Goal: Transaction & Acquisition: Purchase product/service

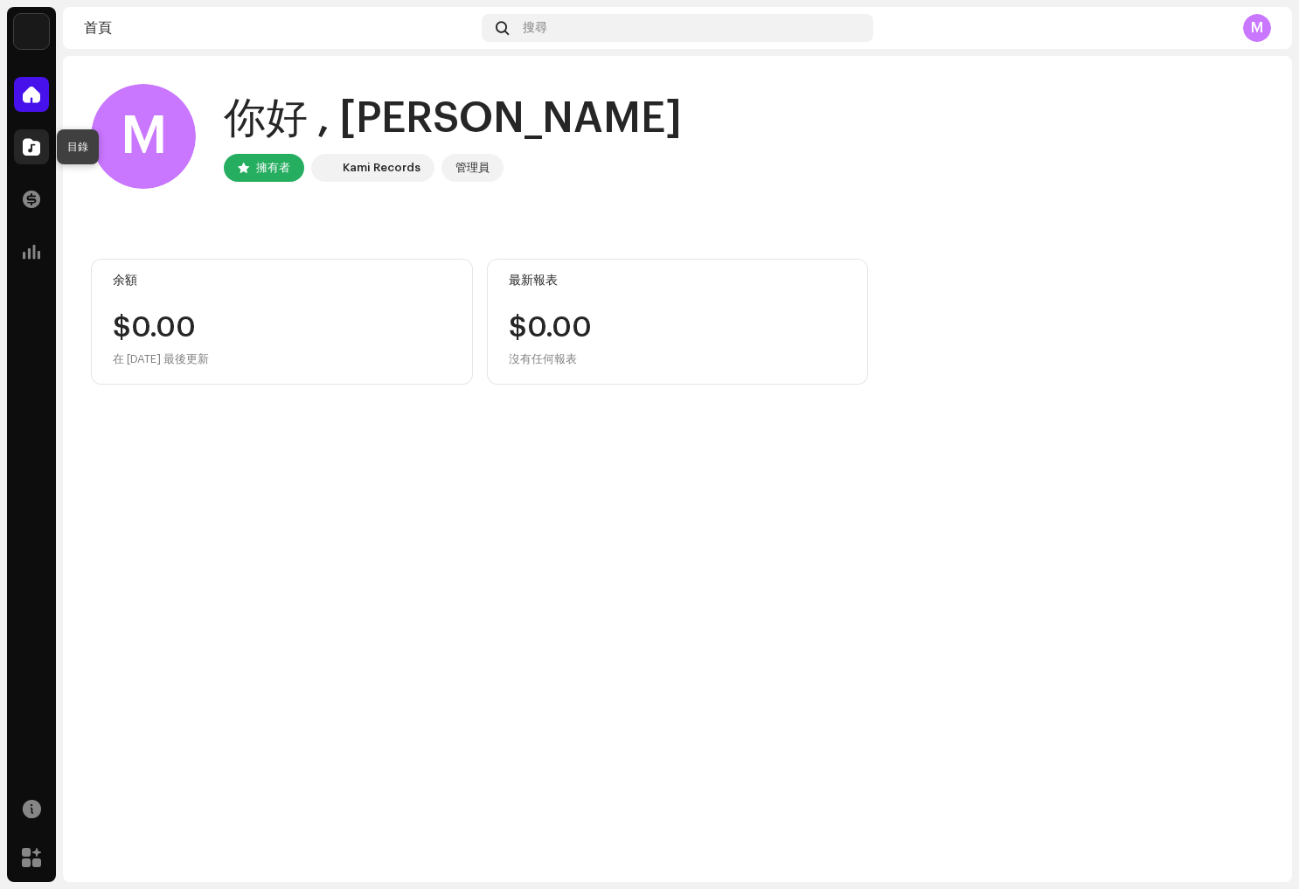
click at [43, 151] on div at bounding box center [31, 146] width 35 height 35
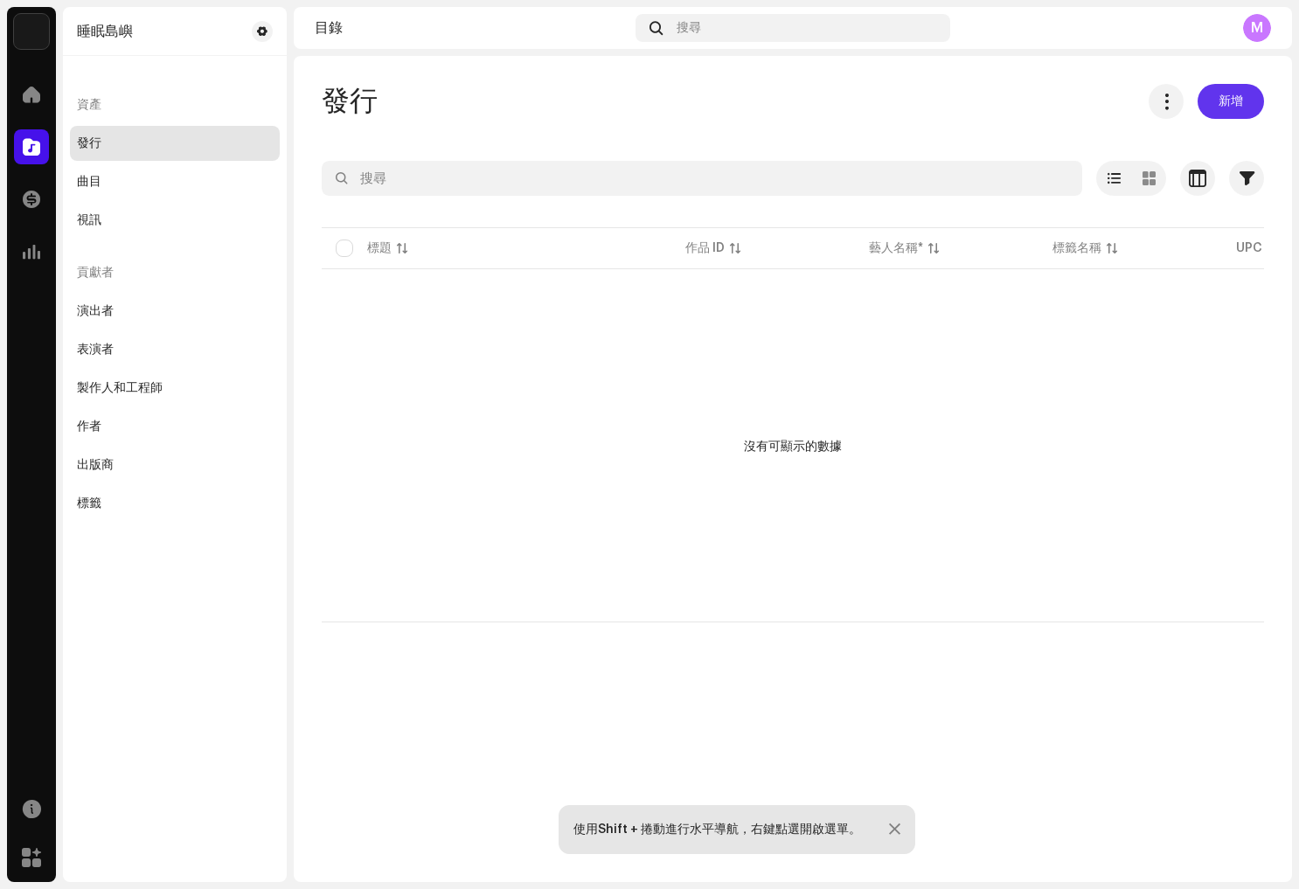
click at [1230, 99] on span "新增" at bounding box center [1231, 101] width 24 height 35
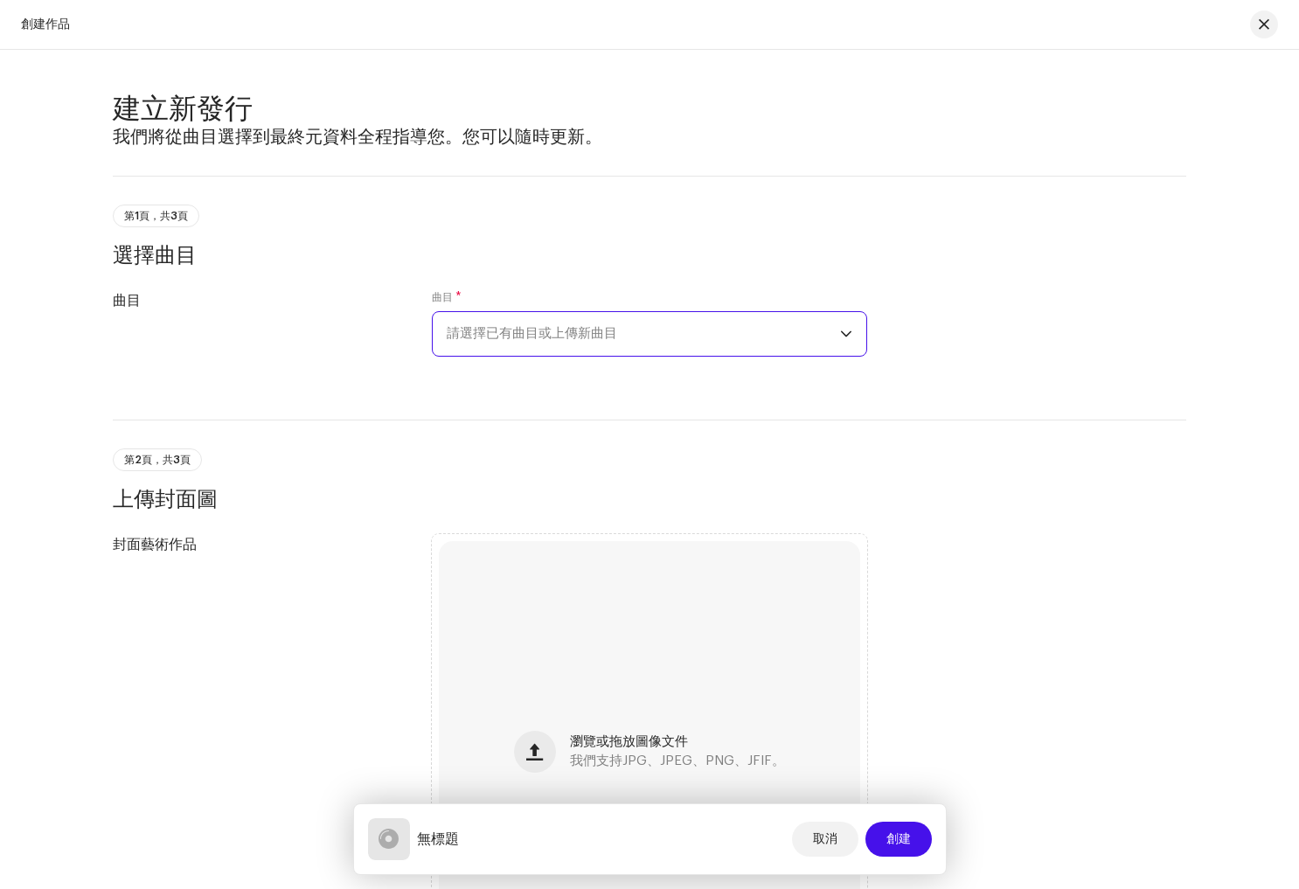
click at [673, 329] on span "請選擇已有曲目或上傳新曲目" at bounding box center [643, 334] width 393 height 44
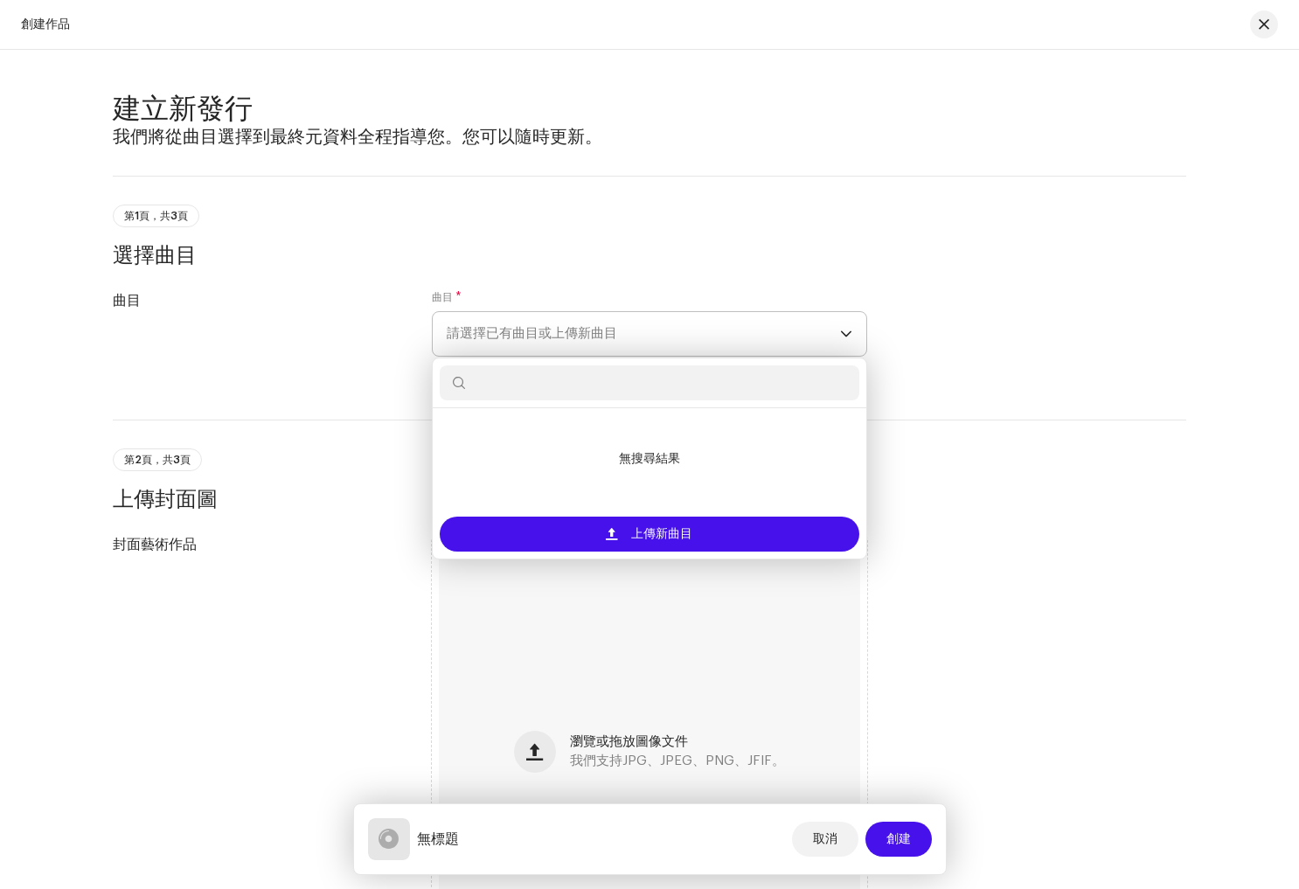
click at [673, 329] on span "請選擇已有曲目或上傳新曲目" at bounding box center [643, 334] width 393 height 44
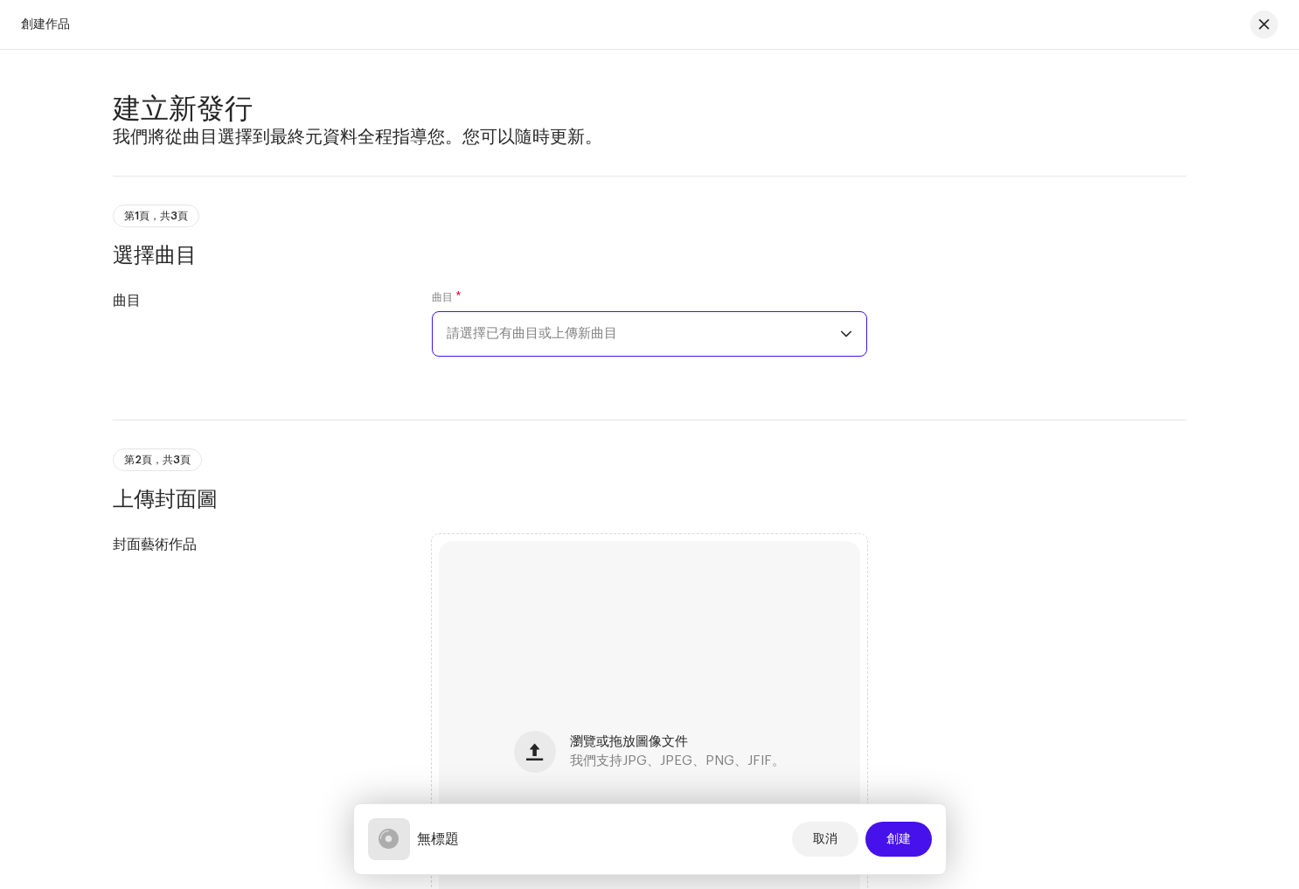
click at [833, 330] on span "請選擇已有曲目或上傳新曲目" at bounding box center [643, 334] width 393 height 44
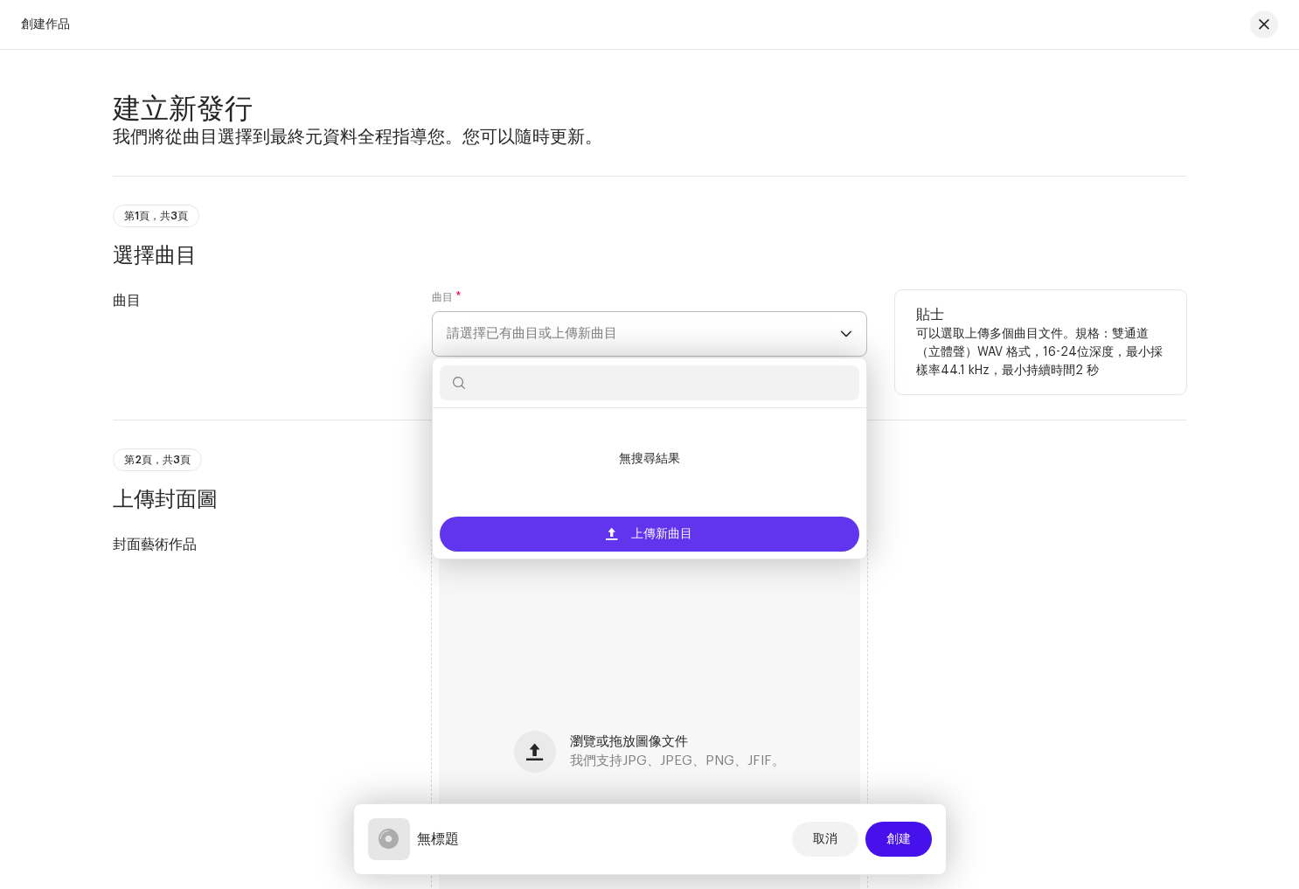
click at [660, 533] on span "上傳新曲目" at bounding box center [661, 534] width 61 height 35
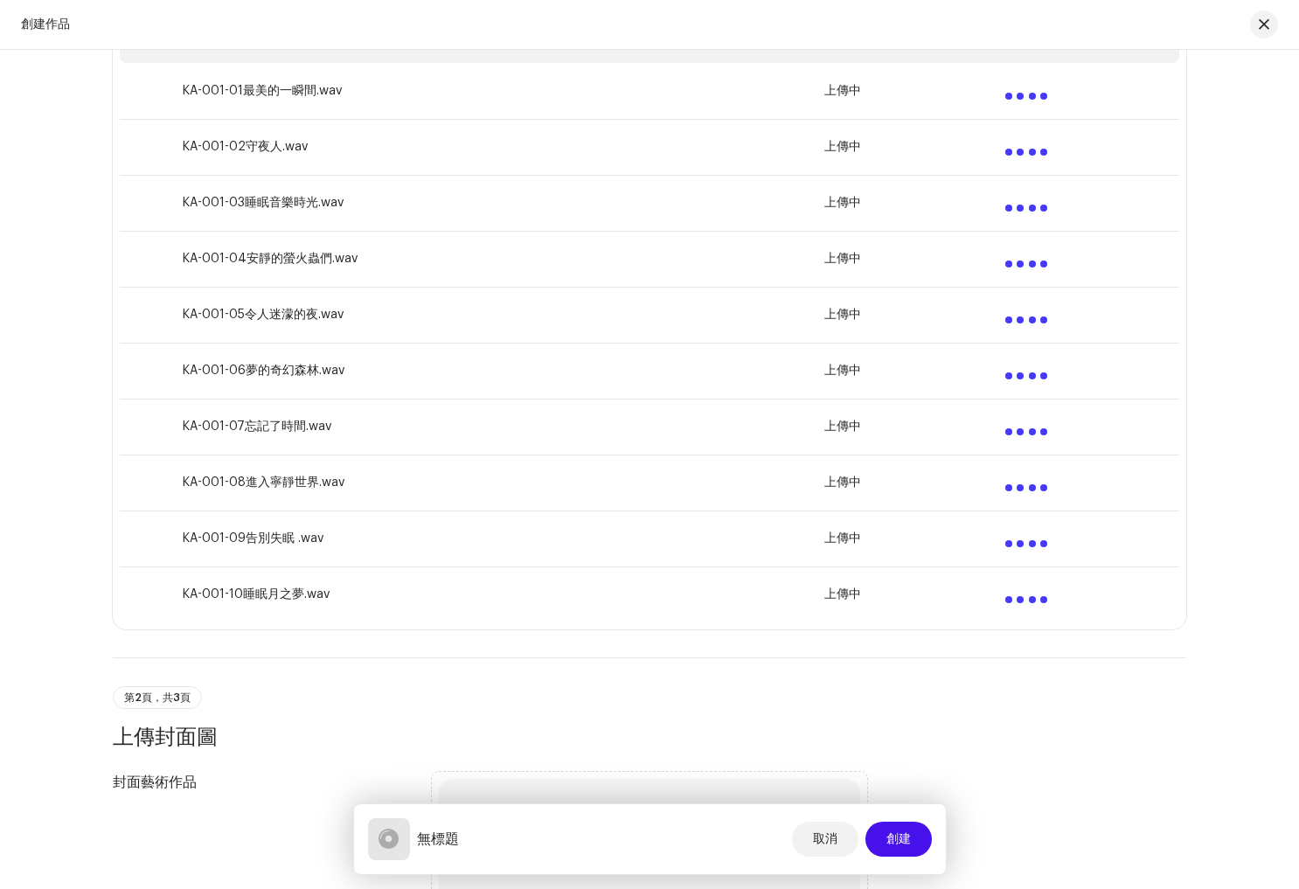
scroll to position [464, 0]
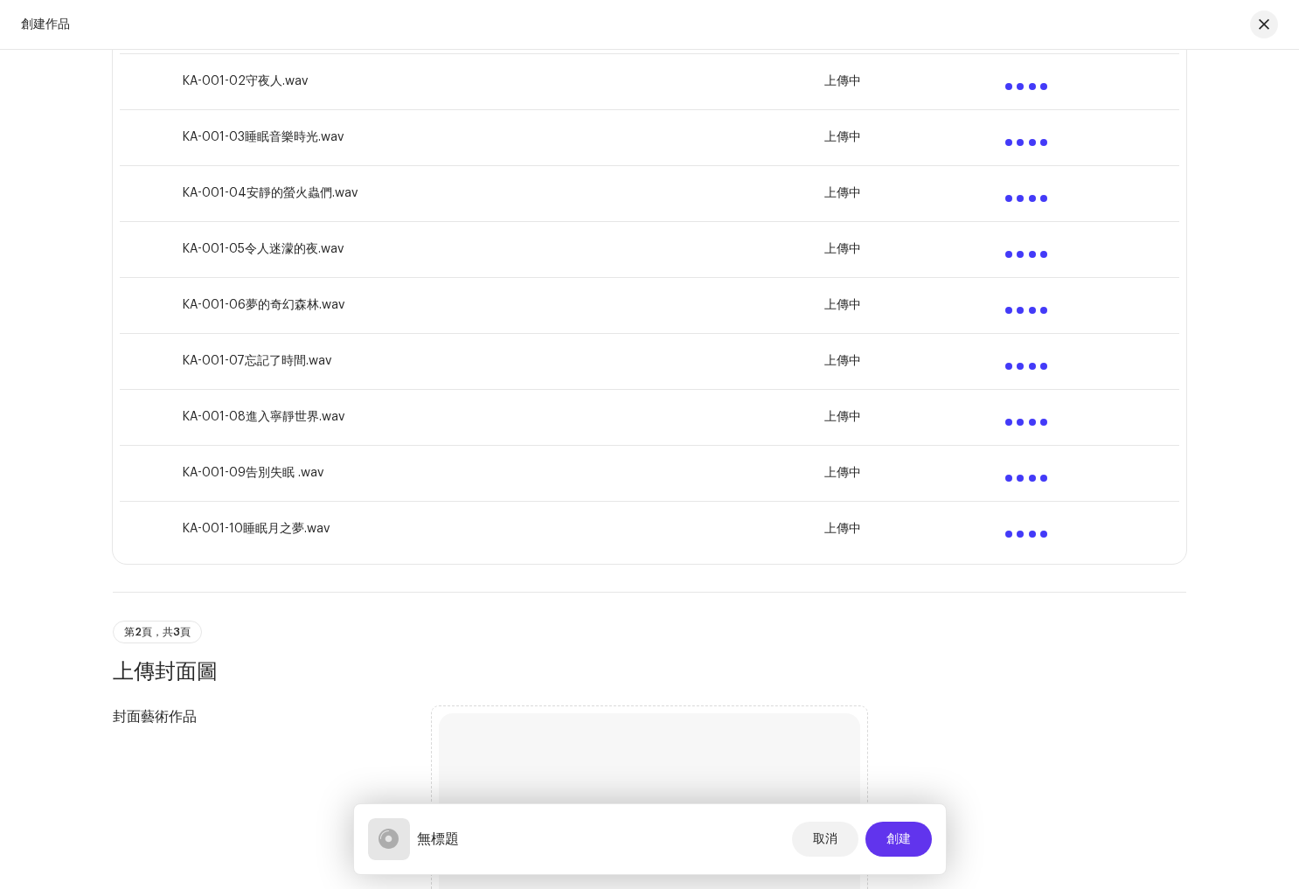
click at [904, 843] on span "創建" at bounding box center [898, 839] width 24 height 35
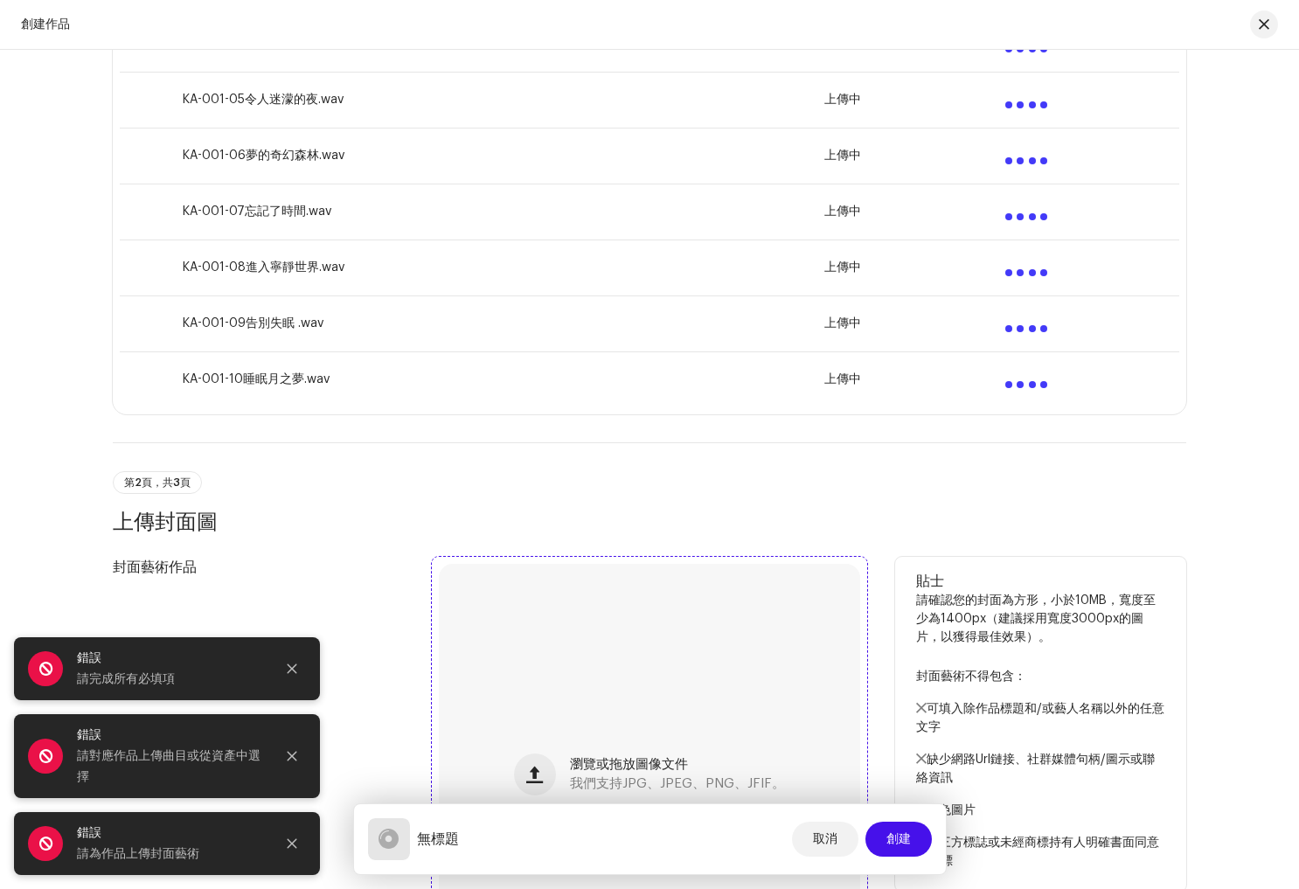
scroll to position [630, 0]
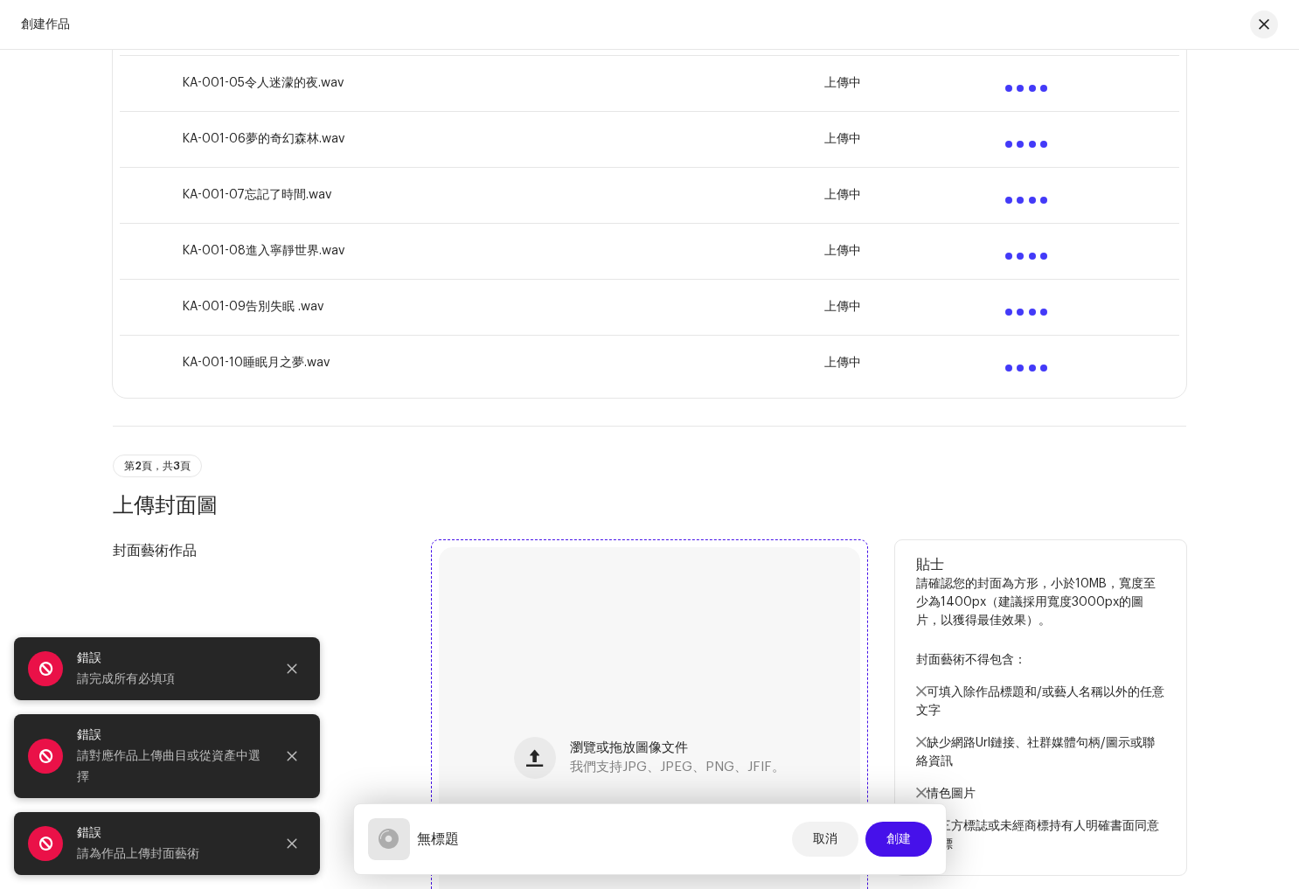
click at [617, 755] on div "瀏覽或拖放圖像文件 我們支持JPG、JPEG、PNG、JFIF。" at bounding box center [677, 757] width 215 height 31
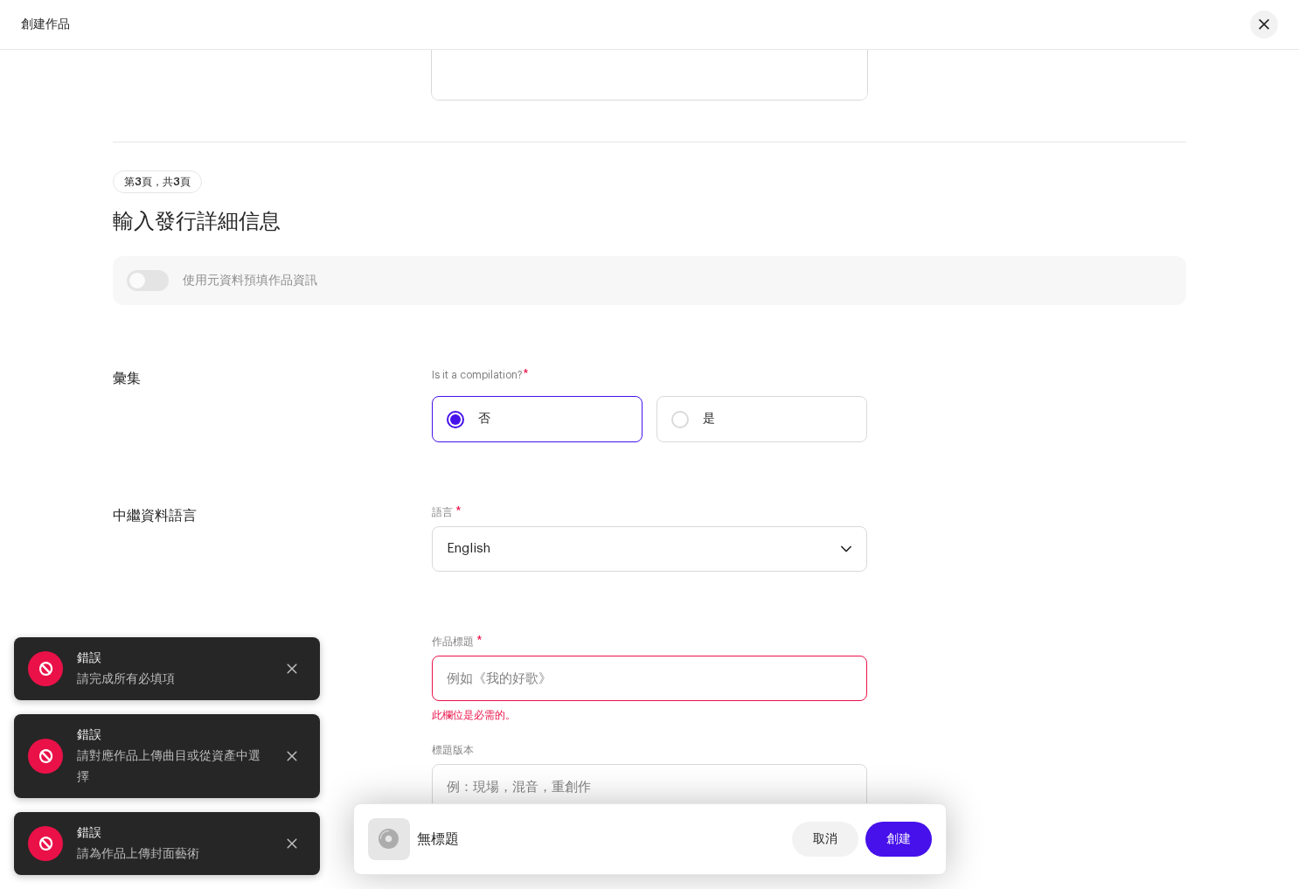
scroll to position [1532, 0]
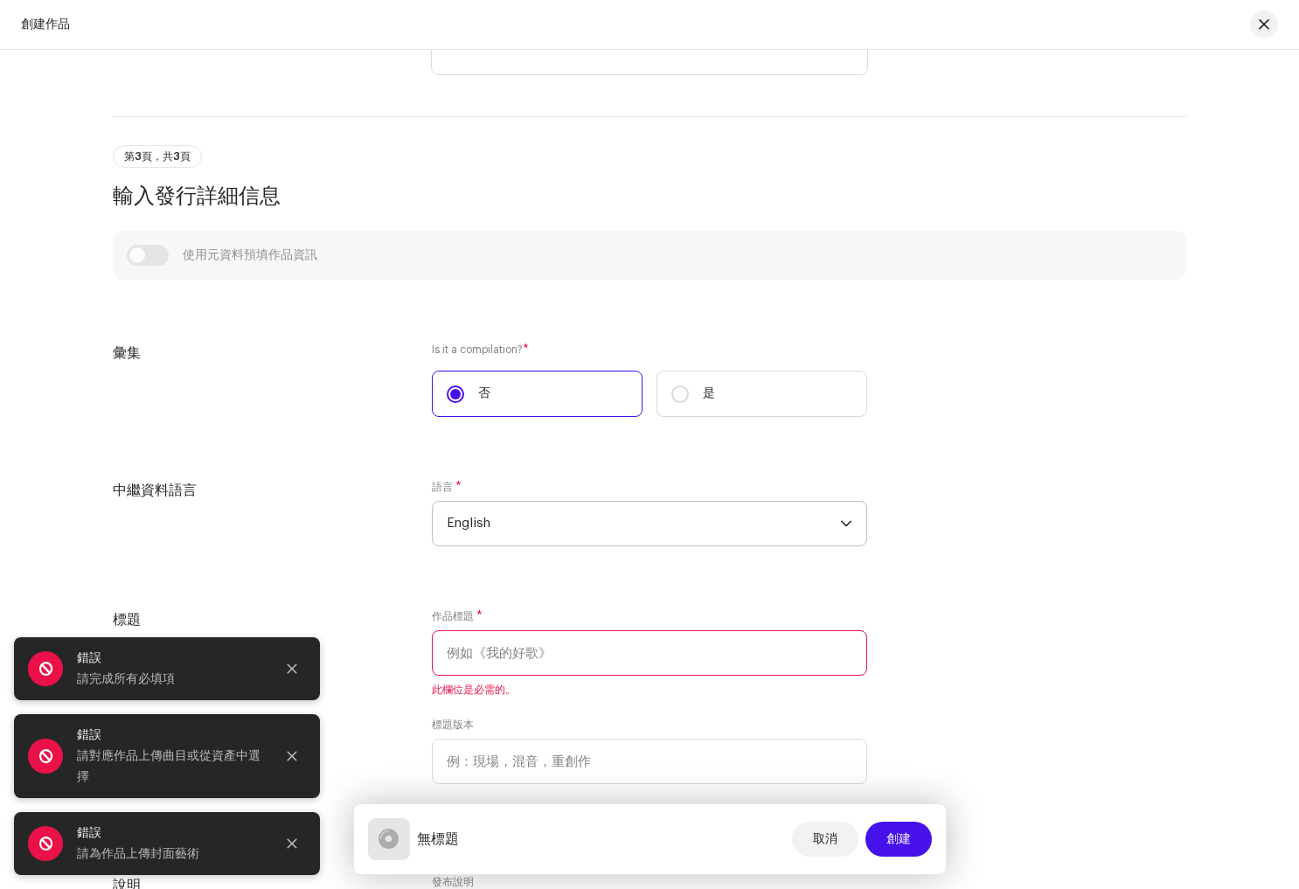
click at [823, 527] on span "English" at bounding box center [643, 524] width 393 height 44
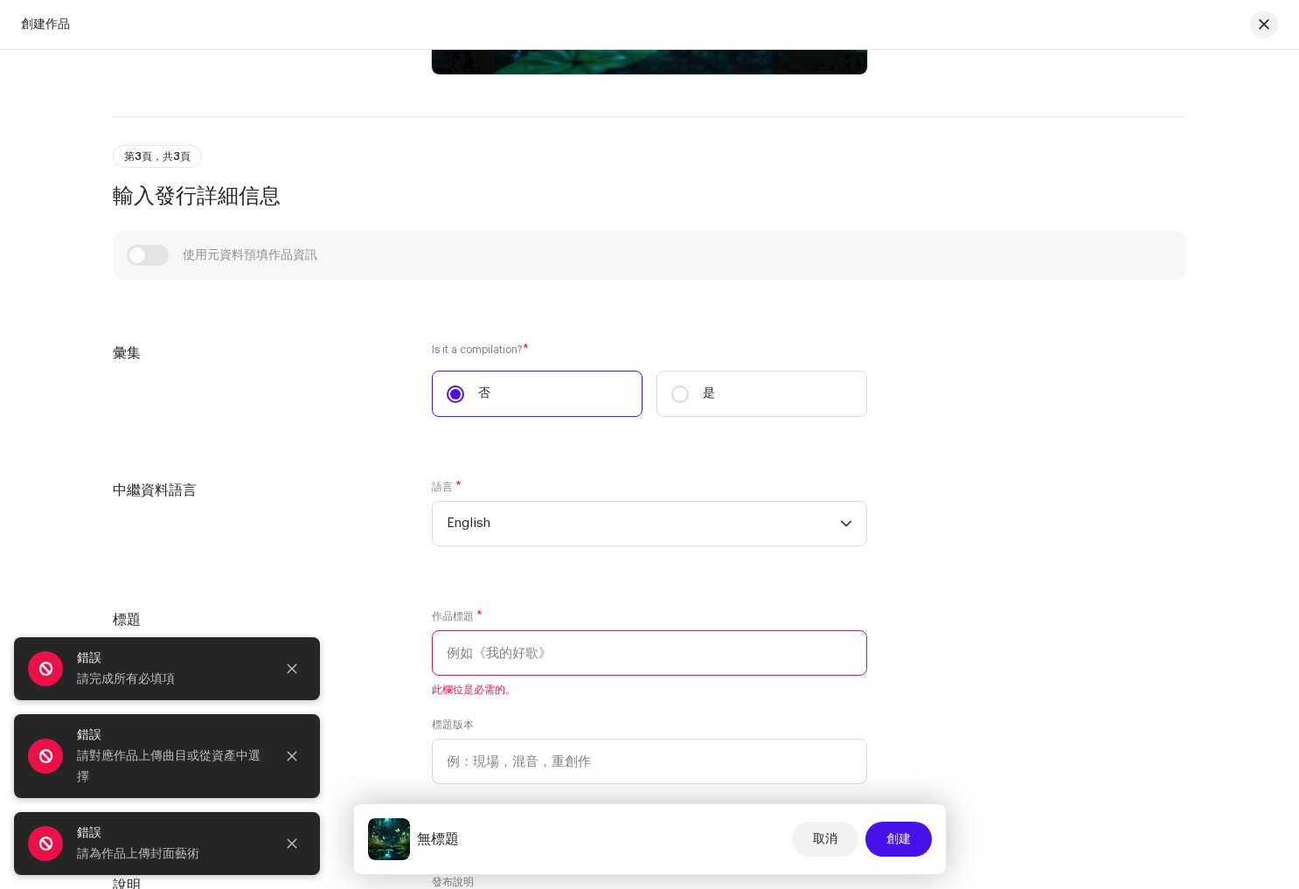
scroll to position [1530, 0]
click at [845, 523] on icon "下拉觸發器" at bounding box center [846, 525] width 12 height 12
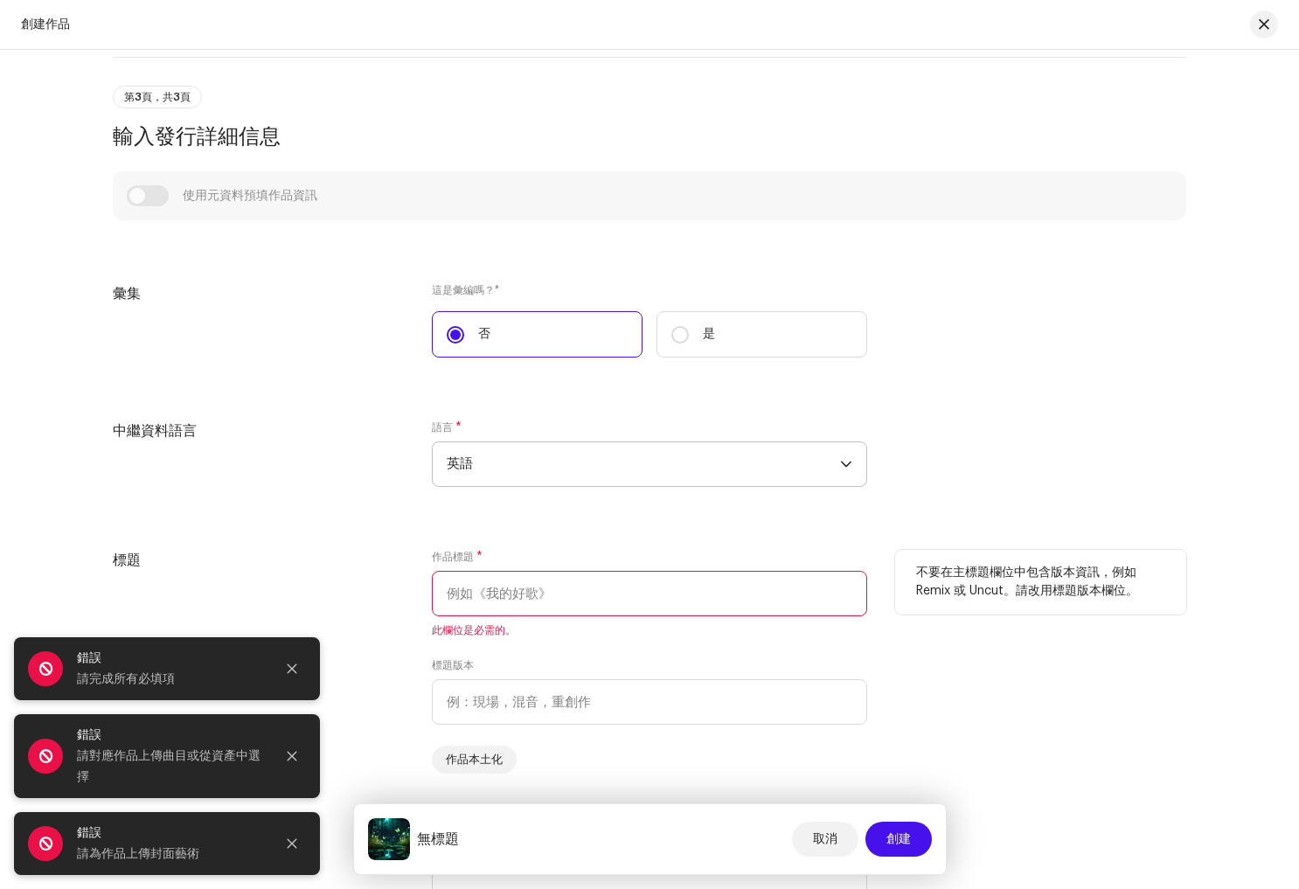
scroll to position [1599, 0]
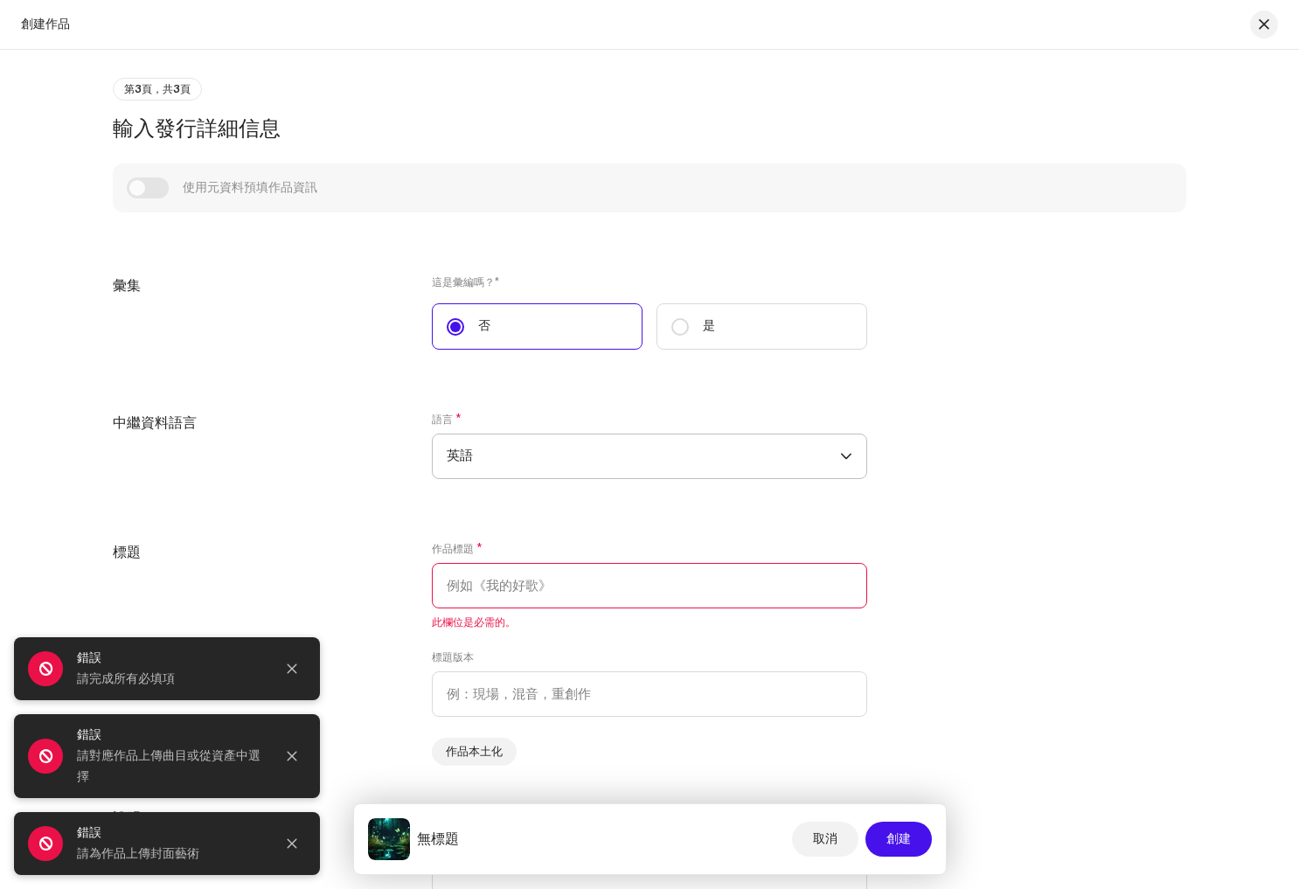
click at [841, 455] on icon "下拉觸發器" at bounding box center [846, 457] width 10 height 6
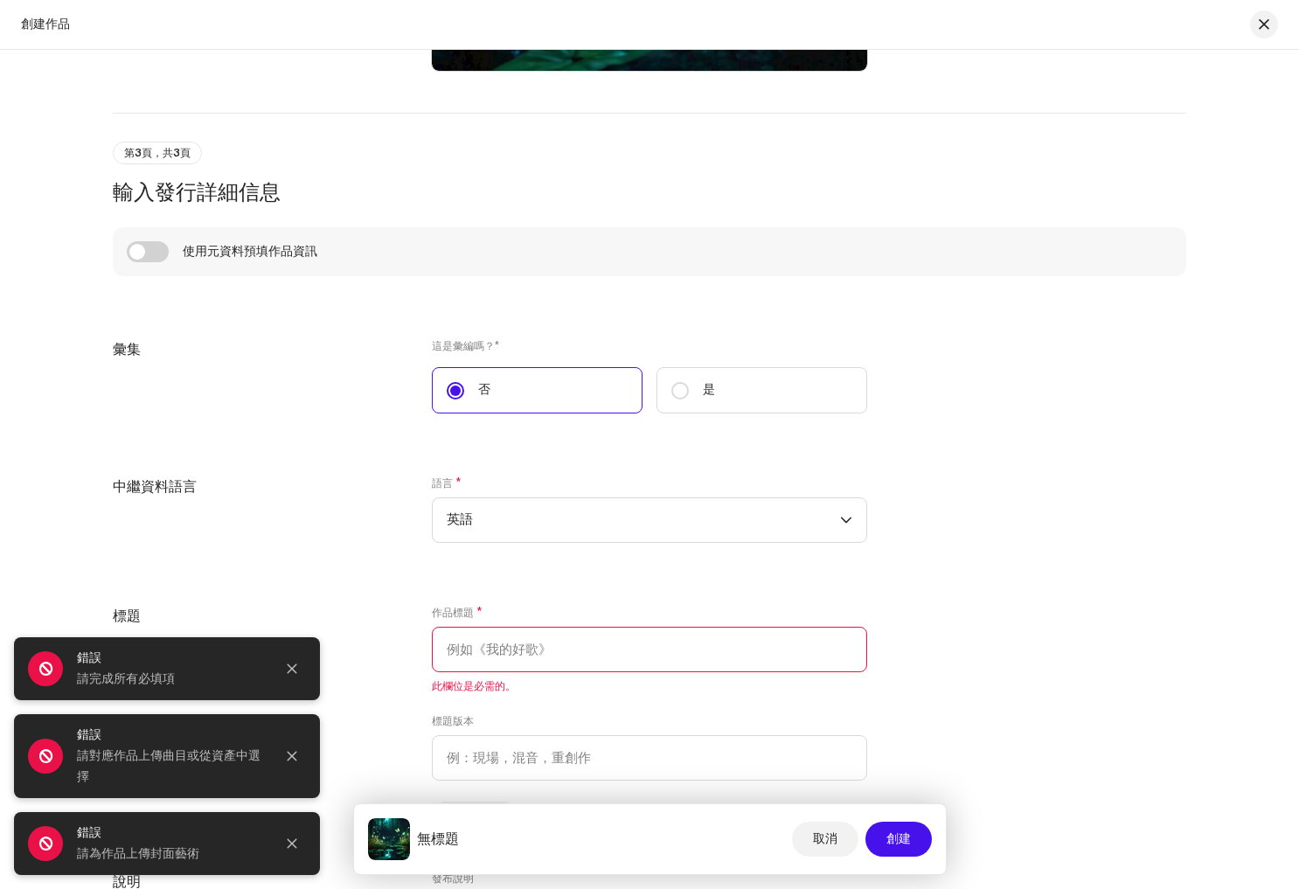
scroll to position [1602, 0]
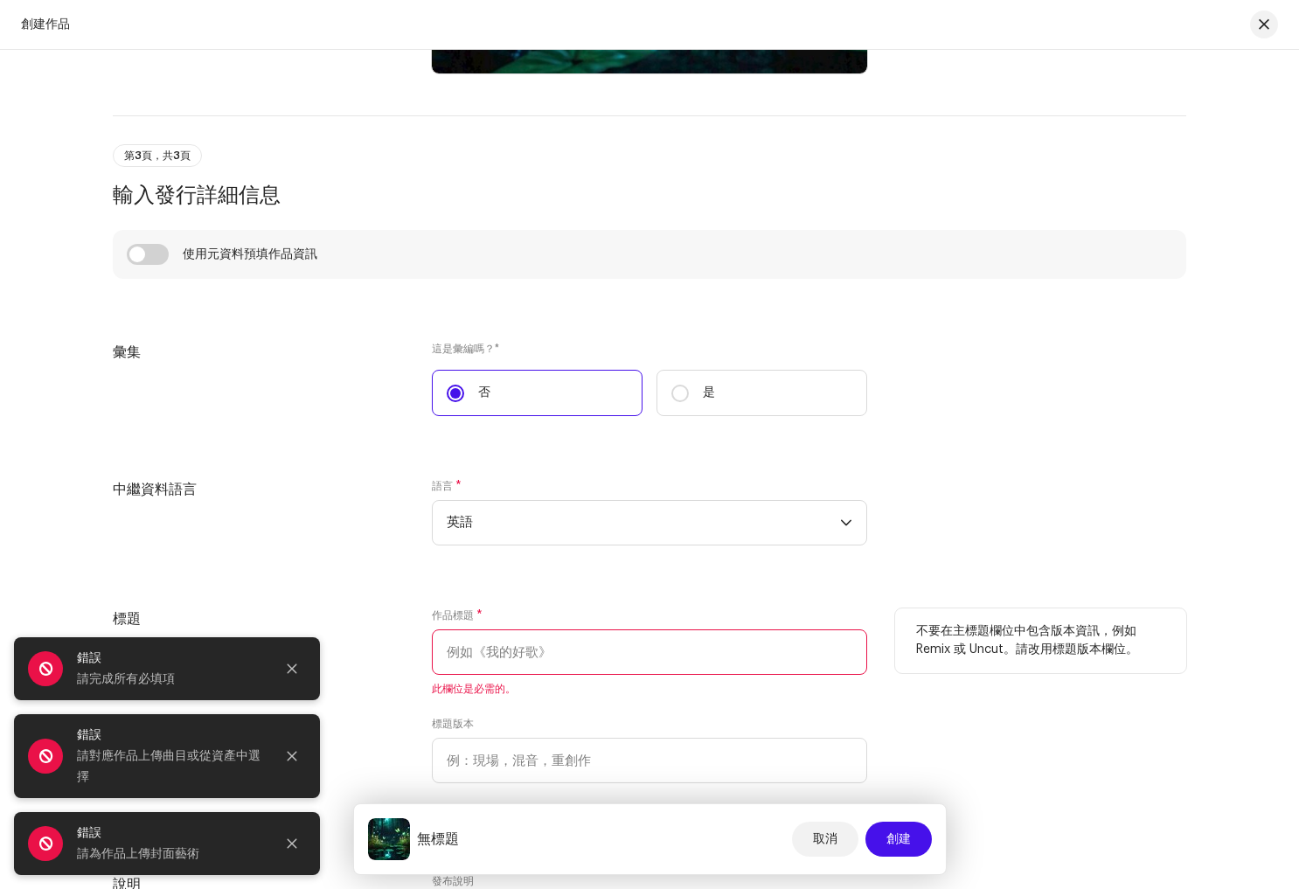
click at [570, 653] on input "text" at bounding box center [649, 651] width 435 height 45
paste input "深眠鋼琴 睡眠音樂時光"
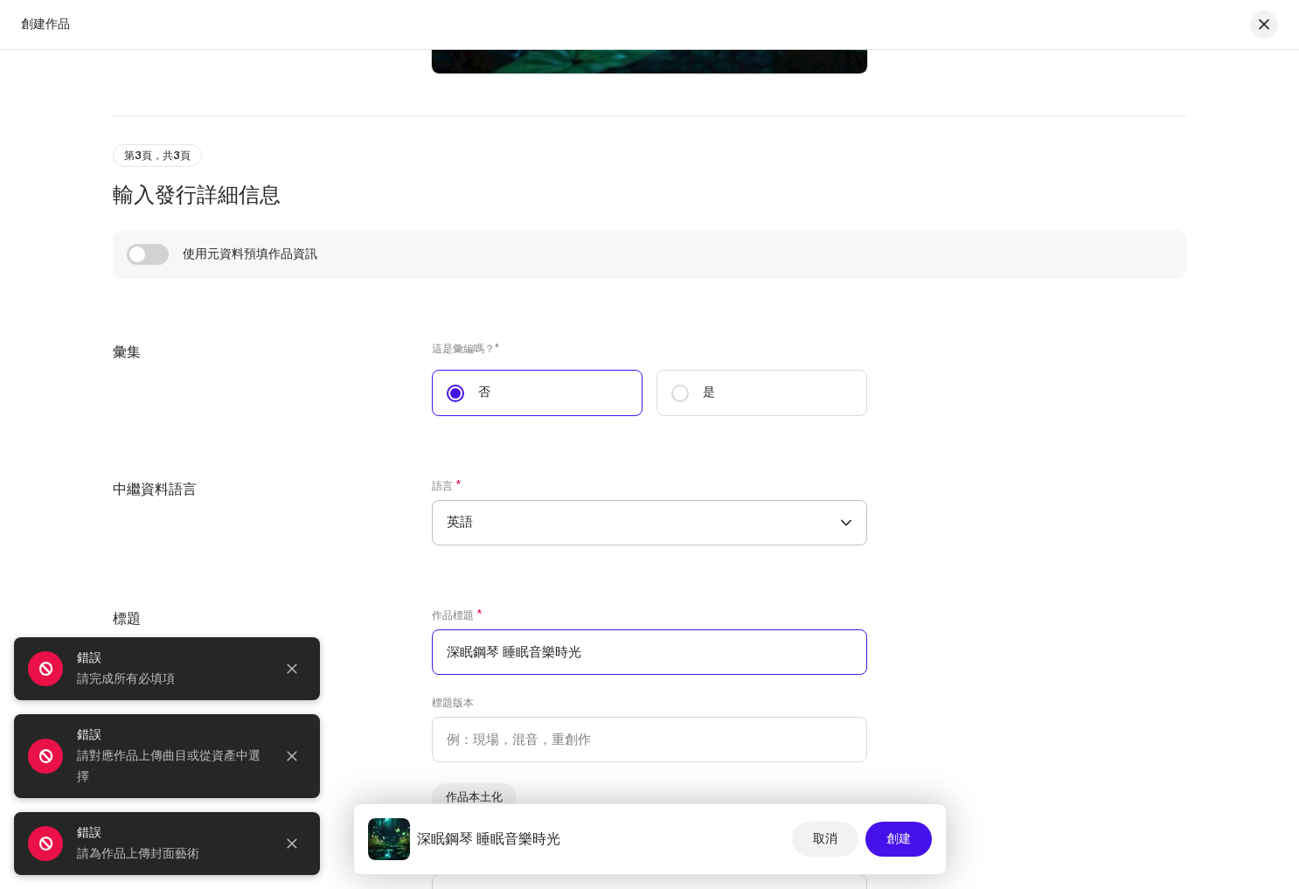
type input "深眠鋼琴 睡眠音樂時光"
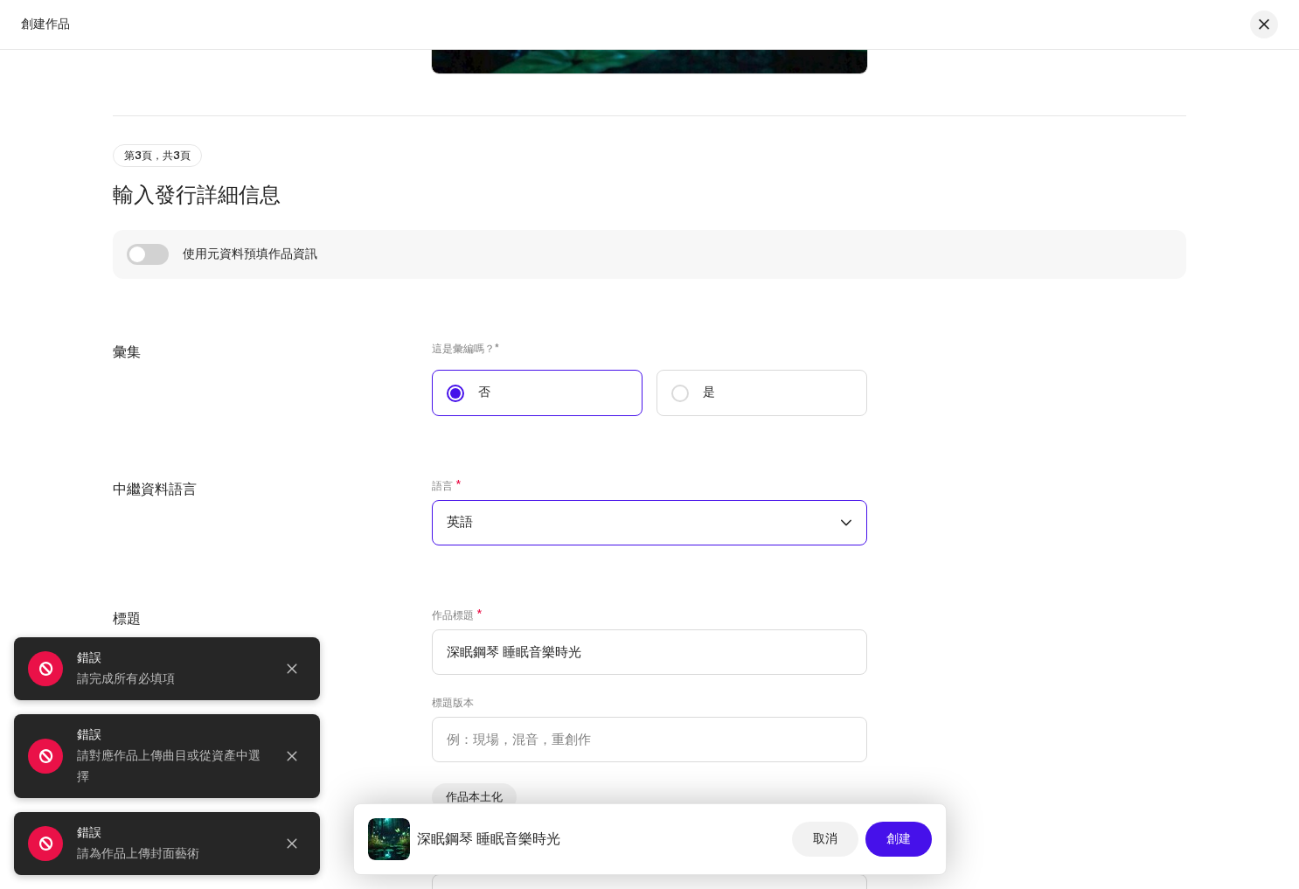
click at [816, 518] on span "英語" at bounding box center [643, 523] width 393 height 44
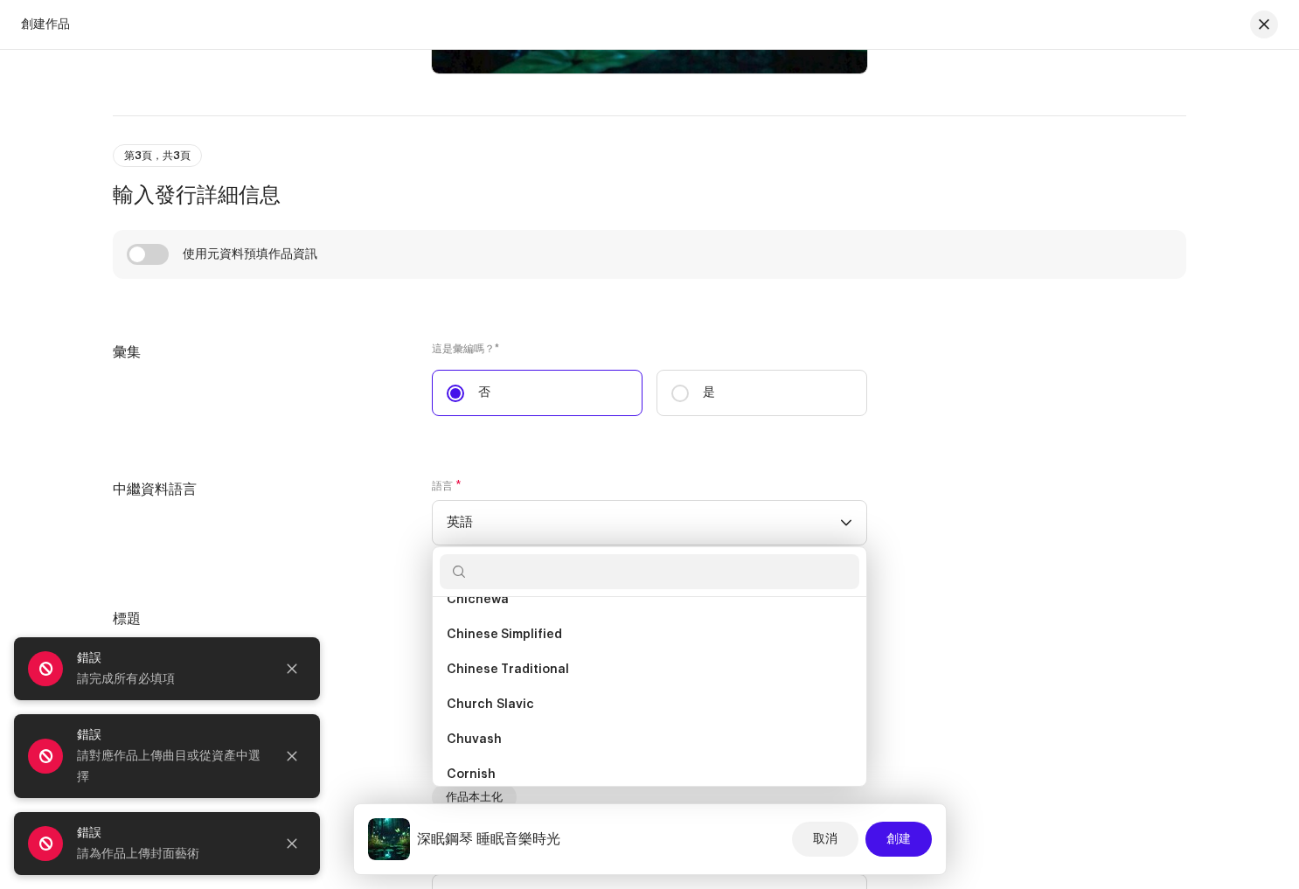
scroll to position [1130, 0]
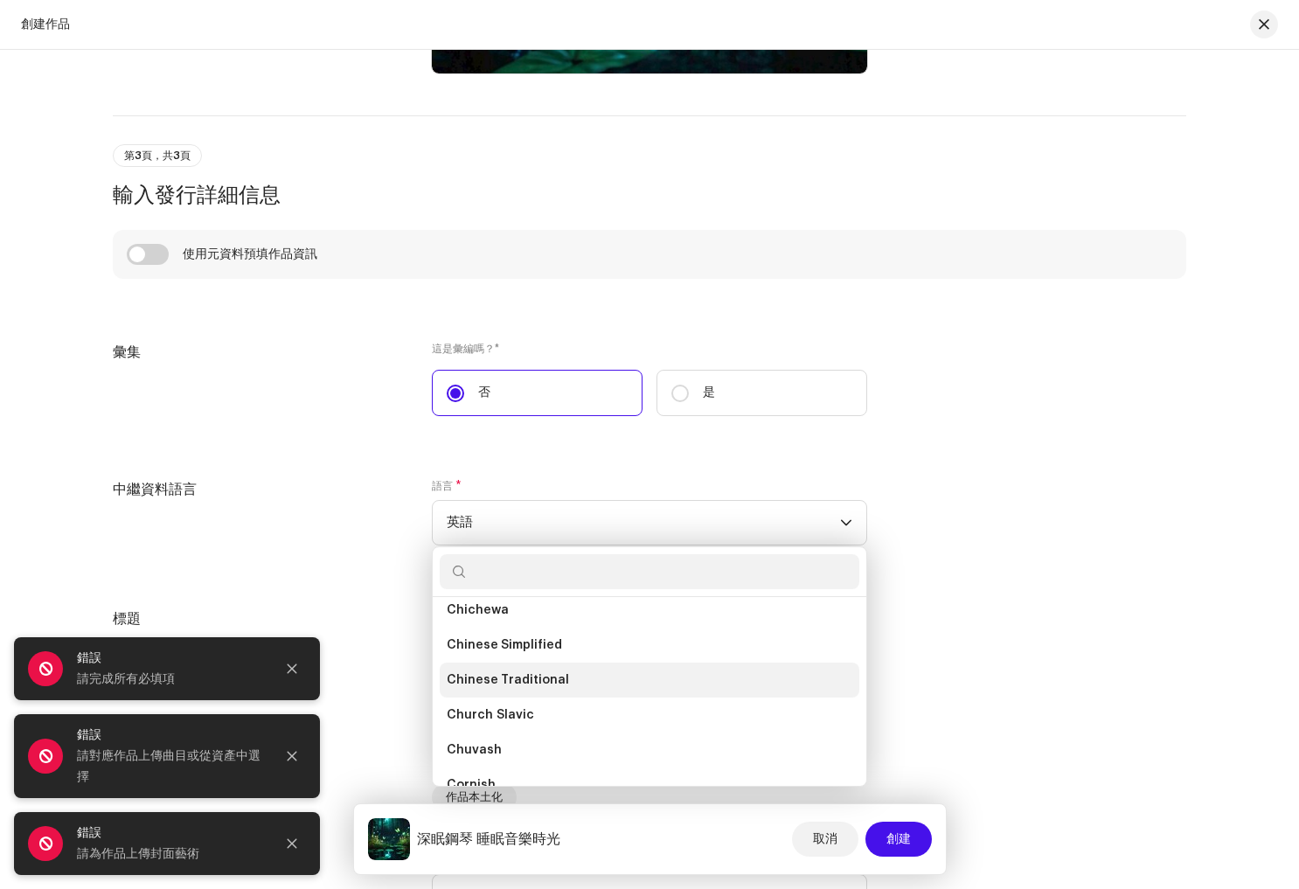
click at [559, 679] on li "Chinese Traditional" at bounding box center [650, 680] width 420 height 35
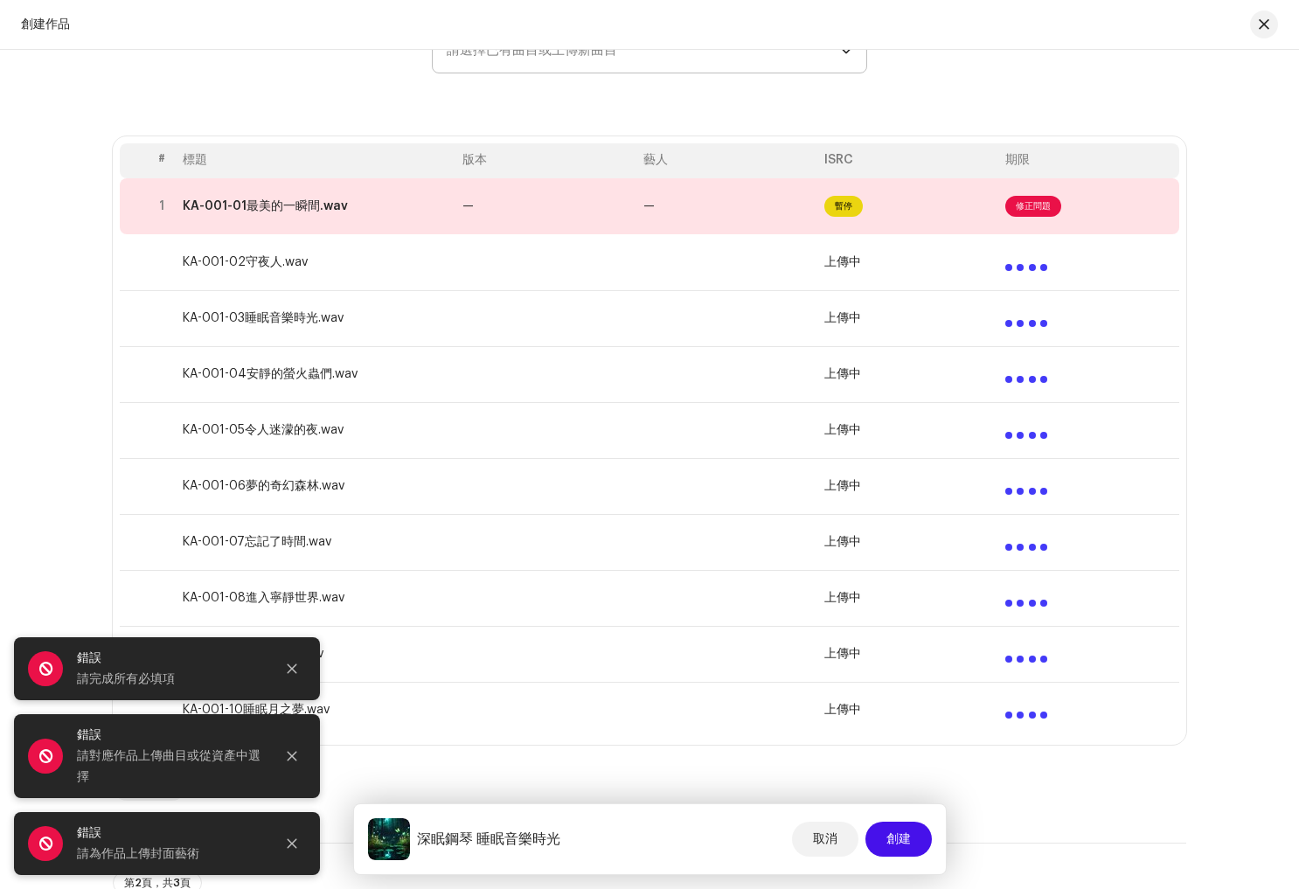
scroll to position [260, 0]
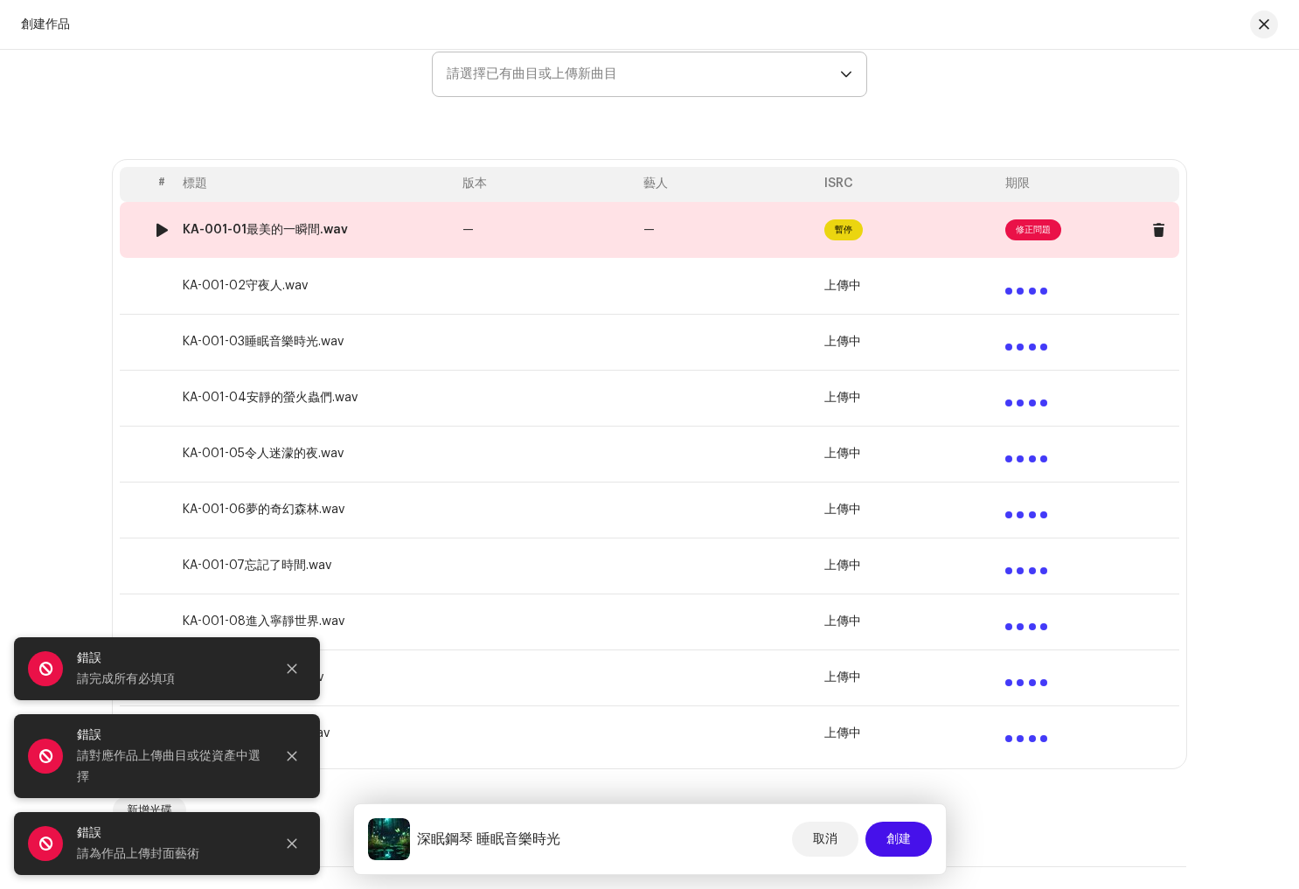
click at [1035, 228] on span "修正問題" at bounding box center [1033, 229] width 56 height 21
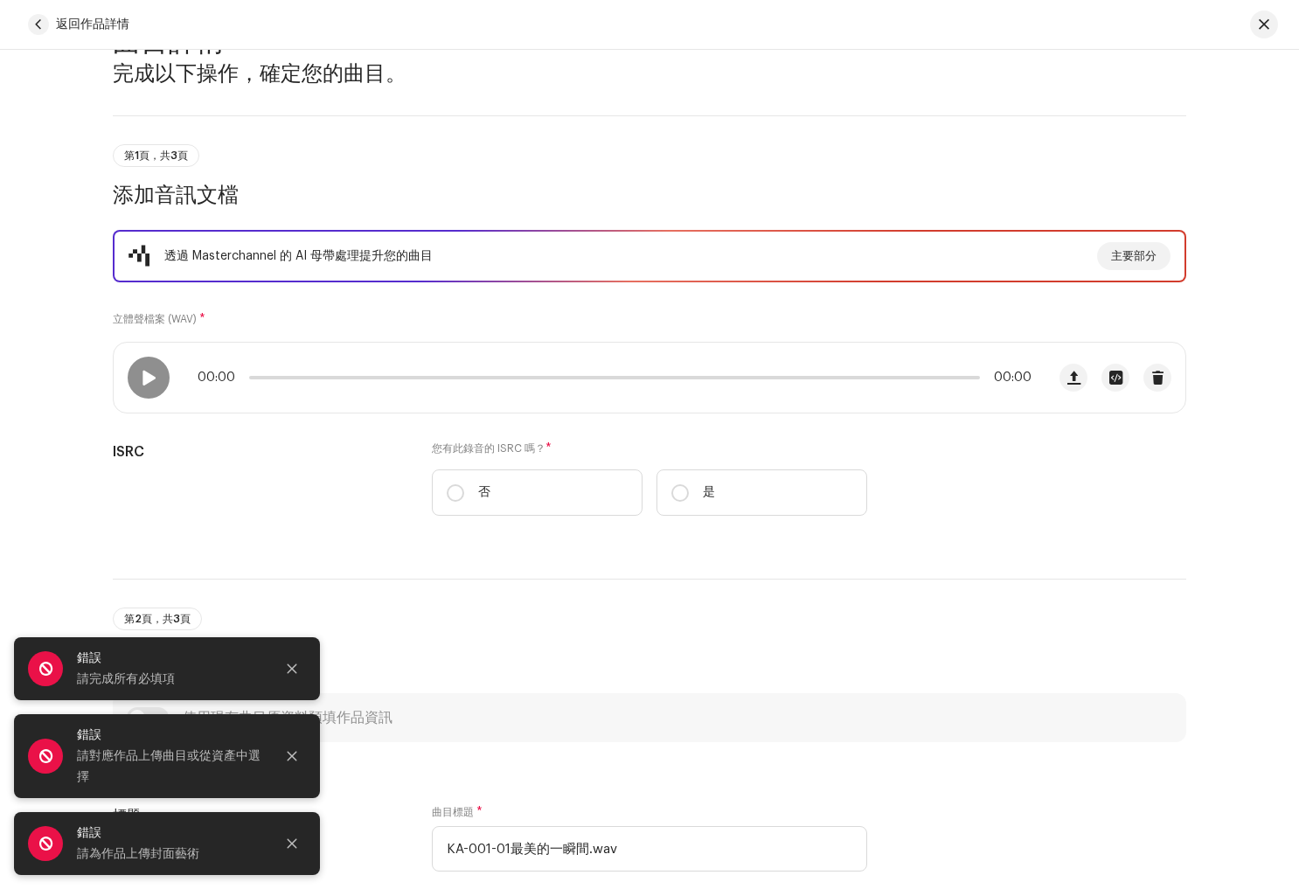
scroll to position [66, 0]
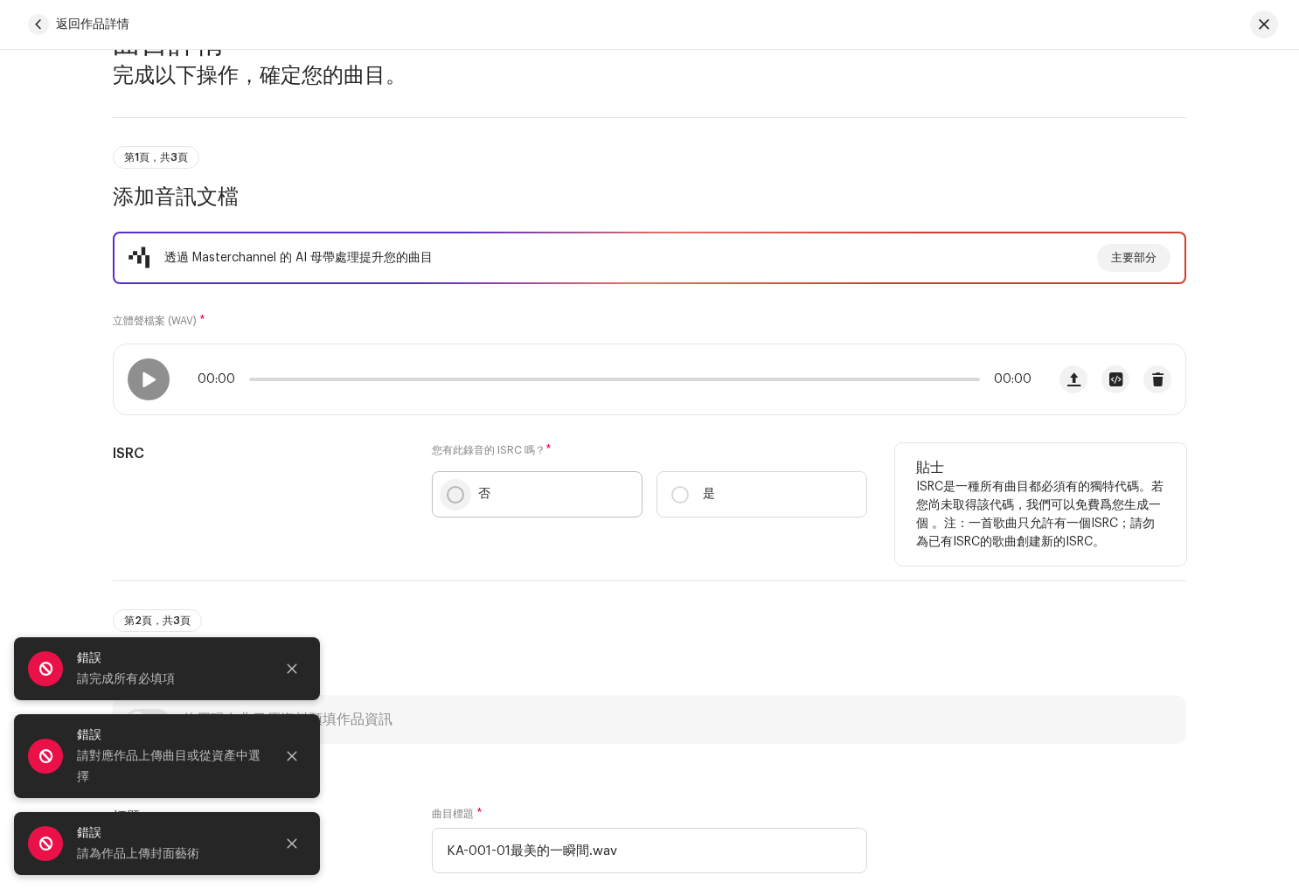
click at [455, 498] on input "否" at bounding box center [455, 494] width 17 height 17
radio input "true"
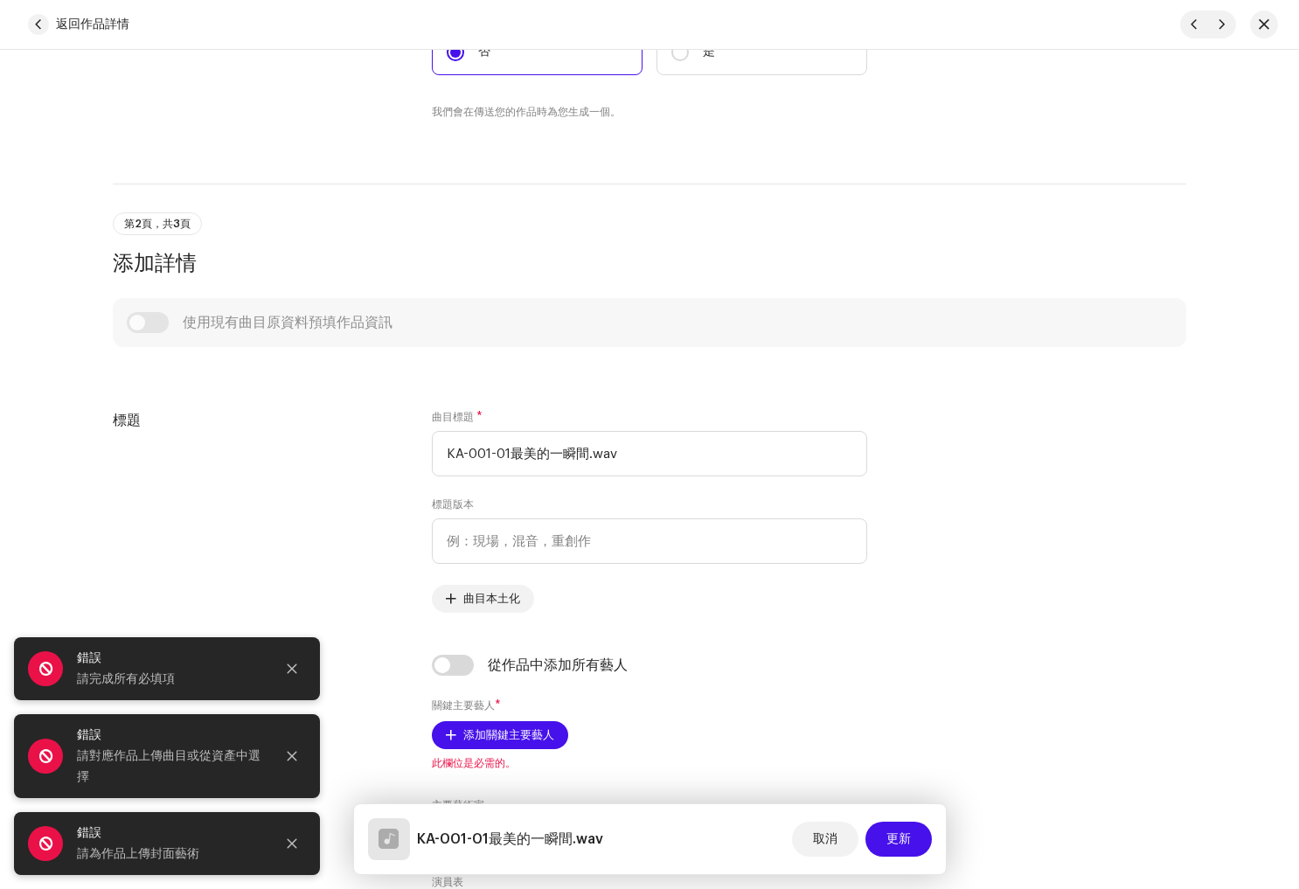
scroll to position [521, 0]
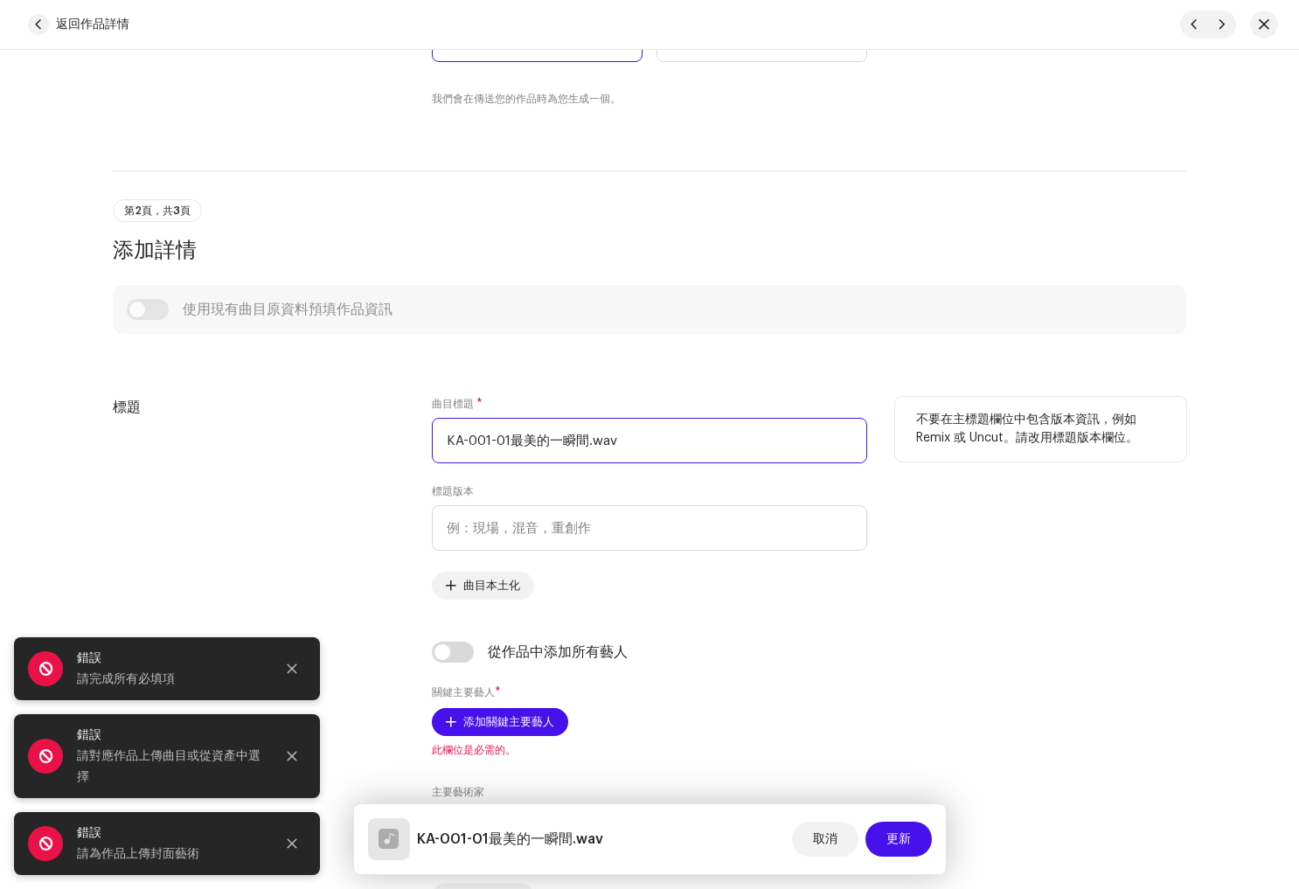
drag, startPoint x: 506, startPoint y: 448, endPoint x: 379, endPoint y: 438, distance: 127.1
click at [379, 439] on div "標題 曲目標題 * KA-001-01最美的一瞬間.wav 標題版本 曲目本土化 不要在主標題欄位中包含版本資訊，例如 Remix 或 Uncut。請改用標題…" at bounding box center [649, 498] width 1073 height 203
drag, startPoint x: 525, startPoint y: 432, endPoint x: 334, endPoint y: 423, distance: 191.6
click at [334, 423] on div "標題 曲目標題 * KA-001-01最美的一瞬間.wav 標題版本 曲目本土化 不要在主標題欄位中包含版本資訊，例如 Remix 或 Uncut。請改用標題…" at bounding box center [649, 498] width 1073 height 203
paste input "最美的一瞬間"
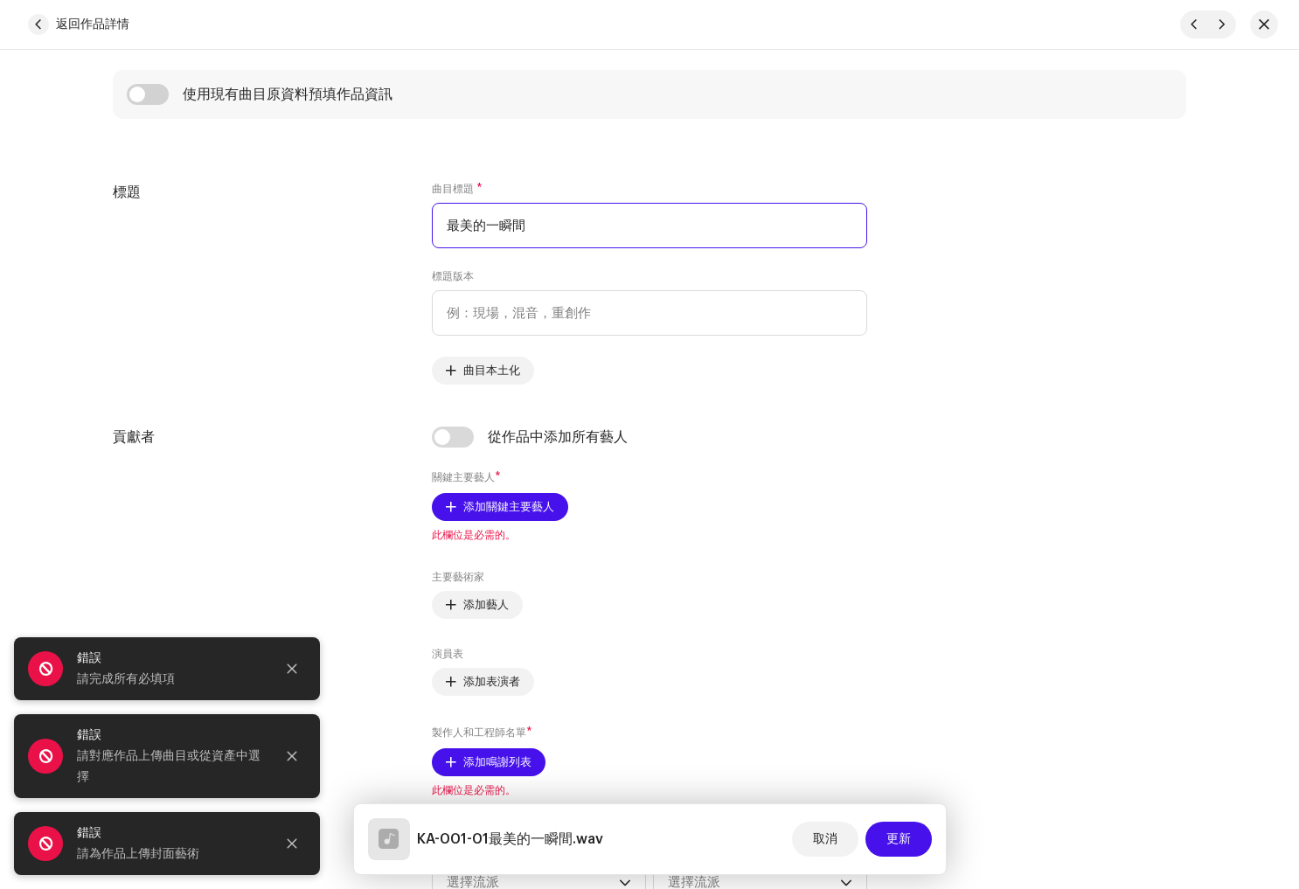
scroll to position [737, 0]
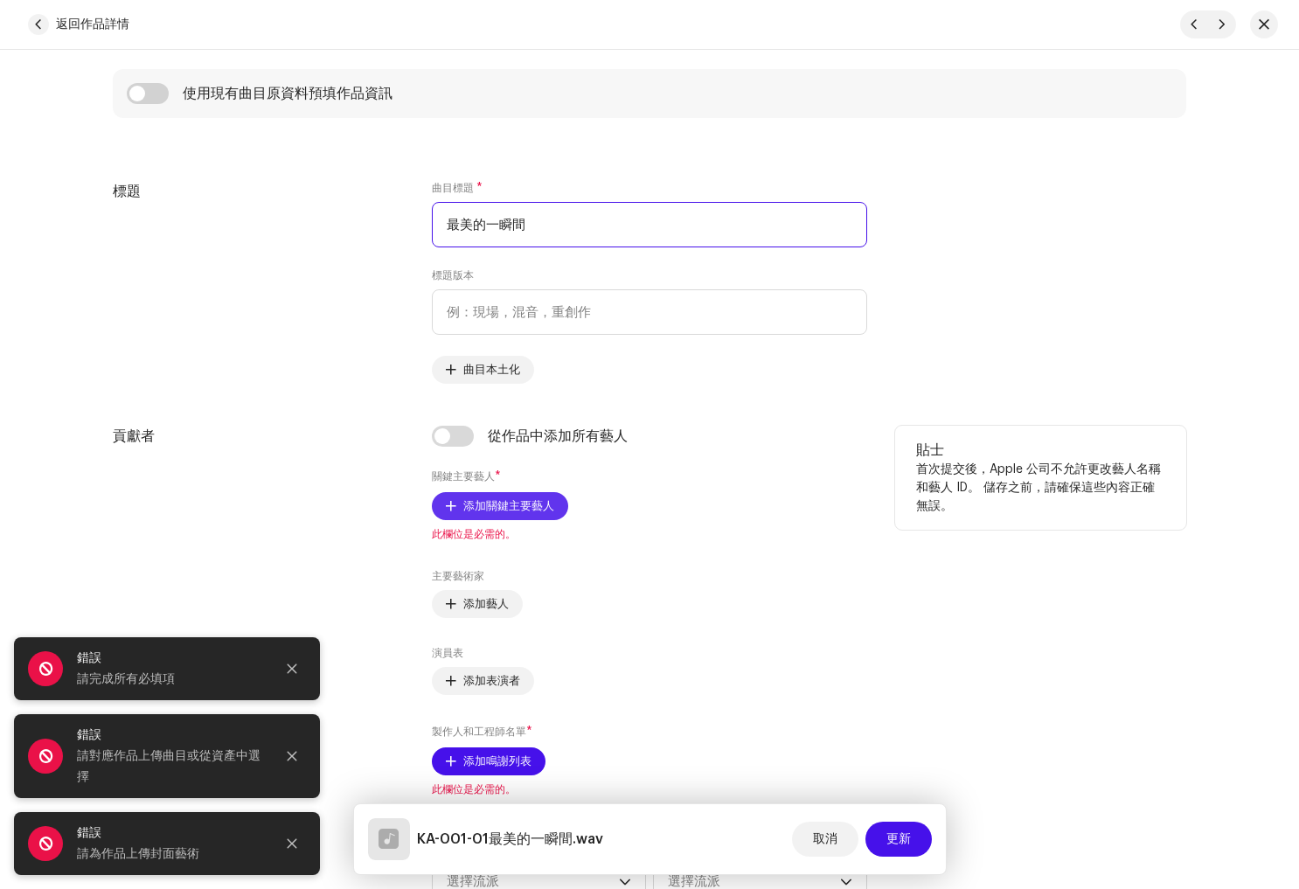
type input "最美的一瞬間"
click at [493, 509] on font "添加關鍵主要藝人" at bounding box center [508, 505] width 91 height 11
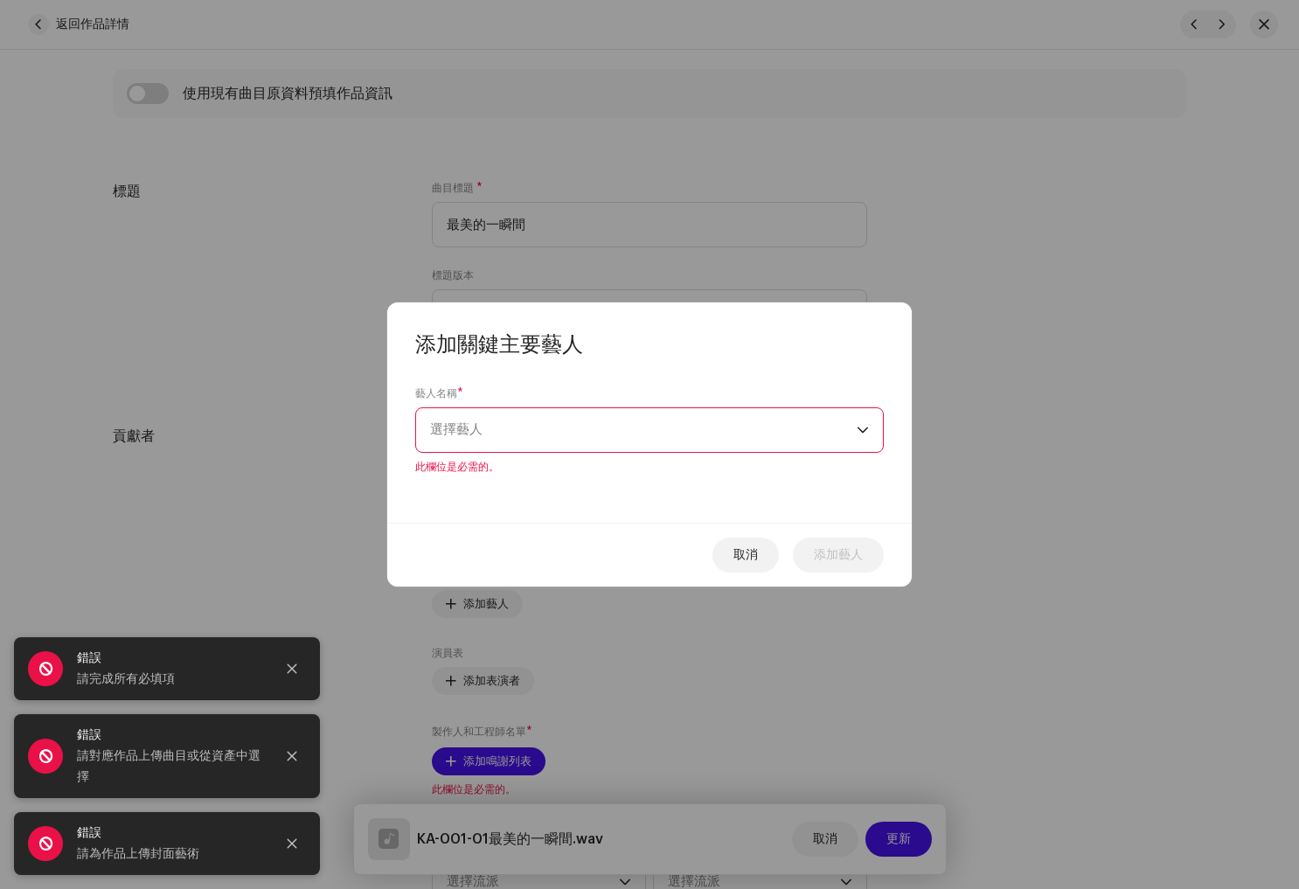
click at [698, 434] on span "選擇藝人" at bounding box center [643, 430] width 427 height 44
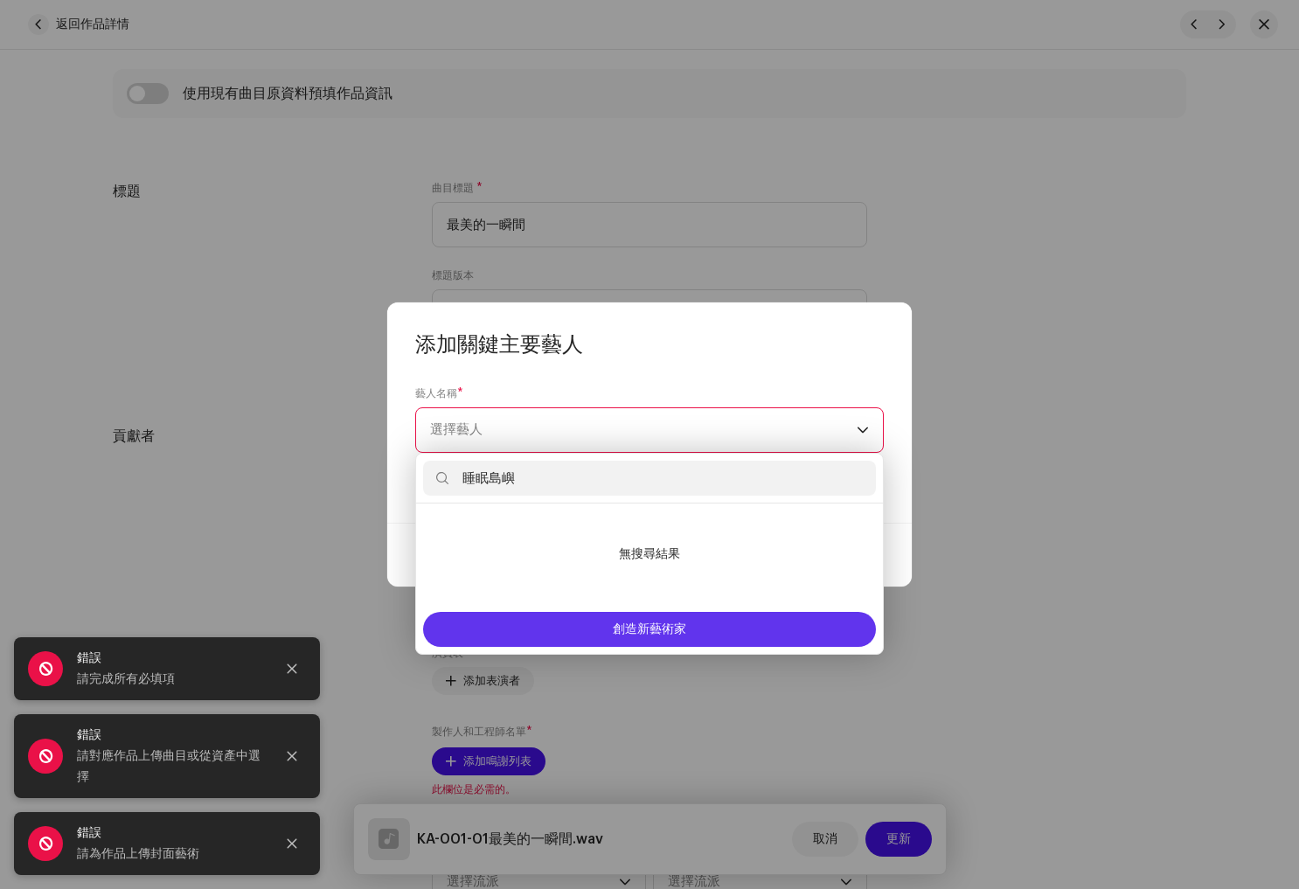
type input "睡眠島嶼"
click at [679, 629] on span "創造新藝術家" at bounding box center [649, 629] width 73 height 35
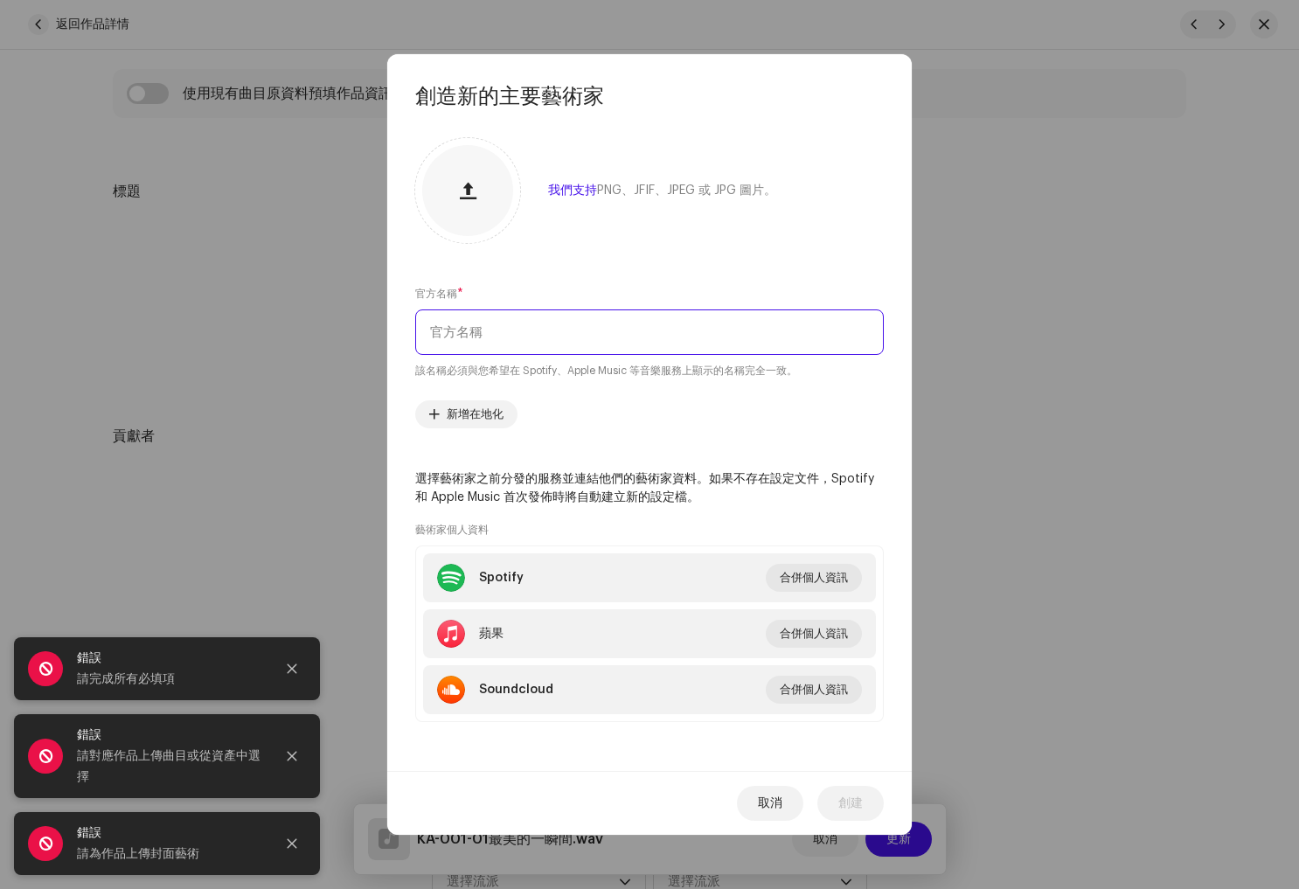
click at [532, 325] on input "text" at bounding box center [649, 331] width 469 height 45
paste input "睡眠島嶼"
type input "睡眠島嶼"
click at [855, 796] on span "創建" at bounding box center [850, 803] width 24 height 35
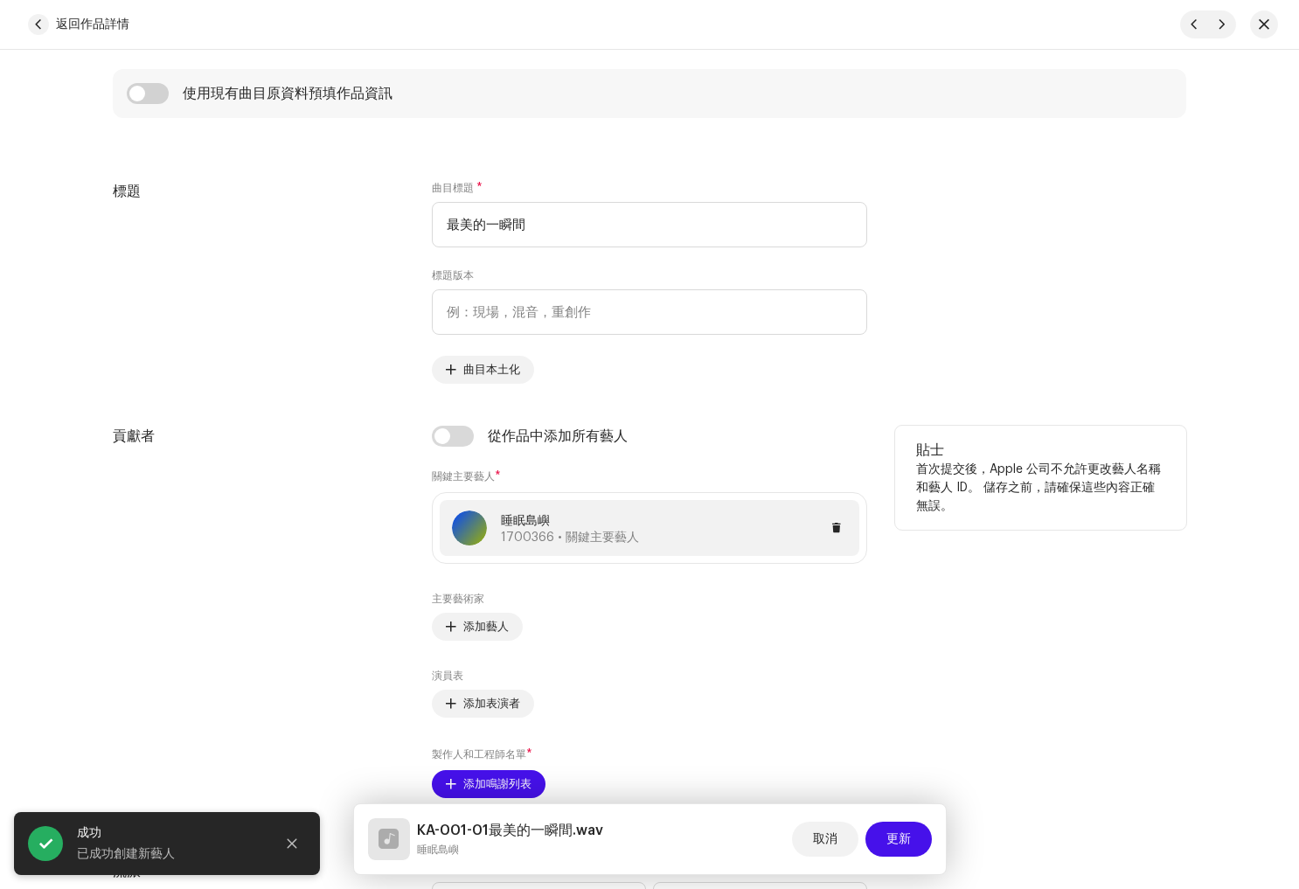
click at [615, 521] on p "睡眠島嶼" at bounding box center [570, 521] width 138 height 18
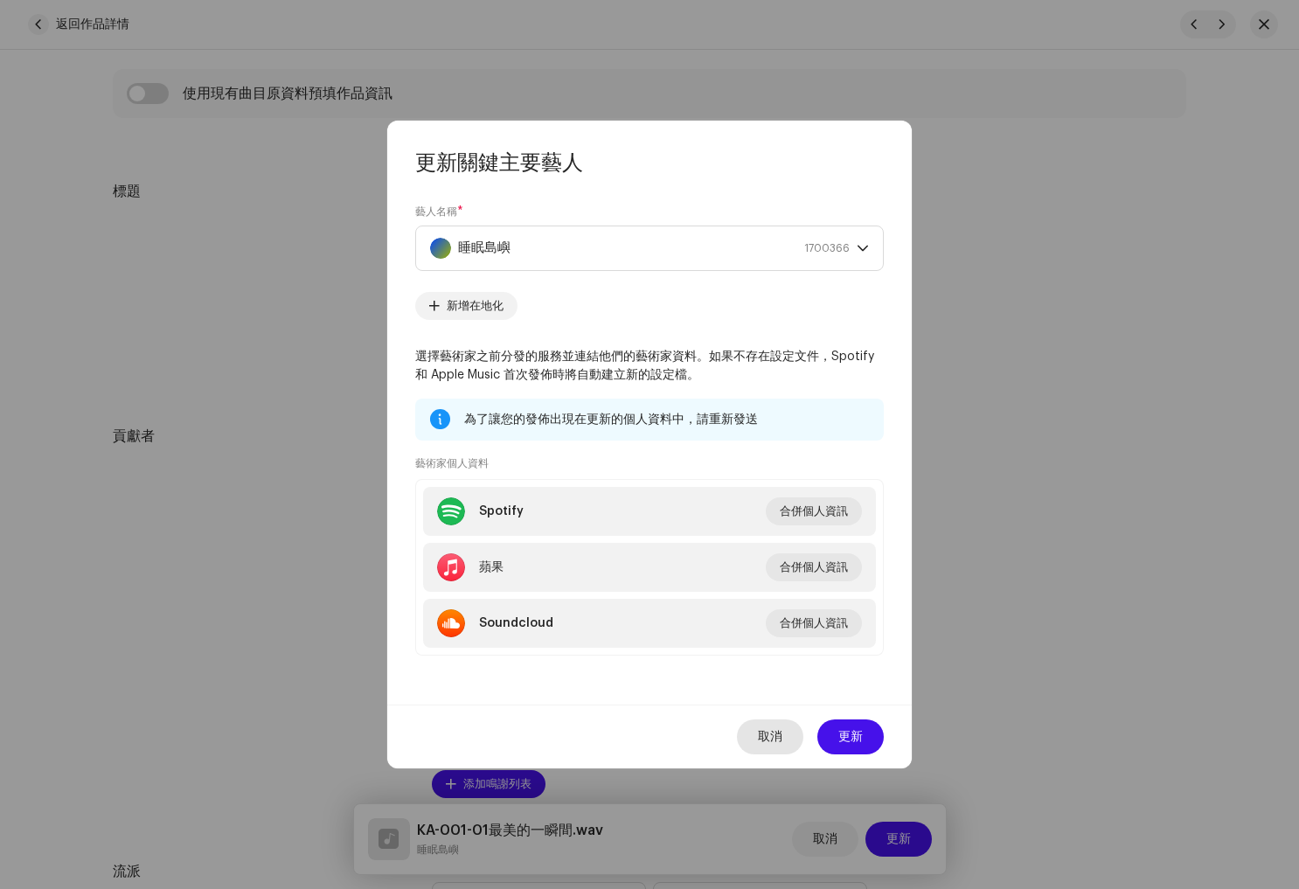
click at [775, 739] on font "取消" at bounding box center [770, 737] width 24 height 12
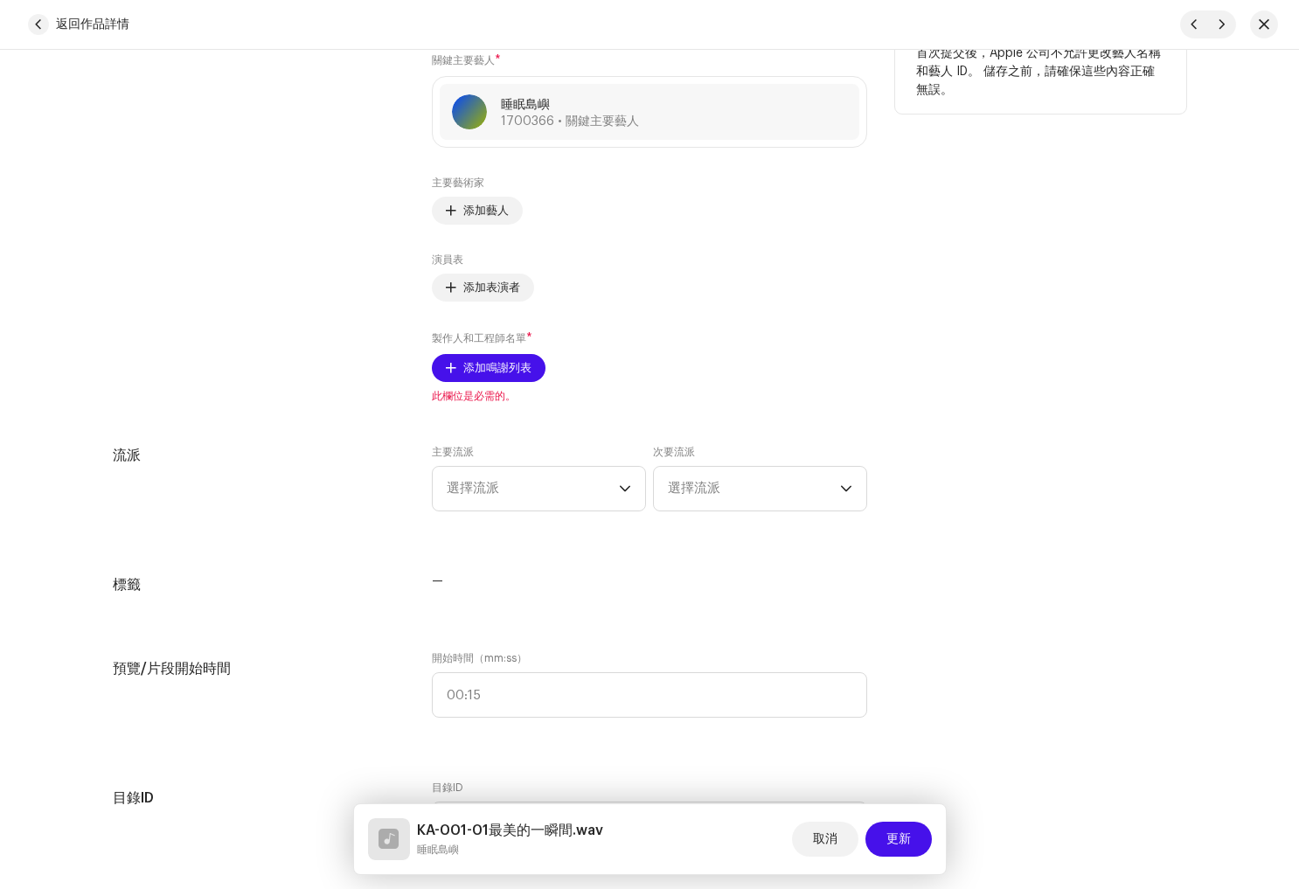
scroll to position [1167, 0]
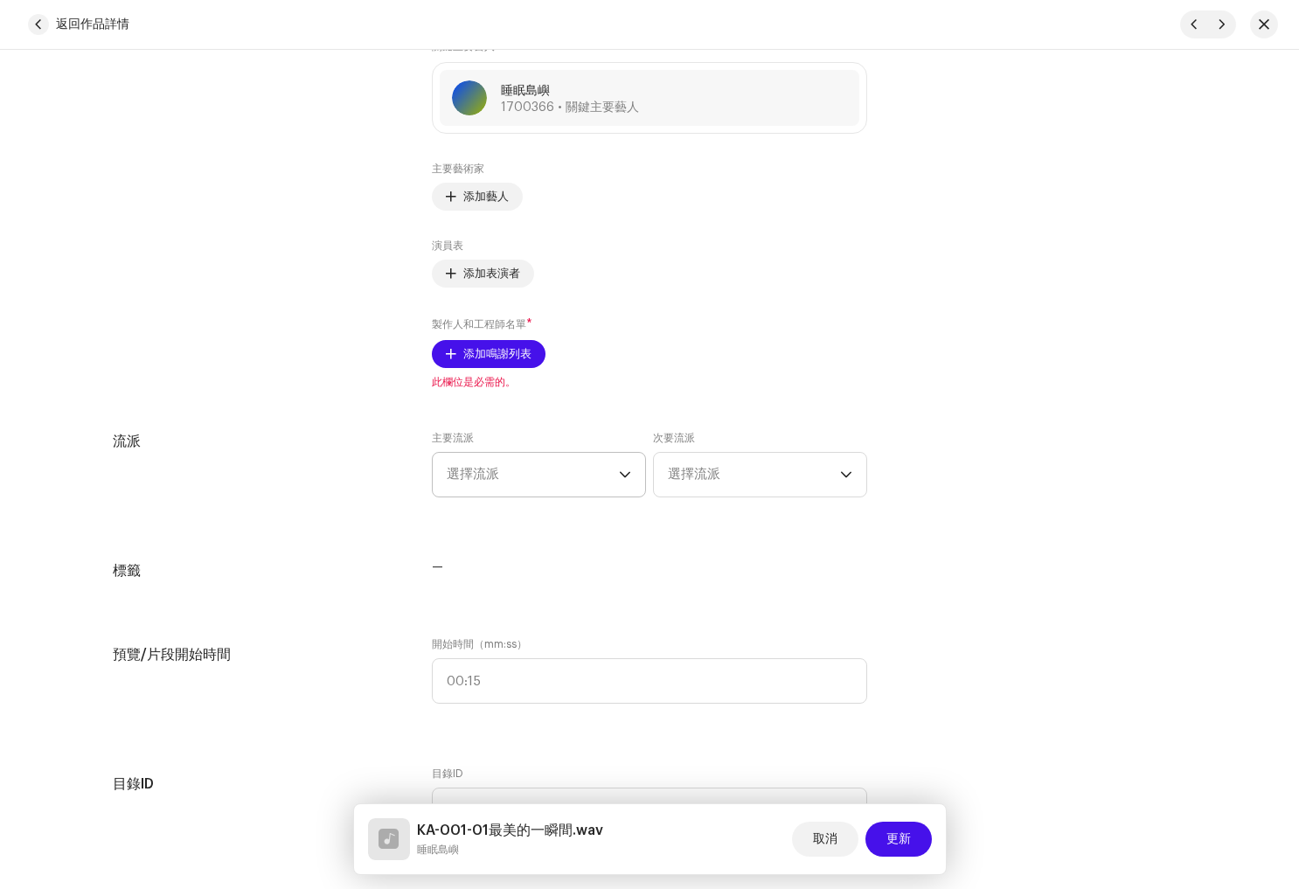
click at [620, 484] on div "下拉觸發器" at bounding box center [625, 475] width 12 height 44
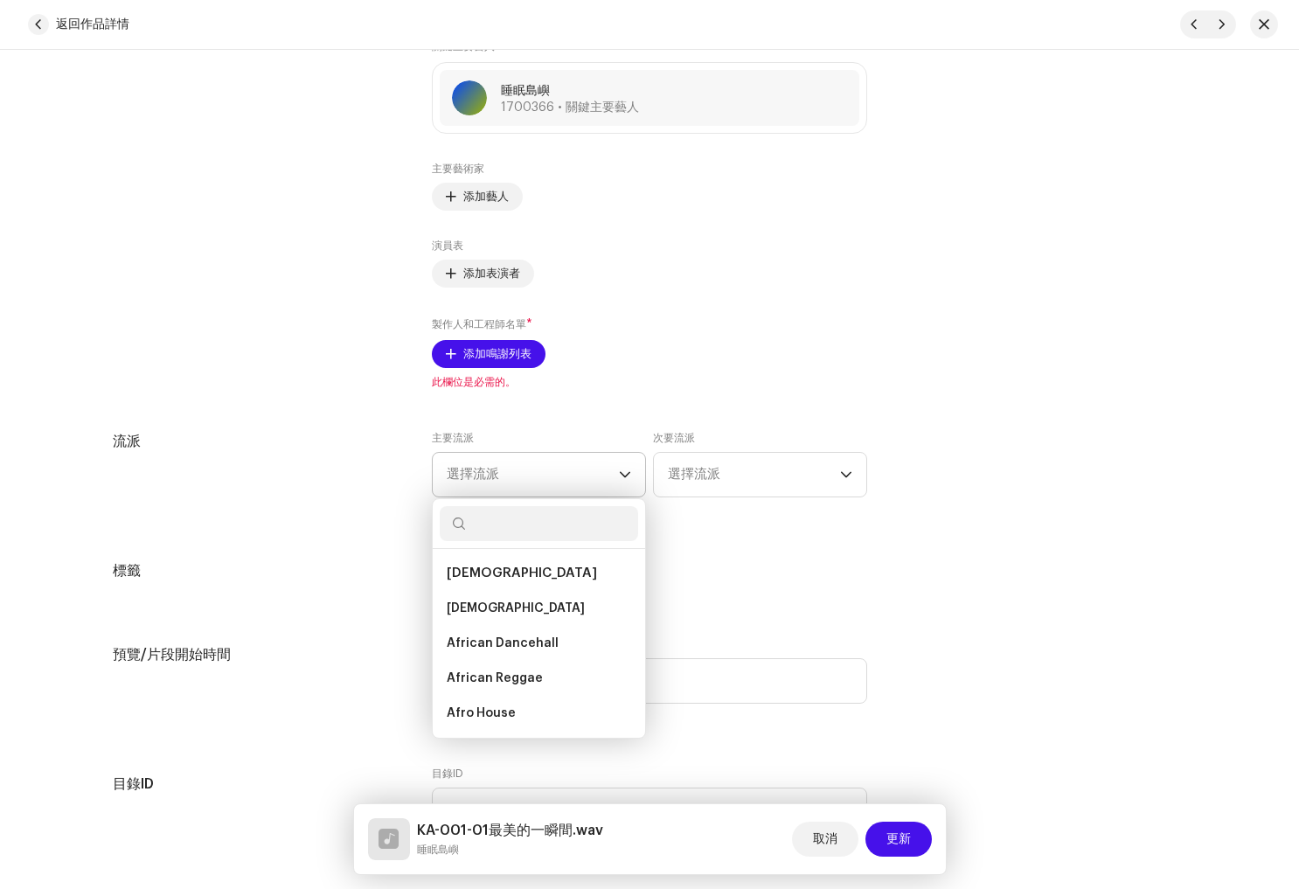
click at [457, 471] on font "選擇流派" at bounding box center [473, 474] width 52 height 13
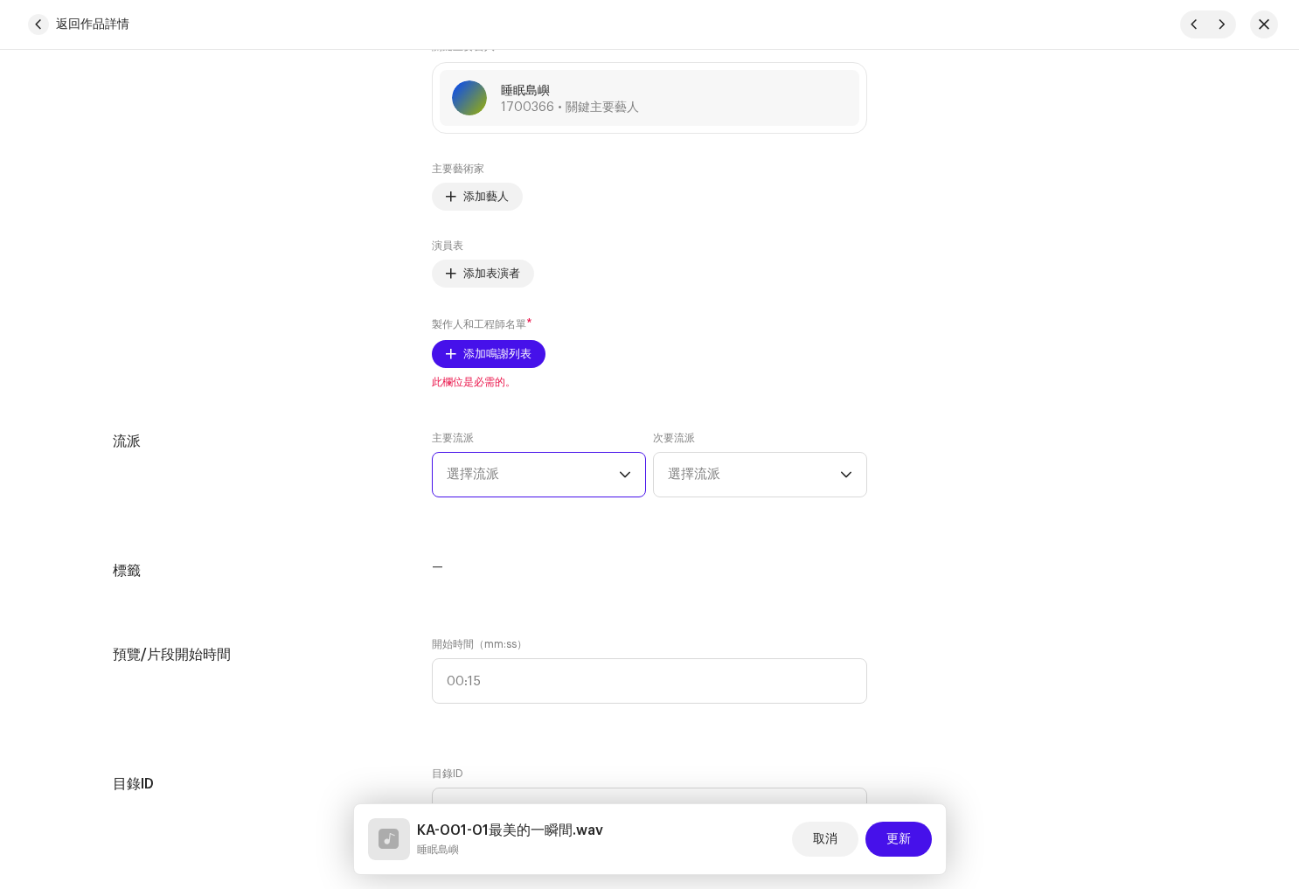
drag, startPoint x: 510, startPoint y: 502, endPoint x: 517, endPoint y: 486, distance: 17.2
click at [512, 497] on div "主要流派 選擇流派 次要流派 選擇流派" at bounding box center [649, 474] width 435 height 87
click at [514, 482] on span "選擇流派" at bounding box center [533, 475] width 172 height 44
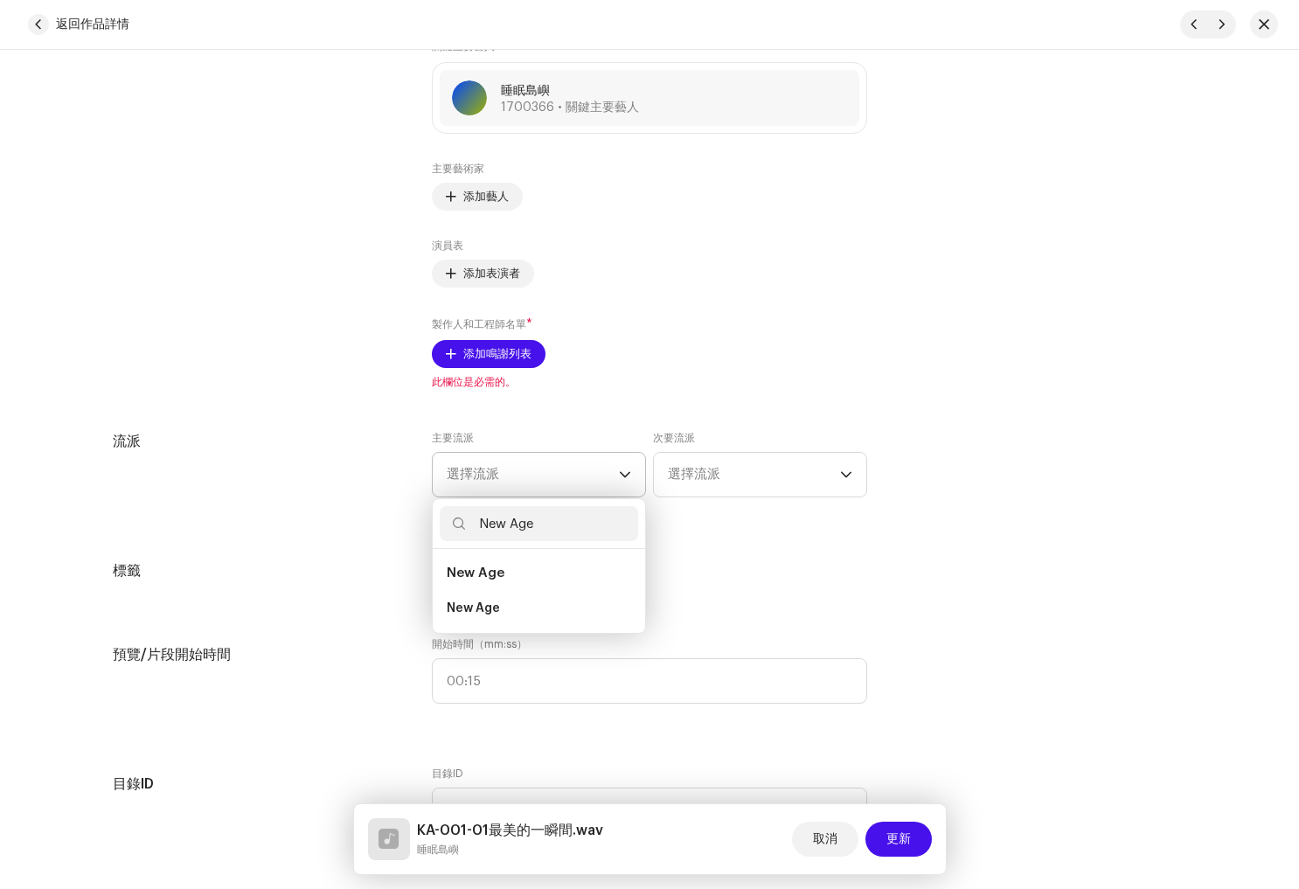
type input "New Age"
click at [551, 575] on li "New Age" at bounding box center [539, 573] width 198 height 35
click at [490, 570] on span "New Age" at bounding box center [476, 572] width 58 height 13
click at [478, 577] on span "New Age" at bounding box center [476, 572] width 58 height 13
click at [479, 608] on span "New Age" at bounding box center [473, 608] width 53 height 17
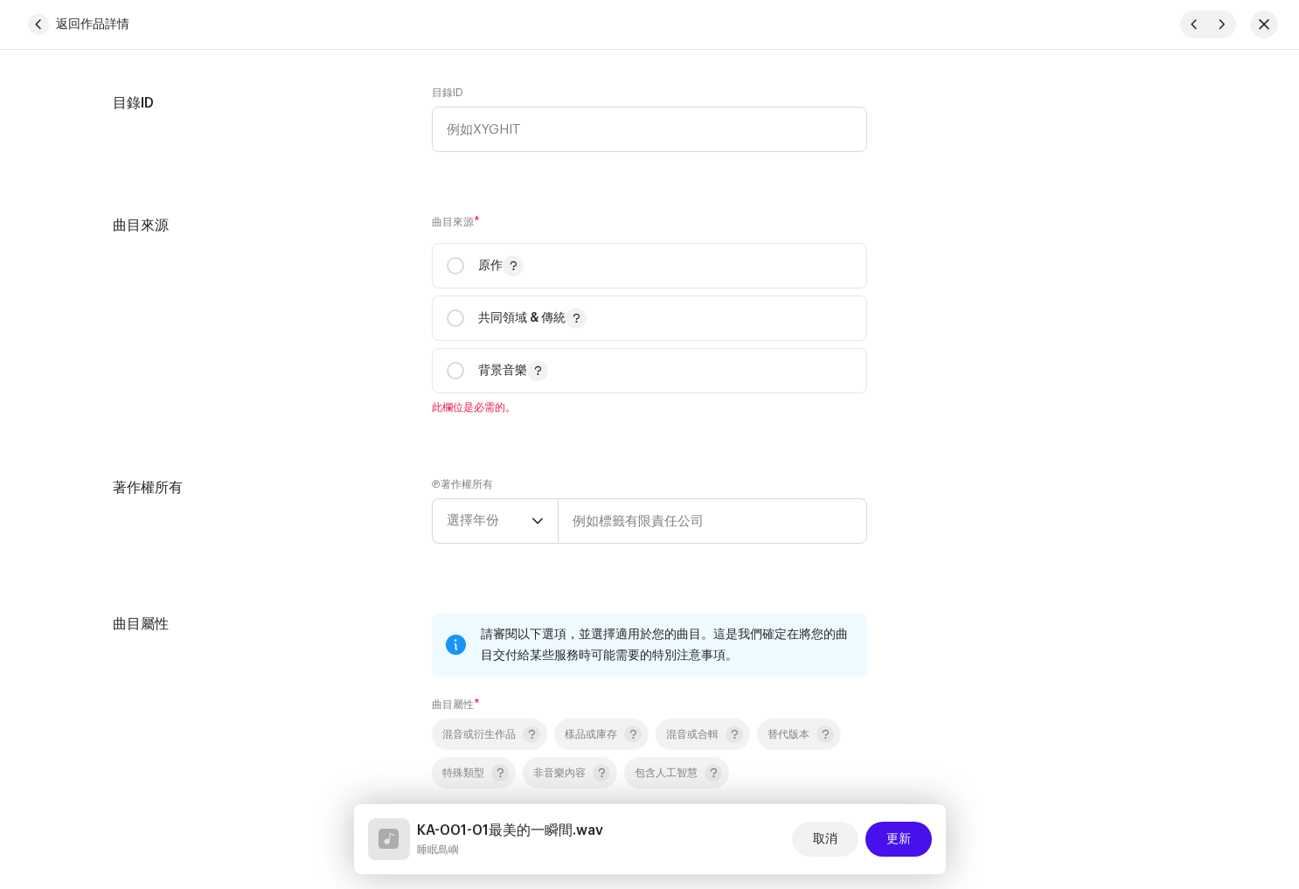
scroll to position [1859, 0]
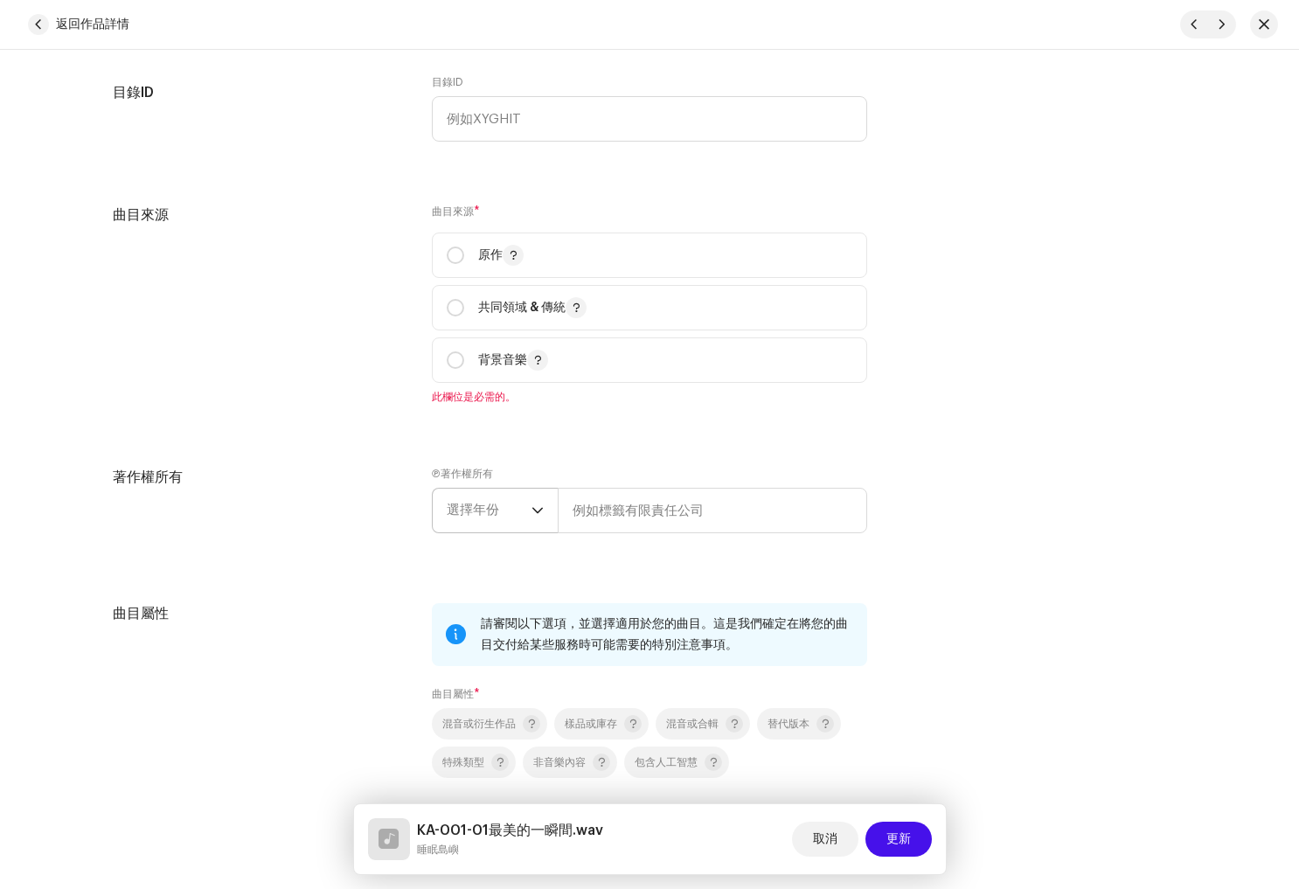
click at [517, 507] on span "選擇年份" at bounding box center [489, 511] width 85 height 44
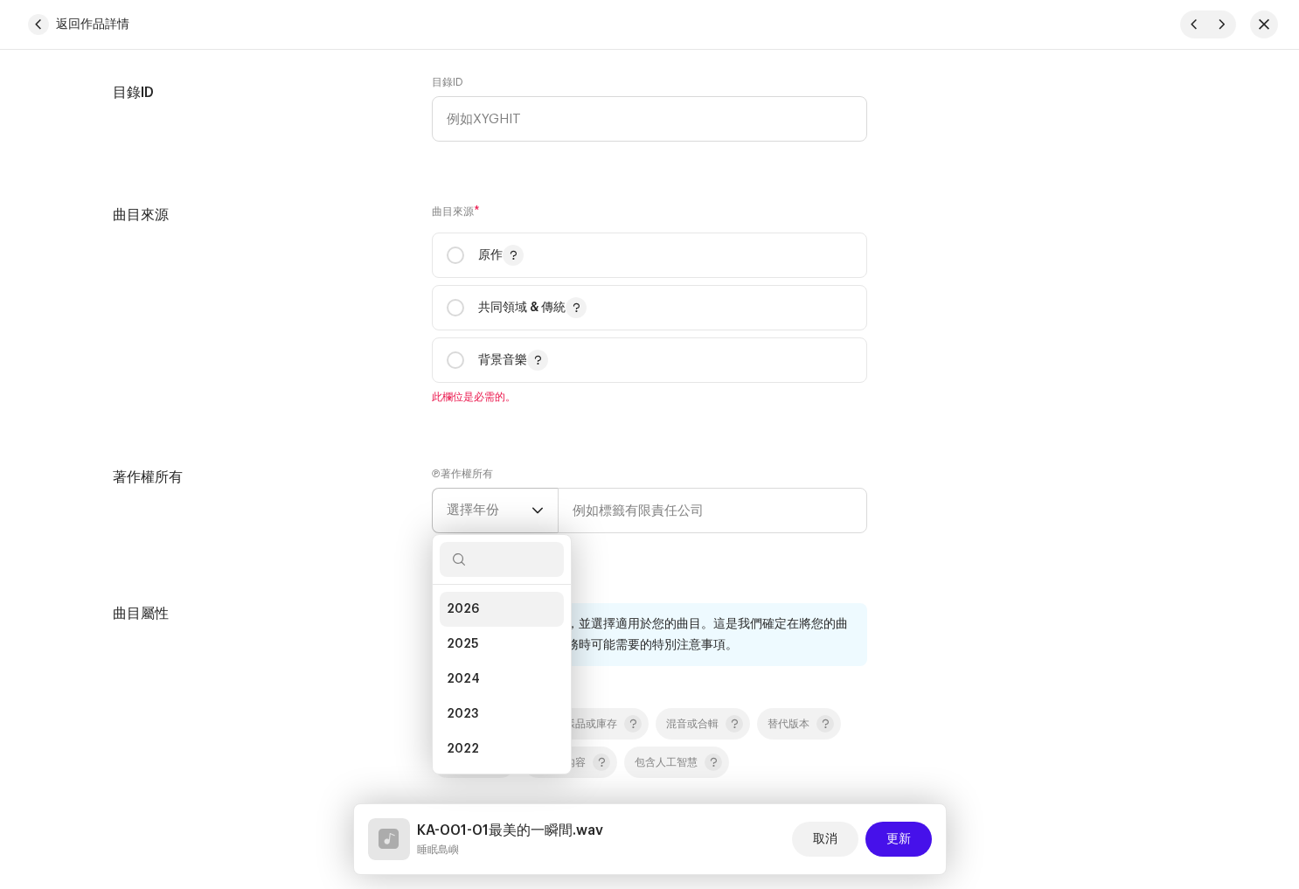
drag, startPoint x: 492, startPoint y: 648, endPoint x: 535, endPoint y: 597, distance: 66.4
click at [492, 648] on li "2025" at bounding box center [502, 644] width 124 height 35
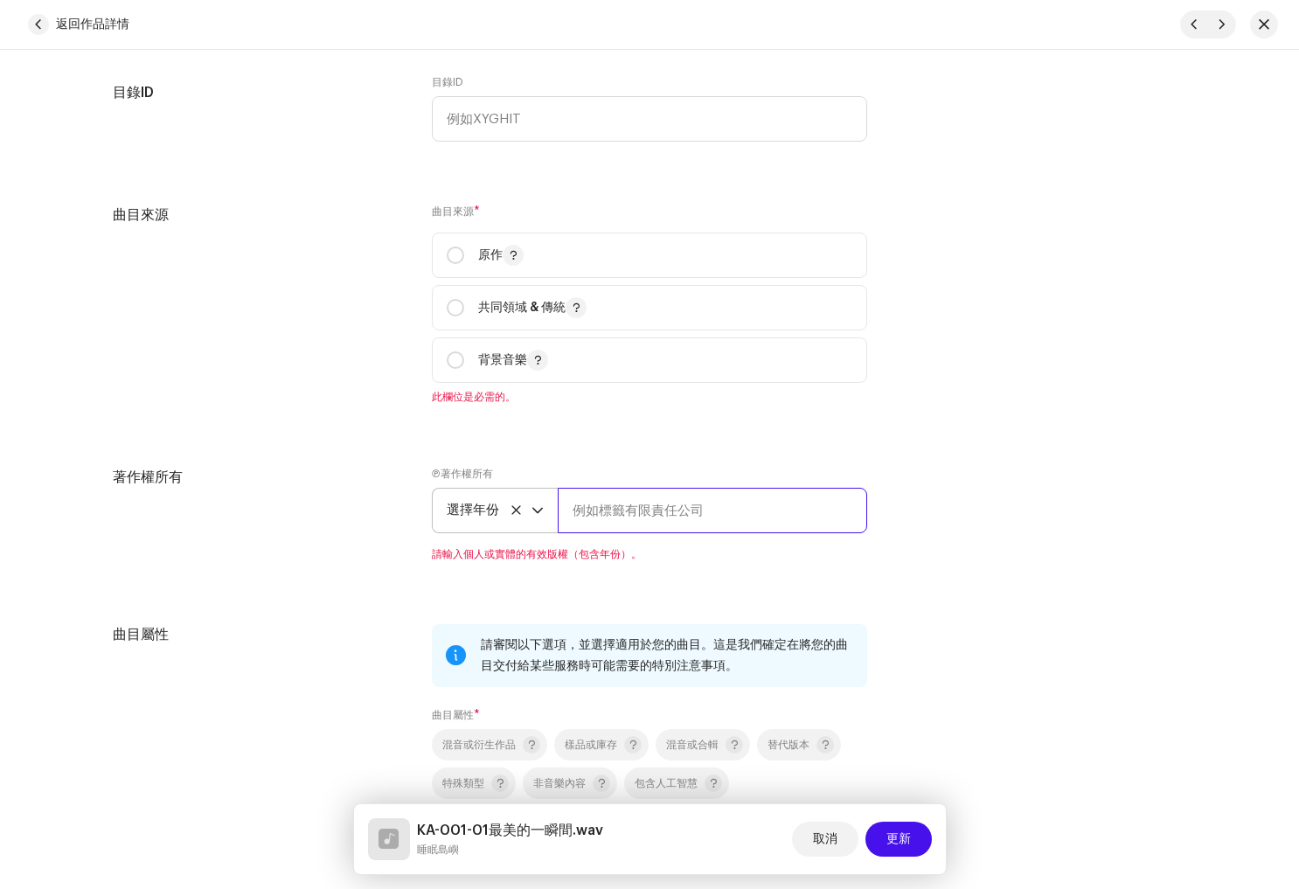
click at [627, 513] on input "text" at bounding box center [712, 510] width 309 height 45
paste input "New Age"
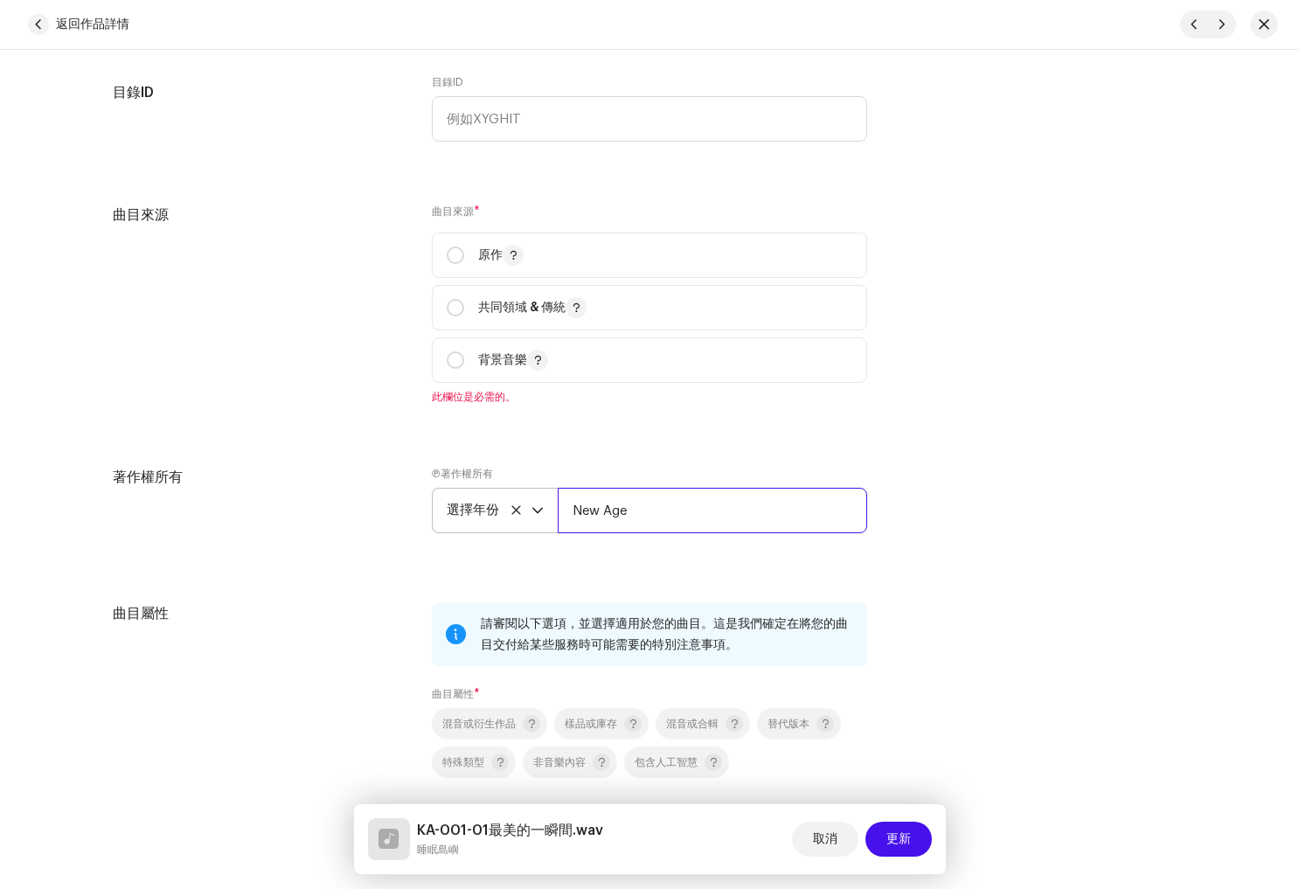
drag, startPoint x: 729, startPoint y: 518, endPoint x: 524, endPoint y: 498, distance: 206.4
click at [520, 498] on div "選擇年份 New Age" at bounding box center [649, 510] width 435 height 45
paste input "睡眠島嶼"
type input "睡眠島嶼"
click at [677, 574] on div "曲目詳情 完成以下操作，確定您的曲目。 第1頁，共3頁 添加音訊文檔 透過 Masterchannel 的 AI 母帶處理提升您的曲目 主要部分 立體聲檔案 …" at bounding box center [649, 74] width 1129 height 3682
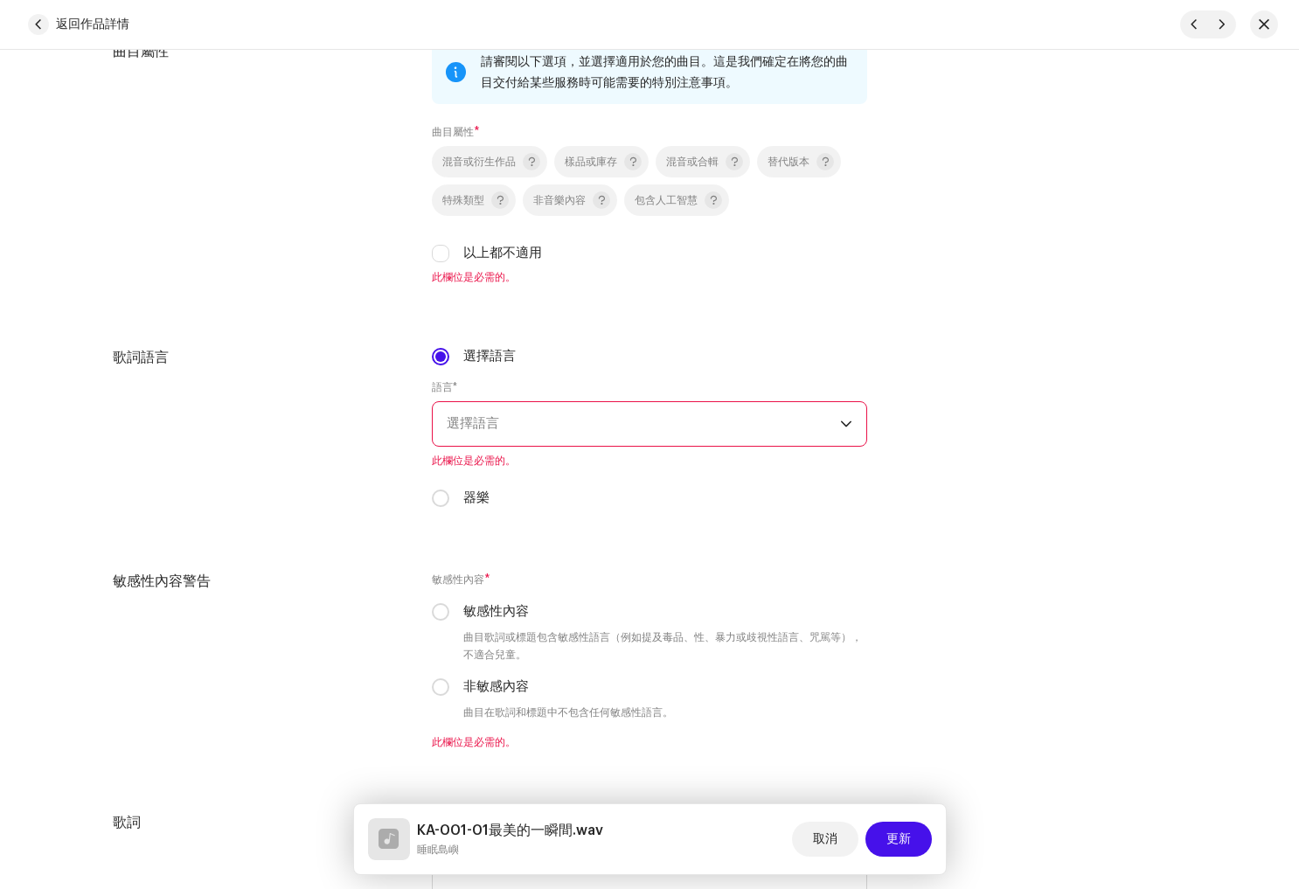
scroll to position [2443, 0]
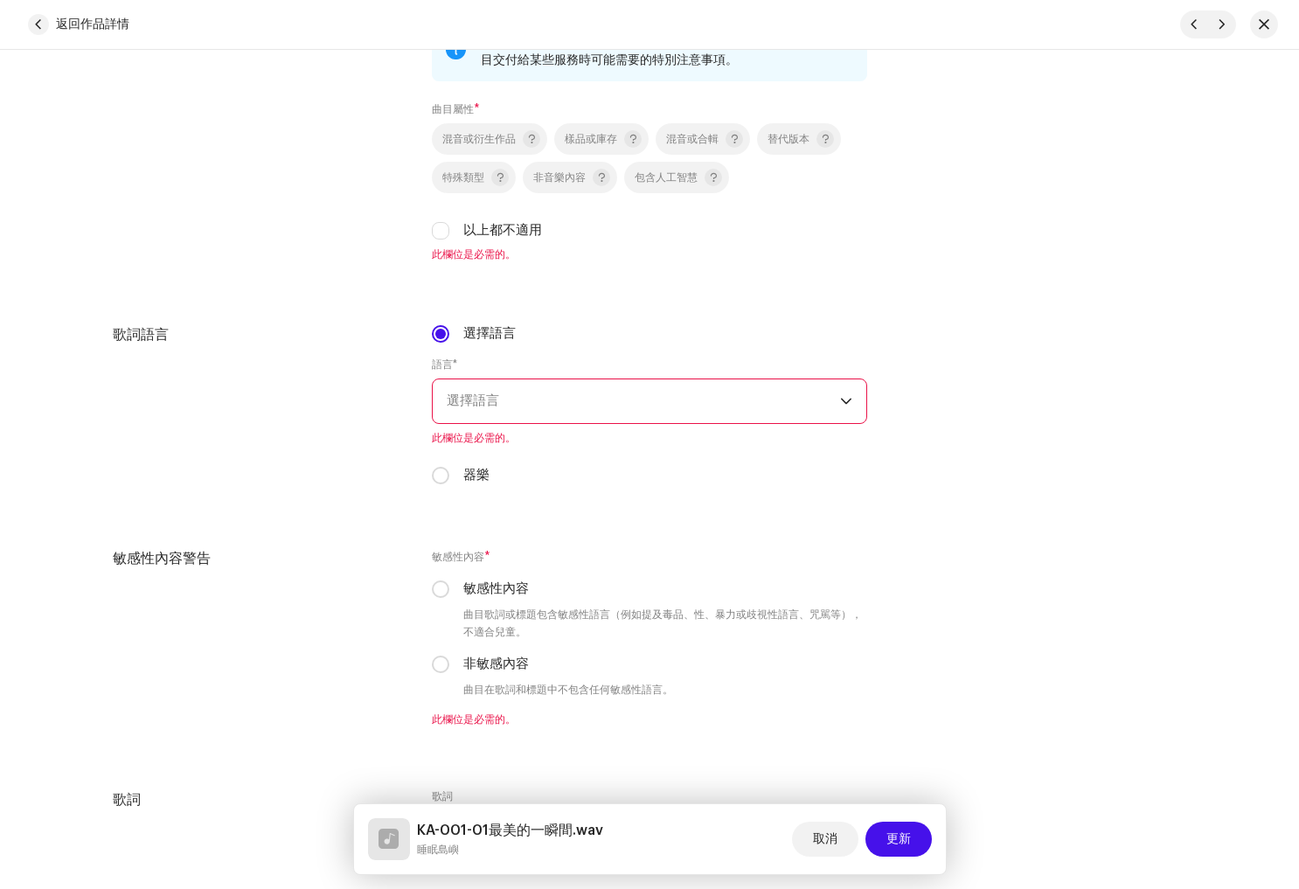
click at [782, 404] on span "選擇語言" at bounding box center [643, 401] width 393 height 44
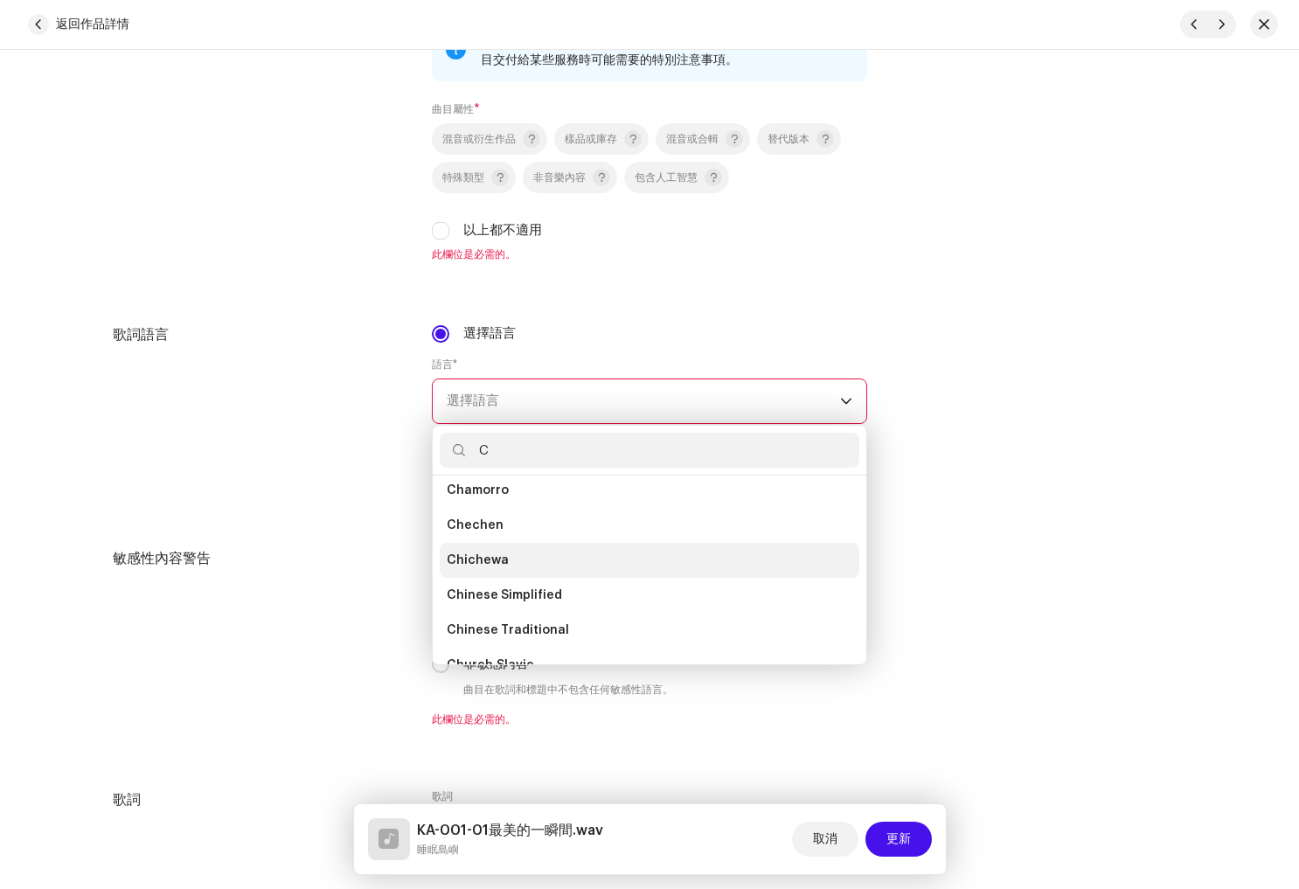
scroll to position [223, 0]
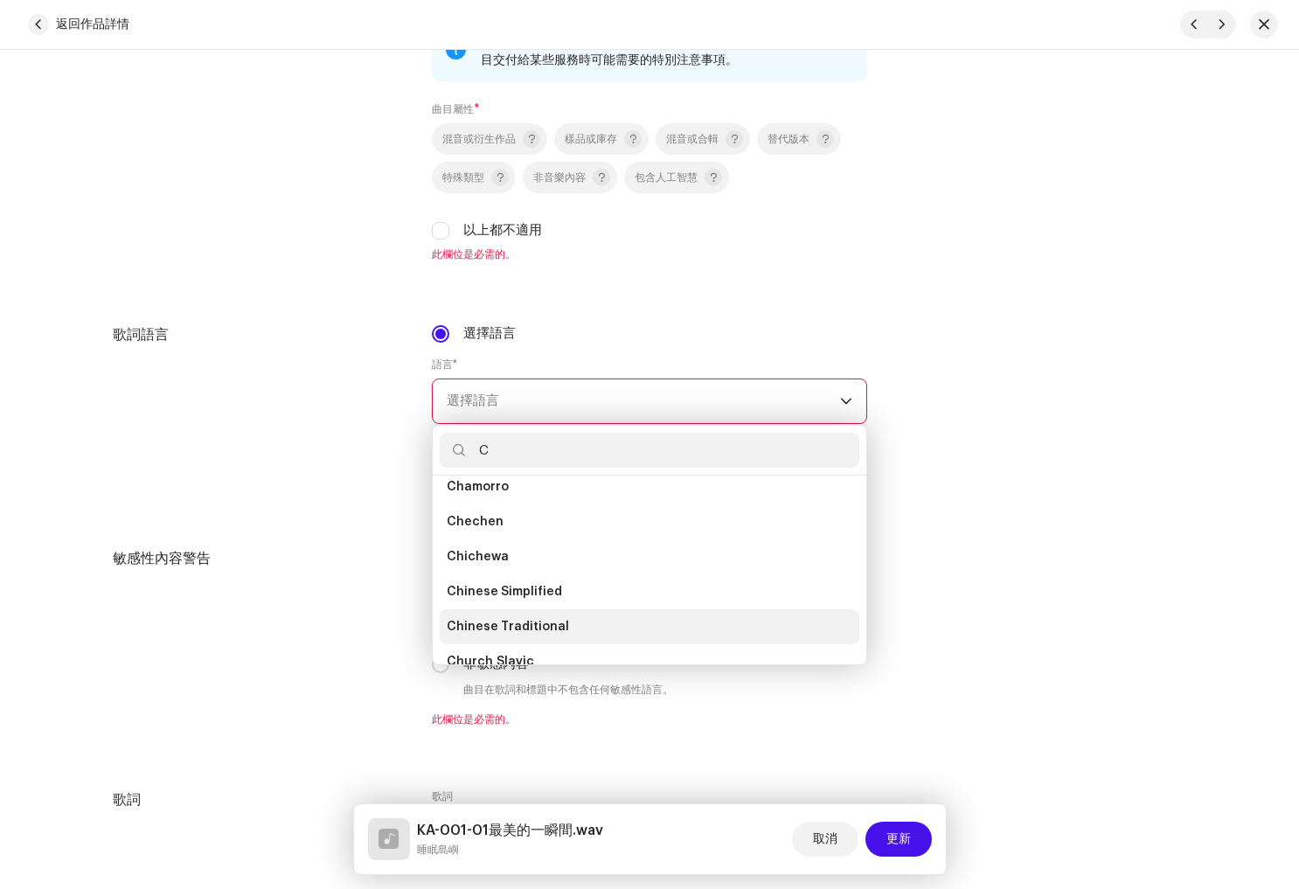
type input "C"
click at [582, 626] on li "Chinese Traditional" at bounding box center [650, 626] width 420 height 35
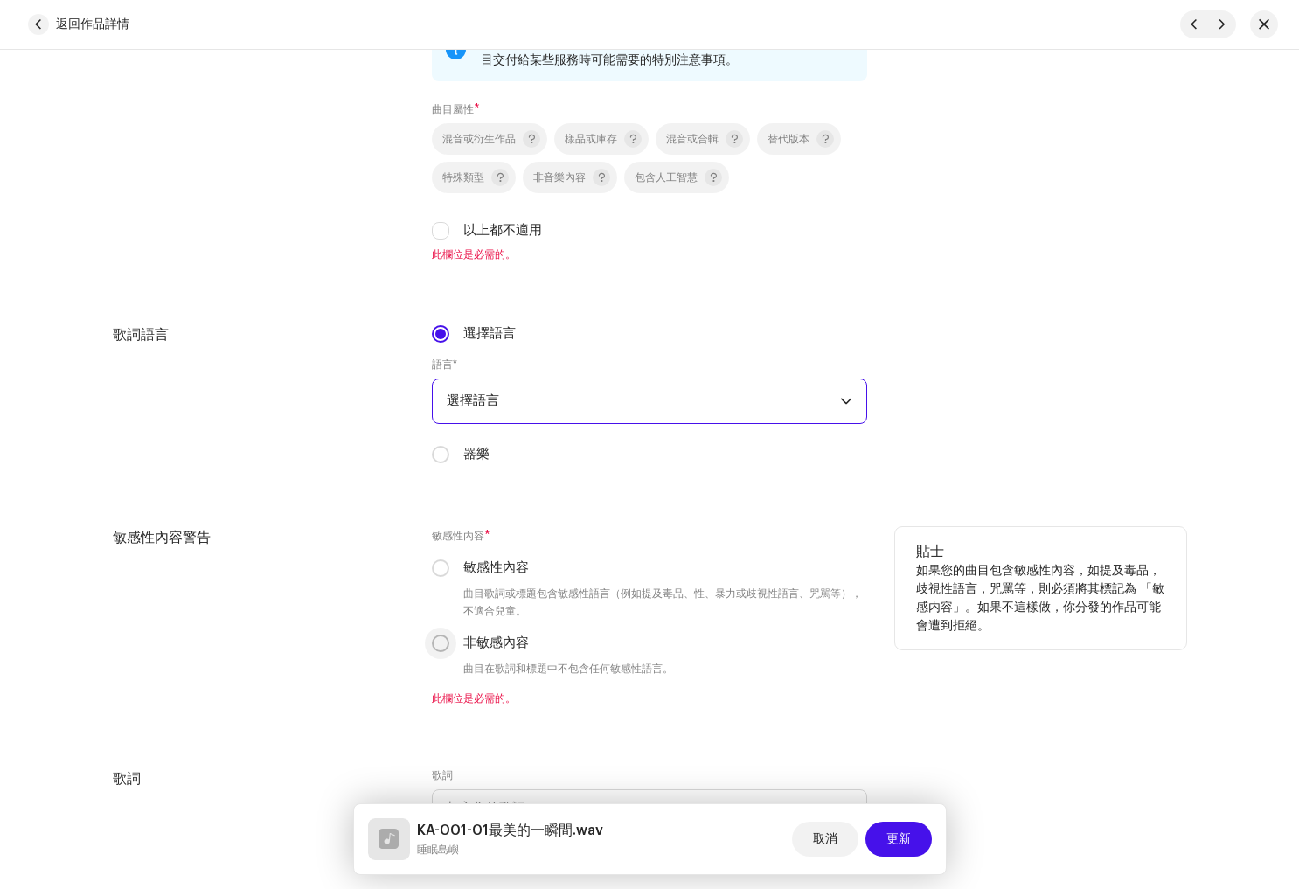
click at [440, 645] on input "非敏感內容" at bounding box center [440, 643] width 17 height 17
radio input "true"
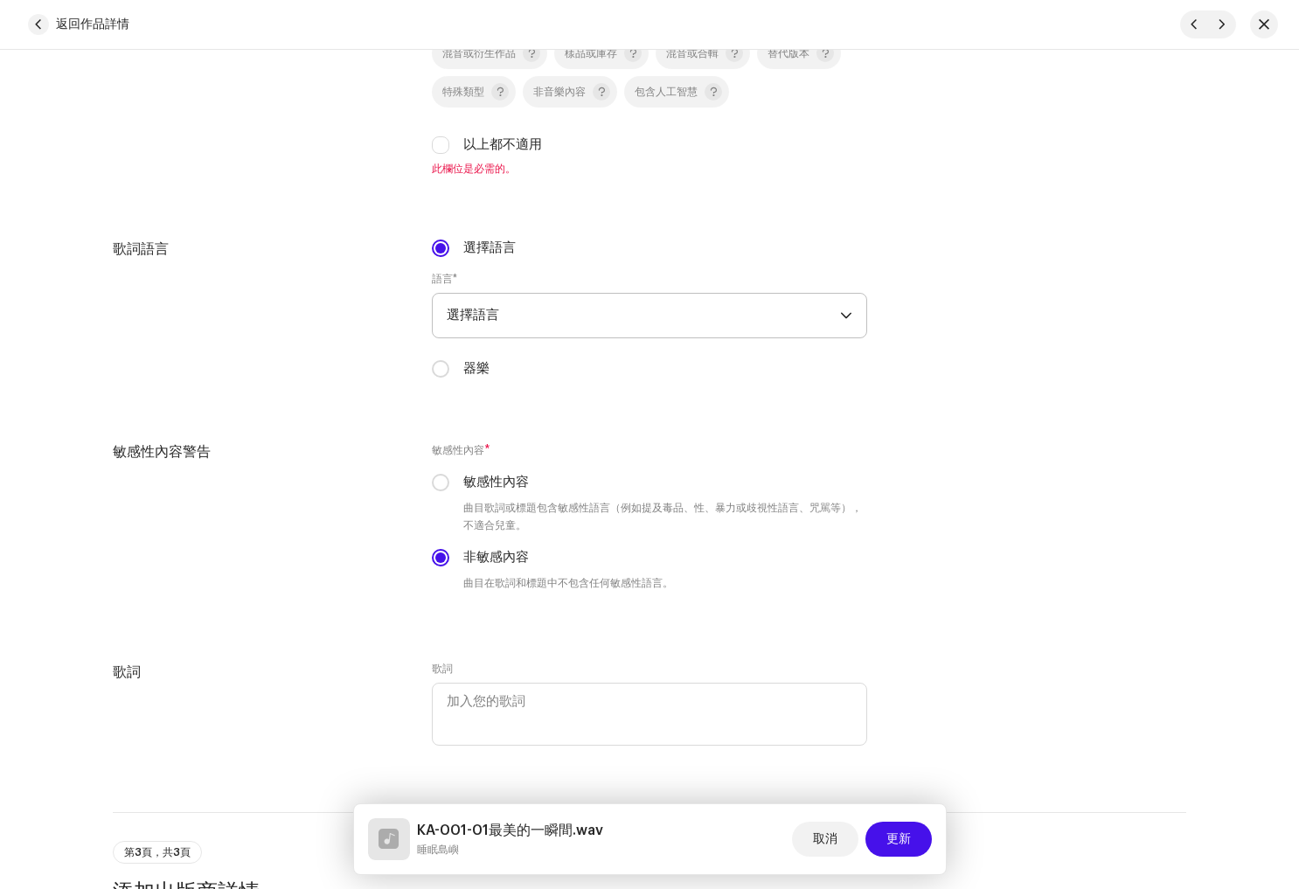
scroll to position [2519, 0]
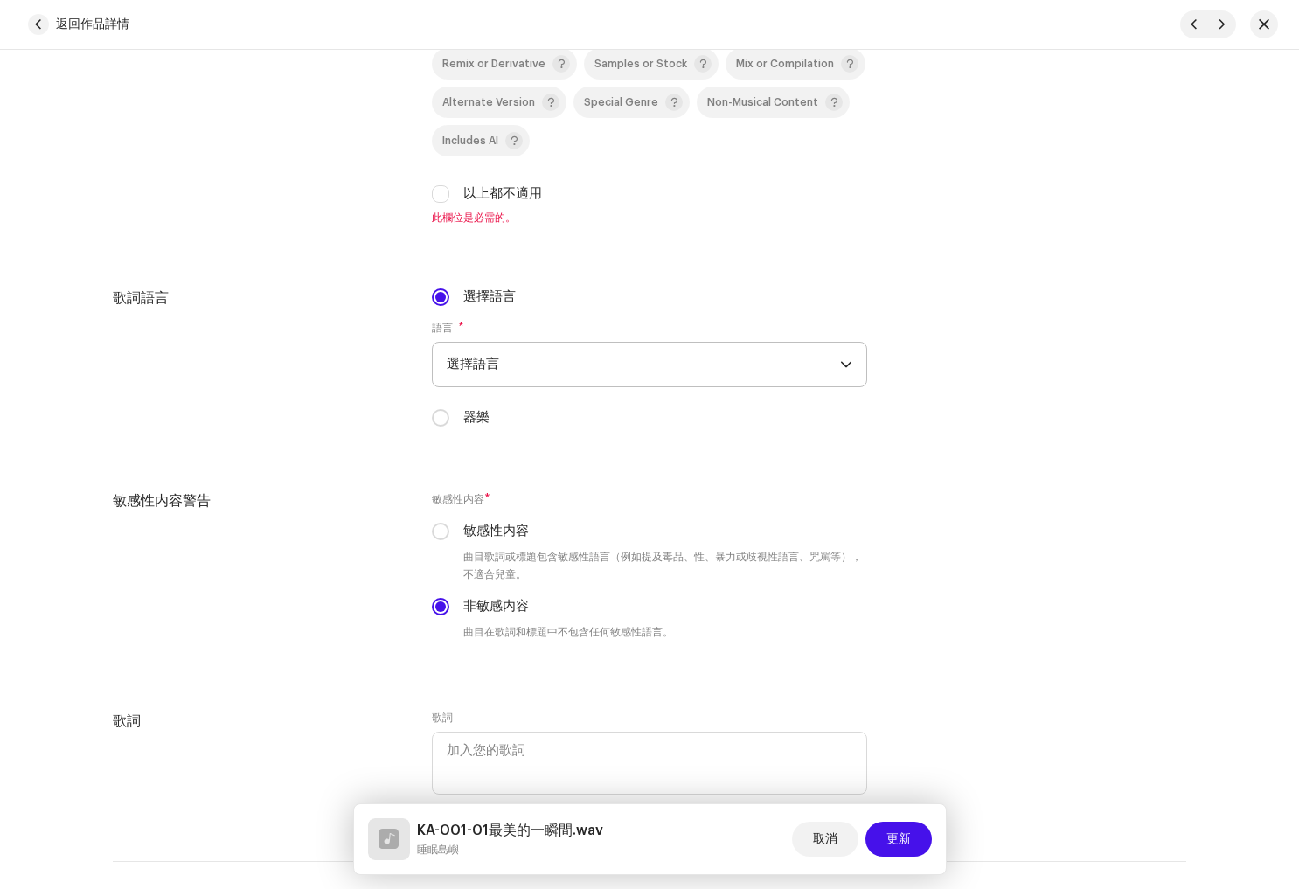
click at [829, 366] on span "選擇語言" at bounding box center [643, 365] width 393 height 44
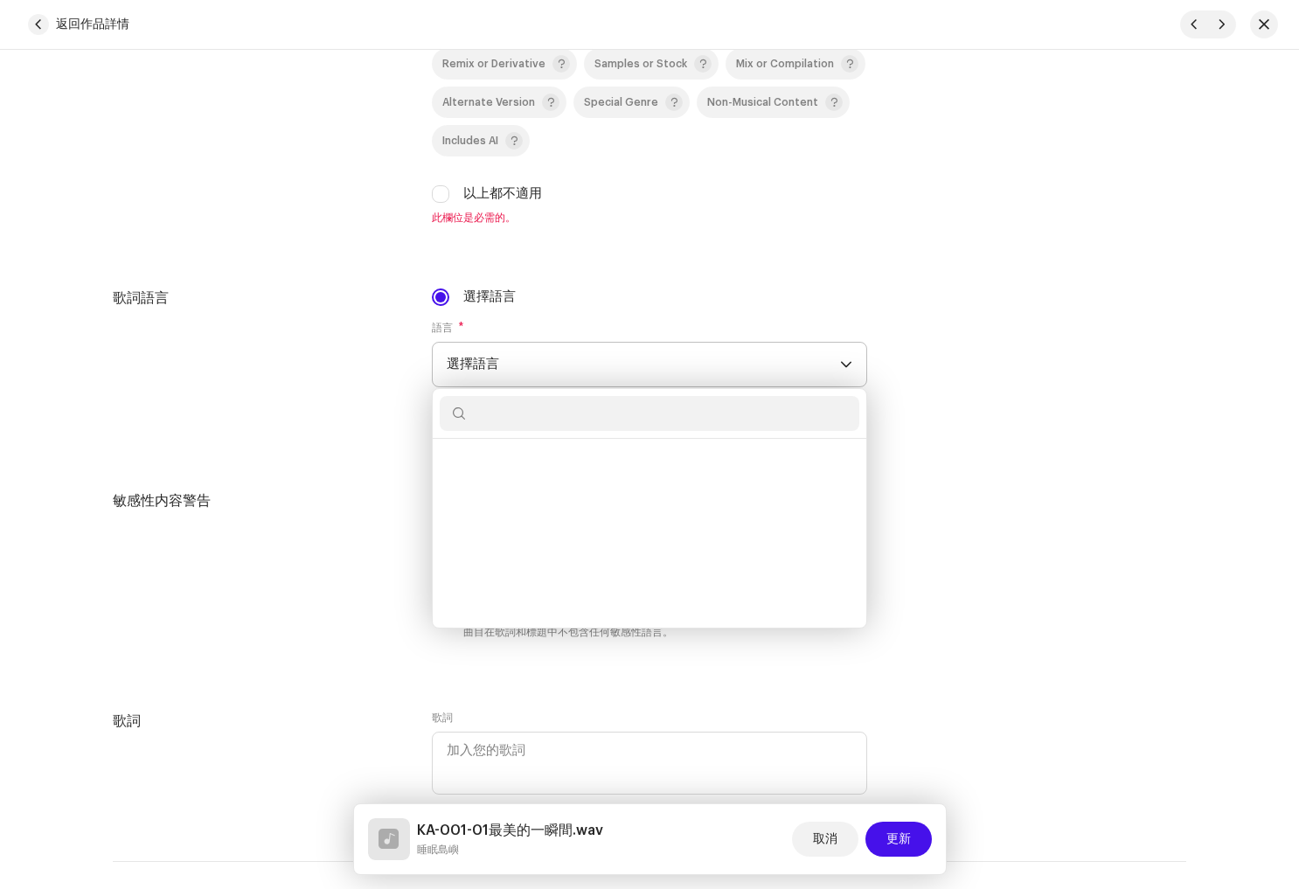
scroll to position [1196, 0]
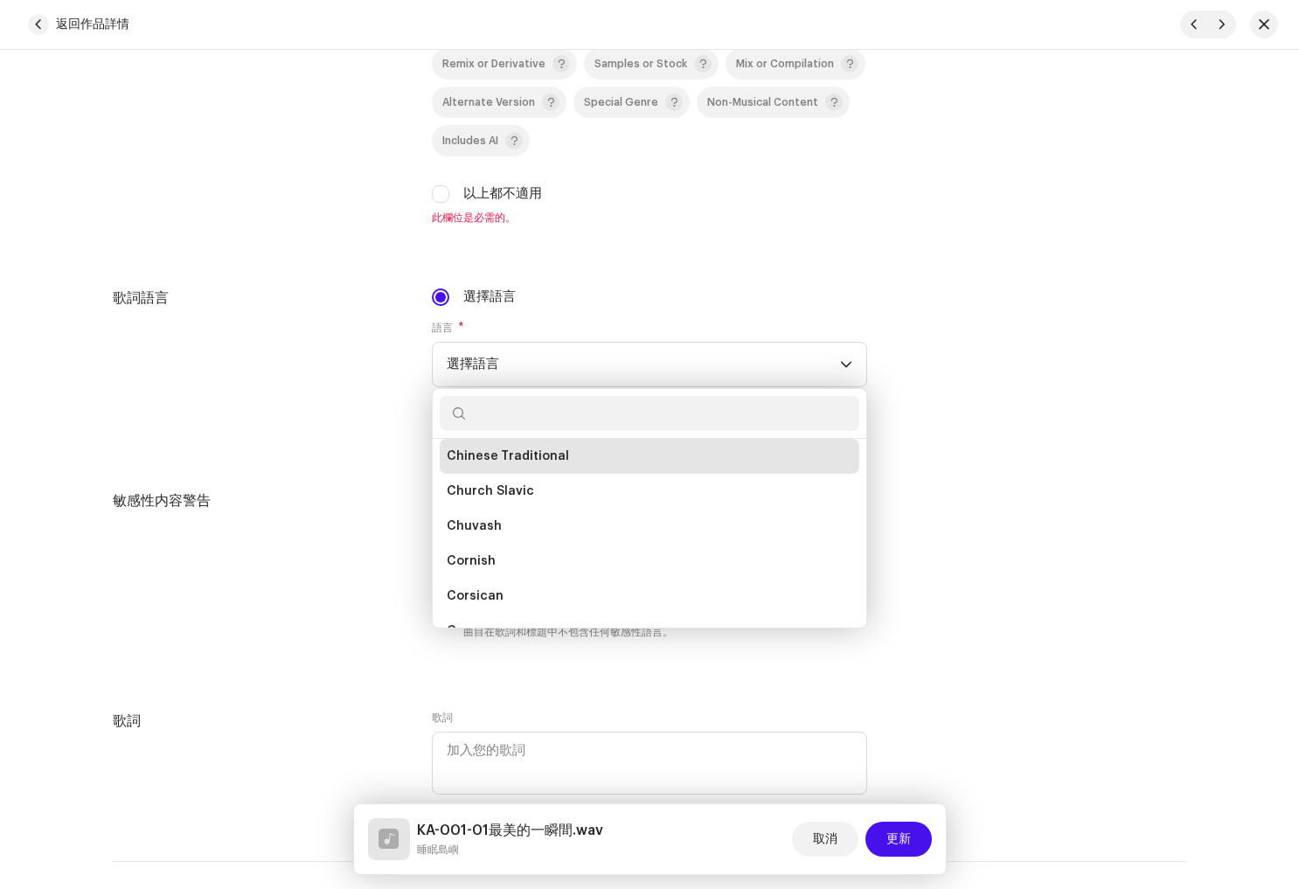
click at [537, 461] on span "Chinese Traditional" at bounding box center [508, 456] width 122 height 17
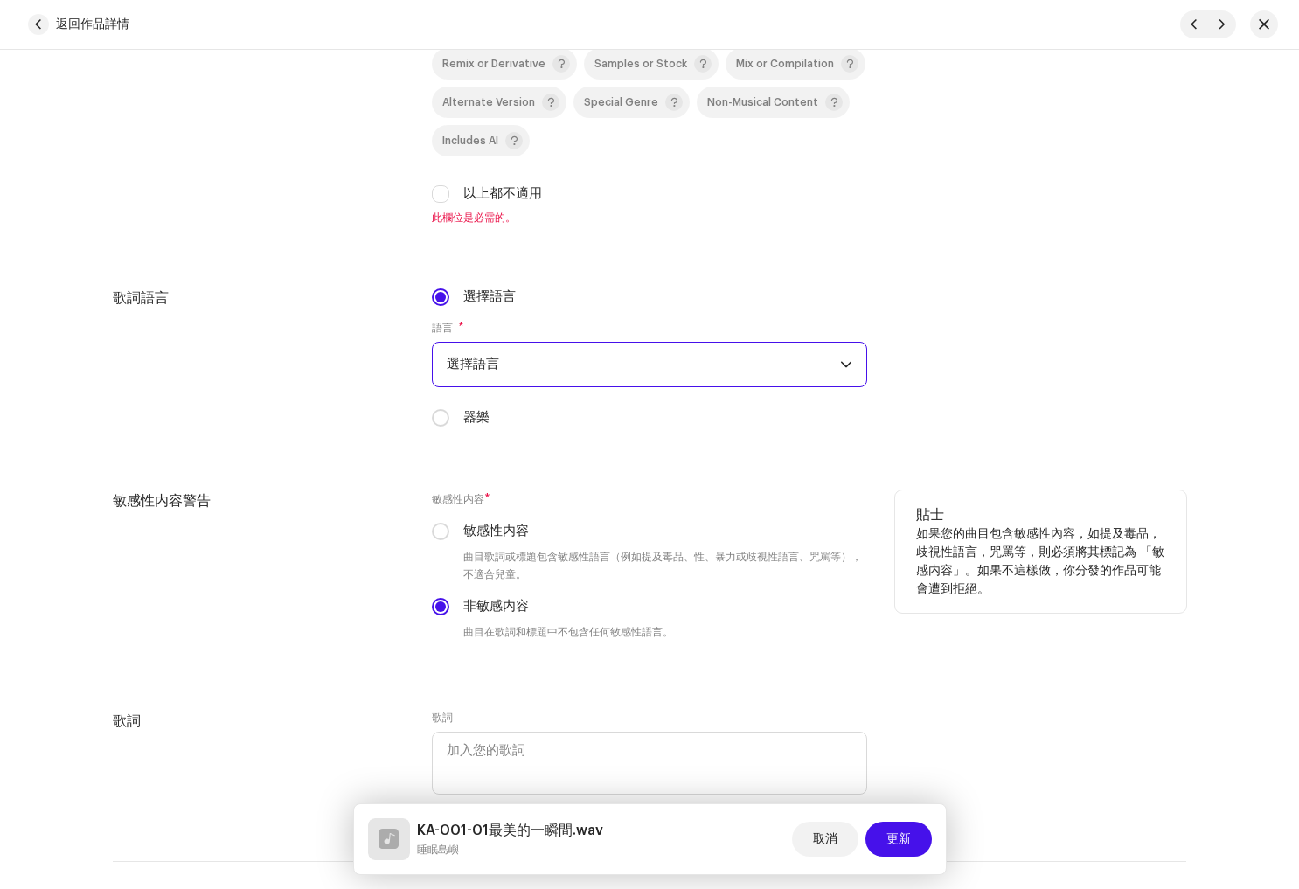
click at [436, 427] on input "器樂" at bounding box center [440, 417] width 17 height 17
radio input "true"
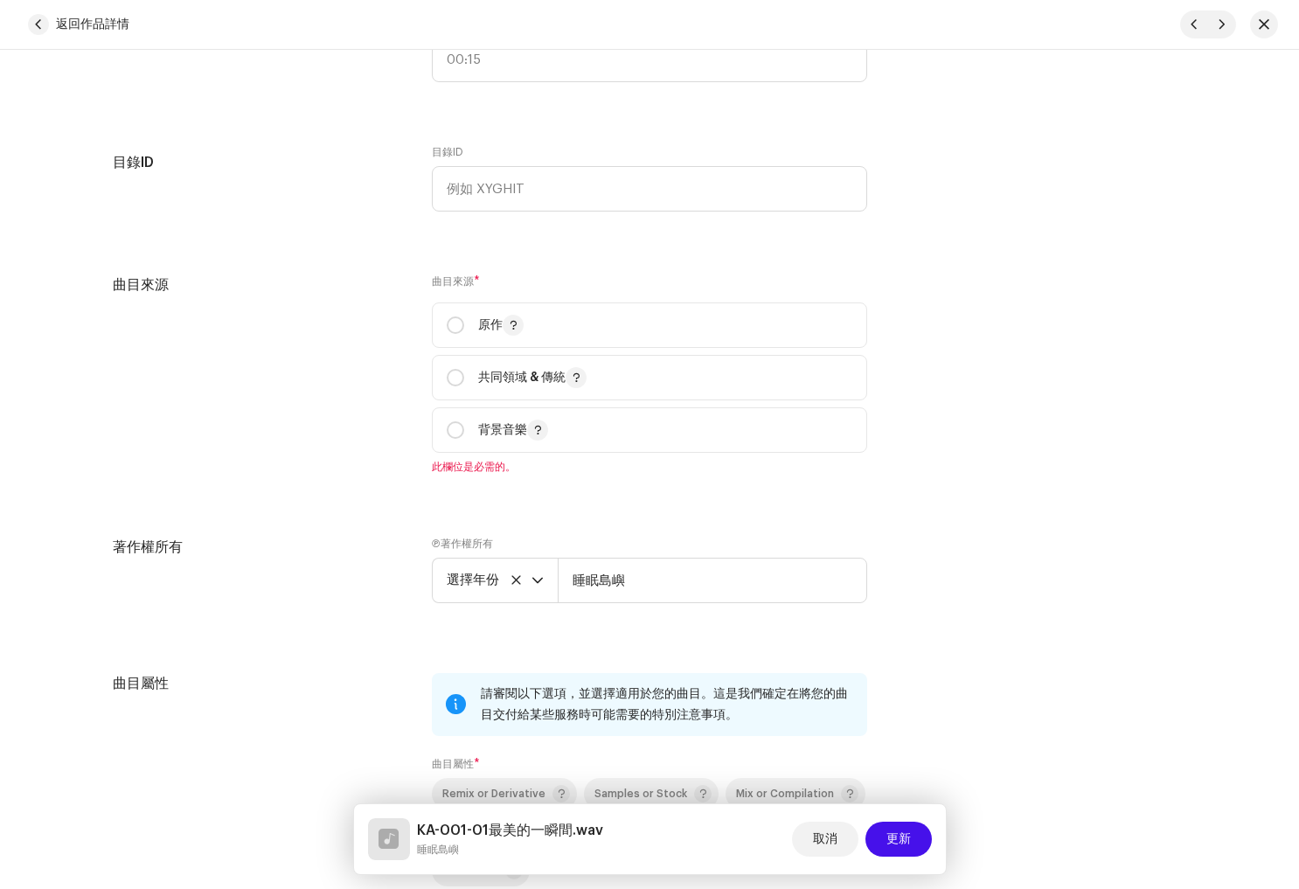
scroll to position [1785, 0]
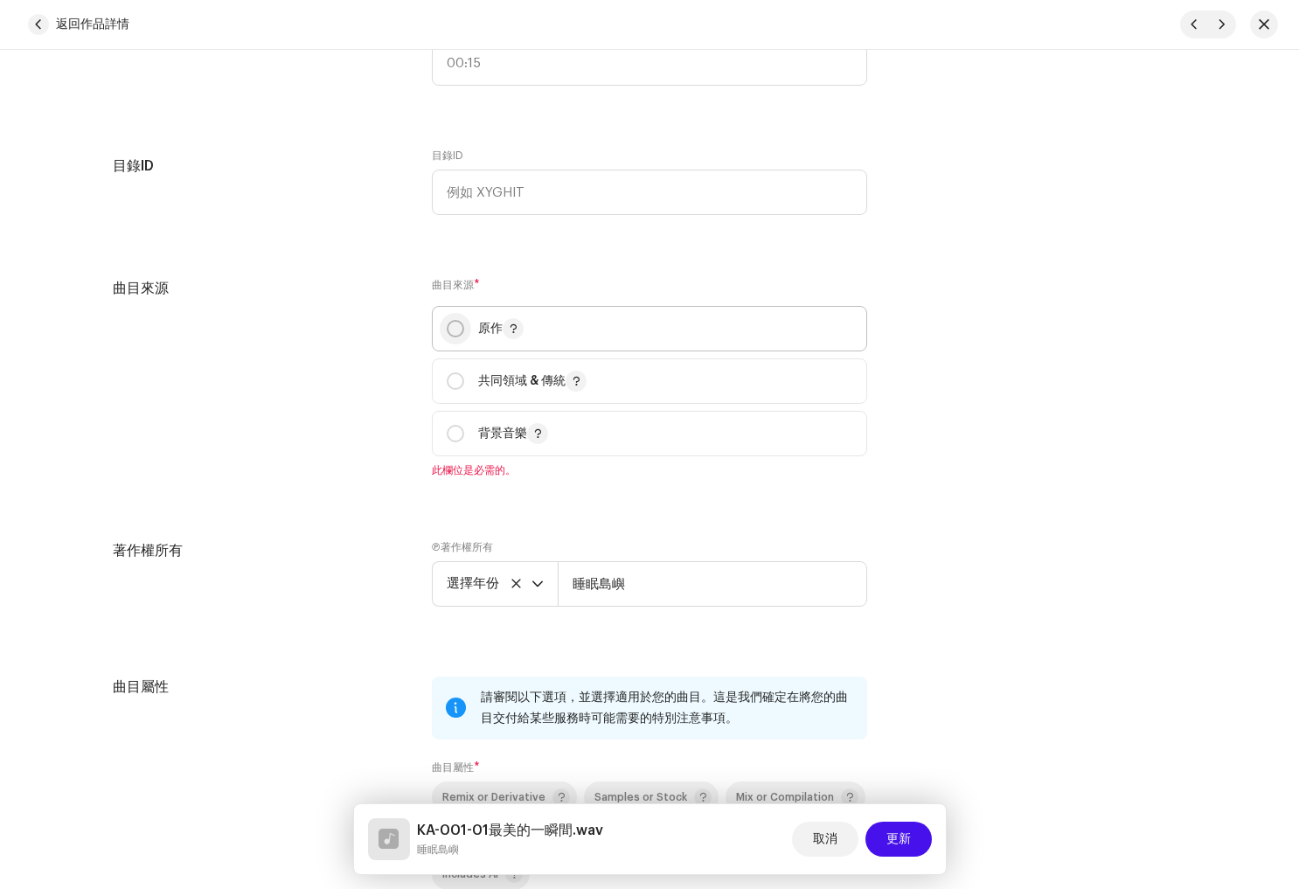
click at [454, 325] on input "radio" at bounding box center [455, 328] width 17 height 17
radio input "true"
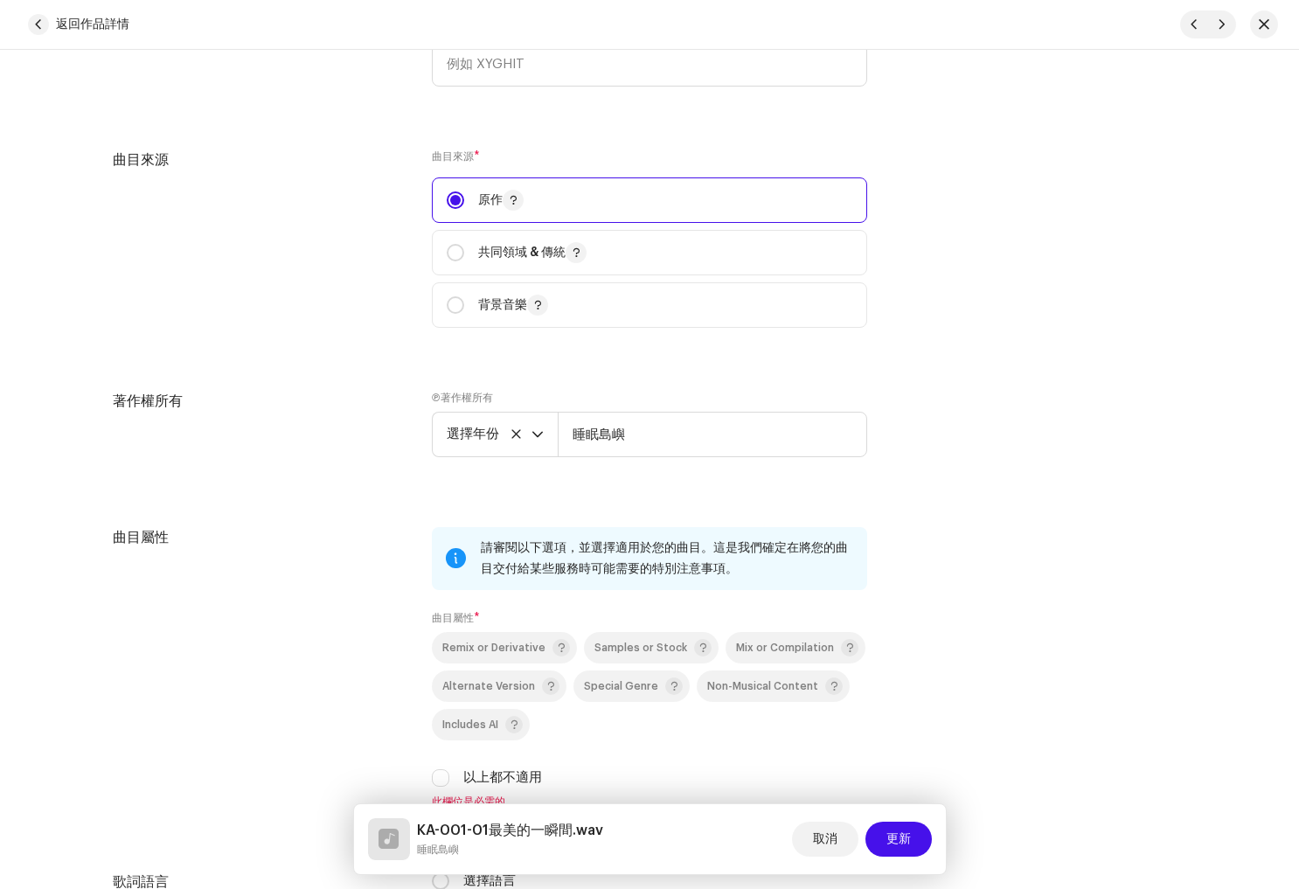
scroll to position [1925, 0]
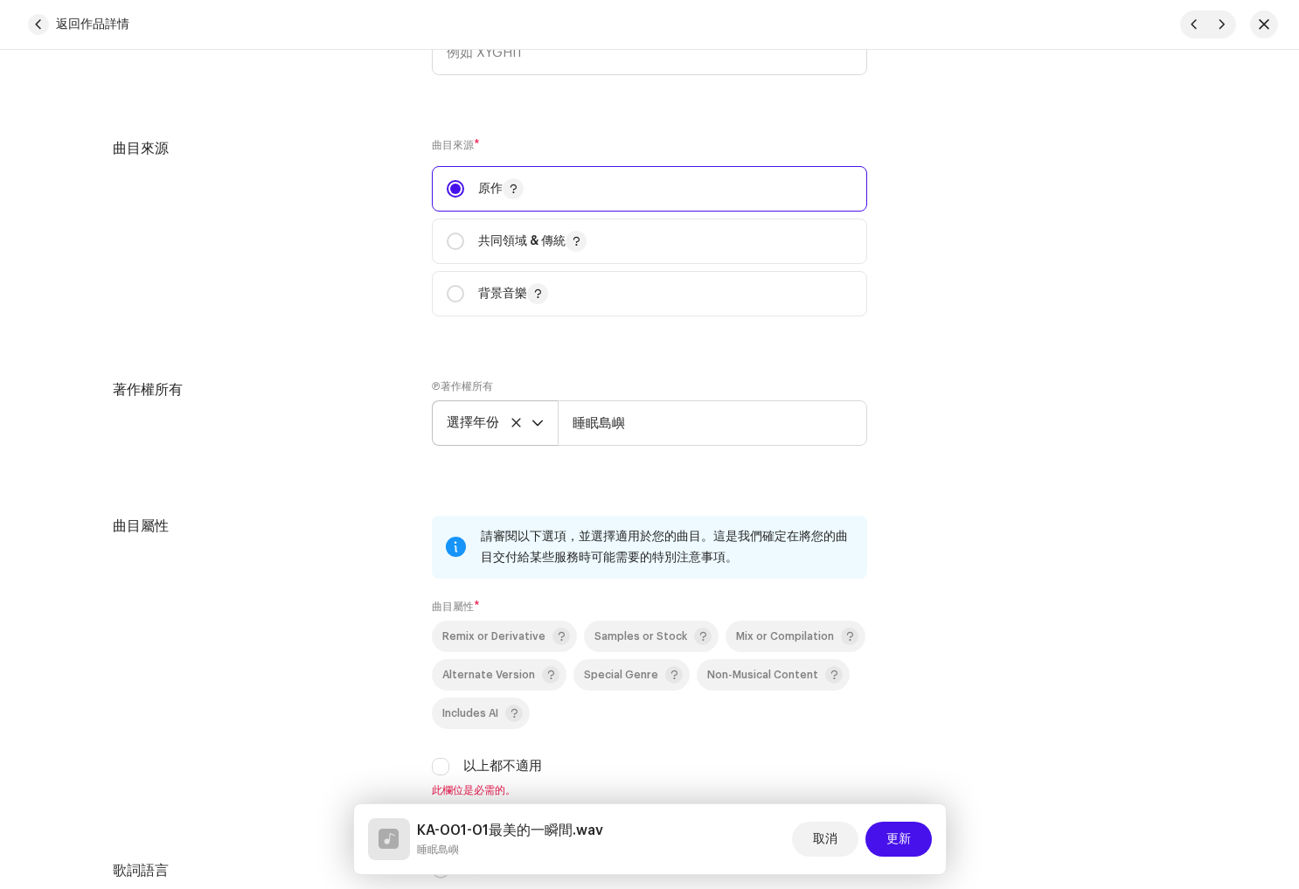
click at [525, 427] on span "選擇年份" at bounding box center [489, 423] width 85 height 44
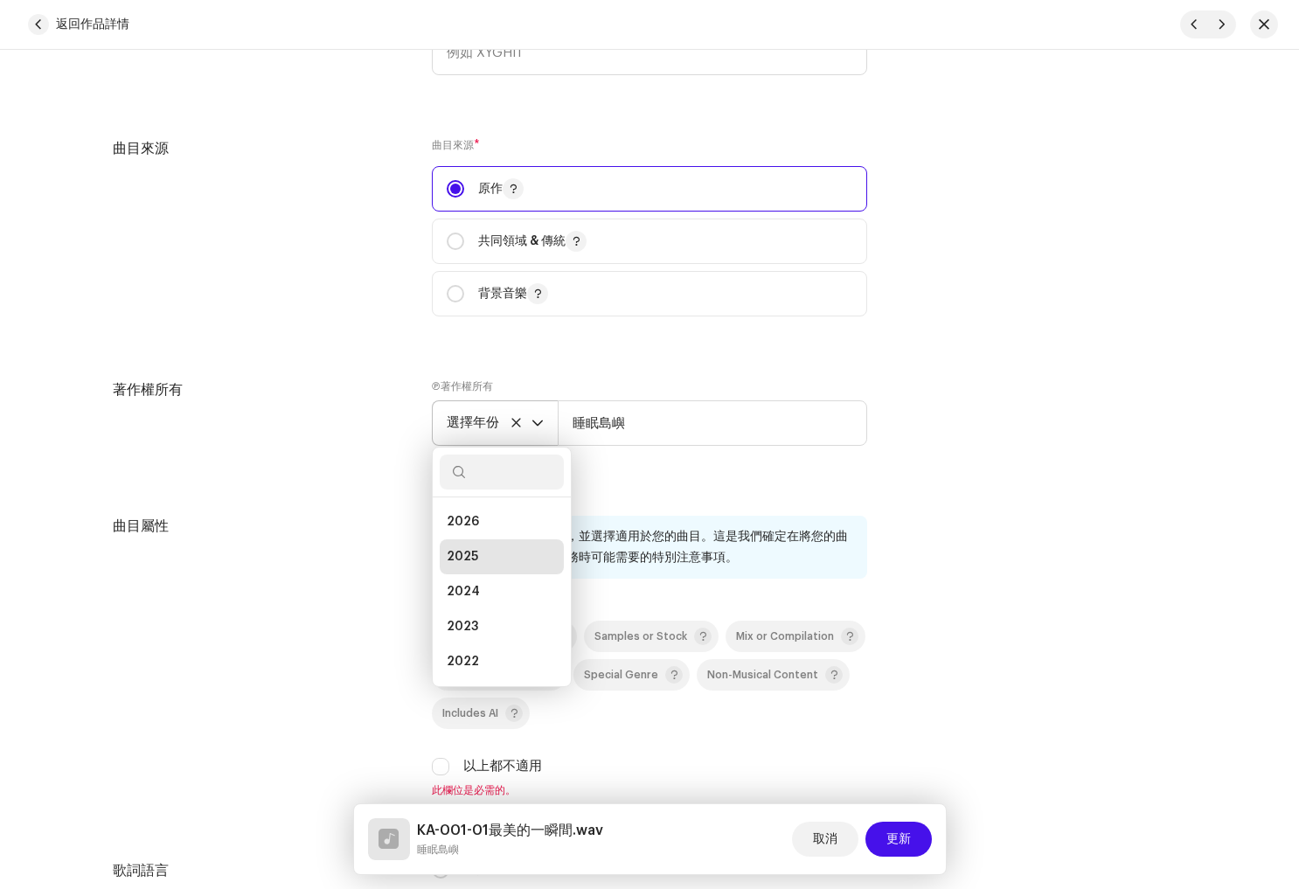
scroll to position [7, 0]
click at [486, 556] on li "2025" at bounding box center [502, 549] width 124 height 35
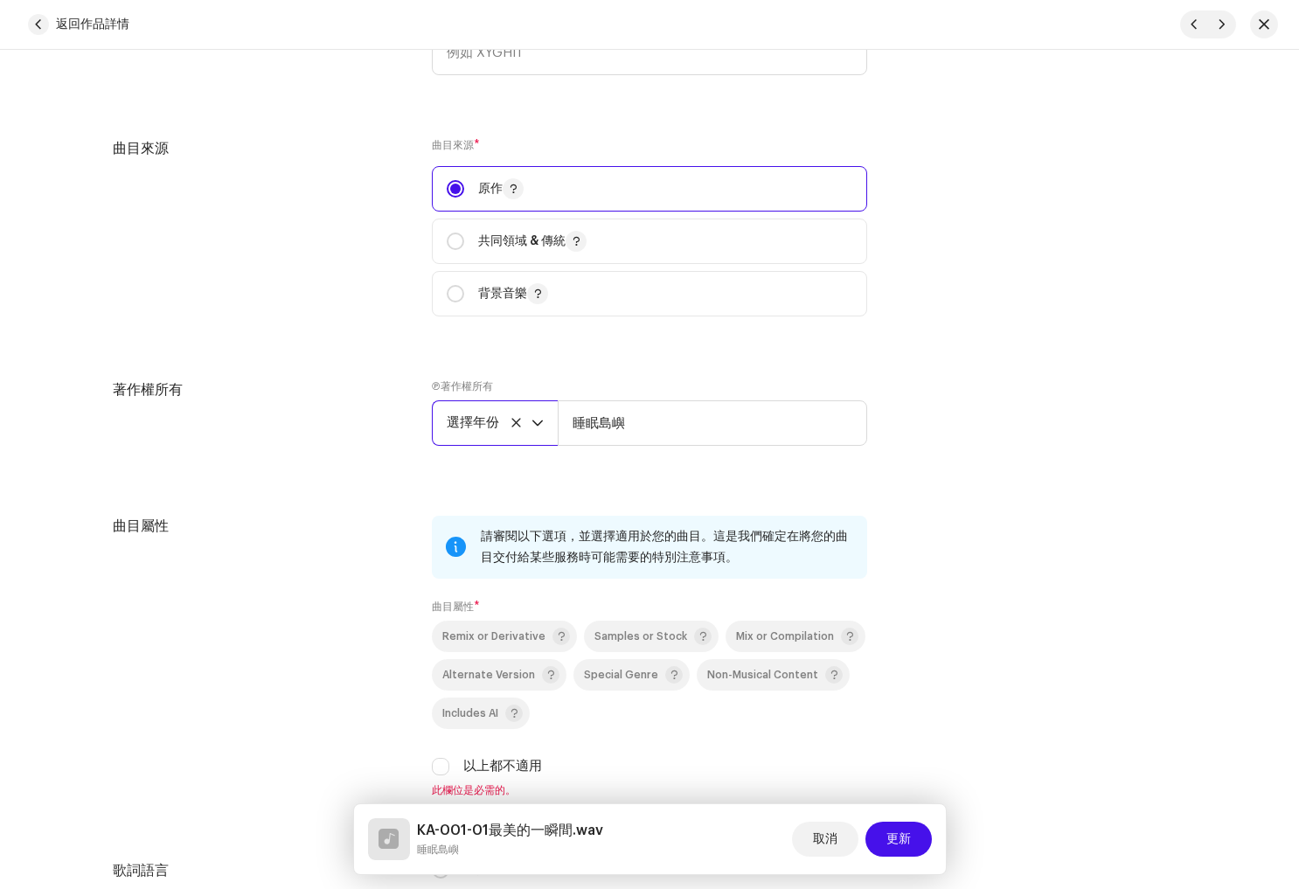
drag, startPoint x: 504, startPoint y: 423, endPoint x: 513, endPoint y: 424, distance: 8.8
click at [507, 423] on p-select "選擇年份" at bounding box center [495, 422] width 126 height 45
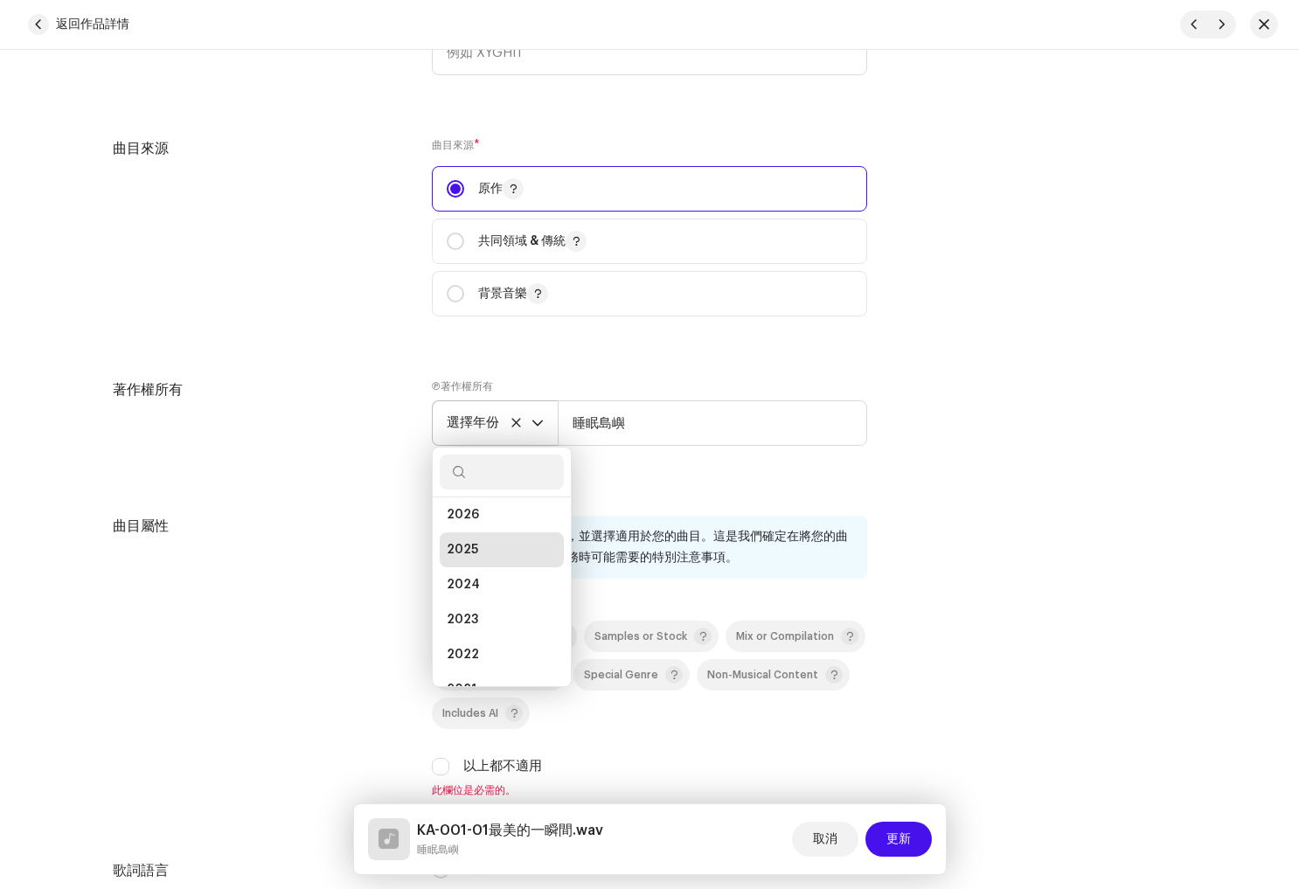
click at [512, 425] on icon at bounding box center [515, 422] width 9 height 9
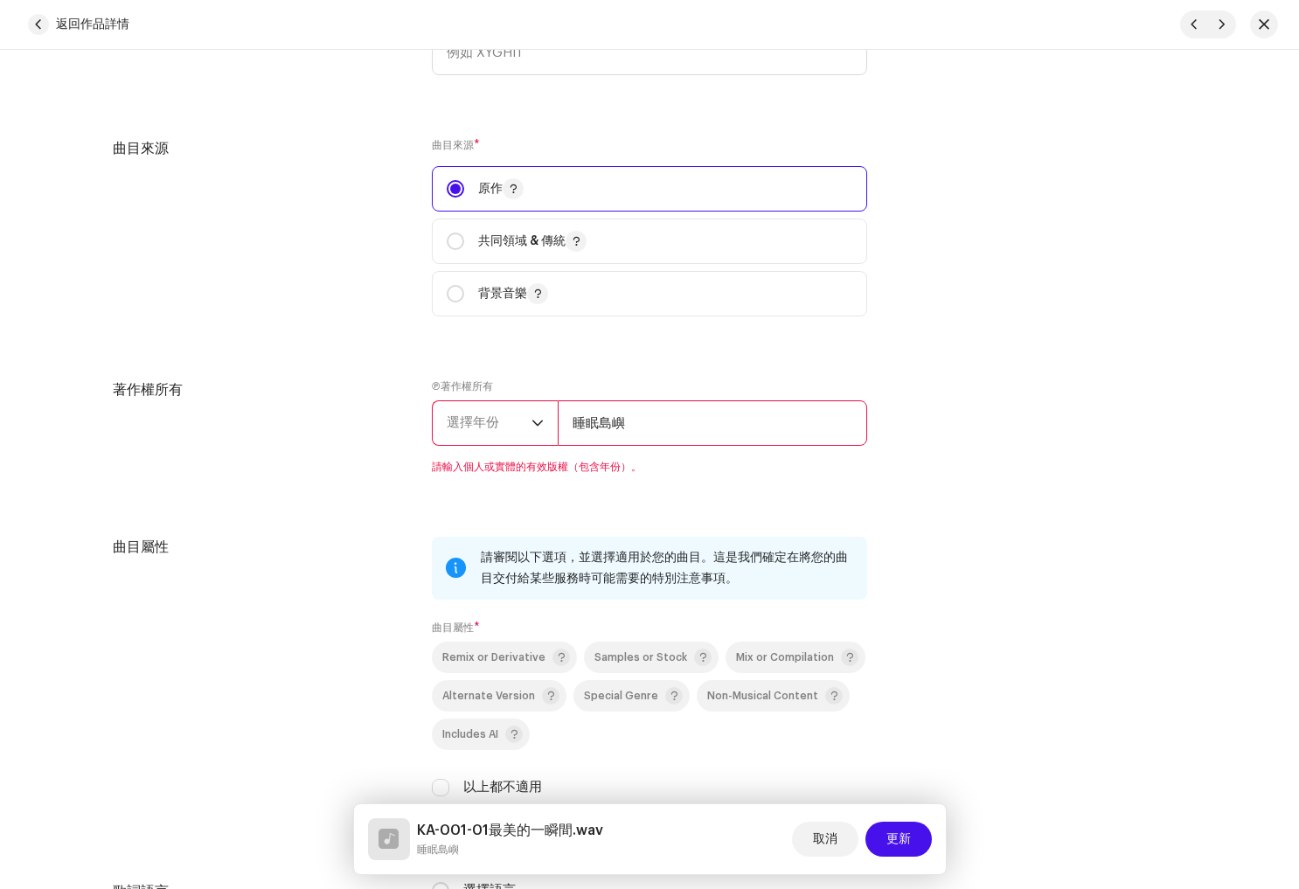
click at [490, 417] on span "選擇年份" at bounding box center [489, 423] width 85 height 44
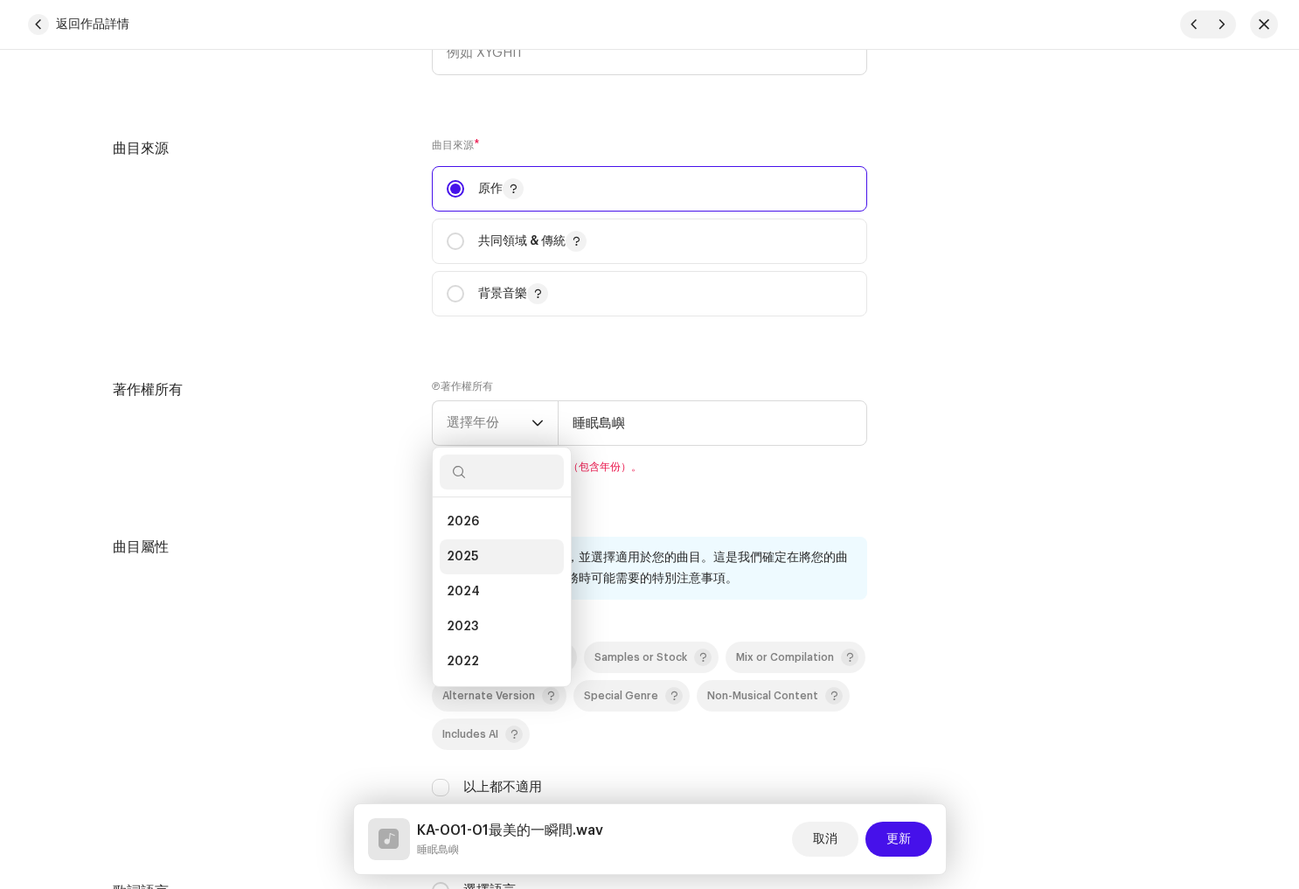
click at [479, 561] on li "2025" at bounding box center [502, 556] width 124 height 35
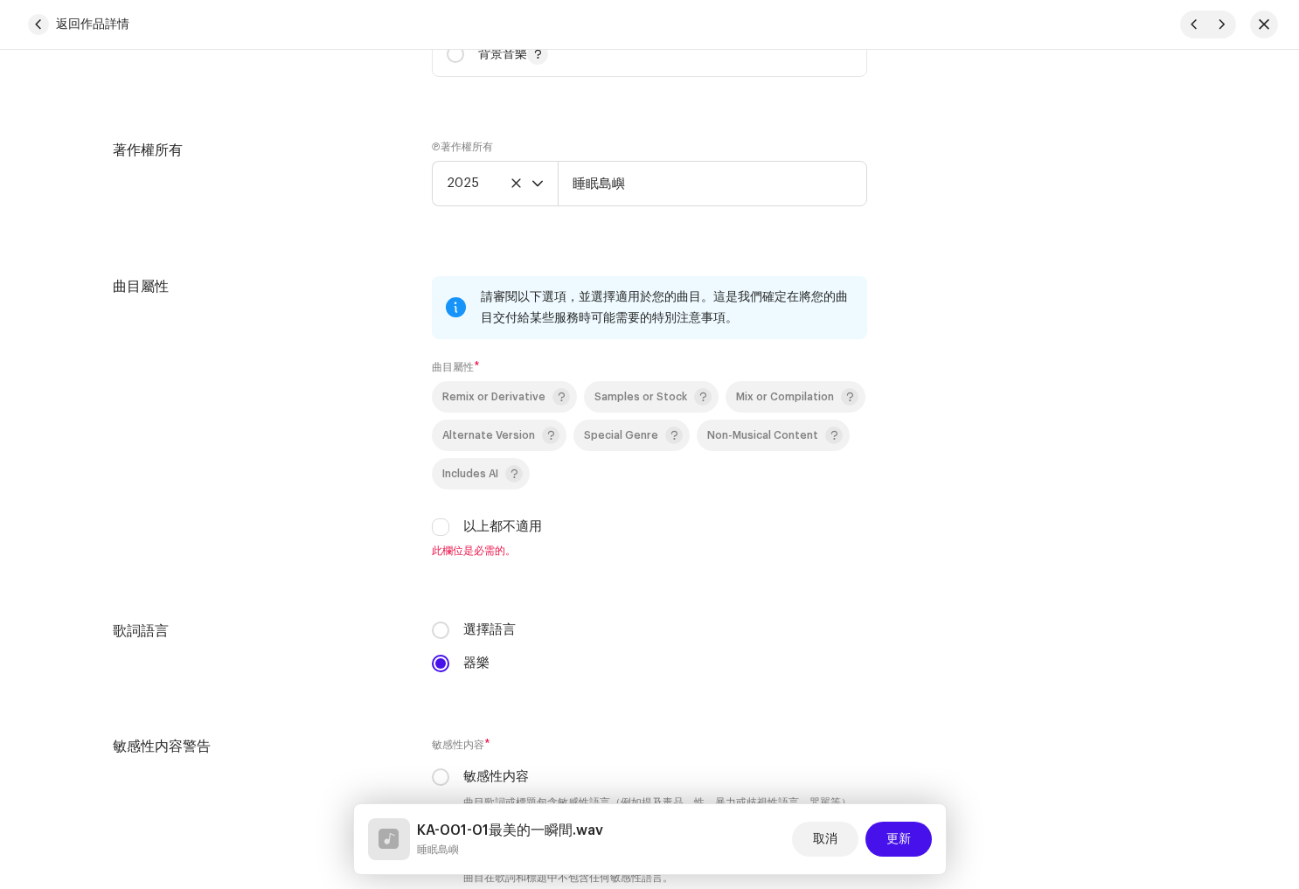
scroll to position [2096, 0]
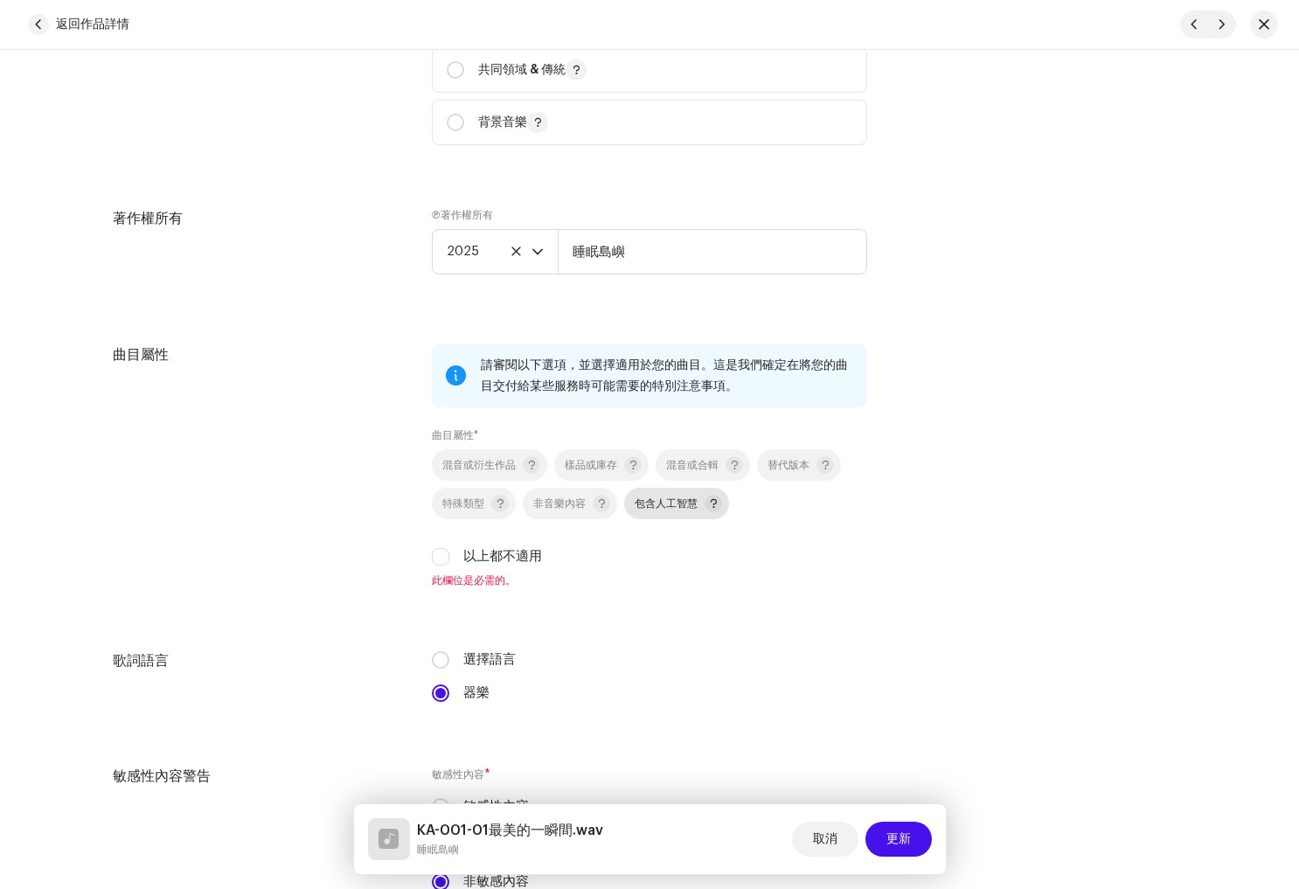
click at [670, 509] on font "包含人工智慧" at bounding box center [666, 503] width 63 height 10
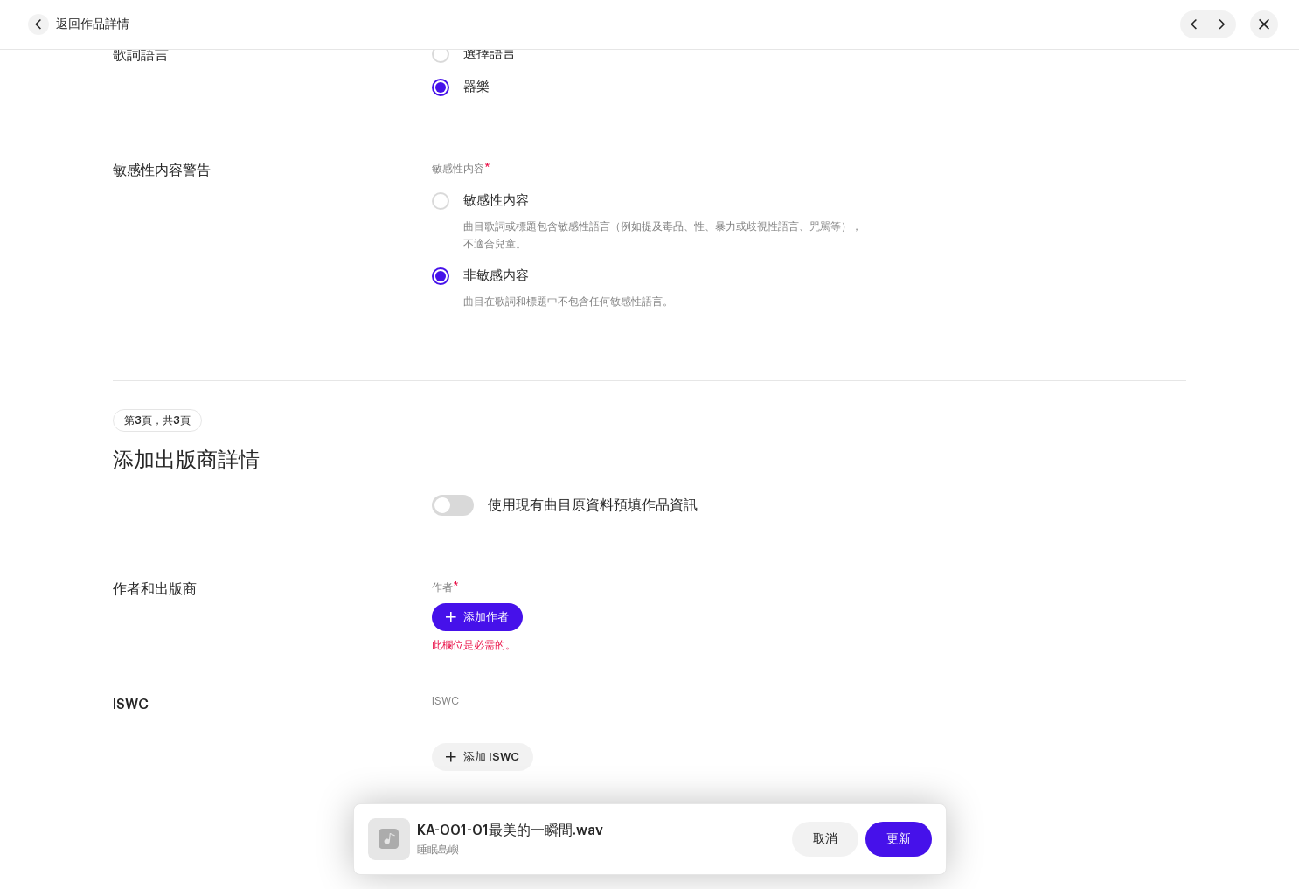
scroll to position [2773, 0]
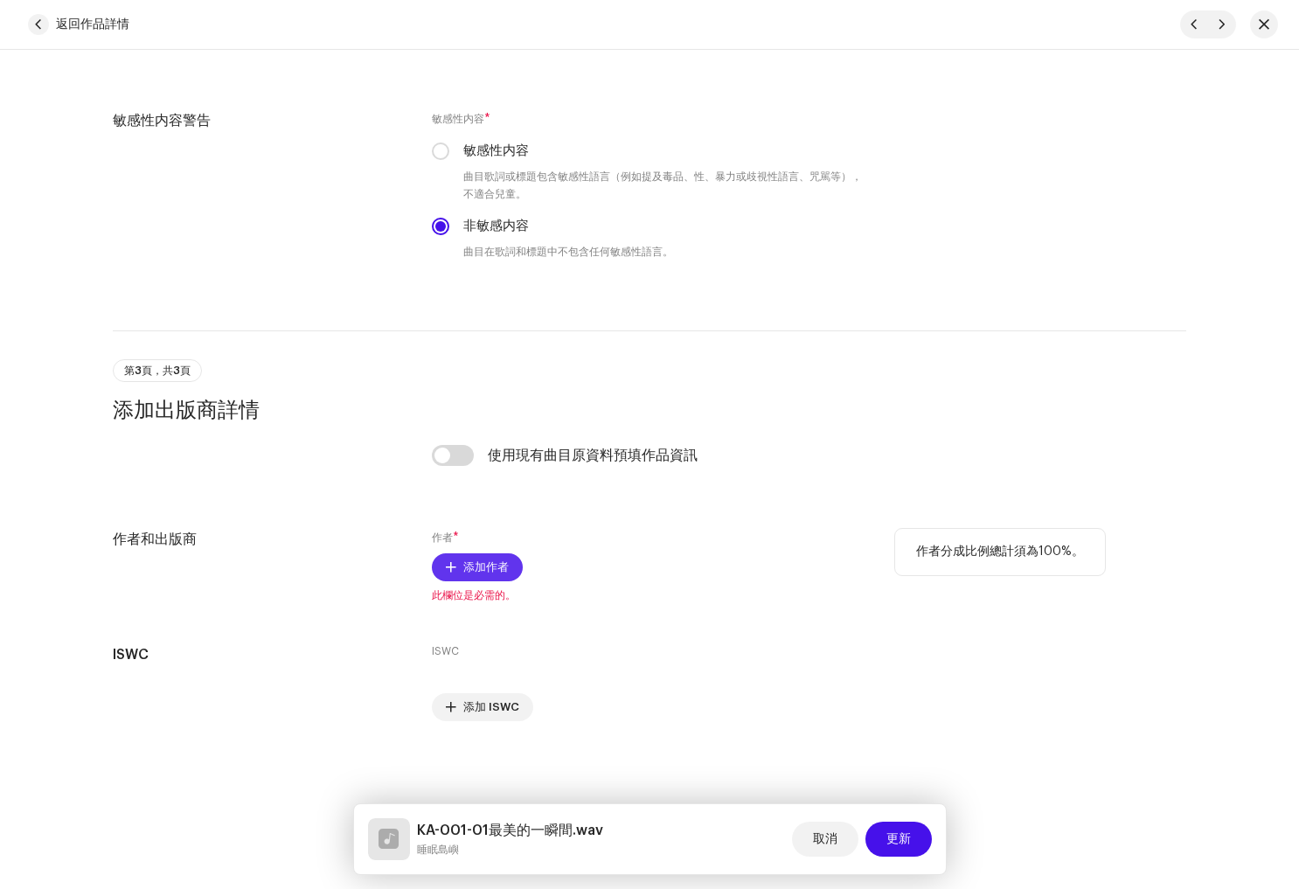
click at [476, 569] on span "添加作者" at bounding box center [485, 567] width 45 height 35
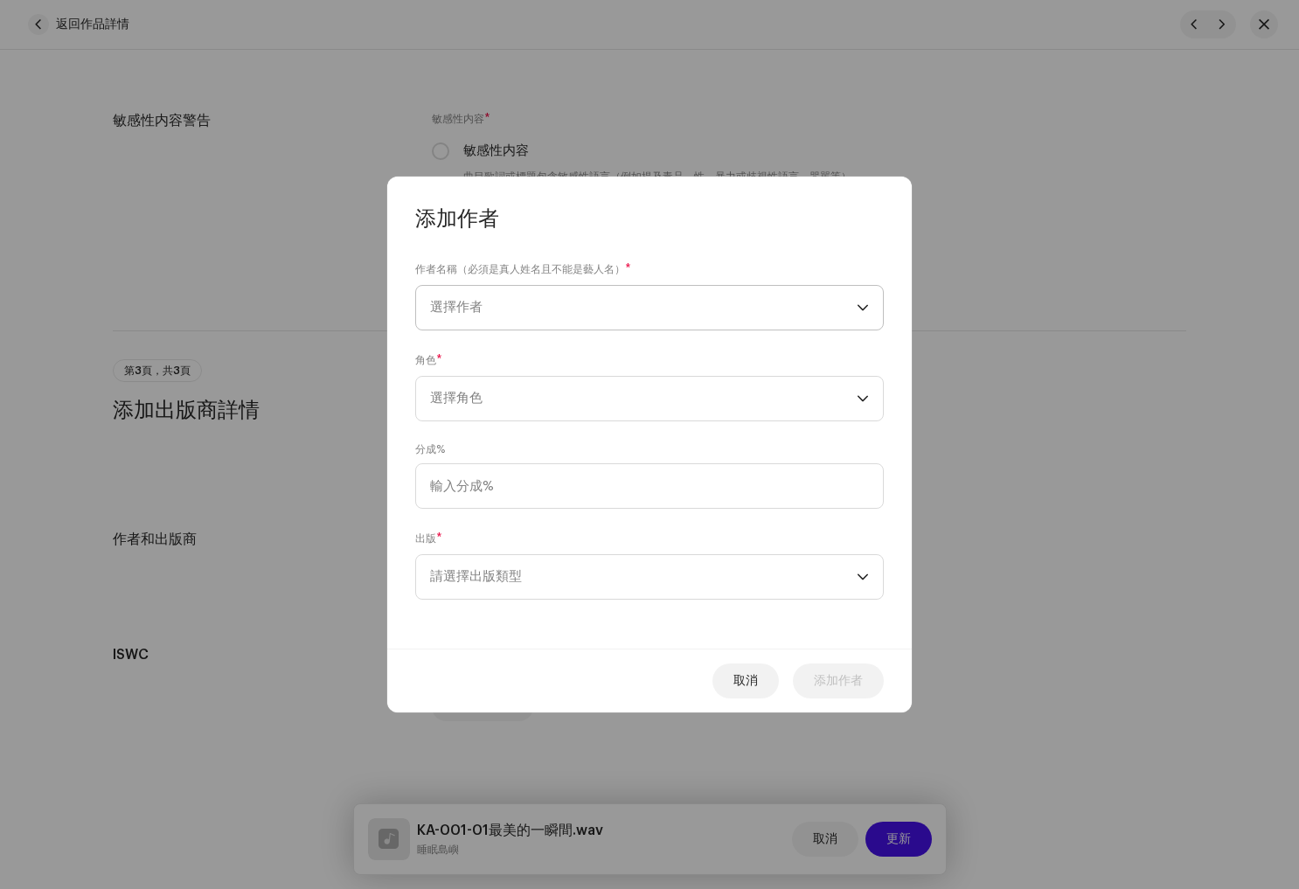
drag, startPoint x: 494, startPoint y: 329, endPoint x: 509, endPoint y: 316, distance: 19.3
click at [495, 328] on span "選擇作者" at bounding box center [643, 308] width 427 height 44
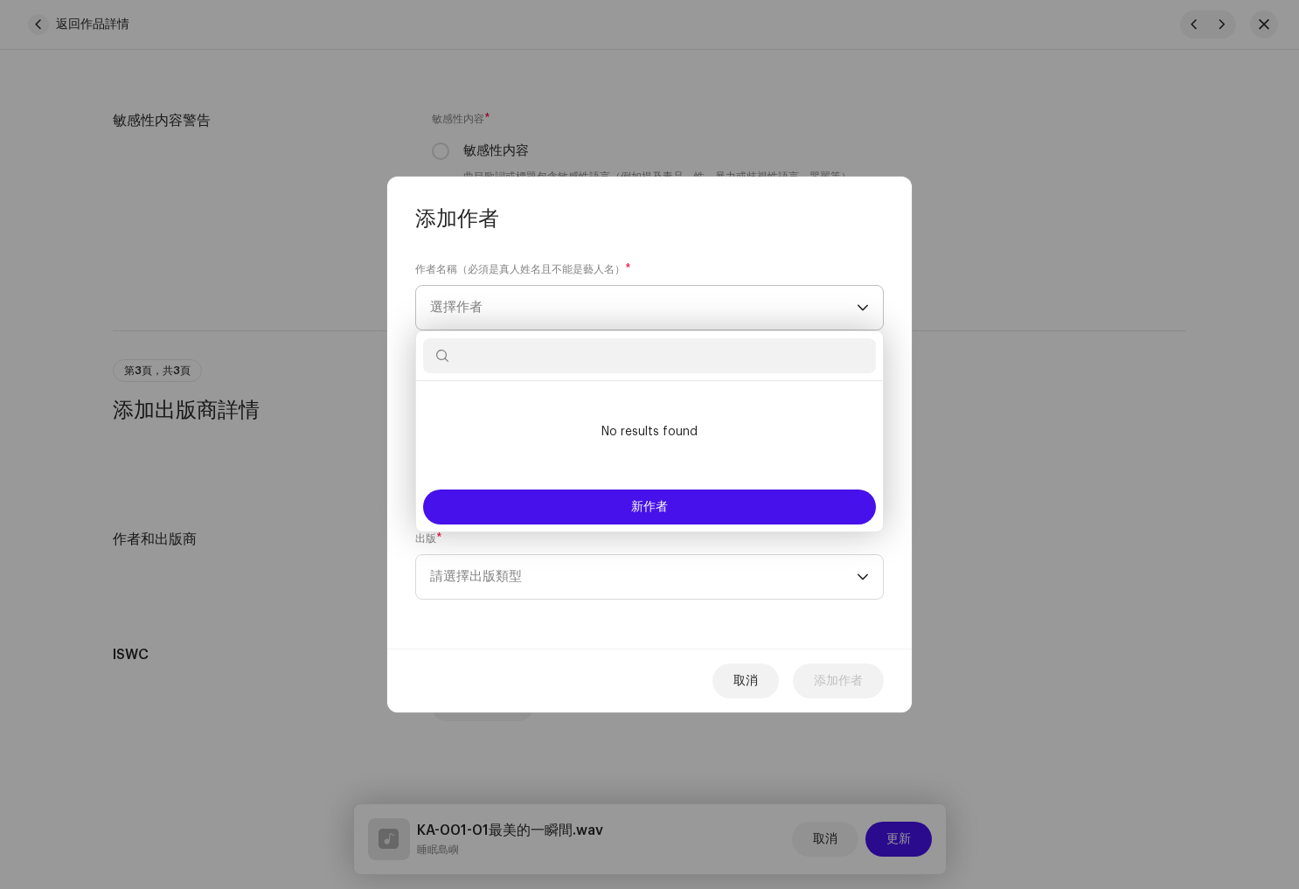
click at [521, 306] on span "選擇作者" at bounding box center [643, 308] width 427 height 44
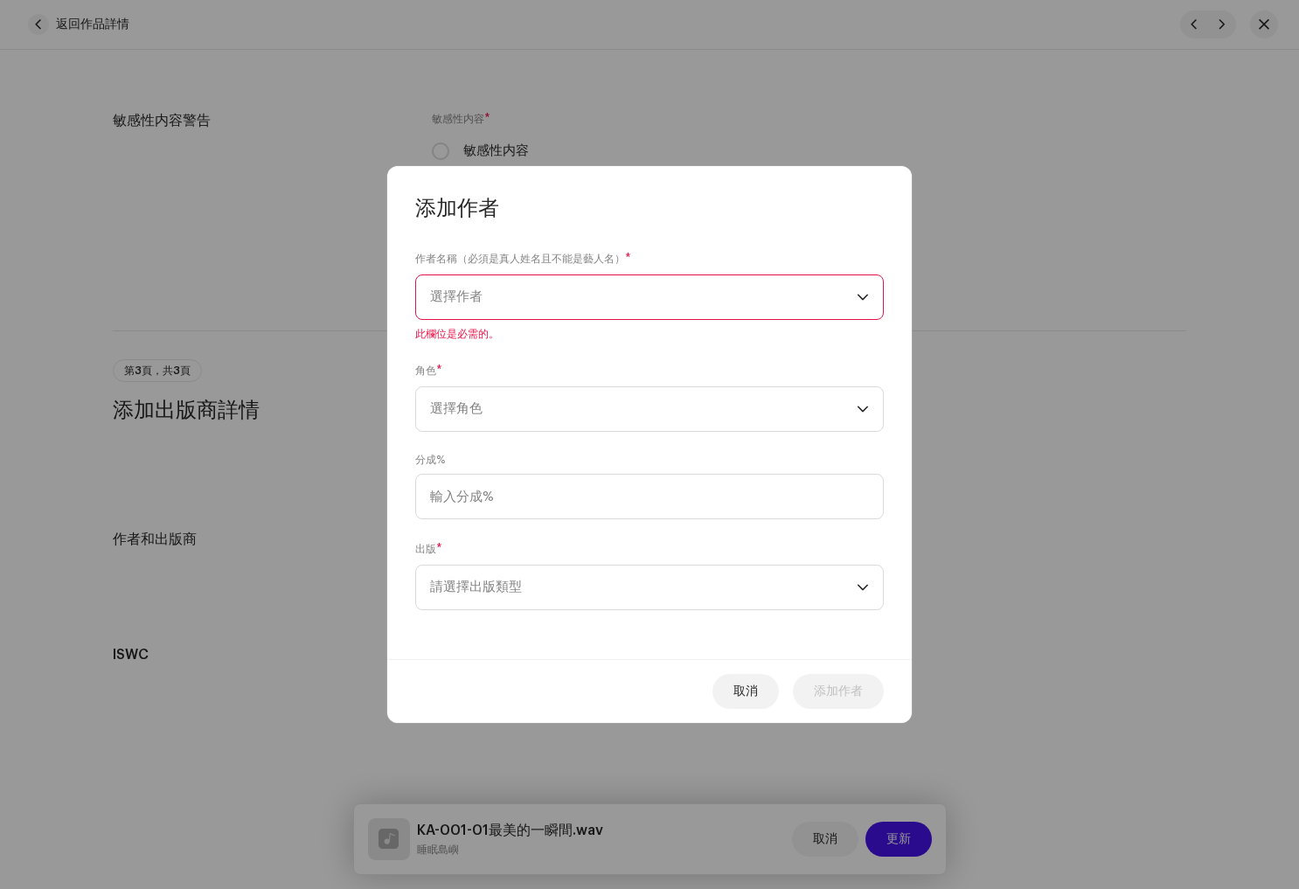
click at [490, 295] on span "選擇作者" at bounding box center [643, 297] width 427 height 44
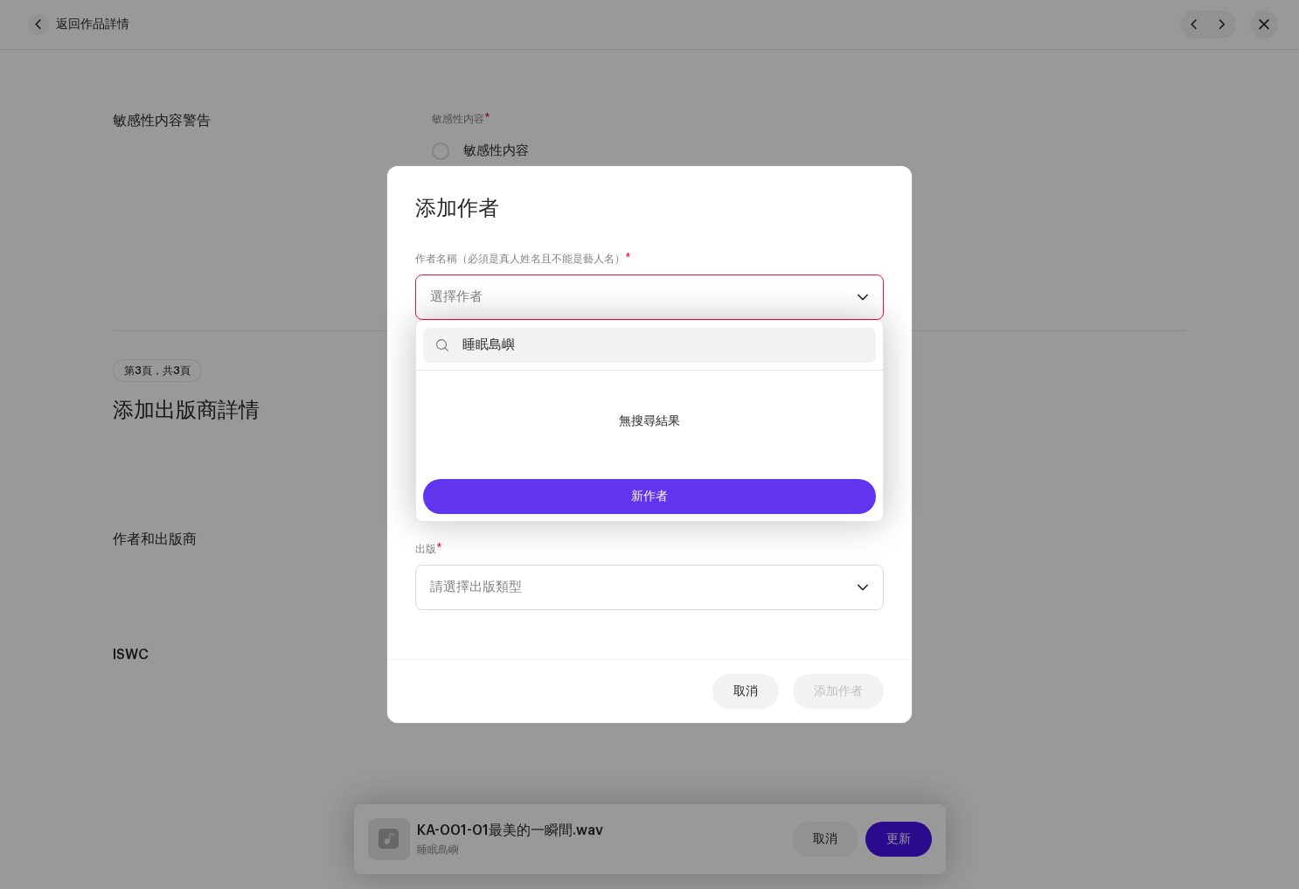
type input "睡眠島嶼"
click at [641, 502] on button "新作者" at bounding box center [649, 496] width 453 height 35
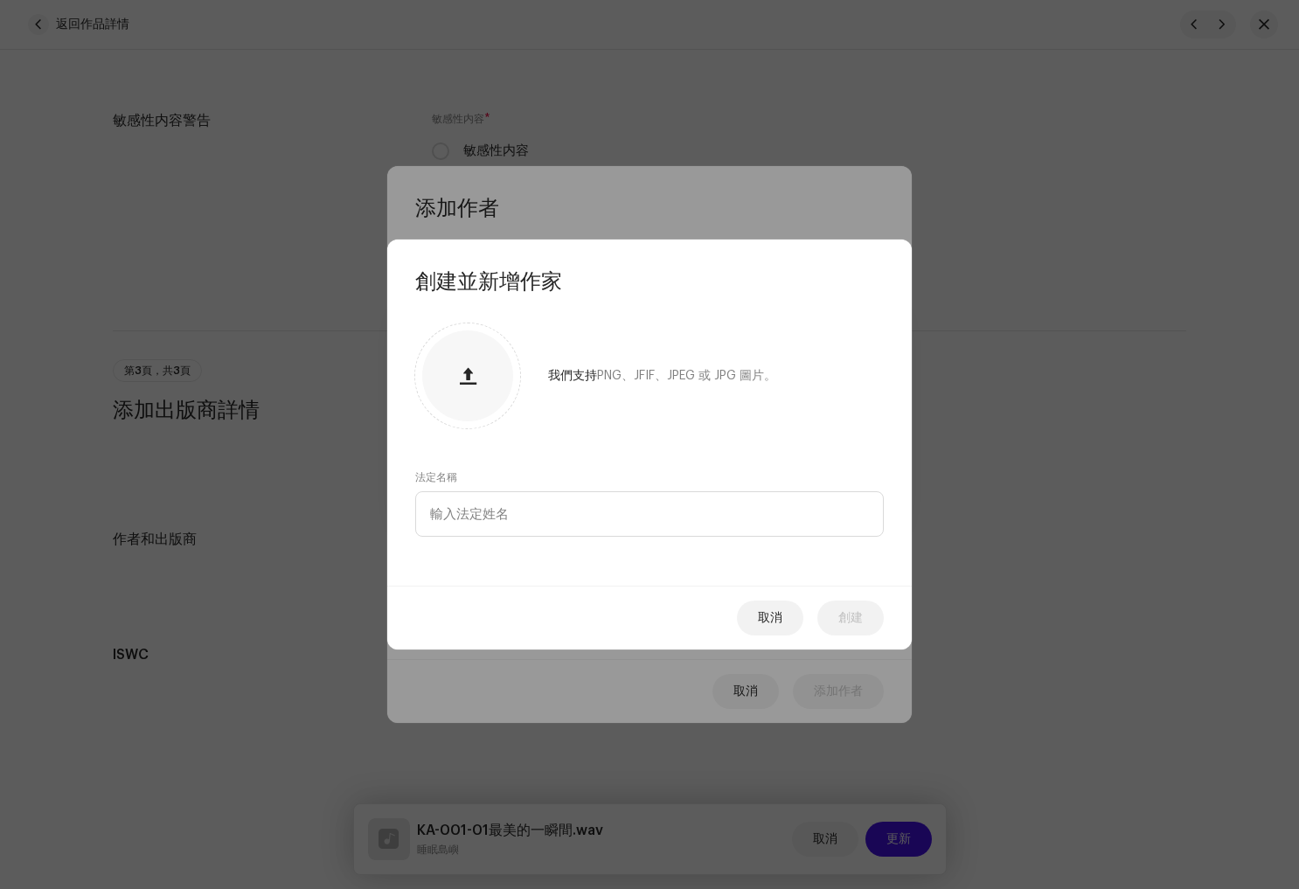
click at [784, 615] on button "取消" at bounding box center [770, 618] width 66 height 35
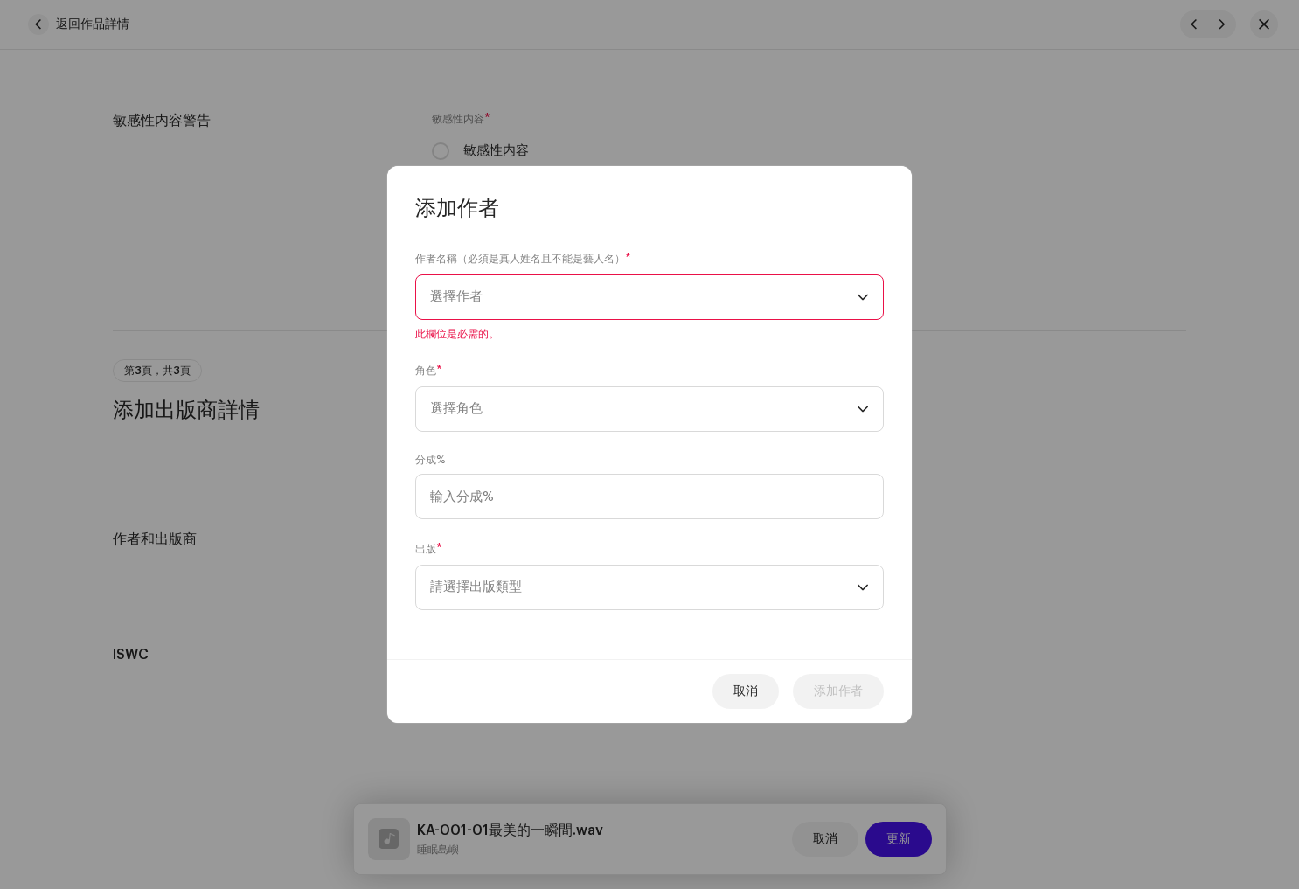
click at [495, 302] on span "選擇作者" at bounding box center [643, 297] width 427 height 44
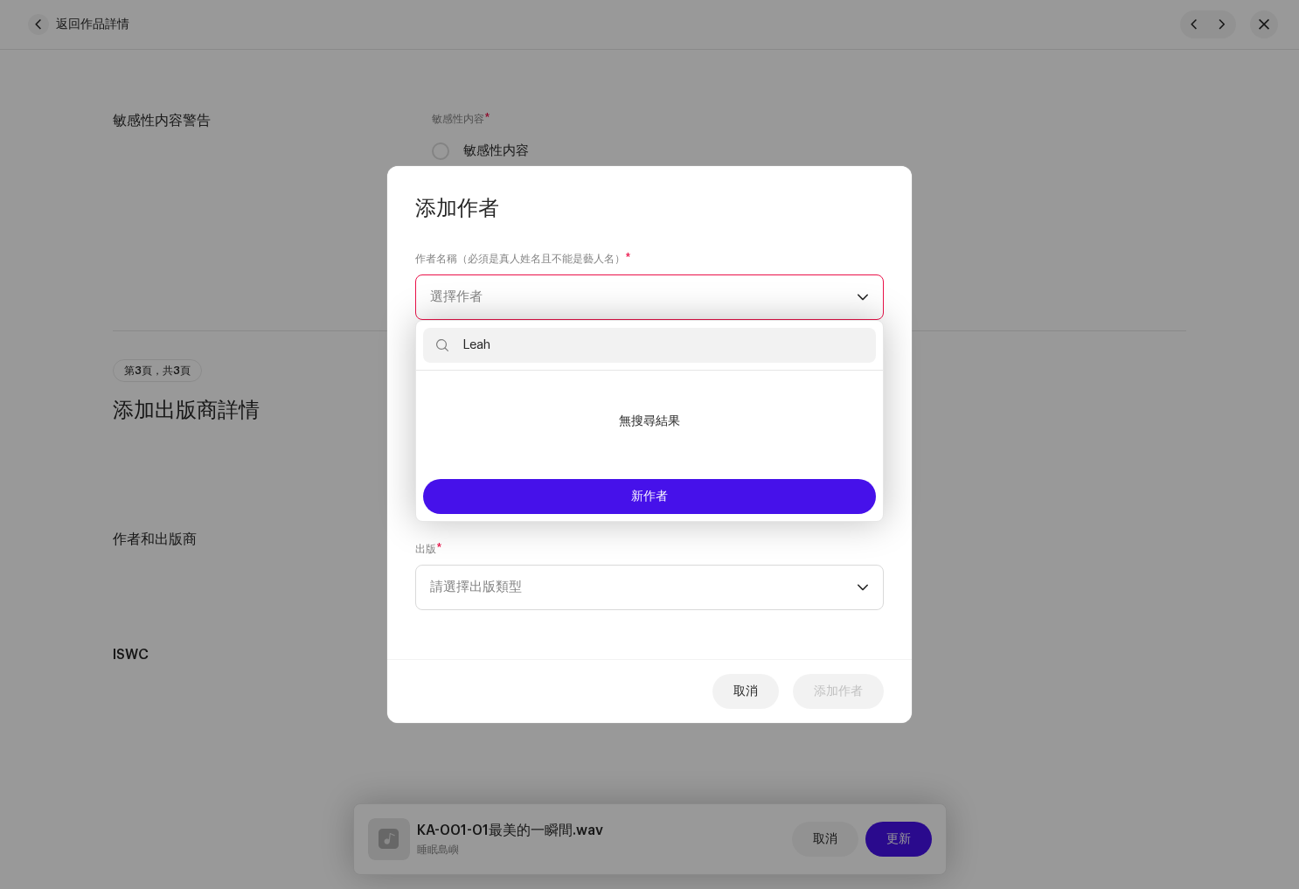
click at [568, 335] on input "Leah" at bounding box center [649, 345] width 453 height 35
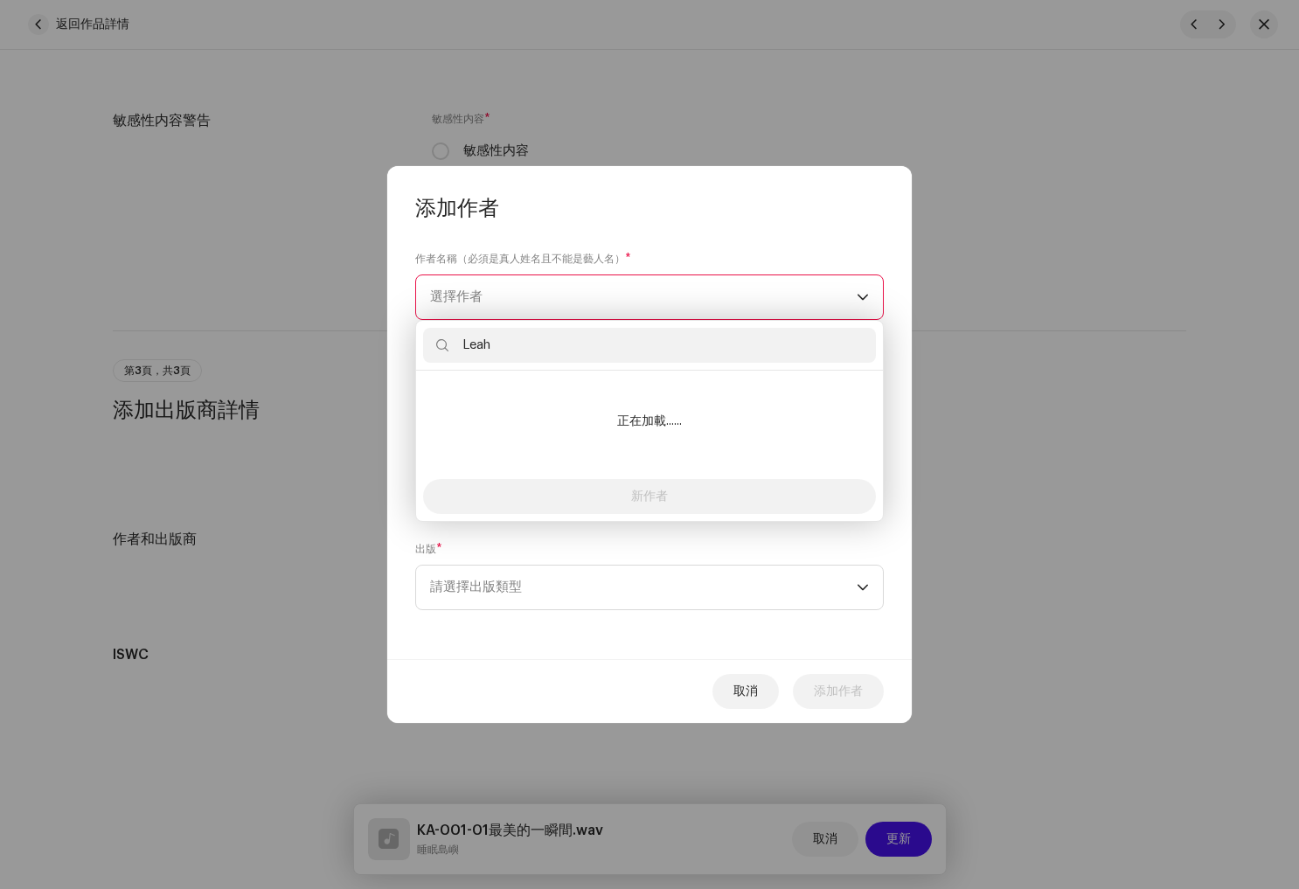
click at [531, 351] on input "Leah" at bounding box center [649, 345] width 453 height 35
paste input "Hu"
click at [466, 347] on input "[PERSON_NAME]" at bounding box center [649, 345] width 453 height 35
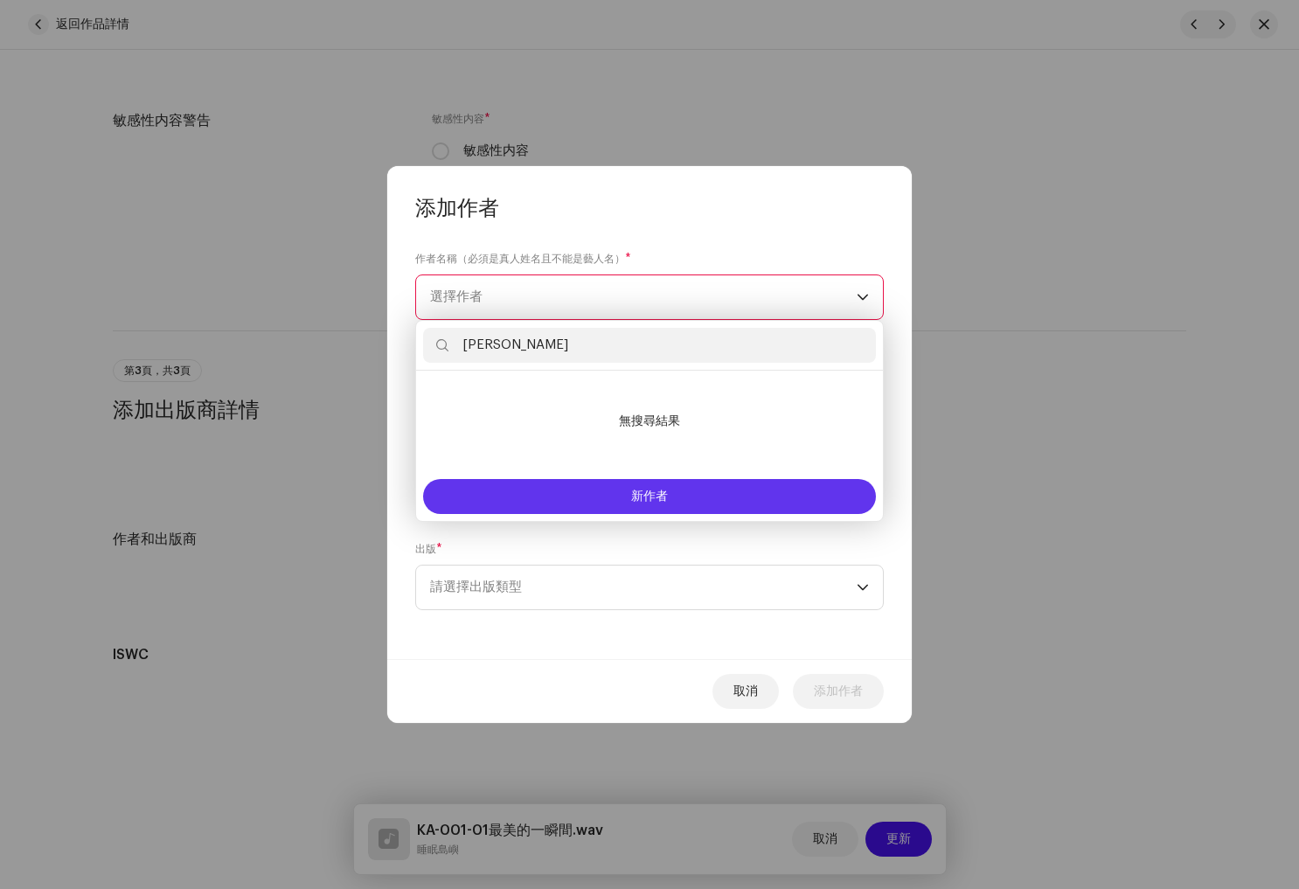
type input "[PERSON_NAME]"
click at [681, 502] on button "新作者" at bounding box center [649, 496] width 453 height 35
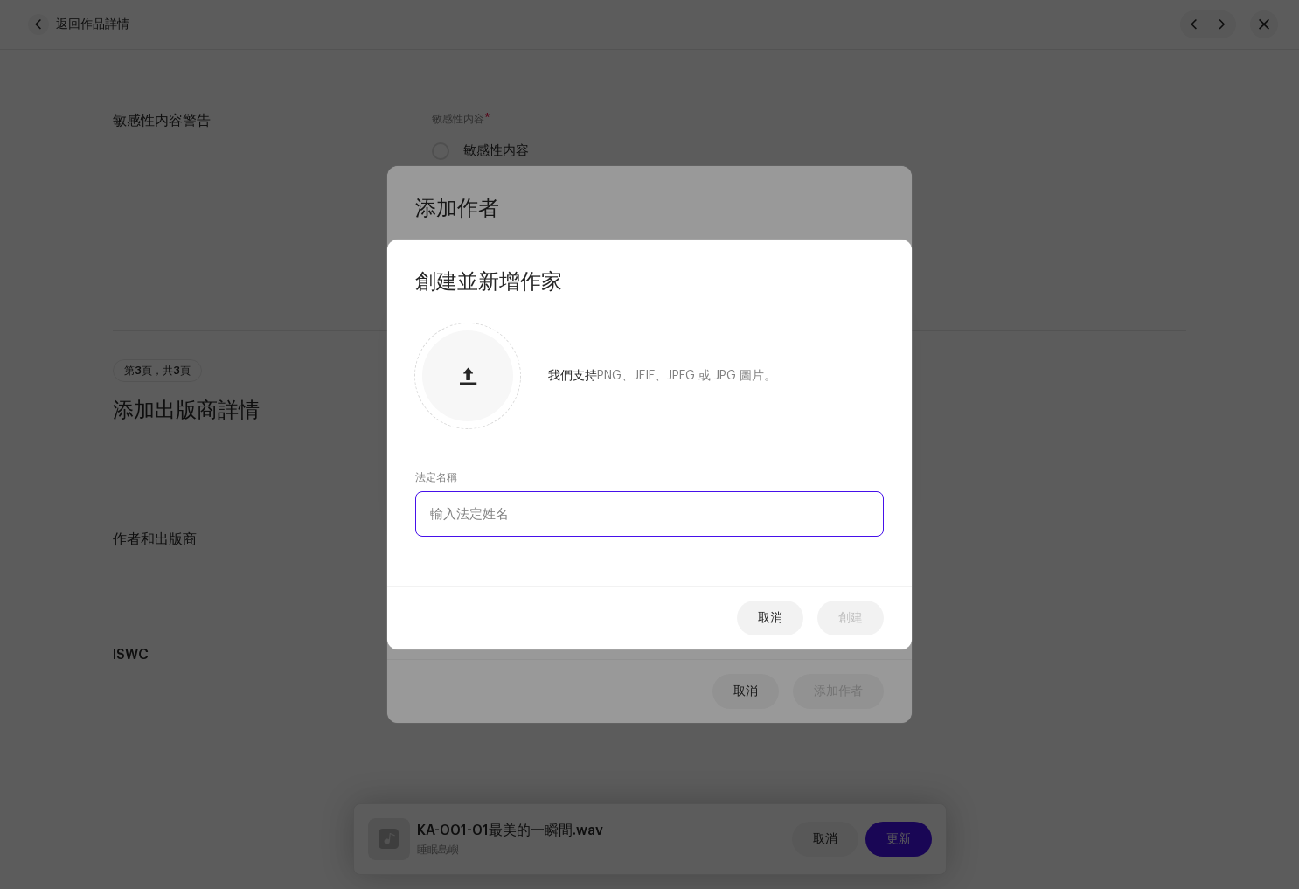
click at [585, 521] on input "text" at bounding box center [649, 513] width 469 height 45
click at [596, 513] on input "text" at bounding box center [649, 513] width 469 height 45
paste input "Leah"
paste input "Hu"
drag, startPoint x: 558, startPoint y: 521, endPoint x: 378, endPoint y: 502, distance: 181.1
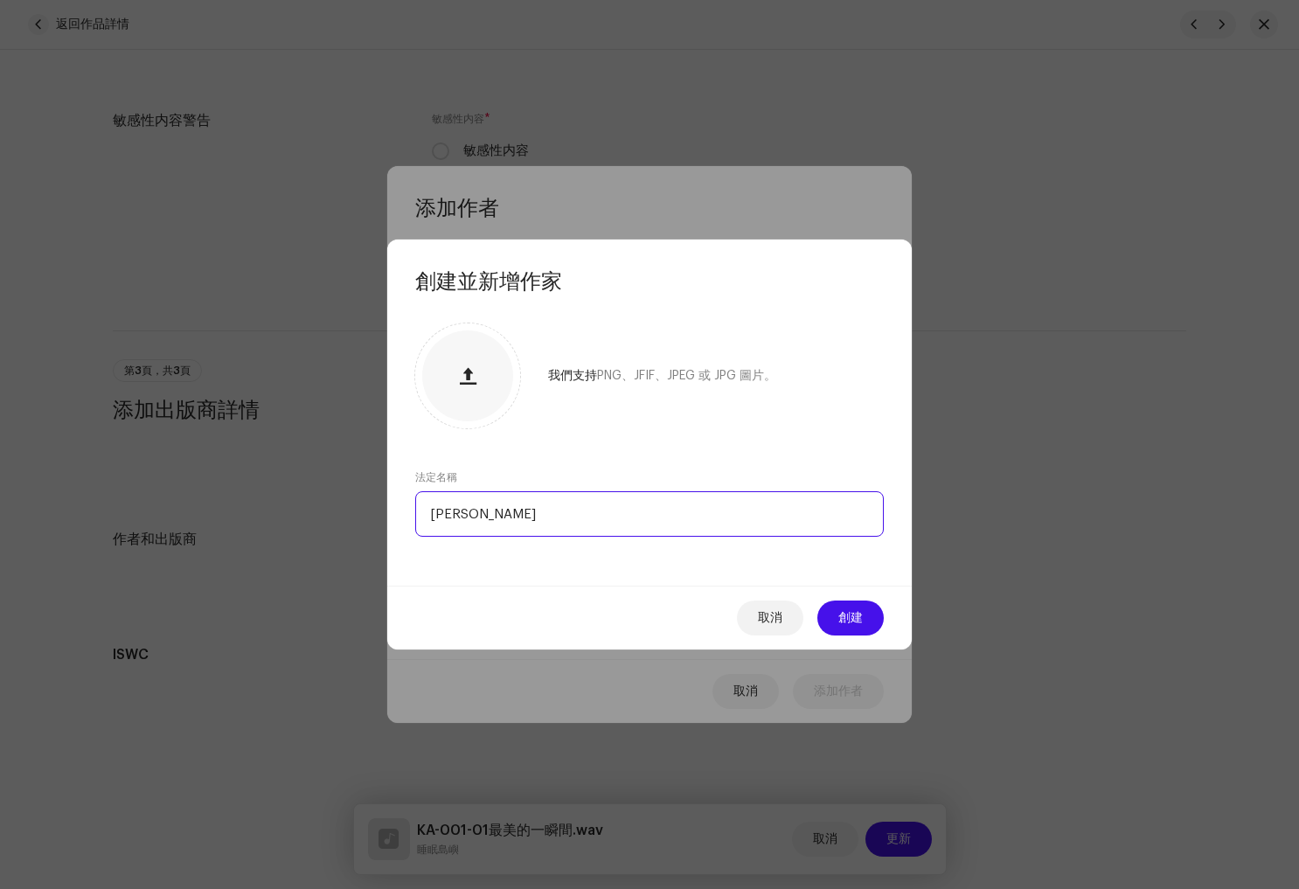
click at [378, 502] on div "創建並新增作家 我們支持 PNG、JFIF、JPEG 或 JPG 圖片。 法定名稱 Leah Hu 取消 創建" at bounding box center [649, 444] width 1299 height 889
type input "[PERSON_NAME]"
click at [784, 621] on button "取消" at bounding box center [770, 618] width 66 height 35
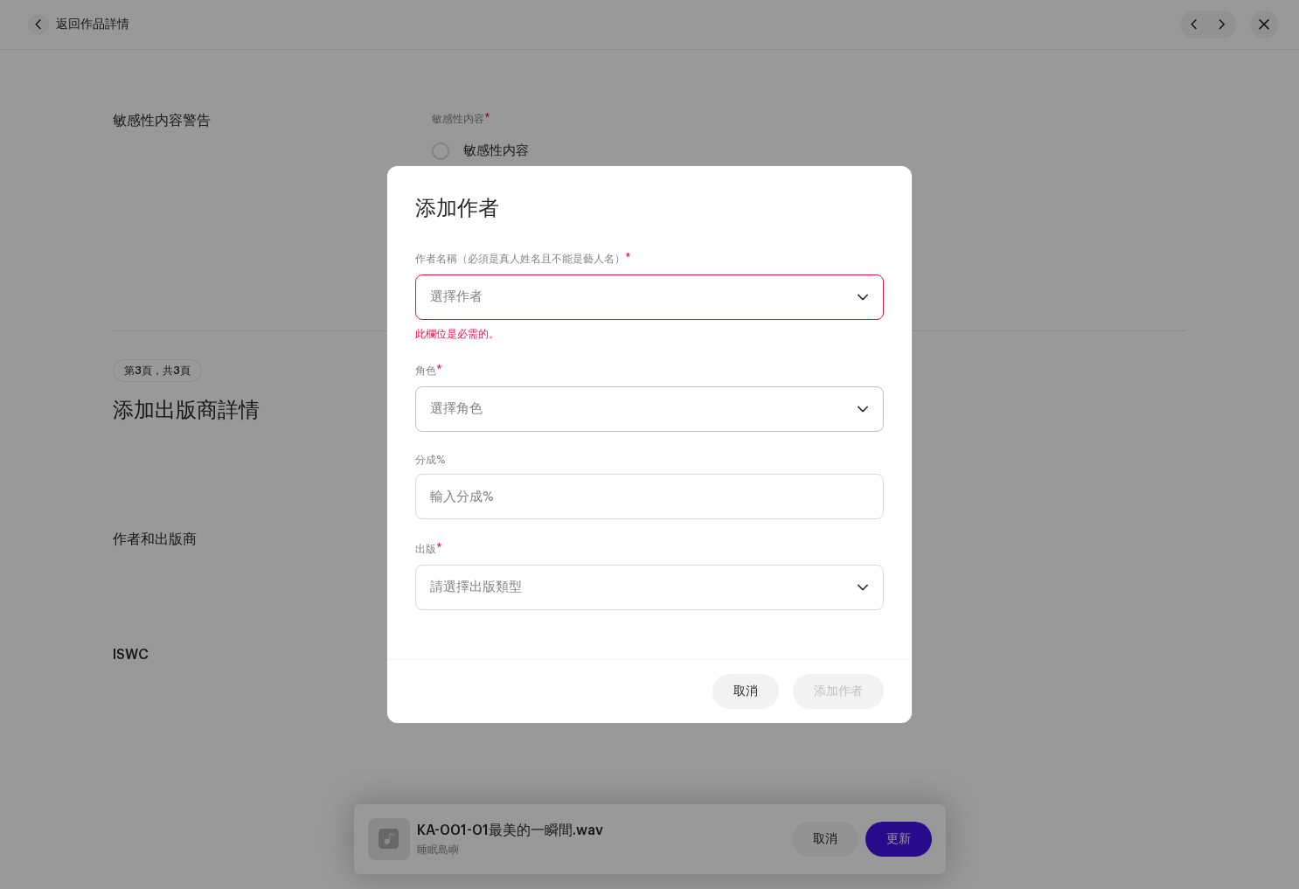
click at [691, 408] on span "選擇角色" at bounding box center [643, 409] width 427 height 44
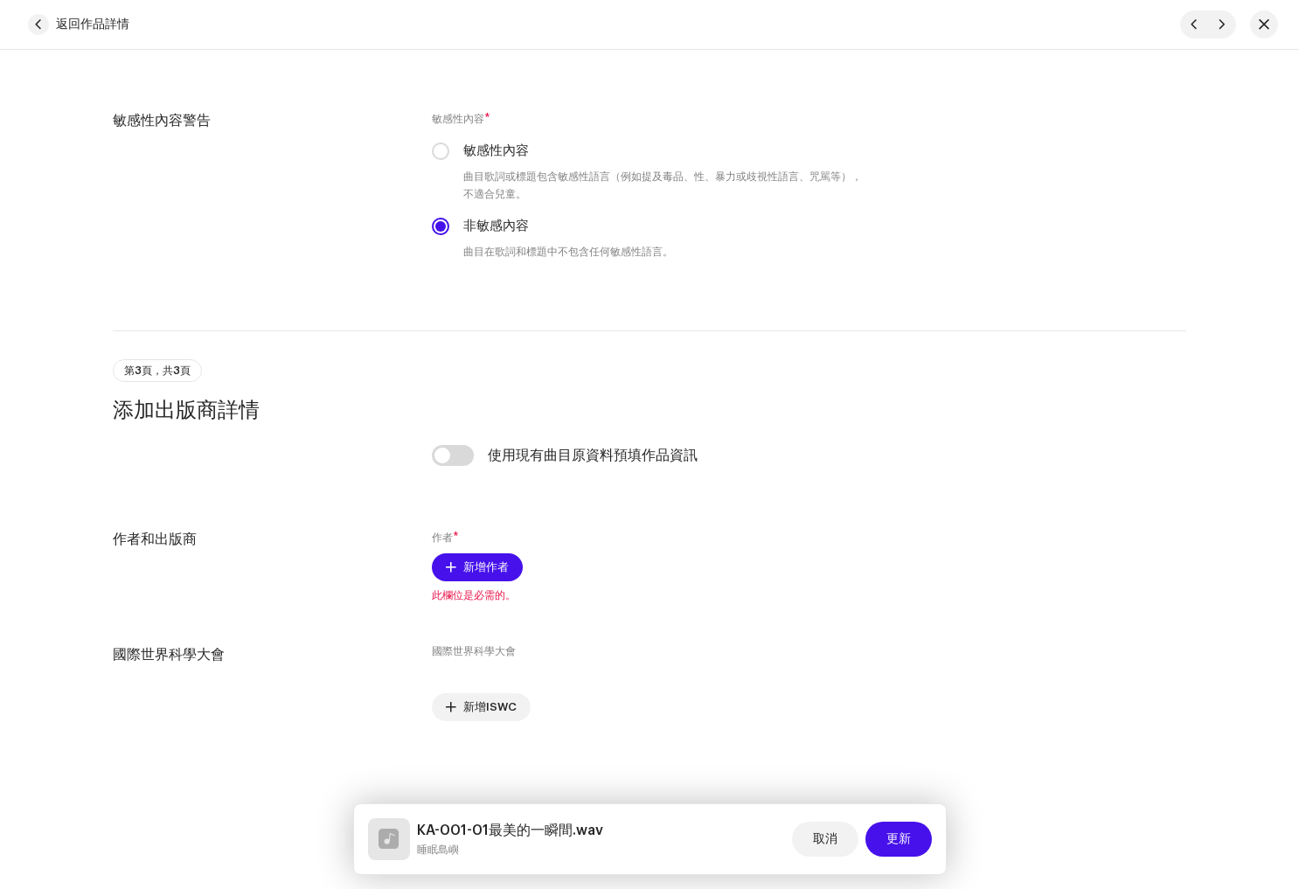
scroll to position [2734, 0]
click at [485, 571] on font "新增作者" at bounding box center [485, 566] width 45 height 11
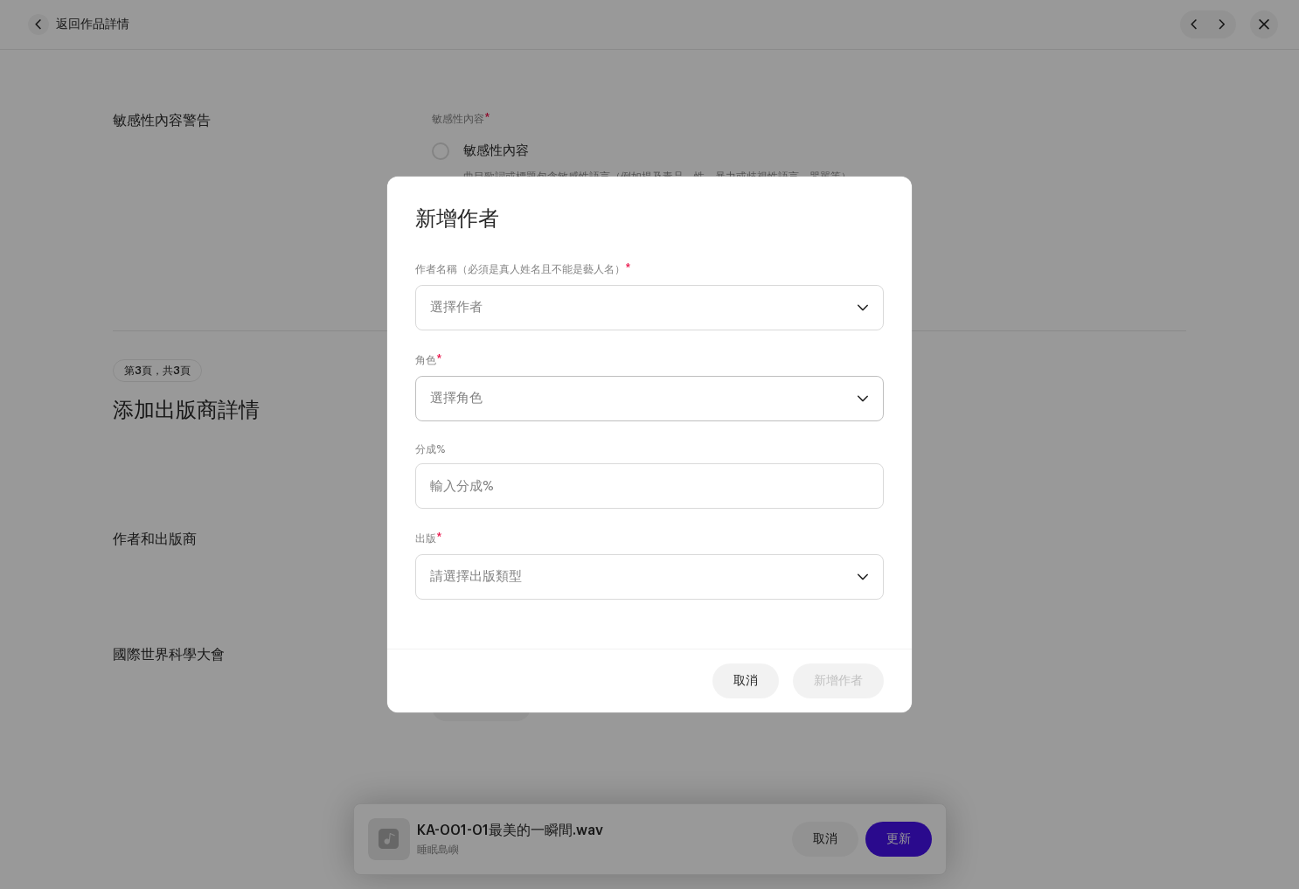
click at [545, 399] on span "選擇角色" at bounding box center [643, 399] width 427 height 44
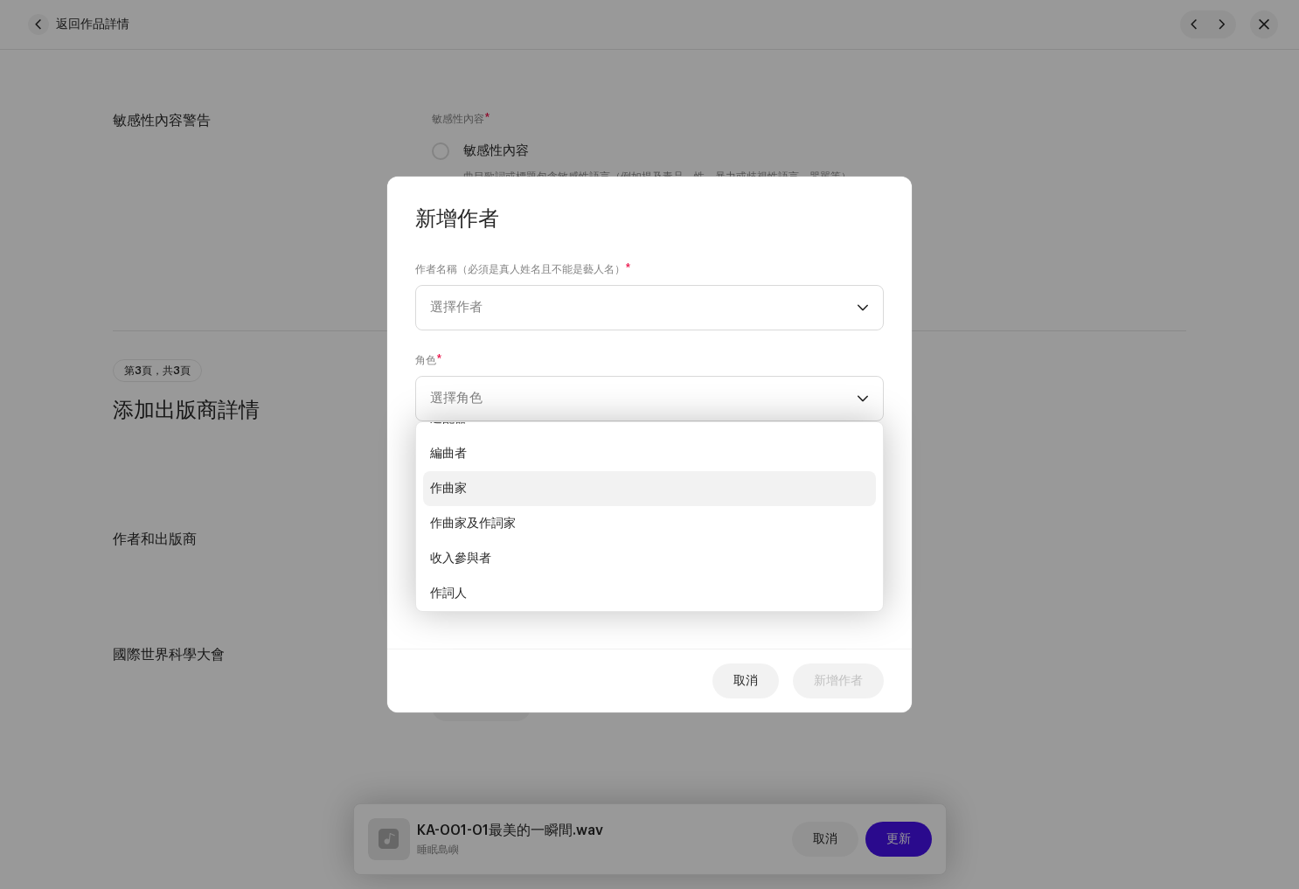
scroll to position [0, 0]
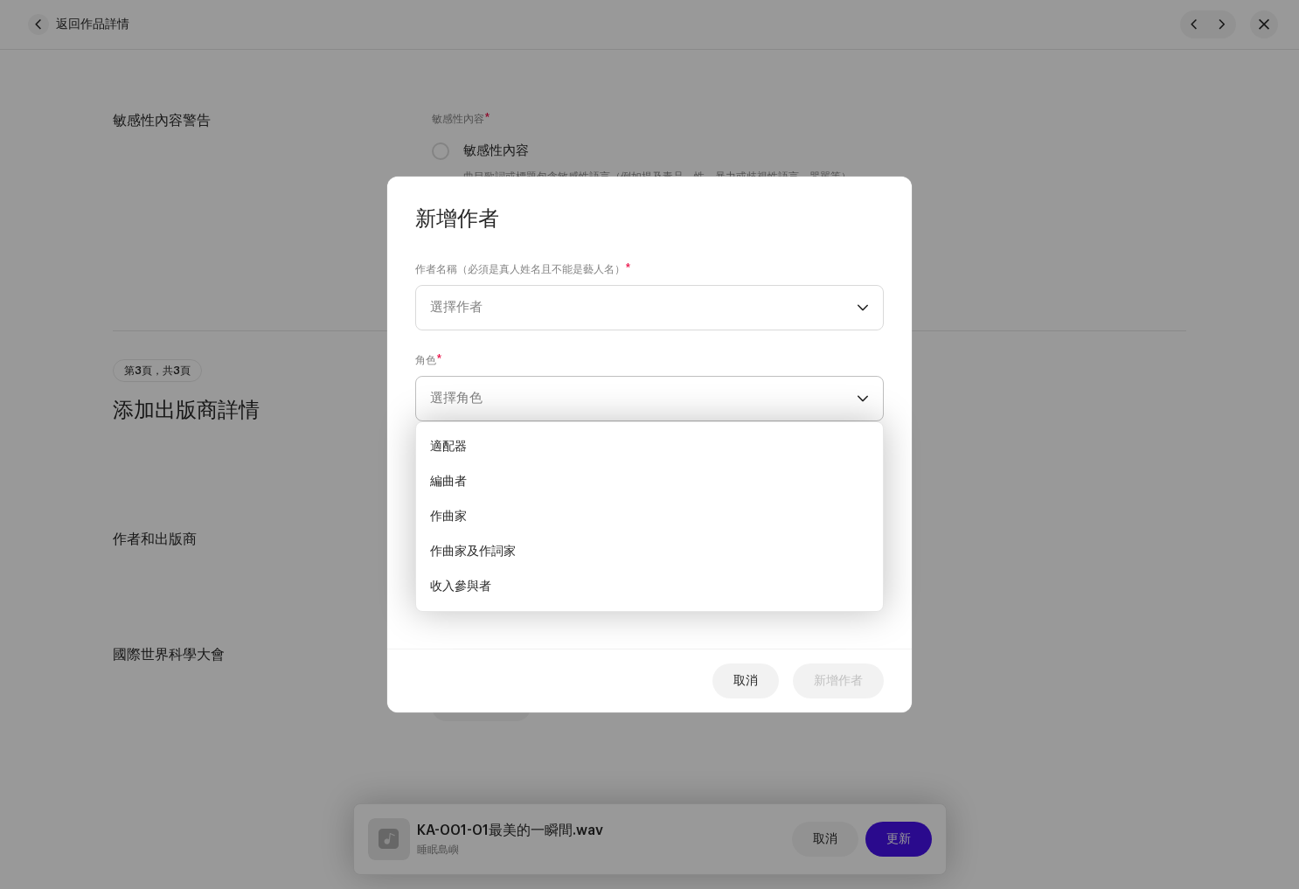
click at [552, 378] on span "選擇角色" at bounding box center [643, 399] width 427 height 44
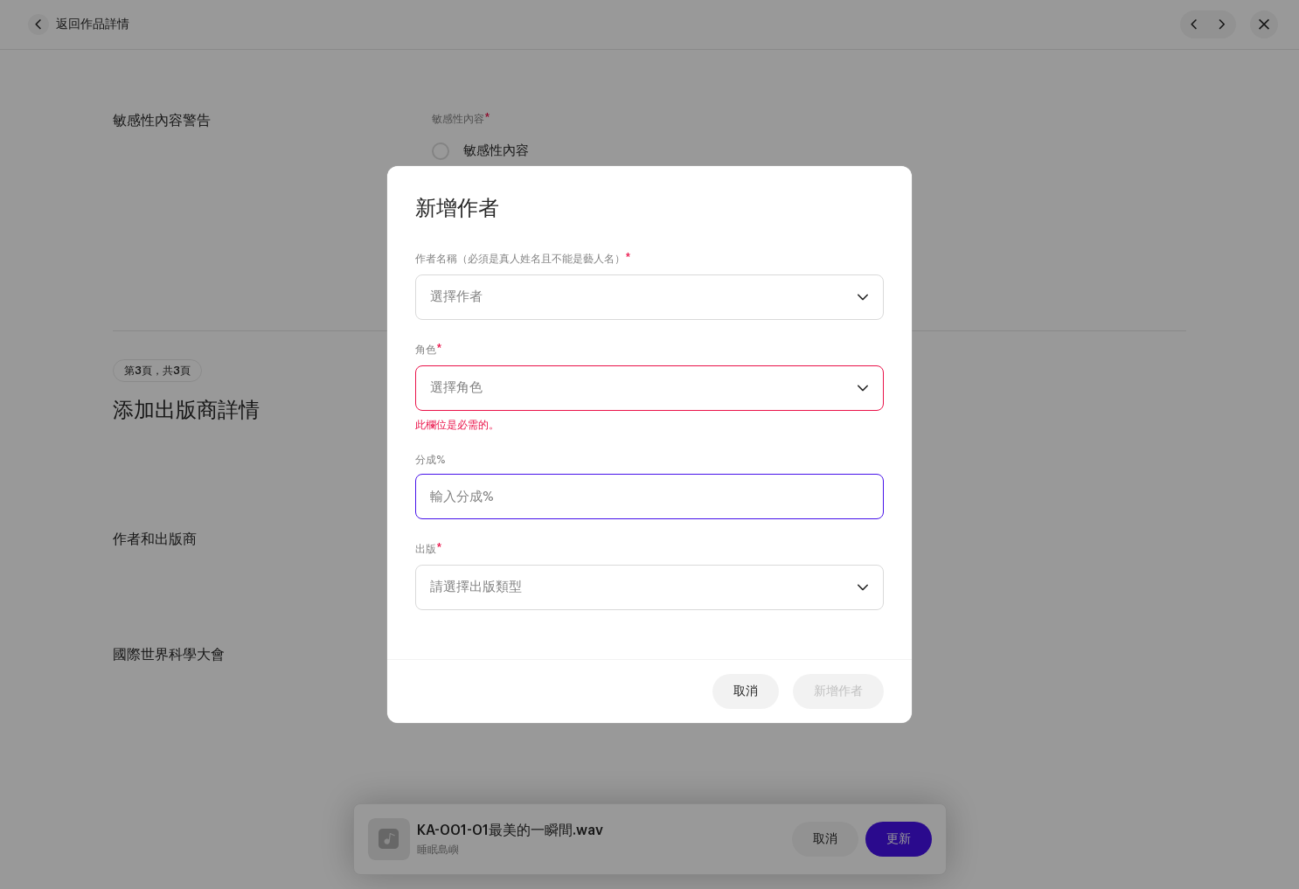
click at [596, 504] on input at bounding box center [649, 496] width 469 height 45
type input "100.00"
click at [545, 582] on span "請選擇出版類型" at bounding box center [643, 588] width 427 height 44
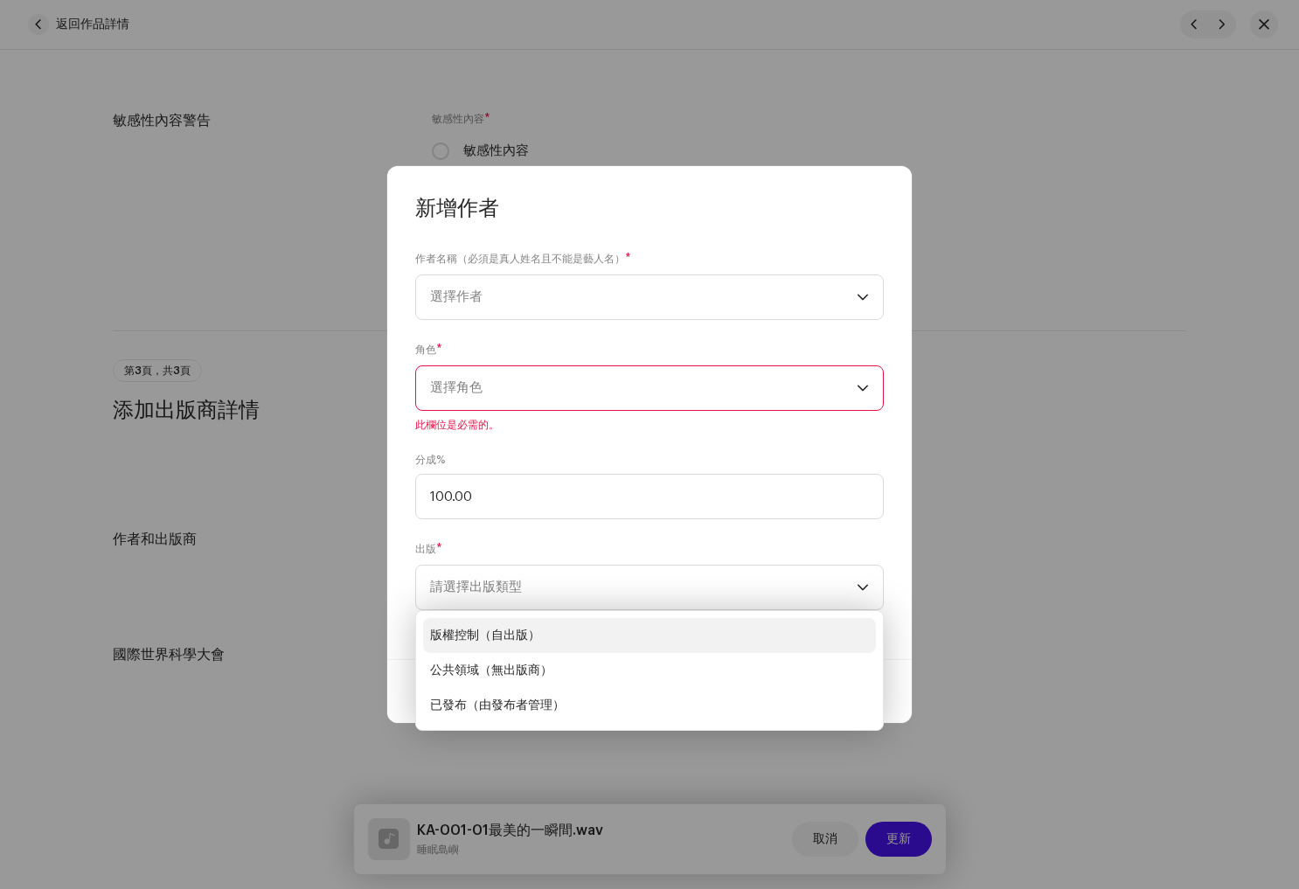
click at [536, 636] on font "版權控制（自出版）" at bounding box center [485, 635] width 110 height 12
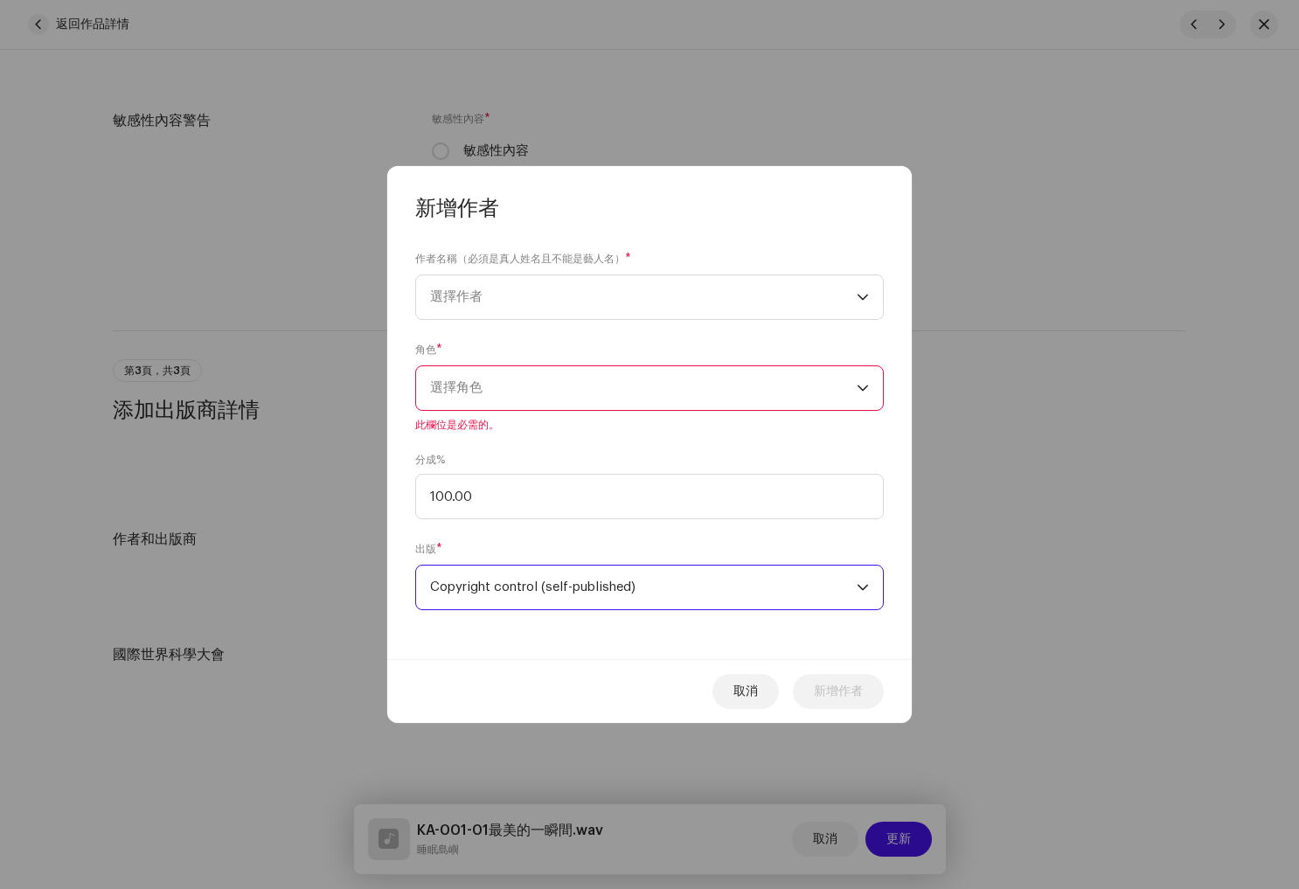
click at [494, 402] on span "選擇角色" at bounding box center [643, 388] width 427 height 44
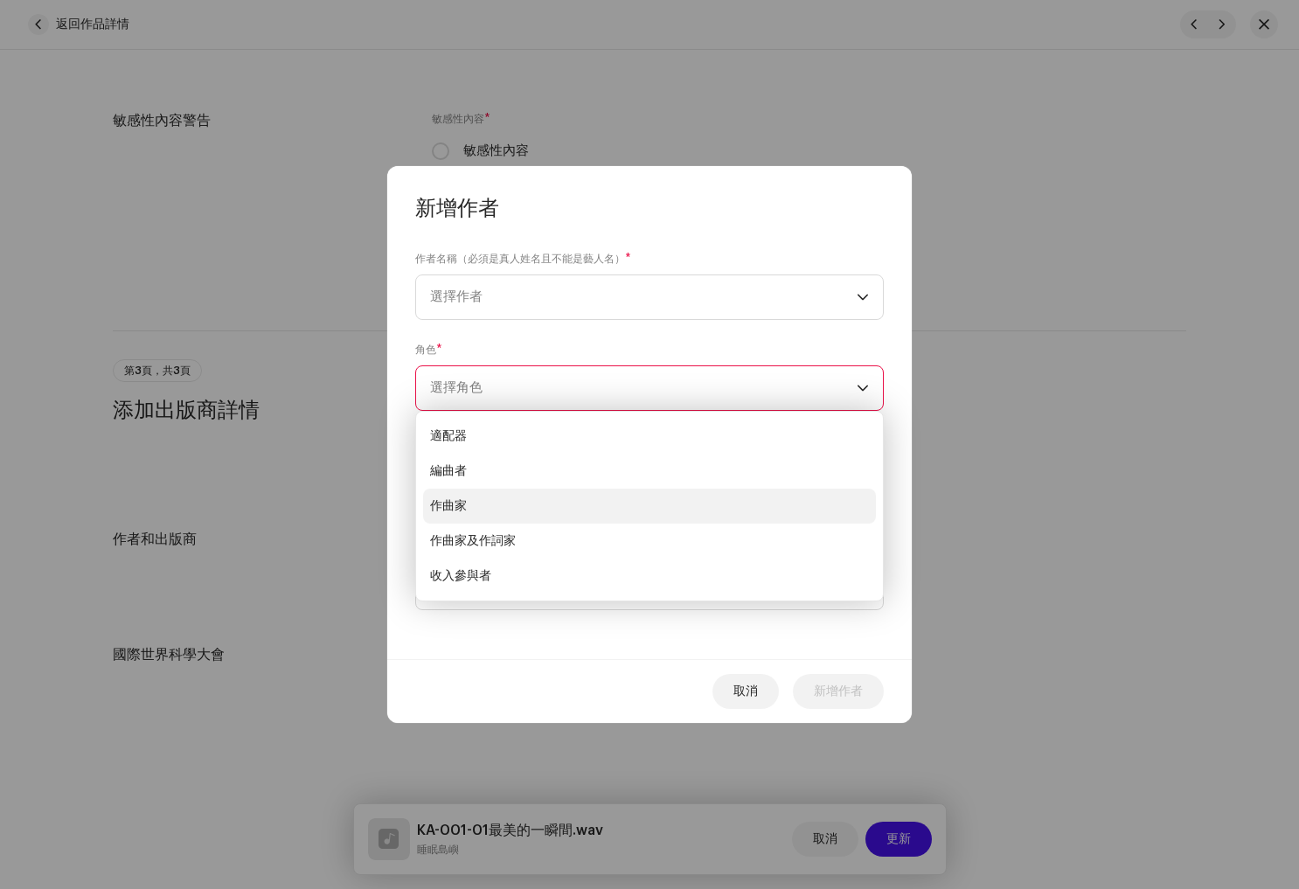
click at [503, 509] on li "作曲家" at bounding box center [649, 506] width 453 height 35
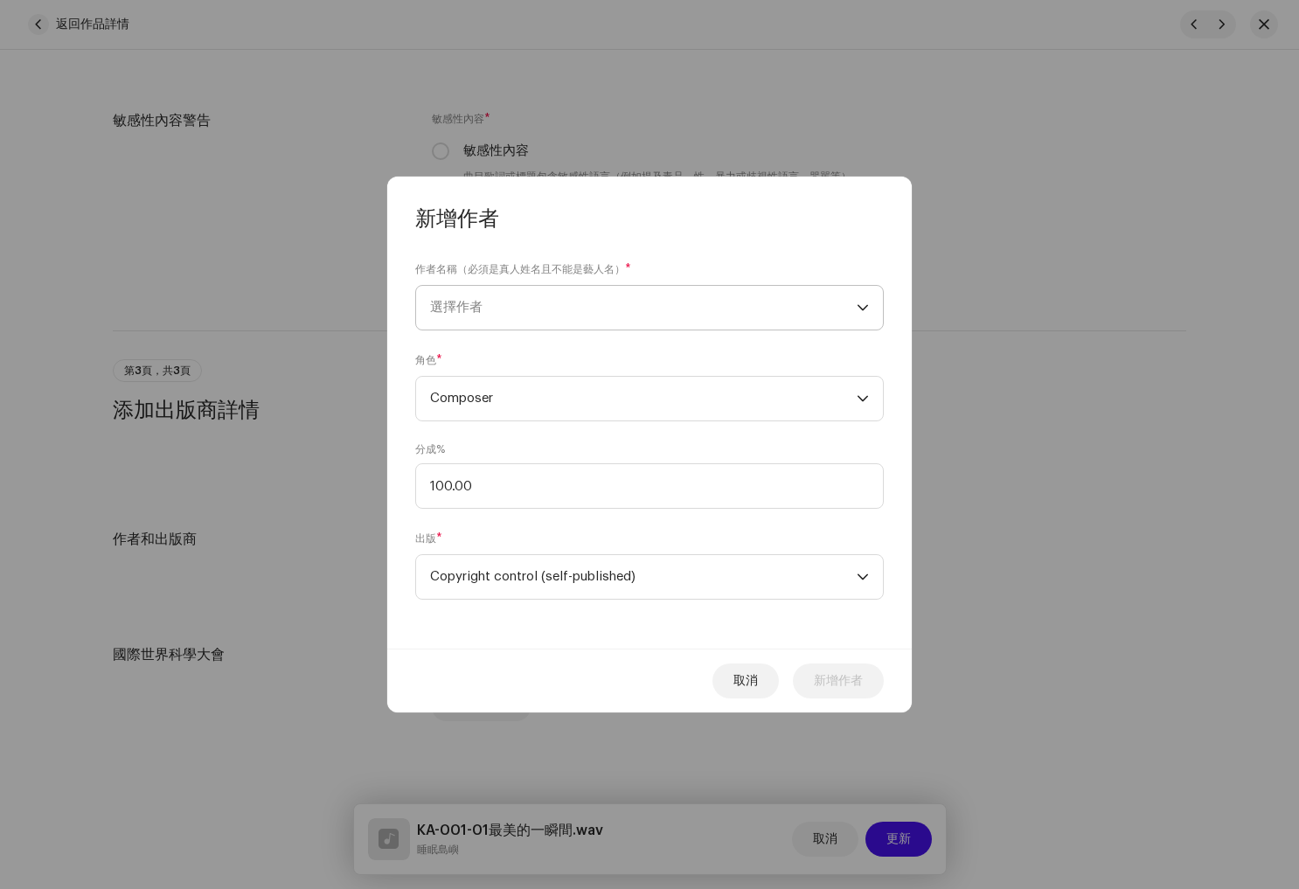
click at [525, 307] on span "選擇作者" at bounding box center [643, 308] width 427 height 44
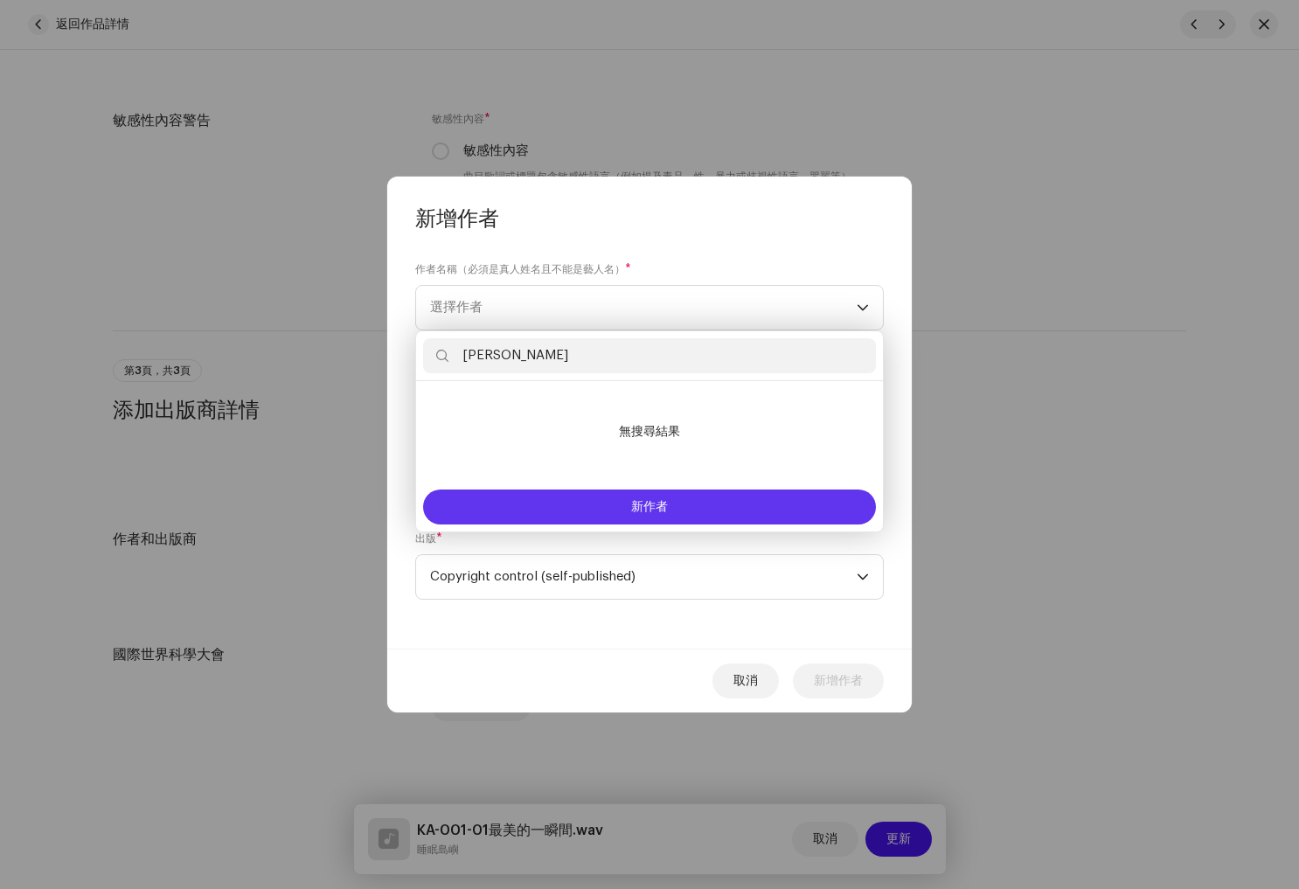
type input "[PERSON_NAME]"
click at [652, 503] on font "新作者" at bounding box center [649, 507] width 37 height 12
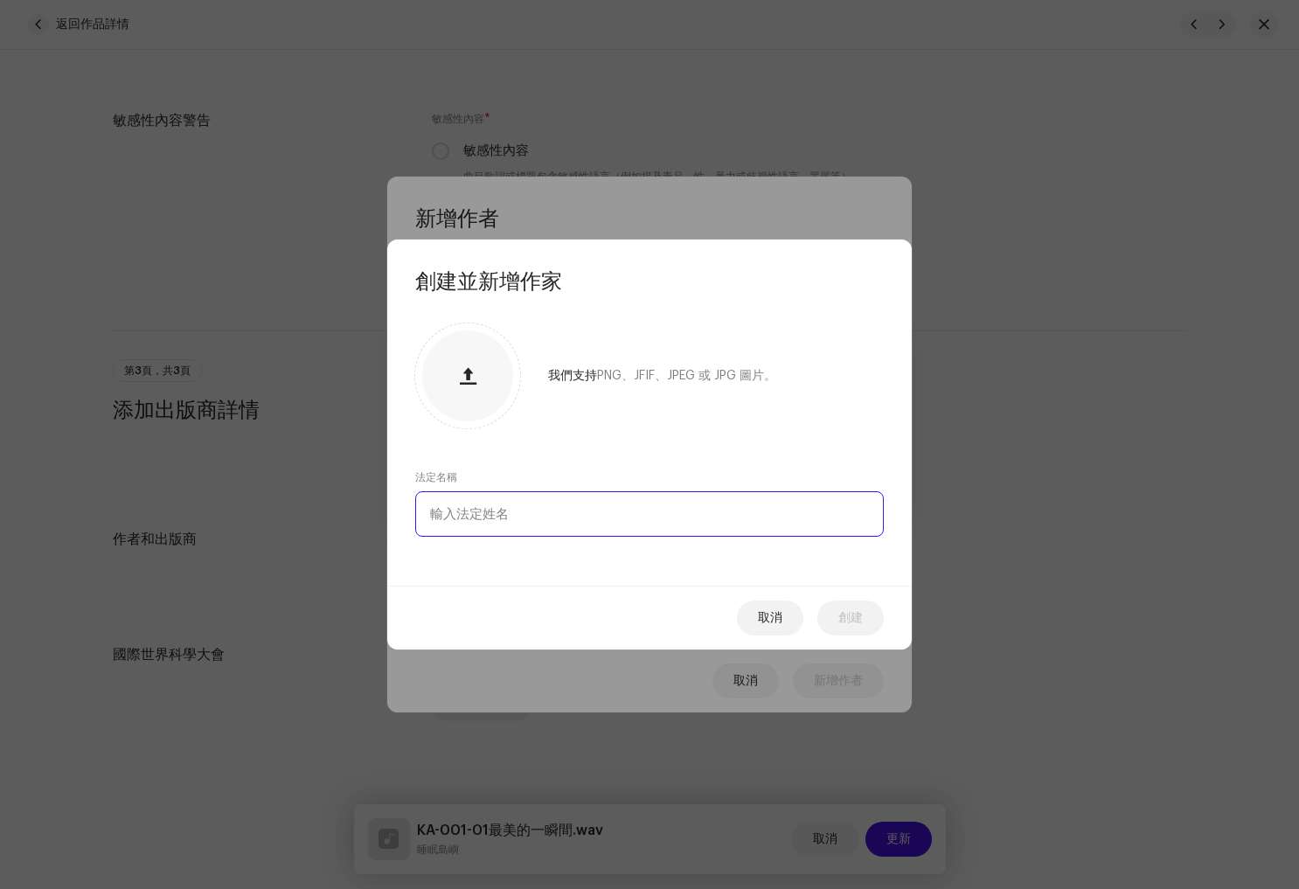
click at [520, 524] on input "text" at bounding box center [649, 513] width 469 height 45
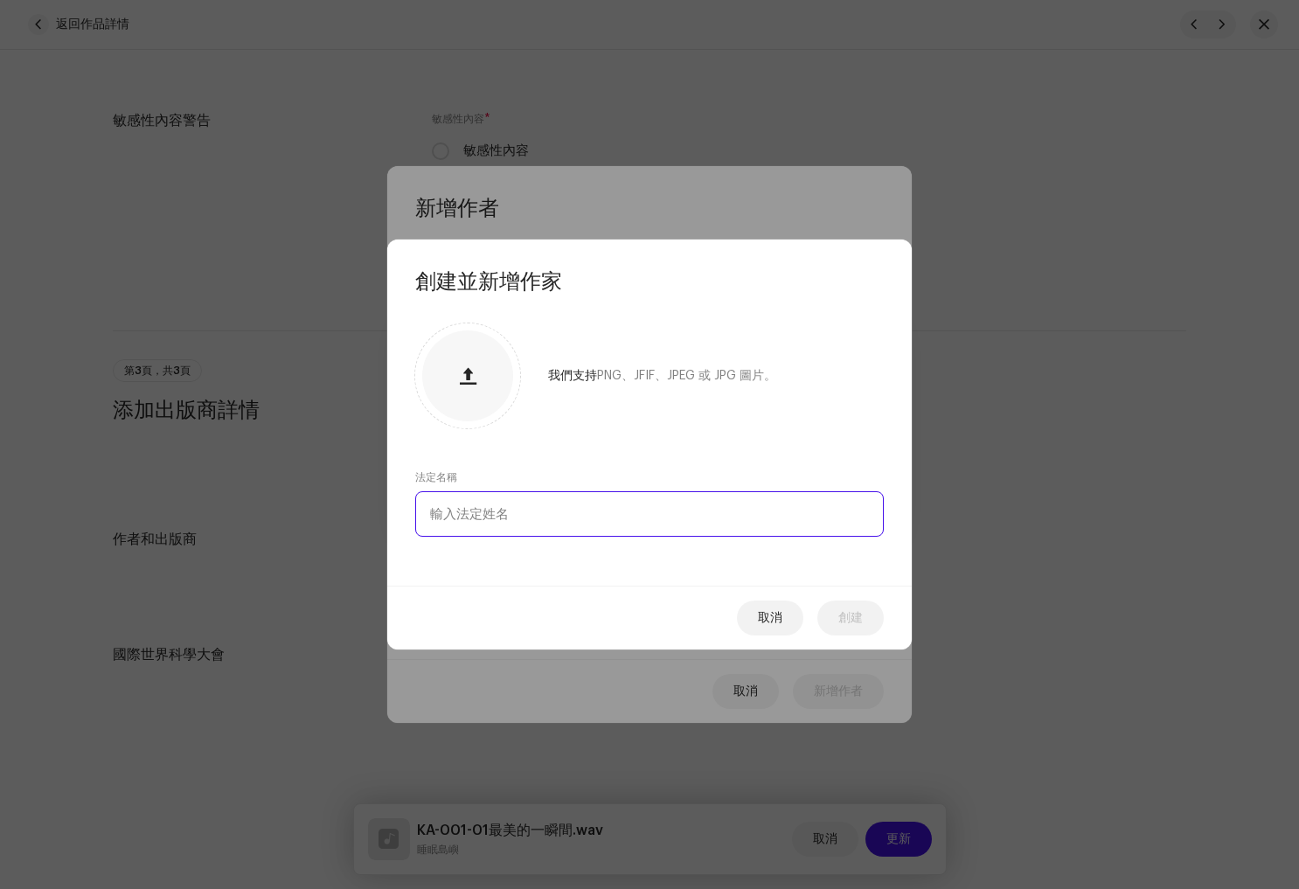
paste input "[PERSON_NAME]"
type input "[PERSON_NAME]"
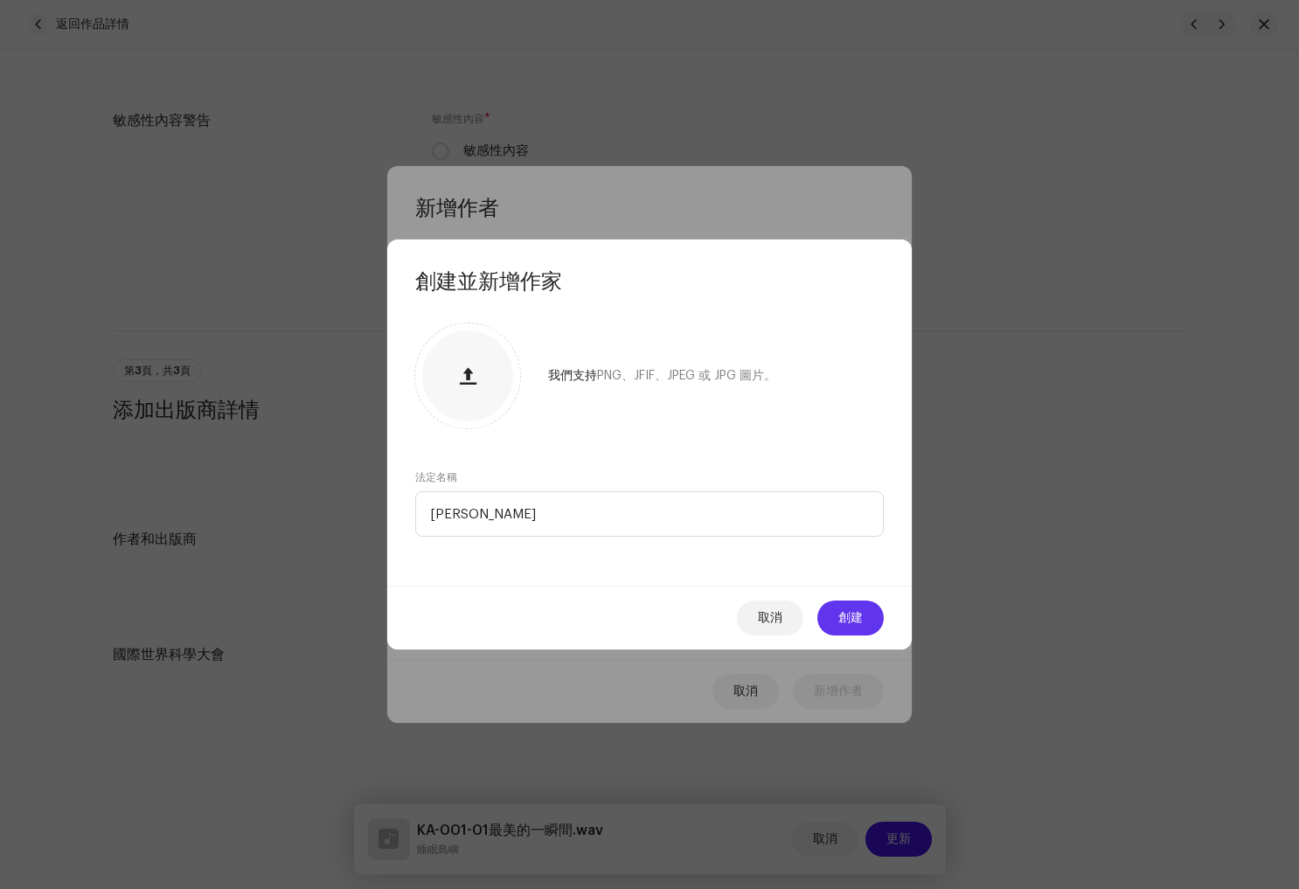
click at [840, 616] on font "創建" at bounding box center [850, 618] width 24 height 12
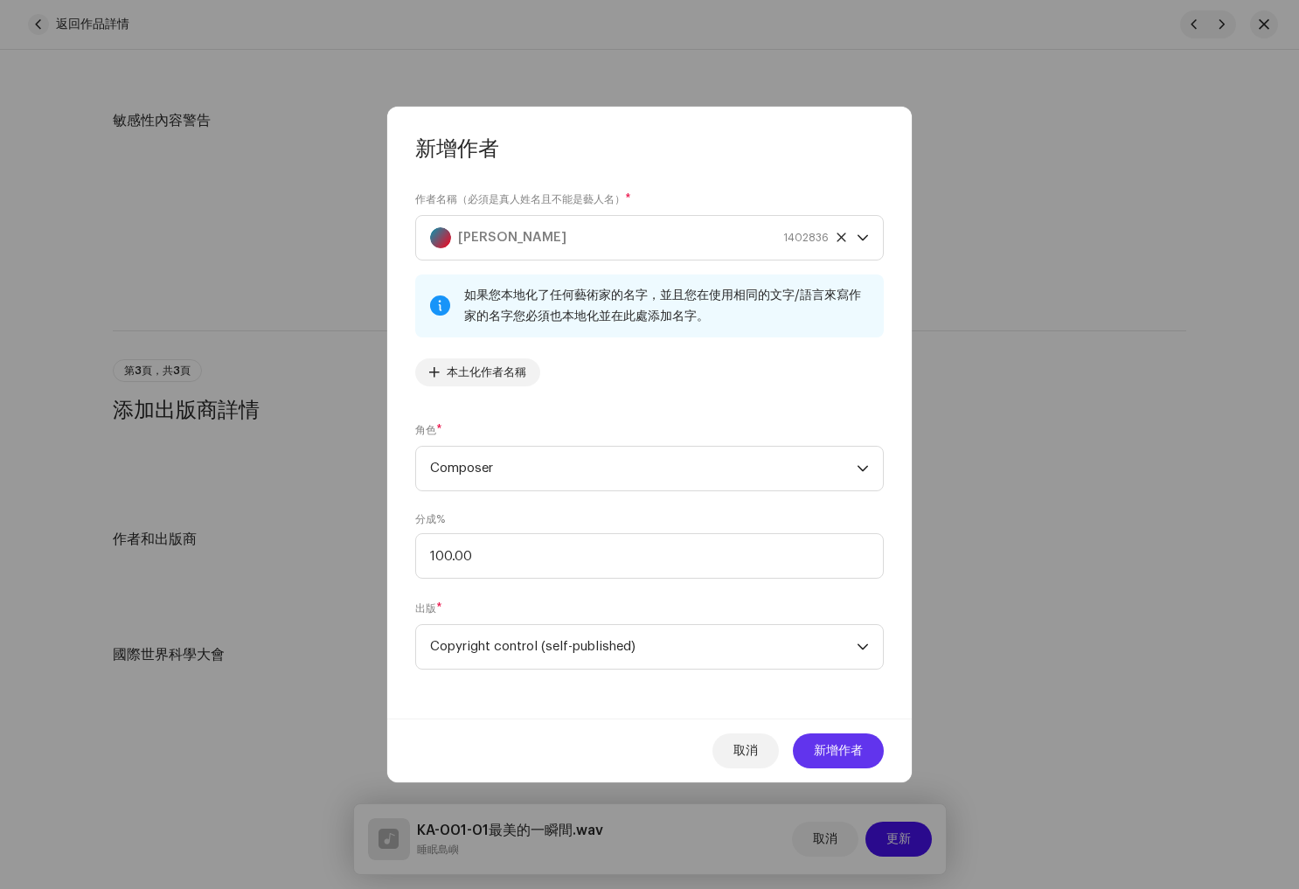
click at [835, 760] on span "新增作者" at bounding box center [838, 750] width 49 height 35
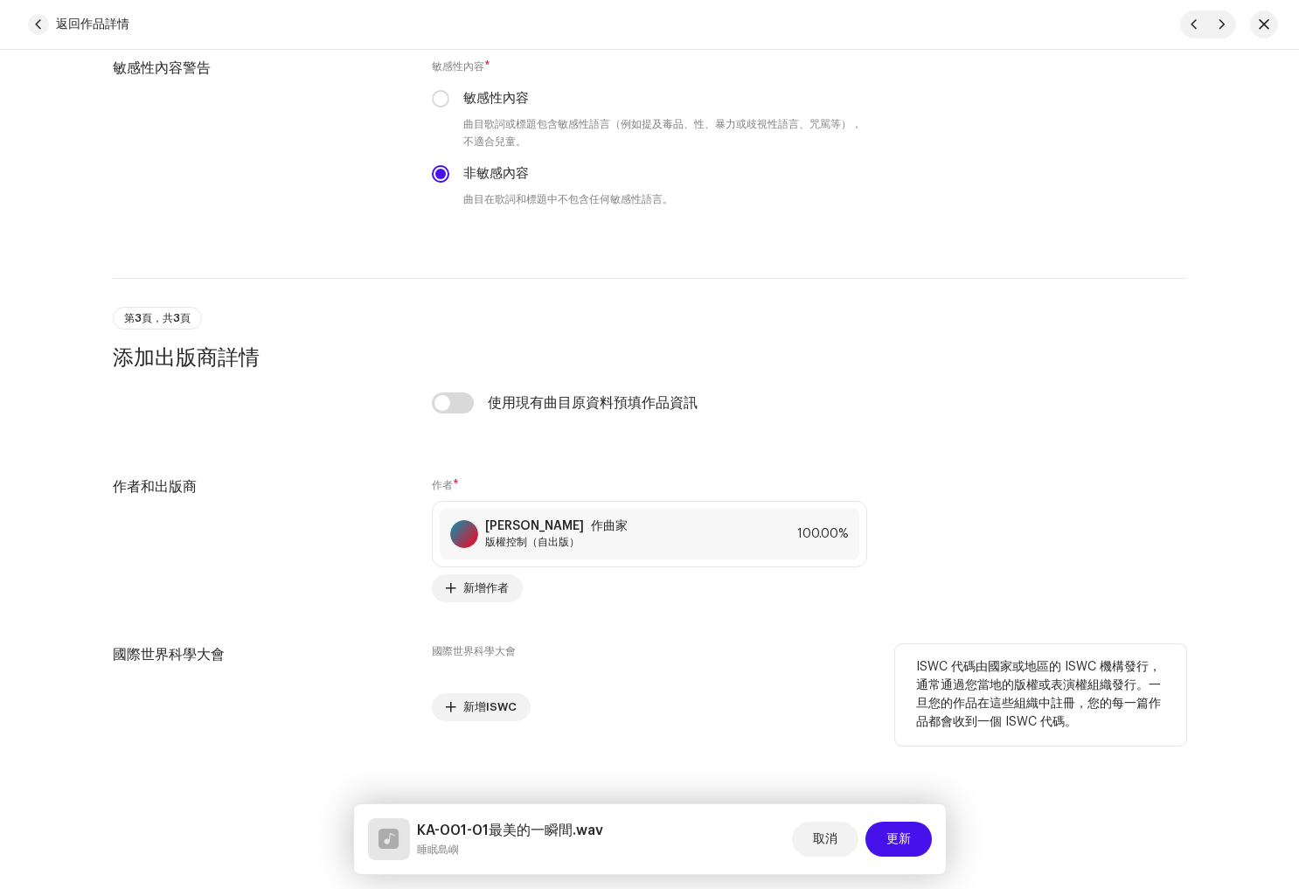
scroll to position [2787, 0]
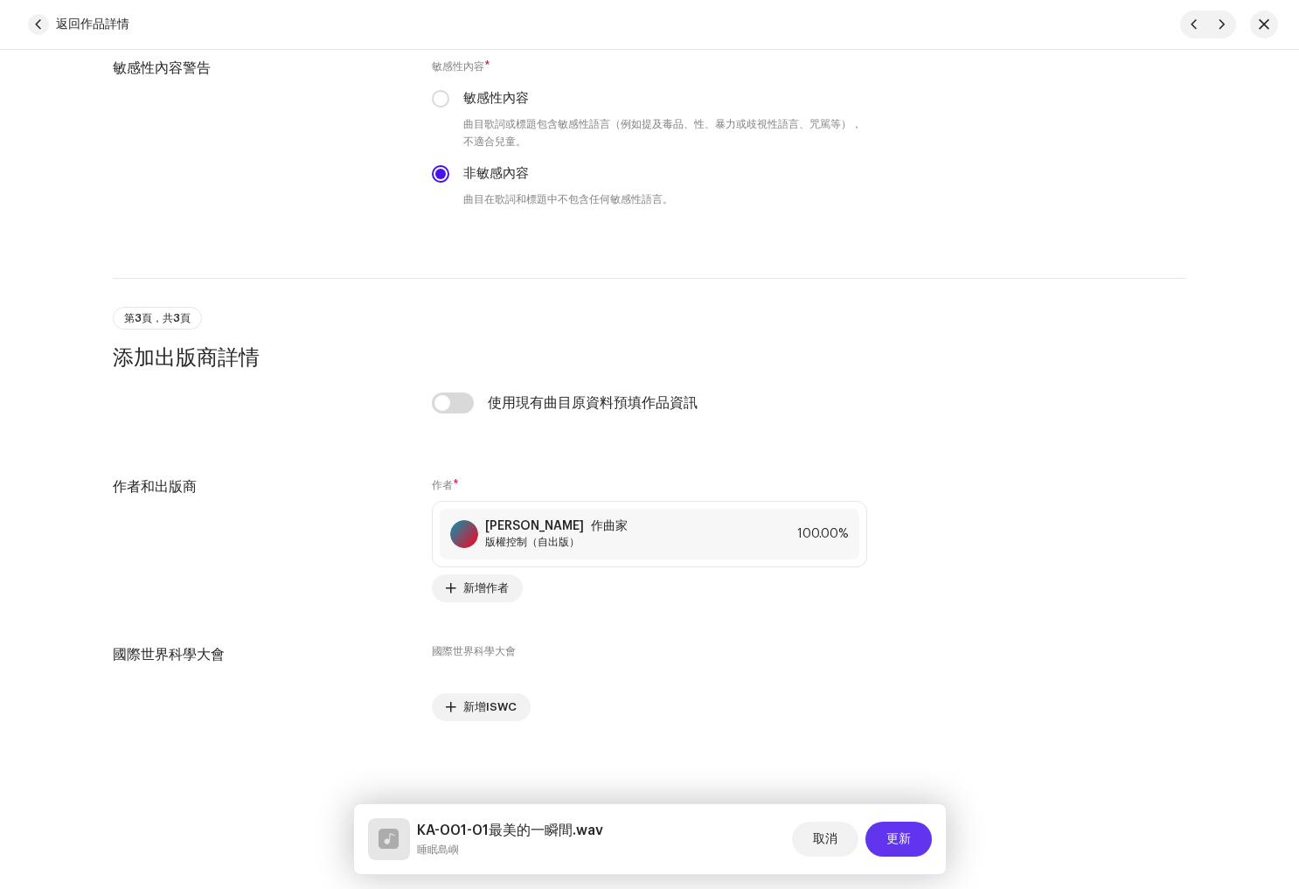
click at [885, 830] on button "更新" at bounding box center [898, 839] width 66 height 35
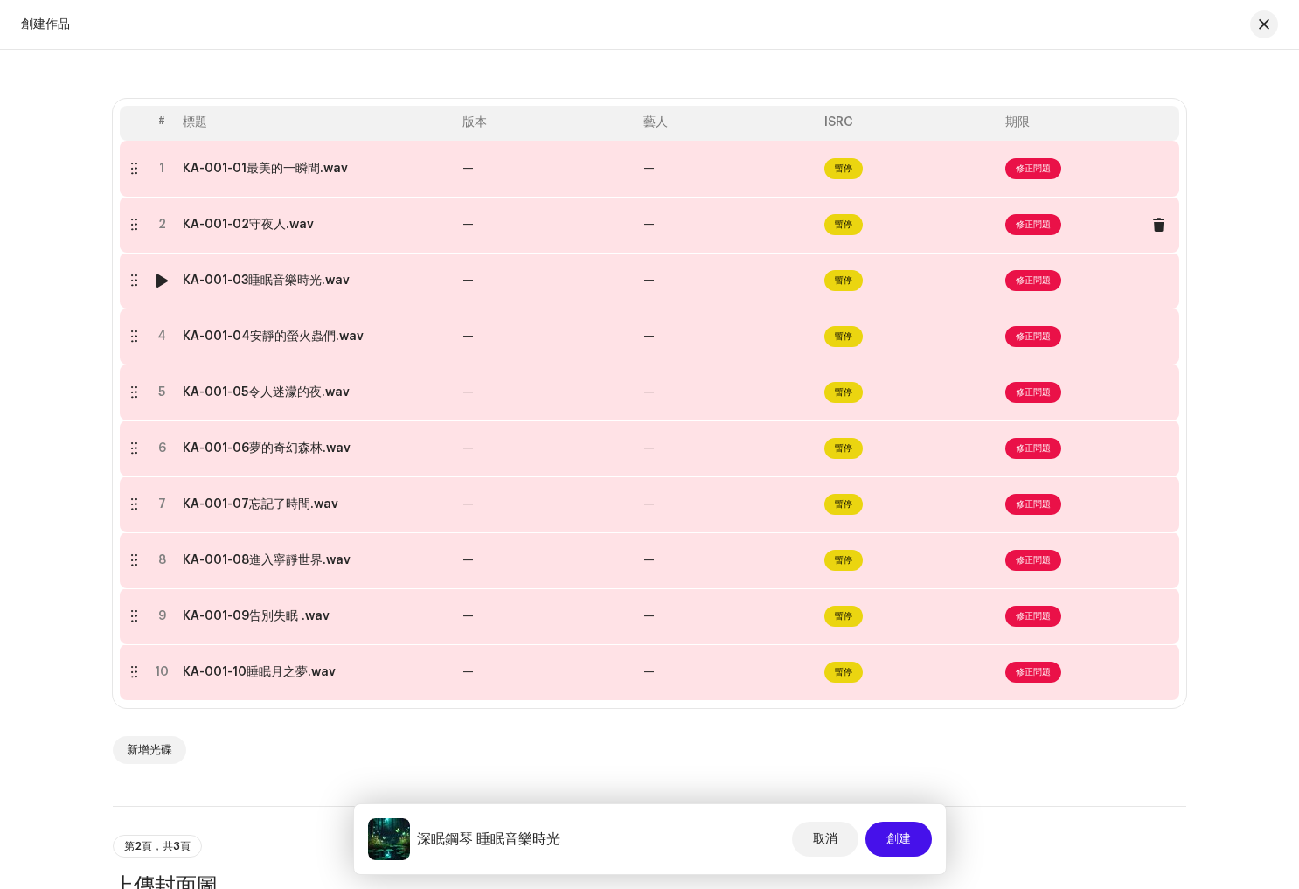
scroll to position [322, 0]
click at [1039, 226] on font "修正問題" at bounding box center [1033, 223] width 35 height 9
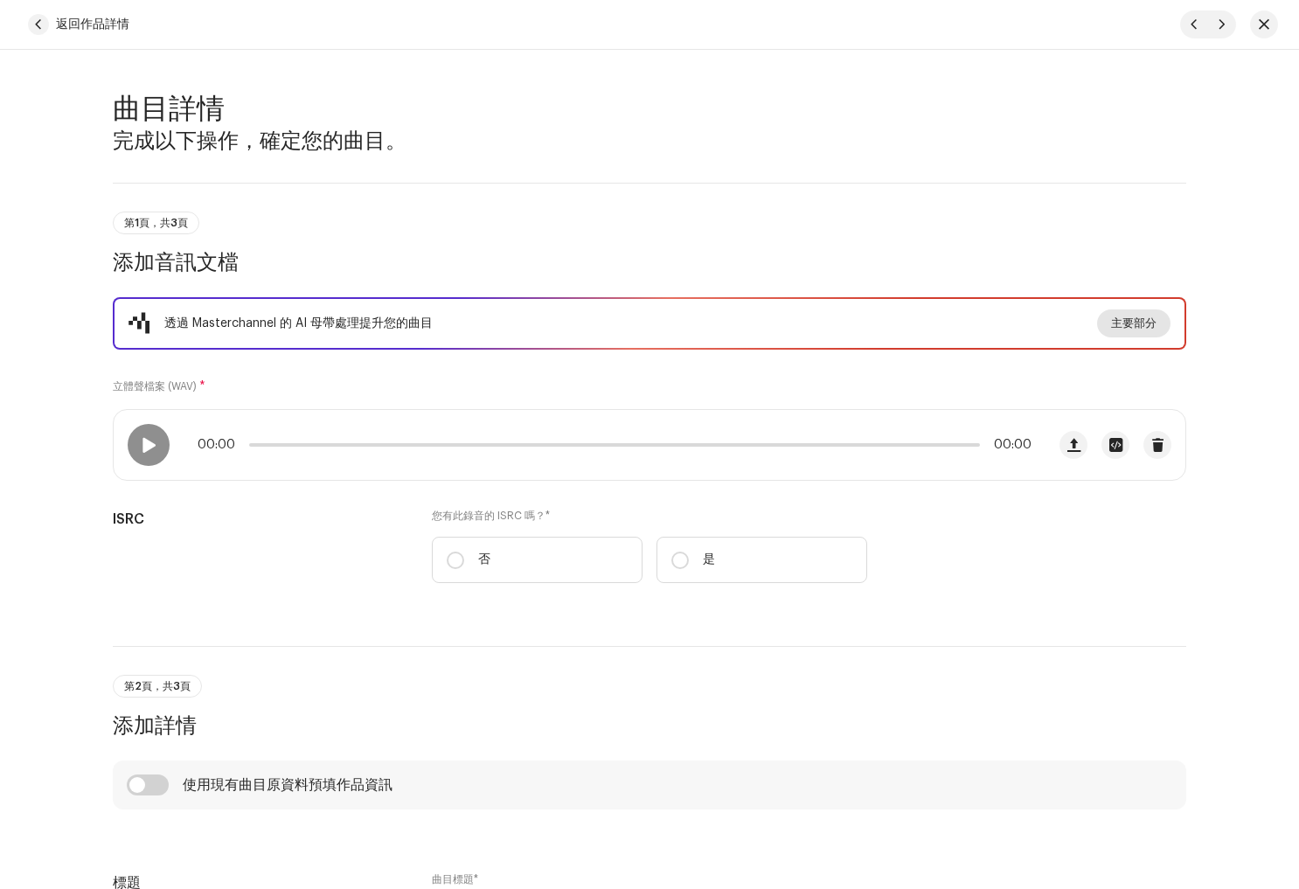
click at [1118, 323] on font "主要部分" at bounding box center [1133, 322] width 45 height 11
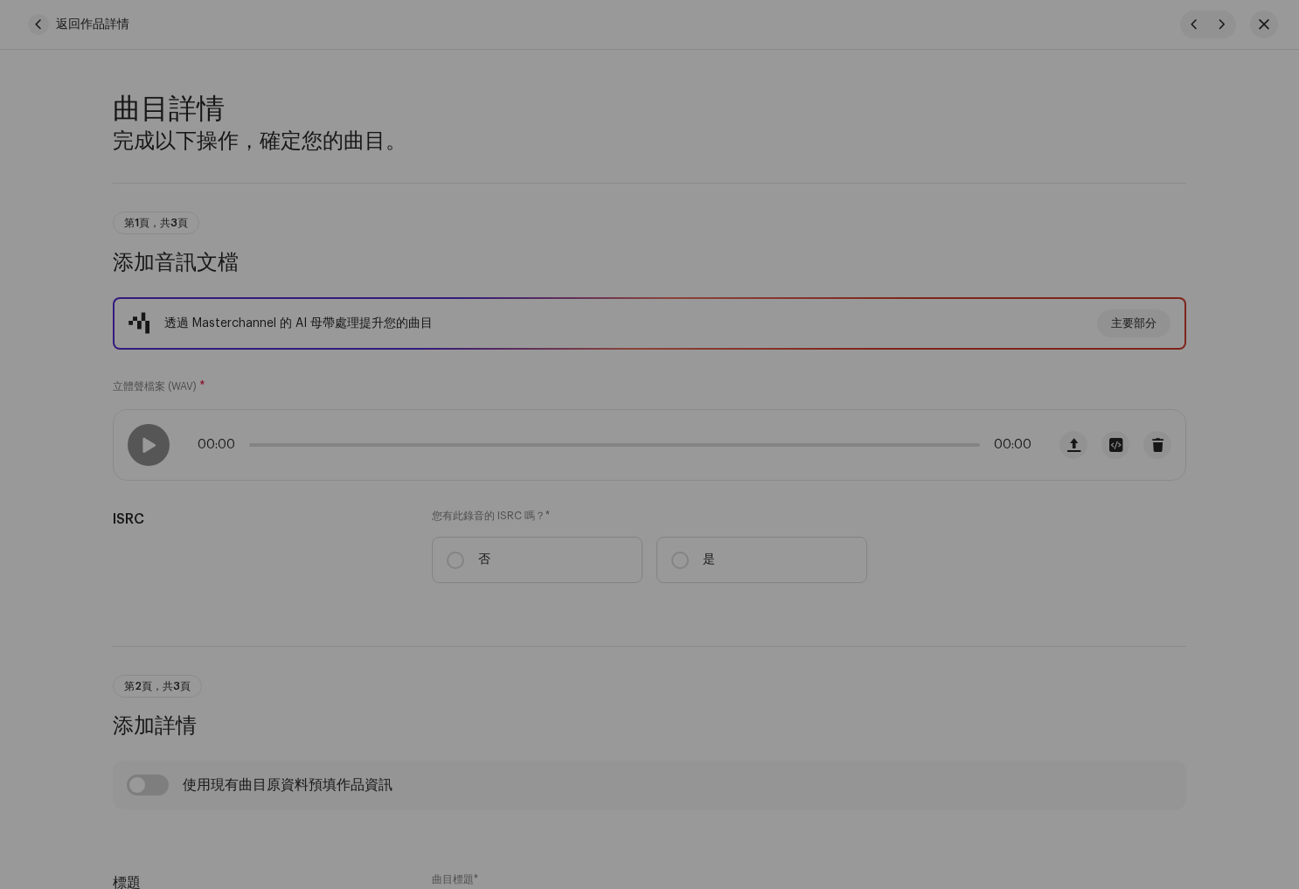
click at [1079, 166] on div "用 AI 對您的曲目進行母帶處理 體驗專業級音訊的差異。 AI 母帶處理可優化您的聲音，實現終極品質。 申請 AI 母帶處理 下載 經過母帶處理的曲目 上載 …" at bounding box center [649, 444] width 1299 height 889
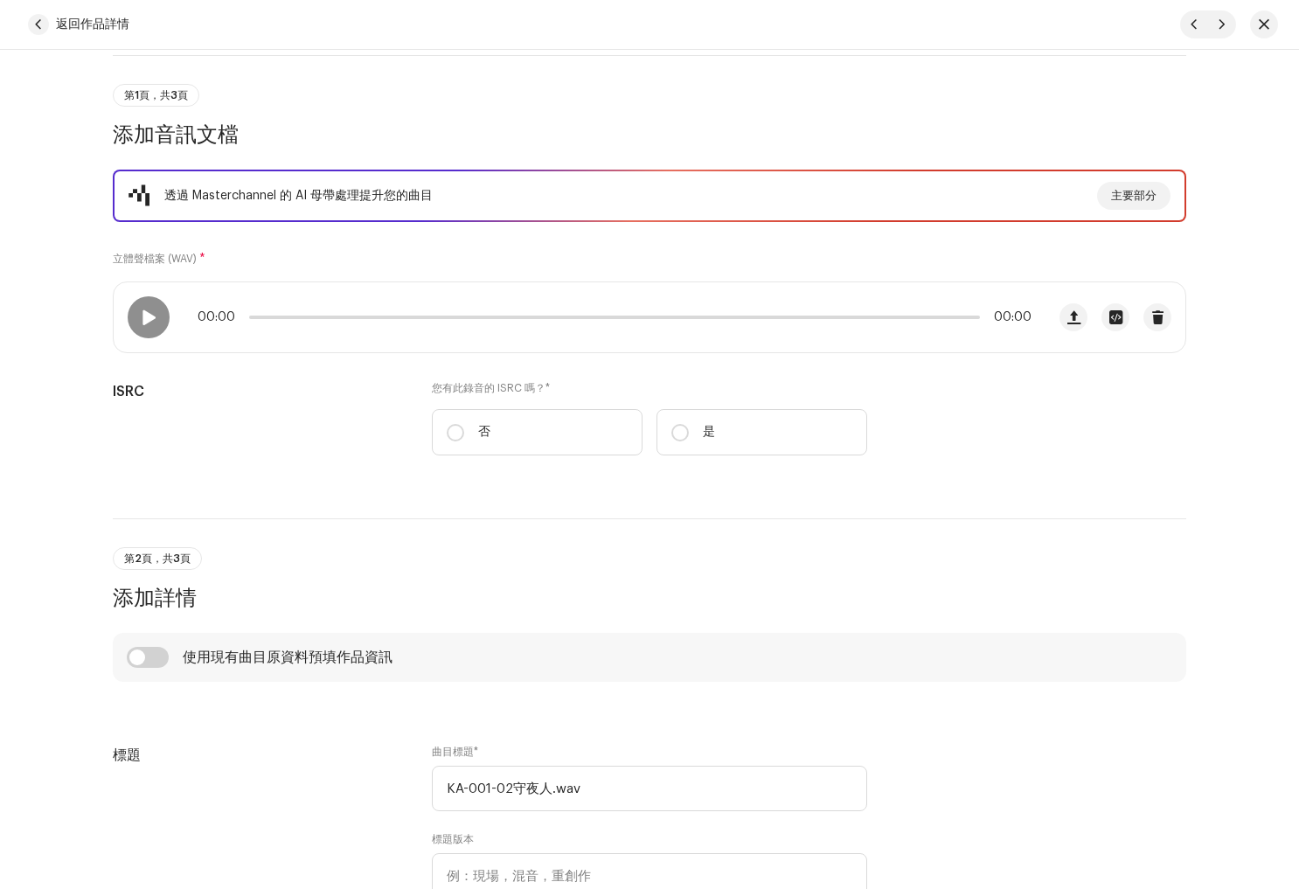
scroll to position [118, 0]
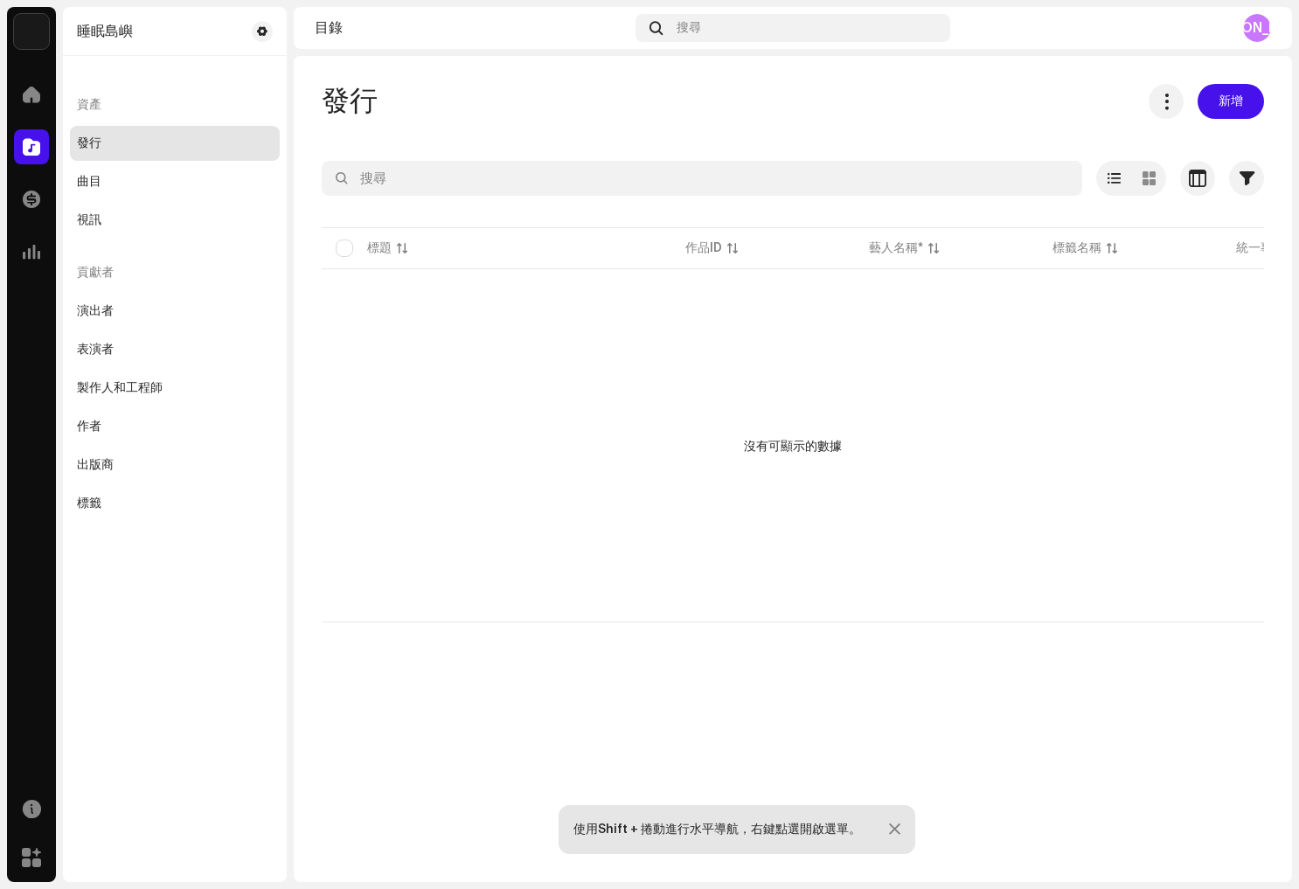
click at [108, 142] on div "發行" at bounding box center [175, 143] width 196 height 14
click at [29, 92] on span at bounding box center [31, 94] width 17 height 14
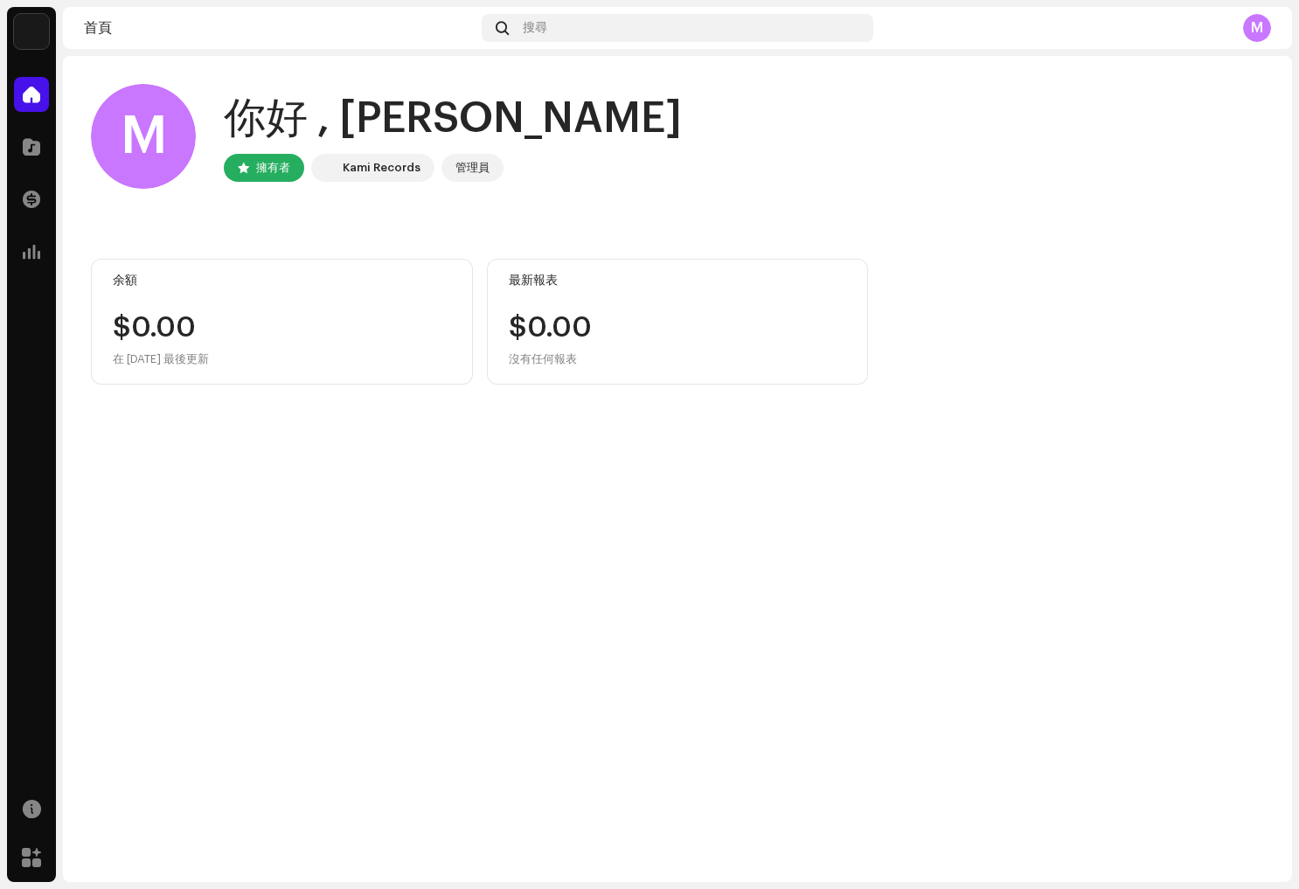
click at [1262, 18] on div "M" at bounding box center [1257, 28] width 28 height 28
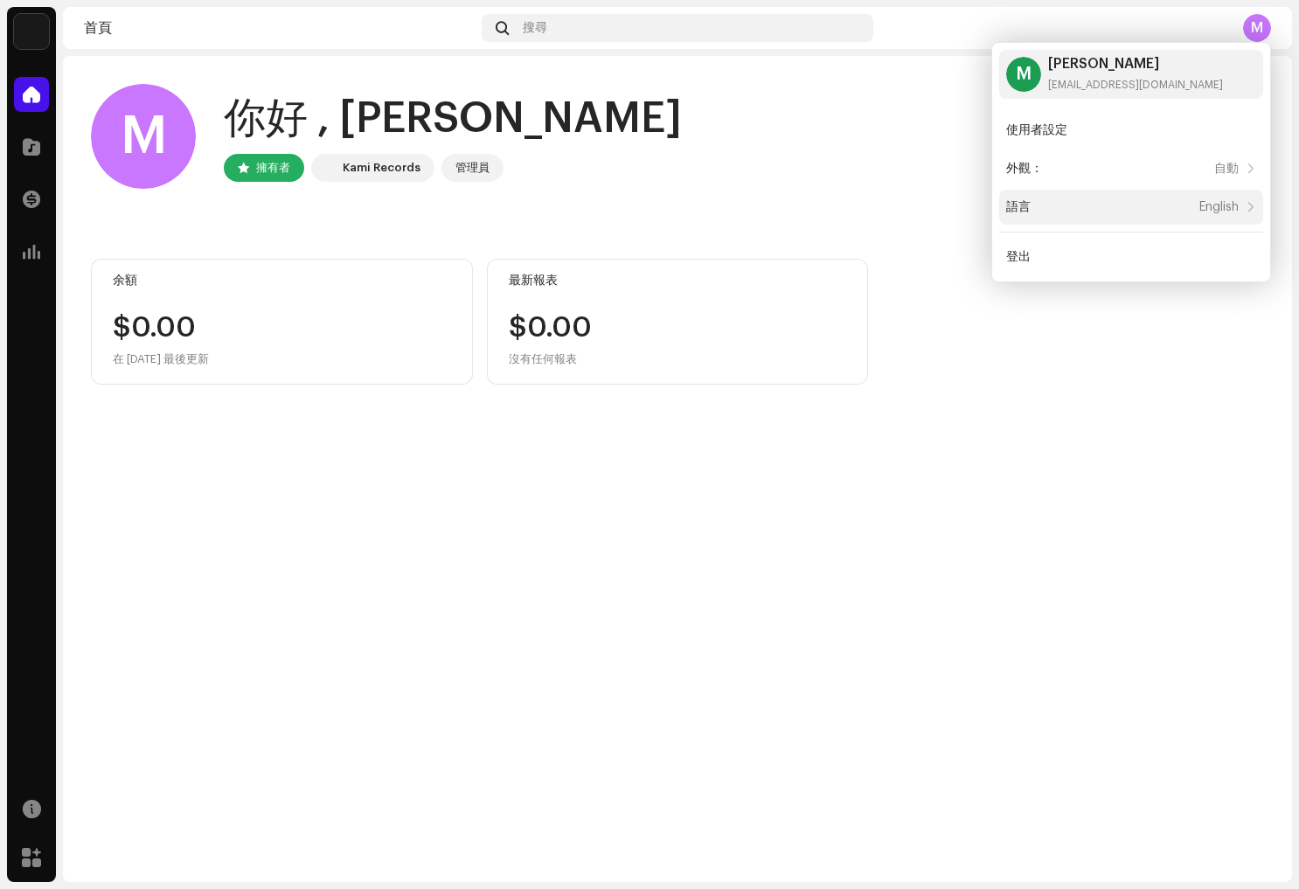
click at [1226, 198] on div "語言 English" at bounding box center [1131, 207] width 264 height 35
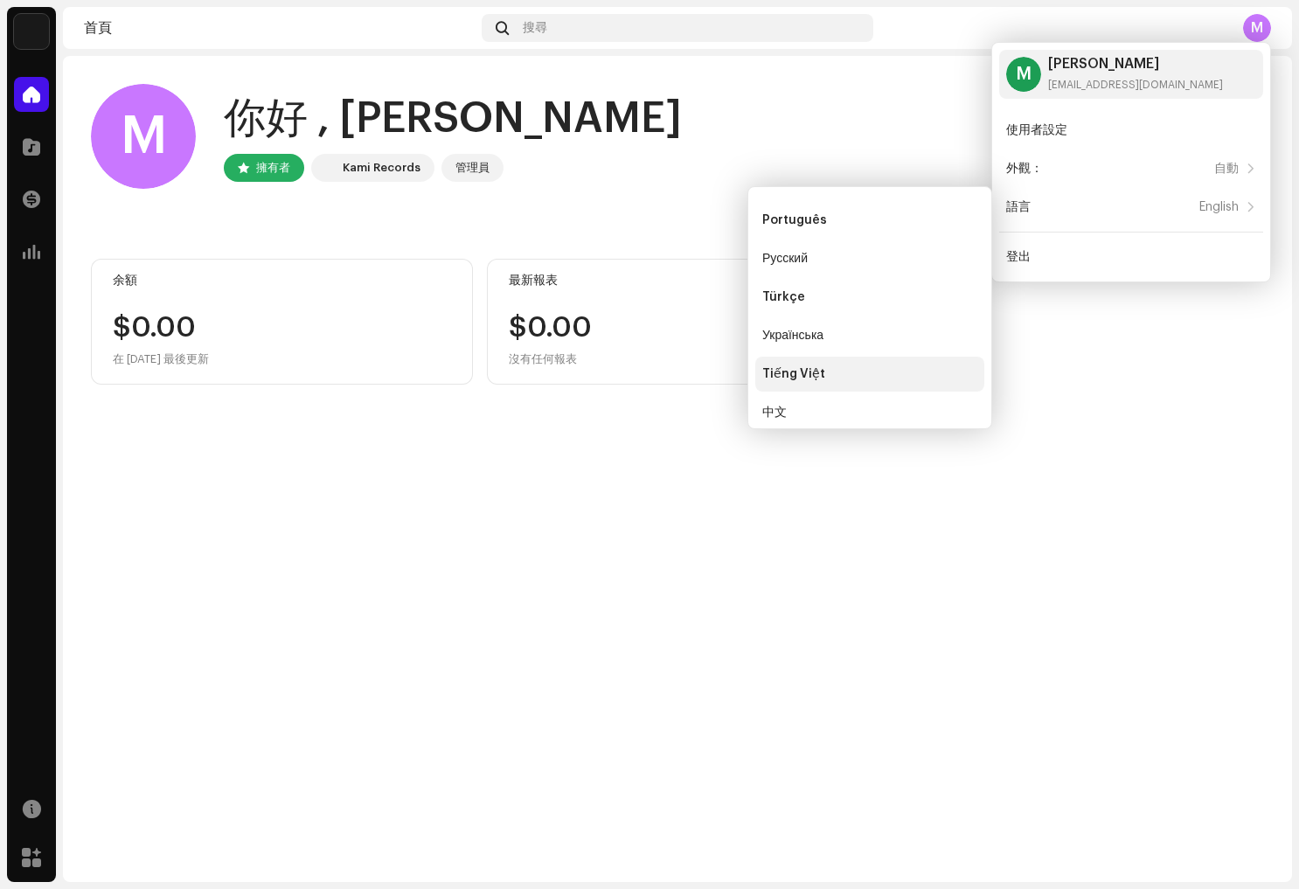
scroll to position [500, 0]
click at [880, 411] on div "中文" at bounding box center [869, 403] width 229 height 35
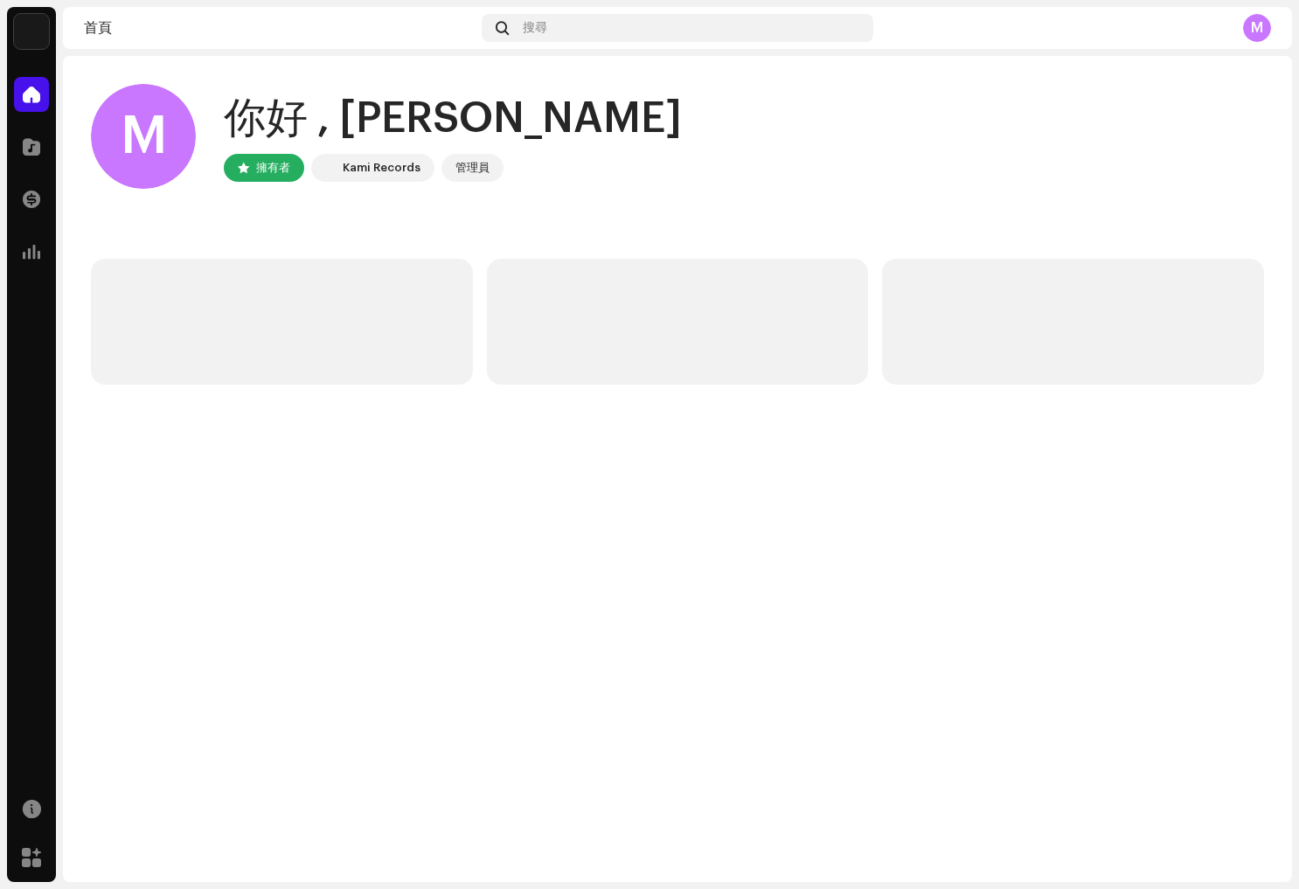
click at [1258, 24] on div "M" at bounding box center [1257, 28] width 28 height 28
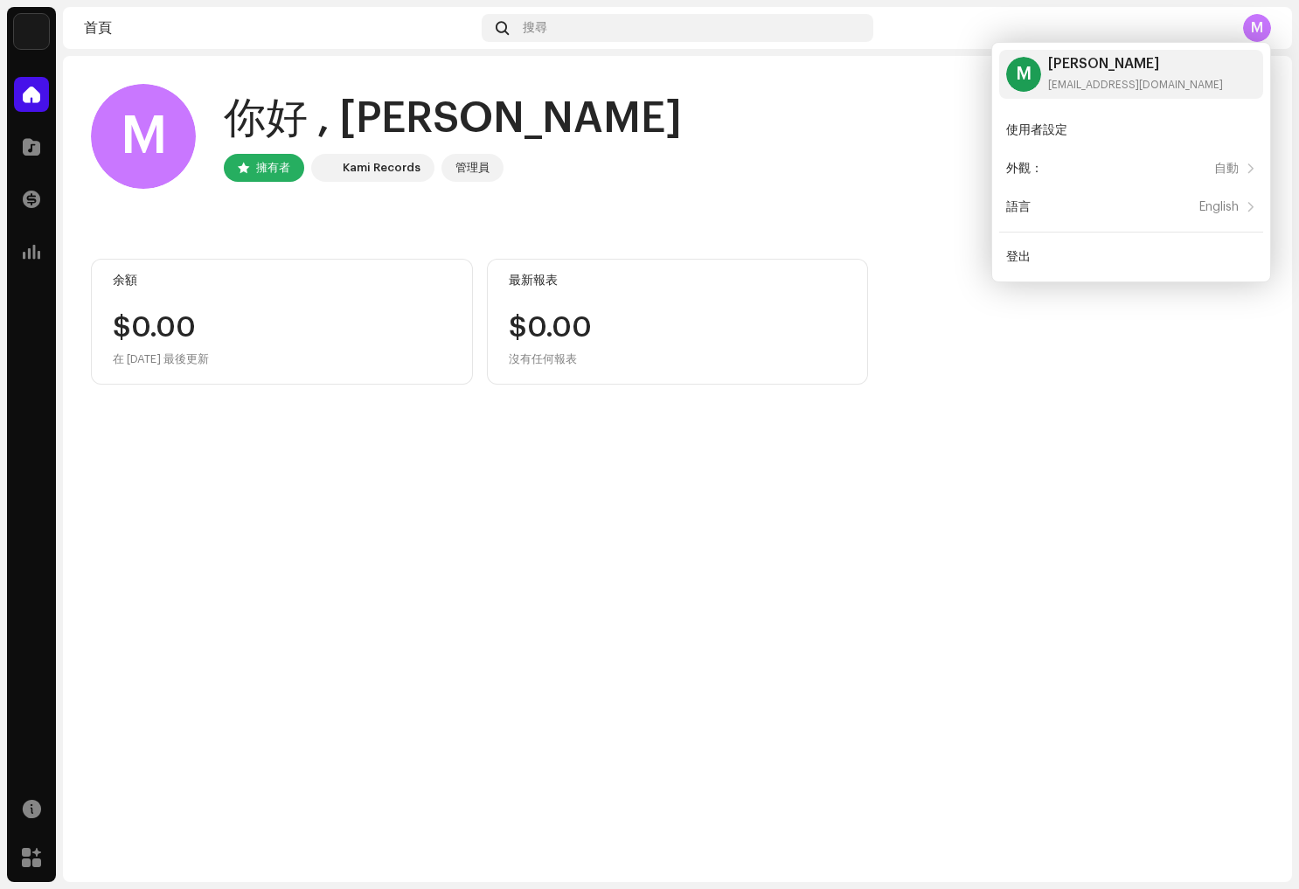
click at [703, 169] on div "M 你好 , [PERSON_NAME] 擁有者 Kami Records 管理員" at bounding box center [677, 136] width 1173 height 105
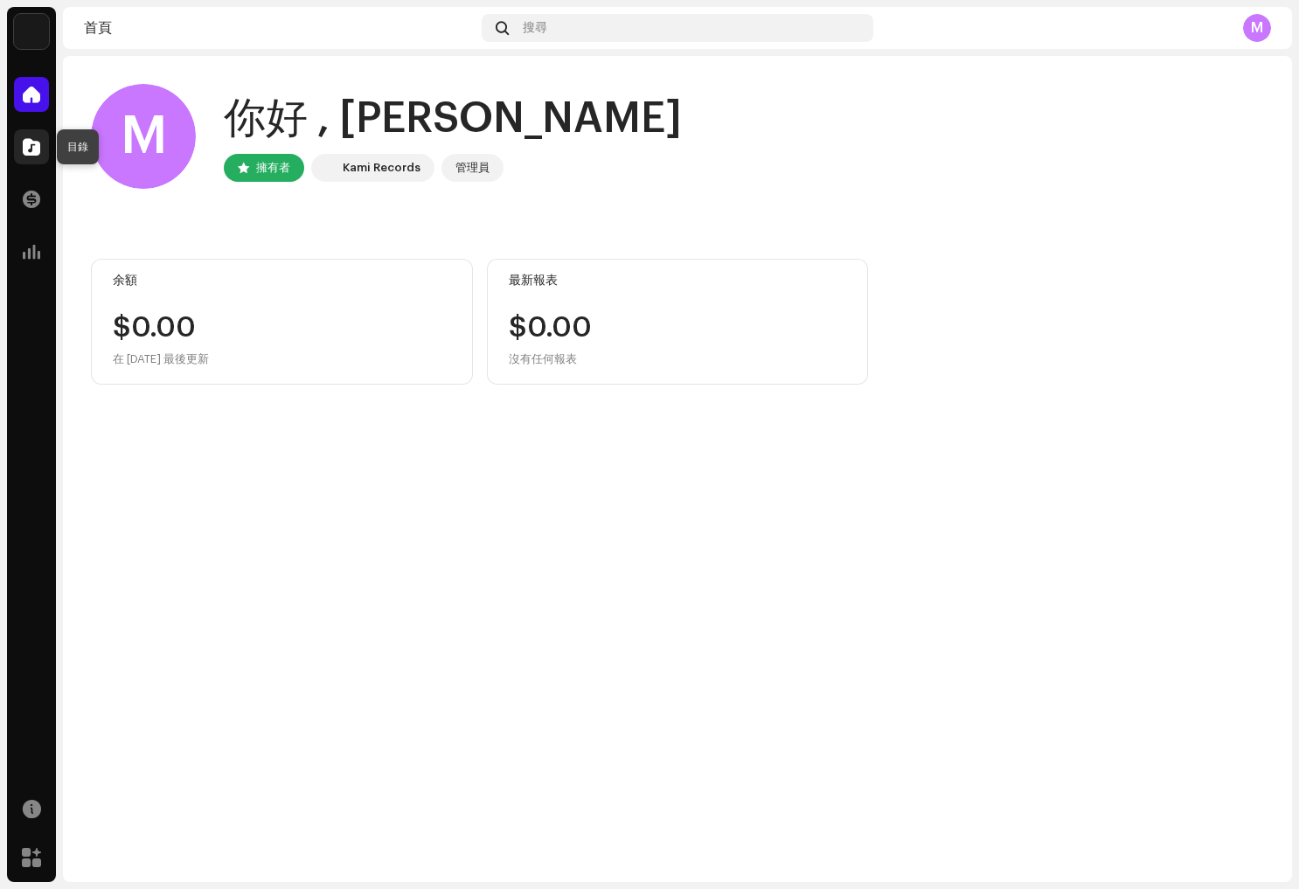
click at [34, 144] on span at bounding box center [31, 147] width 17 height 14
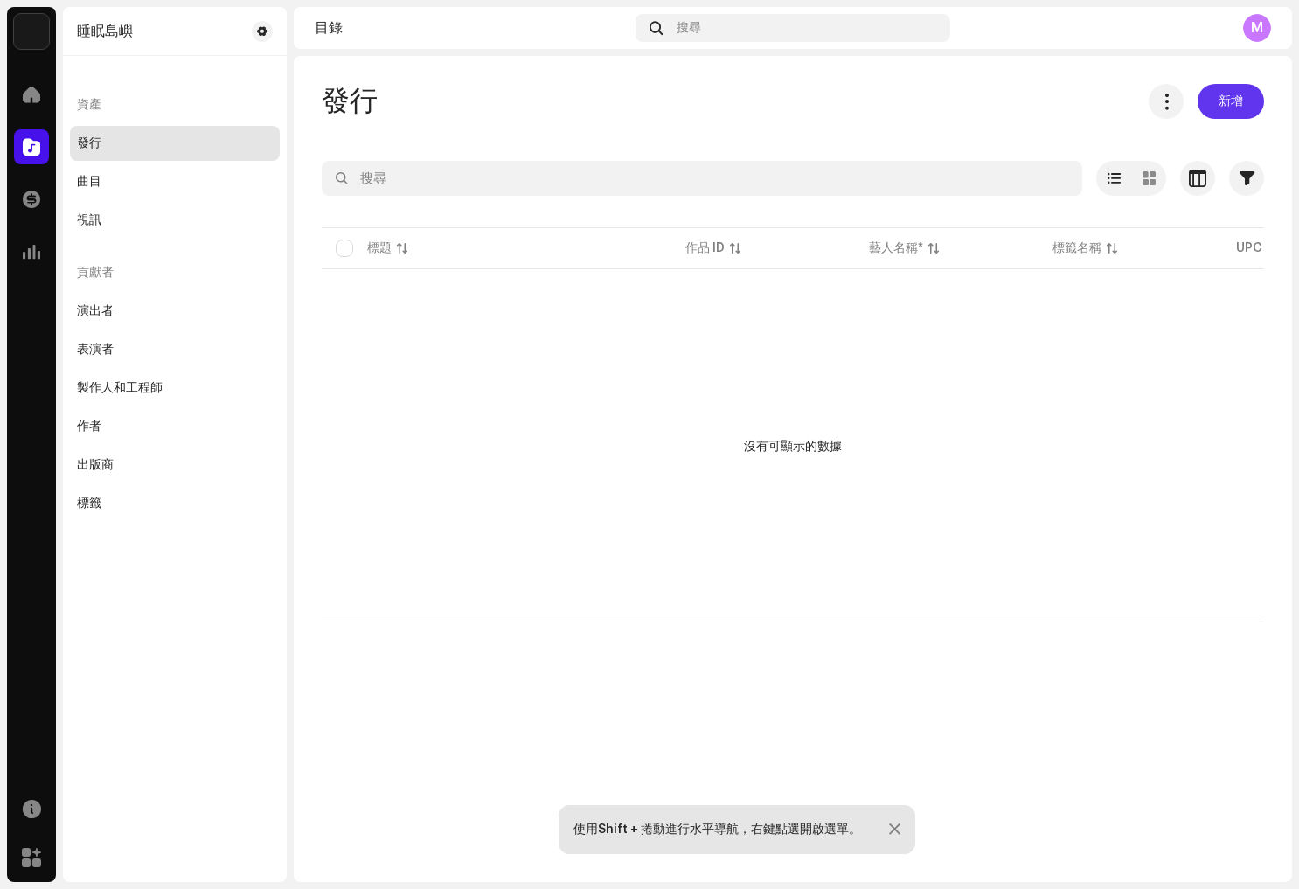
click at [1240, 104] on span "新增" at bounding box center [1231, 101] width 24 height 35
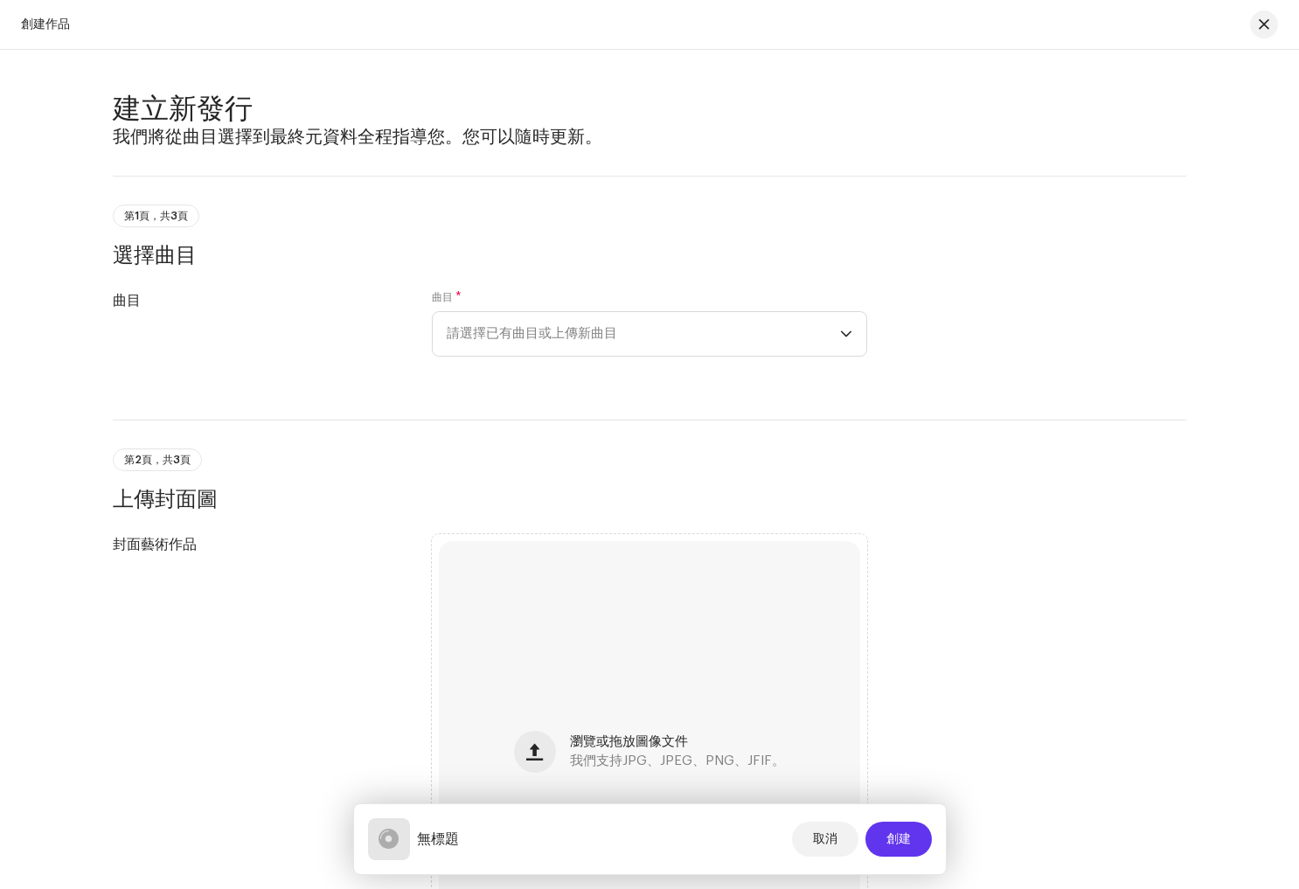
click at [903, 835] on span "創建" at bounding box center [898, 839] width 24 height 35
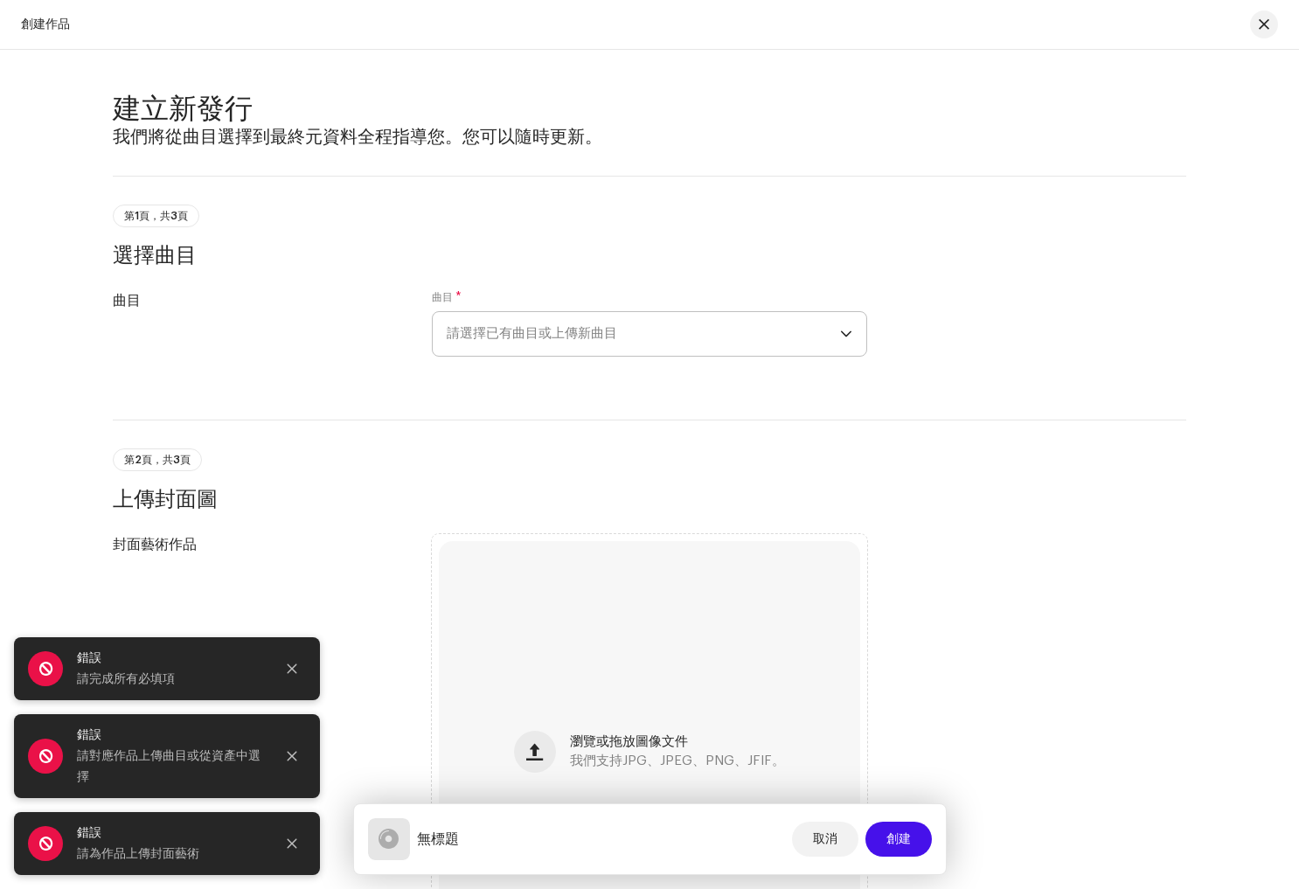
click at [593, 336] on span "請選擇已有曲目或上傳新曲目" at bounding box center [643, 334] width 393 height 44
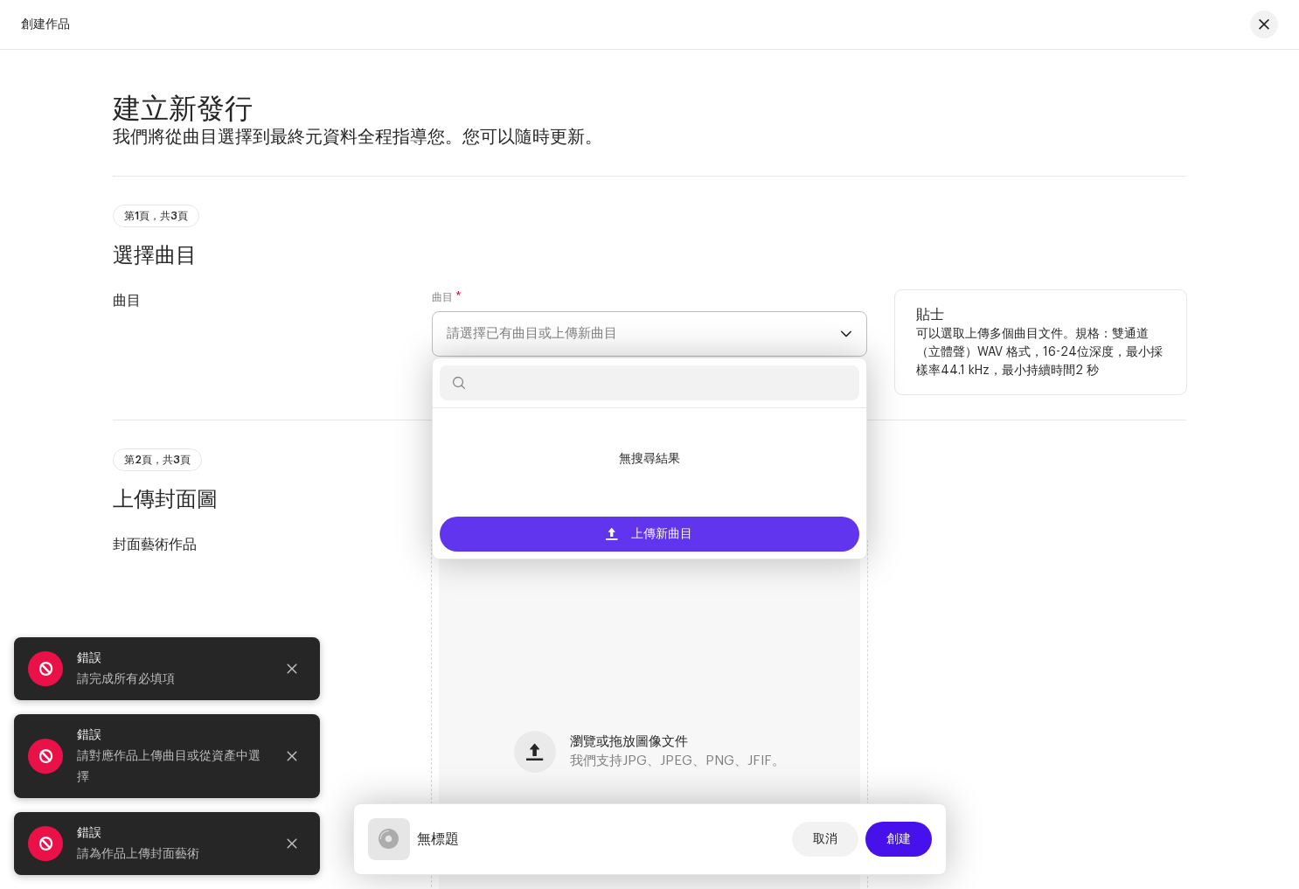
click at [672, 535] on span "上傳新曲目" at bounding box center [661, 534] width 61 height 35
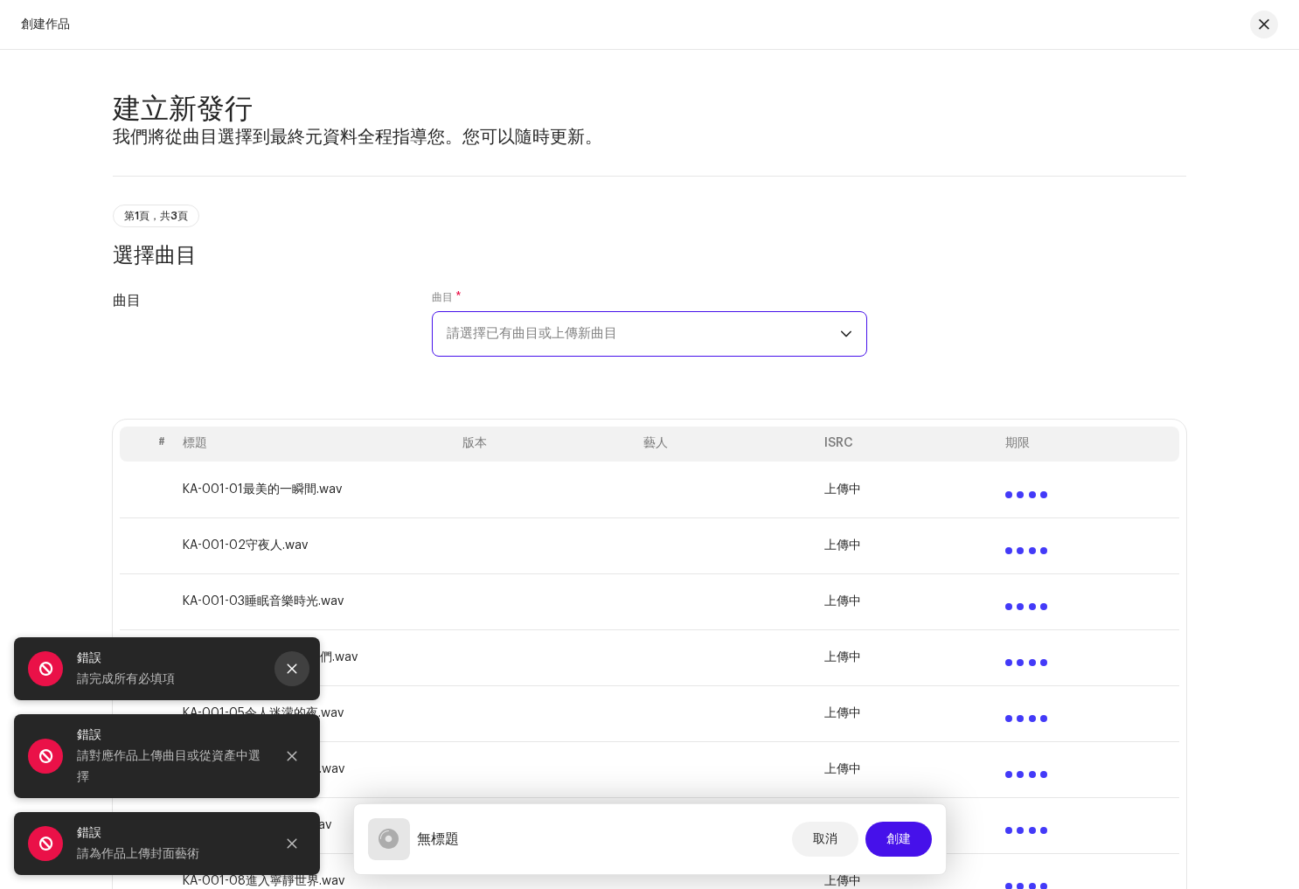
drag, startPoint x: 298, startPoint y: 669, endPoint x: 288, endPoint y: 679, distance: 14.2
click at [298, 669] on button "Close" at bounding box center [291, 668] width 35 height 35
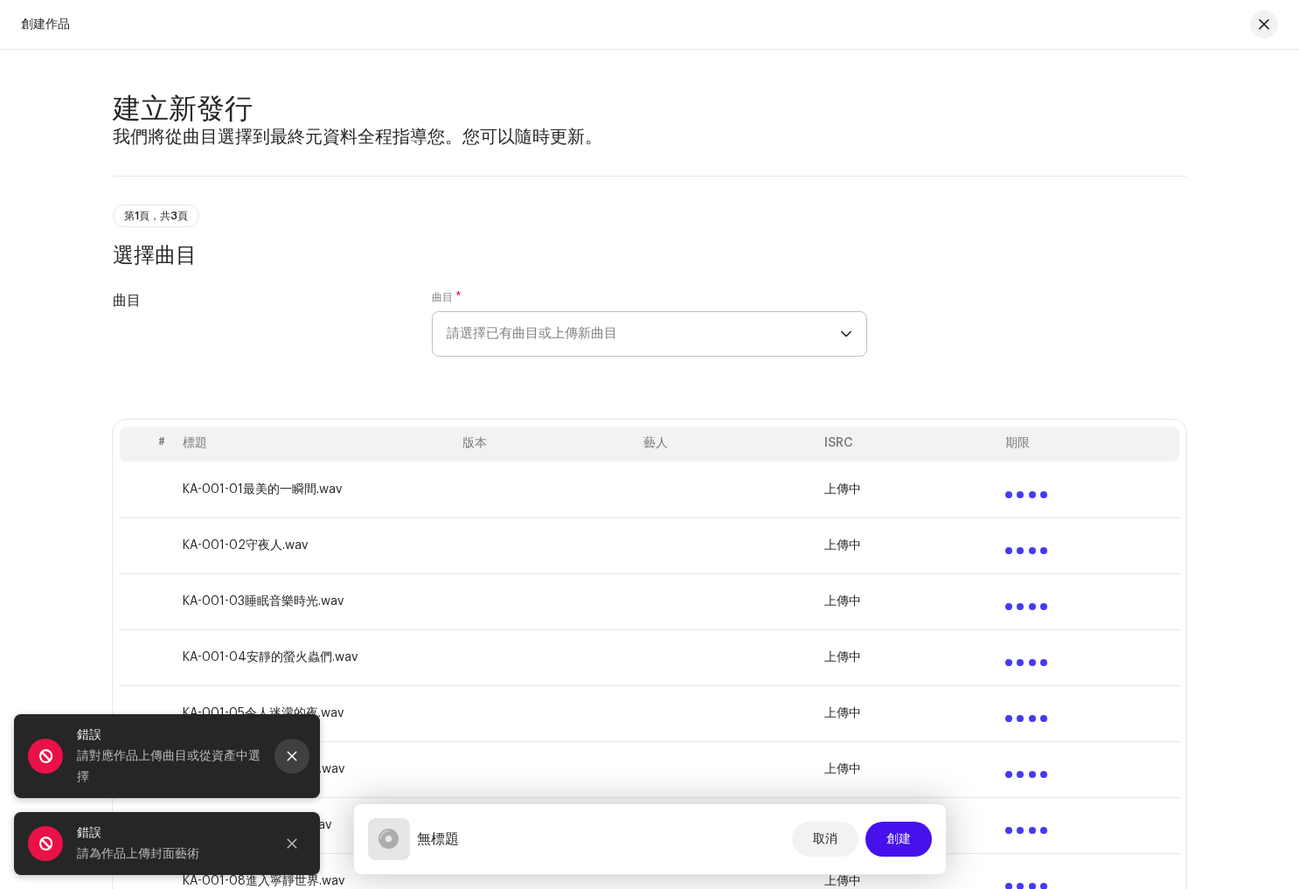
click at [287, 758] on icon "Close" at bounding box center [292, 756] width 12 height 12
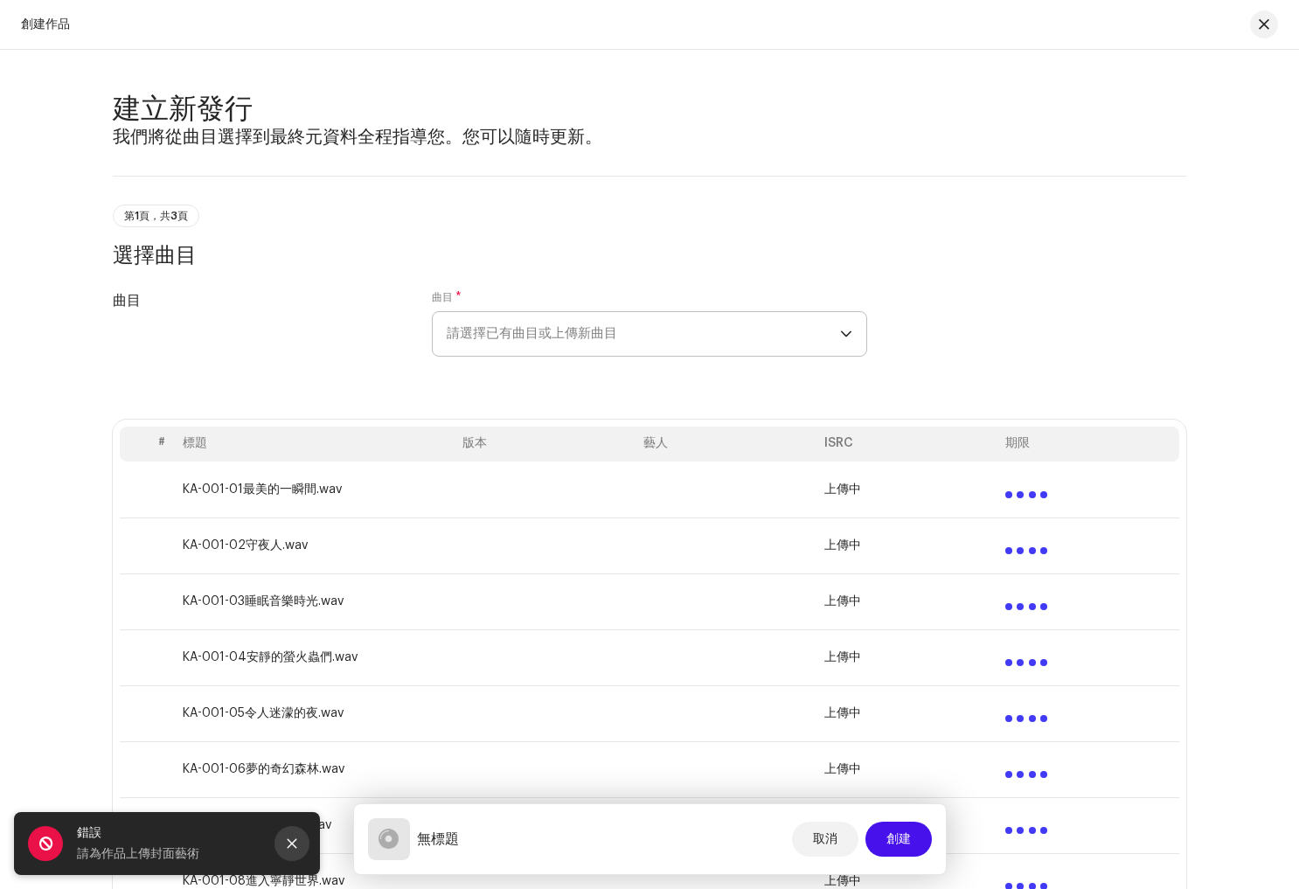
click at [292, 845] on icon "Close" at bounding box center [292, 843] width 12 height 12
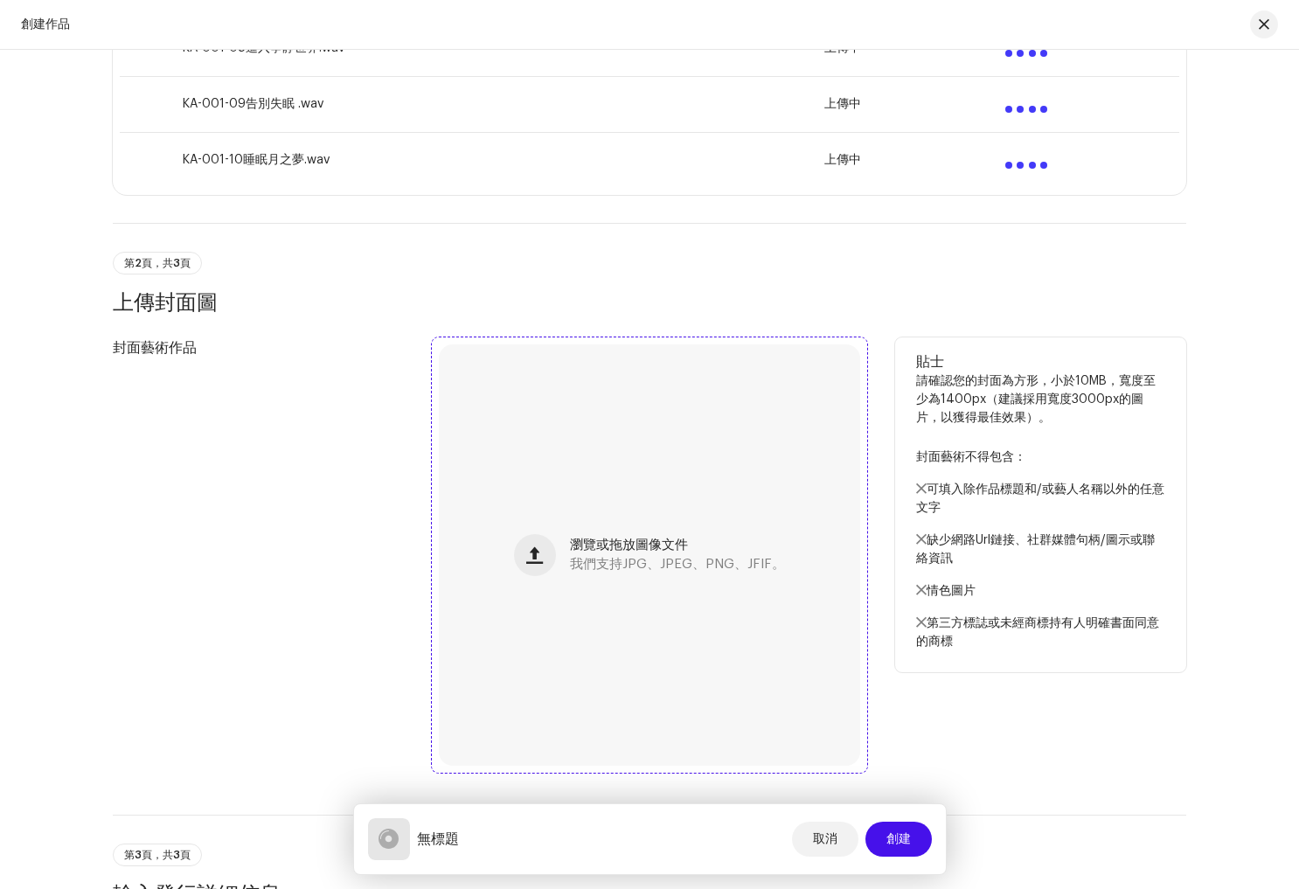
scroll to position [844, 0]
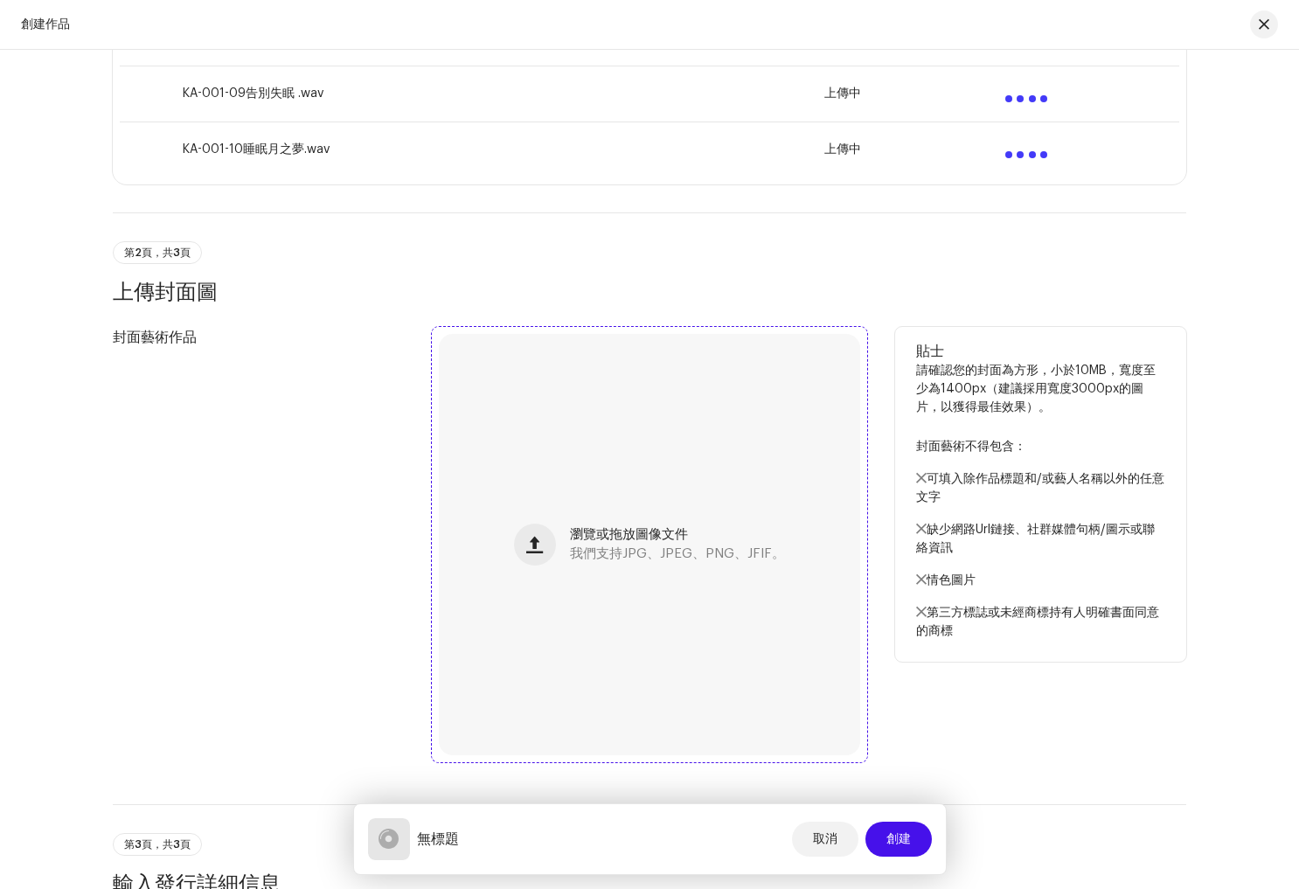
click at [594, 541] on span "瀏覽或拖放圖像文件" at bounding box center [629, 535] width 118 height 12
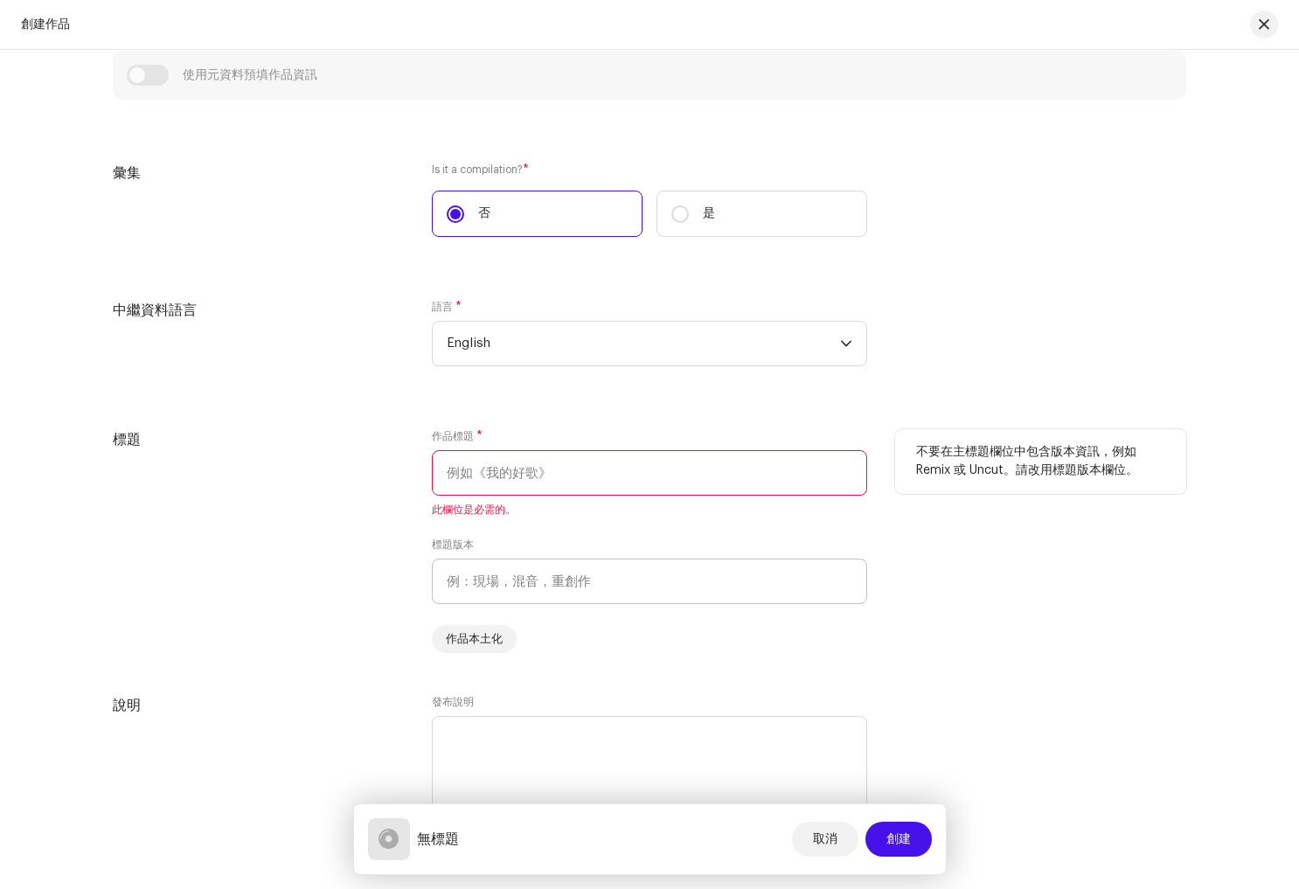
scroll to position [1726, 0]
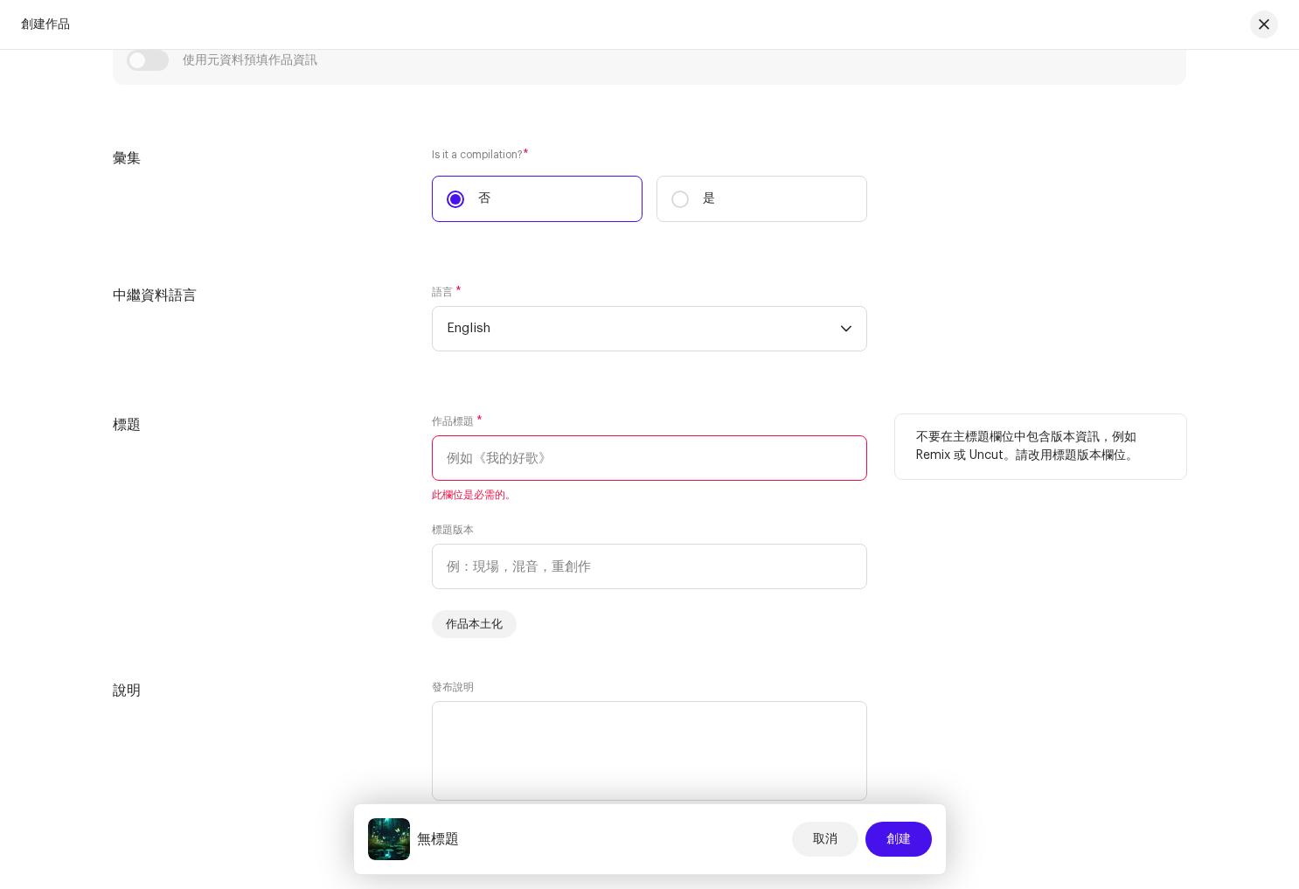
click at [603, 448] on input "text" at bounding box center [649, 457] width 435 height 45
paste input "深眠鋼琴 睡眠音樂時光"
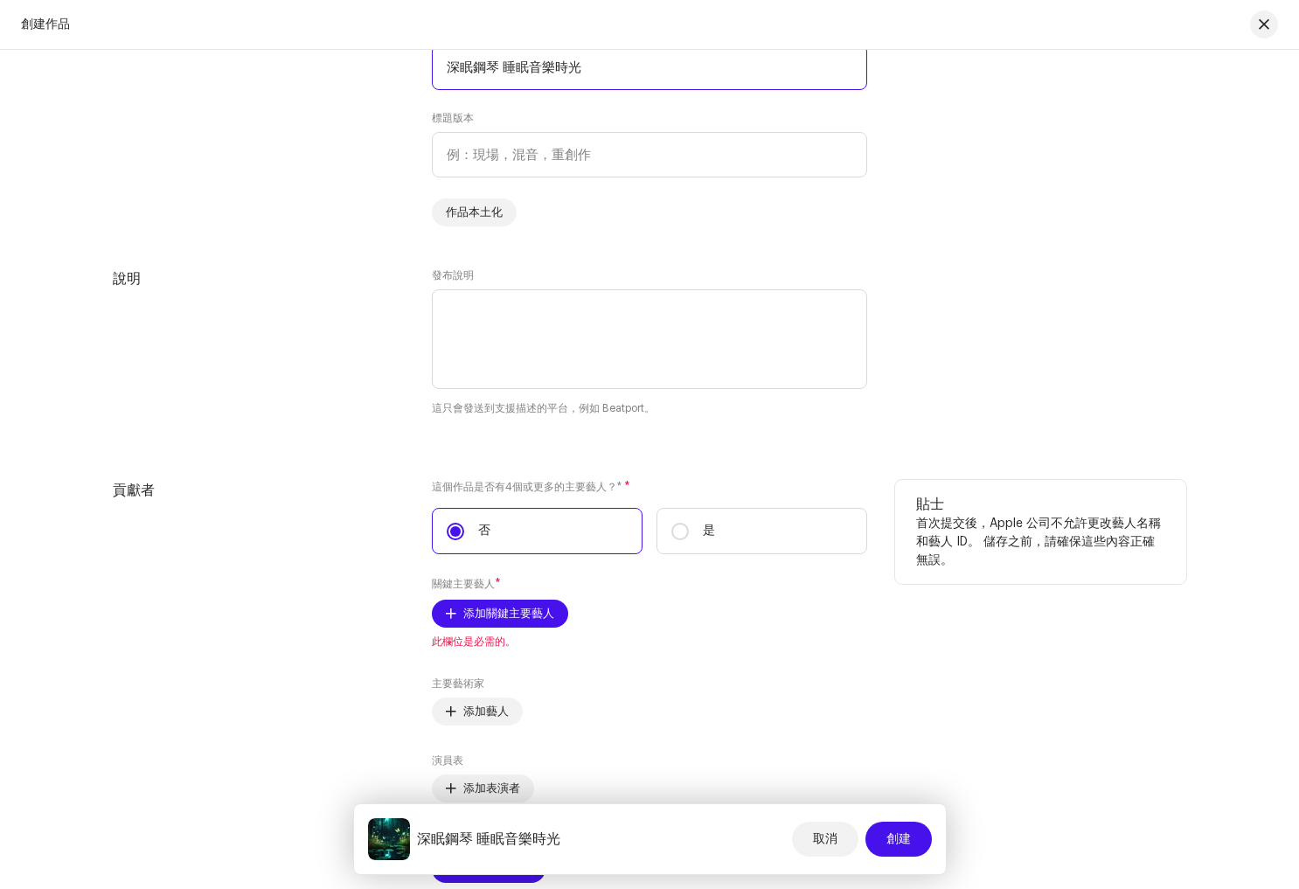
scroll to position [2136, 0]
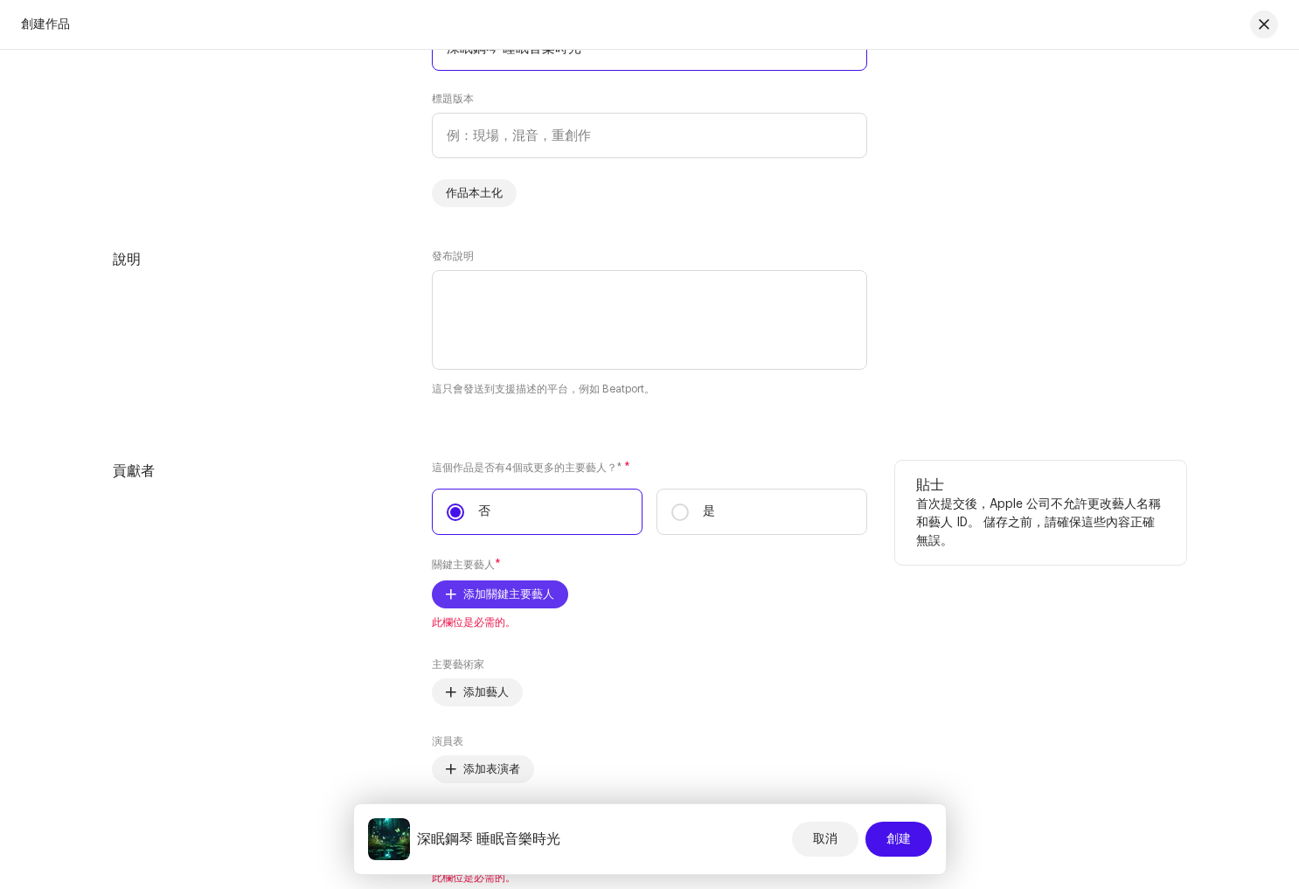
type input "深眠鋼琴 睡眠音樂時光"
click at [488, 592] on span "添加關鍵主要藝人" at bounding box center [508, 594] width 91 height 35
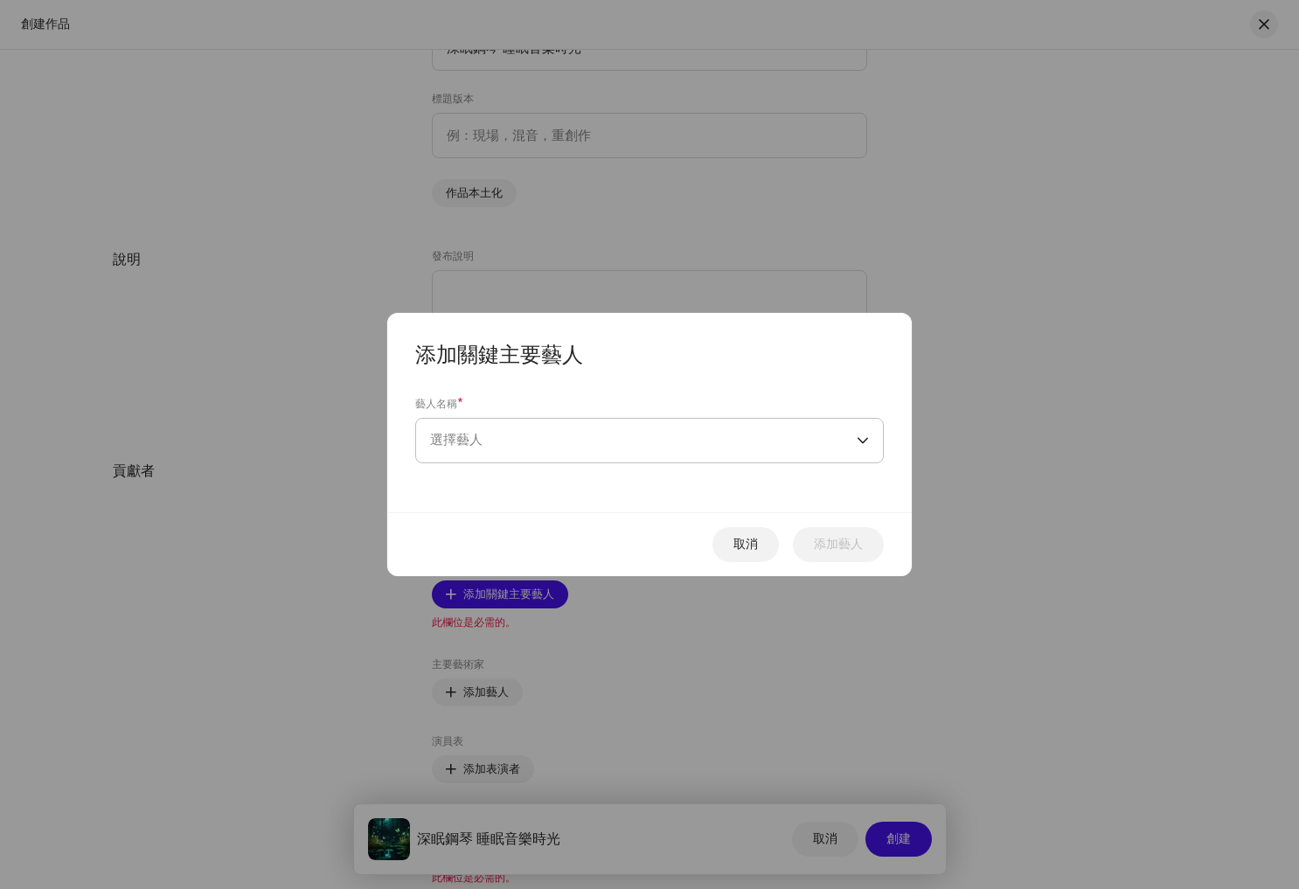
click at [551, 441] on span "選擇藝人" at bounding box center [643, 441] width 427 height 44
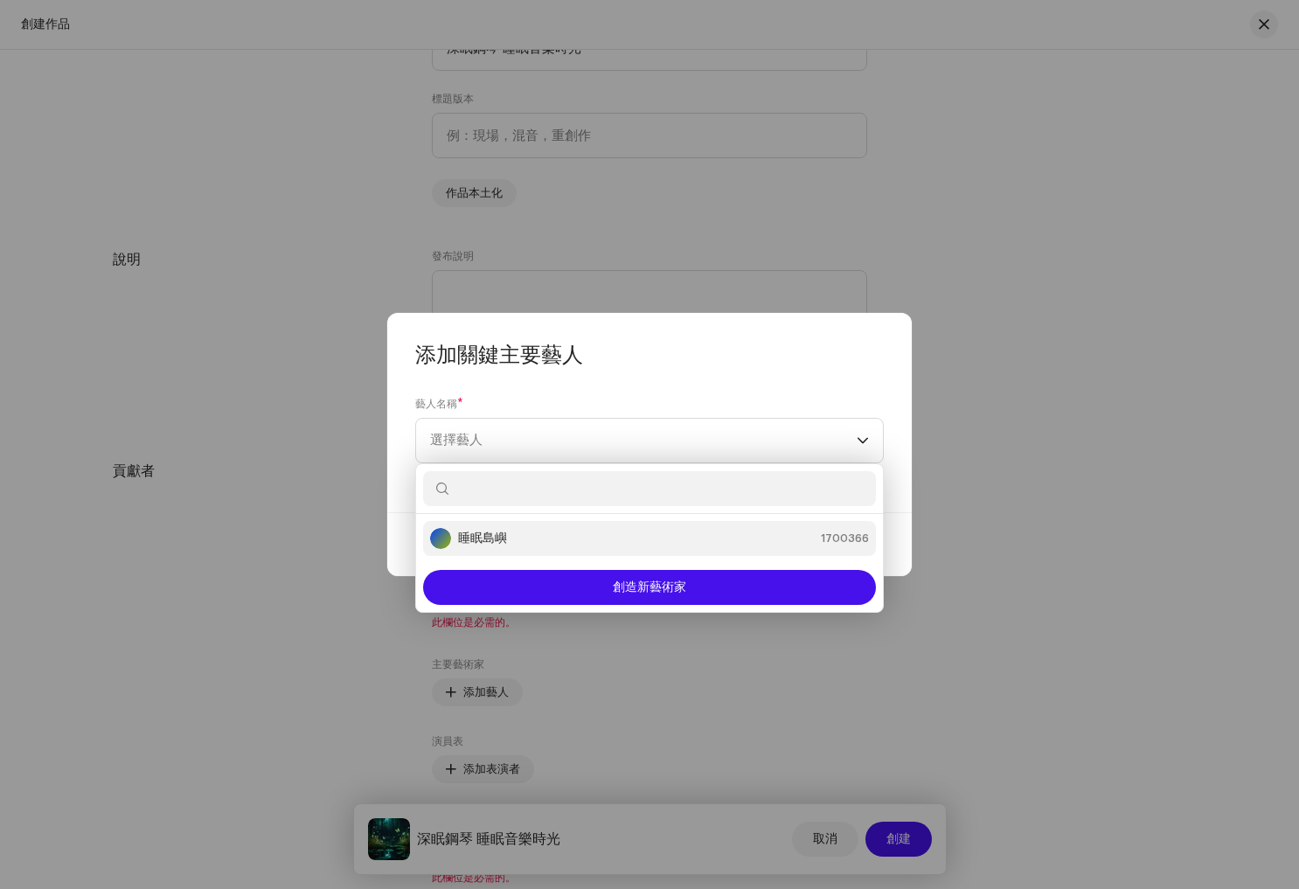
click at [538, 534] on div "睡眠島嶼 1700366" at bounding box center [649, 538] width 439 height 21
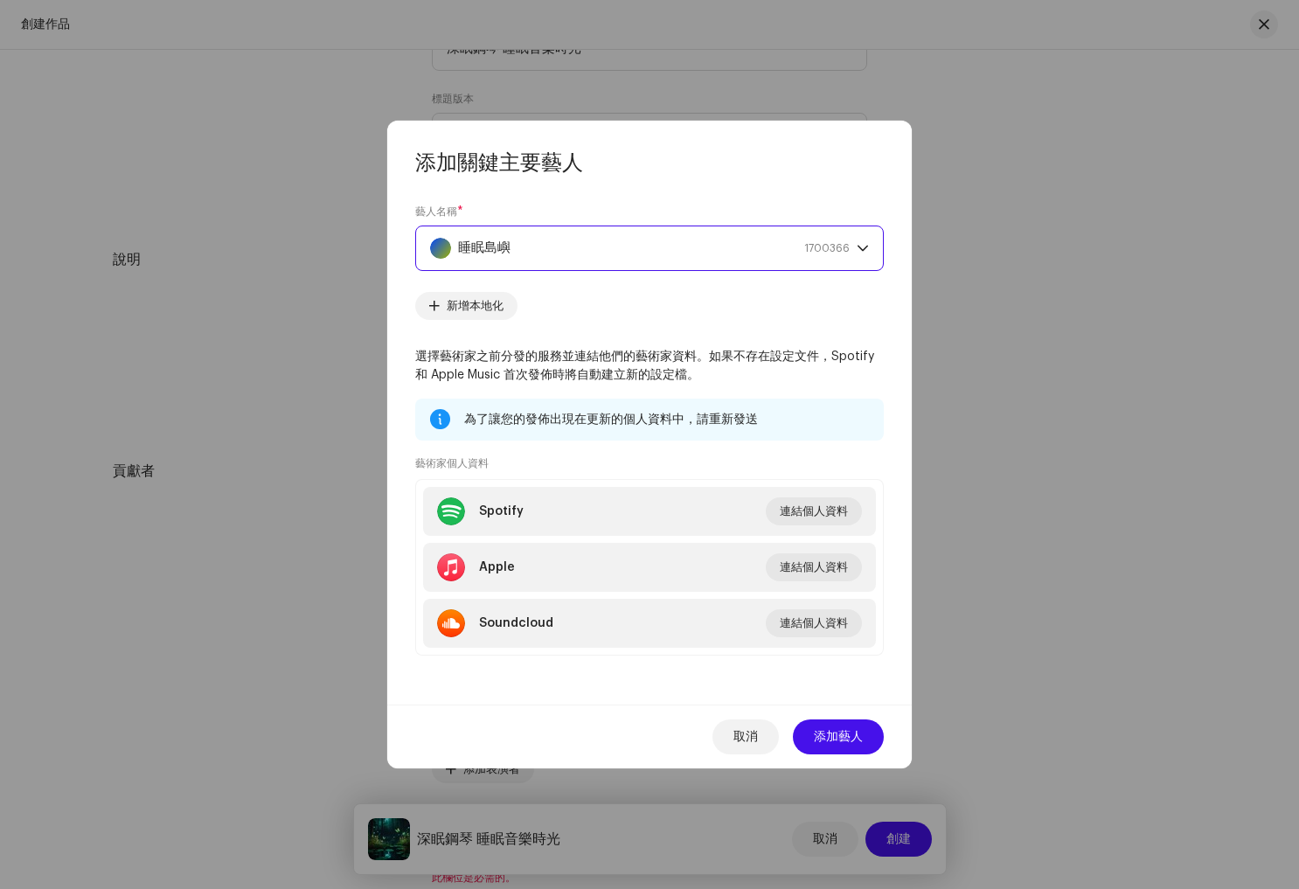
click at [637, 249] on div "睡眠島嶼 1700366" at bounding box center [640, 248] width 420 height 44
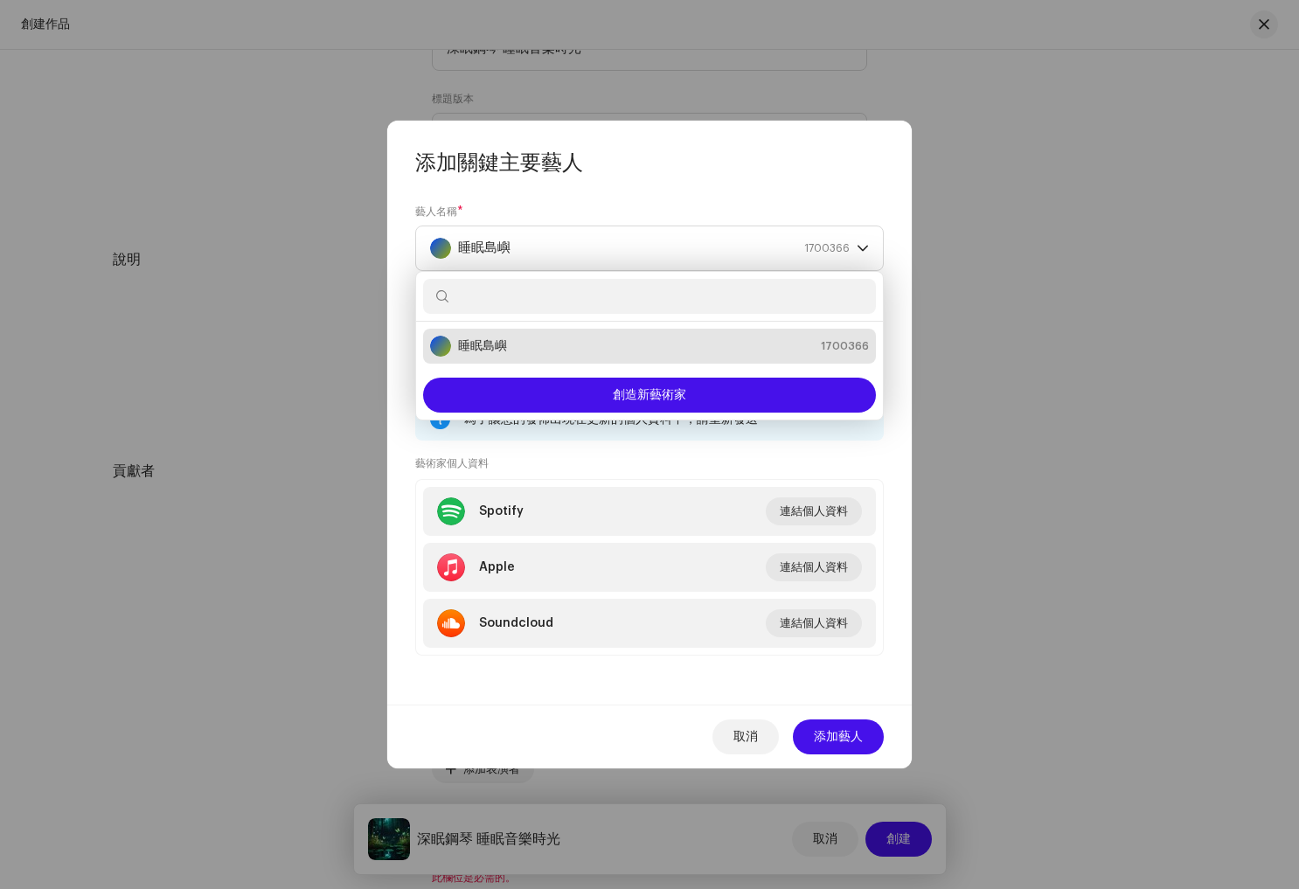
click at [893, 576] on div "藝人名稱 * 睡眠島嶼 1700366 新增本地化 選擇藝術家之前分發的服務並連結他們的藝術家資料。如果不存在設定文件，Spotify 和 Apple Mus…" at bounding box center [649, 441] width 525 height 528
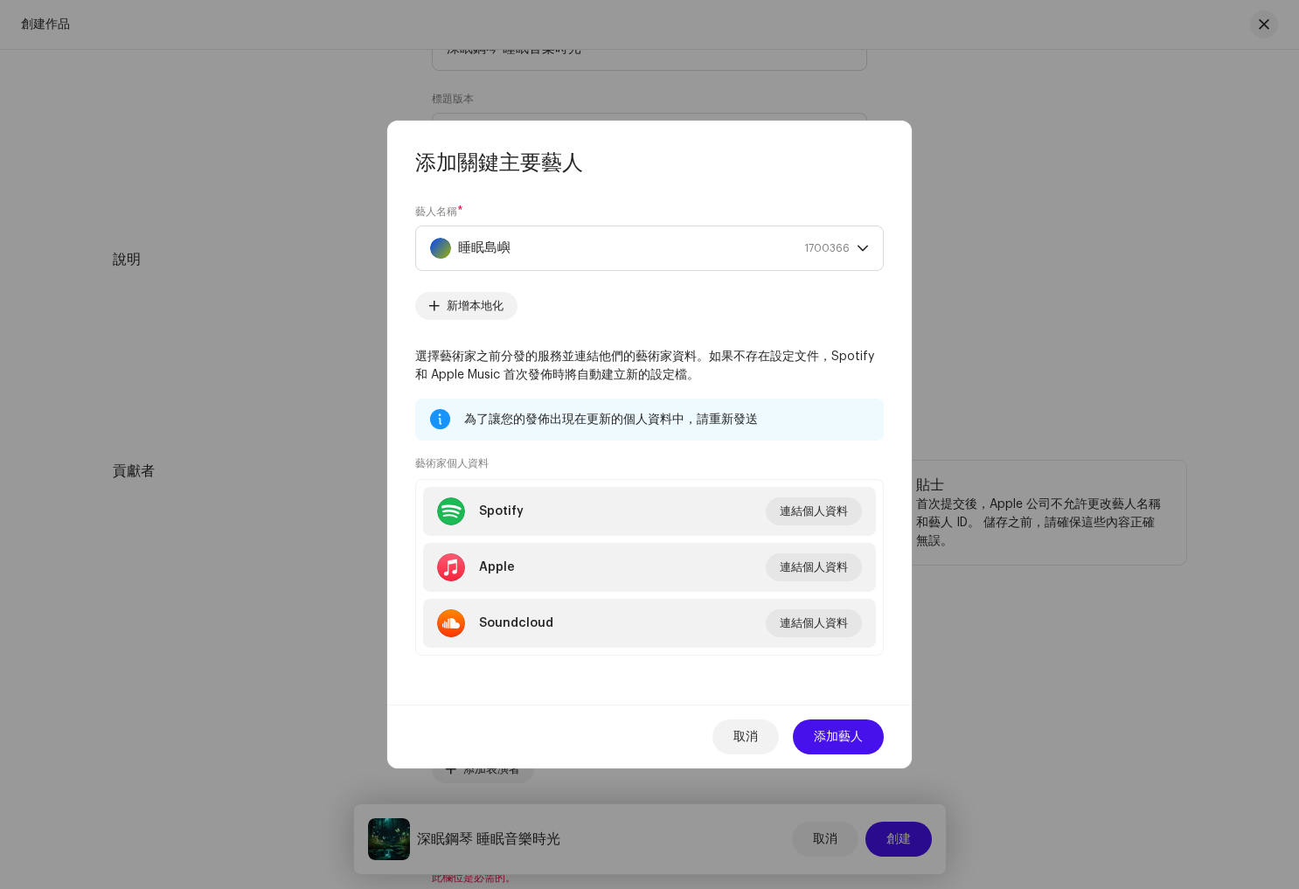
click at [759, 729] on button "取消" at bounding box center [745, 736] width 66 height 35
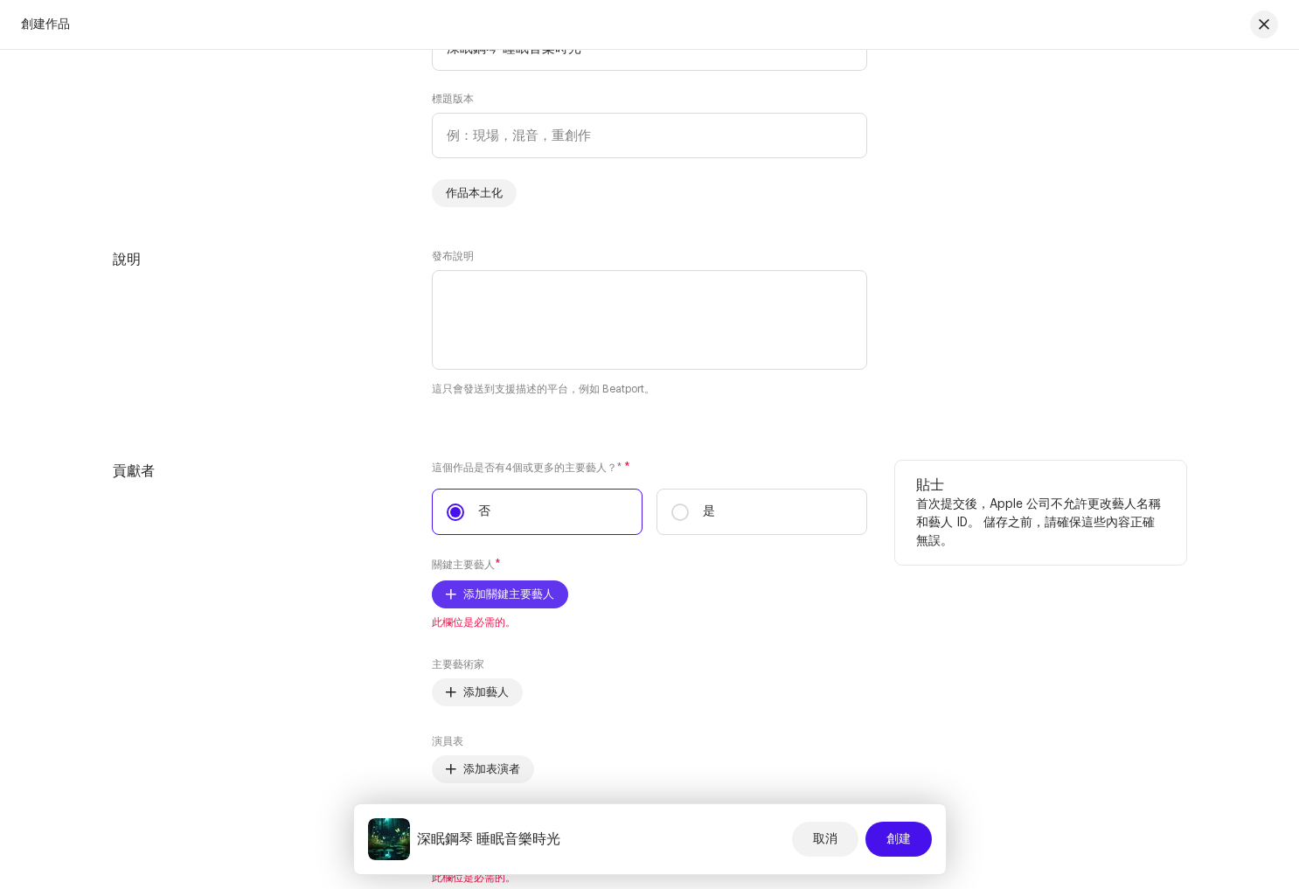
click at [500, 597] on span "添加關鍵主要藝人" at bounding box center [508, 594] width 91 height 35
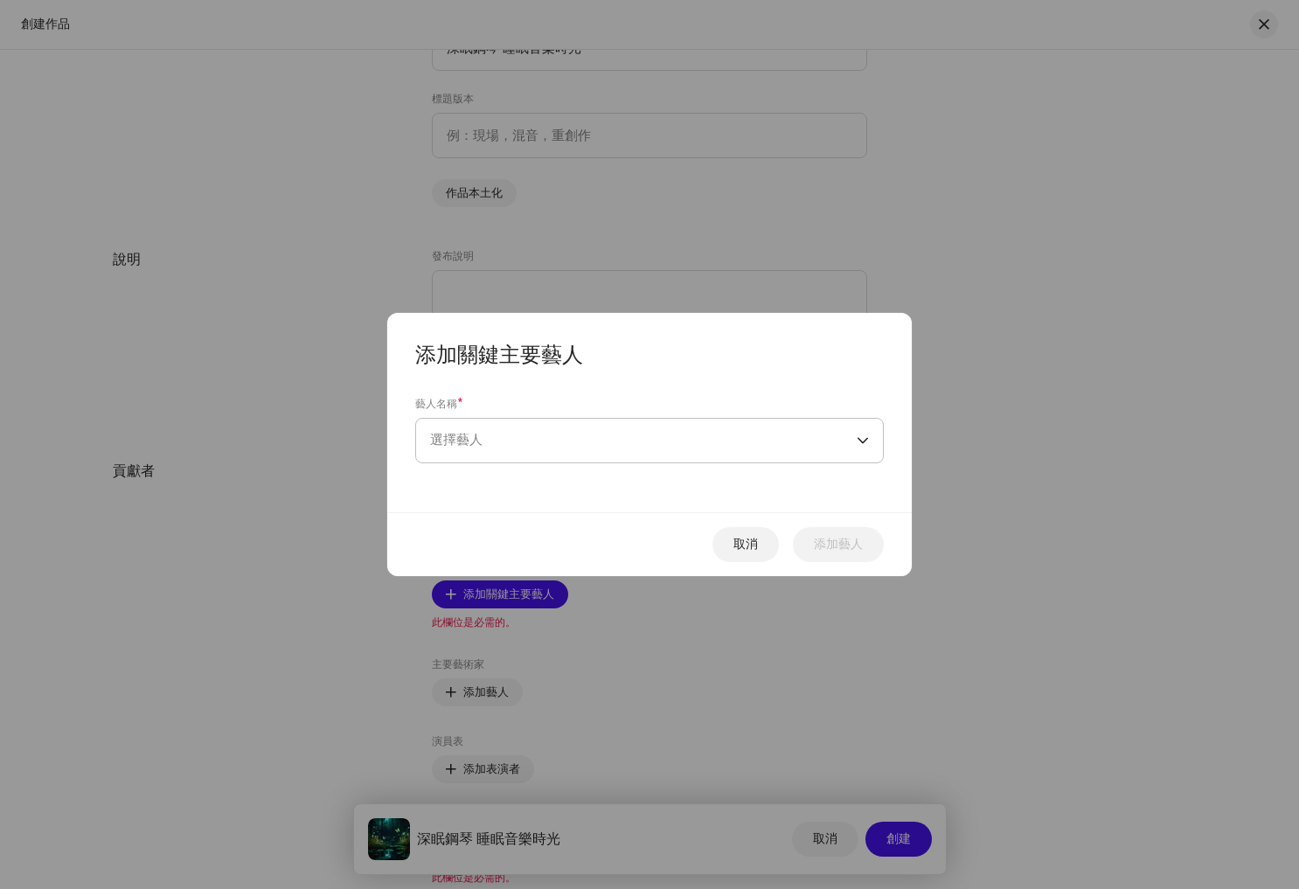
click at [484, 434] on span "選擇藝人" at bounding box center [643, 441] width 427 height 44
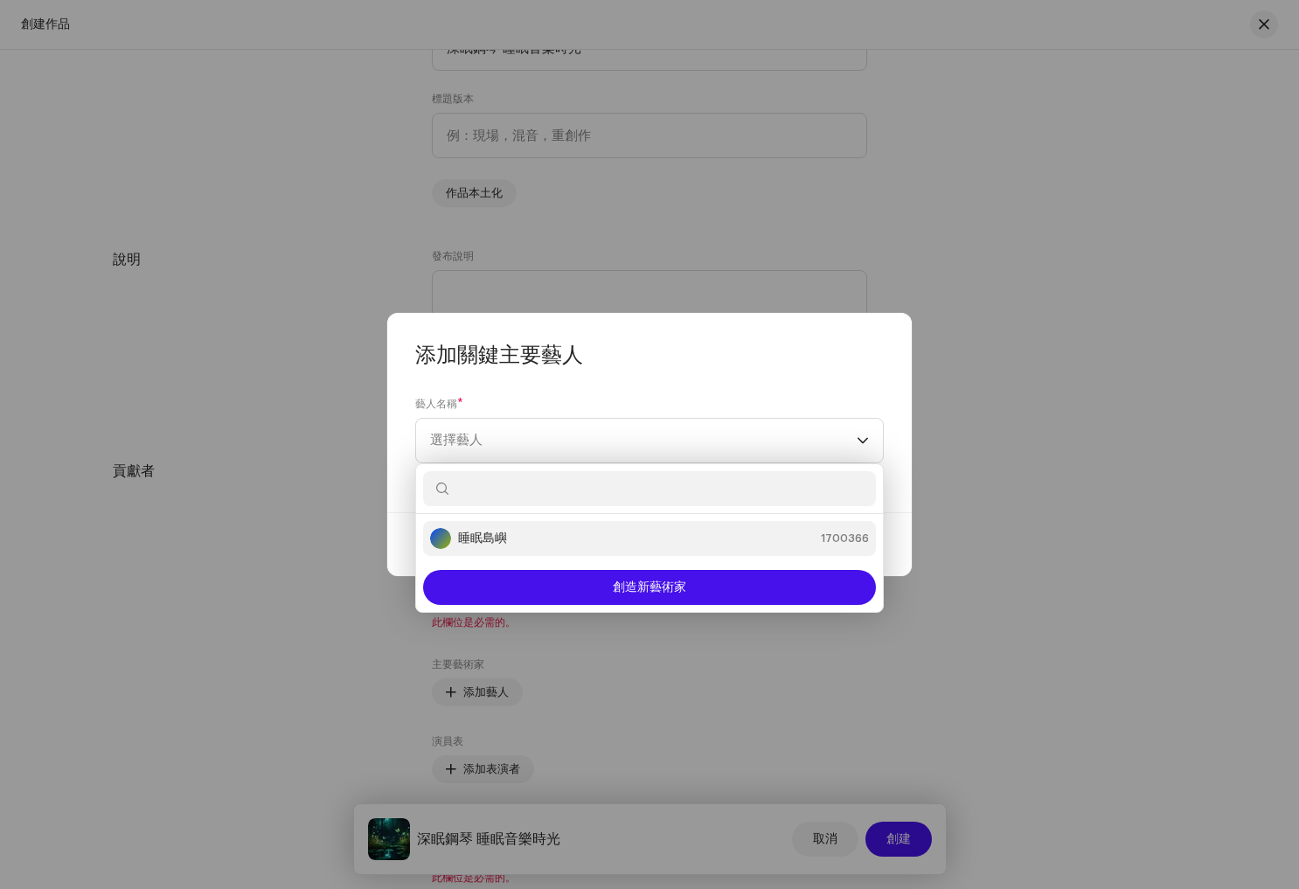
click at [519, 536] on div "睡眠島嶼 1700366" at bounding box center [649, 538] width 439 height 21
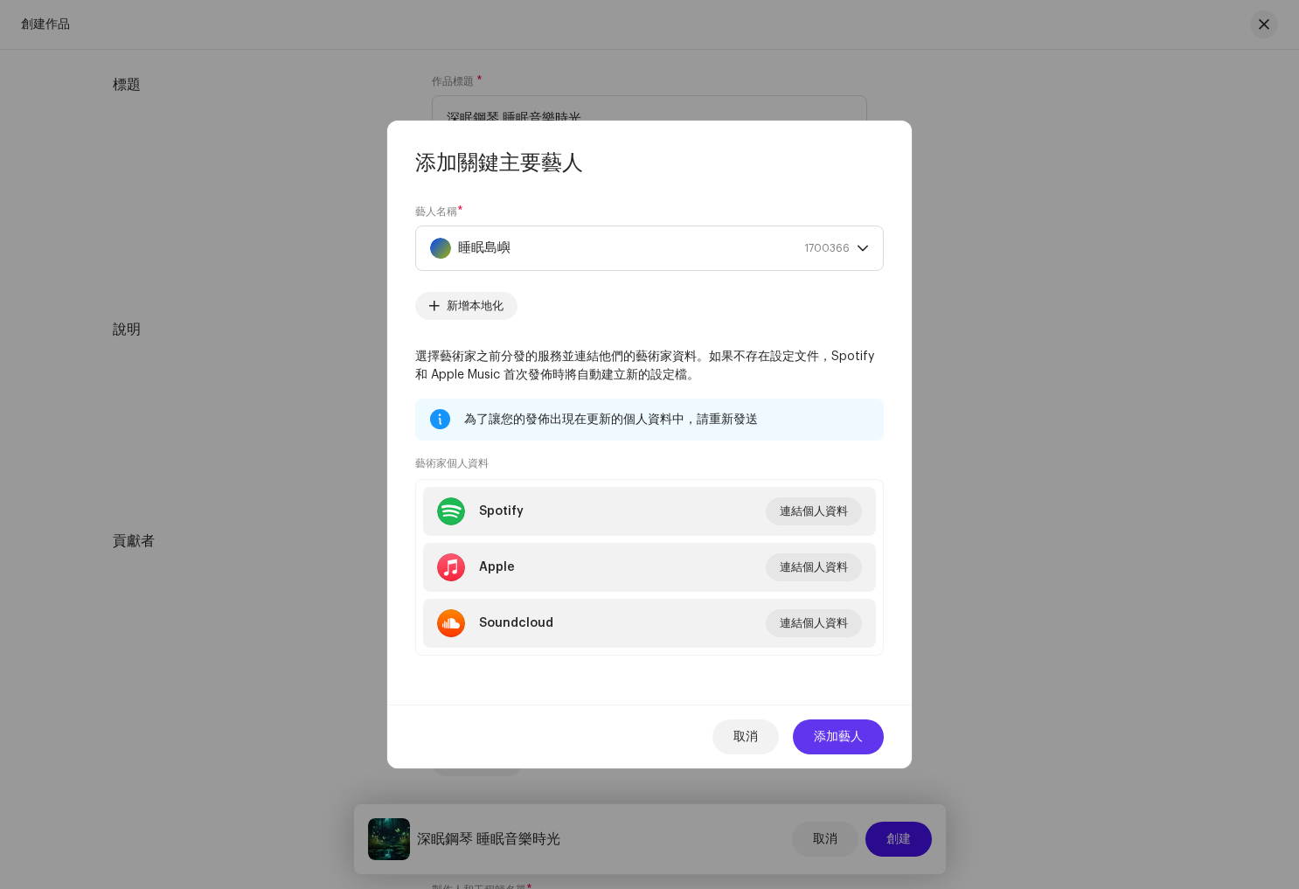
scroll to position [2206, 0]
click at [846, 739] on span "添加藝人" at bounding box center [838, 736] width 49 height 35
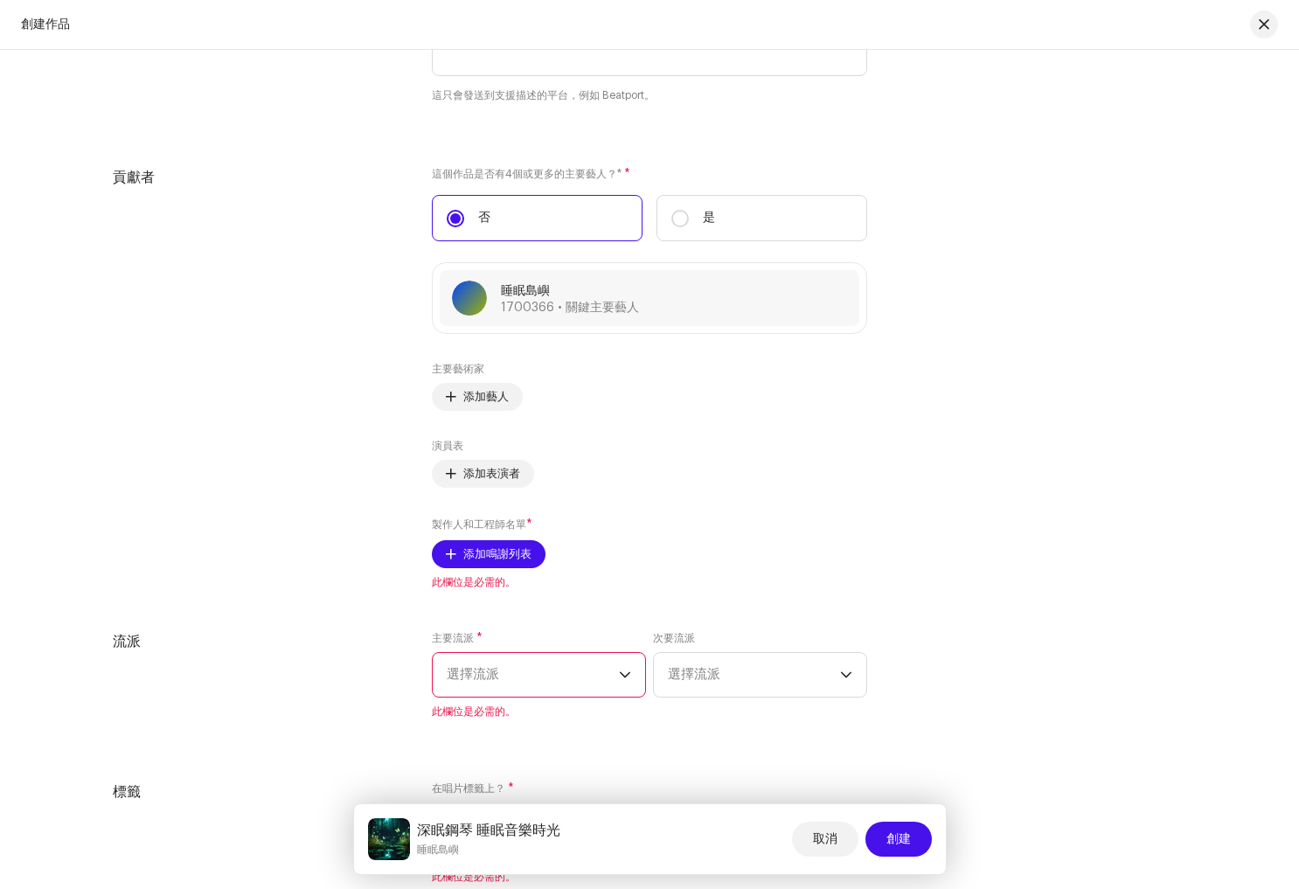
scroll to position [2501, 0]
click at [539, 677] on span "選擇流派" at bounding box center [533, 674] width 172 height 44
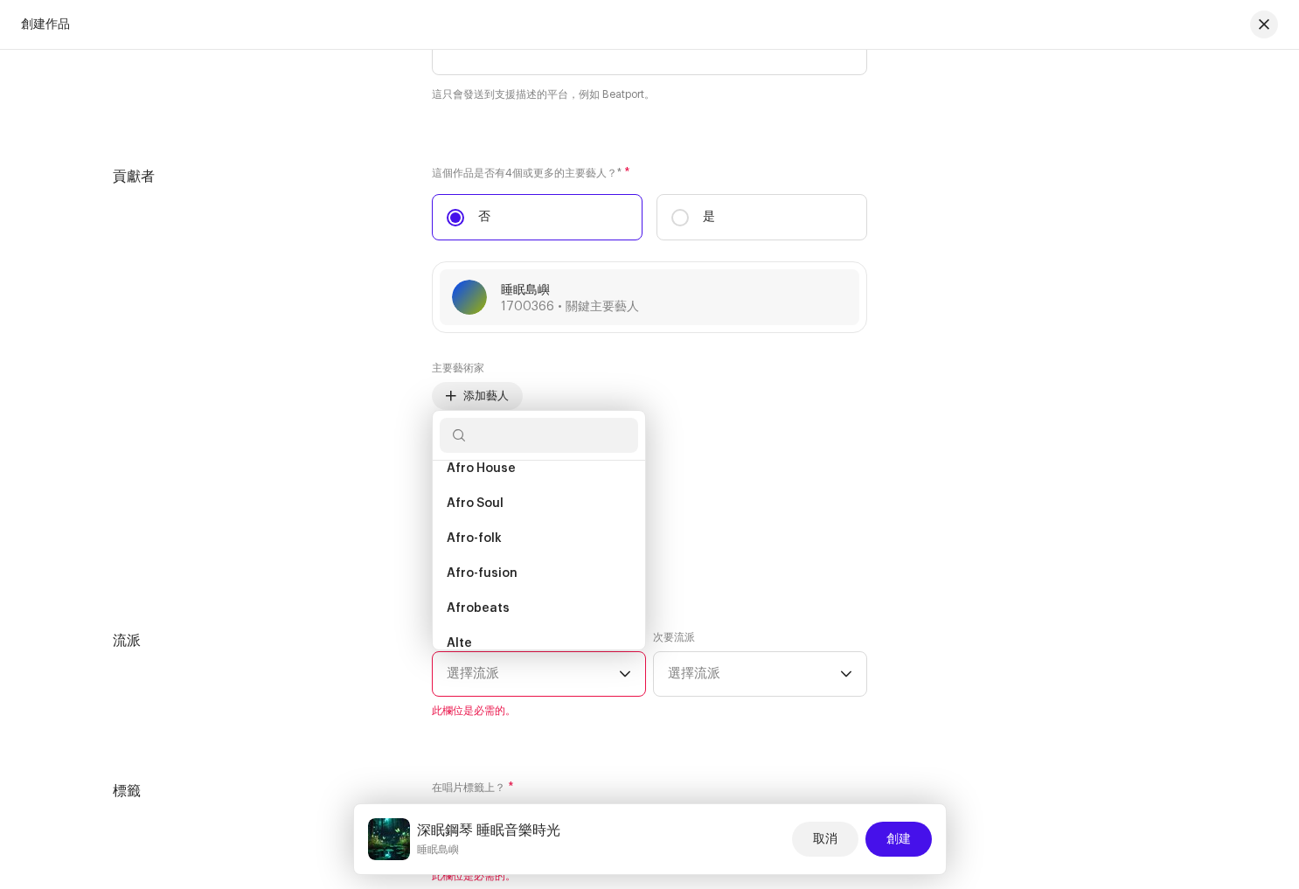
scroll to position [147, 0]
paste input "New Age"
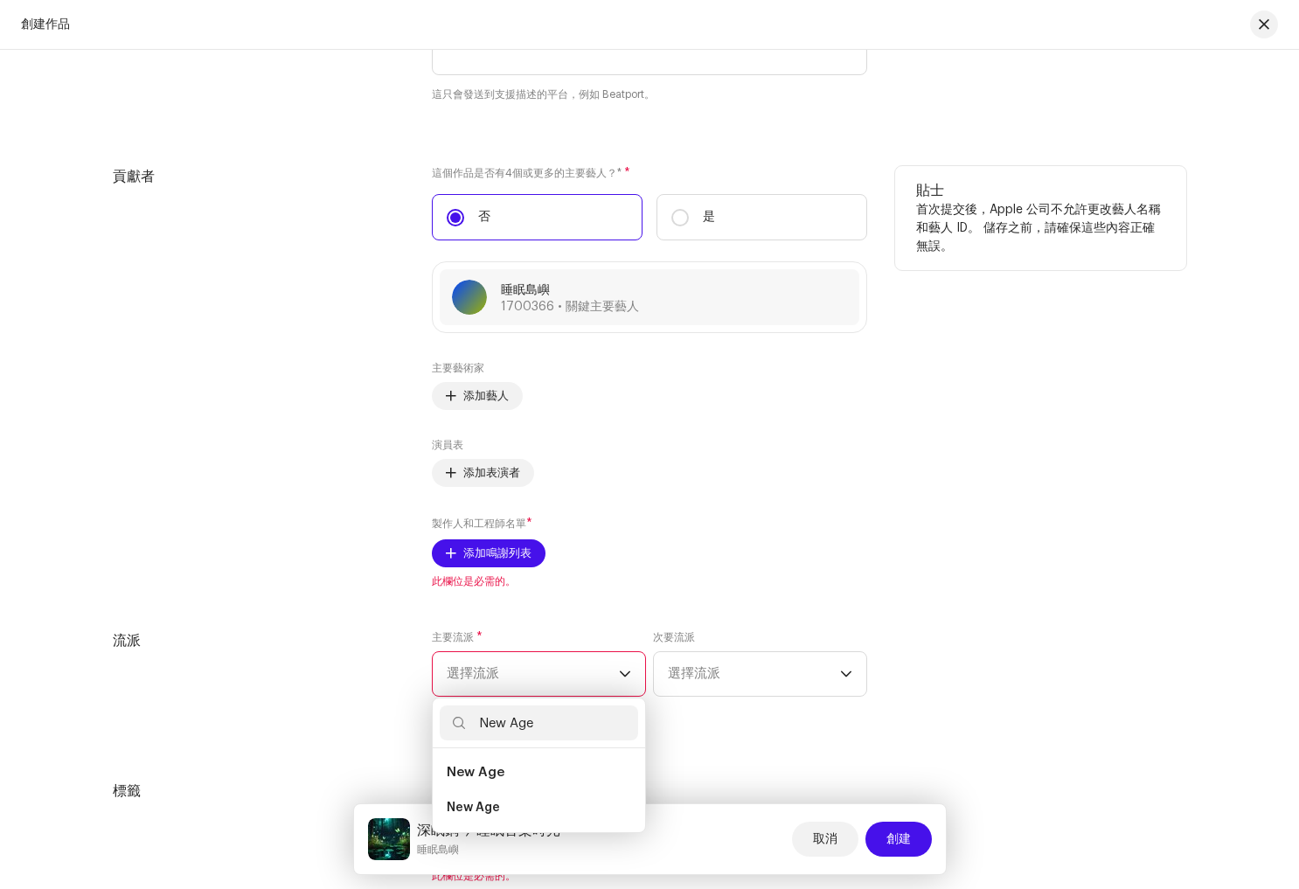
scroll to position [0, 0]
type input "New Age"
click at [531, 802] on li "New Age" at bounding box center [539, 807] width 198 height 35
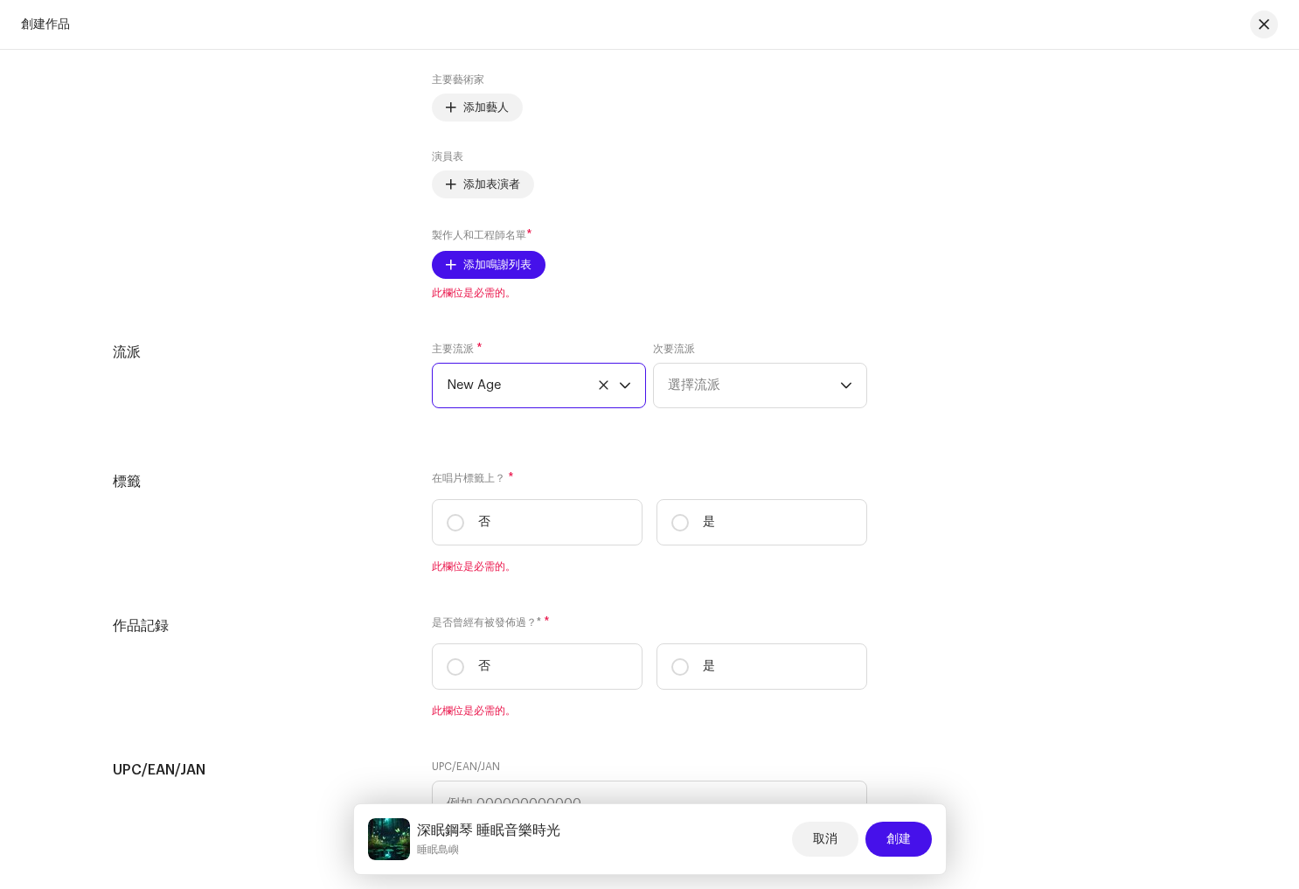
scroll to position [2804, 0]
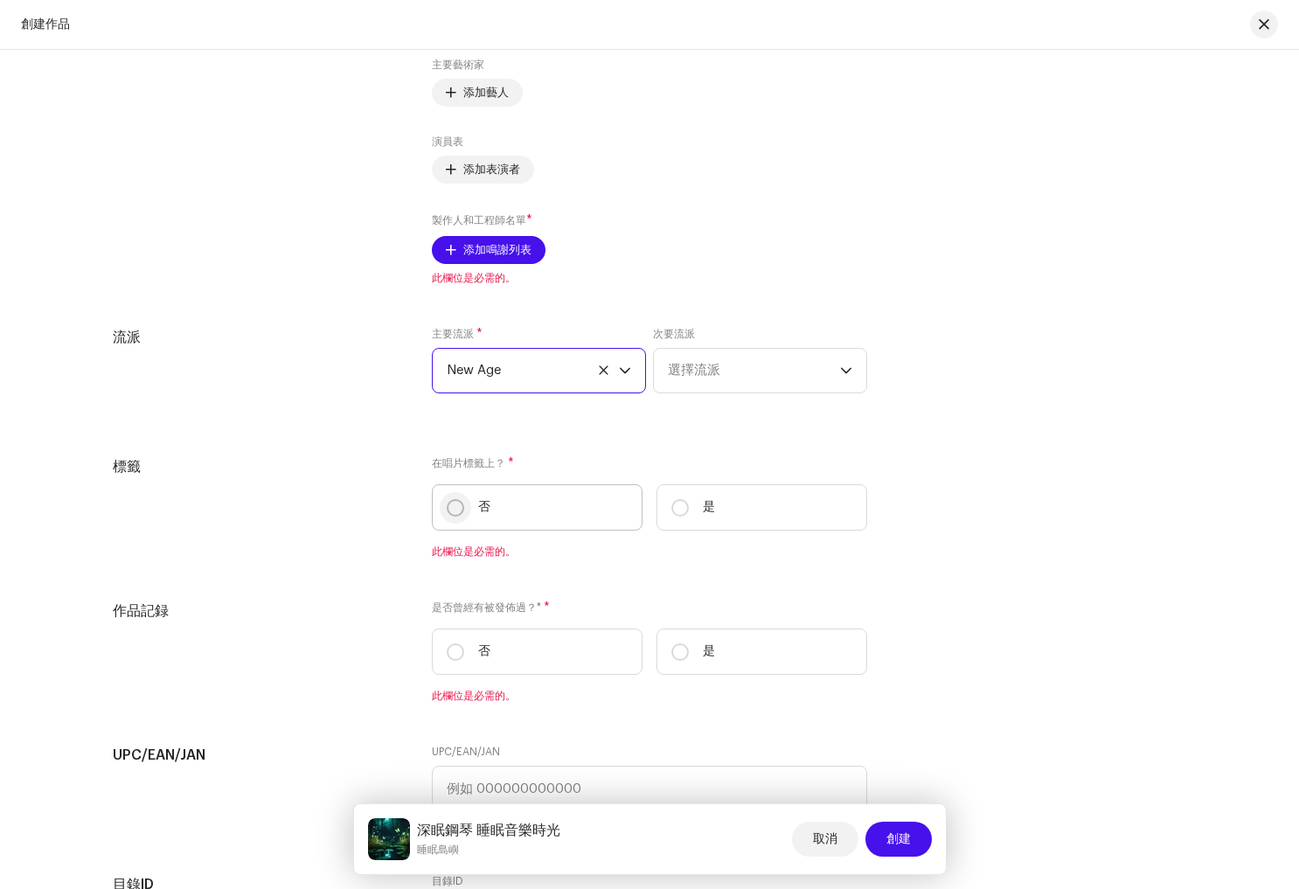
click at [452, 509] on input "否" at bounding box center [455, 507] width 17 height 17
radio input "true"
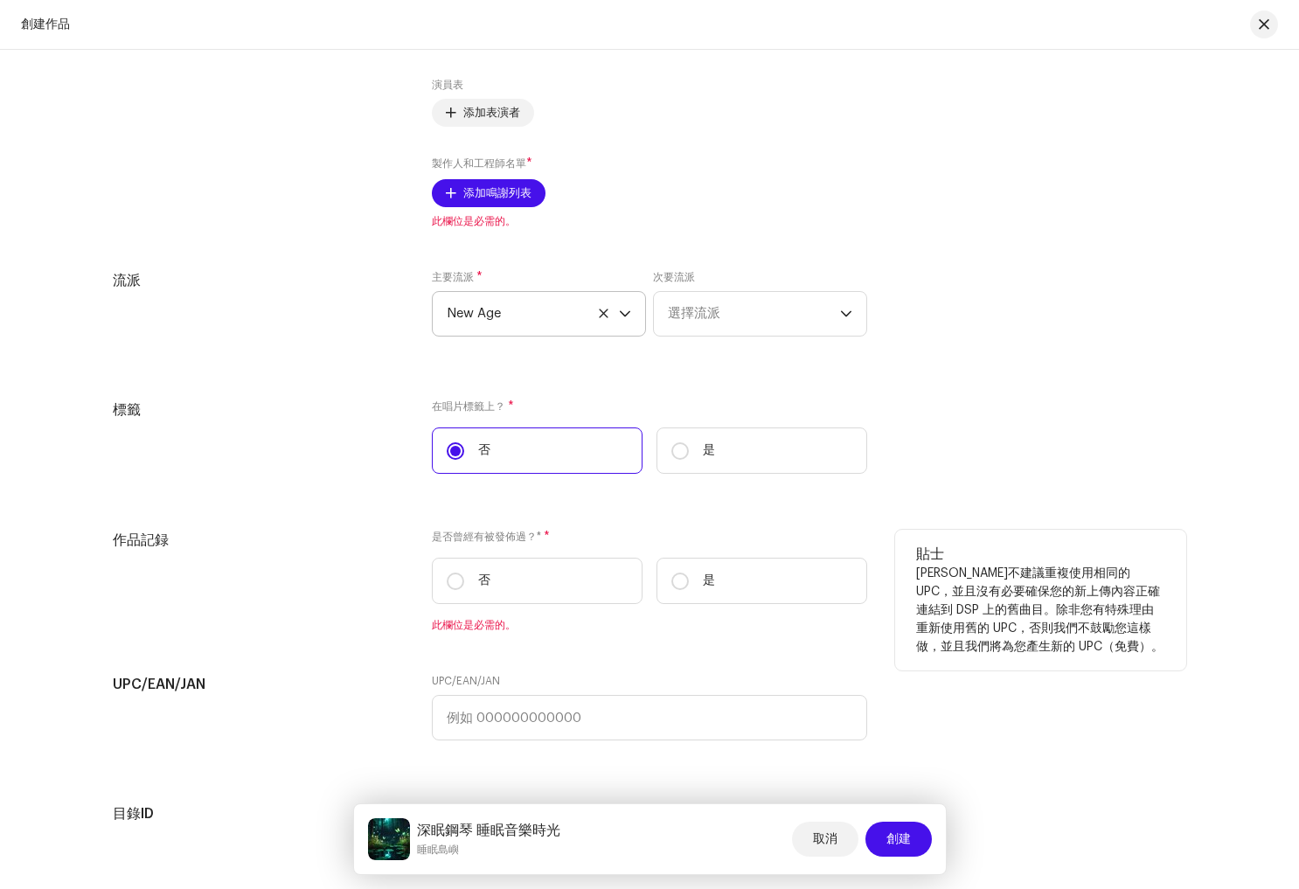
scroll to position [2865, 0]
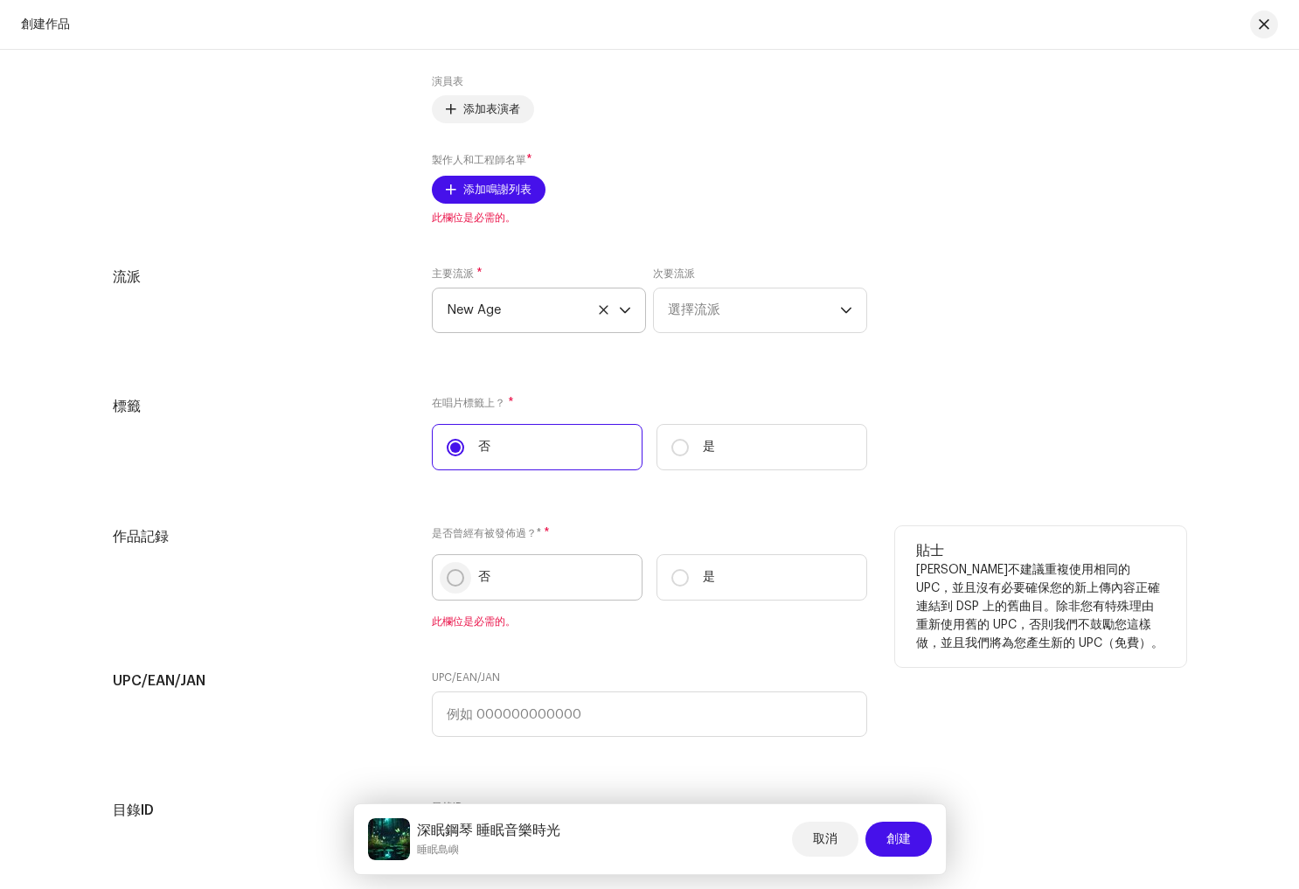
click at [454, 577] on input "否" at bounding box center [455, 577] width 17 height 17
radio input "true"
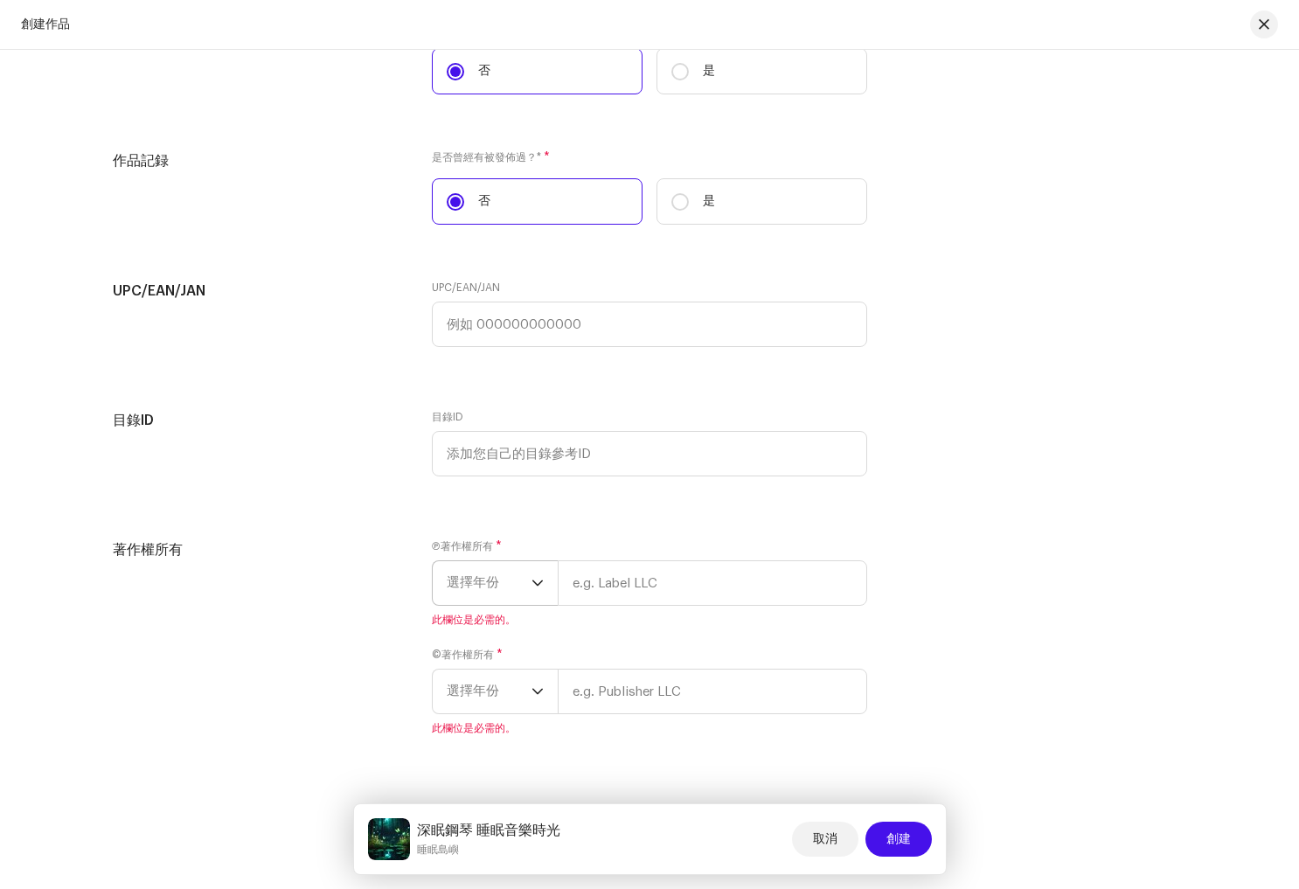
scroll to position [3242, 0]
click at [531, 583] on icon "dropdown trigger" at bounding box center [537, 581] width 12 height 12
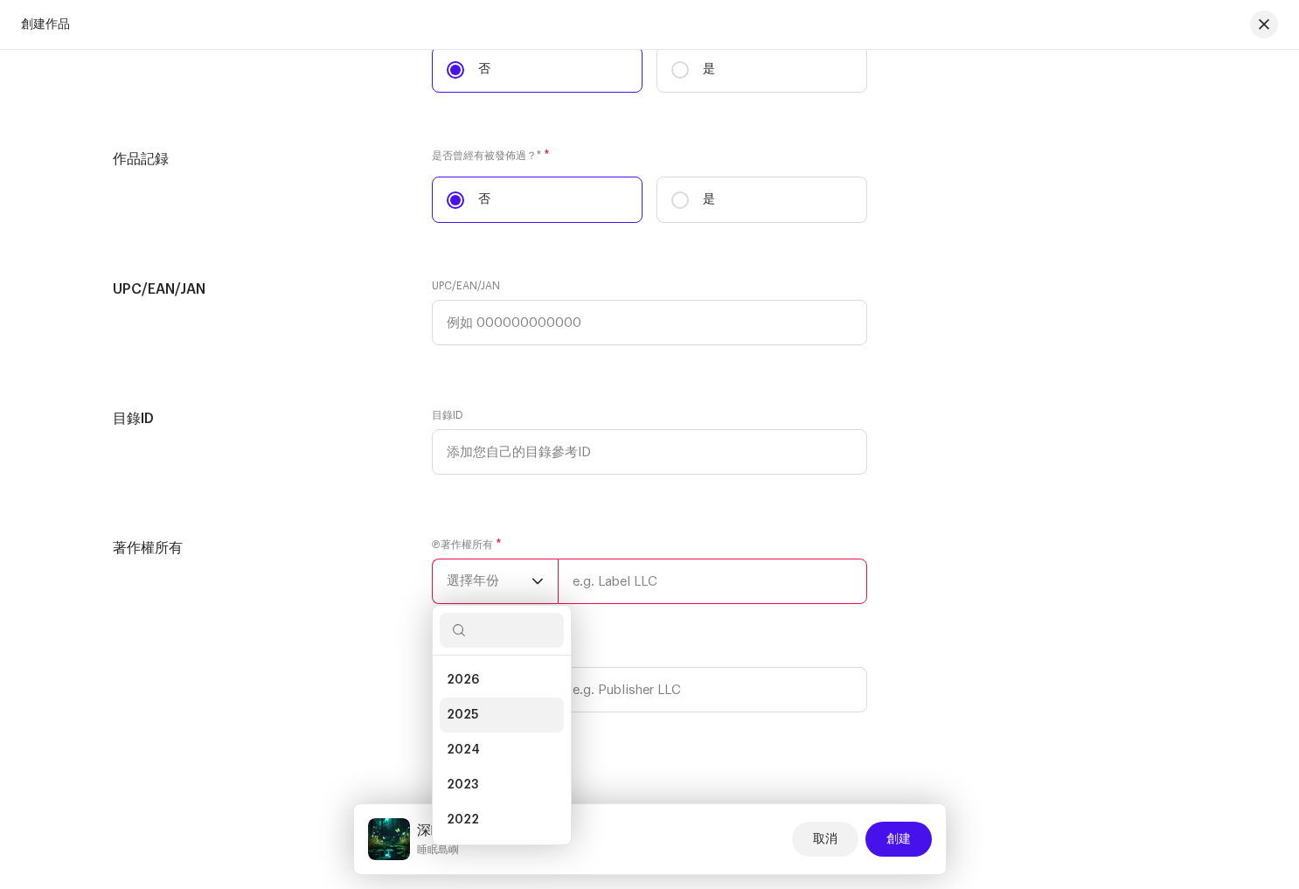
drag, startPoint x: 468, startPoint y: 719, endPoint x: 483, endPoint y: 711, distance: 17.6
click at [469, 719] on span "2025" at bounding box center [462, 714] width 31 height 17
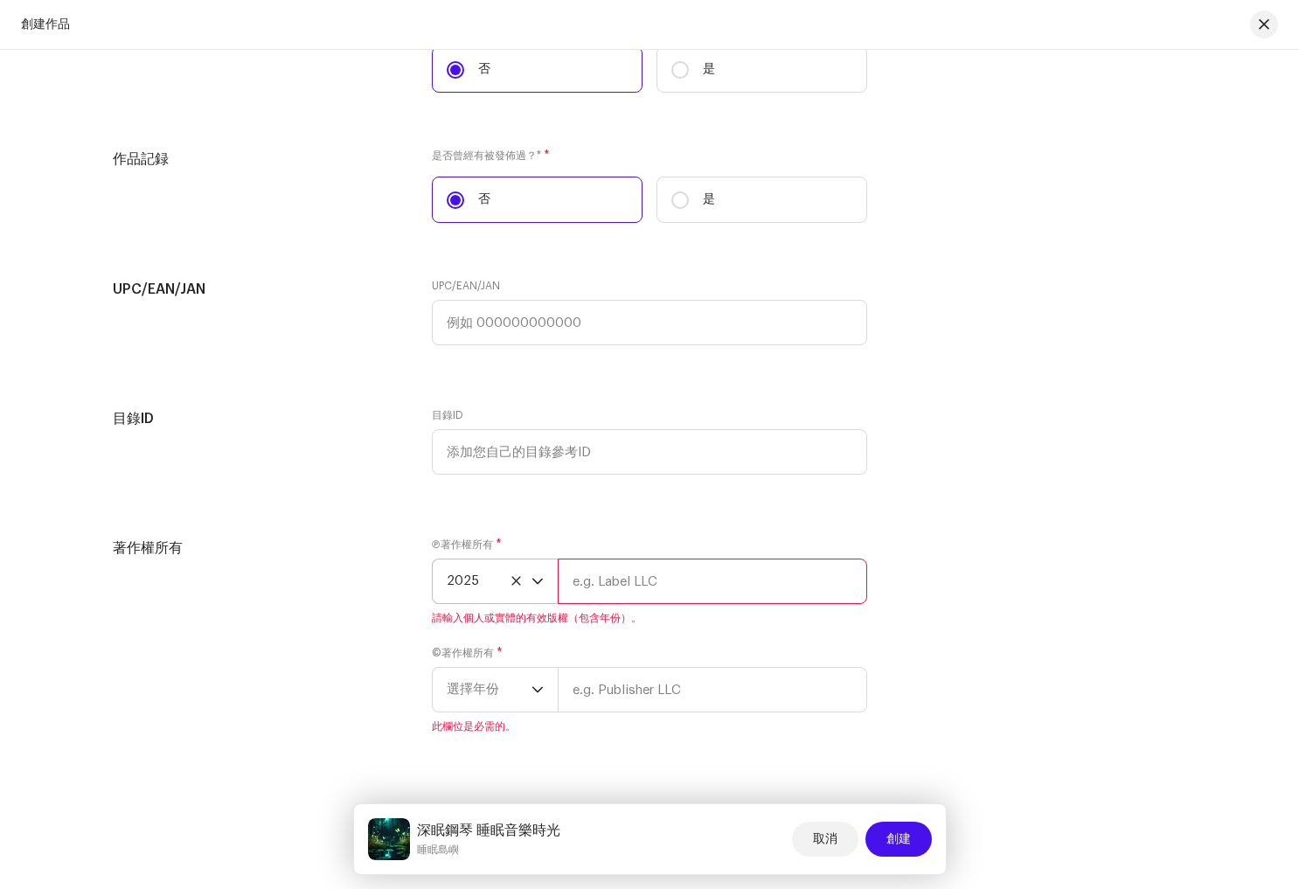
click at [730, 589] on input "text" at bounding box center [712, 581] width 309 height 45
paste input "睡眠島嶼"
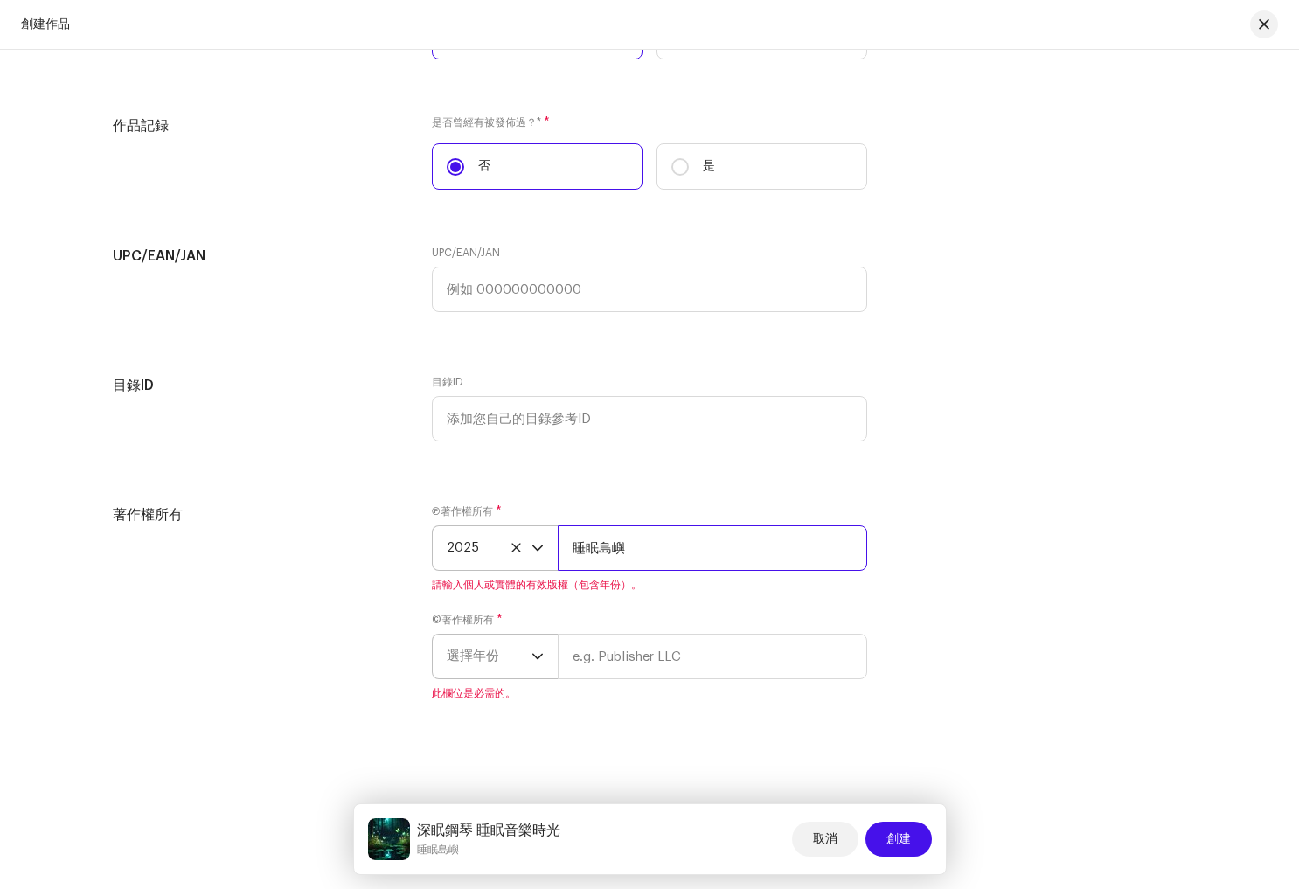
type input "睡眠島嶼"
drag, startPoint x: 533, startPoint y: 658, endPoint x: 525, endPoint y: 693, distance: 36.0
click at [533, 658] on icon "dropdown trigger" at bounding box center [537, 657] width 10 height 6
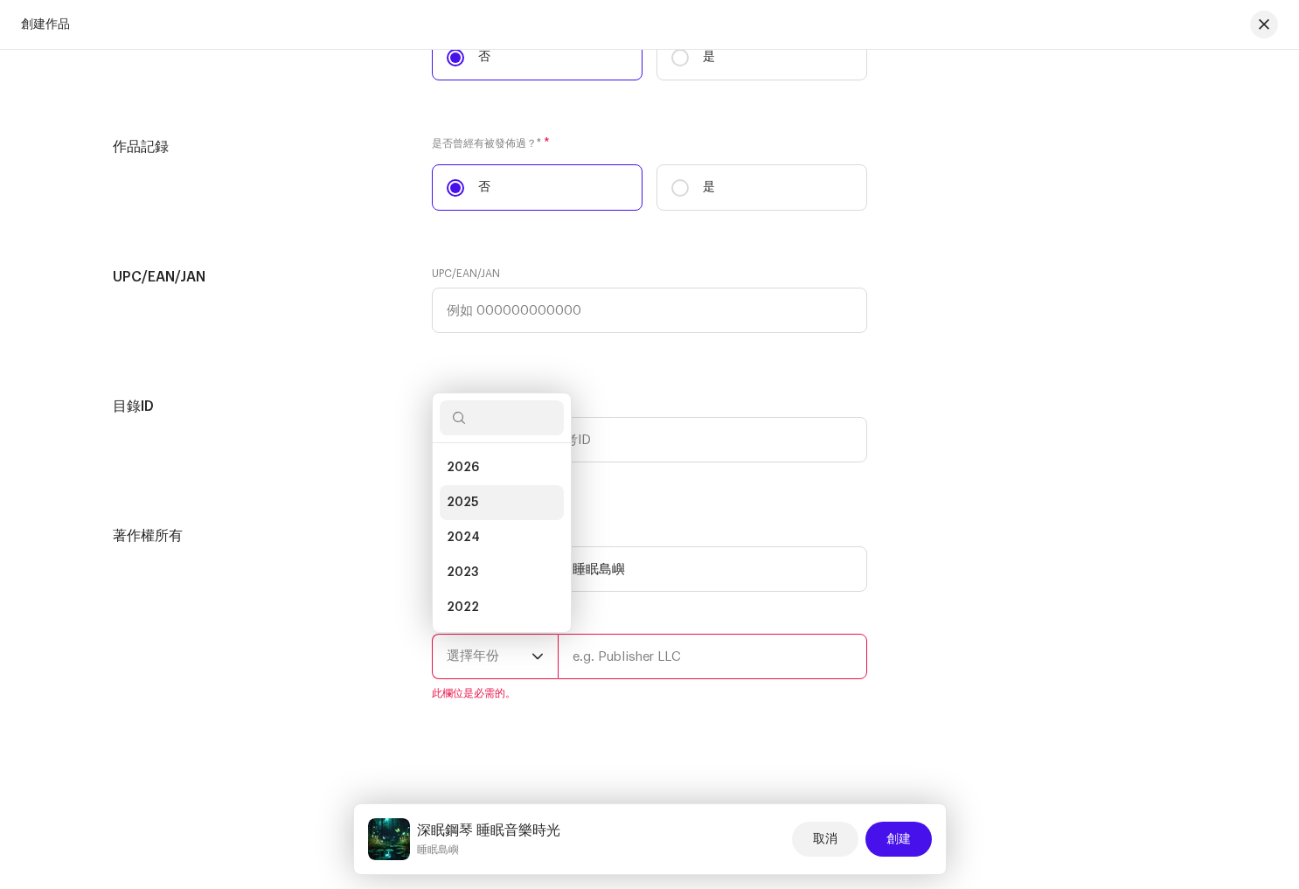
click at [480, 488] on li "2025" at bounding box center [502, 502] width 124 height 35
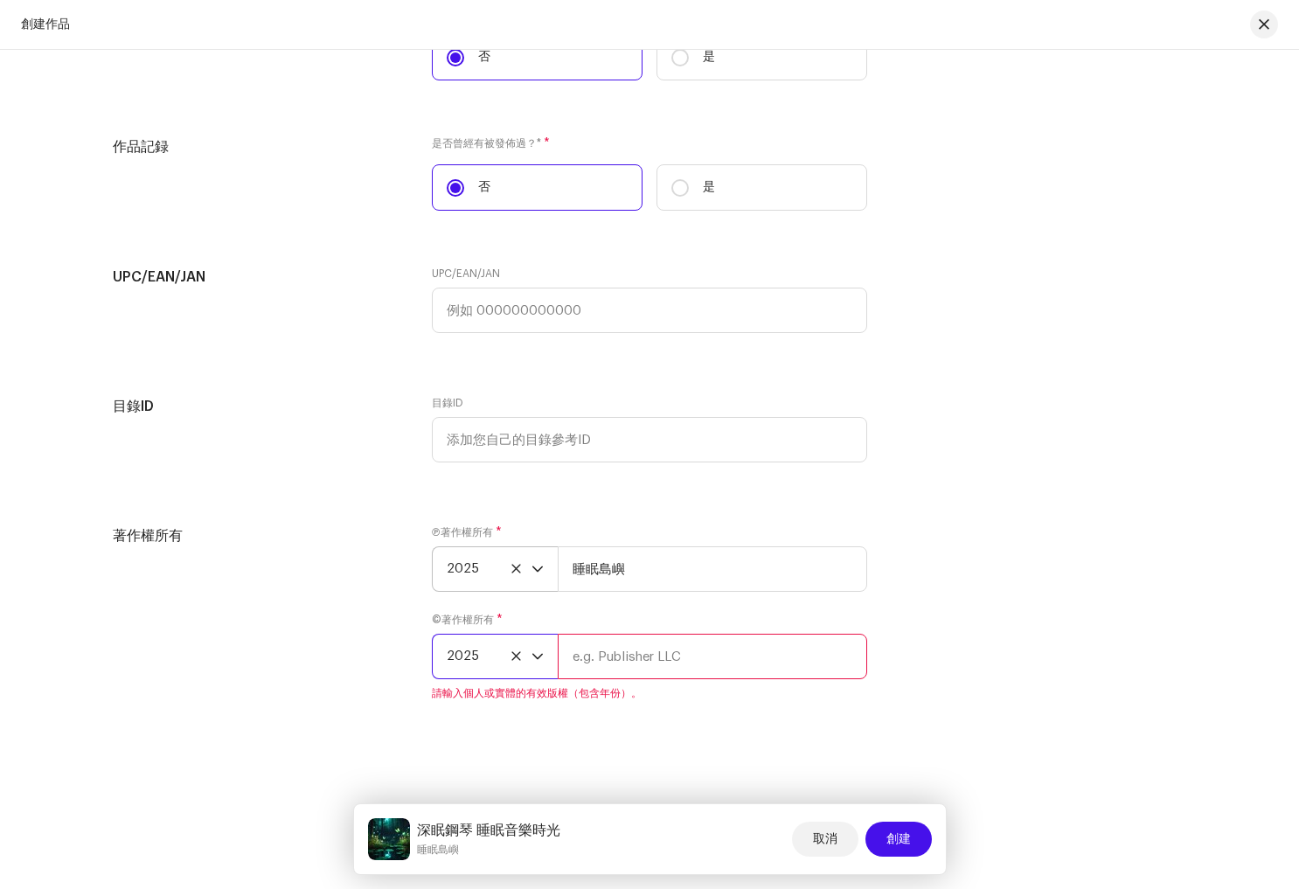
drag, startPoint x: 621, startPoint y: 656, endPoint x: 649, endPoint y: 657, distance: 28.0
click at [622, 656] on input "text" at bounding box center [712, 656] width 309 height 45
paste input "睡眠島嶼"
type input "睡眠島嶼"
click at [733, 729] on div "建立新發行 我們將從曲目選擇到最終元資料全程指導您。您可以隨時更新。 第1頁，共3頁 選擇曲目 曲目 曲目 * 請選擇已有曲目或上傳新曲目 # 標題 版本 藝…" at bounding box center [649, 469] width 1299 height 839
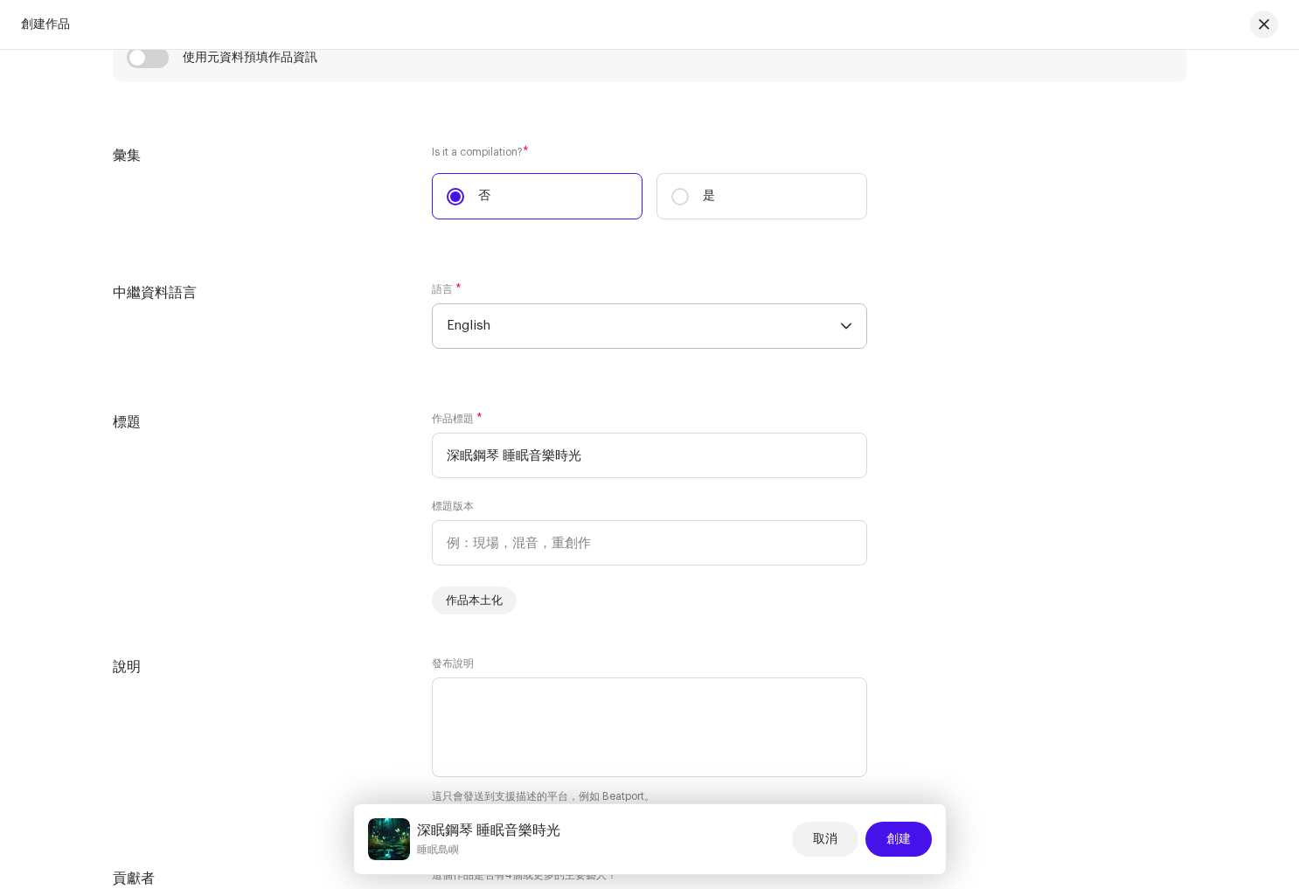
scroll to position [1796, 0]
click at [851, 323] on p-select "English" at bounding box center [649, 328] width 435 height 45
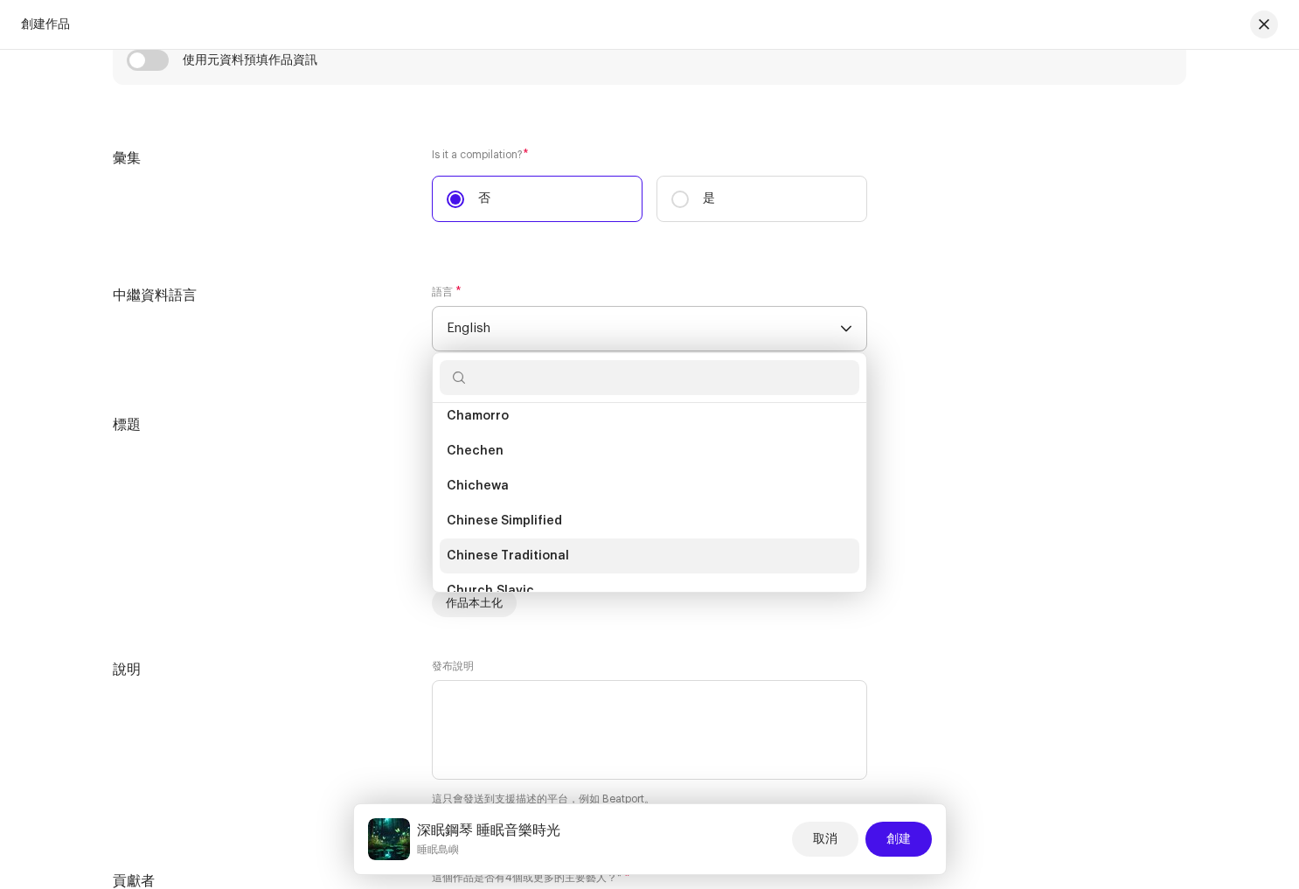
scroll to position [1061, 0]
click at [572, 552] on li "Chinese Traditional" at bounding box center [650, 555] width 420 height 35
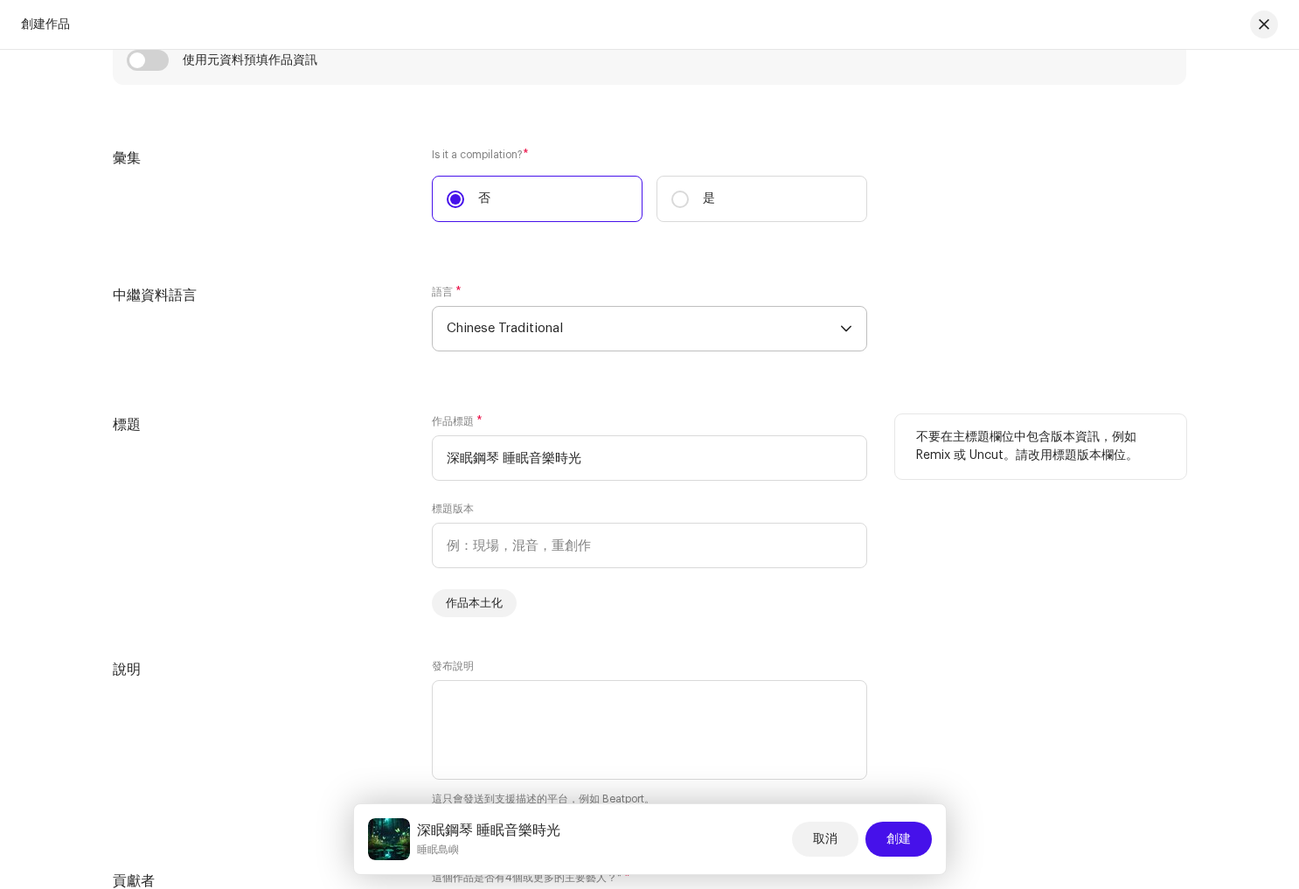
click at [969, 557] on div "不要在主標題欄位中包含版本資訊，例如 Remix 或 Uncut。請改用標題版本欄位。" at bounding box center [1040, 515] width 291 height 203
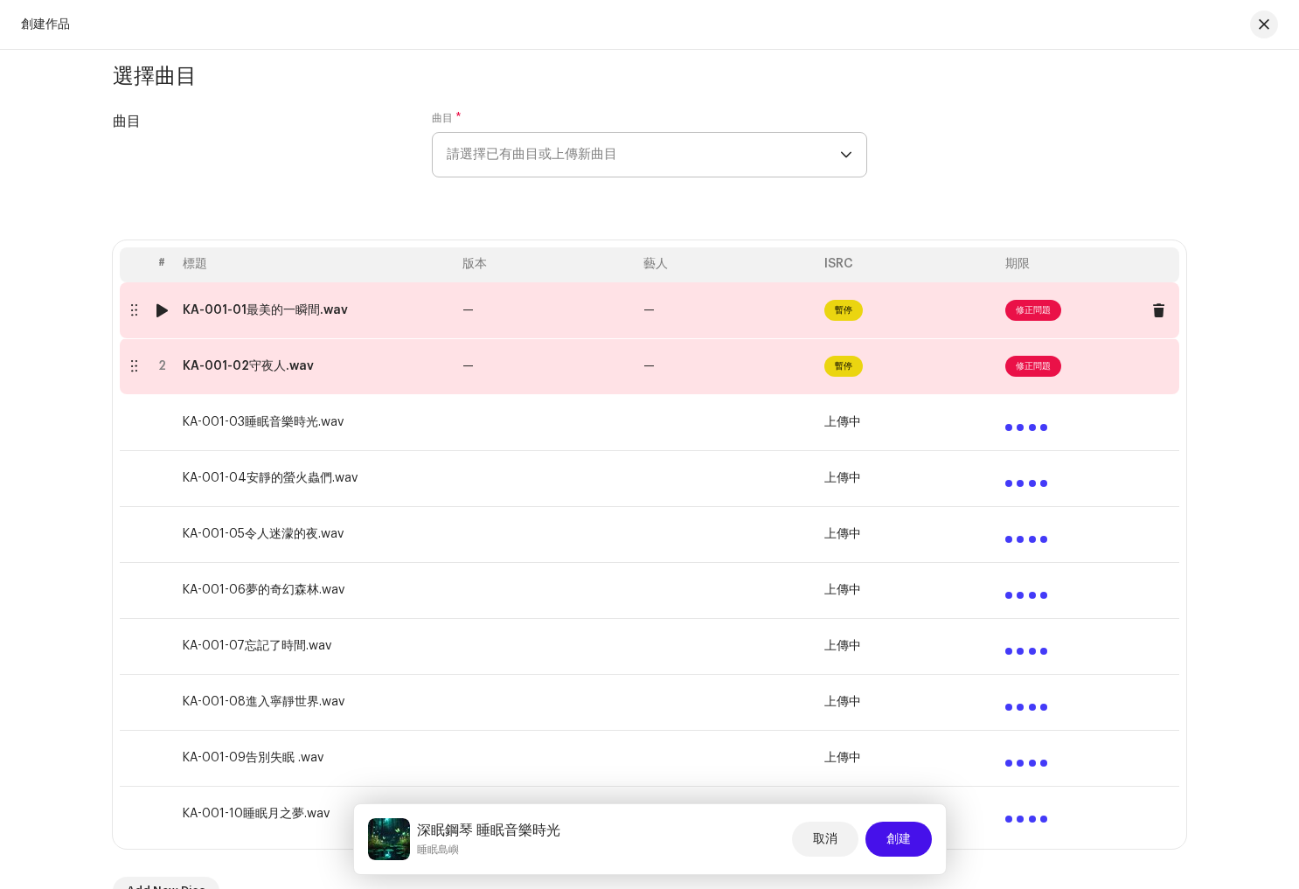
scroll to position [177, 0]
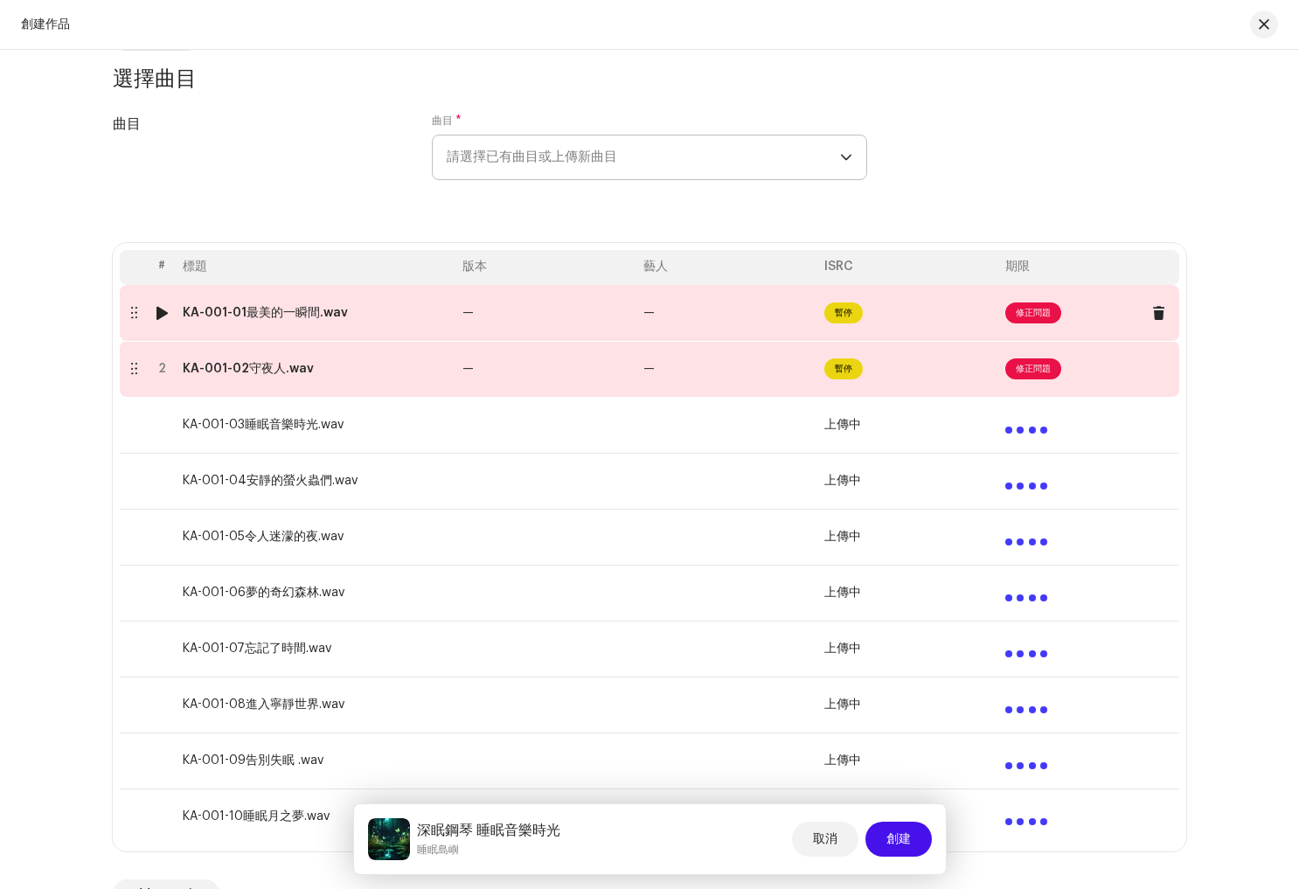
click at [1038, 316] on span "修正問題" at bounding box center [1033, 312] width 56 height 21
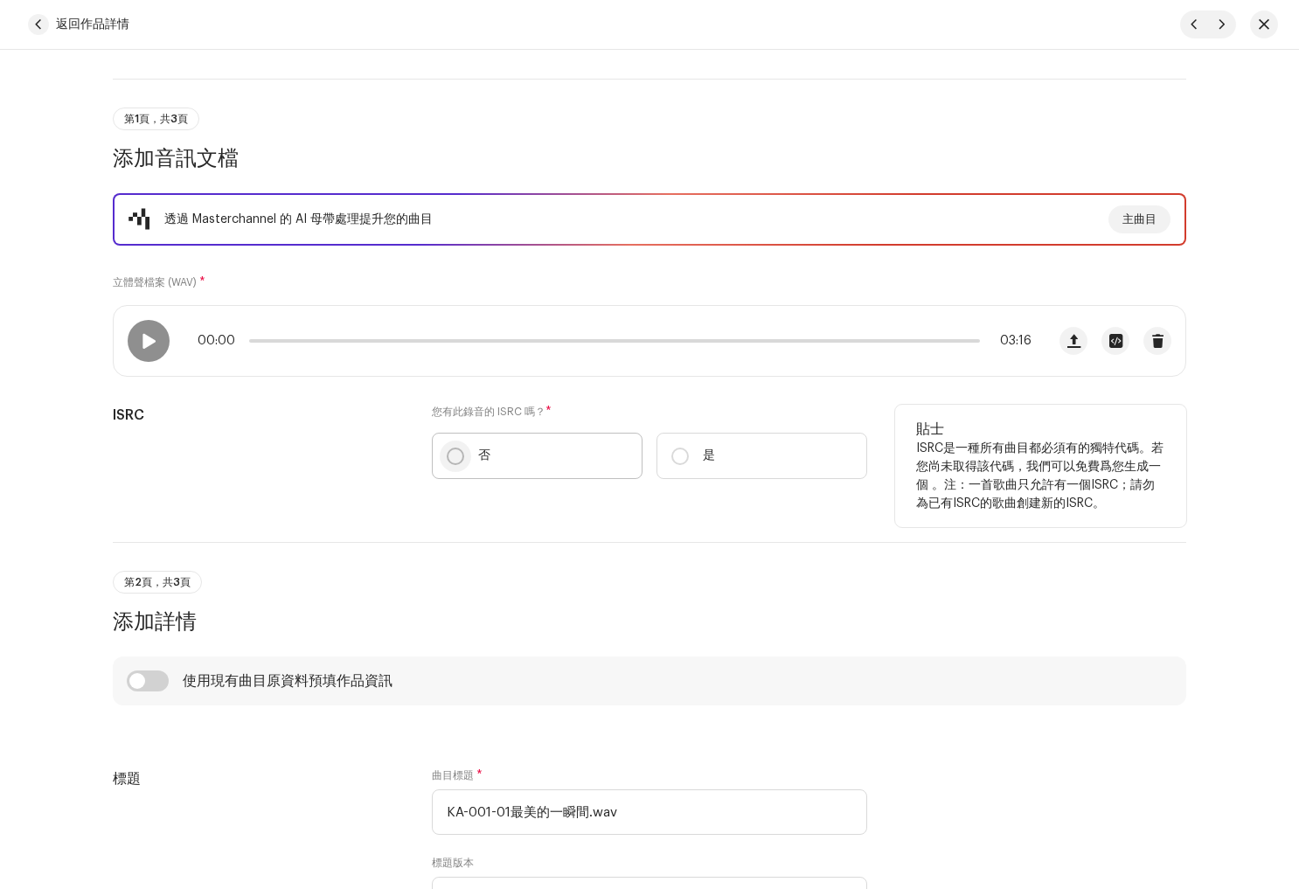
scroll to position [105, 0]
click at [437, 461] on label "否" at bounding box center [537, 455] width 211 height 46
click at [447, 461] on input "否" at bounding box center [455, 455] width 17 height 17
radio input "true"
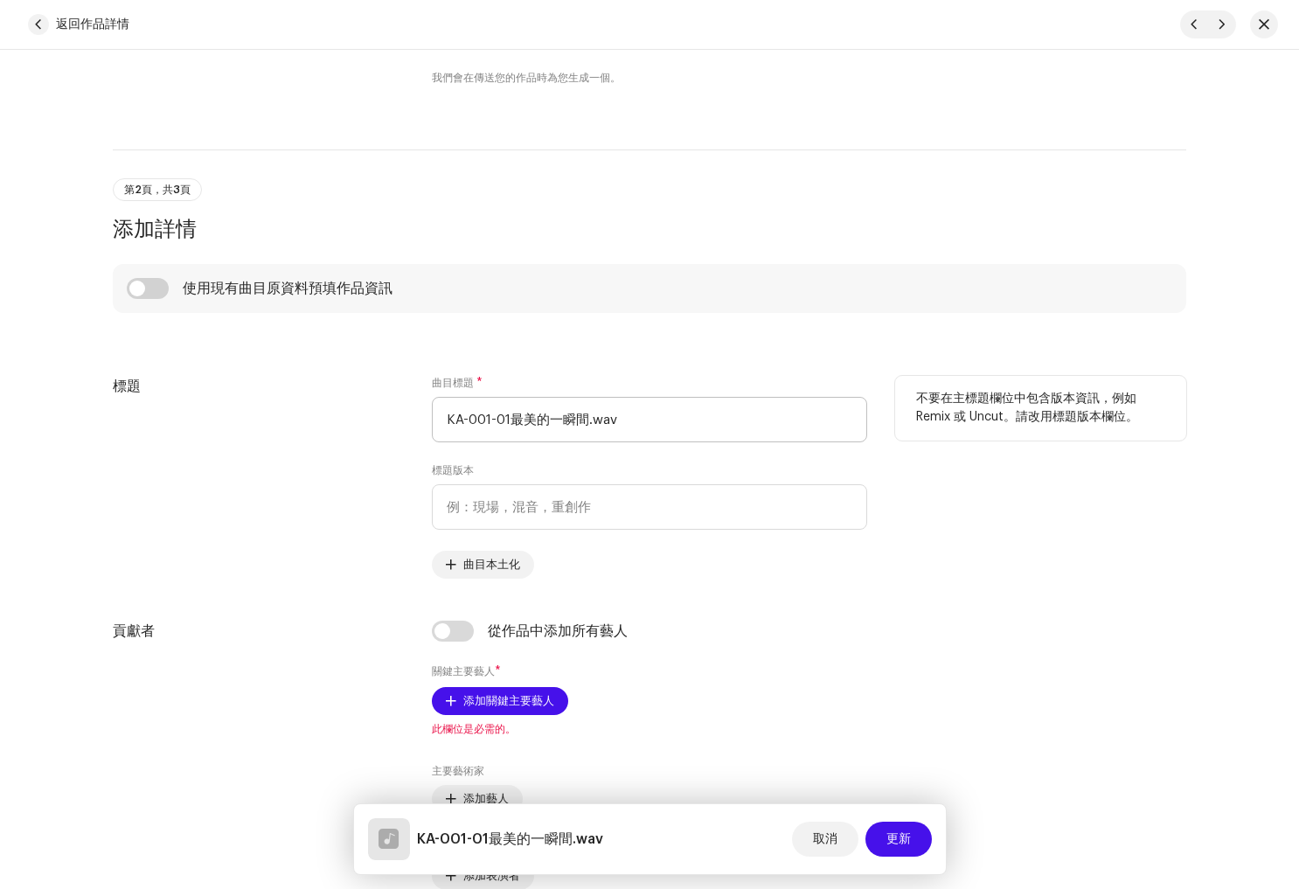
scroll to position [543, 0]
drag, startPoint x: 637, startPoint y: 412, endPoint x: 345, endPoint y: 401, distance: 292.2
click at [345, 401] on div "標題 曲目標題 * KA-001-01最美的一瞬間.wav 標題版本 曲目本土化 不要在主標題欄位中包含版本資訊，例如 Remix 或 Uncut。請改用標題…" at bounding box center [649, 476] width 1073 height 203
paste input "最美的一瞬間"
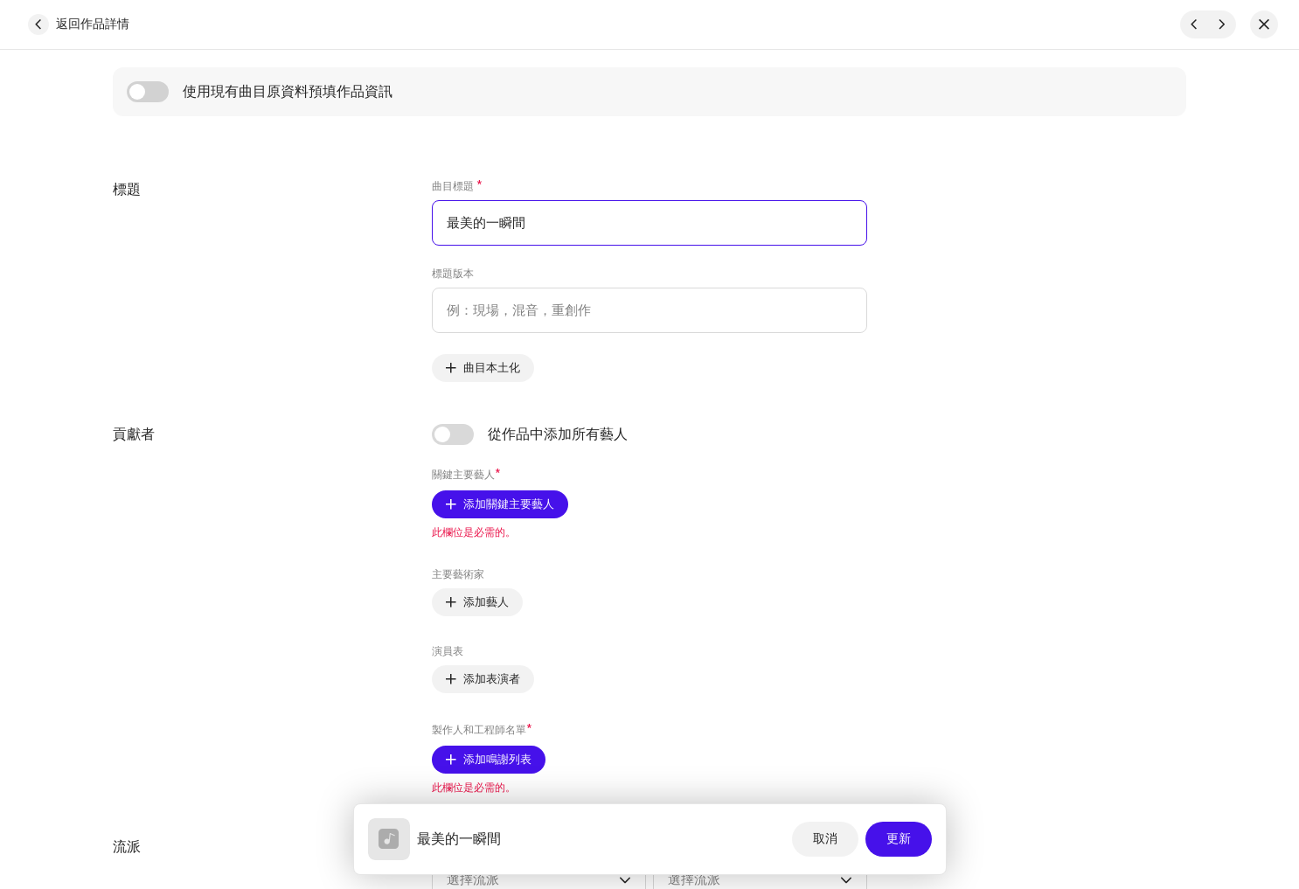
scroll to position [756, 0]
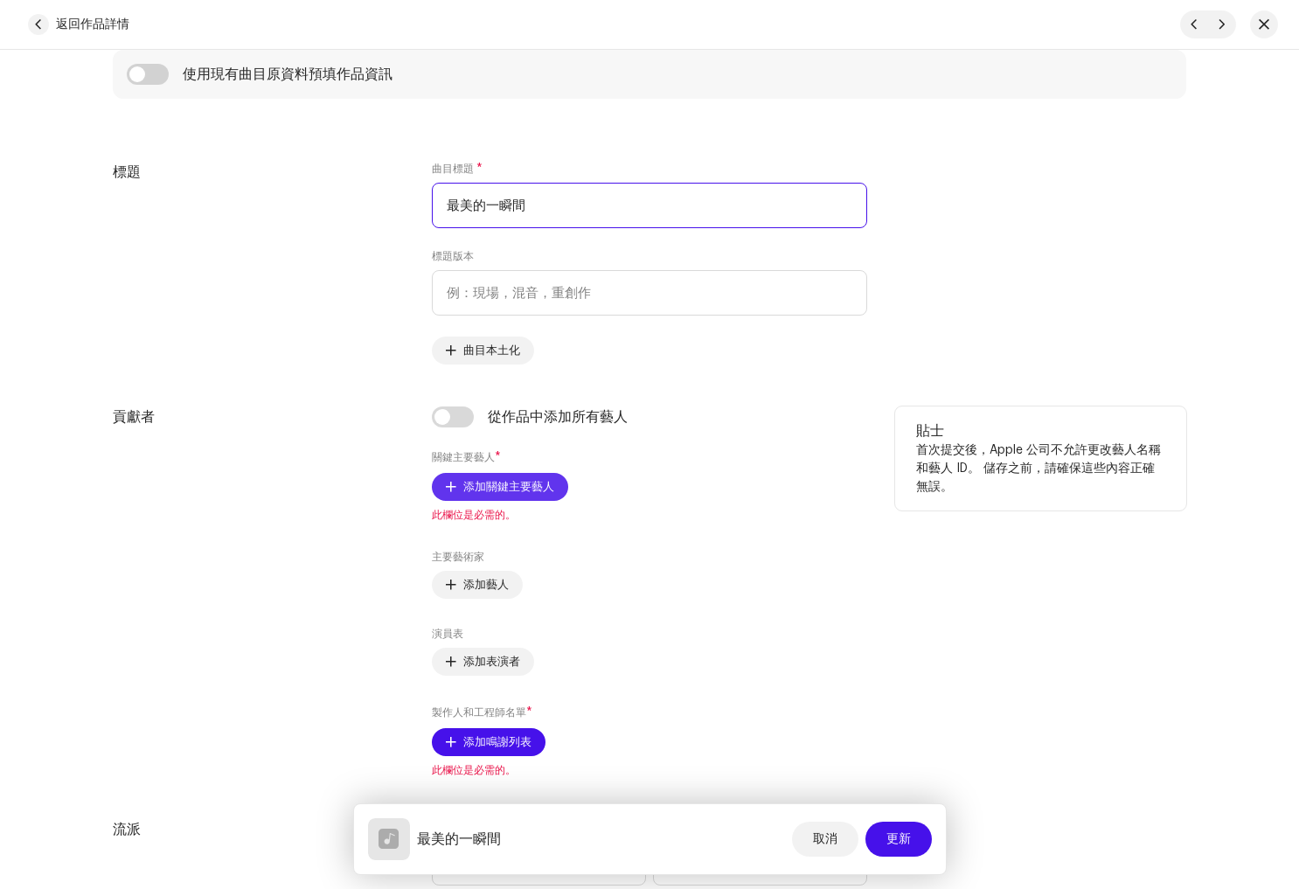
type input "最美的一瞬間"
click at [522, 486] on span "添加關鍵主要藝人" at bounding box center [508, 486] width 91 height 35
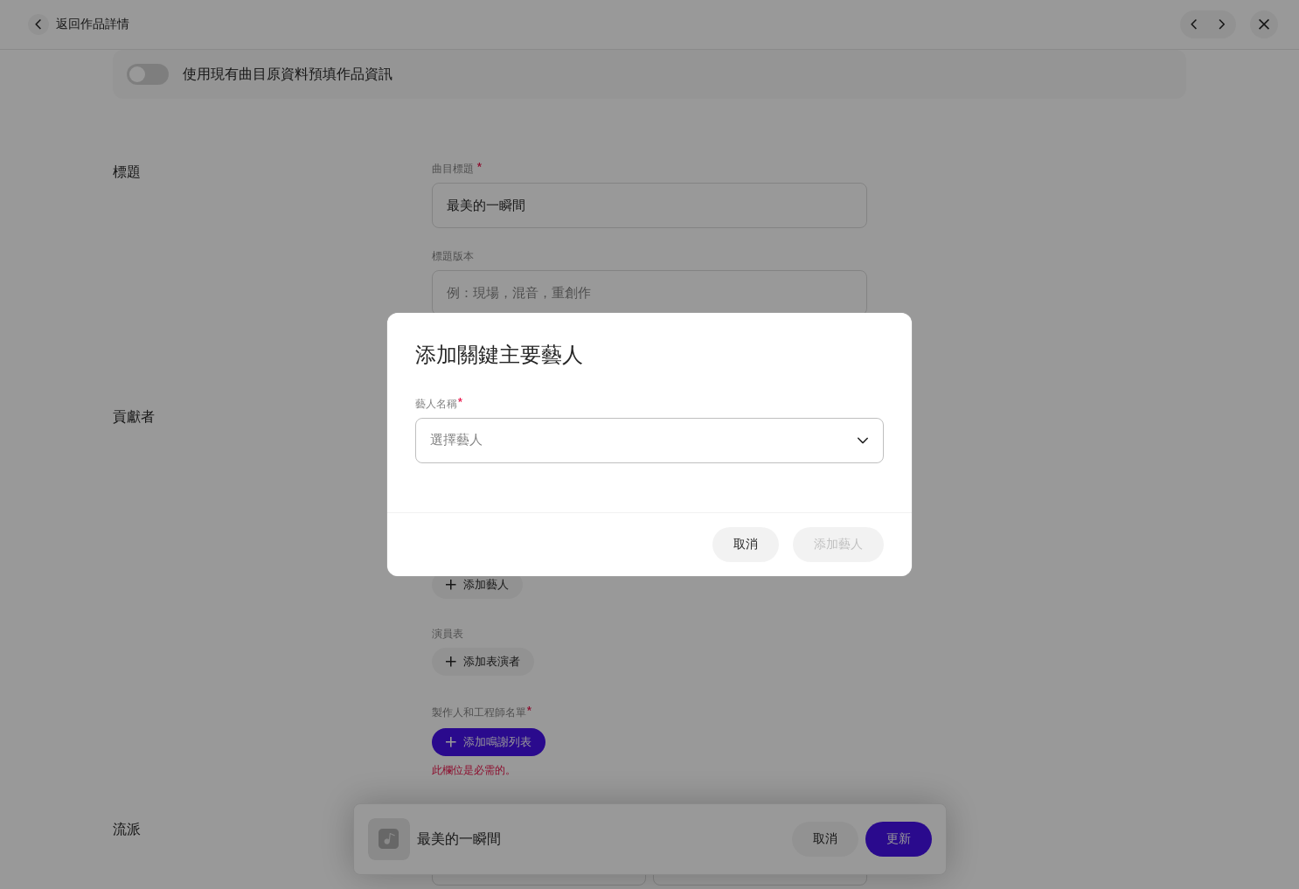
drag, startPoint x: 548, startPoint y: 446, endPoint x: 551, endPoint y: 458, distance: 12.5
click at [548, 446] on span "選擇藝人" at bounding box center [643, 441] width 427 height 44
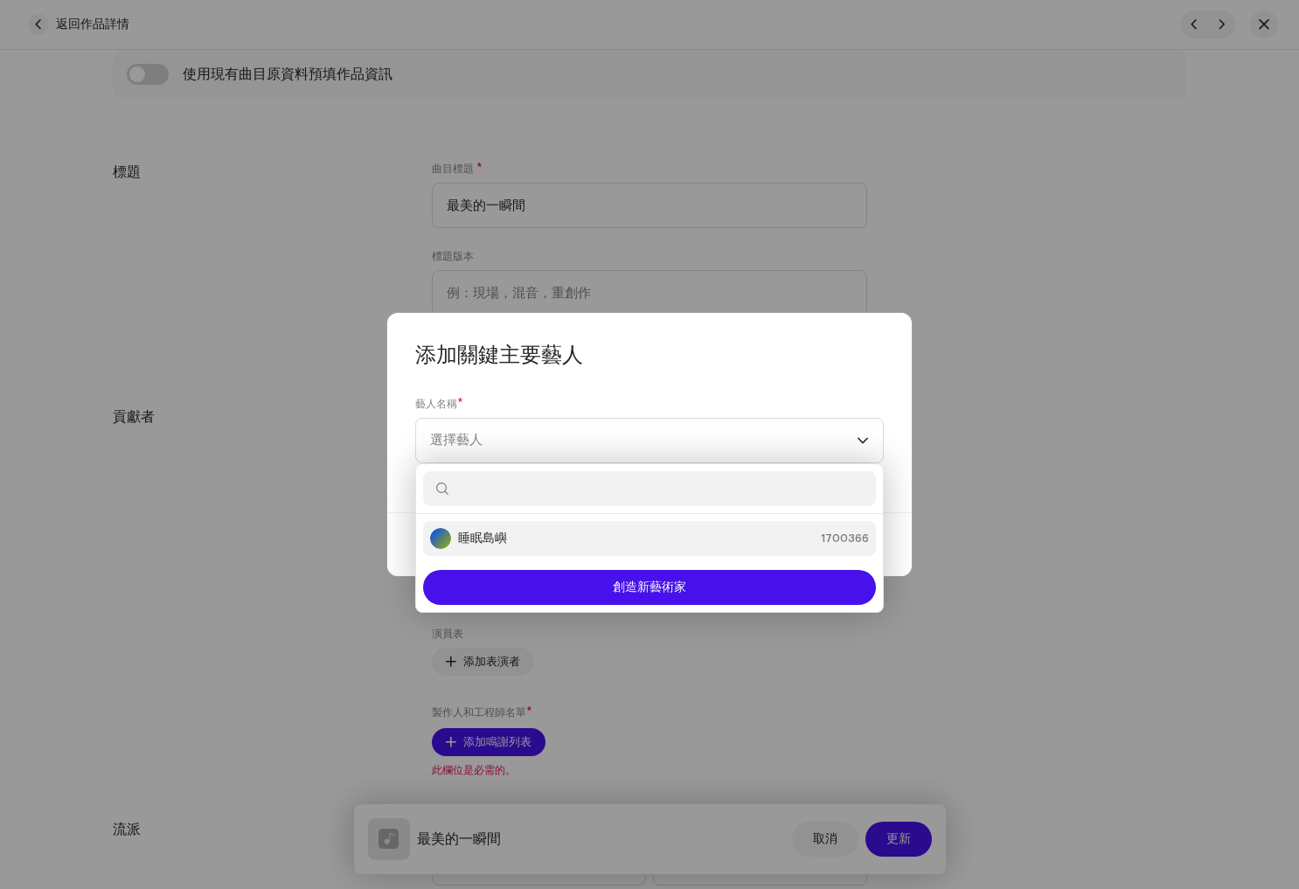
click at [498, 531] on strong "睡眠島嶼" at bounding box center [482, 538] width 49 height 17
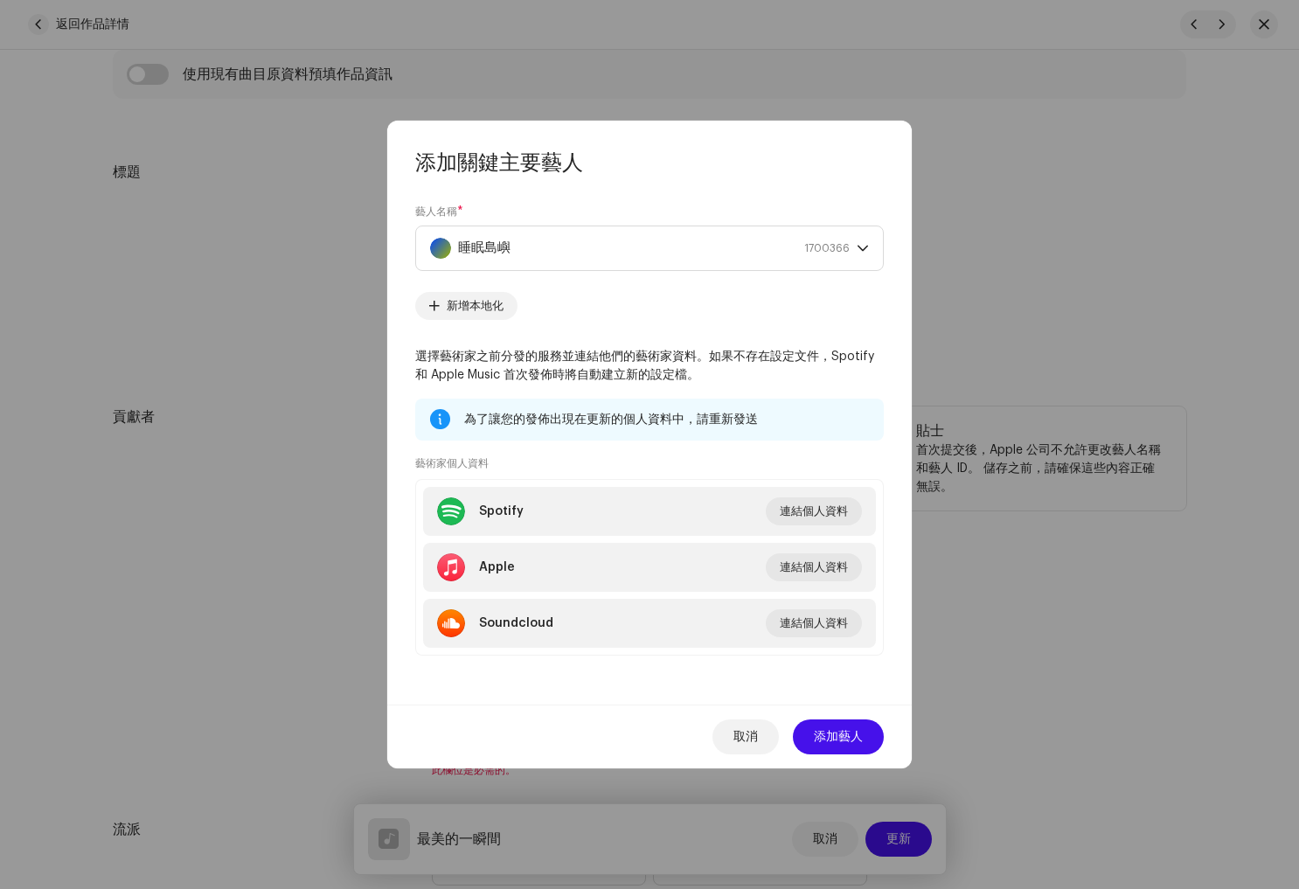
click at [833, 740] on span "添加藝人" at bounding box center [838, 736] width 49 height 35
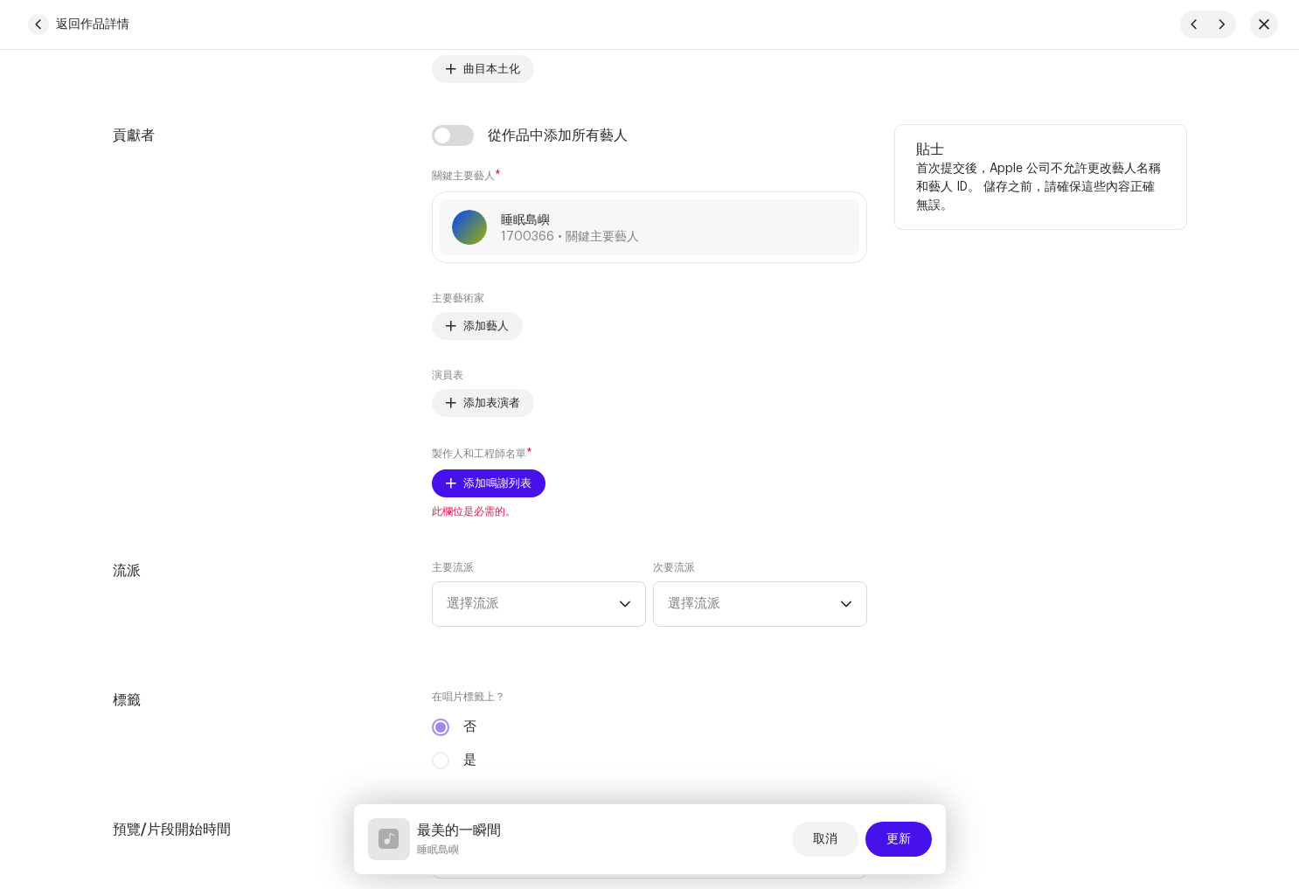
scroll to position [1044, 0]
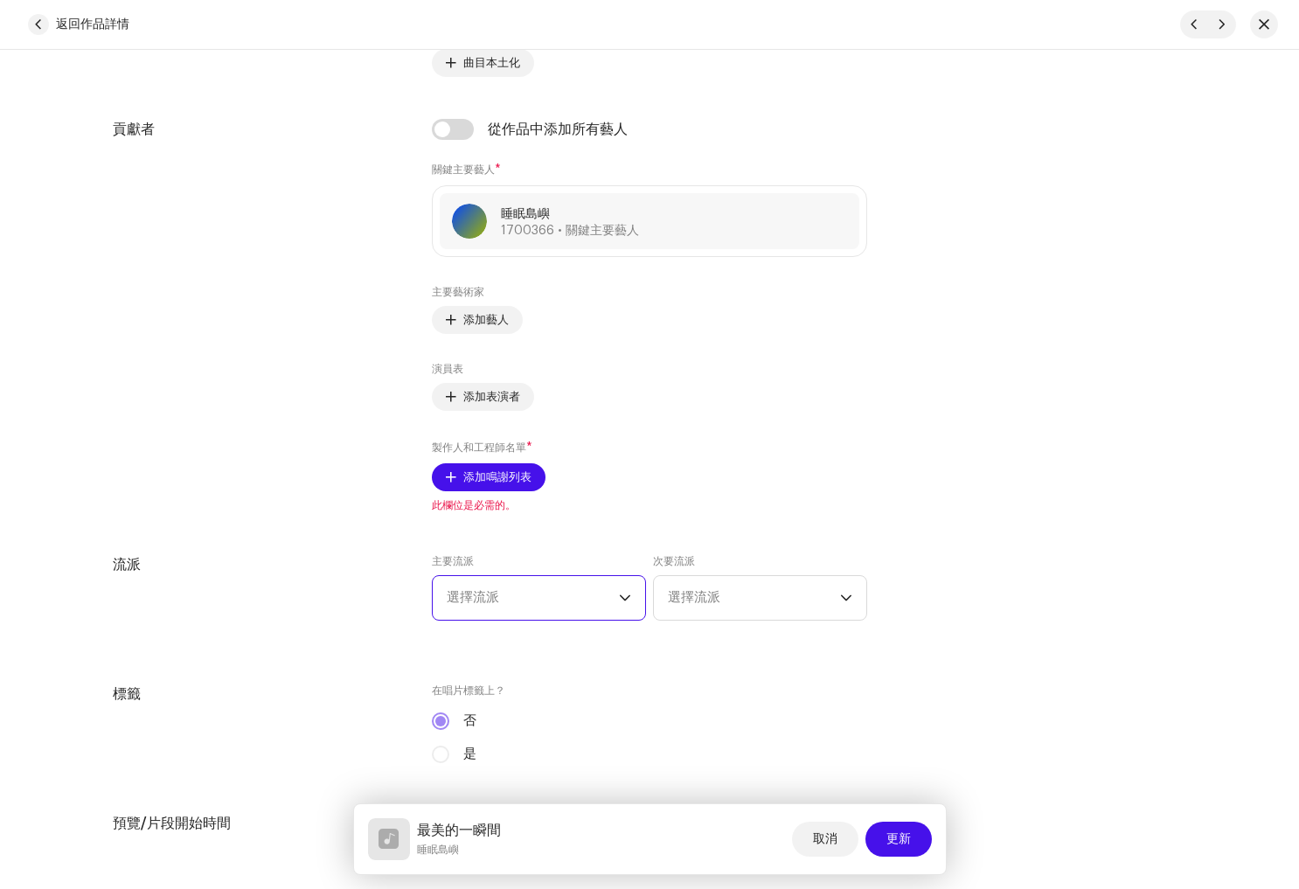
click at [570, 605] on span "選擇流派" at bounding box center [533, 598] width 172 height 44
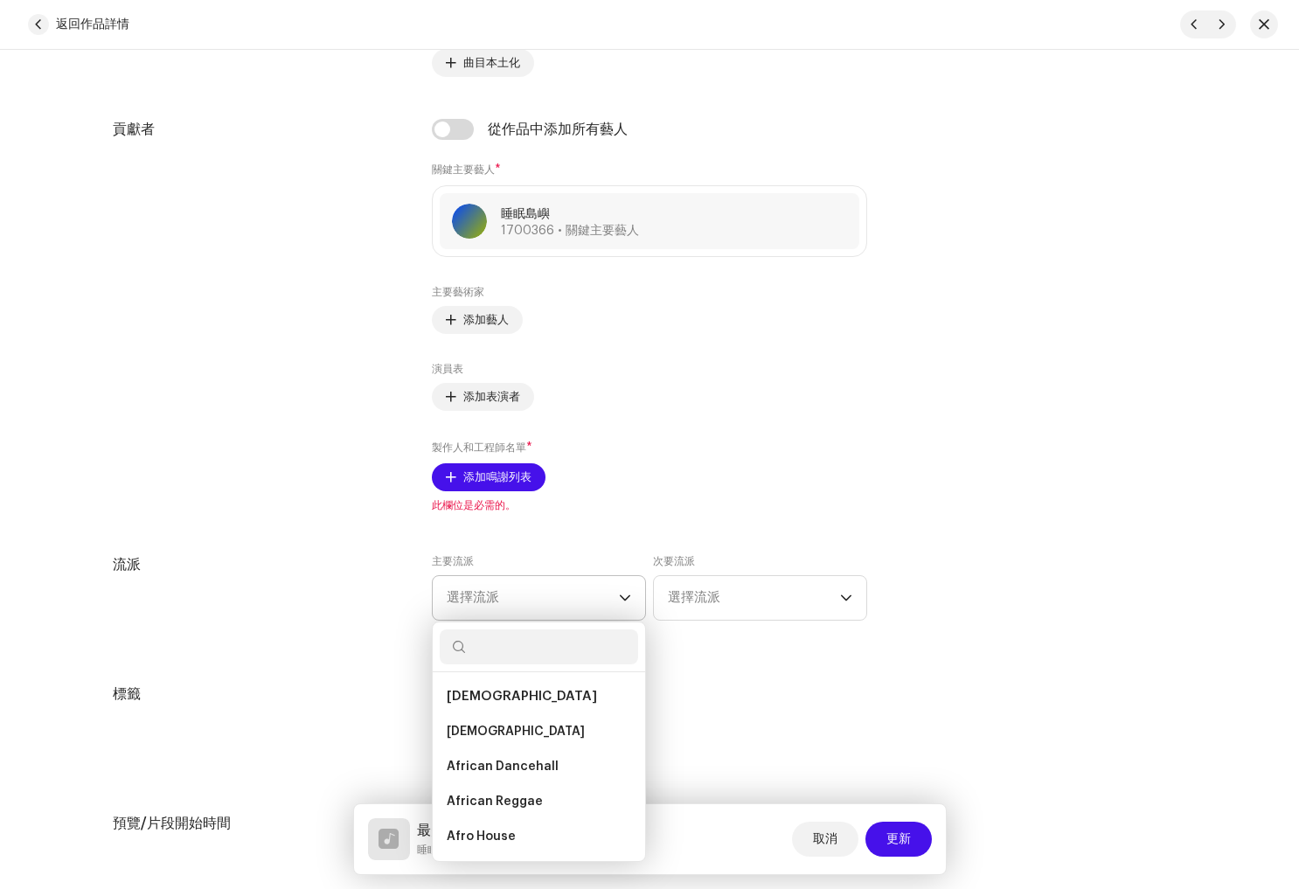
paste input "New Age"
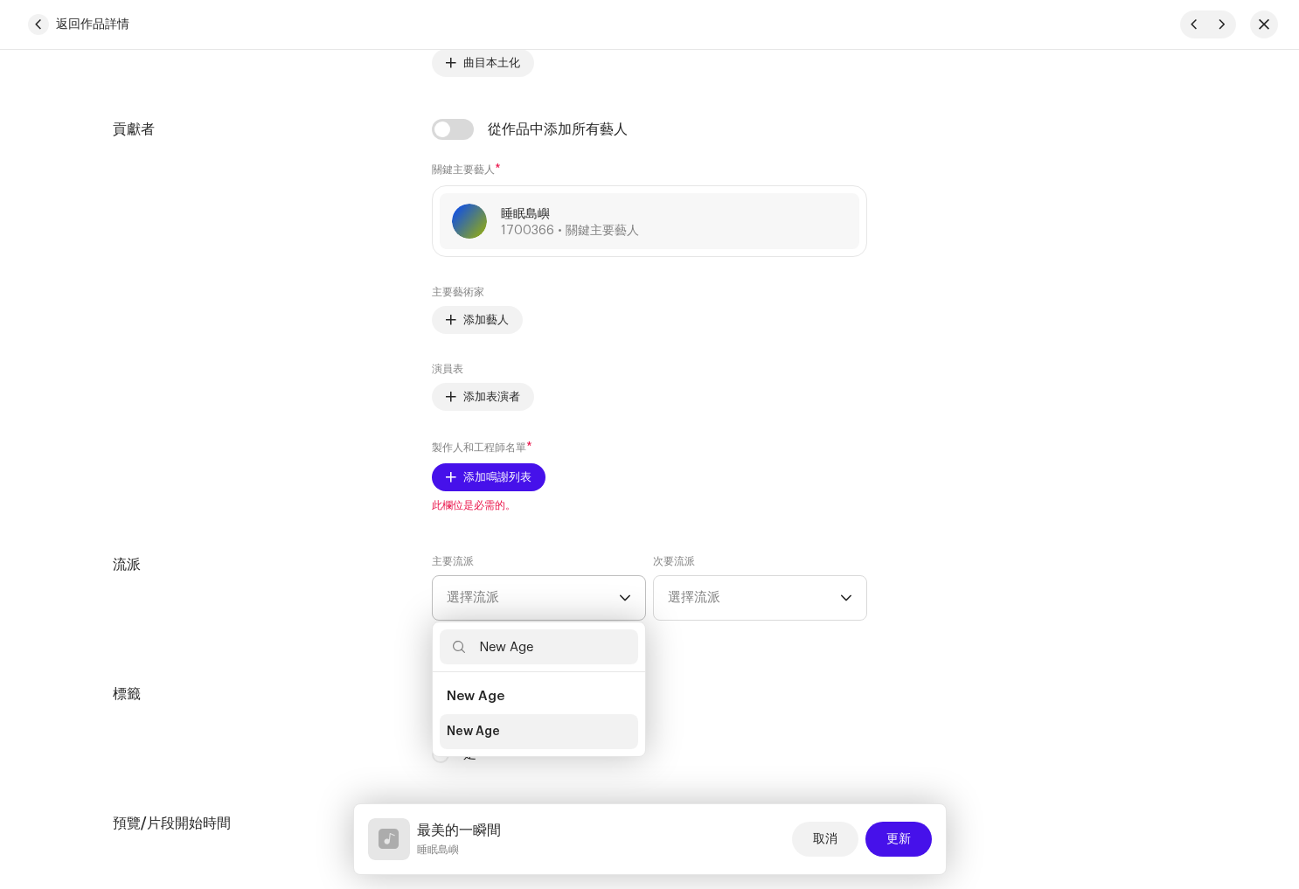
type input "New Age"
click at [521, 730] on li "New Age" at bounding box center [539, 731] width 198 height 35
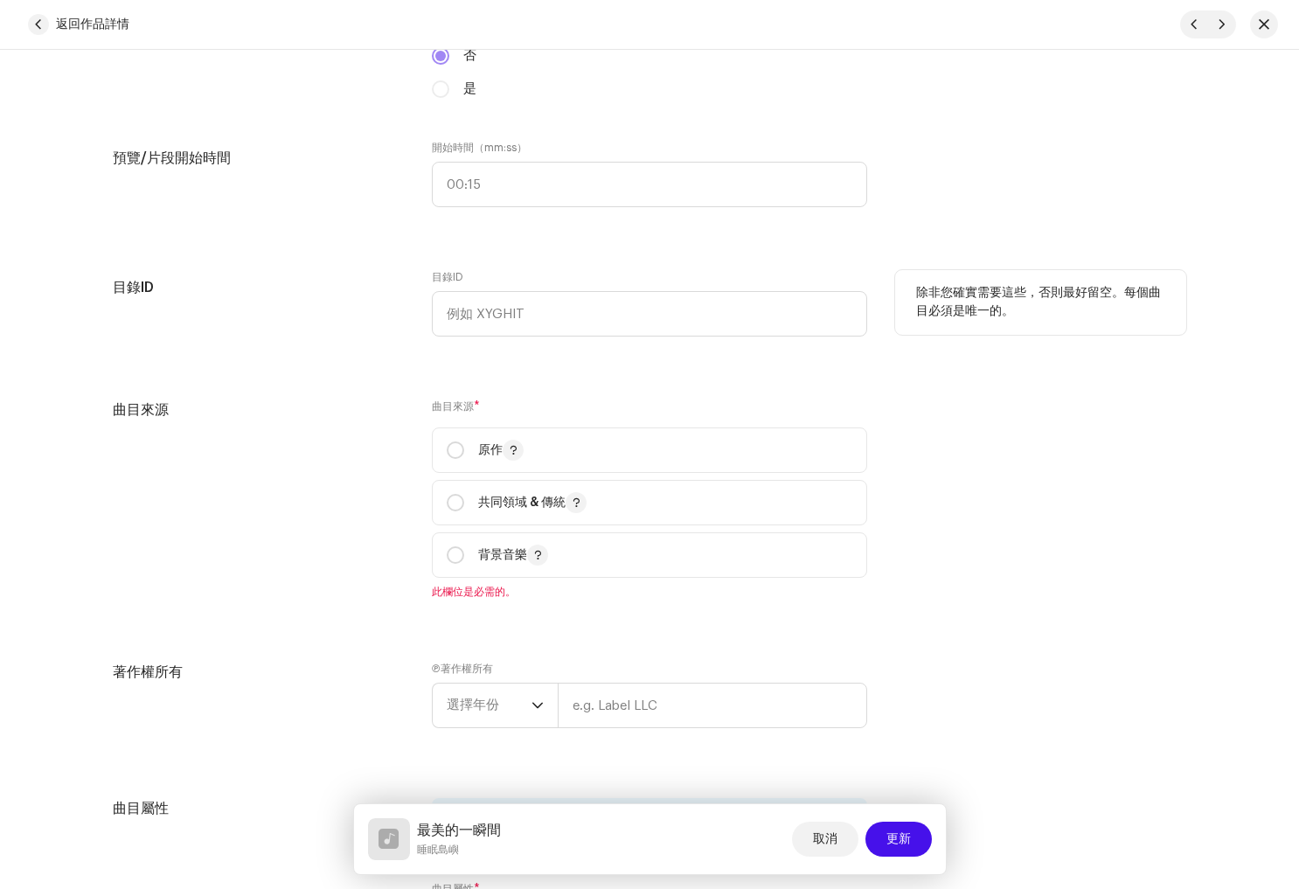
scroll to position [1718, 0]
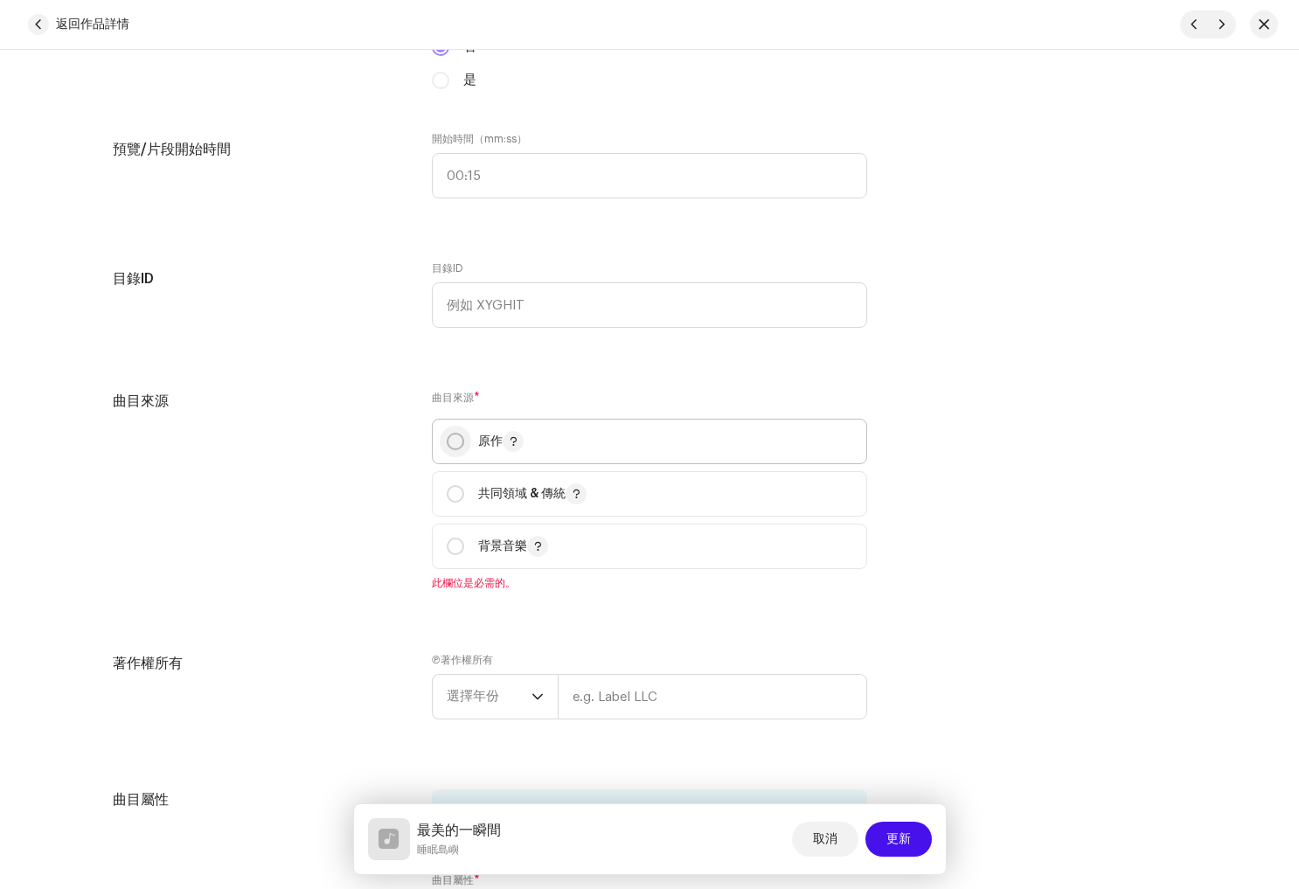
click at [451, 443] on input "radio" at bounding box center [455, 441] width 17 height 17
radio input "true"
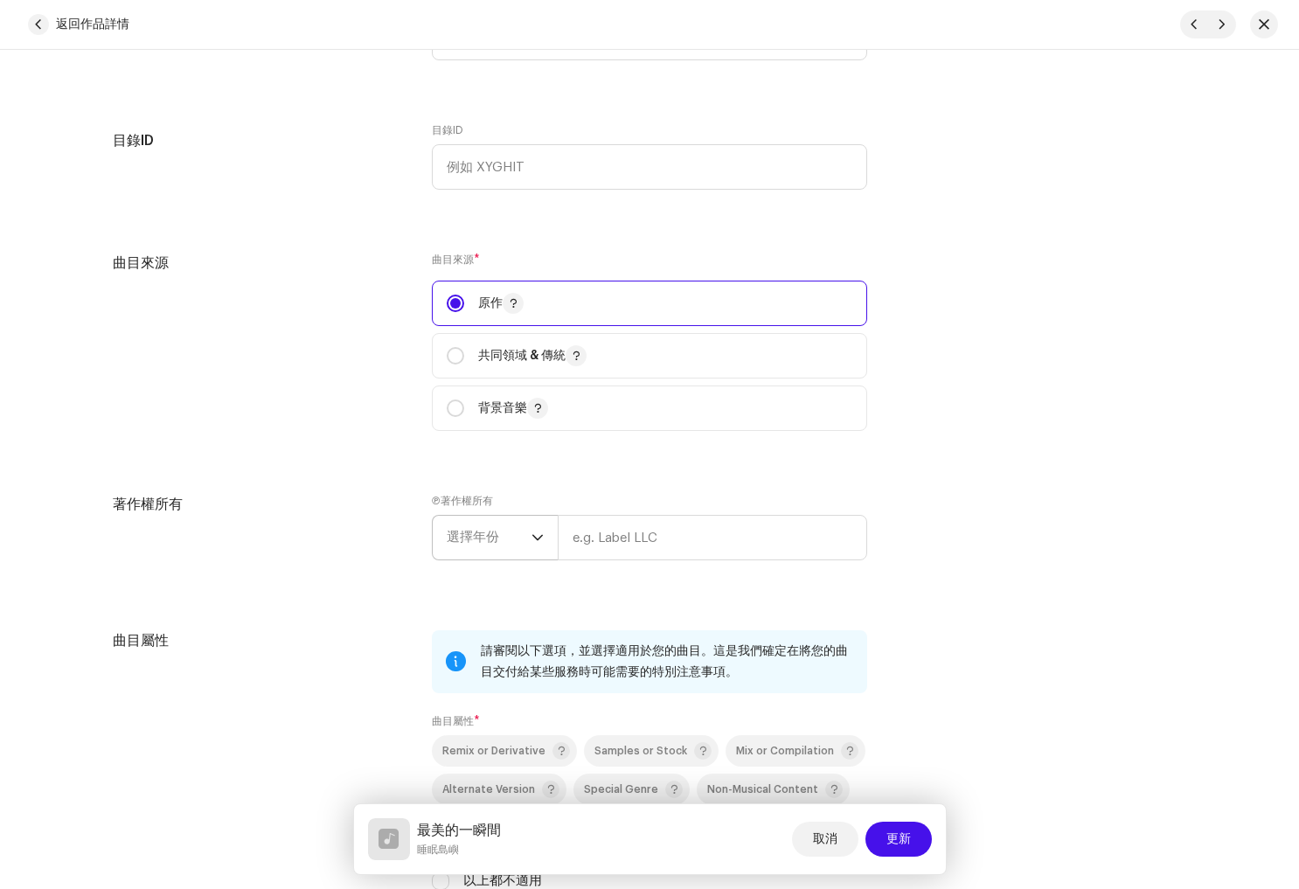
scroll to position [1861, 0]
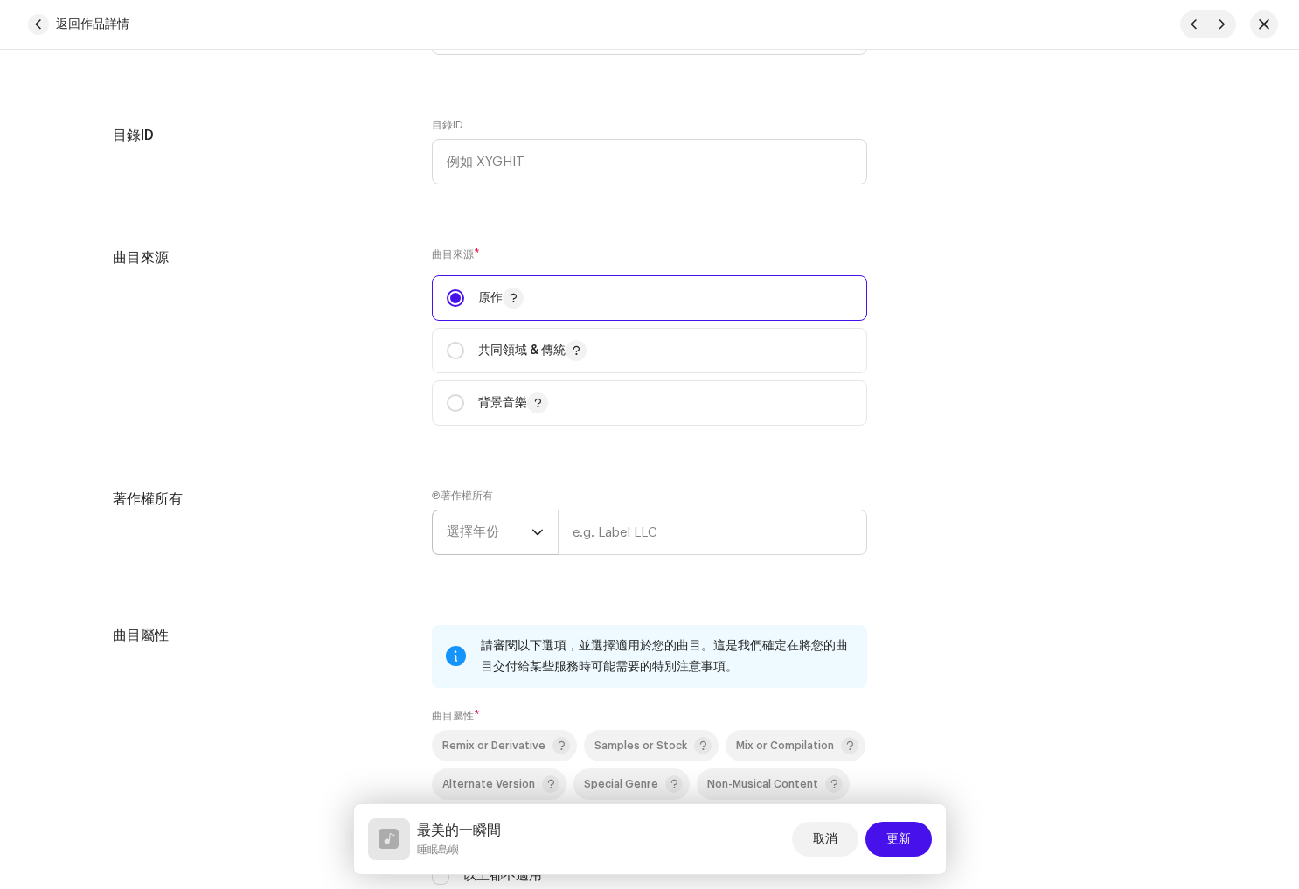
drag, startPoint x: 523, startPoint y: 534, endPoint x: 527, endPoint y: 558, distance: 24.0
click at [523, 534] on span "選擇年份" at bounding box center [489, 533] width 85 height 44
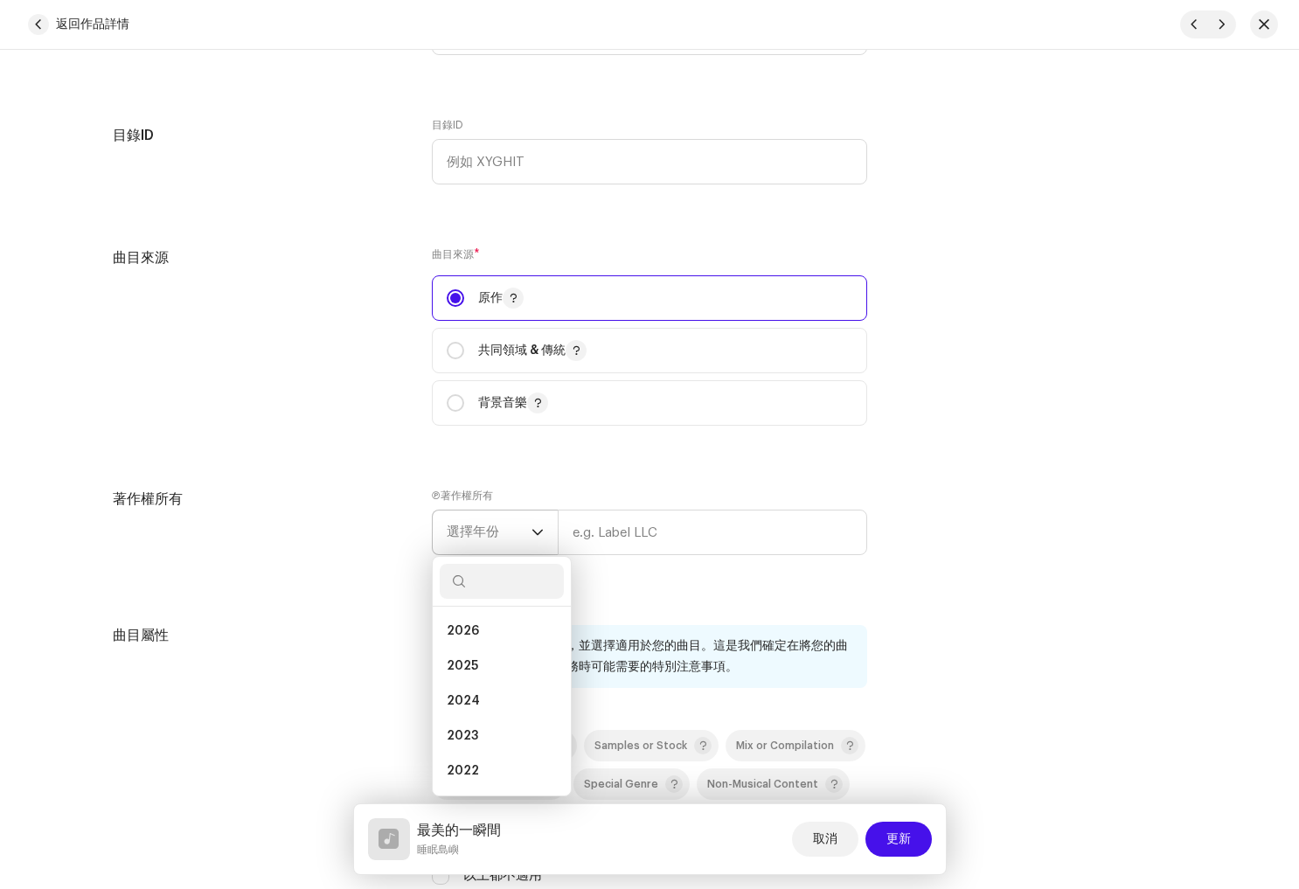
drag, startPoint x: 491, startPoint y: 666, endPoint x: 557, endPoint y: 622, distance: 78.8
click at [494, 661] on li "2025" at bounding box center [502, 666] width 124 height 35
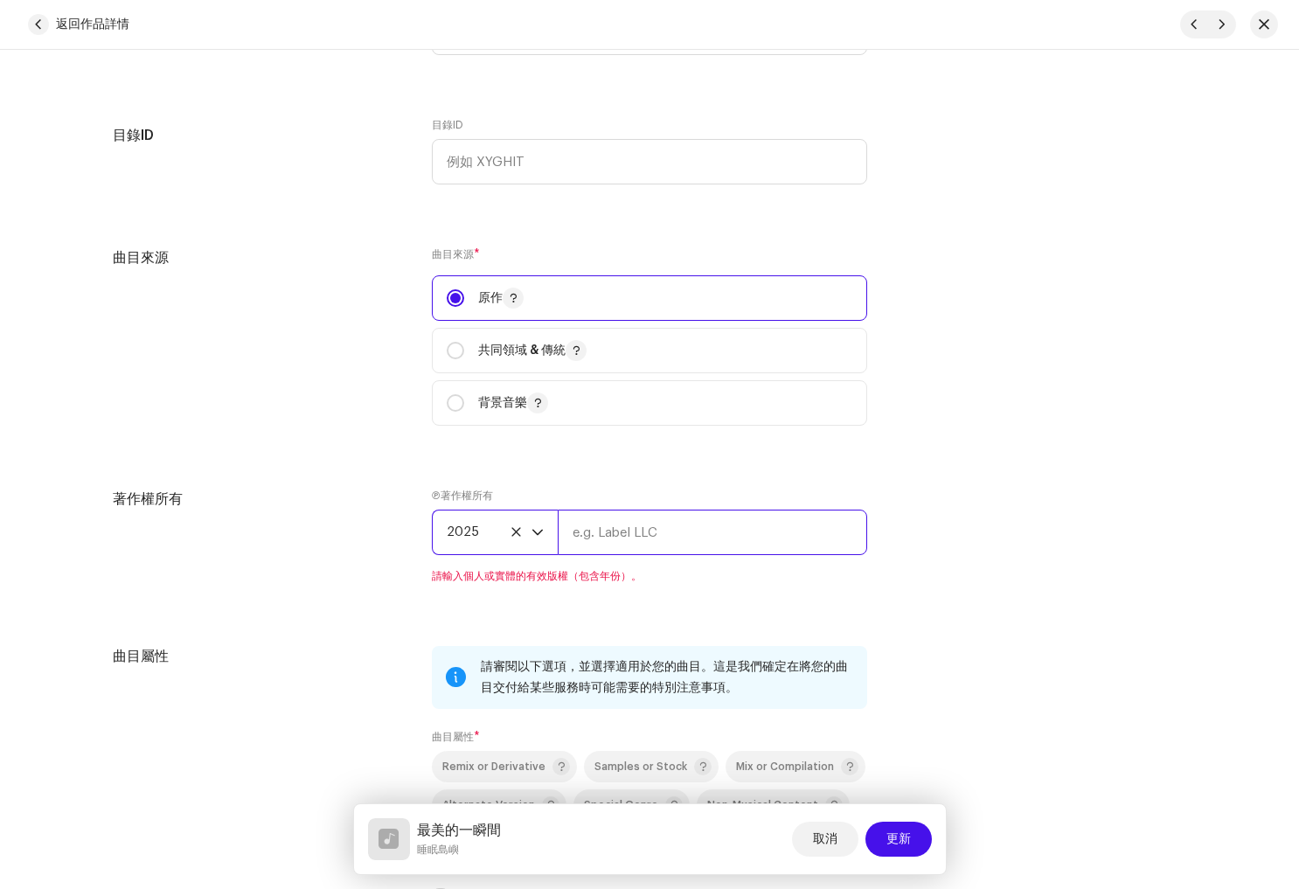
click at [649, 538] on input "text" at bounding box center [712, 532] width 309 height 45
paste input "睡眠島嶼"
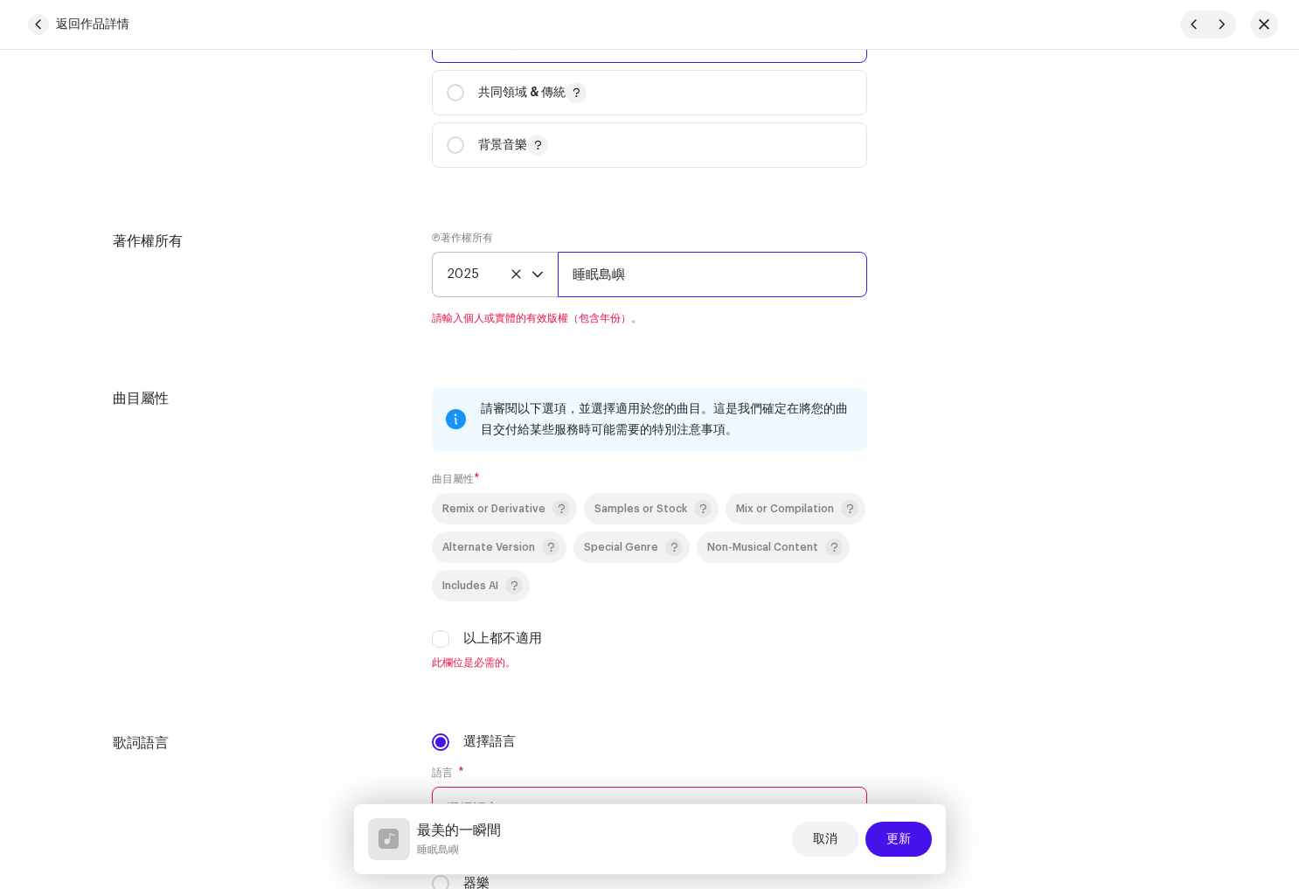
scroll to position [2160, 0]
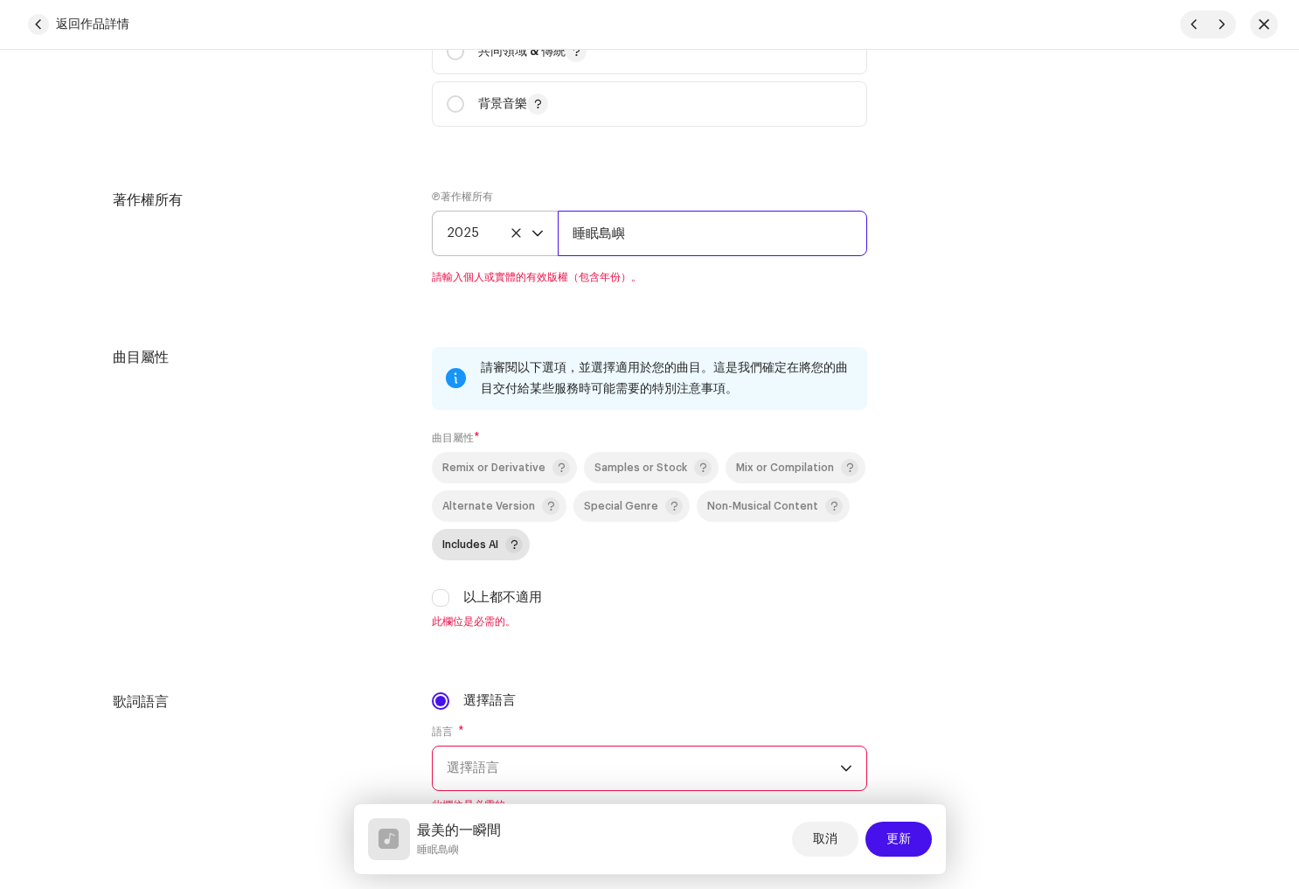
type input "睡眠島嶼"
drag, startPoint x: 490, startPoint y: 551, endPoint x: 508, endPoint y: 555, distance: 18.9
click at [490, 551] on div "Remix or Derivative Samples or Stock Mix or Compilation Alternate Version Speci…" at bounding box center [649, 530] width 435 height 156
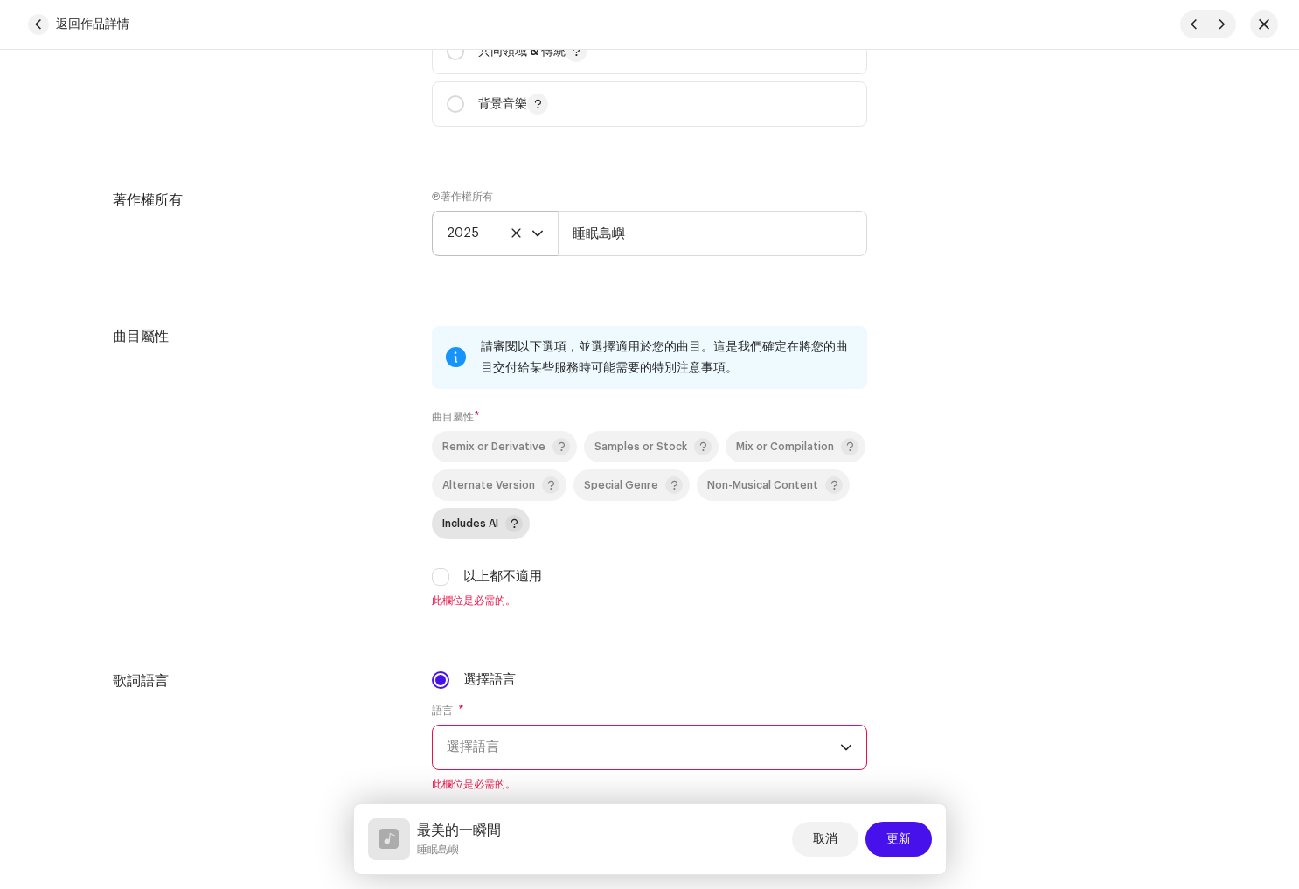
click at [487, 529] on span "Includes AI" at bounding box center [470, 523] width 56 height 11
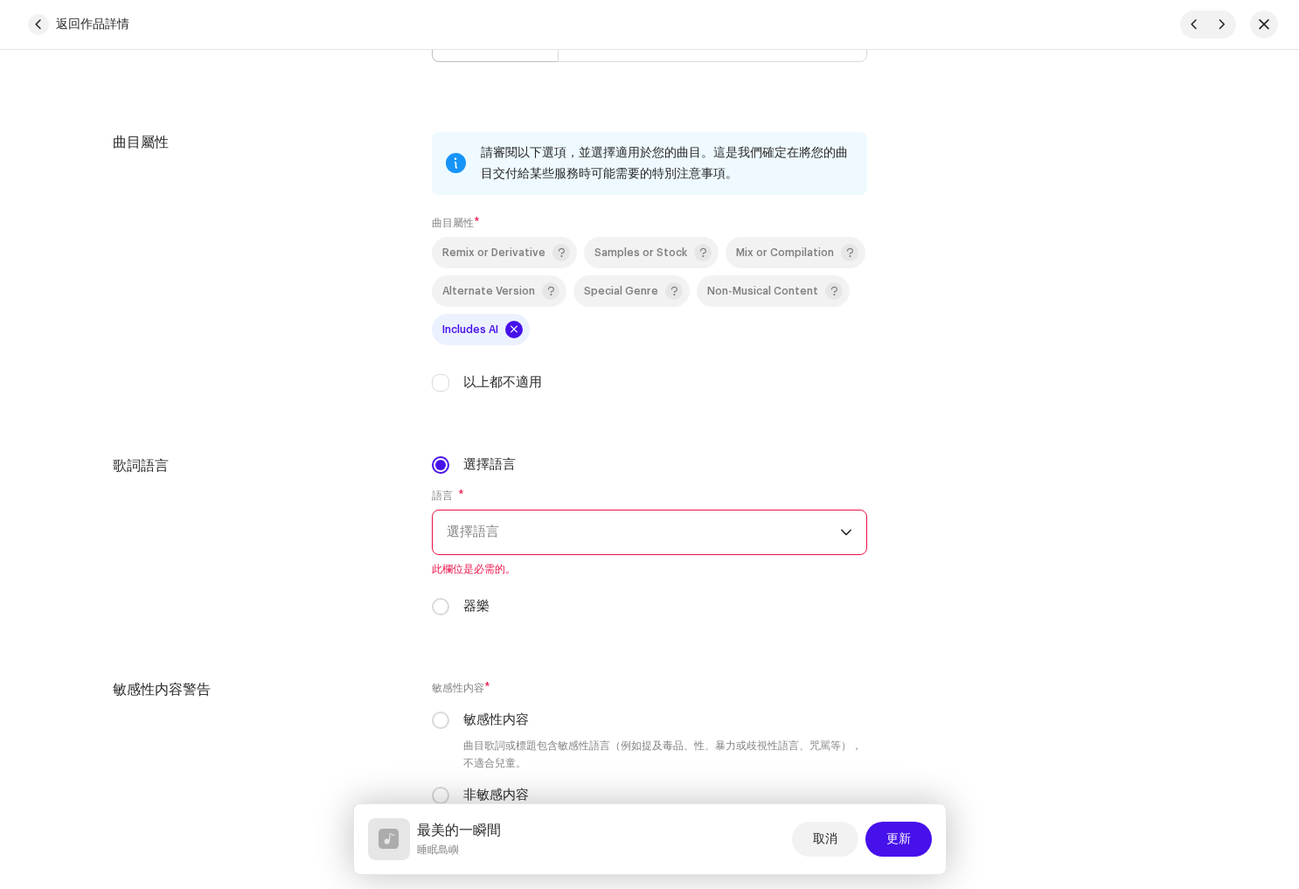
scroll to position [2355, 0]
click at [599, 549] on span "選擇語言" at bounding box center [643, 532] width 393 height 44
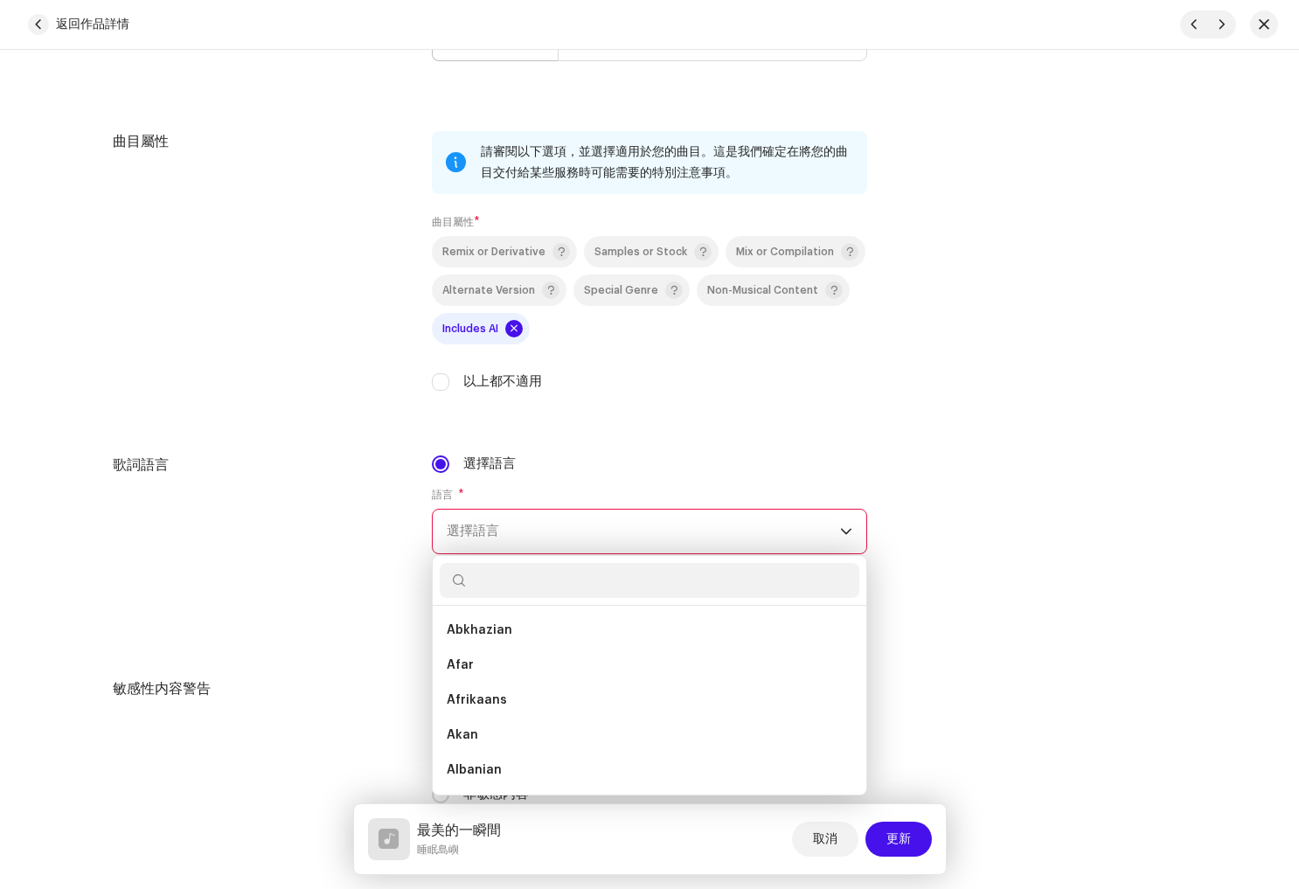
click at [969, 460] on div "歌詞語言 選擇語言 語言 * 選擇語言 Abkhazian Afar Afrikaans Akan Albanian Amharic Arabic Arago…" at bounding box center [649, 546] width 1073 height 182
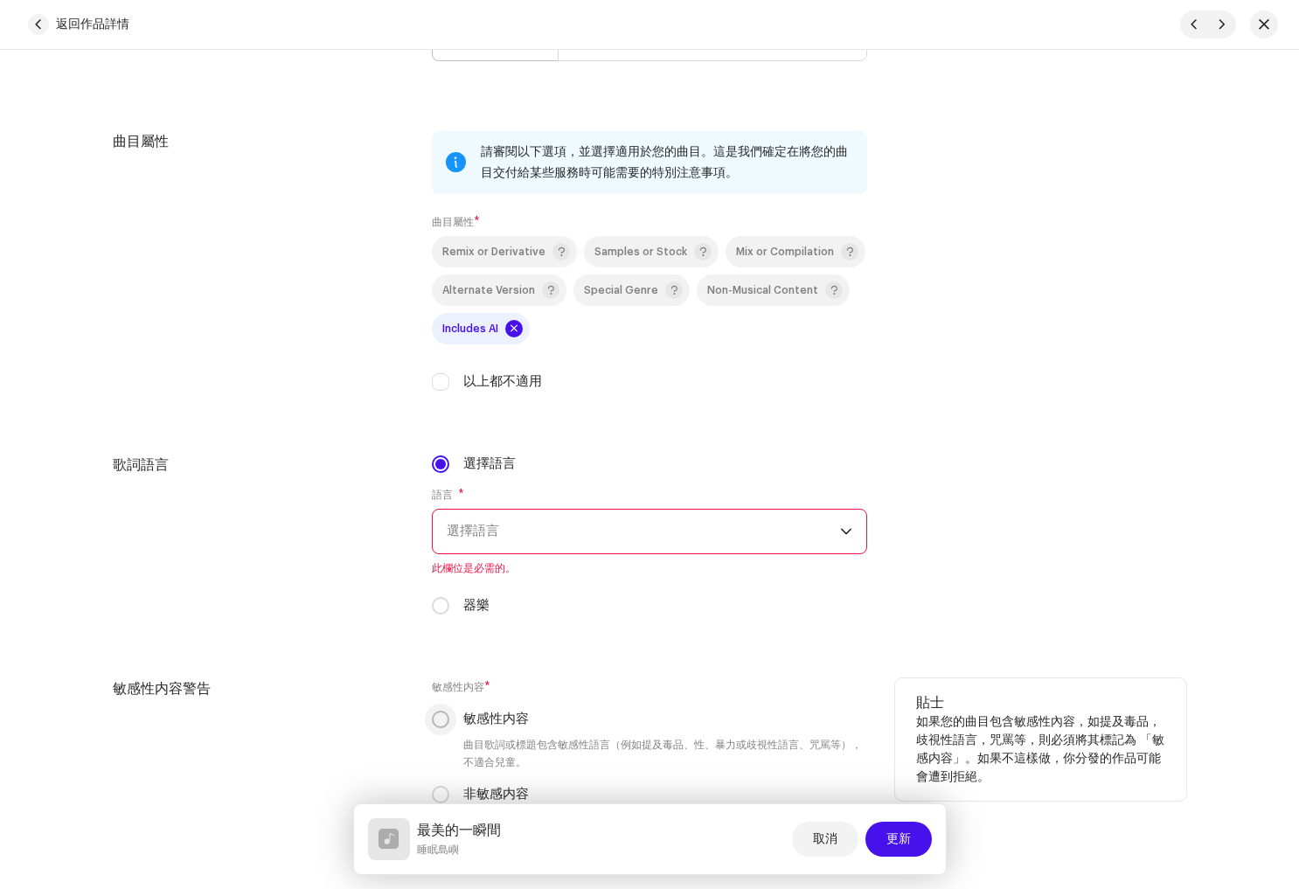
click at [439, 609] on input "器樂" at bounding box center [440, 605] width 17 height 17
radio input "true"
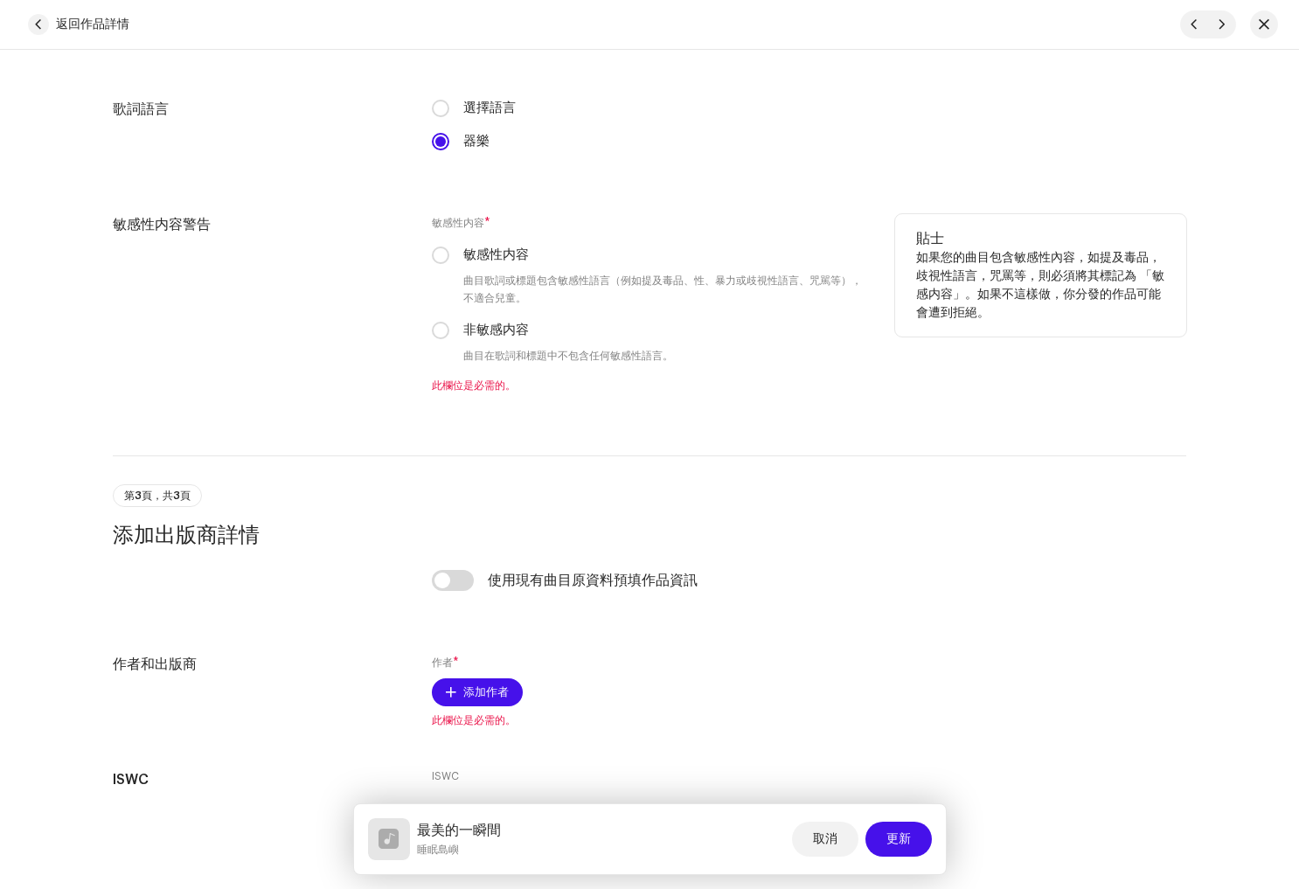
scroll to position [2741, 0]
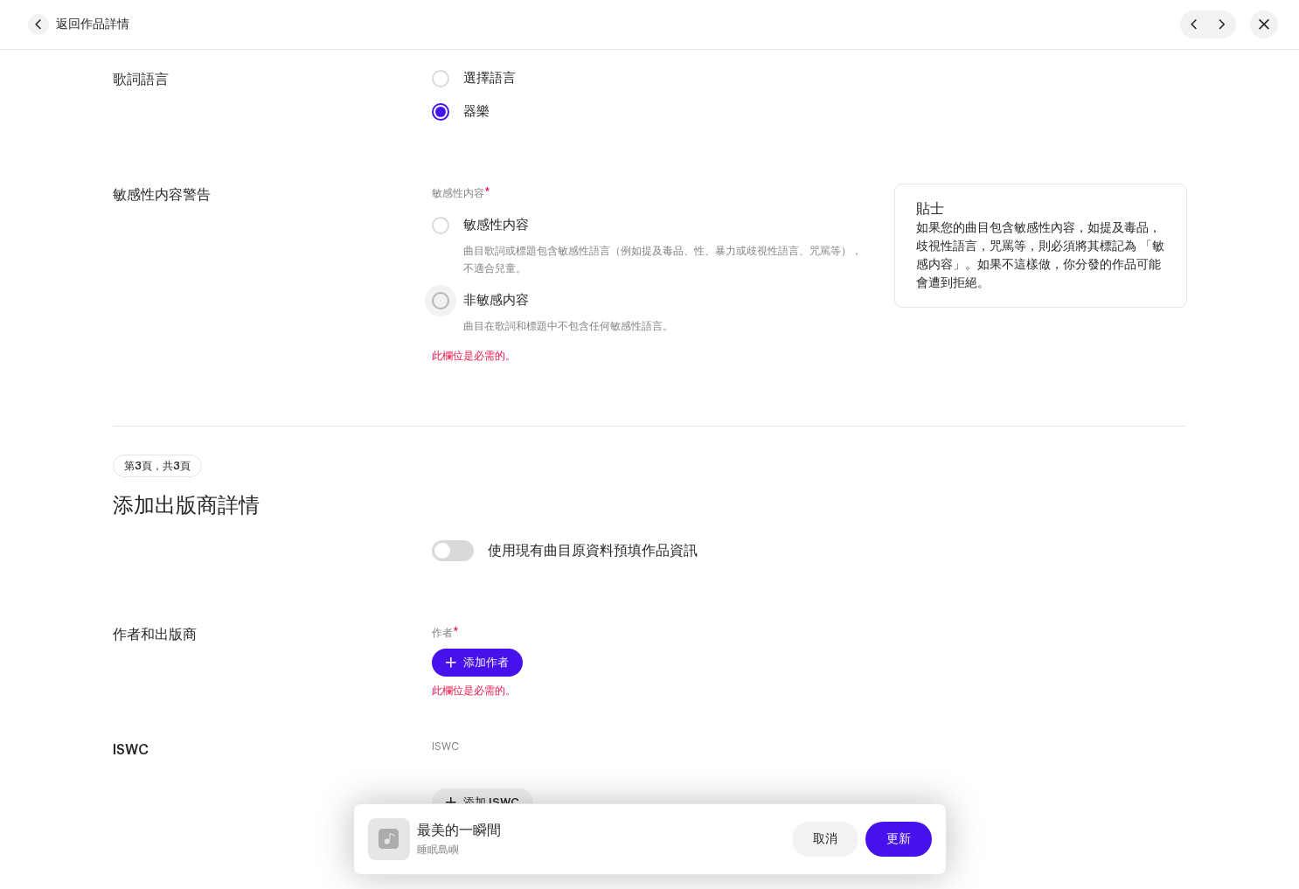
click at [439, 307] on input "非敏感内容" at bounding box center [440, 300] width 17 height 17
radio input "true"
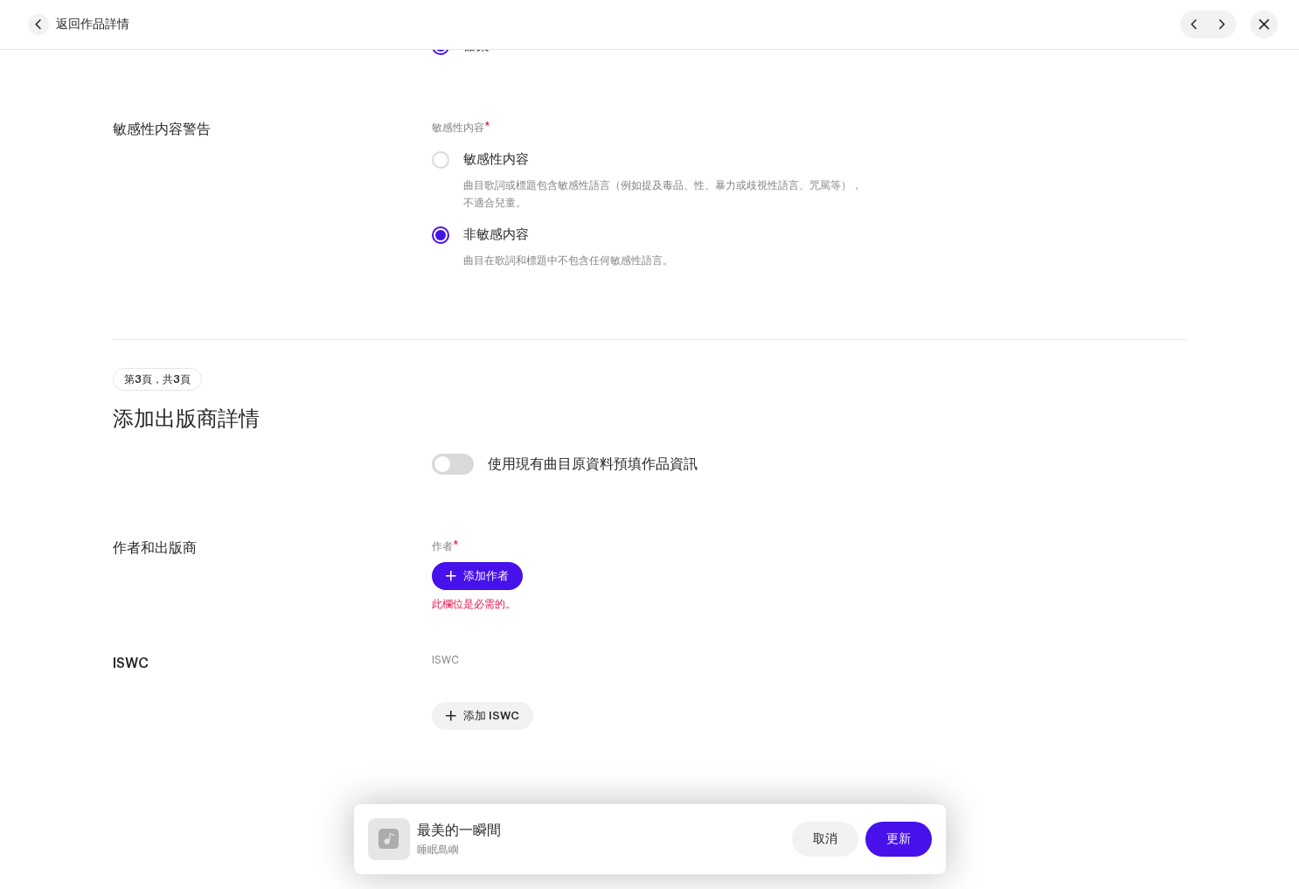
scroll to position [2818, 0]
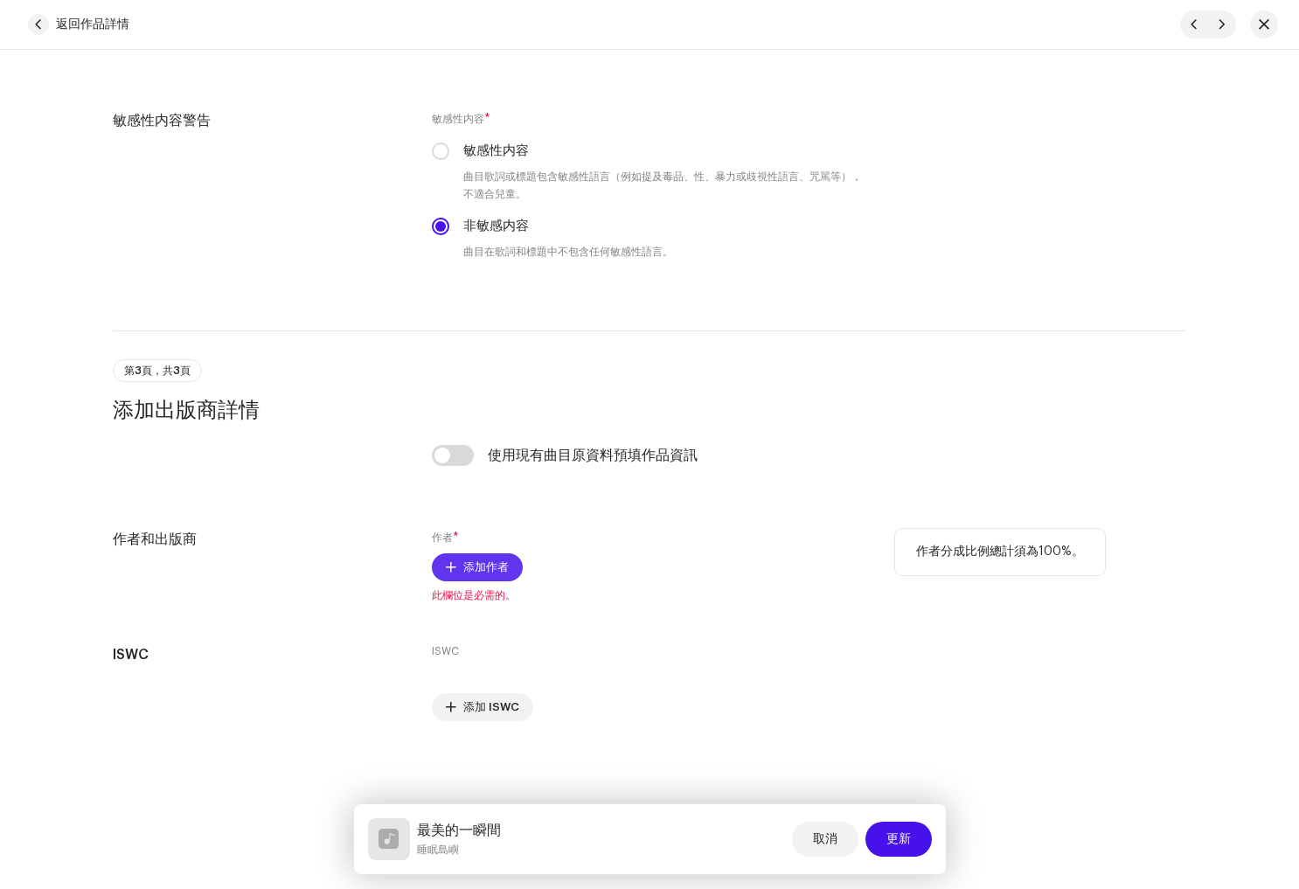
click at [486, 569] on span "添加作者" at bounding box center [485, 567] width 45 height 35
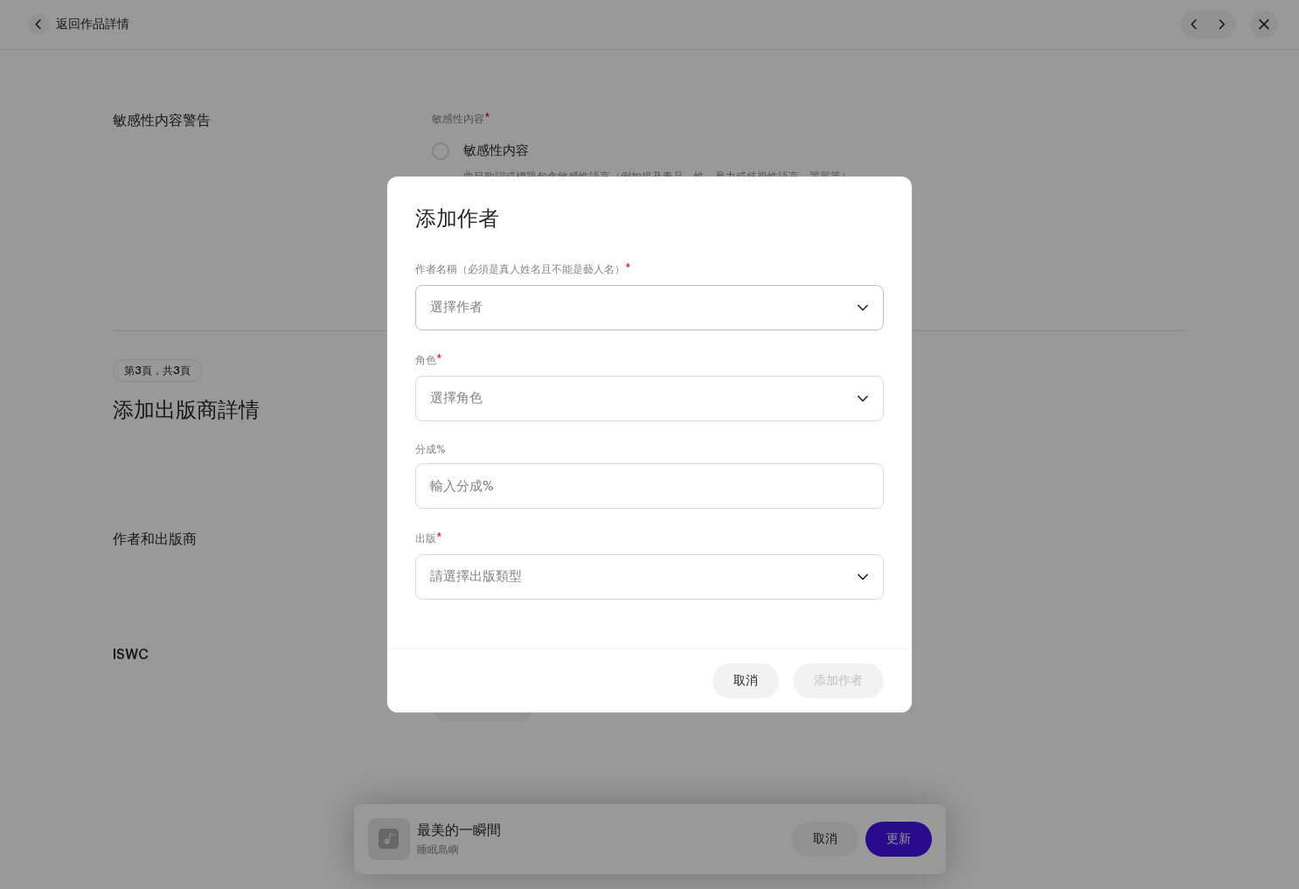
drag, startPoint x: 490, startPoint y: 329, endPoint x: 497, endPoint y: 316, distance: 14.9
click at [491, 325] on span "選擇作者" at bounding box center [643, 308] width 427 height 44
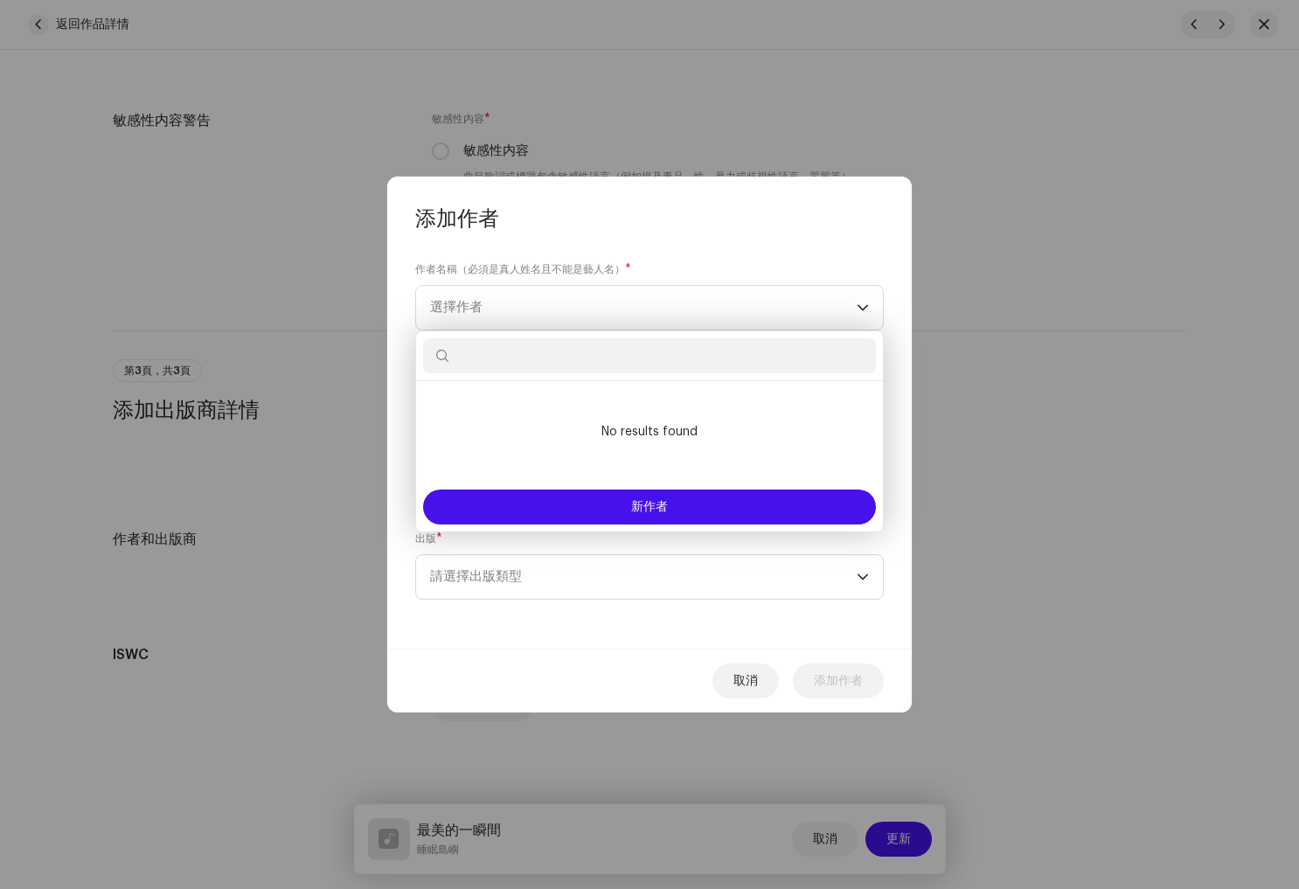
paste input "[PERSON_NAME]"
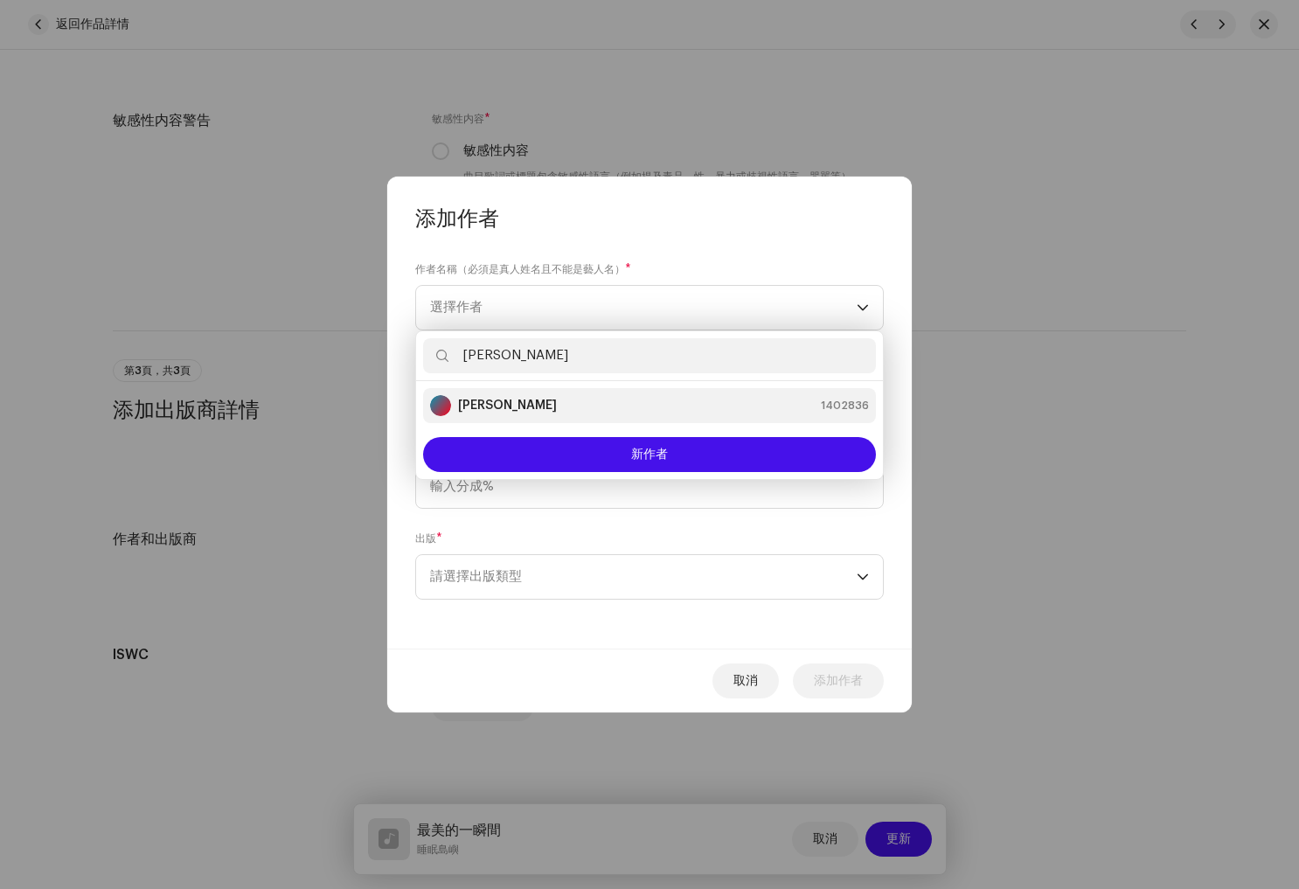
type input "[PERSON_NAME]"
click at [501, 418] on li "Leah Hu 1402836" at bounding box center [649, 405] width 453 height 35
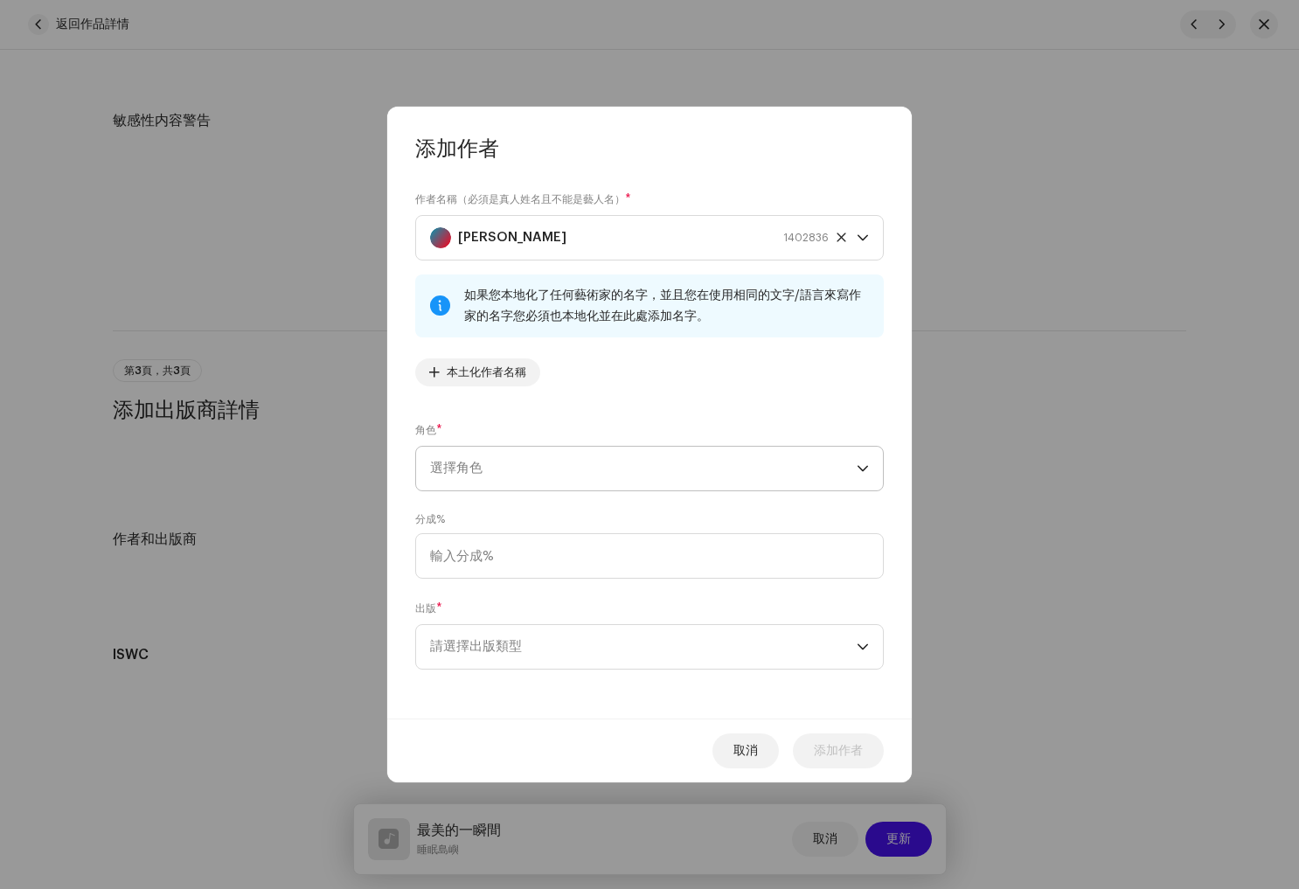
click at [547, 472] on span "選擇角色" at bounding box center [643, 469] width 427 height 44
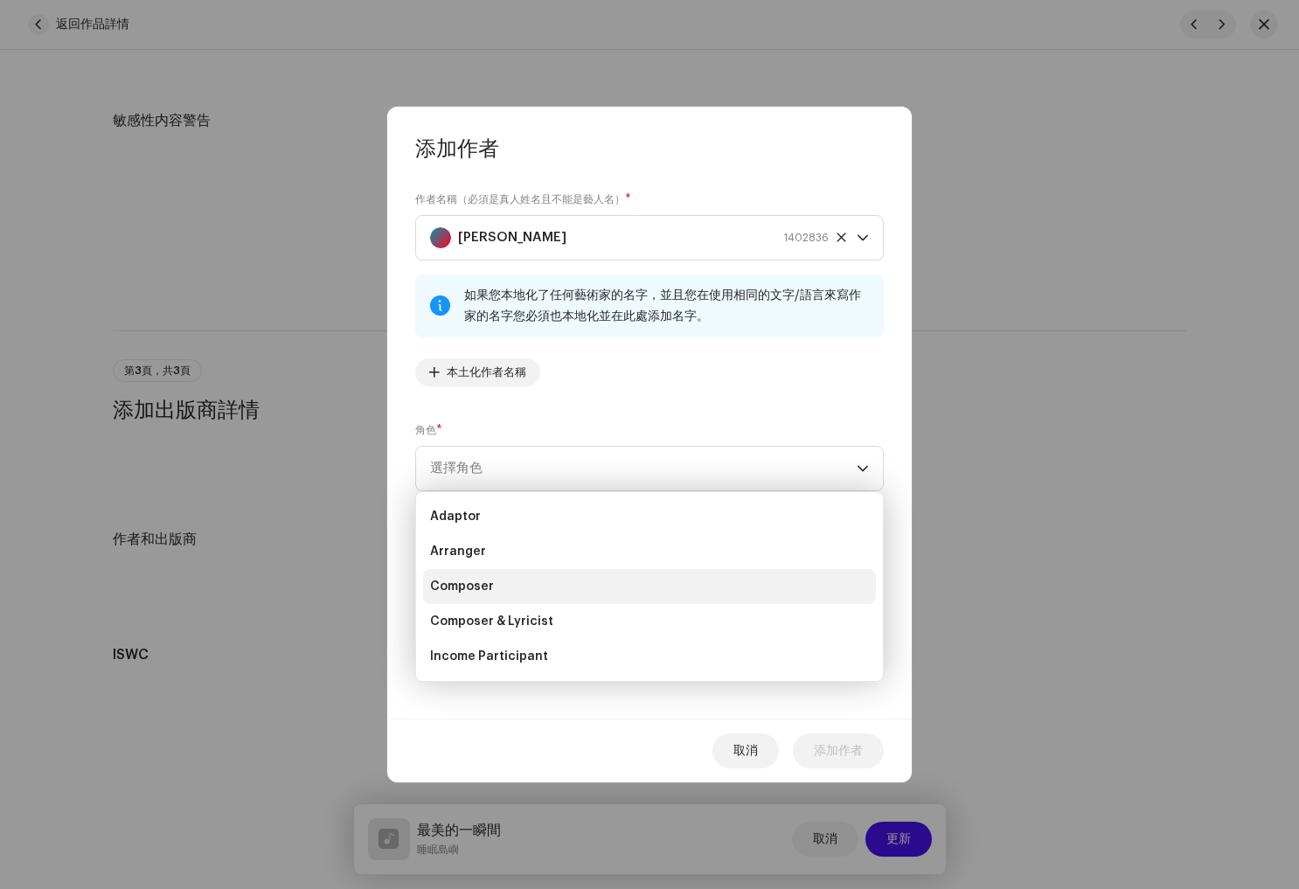
click at [545, 587] on li "Composer" at bounding box center [649, 586] width 453 height 35
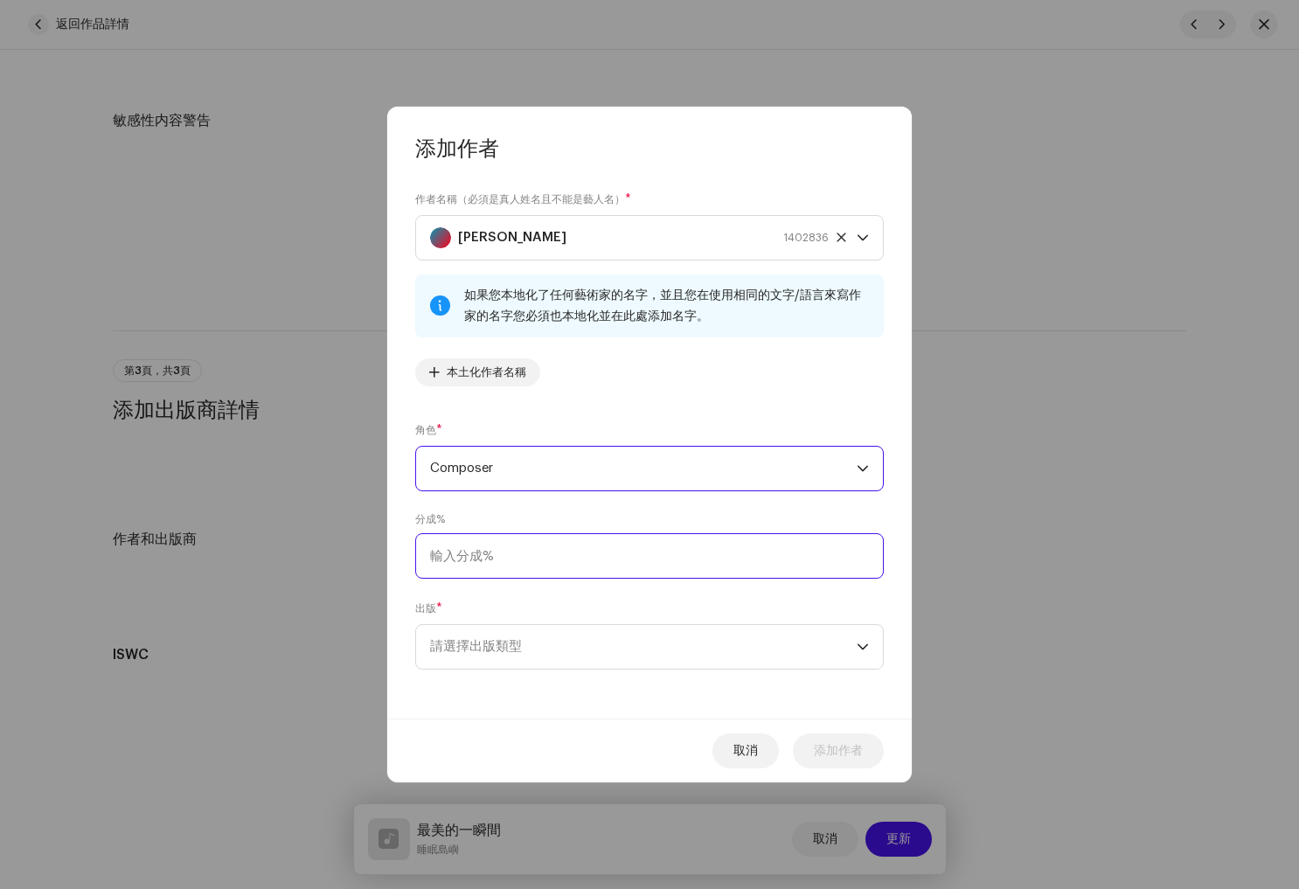
click at [531, 552] on input at bounding box center [649, 555] width 469 height 45
type input "100.00"
click at [561, 647] on span "請選擇出版類型" at bounding box center [643, 647] width 427 height 44
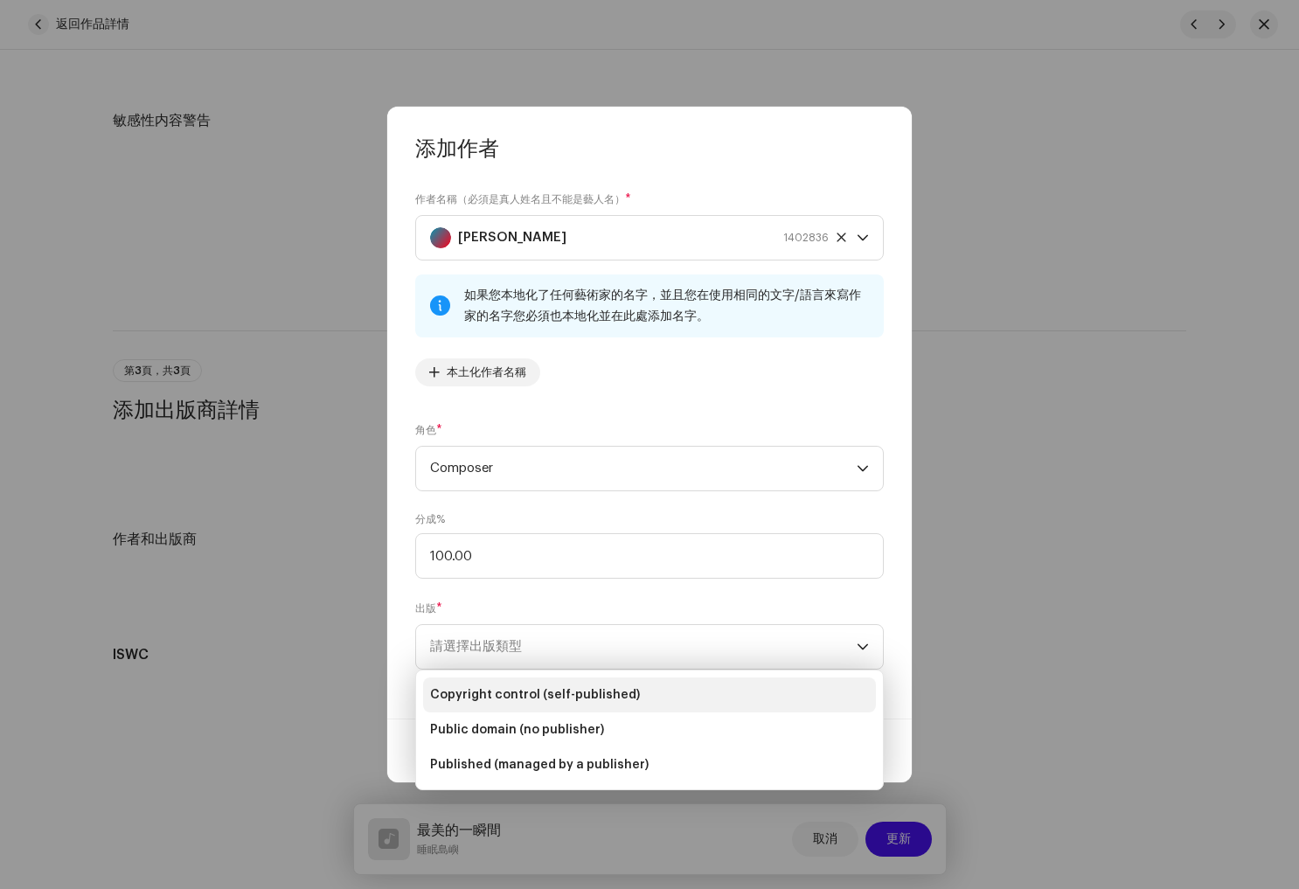
click at [585, 687] on span "Copyright control (self-published)" at bounding box center [535, 694] width 210 height 17
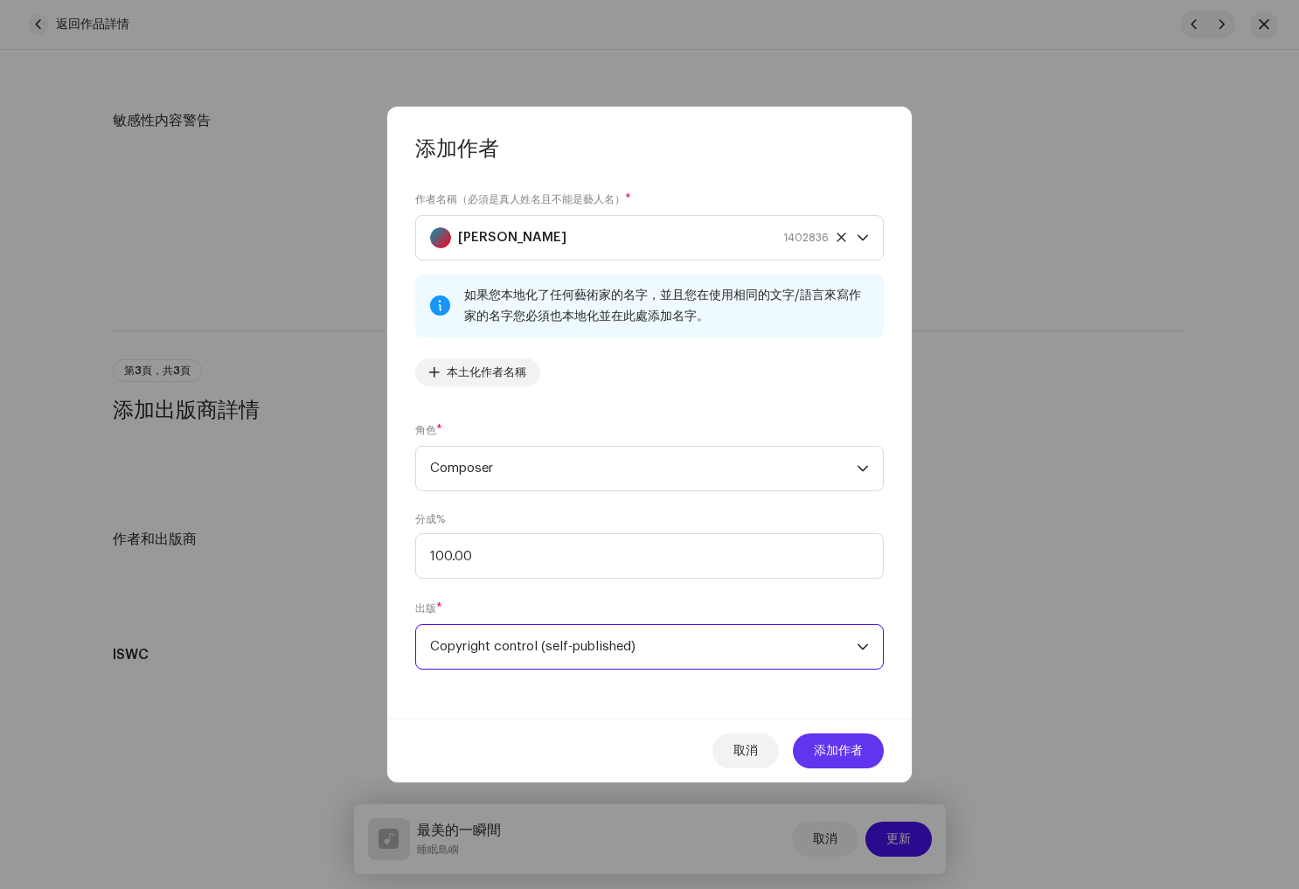
click at [858, 750] on span "添加作者" at bounding box center [838, 750] width 49 height 35
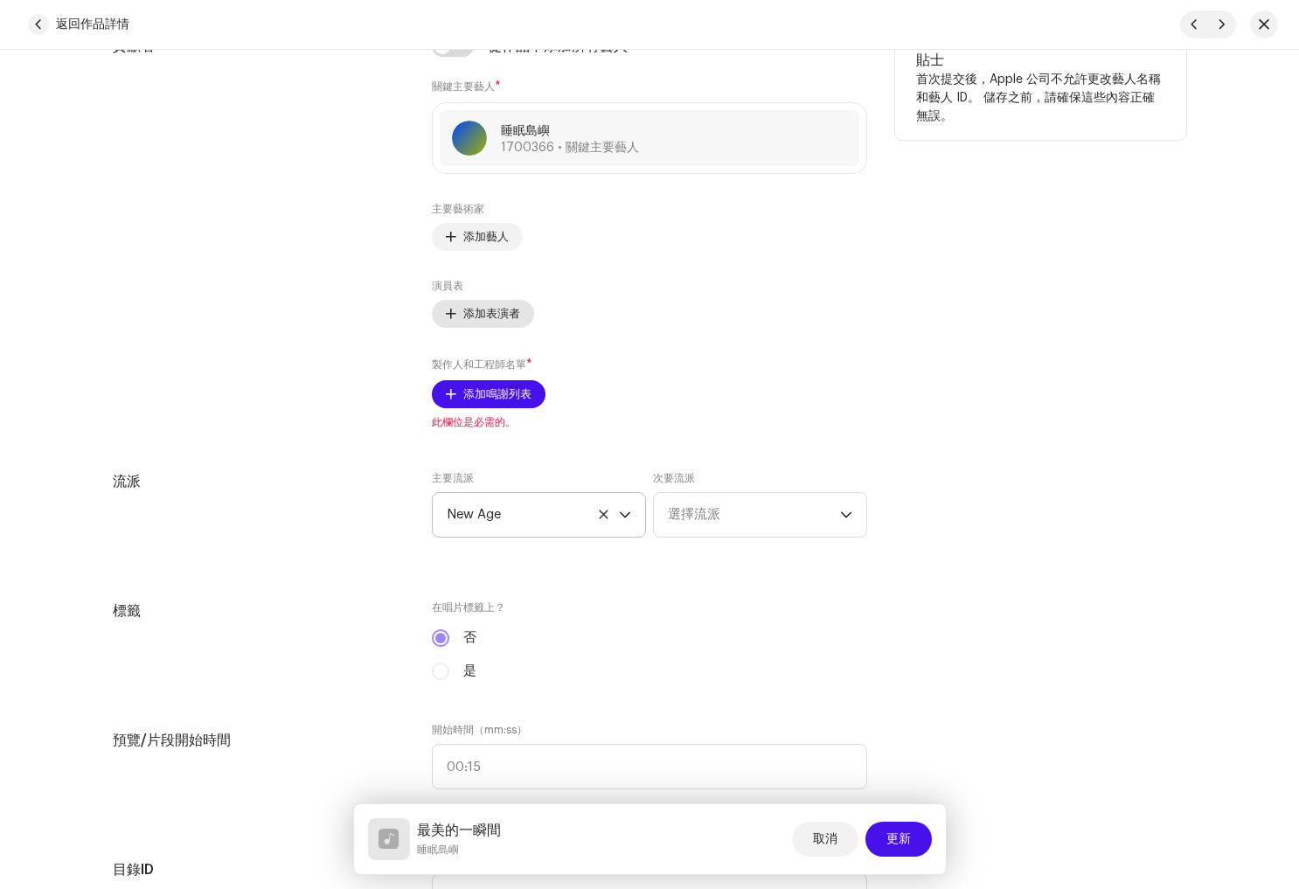
scroll to position [1125, 0]
click at [486, 396] on span "添加鳴謝列表" at bounding box center [497, 396] width 68 height 35
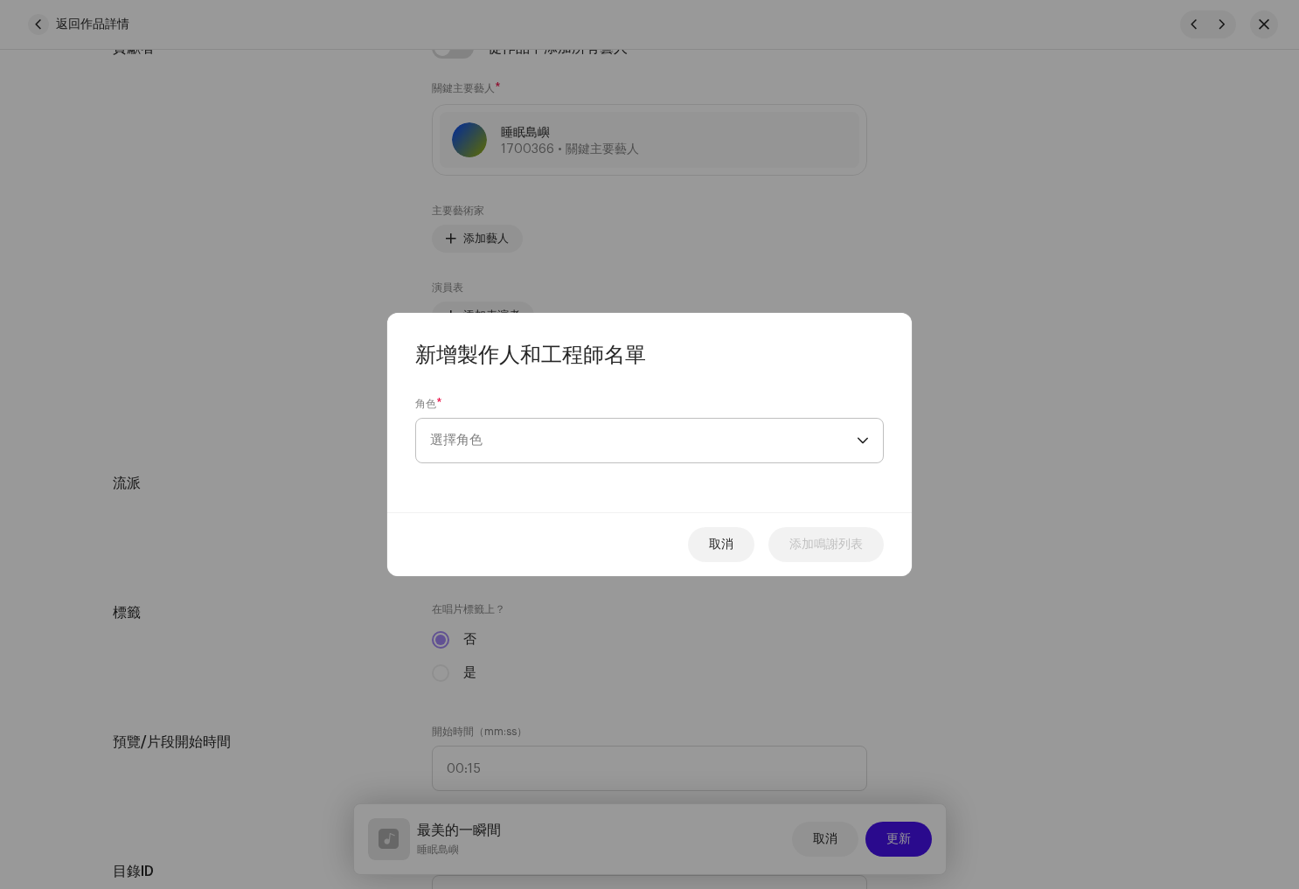
click at [502, 446] on span "選擇角色" at bounding box center [643, 441] width 427 height 44
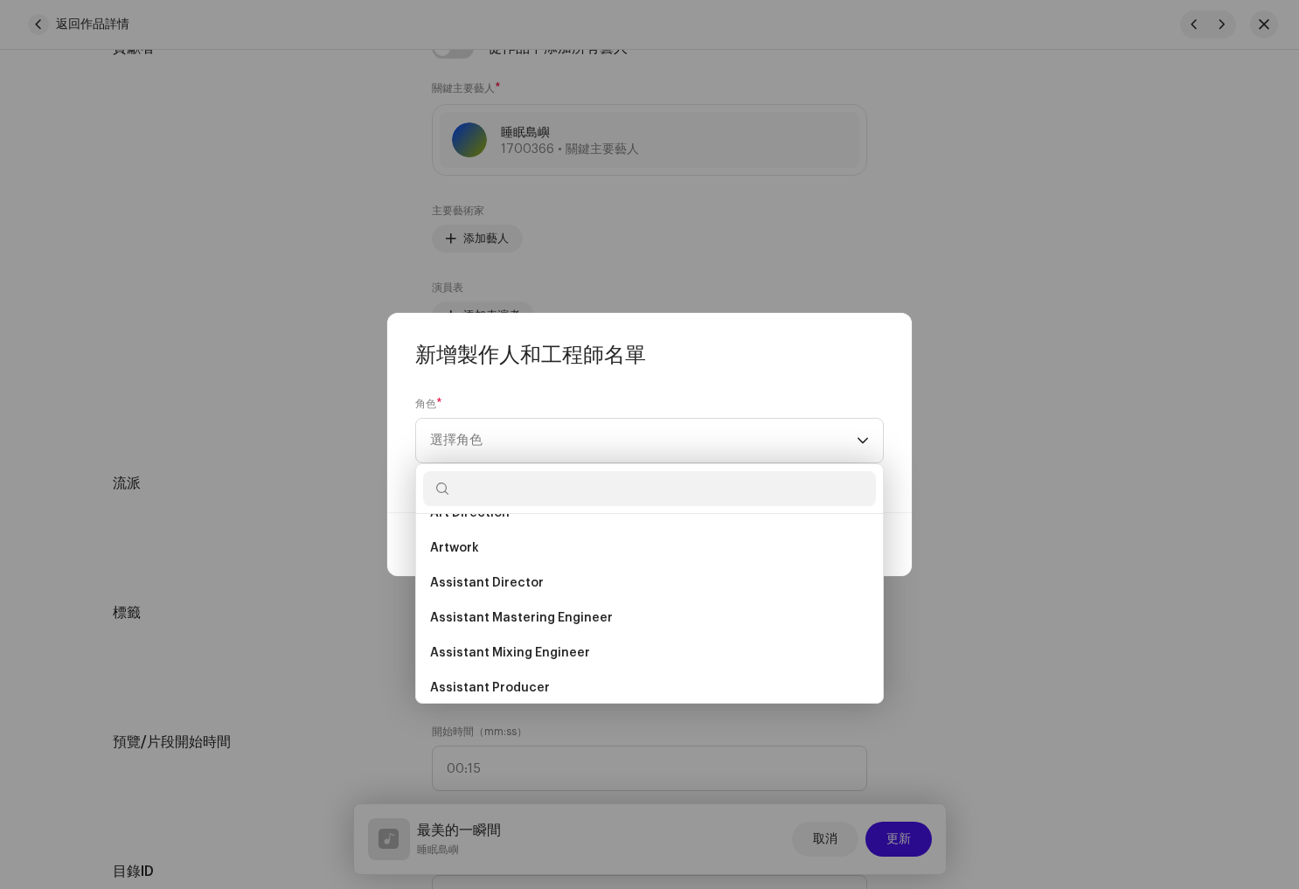
scroll to position [0, 0]
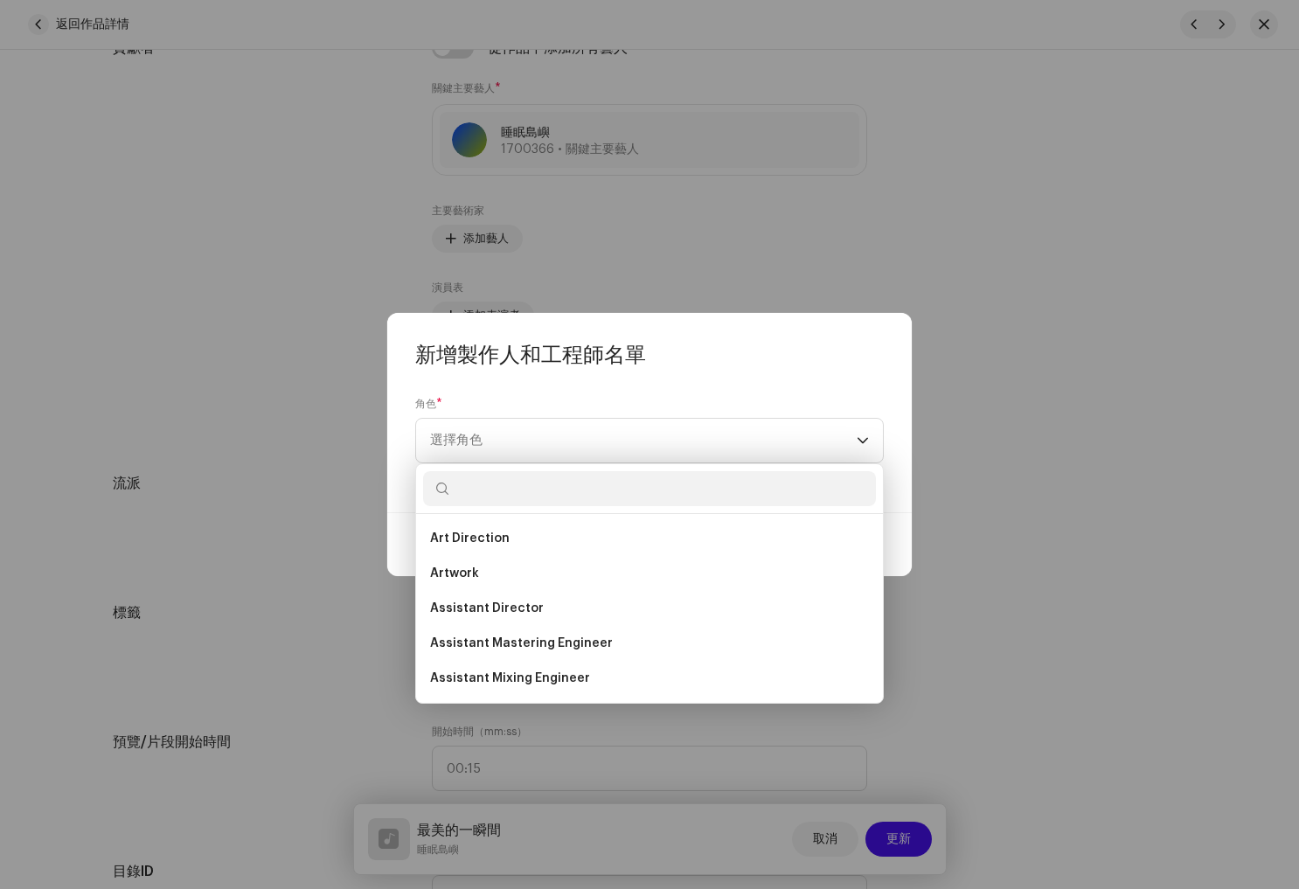
click at [706, 379] on div "角色 * 選擇角色" at bounding box center [649, 440] width 525 height 143
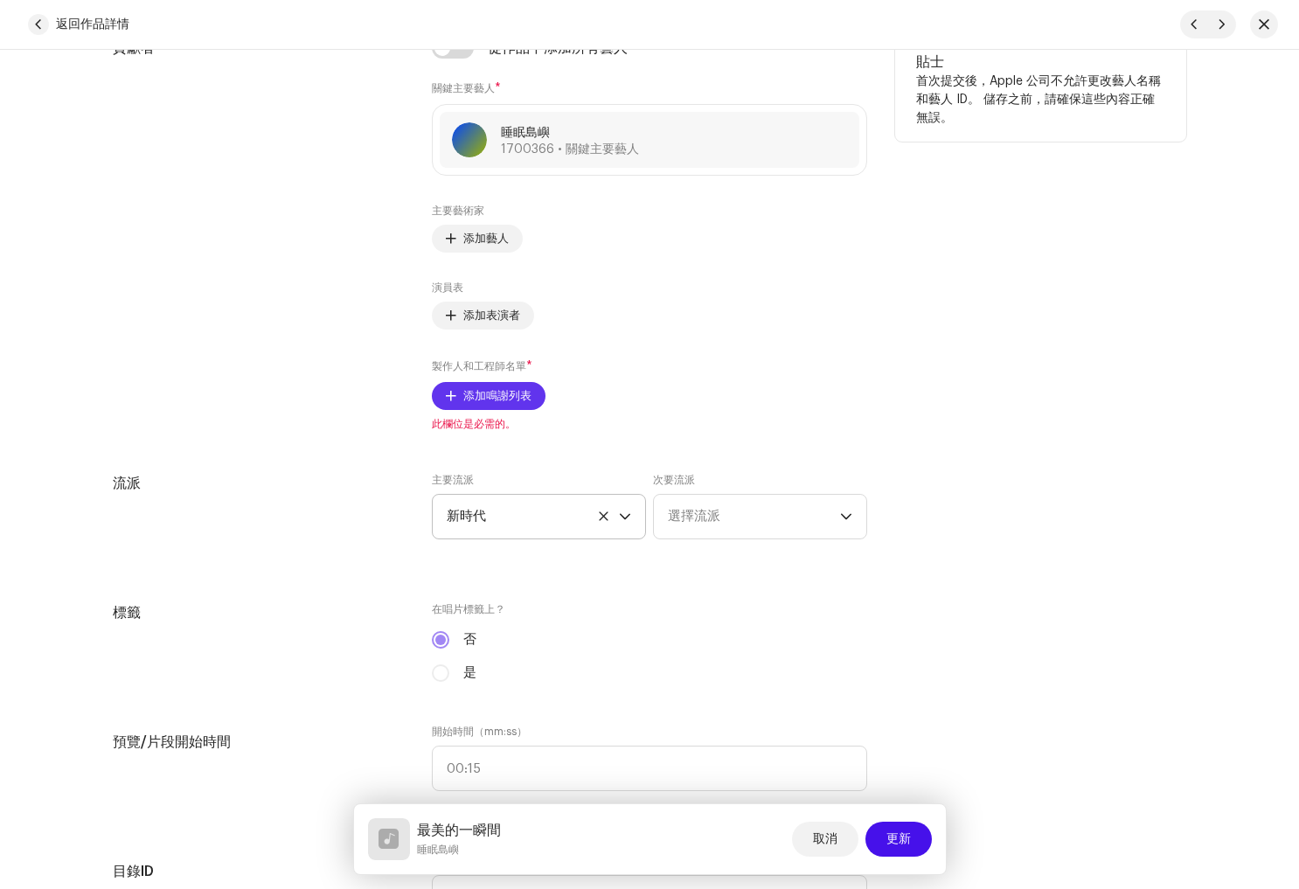
click at [495, 399] on font "添加鳴謝列表" at bounding box center [497, 395] width 68 height 11
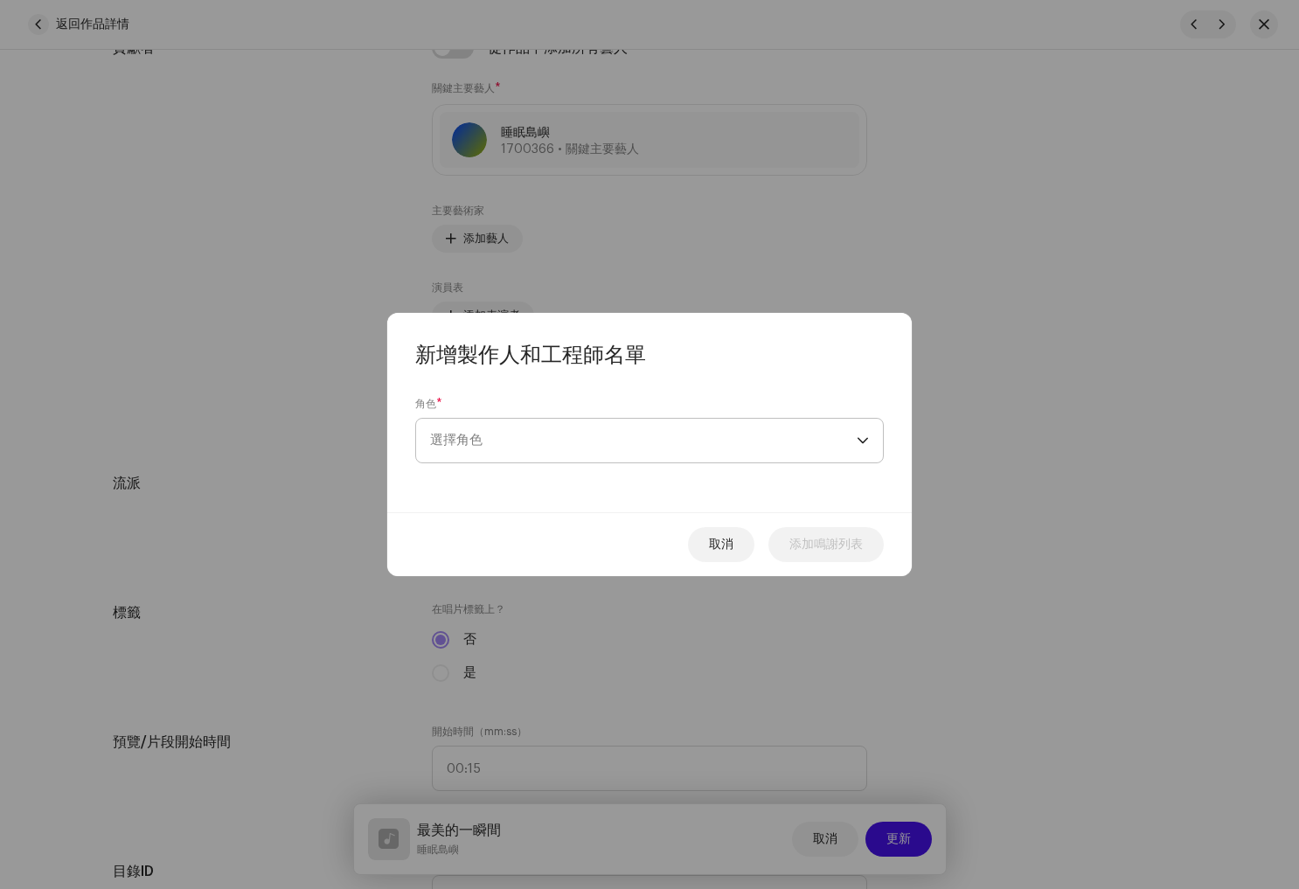
click at [519, 434] on span "選擇角色" at bounding box center [643, 441] width 427 height 44
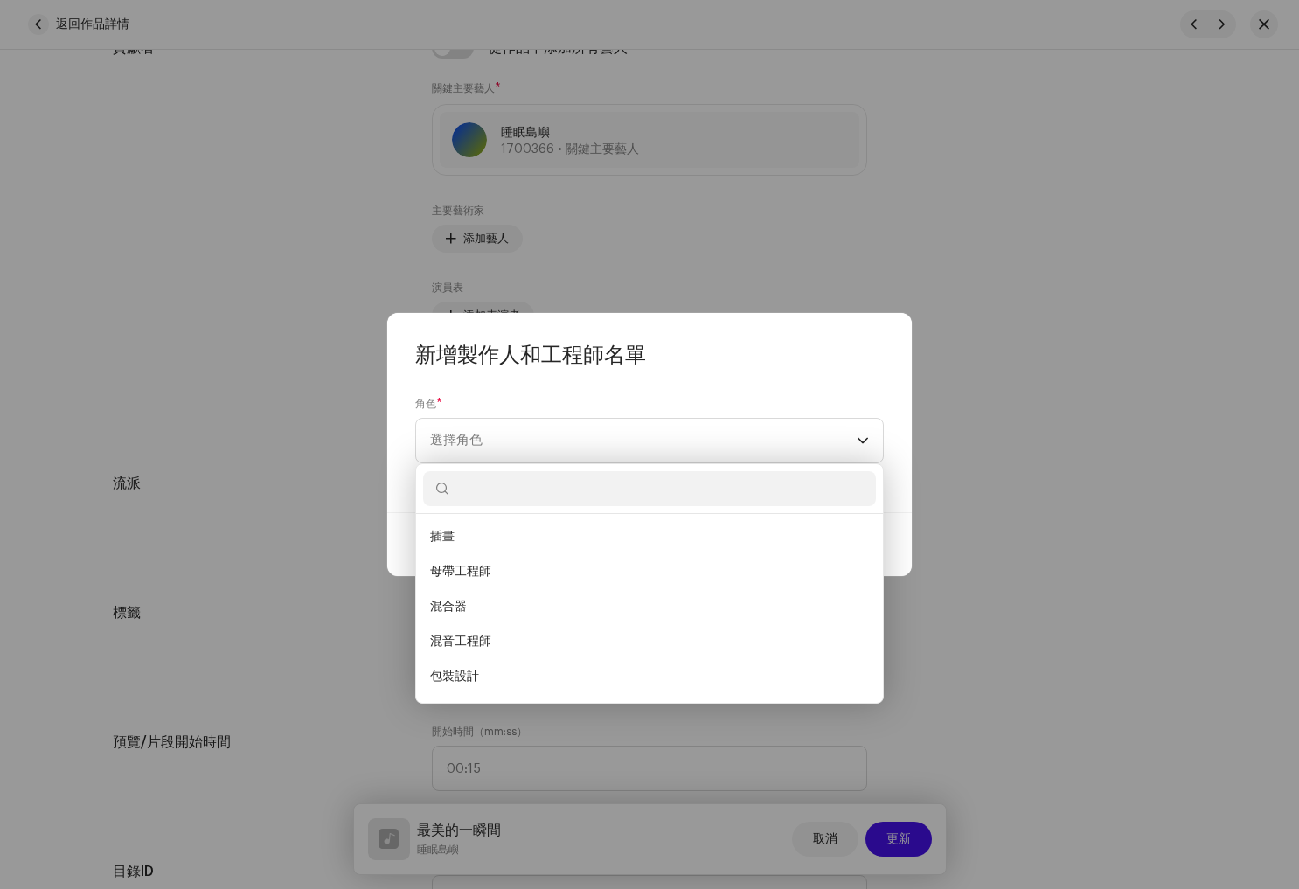
scroll to position [455, 0]
click at [596, 643] on li "混音工程師" at bounding box center [649, 642] width 453 height 35
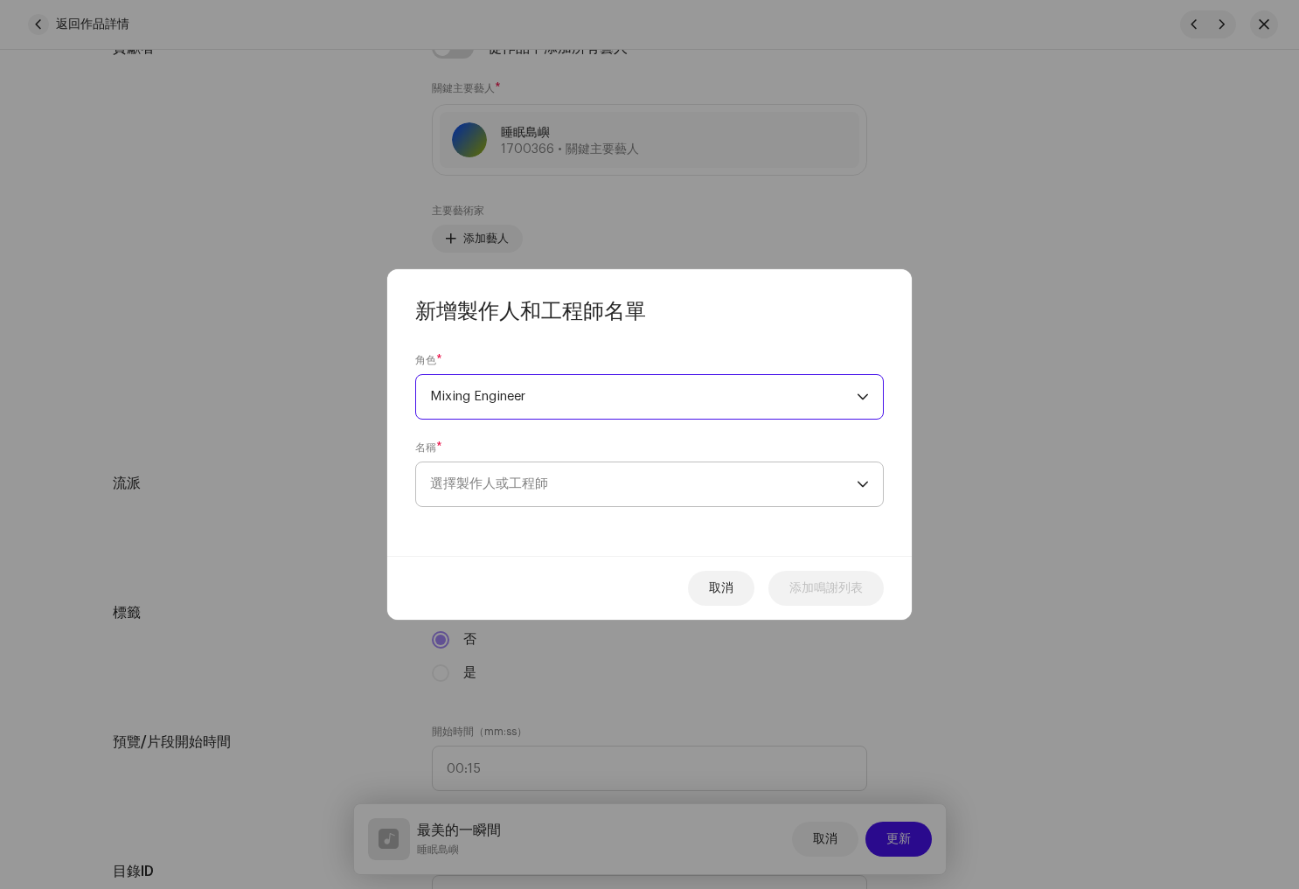
click at [556, 488] on span "選擇製作人或工程師" at bounding box center [643, 484] width 427 height 44
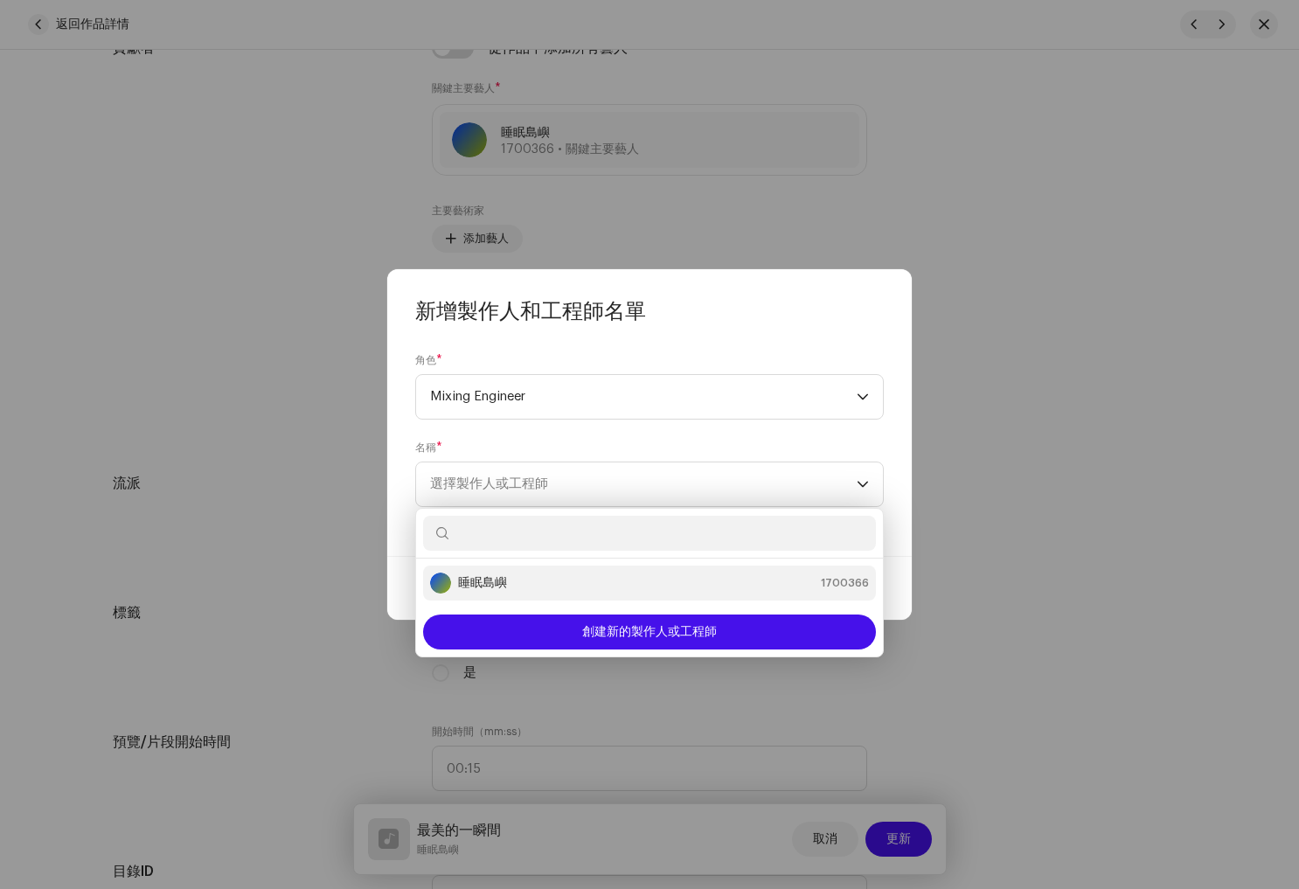
click at [548, 587] on div "睡眠島嶼 1700366" at bounding box center [649, 583] width 439 height 21
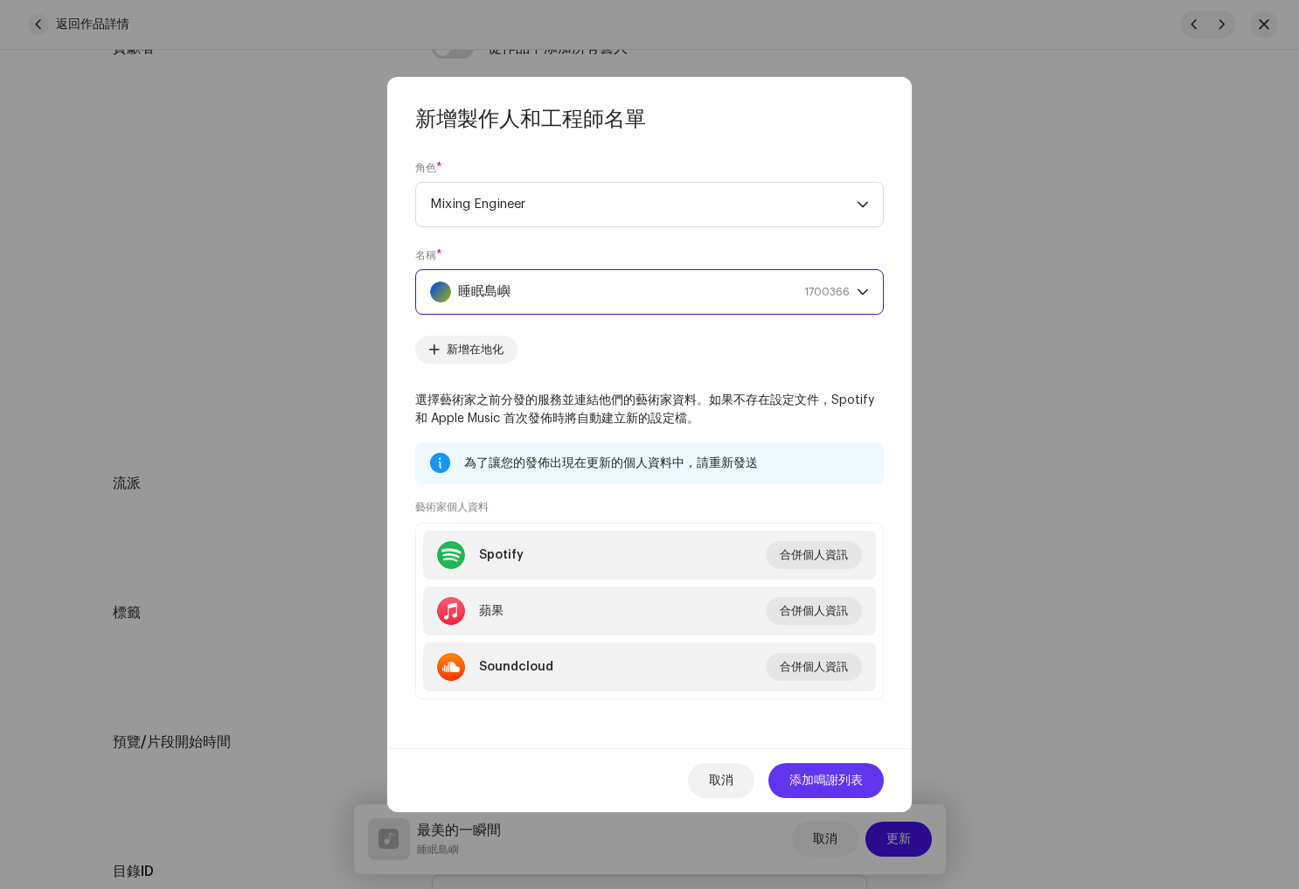
click at [829, 782] on font "添加鳴謝列表" at bounding box center [825, 781] width 73 height 12
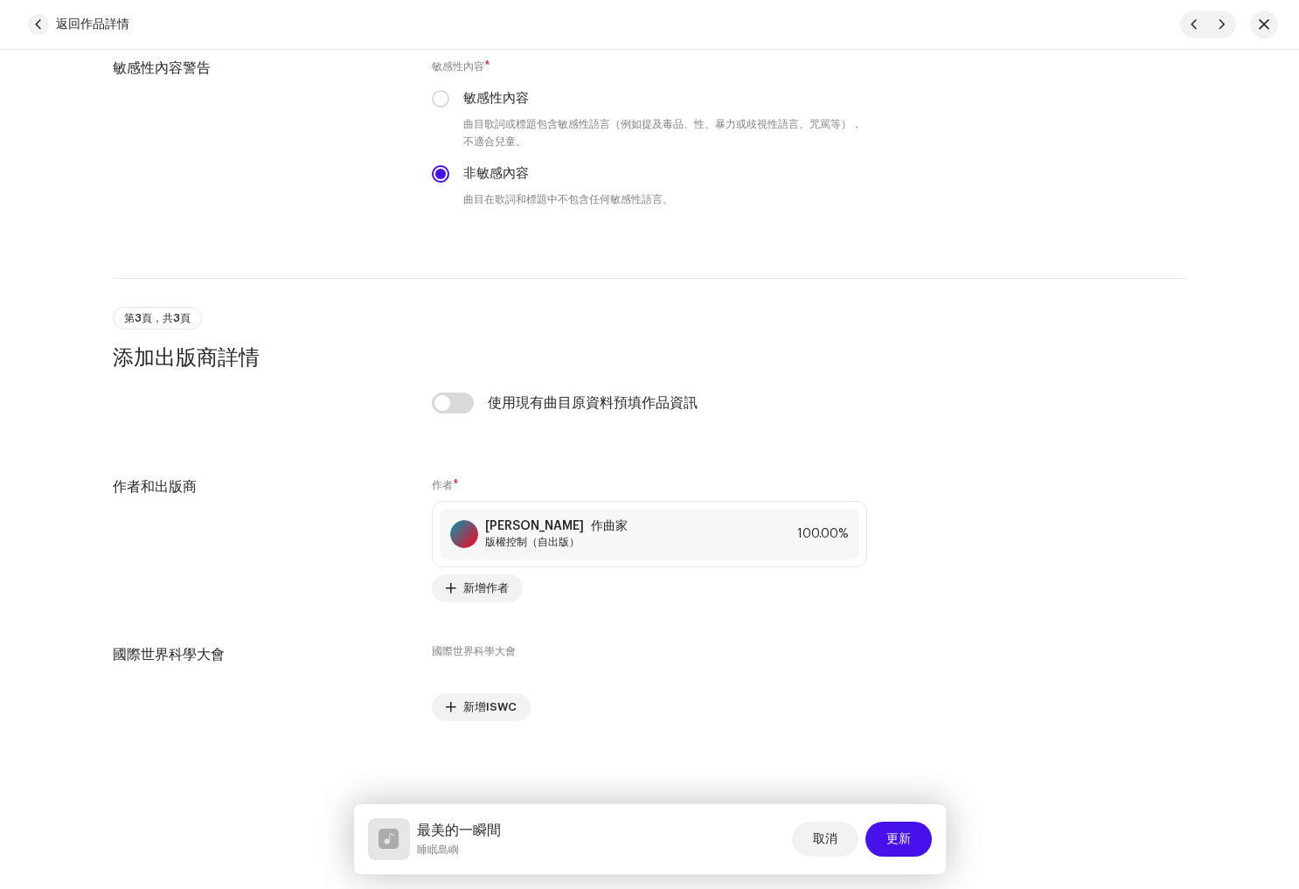
scroll to position [2885, 0]
click at [905, 845] on span "更新" at bounding box center [898, 839] width 24 height 35
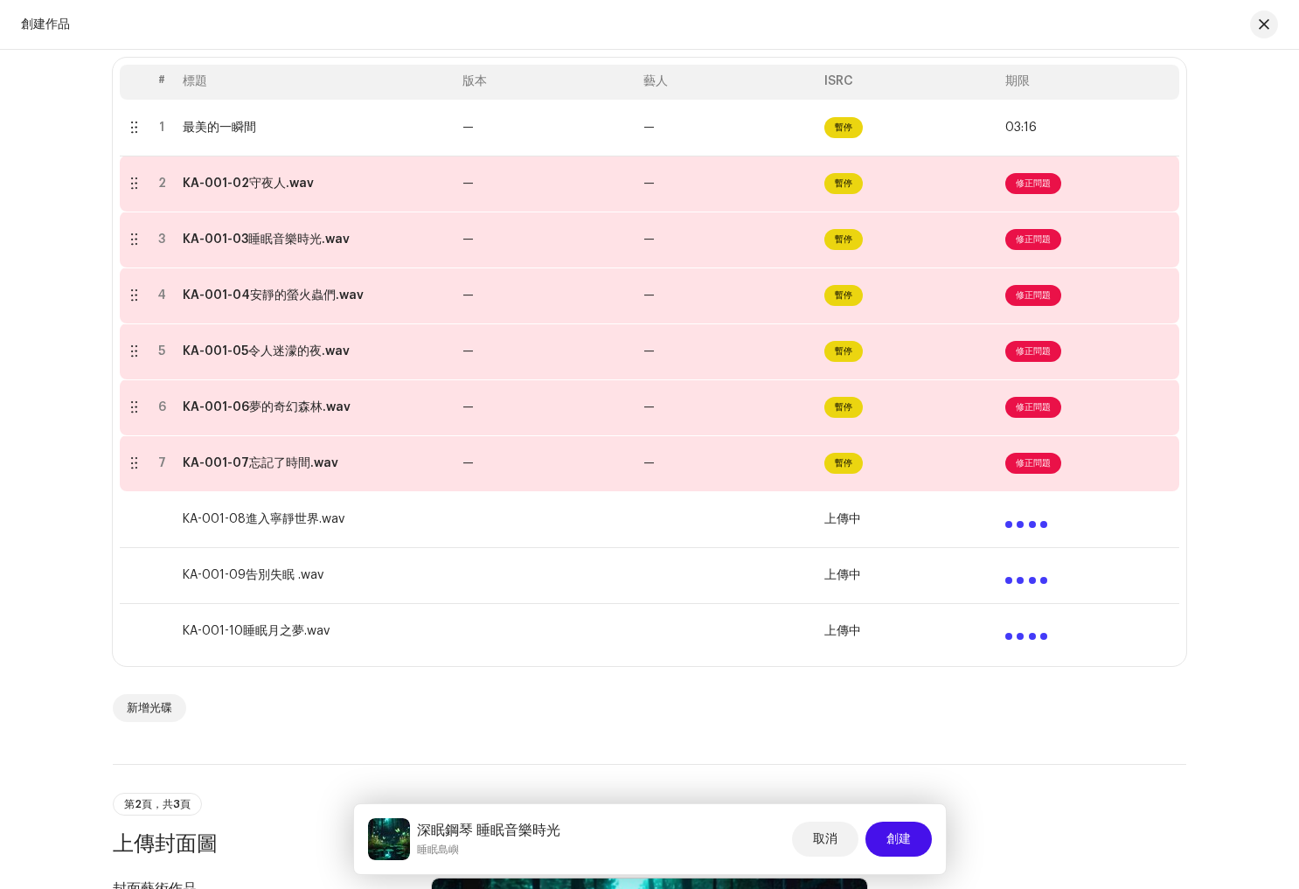
scroll to position [337, 0]
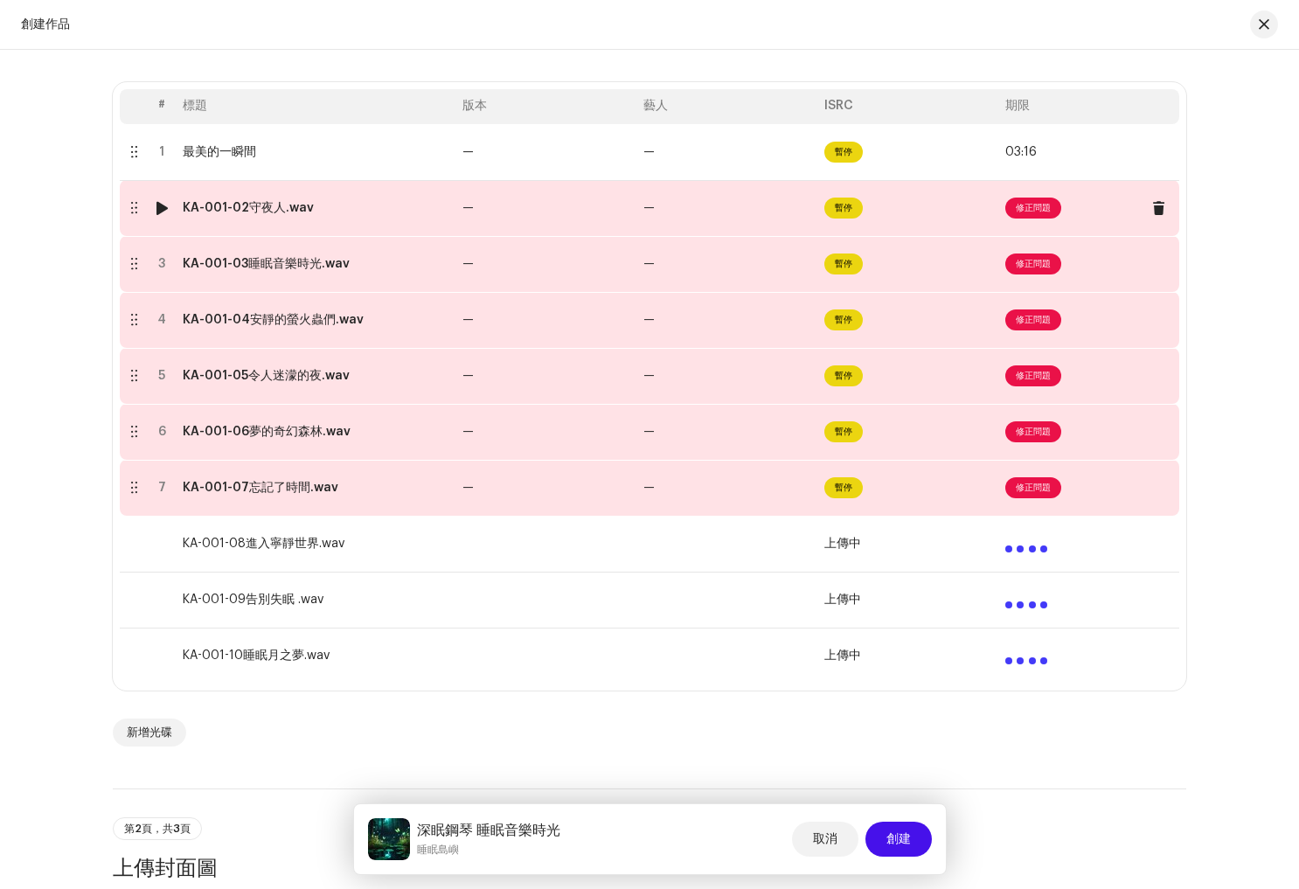
click at [1035, 217] on span "修正問題" at bounding box center [1033, 208] width 56 height 21
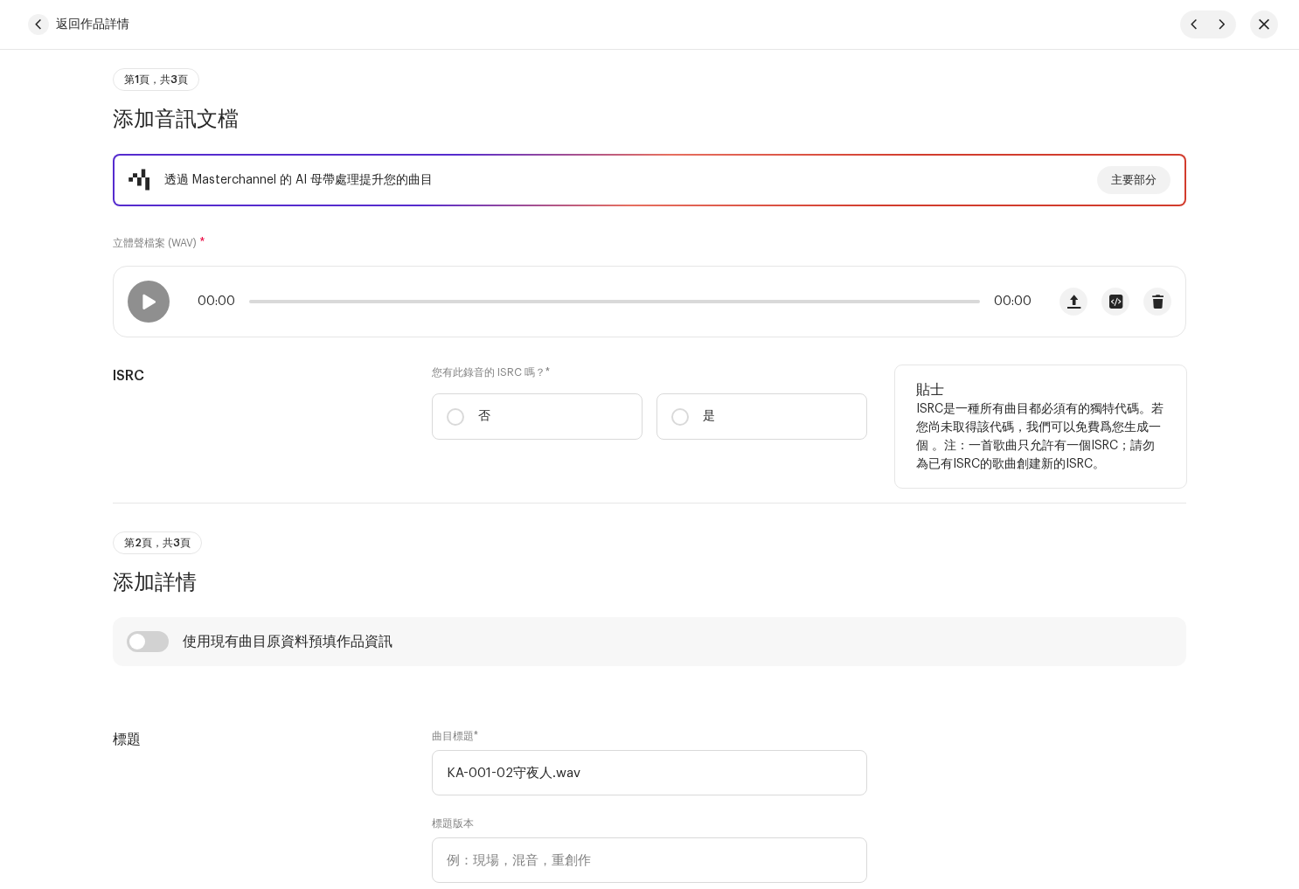
scroll to position [154, 0]
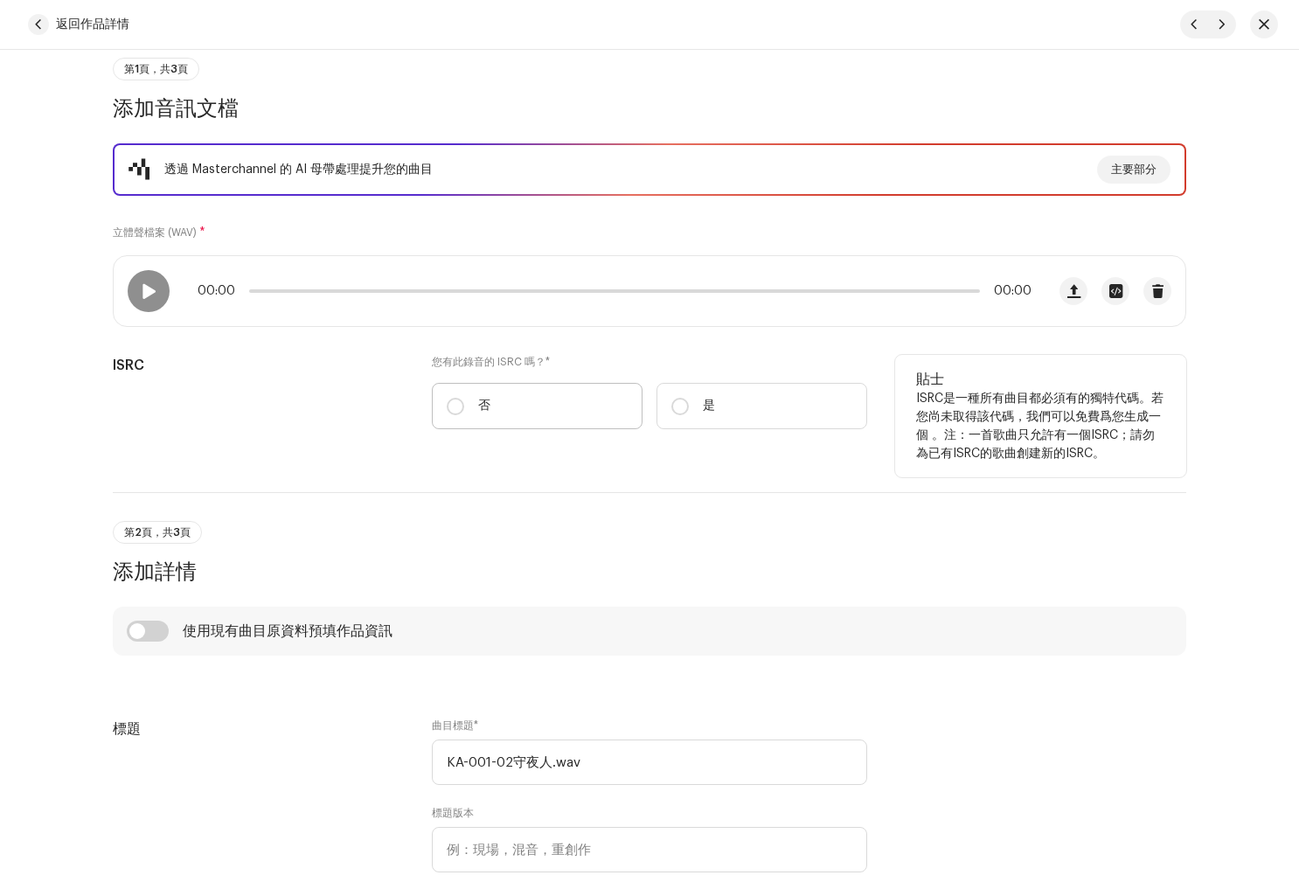
click at [440, 411] on label "否" at bounding box center [537, 406] width 211 height 46
click at [447, 411] on input "否" at bounding box center [455, 406] width 17 height 17
radio input "true"
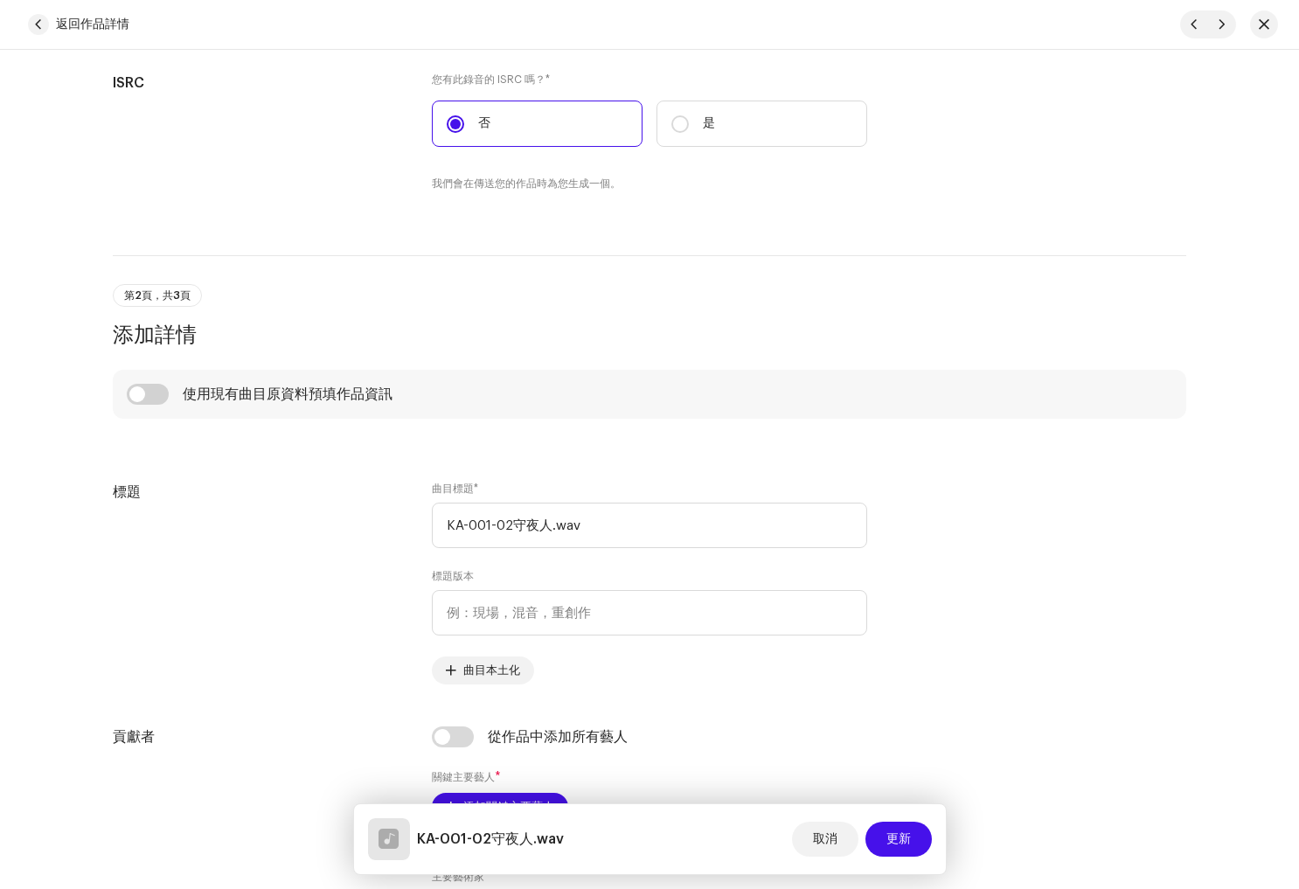
scroll to position [525, 0]
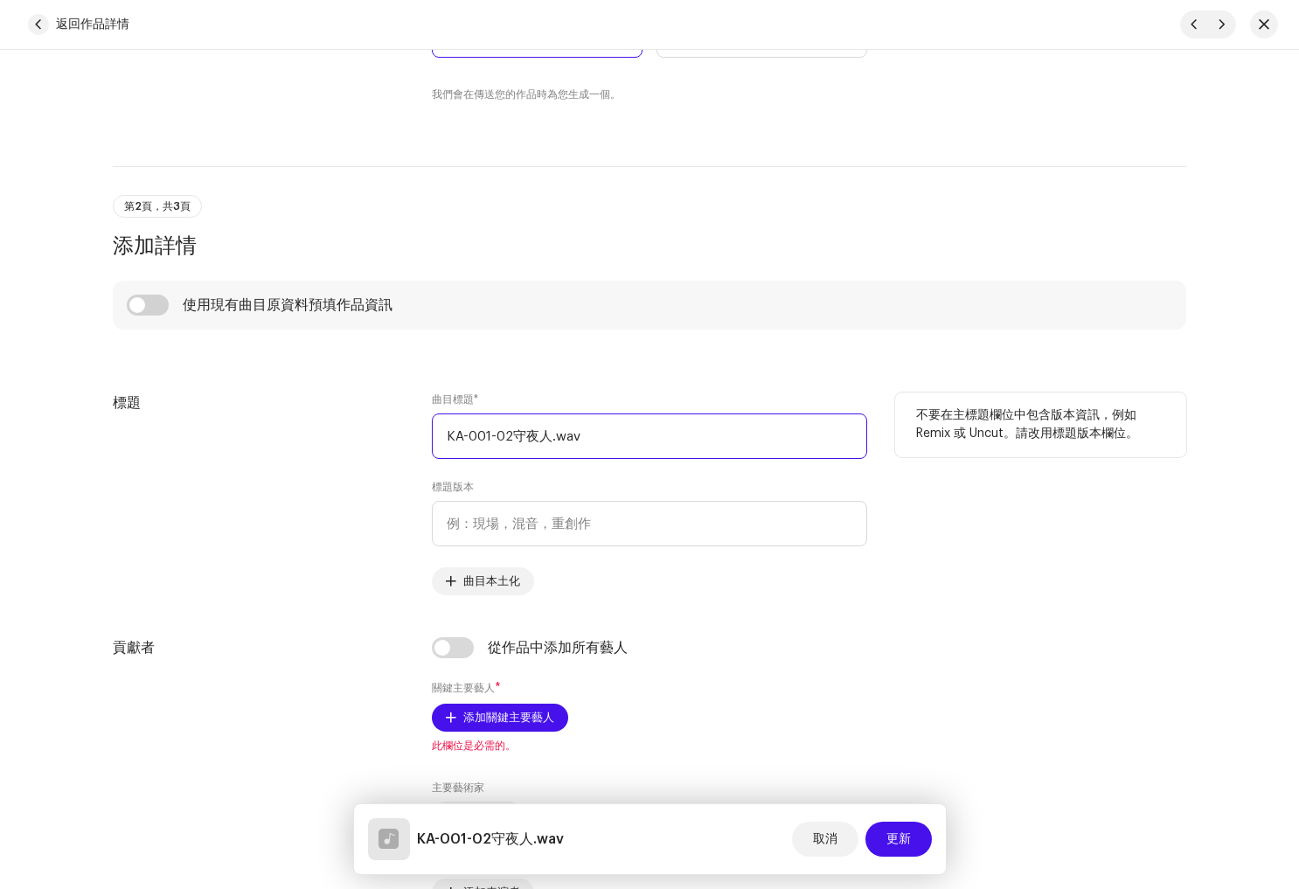
drag, startPoint x: 639, startPoint y: 435, endPoint x: 193, endPoint y: 424, distance: 446.0
click at [192, 424] on div "標題 曲目標題 * KA-001-02守夜人.wav 標題版本 曲目本土化 不要在主標題欄位中包含版本資訊，例如 Remix 或 Uncut。請改用標題版本欄…" at bounding box center [649, 494] width 1073 height 203
paste input "守夜人"
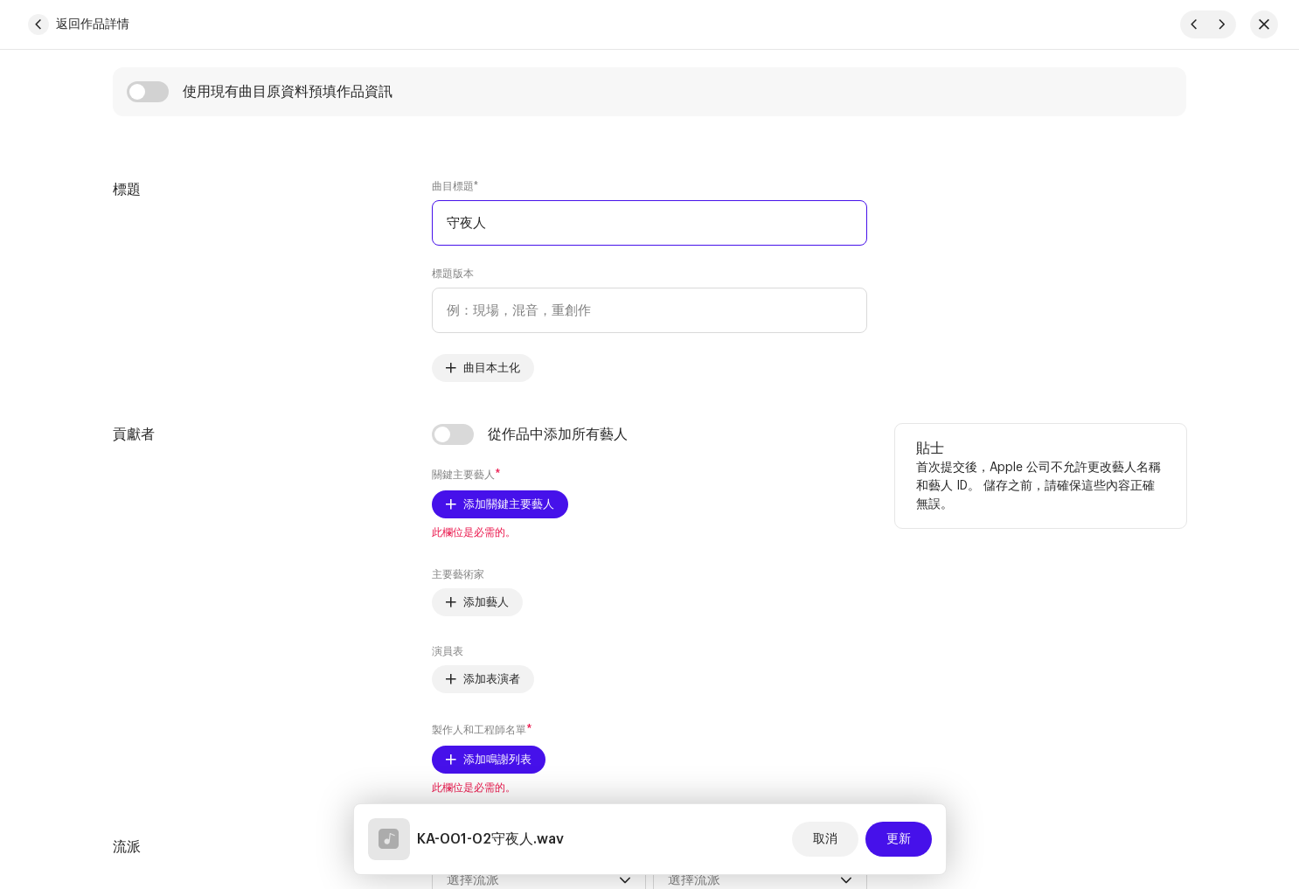
scroll to position [740, 0]
type input "守夜人"
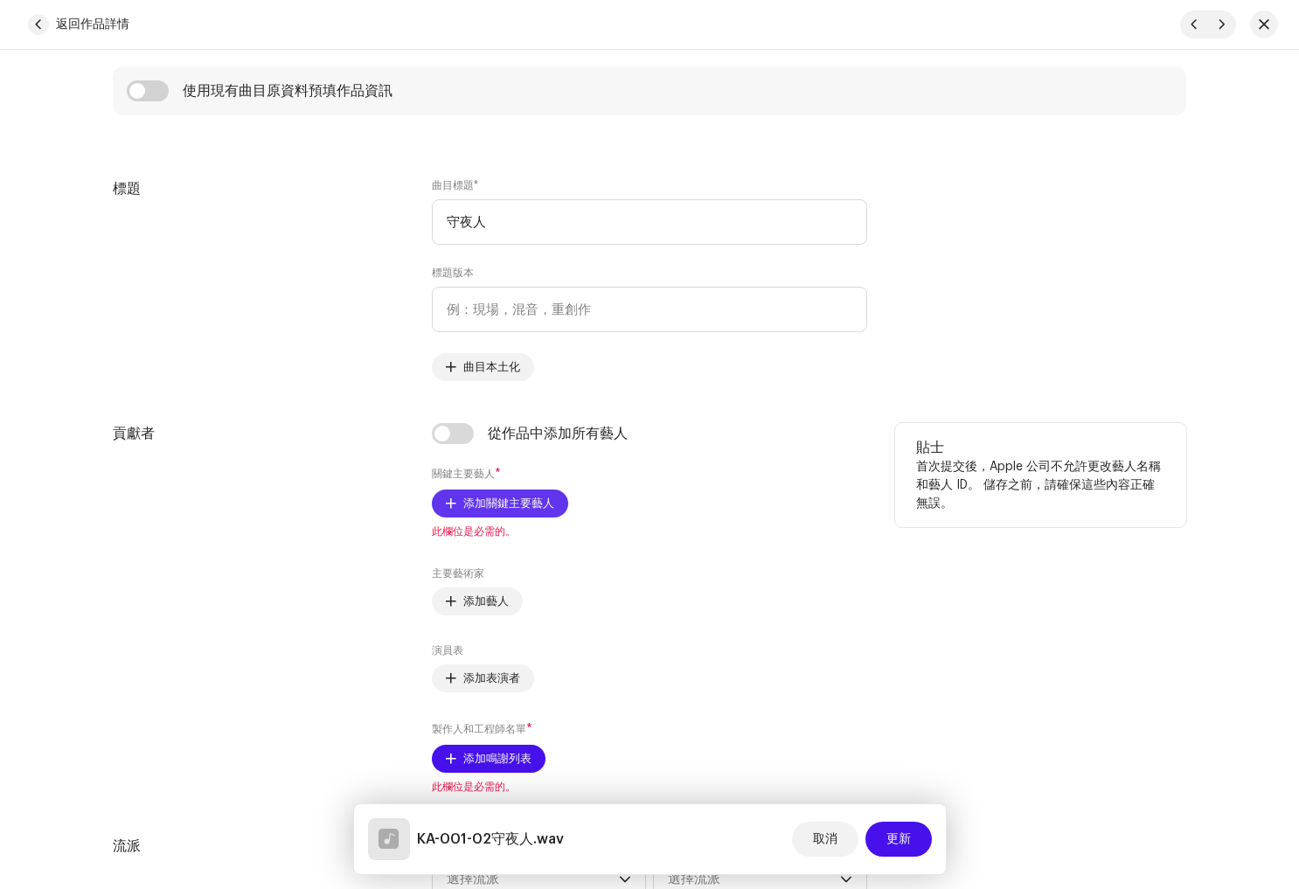
click at [507, 507] on span "添加關鍵主要藝人" at bounding box center [508, 503] width 91 height 35
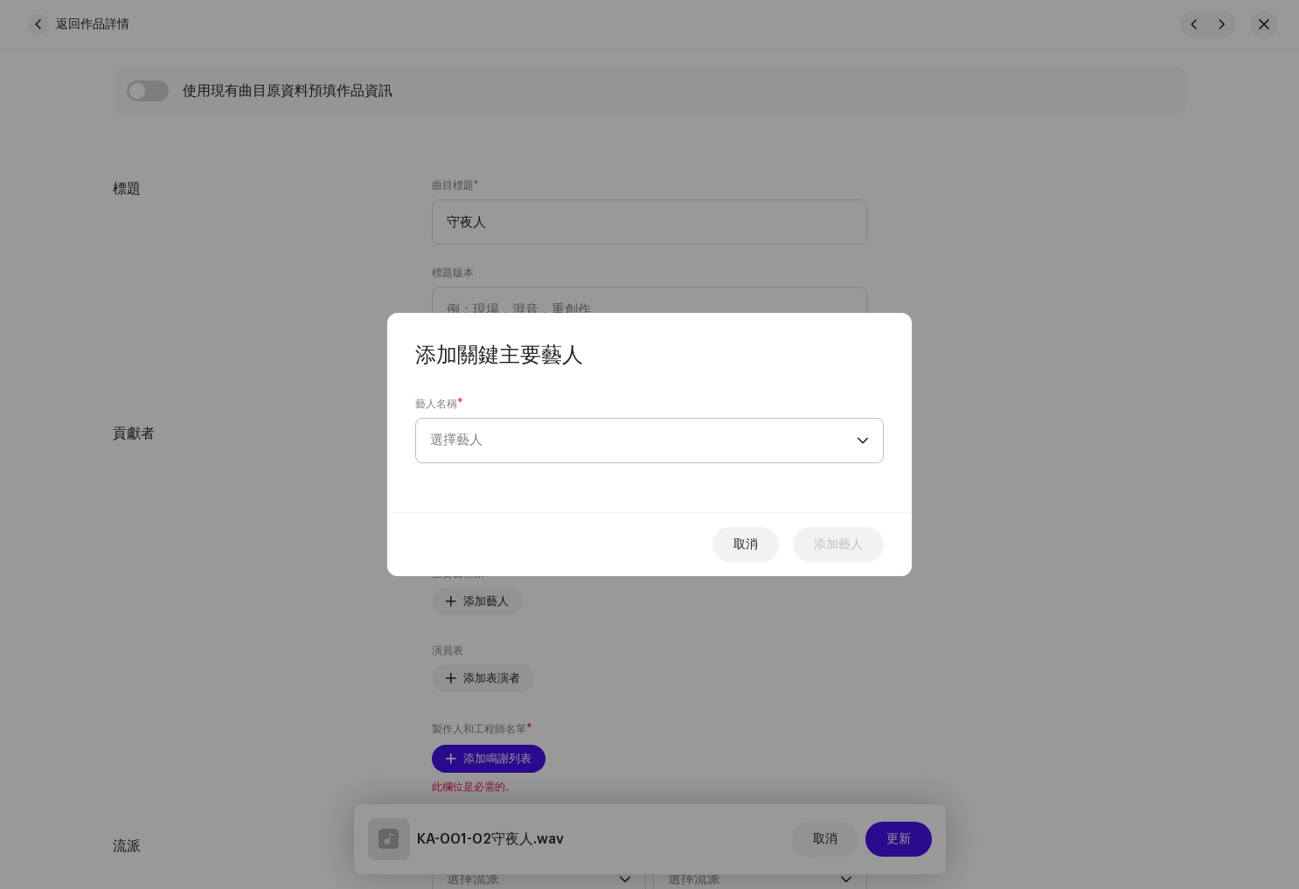
click at [507, 443] on span "選擇藝人" at bounding box center [643, 441] width 427 height 44
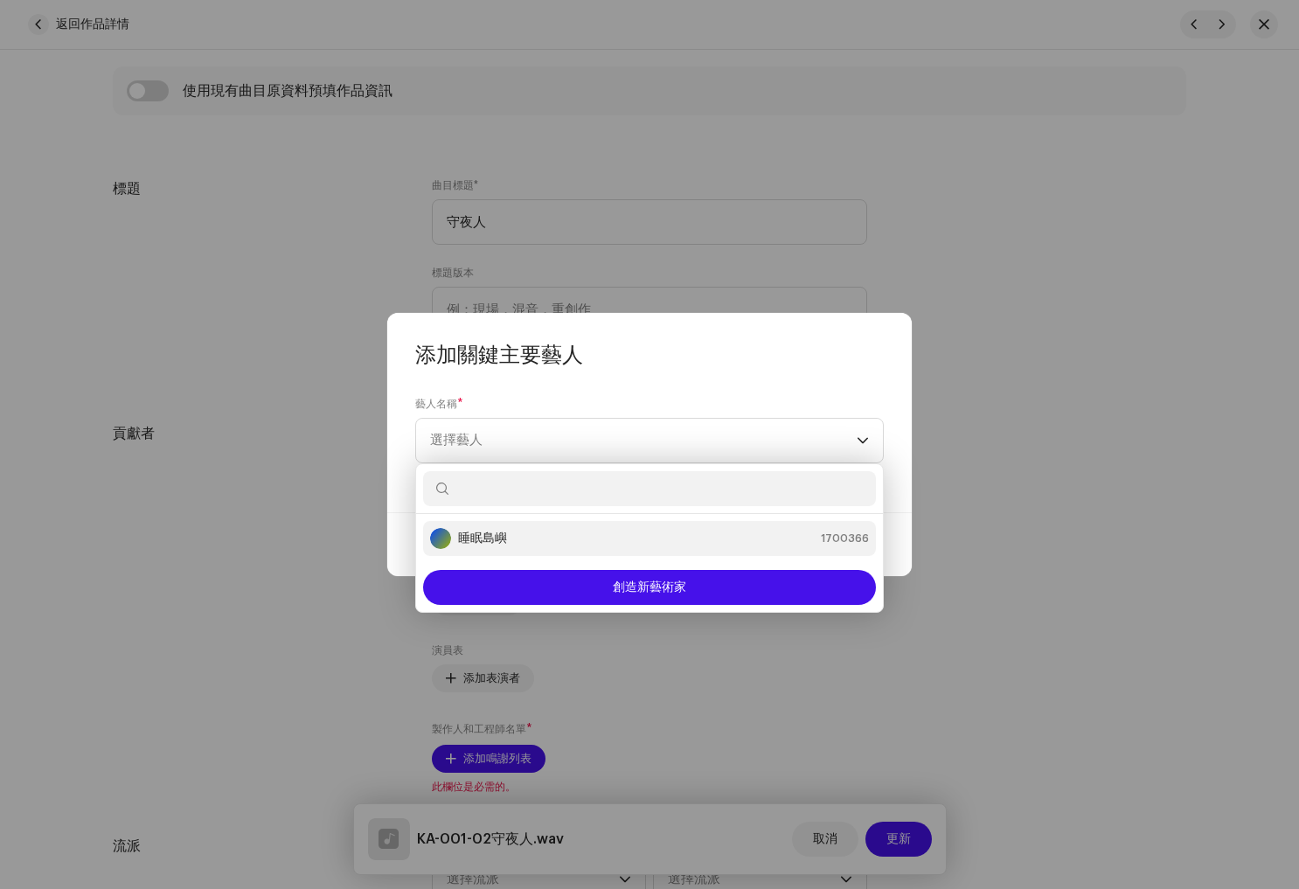
click at [503, 532] on font "睡眠島嶼" at bounding box center [482, 538] width 49 height 12
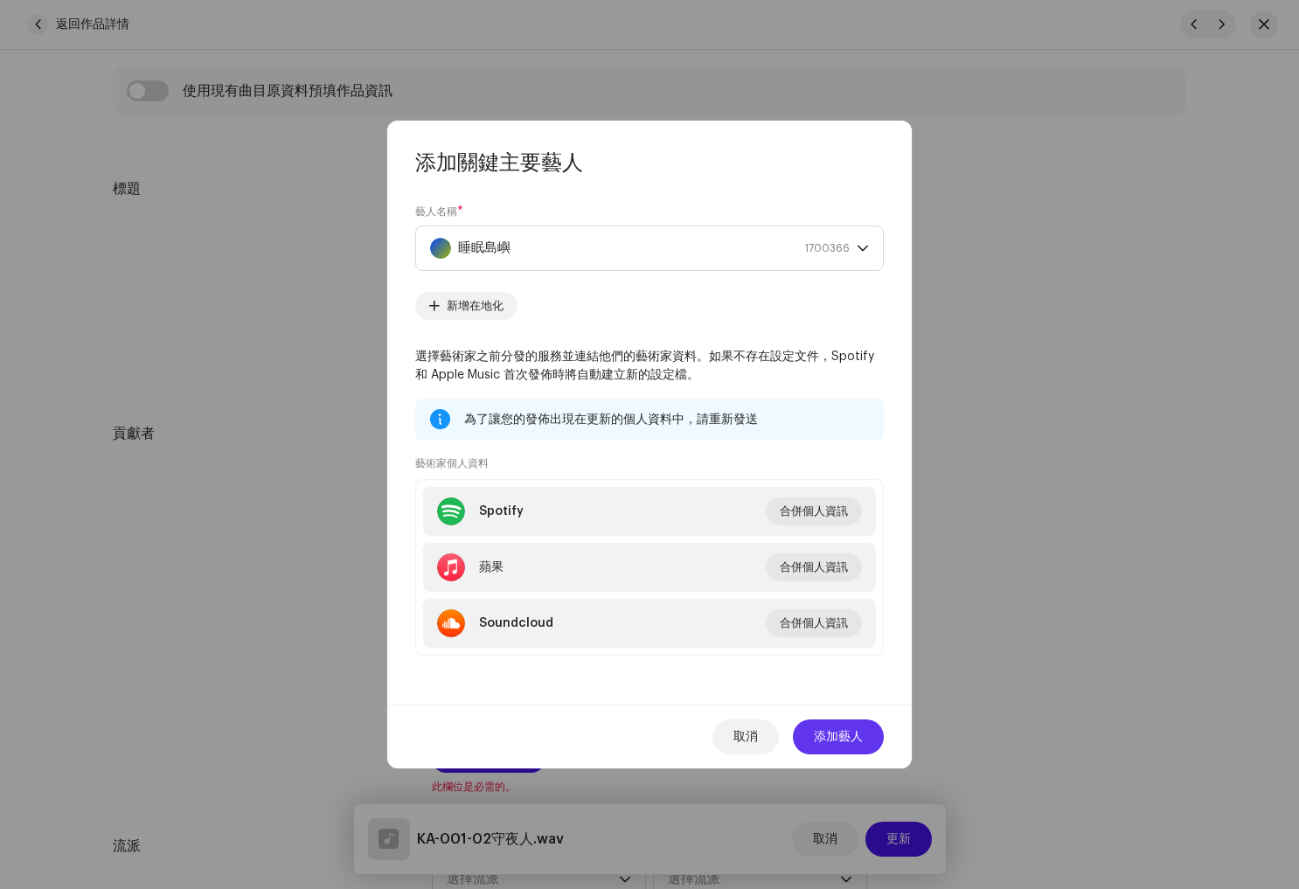
click at [837, 742] on font "添加藝人" at bounding box center [838, 737] width 49 height 12
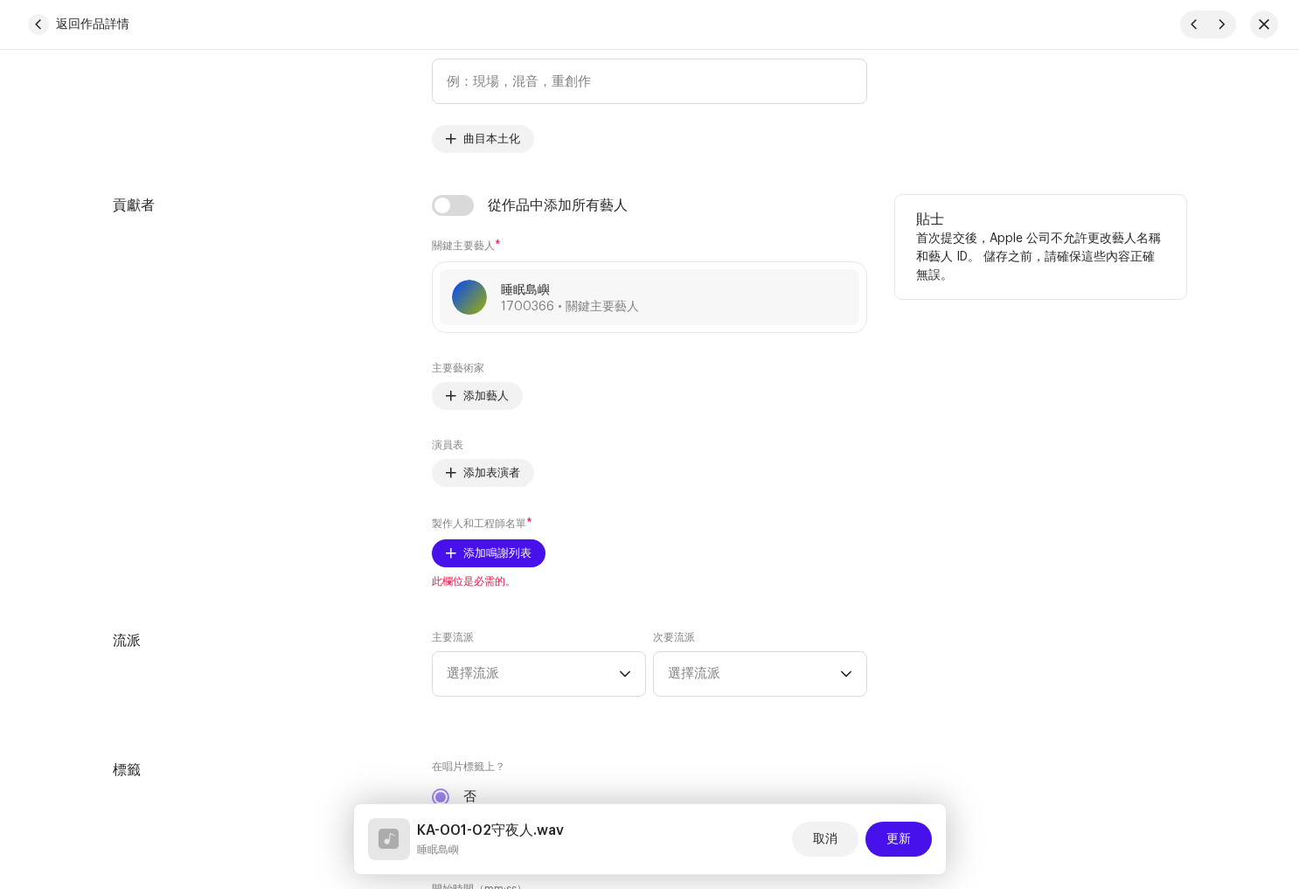
scroll to position [981, 0]
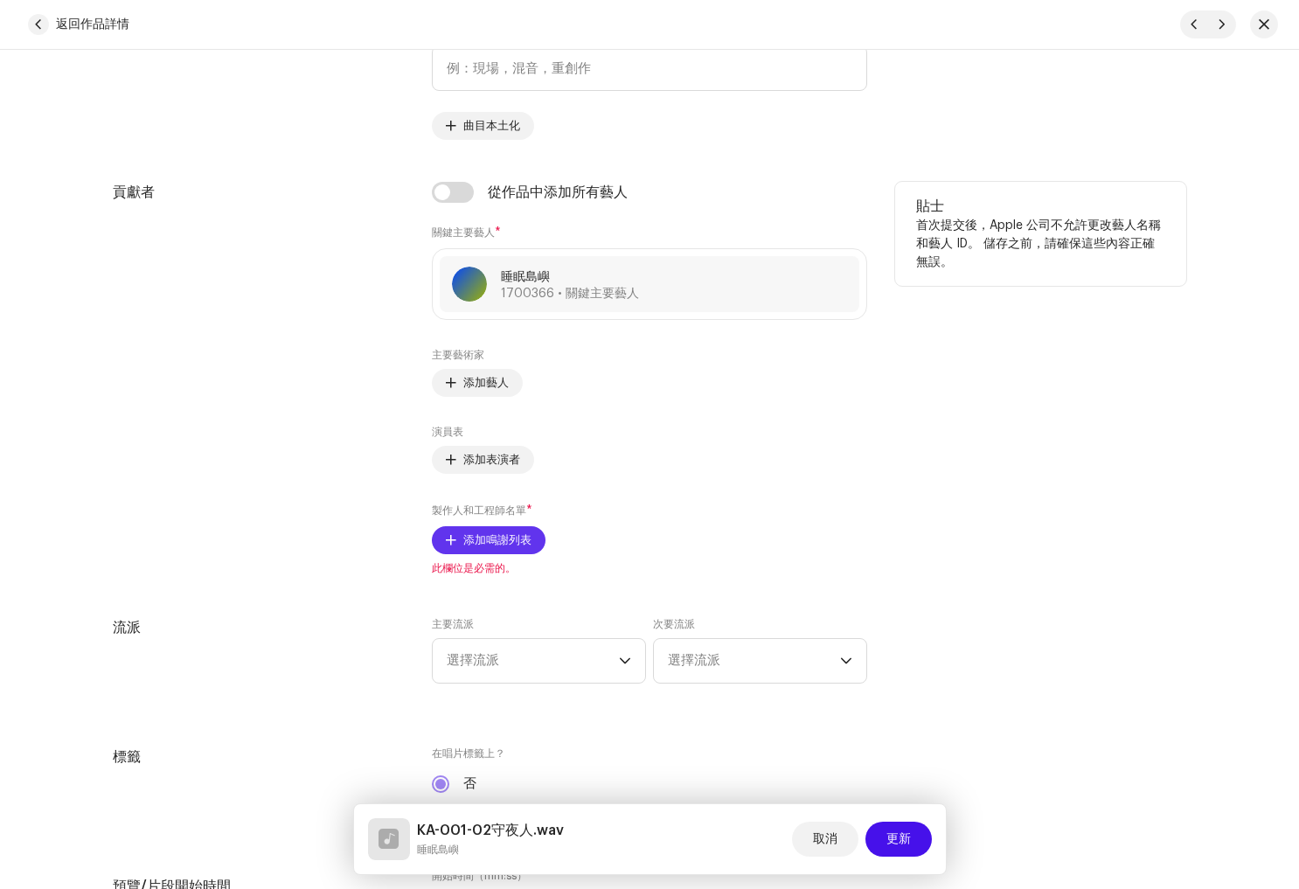
click at [477, 548] on span "添加鳴謝列表" at bounding box center [497, 540] width 68 height 35
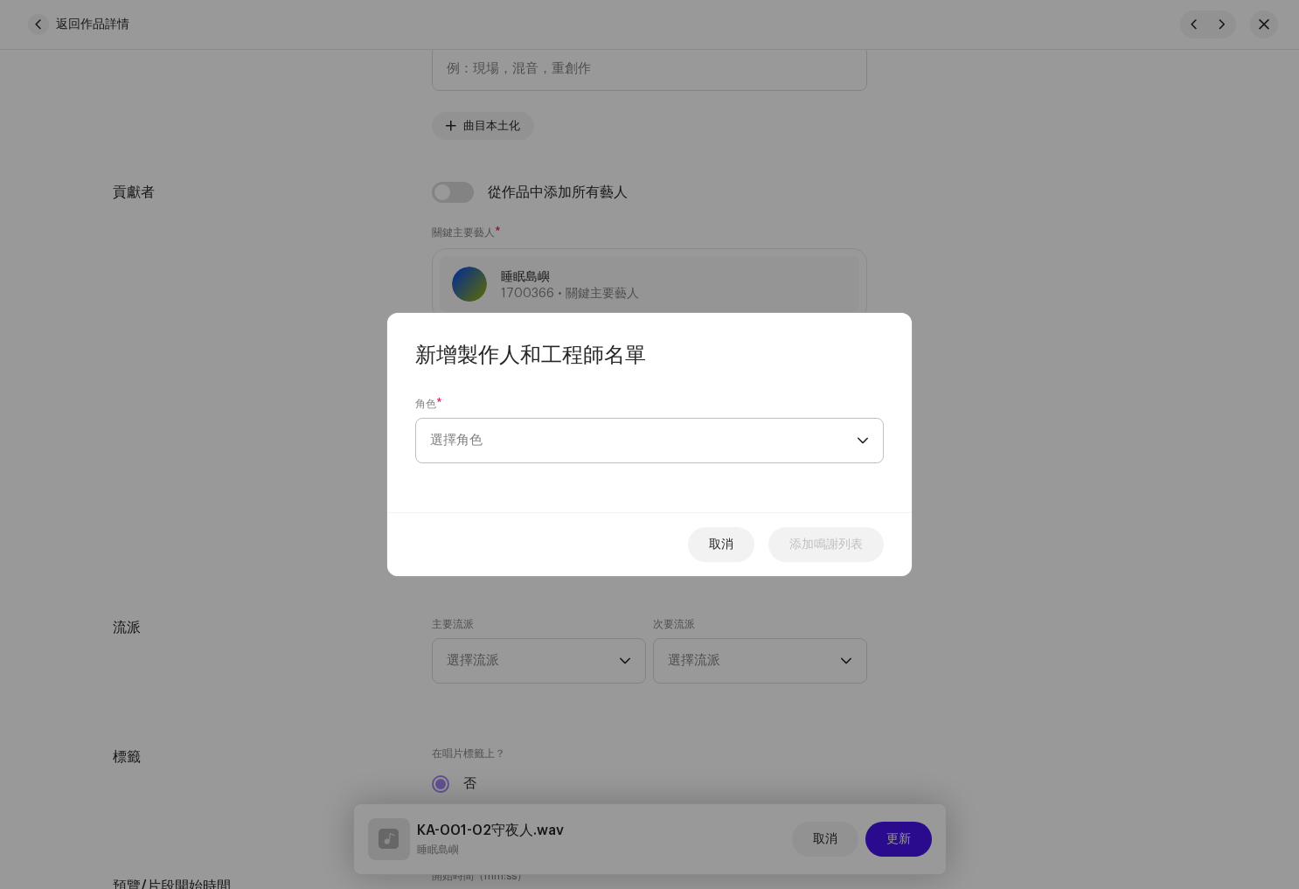
click at [554, 451] on span "選擇角色" at bounding box center [643, 441] width 427 height 44
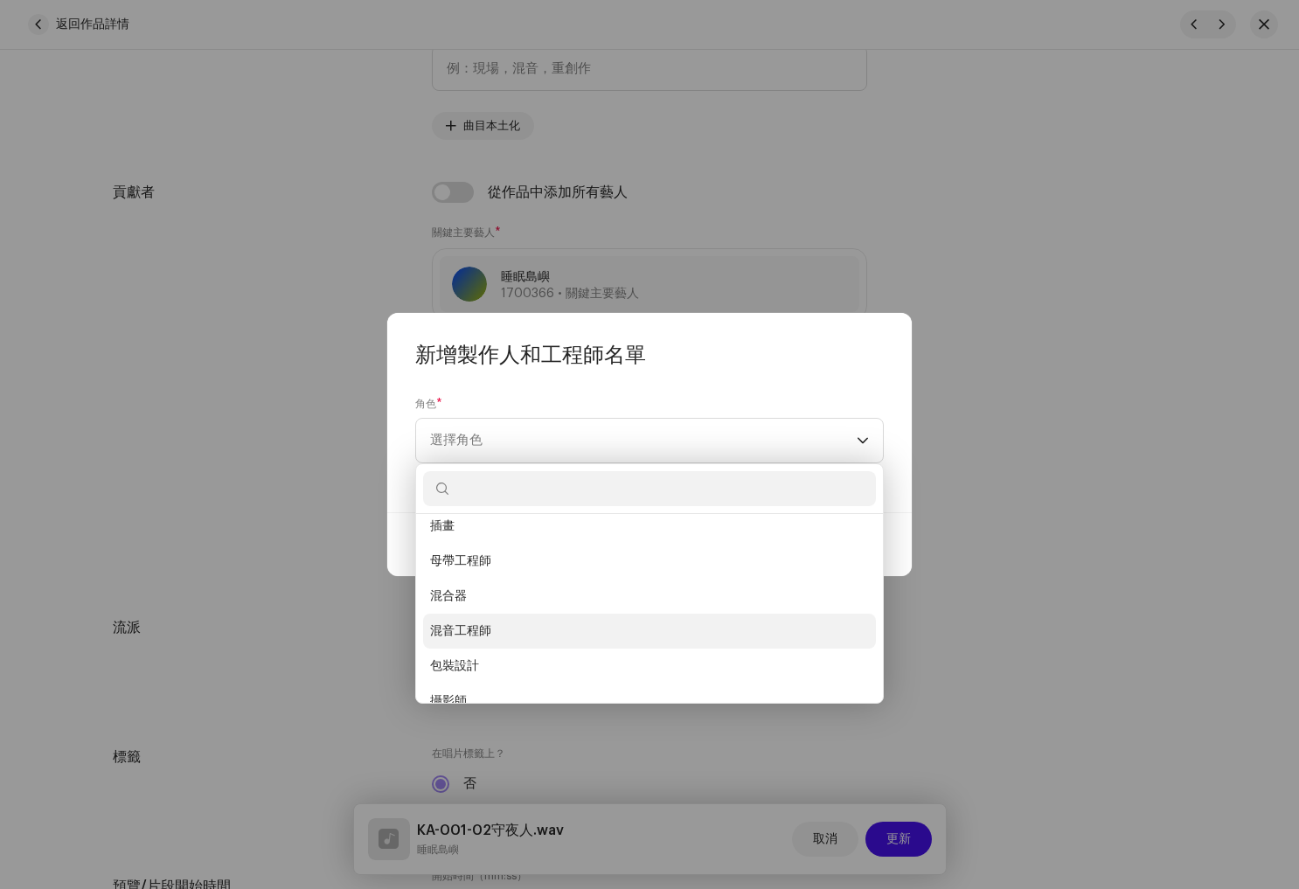
scroll to position [468, 0]
click at [552, 636] on li "混音工程師" at bounding box center [649, 630] width 453 height 35
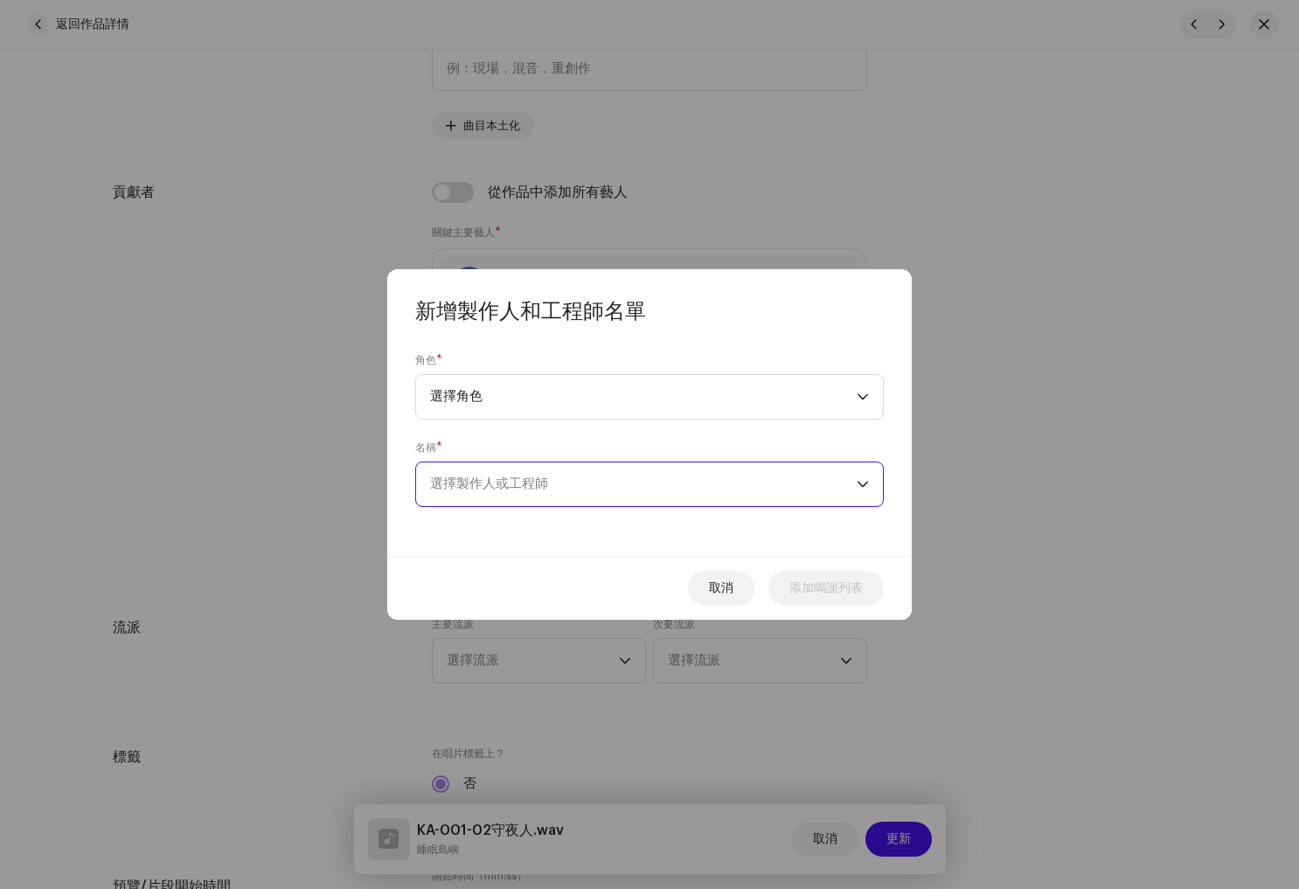
drag, startPoint x: 787, startPoint y: 490, endPoint x: 778, endPoint y: 491, distance: 8.9
click at [787, 490] on span "選擇製作人或工程師" at bounding box center [643, 484] width 427 height 44
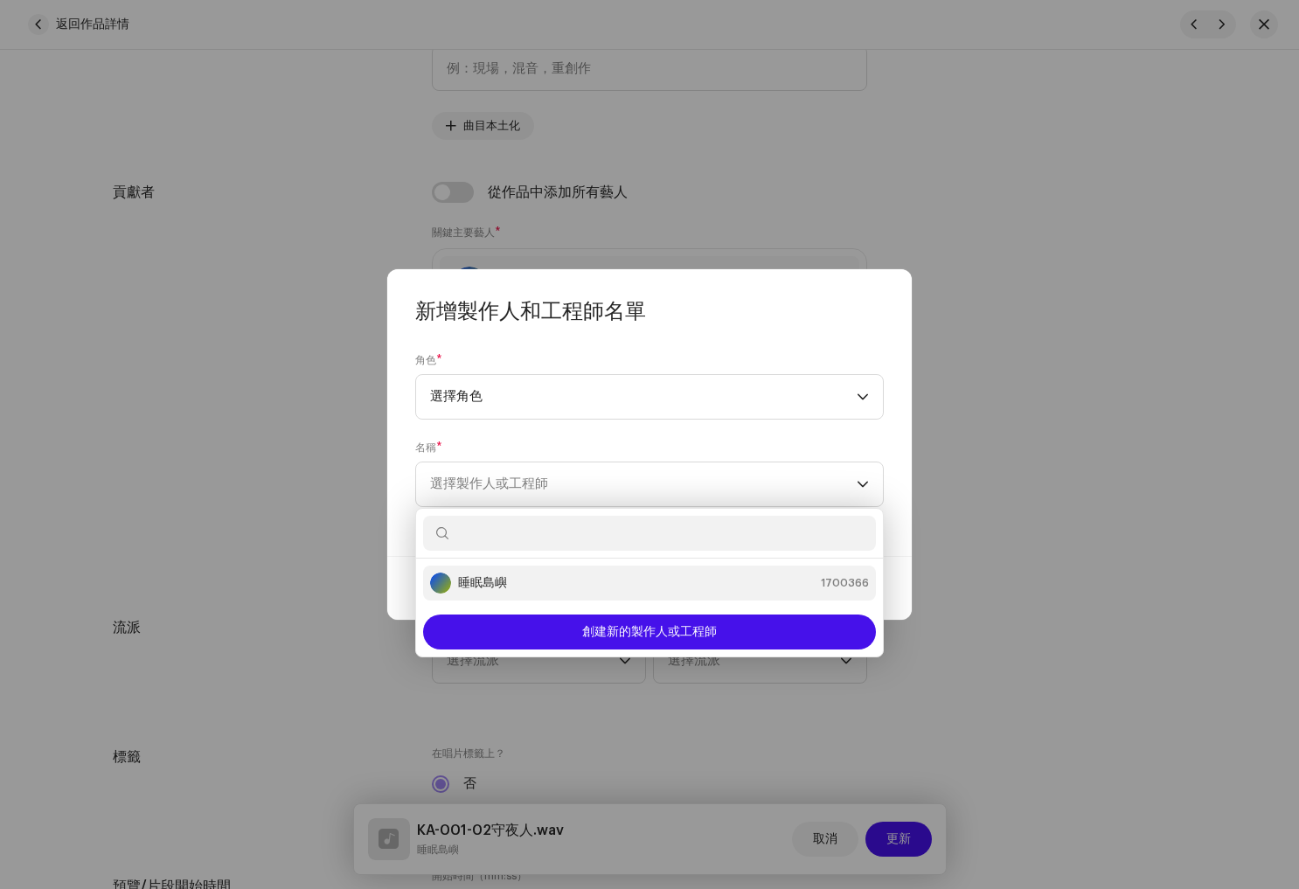
click at [528, 580] on div "睡眠島嶼 1700366" at bounding box center [649, 583] width 439 height 21
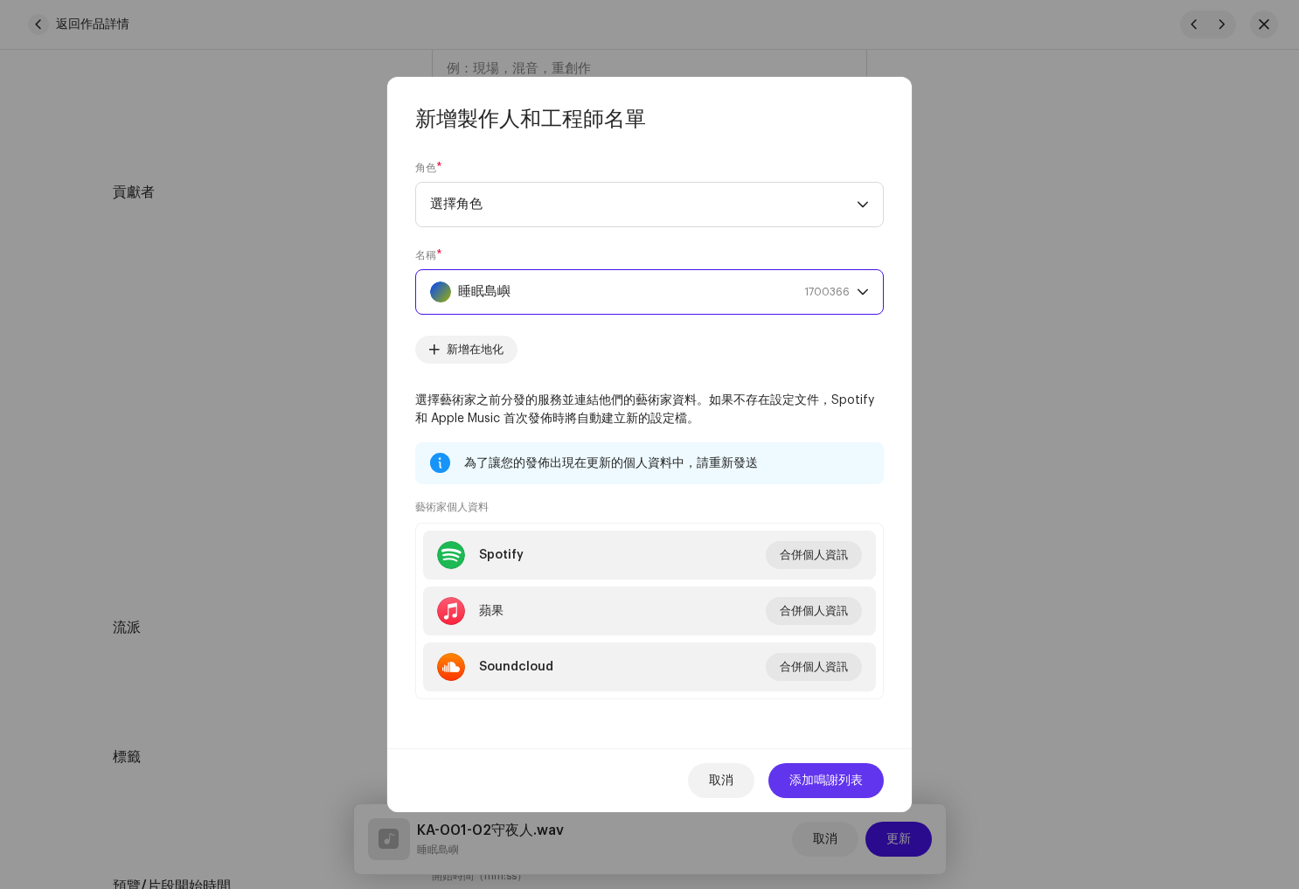
click at [826, 777] on font "添加鳴謝列表" at bounding box center [825, 781] width 73 height 12
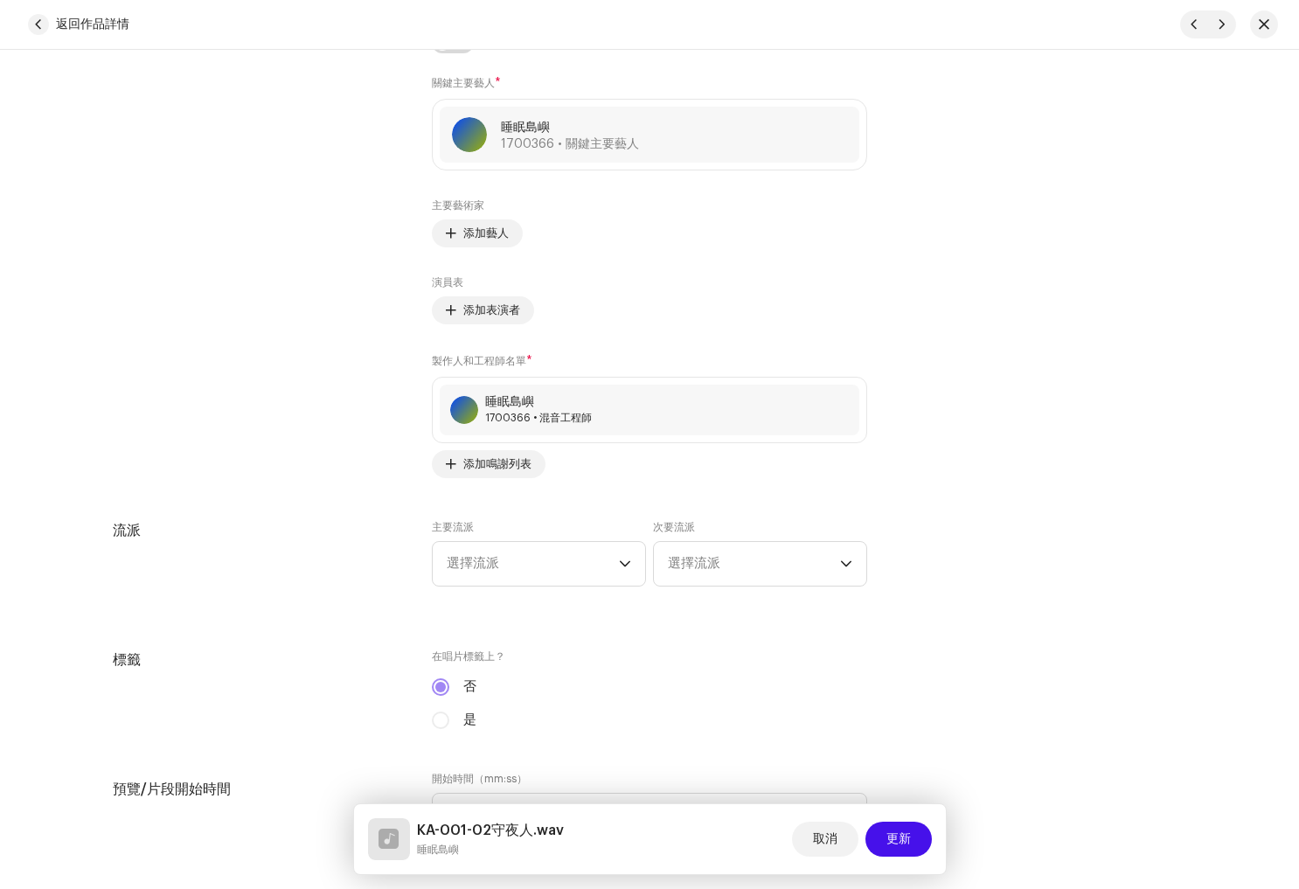
scroll to position [1134, 0]
click at [522, 568] on span "選擇流派" at bounding box center [533, 560] width 172 height 44
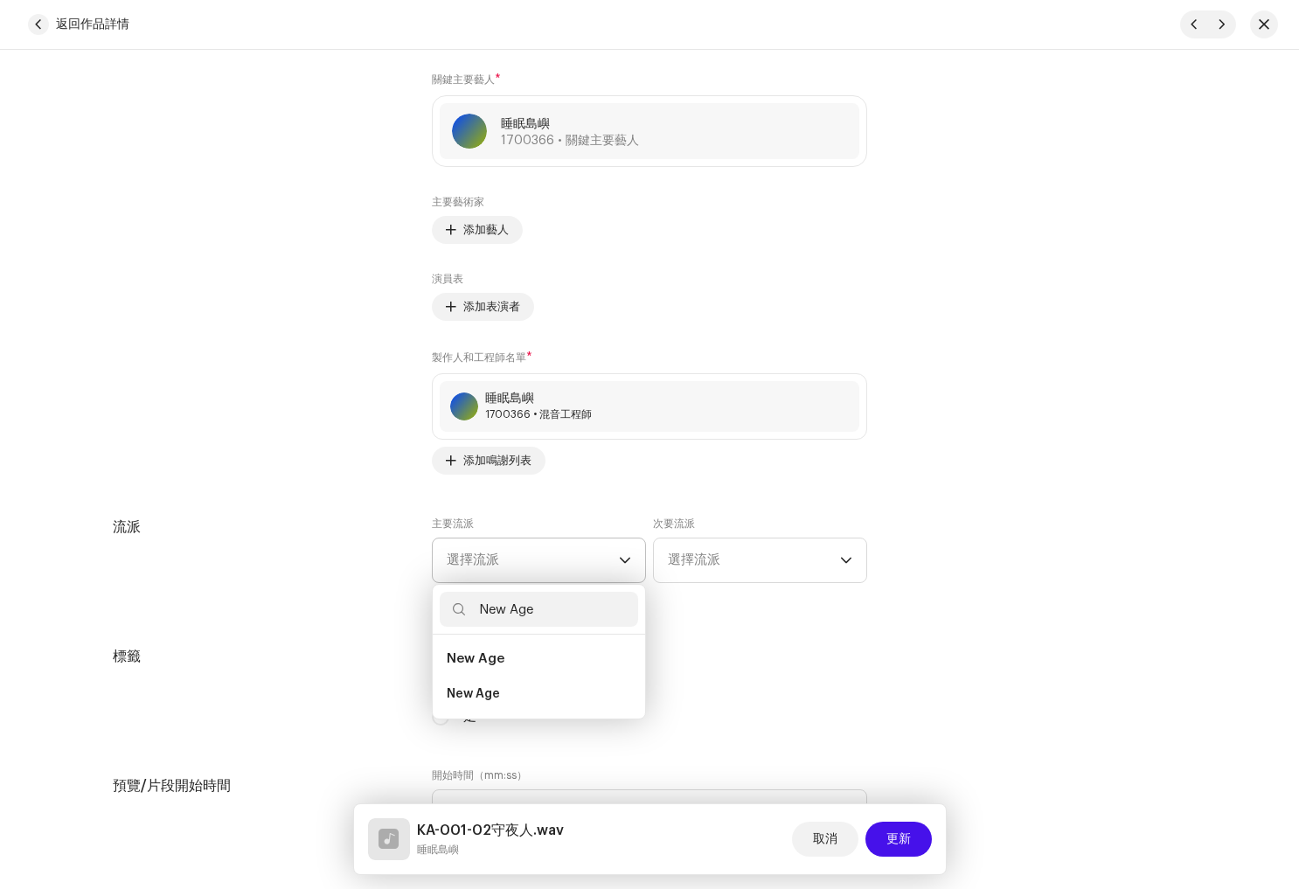
type input "New Age"
click at [537, 644] on li "New Age" at bounding box center [539, 659] width 198 height 35
click at [548, 686] on li "New Age" at bounding box center [539, 694] width 198 height 35
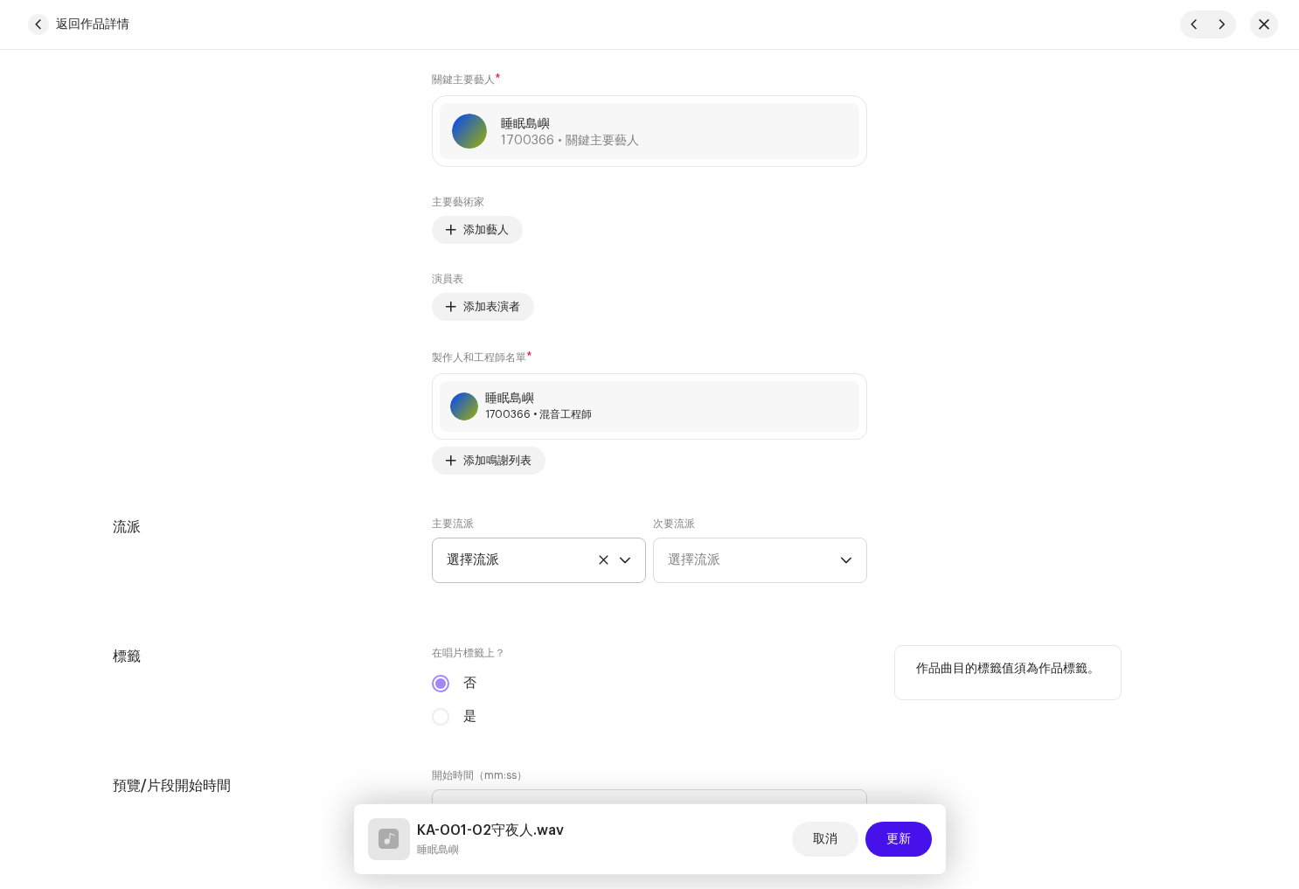
click at [793, 660] on label "在唱片標籤上？" at bounding box center [649, 653] width 435 height 14
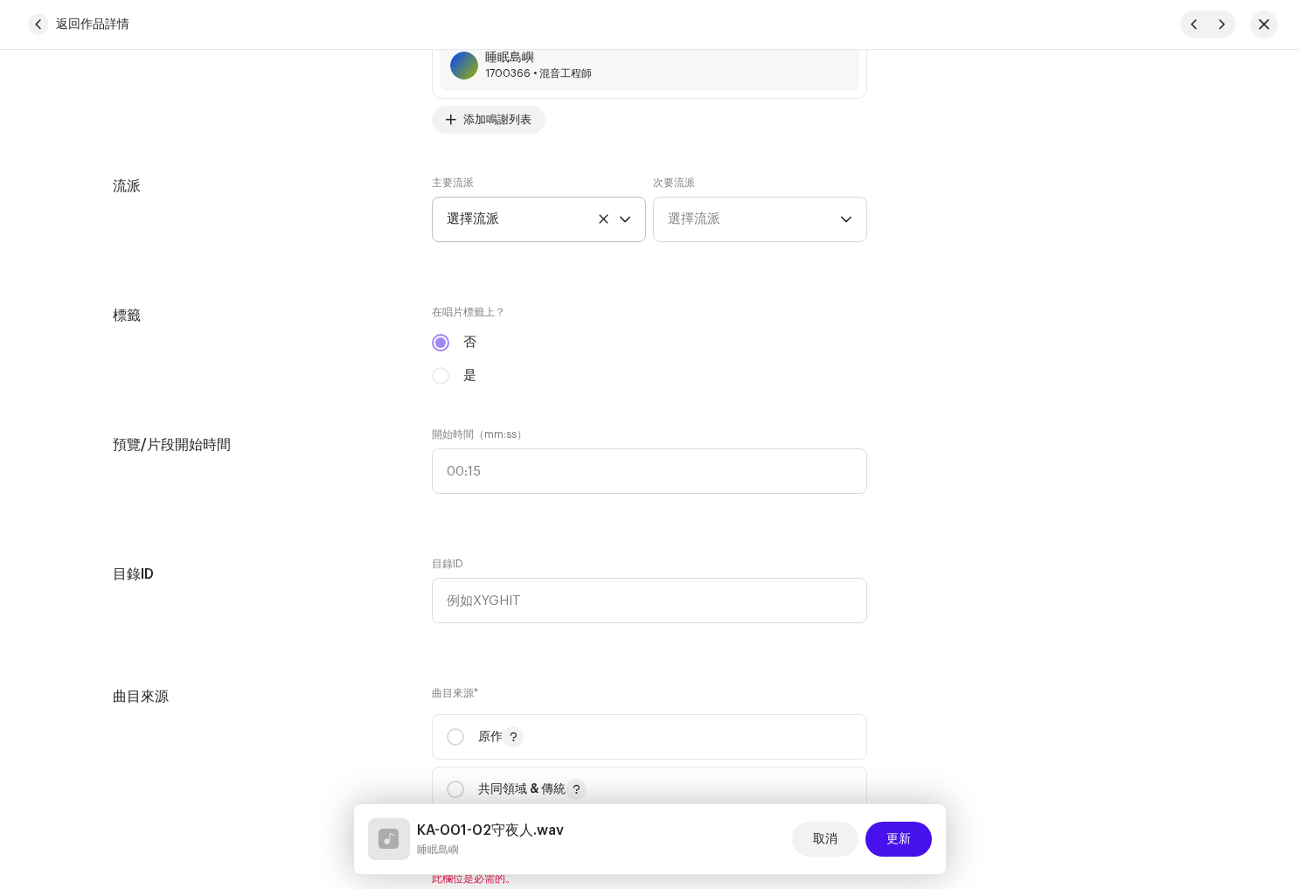
scroll to position [1491, 0]
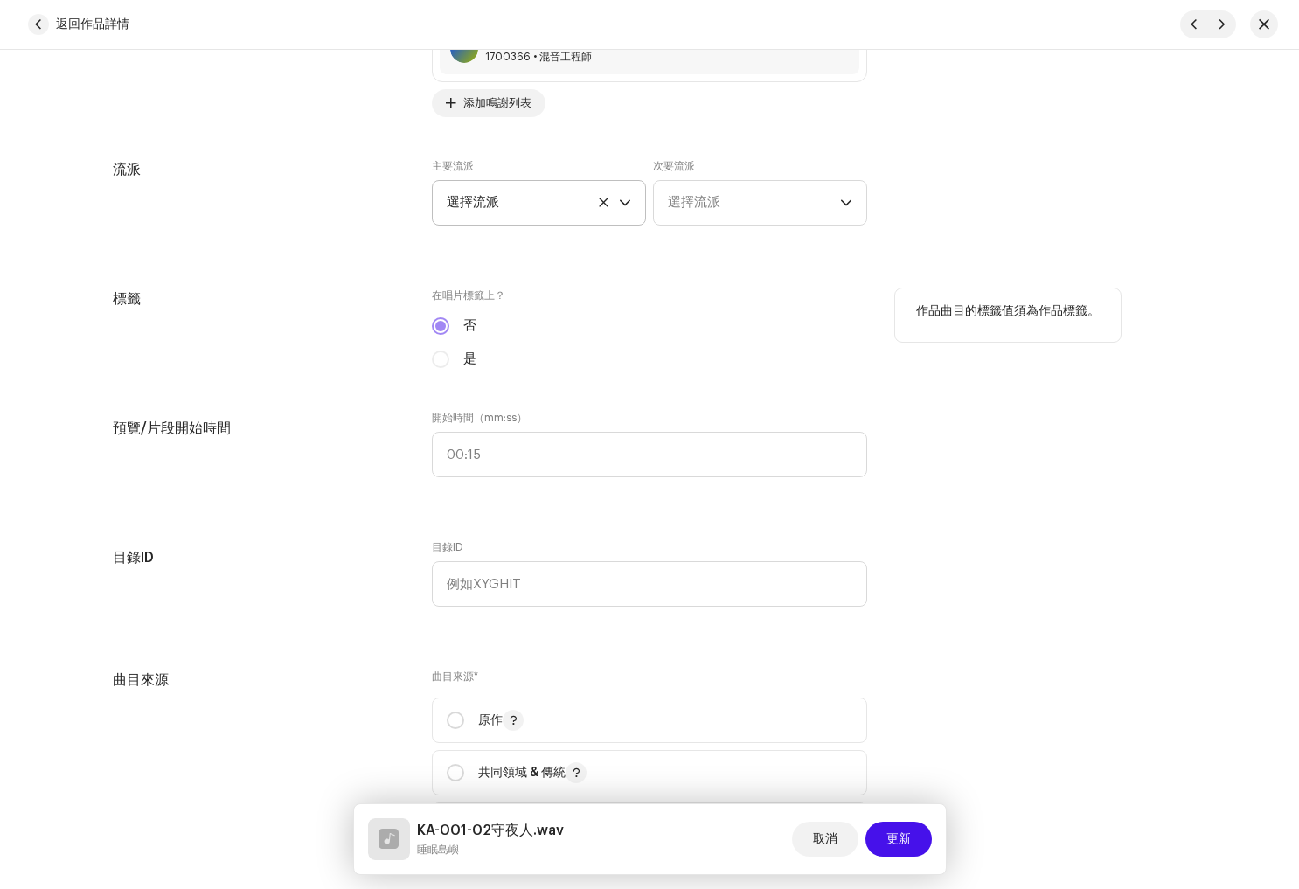
click at [433, 360] on div "是" at bounding box center [649, 359] width 435 height 19
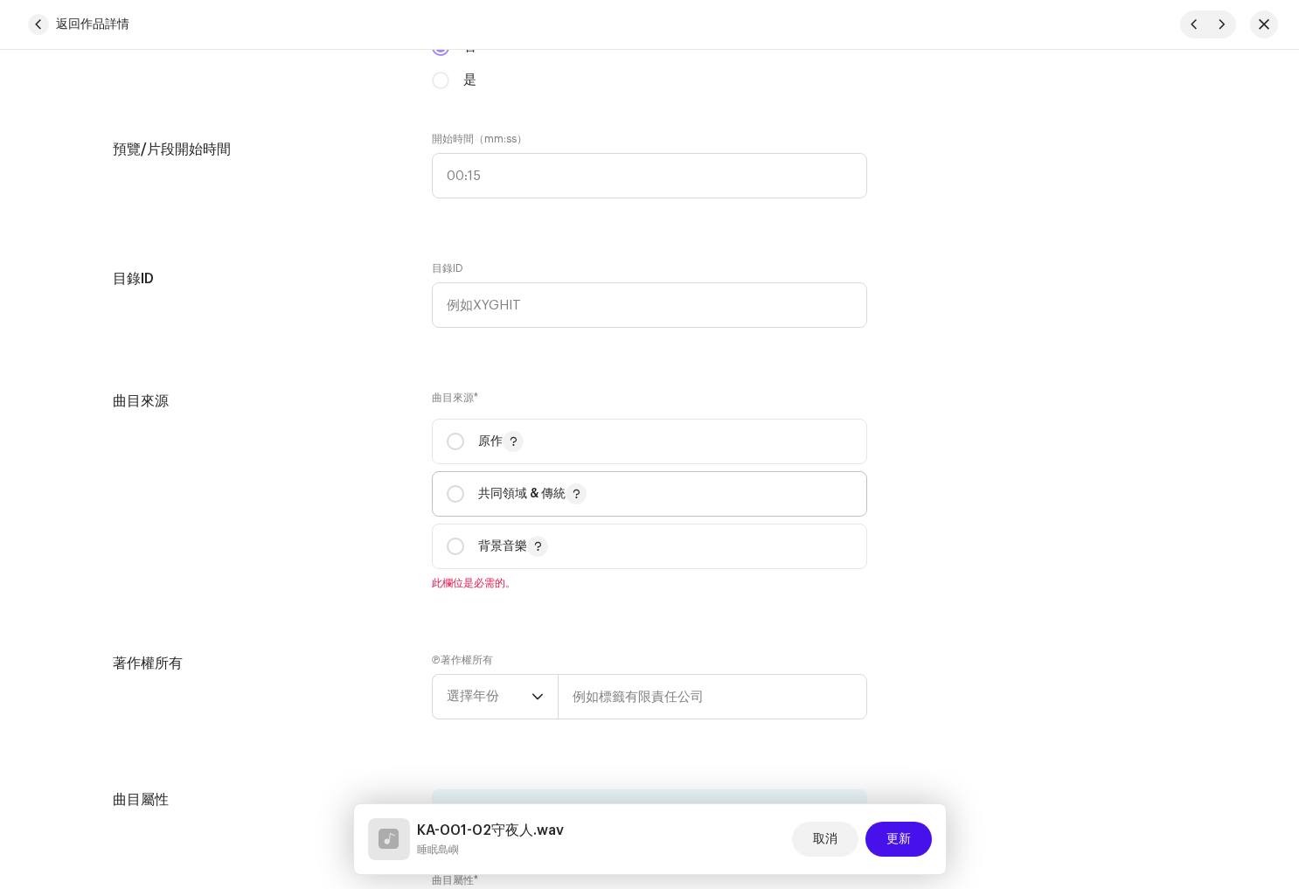
scroll to position [1774, 0]
click at [455, 447] on p-radiobutton at bounding box center [455, 437] width 17 height 17
radio input "true"
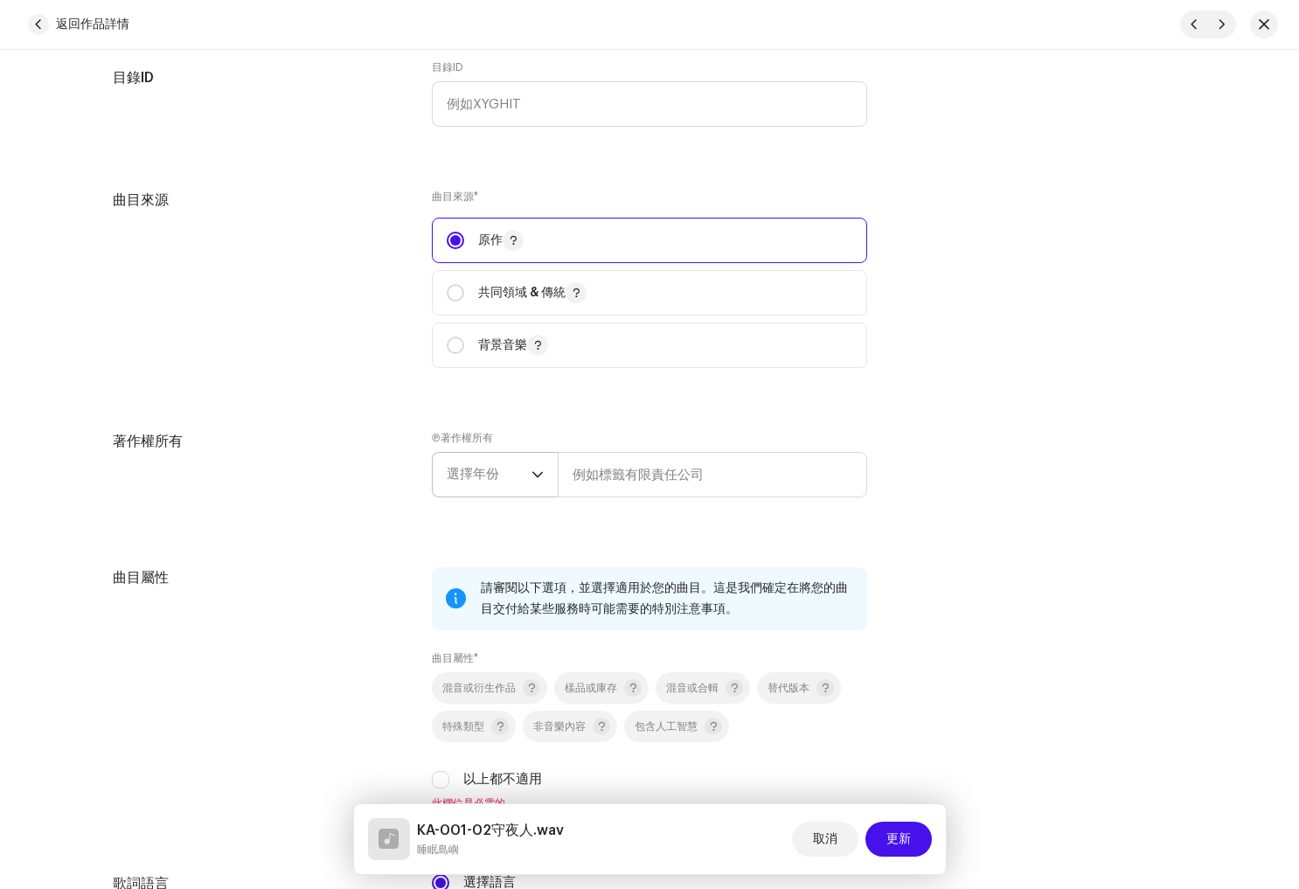
scroll to position [1982, 0]
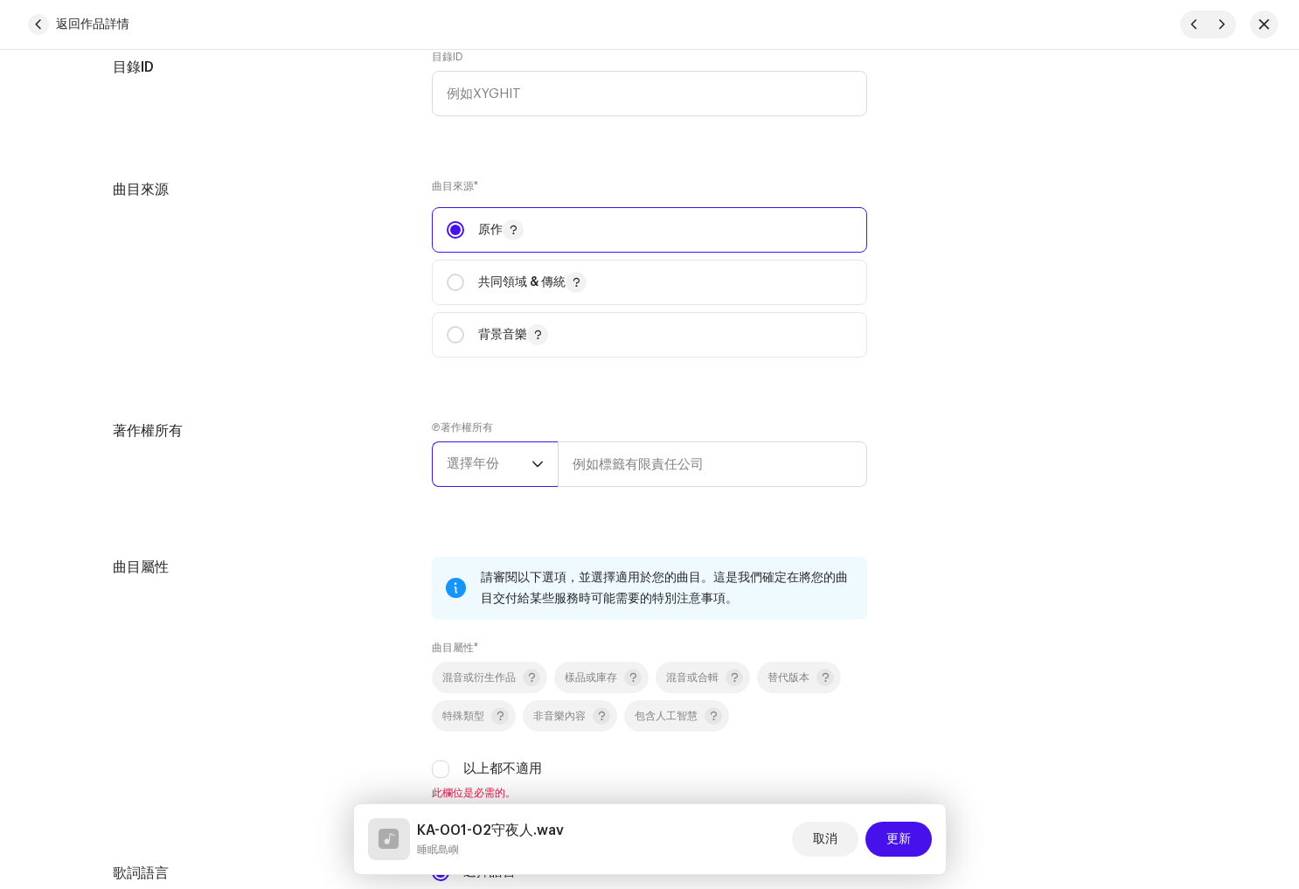
click at [483, 468] on font "選擇年份" at bounding box center [473, 463] width 52 height 13
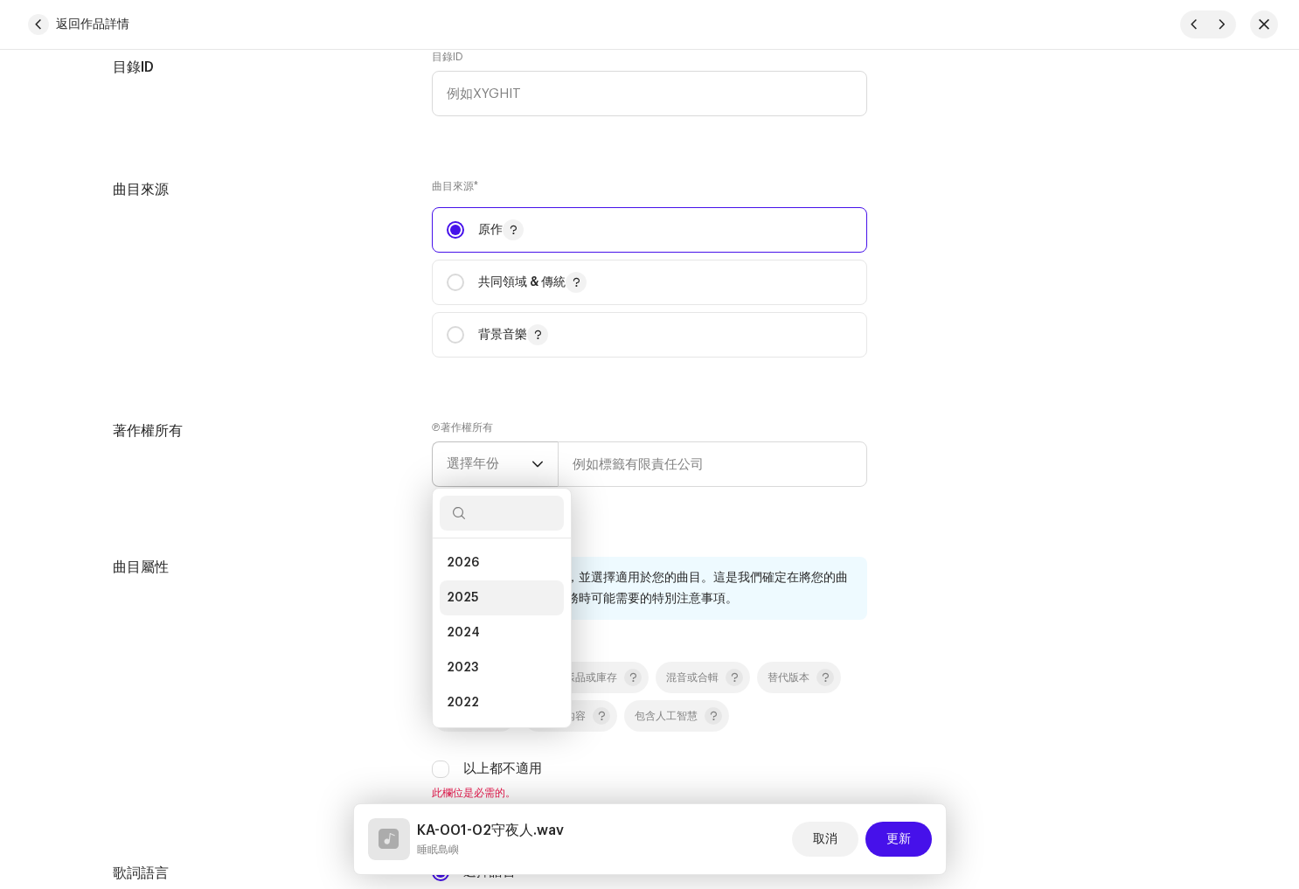
click at [486, 597] on li "2025" at bounding box center [502, 597] width 124 height 35
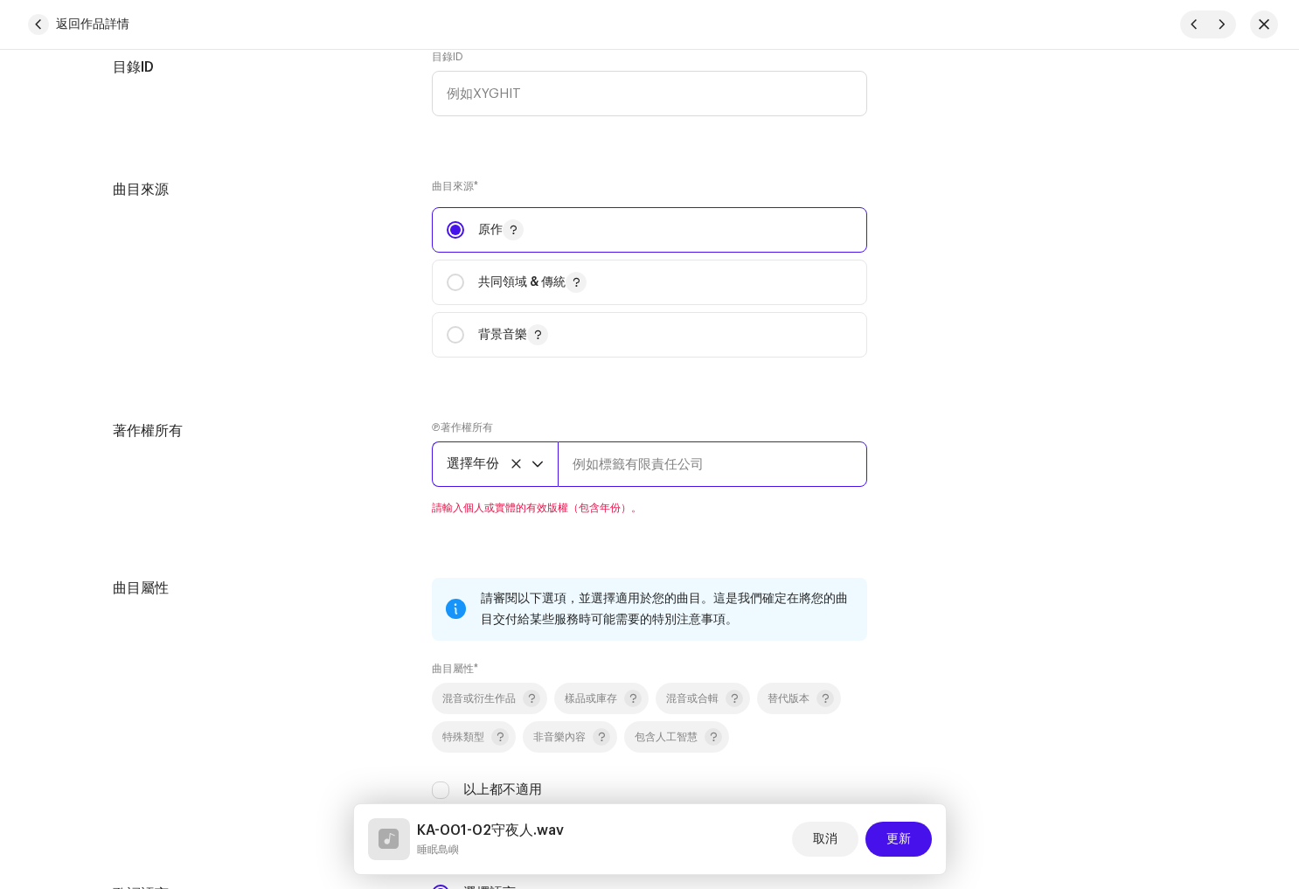
click at [666, 472] on input "text" at bounding box center [712, 463] width 309 height 45
paste input "睡眠島嶼"
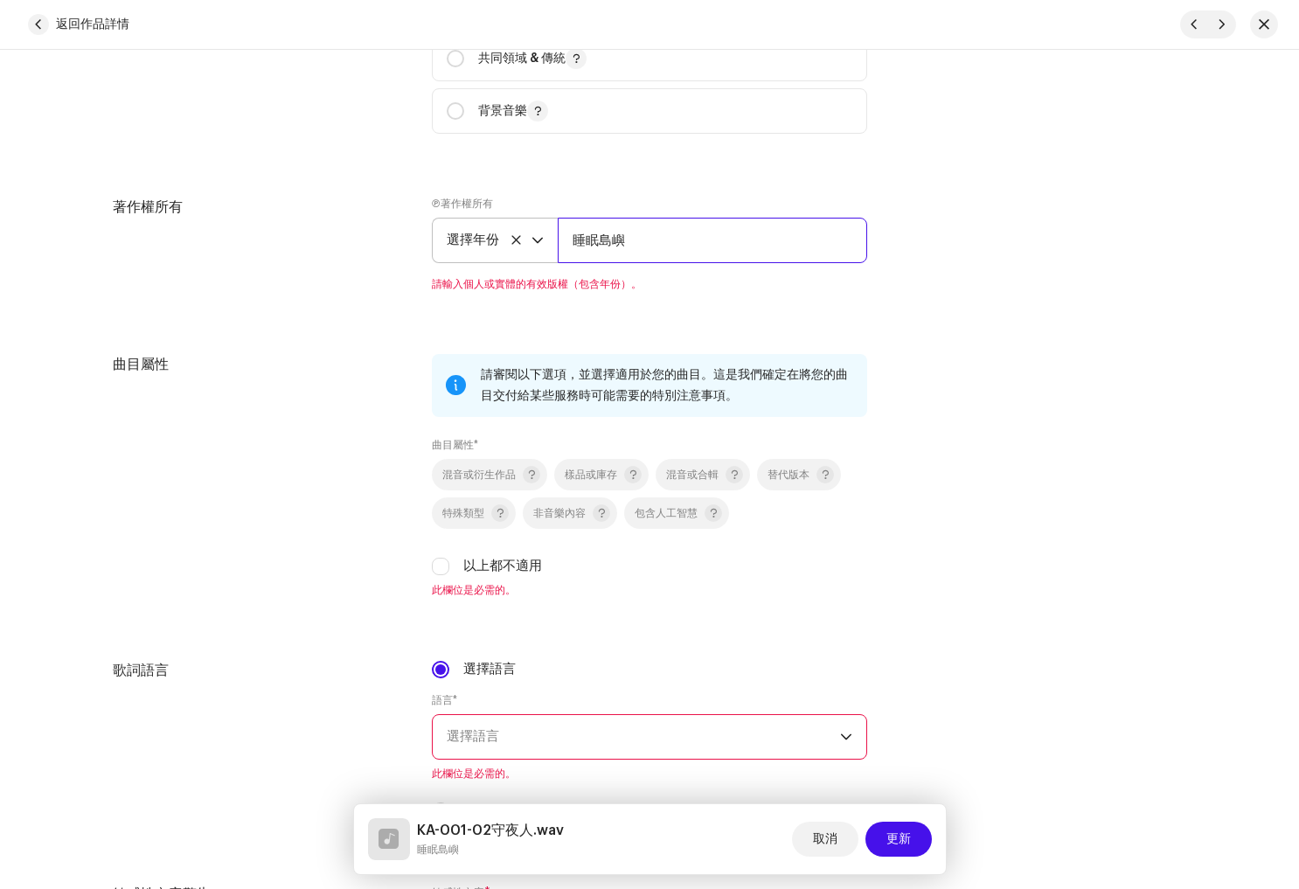
scroll to position [2225, 0]
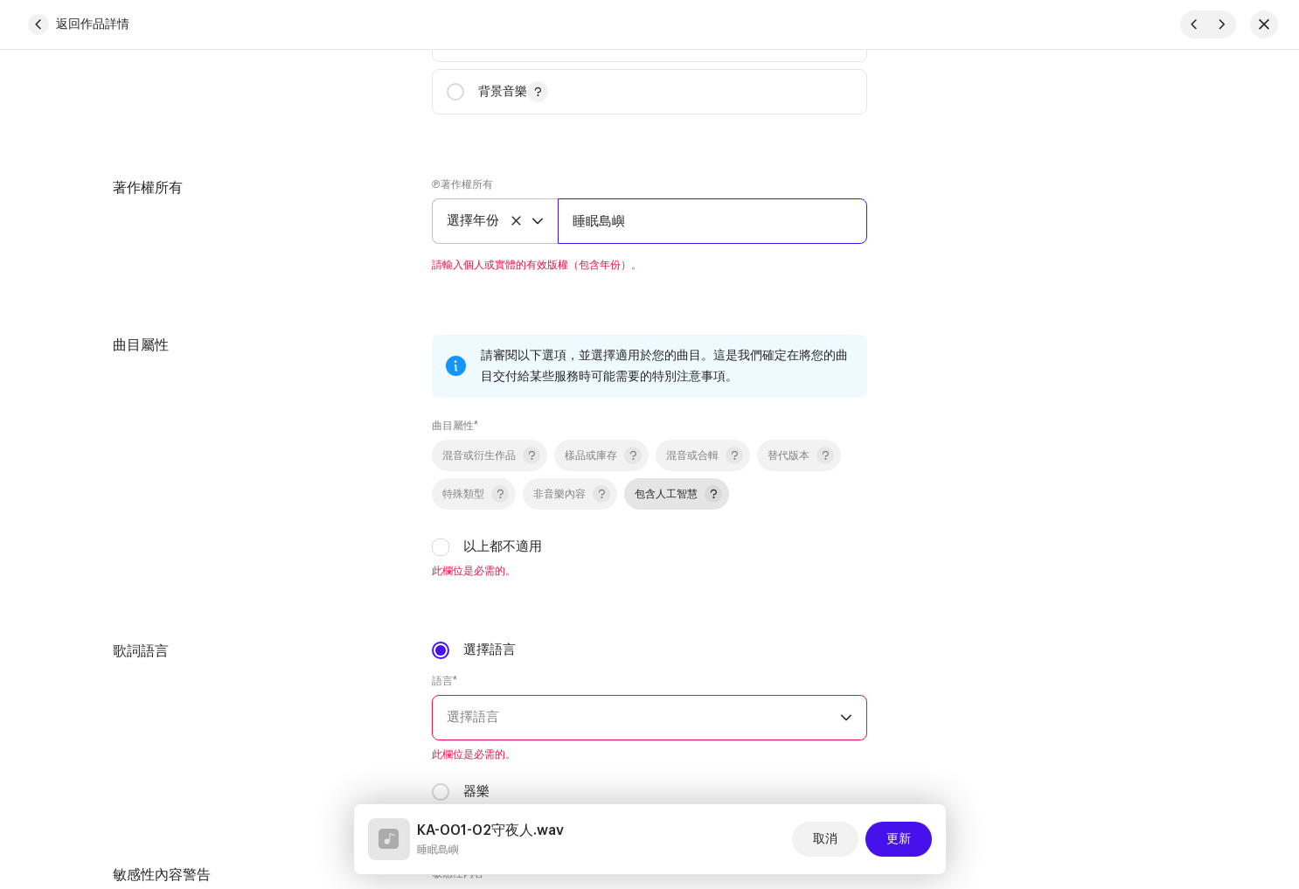
type input "睡眠島嶼"
click at [669, 501] on div "混音或衍生作品 樣品或庫存 混音或合輯 替代版本 特殊類型 非音樂內容 包含人工智慧 以上都不適用" at bounding box center [649, 498] width 435 height 117
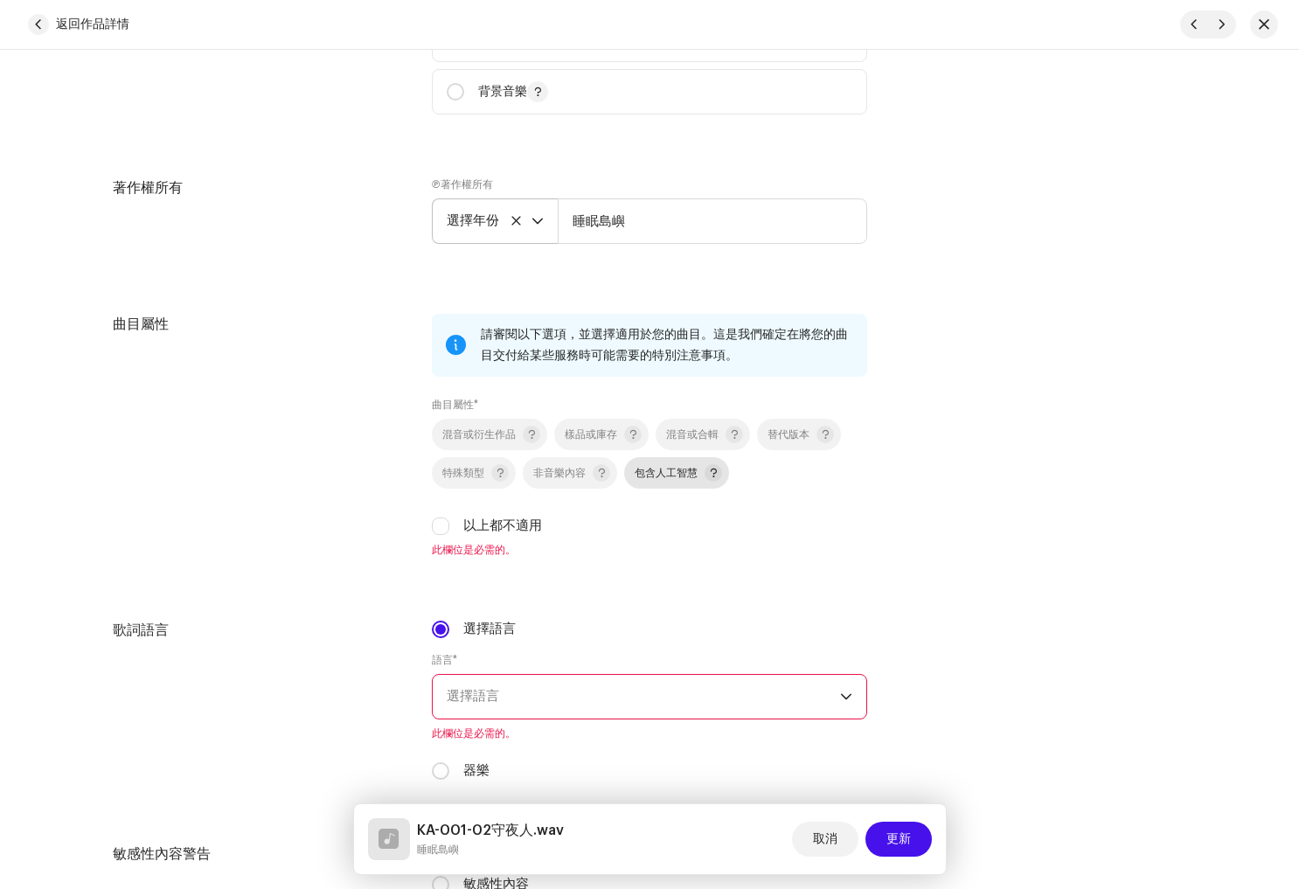
click at [670, 481] on span "包含人工智慧" at bounding box center [666, 473] width 63 height 15
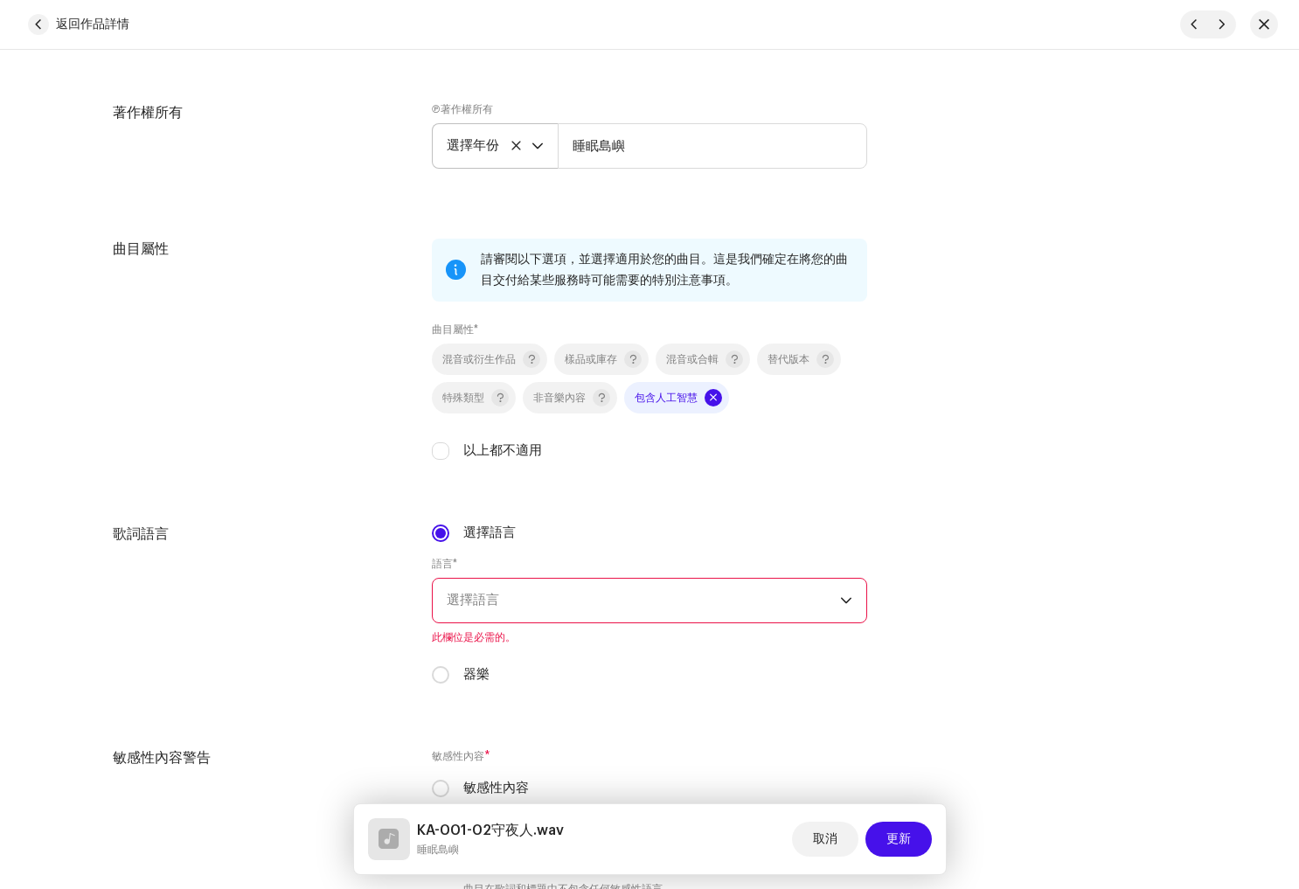
scroll to position [2324, 0]
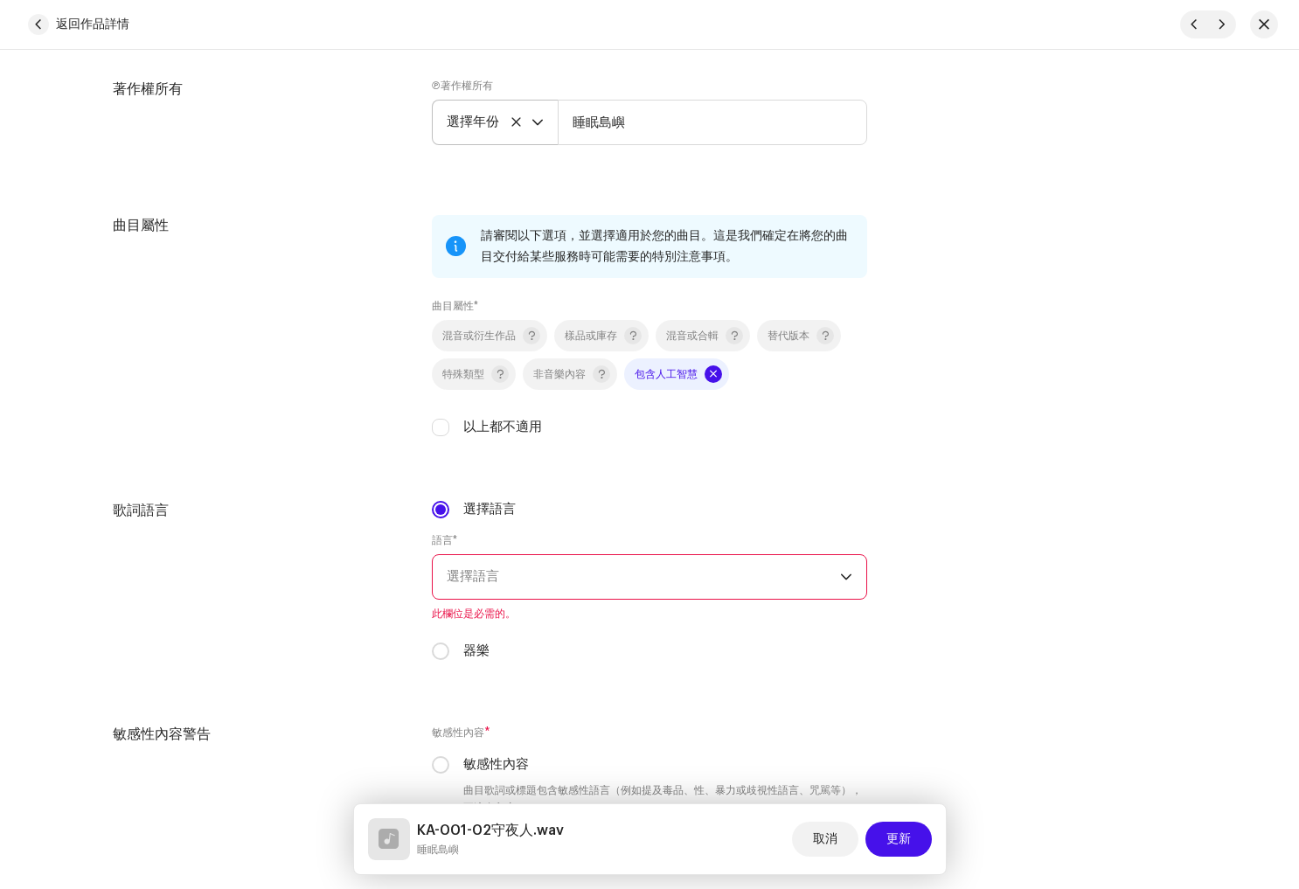
click at [499, 655] on div "器樂" at bounding box center [649, 651] width 435 height 19
click at [468, 657] on font "器樂" at bounding box center [476, 650] width 26 height 13
click at [449, 657] on input "器樂" at bounding box center [440, 651] width 17 height 17
radio input "true"
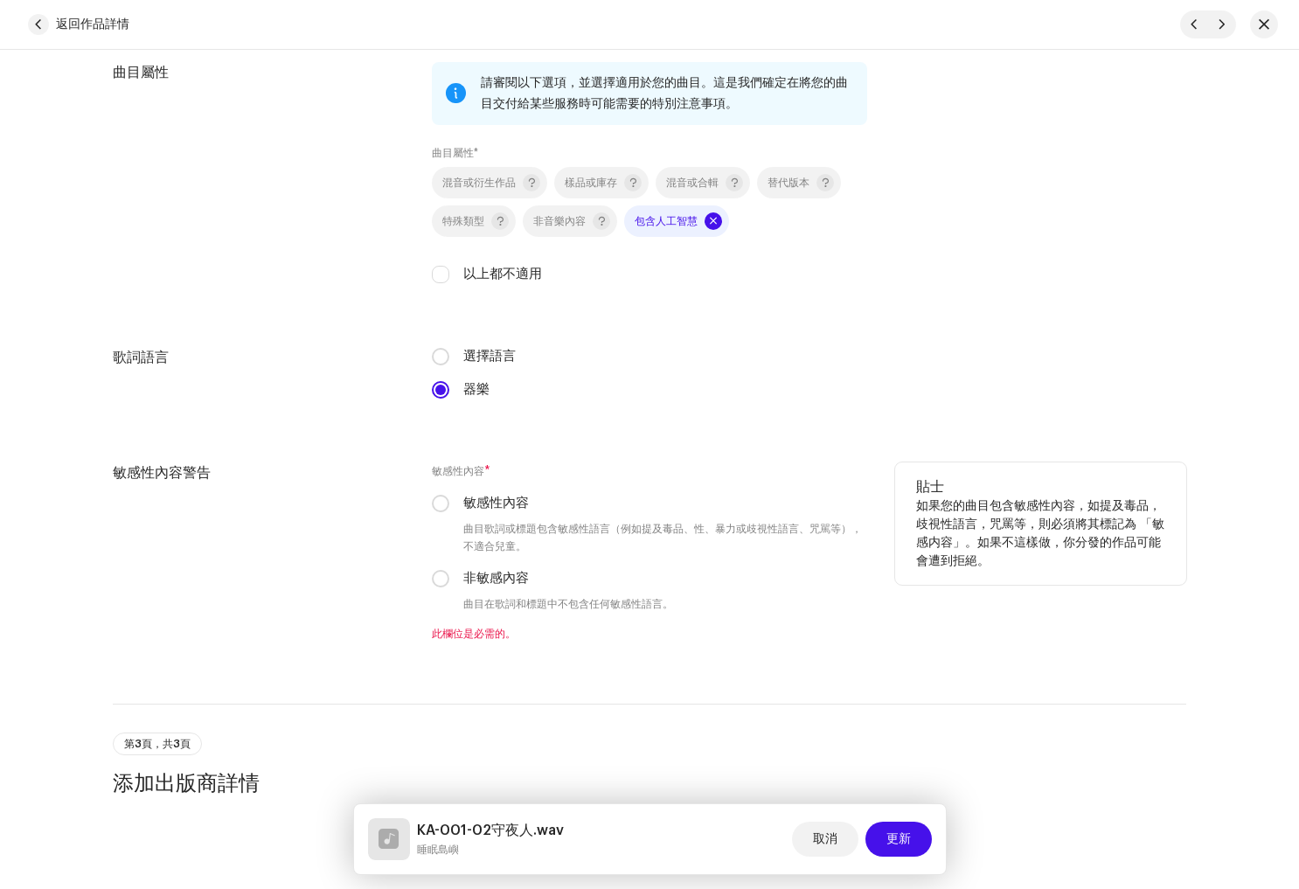
scroll to position [2489, 0]
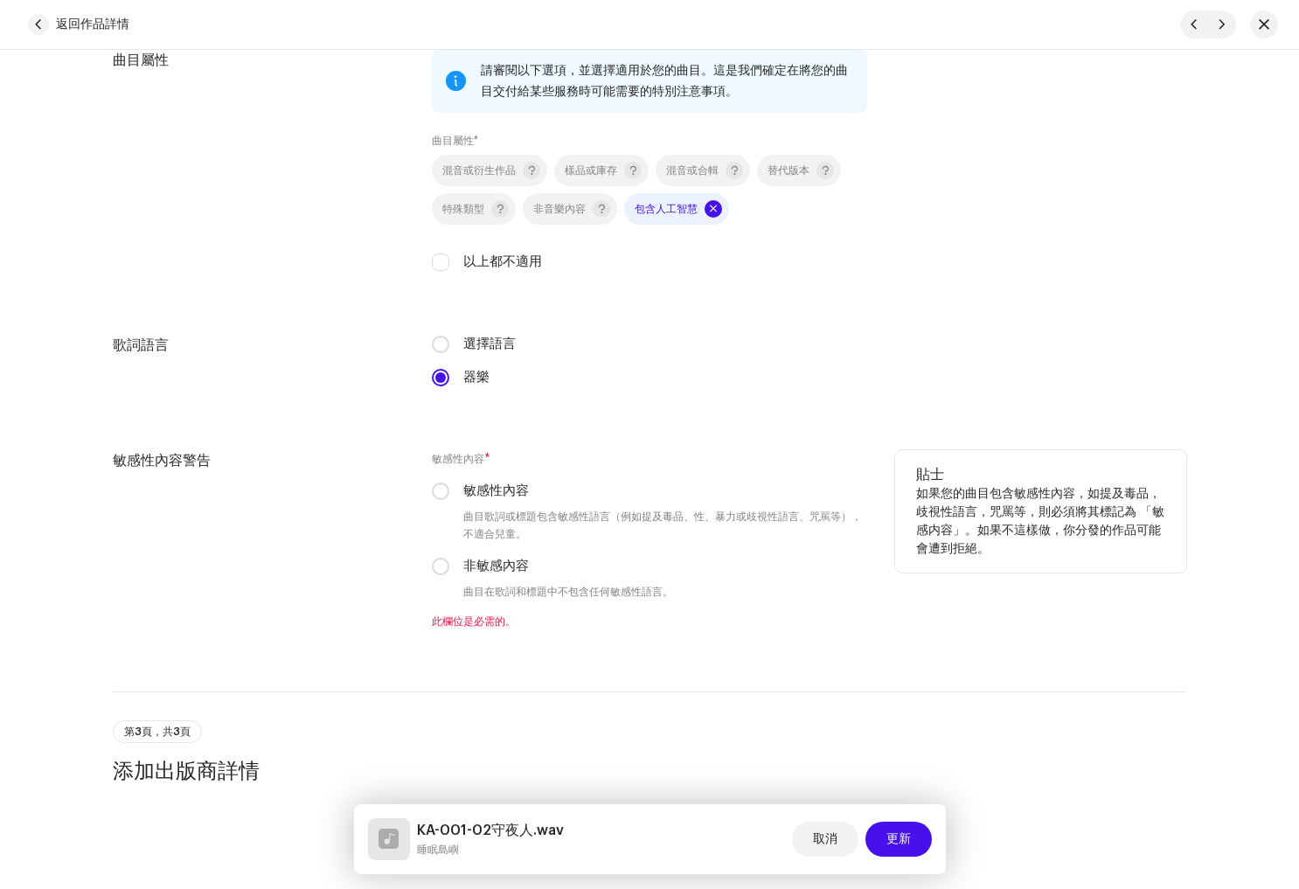
click at [469, 584] on div "敏感性內容 * 敏感性內容 曲目歌詞或標題包含敏感性語言（例如提及毒品、性、暴力或歧視性語言、咒駡等），不適合兒童。 非敏感內容 曲目在歌詞和標題中不包含任何…" at bounding box center [649, 539] width 435 height 178
click at [432, 575] on p-radiobutton at bounding box center [440, 566] width 17 height 17
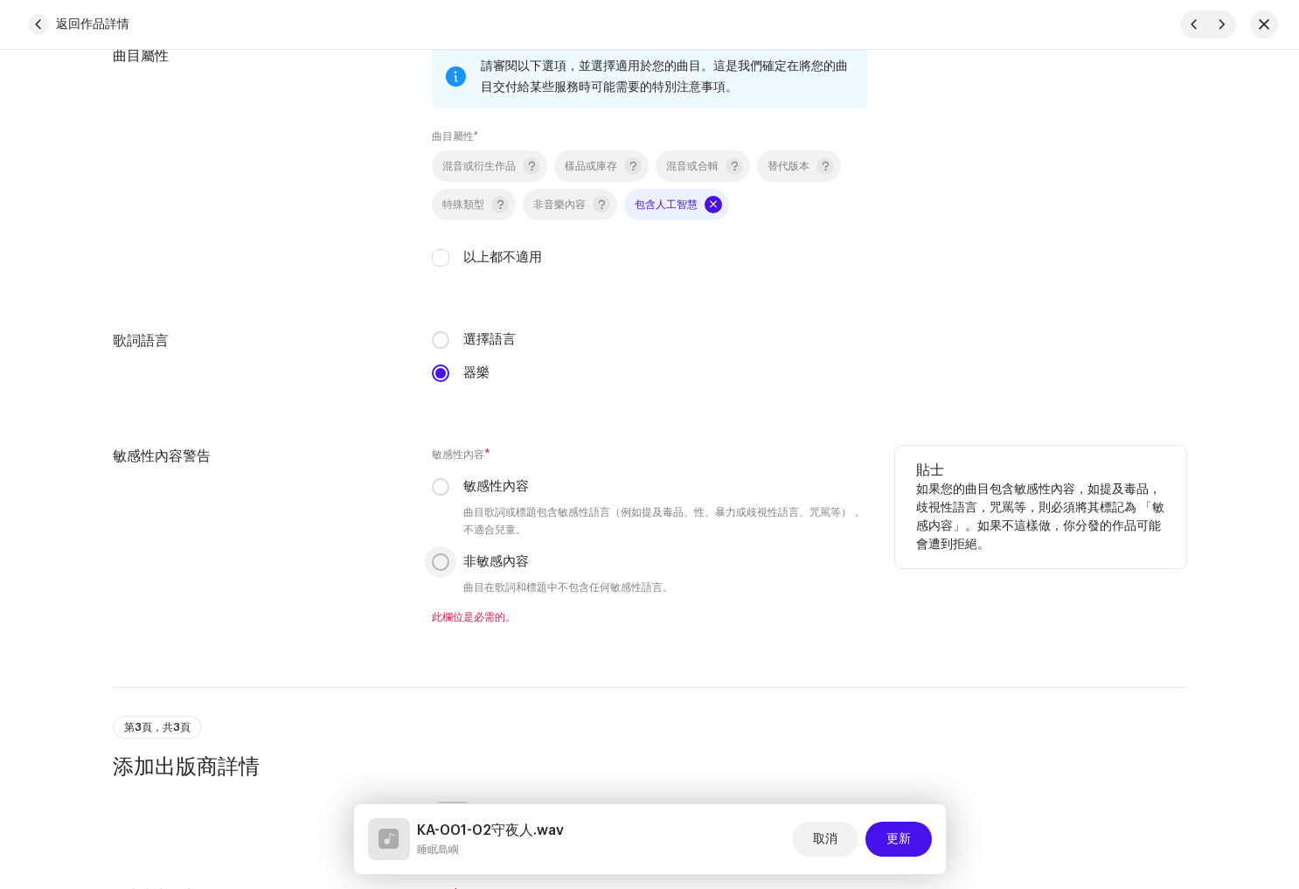
click at [433, 566] on input "非敏感內容" at bounding box center [440, 561] width 17 height 17
radio input "true"
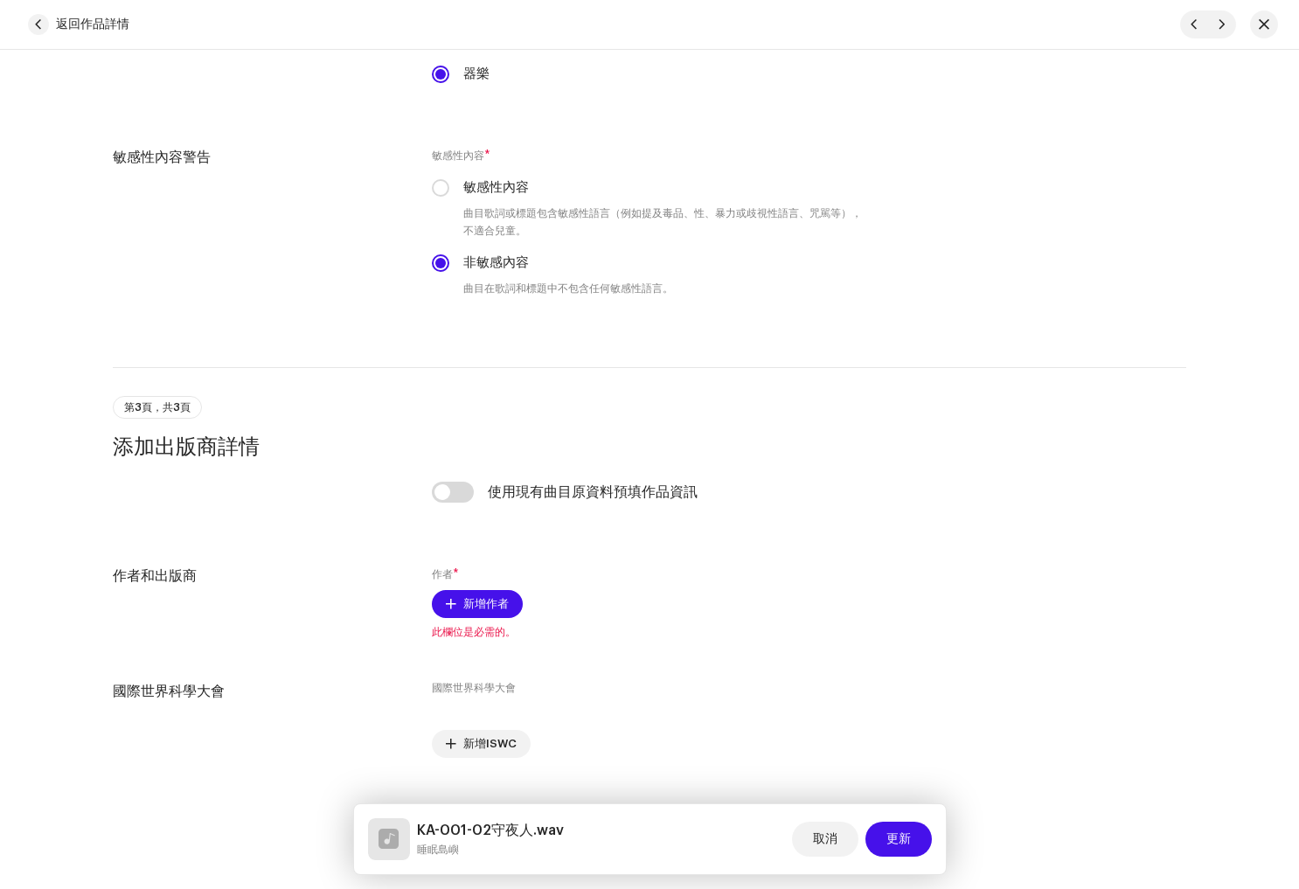
scroll to position [2832, 0]
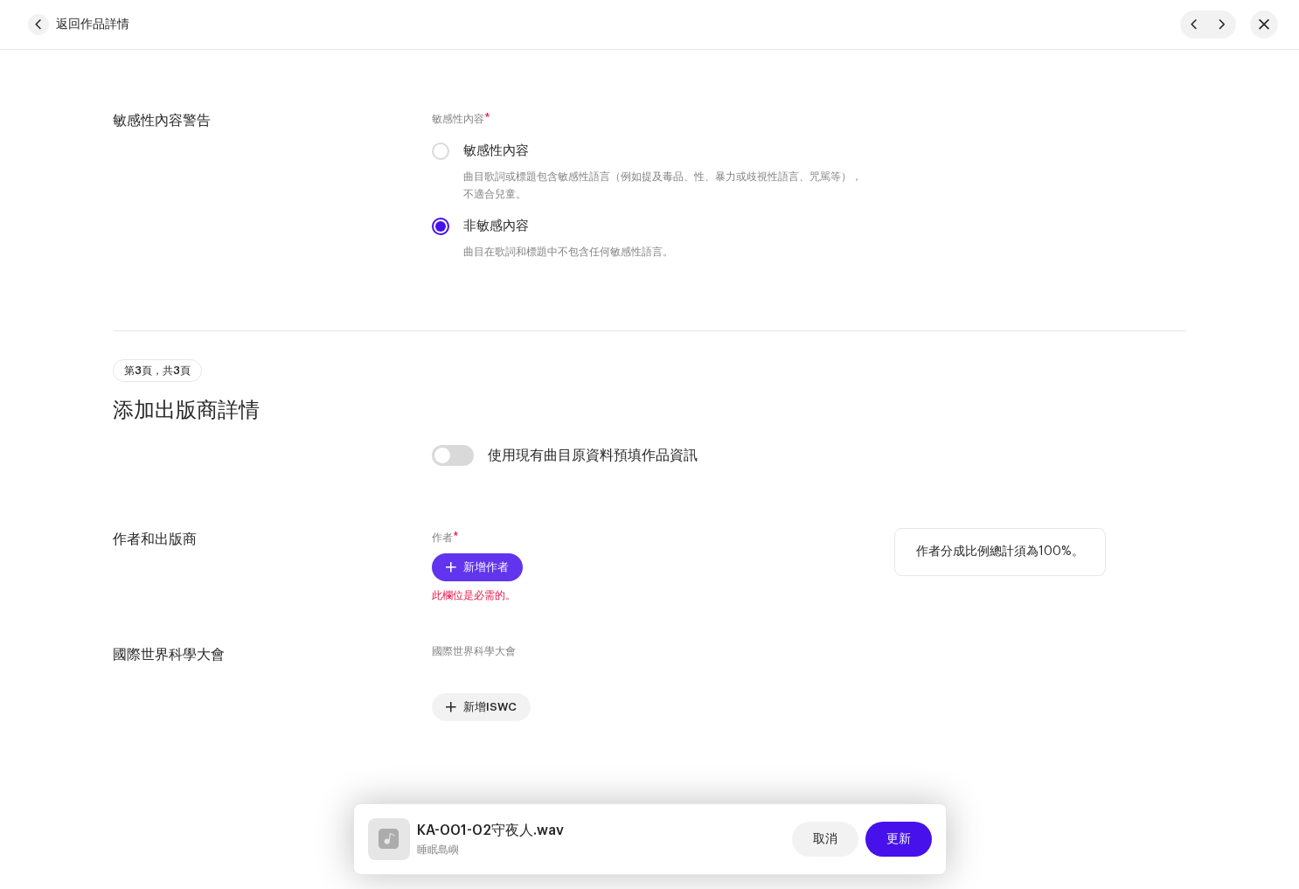
click at [486, 566] on font "新增作者" at bounding box center [485, 566] width 45 height 11
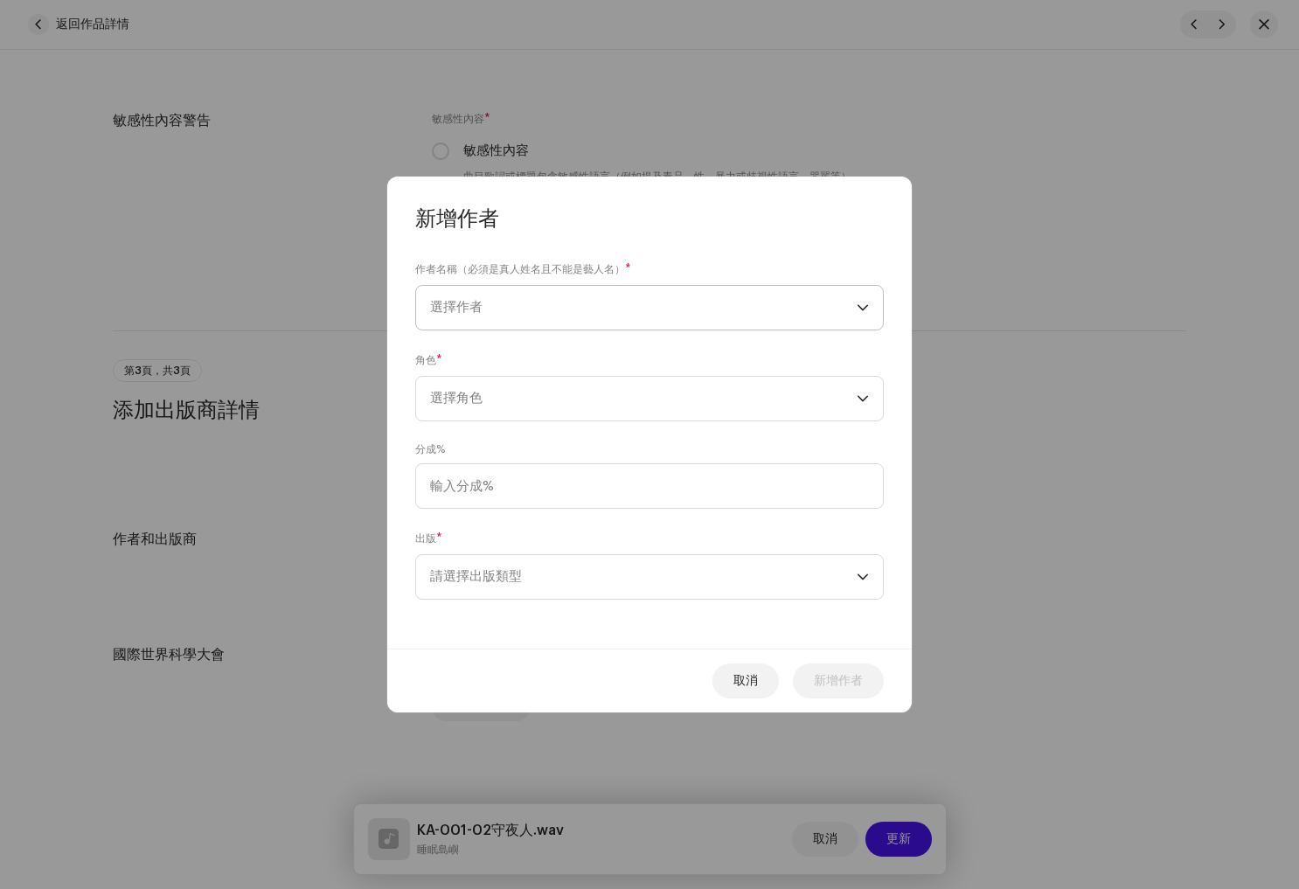
click at [565, 309] on span "選擇作者" at bounding box center [643, 308] width 427 height 44
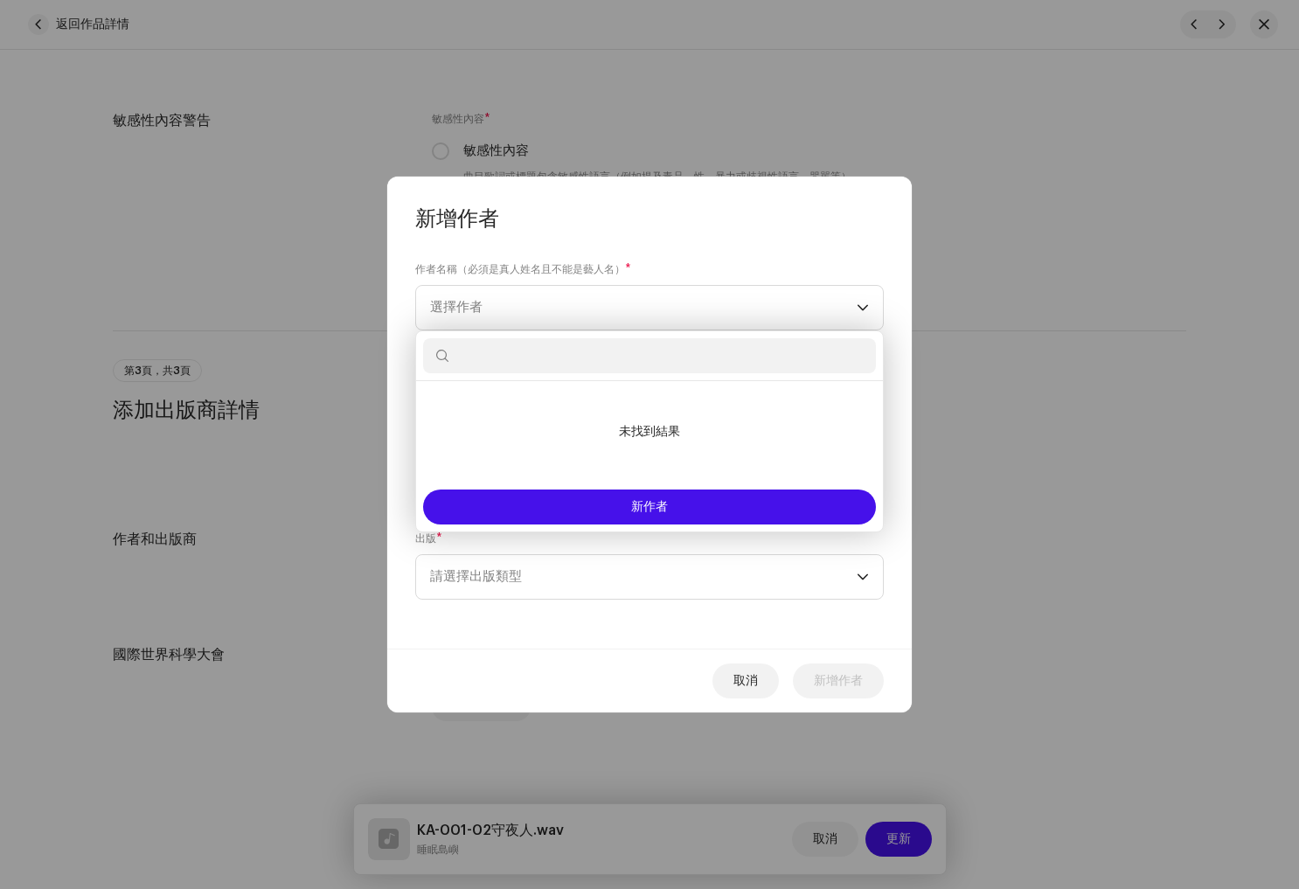
click at [700, 354] on input "text" at bounding box center [649, 355] width 453 height 35
paste input "[PERSON_NAME]"
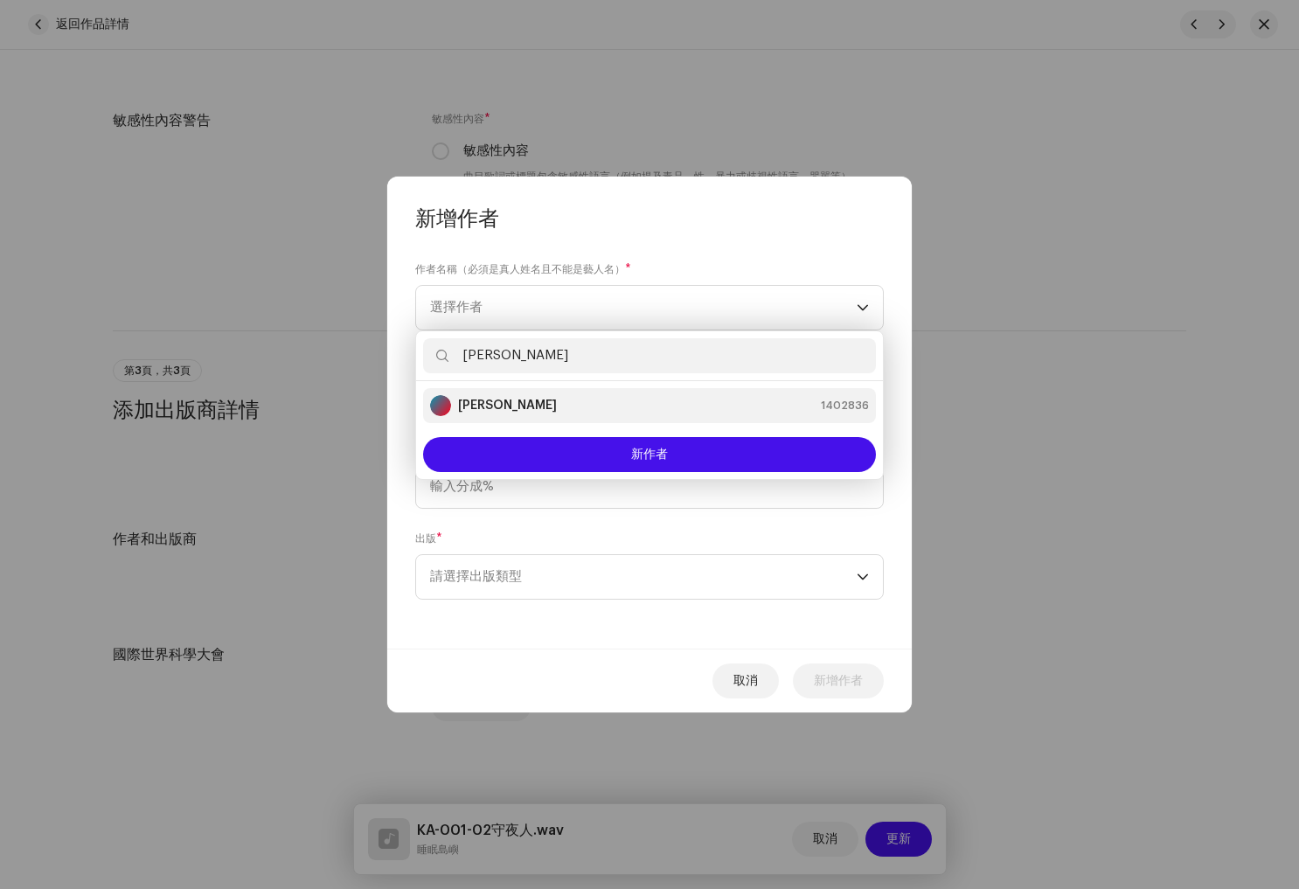
type input "[PERSON_NAME]"
click at [567, 406] on div "Leah Hu 1402836" at bounding box center [649, 405] width 439 height 21
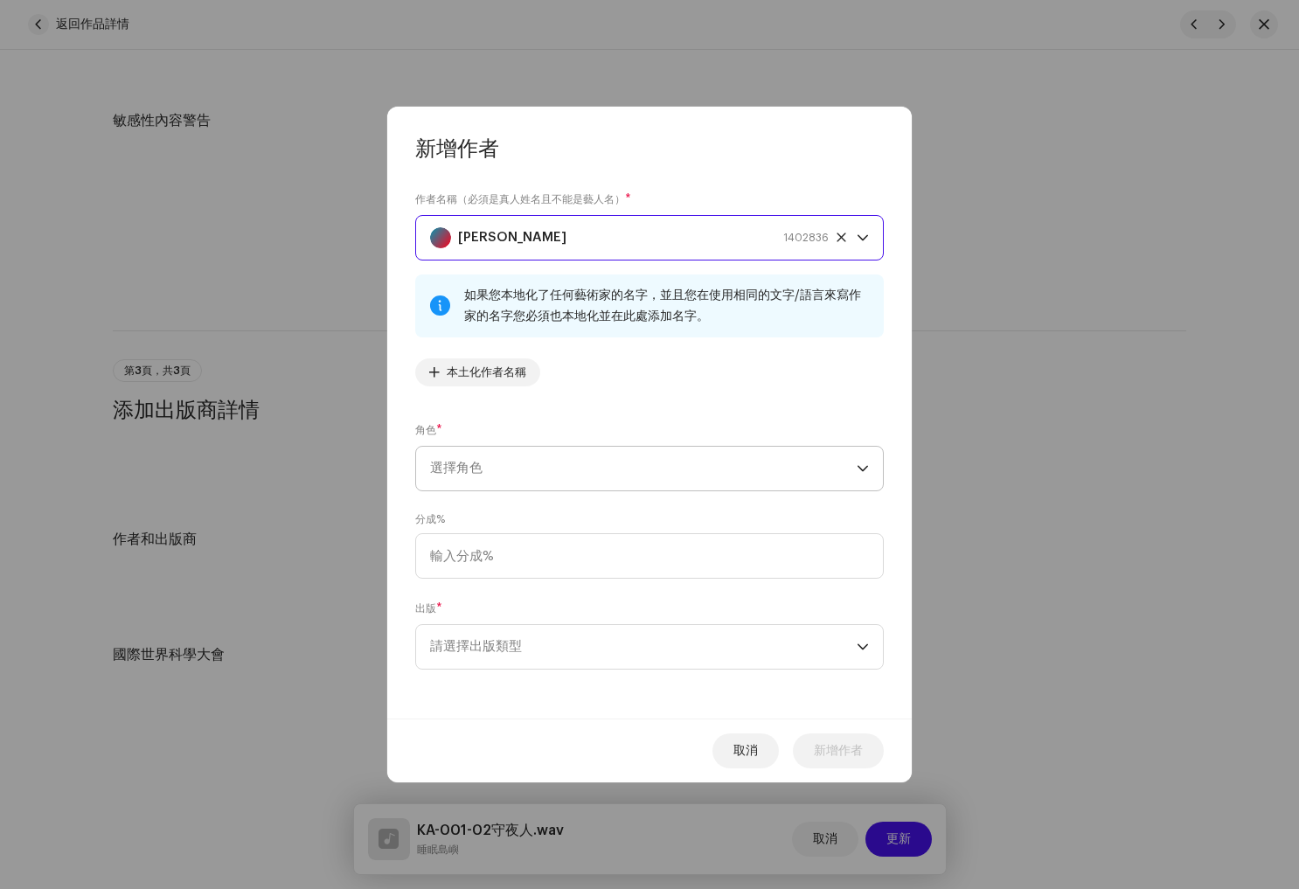
click at [568, 479] on span "選擇角色" at bounding box center [643, 469] width 427 height 44
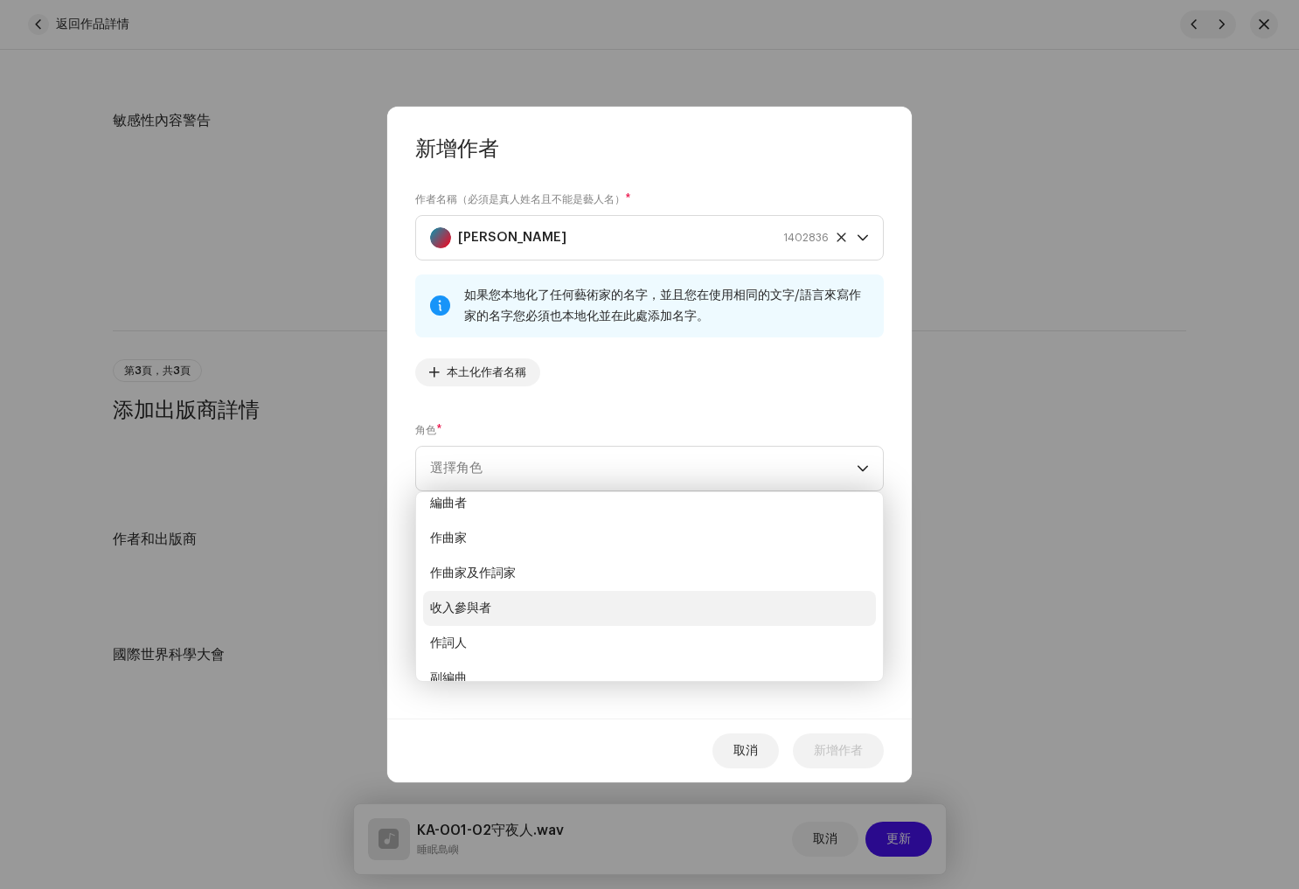
scroll to position [57, 0]
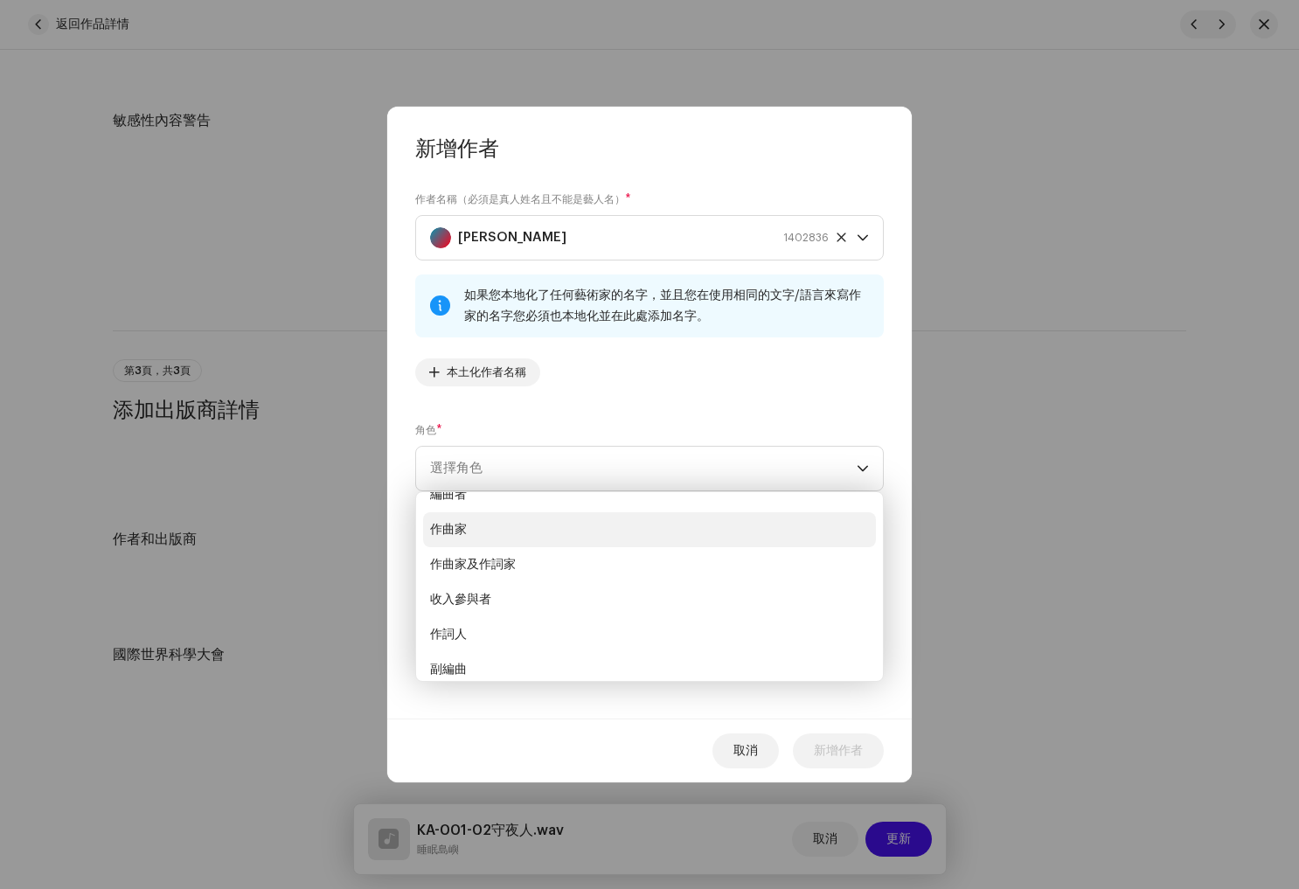
click at [525, 532] on li "作曲家" at bounding box center [649, 529] width 453 height 35
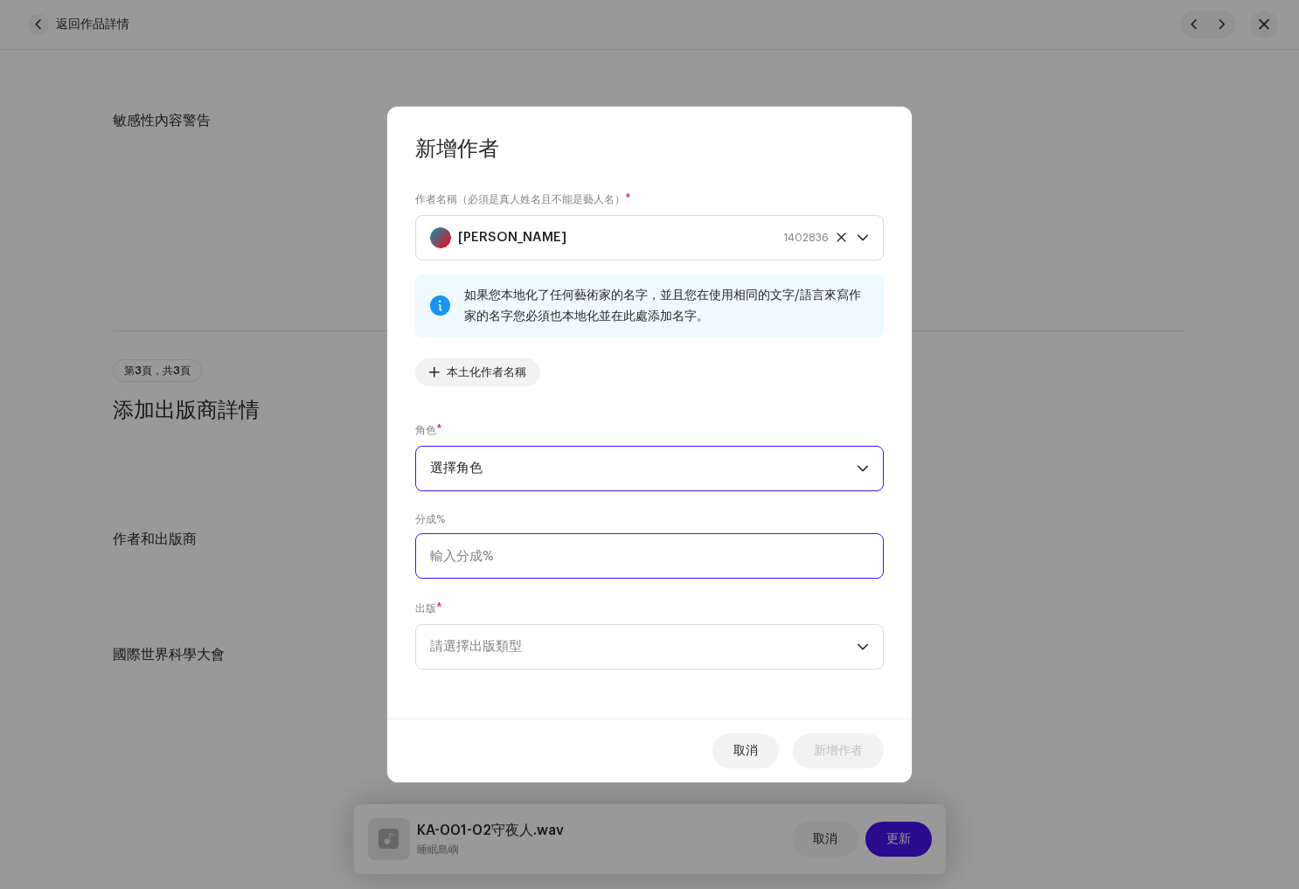
click at [517, 553] on input at bounding box center [649, 555] width 469 height 45
type input "100.00"
click at [569, 648] on span "請選擇出版類型" at bounding box center [643, 647] width 427 height 44
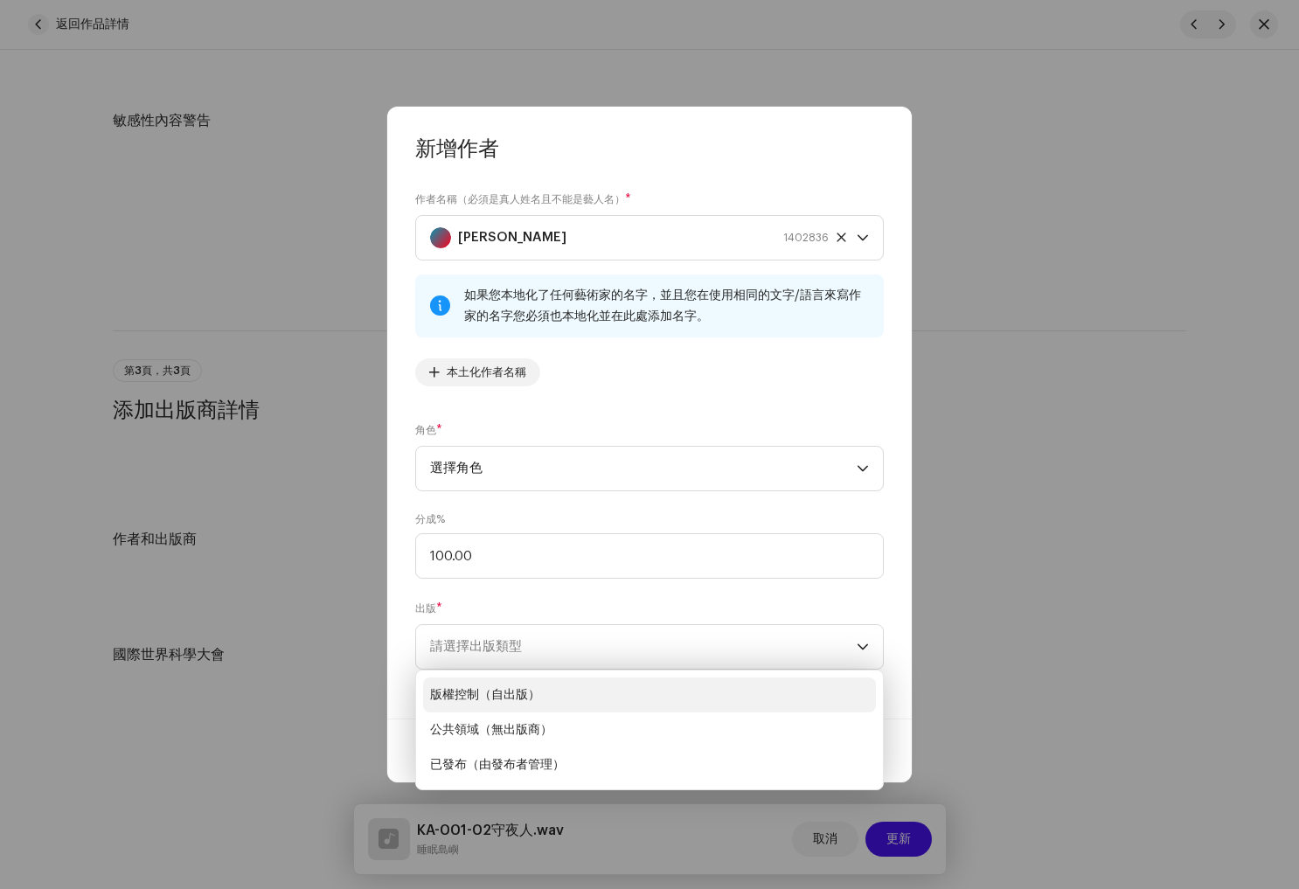
click at [564, 700] on li "版權控制（自出版）" at bounding box center [649, 694] width 453 height 35
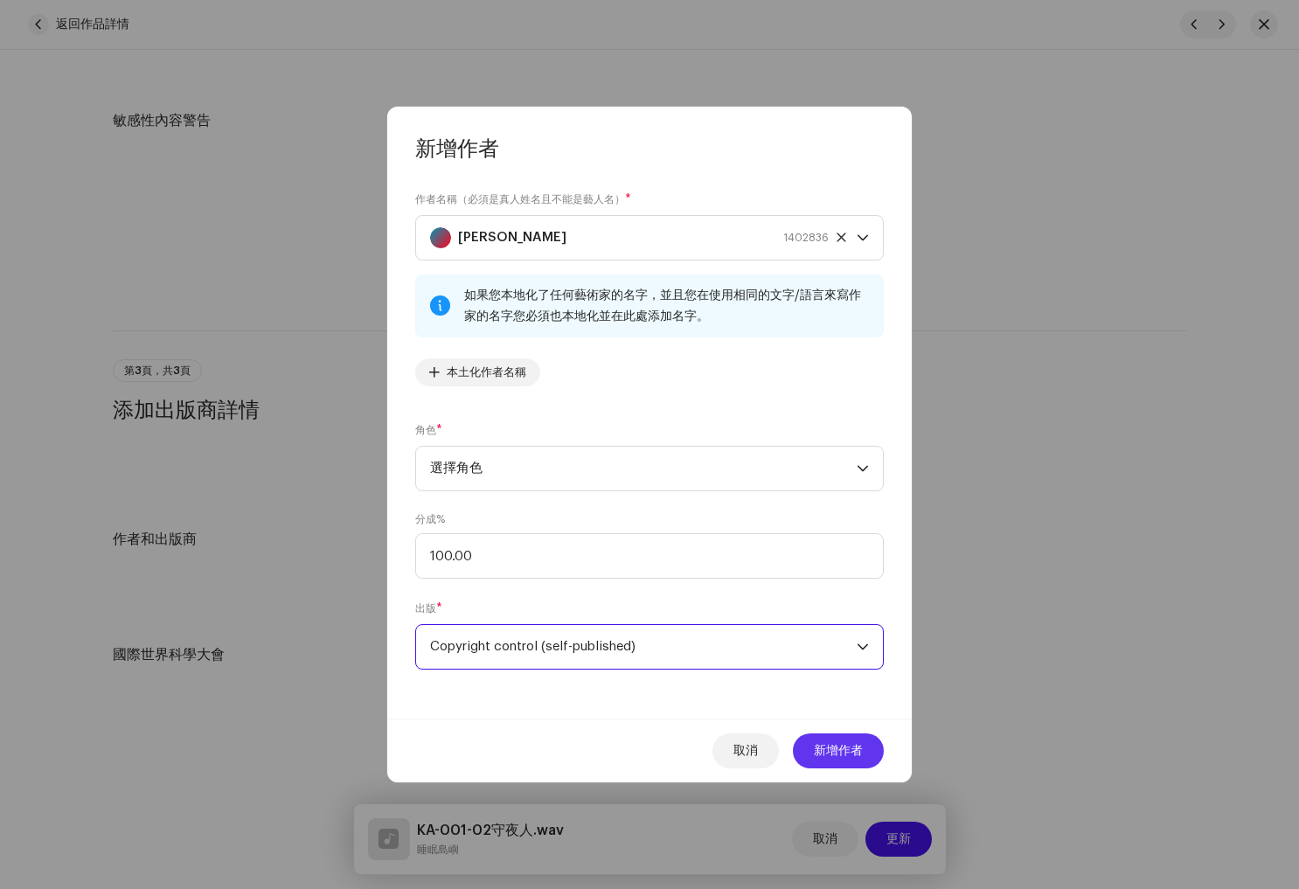
click at [844, 751] on font "新增作者" at bounding box center [838, 751] width 49 height 12
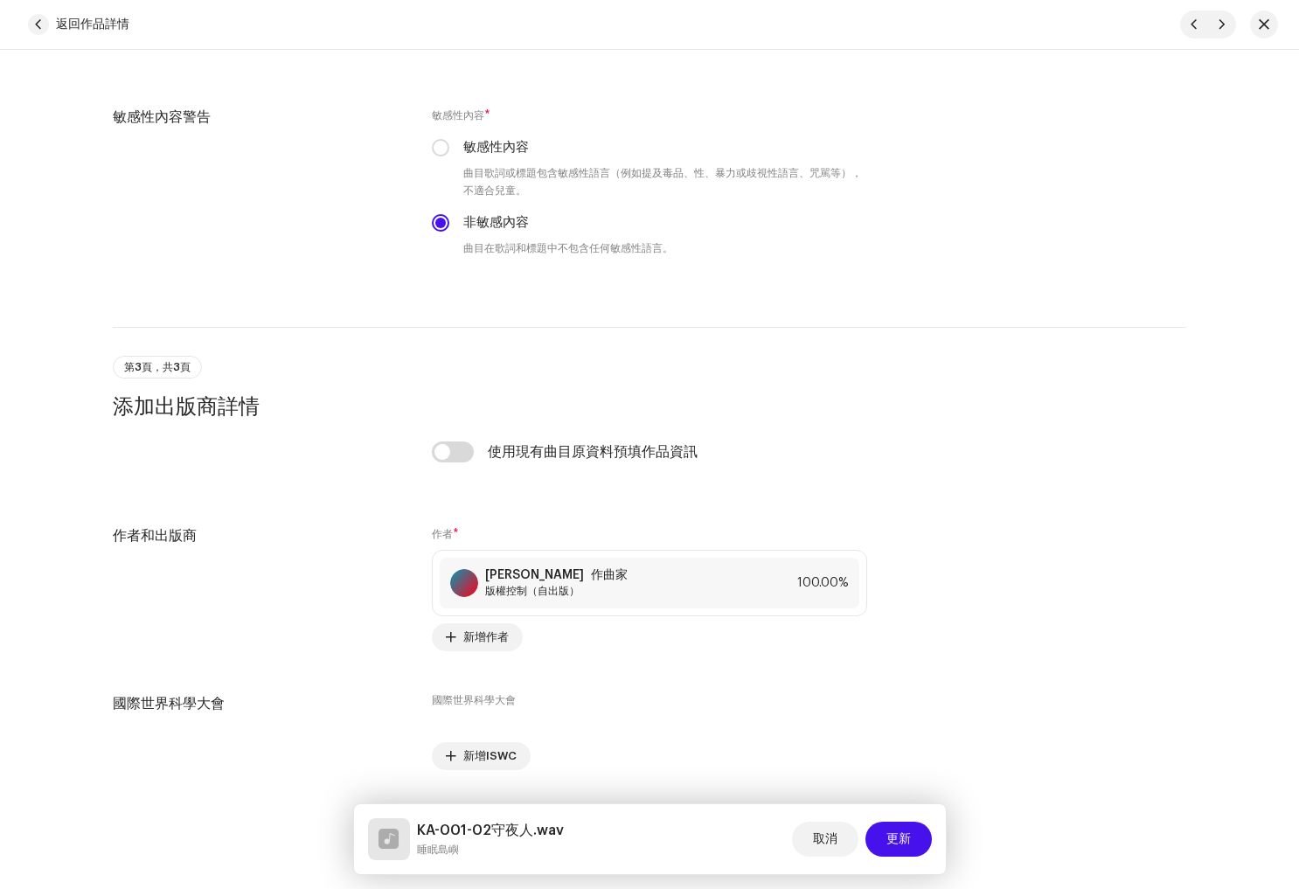
scroll to position [2885, 0]
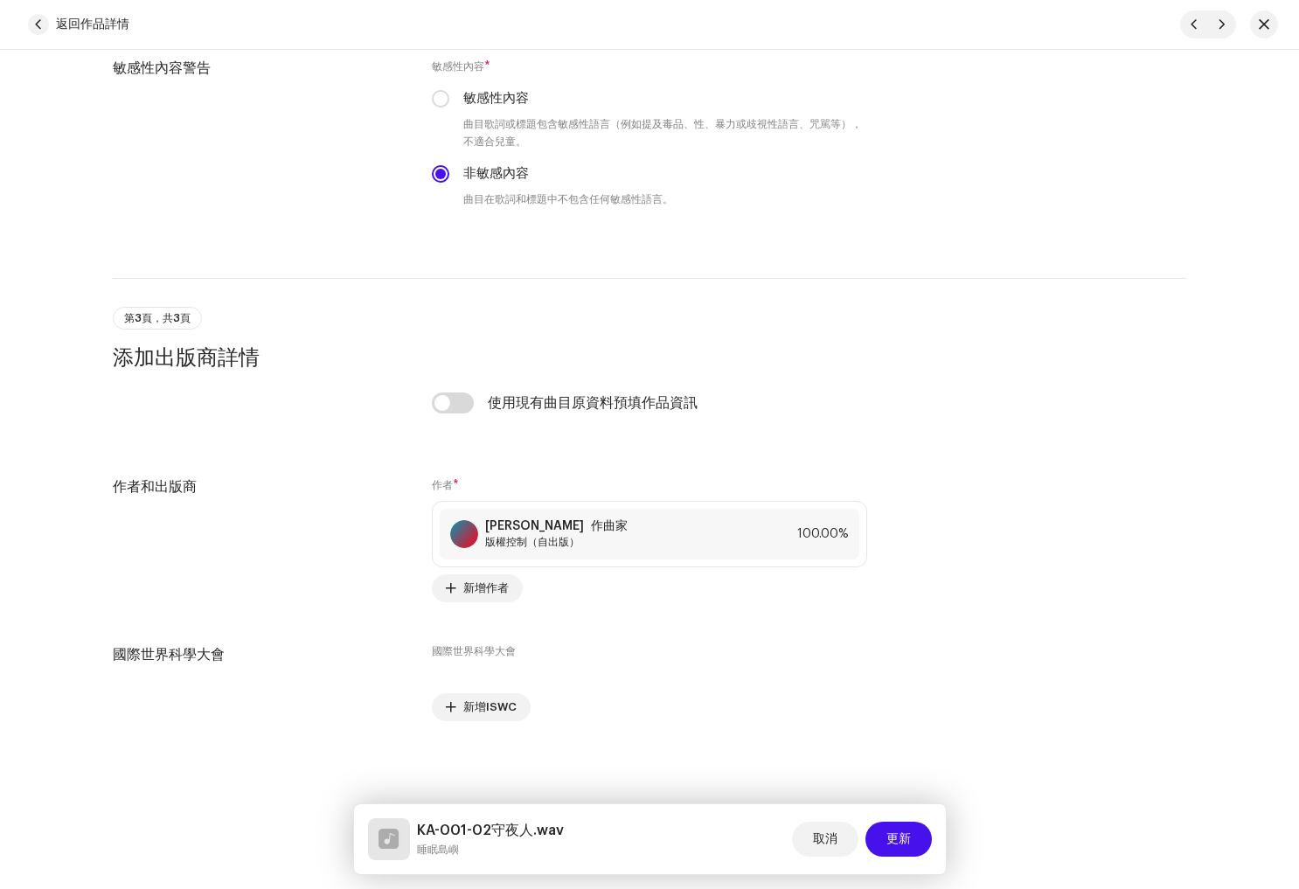
click at [900, 841] on font "更新" at bounding box center [898, 839] width 24 height 12
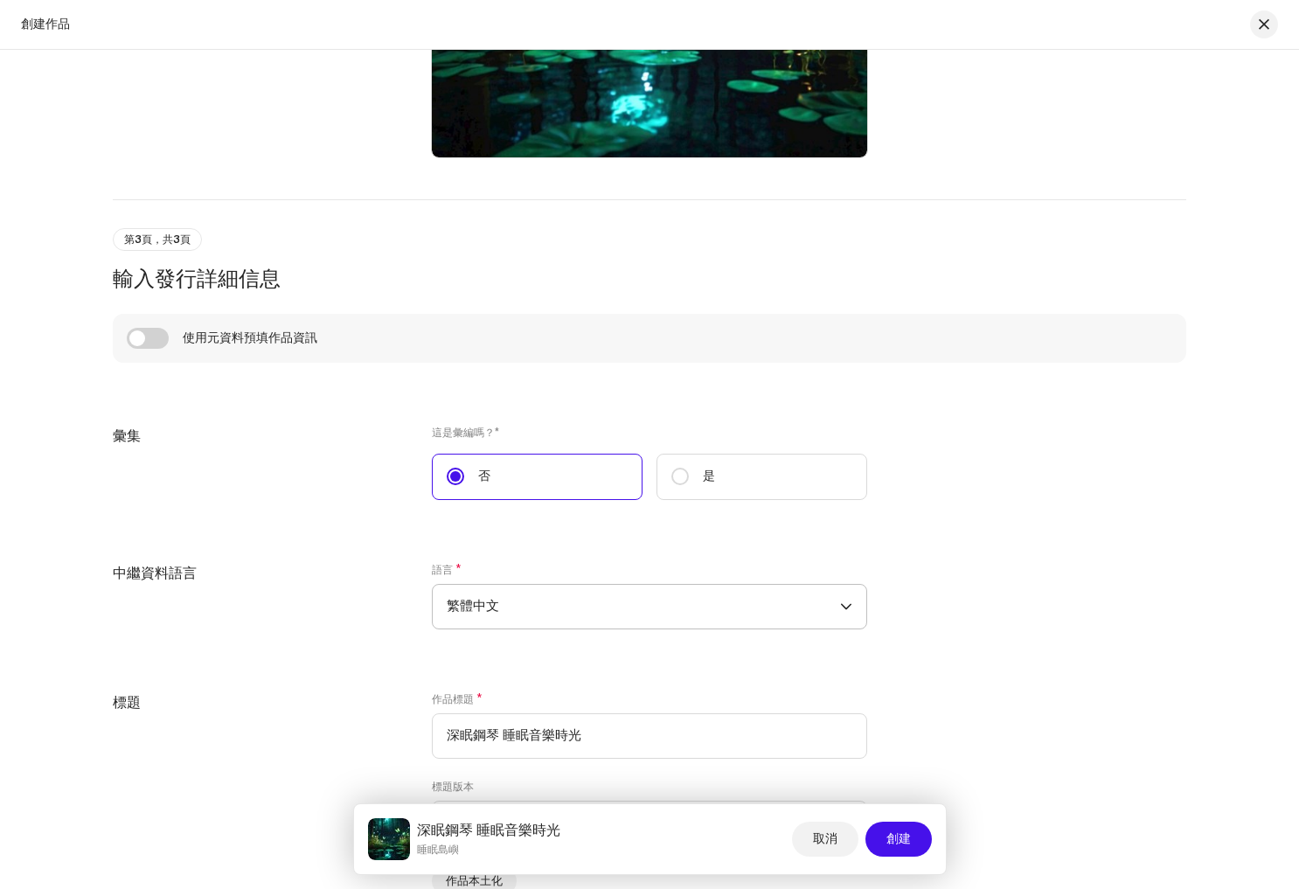
scroll to position [1528, 0]
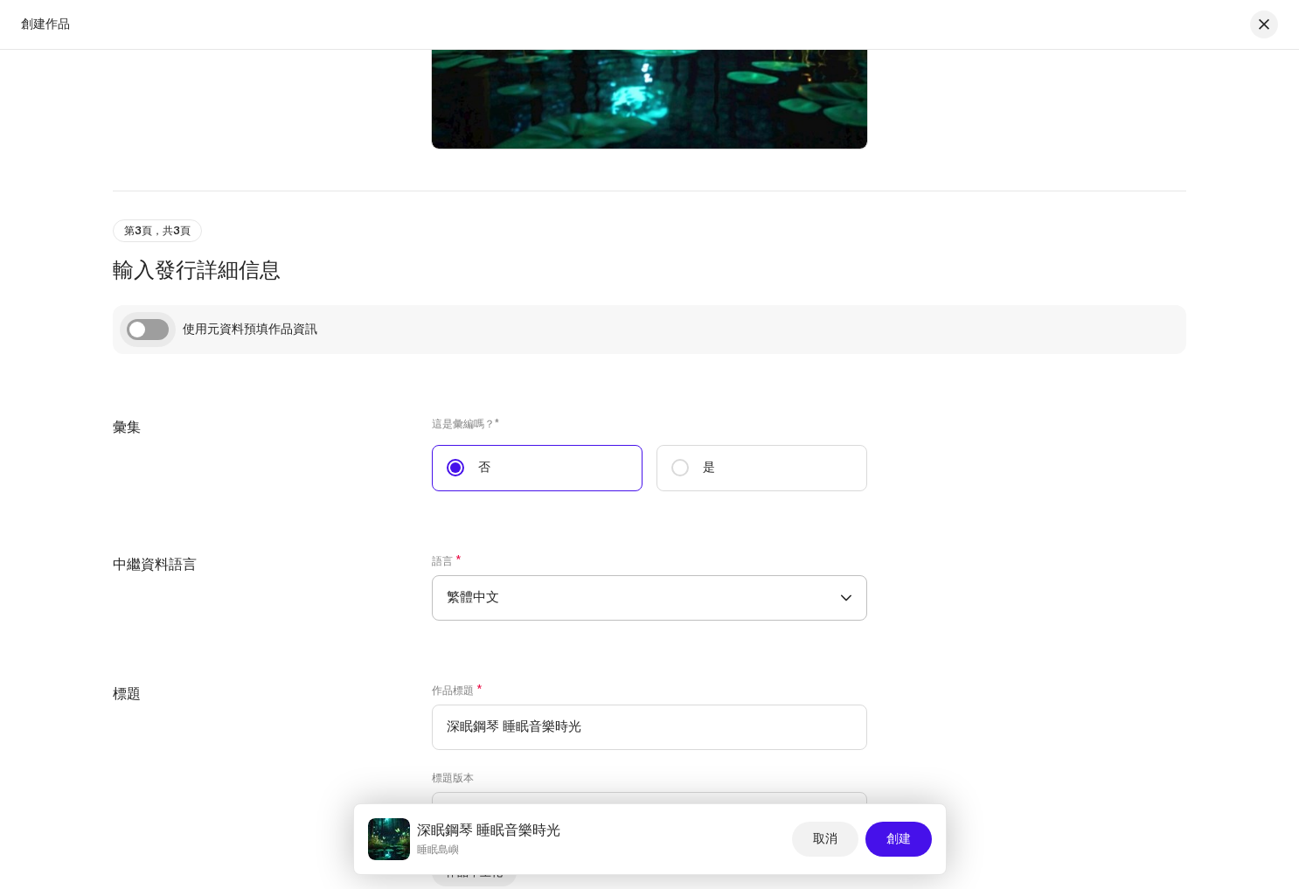
click at [159, 331] on input "checkbox" at bounding box center [148, 329] width 42 height 21
checkbox input "true"
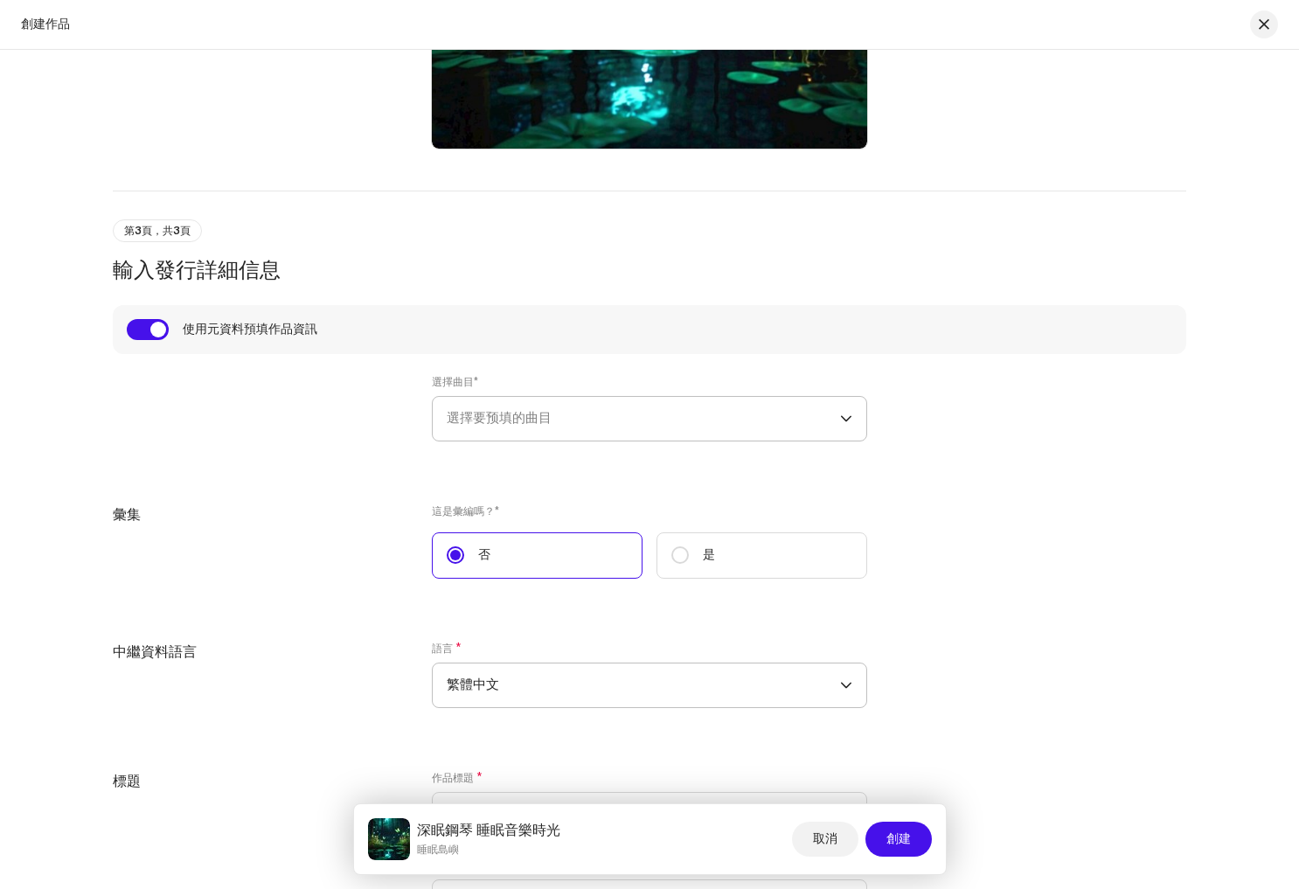
click at [588, 421] on span "選擇要预填的曲目" at bounding box center [643, 419] width 393 height 44
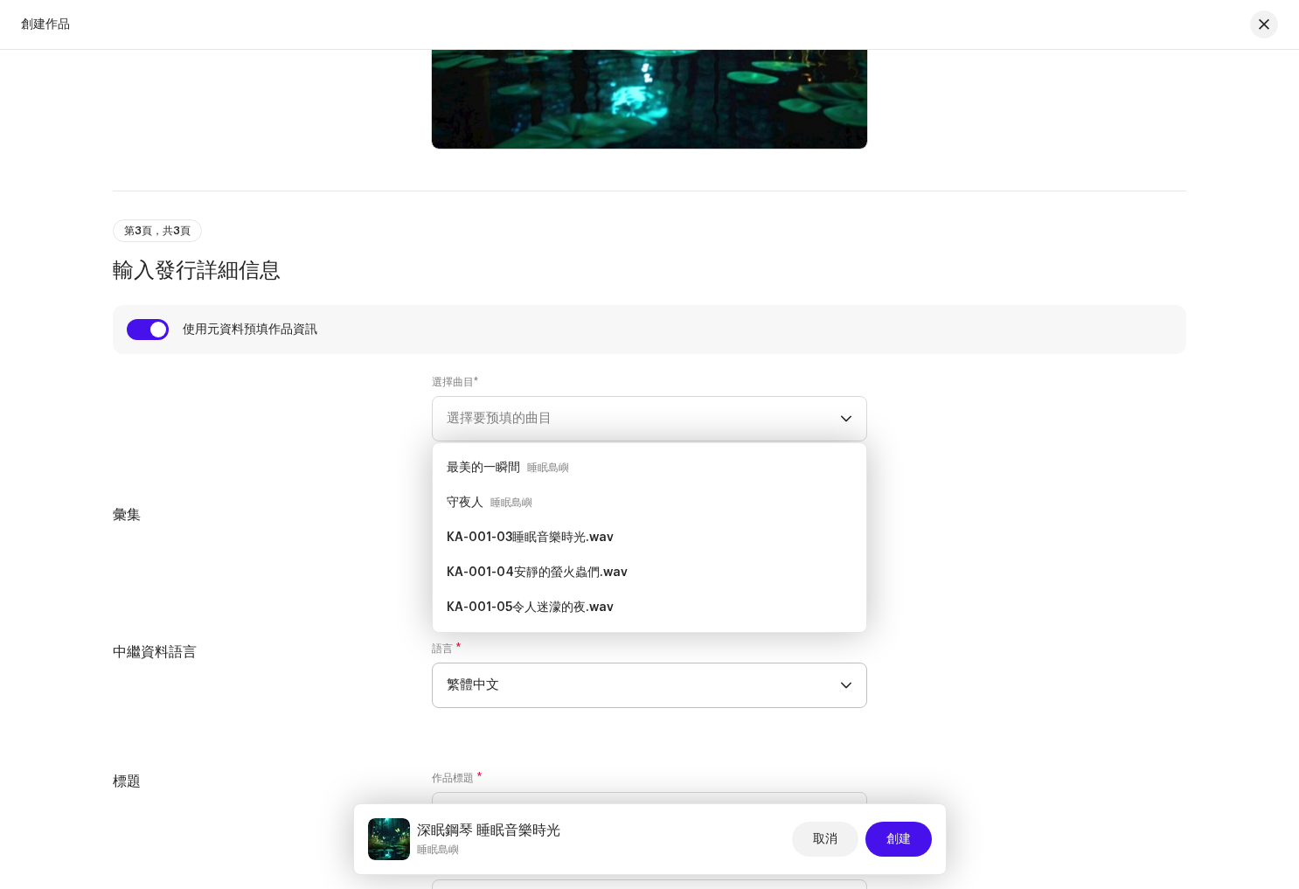
click at [318, 399] on div at bounding box center [258, 418] width 291 height 87
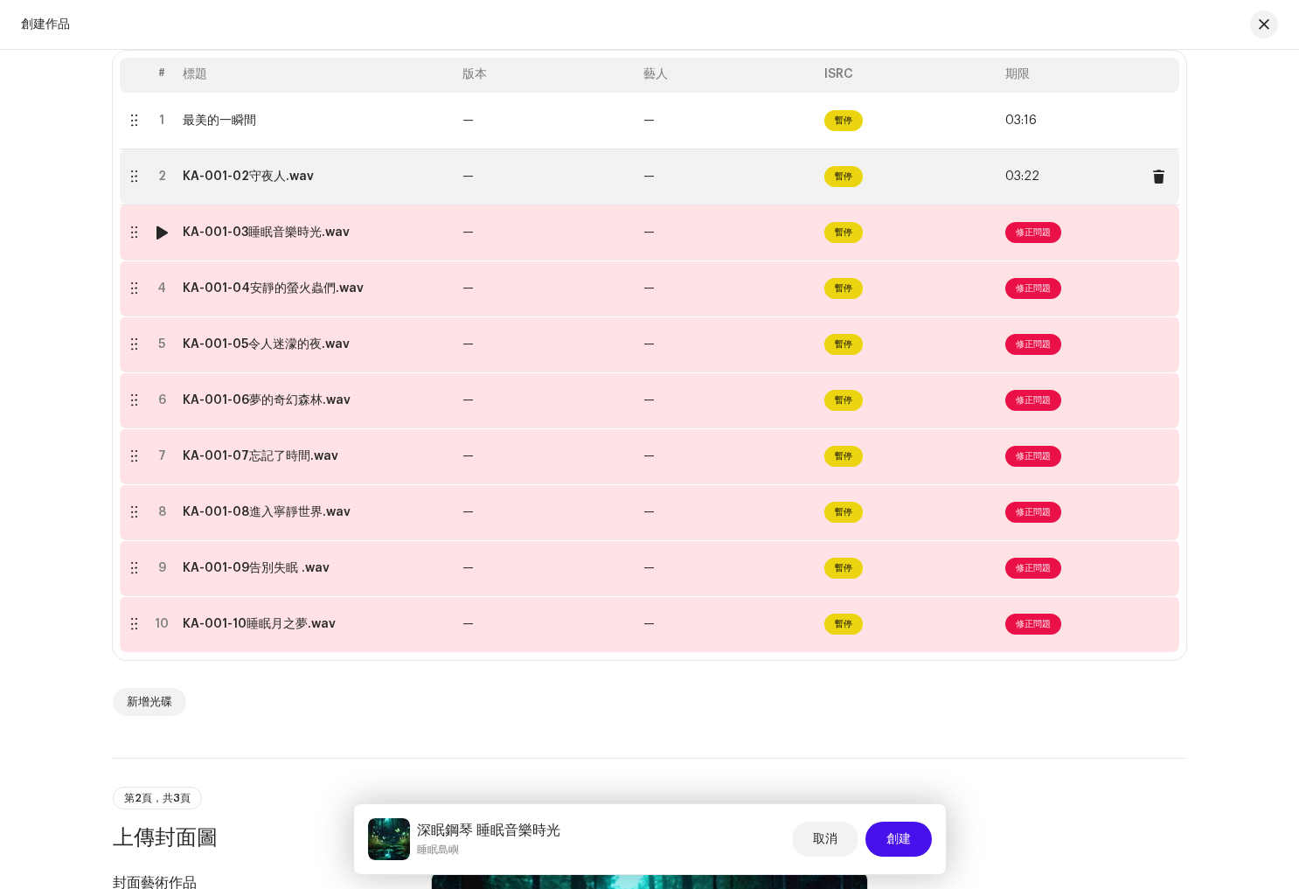
scroll to position [351, 0]
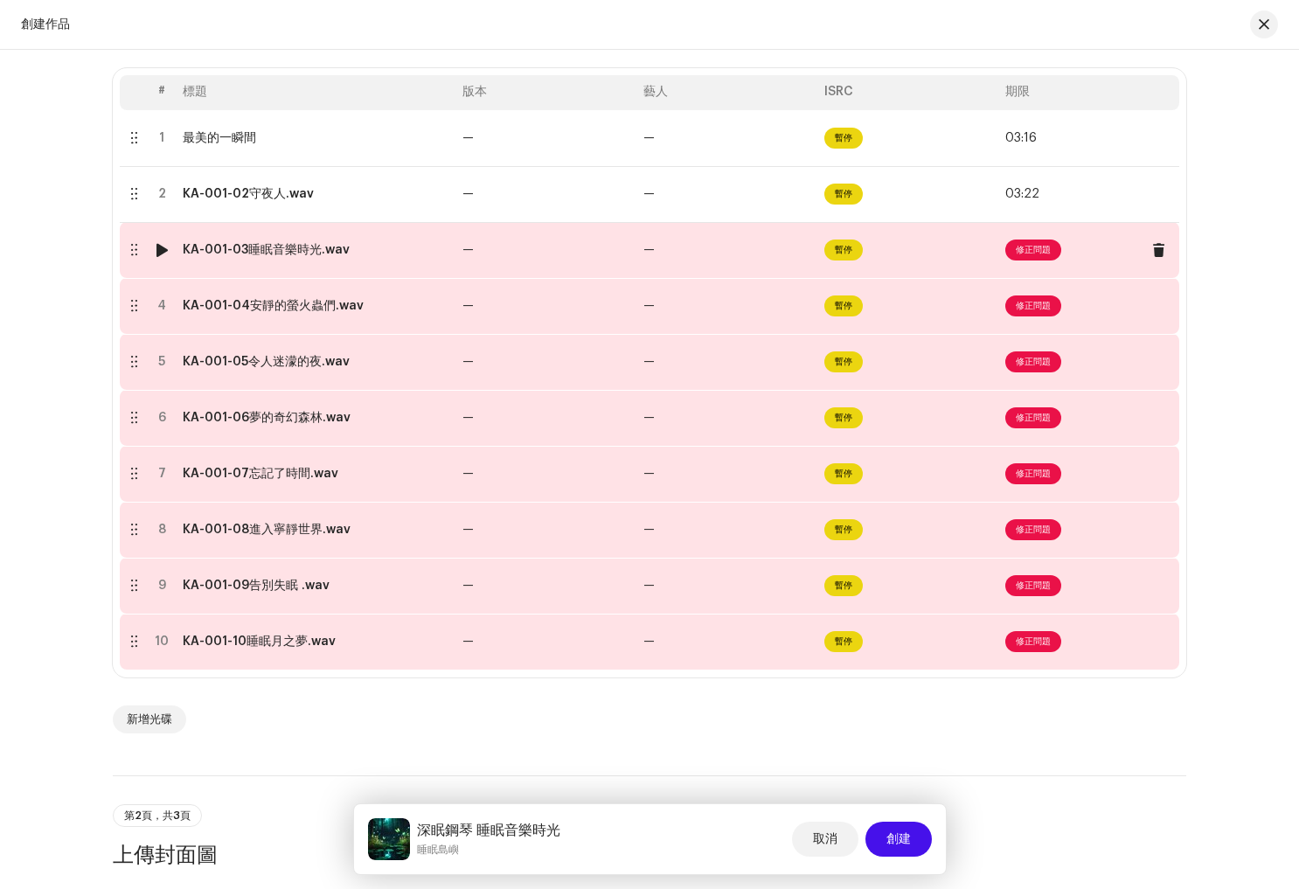
click at [1030, 252] on font "修正問題" at bounding box center [1033, 250] width 35 height 9
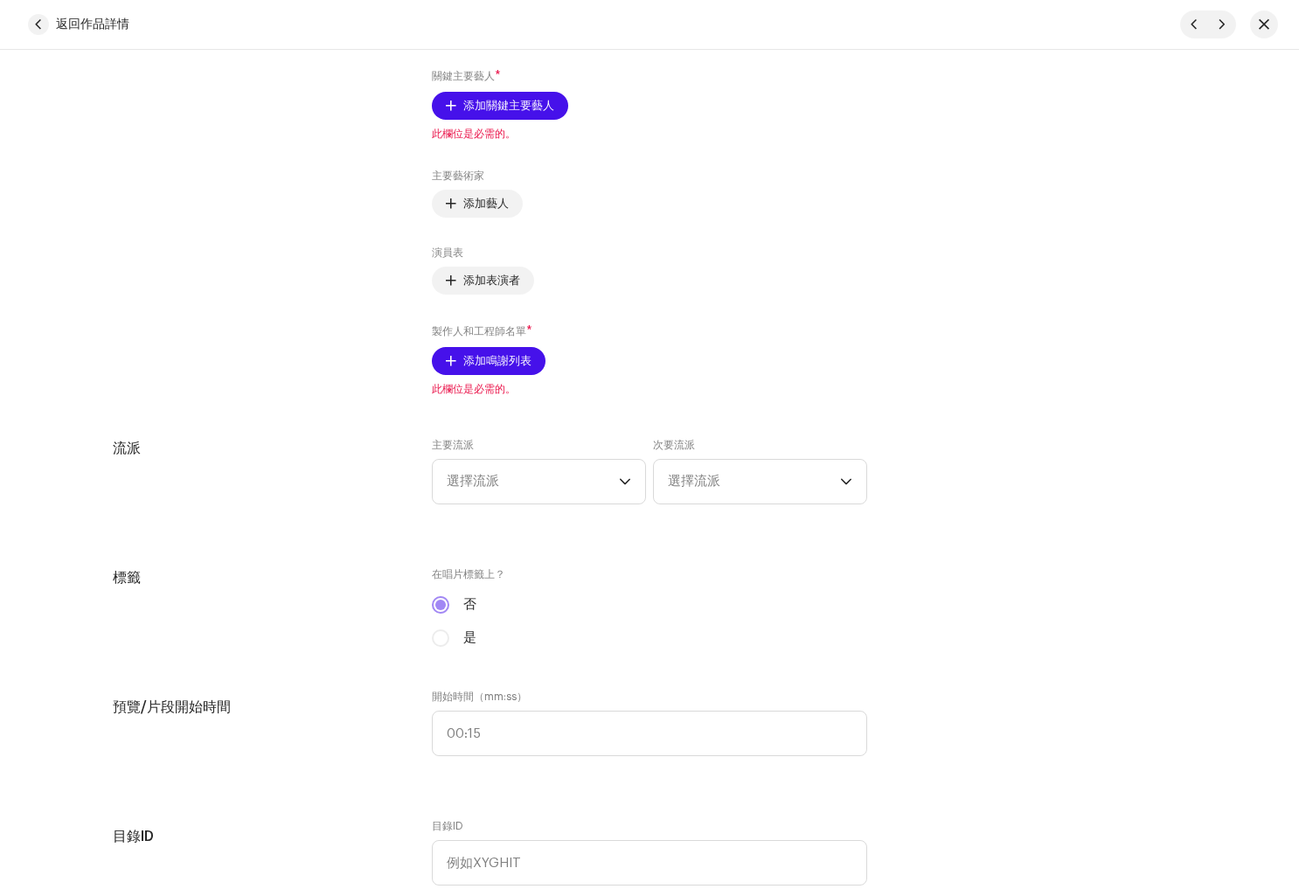
scroll to position [1080, 0]
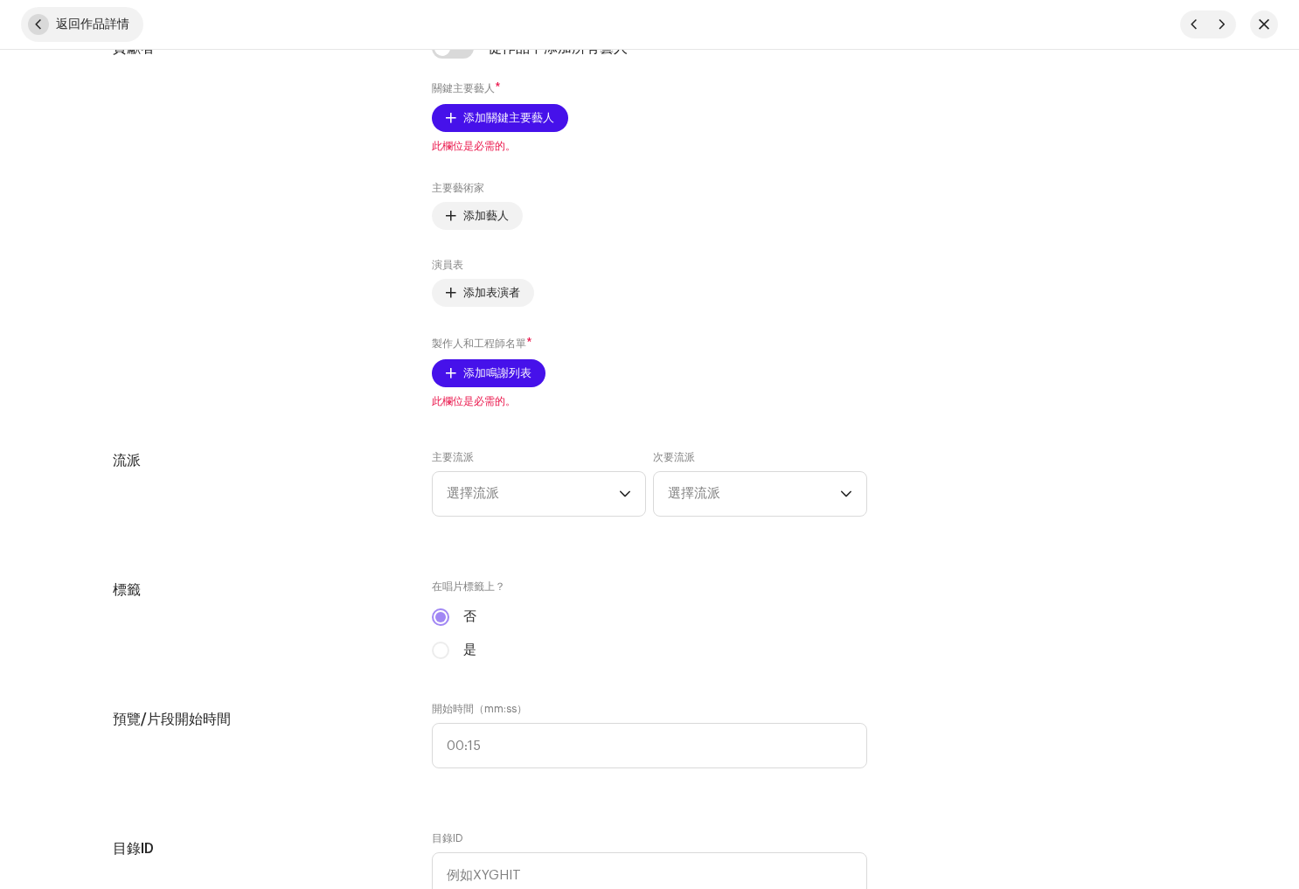
click at [96, 26] on font "返回作品詳情" at bounding box center [92, 24] width 73 height 12
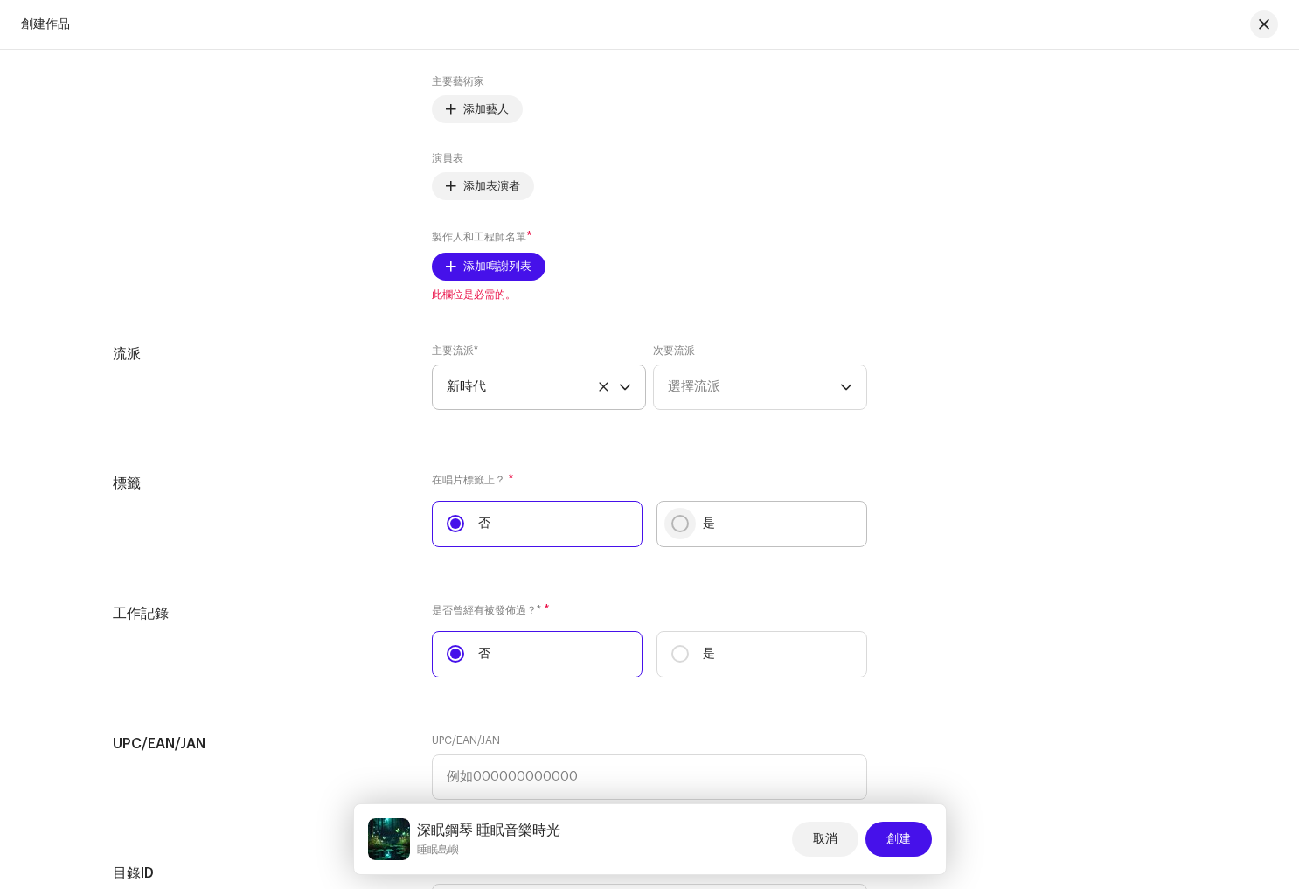
scroll to position [2875, 0]
click at [676, 530] on input "是" at bounding box center [679, 524] width 17 height 17
radio input "true"
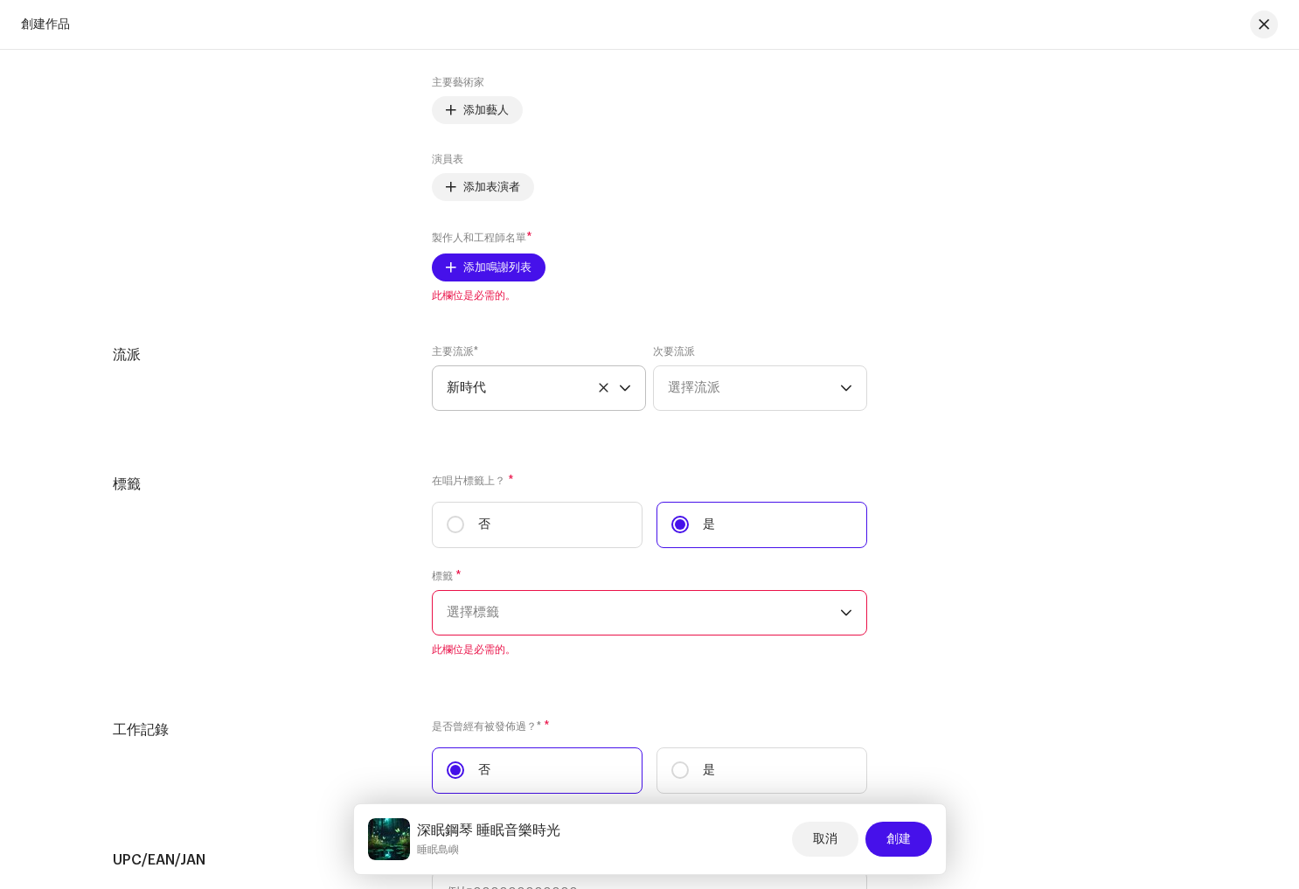
click at [655, 608] on span "選擇標籤" at bounding box center [643, 613] width 393 height 44
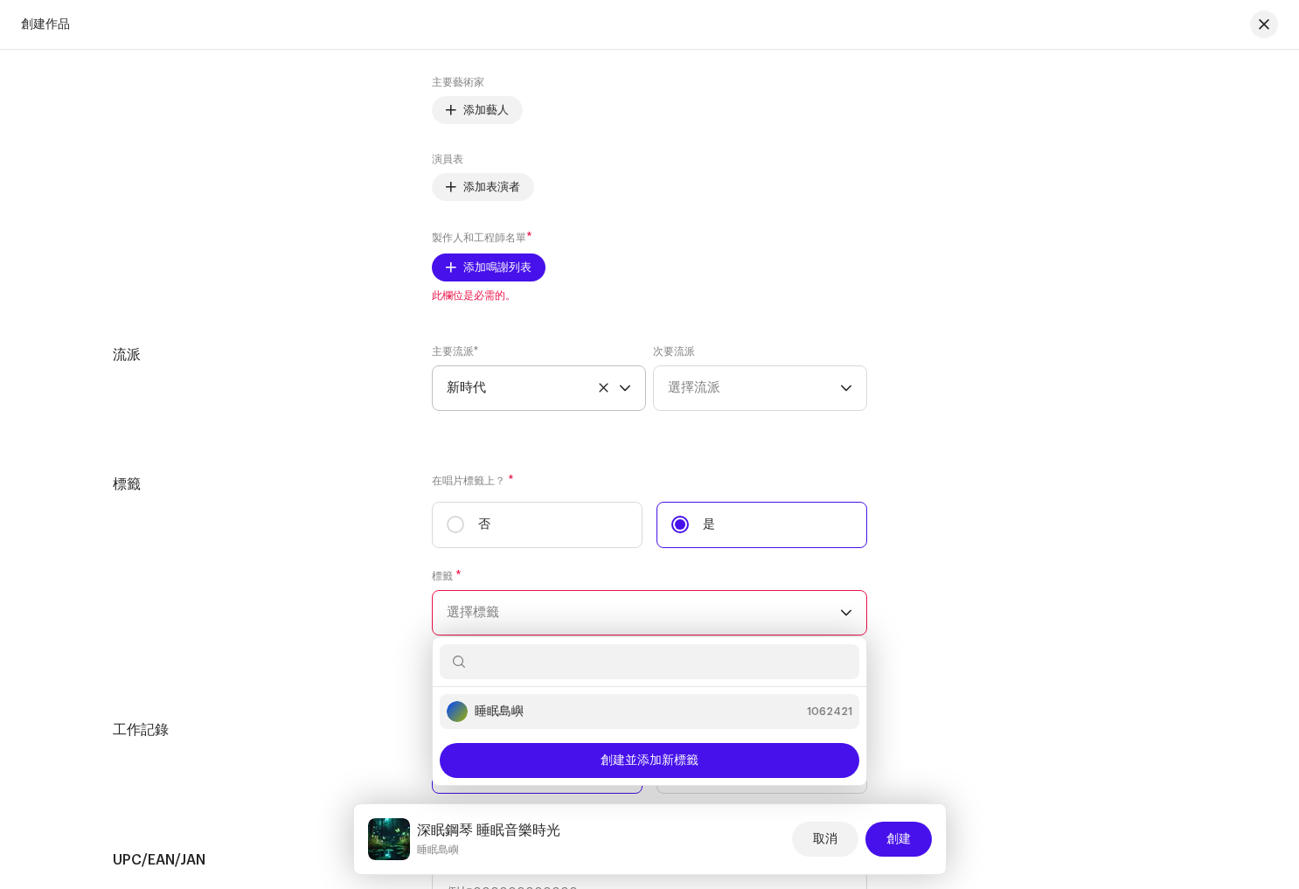
click at [561, 709] on div "睡眠島嶼 1062421" at bounding box center [650, 711] width 406 height 21
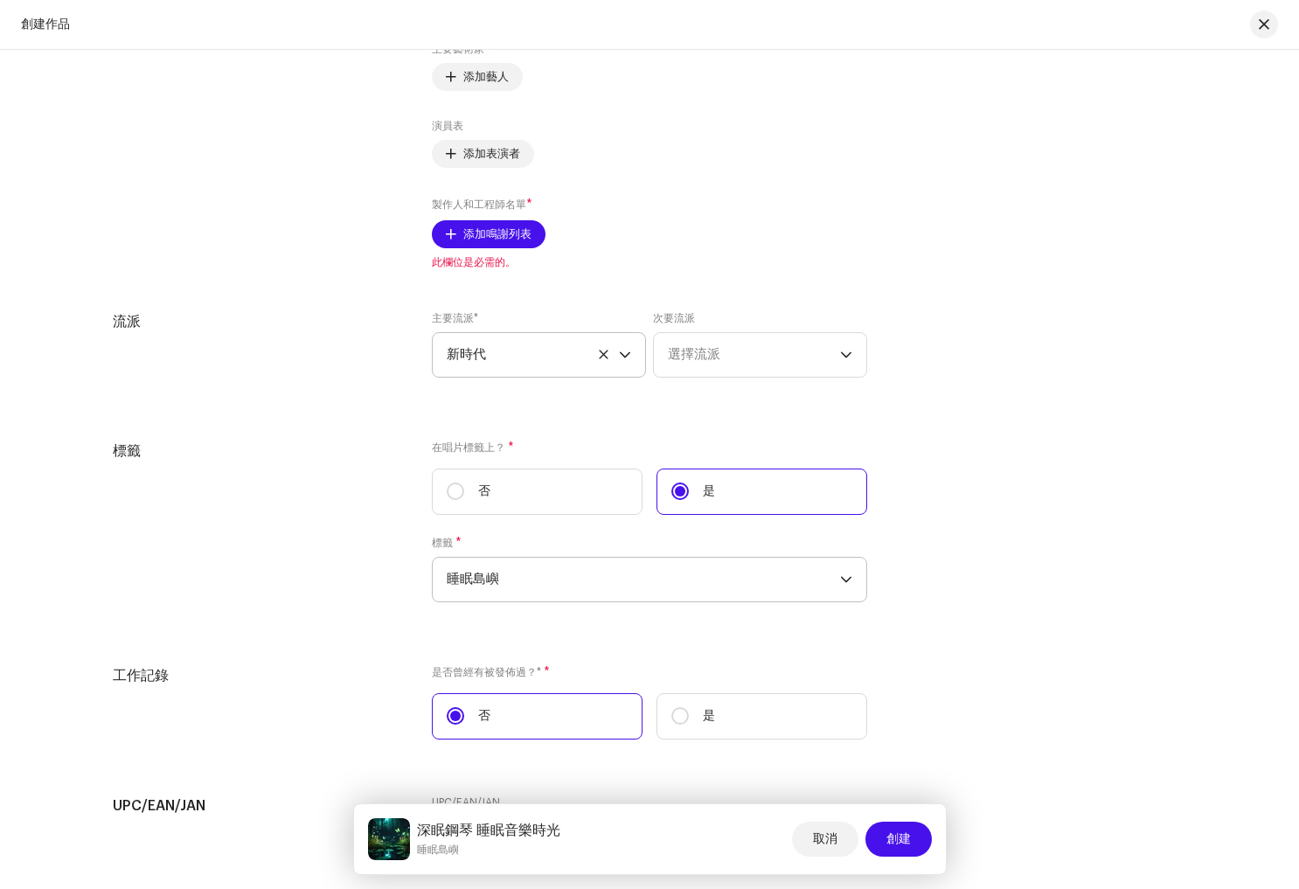
scroll to position [2911, 0]
click at [450, 493] on input "否" at bounding box center [455, 488] width 17 height 17
radio input "true"
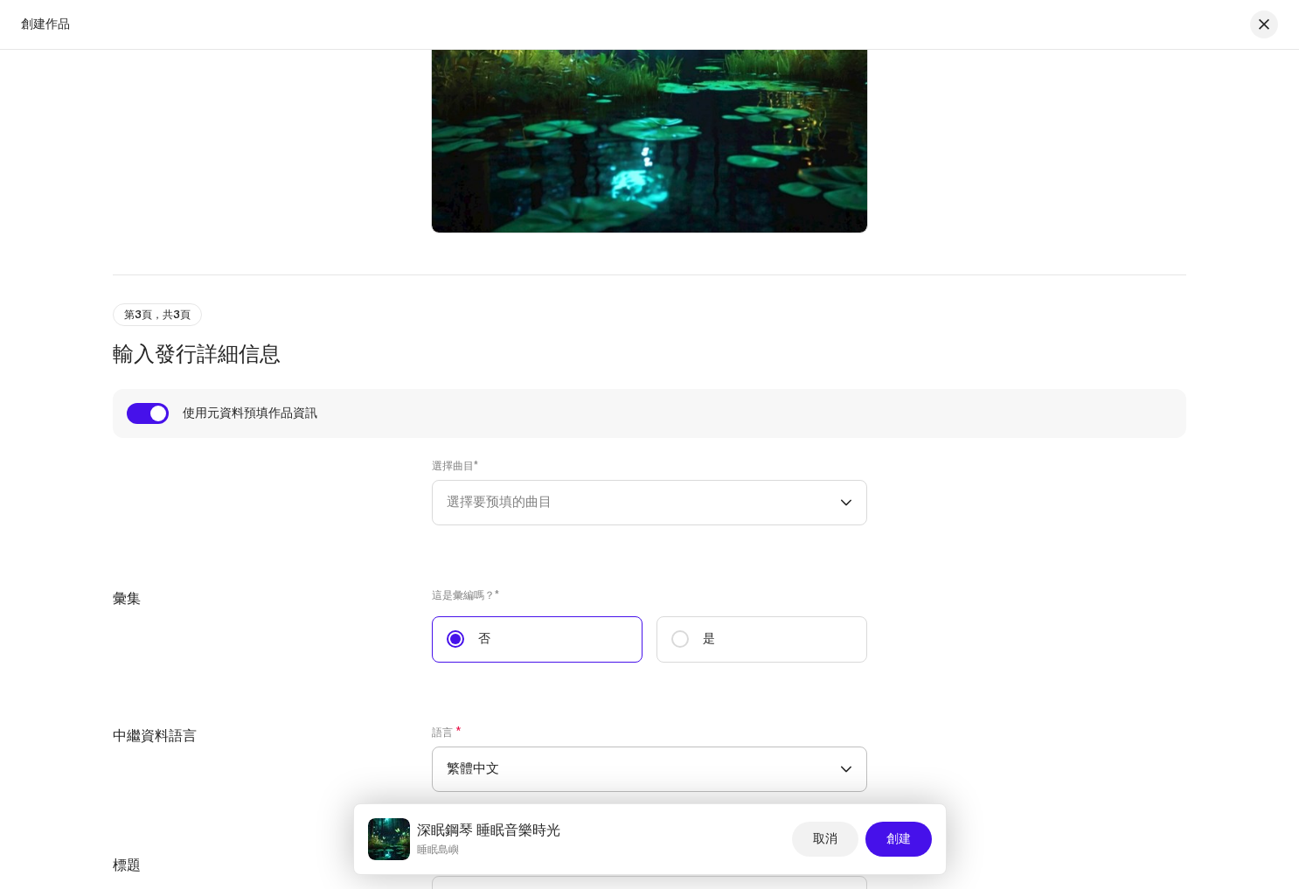
scroll to position [1437, 0]
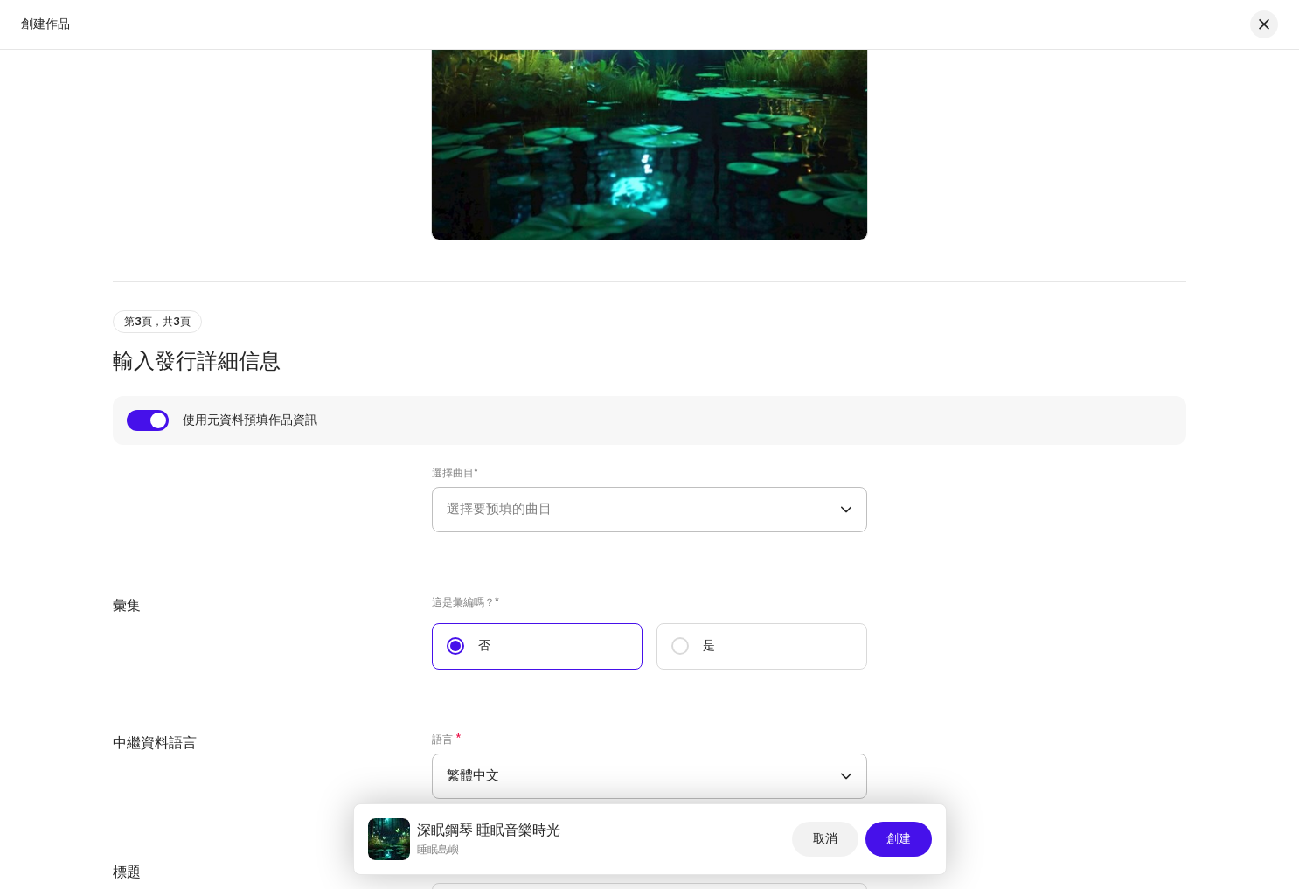
click at [558, 505] on span "選擇要预填的曲目" at bounding box center [643, 510] width 393 height 44
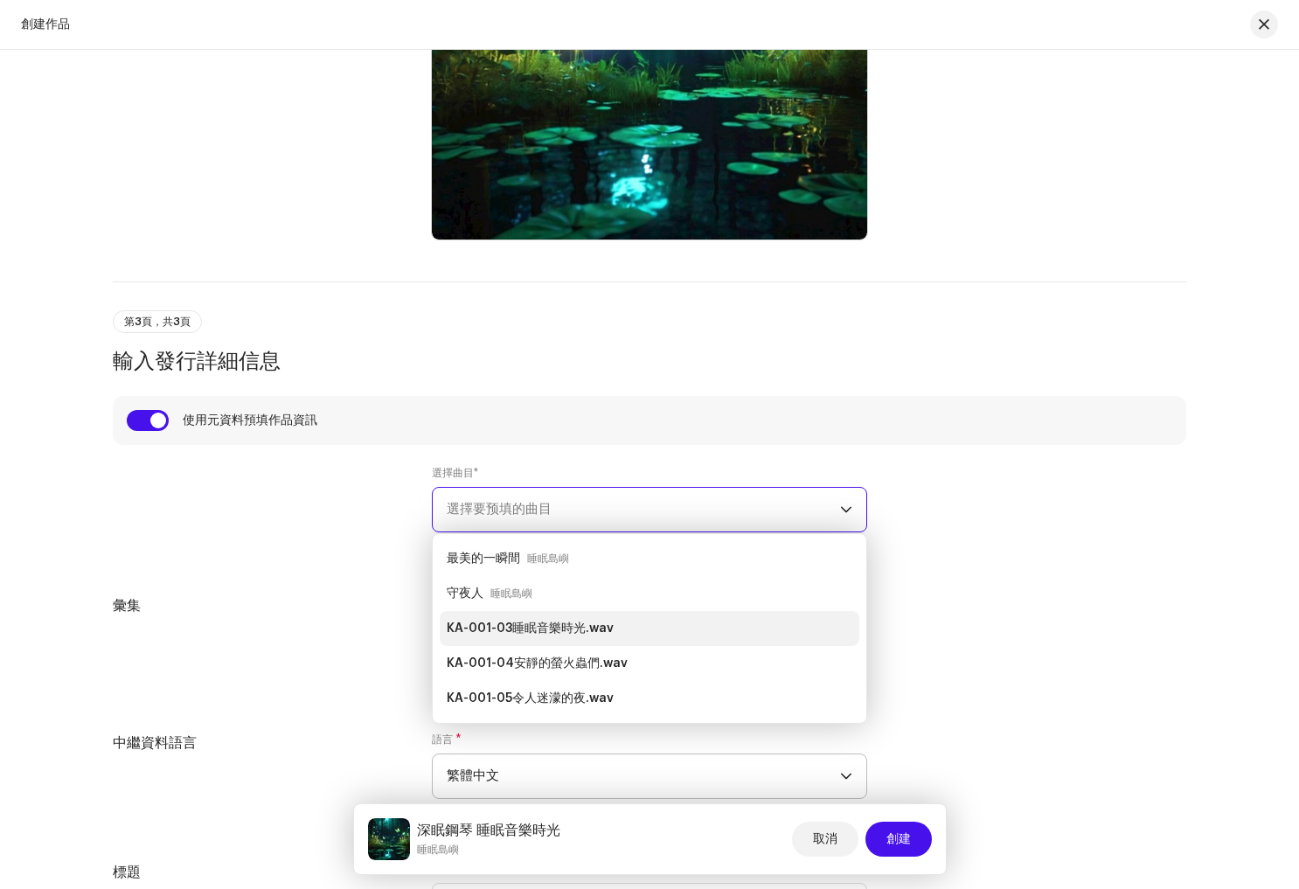
click at [591, 628] on strong "KA-001-03睡眠音樂時光.wav" at bounding box center [530, 629] width 167 height 28
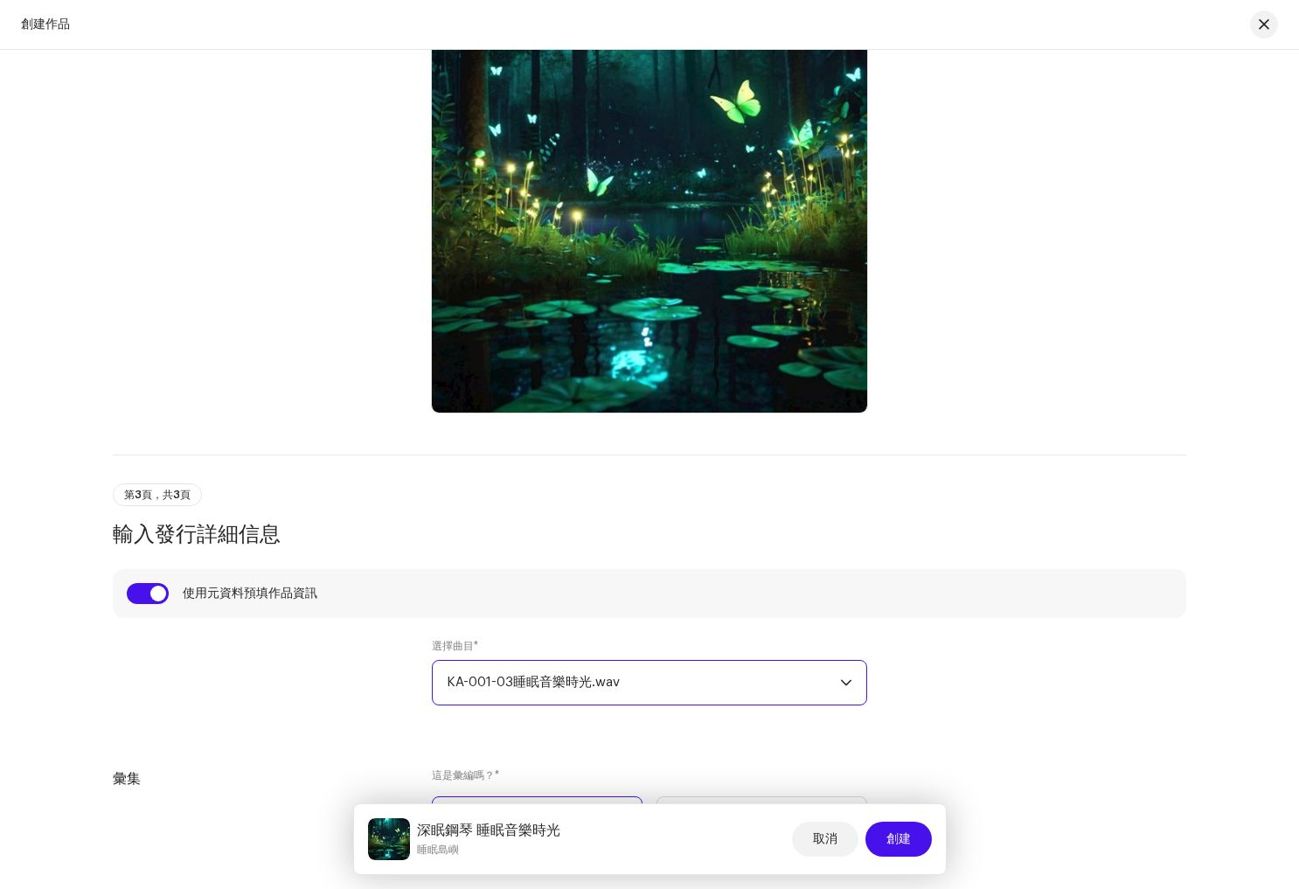
scroll to position [1262, 0]
drag, startPoint x: 673, startPoint y: 699, endPoint x: 679, endPoint y: 688, distance: 12.9
click at [674, 698] on span "KA-001-03睡眠音樂時光.wav" at bounding box center [643, 685] width 393 height 44
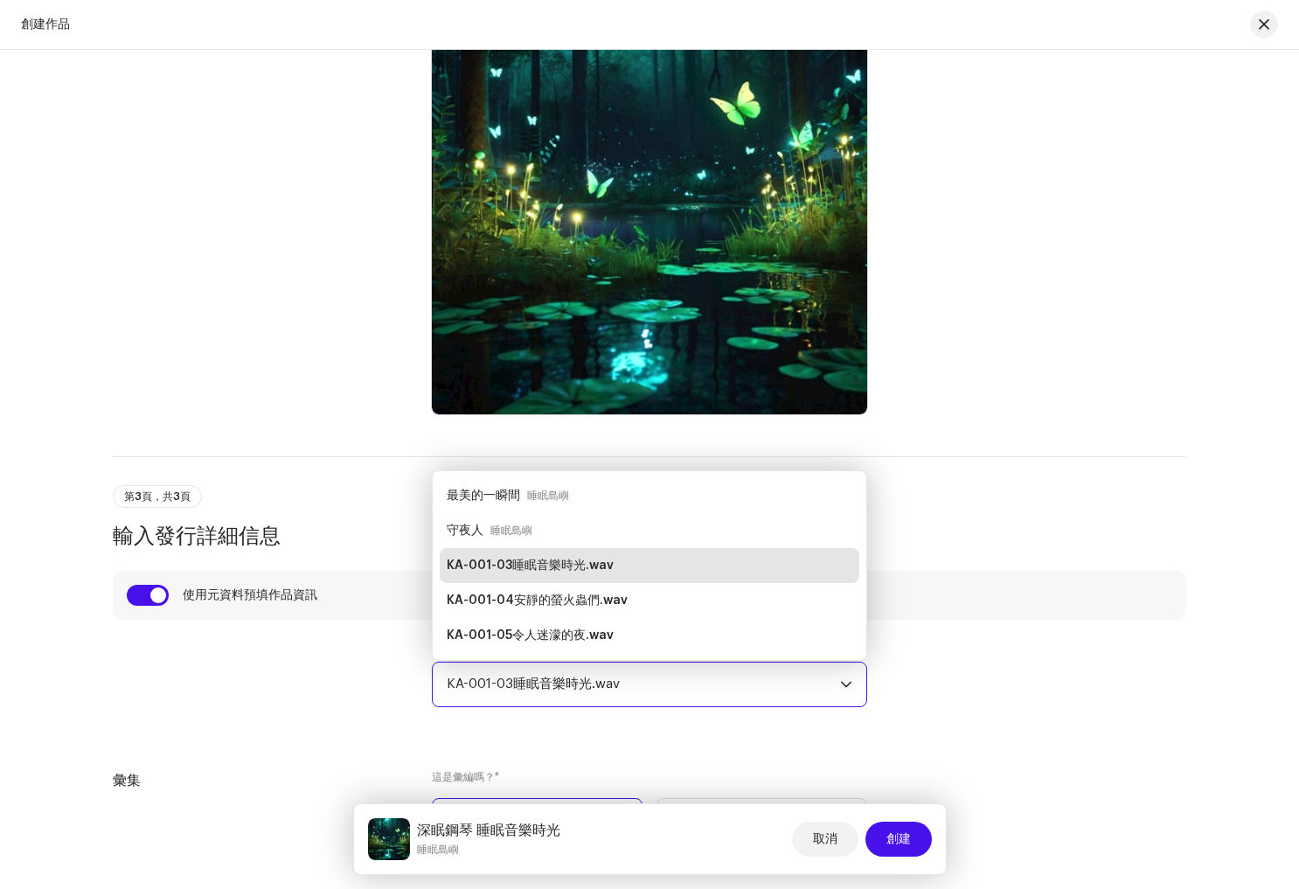
scroll to position [28, 0]
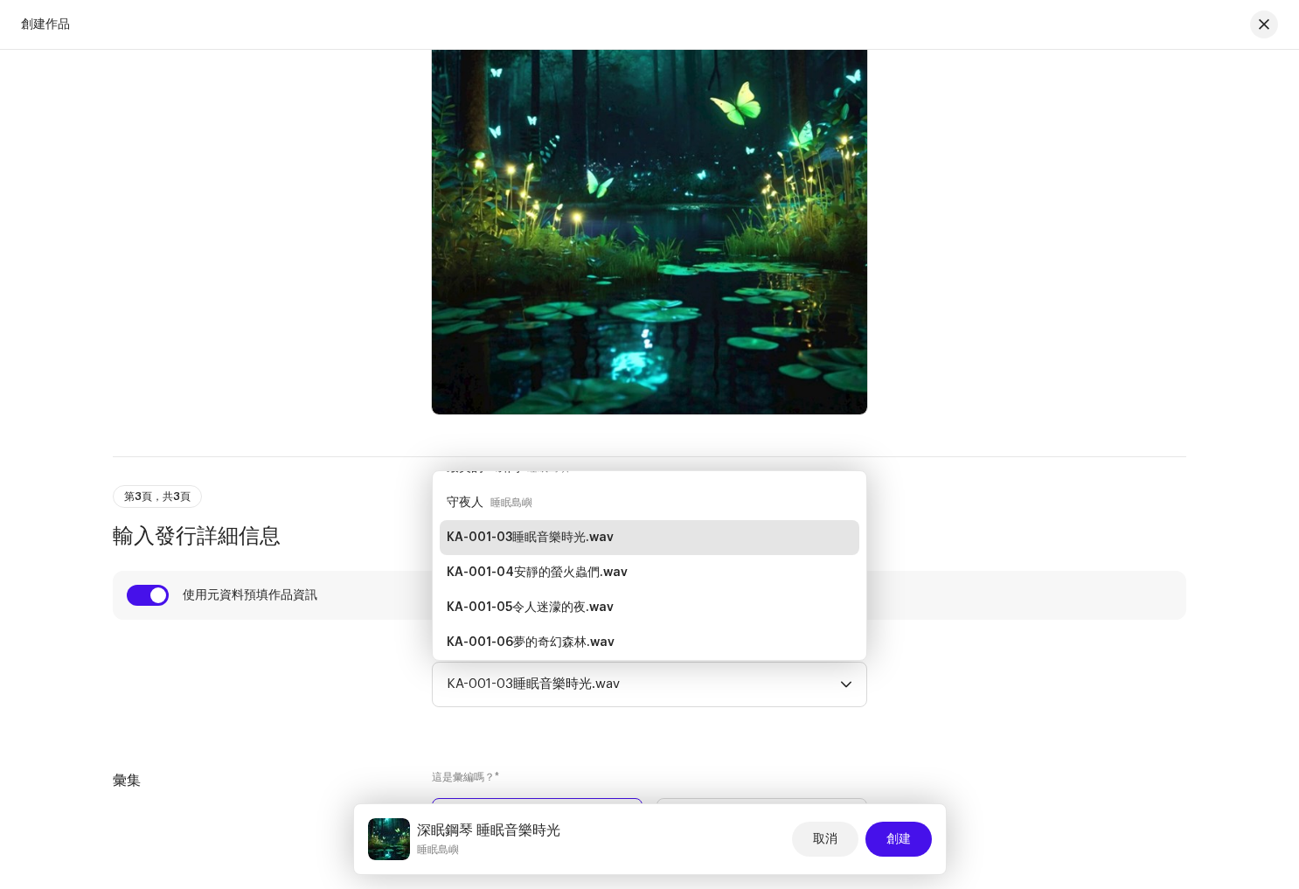
click at [983, 551] on div "建立新發行 我們將從曲目選擇到最終元資料全程指導您。您可以隨時更新。 第1頁，共3頁 選擇曲目 曲目 曲目 * 請選擇已有曲目或上傳新曲目 # 標題 版本 藝…" at bounding box center [649, 804] width 1129 height 3951
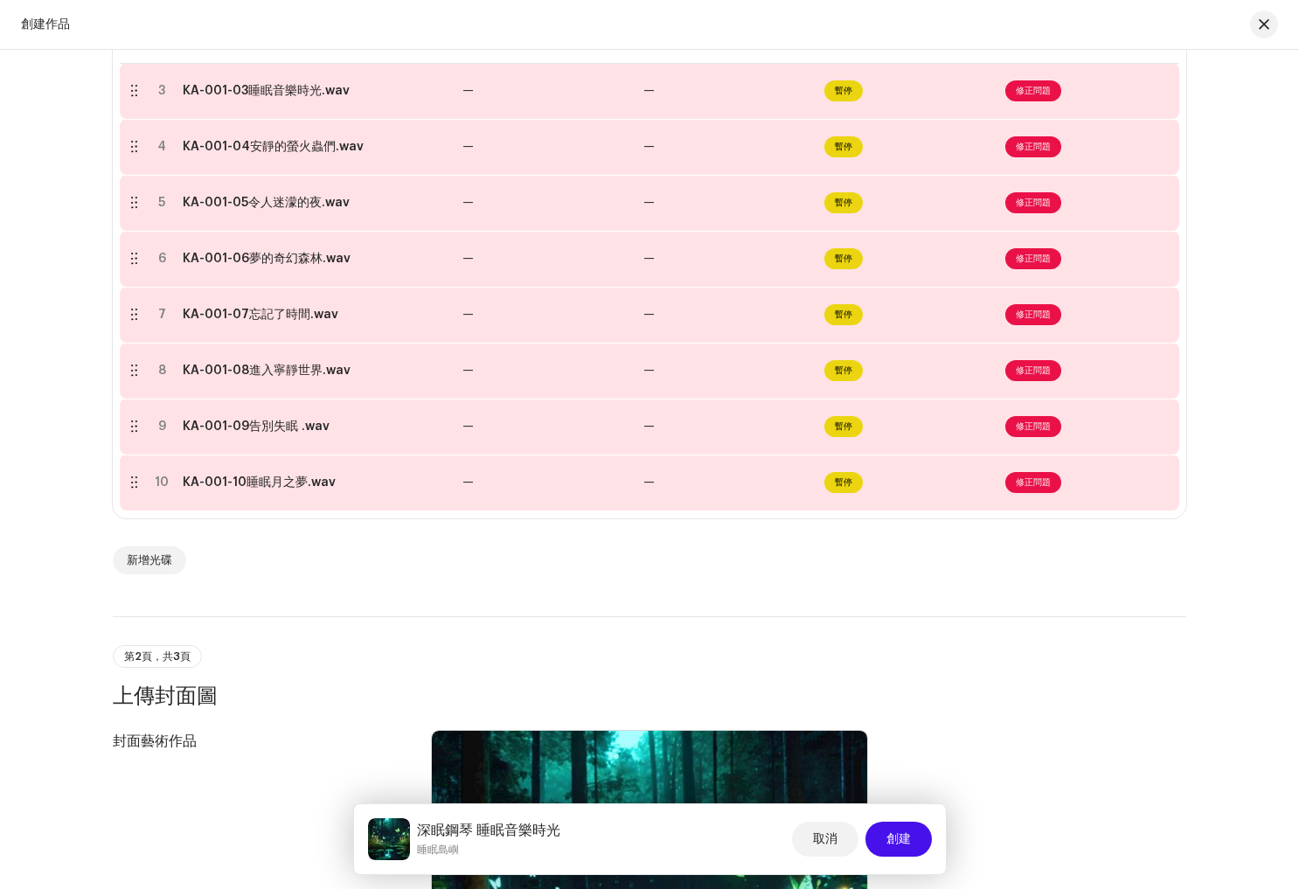
scroll to position [0, 0]
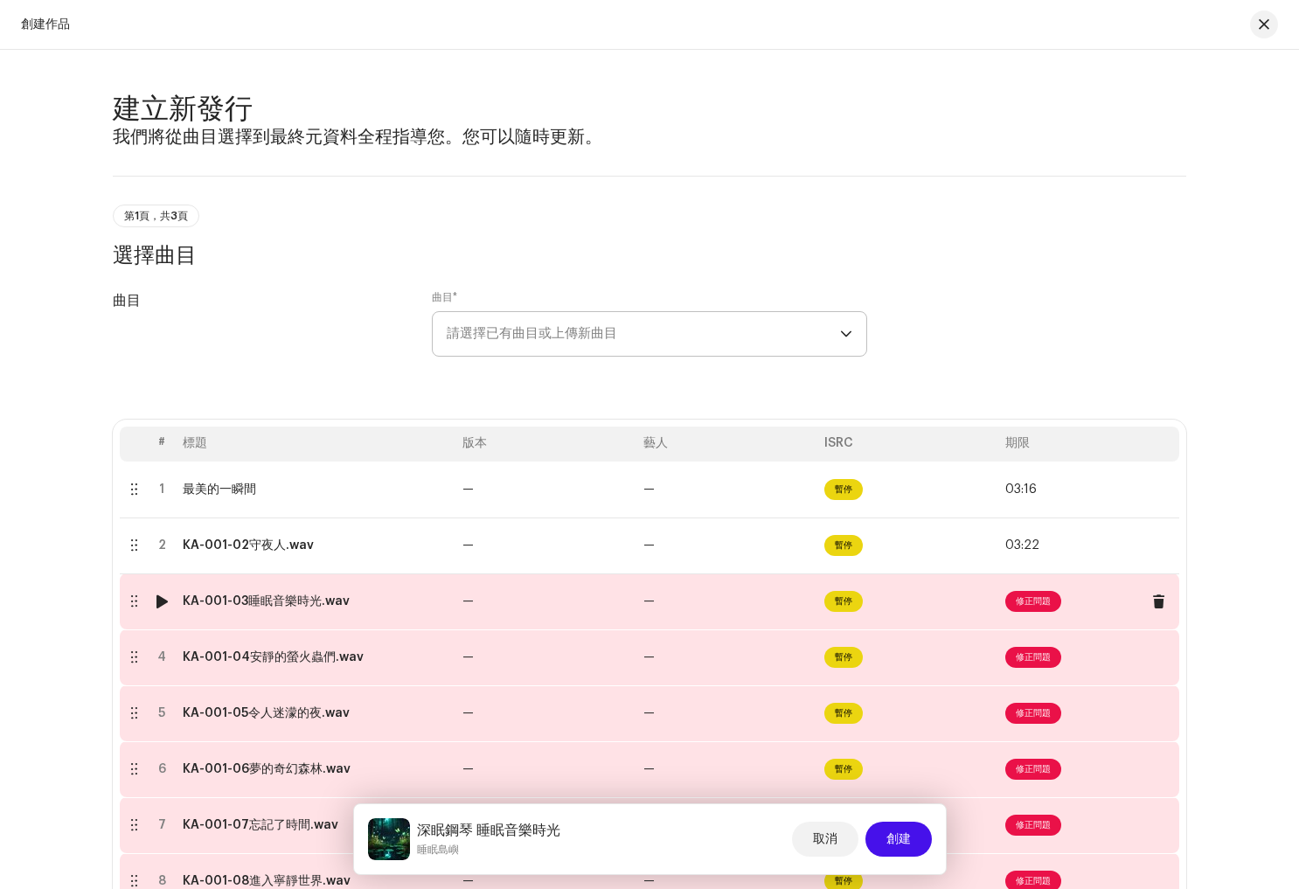
click at [1044, 613] on span "修正問題" at bounding box center [1088, 601] width 167 height 28
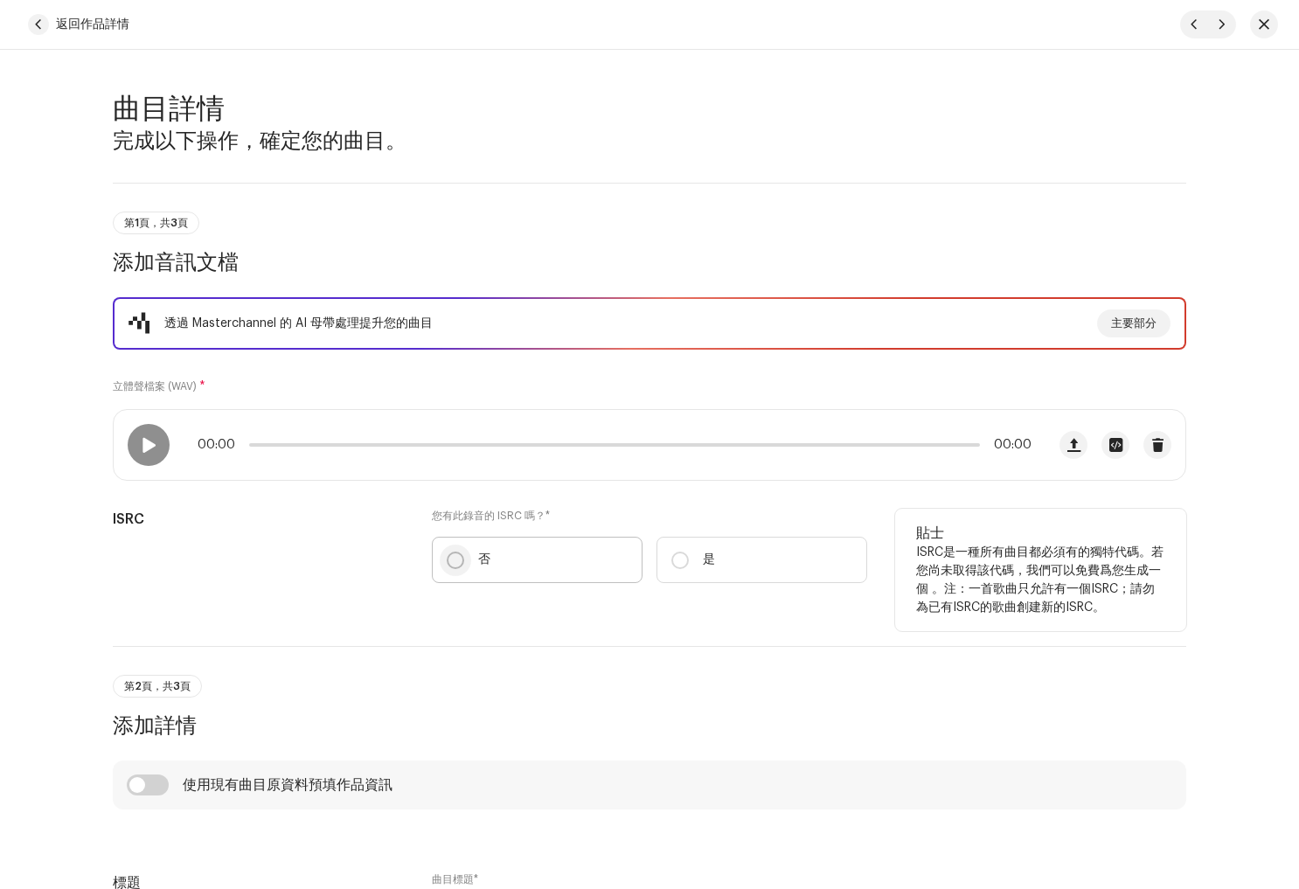
click at [450, 559] on input "否" at bounding box center [455, 560] width 17 height 17
radio input "true"
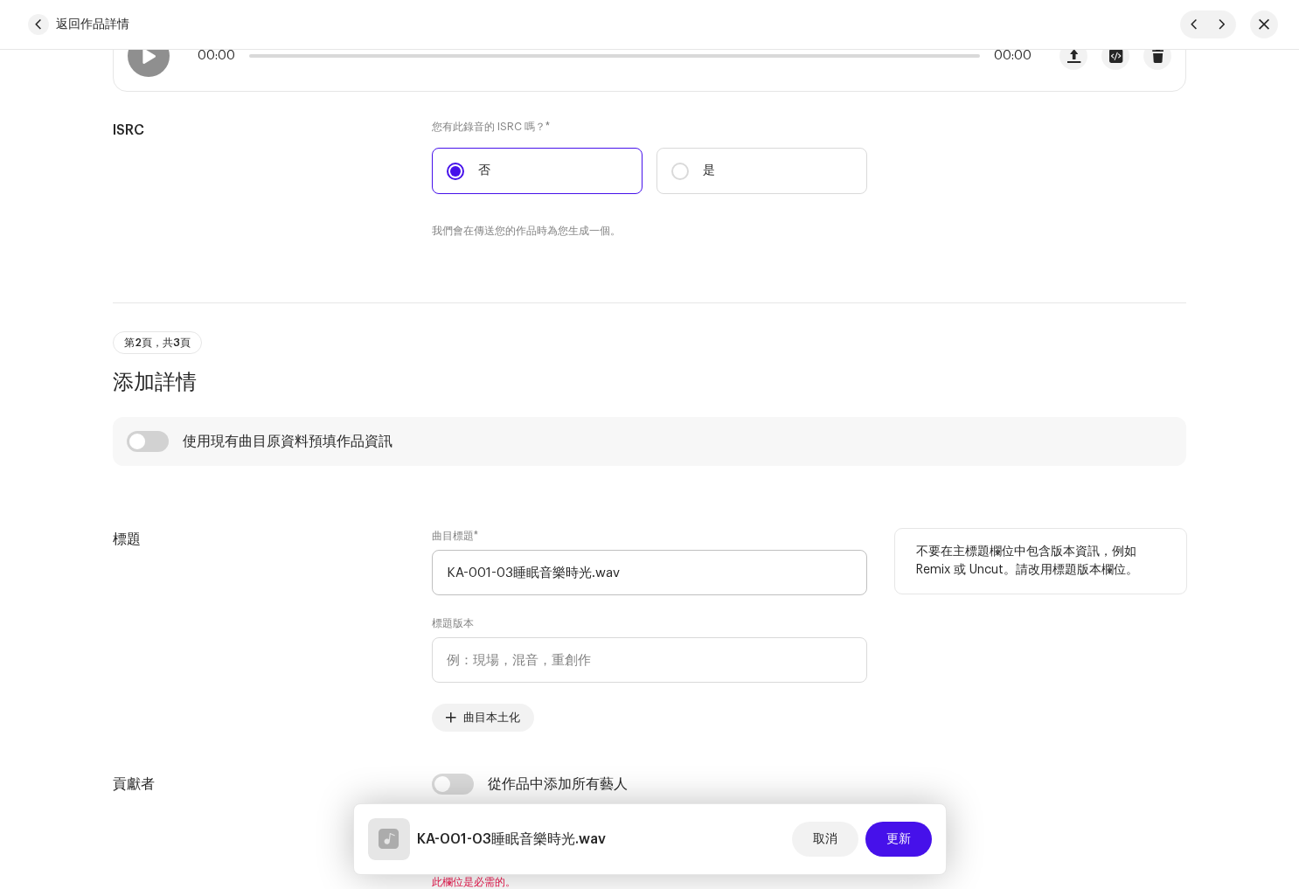
scroll to position [414, 0]
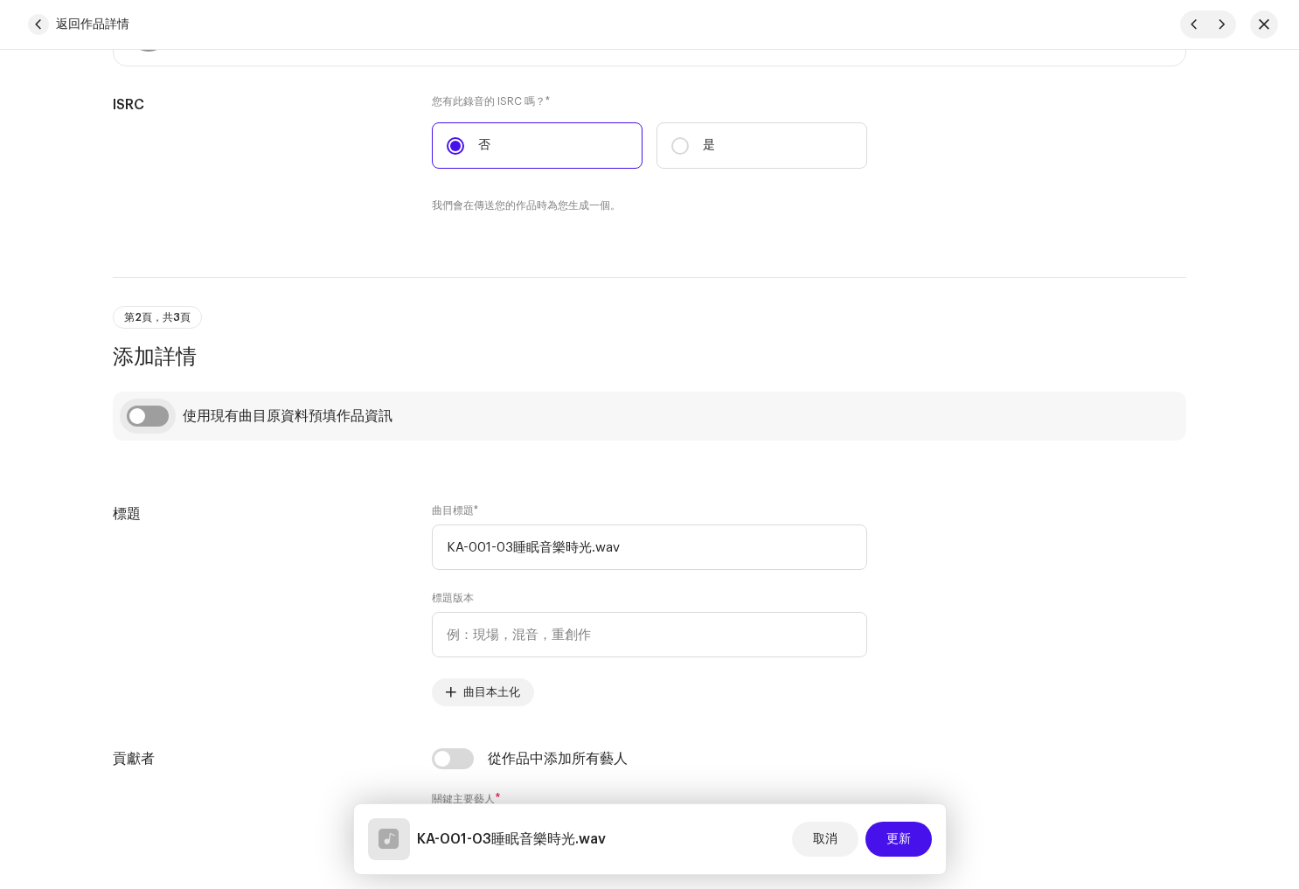
click at [154, 418] on input "checkbox" at bounding box center [148, 416] width 42 height 21
checkbox input "true"
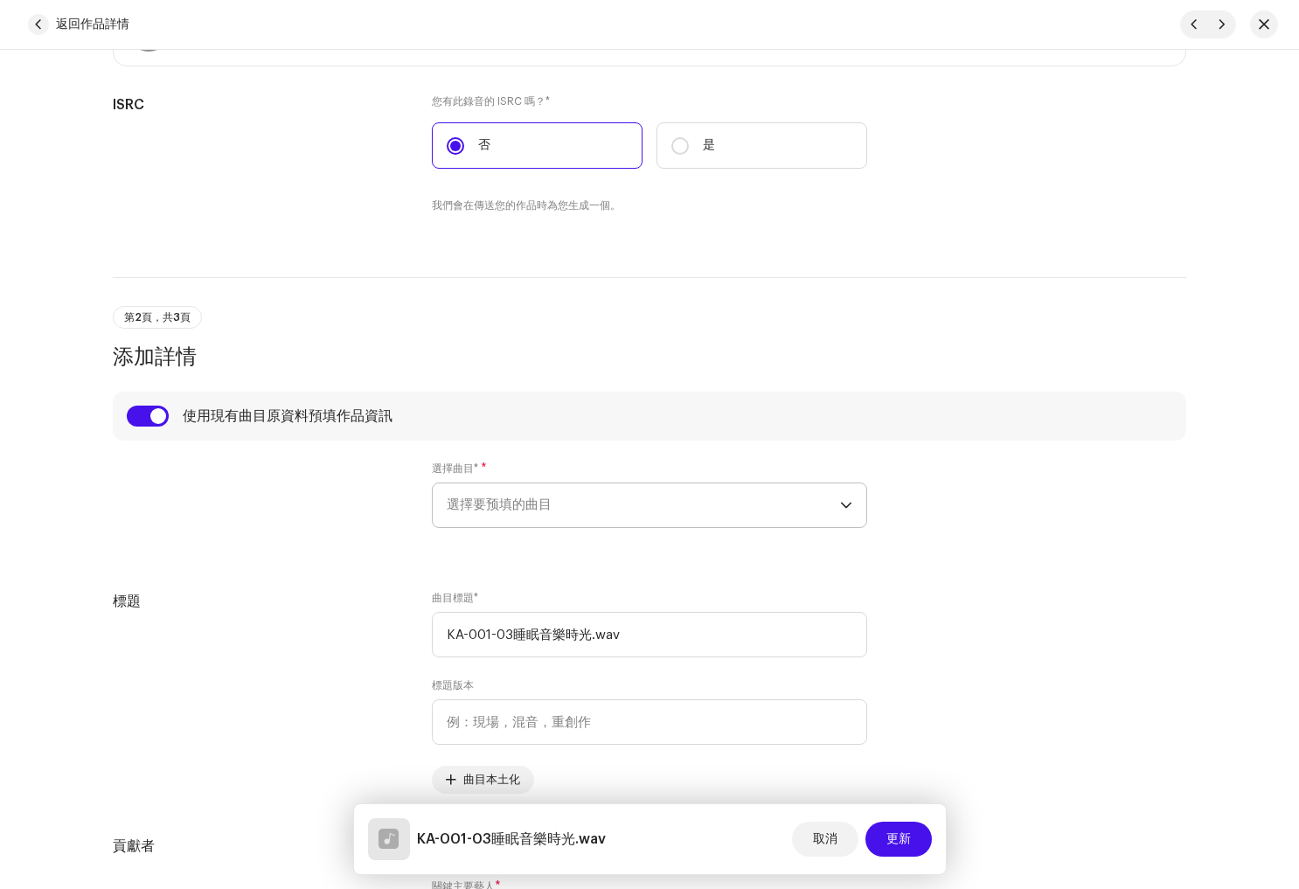
click at [562, 513] on span "選擇要预填的曲目" at bounding box center [643, 505] width 393 height 44
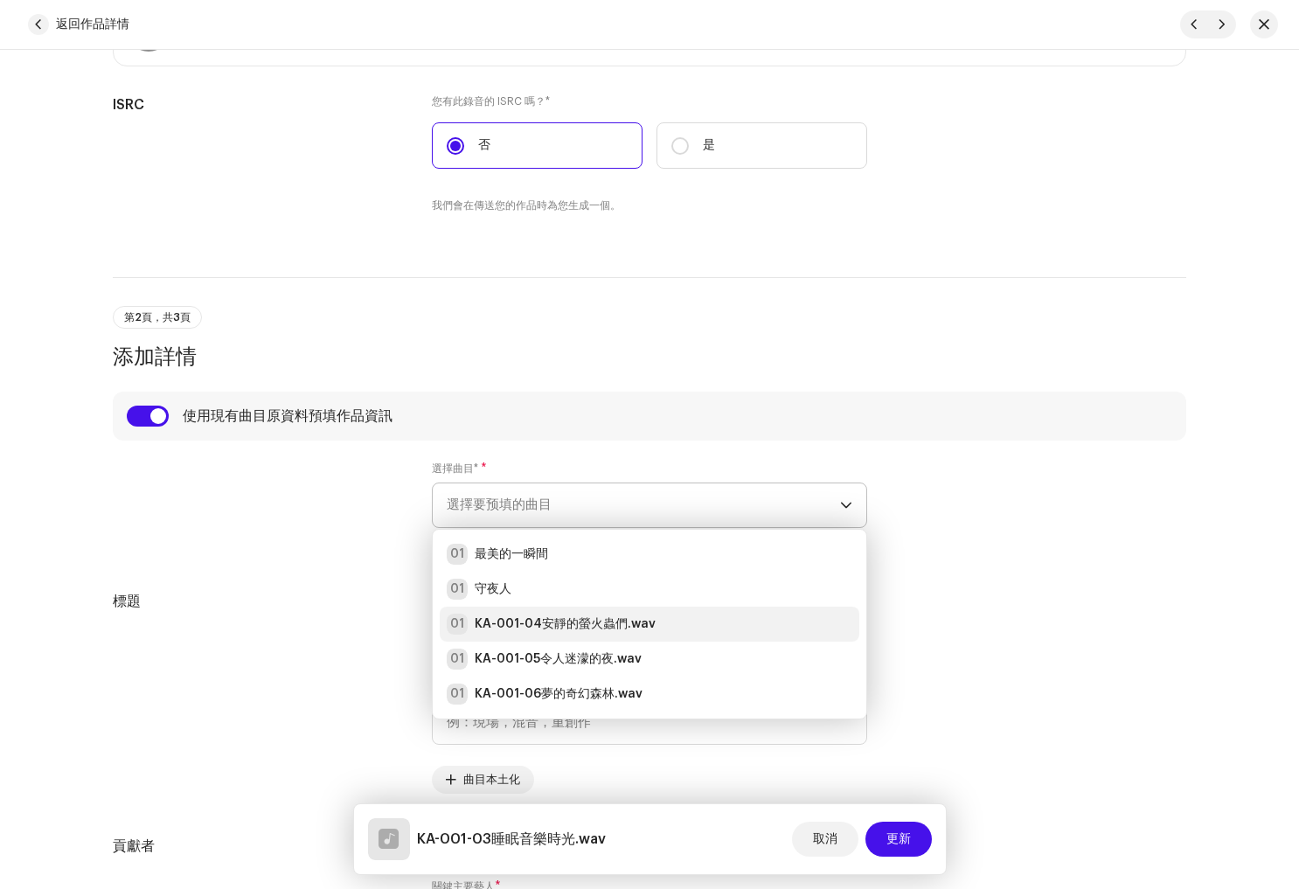
click at [580, 617] on strong "KA-001-04安靜的螢火蟲們.wav" at bounding box center [565, 623] width 181 height 17
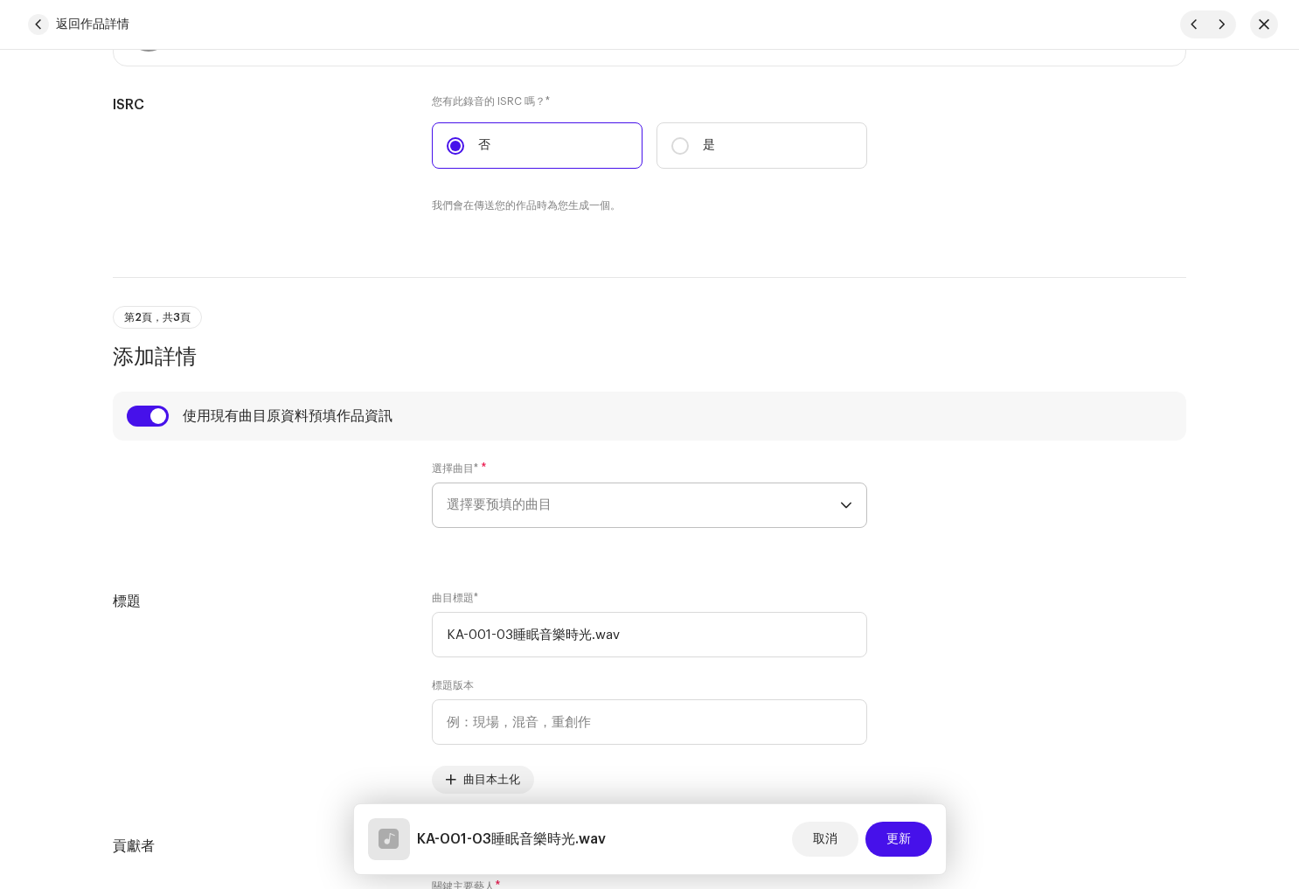
type input "KA-001-04安靜的螢火蟲們.wav"
click at [559, 507] on span "選擇要预填的曲目" at bounding box center [643, 505] width 393 height 44
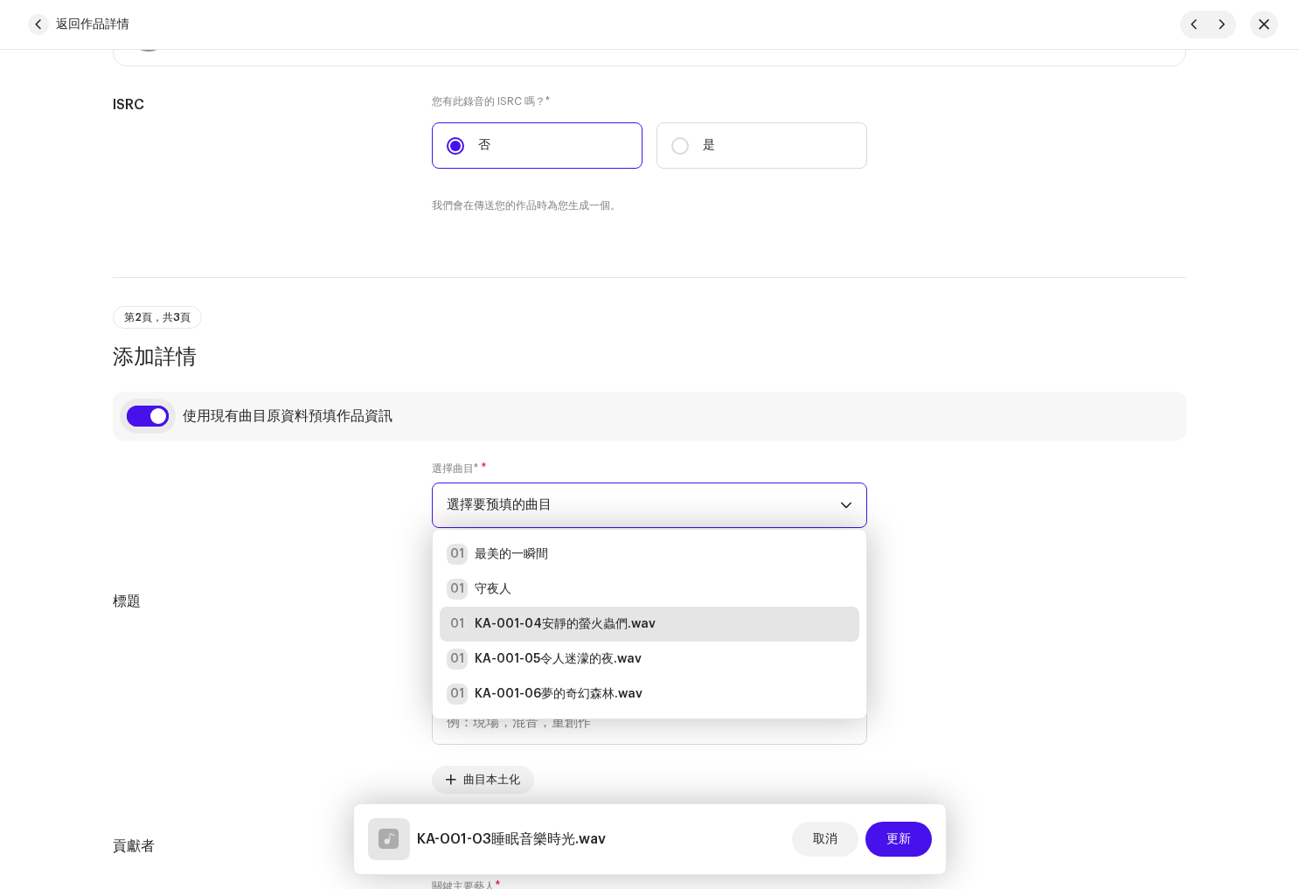
click at [136, 420] on input "checkbox" at bounding box center [148, 416] width 42 height 21
checkbox input "false"
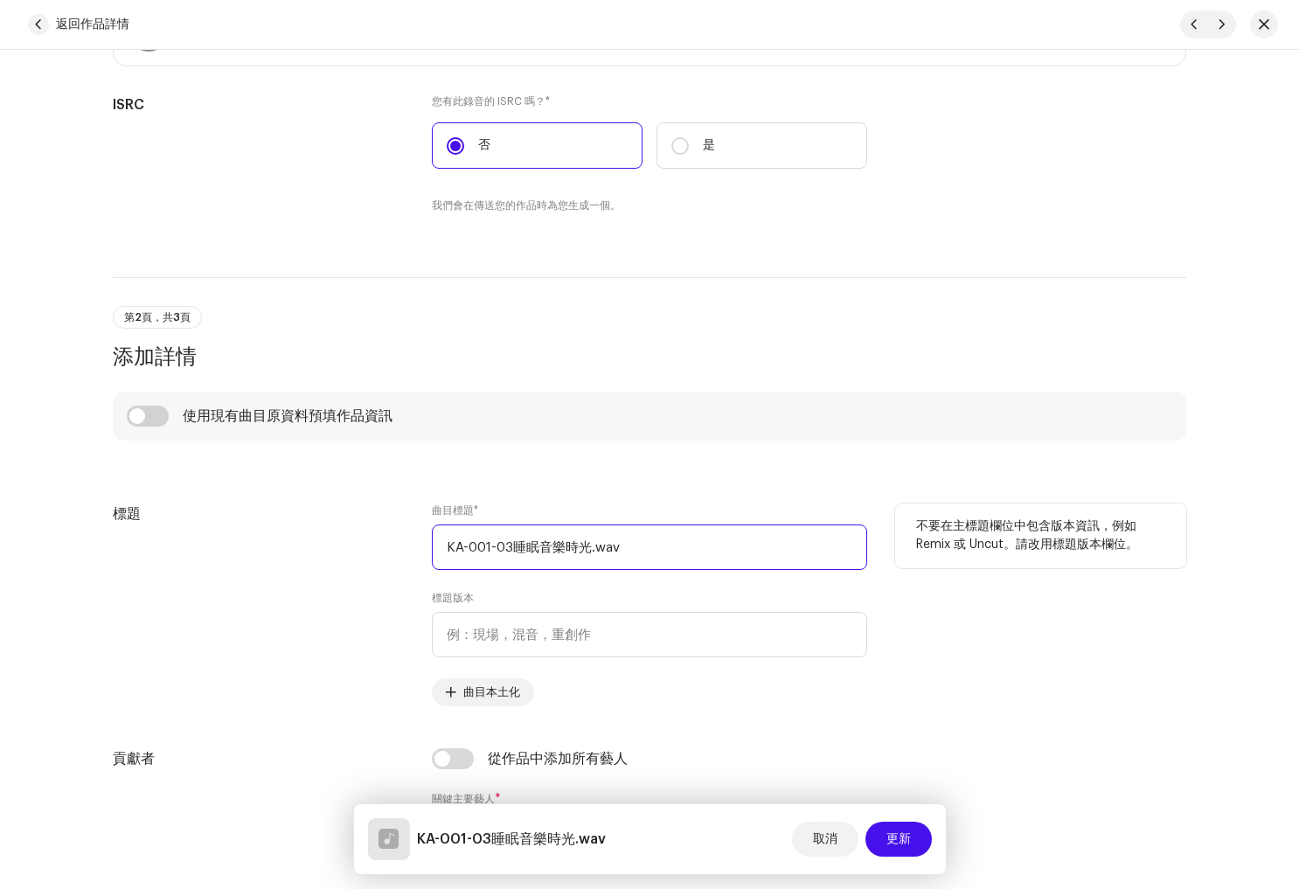
drag, startPoint x: 655, startPoint y: 541, endPoint x: 266, endPoint y: 538, distance: 389.0
click at [261, 538] on div "標題 曲目標題 * KA-001-03睡眠音樂時光.wav 標題版本 曲目本土化 不要在主標題欄位中包含版本資訊，例如 Remix 或 Uncut。請改用標題…" at bounding box center [649, 605] width 1073 height 203
paste input "睡眠音樂時光"
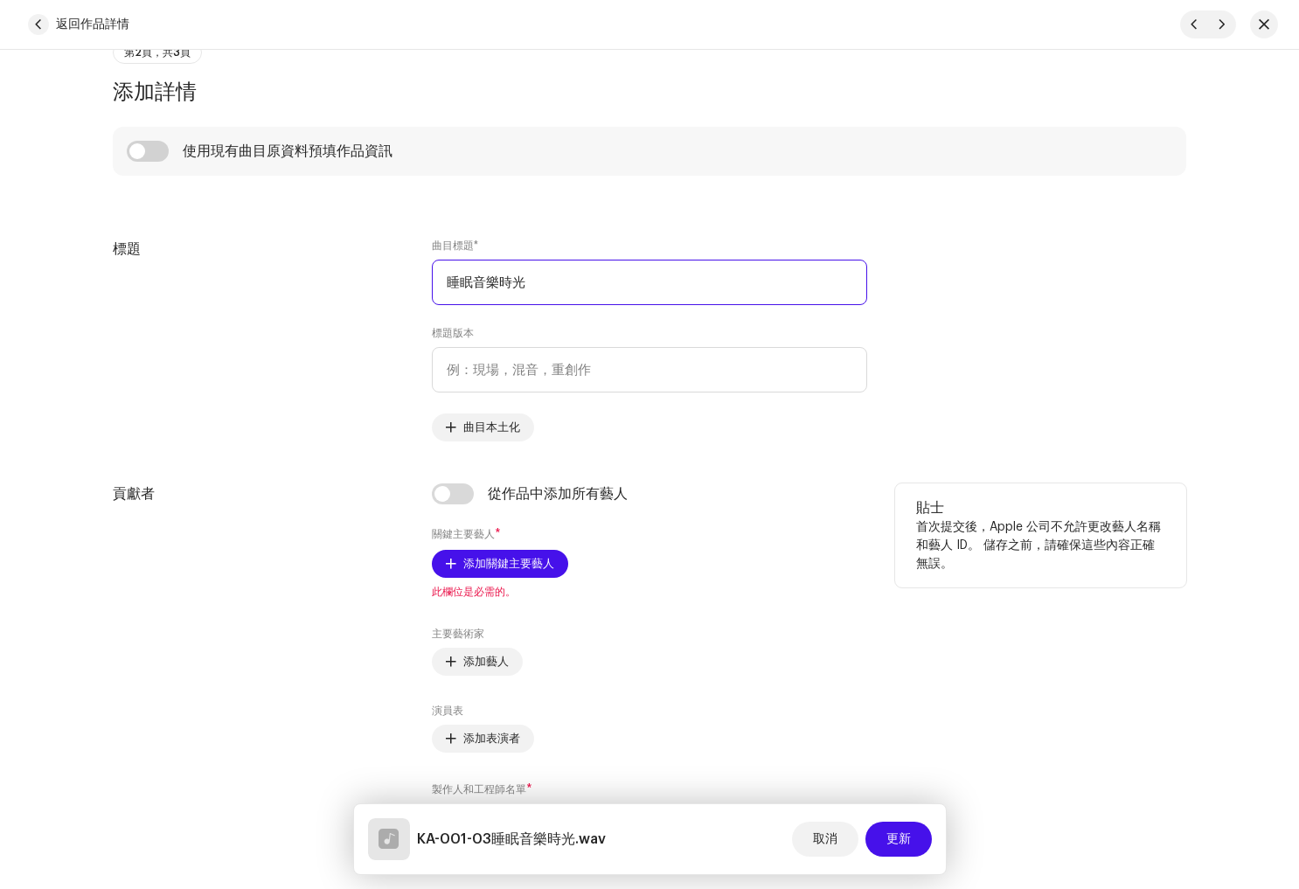
scroll to position [684, 0]
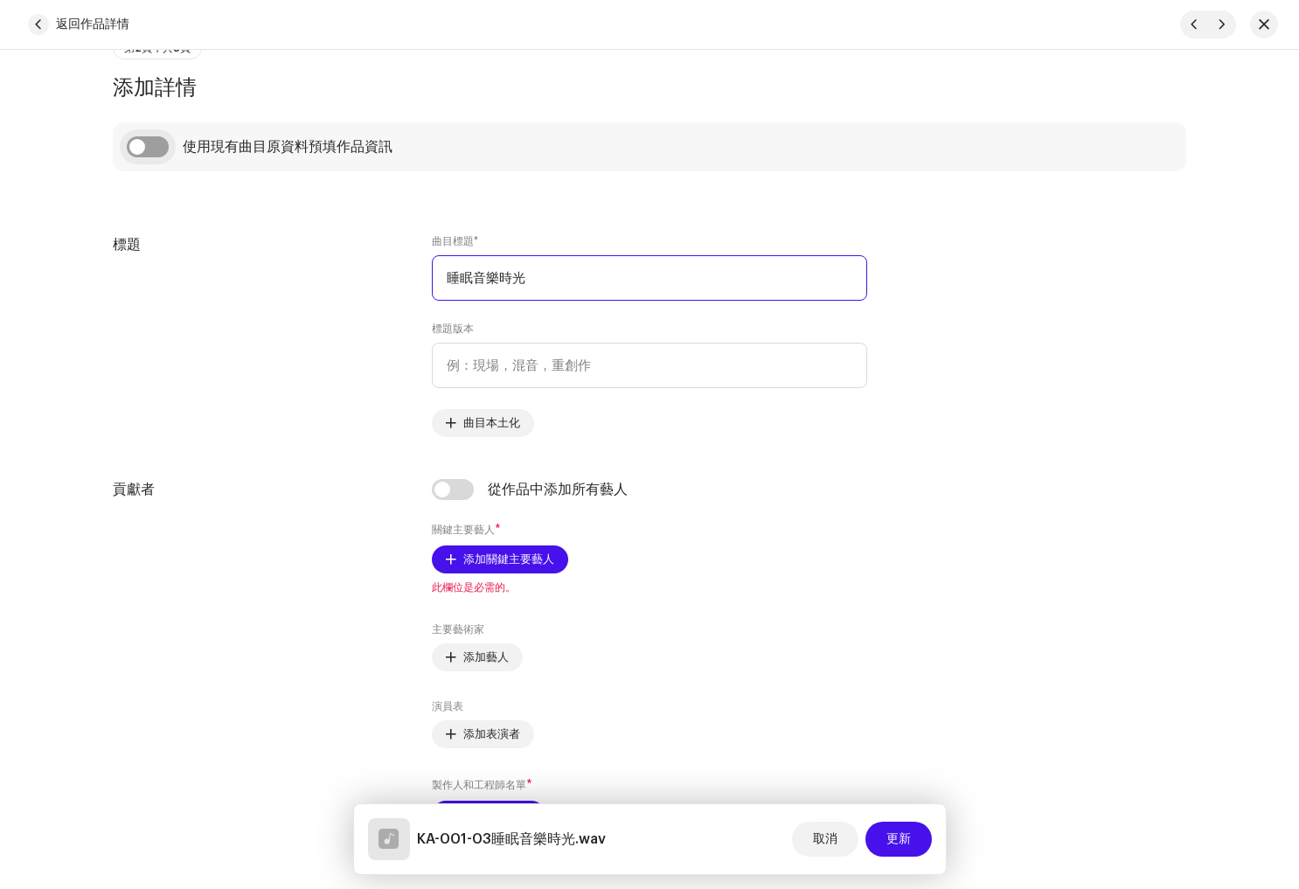
type input "睡眠音樂時光"
click at [163, 153] on input "checkbox" at bounding box center [148, 146] width 42 height 21
checkbox input "true"
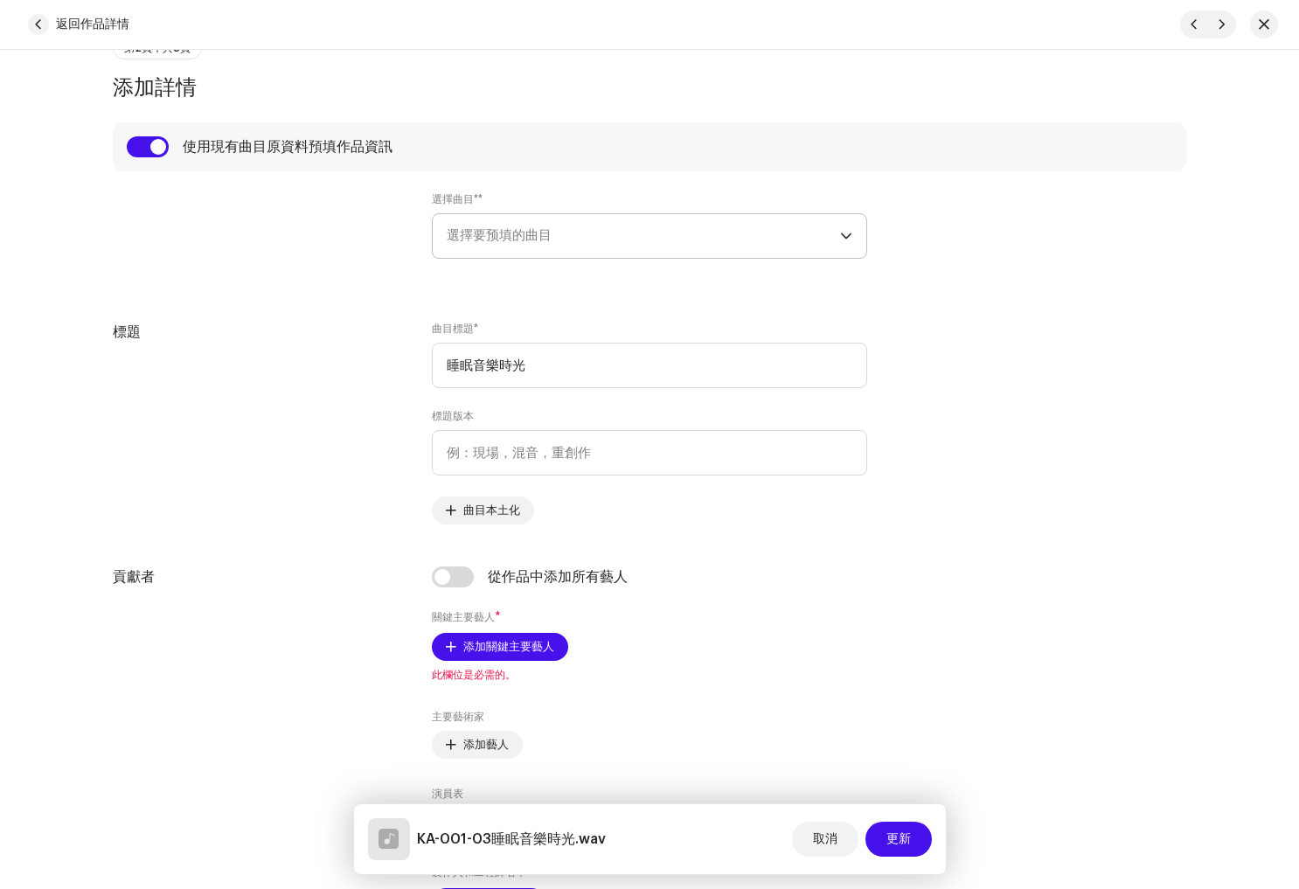
click at [609, 252] on span "選擇要预填的曲目" at bounding box center [643, 236] width 393 height 44
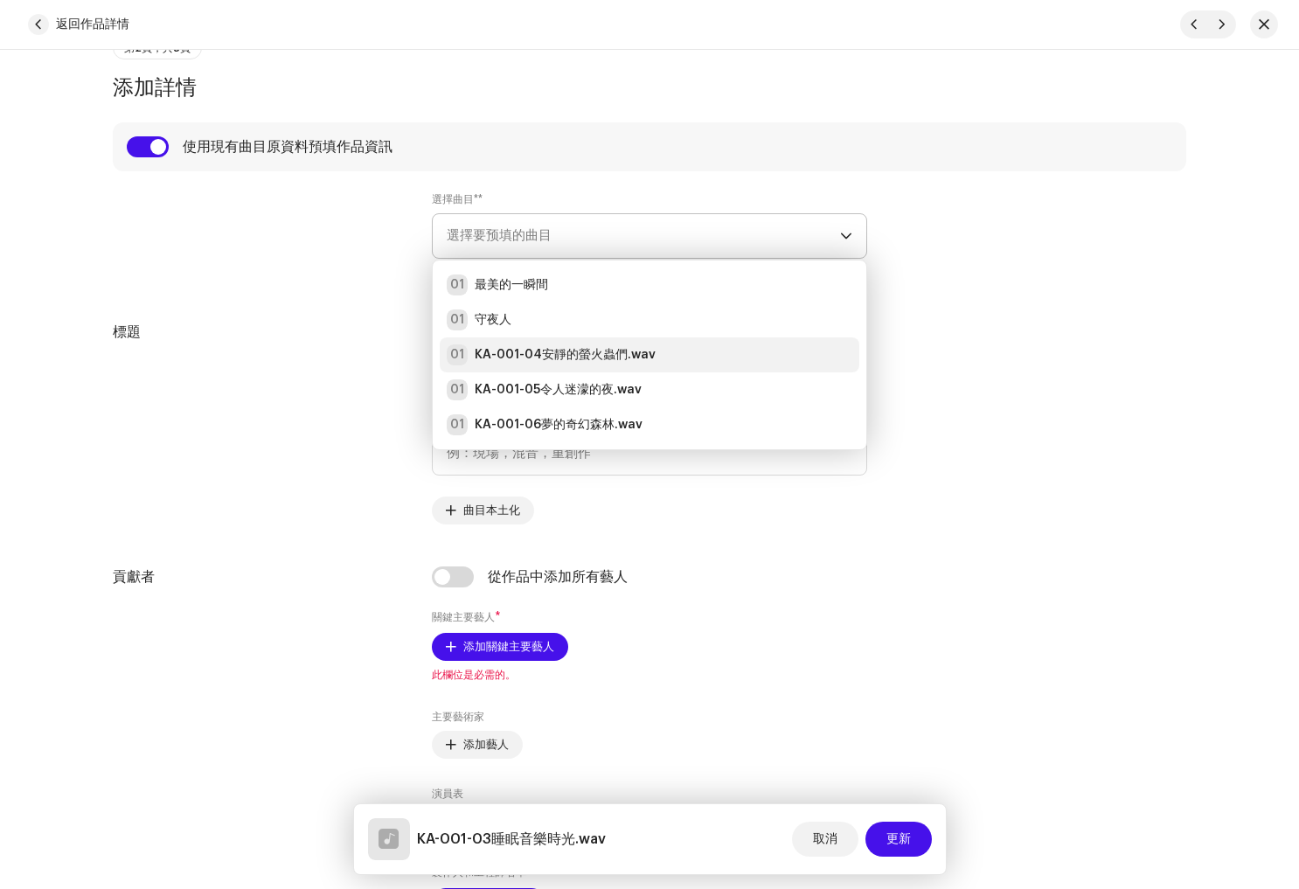
click at [592, 347] on strong "KA-001-04安靜的螢火蟲們.wav" at bounding box center [565, 354] width 181 height 17
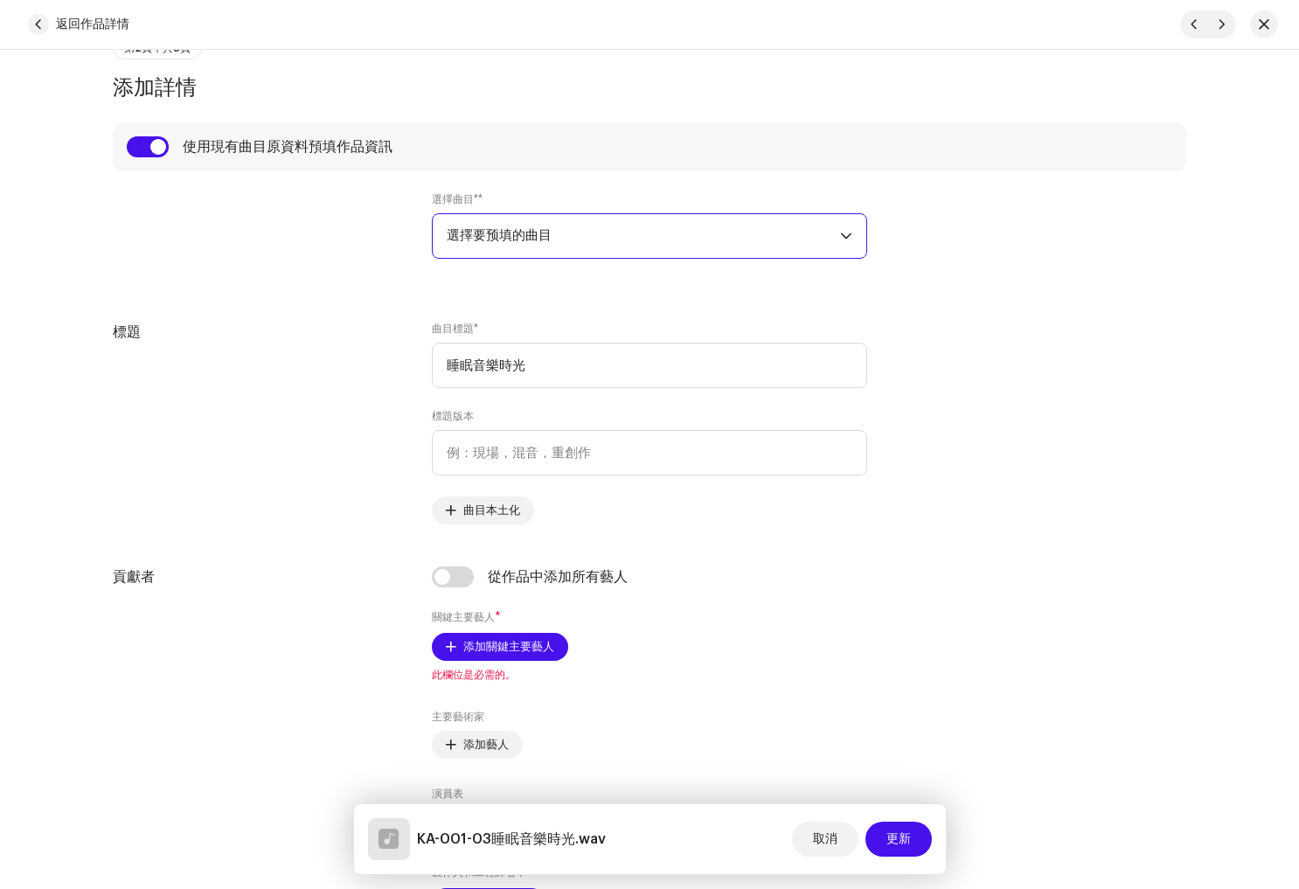
click at [609, 248] on span "選擇要预填的曲目" at bounding box center [643, 236] width 393 height 44
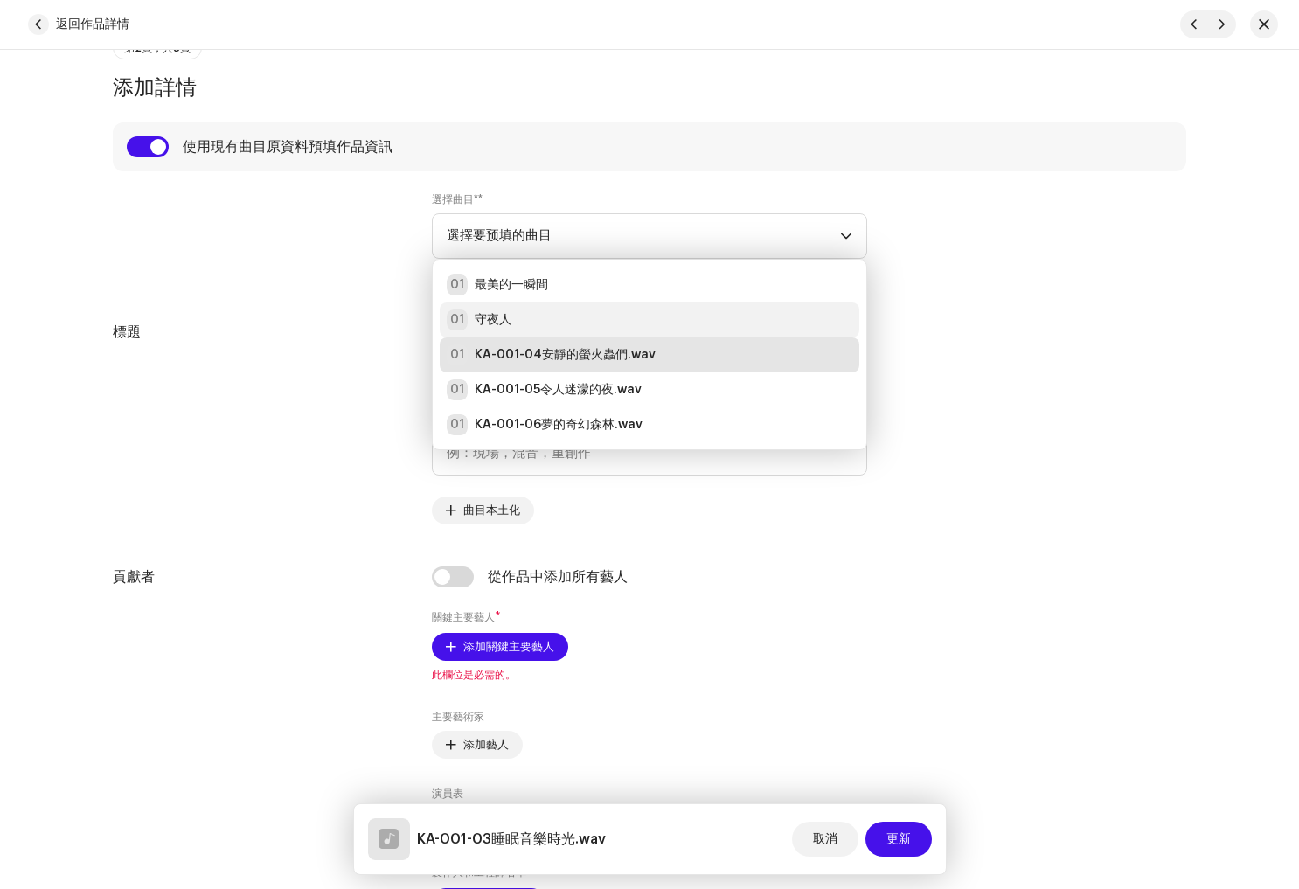
click at [578, 311] on div "01 守夜人" at bounding box center [650, 319] width 406 height 21
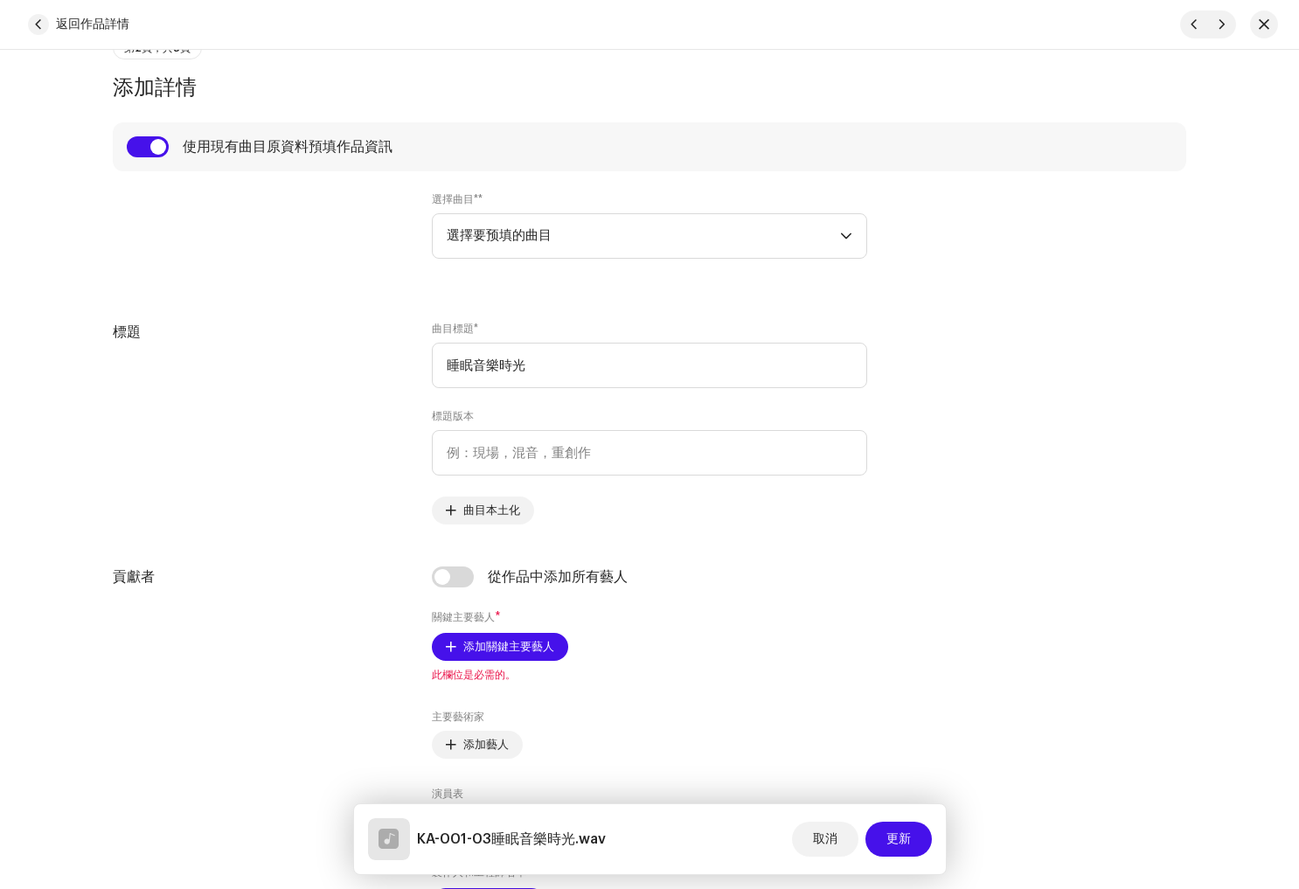
radio input "true"
type input "睡眠島嶼"
radio input "false"
radio input "true"
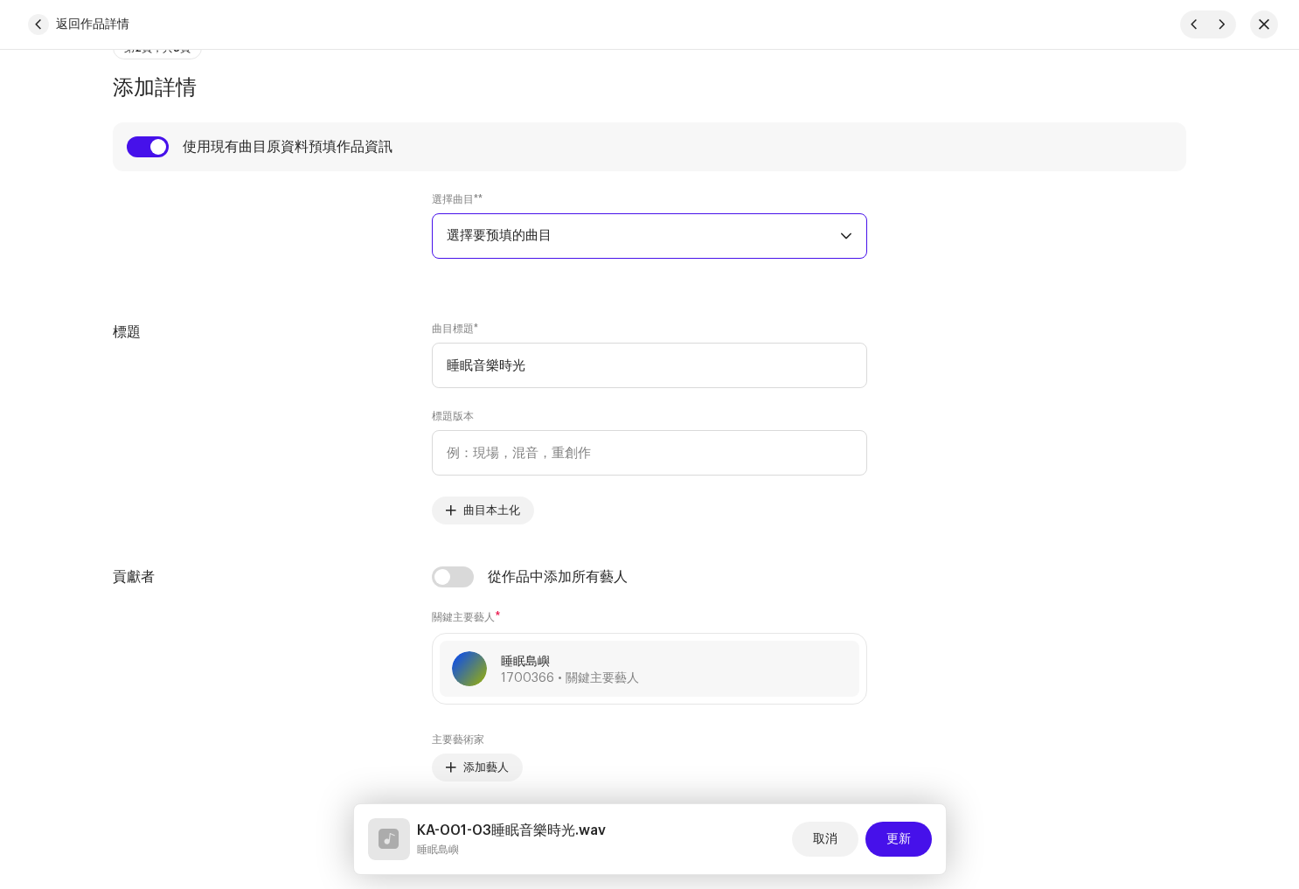
click at [594, 243] on span "選擇要预填的曲目" at bounding box center [643, 236] width 393 height 44
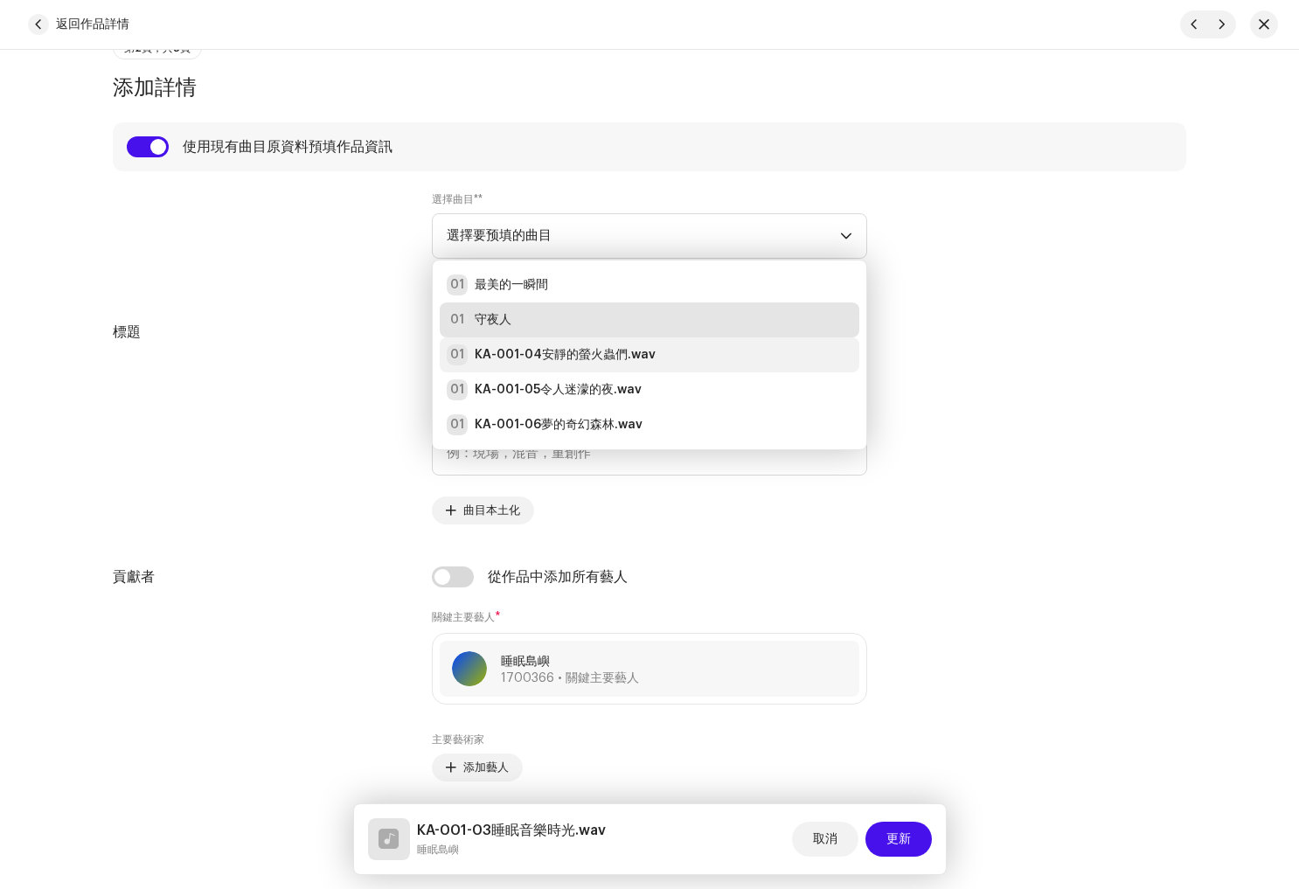
click at [587, 356] on strong "KA-001-04安靜的螢火蟲們.wav" at bounding box center [565, 354] width 181 height 17
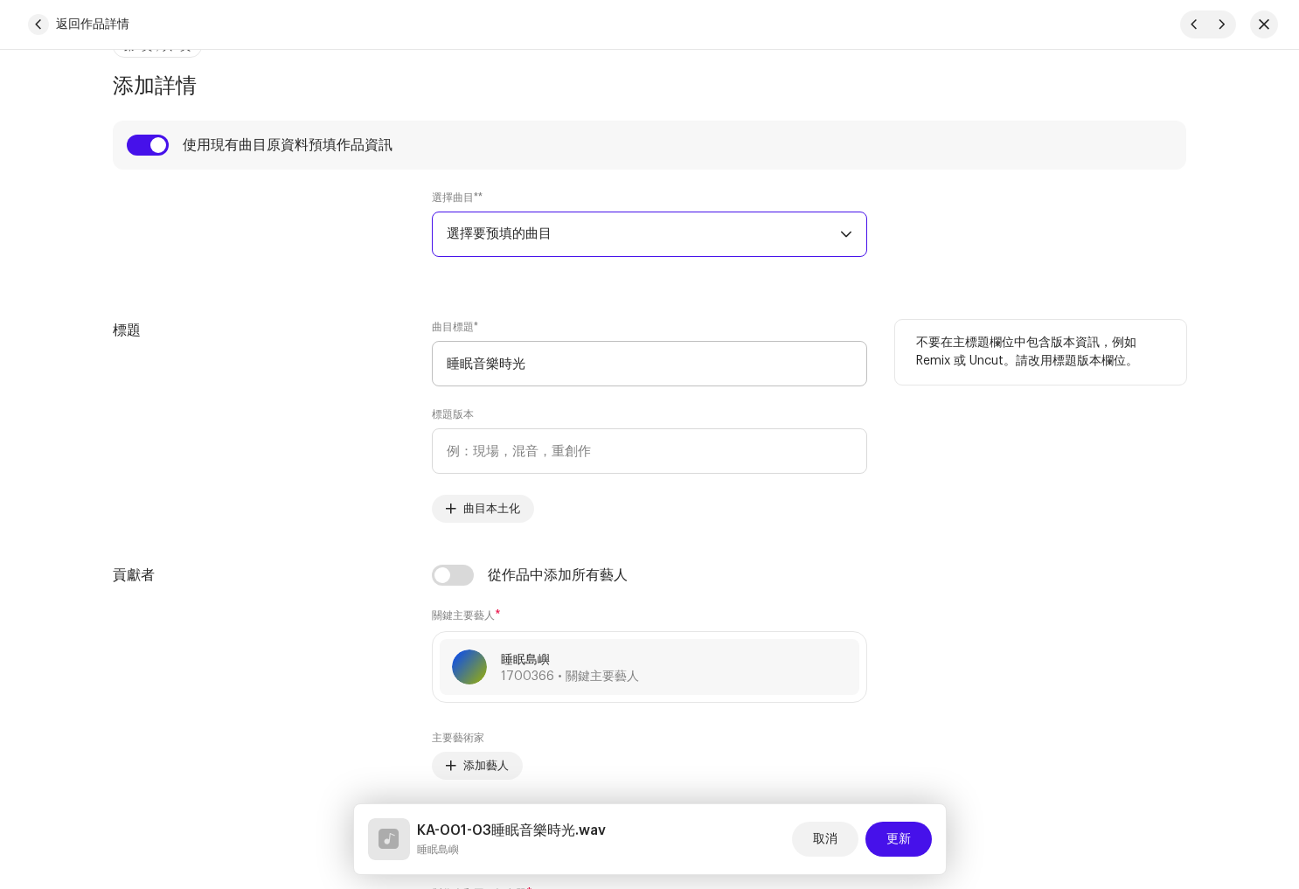
scroll to position [687, 0]
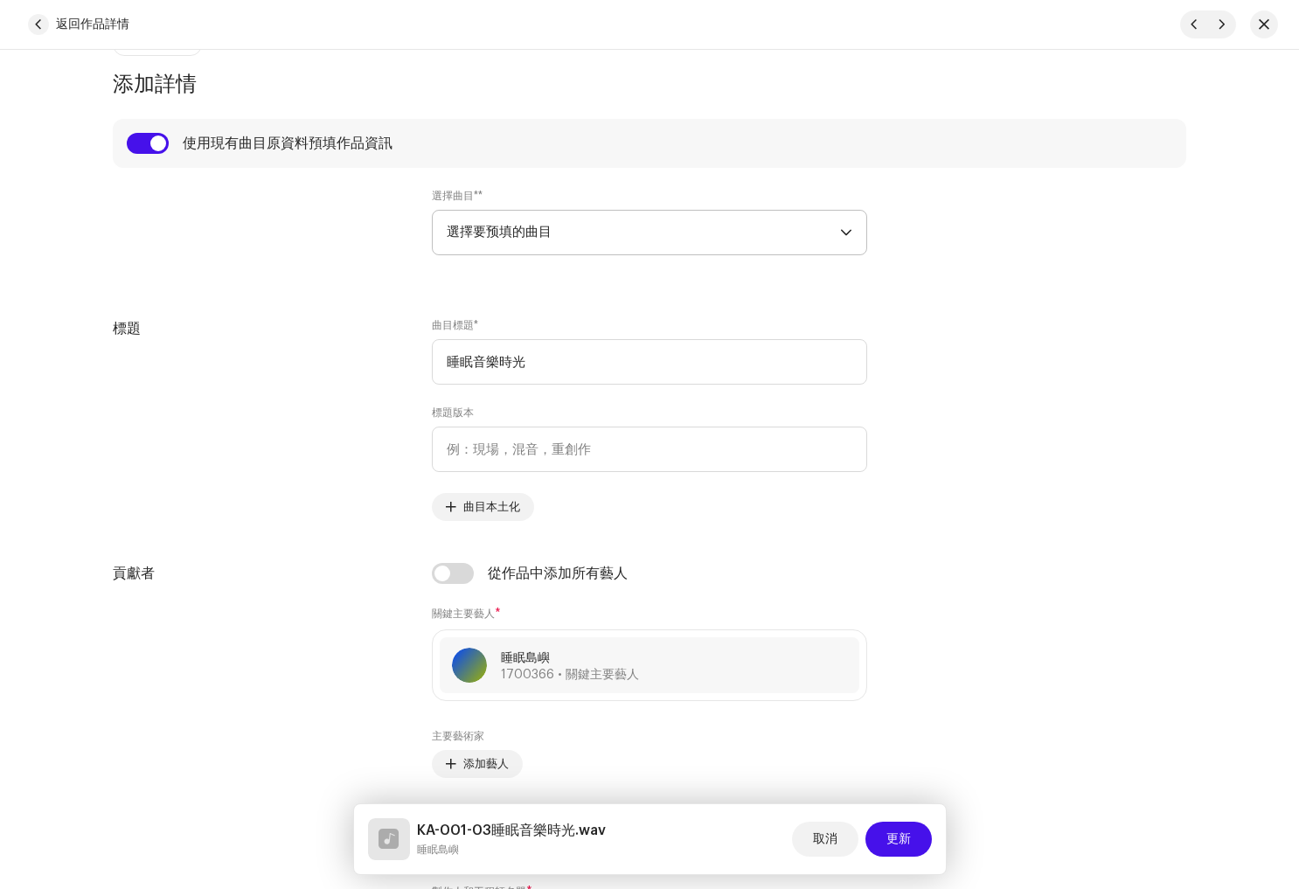
drag, startPoint x: 841, startPoint y: 229, endPoint x: 824, endPoint y: 252, distance: 28.2
click at [843, 229] on icon "下拉觸發器" at bounding box center [846, 232] width 12 height 12
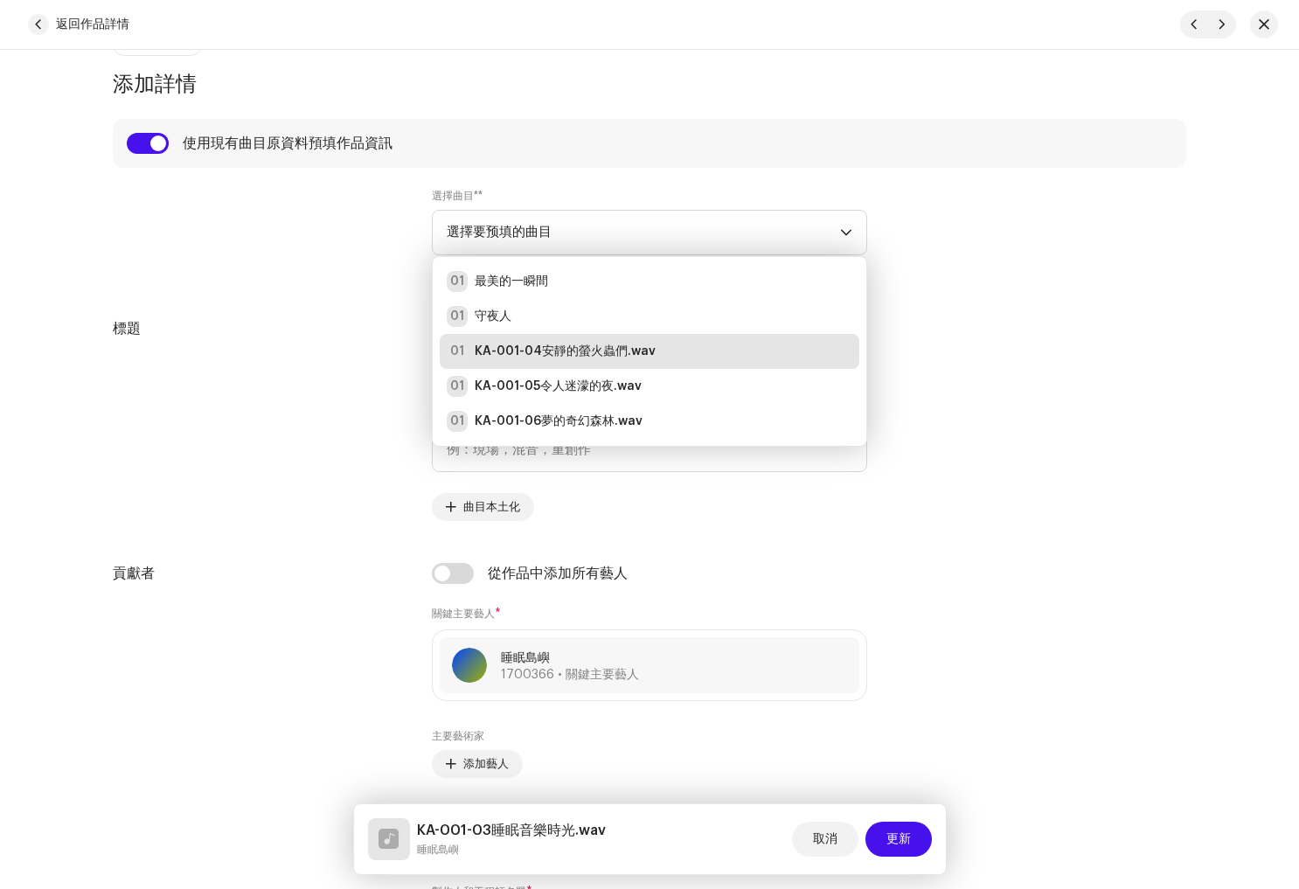
click at [598, 361] on div "01 KA-001-04安靜的螢火蟲們.wav" at bounding box center [551, 351] width 209 height 21
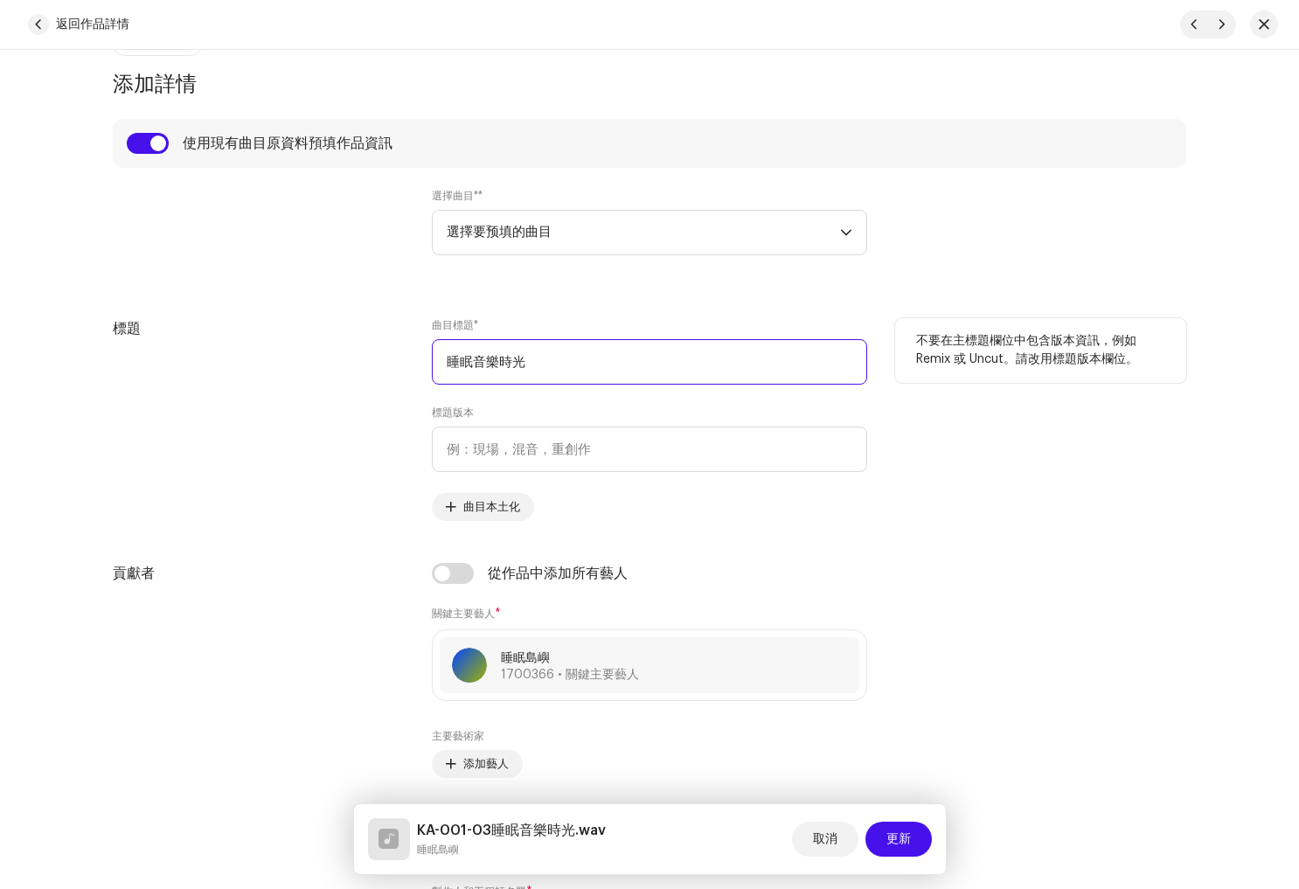
drag, startPoint x: 580, startPoint y: 371, endPoint x: 210, endPoint y: 345, distance: 371.5
click at [210, 345] on div "標題 曲目標題 * 睡眠音樂時光 標題版本 曲目本土化 不要在主標題欄位中包含版本資訊，例如 Remix 或 Uncut。請改用標題版本欄位。" at bounding box center [649, 419] width 1073 height 203
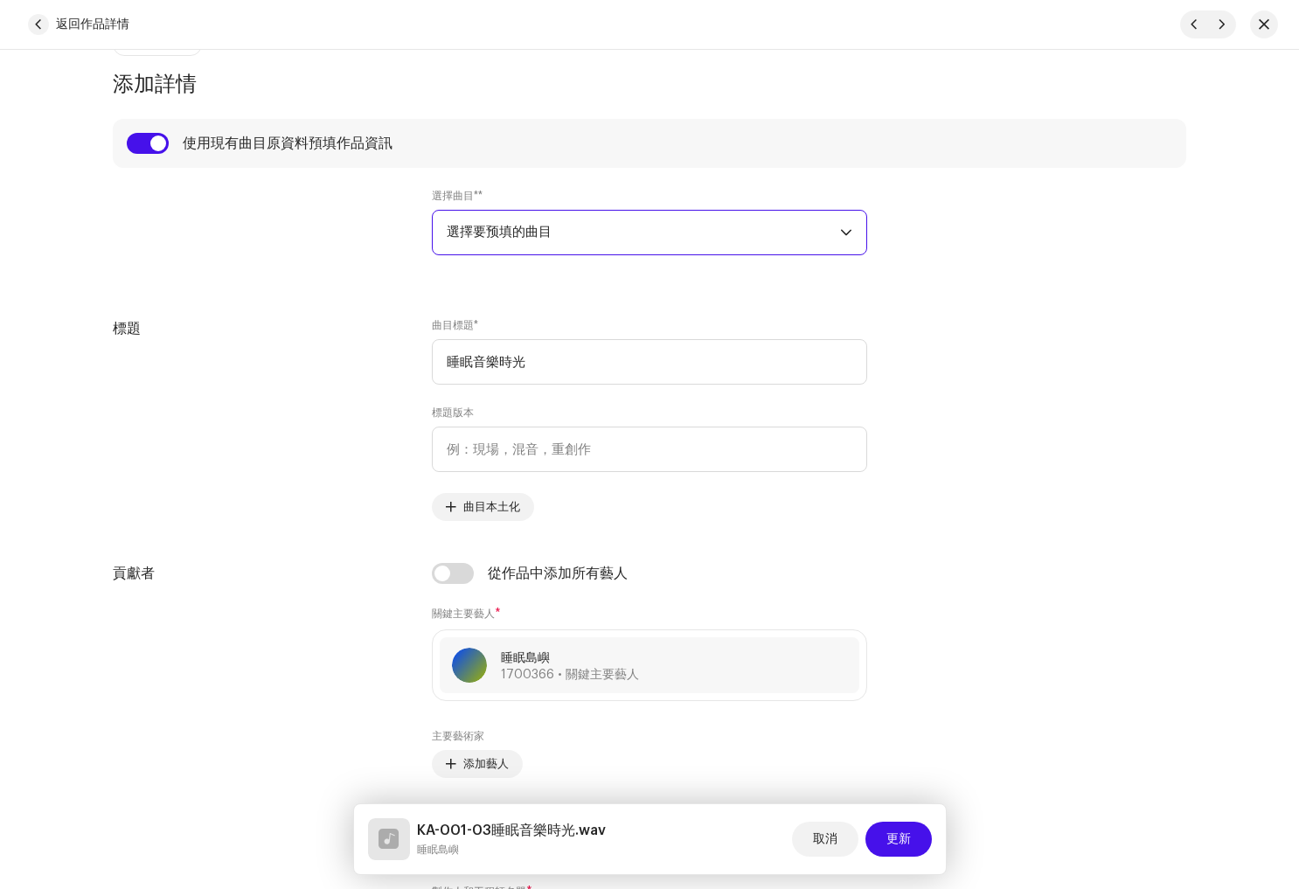
click at [629, 235] on span "選擇要预填的曲目" at bounding box center [643, 233] width 393 height 44
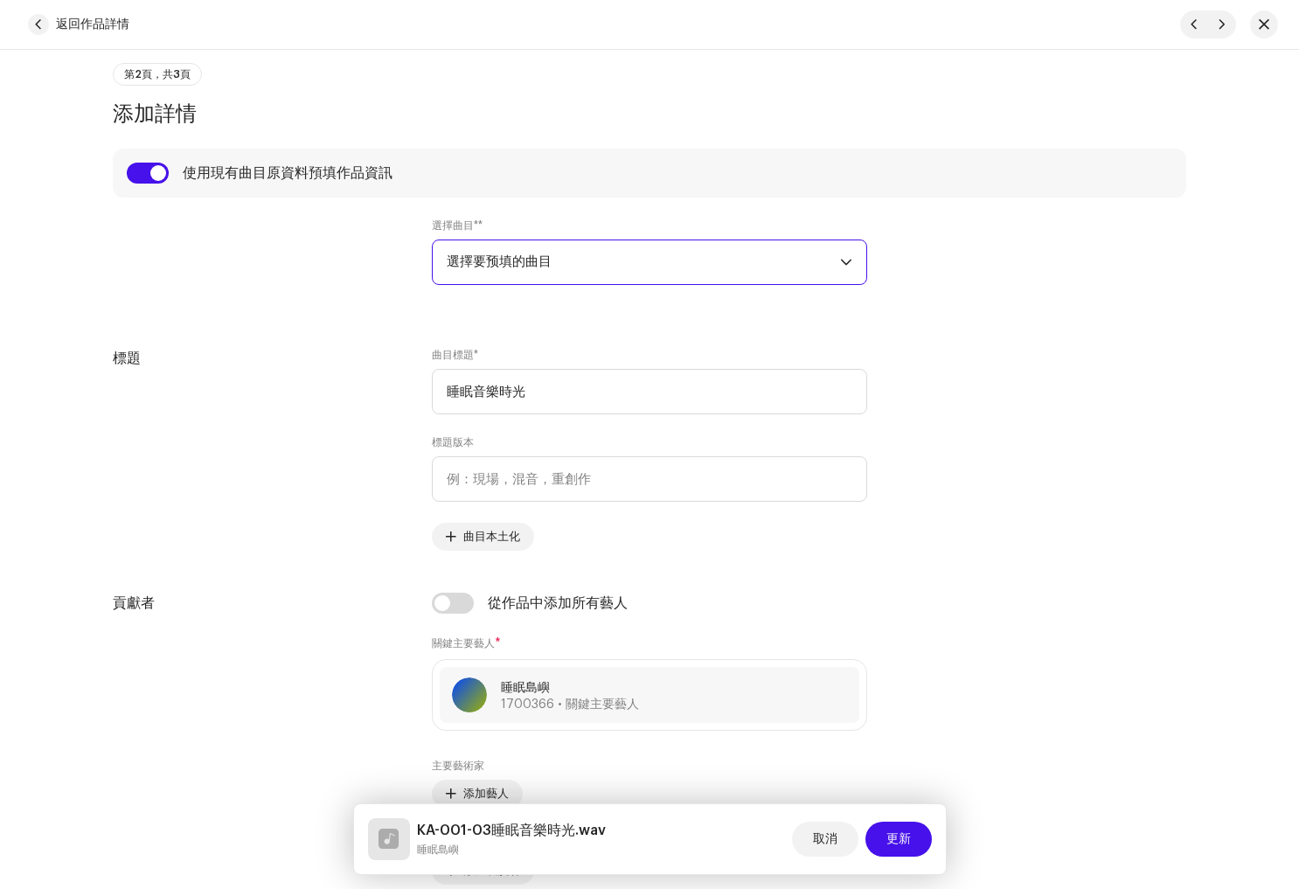
scroll to position [651, 0]
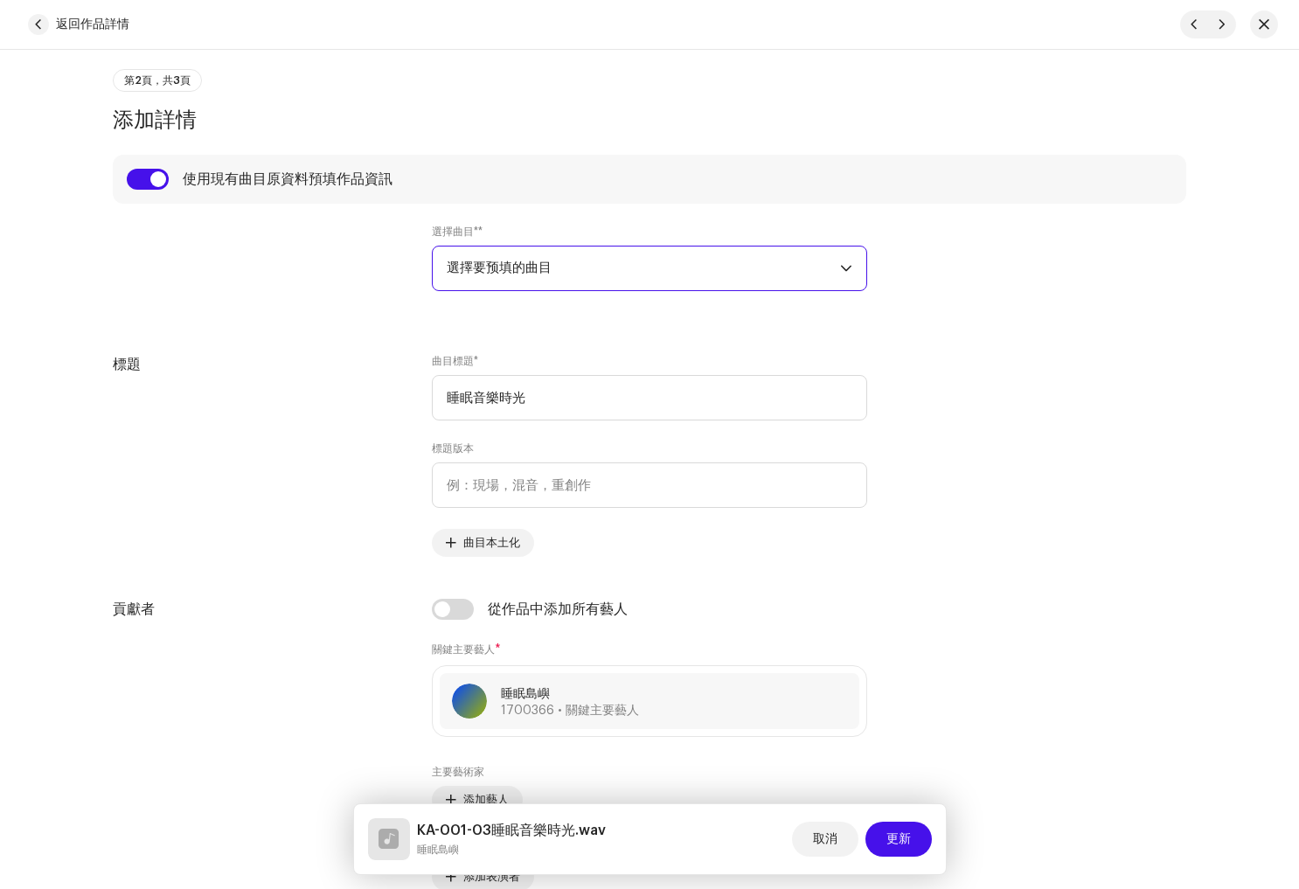
click at [641, 261] on span "選擇要预填的曲目" at bounding box center [643, 269] width 393 height 44
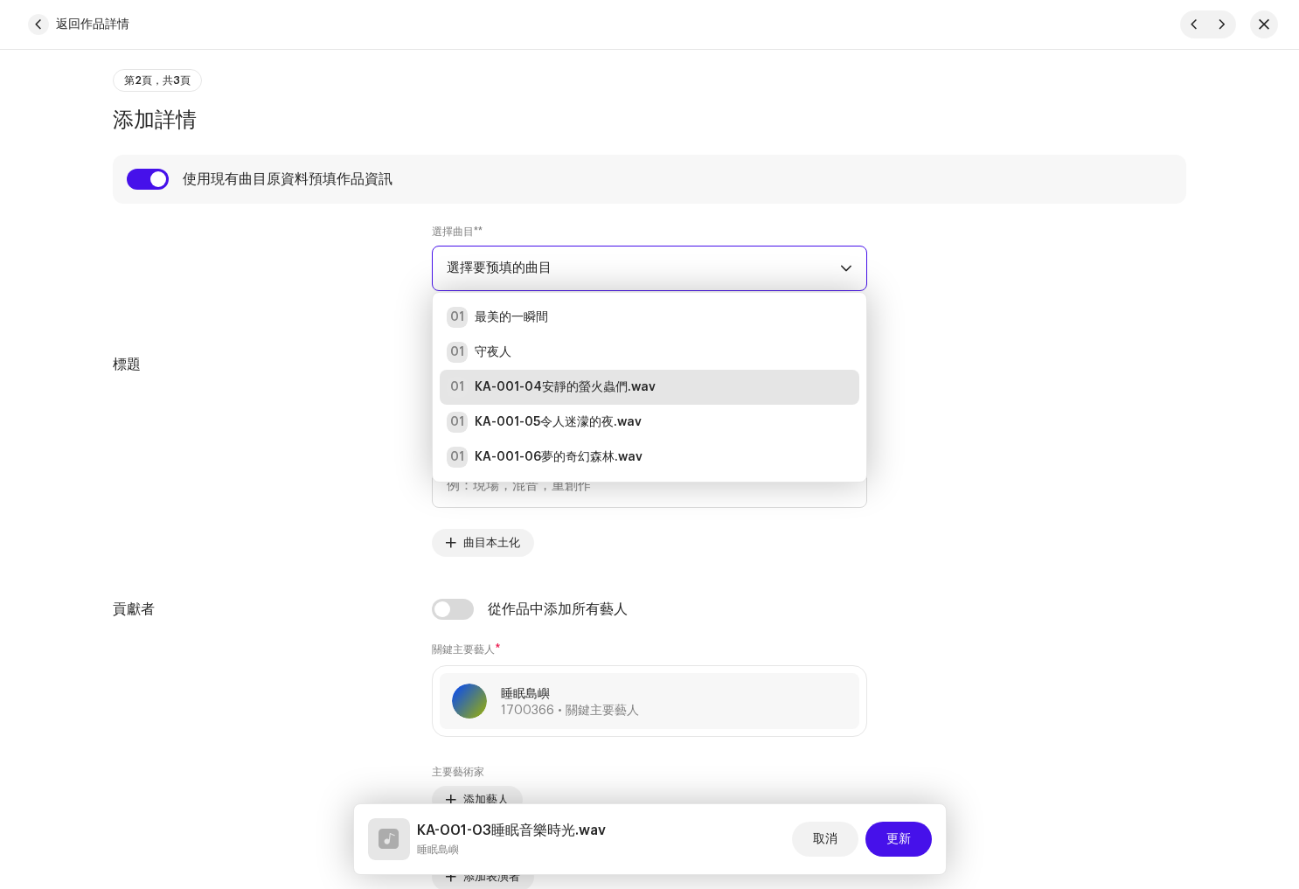
click at [910, 312] on div "選擇曲目* * 選擇要预填的曲目 01 最美的一瞬間 01 守夜人 01 KA-001-04安靜的螢火蟲們.wav 01 KA-001-05令人迷濛的夜.wa…" at bounding box center [649, 268] width 1073 height 87
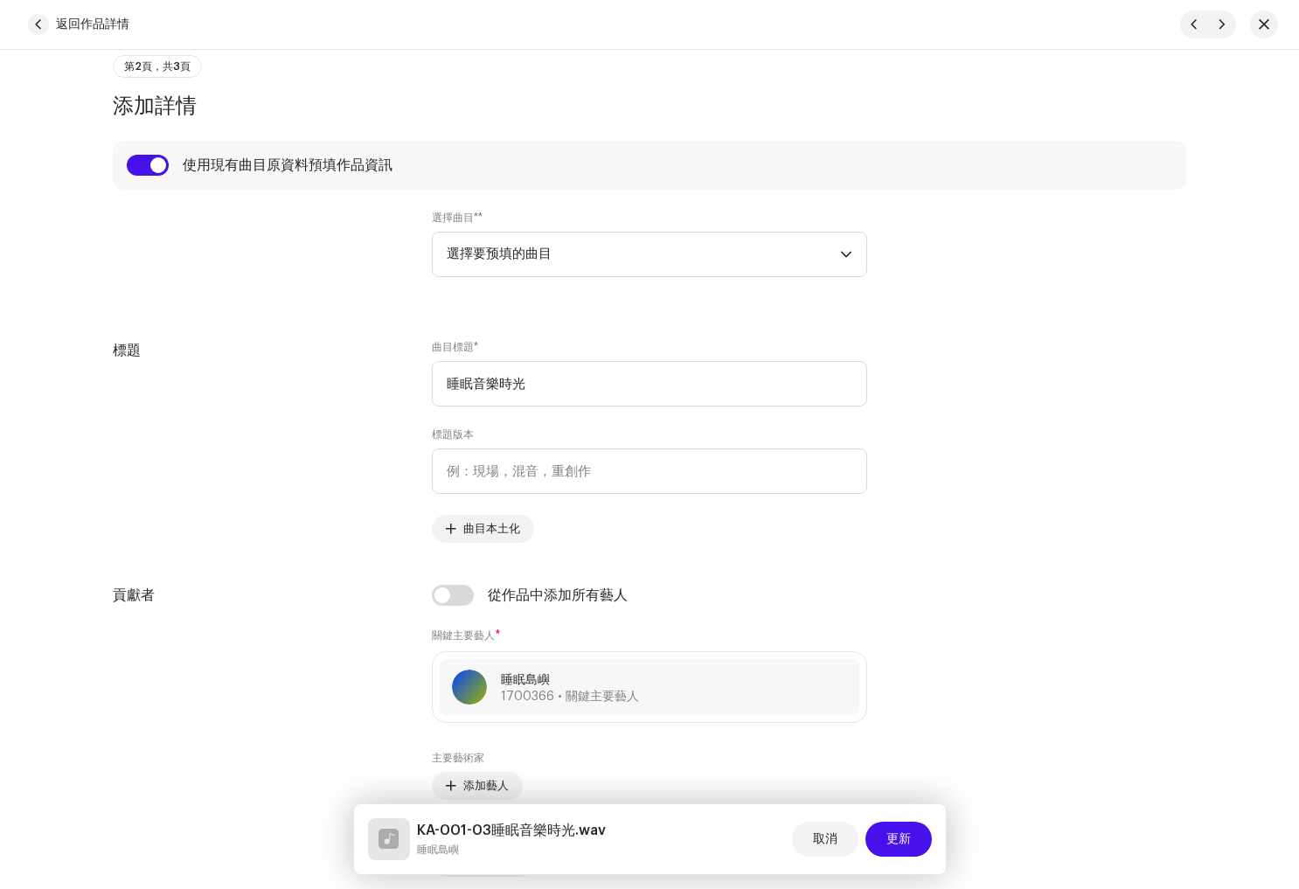
scroll to position [758, 0]
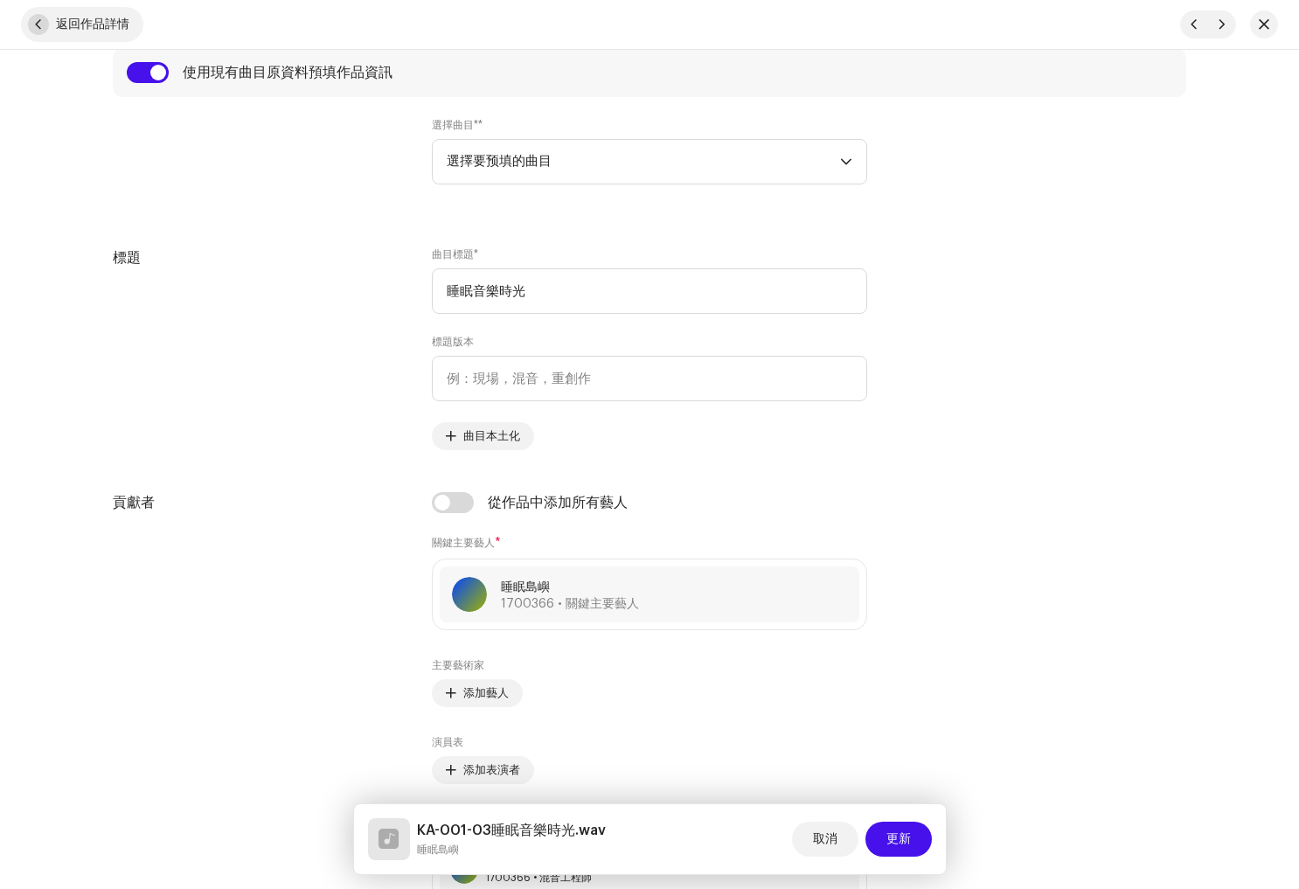
click at [80, 23] on font "返回作品詳情" at bounding box center [92, 24] width 73 height 12
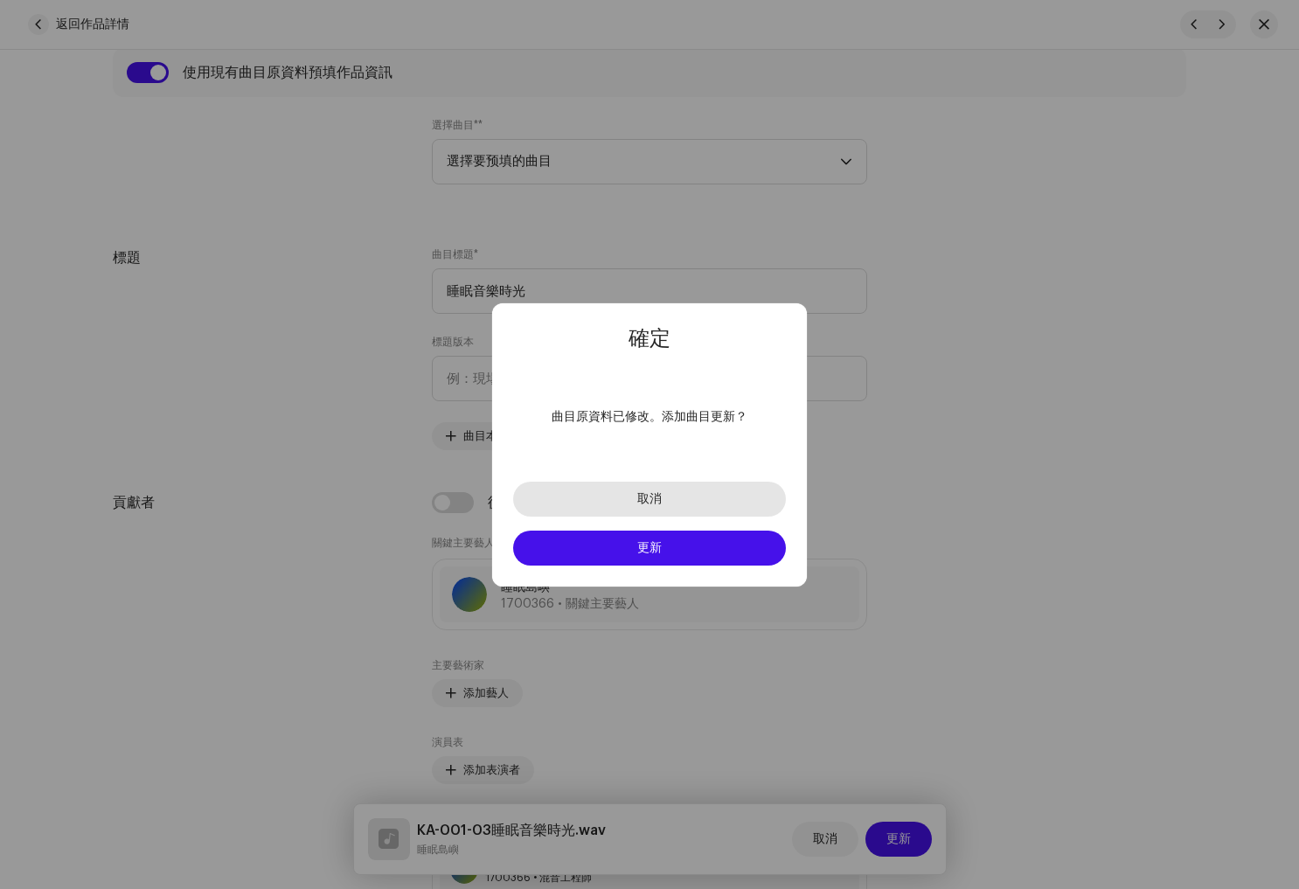
click at [674, 500] on button "取消" at bounding box center [649, 499] width 273 height 35
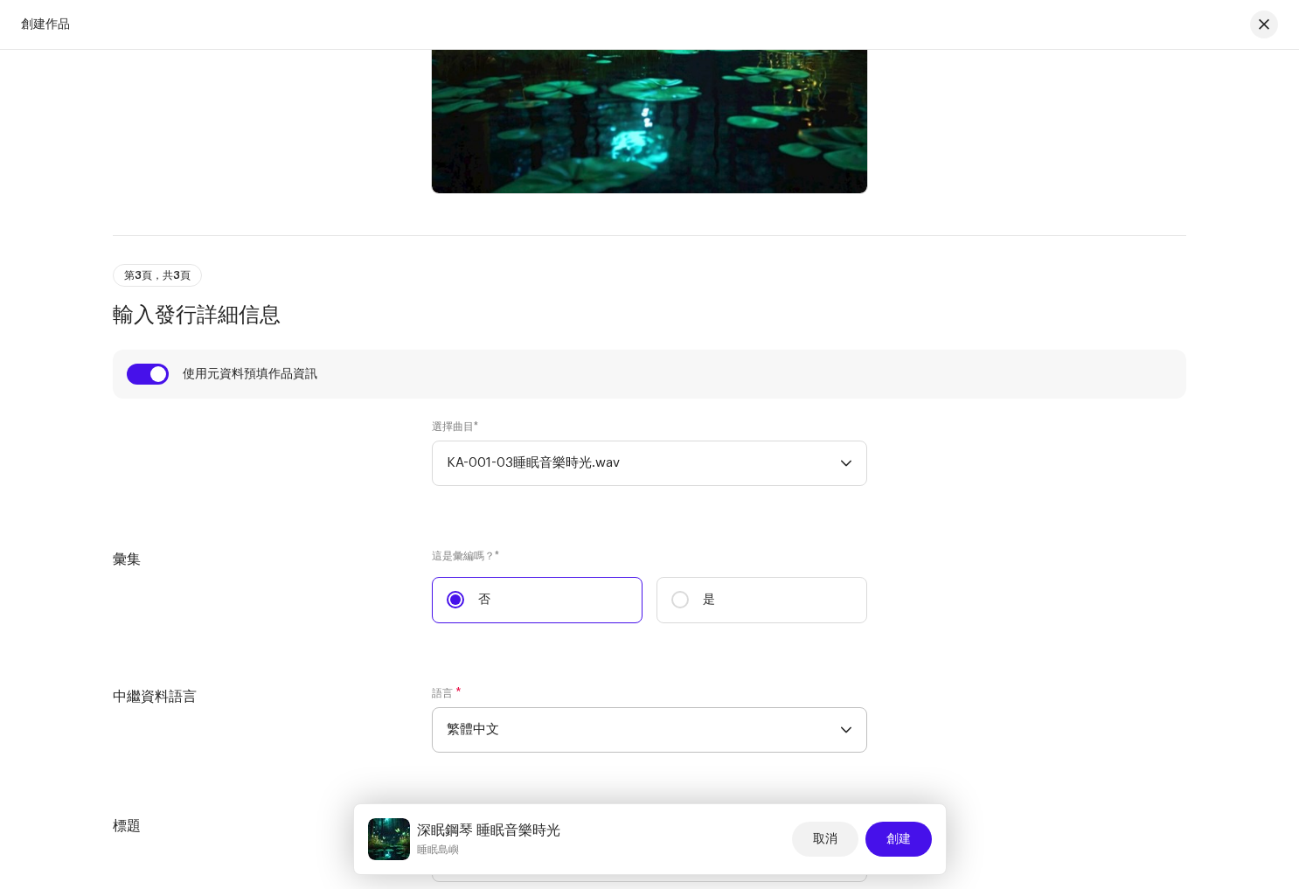
scroll to position [1547, 0]
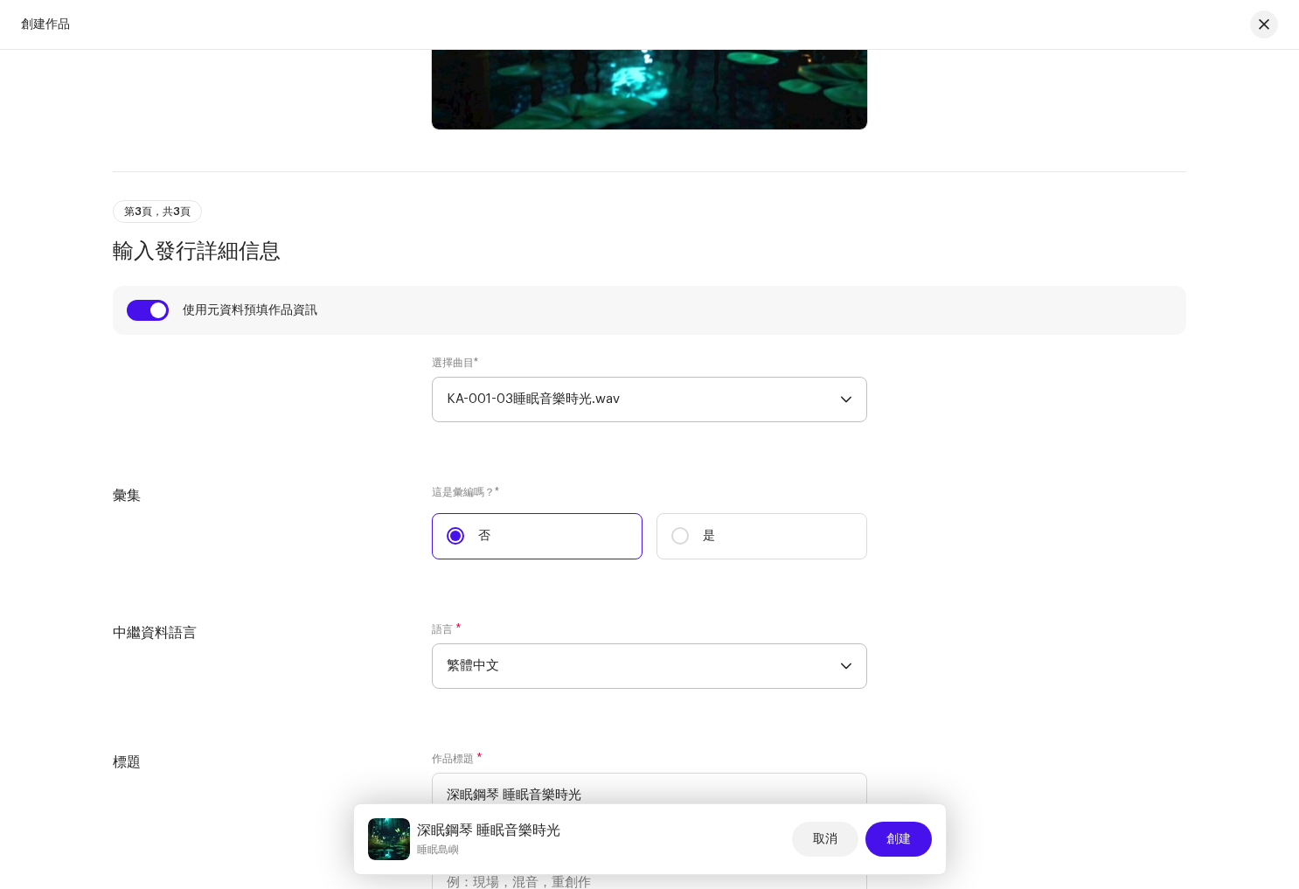
click at [624, 403] on span "KA-001-03睡眠音樂時光.wav" at bounding box center [643, 400] width 393 height 44
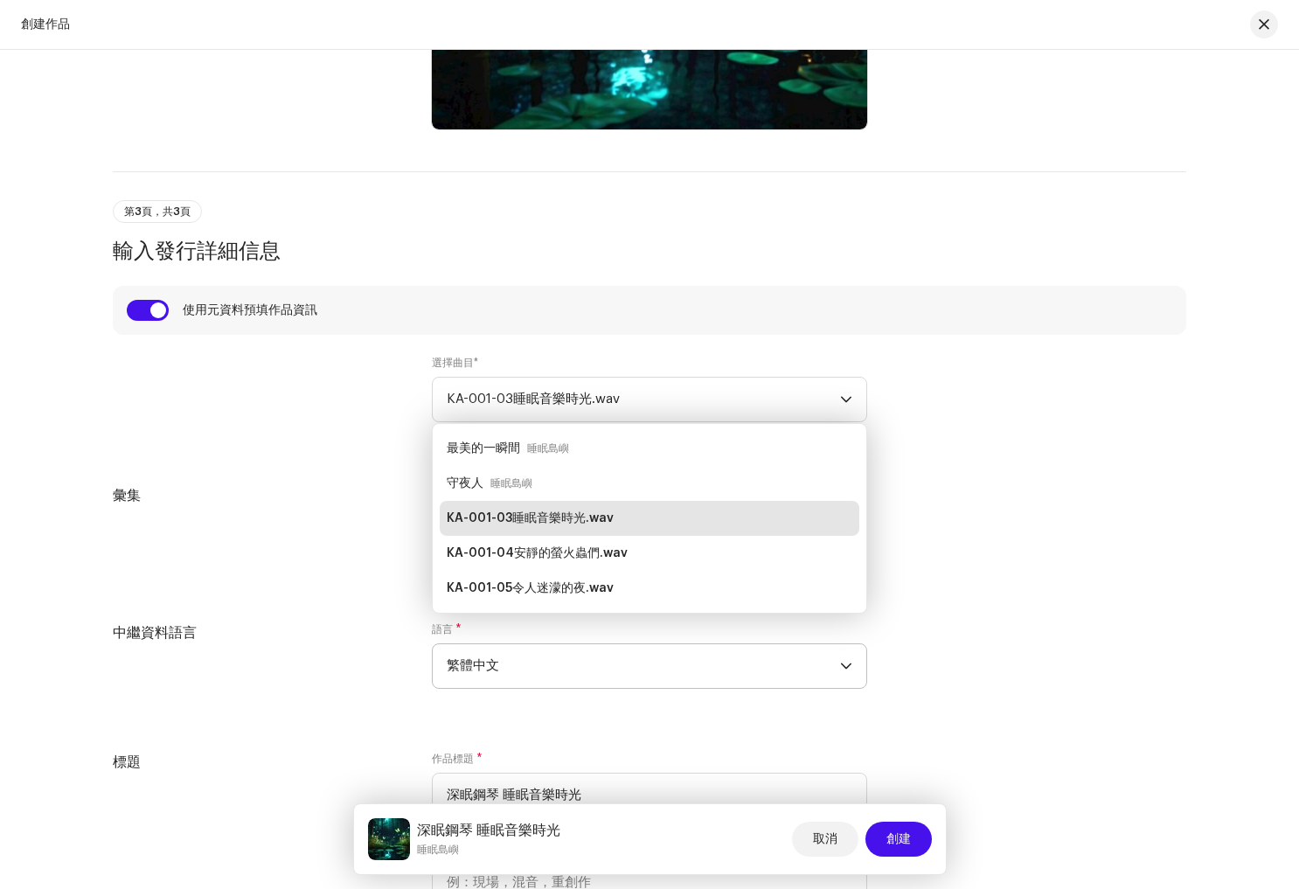
click at [619, 511] on div "KA-001-03睡眠音樂時光.wav" at bounding box center [537, 518] width 181 height 28
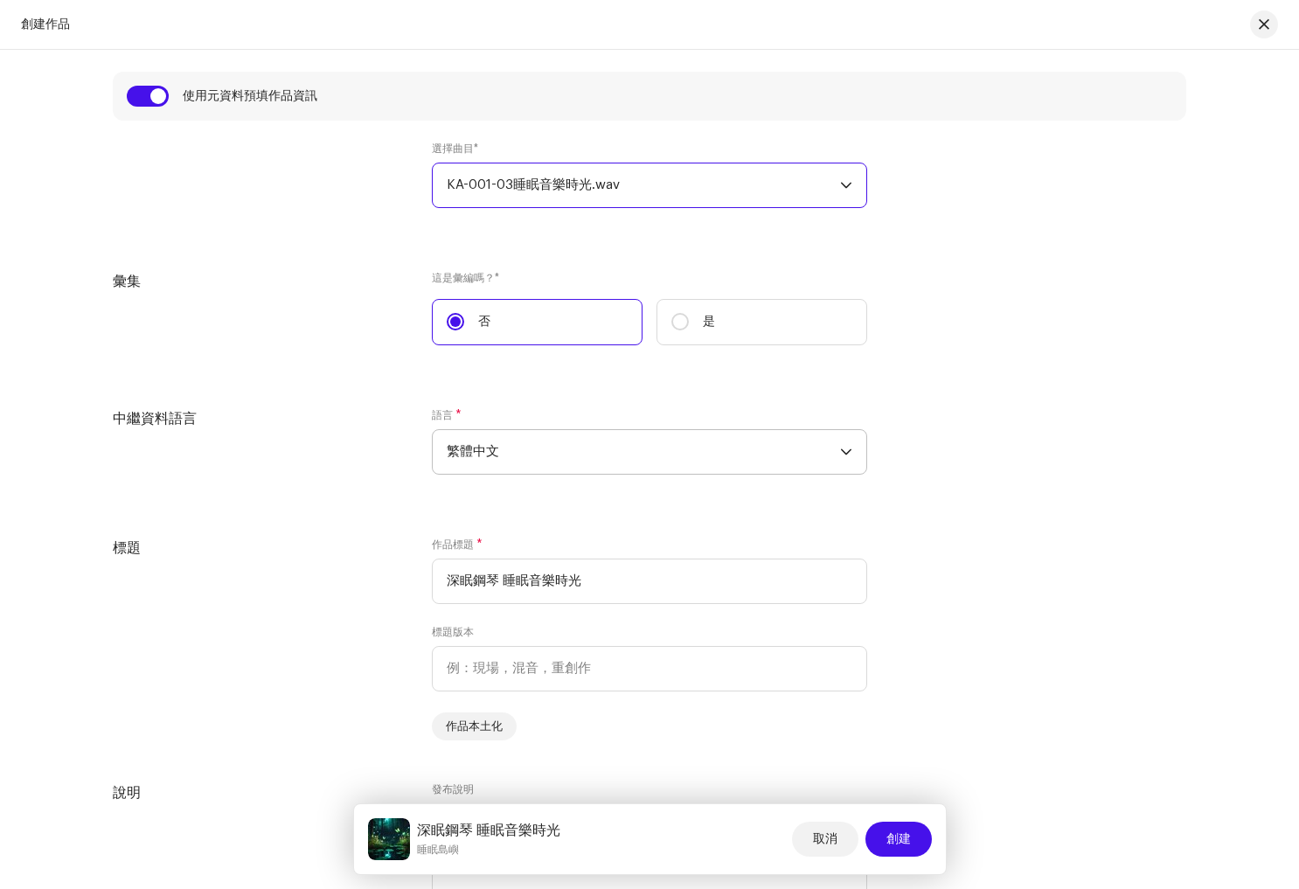
scroll to position [1384, 0]
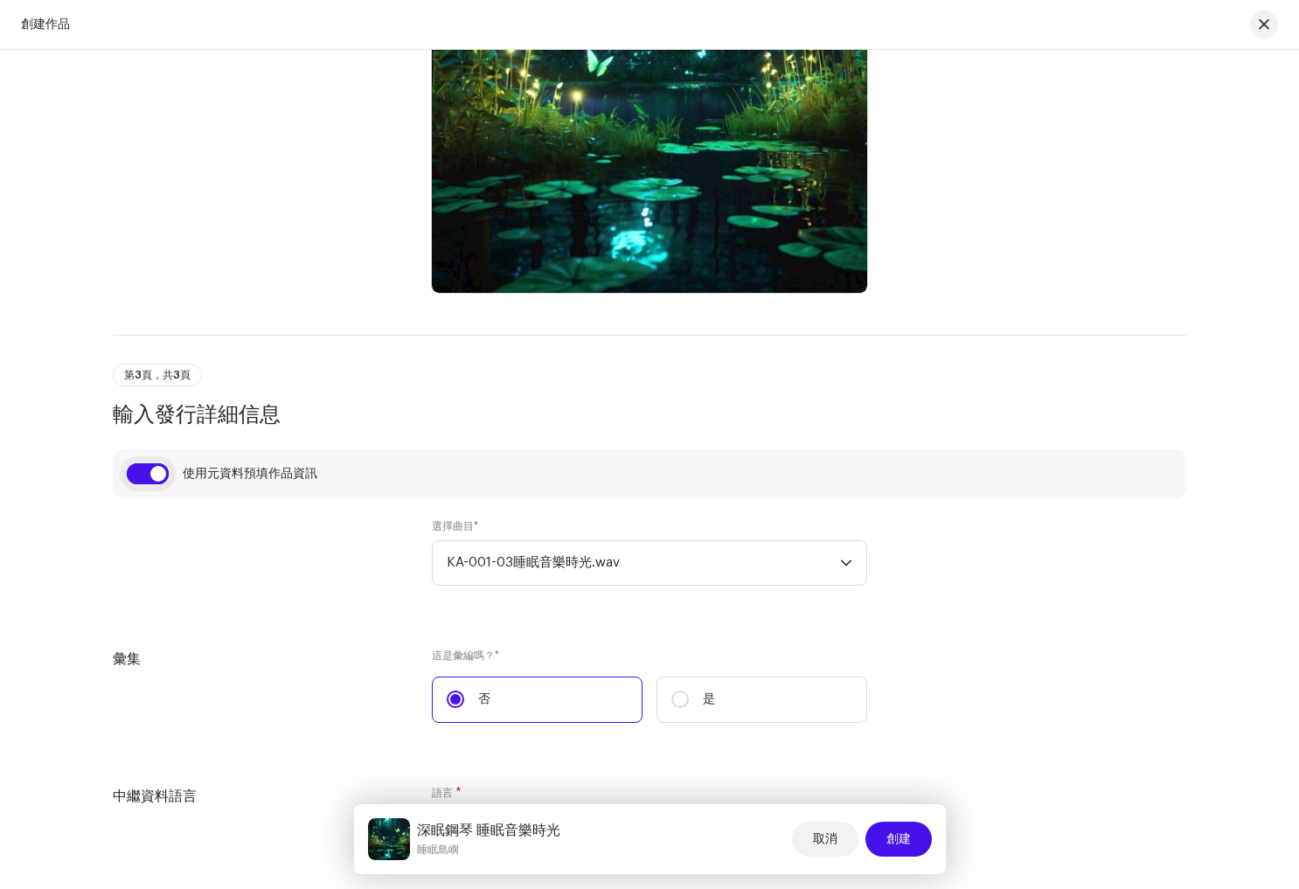
click at [133, 475] on input "checkbox" at bounding box center [148, 473] width 42 height 21
checkbox input "false"
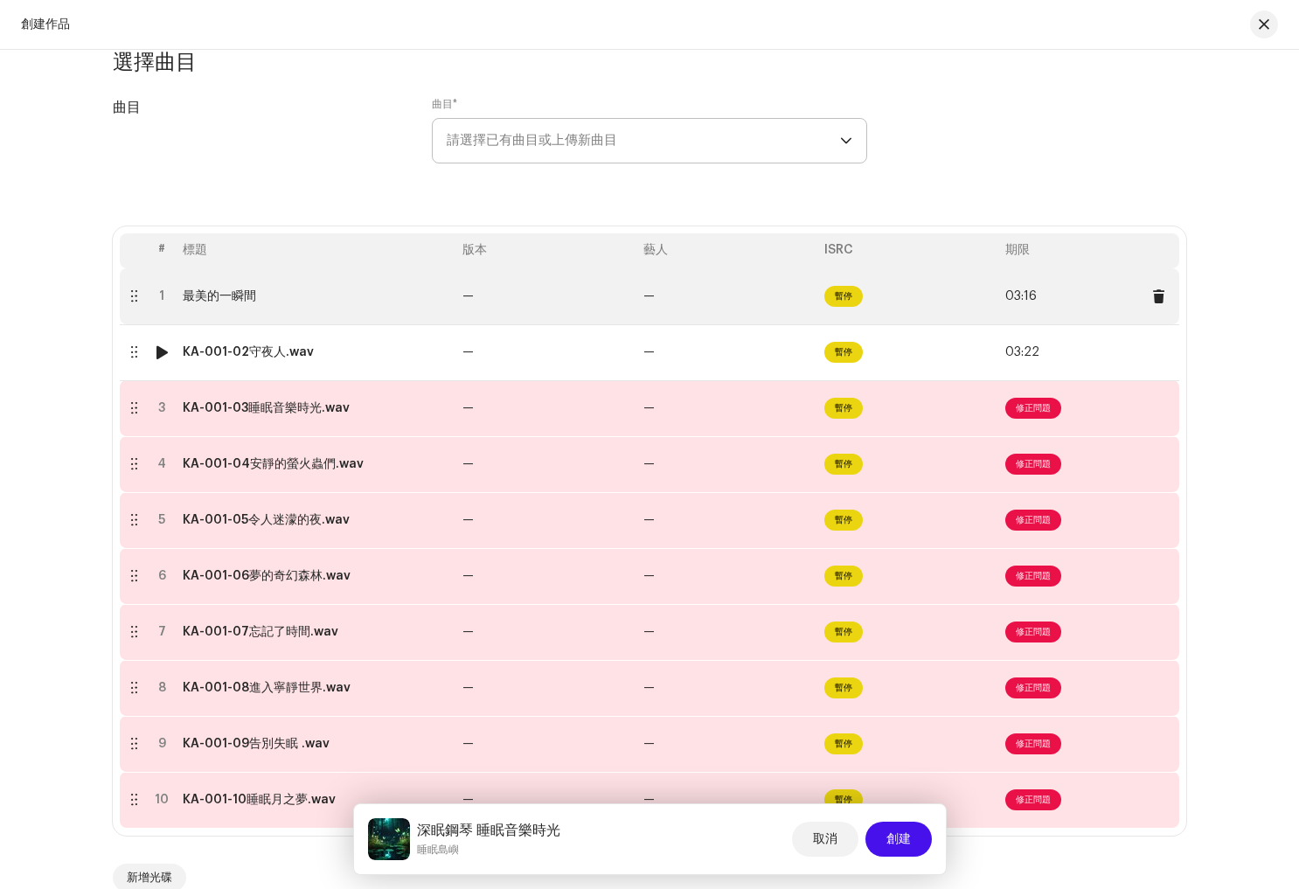
scroll to position [174, 0]
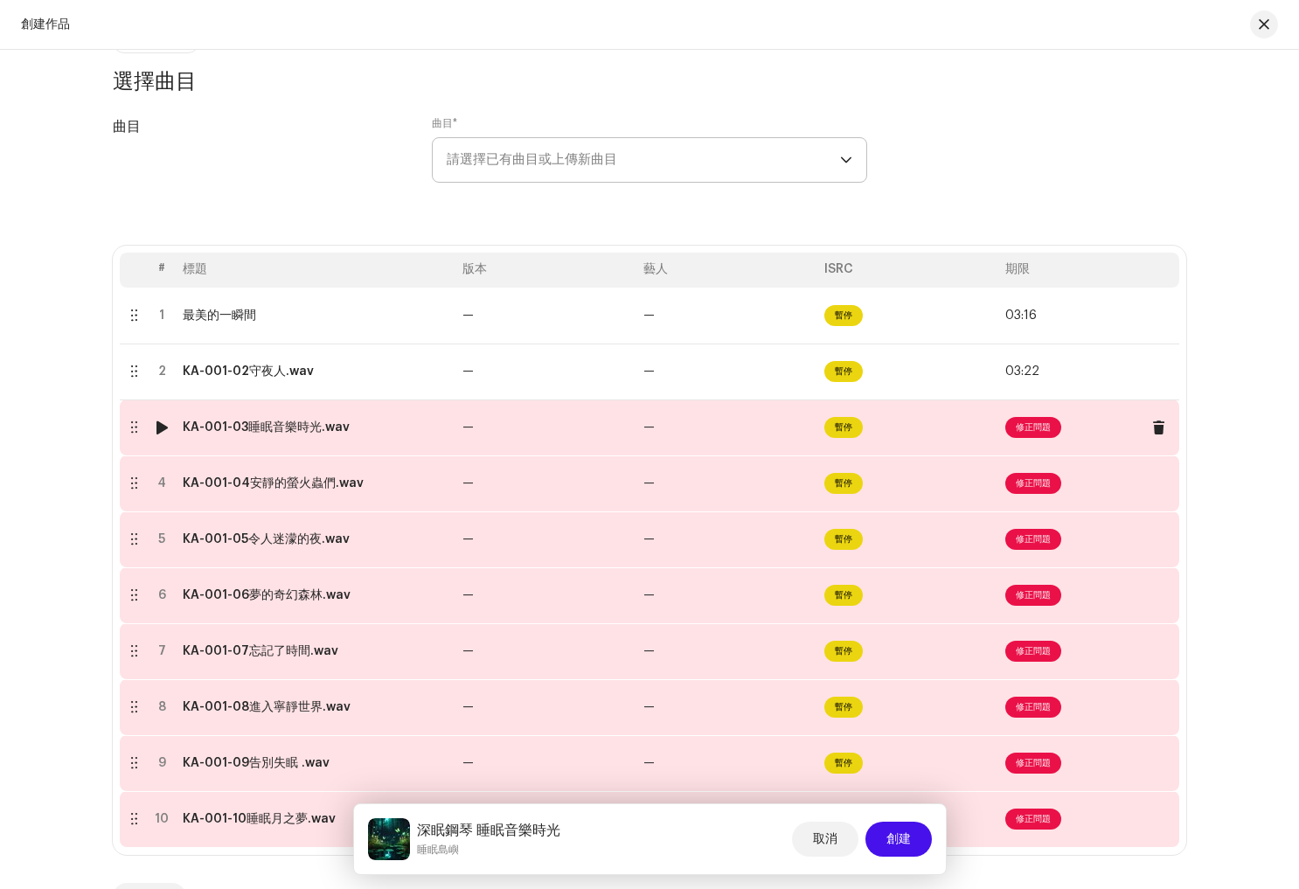
click at [1020, 430] on font "修正問題" at bounding box center [1033, 427] width 35 height 9
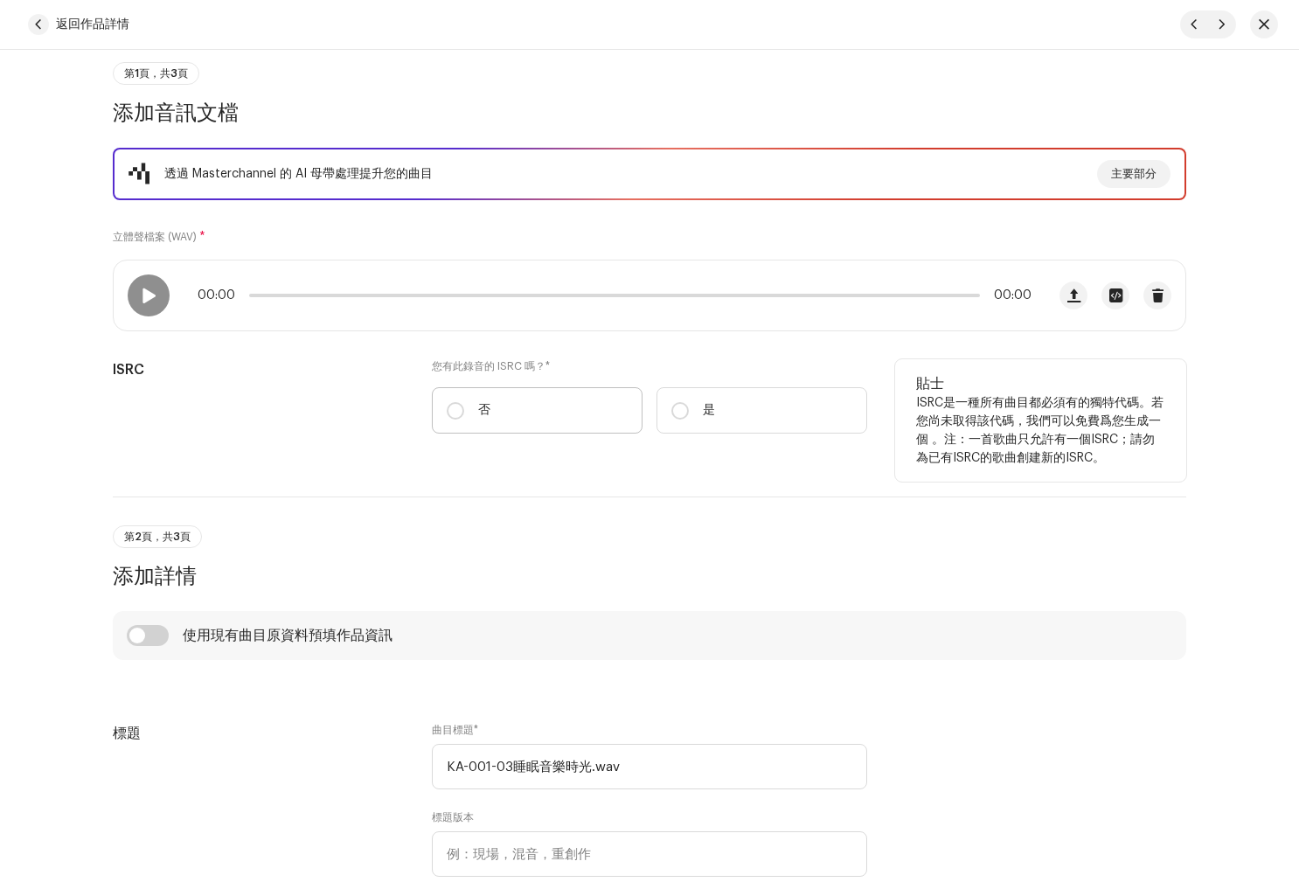
scroll to position [167, 0]
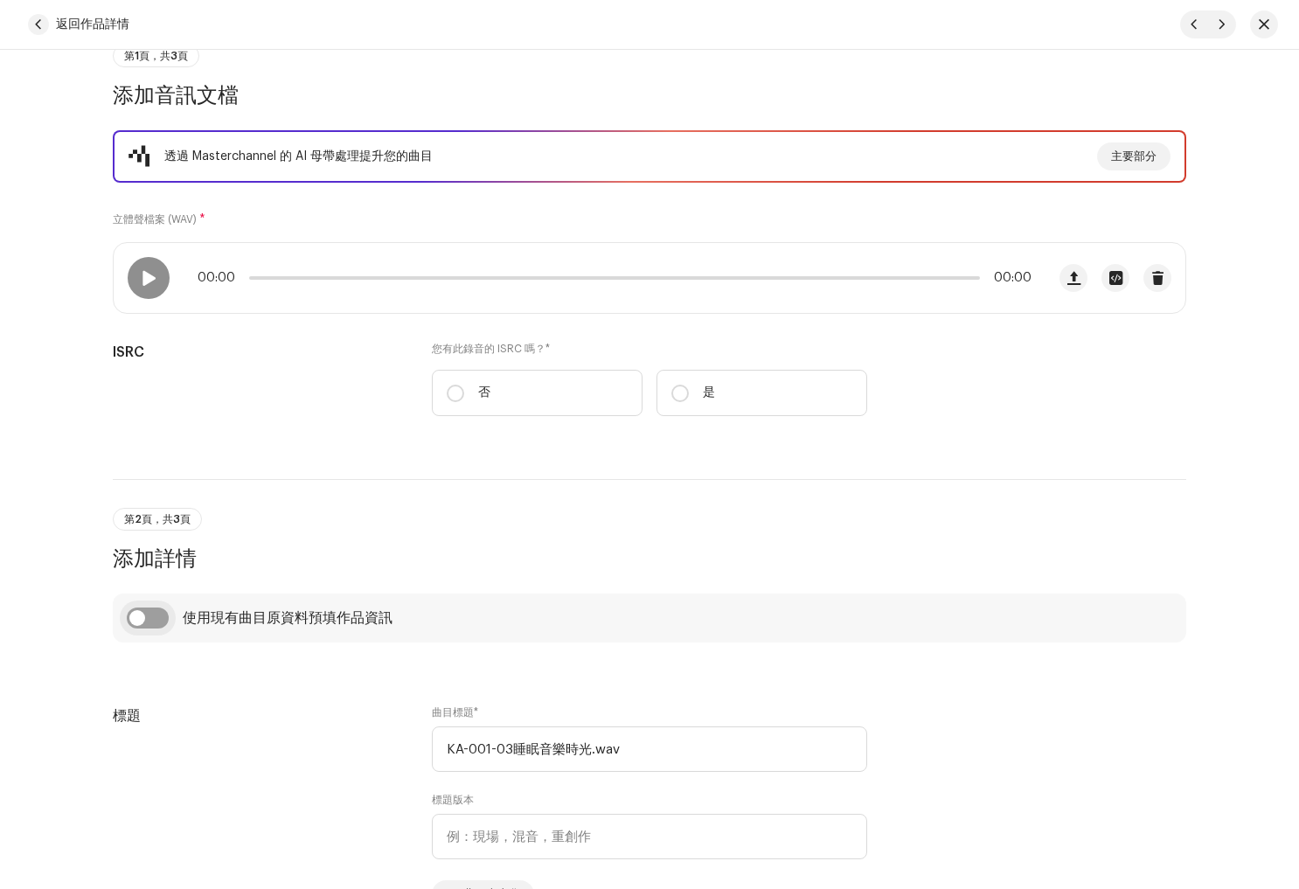
click at [155, 619] on input "checkbox" at bounding box center [148, 618] width 42 height 21
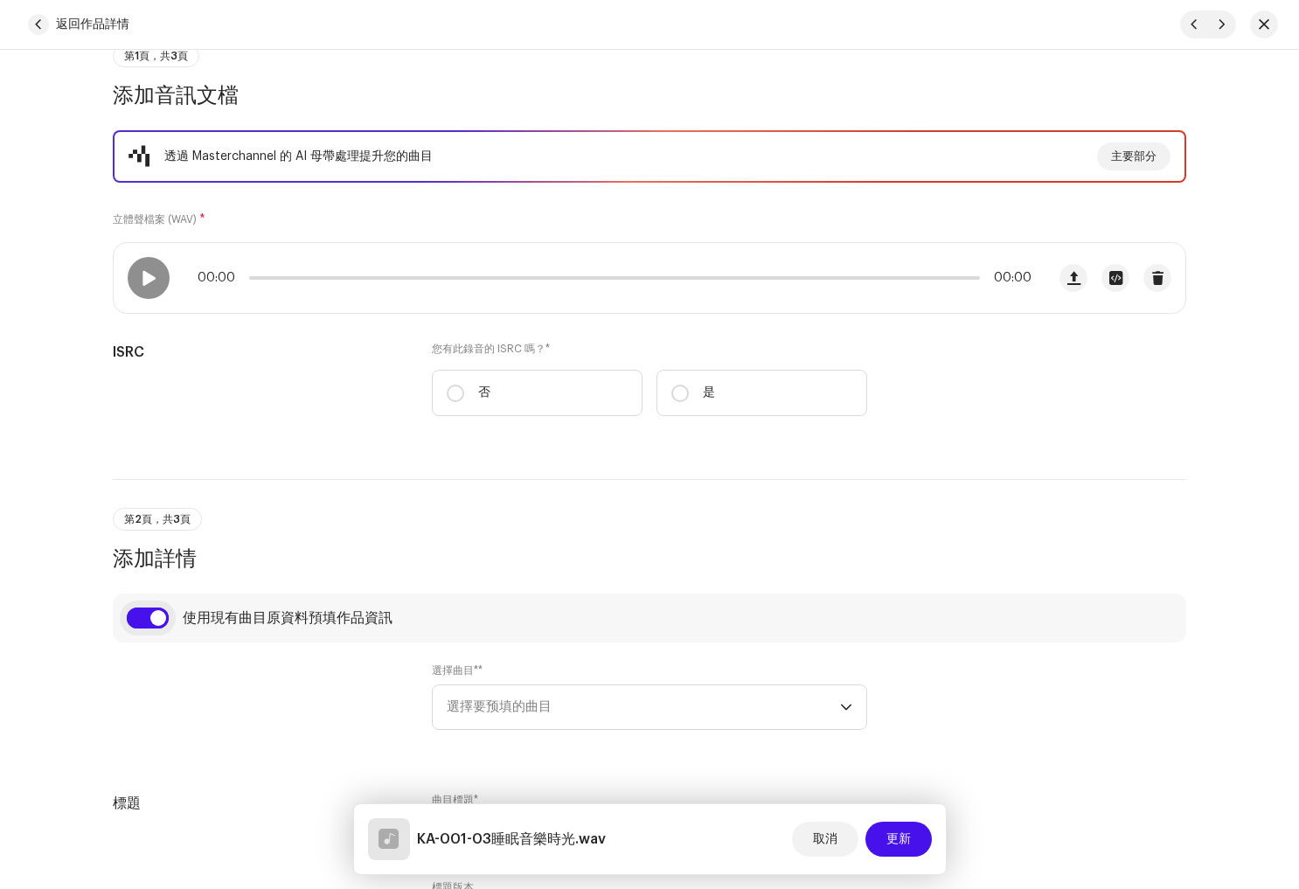
click at [127, 616] on input "checkbox" at bounding box center [148, 618] width 42 height 21
checkbox input "false"
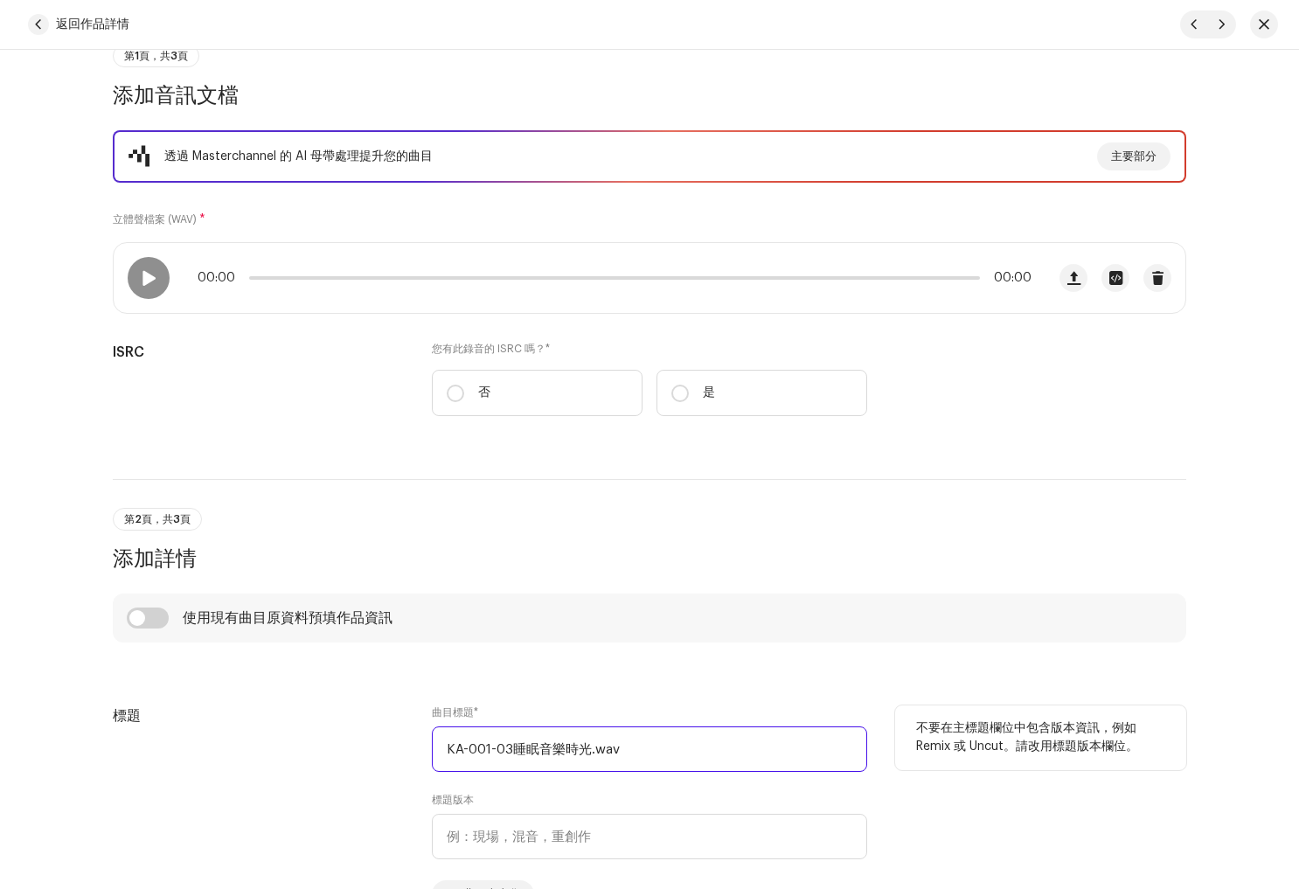
drag, startPoint x: 682, startPoint y: 753, endPoint x: 311, endPoint y: 715, distance: 372.6
click at [311, 715] on div "標題 曲目標題 * KA-001-03睡眠音樂時光.wav 標題版本 曲目本土化 不要在主標題欄位中包含版本資訊，例如 Remix 或 Uncut。請改用標題…" at bounding box center [649, 806] width 1073 height 203
paste input "睡眠音樂時光"
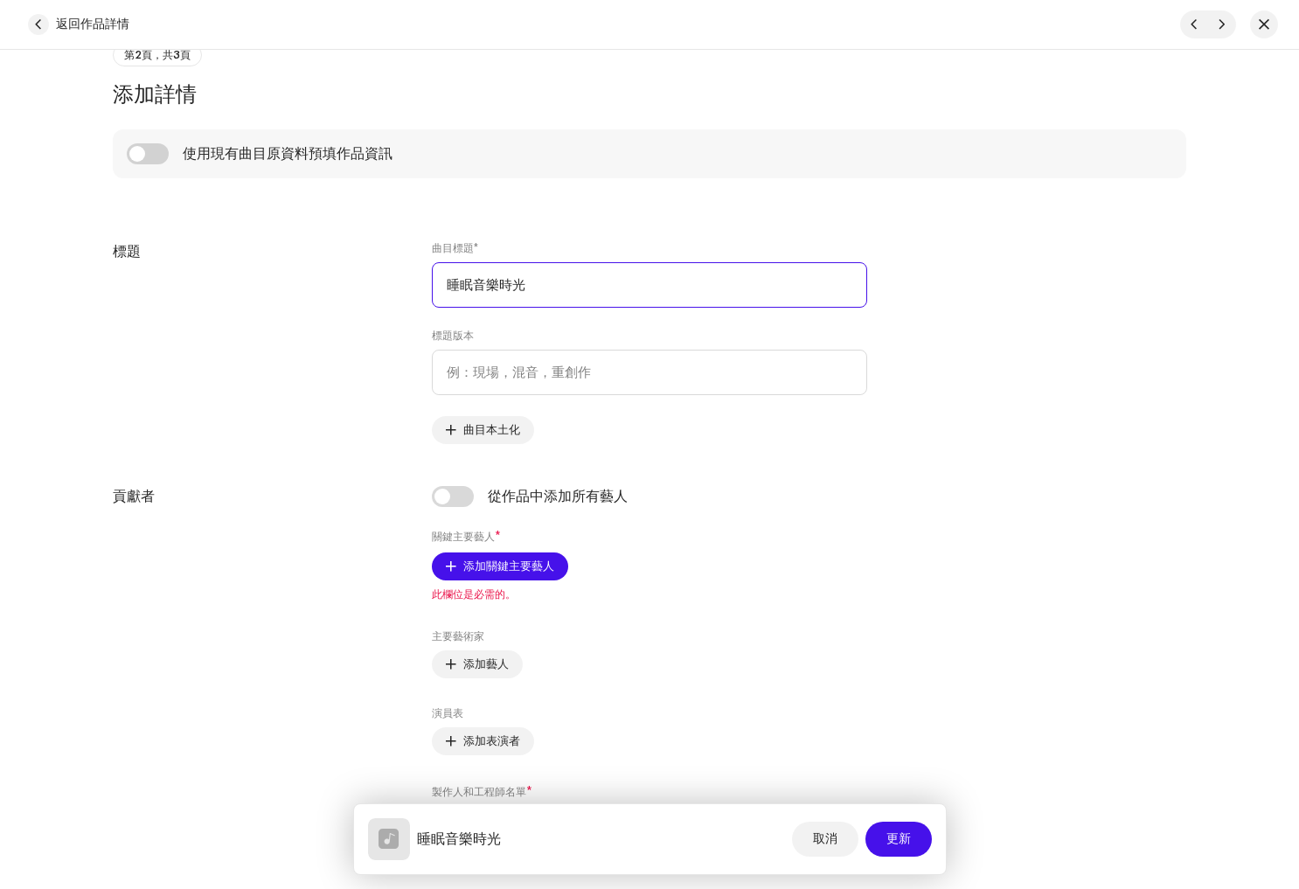
scroll to position [650, 0]
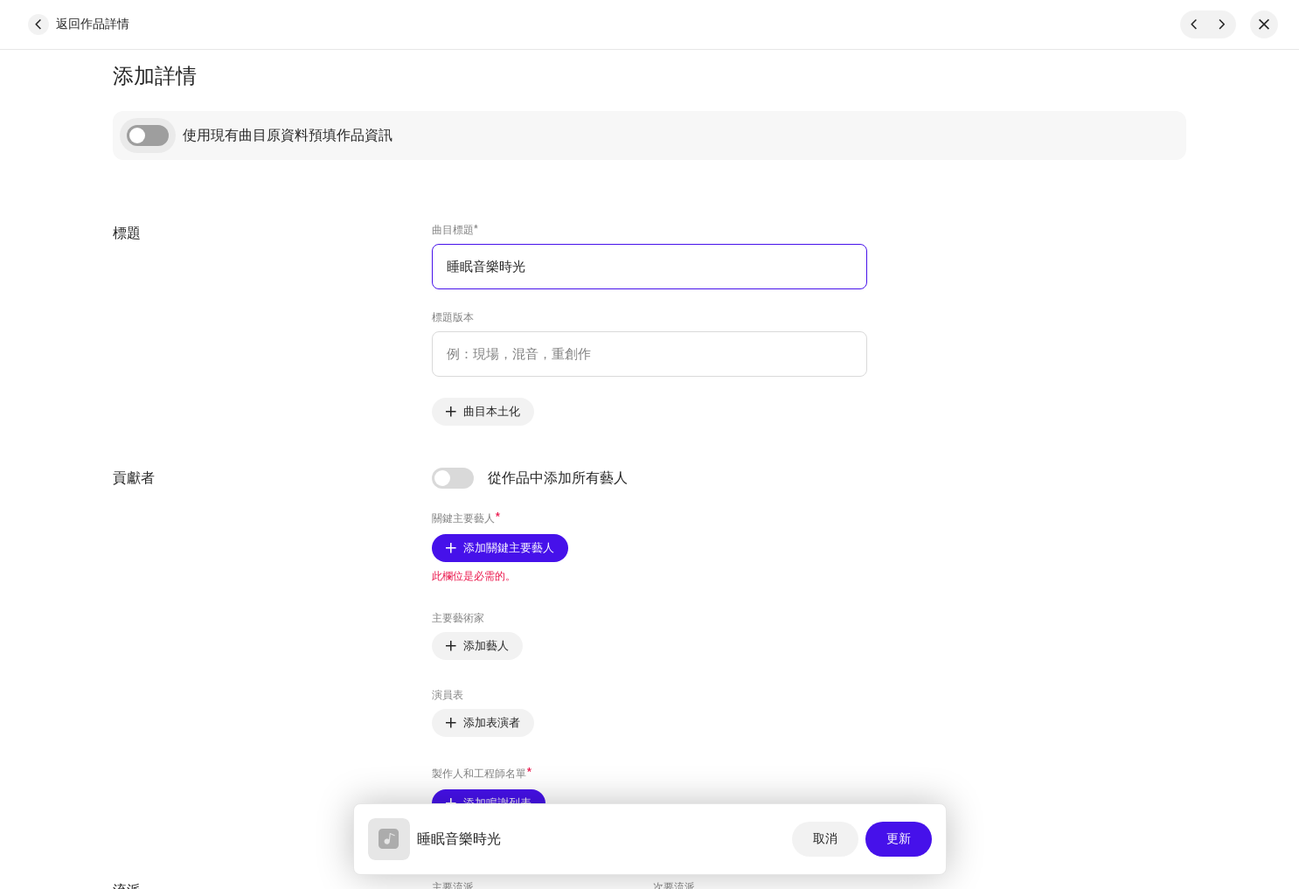
type input "睡眠音樂時光"
click at [149, 142] on input "checkbox" at bounding box center [148, 135] width 42 height 21
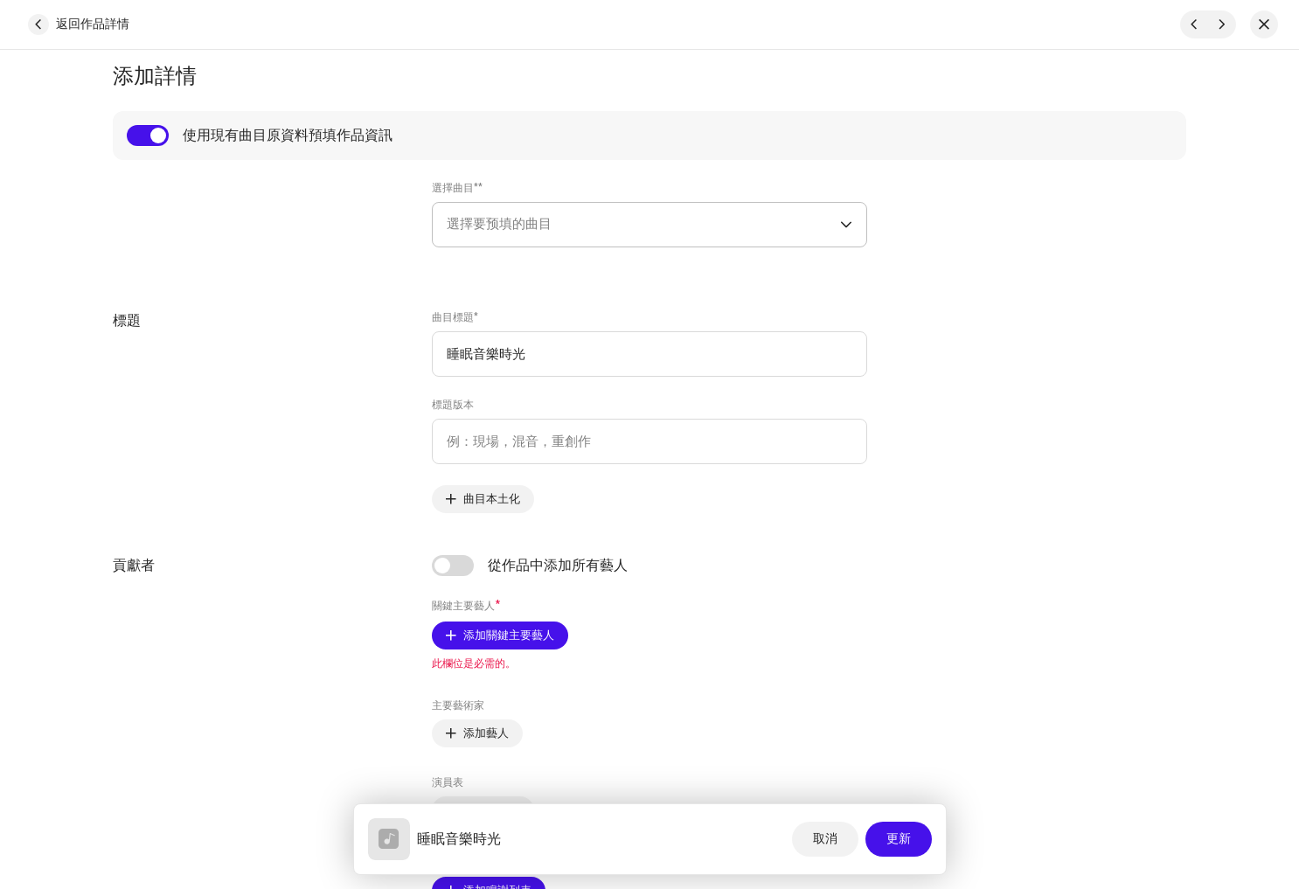
click at [638, 239] on span "選擇要预填的曲目" at bounding box center [643, 225] width 393 height 44
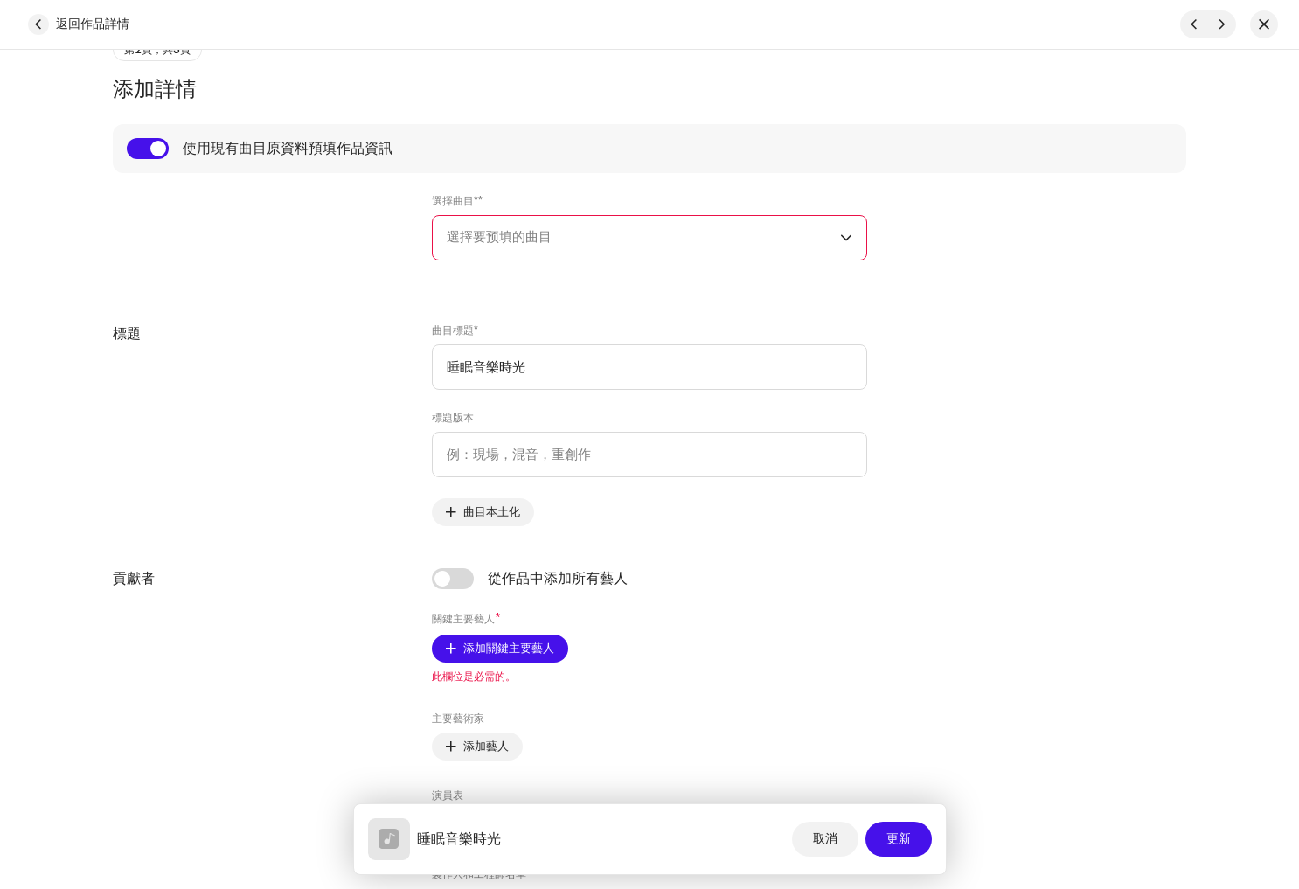
scroll to position [587, 0]
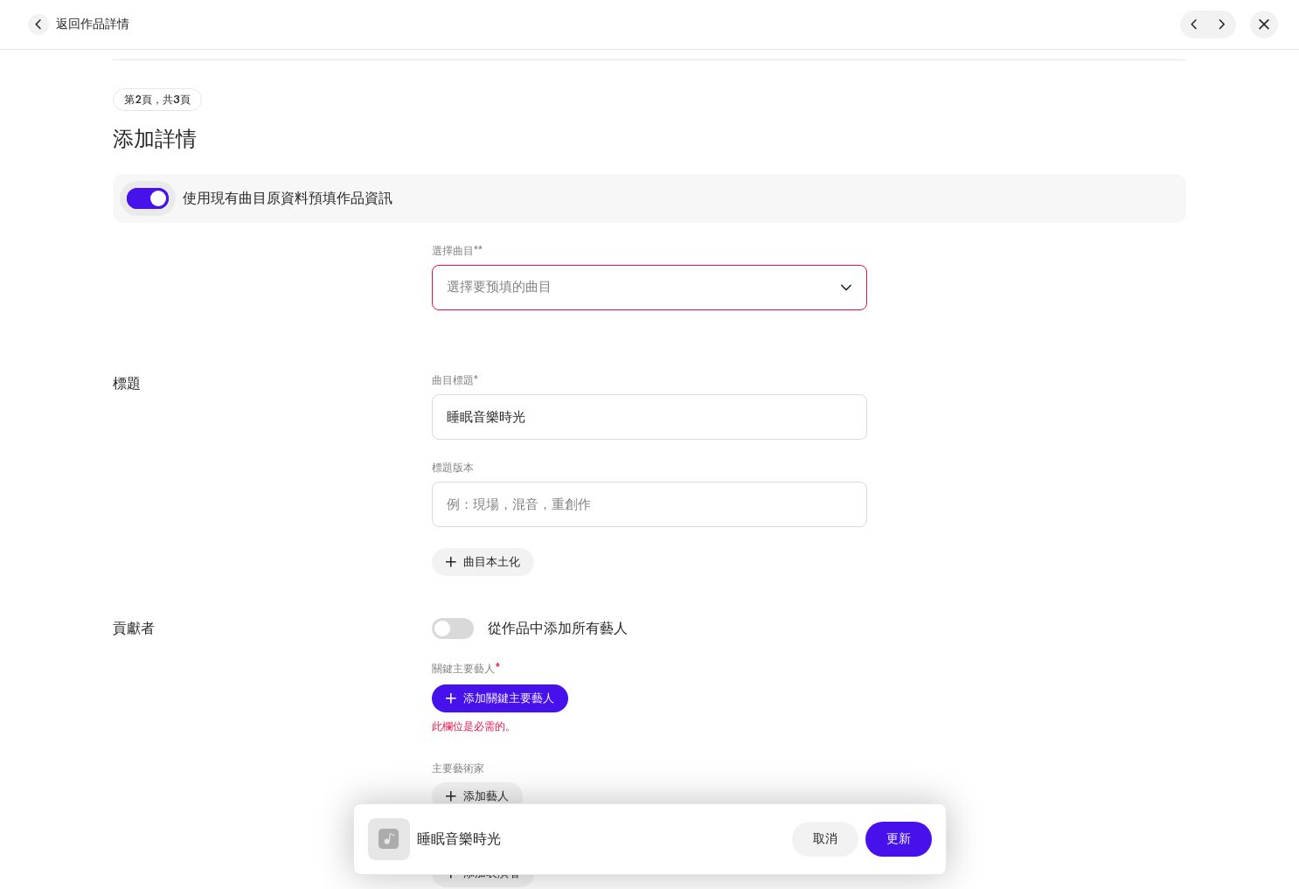
click at [133, 196] on input "checkbox" at bounding box center [148, 198] width 42 height 21
checkbox input "false"
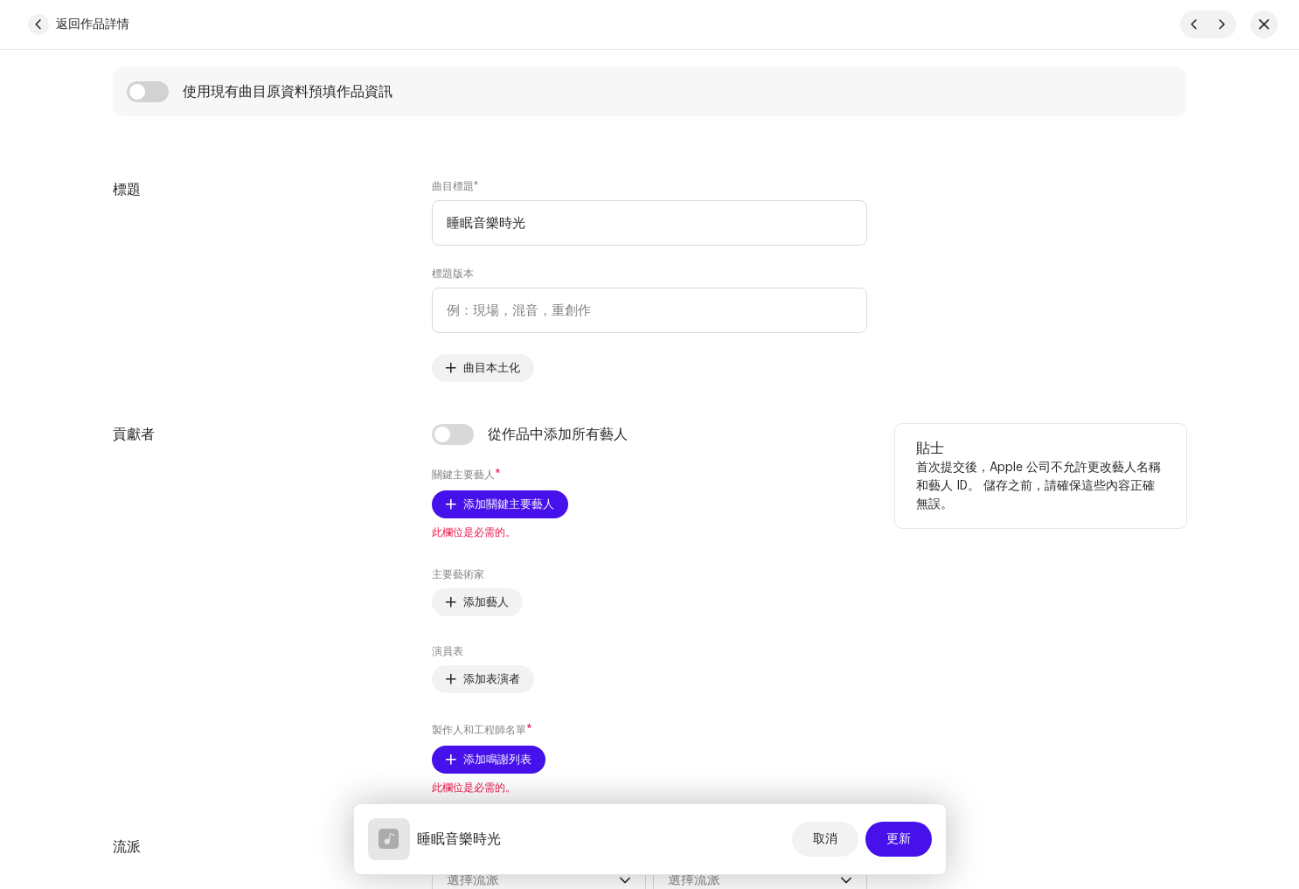
scroll to position [726, 0]
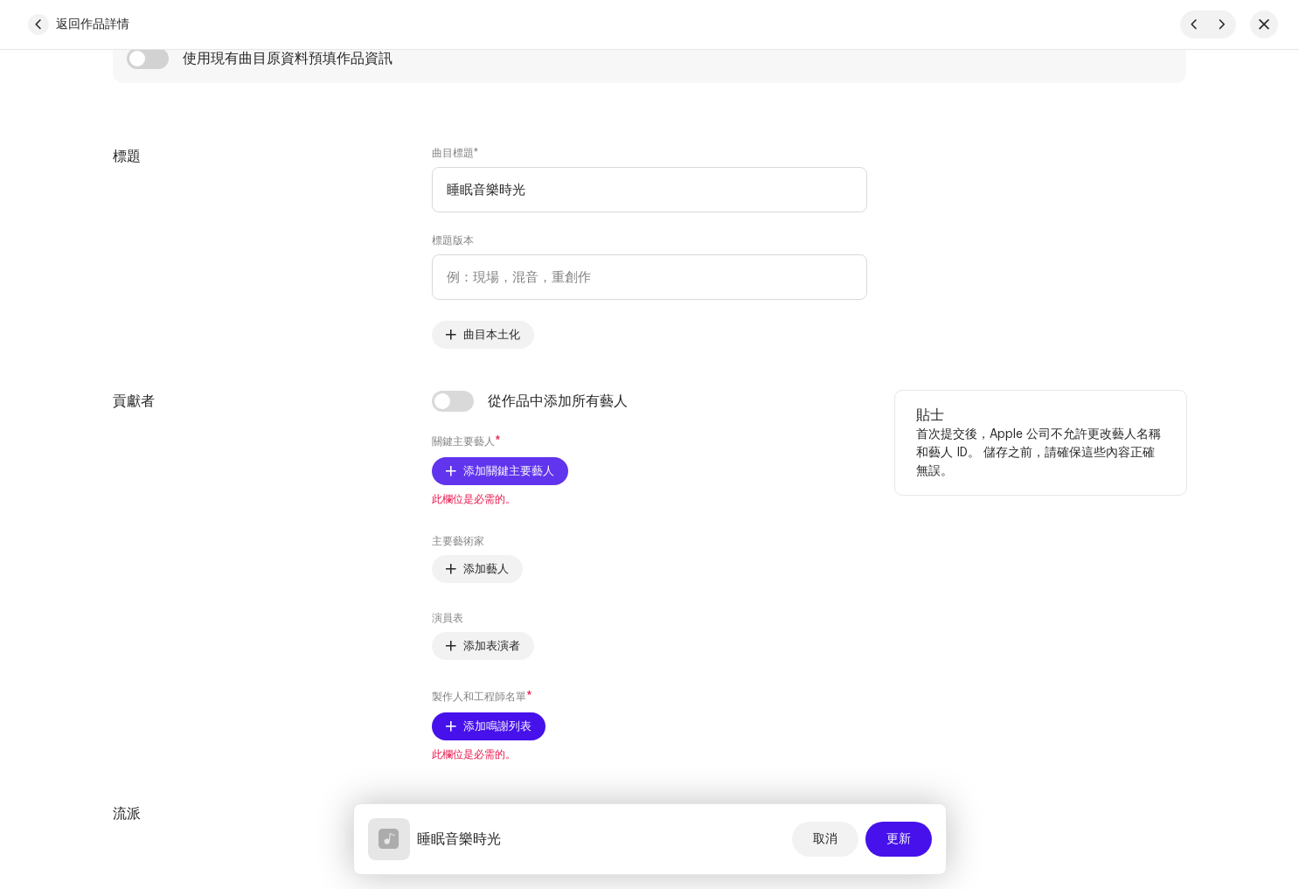
click at [511, 483] on span "添加關鍵主要藝人" at bounding box center [508, 471] width 91 height 35
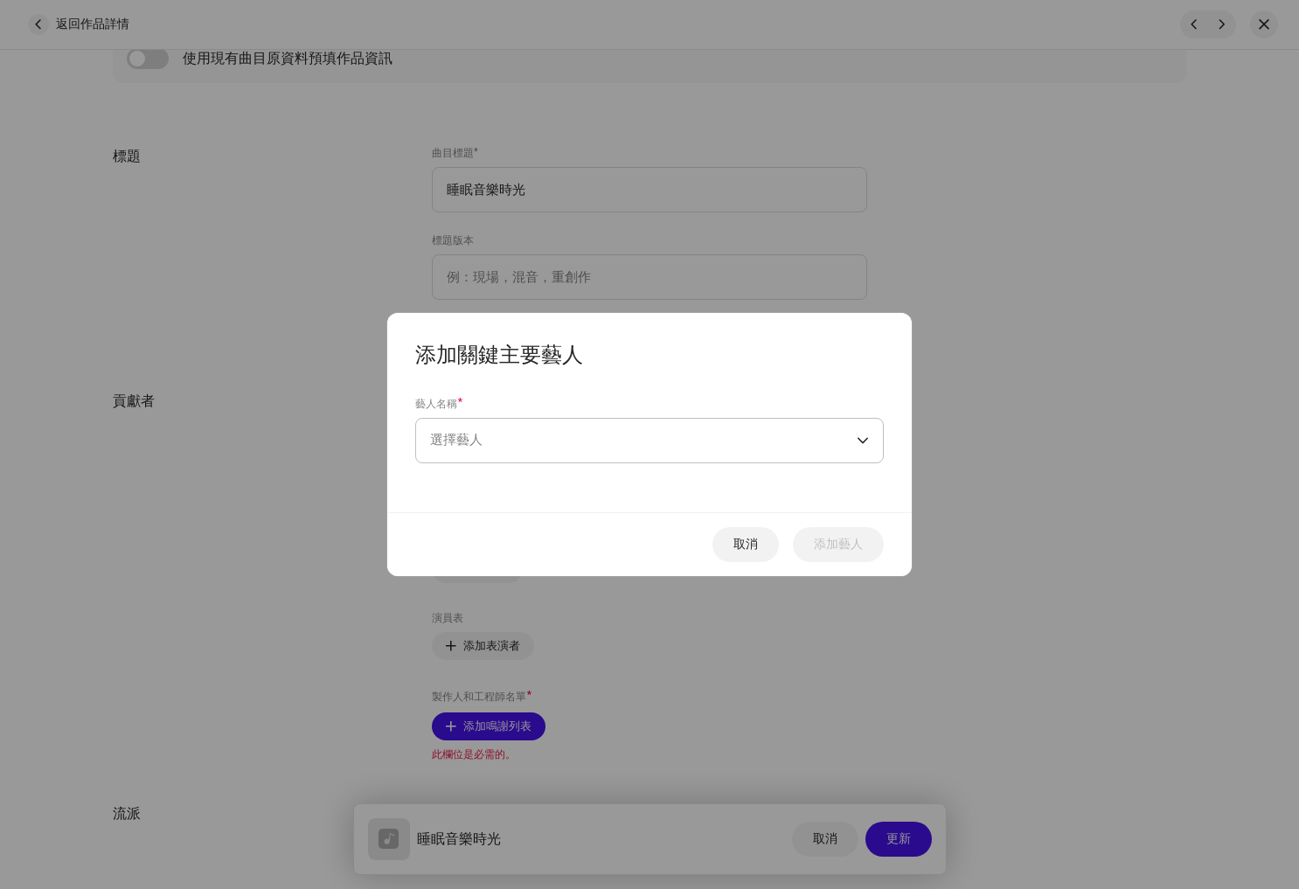
click at [525, 444] on span "選擇藝人" at bounding box center [643, 441] width 427 height 44
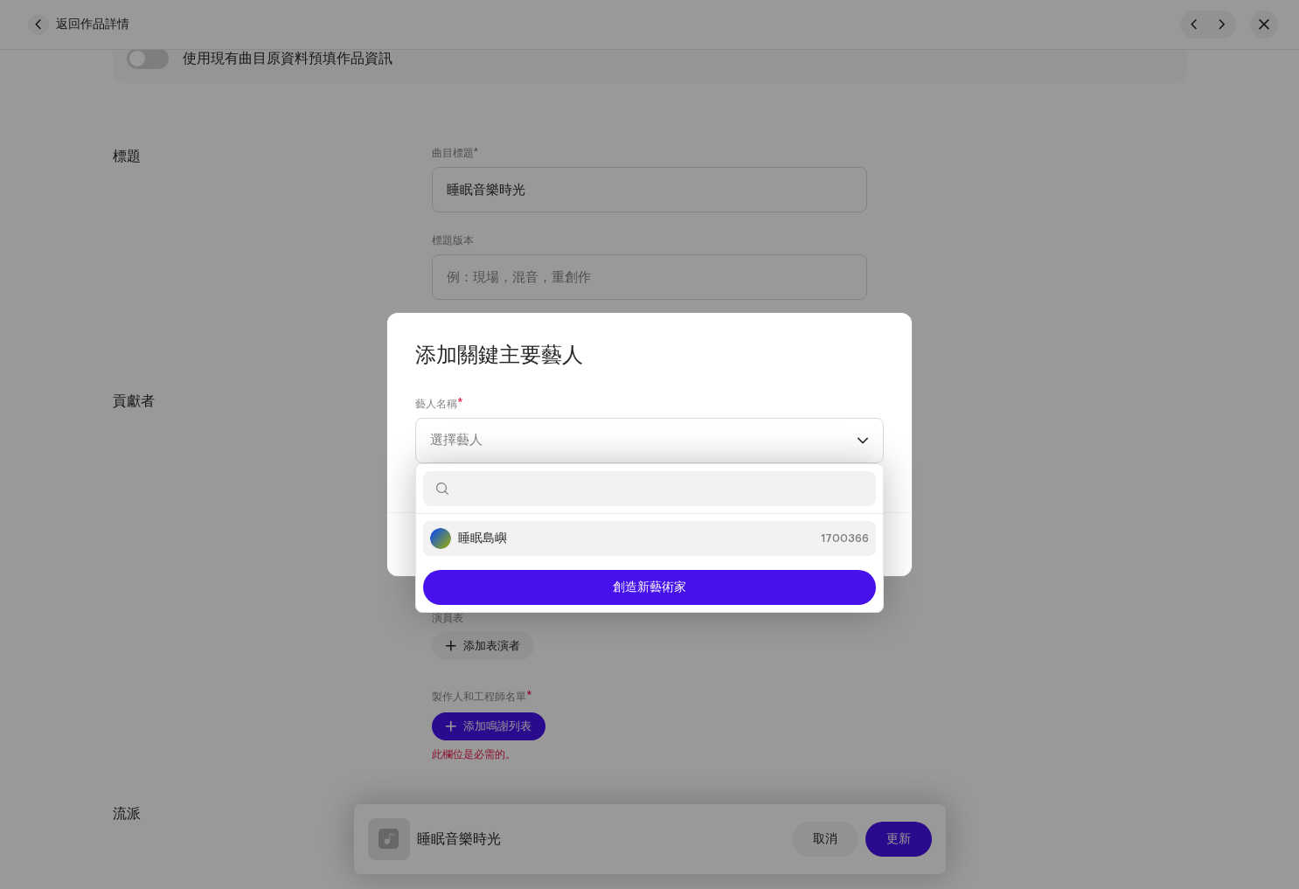
click at [531, 535] on div "睡眠島嶼 1700366" at bounding box center [649, 538] width 439 height 21
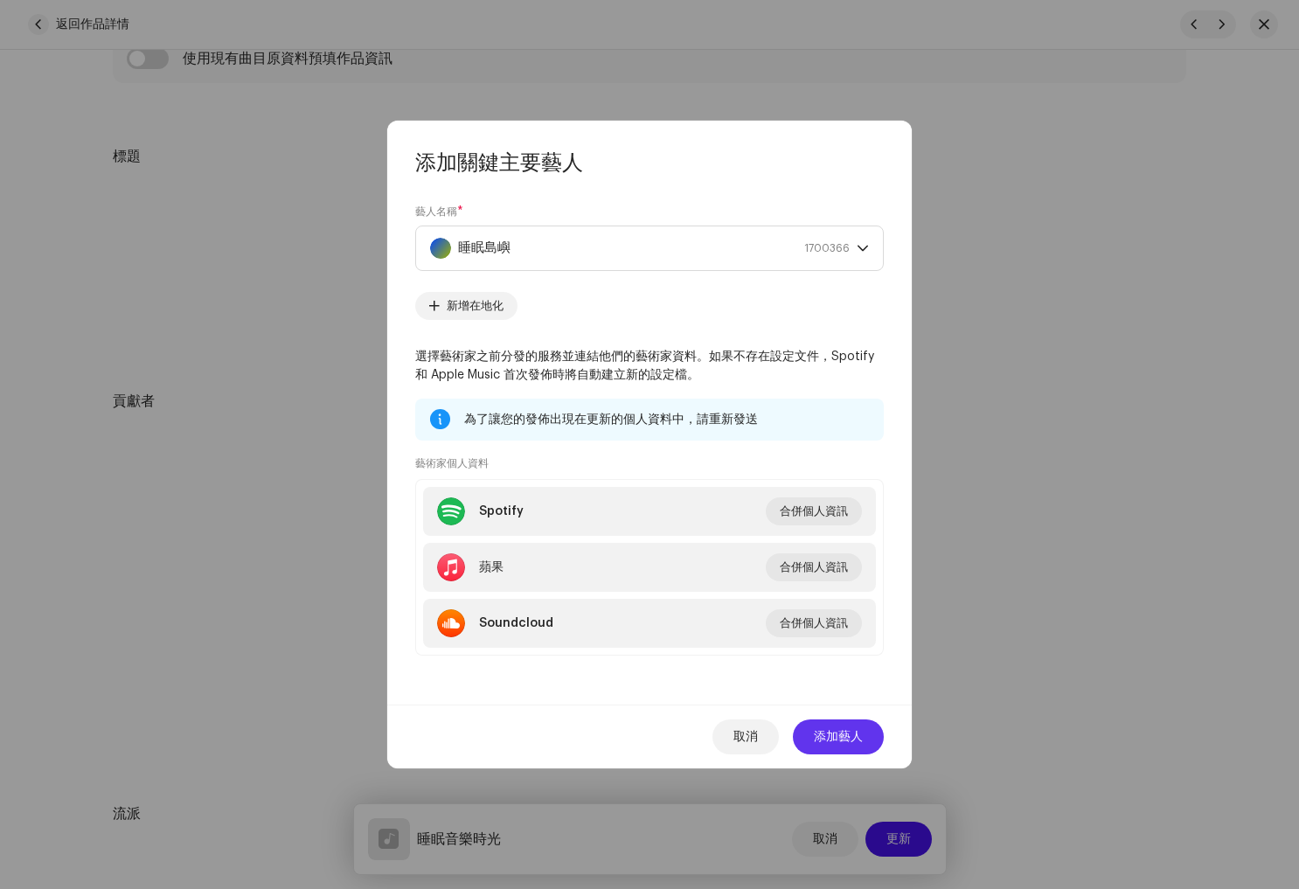
click at [846, 740] on font "添加藝人" at bounding box center [838, 737] width 49 height 12
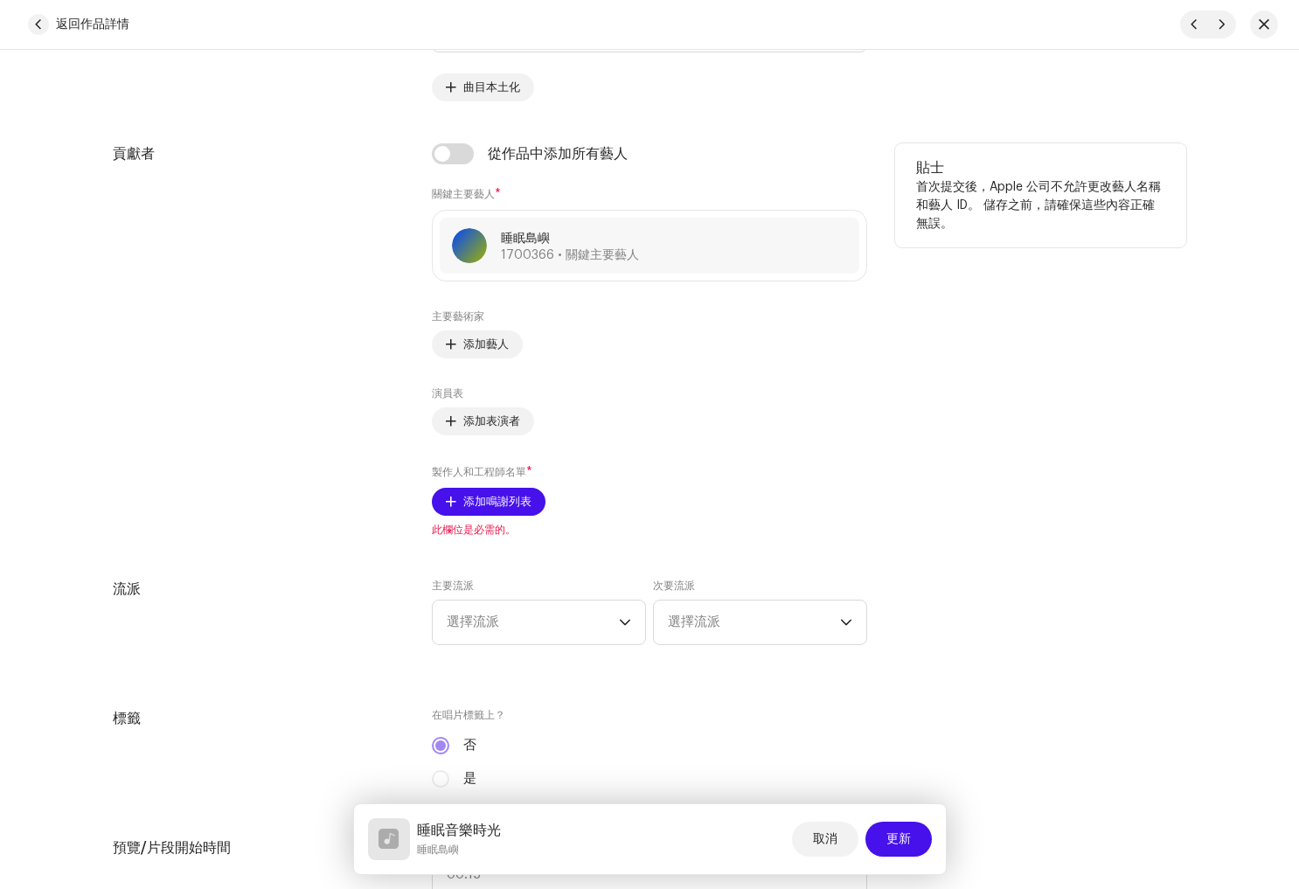
scroll to position [979, 0]
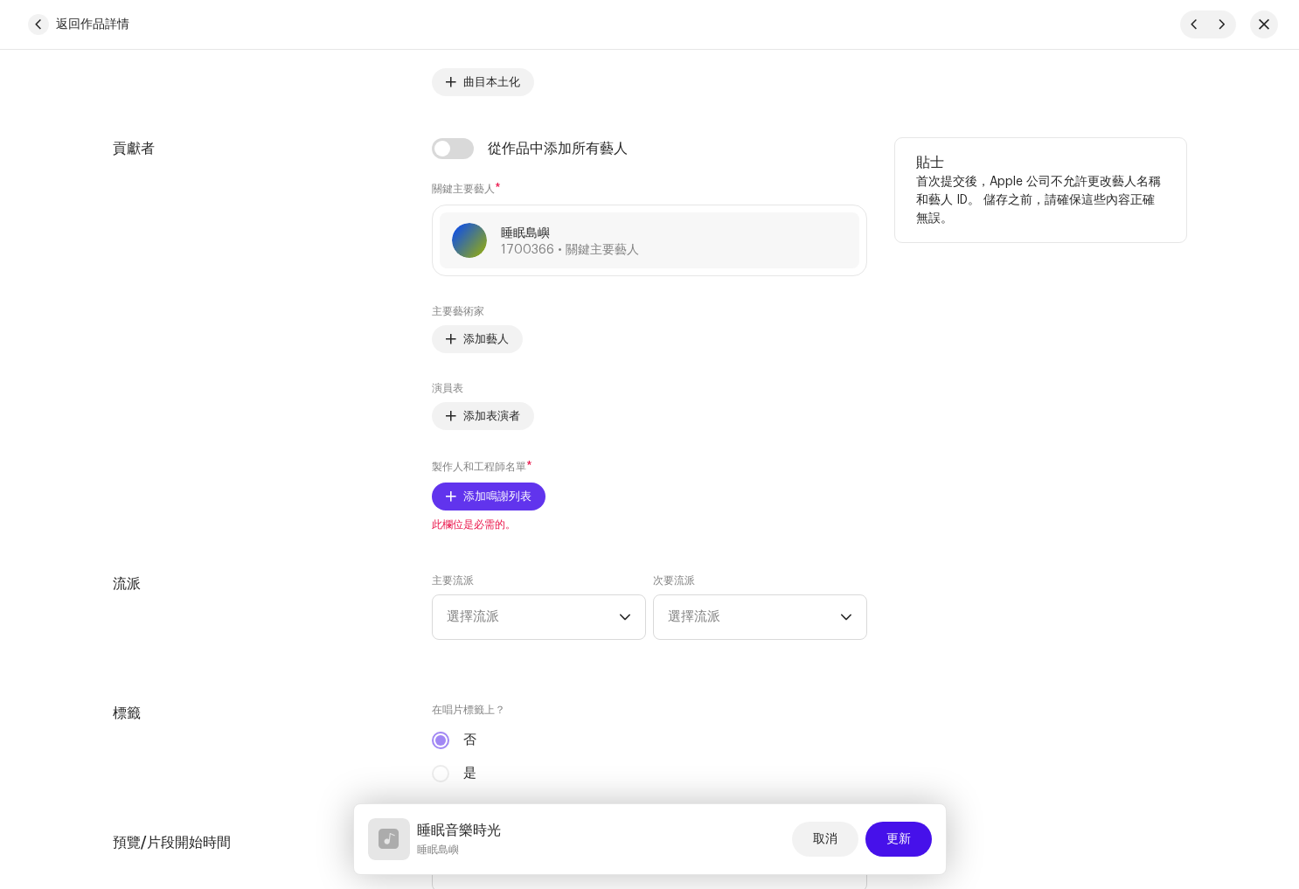
click at [513, 504] on span "添加鳴謝列表" at bounding box center [497, 496] width 68 height 35
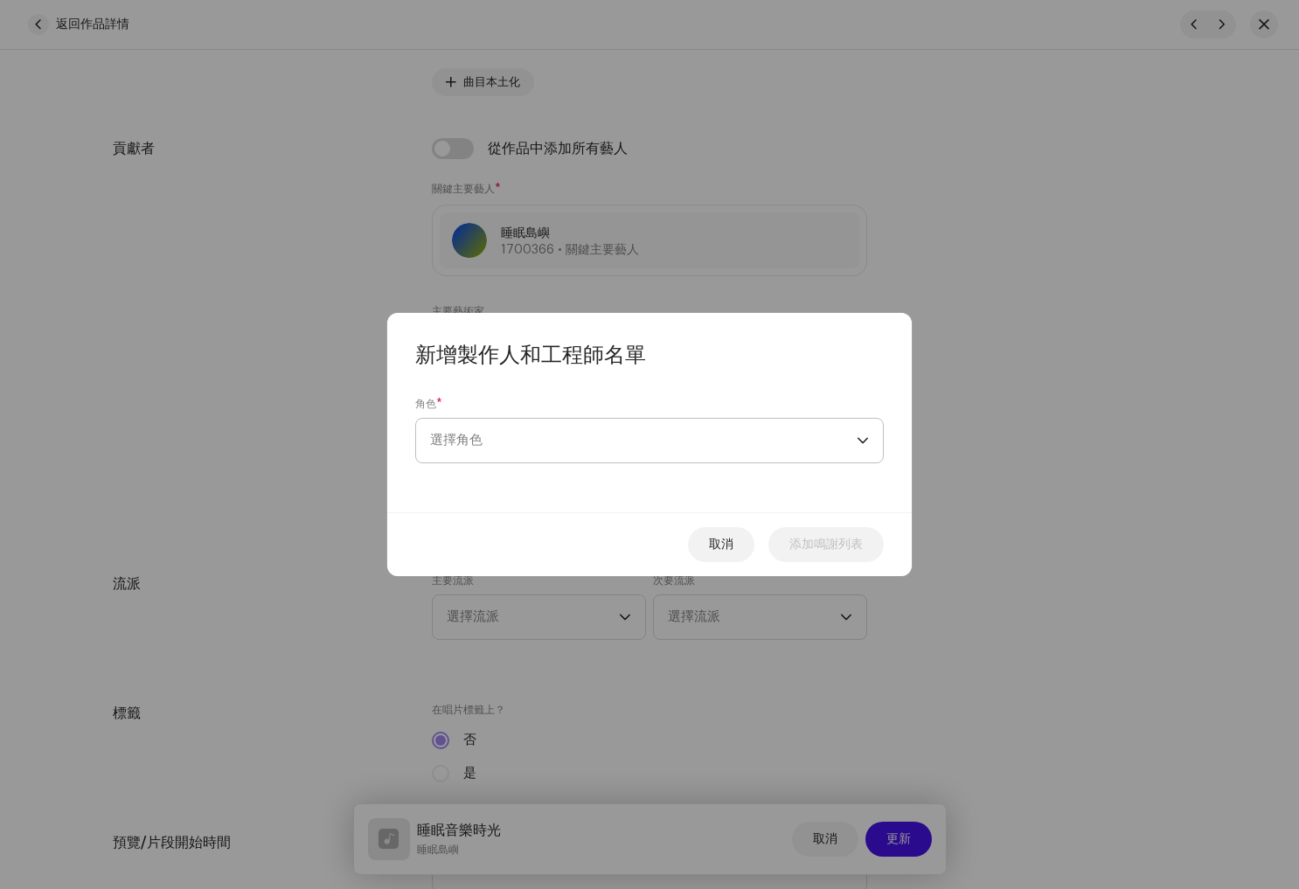
click at [531, 446] on span "選擇角色" at bounding box center [643, 441] width 427 height 44
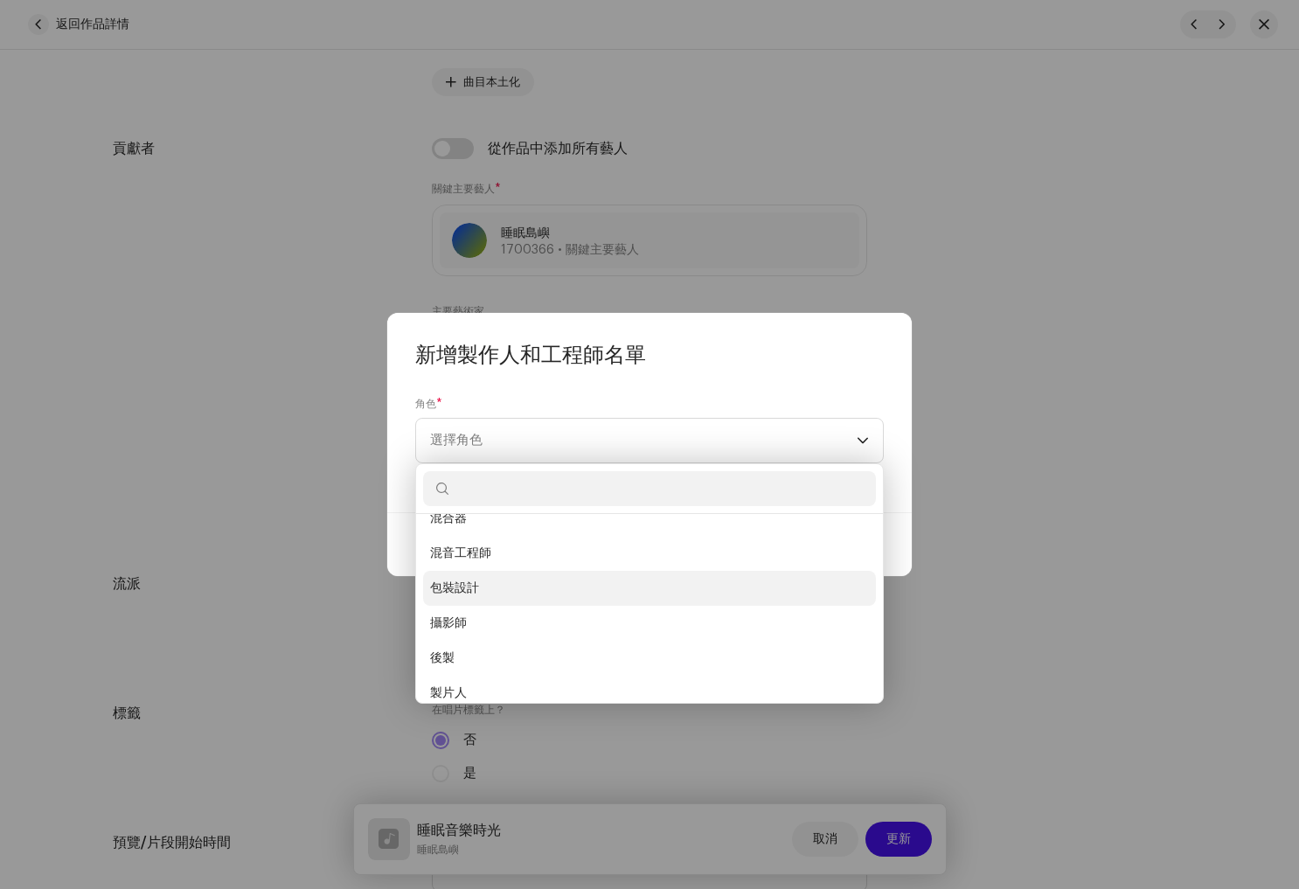
scroll to position [542, 0]
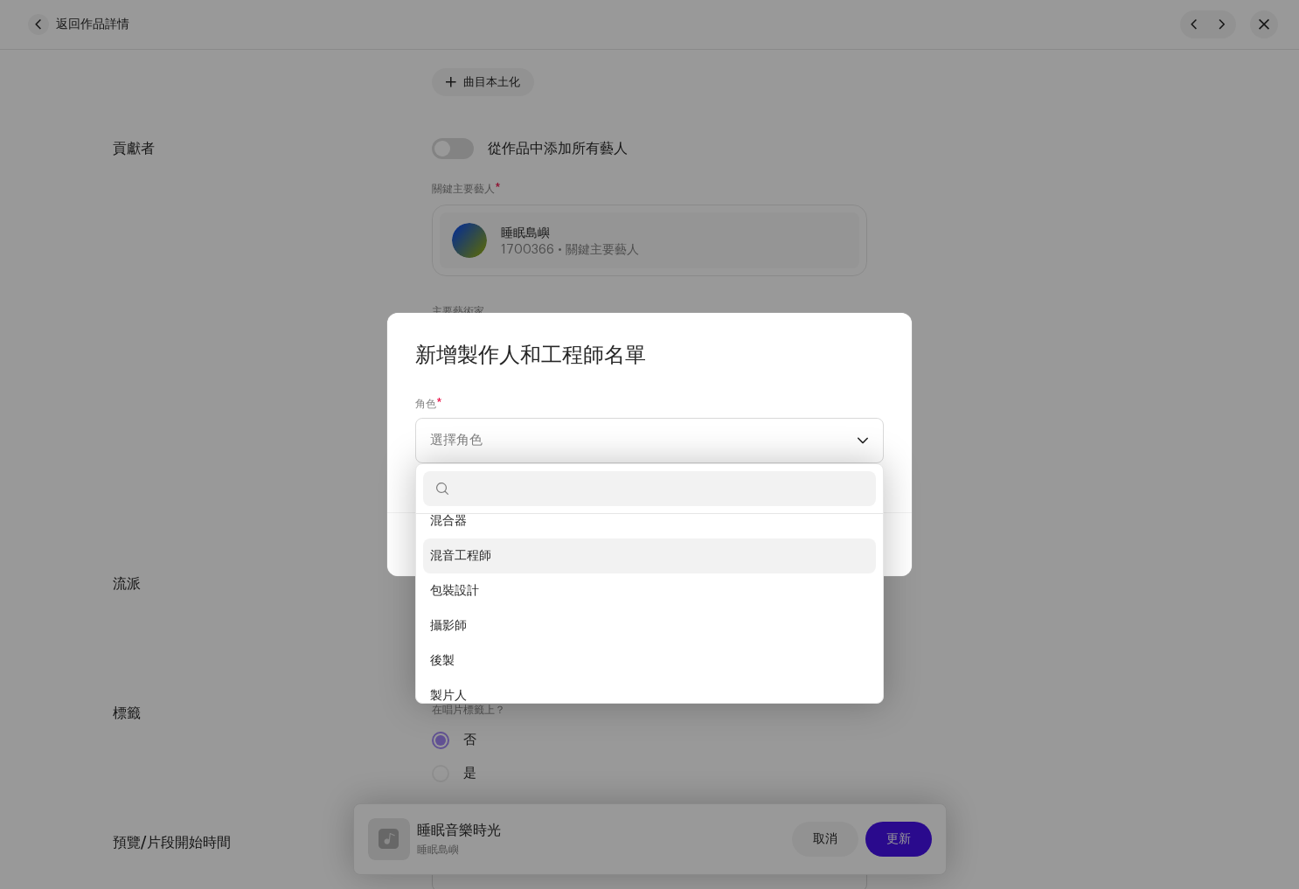
click at [520, 561] on li "混音工程師" at bounding box center [649, 555] width 453 height 35
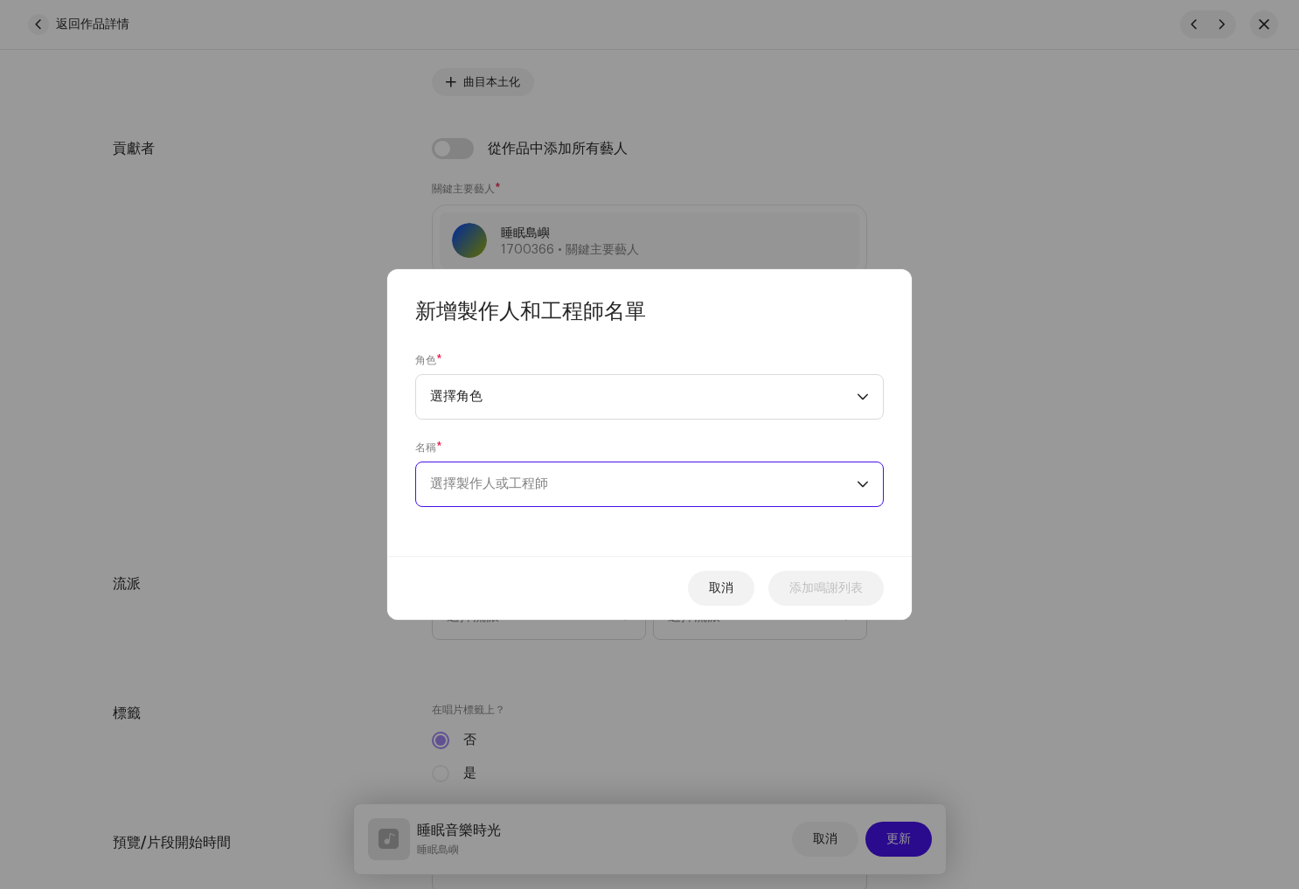
click at [544, 490] on font "選擇製作人或工程師" at bounding box center [489, 483] width 118 height 13
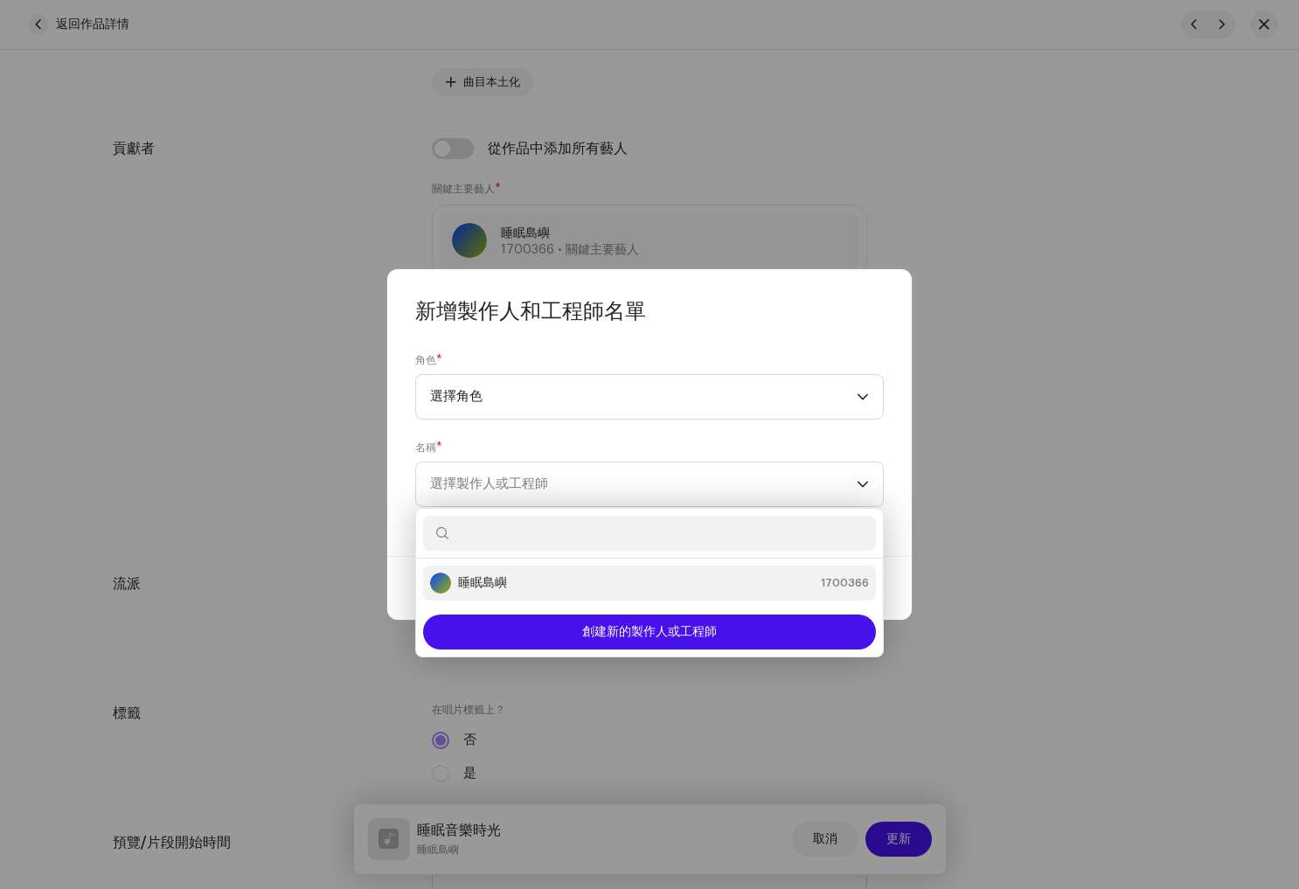
click at [516, 576] on div "睡眠島嶼 1700366" at bounding box center [649, 583] width 439 height 21
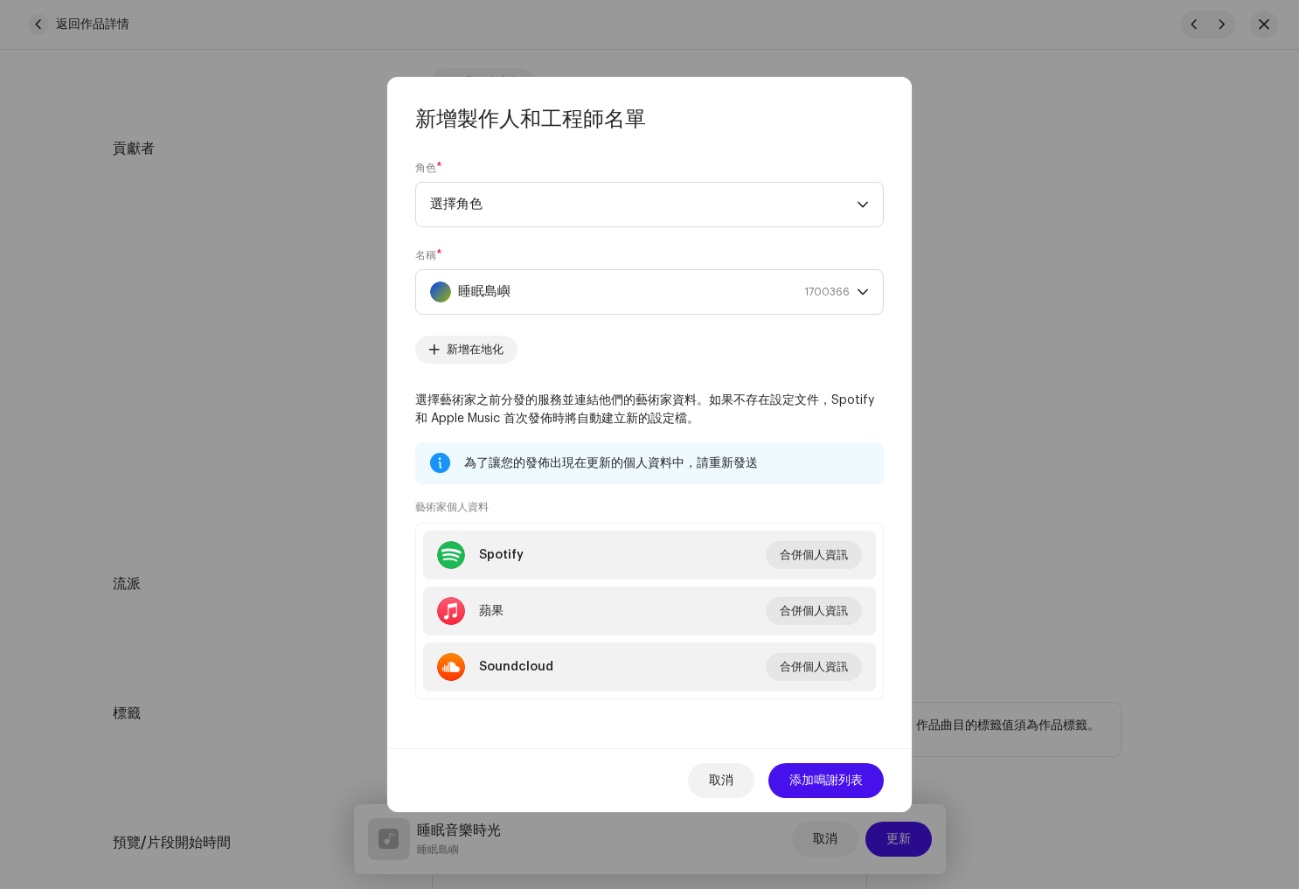
click at [812, 776] on font "添加鳴謝列表" at bounding box center [825, 781] width 73 height 12
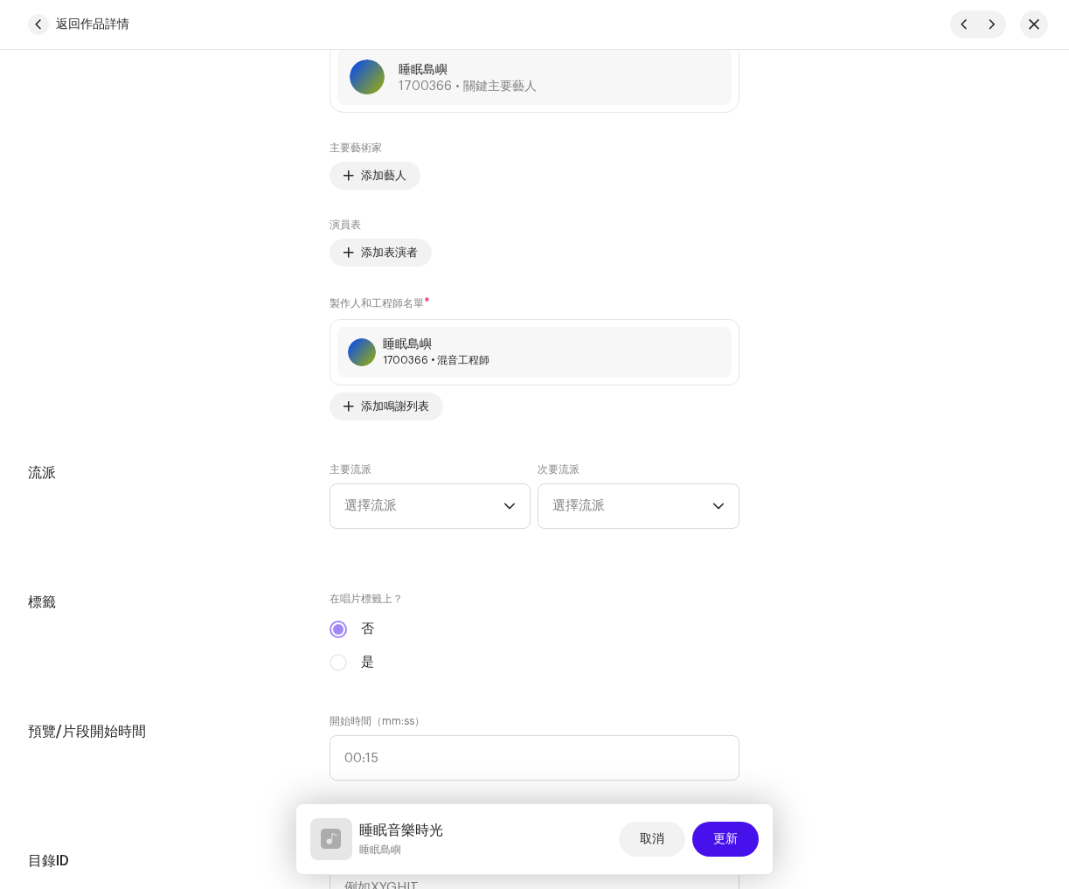
scroll to position [1156, 0]
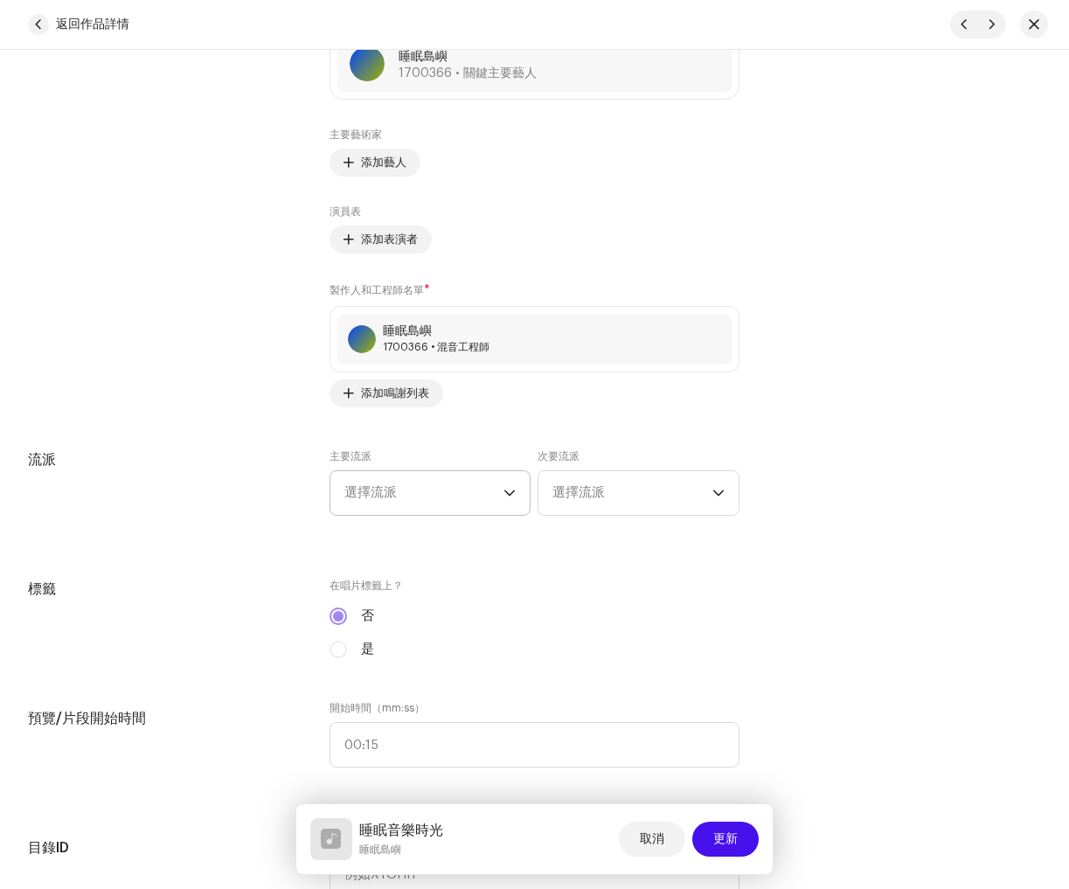
click at [405, 504] on span "選擇流派" at bounding box center [424, 493] width 160 height 44
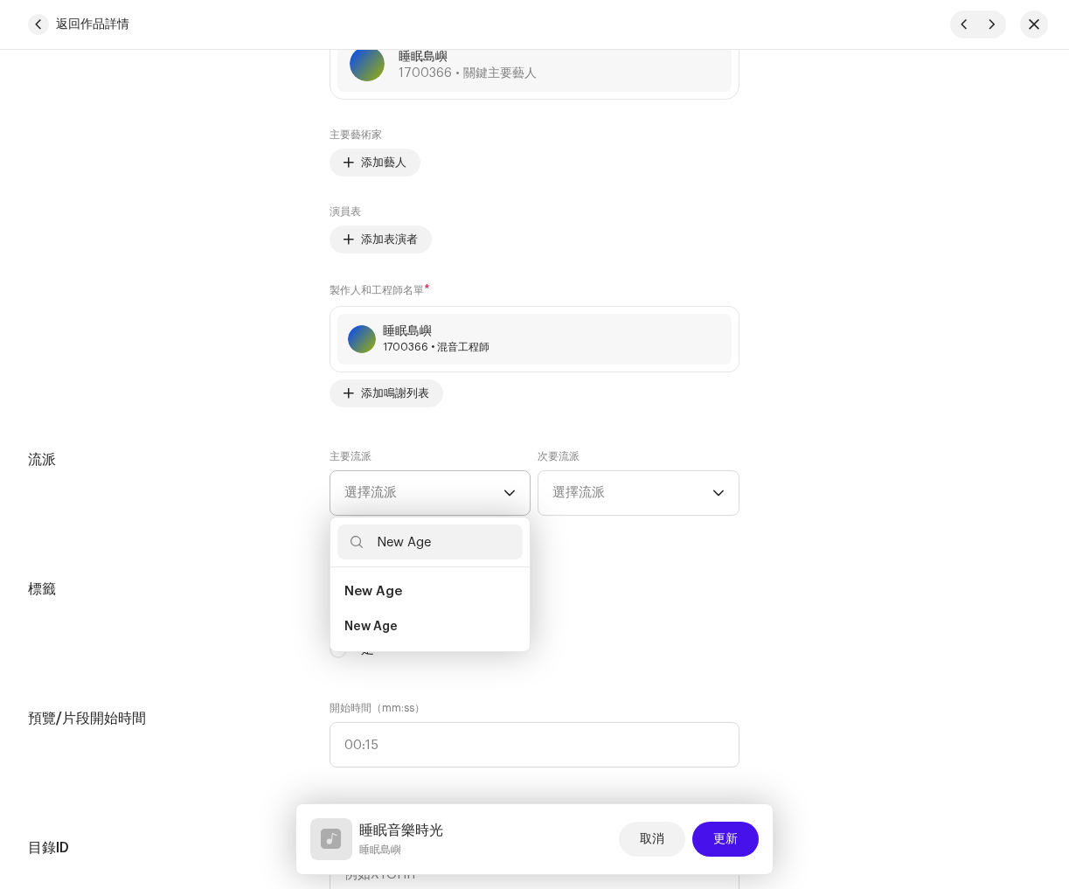
type input "New Age"
click at [413, 591] on li "New Age" at bounding box center [430, 591] width 186 height 35
click at [404, 623] on li "New Age" at bounding box center [430, 626] width 186 height 35
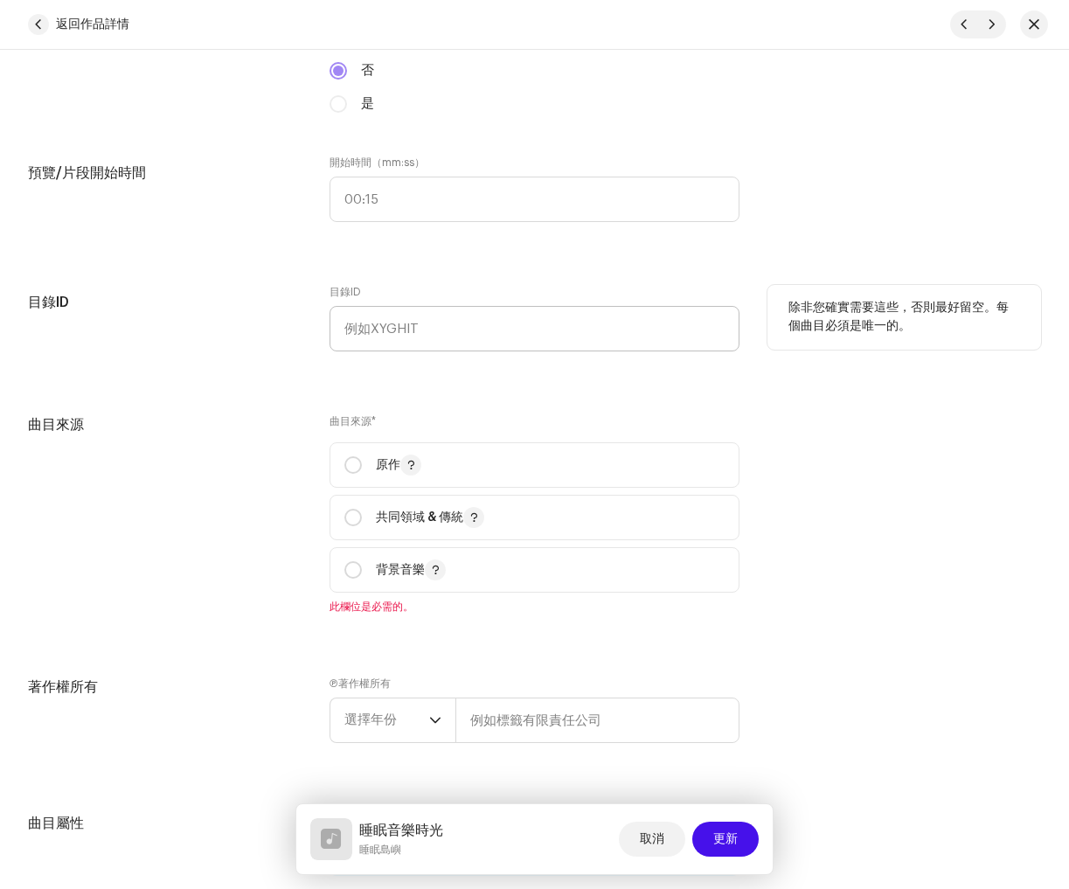
scroll to position [1703, 0]
click at [357, 464] on input "radio" at bounding box center [352, 463] width 17 height 17
radio input "true"
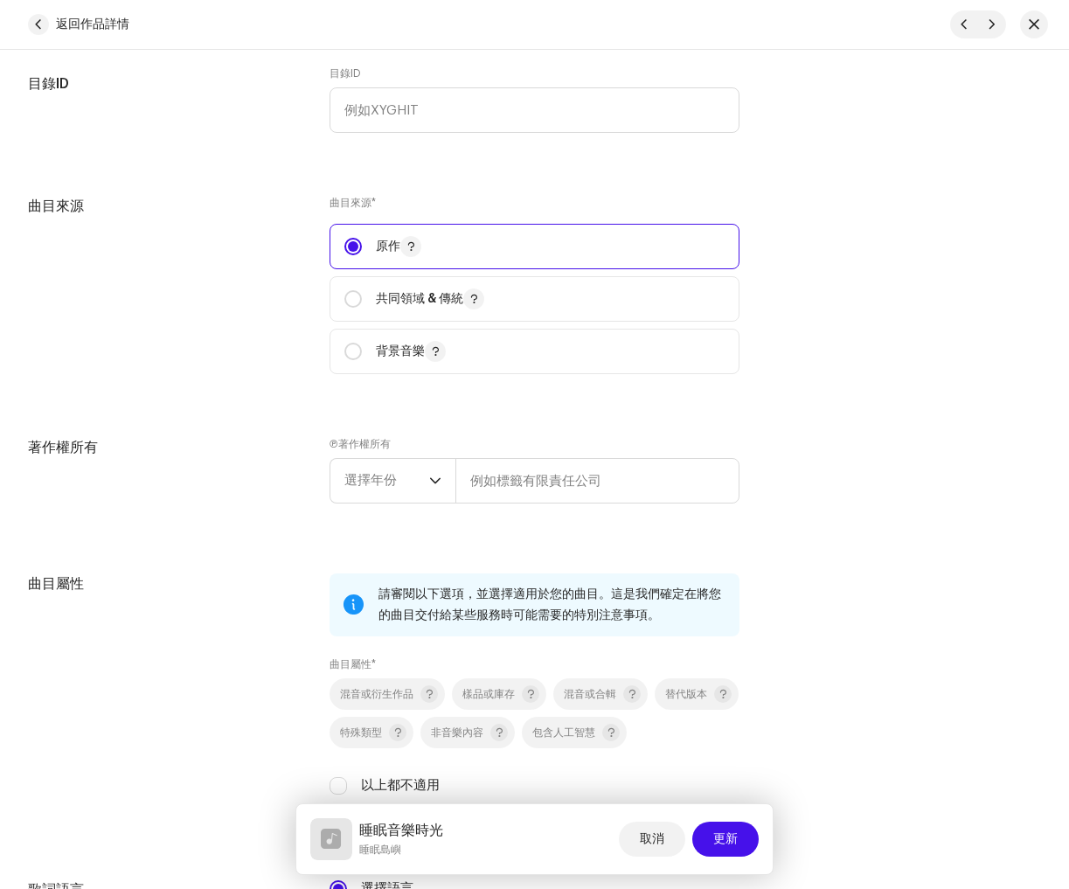
scroll to position [1932, 0]
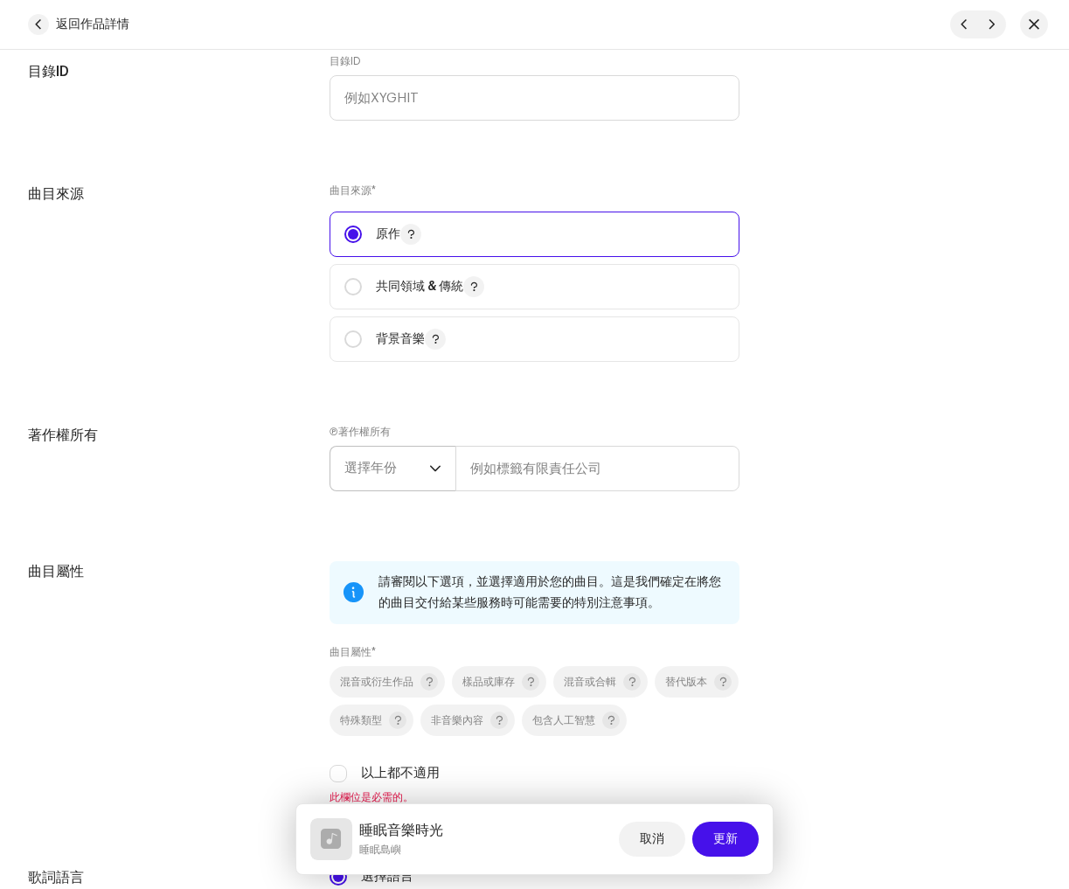
click at [383, 468] on font "選擇年份" at bounding box center [370, 468] width 52 height 13
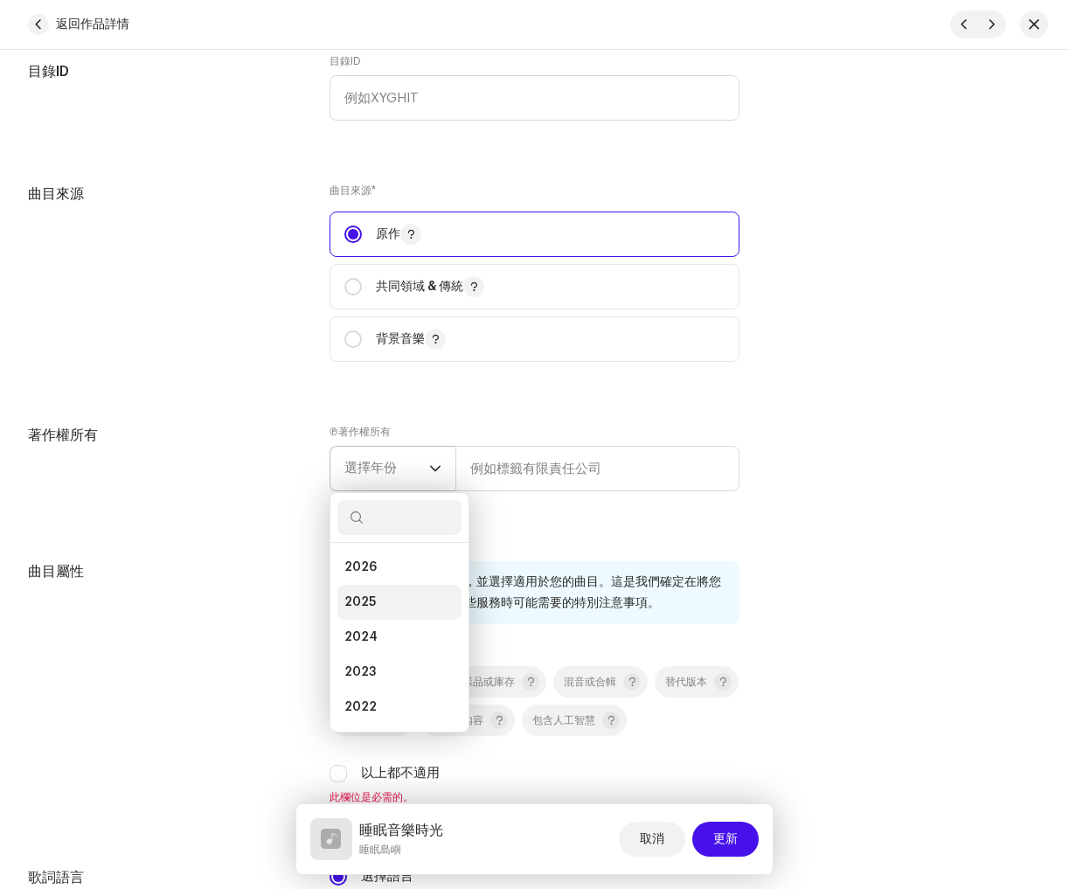
drag, startPoint x: 386, startPoint y: 603, endPoint x: 419, endPoint y: 594, distance: 34.3
click at [386, 601] on li "2025" at bounding box center [399, 602] width 124 height 35
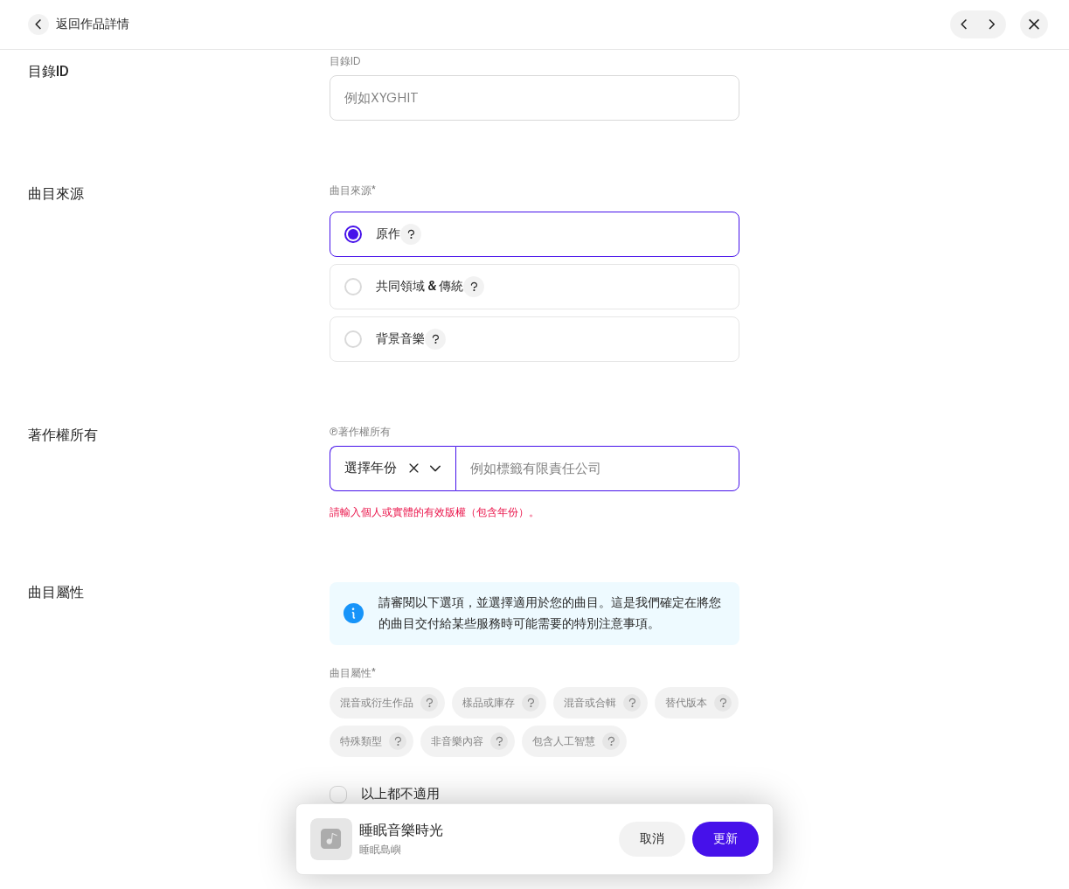
click at [532, 471] on input "text" at bounding box center [597, 468] width 284 height 45
paste input "睡眠島嶼"
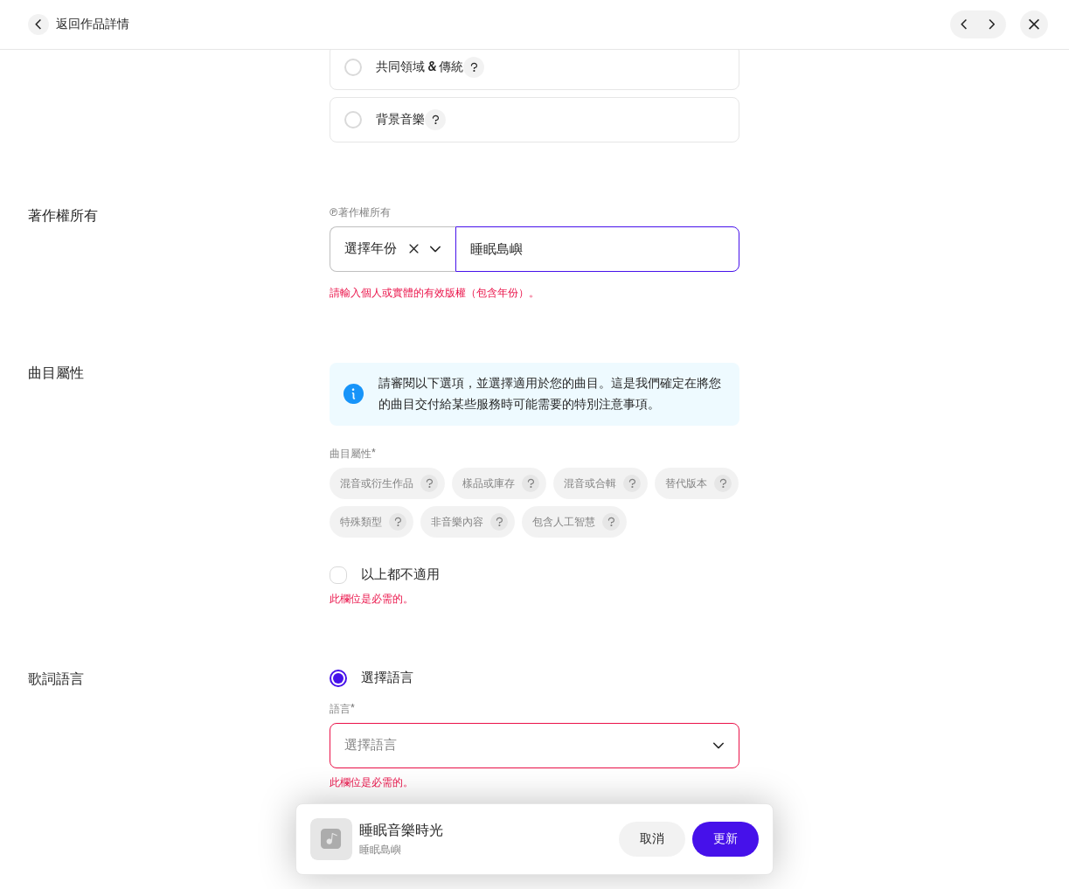
scroll to position [2170, 0]
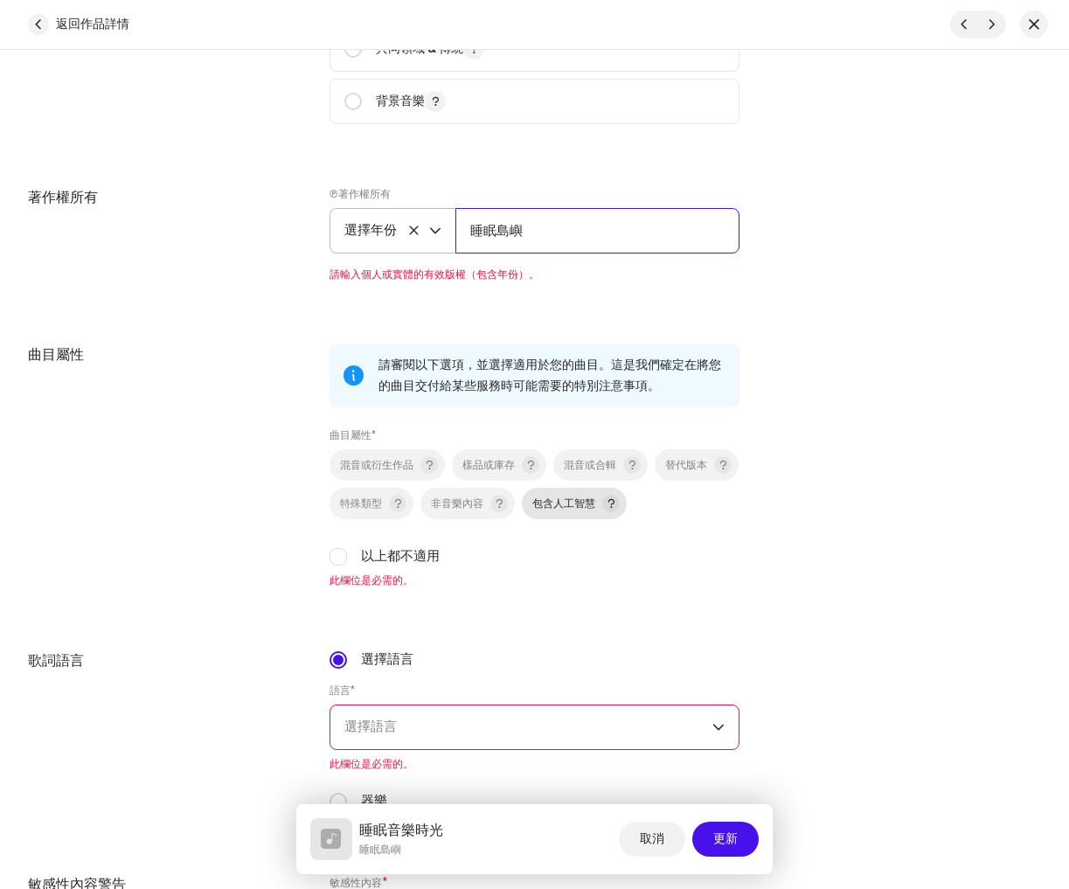
type input "睡眠島嶼"
click at [657, 512] on div "混音或衍生作品 樣品或庫存 混音或合輯 替代版本 特殊類型 非音樂內容 包含人工智慧 以上都不適用" at bounding box center [535, 507] width 410 height 117
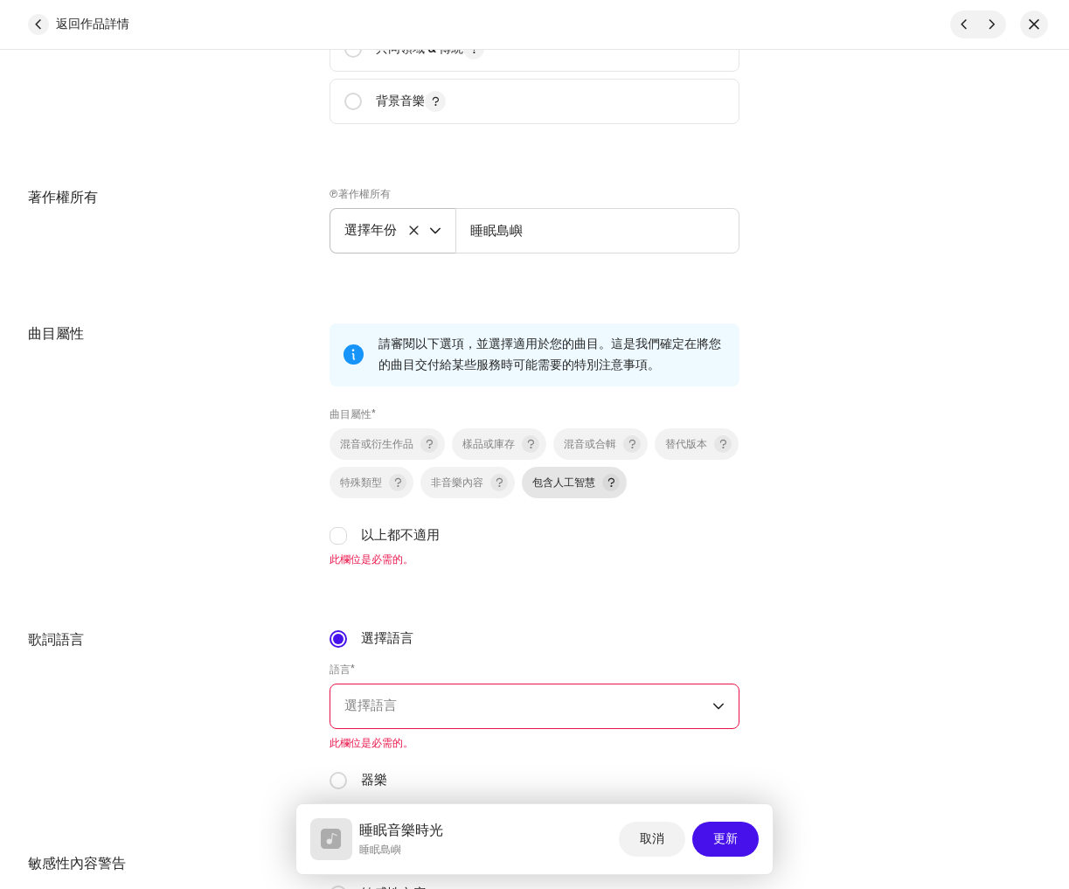
click at [620, 491] on div "包含人工智慧" at bounding box center [575, 482] width 87 height 17
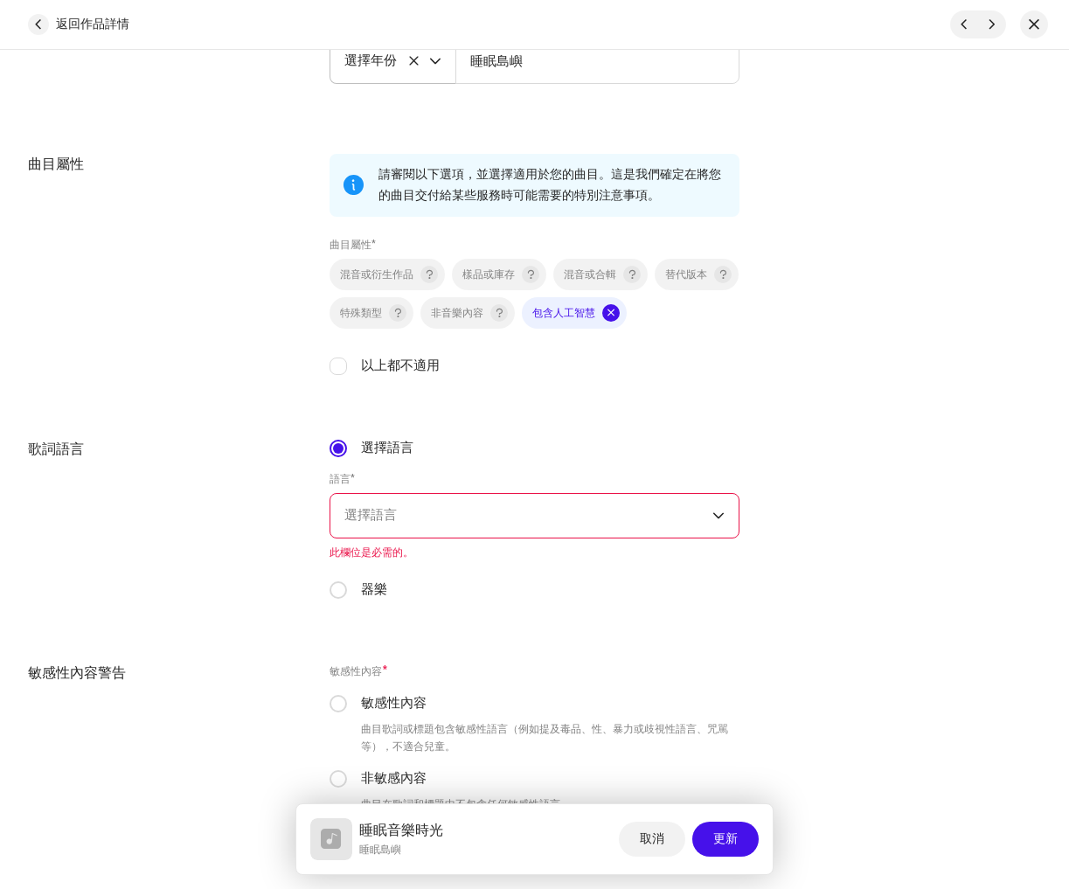
scroll to position [2355, 0]
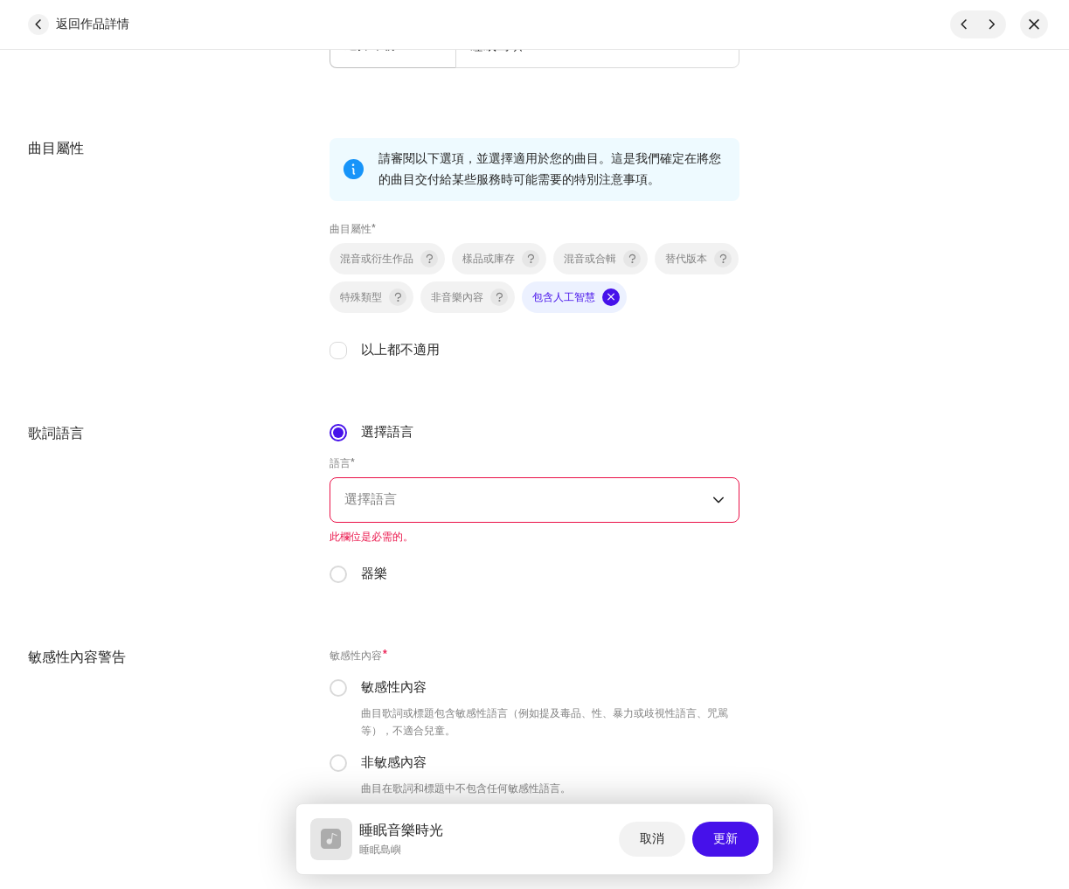
click at [427, 515] on span "選擇語言" at bounding box center [528, 500] width 368 height 44
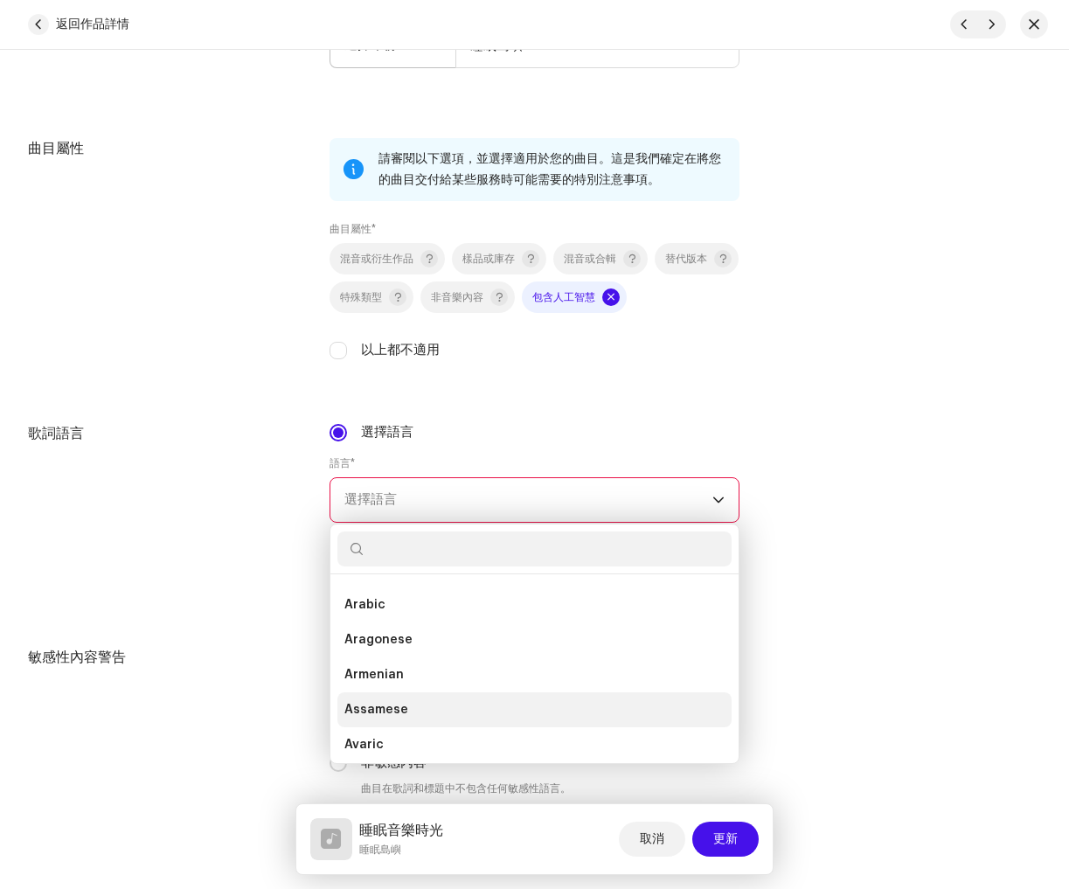
scroll to position [215, 0]
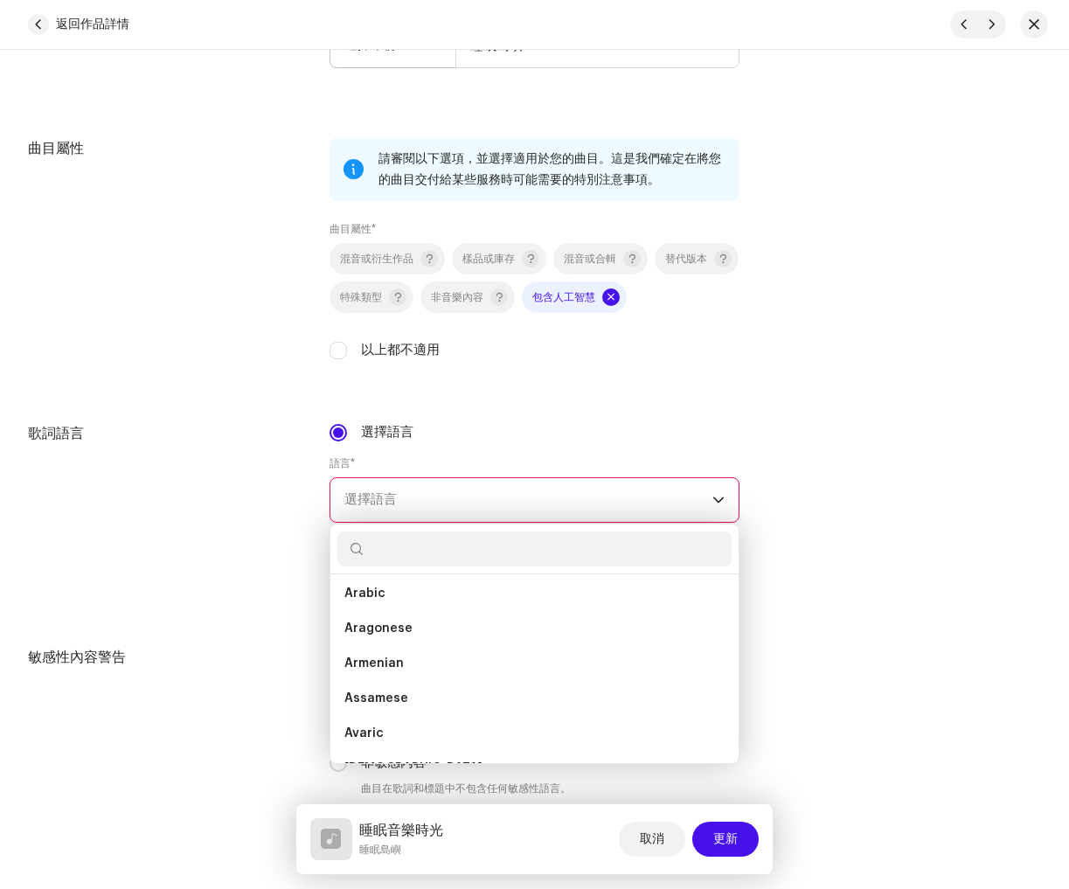
click at [241, 537] on div "歌詞語言" at bounding box center [165, 514] width 274 height 182
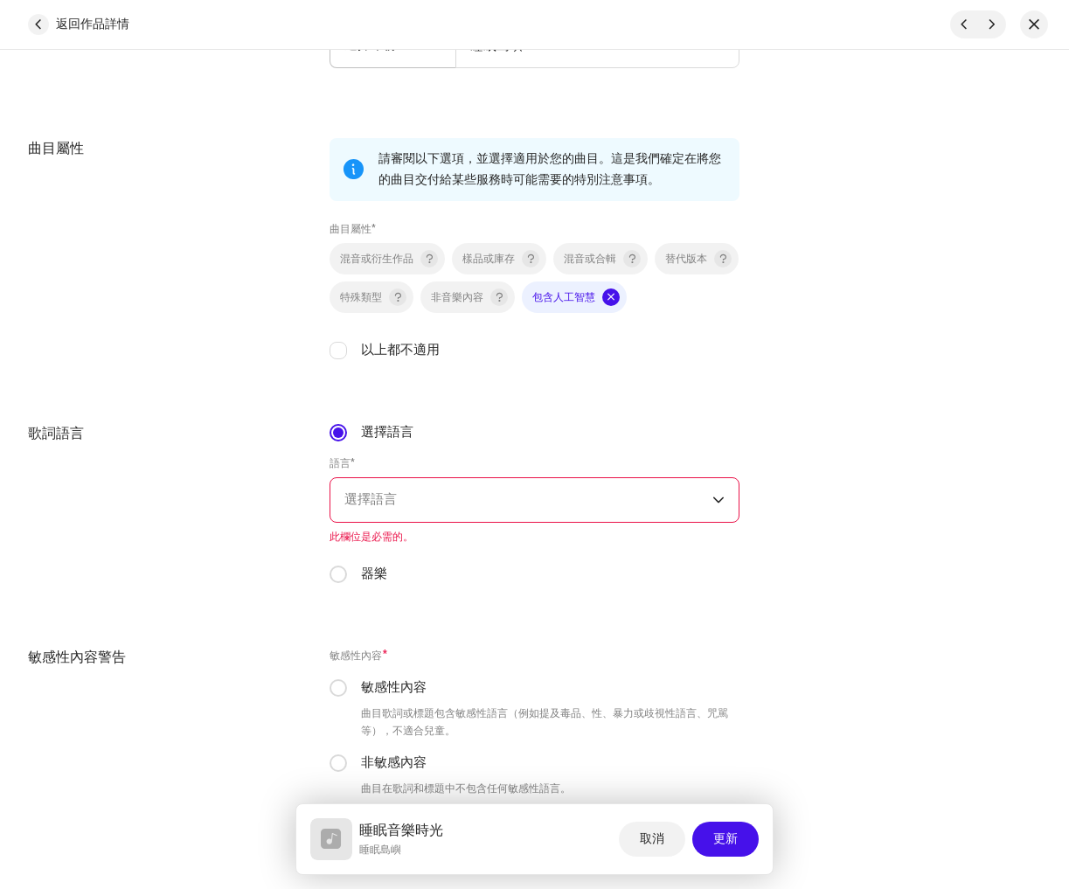
click at [386, 561] on div "選擇語言 語言 * 選擇語言 此欄位是必需的。 器樂" at bounding box center [535, 503] width 410 height 161
drag, startPoint x: 380, startPoint y: 573, endPoint x: 413, endPoint y: 589, distance: 36.0
click at [380, 573] on font "器樂" at bounding box center [374, 573] width 26 height 13
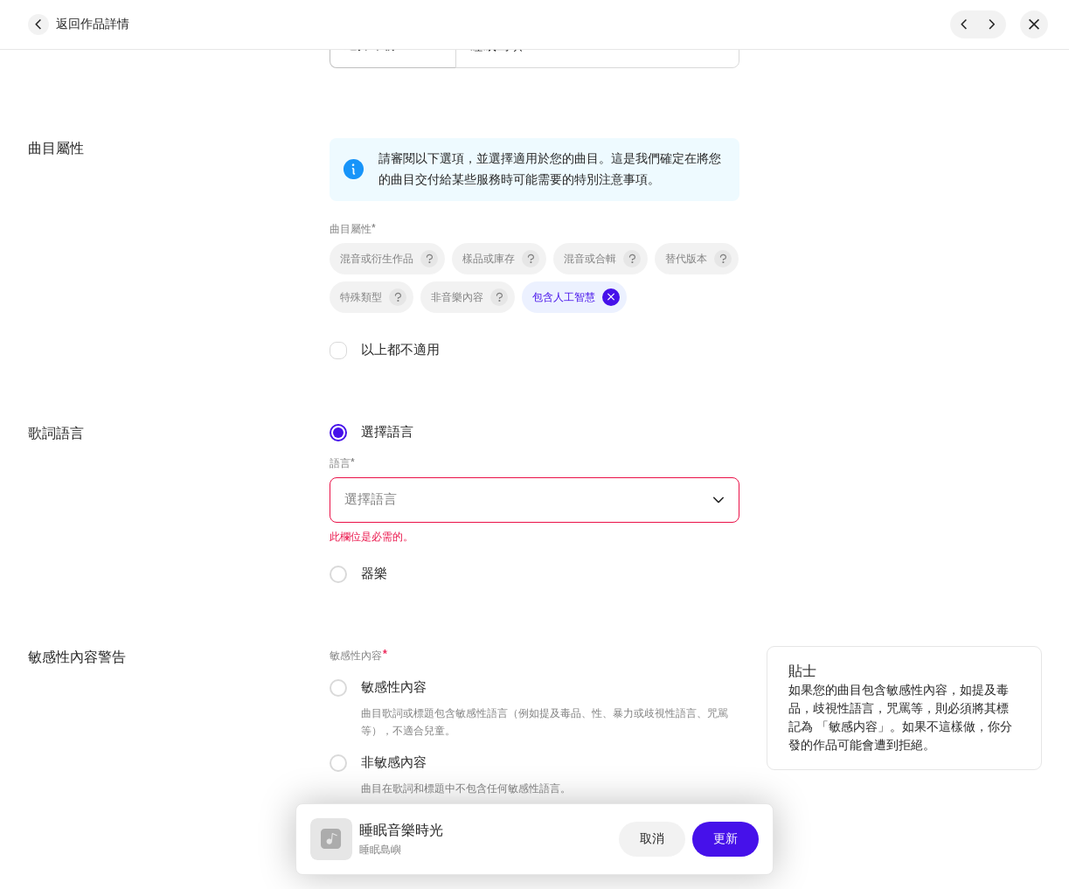
click at [347, 573] on input "器樂" at bounding box center [338, 574] width 17 height 17
radio input "true"
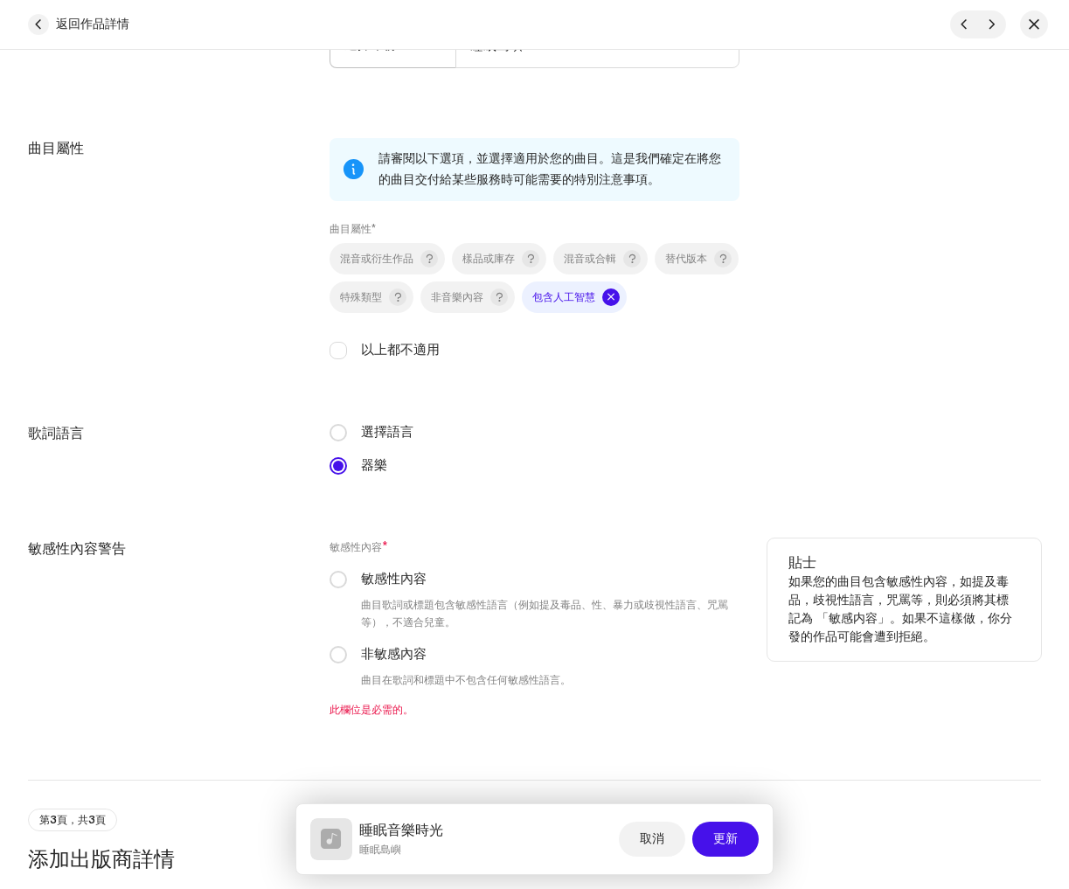
drag, startPoint x: 406, startPoint y: 661, endPoint x: 416, endPoint y: 666, distance: 11.7
click at [407, 661] on font "非敏感內容" at bounding box center [394, 654] width 66 height 13
click at [347, 661] on input "非敏感內容" at bounding box center [338, 654] width 17 height 17
radio input "true"
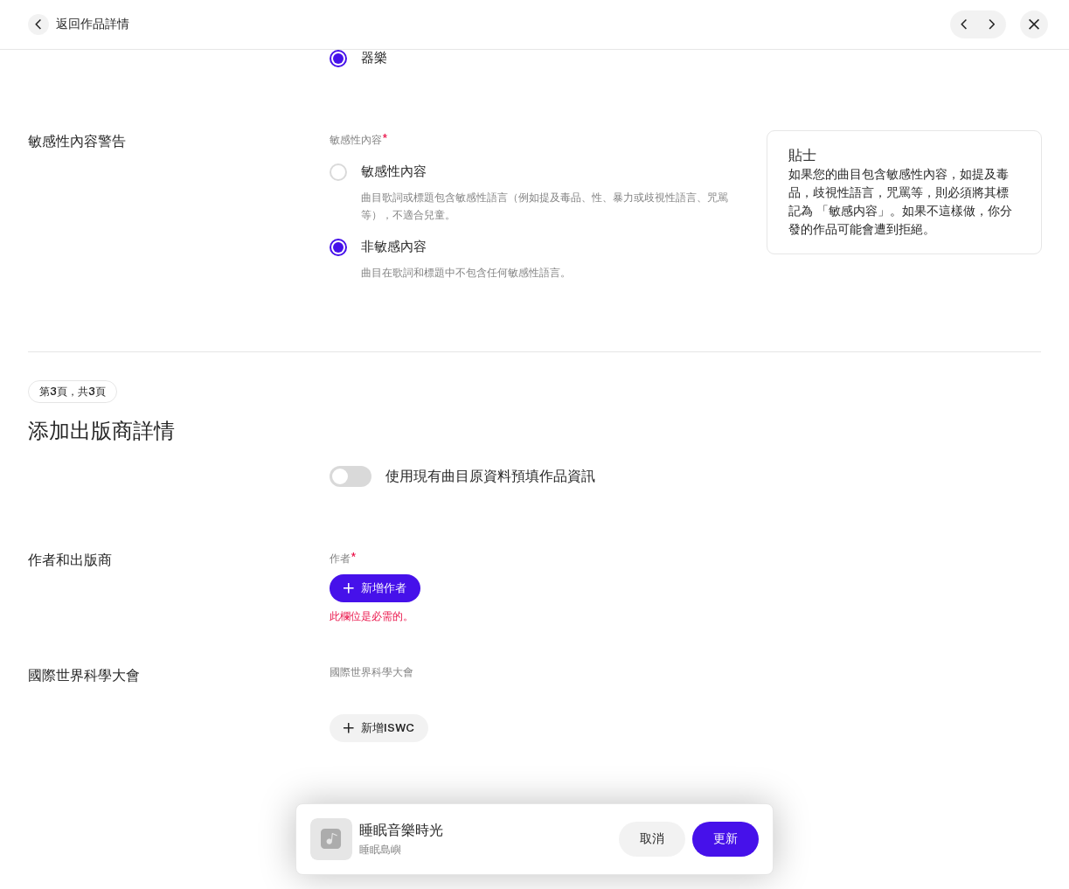
scroll to position [2787, 0]
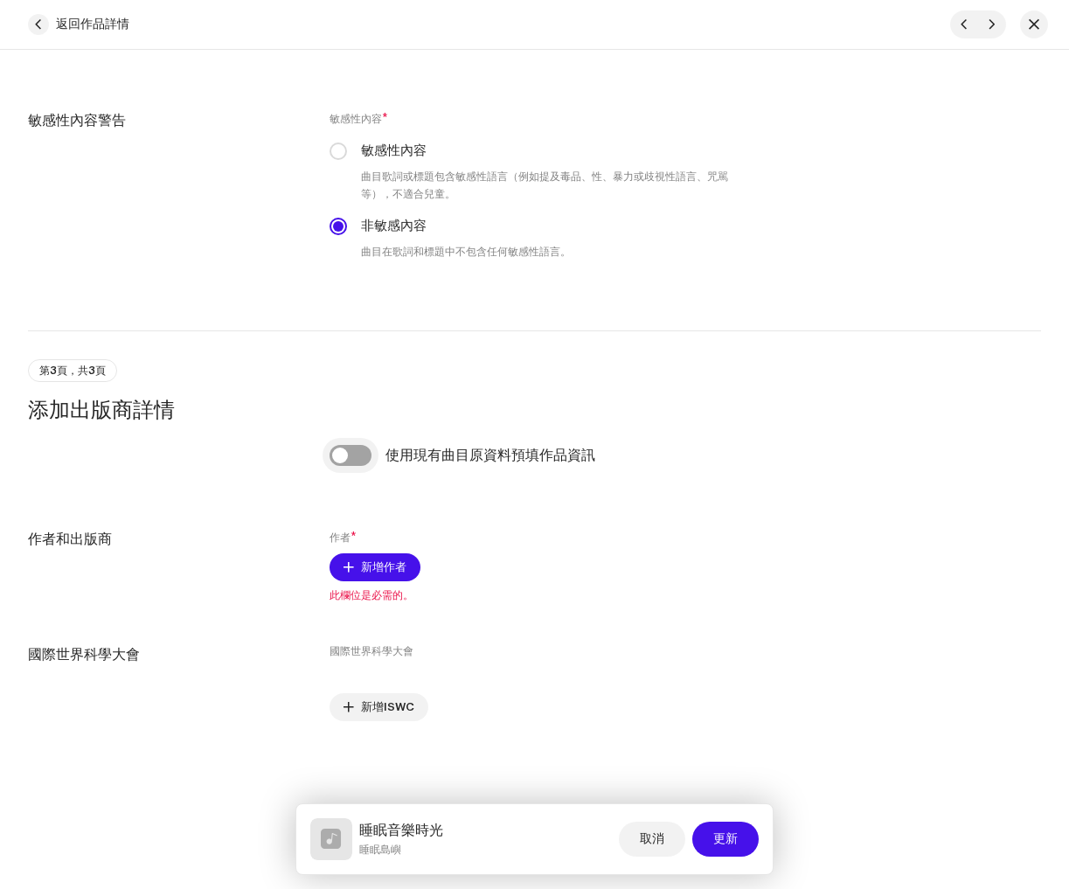
click at [345, 454] on input "checkbox" at bounding box center [351, 455] width 42 height 21
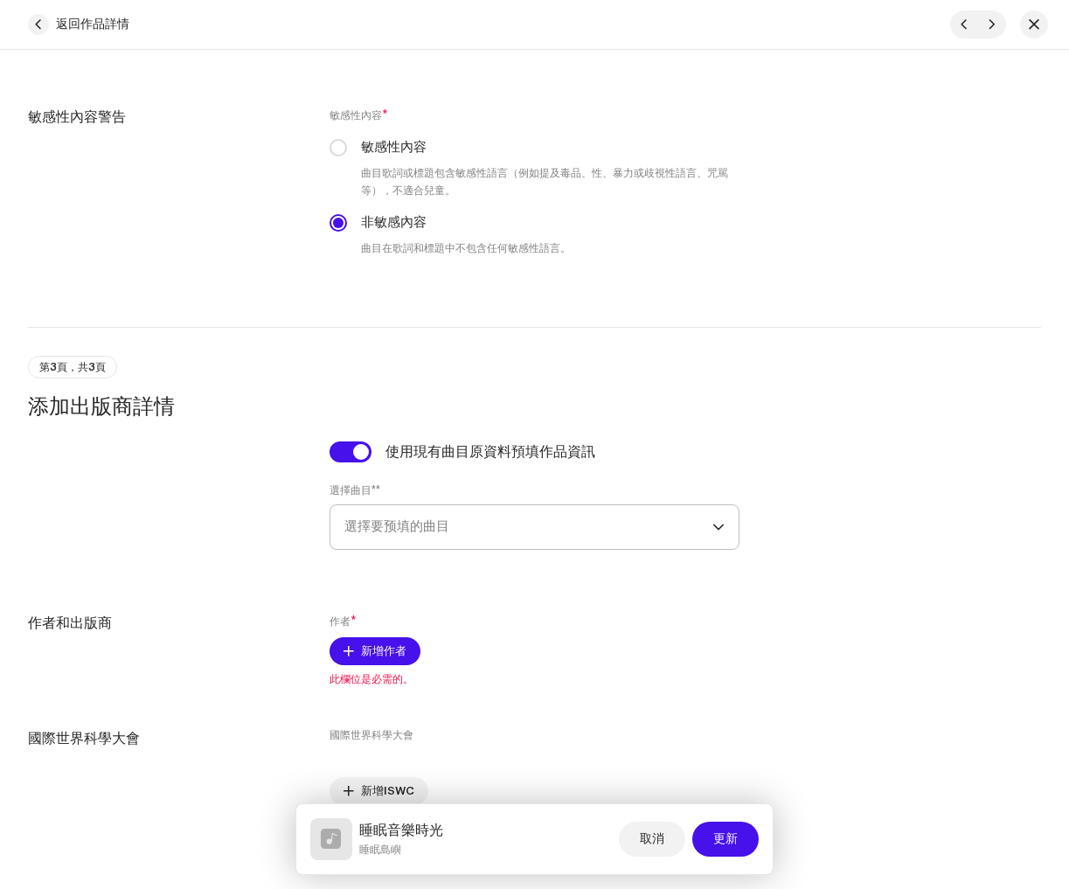
click at [404, 545] on span "選擇要预填的曲目" at bounding box center [528, 527] width 368 height 44
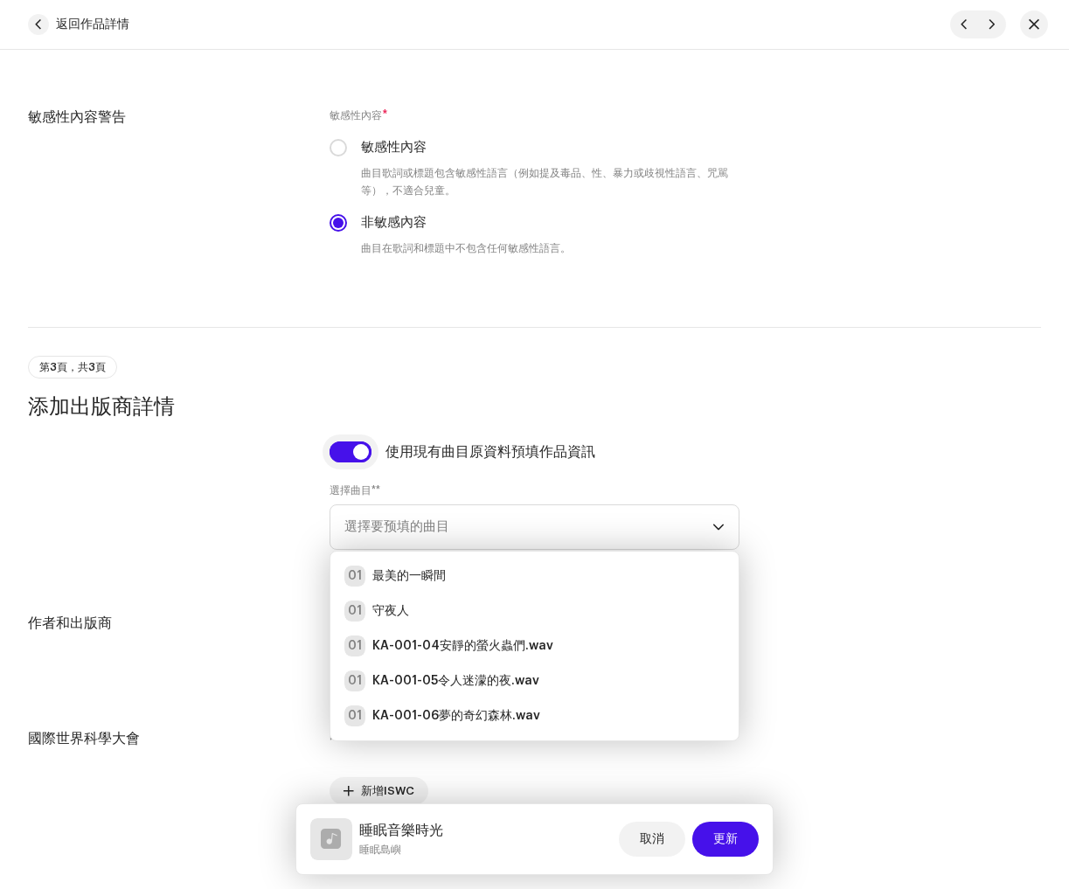
click at [344, 462] on input "checkbox" at bounding box center [351, 451] width 42 height 21
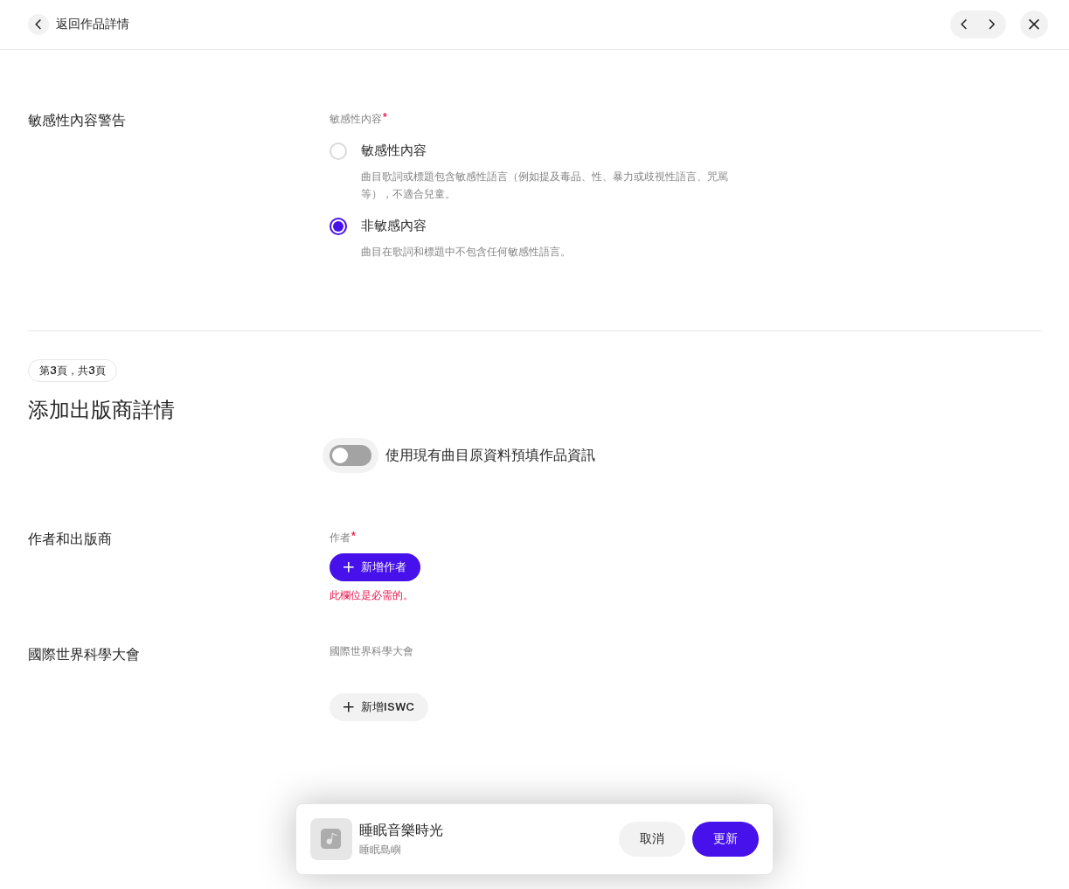
click at [357, 460] on input "checkbox" at bounding box center [351, 455] width 42 height 21
checkbox input "true"
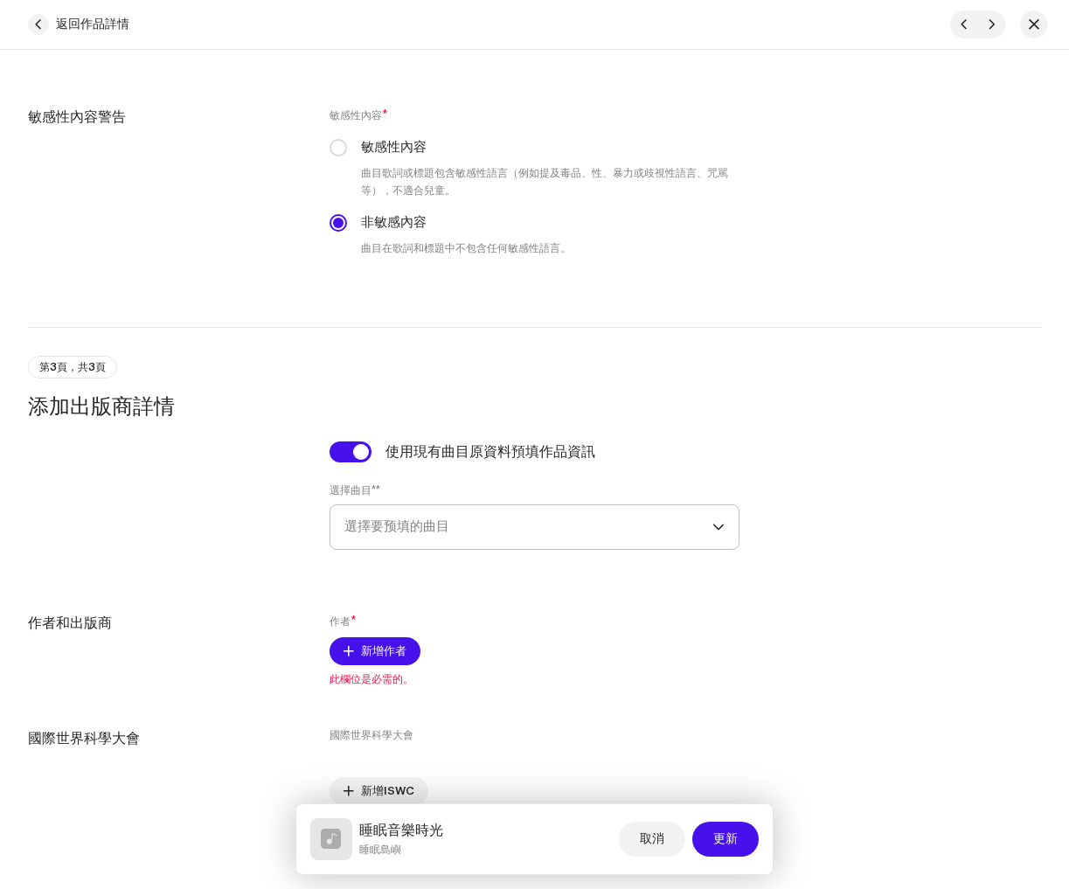
click at [380, 525] on font "選擇要预填的曲目" at bounding box center [396, 526] width 105 height 13
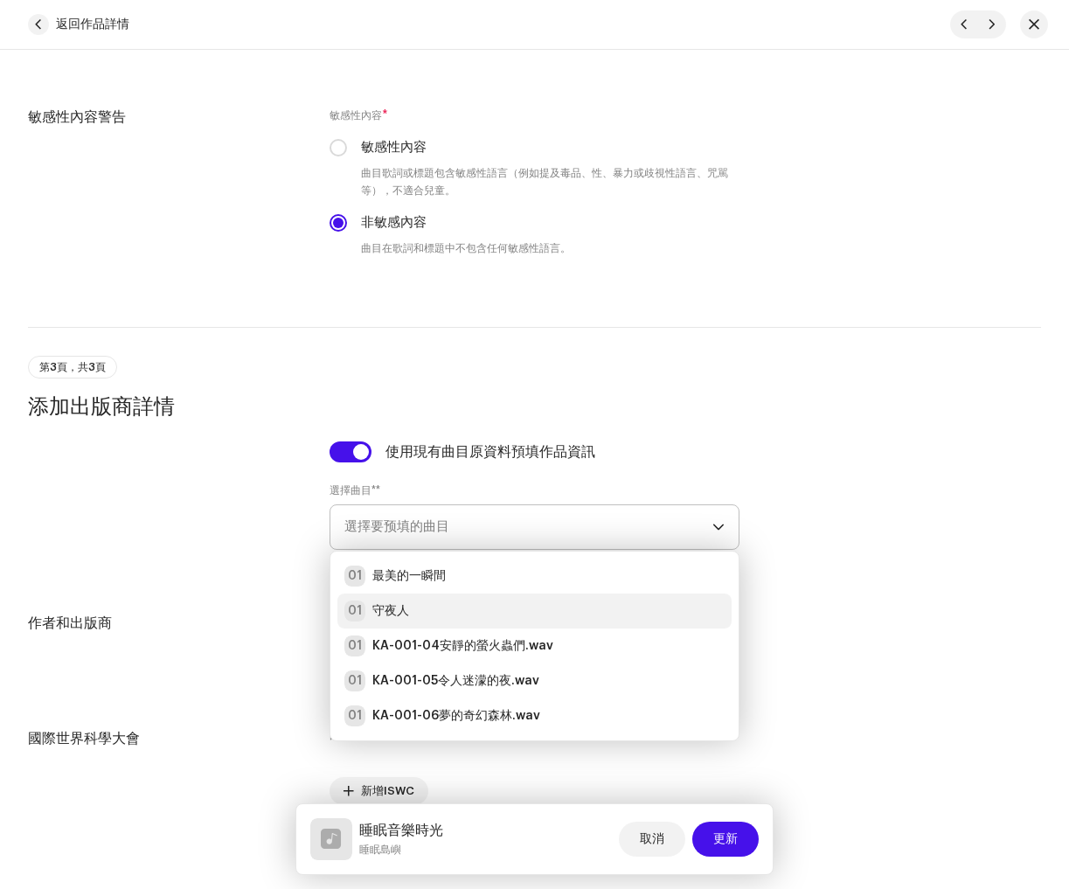
click at [431, 620] on div "01 守夜人" at bounding box center [534, 611] width 380 height 21
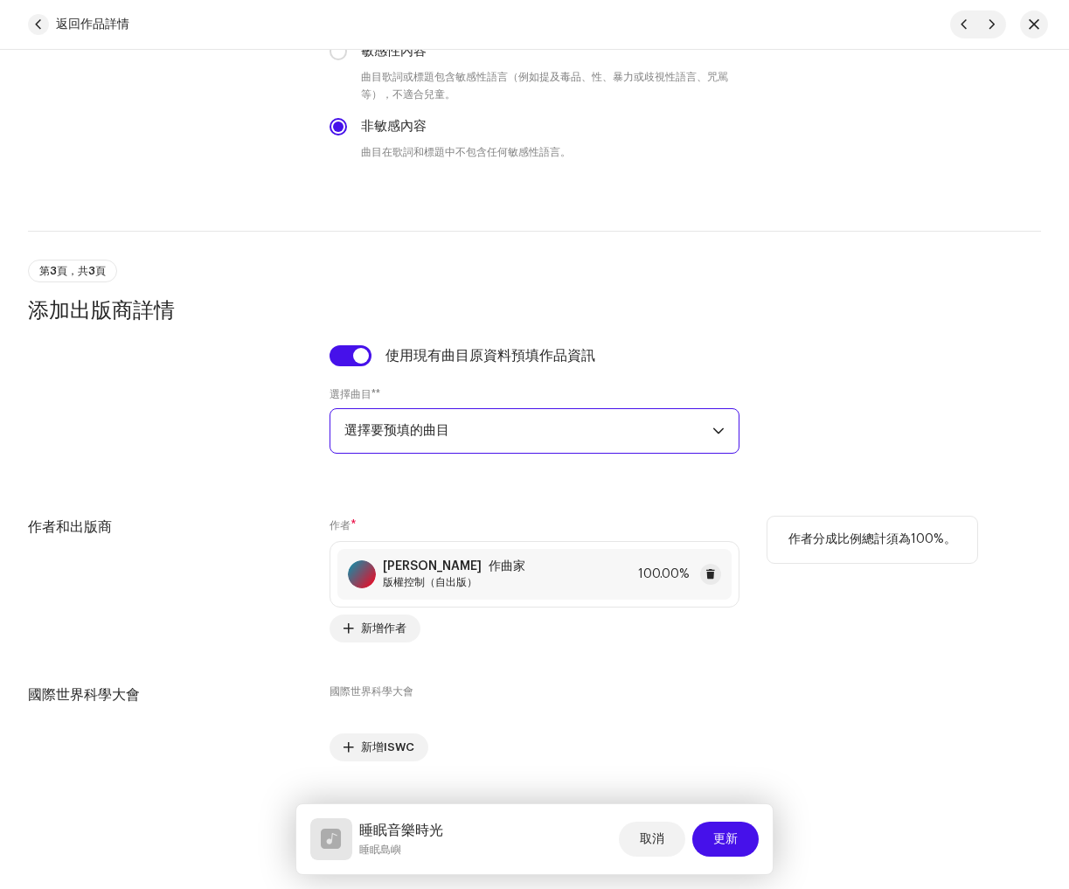
scroll to position [2927, 0]
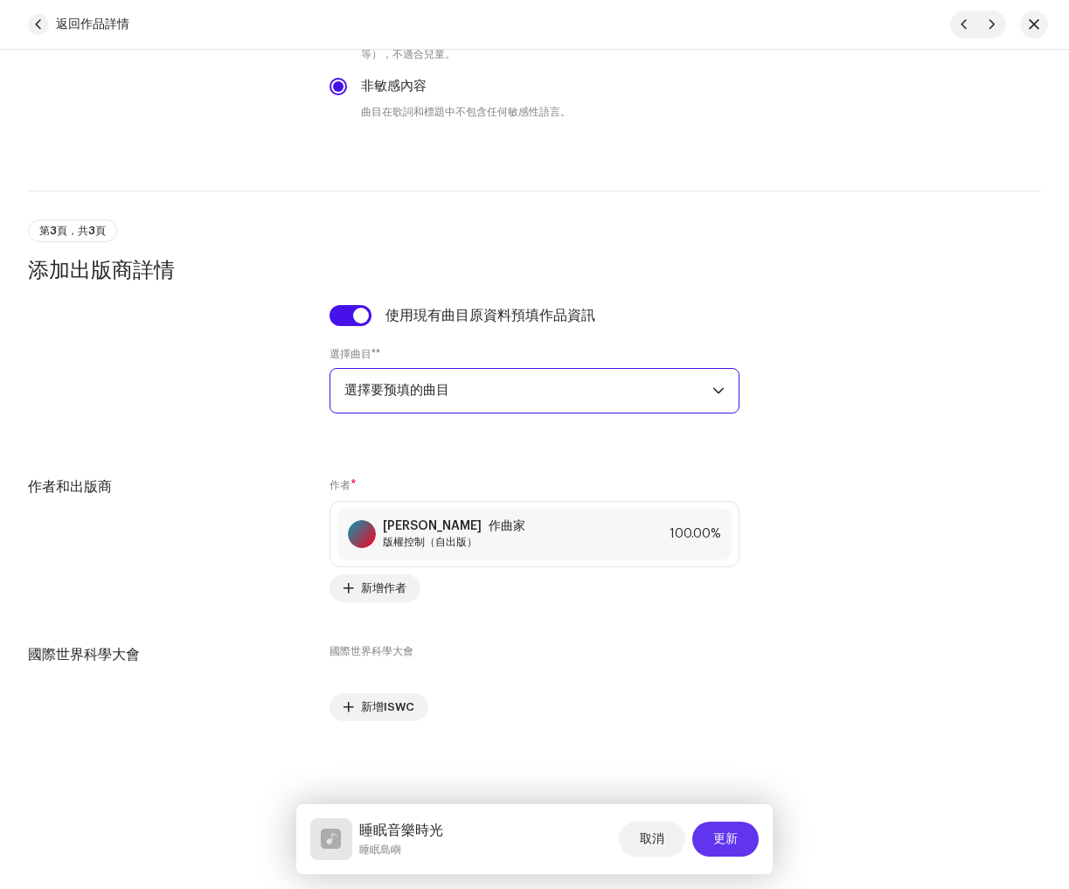
click at [726, 848] on span "更新" at bounding box center [725, 839] width 24 height 35
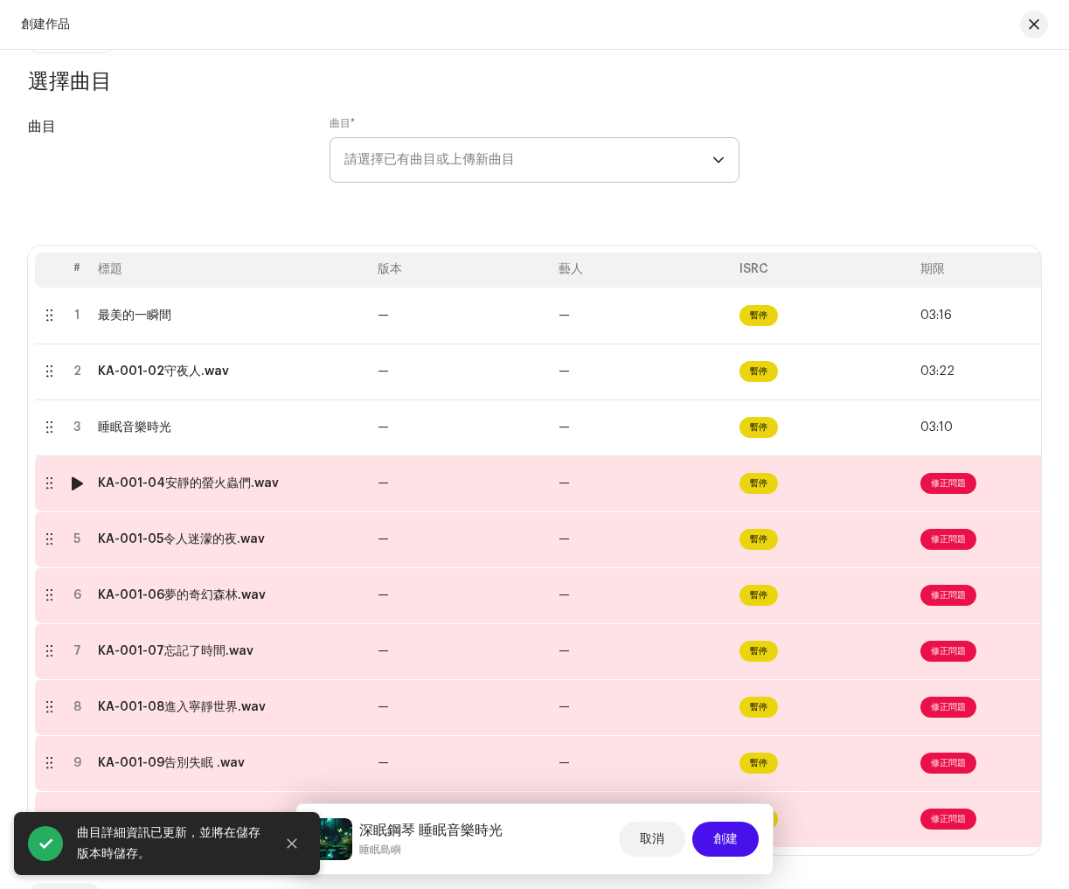
click at [950, 491] on span "修正問題" at bounding box center [949, 483] width 56 height 21
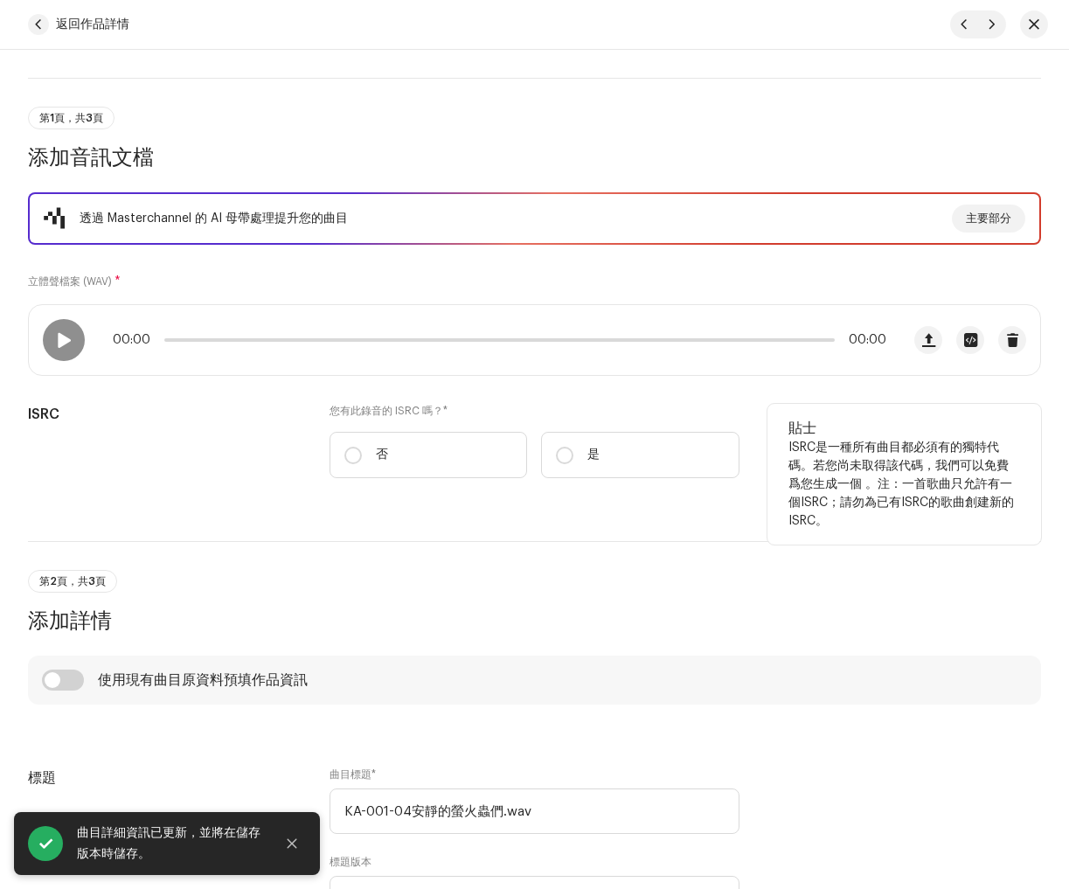
scroll to position [123, 0]
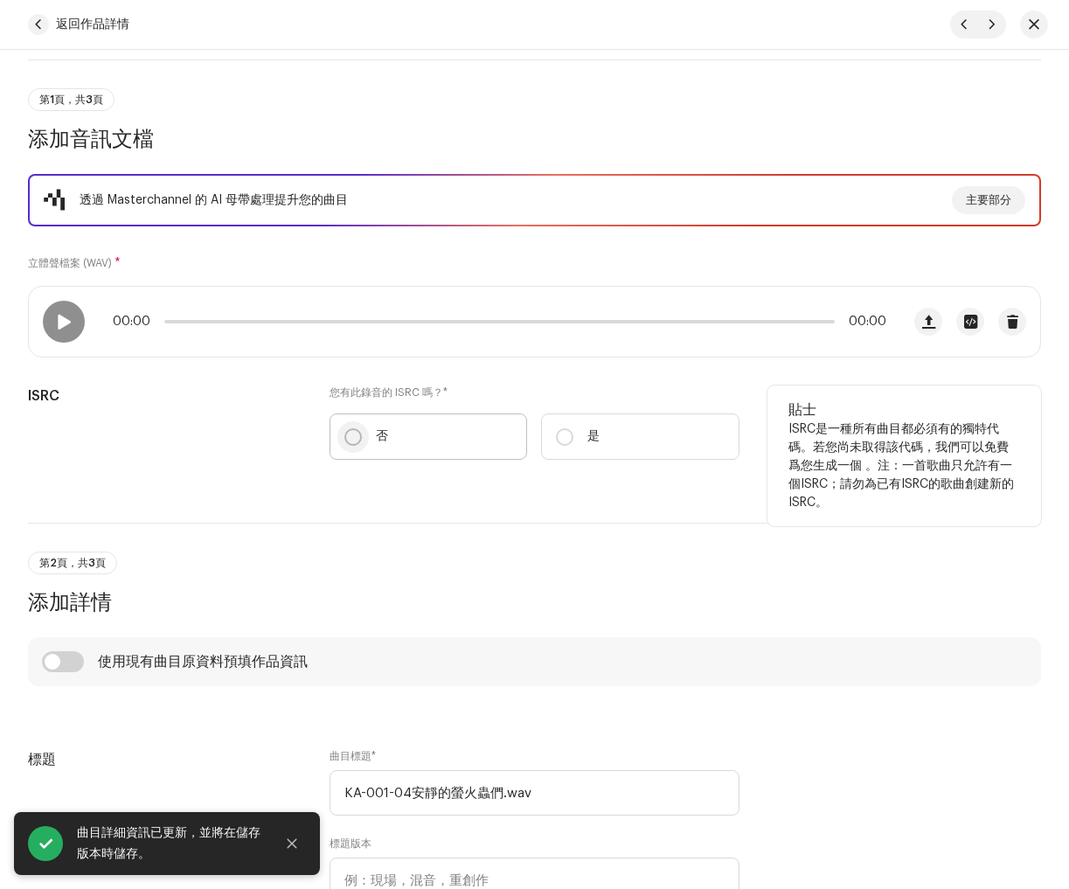
click at [348, 438] on input "否" at bounding box center [352, 436] width 17 height 17
radio input "true"
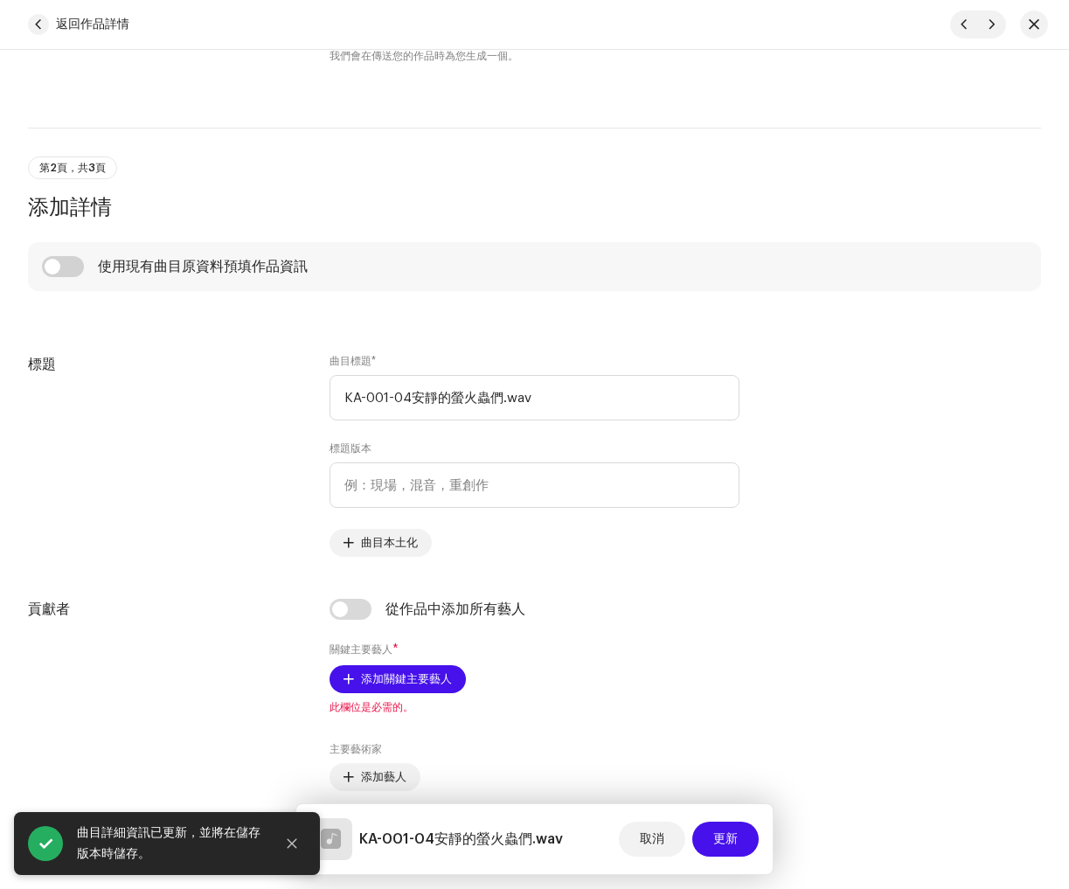
scroll to position [608, 0]
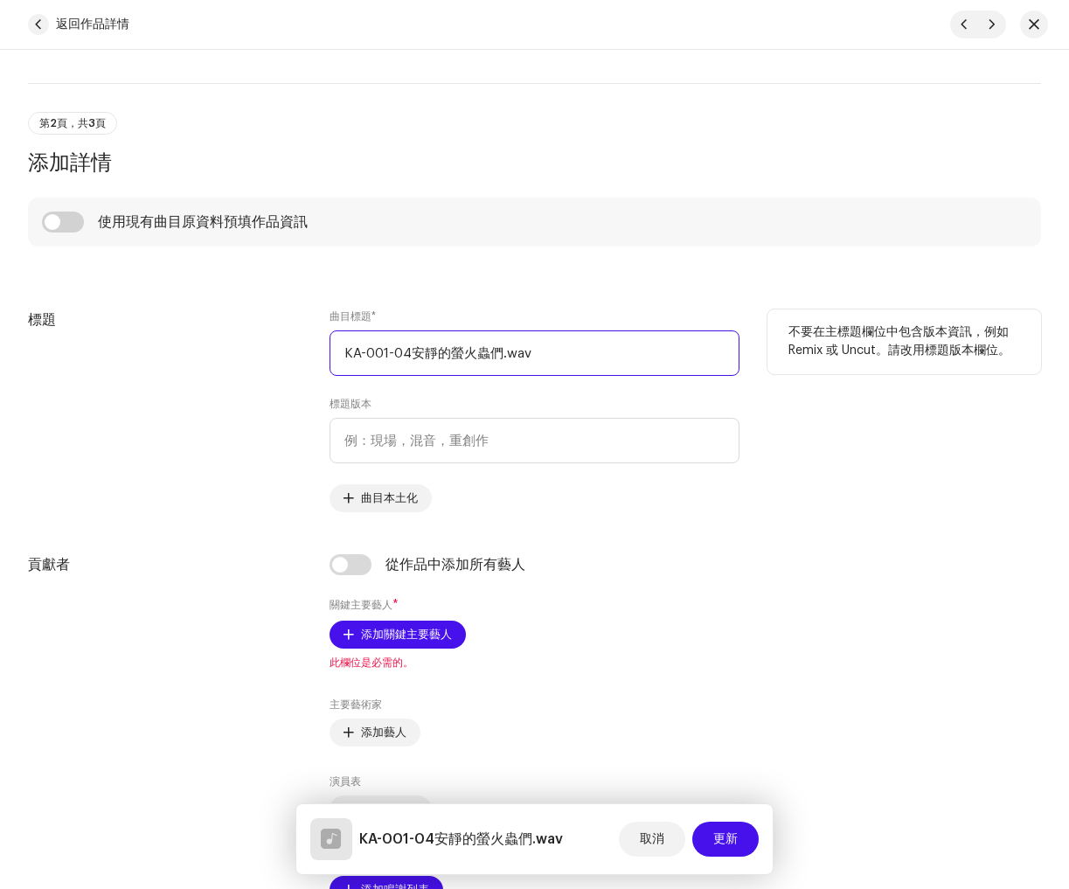
drag, startPoint x: 168, startPoint y: 330, endPoint x: 62, endPoint y: 328, distance: 105.8
click at [61, 328] on div "標題 曲目標題 * KA-001-04安靜的螢火蟲們.wav 標題版本 曲目本土化 不要在主標題欄位中包含版本資訊，例如 Remix 或 Uncut。請改用標…" at bounding box center [534, 410] width 1013 height 203
paste input "安靜的螢火蟲們"
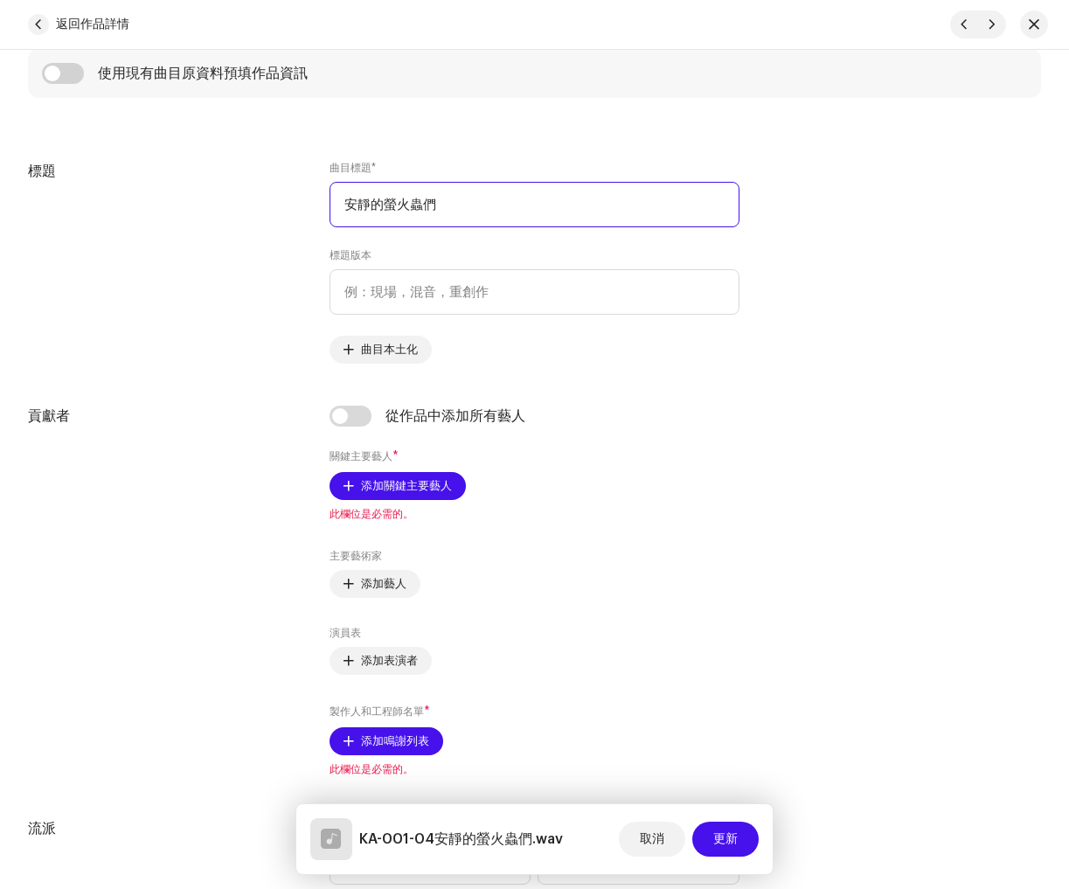
scroll to position [755, 0]
type input "安靜的螢火蟲們"
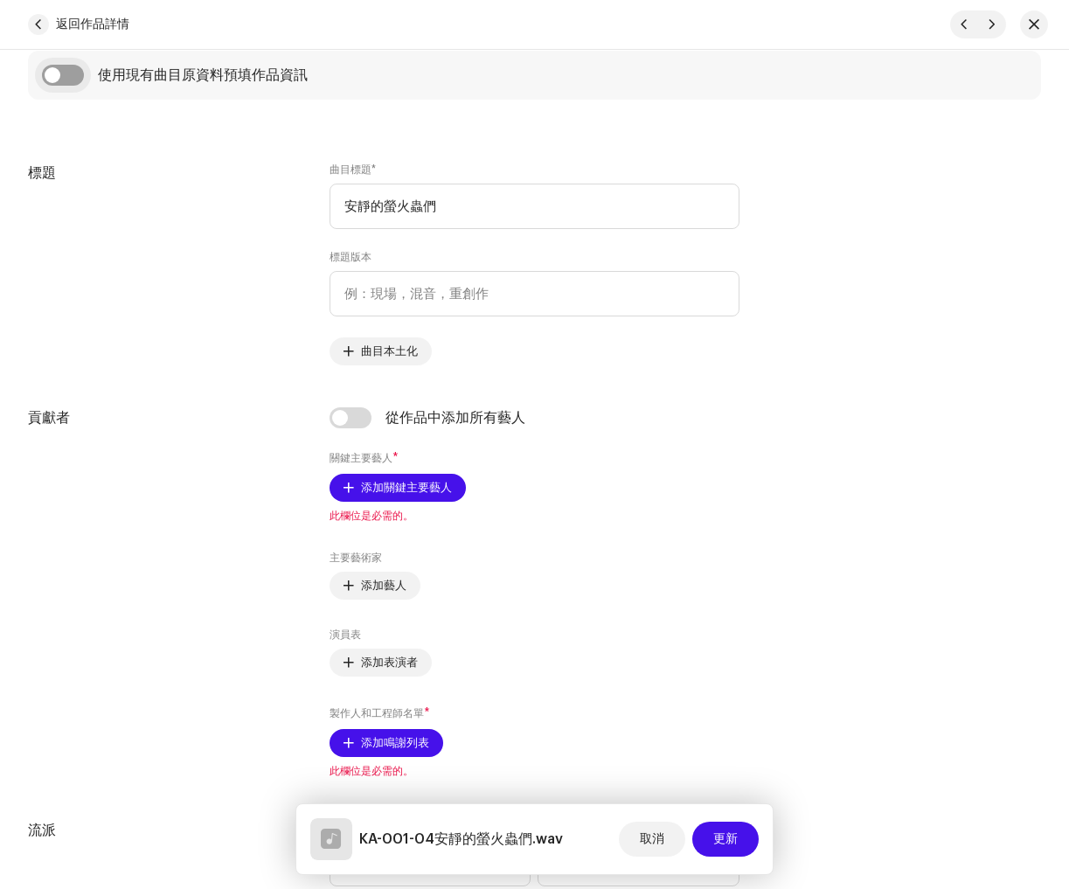
click at [66, 84] on input "checkbox" at bounding box center [63, 75] width 42 height 21
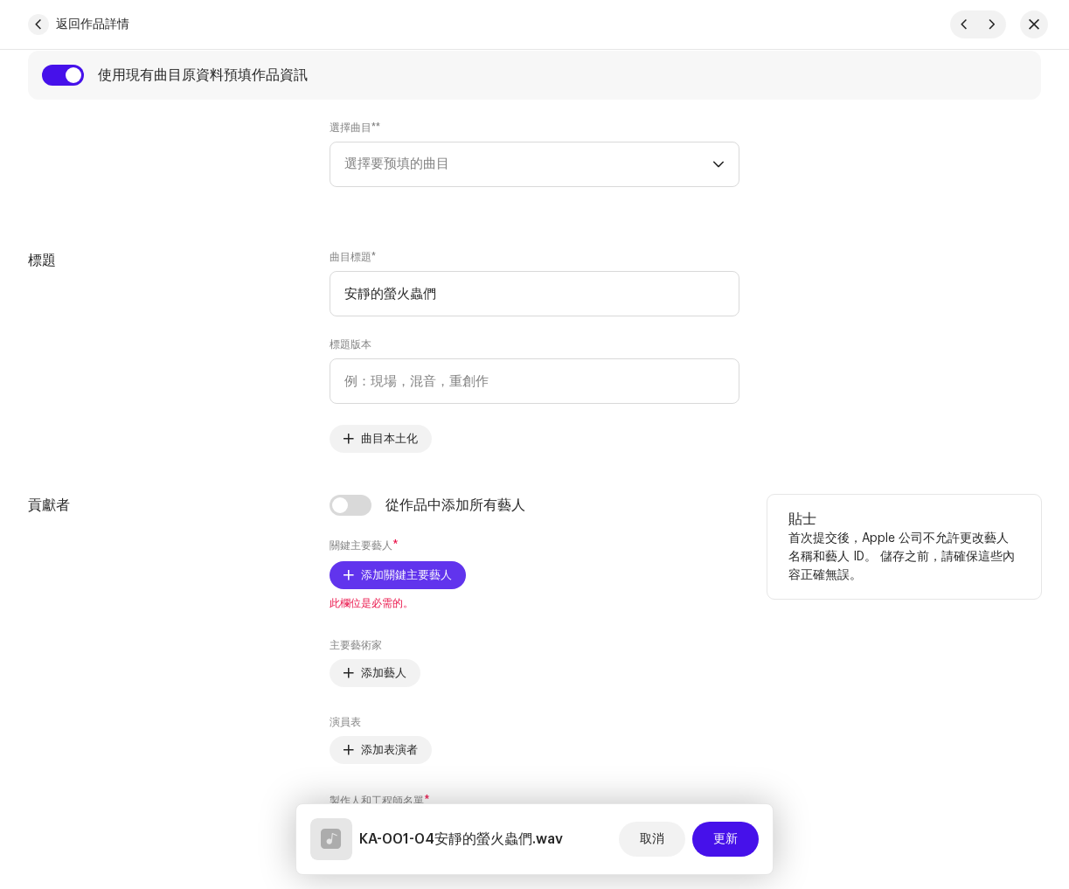
click at [426, 583] on span "添加關鍵主要藝人" at bounding box center [406, 575] width 91 height 35
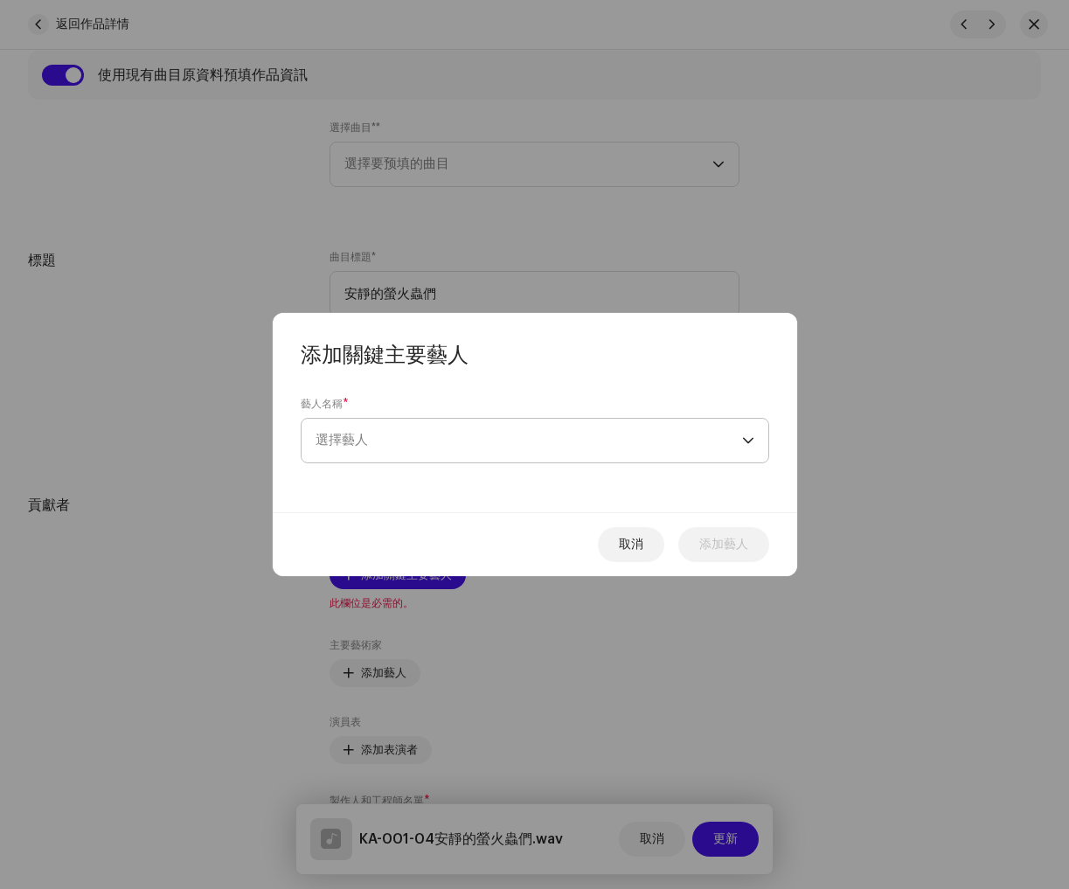
click at [436, 432] on span "選擇藝人" at bounding box center [529, 441] width 427 height 44
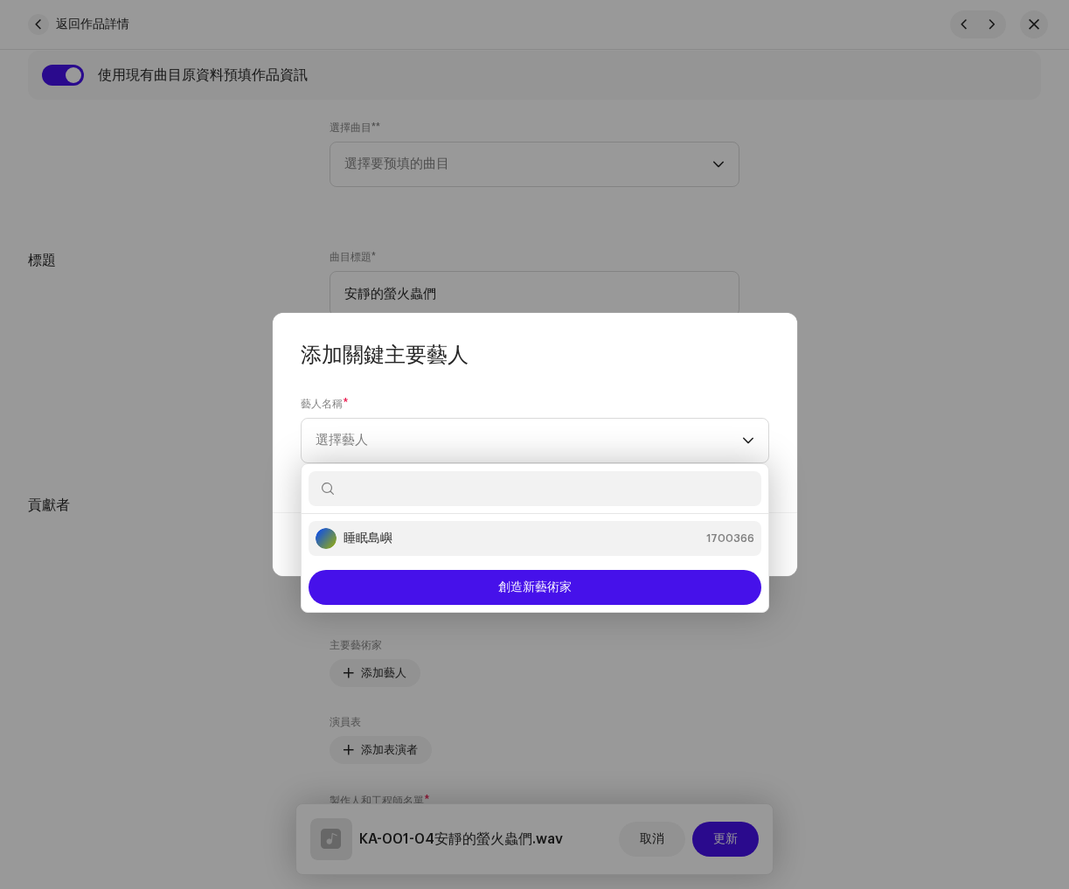
click at [429, 541] on div "睡眠島嶼 1700366" at bounding box center [535, 538] width 439 height 21
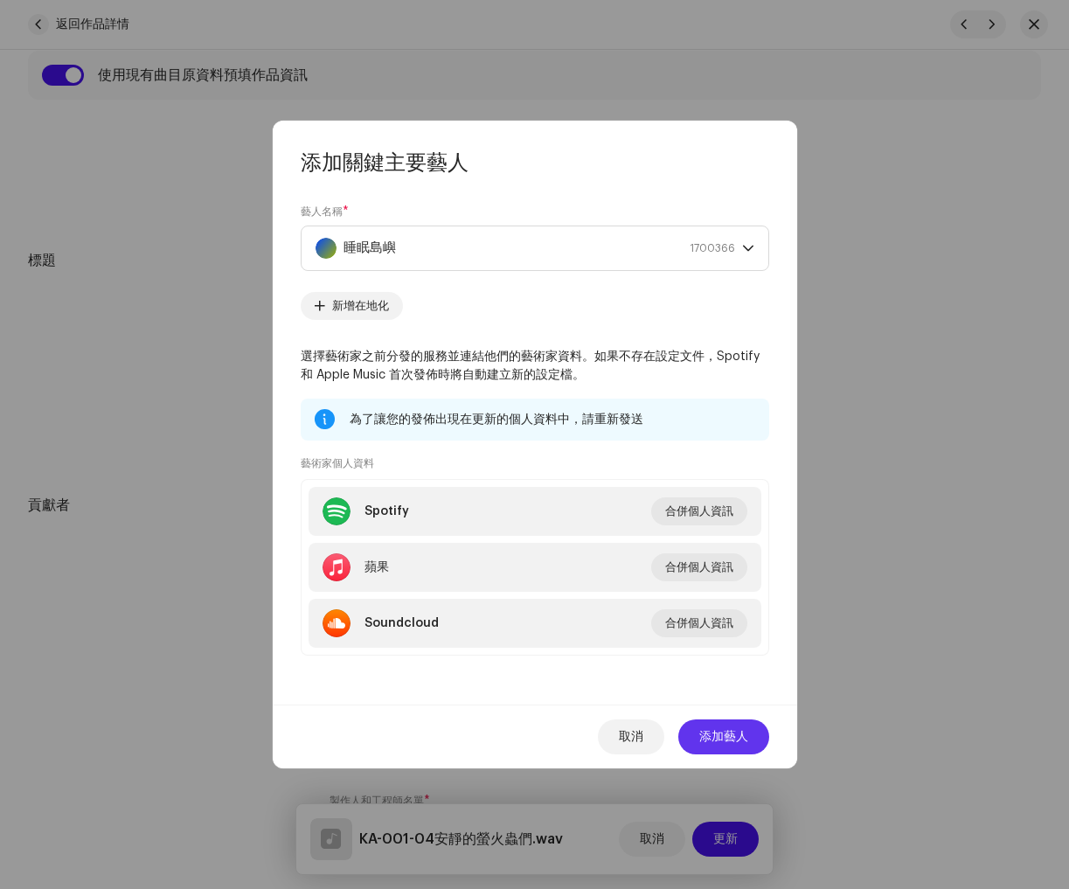
click at [728, 740] on font "添加藝人" at bounding box center [723, 737] width 49 height 12
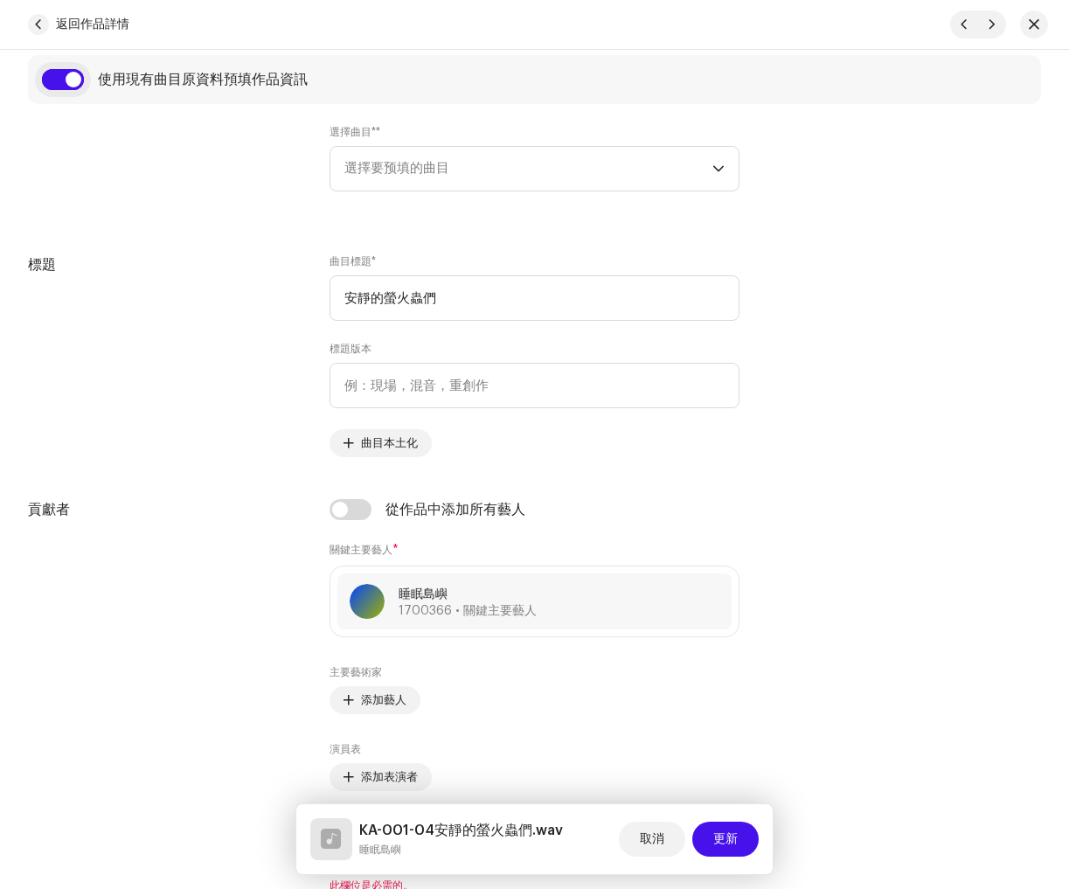
click at [67, 79] on input "checkbox" at bounding box center [63, 79] width 42 height 21
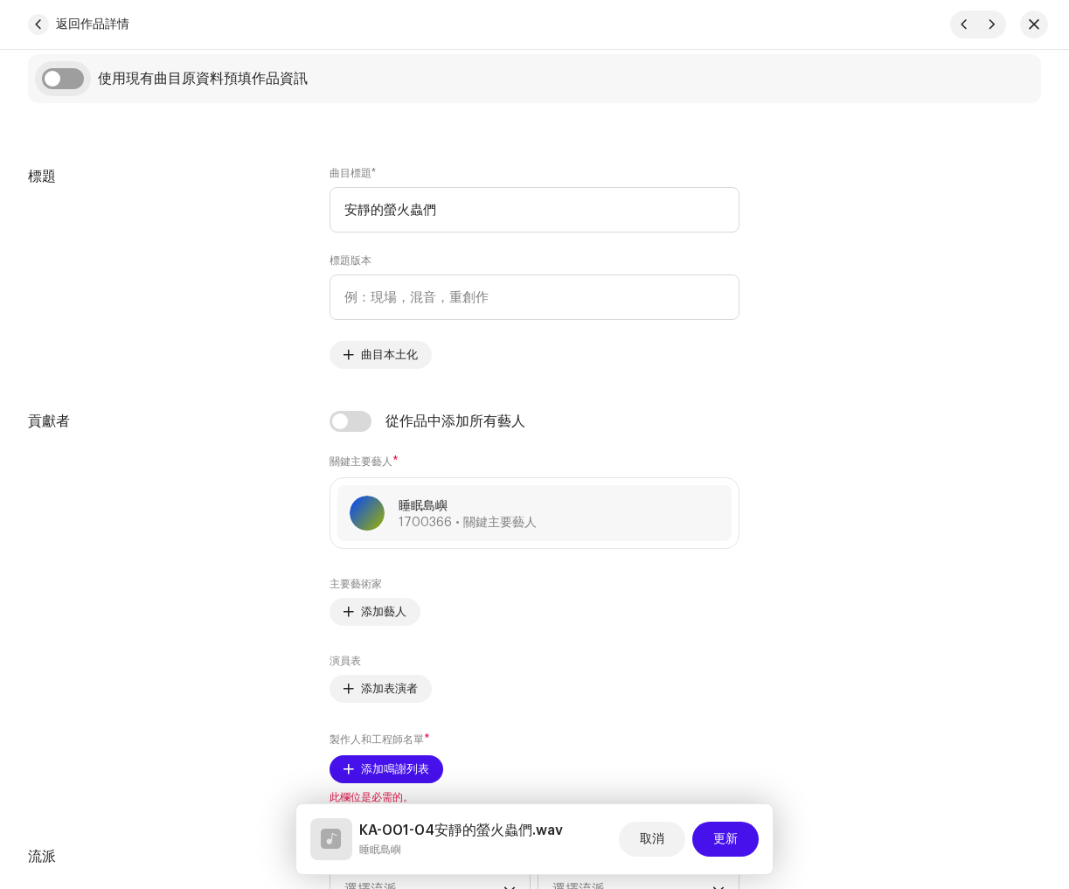
scroll to position [745, 0]
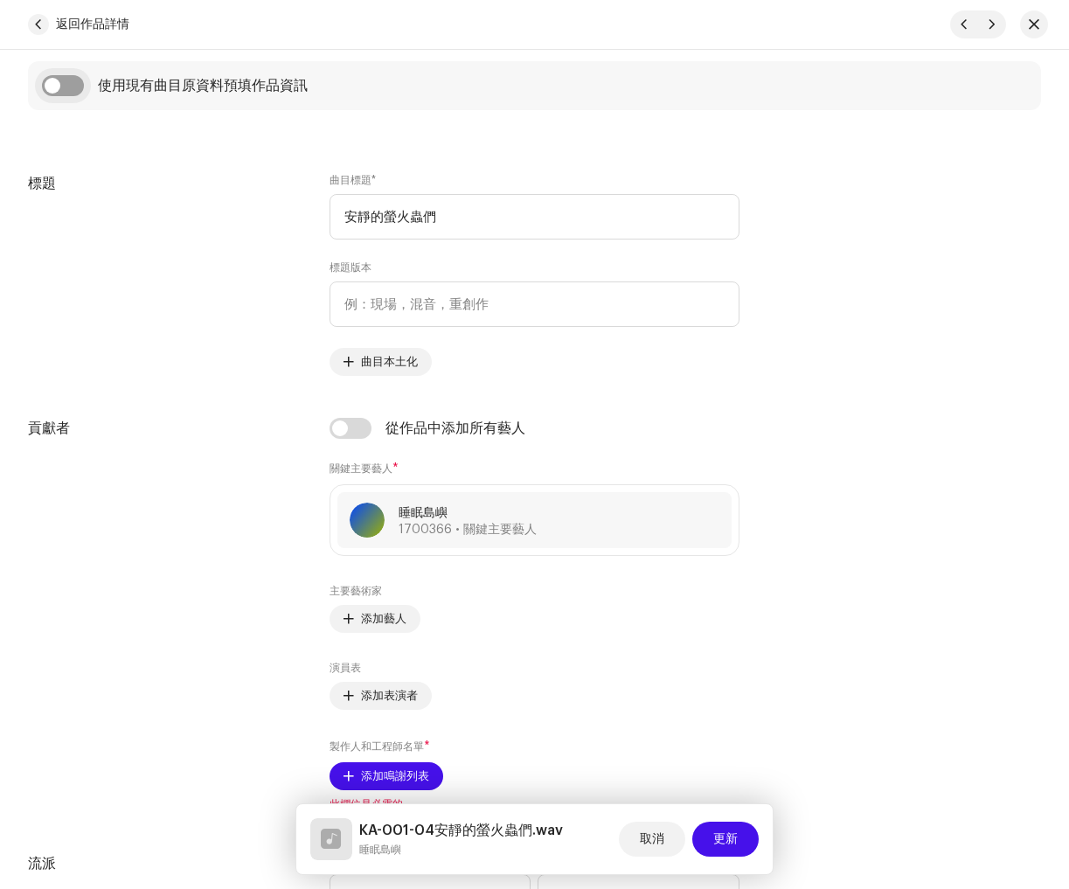
click at [66, 93] on input "checkbox" at bounding box center [63, 85] width 42 height 21
checkbox input "true"
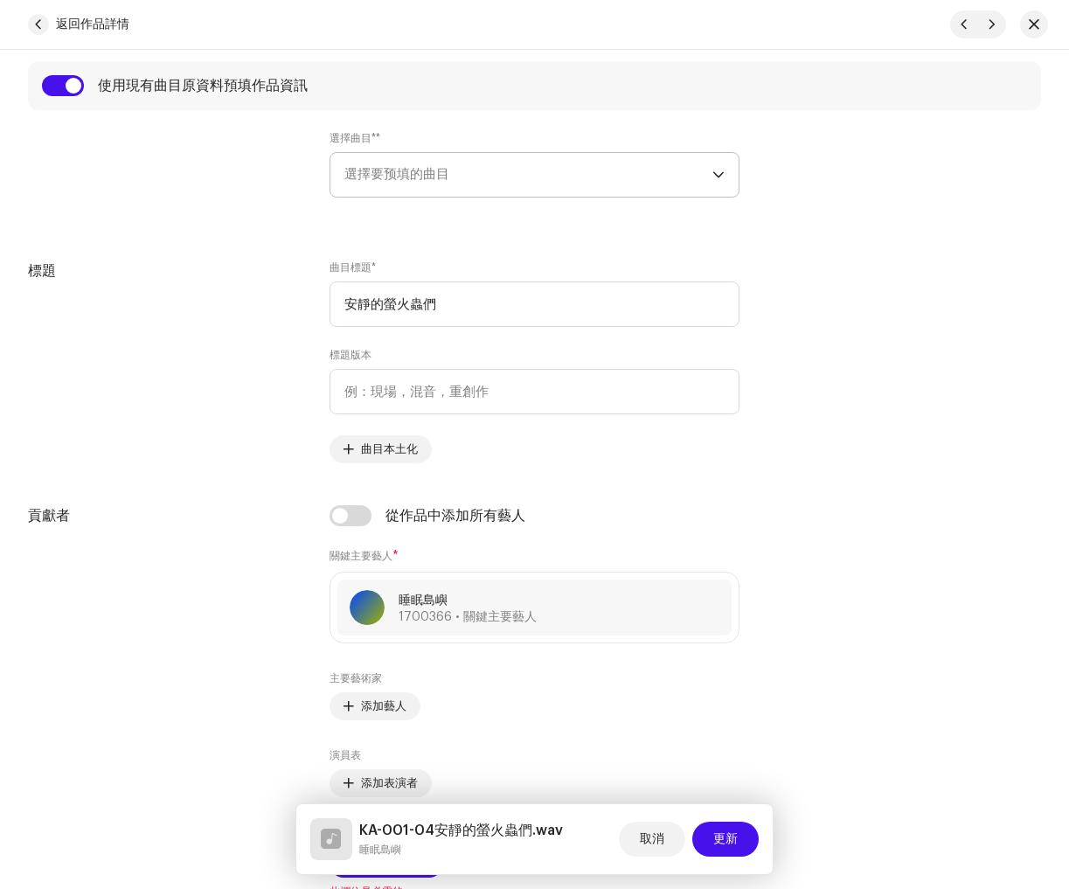
click at [473, 181] on span "選擇要预填的曲目" at bounding box center [528, 175] width 368 height 44
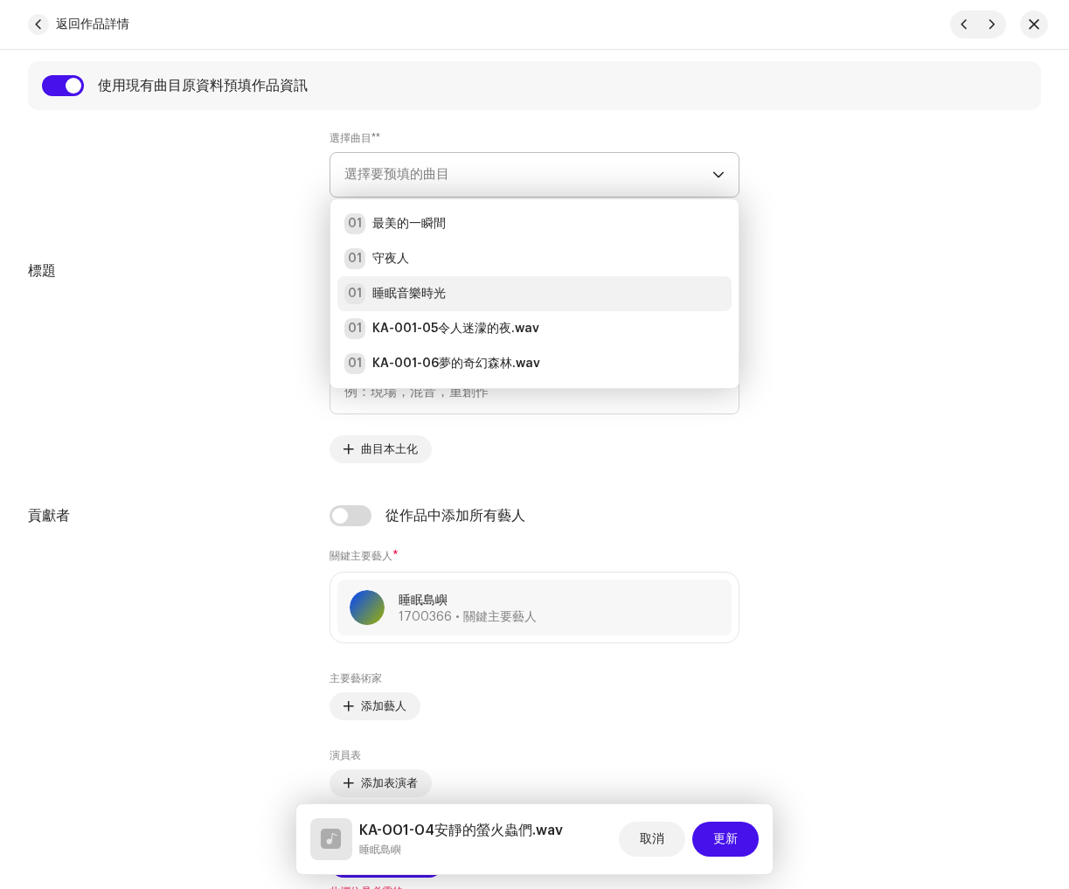
click at [464, 295] on div "01 睡眠音樂時光" at bounding box center [534, 293] width 380 height 21
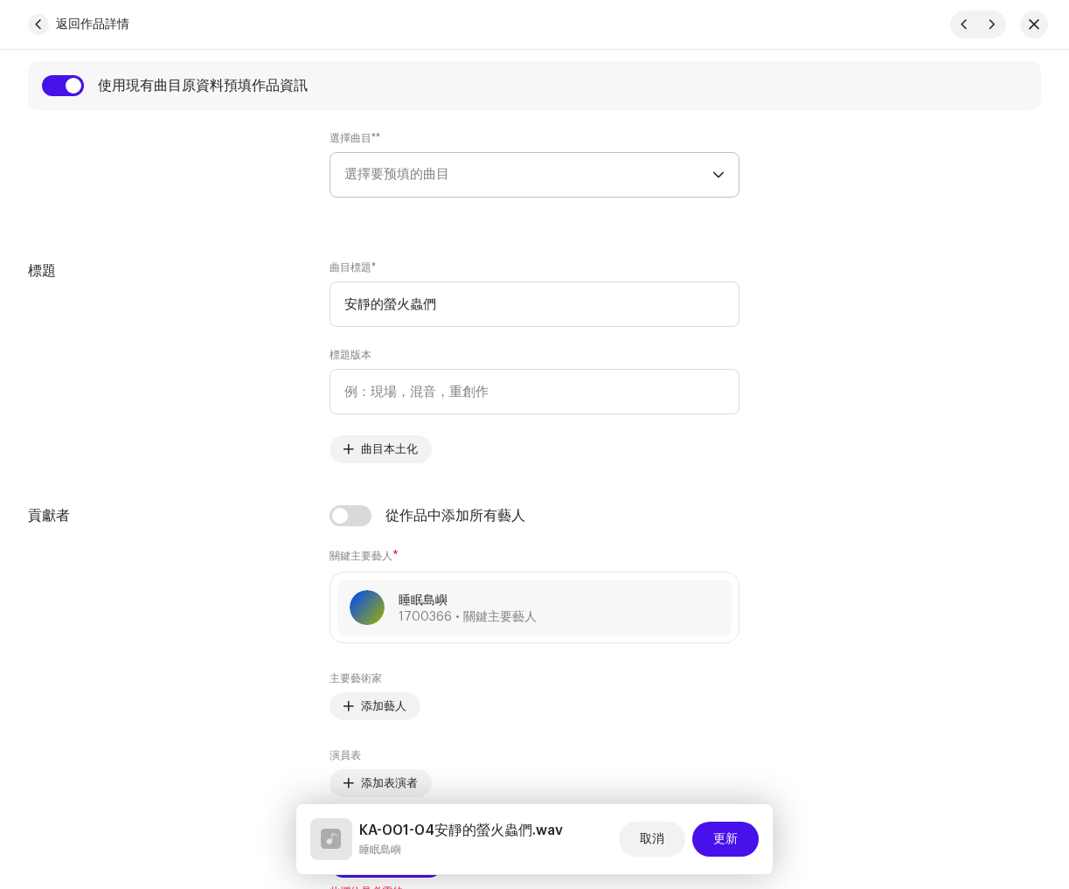
radio input "true"
type input "睡眠島嶼"
radio input "false"
radio input "true"
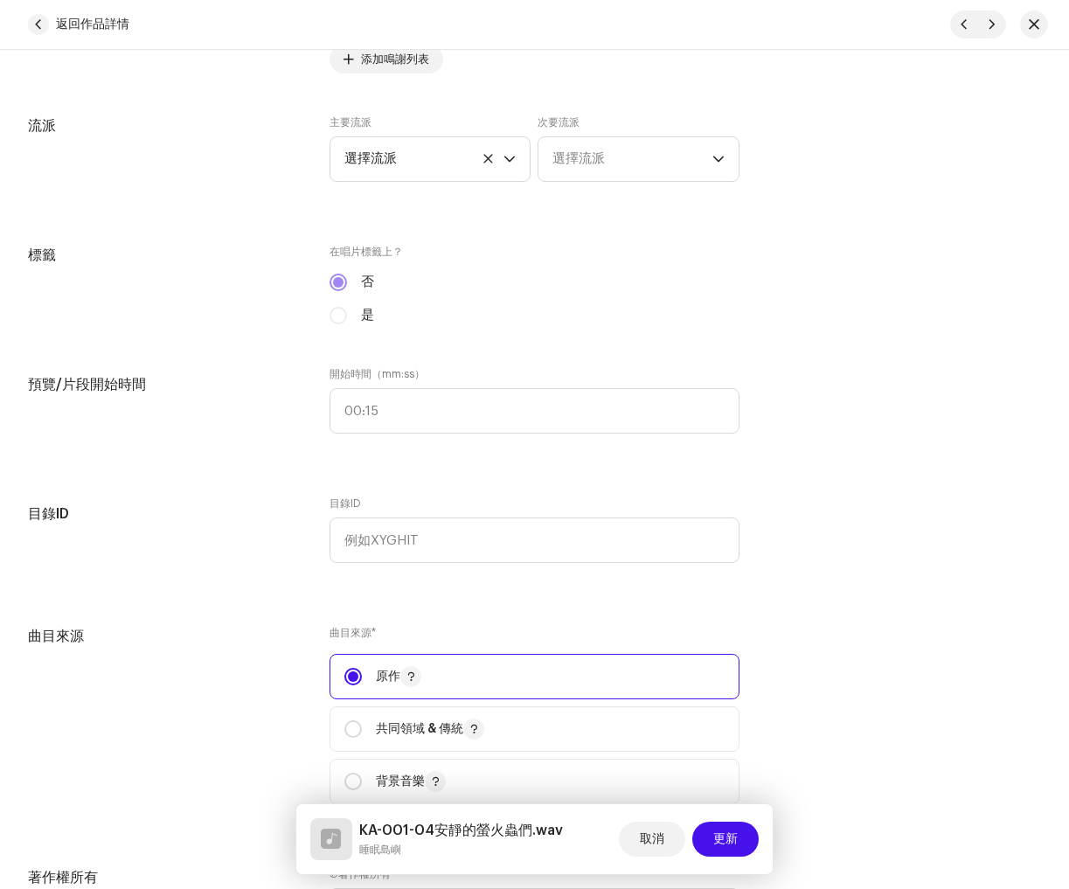
scroll to position [1624, 0]
click at [420, 159] on span "選擇流派" at bounding box center [424, 157] width 160 height 44
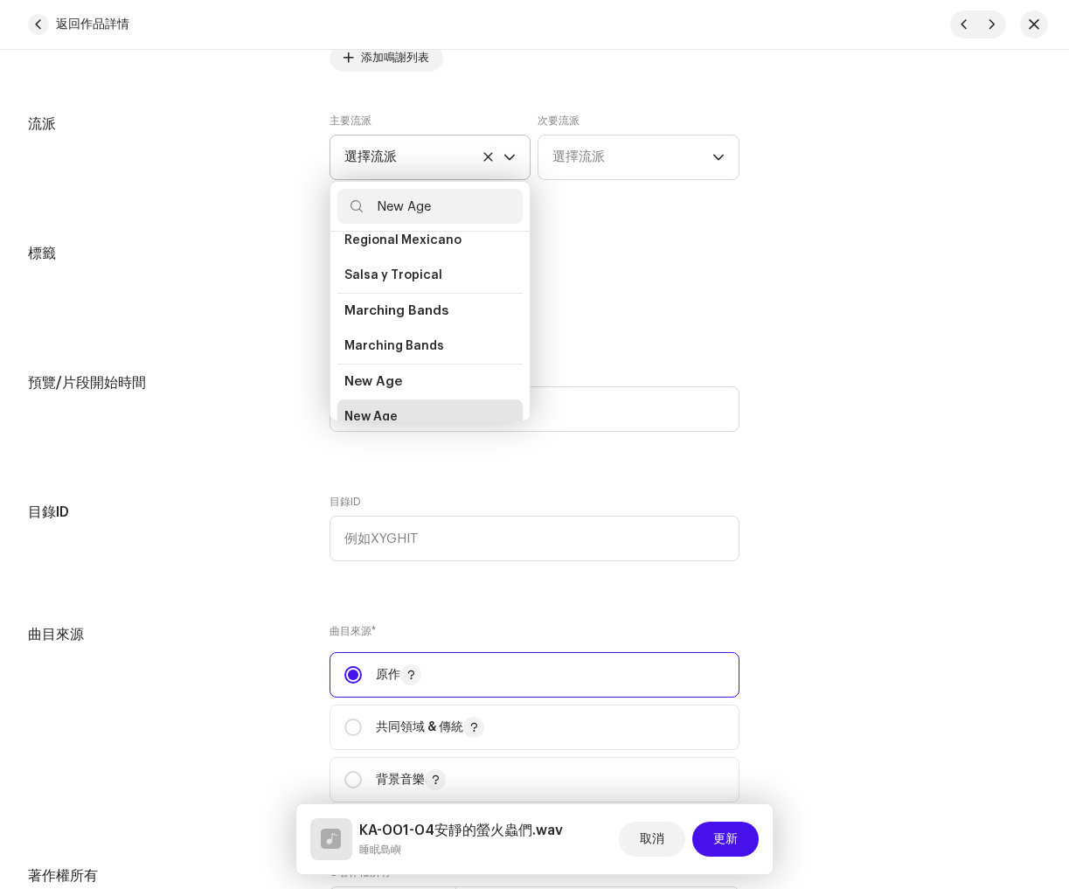
scroll to position [0, 0]
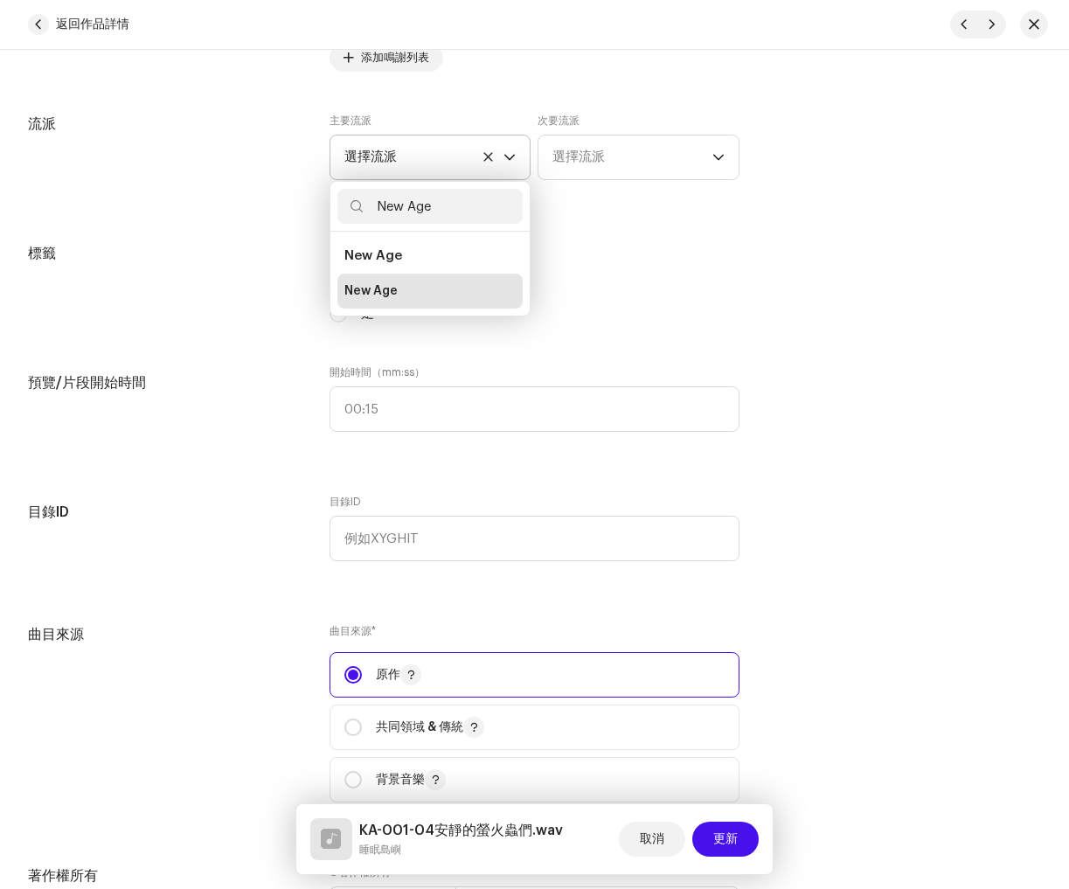
type input "New Age"
click at [429, 301] on li "New Age" at bounding box center [430, 291] width 186 height 35
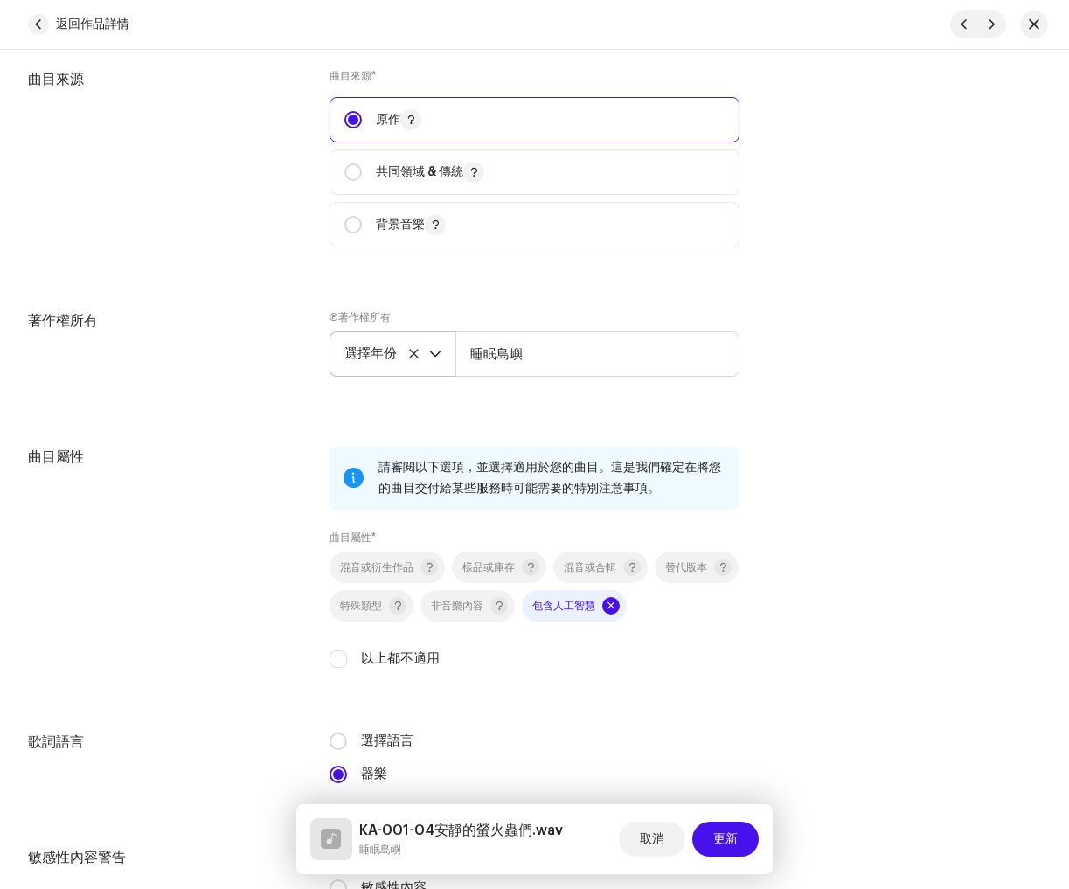
scroll to position [2182, 0]
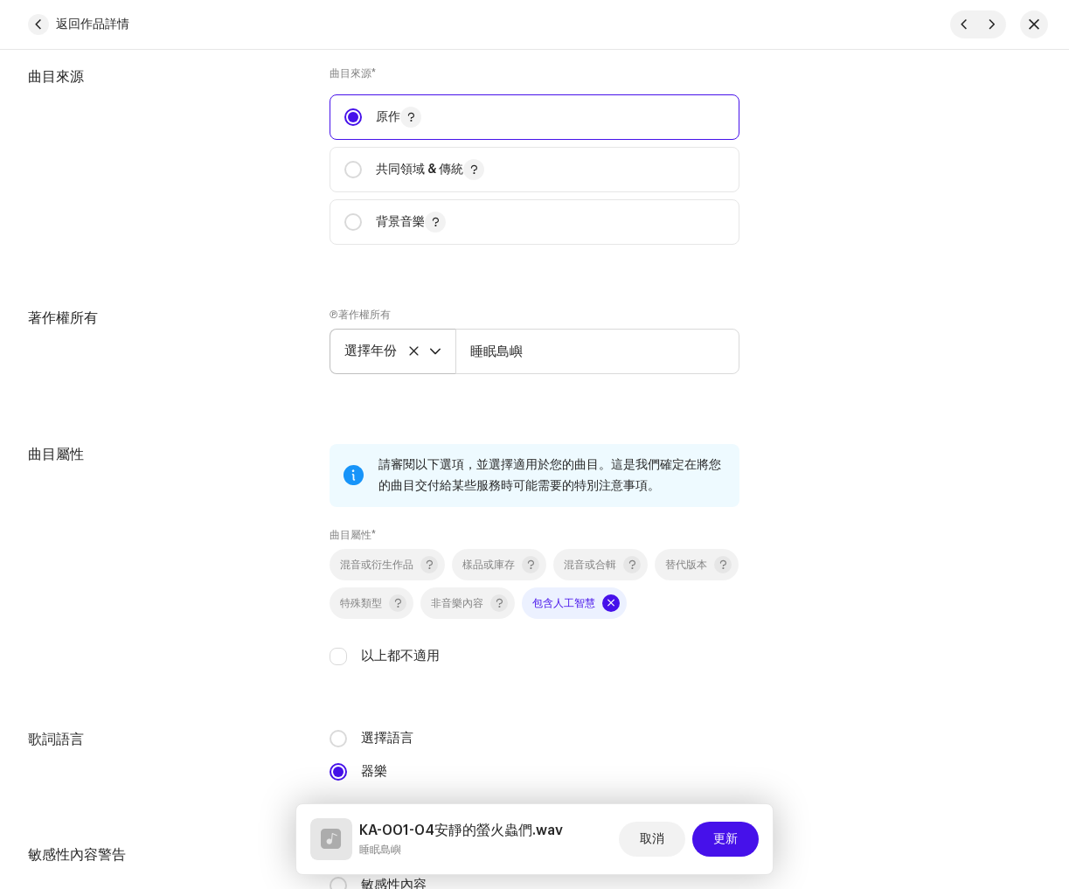
click at [368, 369] on span "選擇年份" at bounding box center [386, 352] width 85 height 44
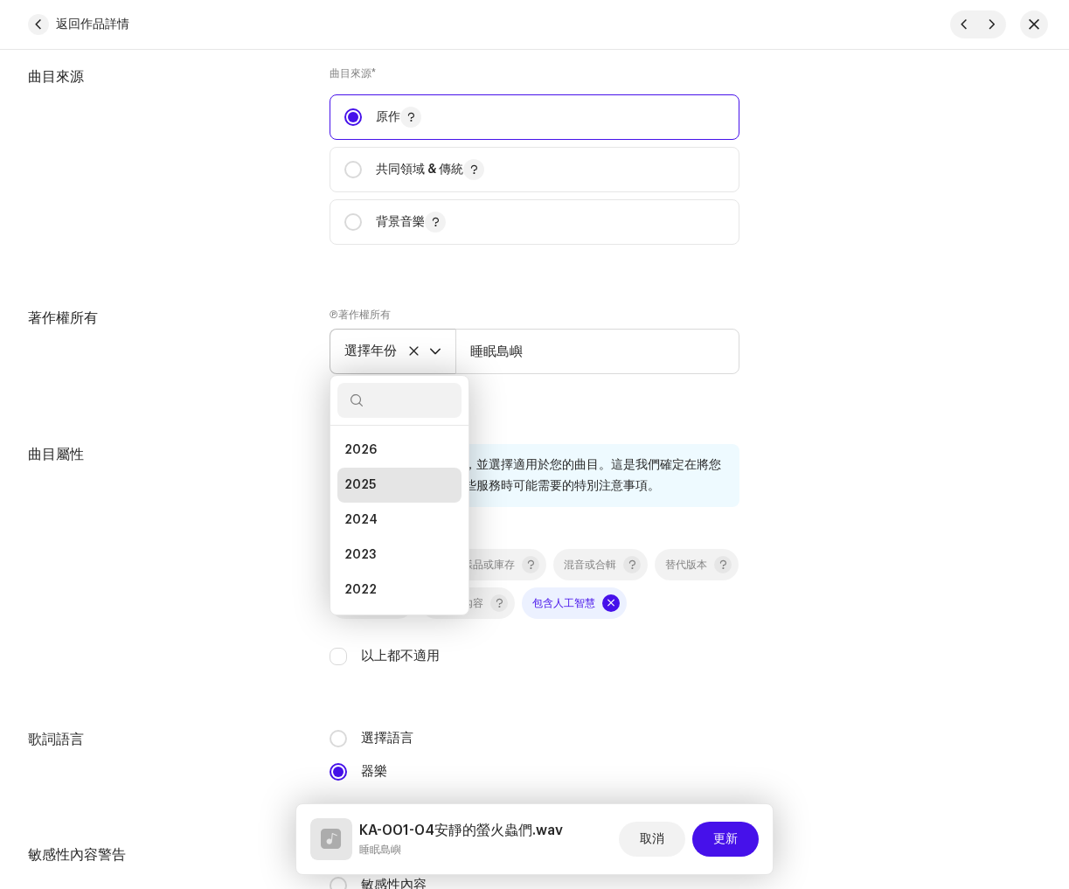
scroll to position [7, 0]
click at [374, 487] on li "2025" at bounding box center [399, 478] width 124 height 35
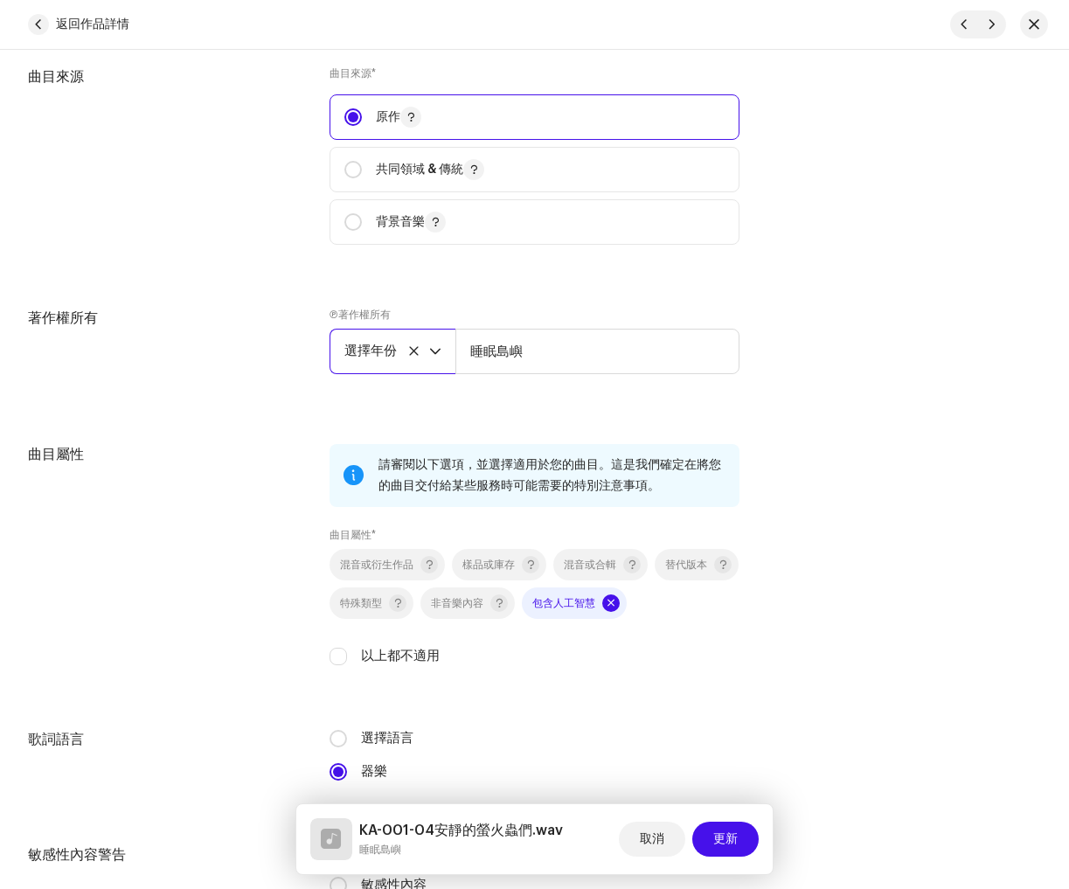
click at [367, 363] on span "選擇年份" at bounding box center [386, 352] width 85 height 44
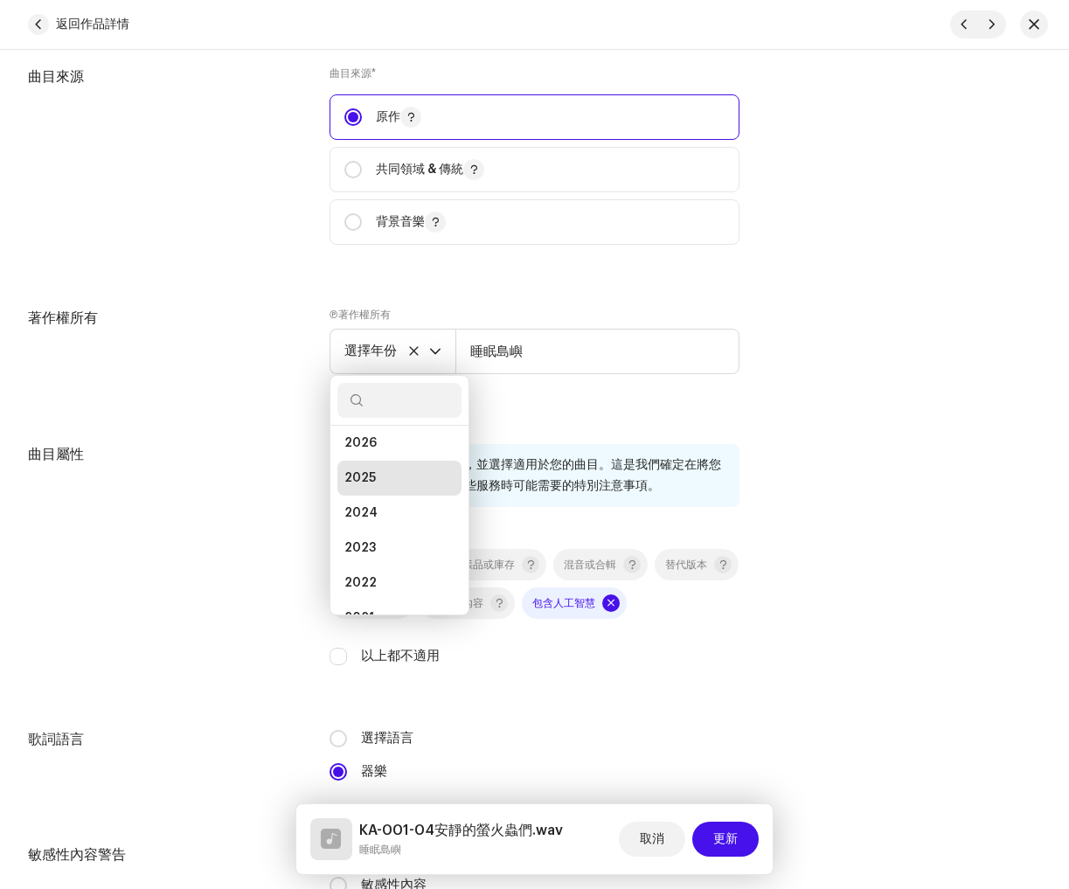
click at [416, 349] on icon at bounding box center [413, 350] width 11 height 11
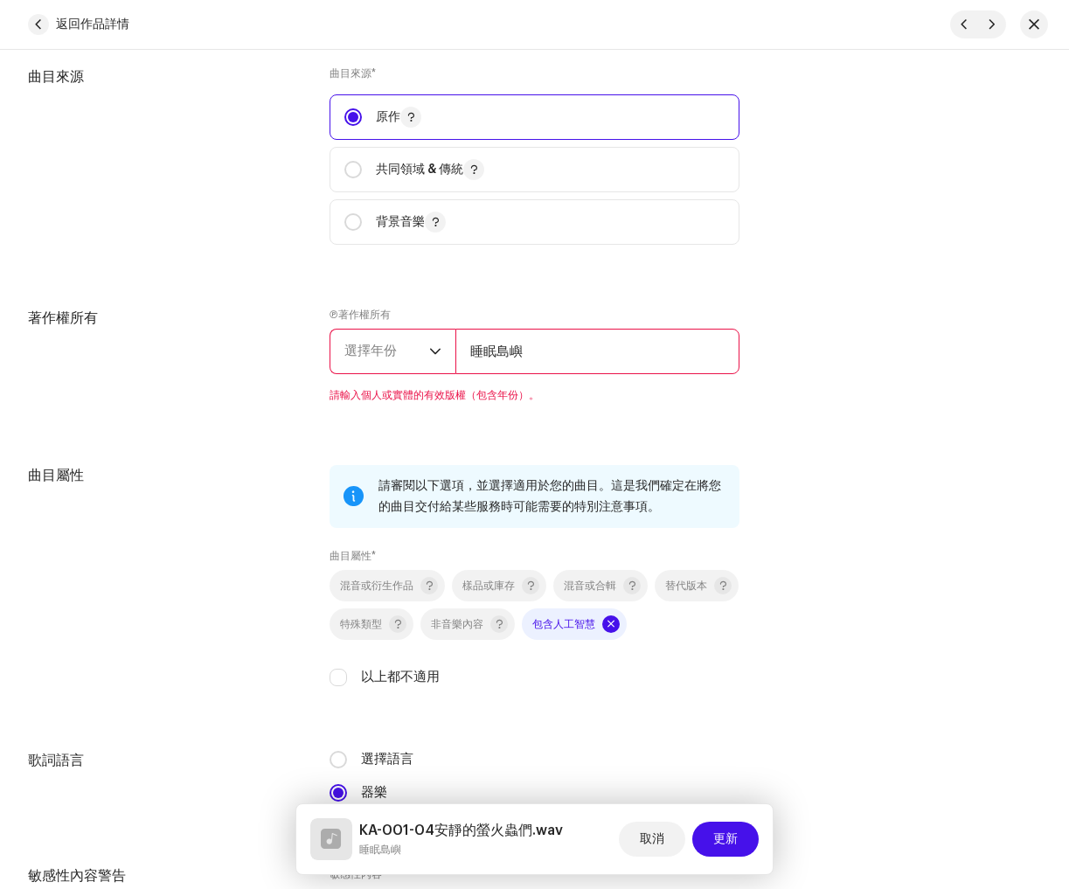
click at [364, 353] on font "選擇年份" at bounding box center [370, 350] width 52 height 13
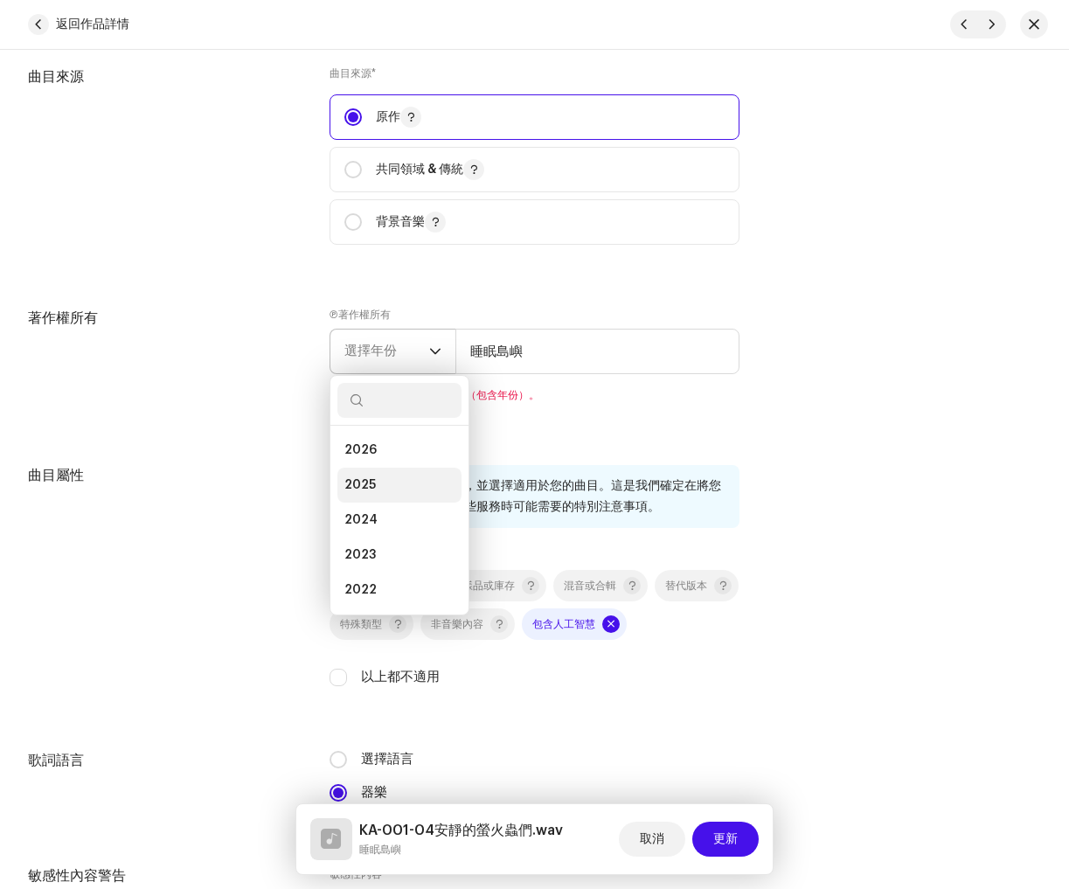
click at [376, 484] on li "2025" at bounding box center [399, 485] width 124 height 35
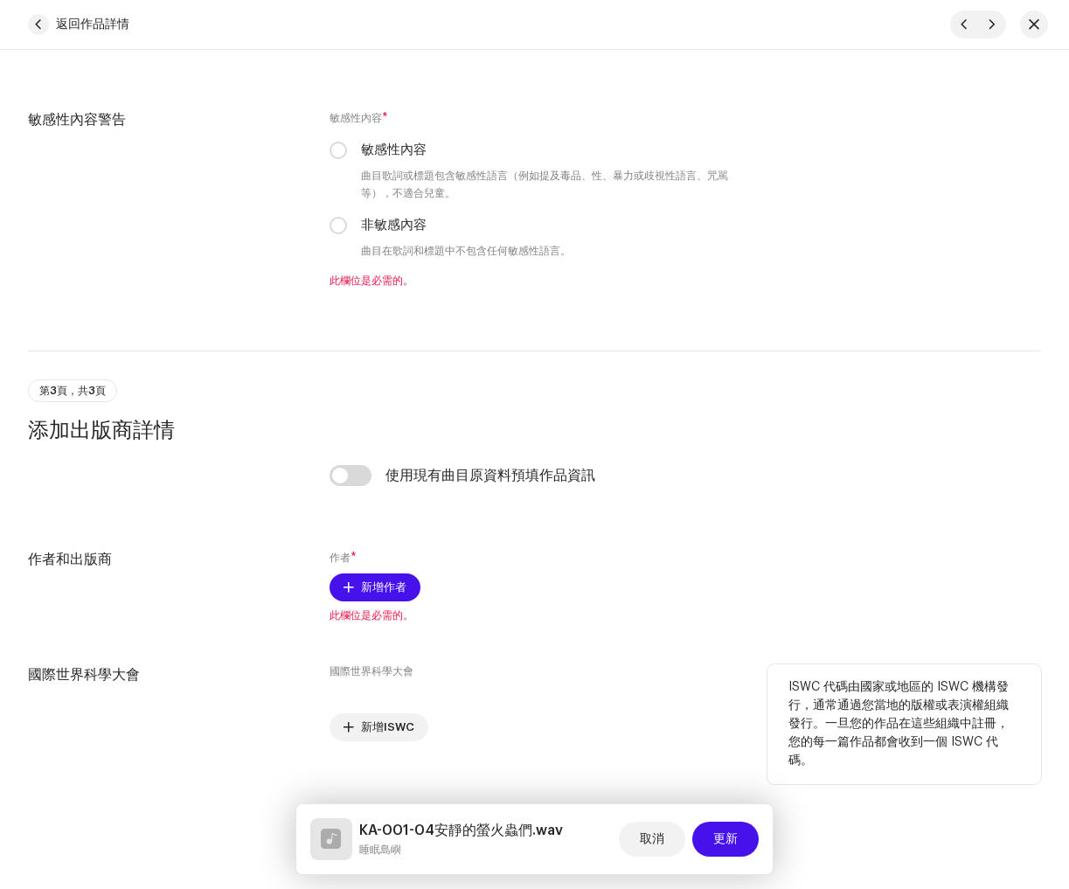
scroll to position [2941, 0]
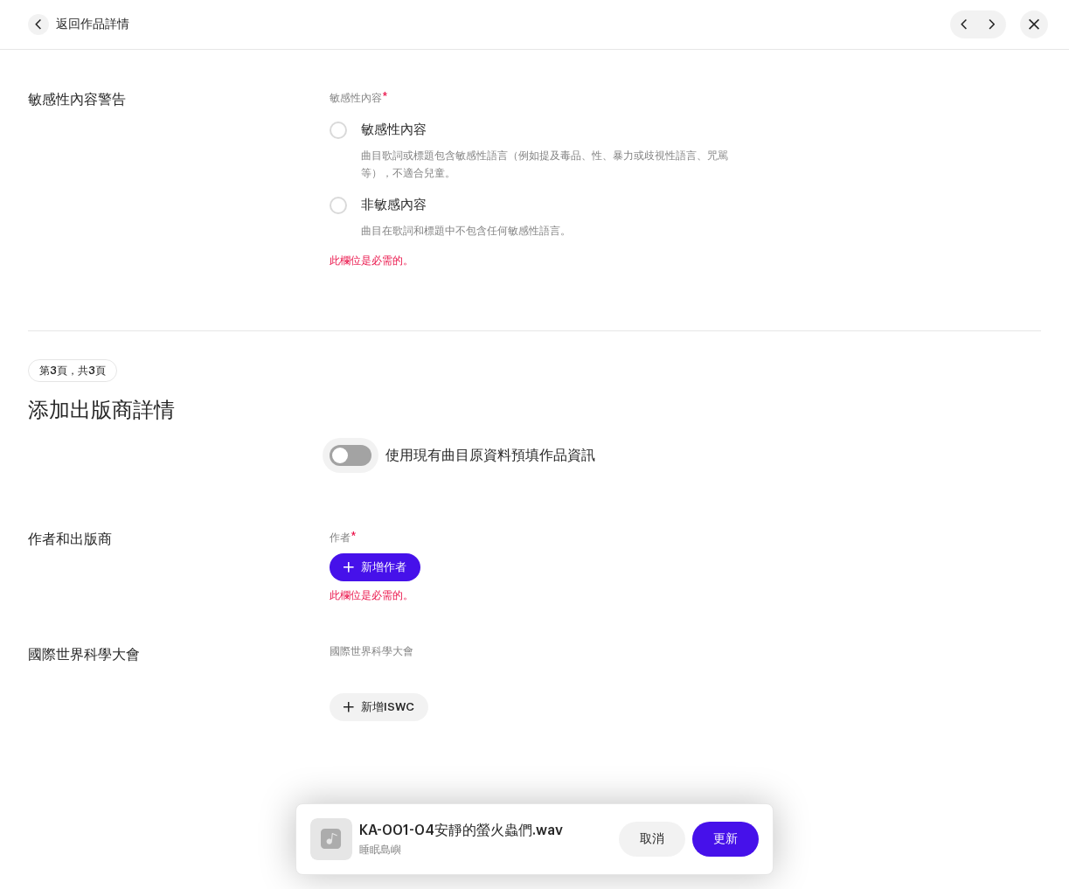
click at [337, 450] on input "checkbox" at bounding box center [351, 455] width 42 height 21
checkbox input "true"
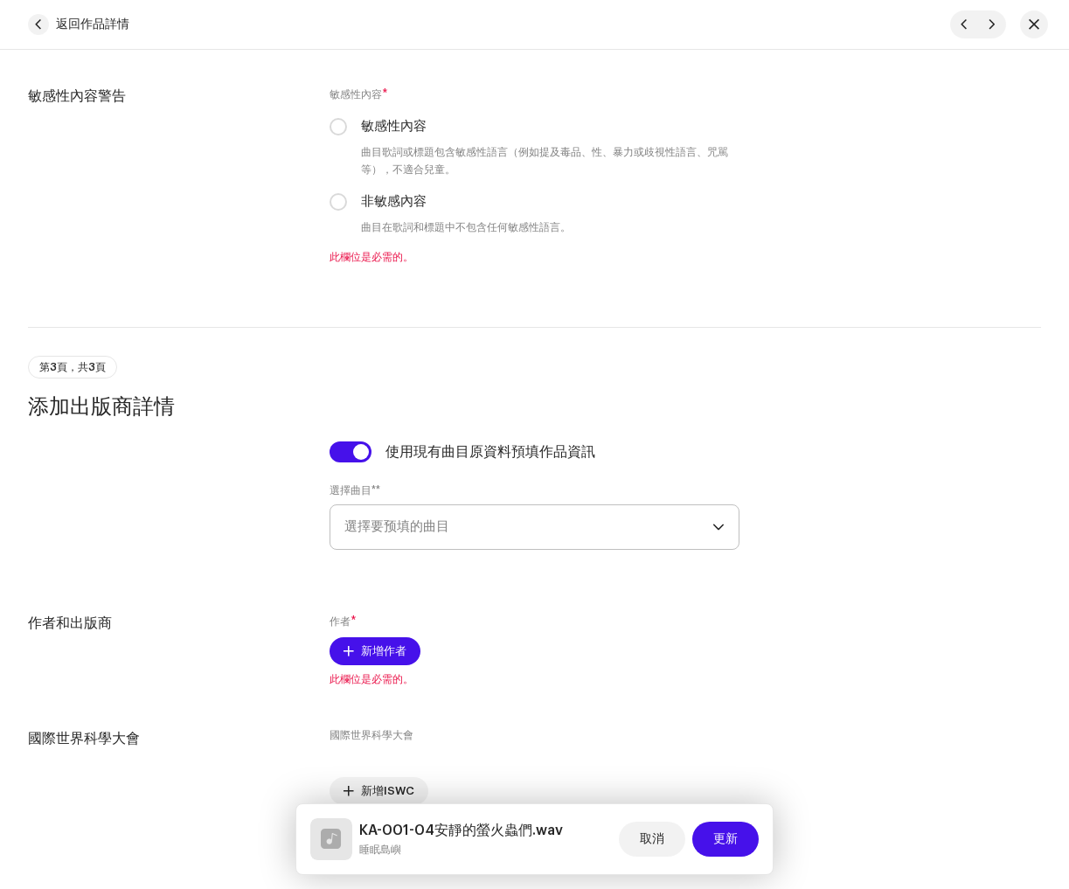
drag, startPoint x: 427, startPoint y: 557, endPoint x: 428, endPoint y: 540, distance: 16.7
click at [427, 555] on div "使用現有曲目原資料預填作品資訊 選擇曲目* * 選擇要预填的曲目" at bounding box center [535, 505] width 410 height 129
click at [428, 533] on font "選擇要预填的曲目" at bounding box center [396, 526] width 105 height 13
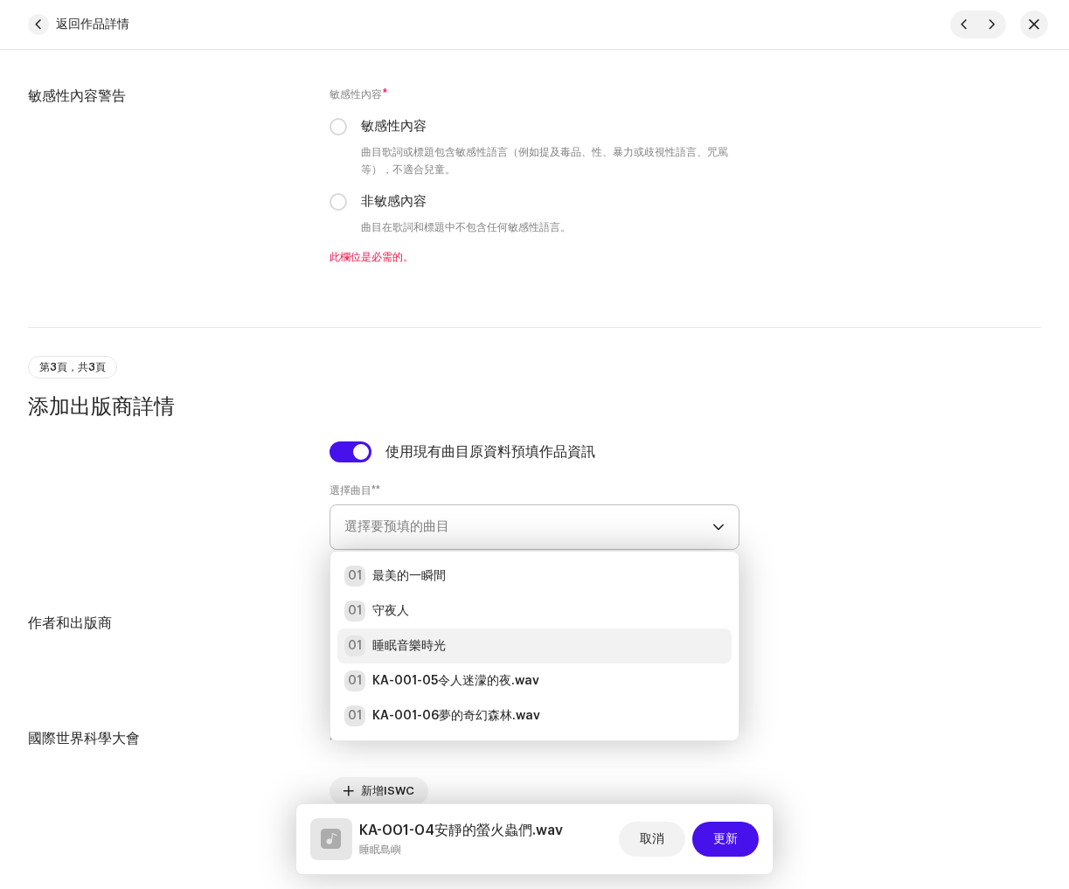
click at [465, 647] on div "01 睡眠音樂時光" at bounding box center [534, 646] width 380 height 21
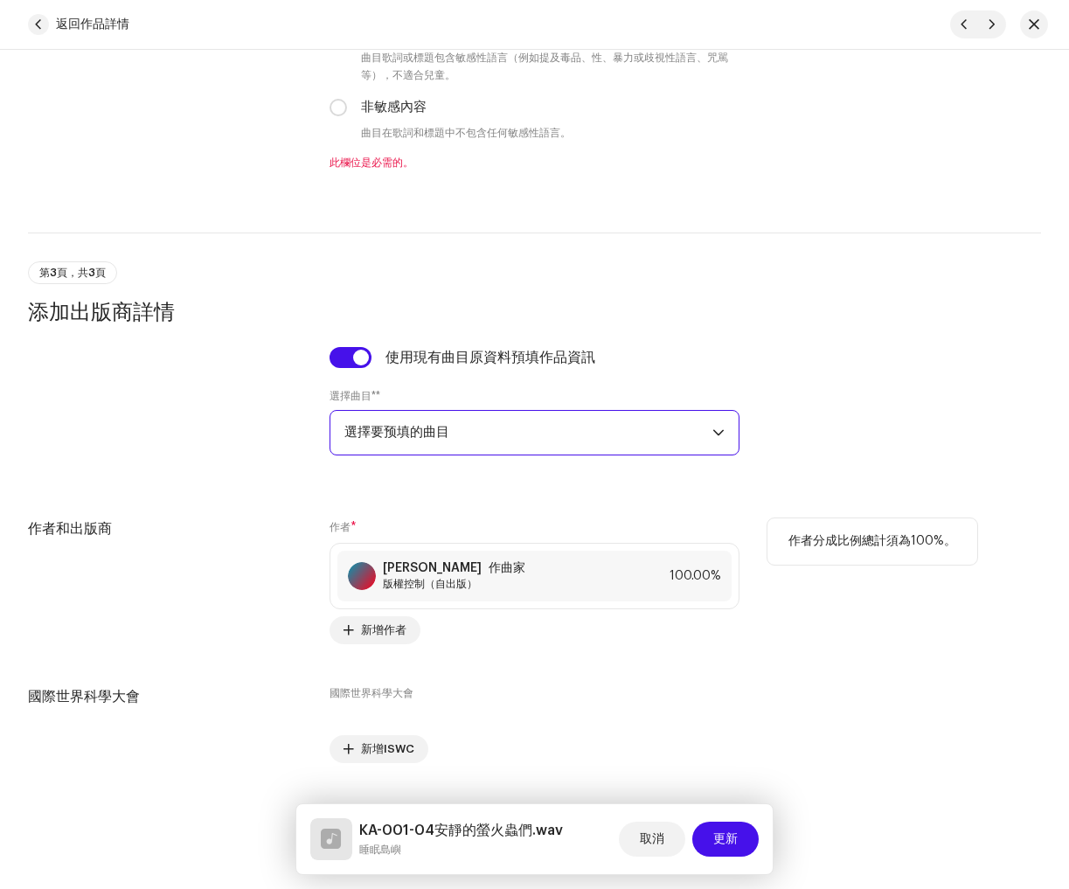
scroll to position [3081, 0]
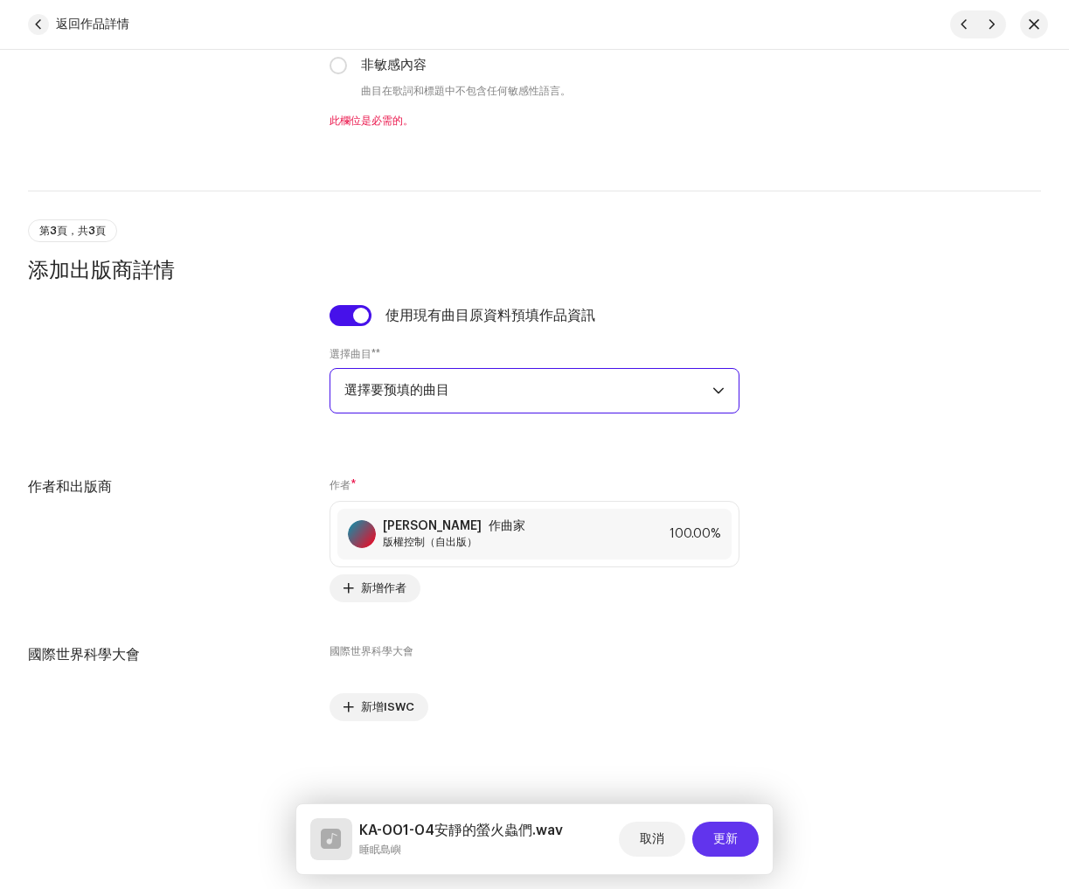
click at [719, 844] on font "更新" at bounding box center [725, 839] width 24 height 12
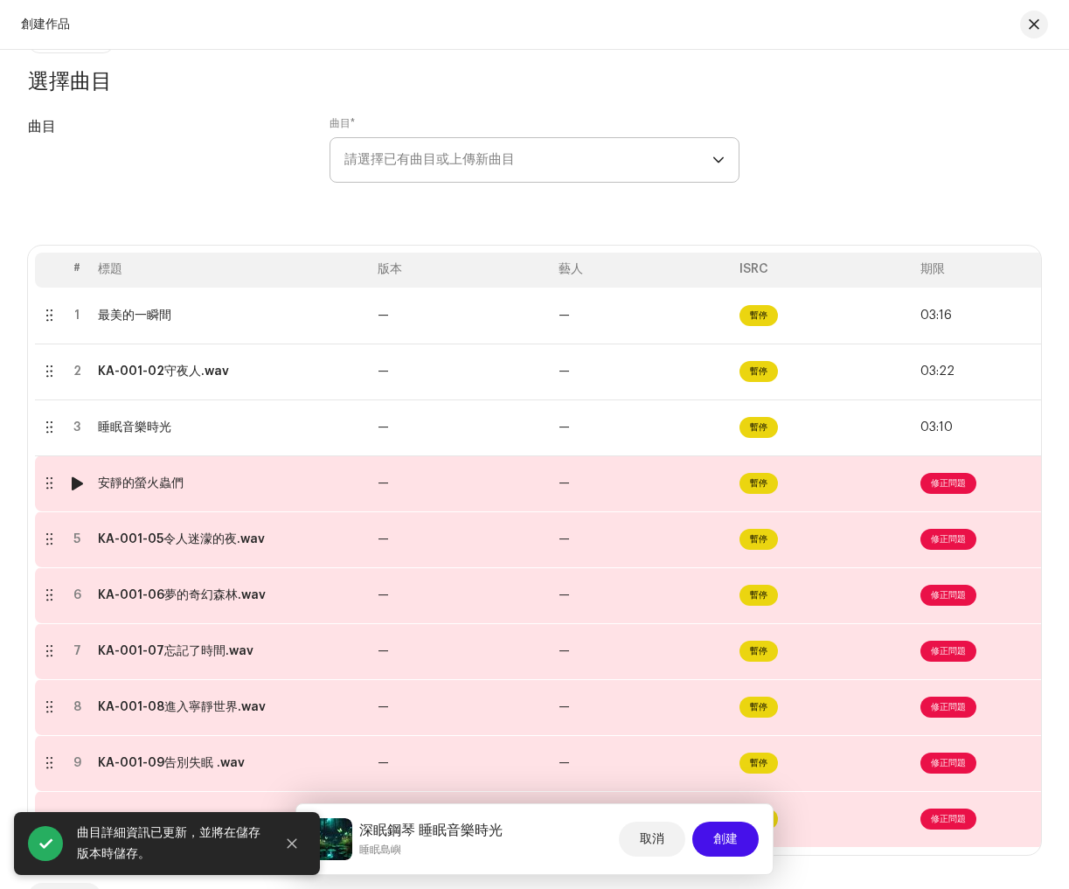
click at [940, 481] on font "修正問題" at bounding box center [948, 483] width 35 height 9
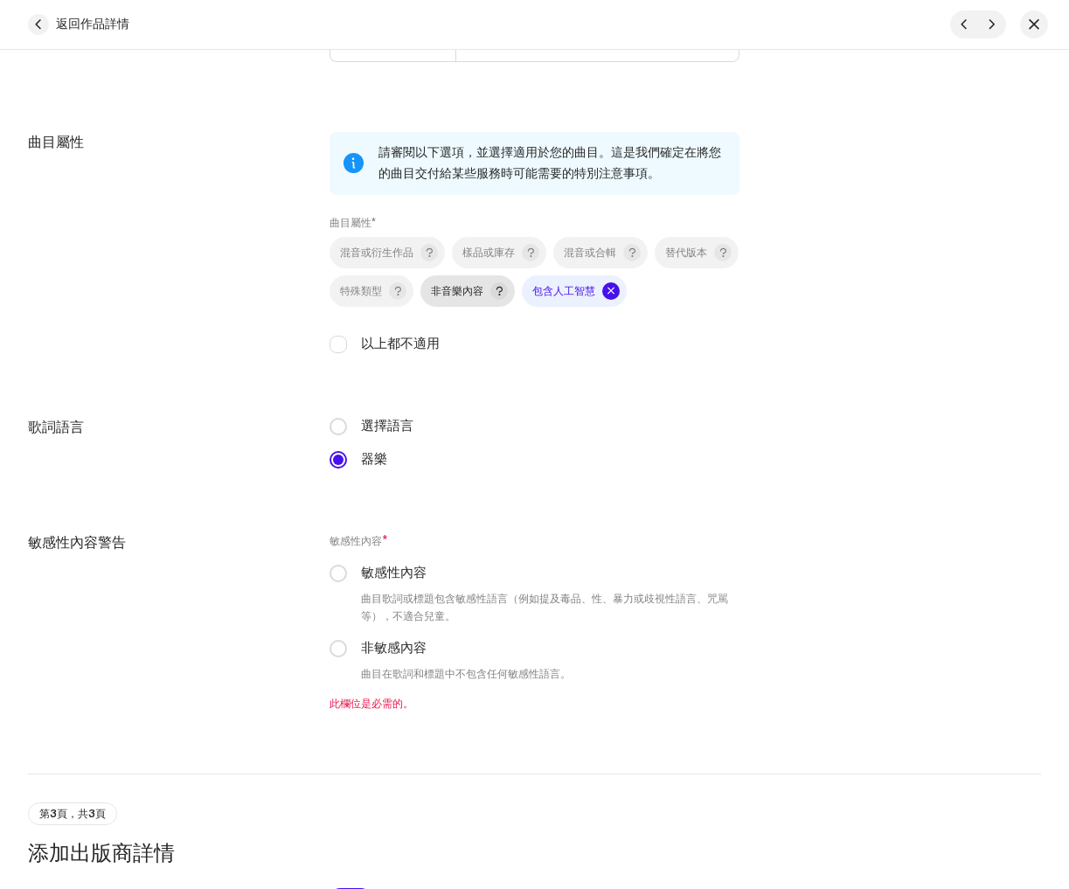
scroll to position [2505, 0]
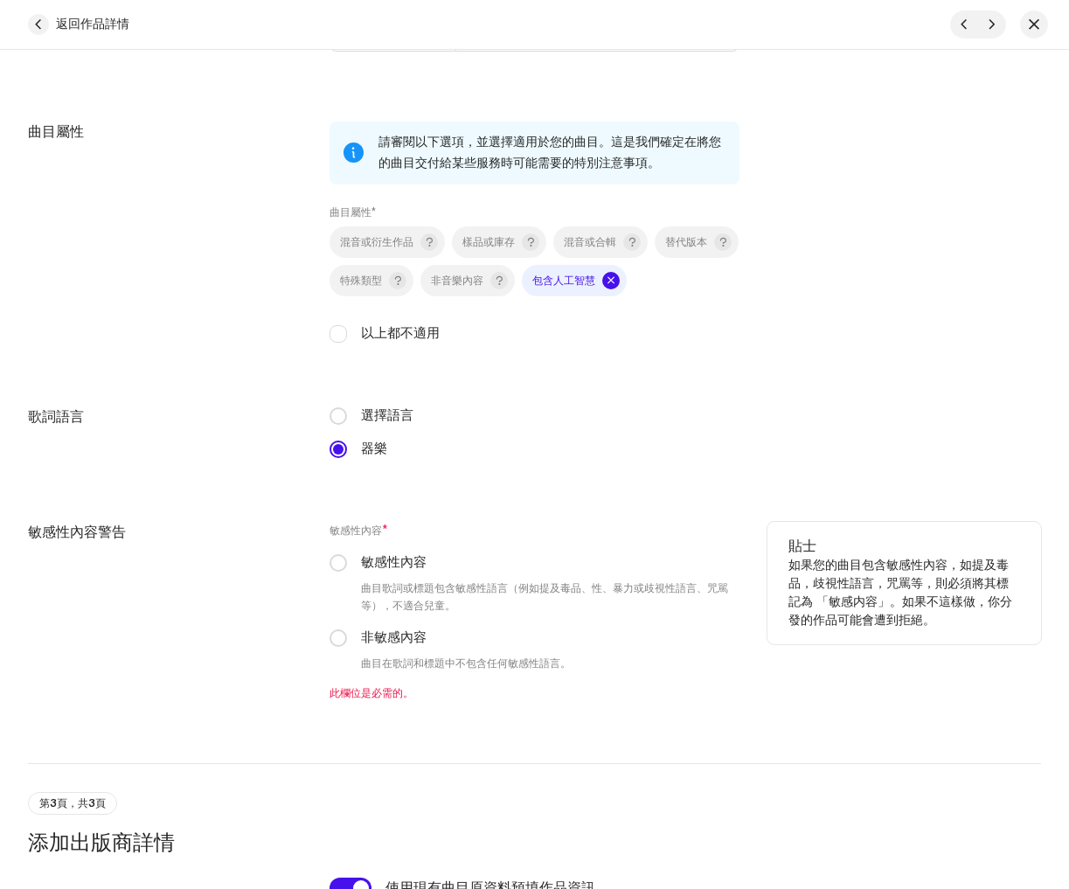
drag, startPoint x: 330, startPoint y: 650, endPoint x: 354, endPoint y: 650, distance: 23.6
click at [330, 647] on p-radiobutton at bounding box center [338, 637] width 17 height 17
click at [342, 637] on input "非敏感內容" at bounding box center [338, 637] width 17 height 17
radio input "true"
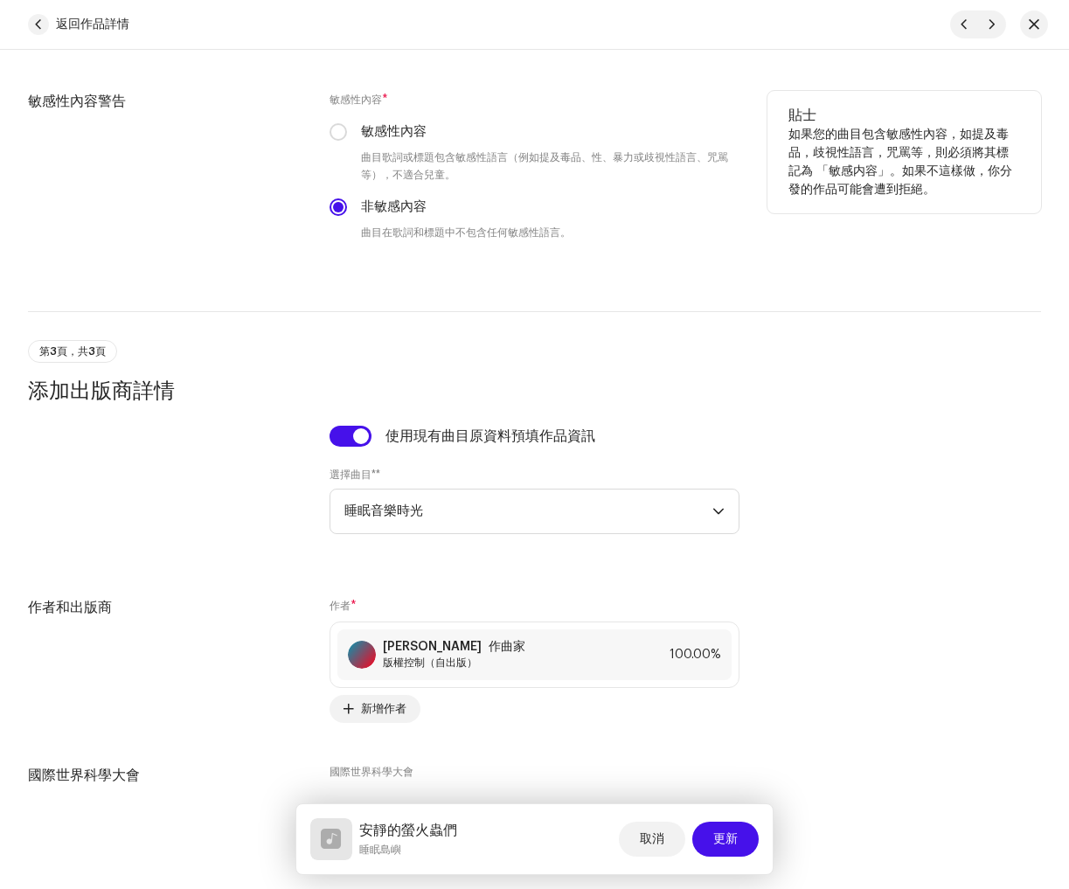
scroll to position [3060, 0]
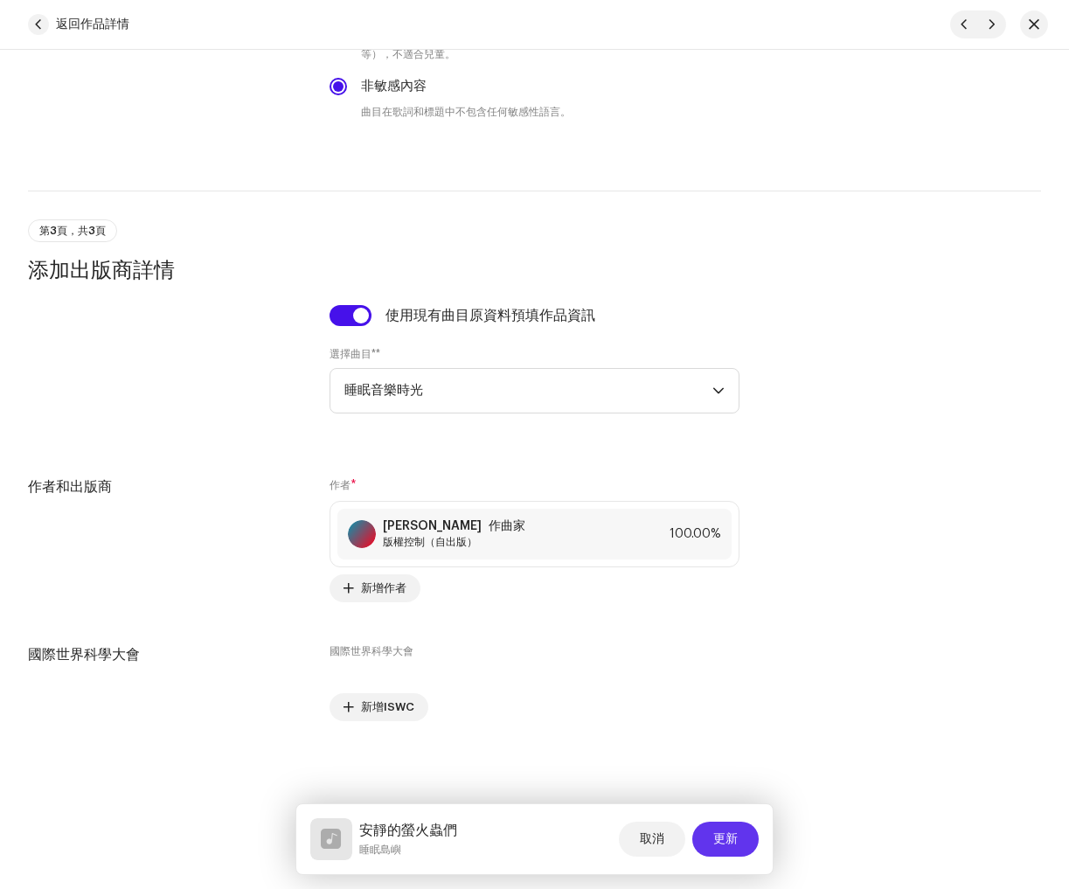
click at [740, 838] on button "更新" at bounding box center [725, 839] width 66 height 35
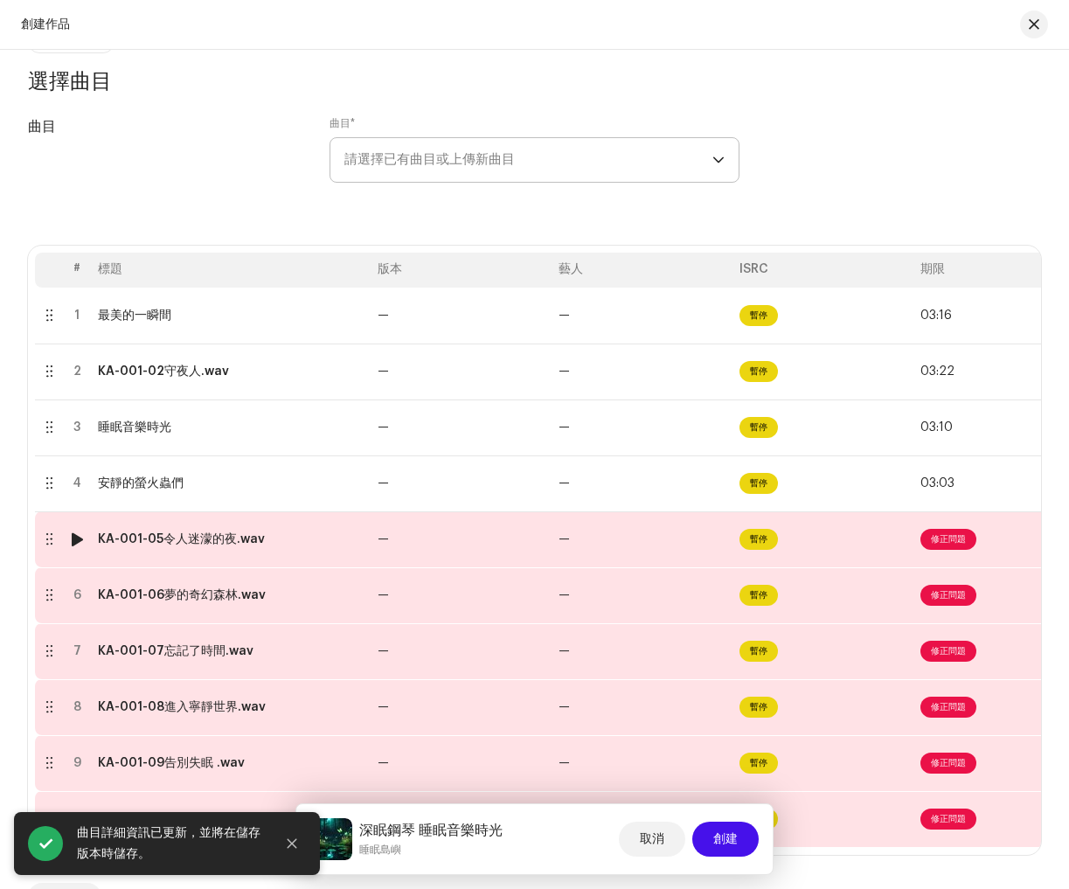
click at [953, 545] on span "修正問題" at bounding box center [949, 539] width 56 height 21
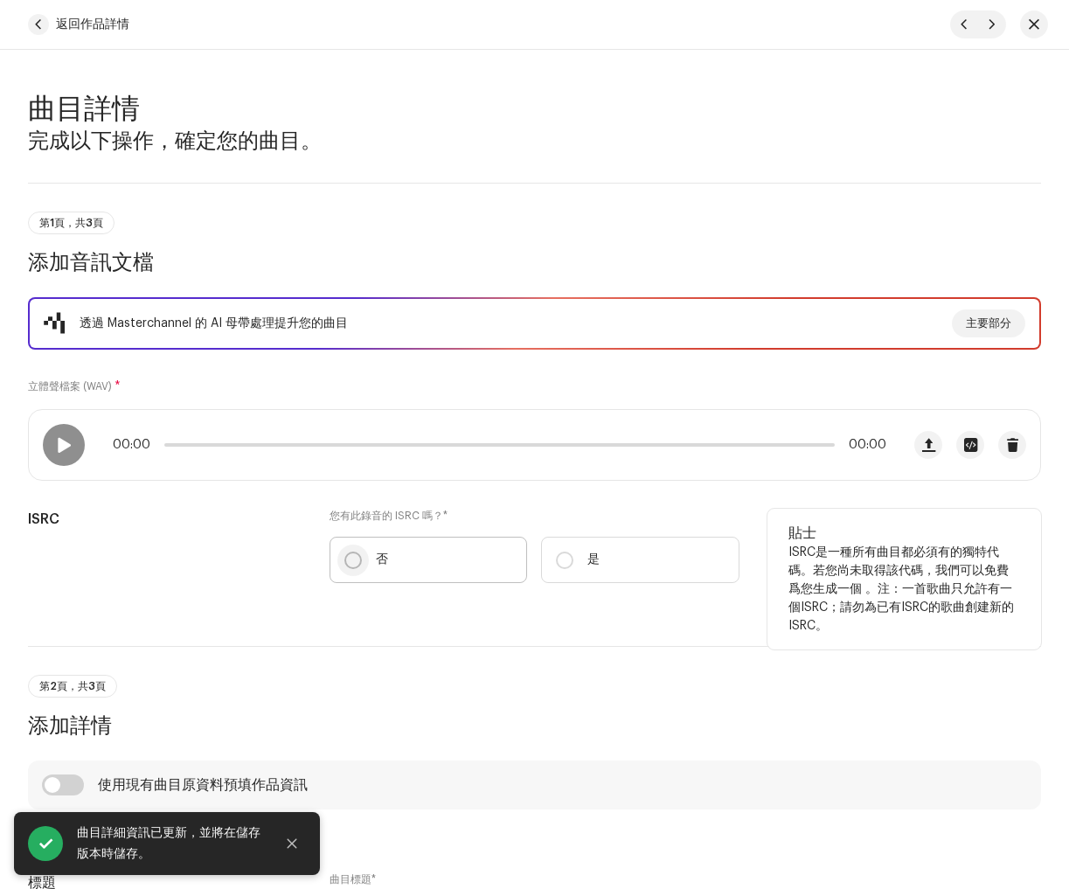
click at [351, 565] on input "否" at bounding box center [352, 560] width 17 height 17
radio input "true"
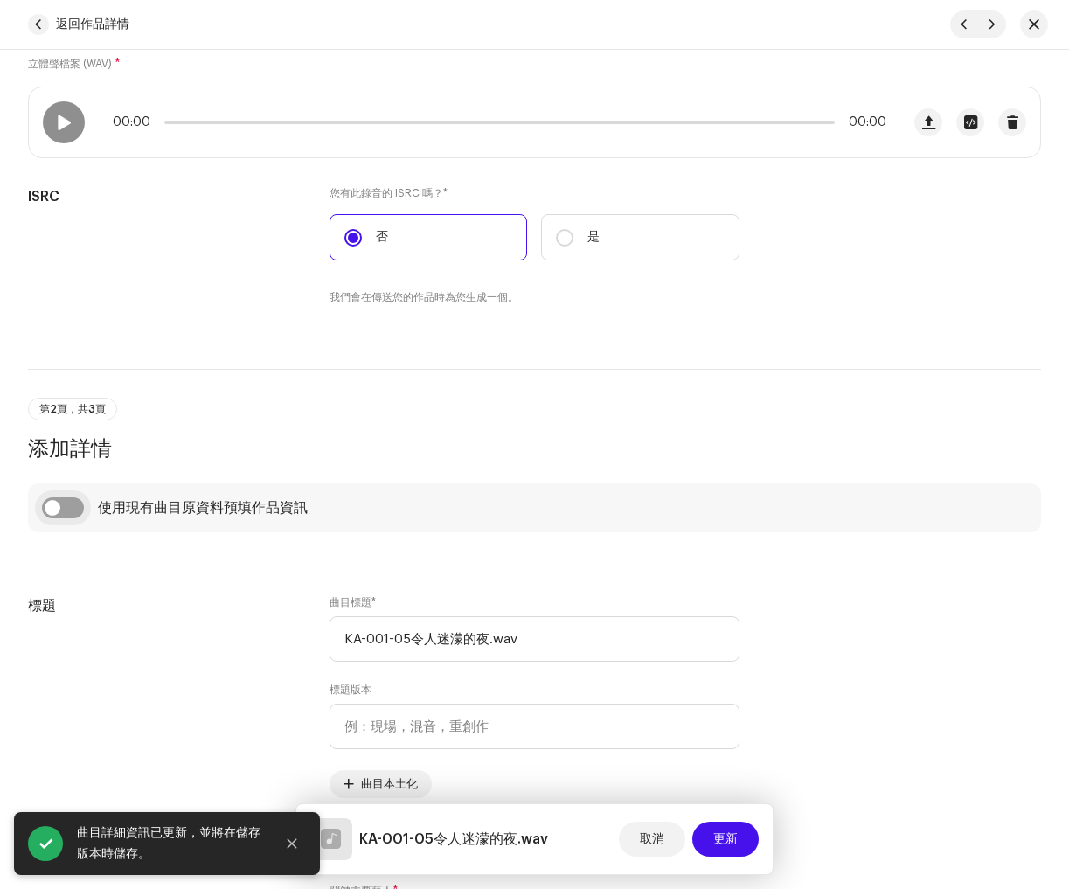
scroll to position [330, 0]
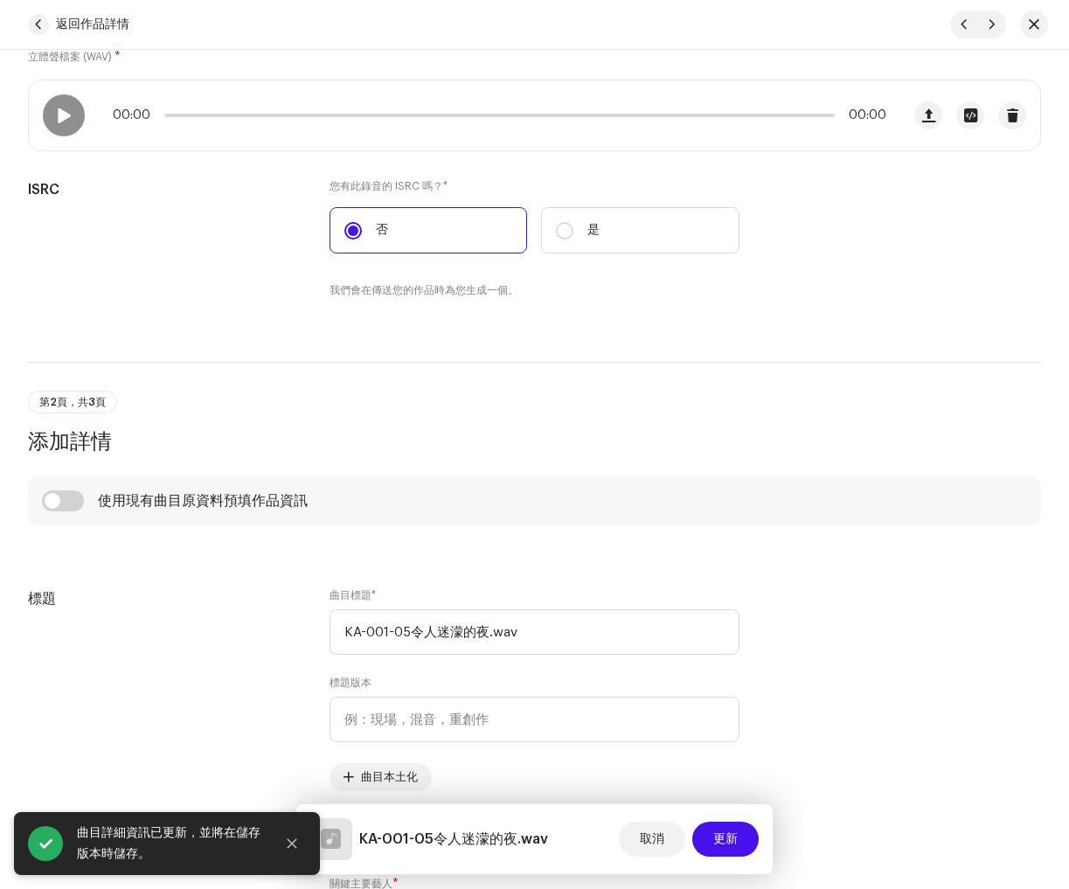
drag, startPoint x: 68, startPoint y: 498, endPoint x: 344, endPoint y: 615, distance: 300.1
click at [68, 498] on input "checkbox" at bounding box center [63, 500] width 42 height 21
checkbox input "true"
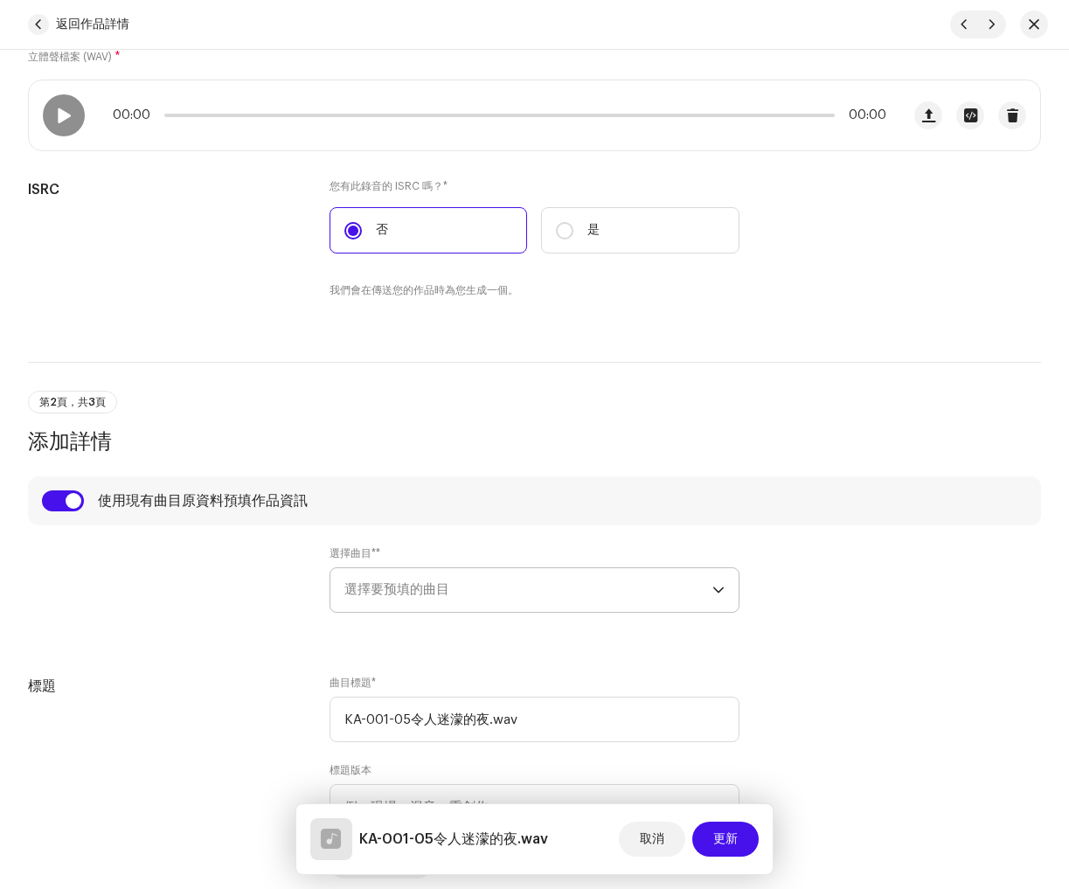
click at [495, 603] on span "選擇要预填的曲目" at bounding box center [528, 590] width 368 height 44
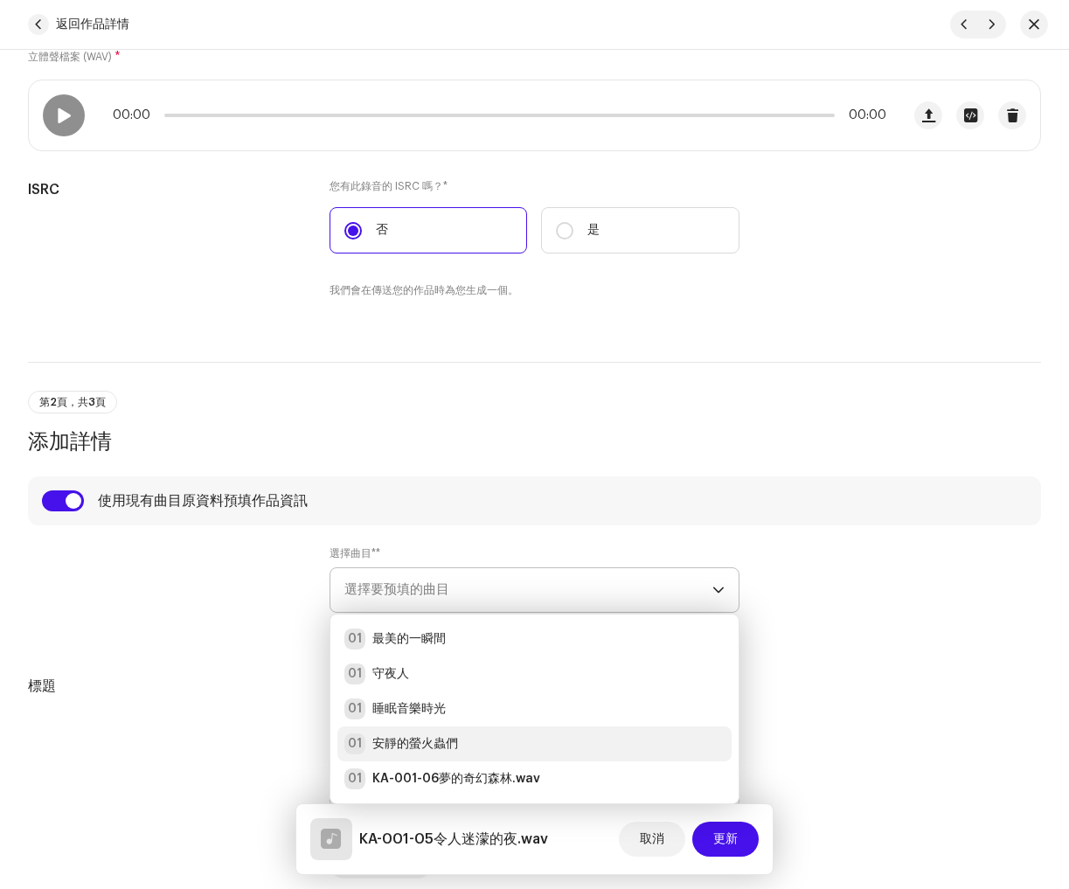
click at [449, 736] on strong "安靜的螢火蟲們" at bounding box center [415, 743] width 86 height 17
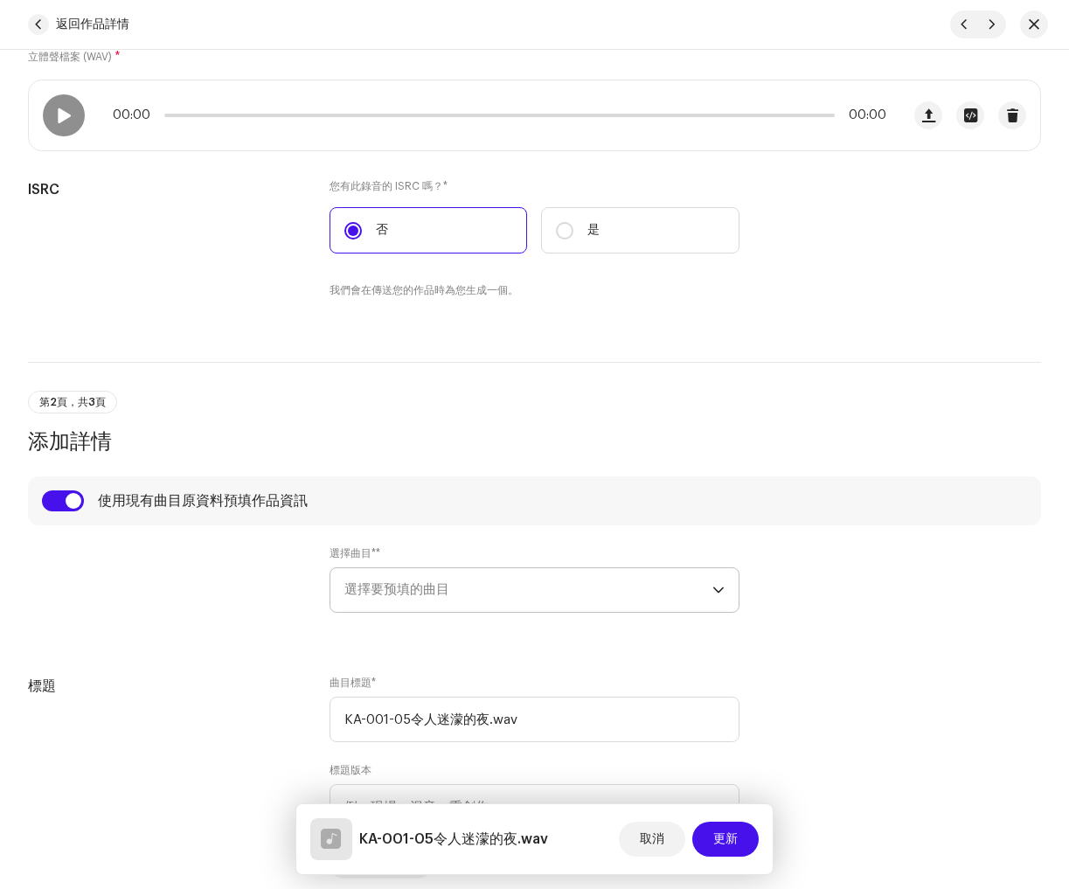
type input "安靜的螢火蟲們"
radio input "true"
type input "睡眠島嶼"
radio input "false"
radio input "true"
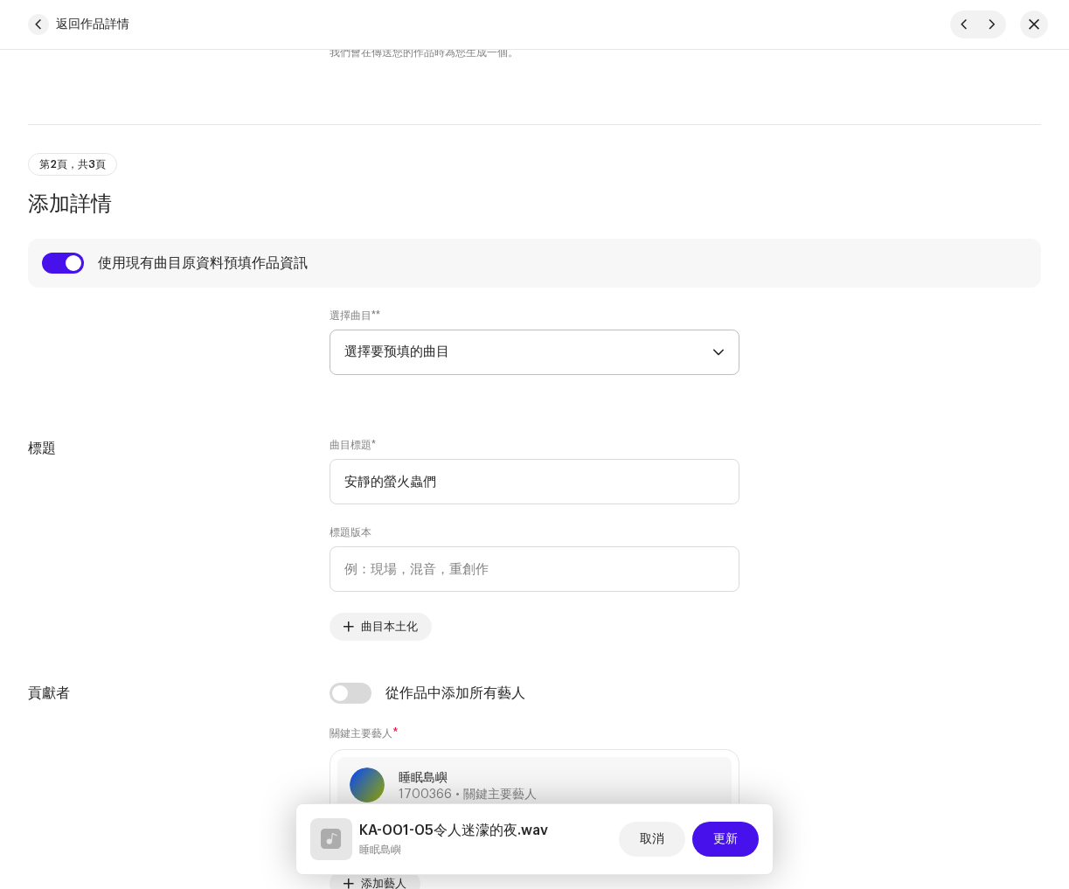
scroll to position [574, 0]
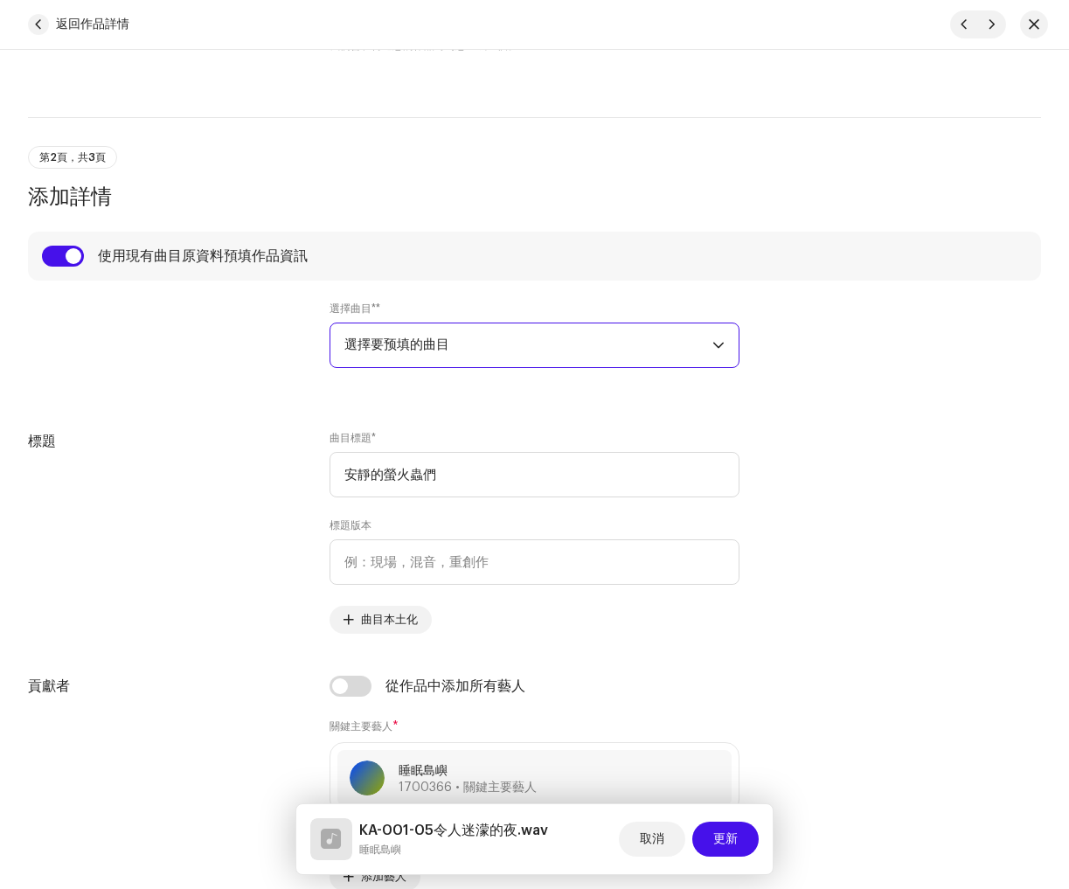
click at [500, 344] on span "選擇要预填的曲目" at bounding box center [528, 345] width 368 height 44
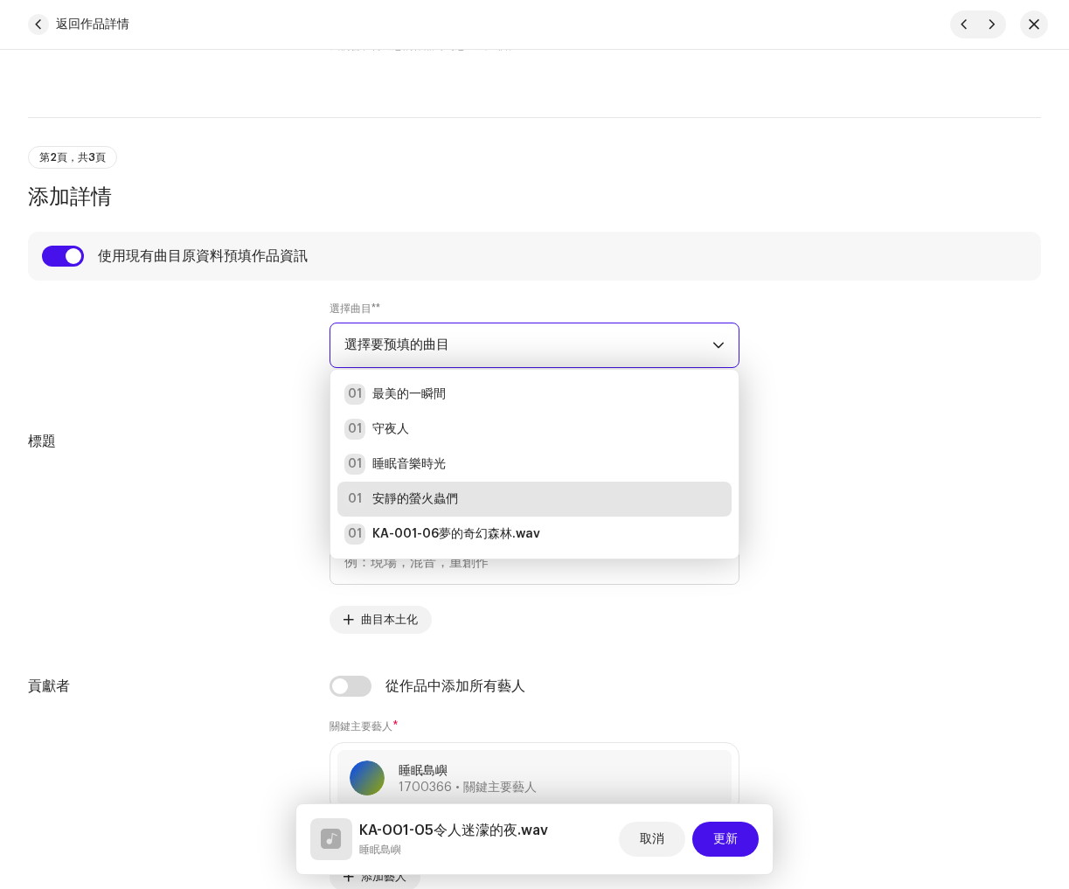
click at [499, 344] on span "選擇要预填的曲目" at bounding box center [528, 345] width 368 height 44
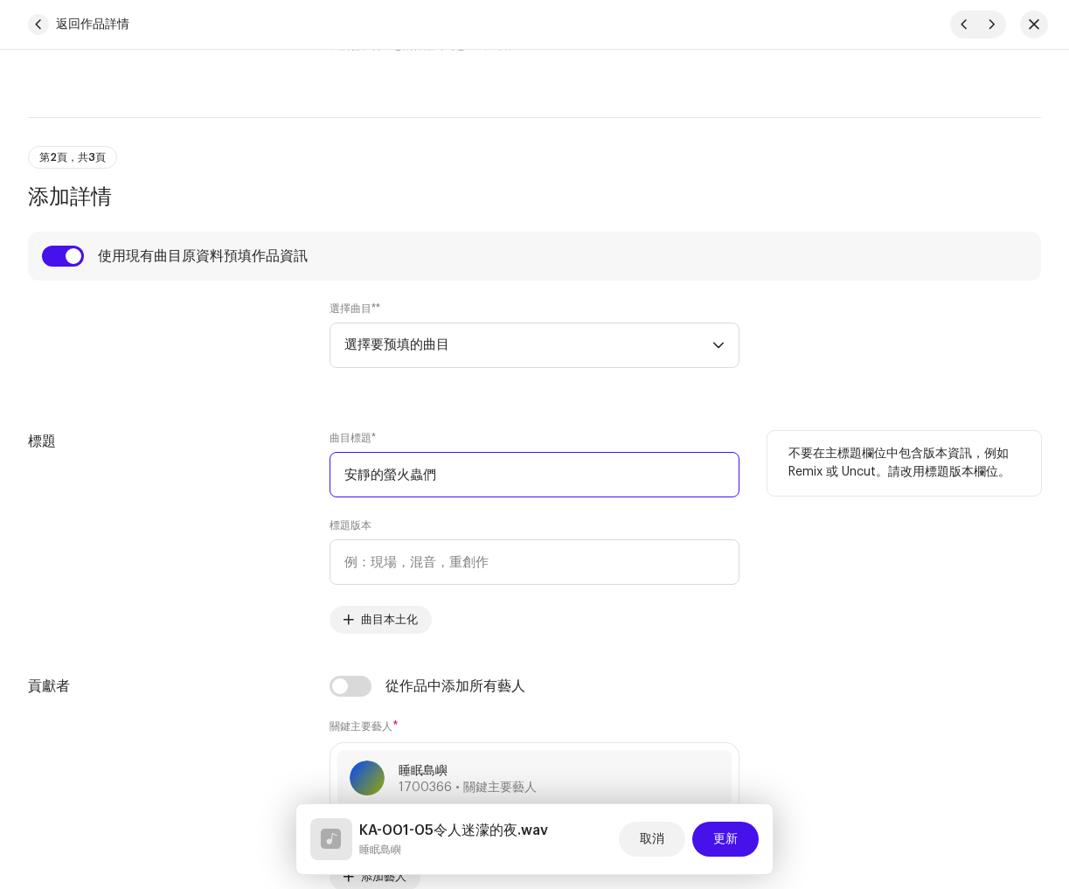
drag, startPoint x: 414, startPoint y: 469, endPoint x: 117, endPoint y: 441, distance: 298.5
click at [117, 441] on div "標題 曲目標題 * 安靜的螢火蟲們 標題版本 曲目本土化 不要在主標題欄位中包含版本資訊，例如 Remix 或 Uncut。請改用標題版本欄位。" at bounding box center [534, 532] width 1013 height 203
paste input "令人迷濛的夜"
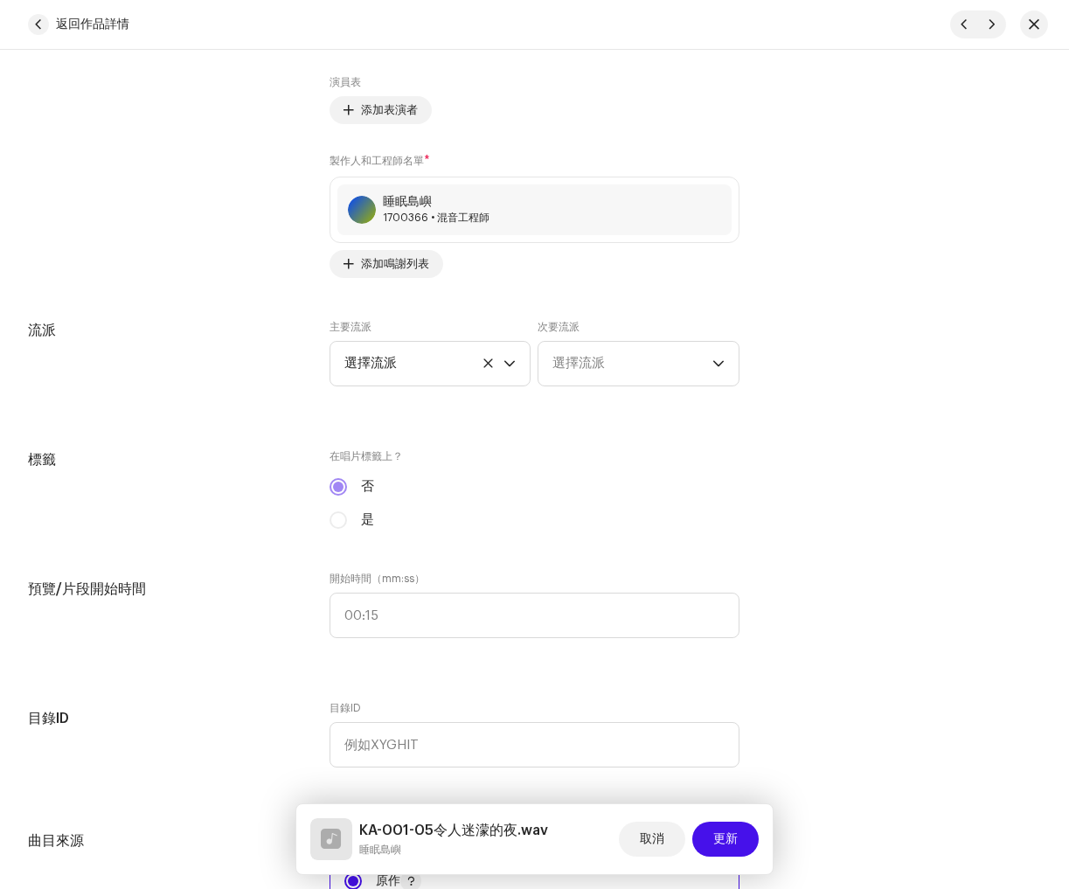
scroll to position [1446, 0]
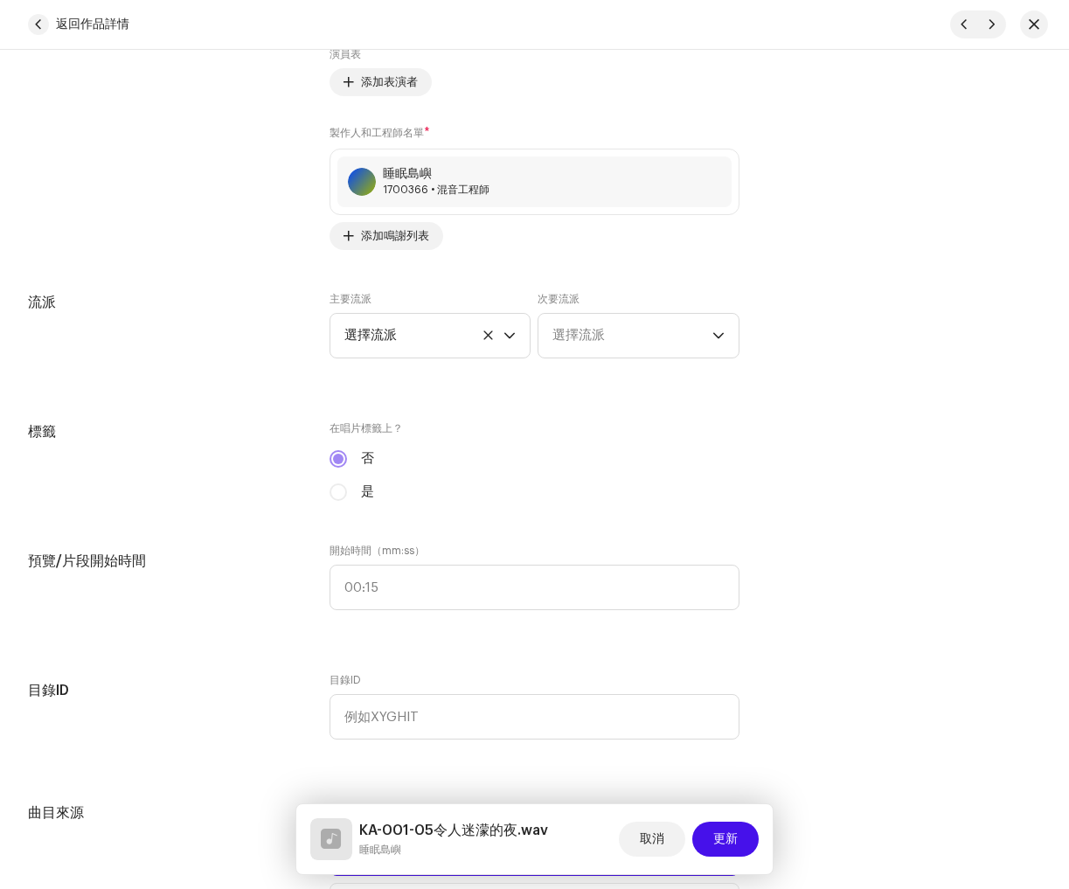
type input "令人迷濛的夜"
drag, startPoint x: 410, startPoint y: 331, endPoint x: 422, endPoint y: 358, distance: 29.7
click at [410, 331] on span "選擇流派" at bounding box center [424, 336] width 160 height 44
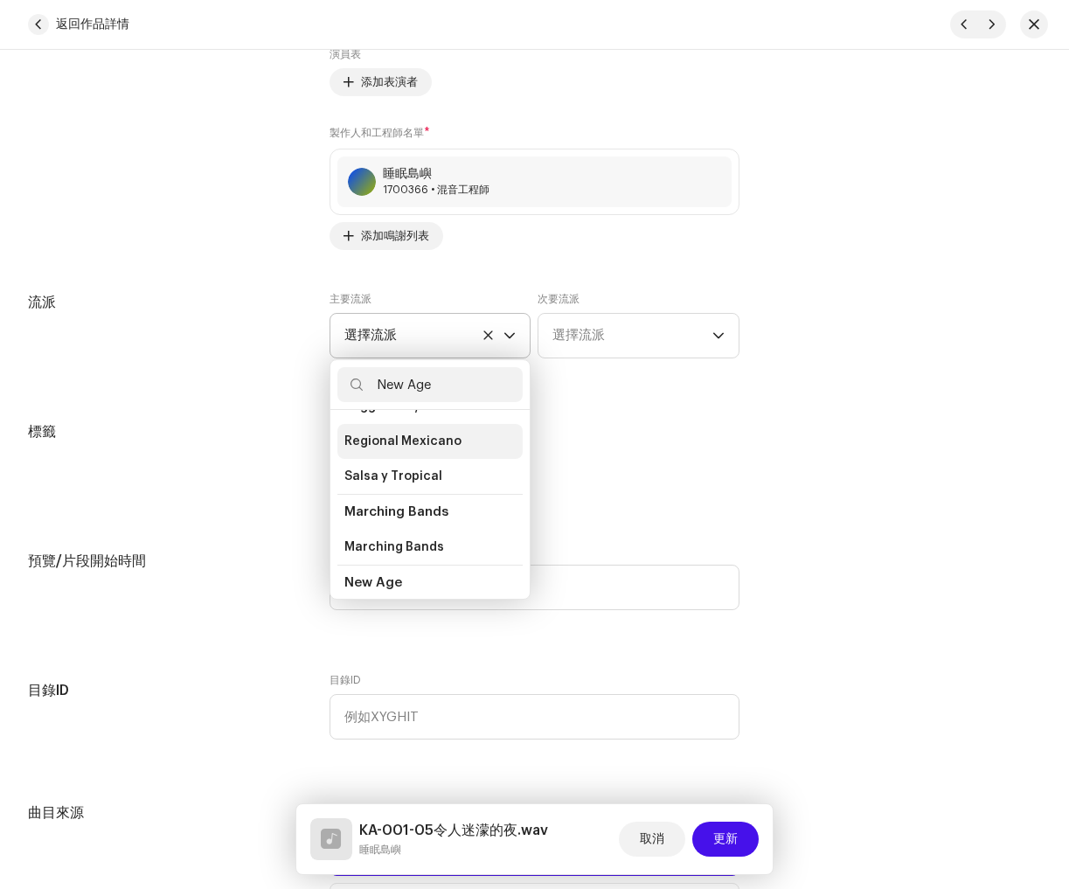
scroll to position [0, 0]
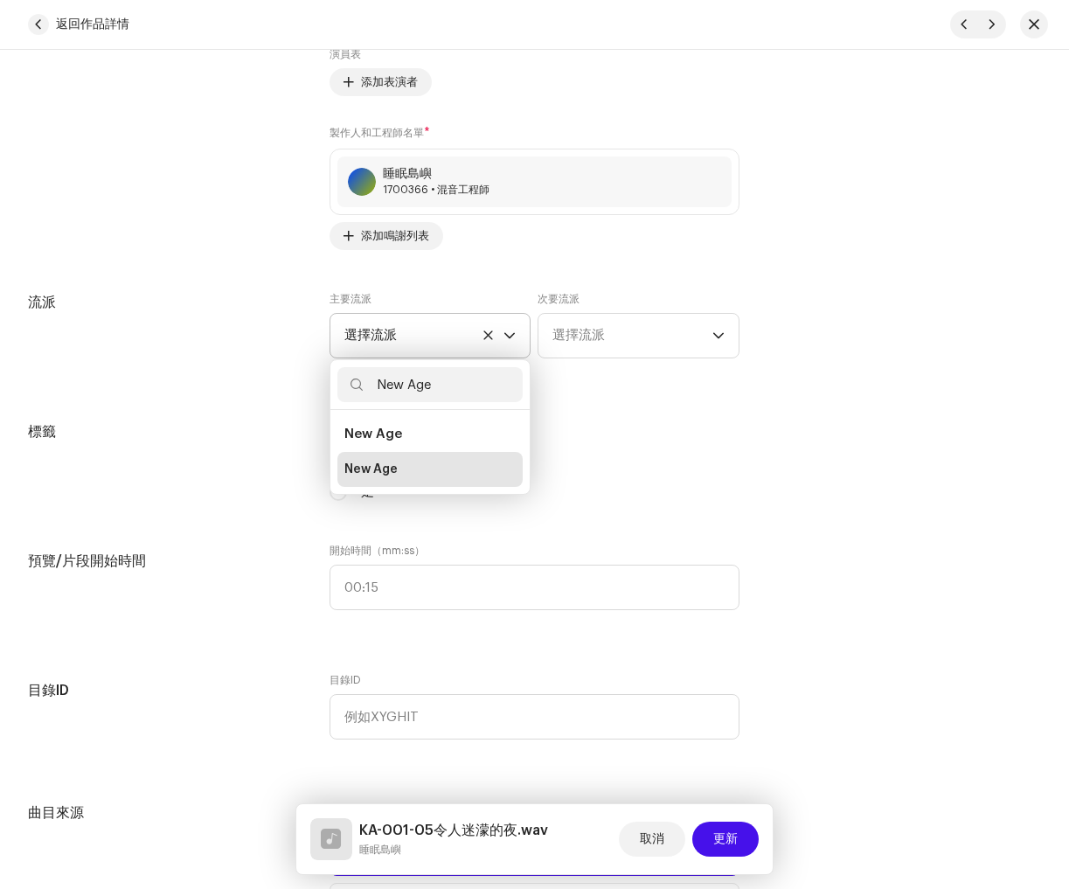
type input "New Age"
click at [413, 471] on li "New Age" at bounding box center [430, 469] width 186 height 35
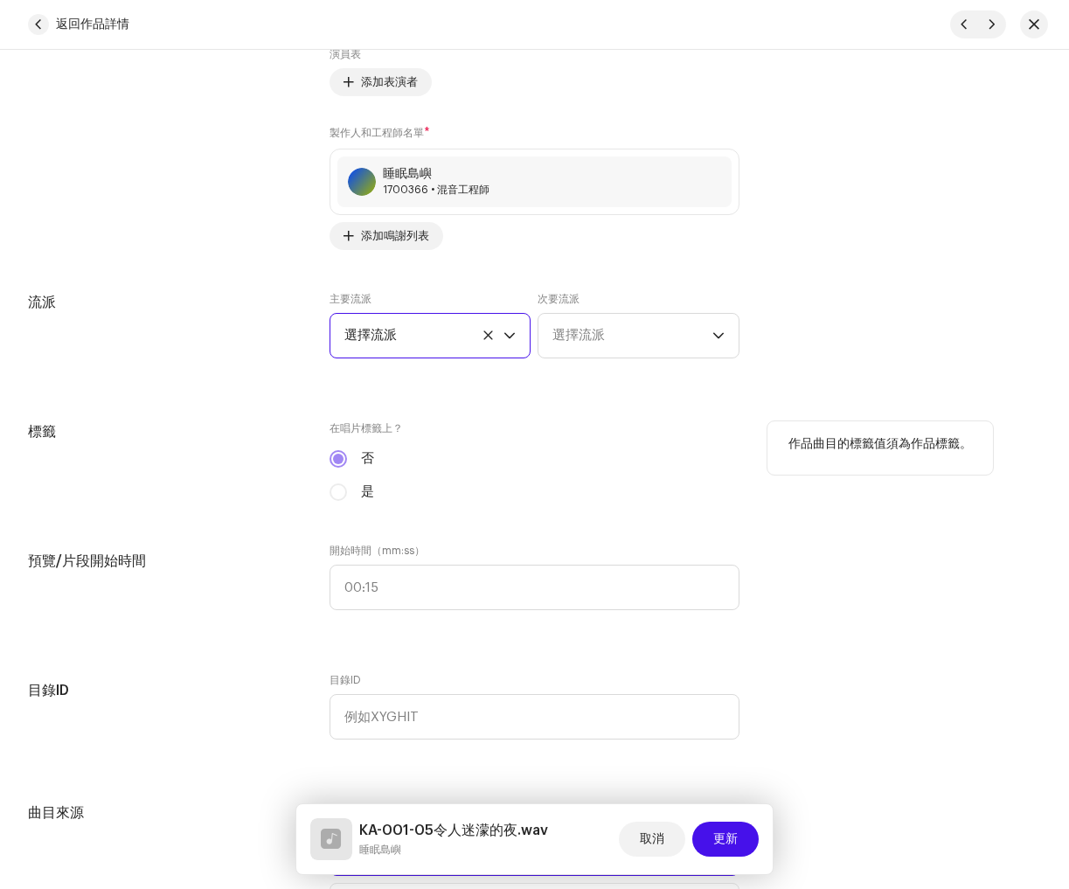
click at [589, 469] on div "否" at bounding box center [535, 458] width 410 height 19
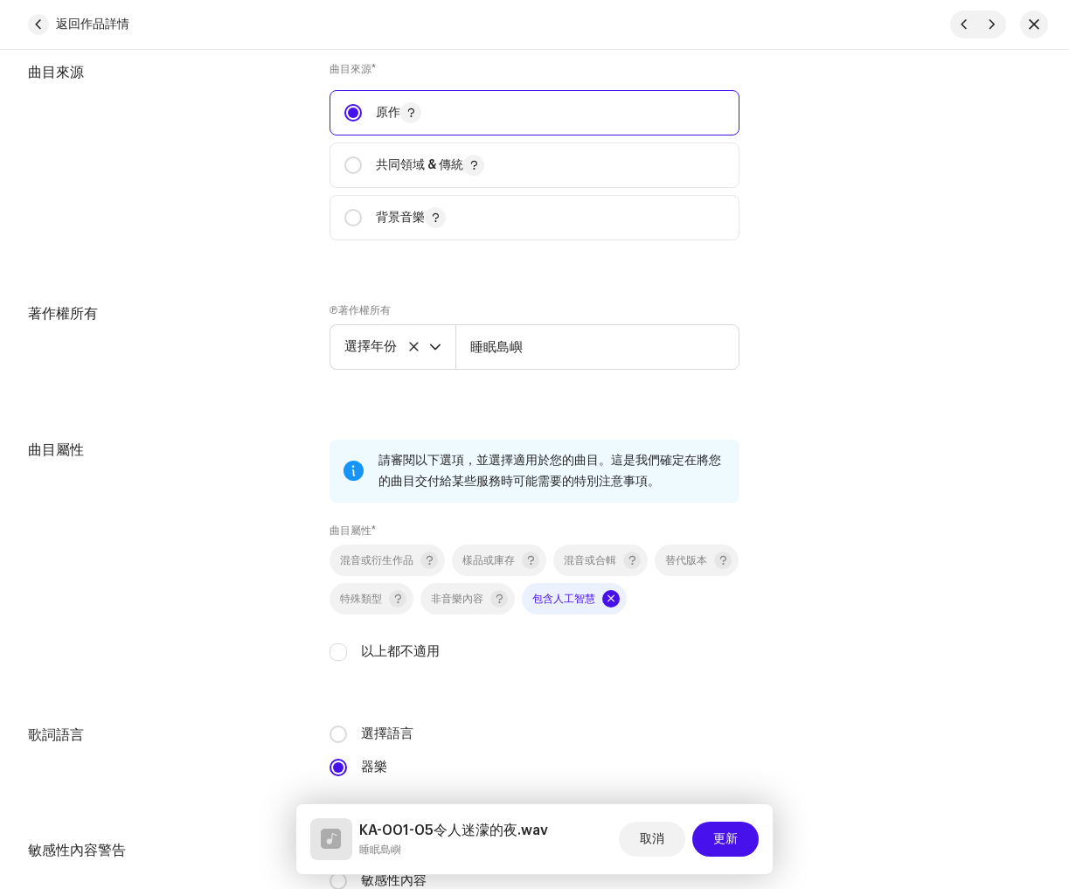
scroll to position [2216, 0]
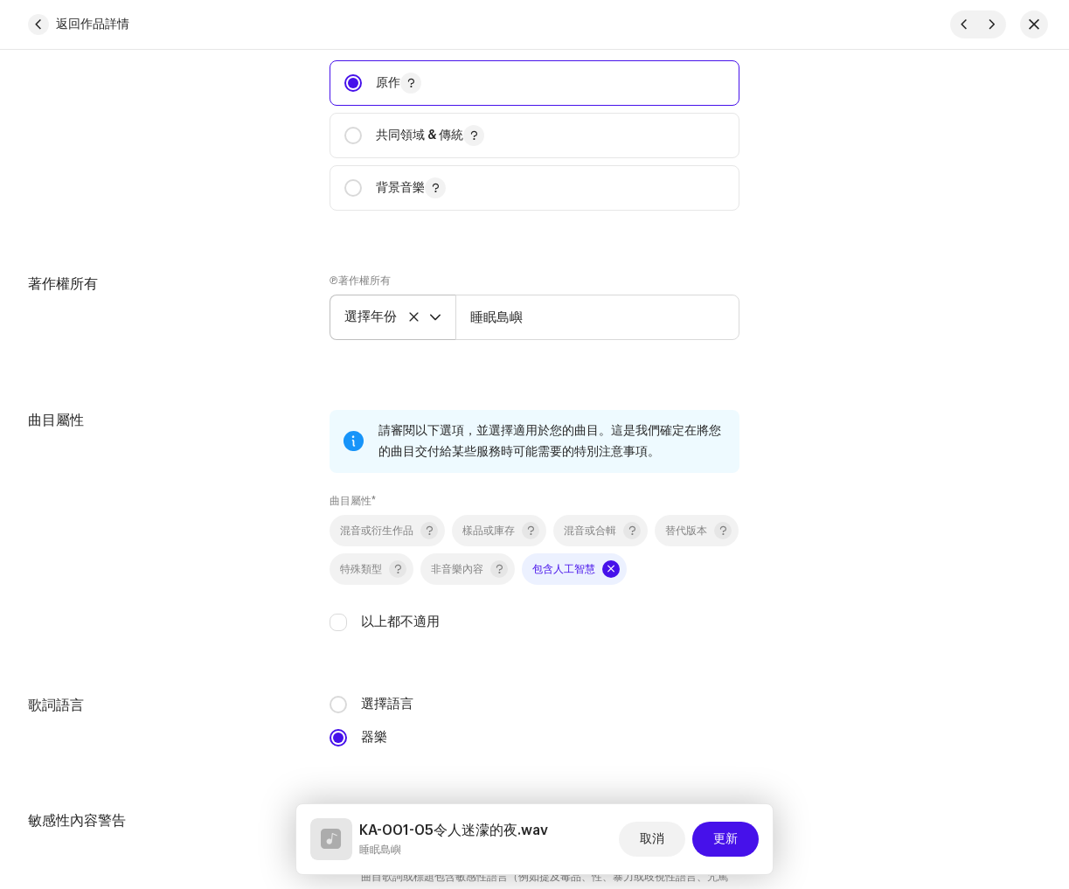
click at [380, 323] on font "選擇年份" at bounding box center [370, 316] width 52 height 13
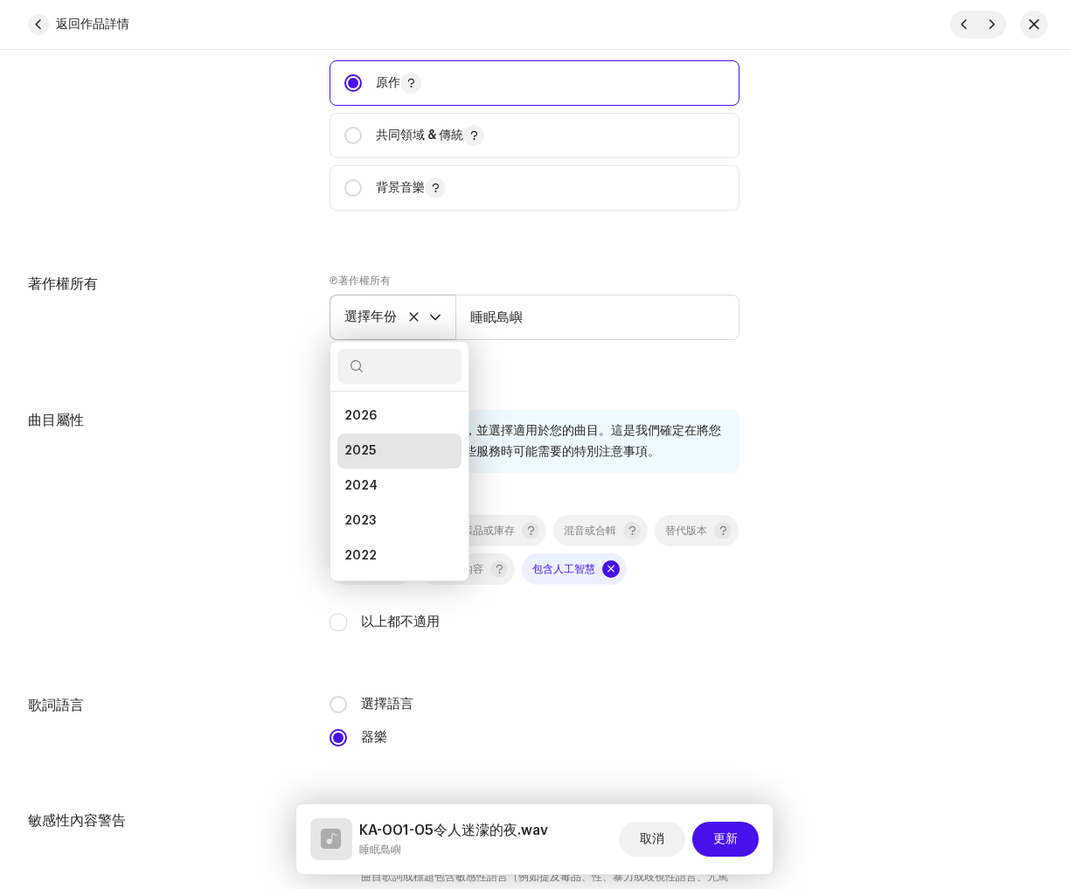
scroll to position [7, 0]
click at [375, 448] on li "2025" at bounding box center [399, 444] width 124 height 35
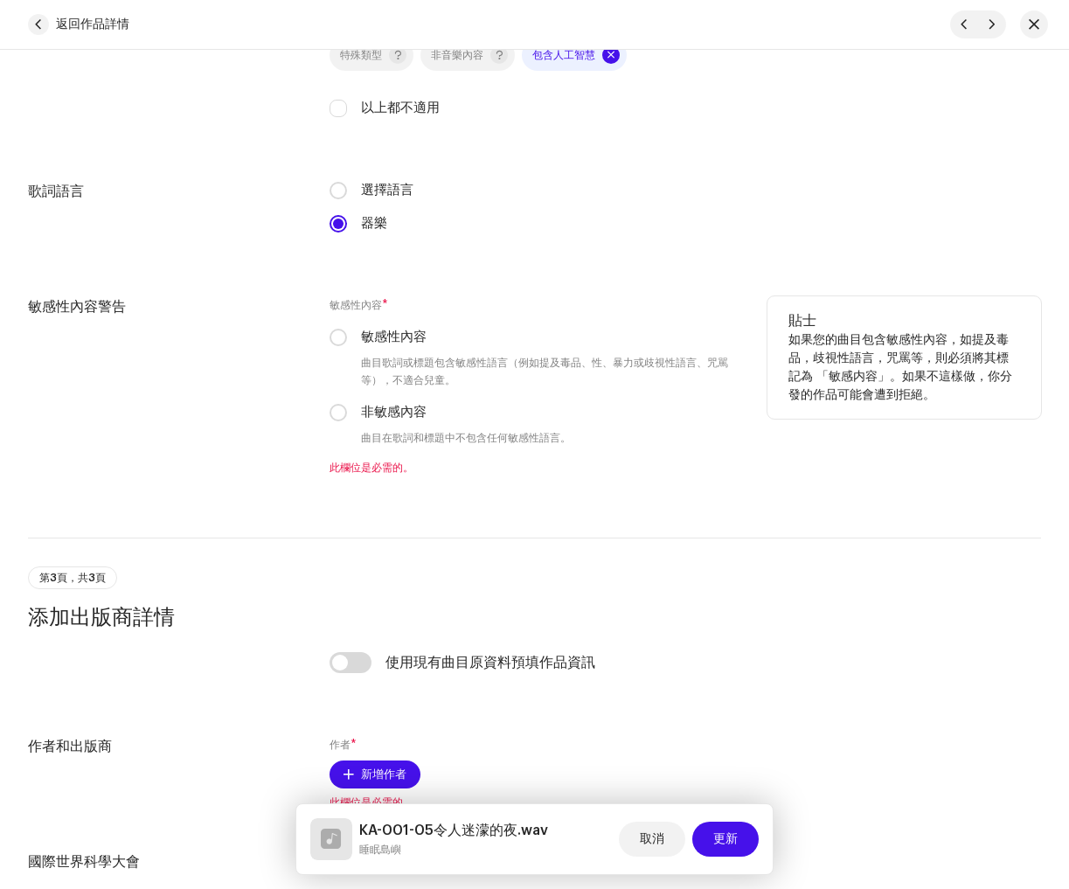
drag, startPoint x: 338, startPoint y: 420, endPoint x: 415, endPoint y: 476, distance: 95.6
click at [338, 420] on input "非敏感內容" at bounding box center [338, 412] width 17 height 17
radio input "true"
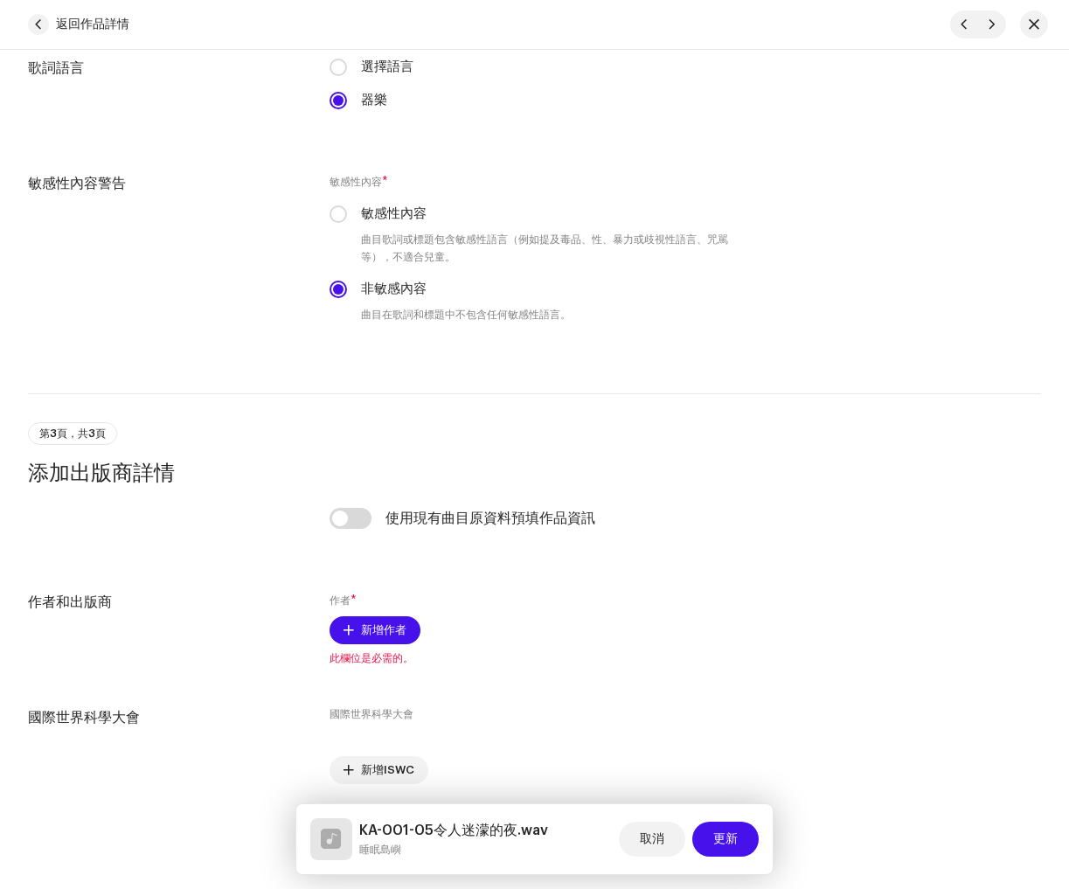
scroll to position [2906, 0]
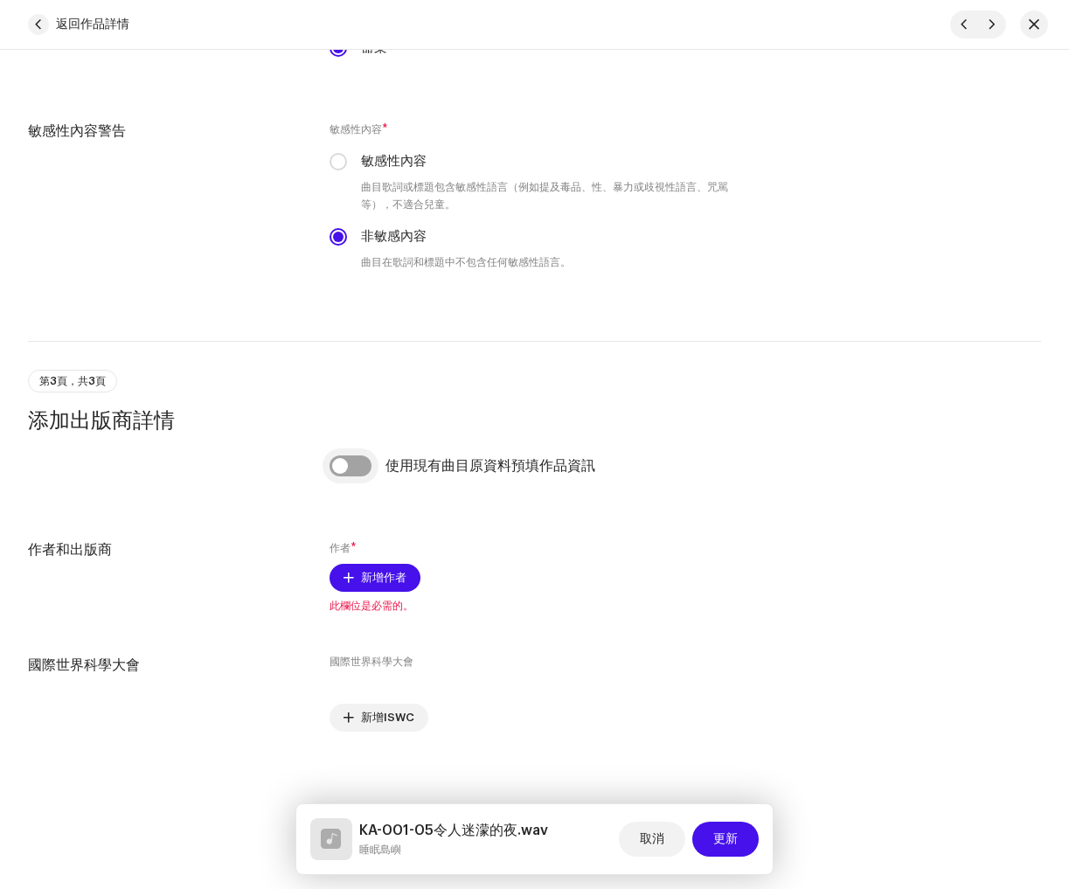
click at [362, 469] on input "checkbox" at bounding box center [351, 465] width 42 height 21
checkbox input "true"
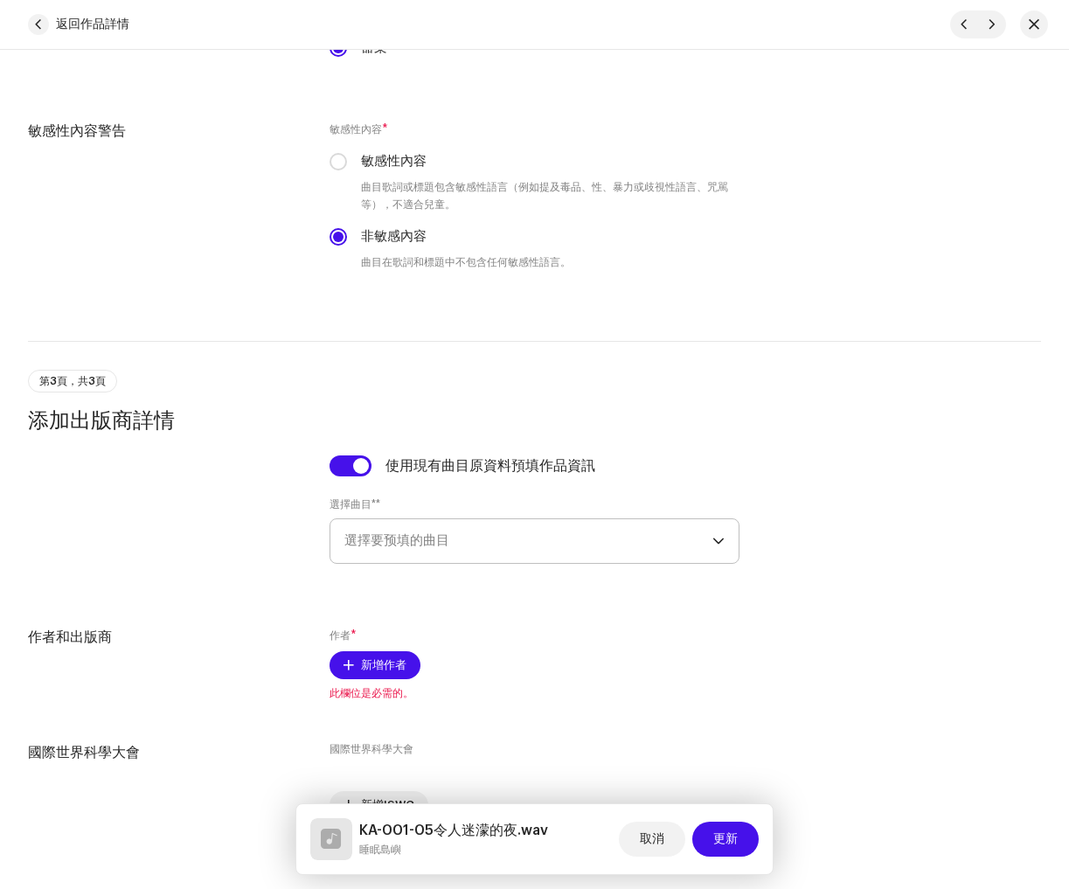
click at [482, 538] on span "選擇要预填的曲目" at bounding box center [528, 541] width 368 height 44
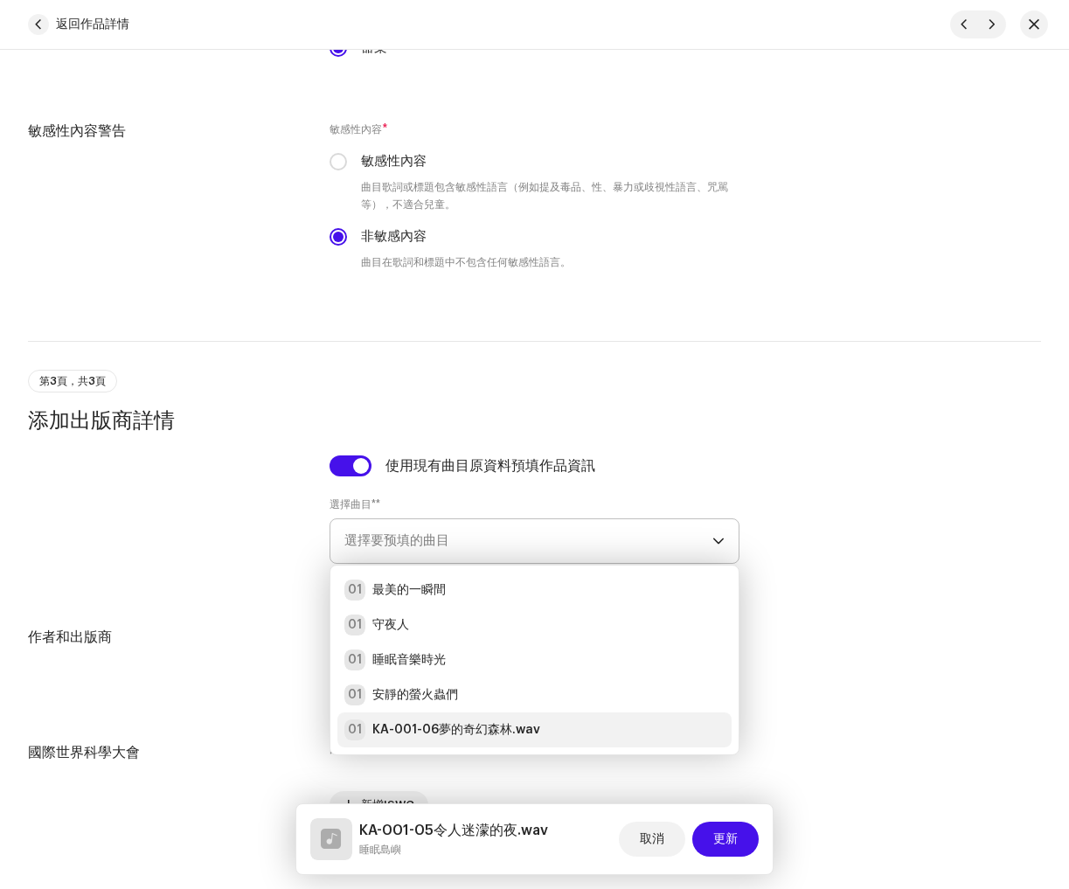
click at [504, 702] on div "01 安靜的螢火蟲們" at bounding box center [534, 694] width 380 height 21
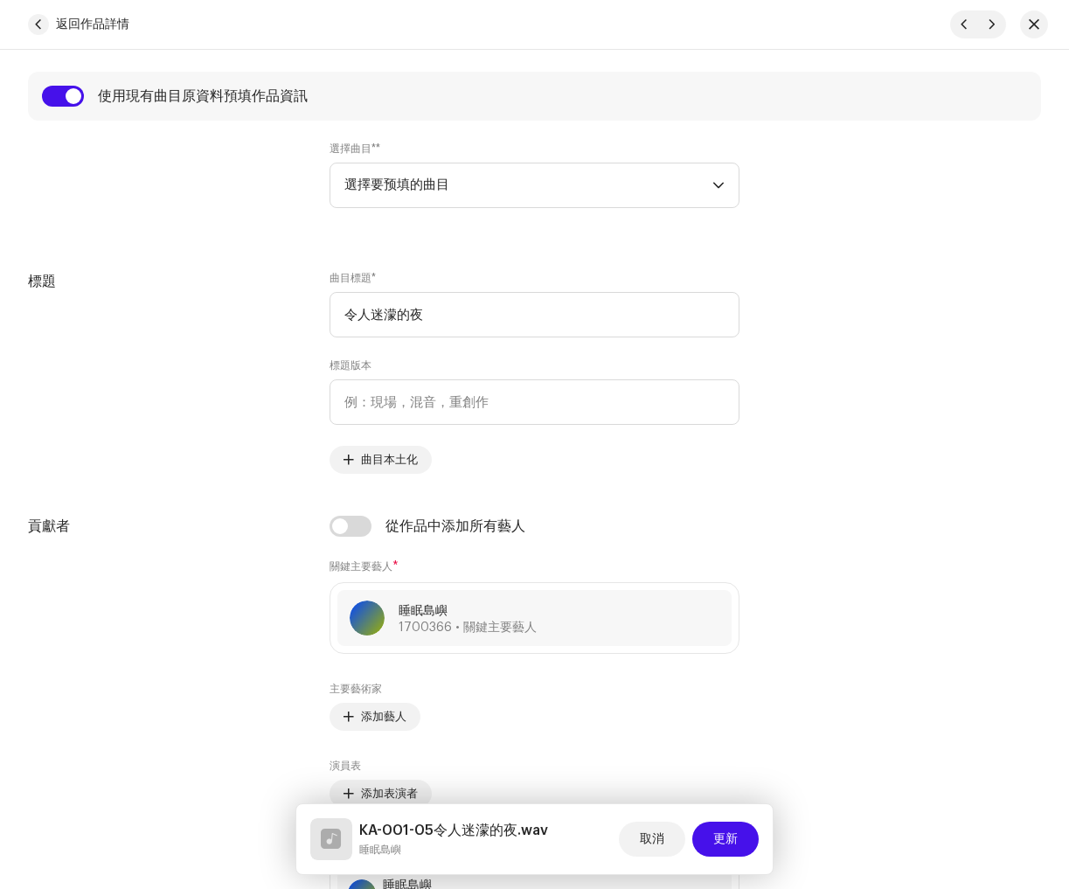
scroll to position [707, 0]
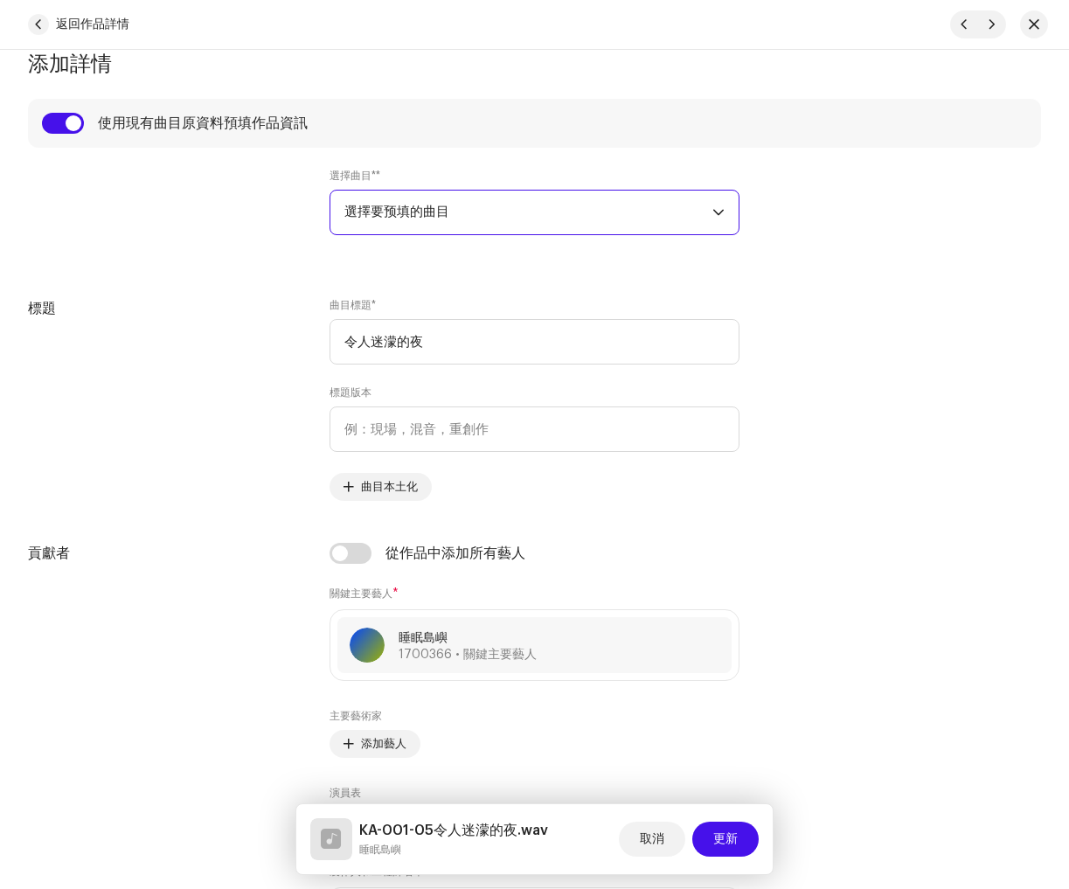
click at [535, 231] on span "選擇要预填的曲目" at bounding box center [528, 213] width 368 height 44
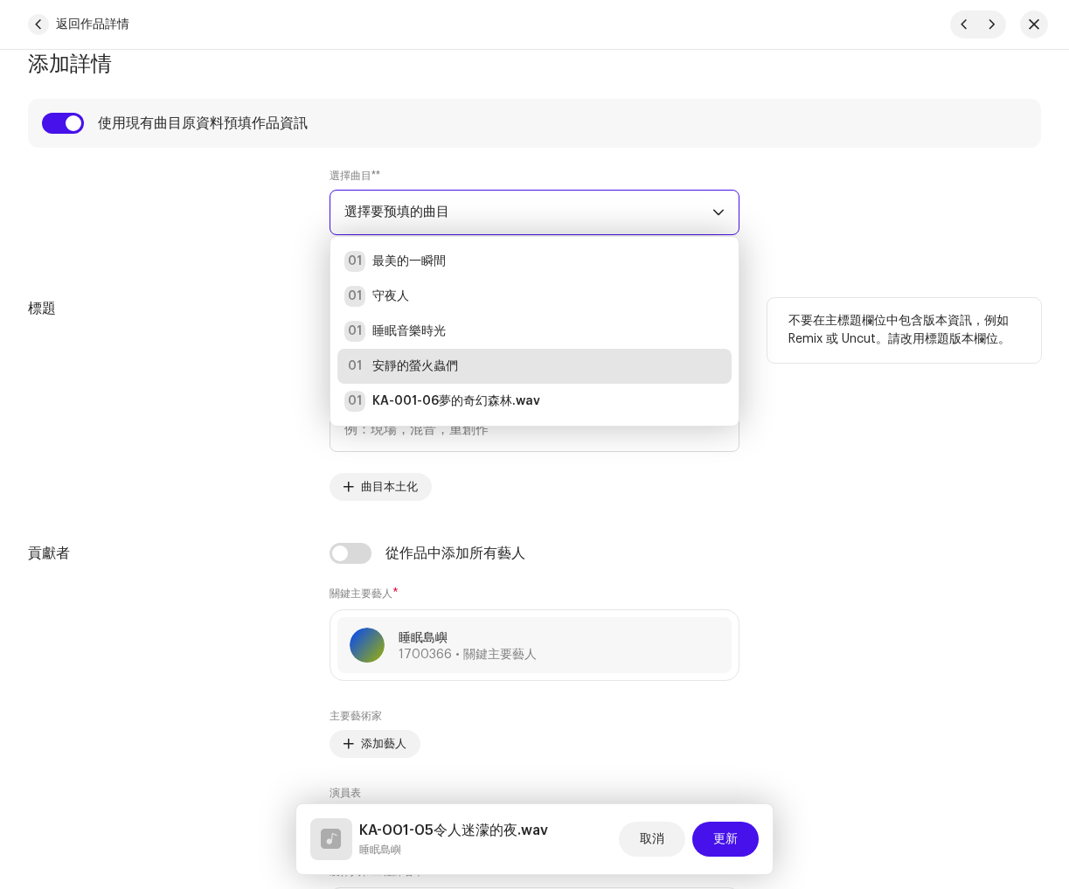
scroll to position [28, 0]
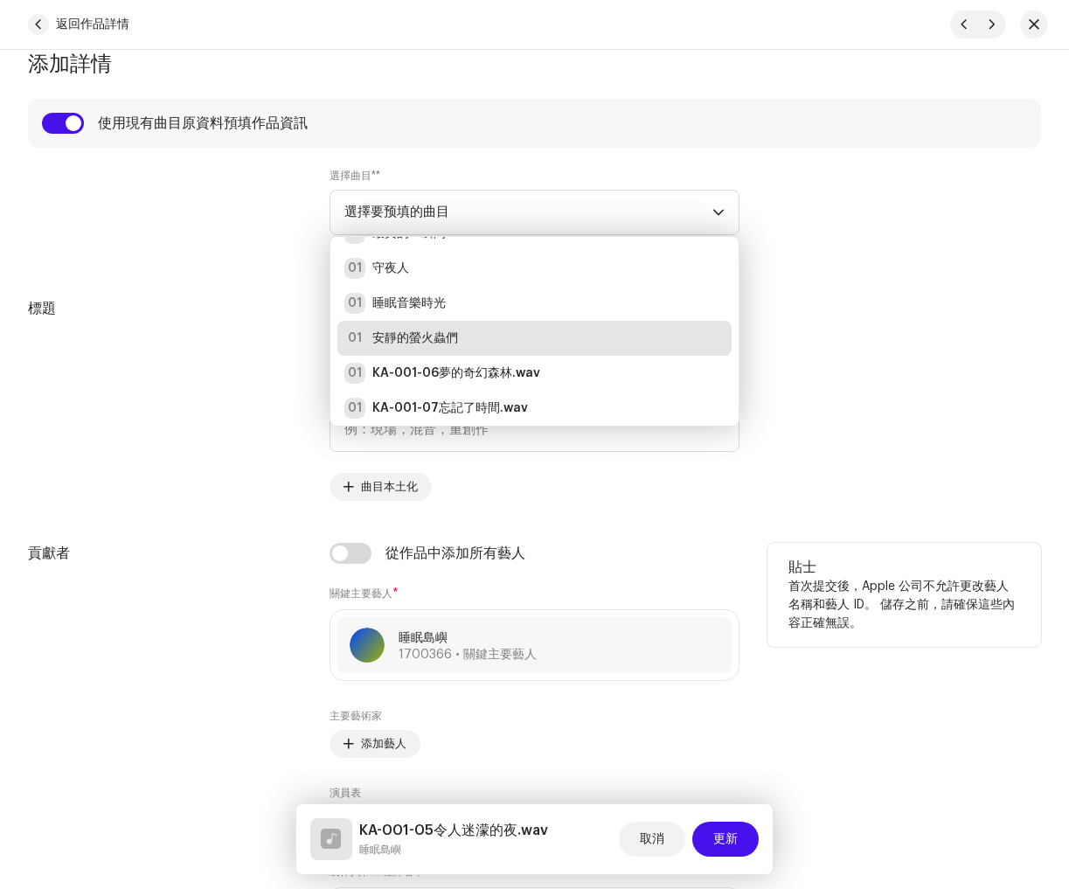
click at [715, 550] on div "從作品中添加所有藝人" at bounding box center [535, 553] width 410 height 21
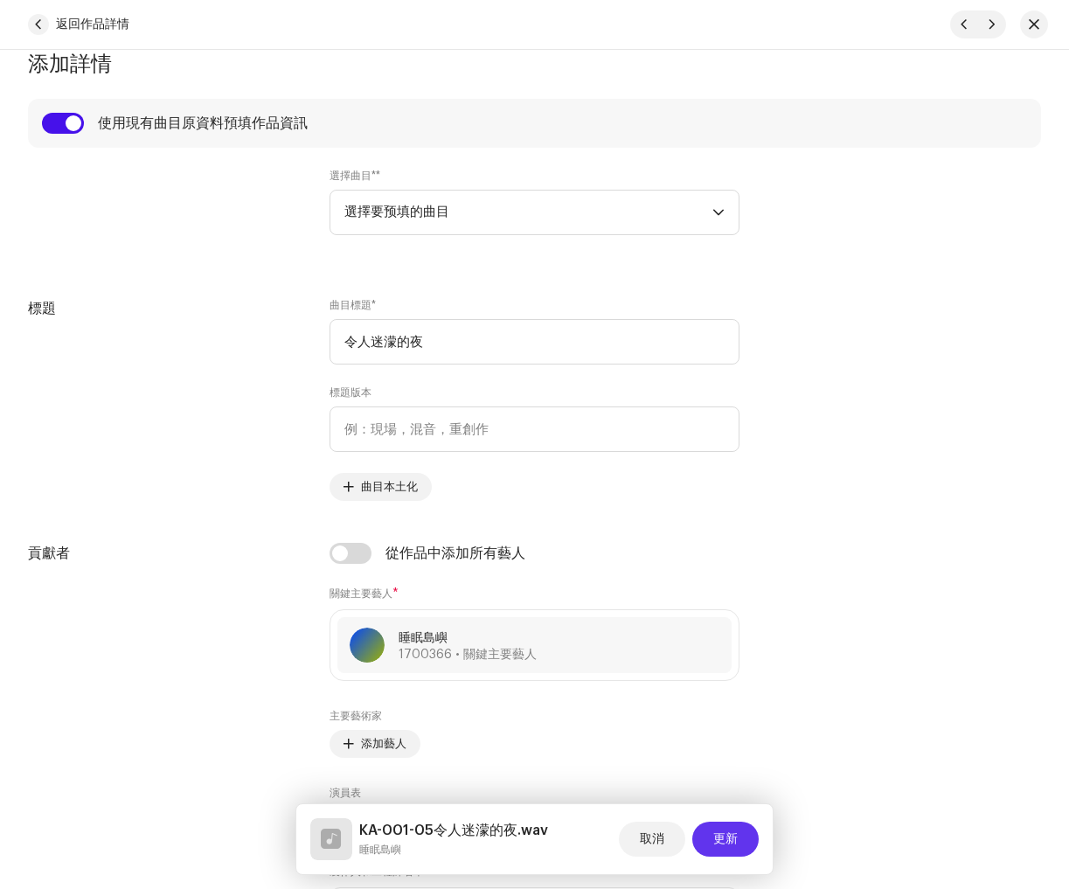
click at [726, 837] on font "更新" at bounding box center [725, 839] width 24 height 12
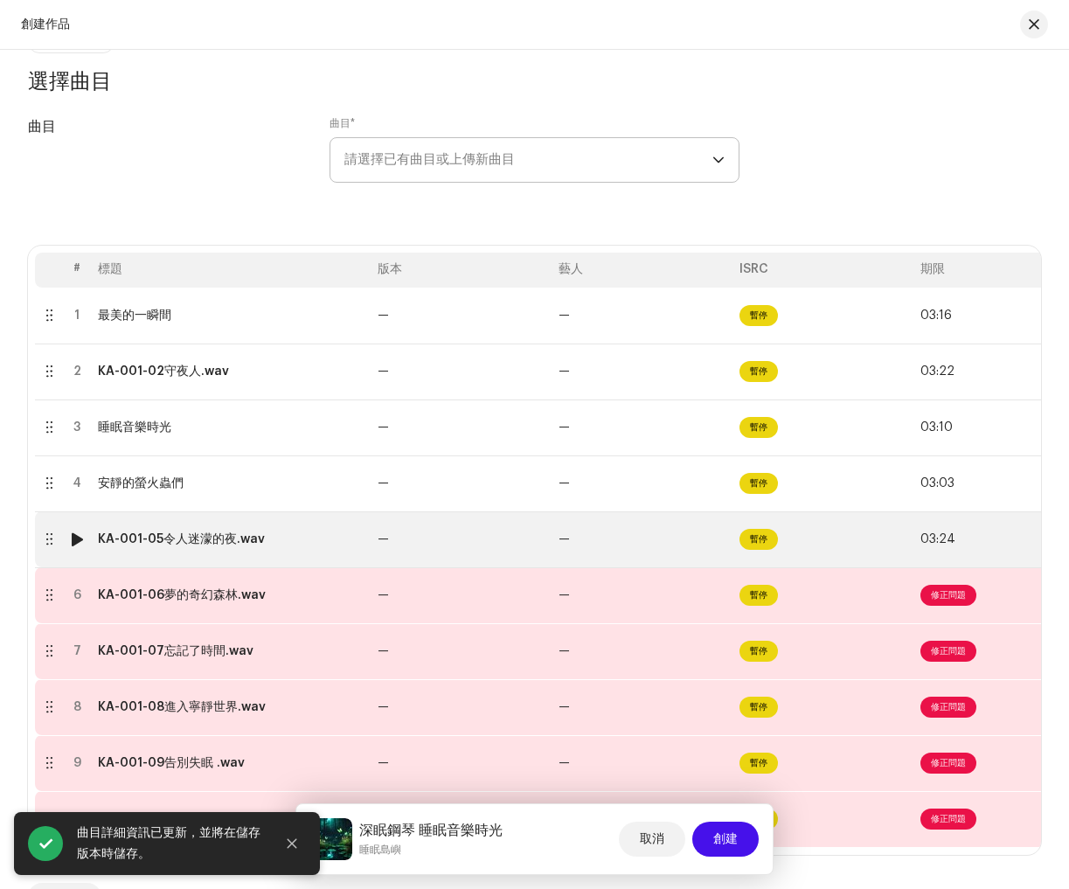
click at [227, 537] on font "KA-001-05令人迷濛的夜.wav" at bounding box center [181, 539] width 167 height 12
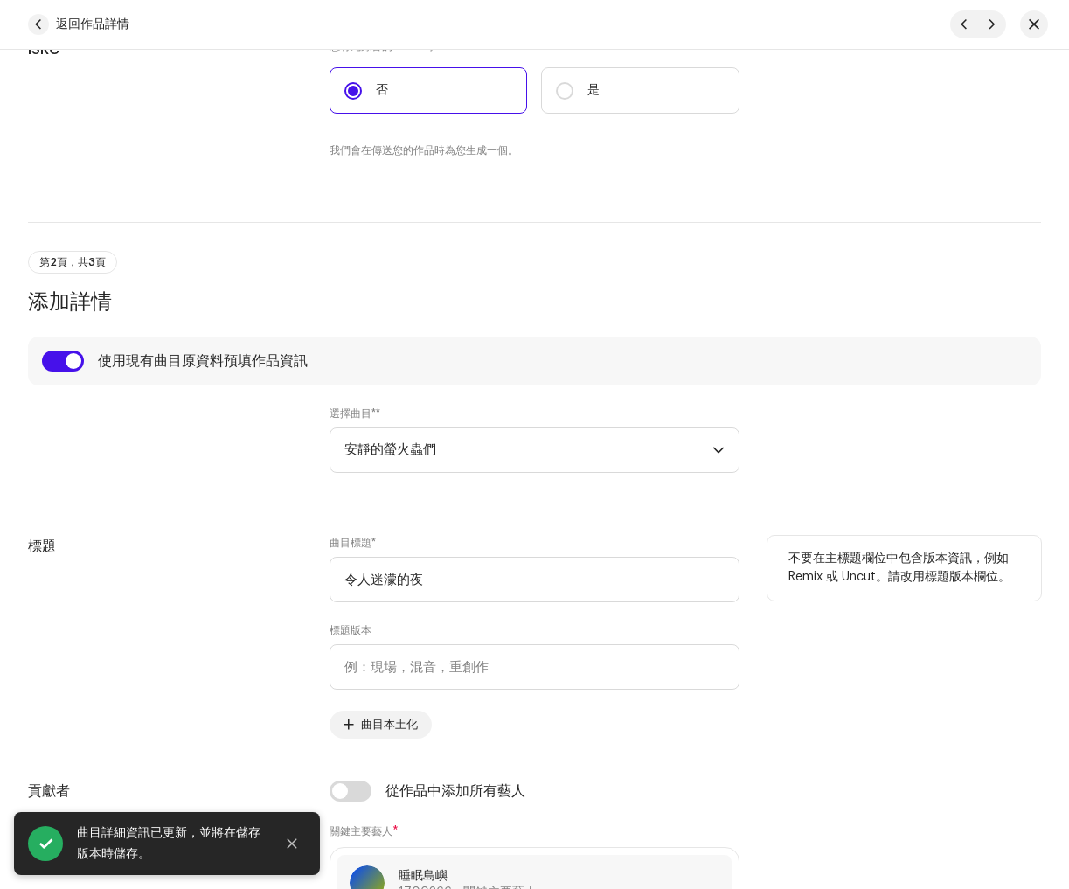
scroll to position [559, 0]
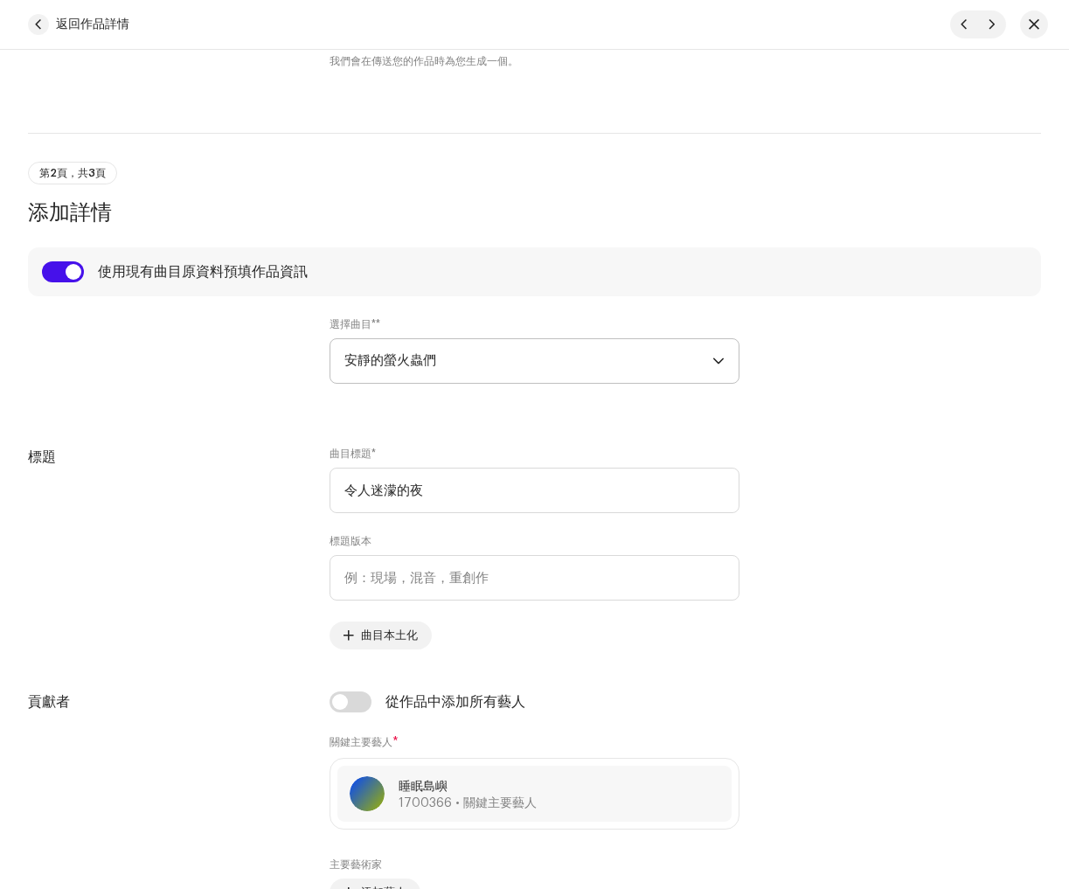
click at [483, 358] on span "安靜的螢火蟲們" at bounding box center [528, 361] width 368 height 44
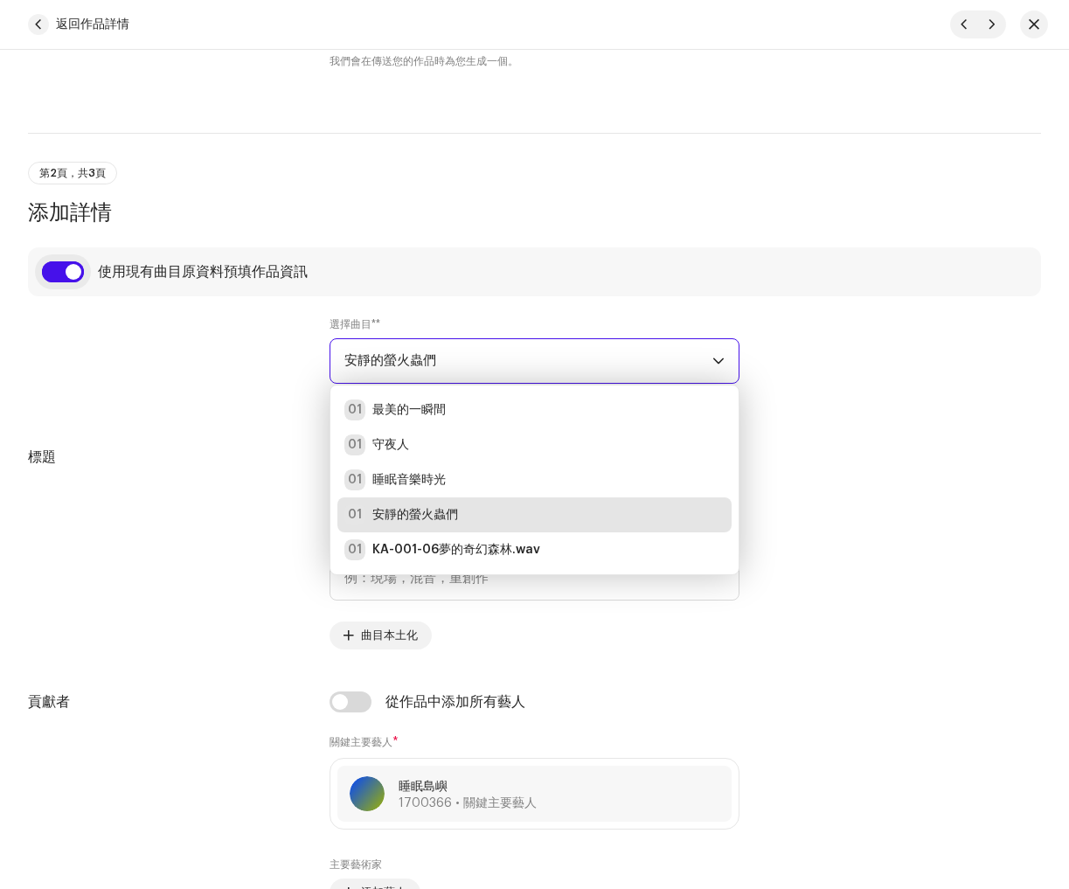
click at [52, 276] on input "checkbox" at bounding box center [63, 271] width 42 height 21
checkbox input "false"
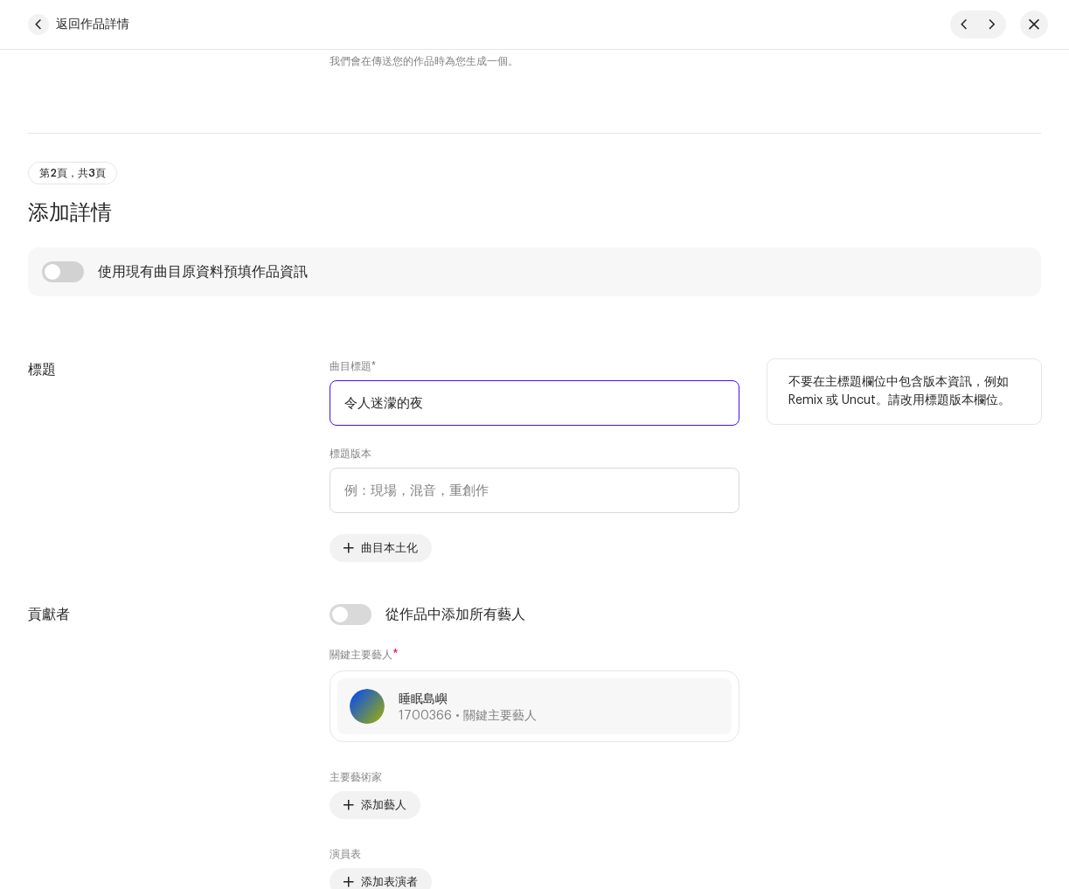
drag, startPoint x: 461, startPoint y: 406, endPoint x: 198, endPoint y: 368, distance: 264.9
click at [198, 368] on div "標題 曲目標題 * 令人迷濛的夜 標題版本 曲目本土化 不要在主標題欄位中包含版本資訊，例如 Remix 或 Uncut。請改用標題版本欄位。" at bounding box center [534, 460] width 1013 height 203
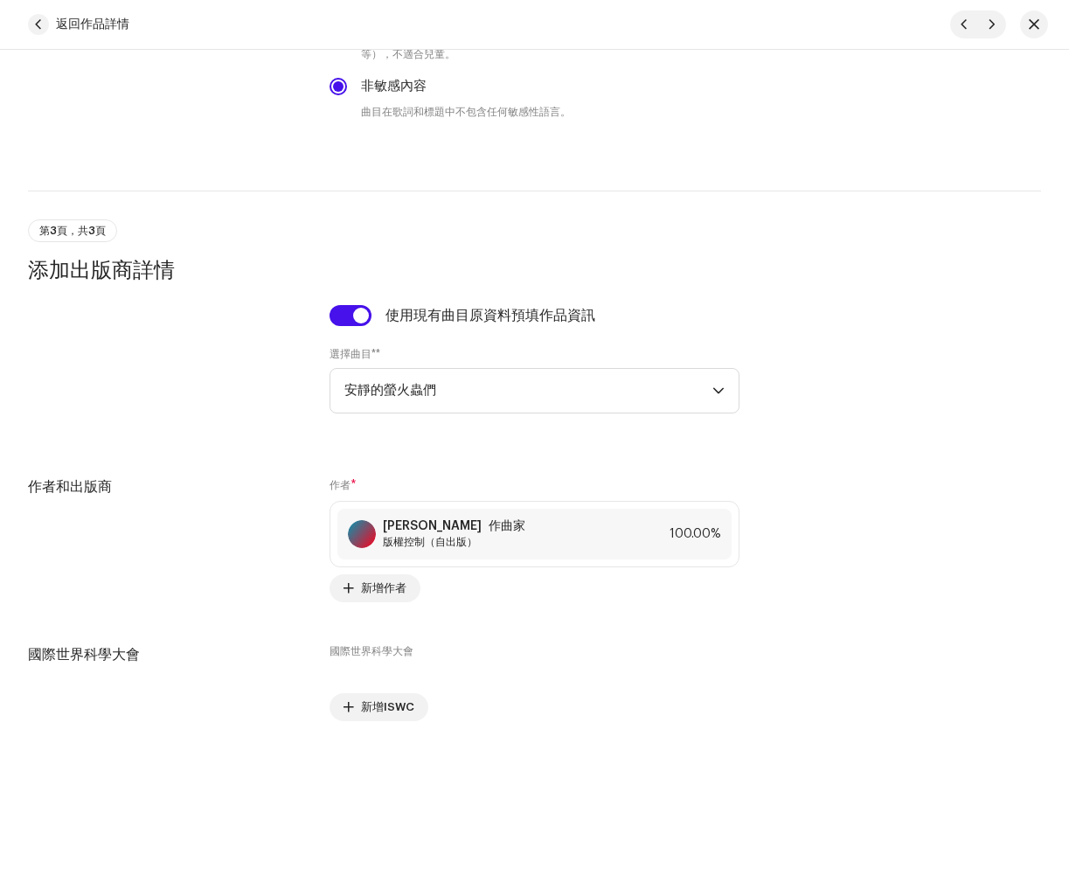
scroll to position [2969, 0]
click at [477, 393] on span "安靜的螢火蟲們" at bounding box center [528, 391] width 368 height 44
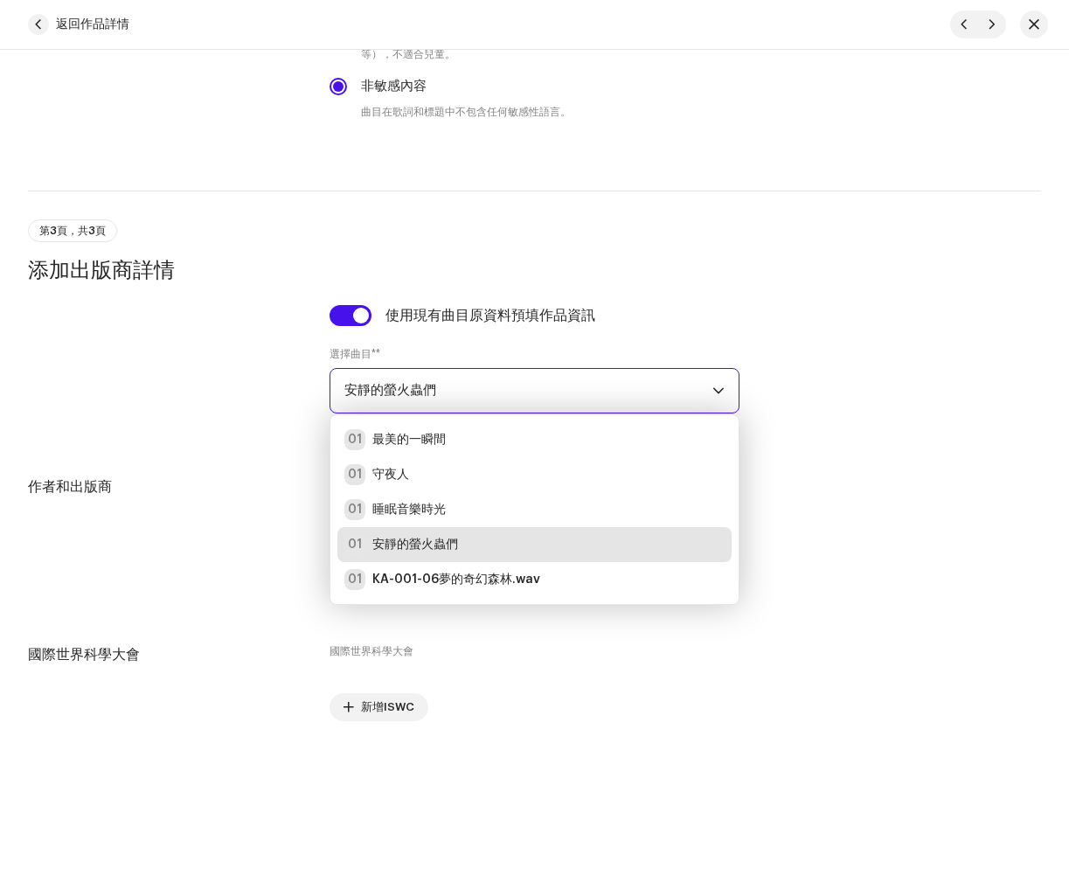
click at [459, 379] on span "安靜的螢火蟲們" at bounding box center [528, 391] width 368 height 44
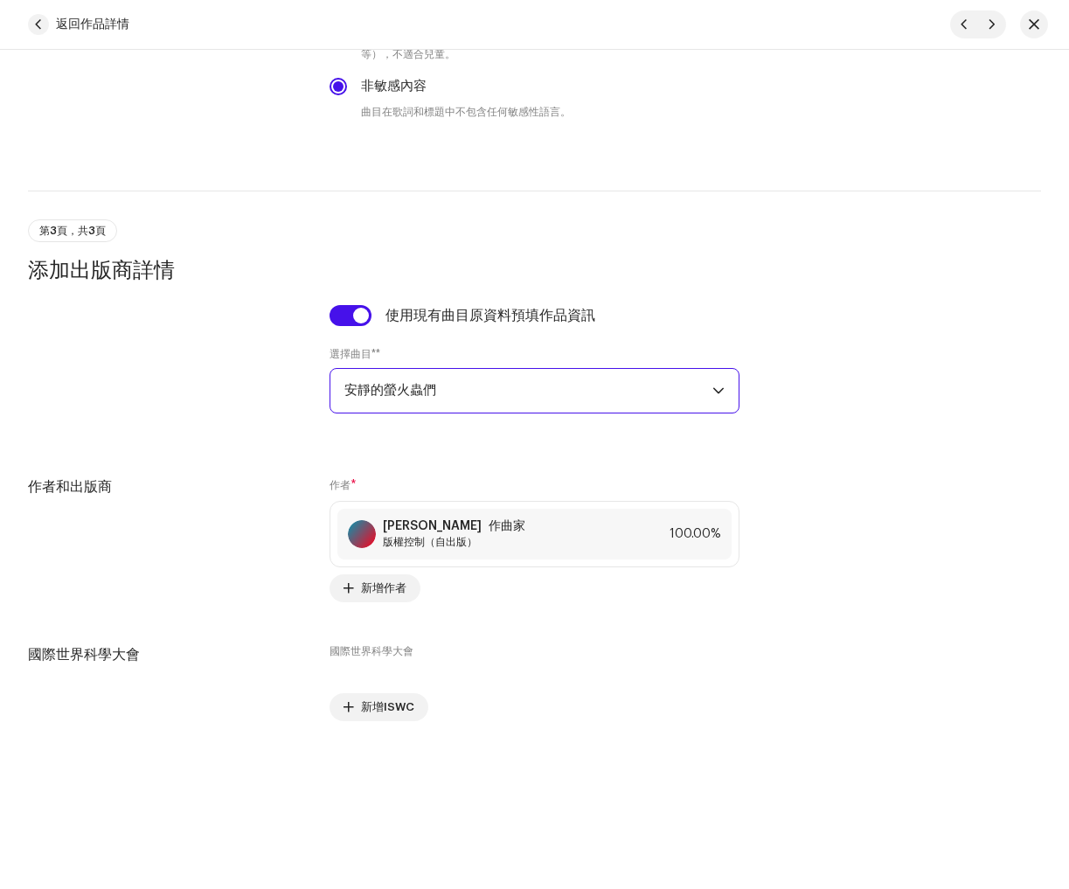
drag, startPoint x: 316, startPoint y: 374, endPoint x: 260, endPoint y: 371, distance: 56.1
click at [260, 371] on div "使用現有曲目原資料預填作品資訊 選擇曲目* * 安靜的螢火蟲們" at bounding box center [534, 369] width 1013 height 129
click at [351, 316] on input "checkbox" at bounding box center [351, 315] width 42 height 21
checkbox input "false"
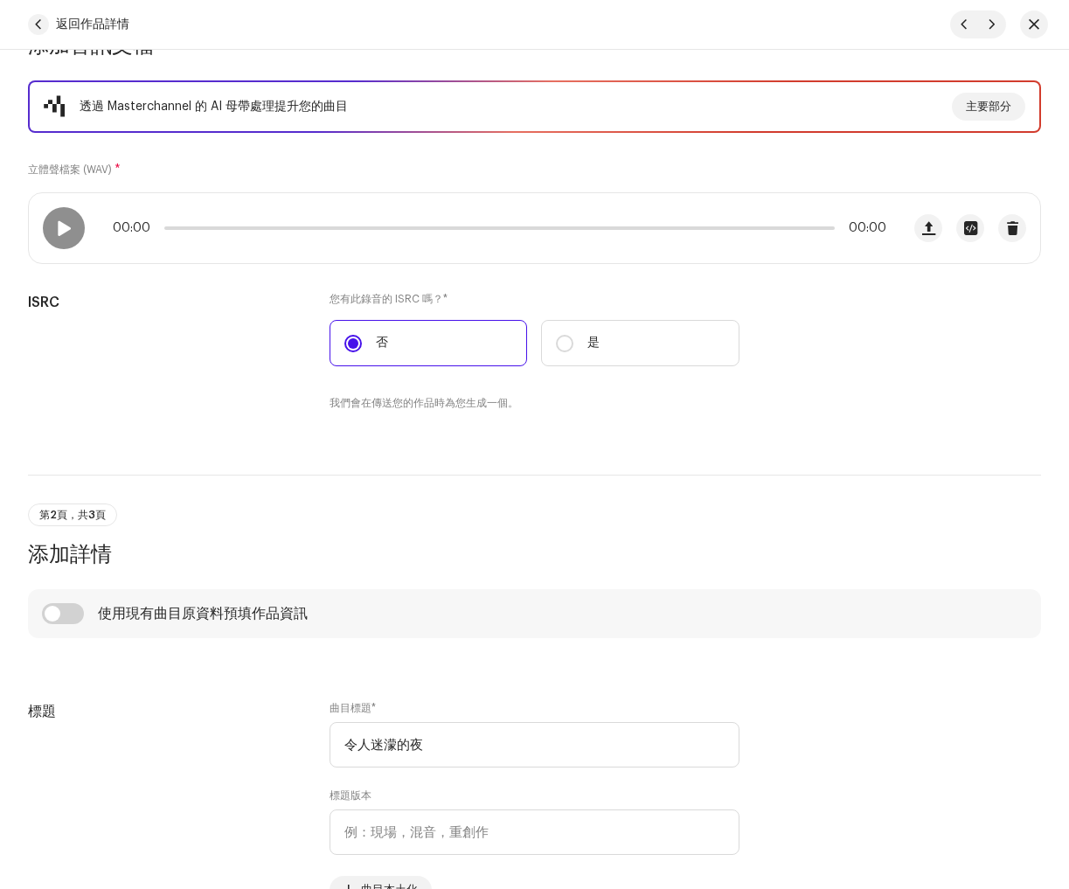
scroll to position [0, 0]
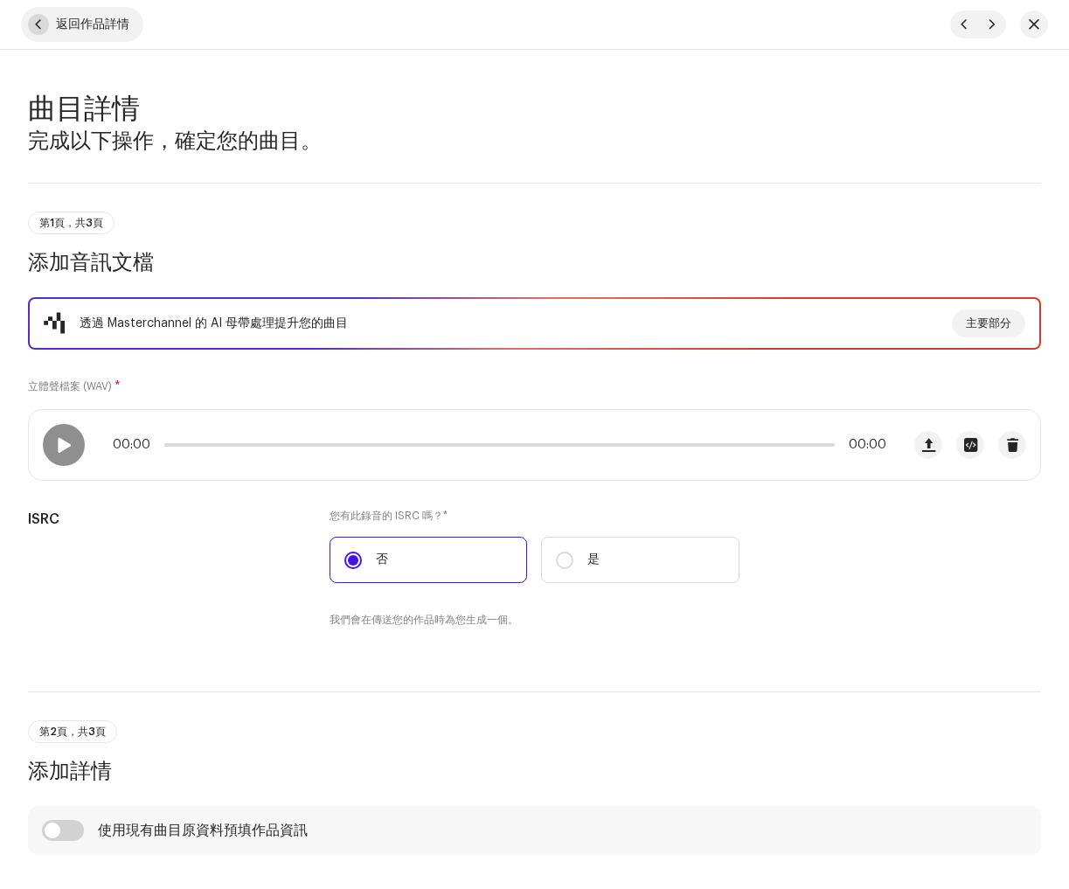
click at [95, 31] on span "返回作品詳情" at bounding box center [92, 24] width 73 height 35
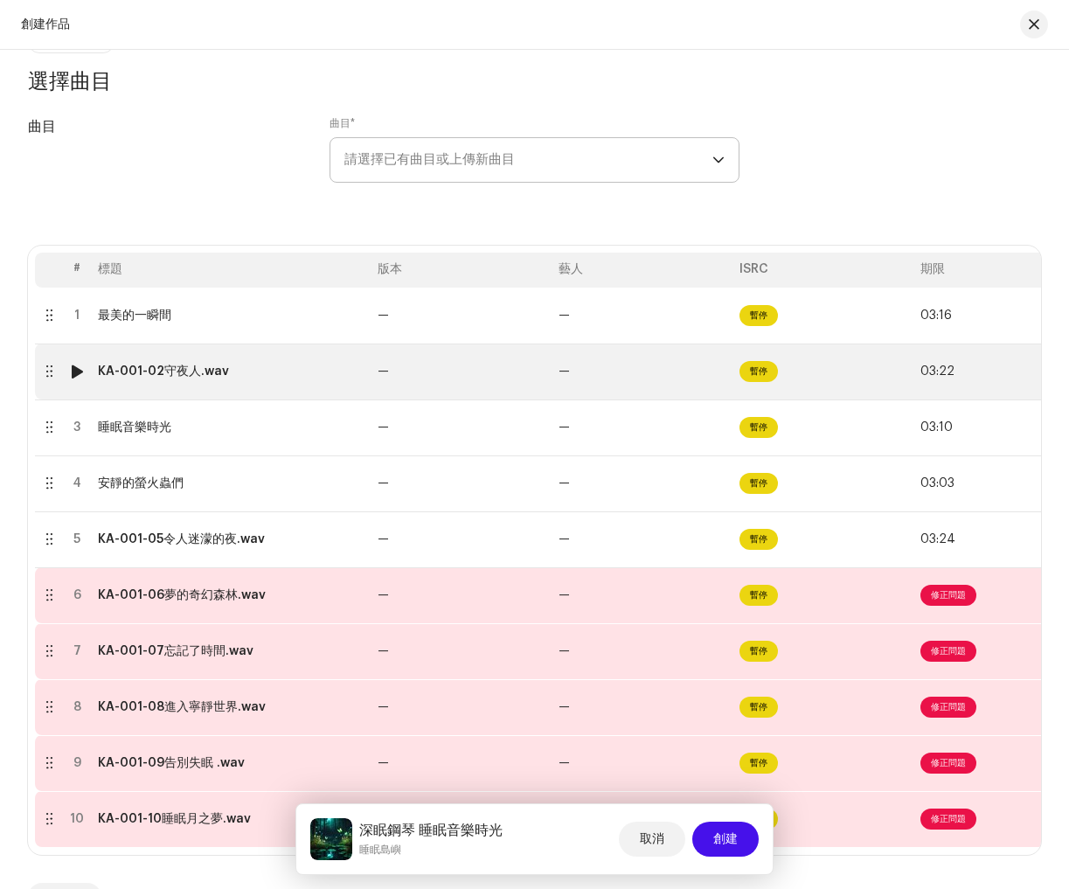
click at [185, 374] on font "KA-001-02守夜人.wav" at bounding box center [163, 371] width 131 height 12
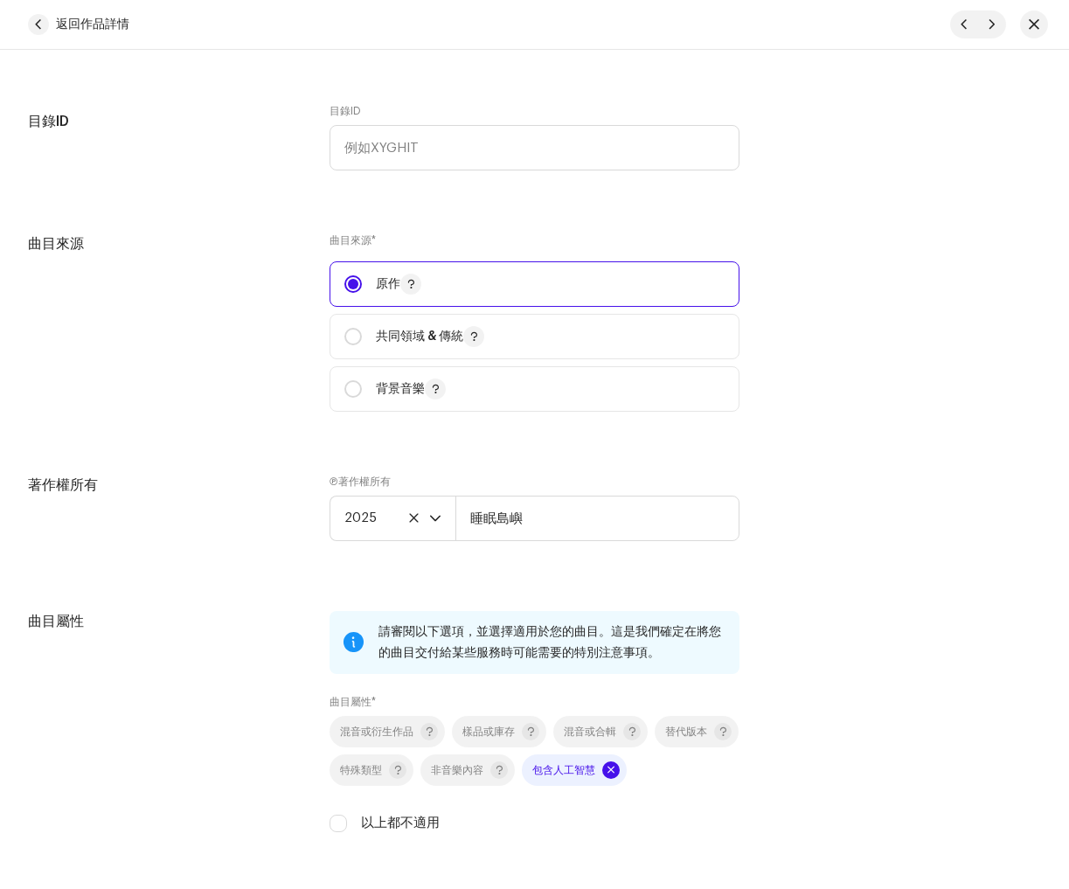
scroll to position [1948, 0]
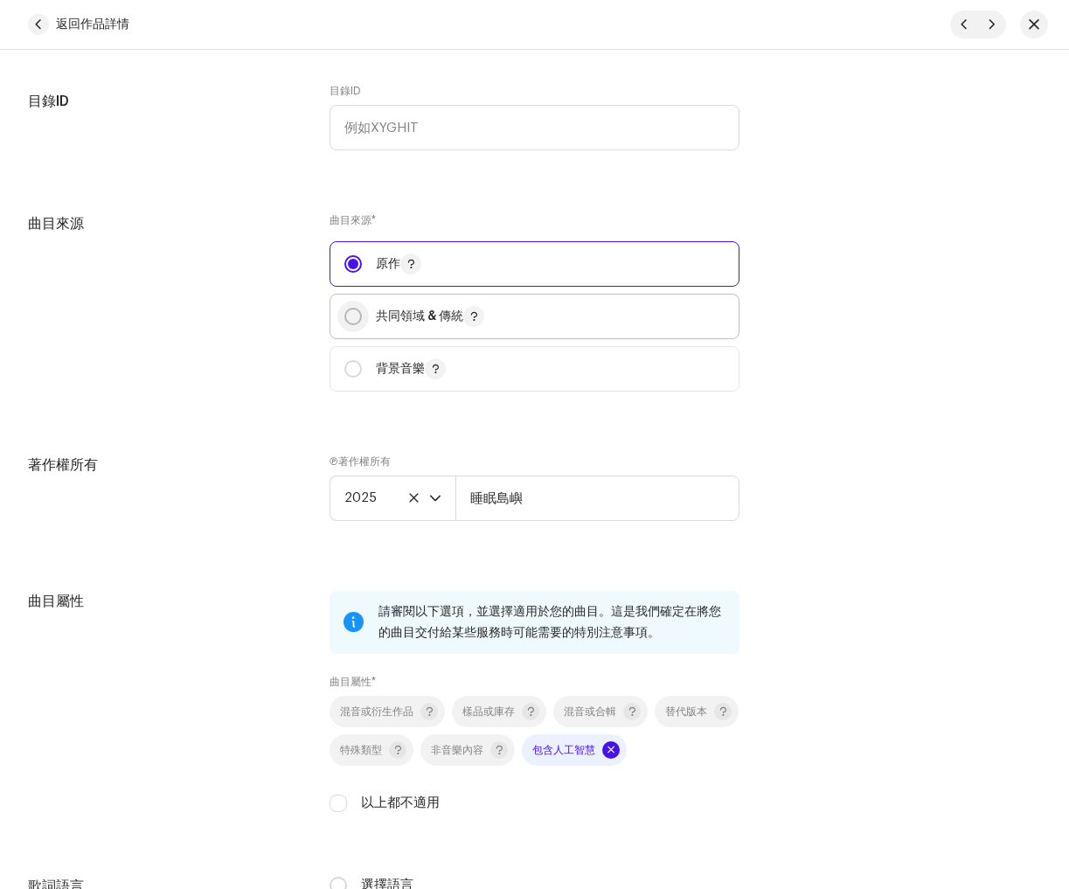
click at [347, 314] on input "radio" at bounding box center [352, 316] width 17 height 17
radio input "true"
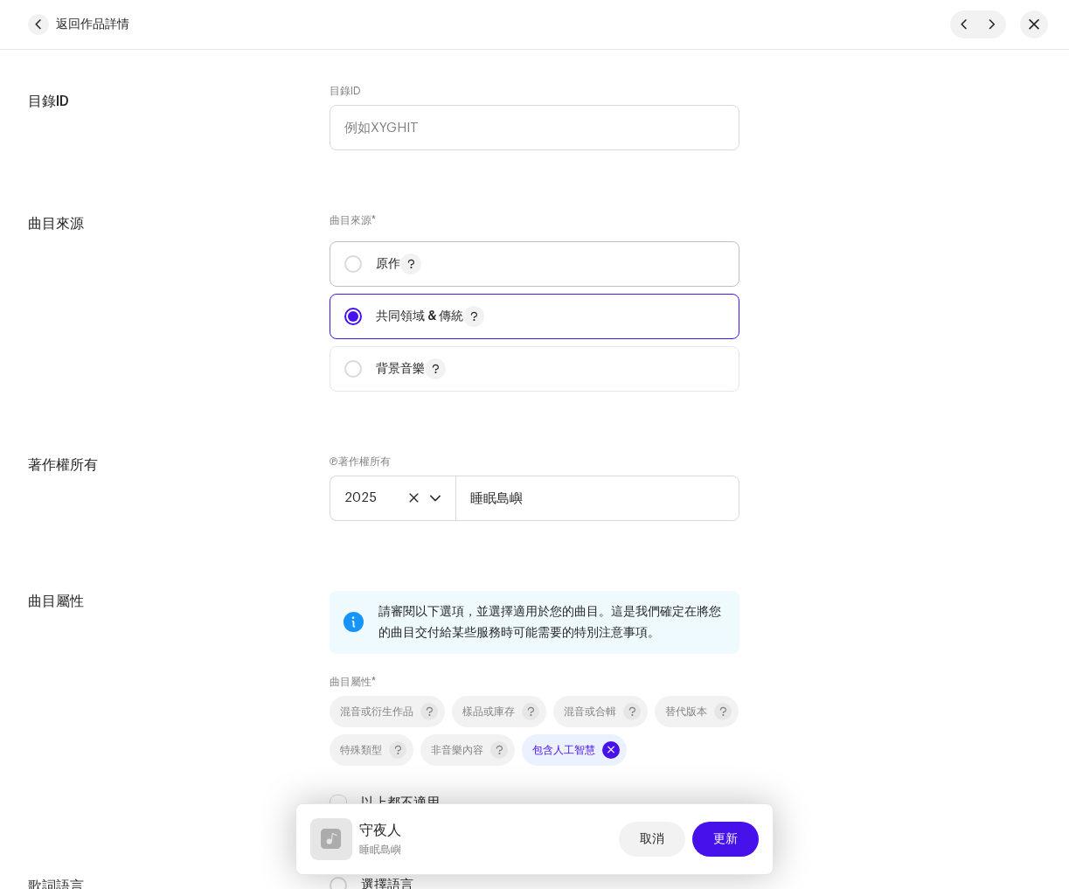
click at [354, 249] on span "原作" at bounding box center [534, 264] width 380 height 44
radio input "true"
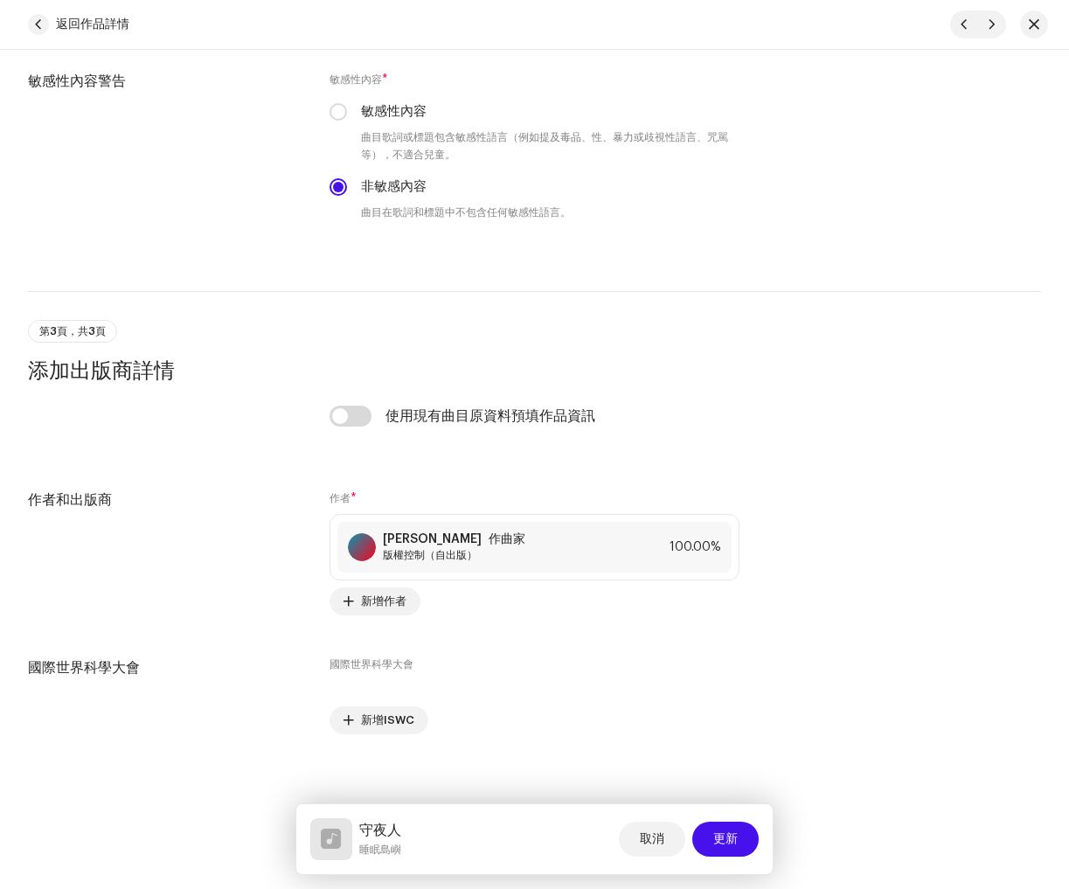
scroll to position [2885, 0]
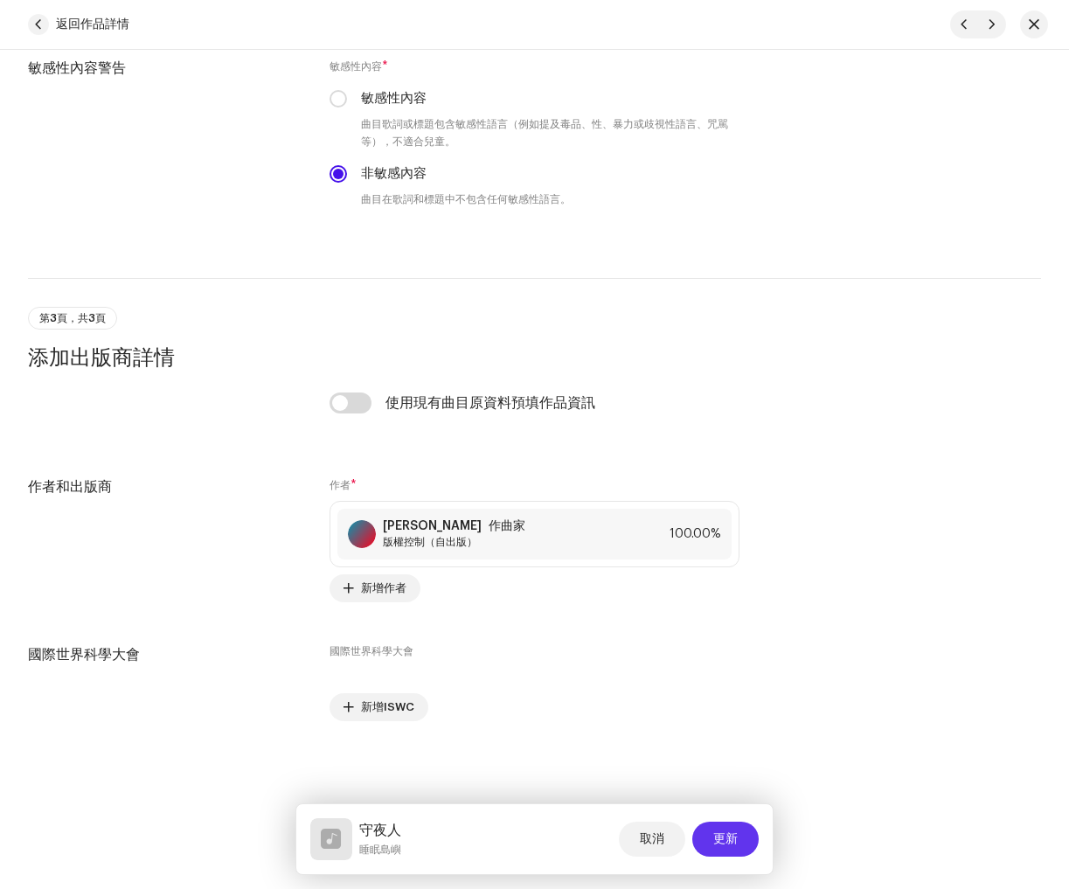
click at [721, 843] on font "更新" at bounding box center [725, 839] width 24 height 12
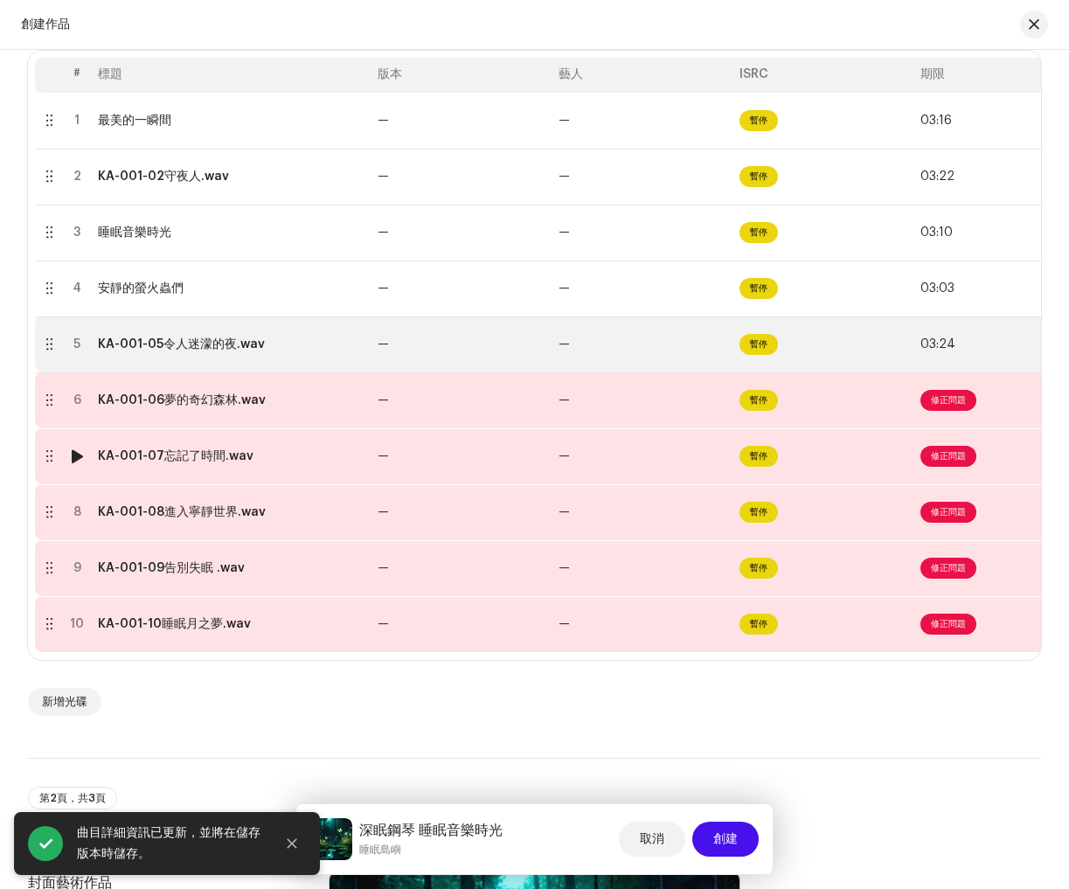
scroll to position [382, 0]
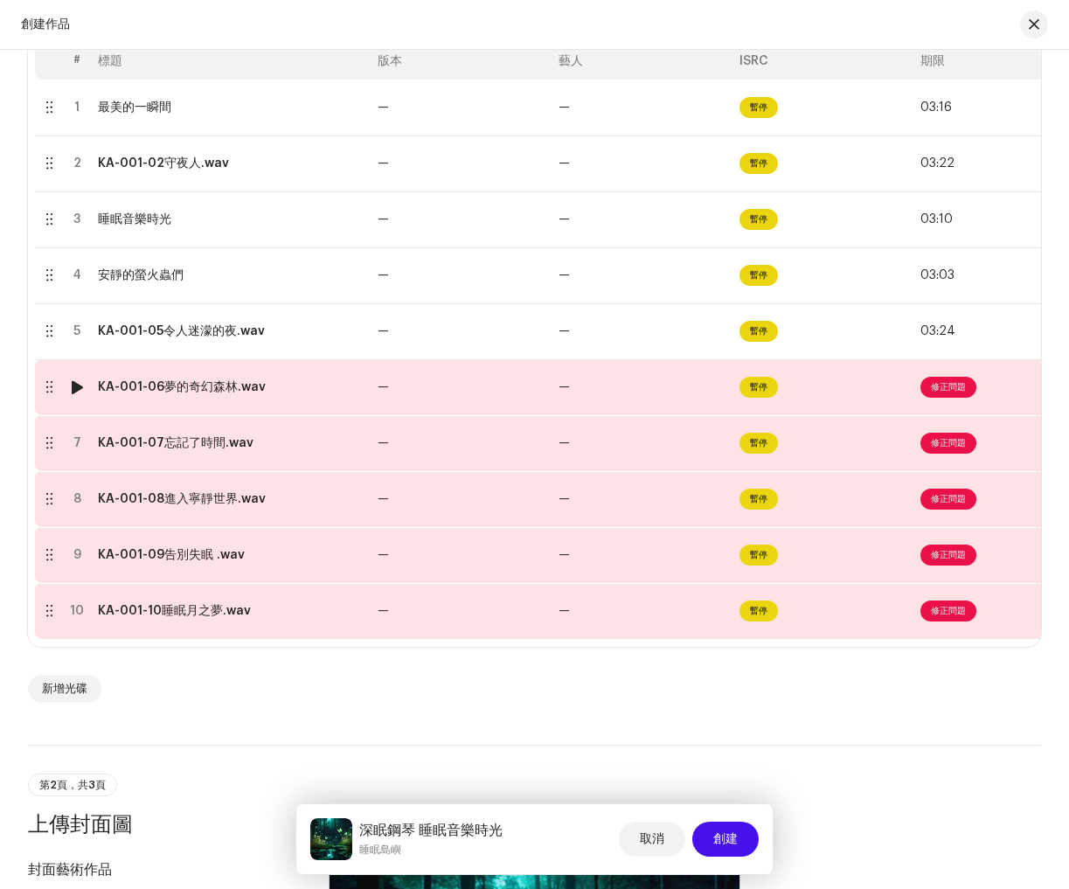
click at [959, 391] on font "修正問題" at bounding box center [948, 387] width 35 height 9
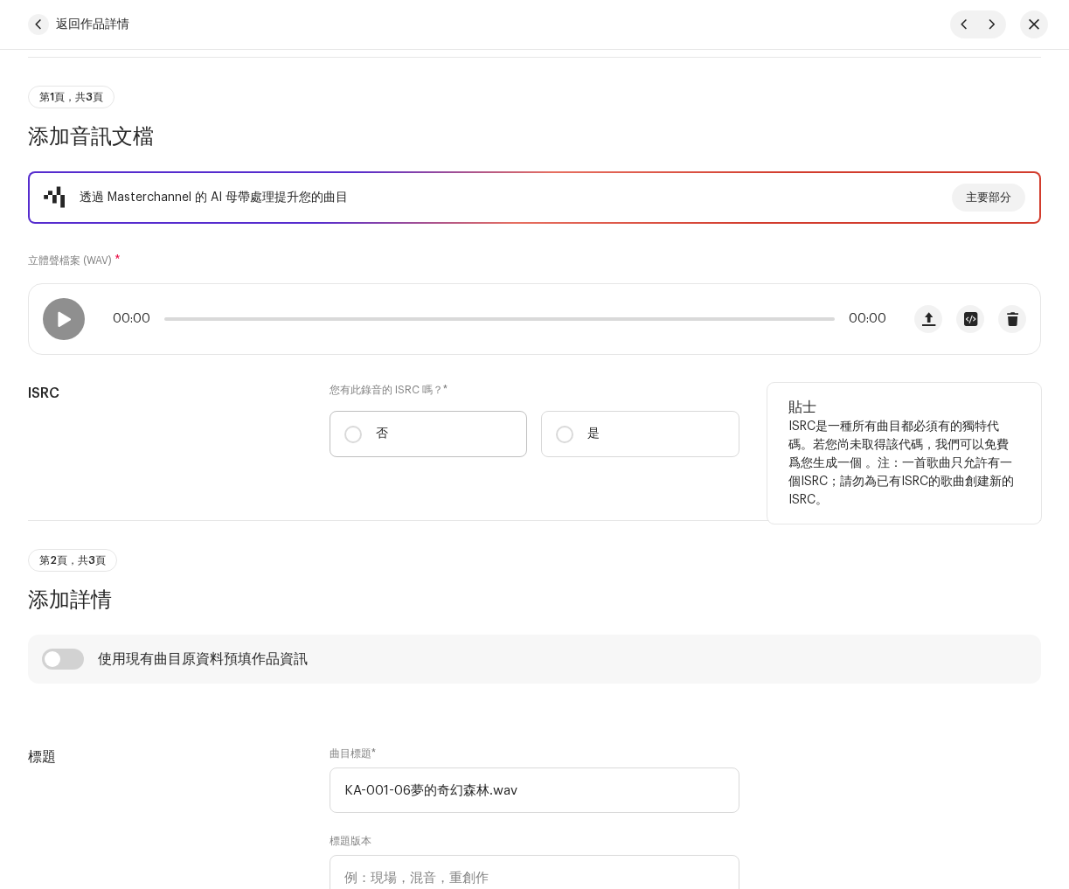
scroll to position [150, 0]
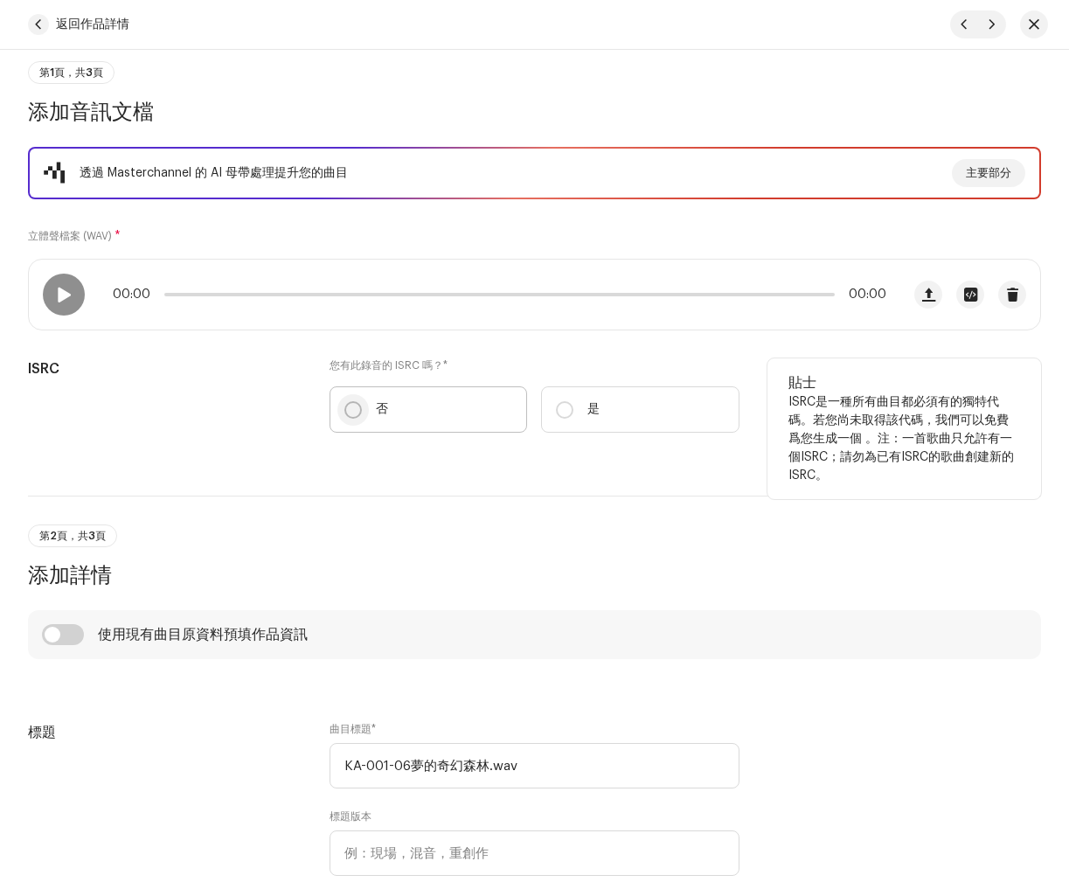
click at [344, 406] on input "否" at bounding box center [352, 409] width 17 height 17
radio input "true"
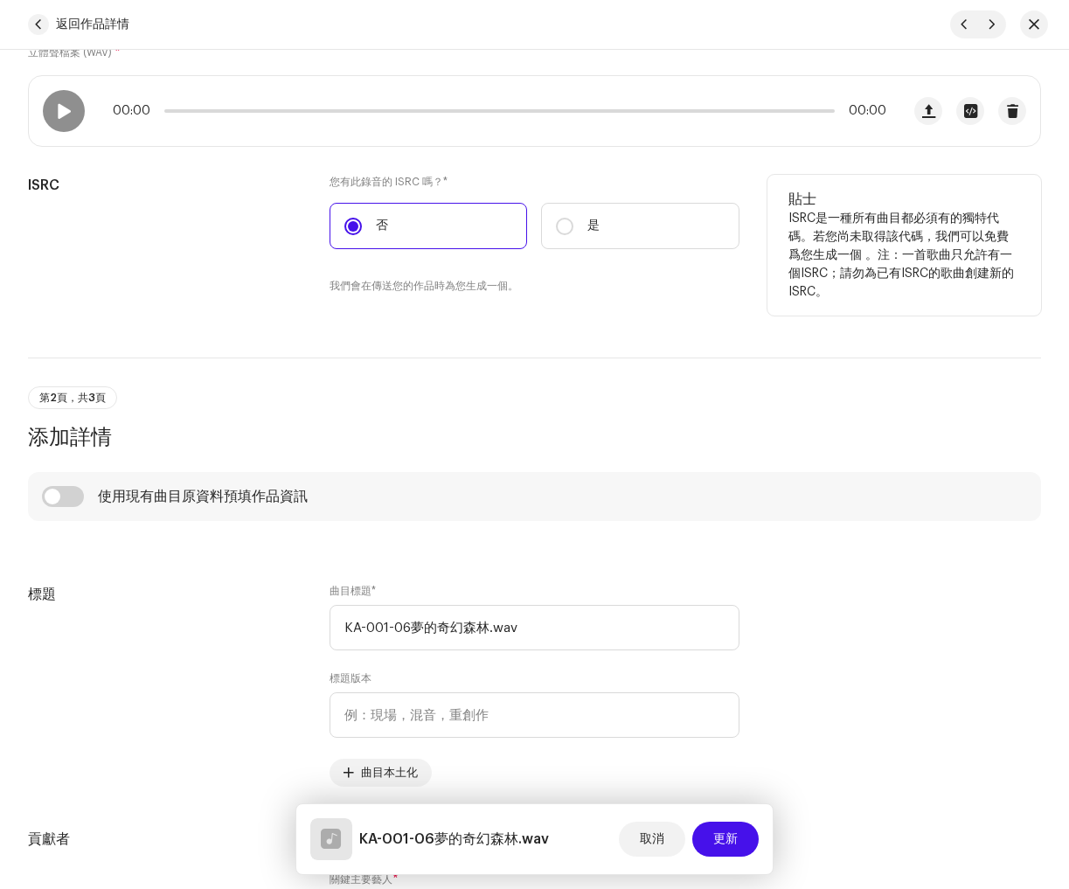
scroll to position [341, 0]
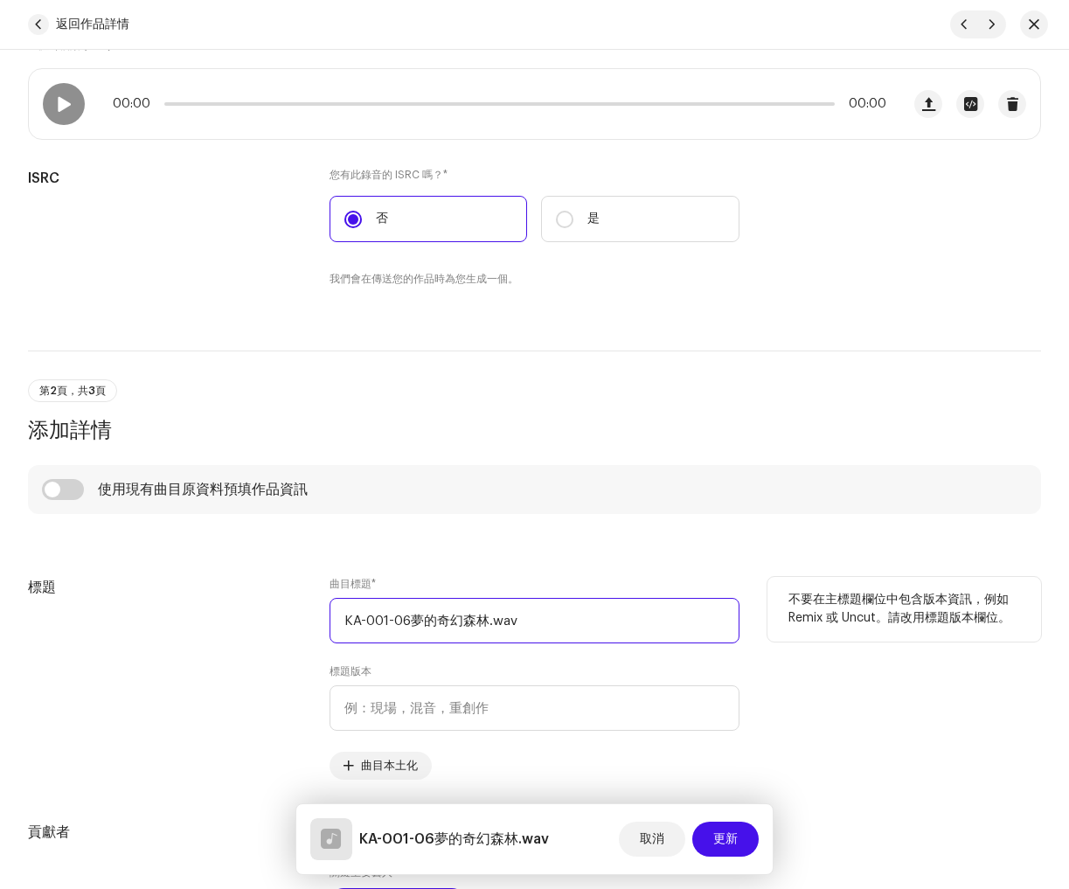
drag, startPoint x: 493, startPoint y: 619, endPoint x: 233, endPoint y: 601, distance: 261.2
click at [230, 605] on div "標題 曲目標題 * KA-001-06夢的奇幻森林.wav 標題版本 曲目本土化 不要在主標題欄位中包含版本資訊，例如 Remix 或 Uncut。請改用標題…" at bounding box center [534, 678] width 1013 height 203
paste input "夢的奇幻森林"
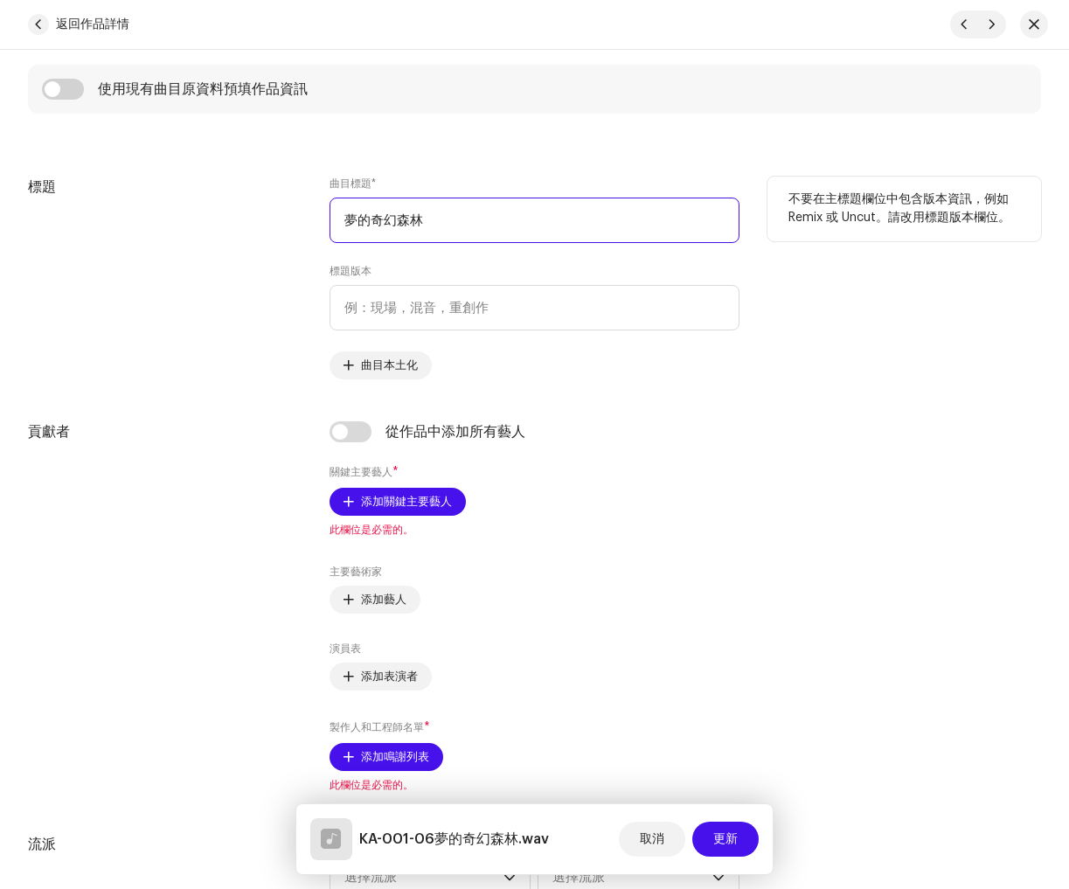
scroll to position [747, 0]
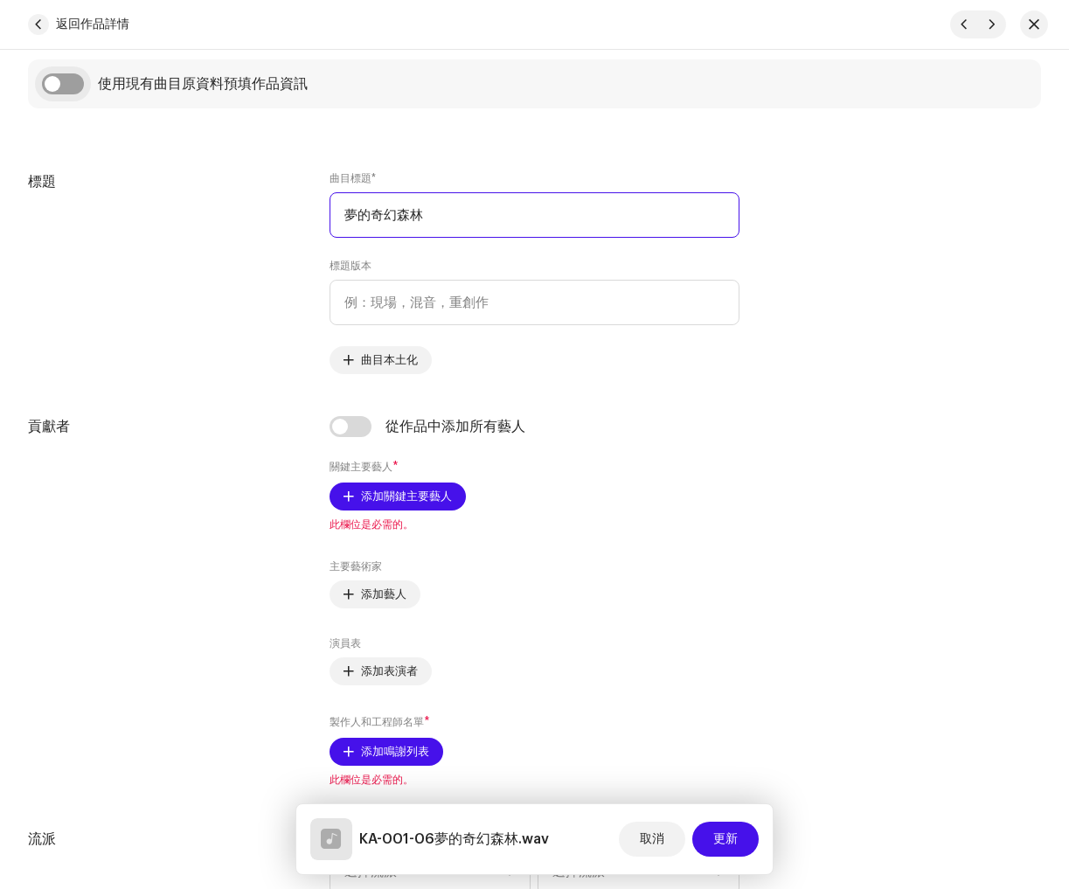
type input "夢的奇幻森林"
click at [68, 82] on input "checkbox" at bounding box center [63, 83] width 42 height 21
checkbox input "true"
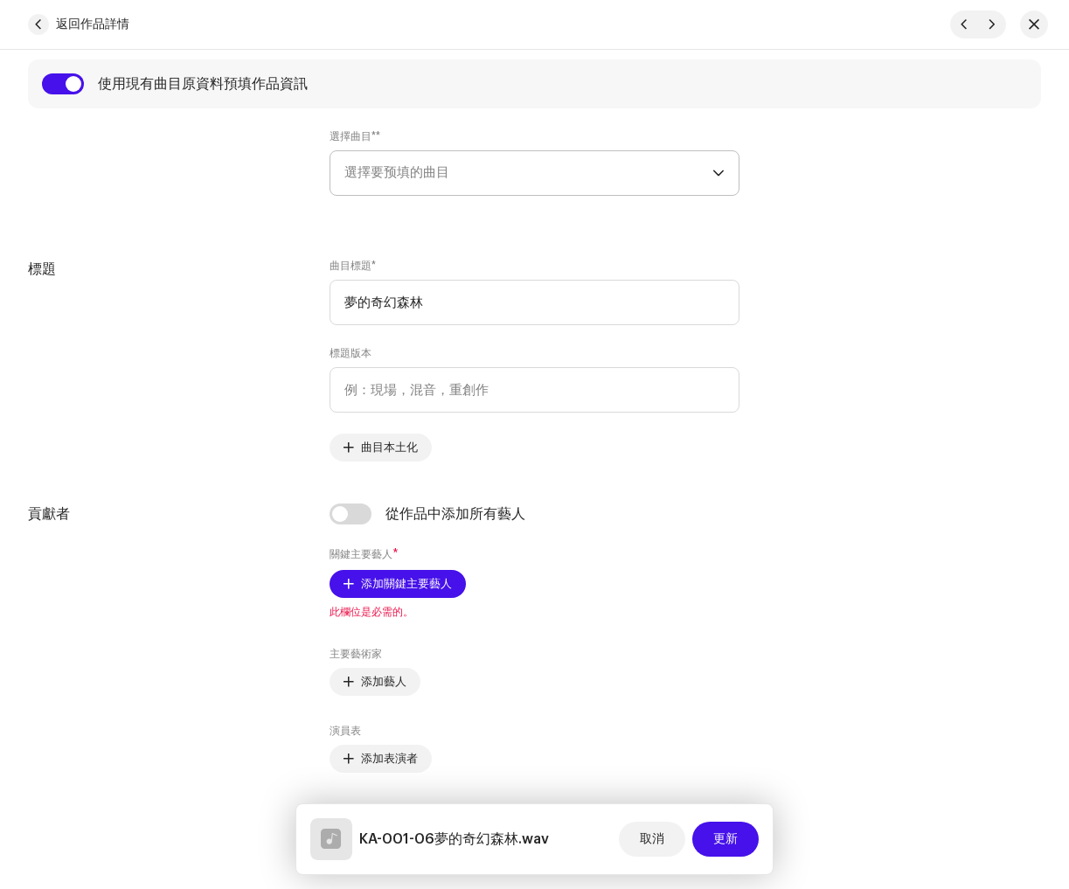
click at [482, 178] on span "選擇要预填的曲目" at bounding box center [528, 173] width 368 height 44
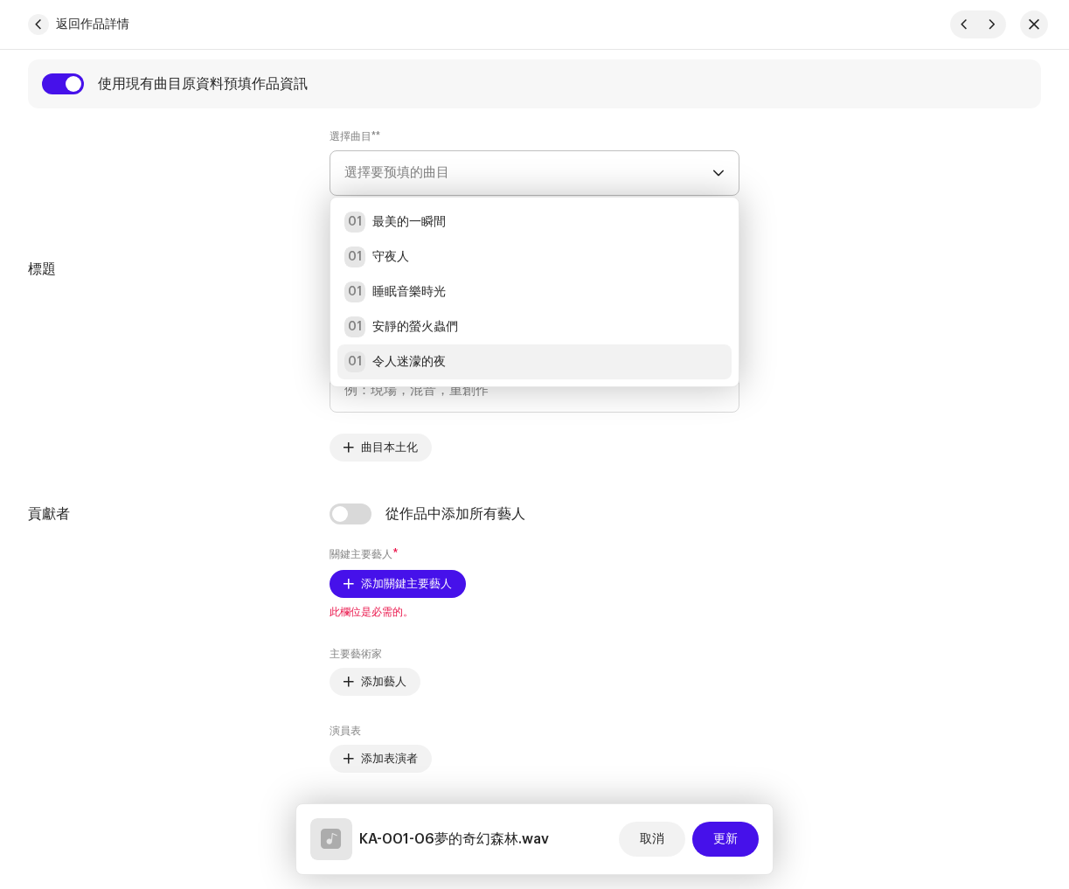
click at [455, 360] on div "01 令人迷濛的夜" at bounding box center [534, 361] width 380 height 21
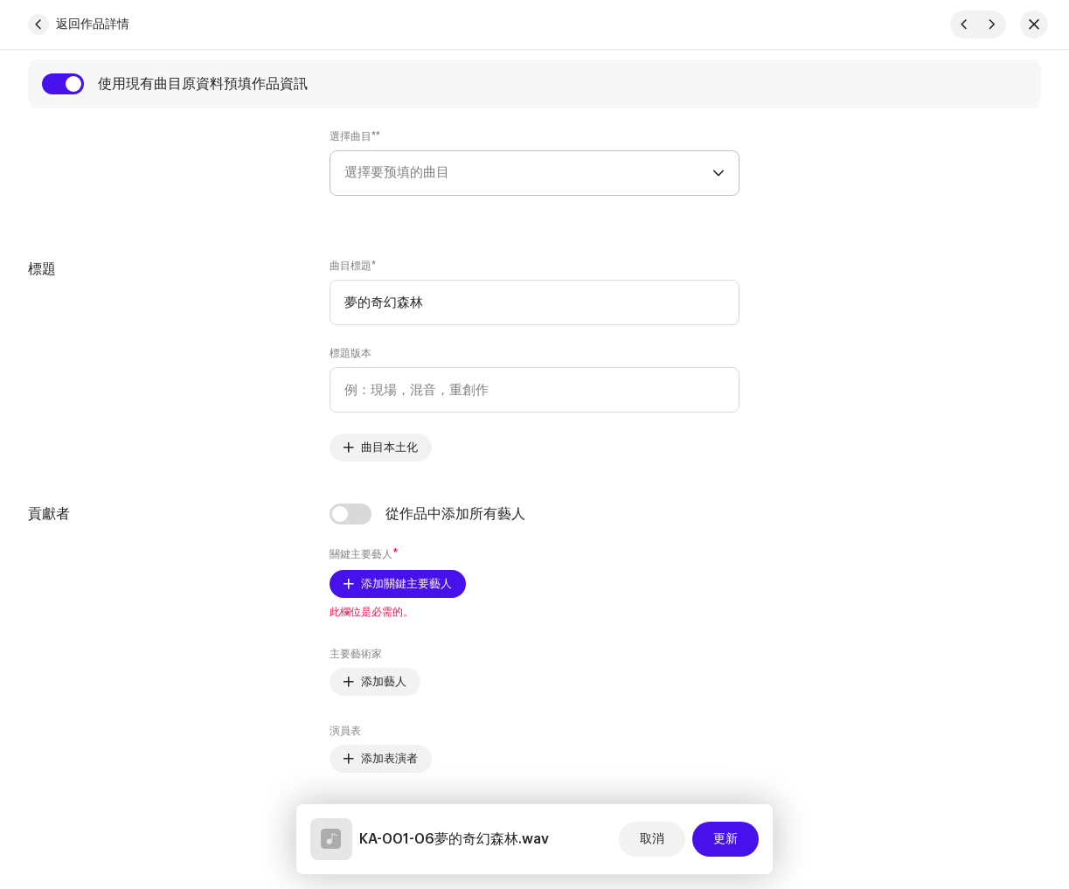
radio input "true"
type input "睡眠島嶼"
radio input "false"
radio input "true"
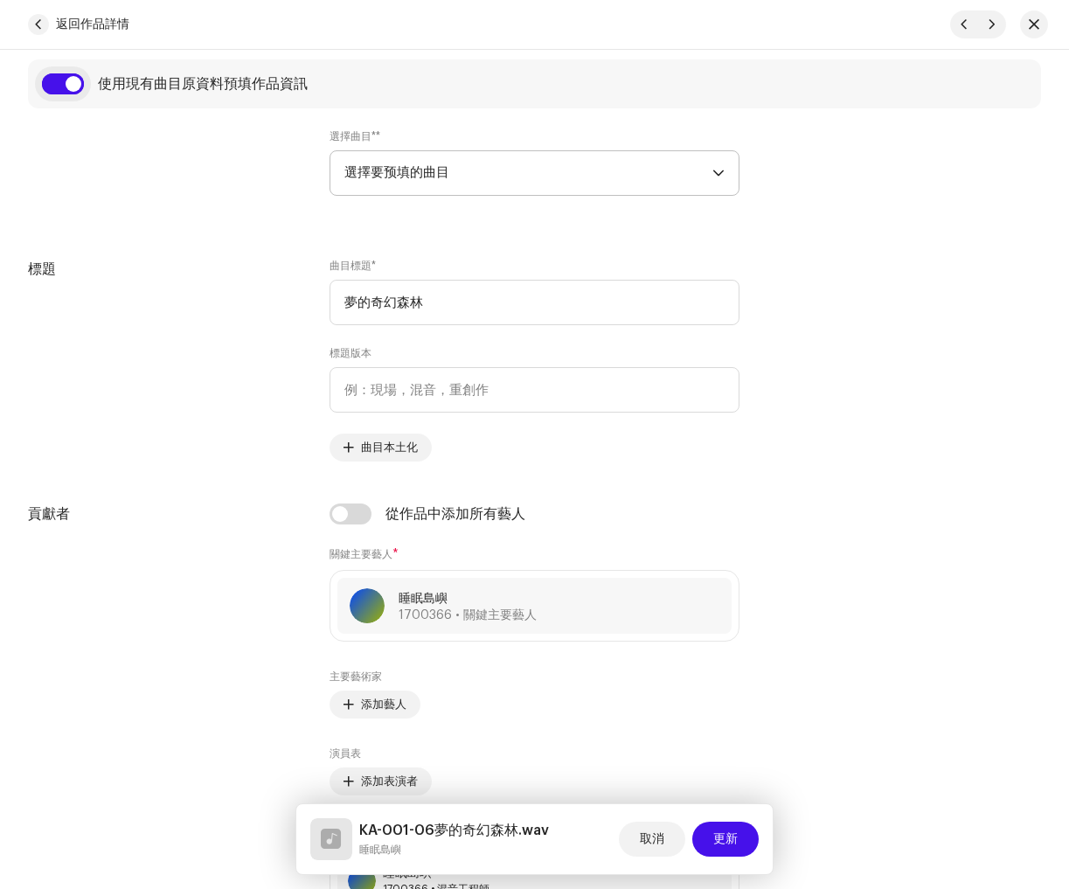
click at [55, 86] on input "checkbox" at bounding box center [63, 83] width 42 height 21
checkbox input "false"
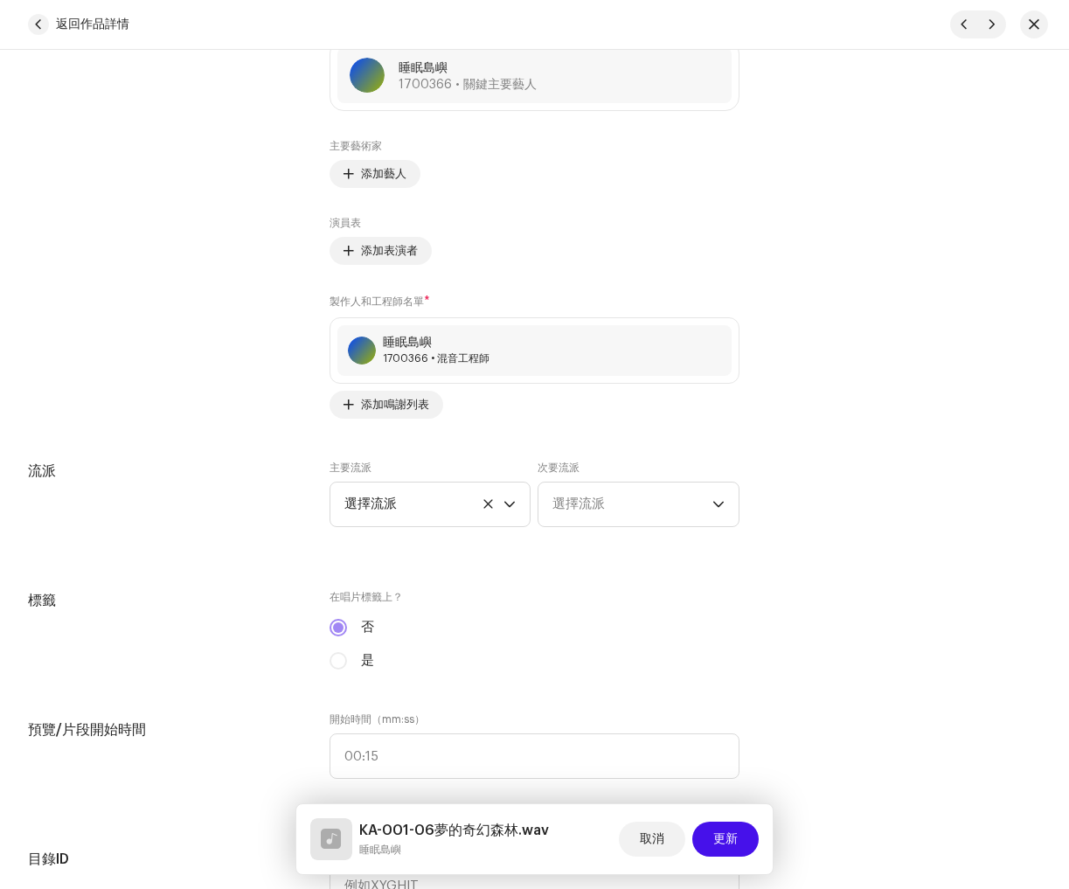
scroll to position [1193, 0]
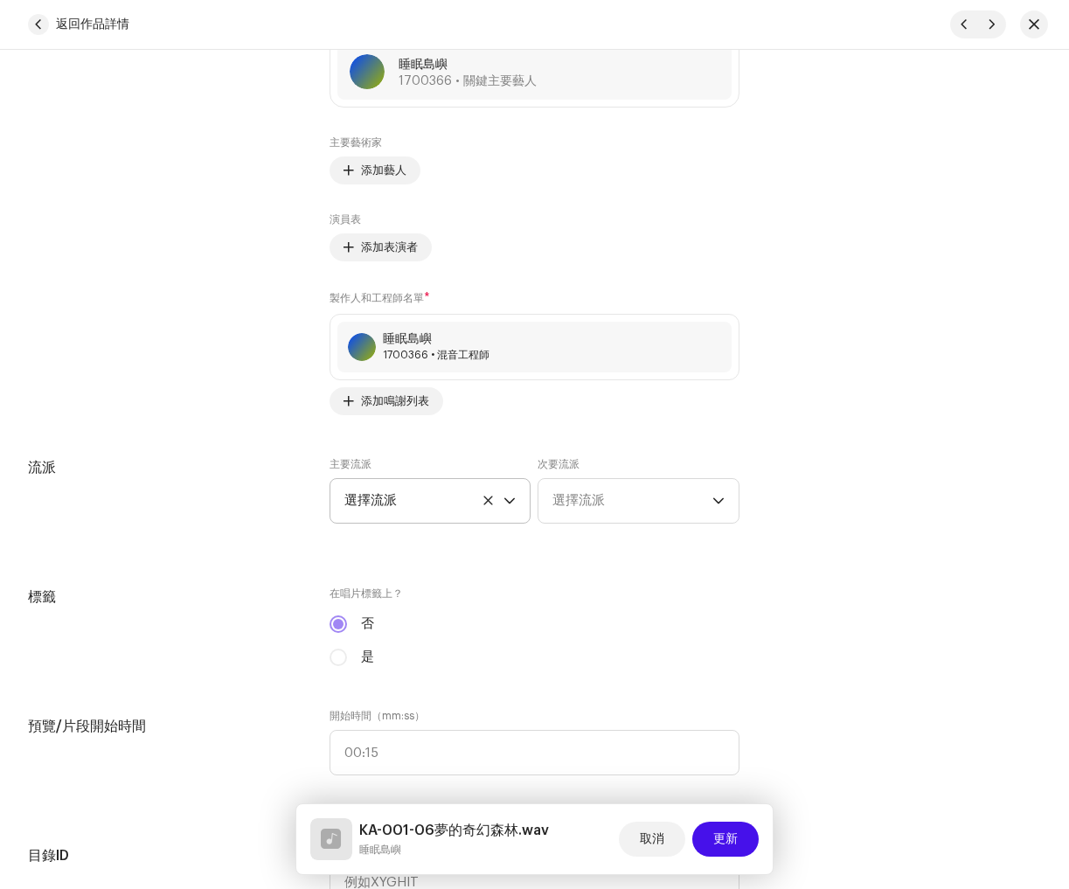
click at [408, 511] on span "選擇流派" at bounding box center [424, 501] width 160 height 44
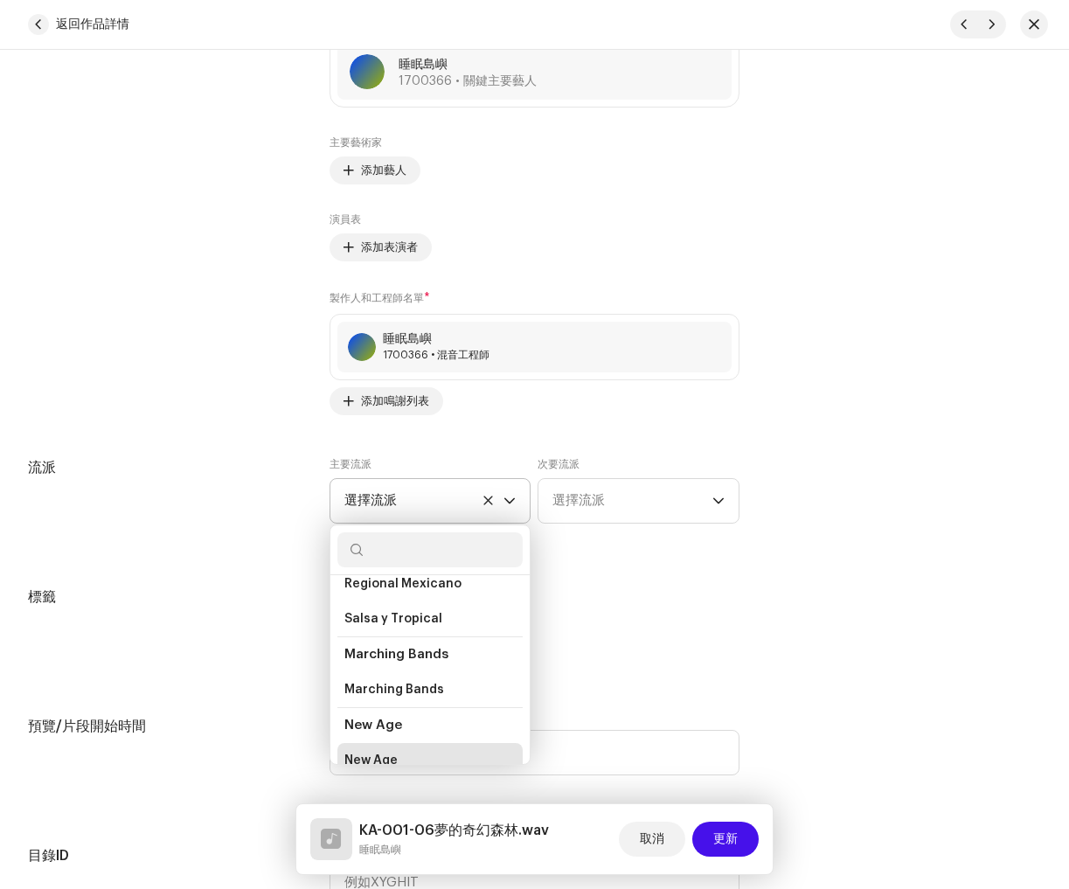
scroll to position [10313, 0]
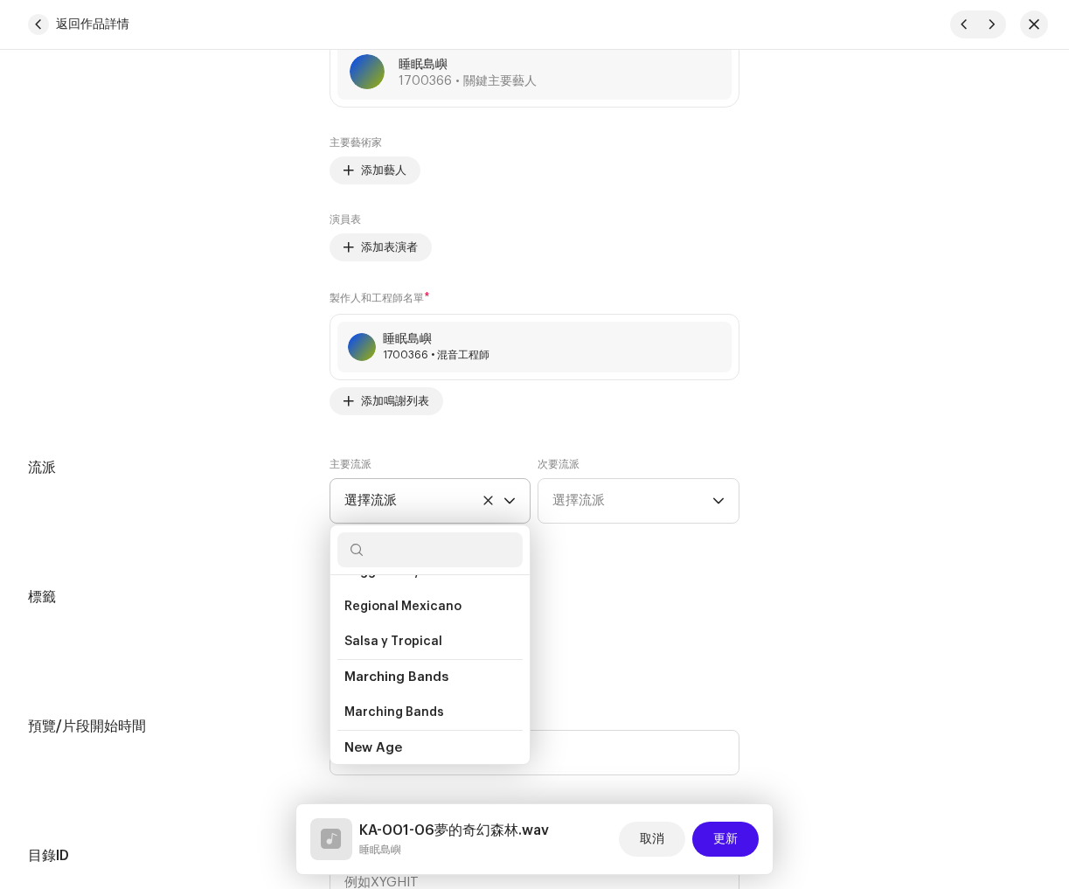
paste input "New Age"
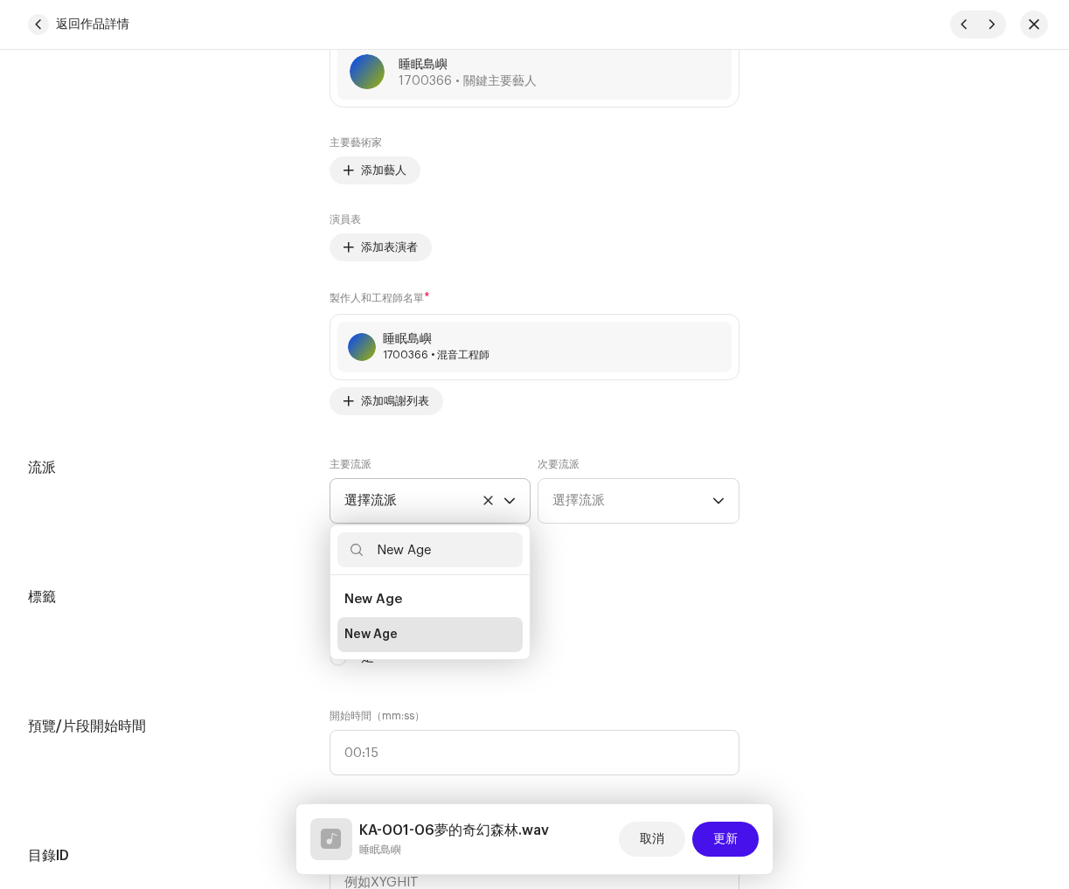
type input "New Age"
click at [441, 634] on li "New Age" at bounding box center [430, 634] width 186 height 35
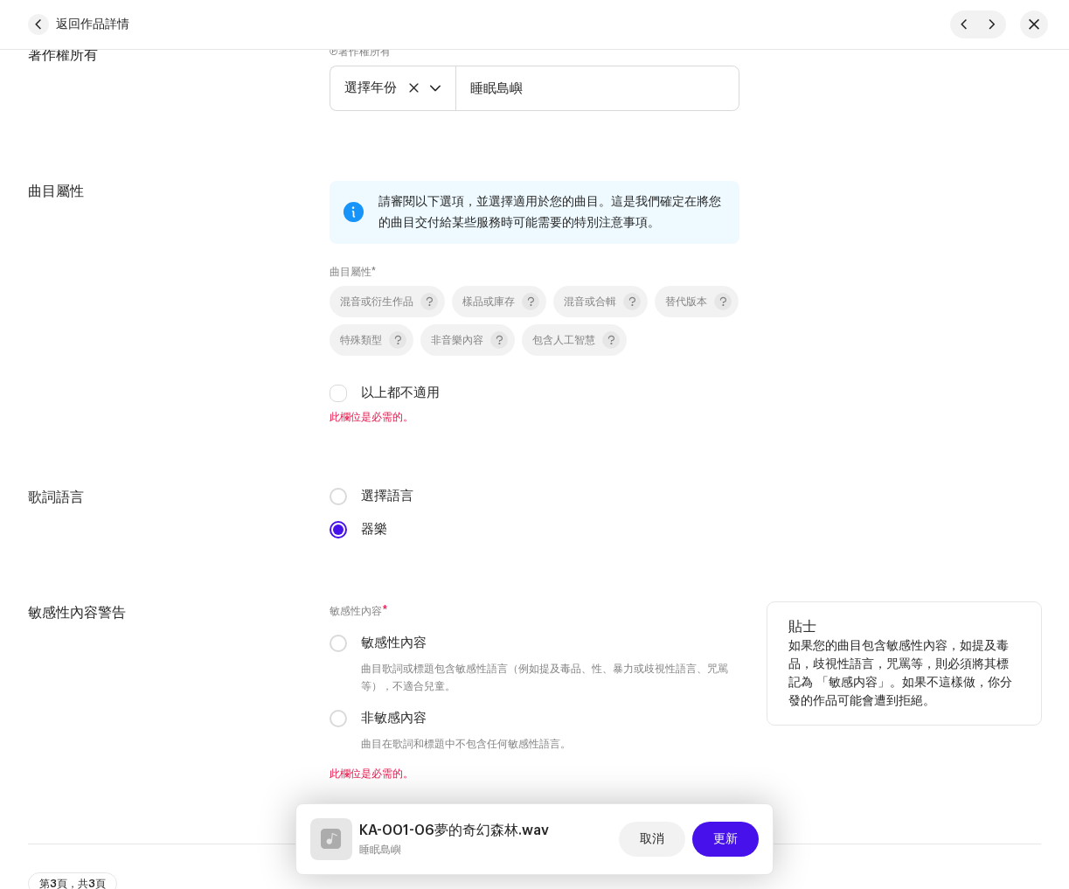
scroll to position [2415, 0]
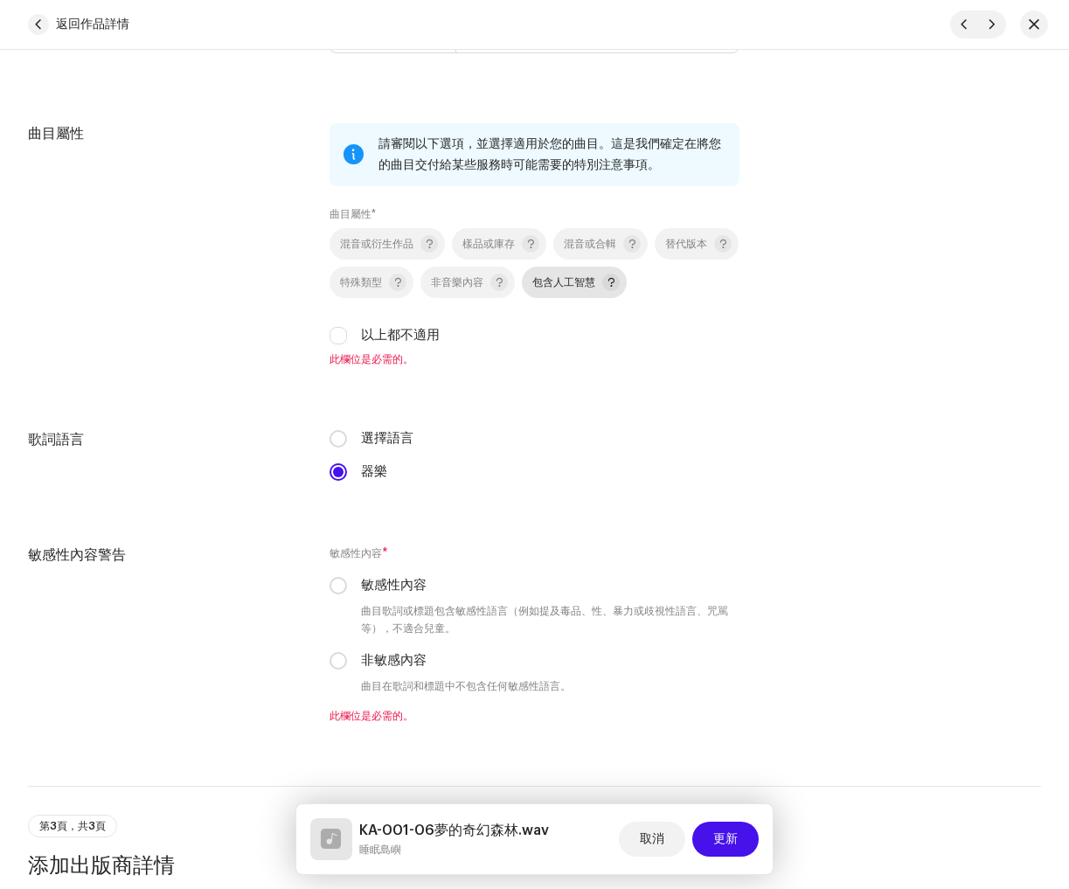
click at [595, 281] on font "包含人工智慧" at bounding box center [563, 282] width 63 height 10
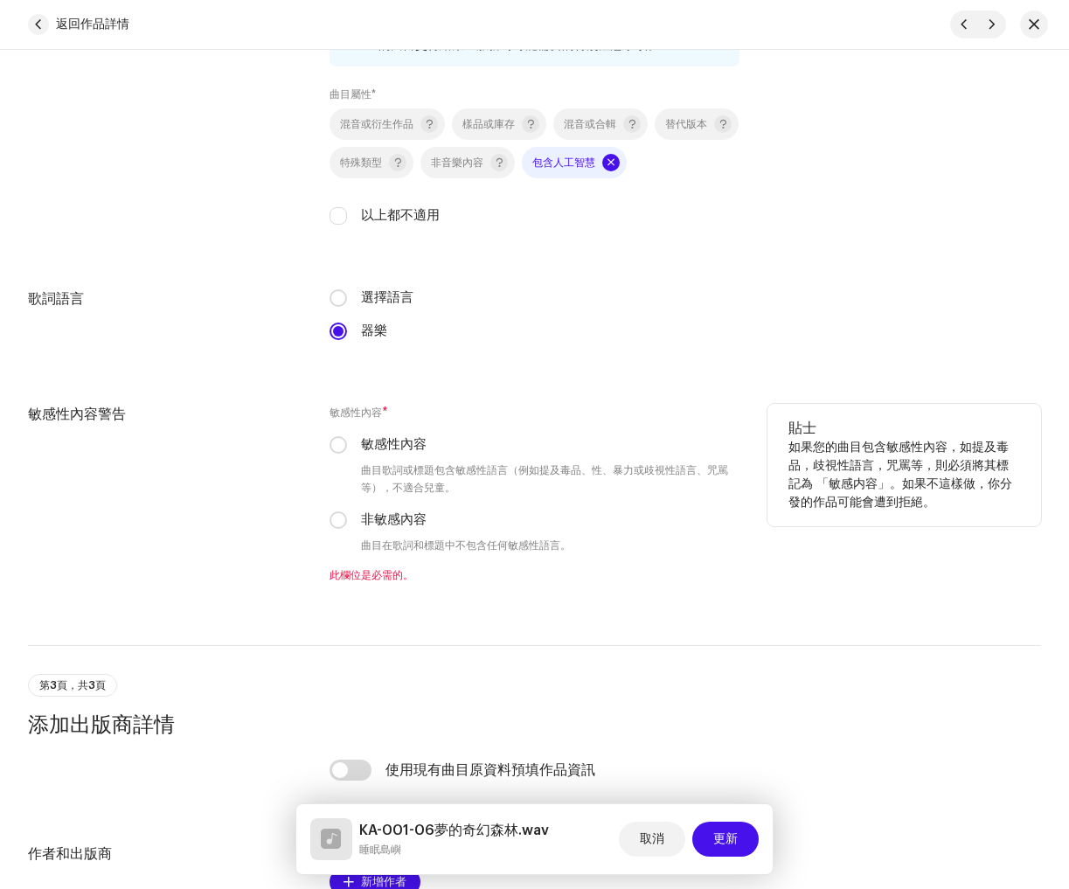
scroll to position [2546, 0]
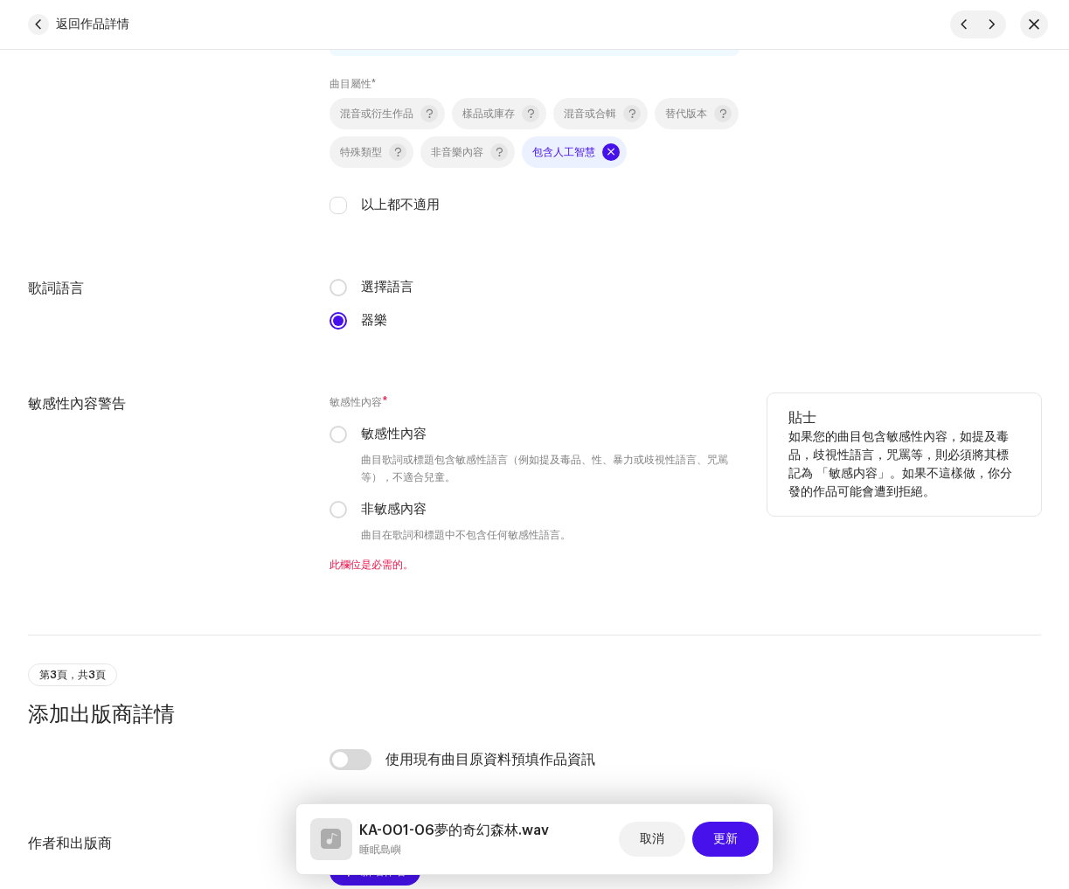
drag, startPoint x: 338, startPoint y: 514, endPoint x: 435, endPoint y: 553, distance: 104.7
click at [338, 514] on input "非敏感內容" at bounding box center [338, 509] width 17 height 17
radio input "true"
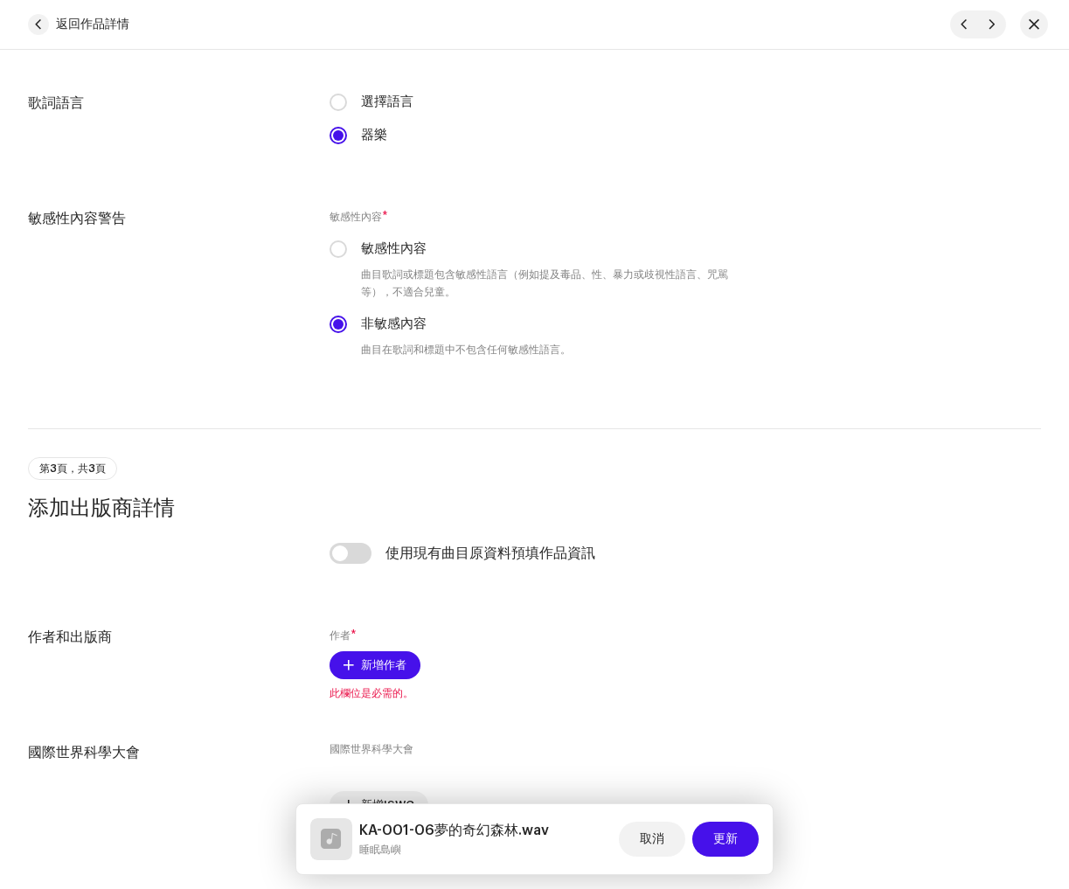
scroll to position [2832, 0]
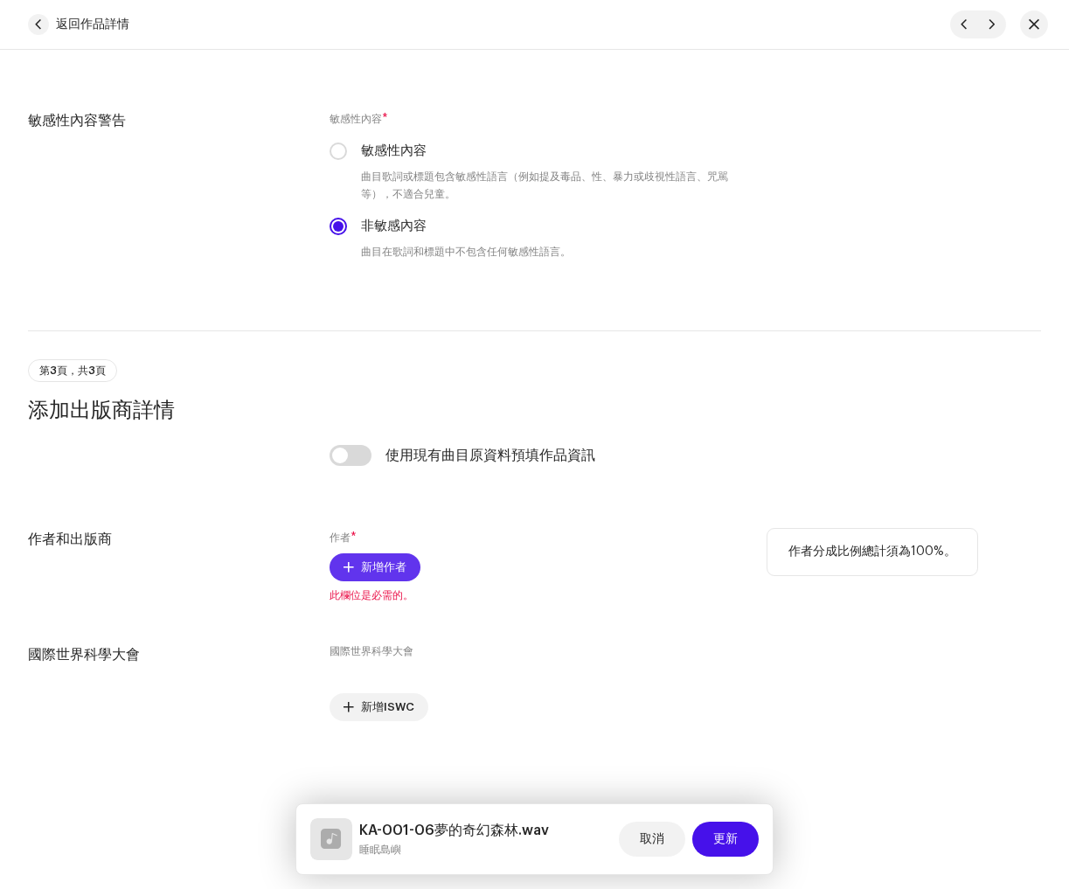
click at [354, 563] on button "新增作者" at bounding box center [375, 567] width 91 height 28
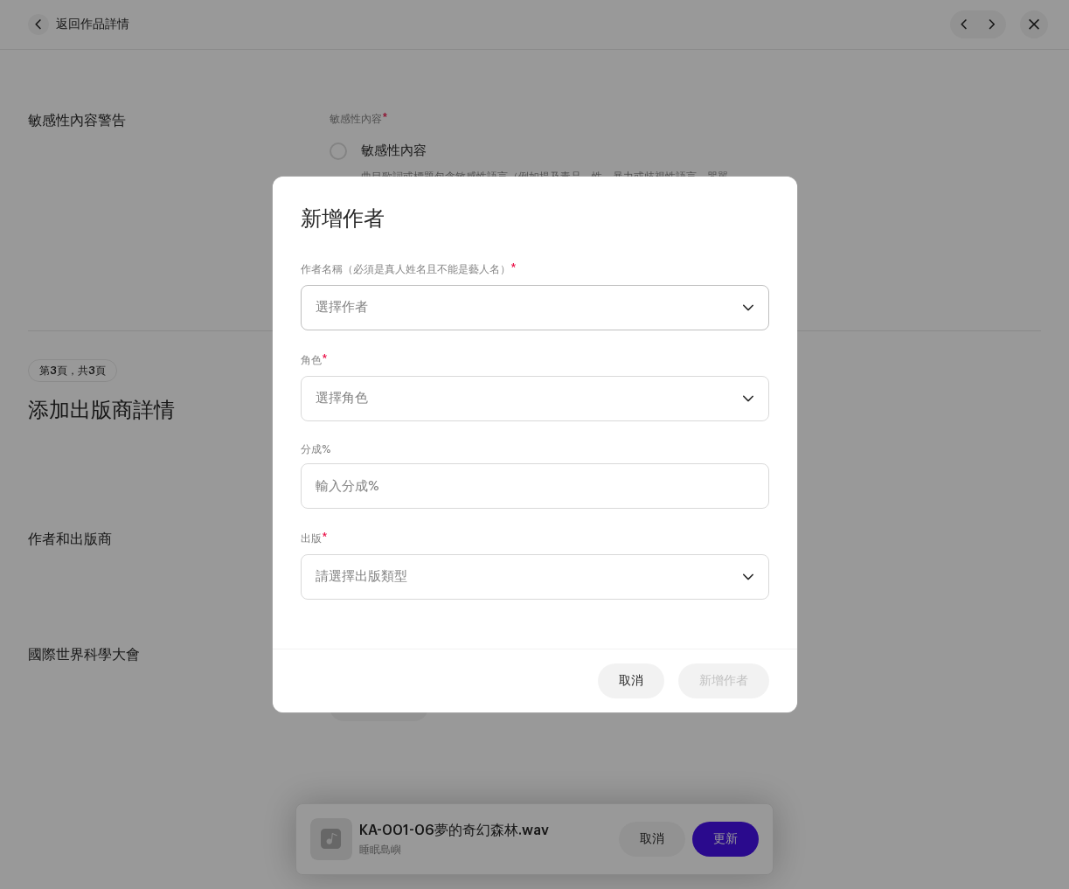
click at [420, 295] on span "選擇作者" at bounding box center [529, 308] width 427 height 44
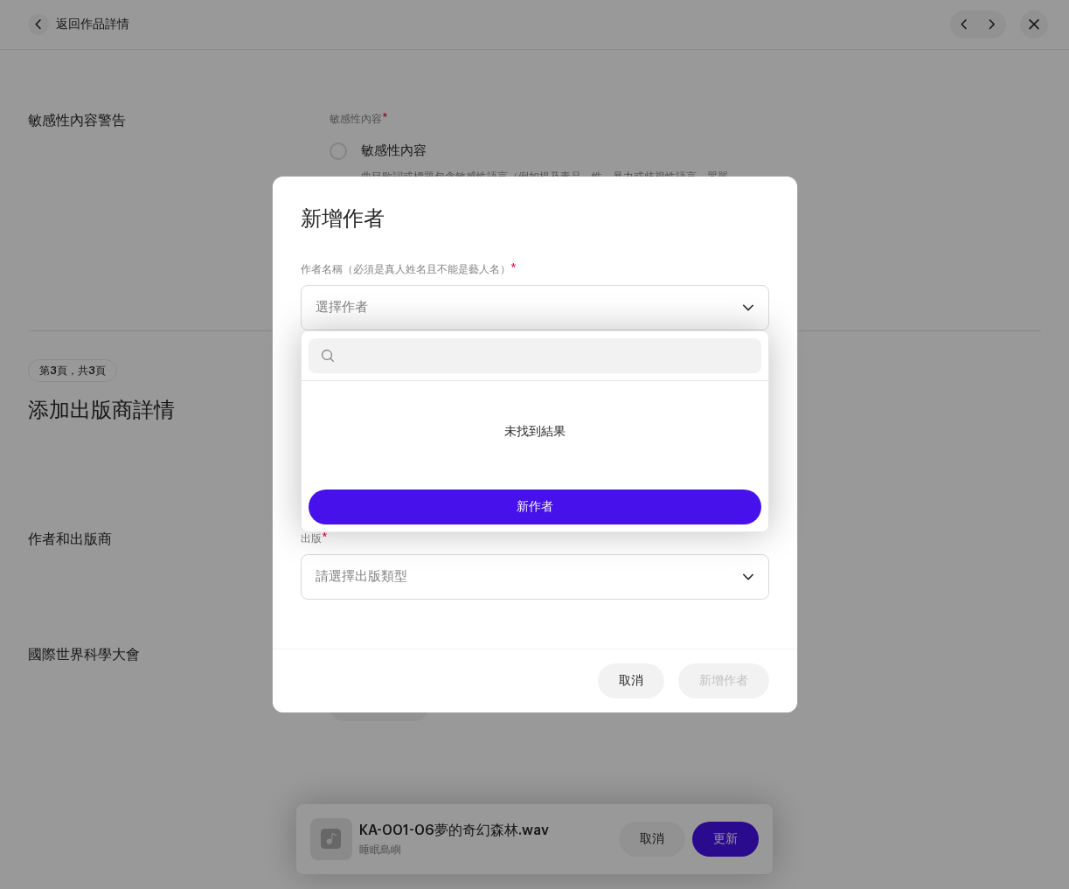
click at [511, 348] on input "text" at bounding box center [535, 355] width 453 height 35
paste input "[PERSON_NAME]"
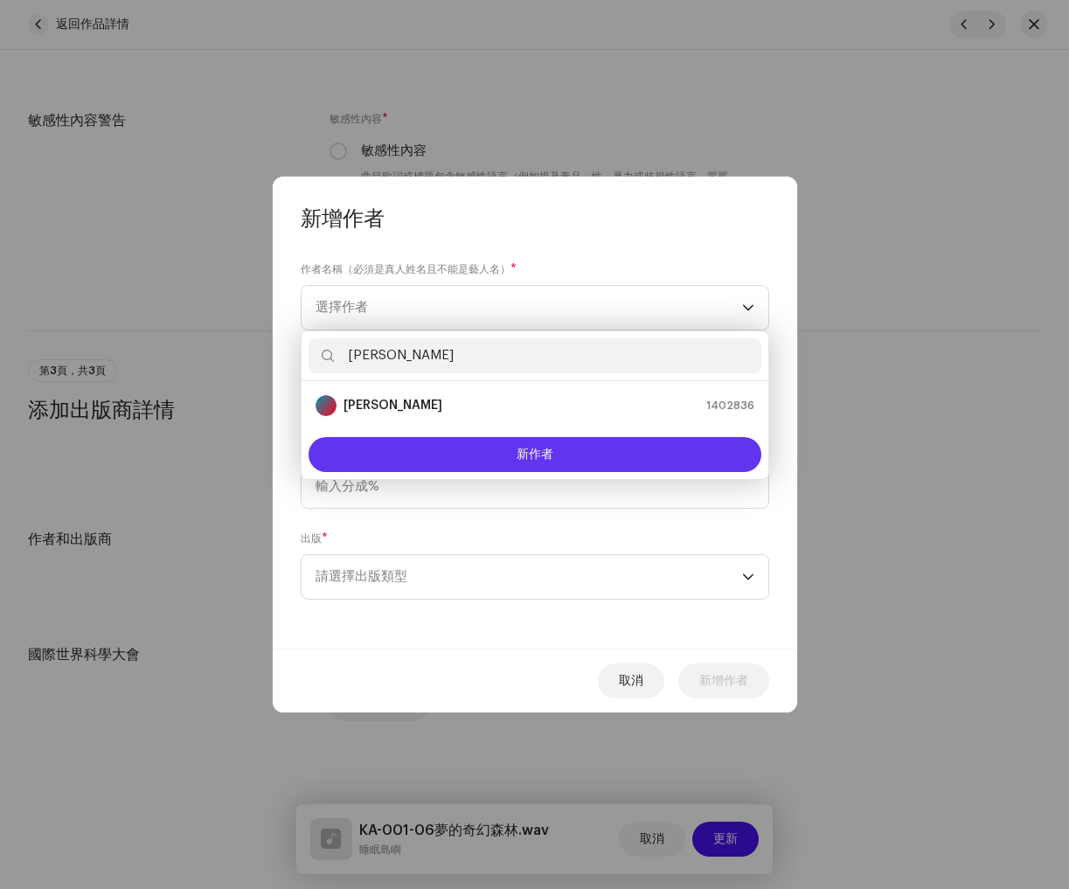
type input "[PERSON_NAME]"
click at [517, 455] on font "新作者" at bounding box center [535, 454] width 37 height 12
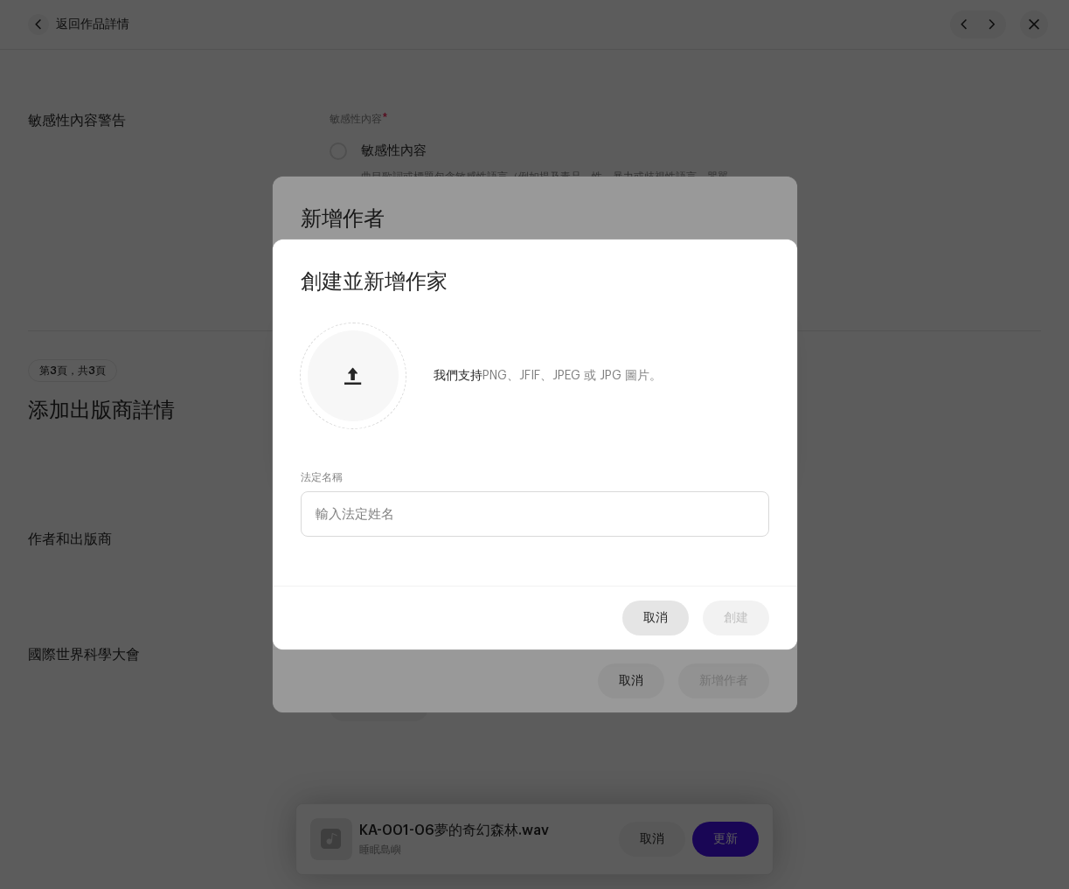
click at [650, 610] on span "取消" at bounding box center [655, 618] width 24 height 35
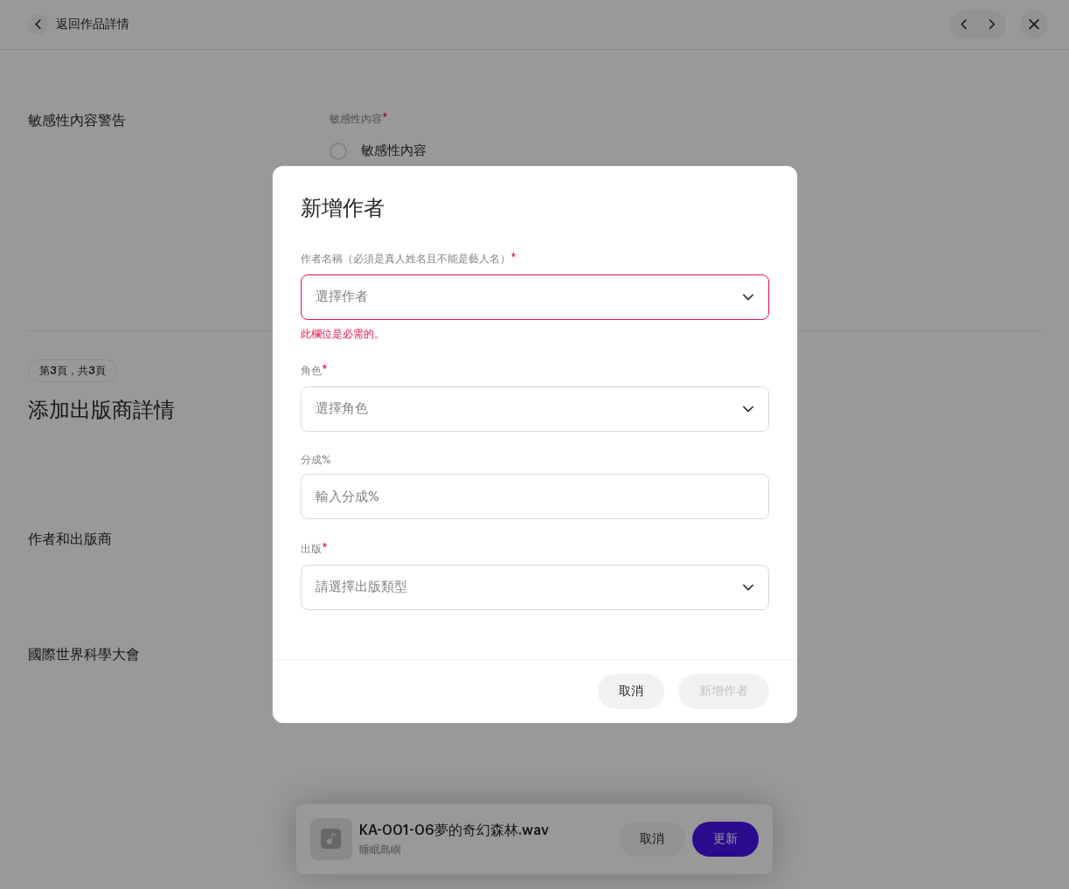
click at [386, 297] on span "選擇作者" at bounding box center [529, 297] width 427 height 44
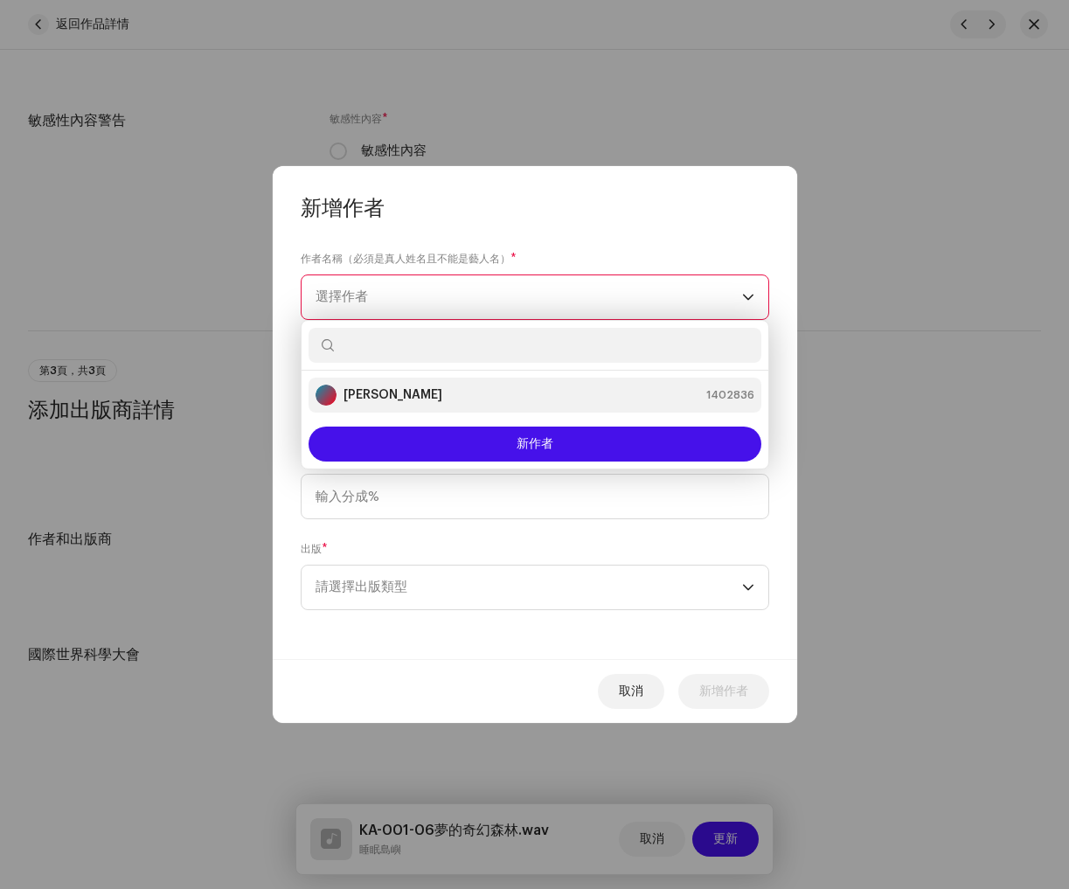
click at [371, 397] on font "[PERSON_NAME]" at bounding box center [393, 395] width 99 height 12
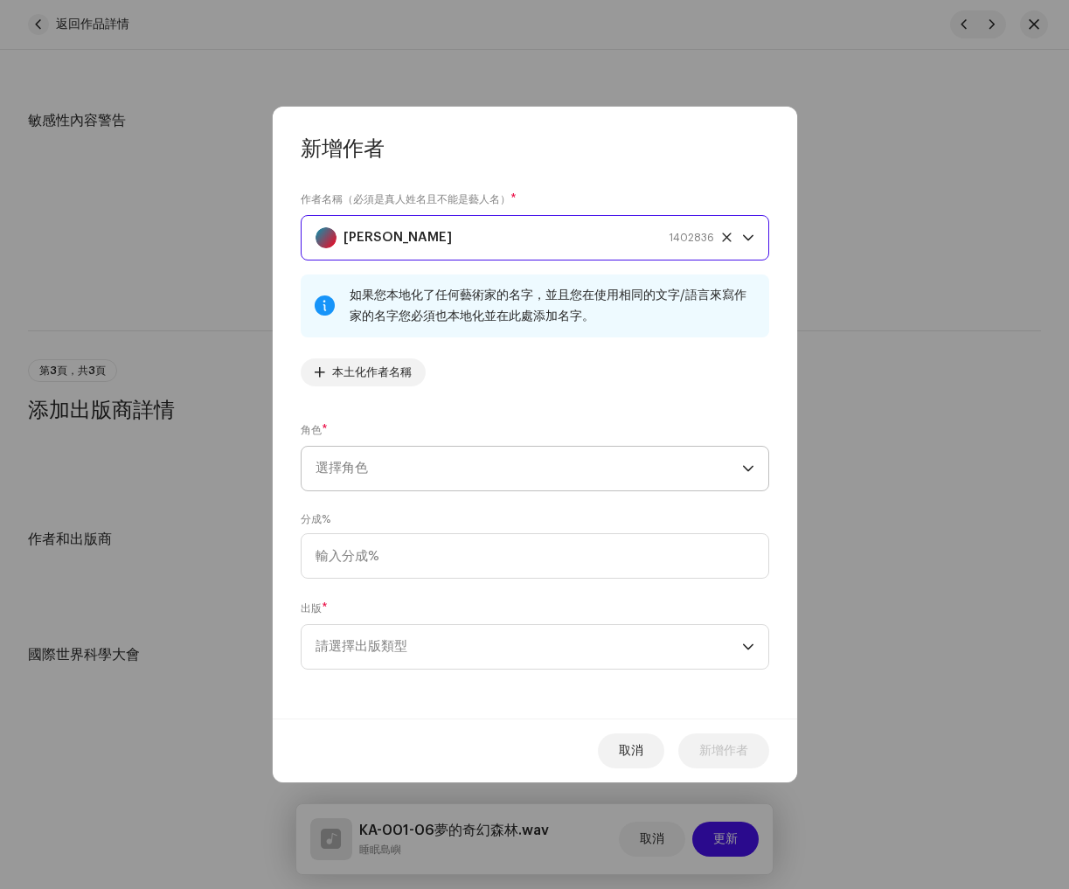
click at [439, 463] on span "選擇角色" at bounding box center [529, 469] width 427 height 44
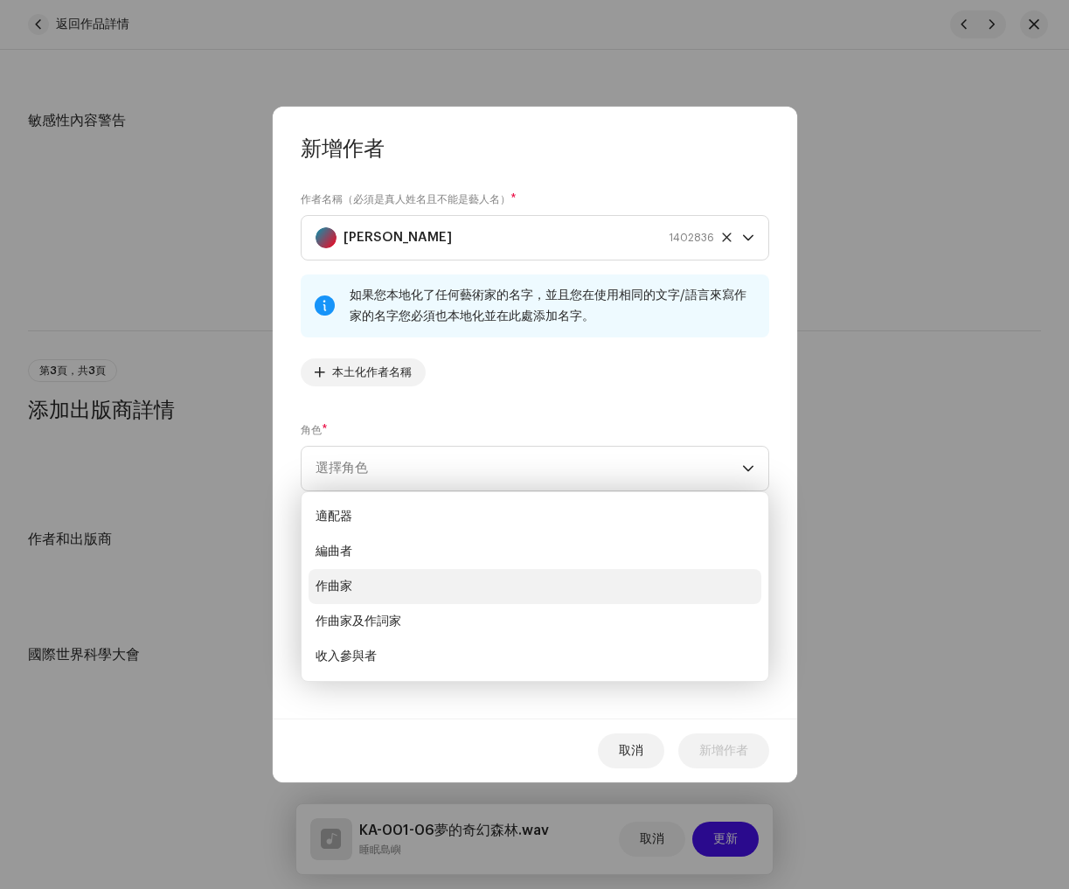
click at [406, 591] on li "作曲家" at bounding box center [535, 586] width 453 height 35
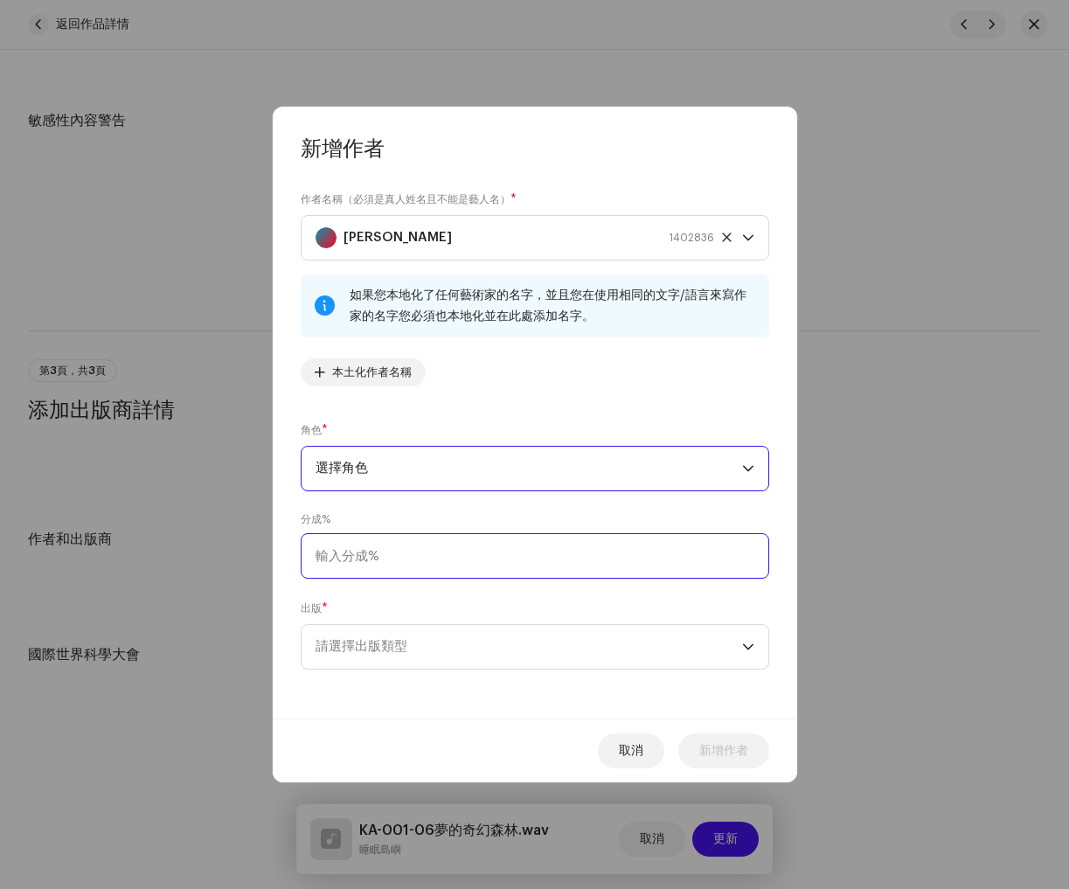
click at [426, 561] on input at bounding box center [535, 555] width 469 height 45
type input "100.00"
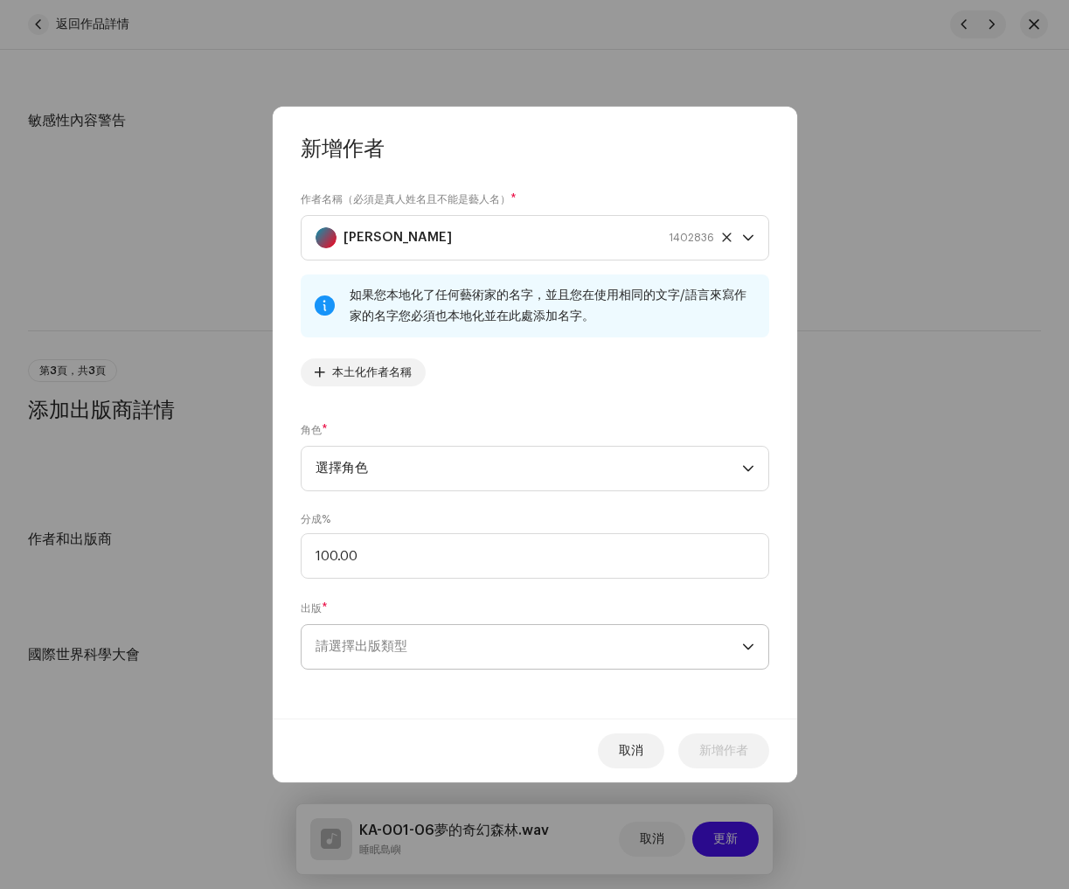
click at [448, 643] on span "請選擇出版類型" at bounding box center [529, 647] width 427 height 44
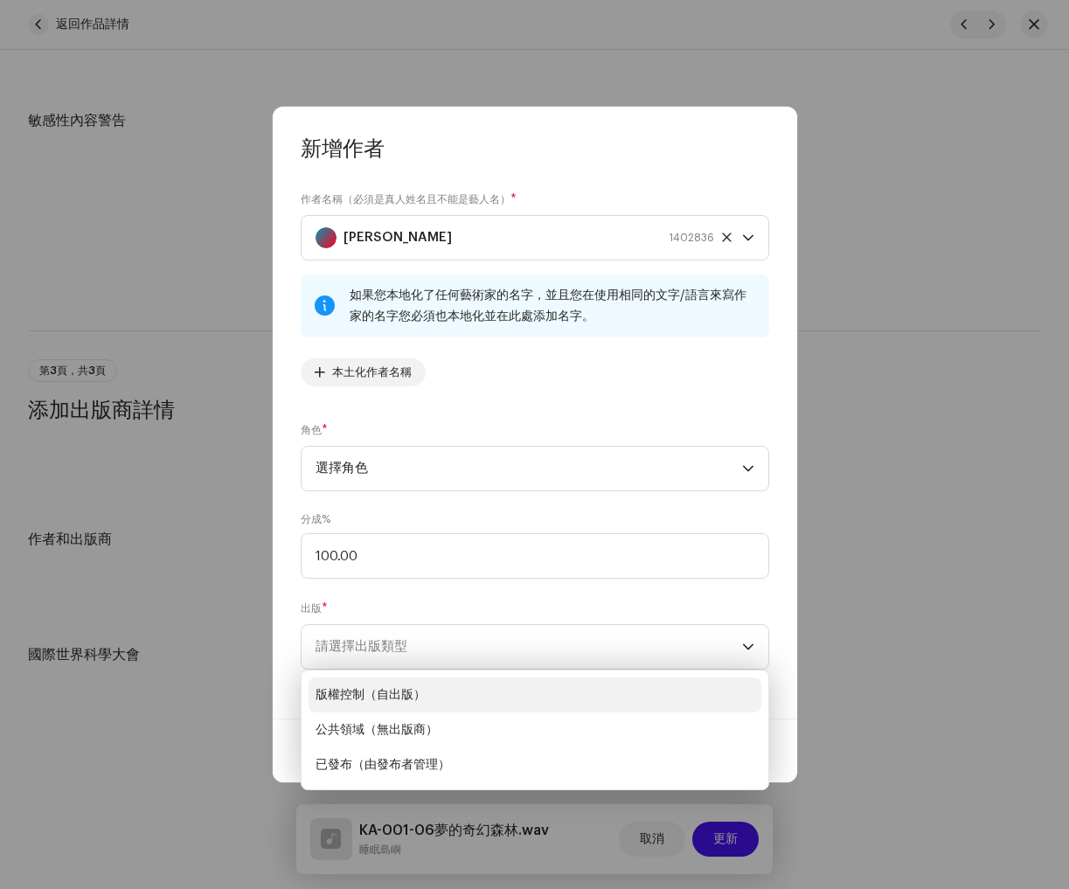
click at [404, 691] on font "版權控制（自出版）" at bounding box center [371, 695] width 110 height 12
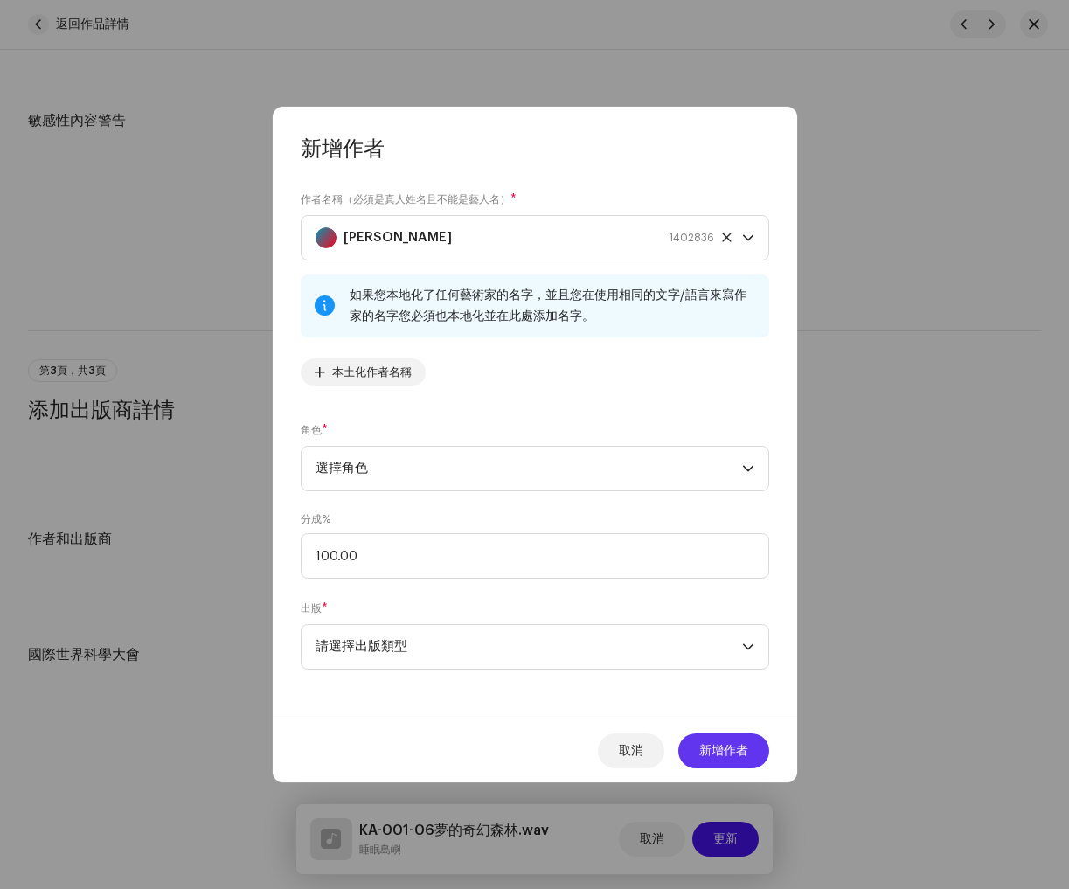
click at [726, 746] on font "新增作者" at bounding box center [723, 751] width 49 height 12
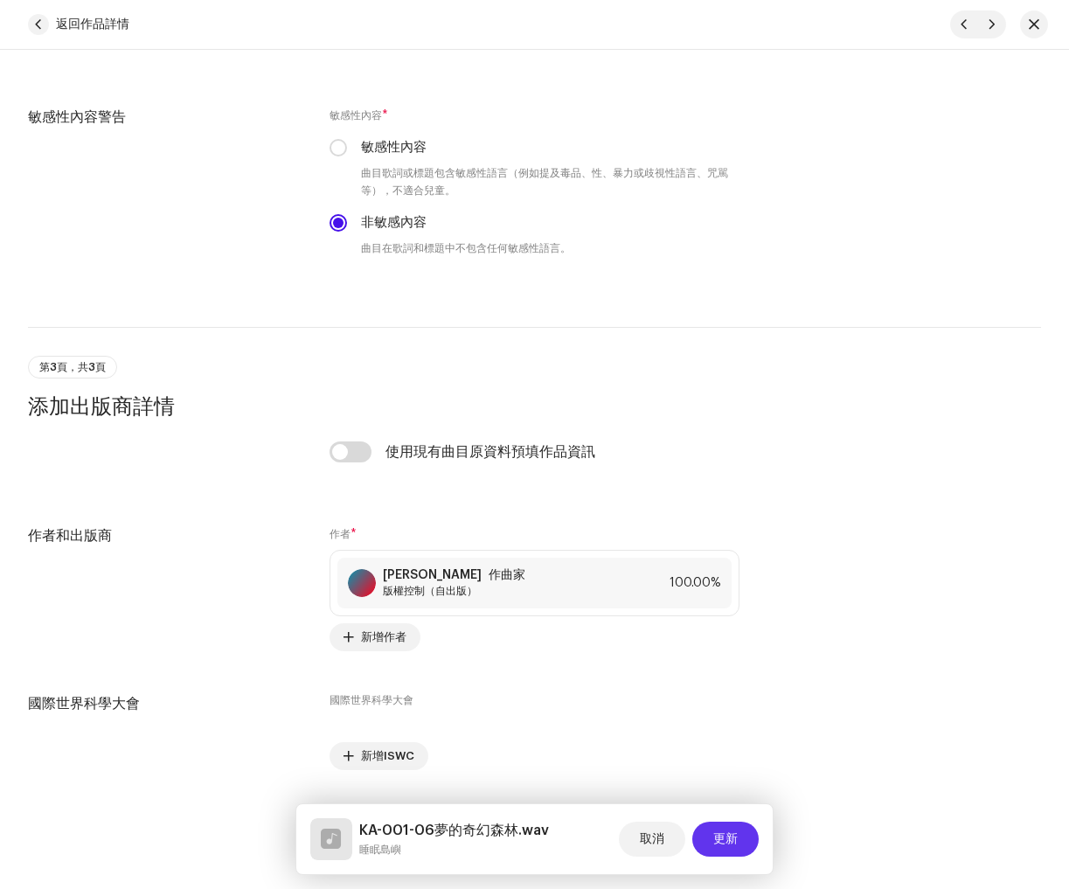
click at [731, 835] on font "更新" at bounding box center [725, 839] width 24 height 12
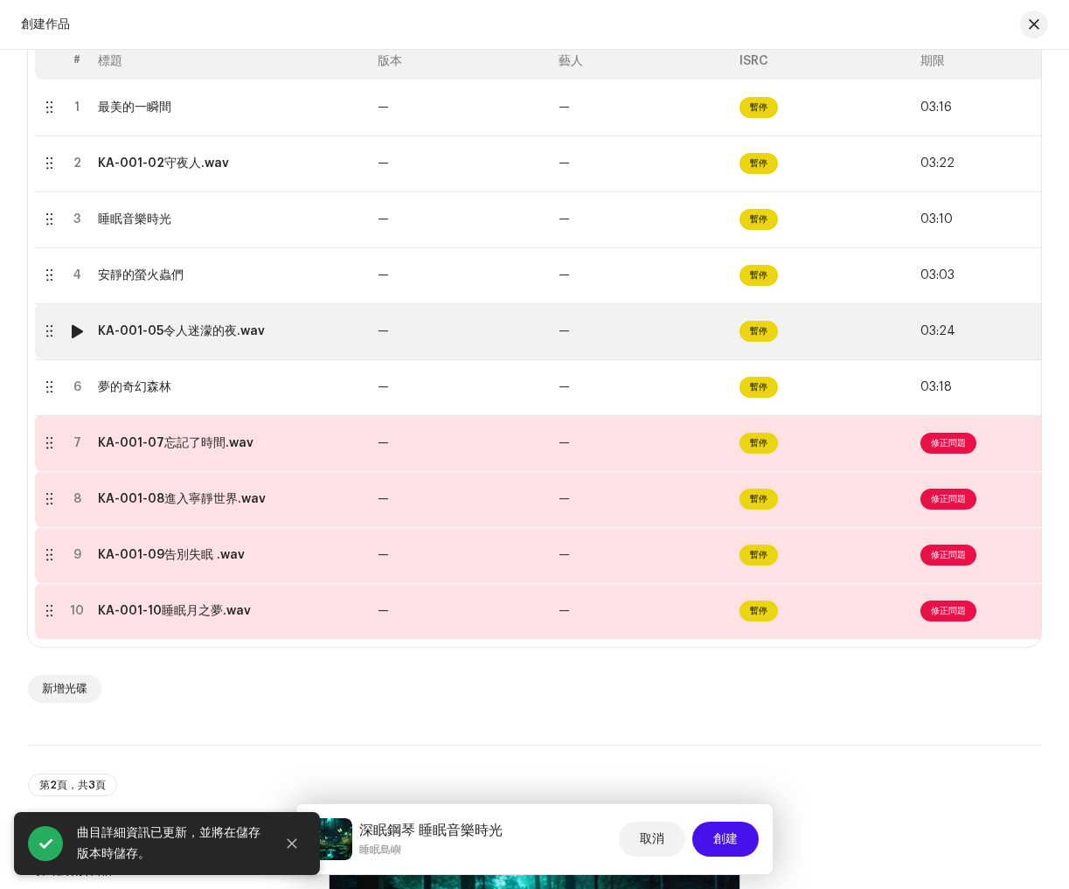
click at [223, 334] on font "KA-001-05令人迷濛的夜.wav" at bounding box center [181, 331] width 167 height 12
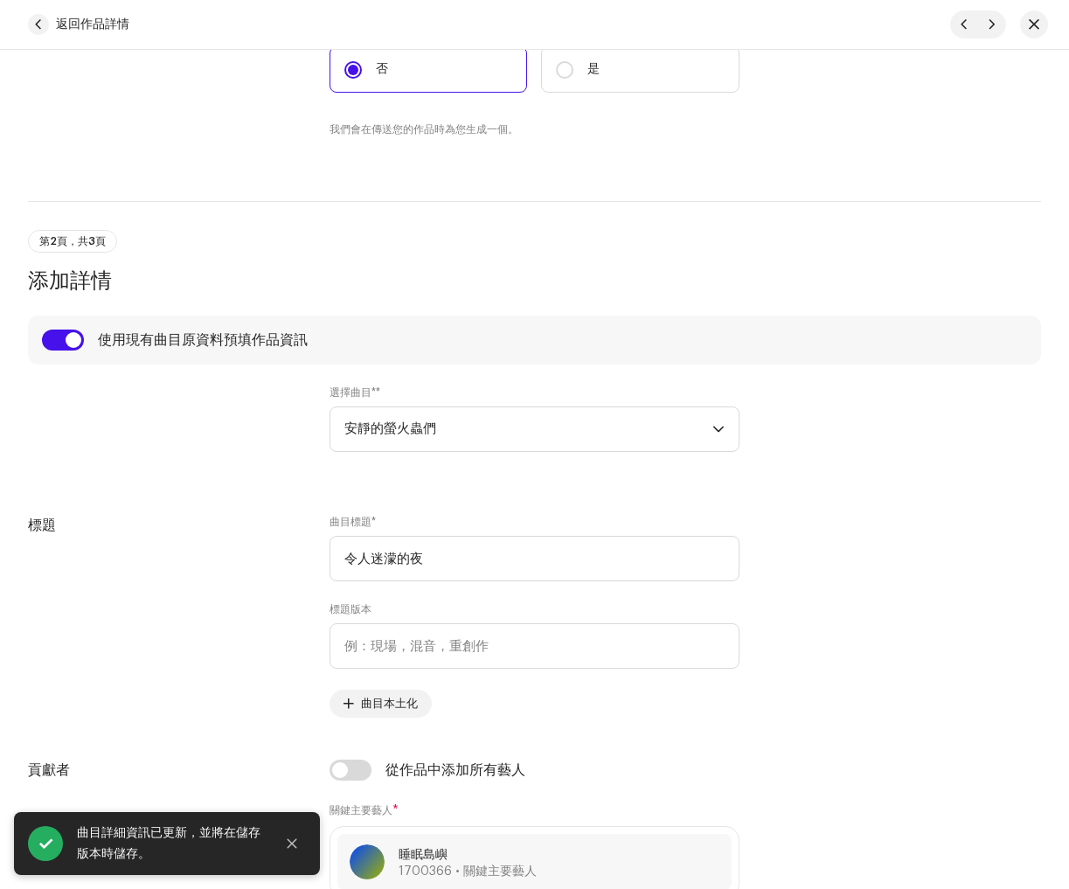
scroll to position [494, 0]
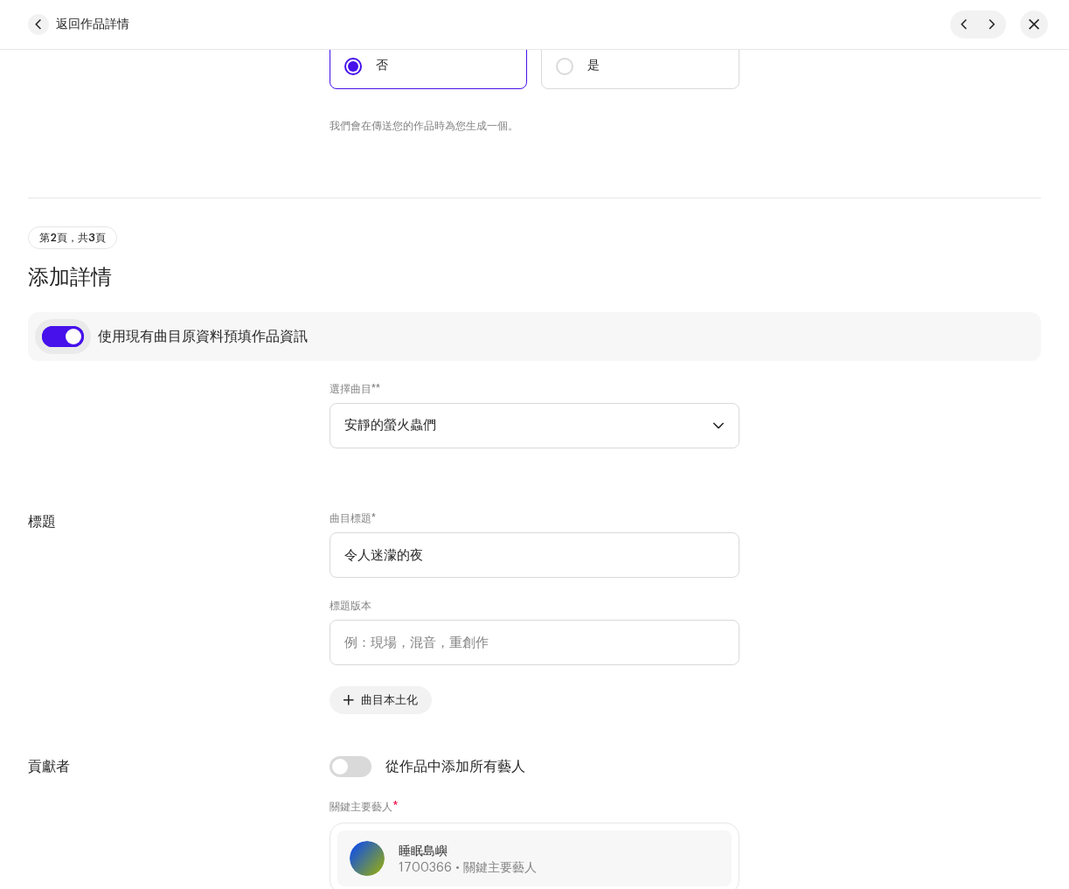
click at [52, 338] on input "checkbox" at bounding box center [63, 336] width 42 height 21
checkbox input "false"
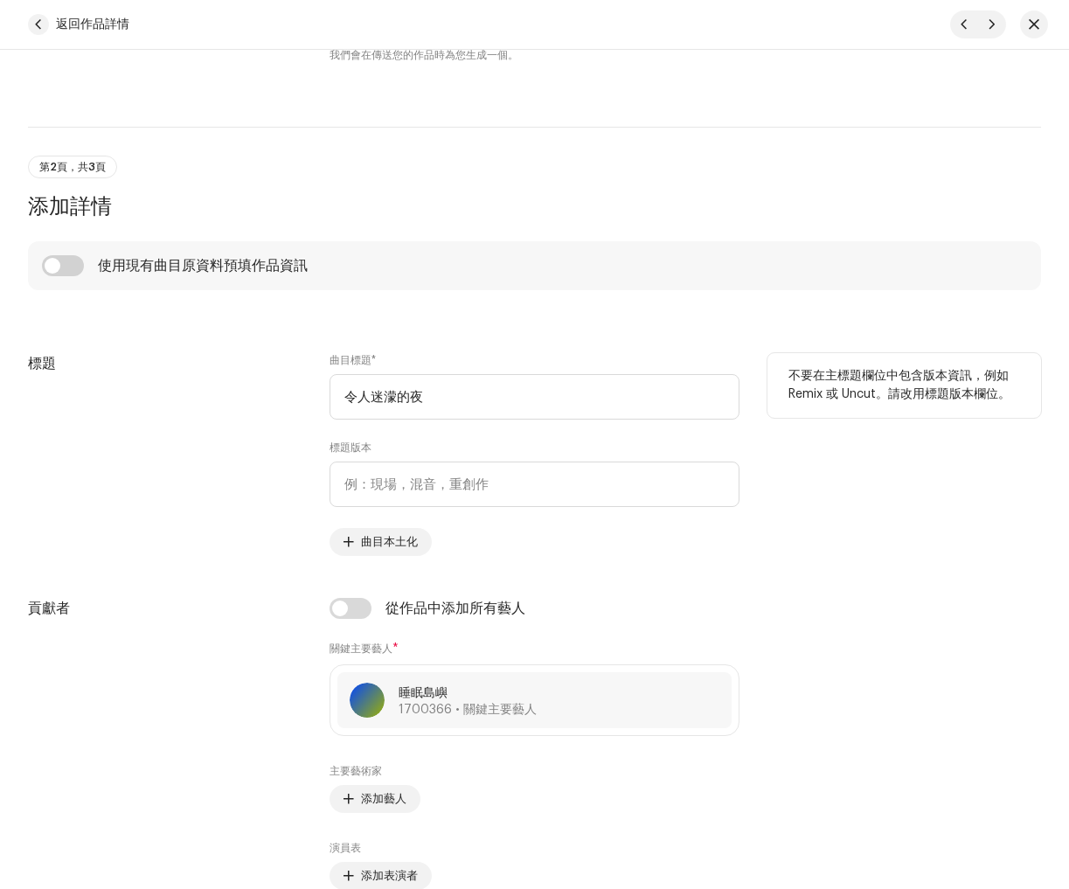
scroll to position [562, 0]
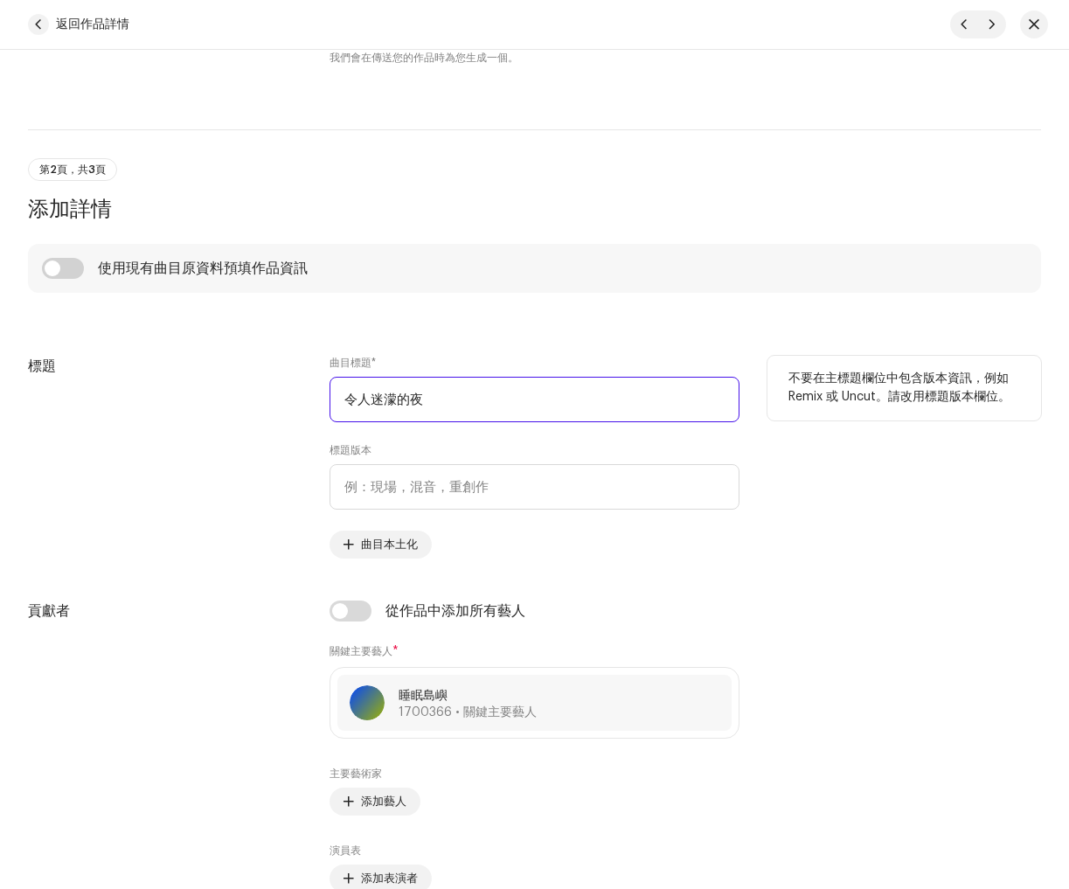
drag, startPoint x: 504, startPoint y: 400, endPoint x: 281, endPoint y: 398, distance: 222.9
click at [140, 366] on div "標題 曲目標題 * 令人迷濛的夜 標題版本 曲目本土化 不要在主標題欄位中包含版本資訊，例如 Remix 或 Uncut。請改用標題版本欄位。" at bounding box center [534, 457] width 1013 height 203
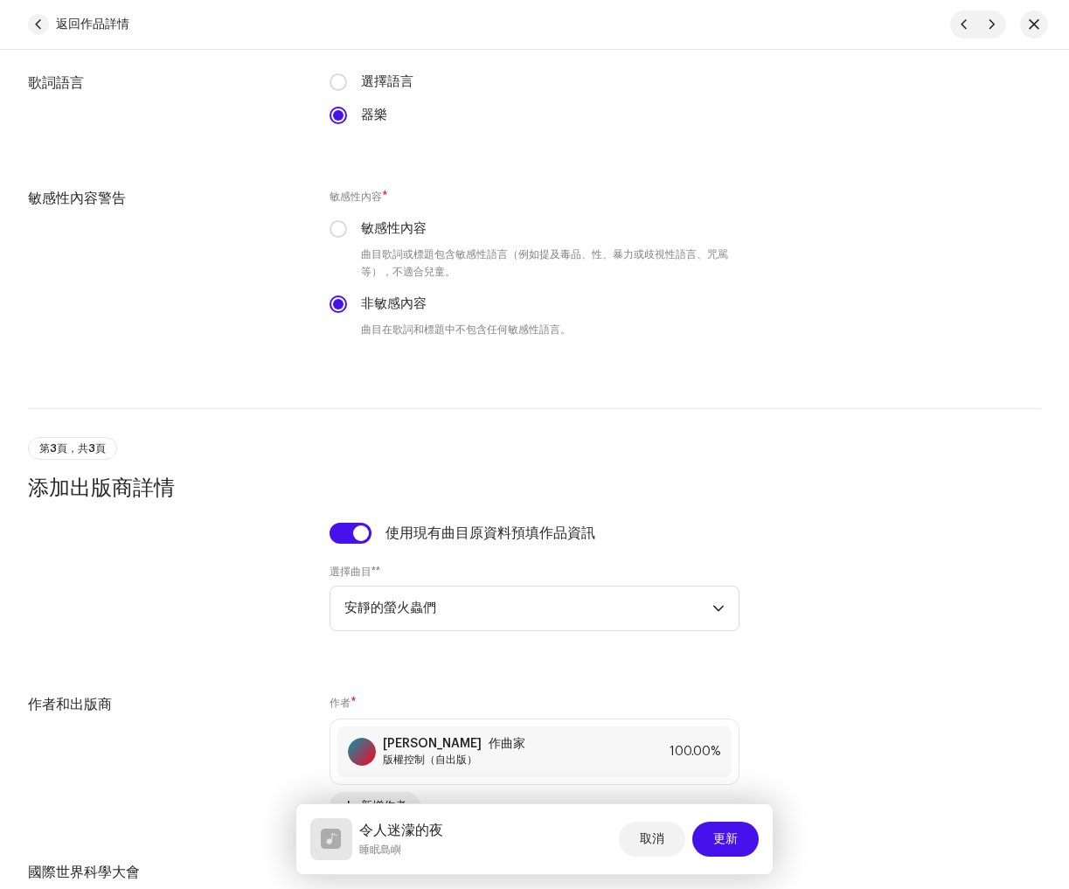
scroll to position [2972, 0]
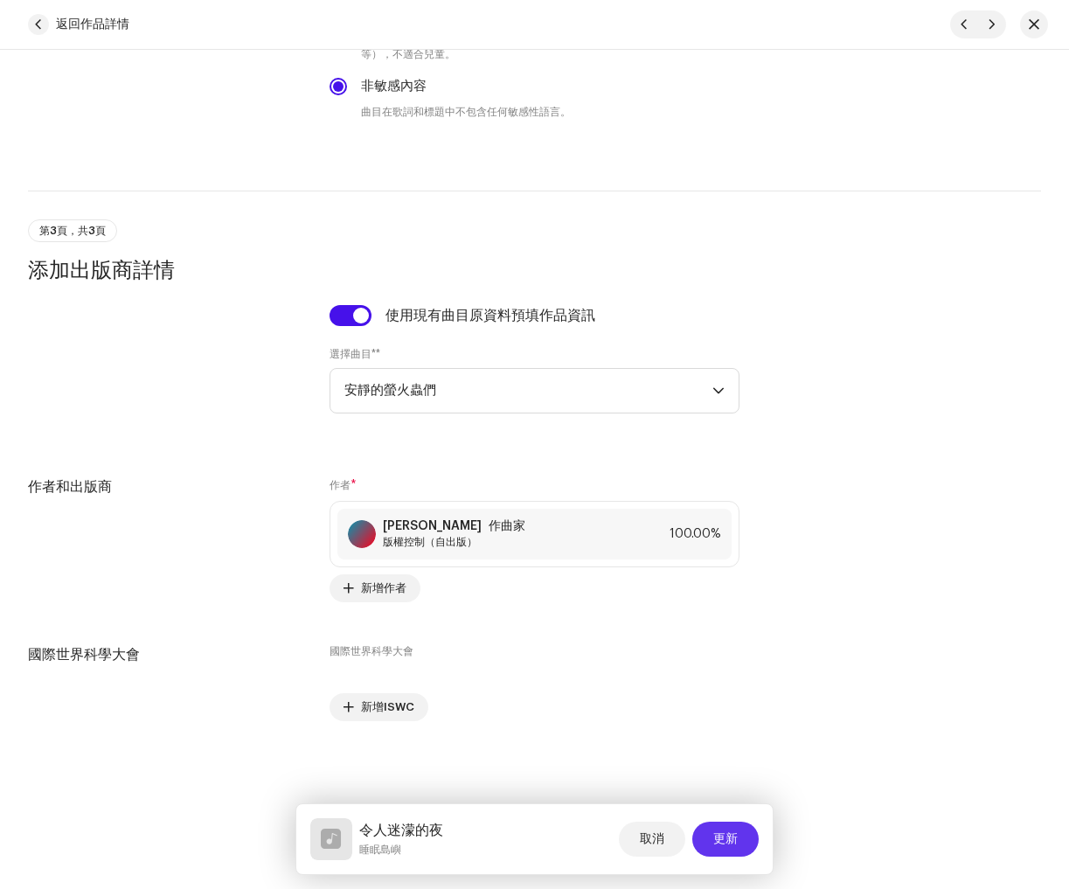
click at [739, 844] on button "更新" at bounding box center [725, 839] width 66 height 35
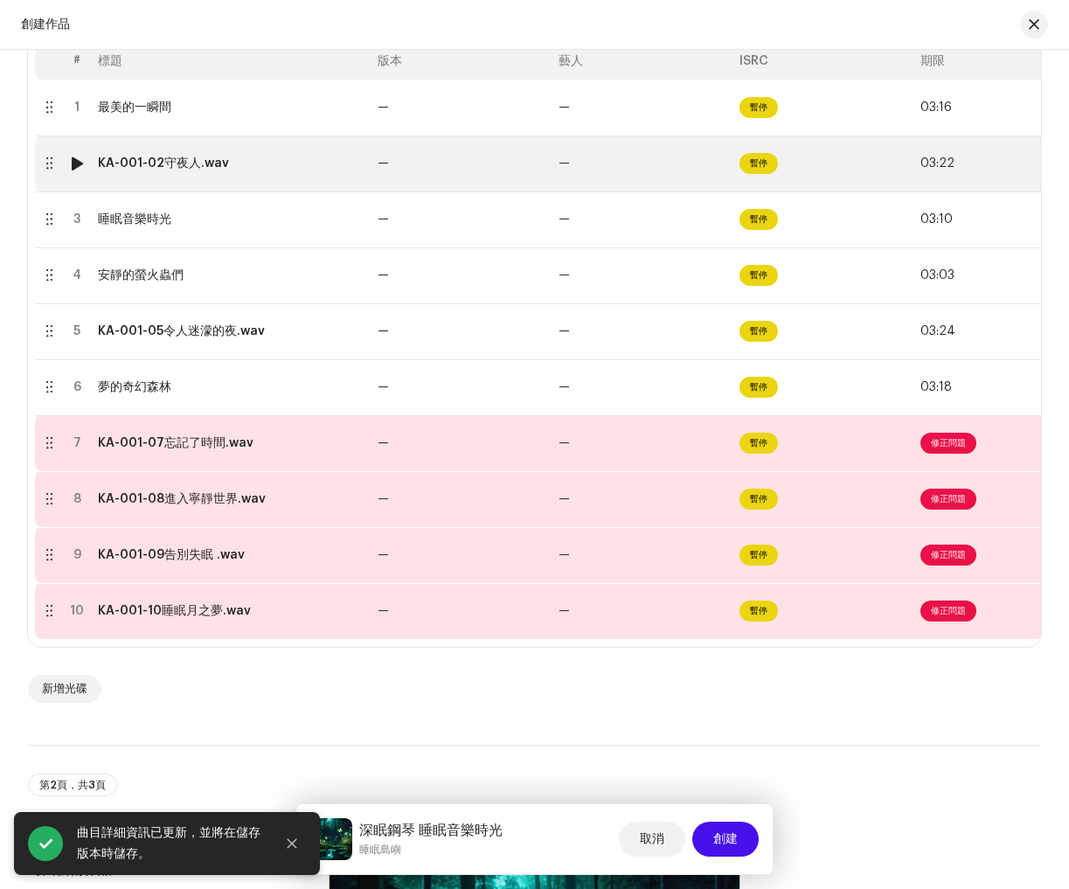
click at [210, 178] on td "KA-001-02守夜人.wav" at bounding box center [231, 163] width 280 height 56
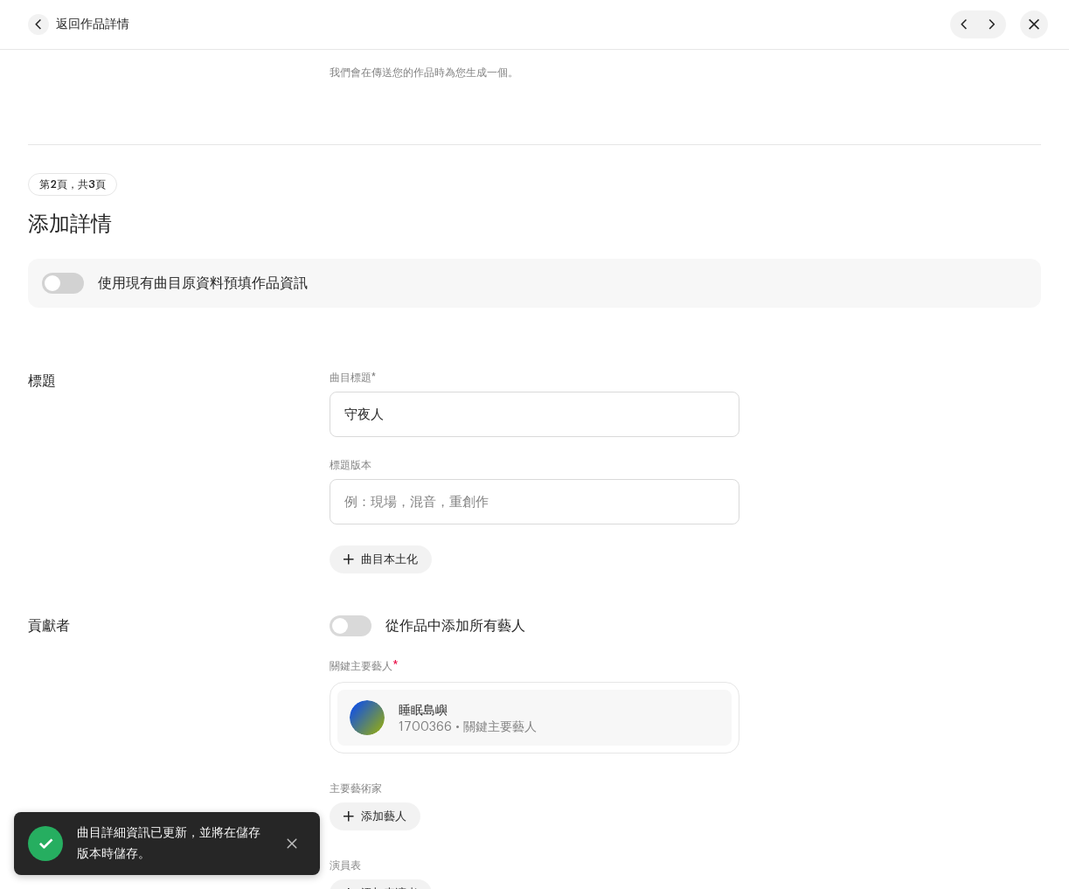
scroll to position [624, 0]
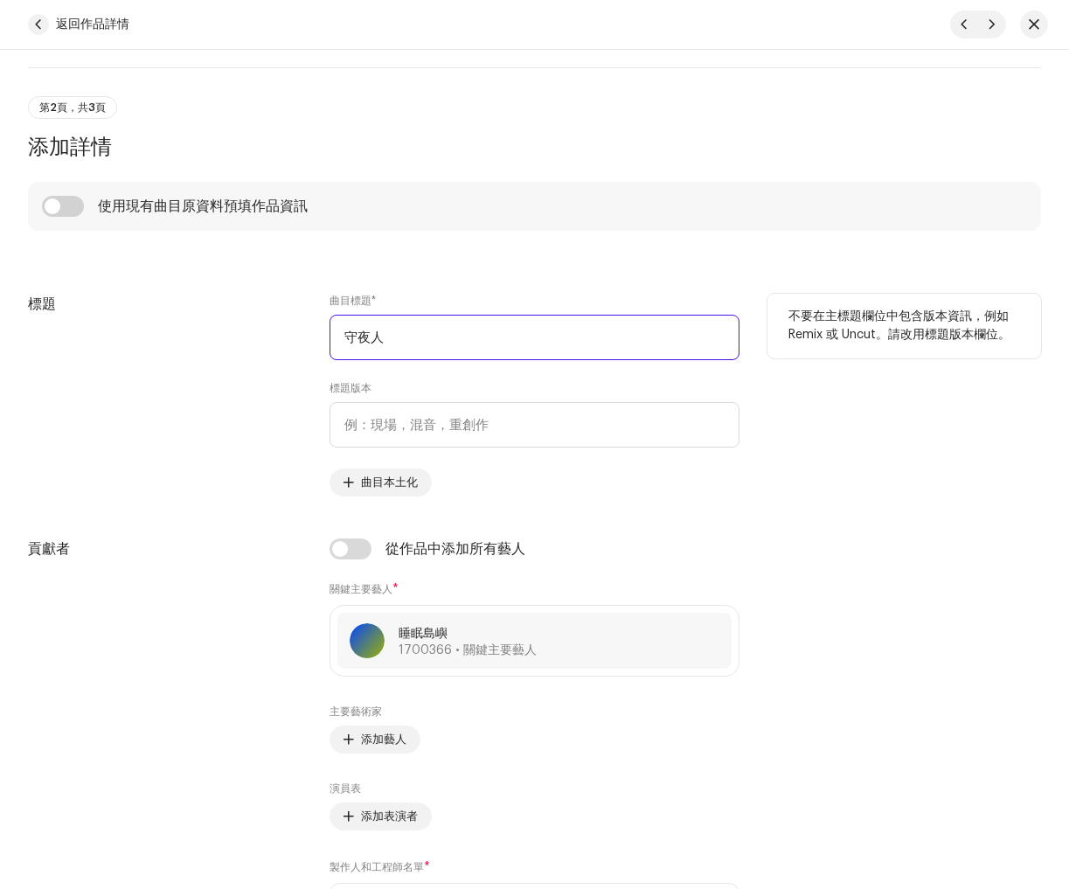
drag, startPoint x: 413, startPoint y: 336, endPoint x: 160, endPoint y: 309, distance: 254.9
click at [160, 309] on div "標題 曲目標題 * 守夜人 標題版本 曲目本土化 不要在主標題欄位中包含版本資訊，例如 Remix 或 Uncut。請改用標題版本欄位。" at bounding box center [534, 395] width 1013 height 203
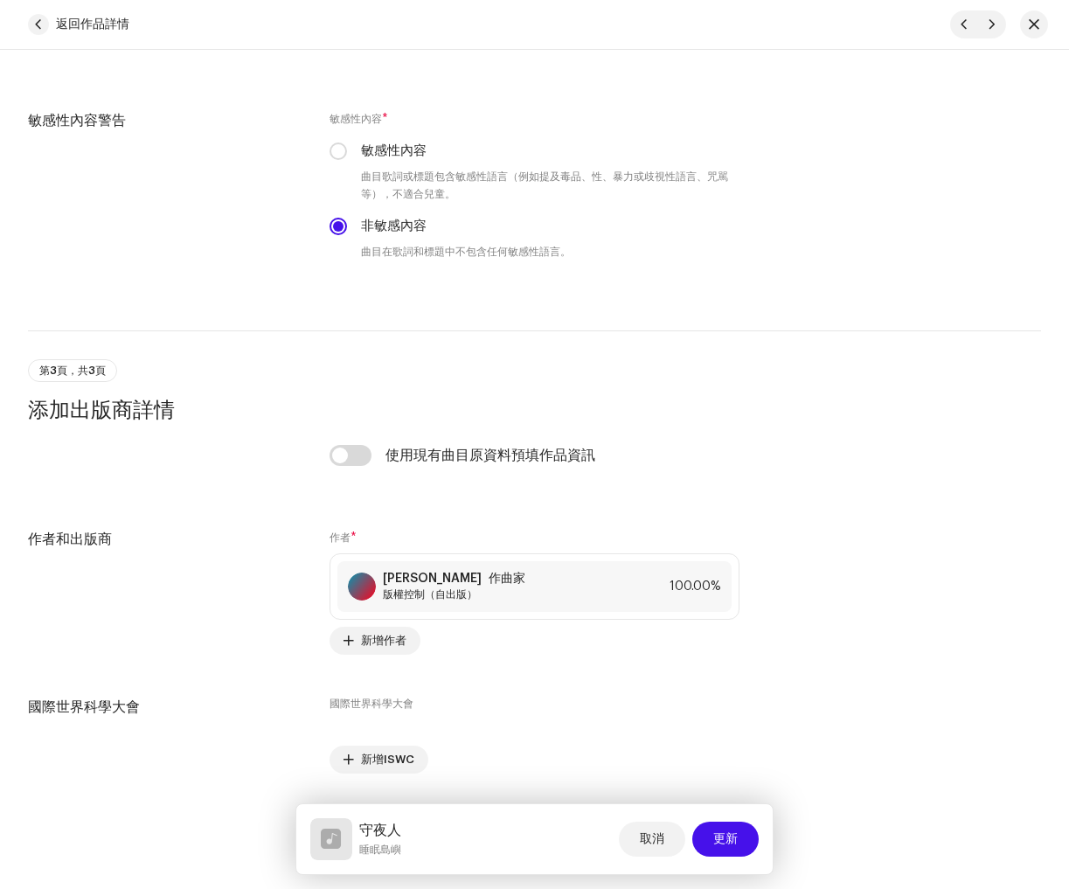
scroll to position [2885, 0]
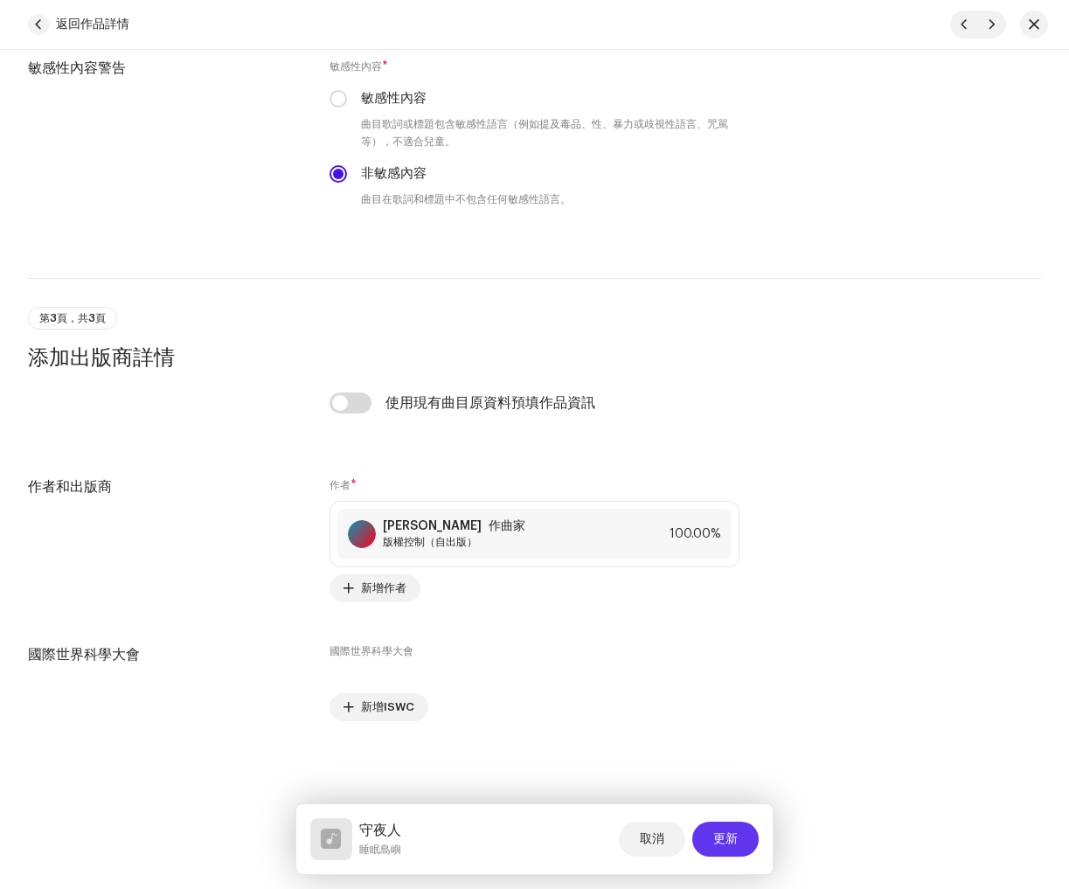
click at [726, 844] on font "更新" at bounding box center [725, 839] width 24 height 12
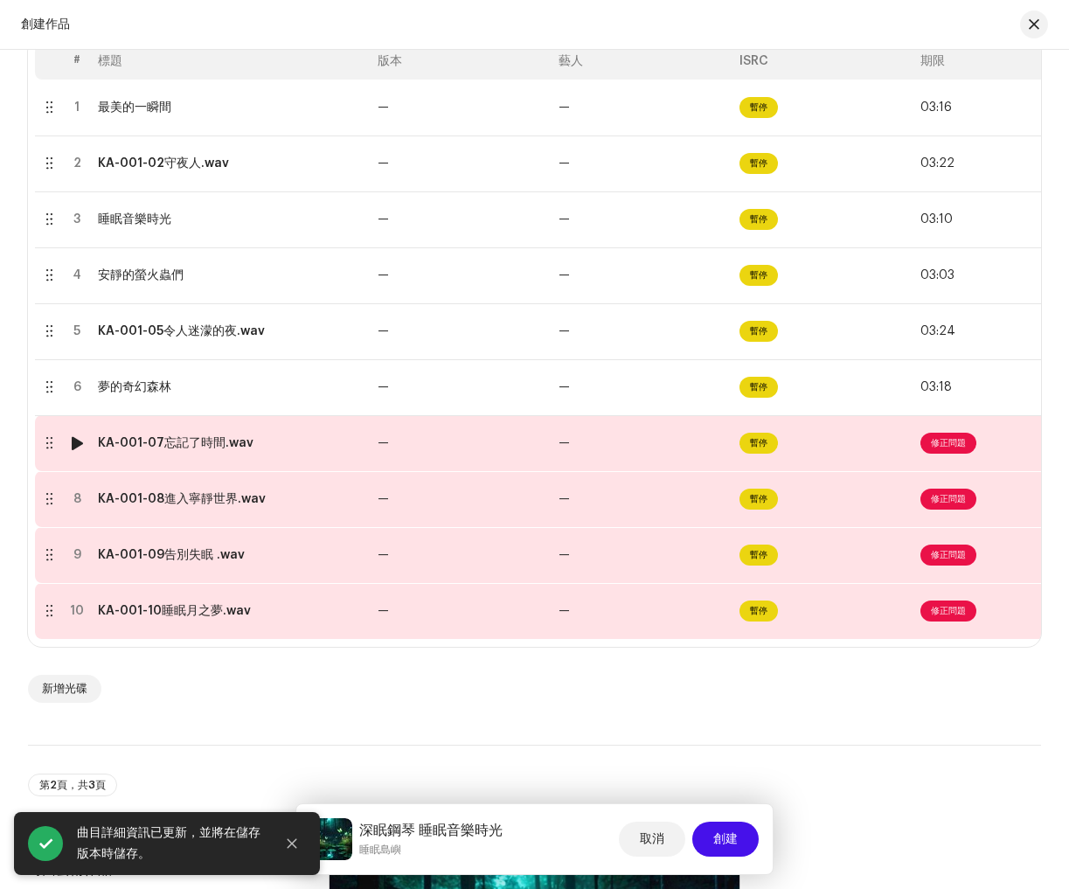
click at [947, 445] on font "修正問題" at bounding box center [948, 443] width 35 height 9
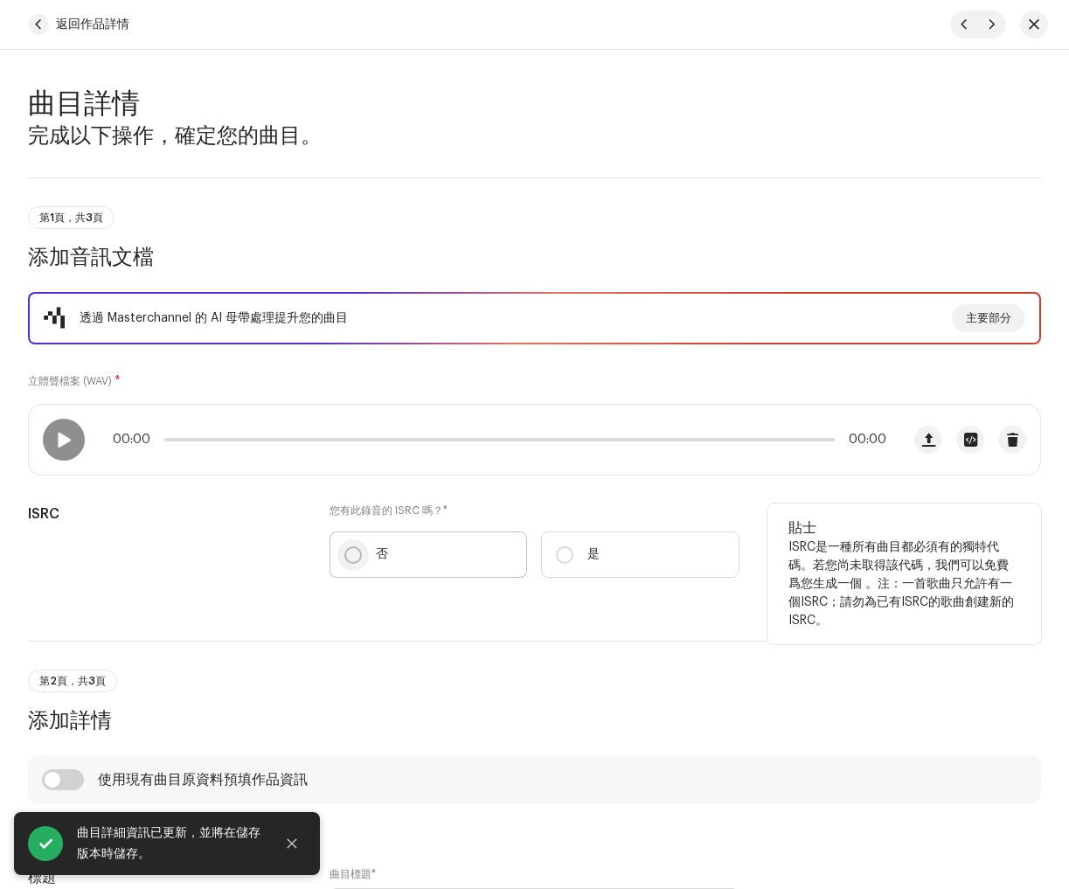
click at [356, 558] on input "否" at bounding box center [352, 554] width 17 height 17
radio input "true"
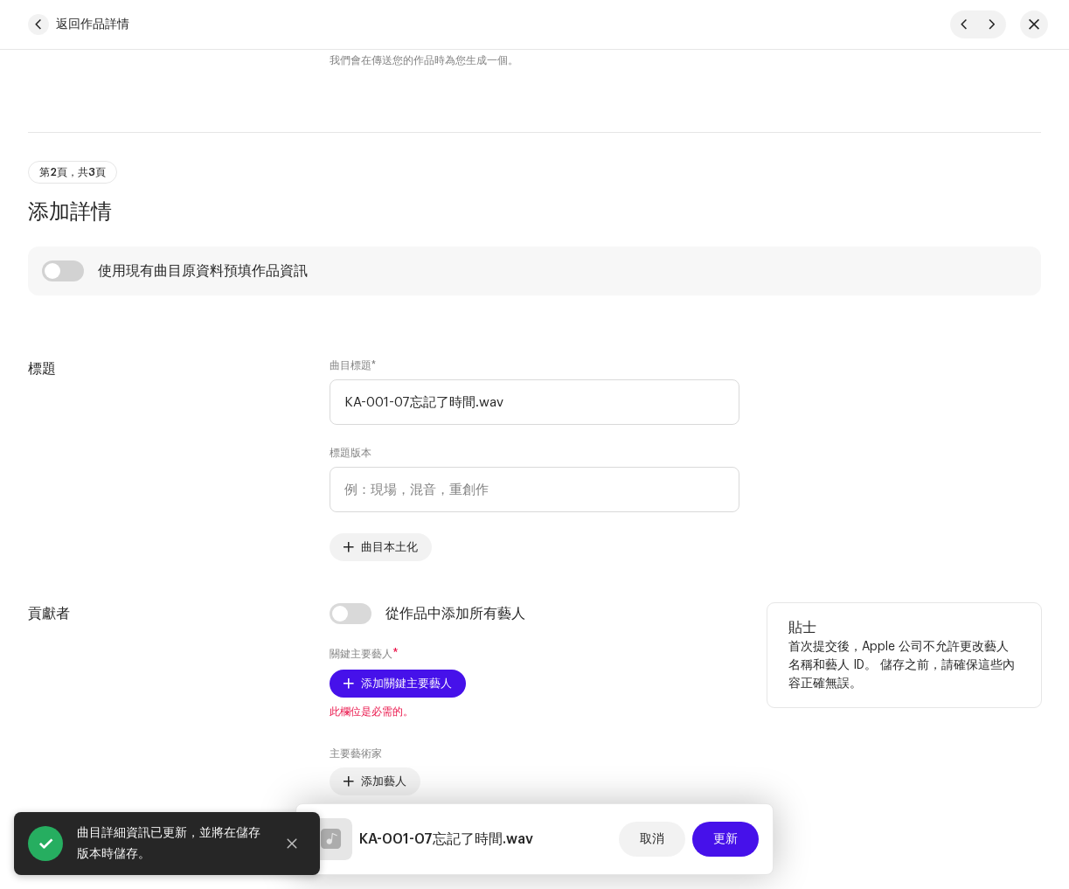
scroll to position [671, 0]
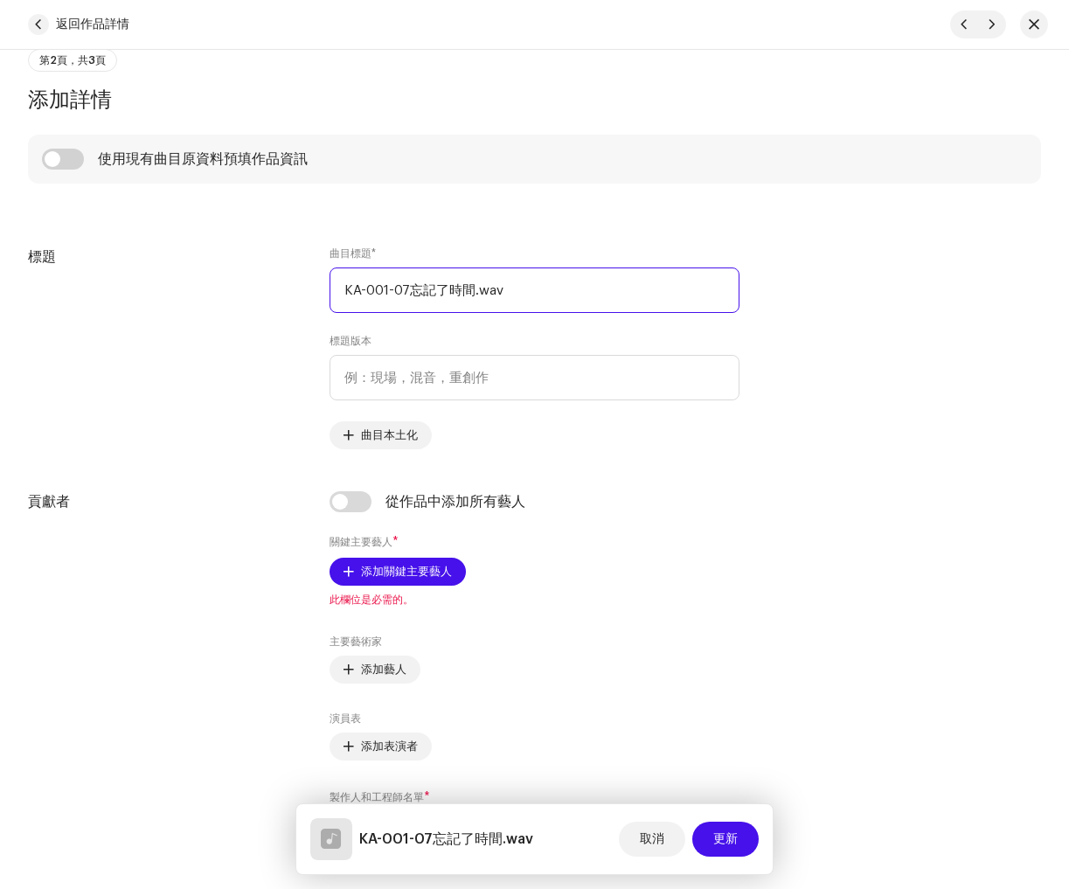
drag, startPoint x: 555, startPoint y: 300, endPoint x: -98, endPoint y: 233, distance: 656.4
click at [0, 233] on html "睡眠島嶼 首頁 目錄 交易 分析 資源 市場 睡眠島嶼 資產 發行 曲目 視訊 貢獻者 演出者 表演者 製作人和工程師 作者 出版商 標籤 目錄 搜尋 米 創…" at bounding box center [534, 444] width 1069 height 889
paste input "忘記了時間"
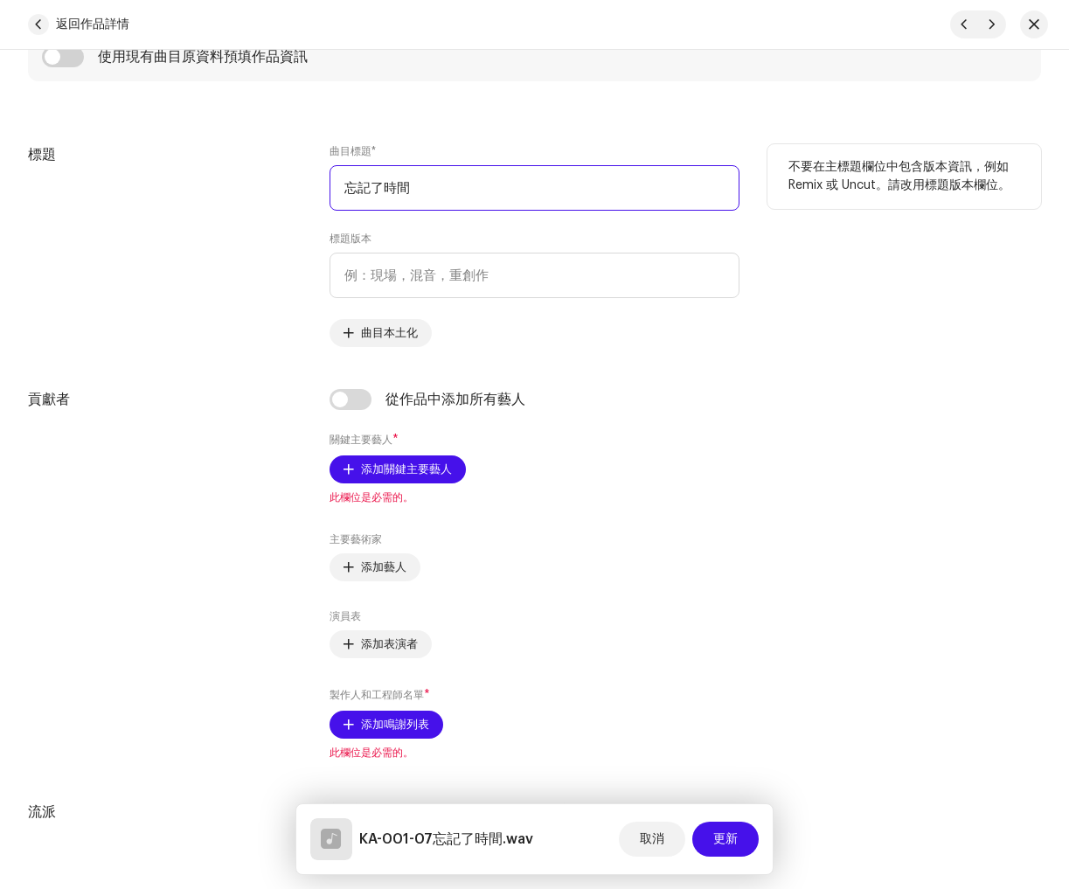
scroll to position [793, 0]
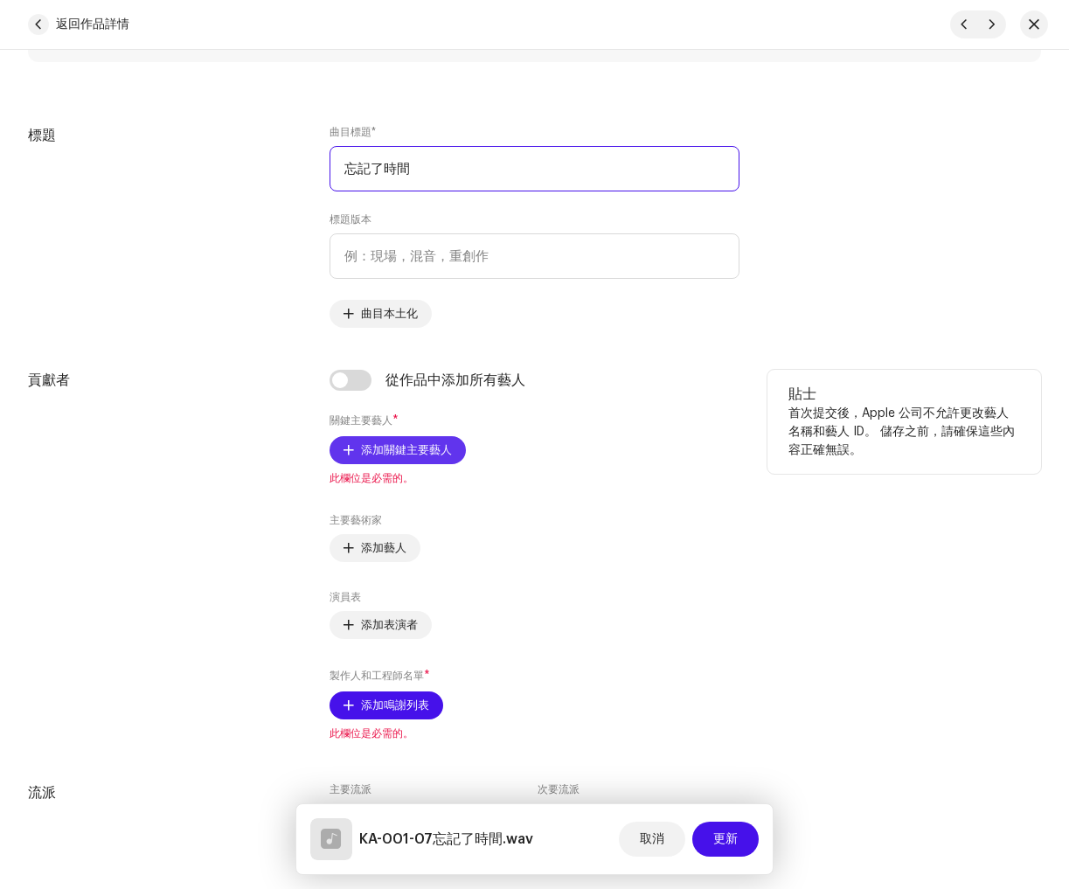
type input "忘記了時間"
click at [409, 457] on span "添加關鍵主要藝人" at bounding box center [406, 450] width 91 height 35
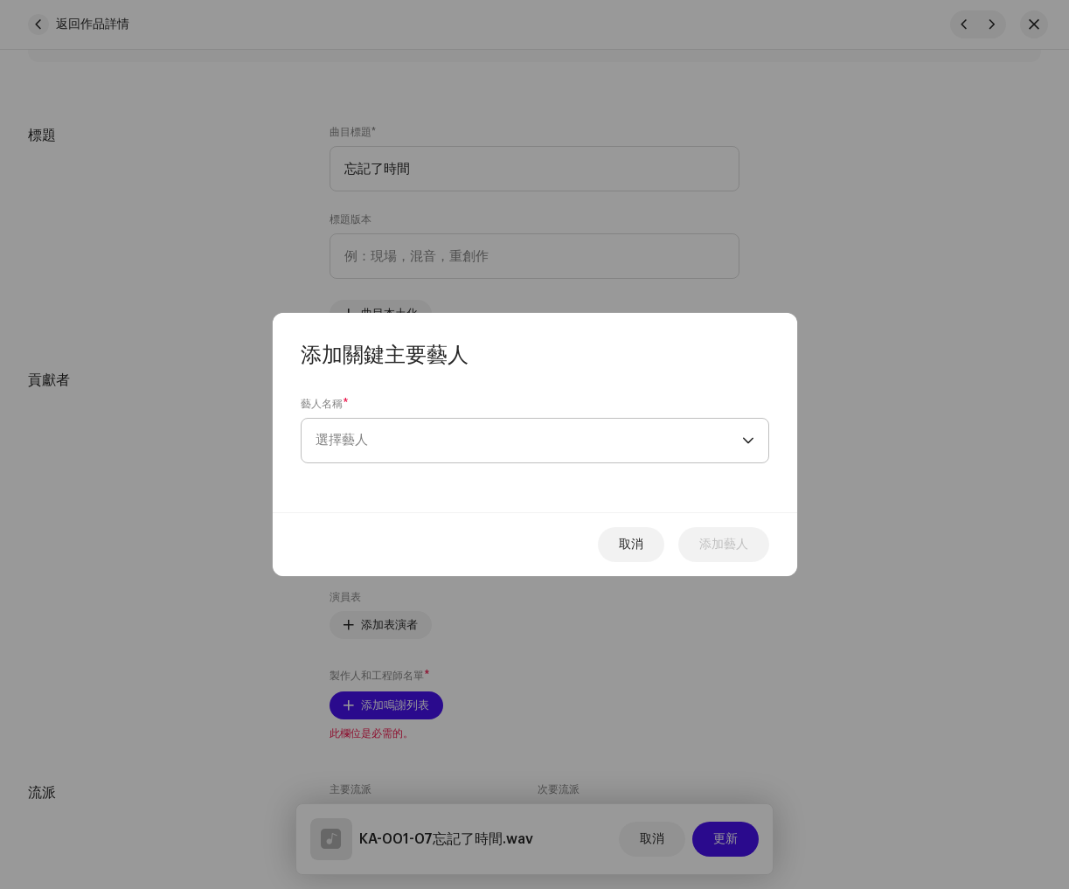
click at [413, 458] on span "選擇藝人" at bounding box center [529, 441] width 427 height 44
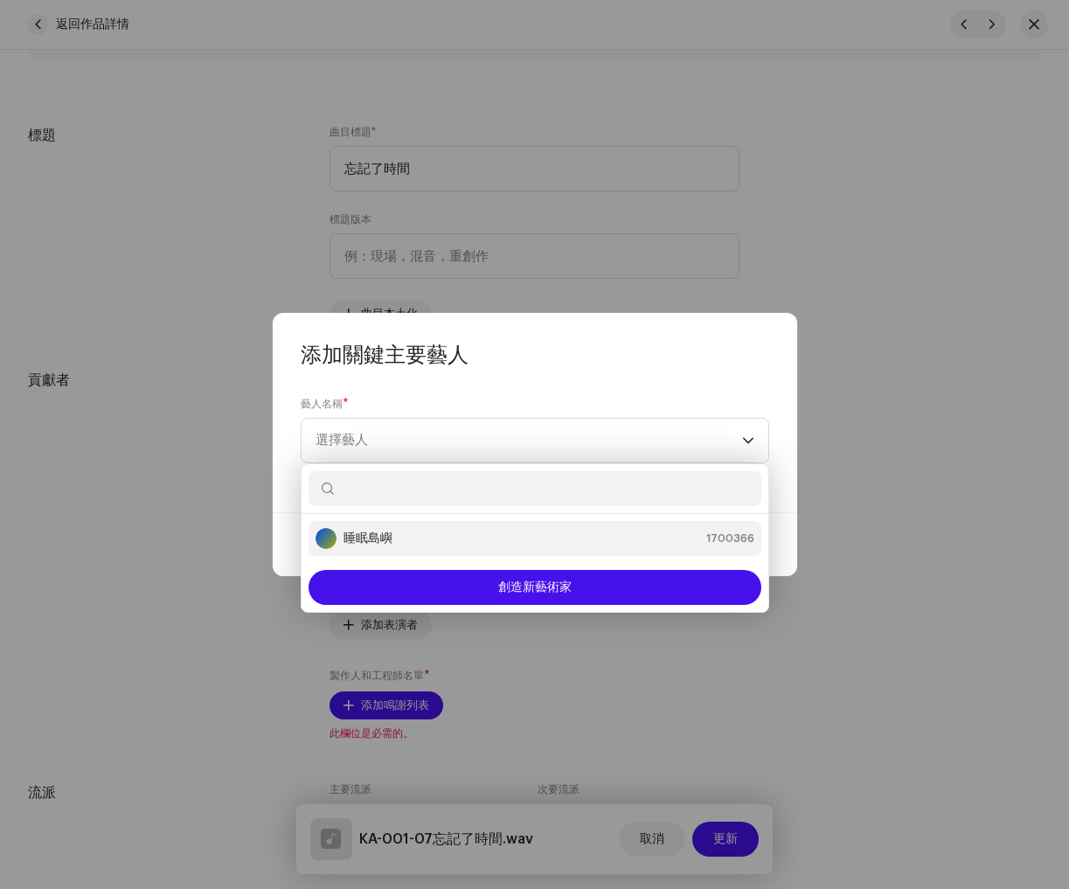
click at [446, 533] on div "睡眠島嶼 1700366" at bounding box center [535, 538] width 439 height 21
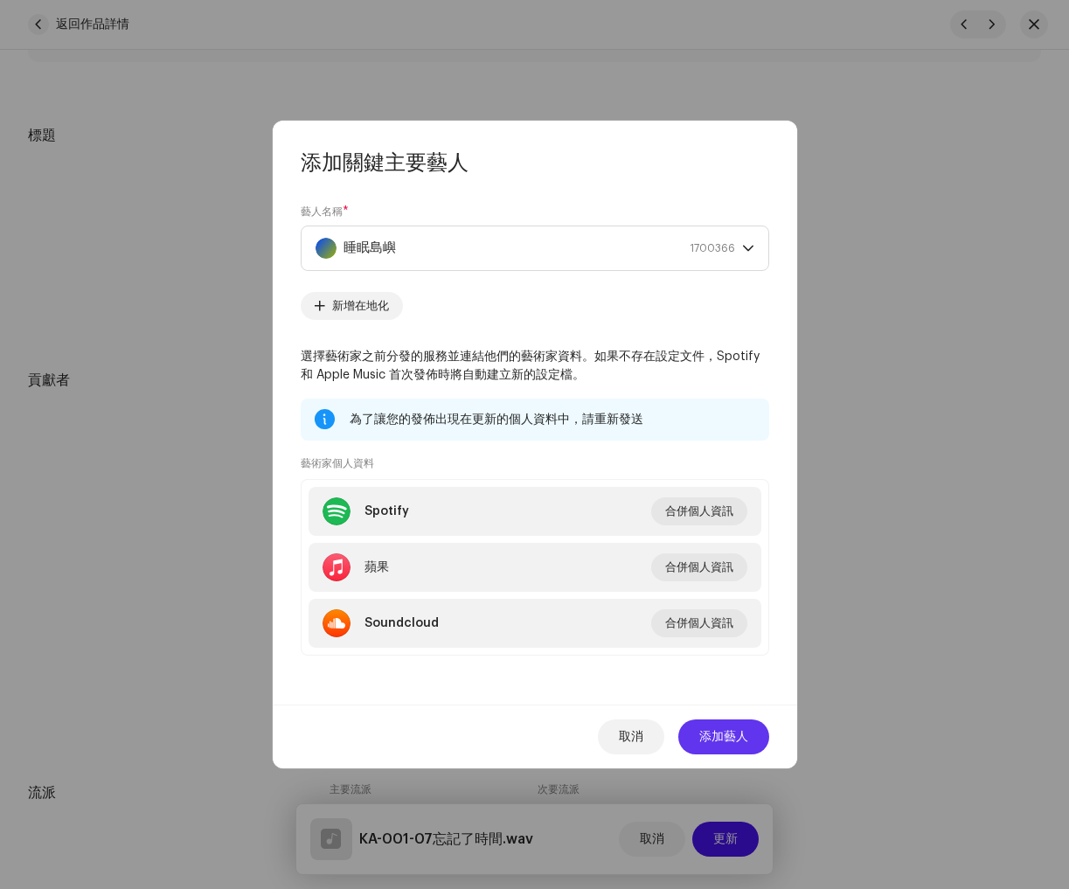
click at [748, 742] on button "添加藝人" at bounding box center [723, 736] width 91 height 35
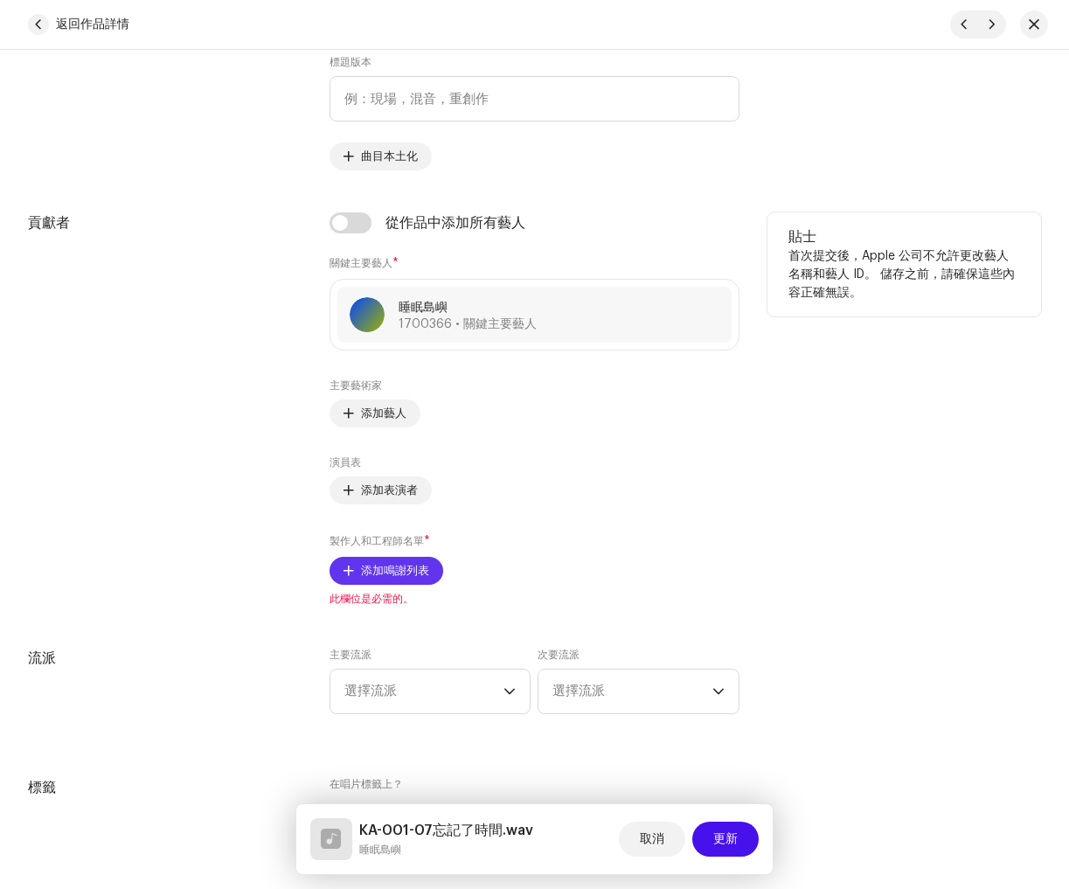
scroll to position [956, 0]
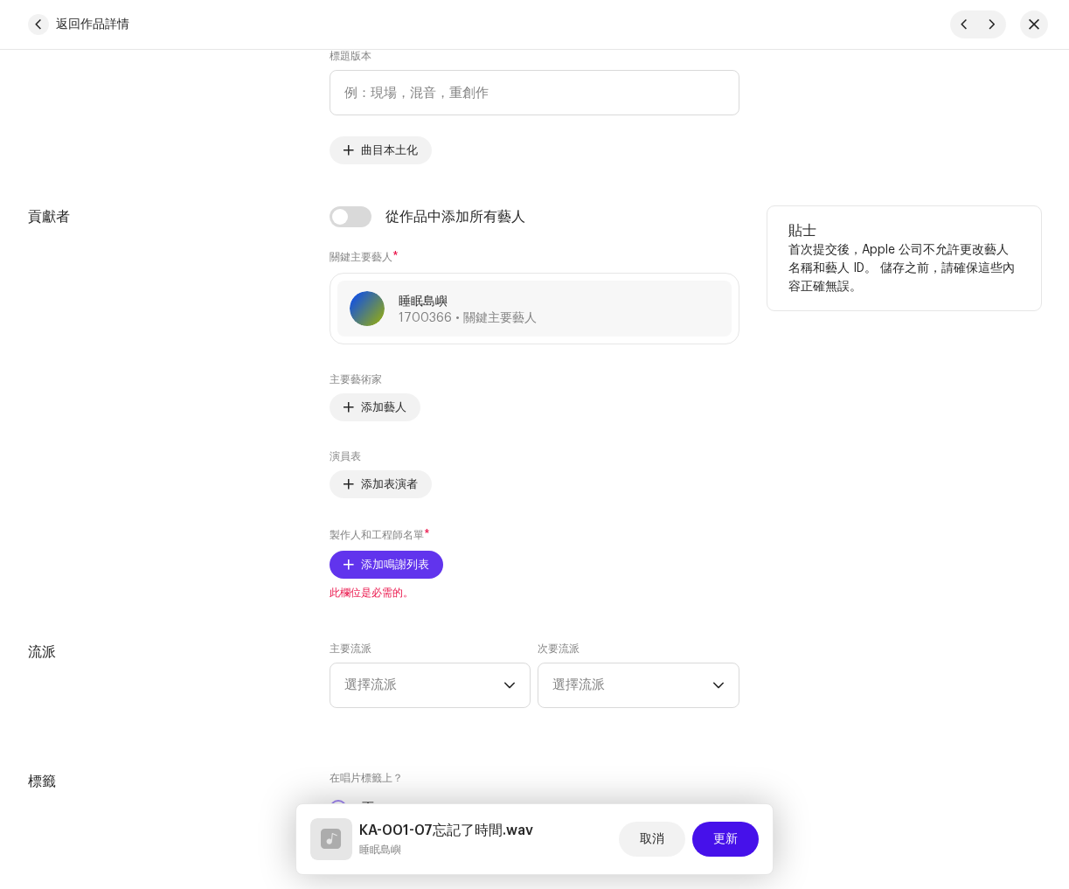
click at [392, 559] on font "添加鳴謝列表" at bounding box center [395, 564] width 68 height 11
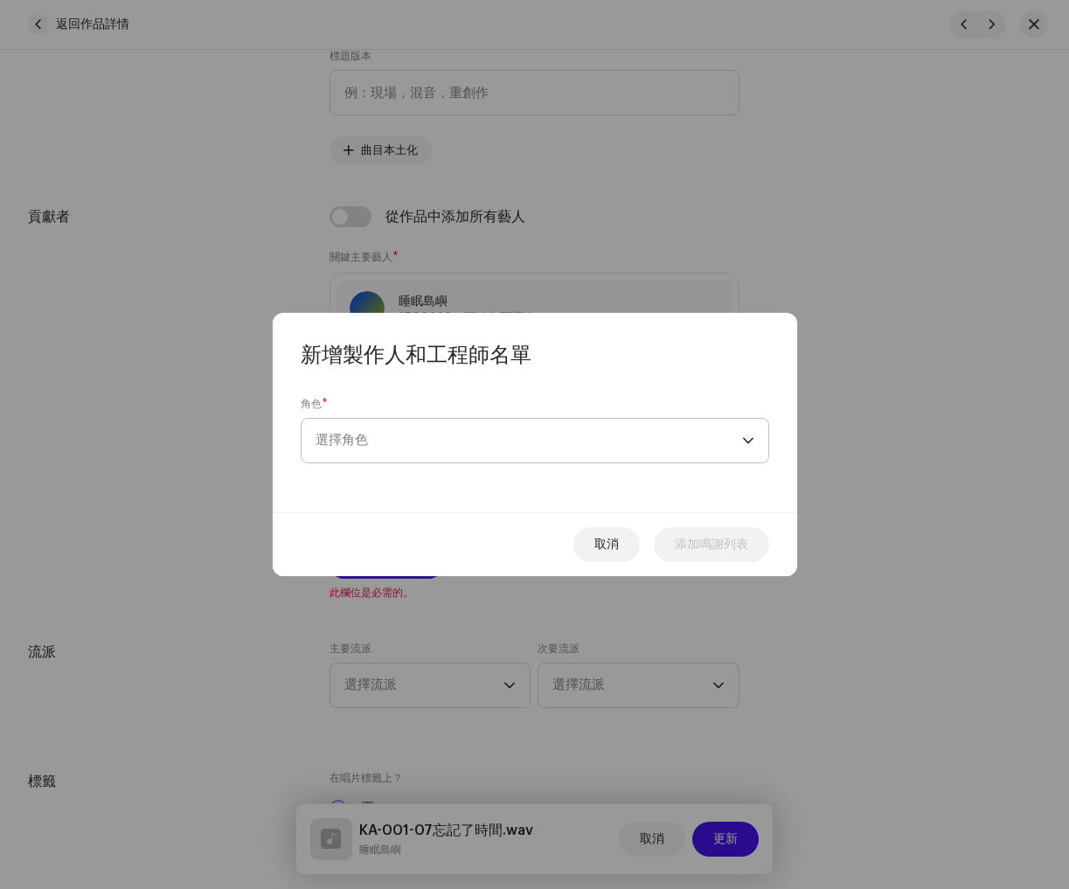
click at [423, 456] on span "選擇角色" at bounding box center [529, 441] width 427 height 44
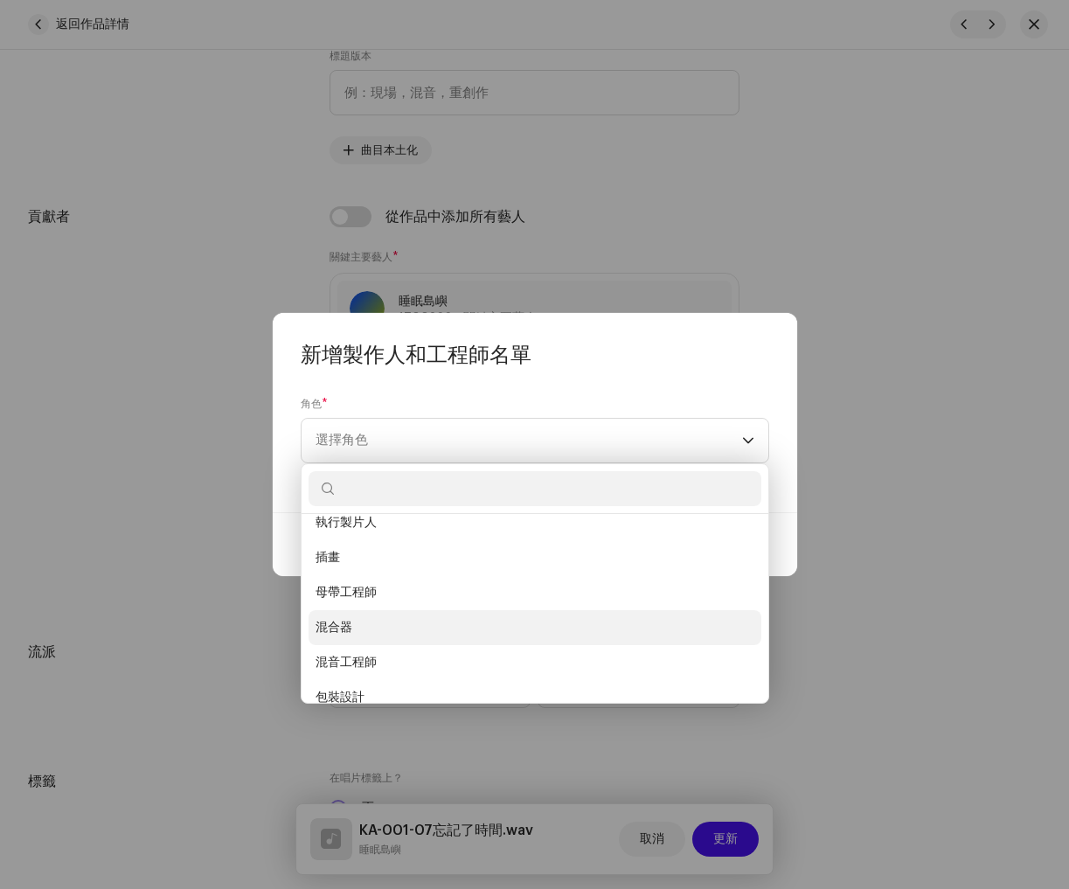
scroll to position [436, 0]
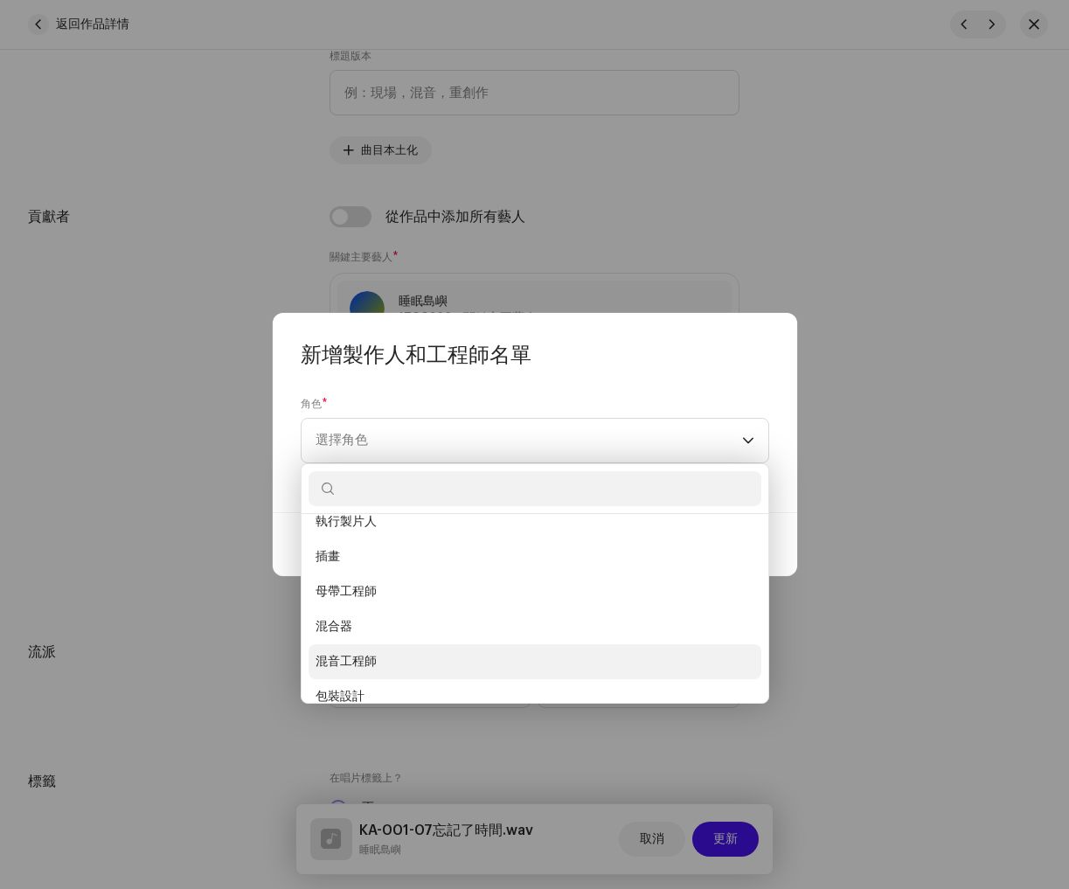
click at [407, 655] on li "混音工程師" at bounding box center [535, 661] width 453 height 35
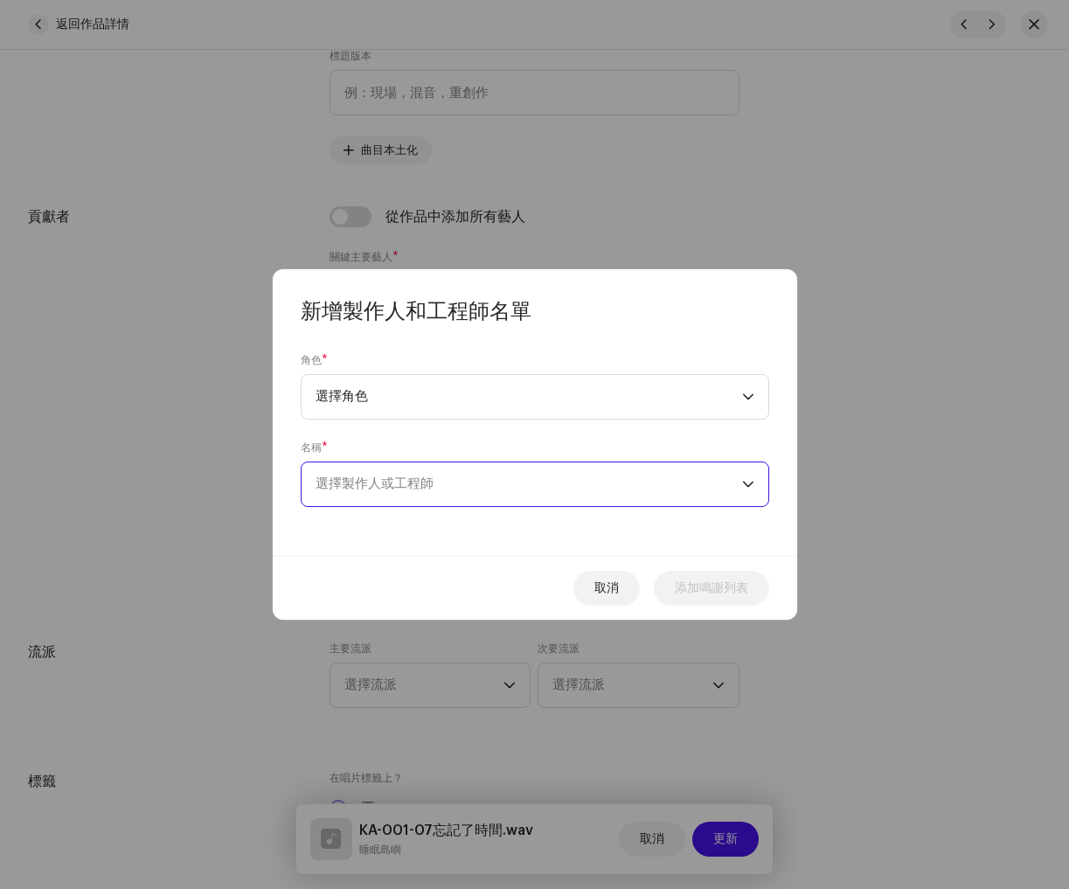
click at [490, 498] on span "選擇製作人或工程師" at bounding box center [529, 484] width 427 height 44
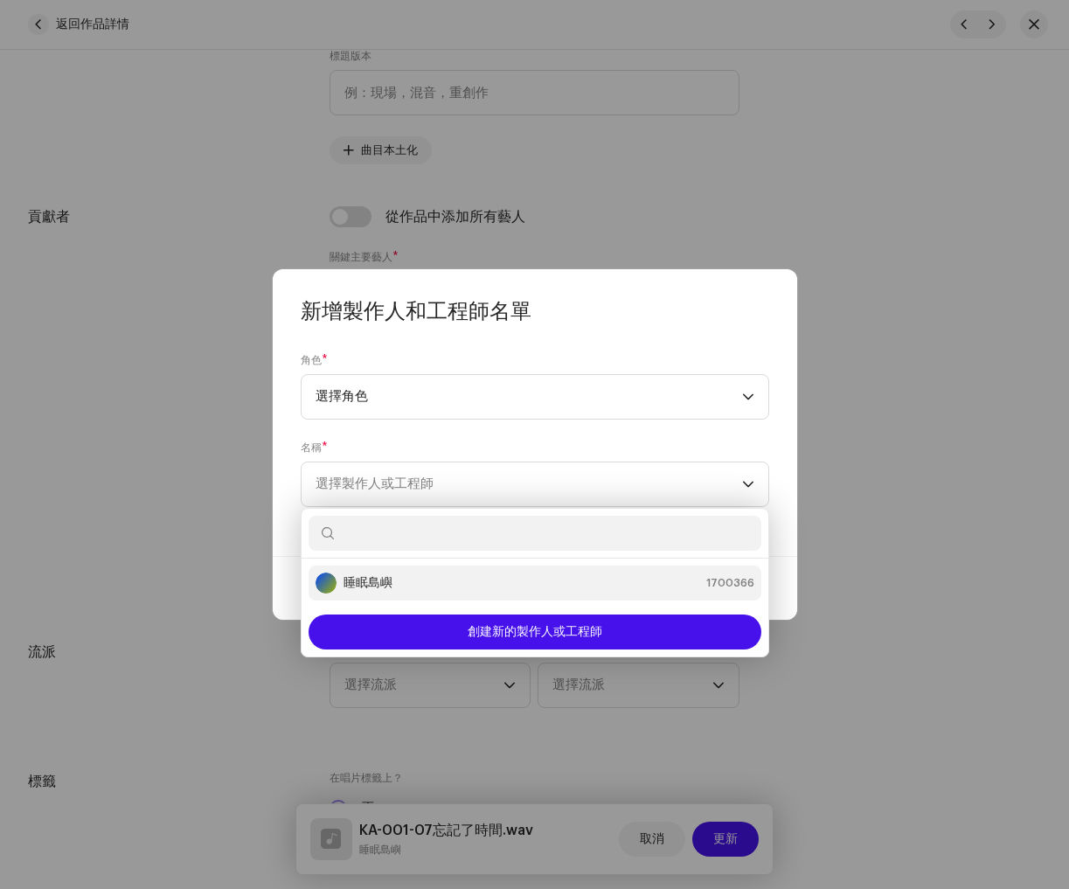
click at [452, 579] on div "睡眠島嶼 1700366" at bounding box center [535, 583] width 439 height 21
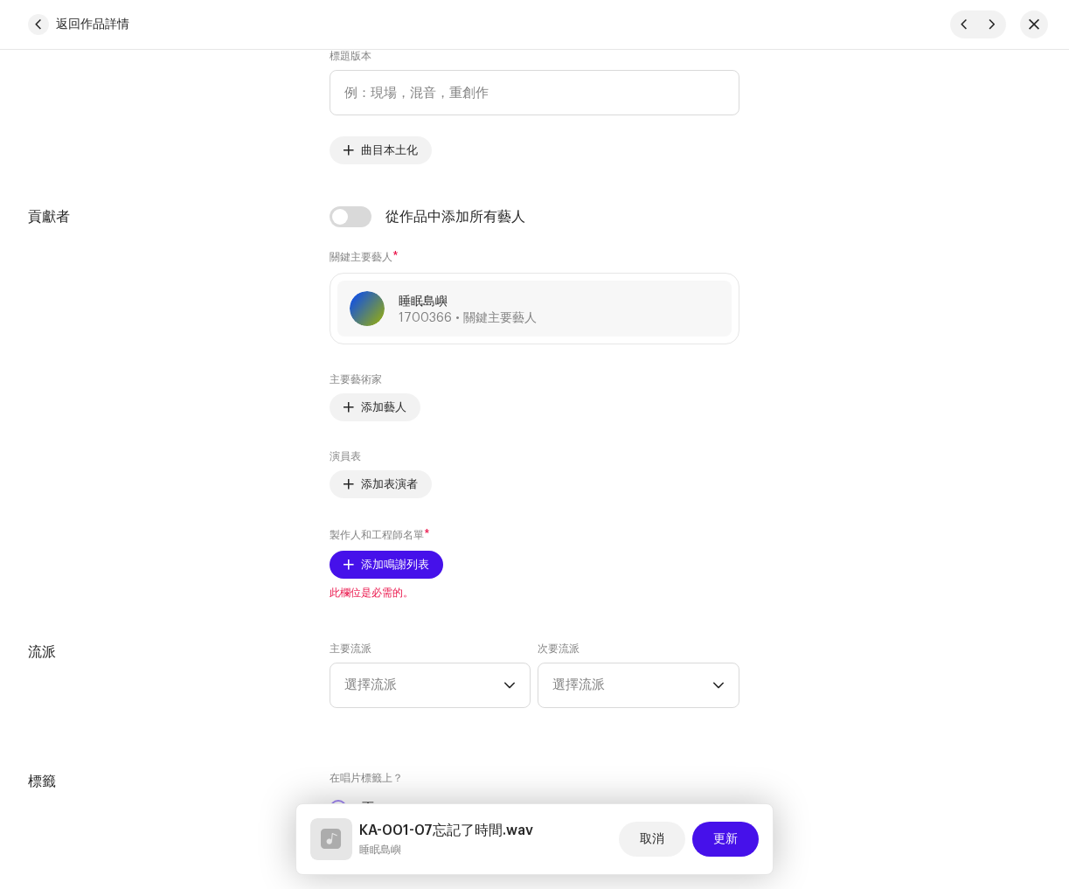
click at [732, 812] on div "新增製作人和工程師名單 角色 * 選擇角色 名稱 * 睡眠島嶼 1700366 新增在地化 選擇藝術家之前分發的服務並連結他們的藝術家資料。如果不存在設定文件…" at bounding box center [534, 444] width 1069 height 889
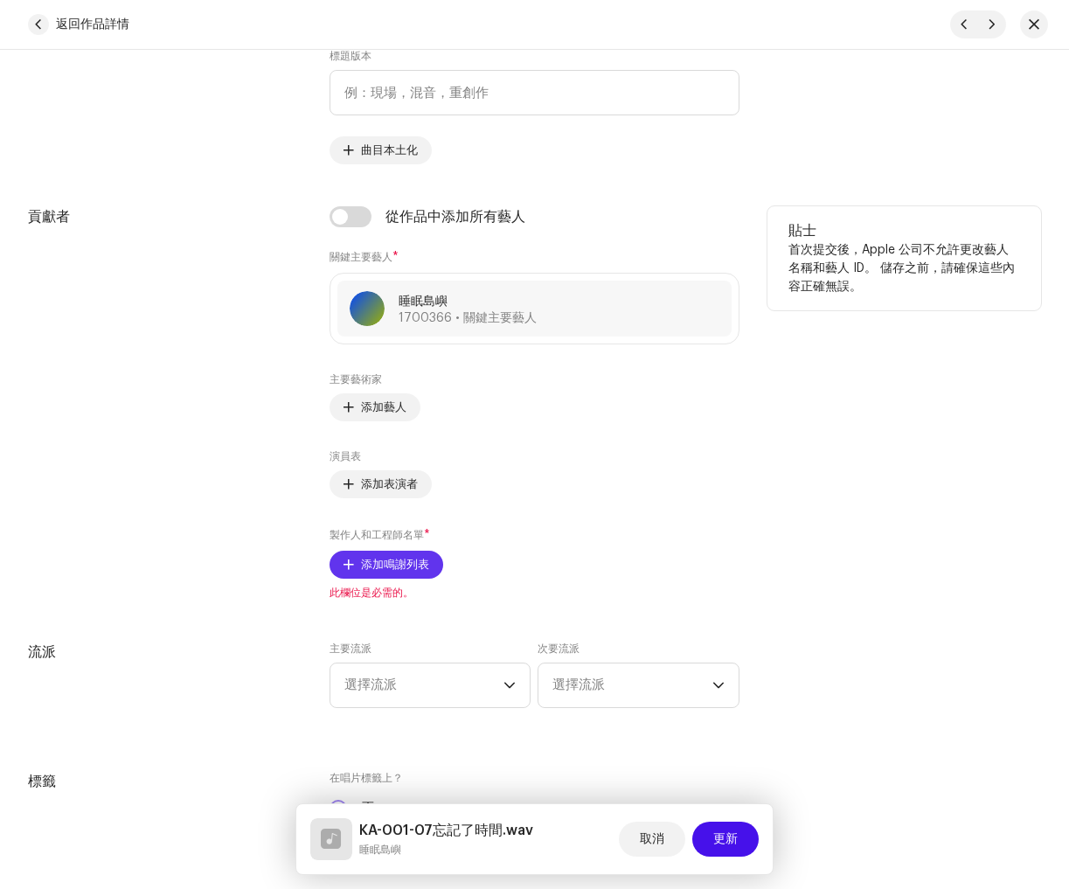
click at [413, 567] on font "添加鳴謝列表" at bounding box center [395, 564] width 68 height 11
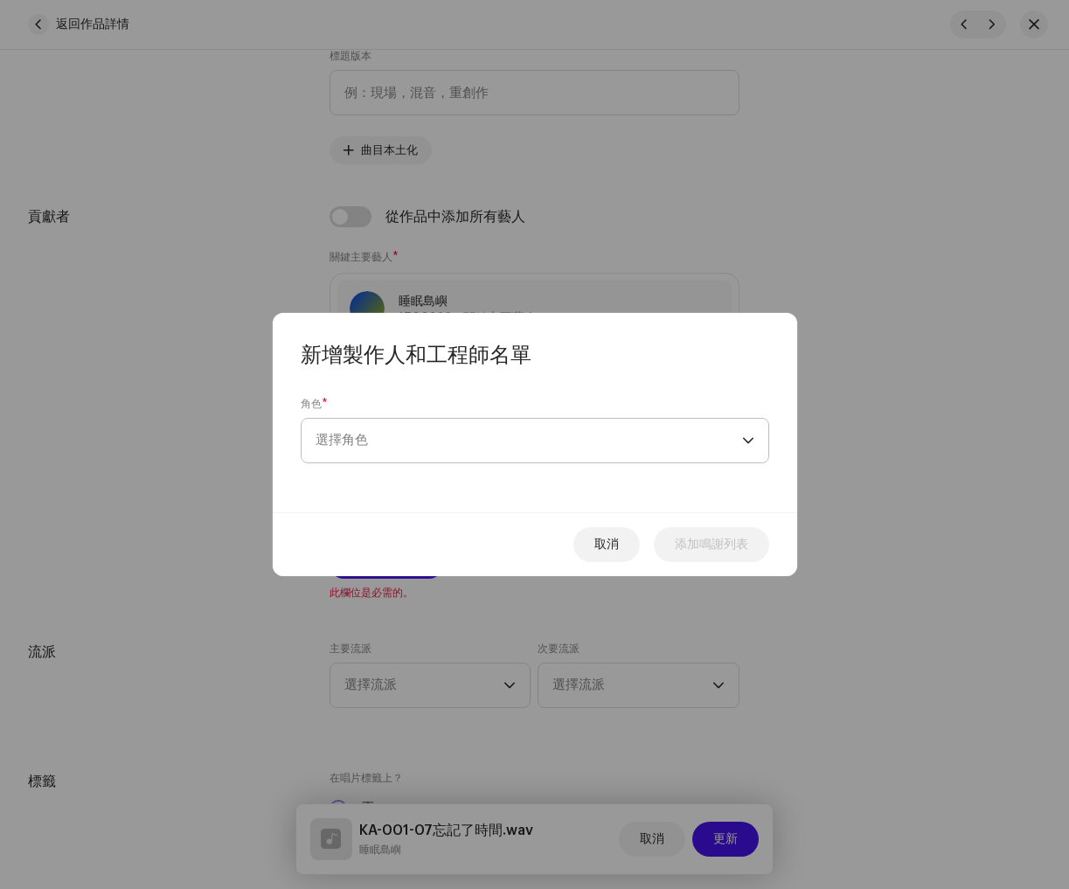
click at [447, 450] on span "選擇角色" at bounding box center [529, 441] width 427 height 44
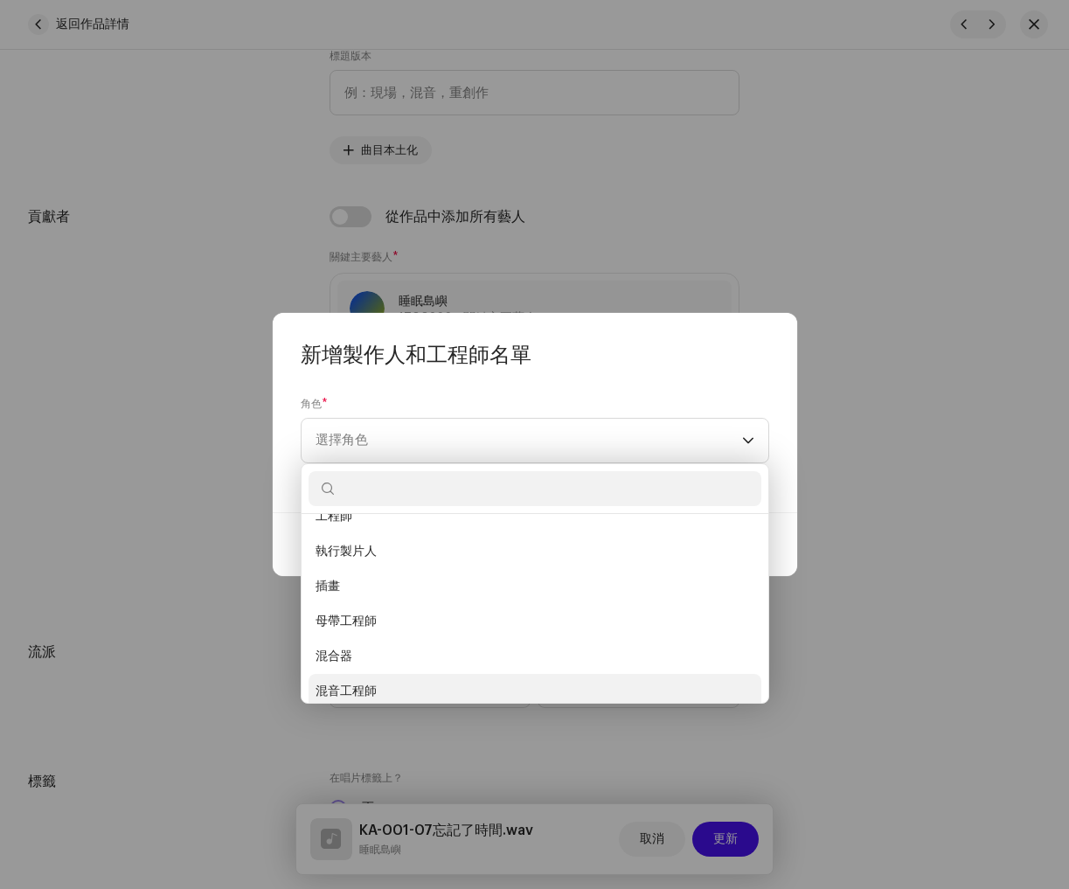
scroll to position [413, 0]
click at [415, 681] on li "混音工程師" at bounding box center [535, 685] width 453 height 35
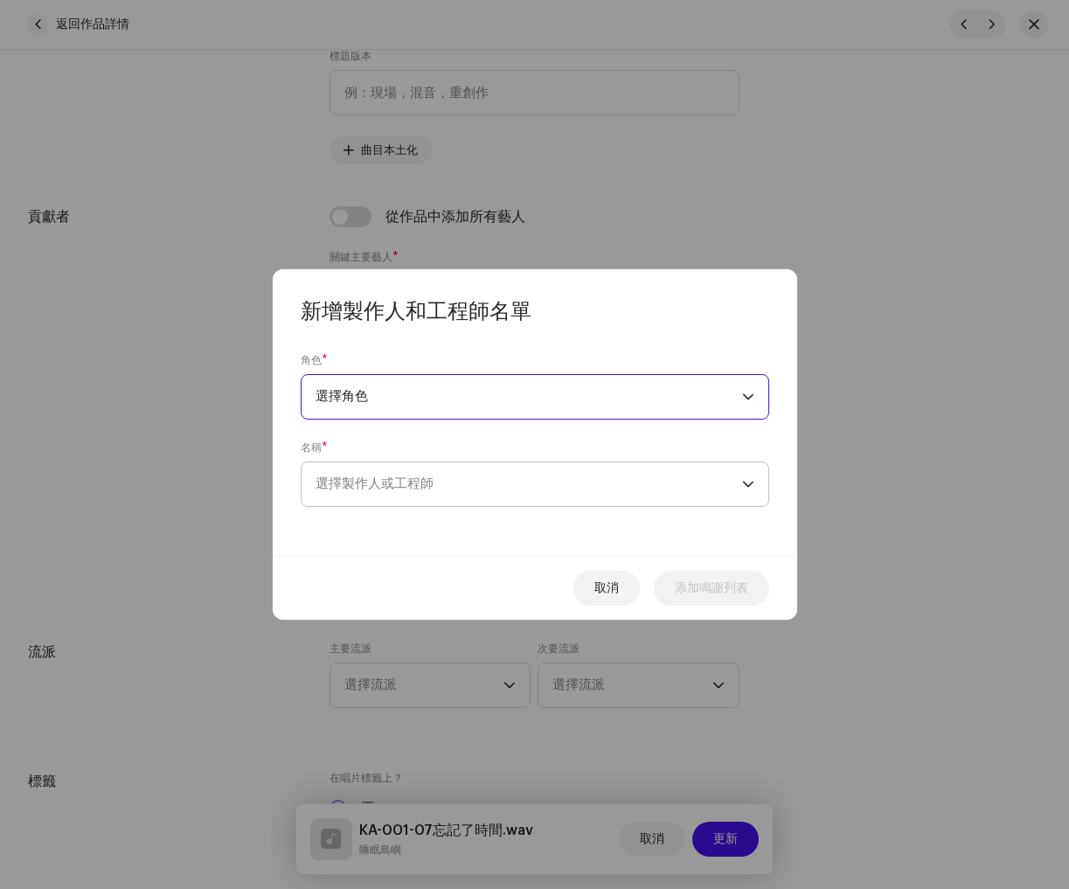
click at [556, 490] on span "選擇製作人或工程師" at bounding box center [529, 484] width 427 height 44
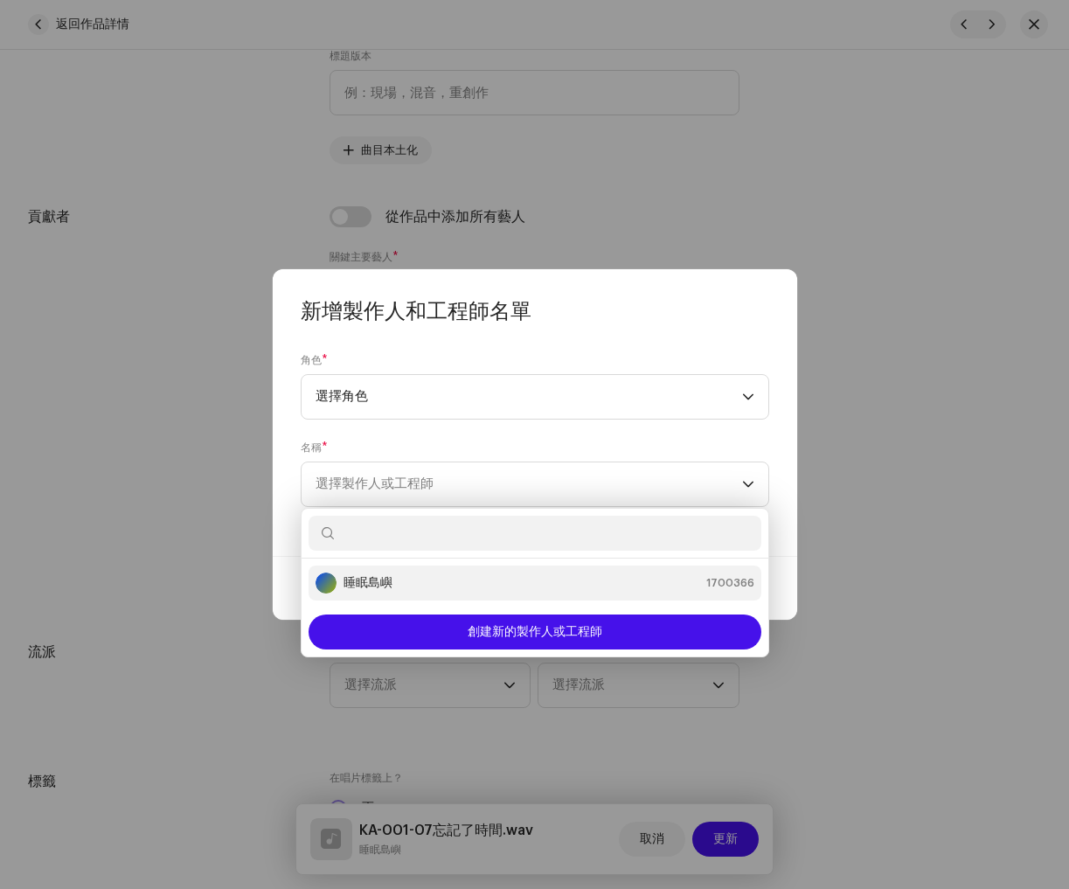
click at [393, 585] on div "睡眠島嶼 1700366" at bounding box center [535, 583] width 439 height 21
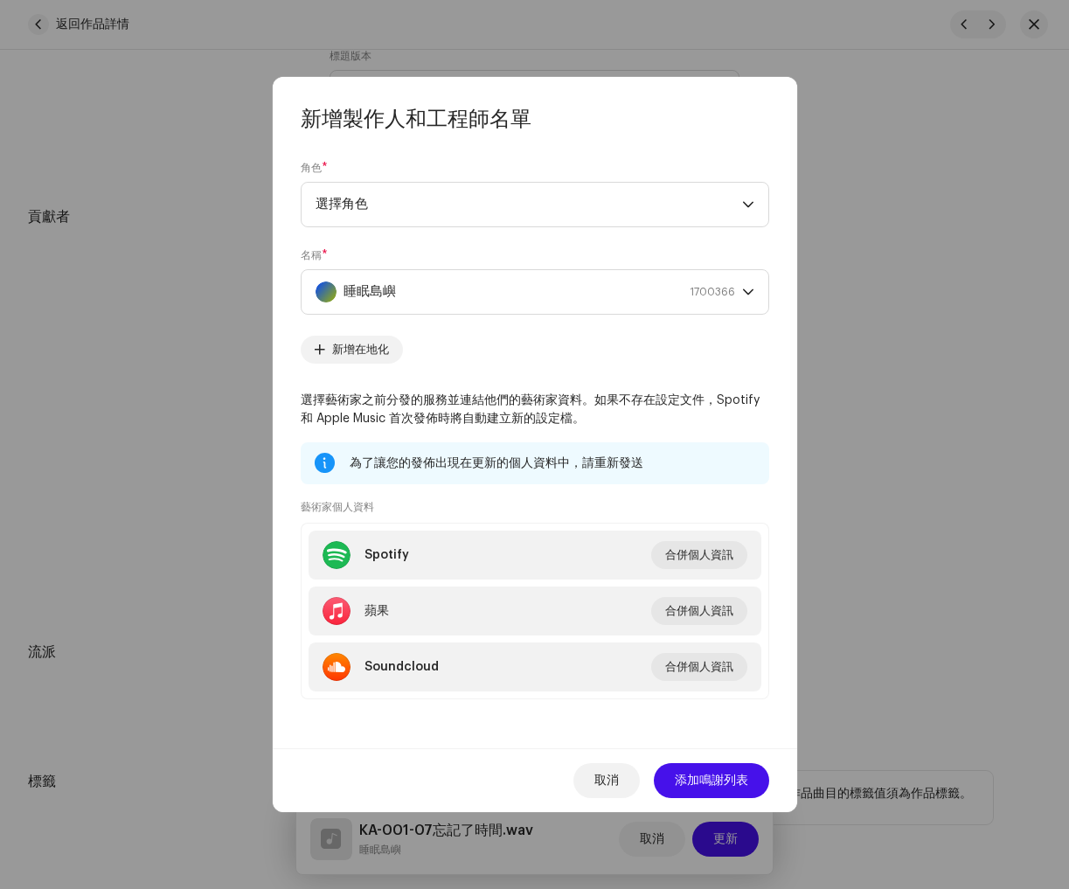
click at [704, 783] on font "添加鳴謝列表" at bounding box center [711, 781] width 73 height 12
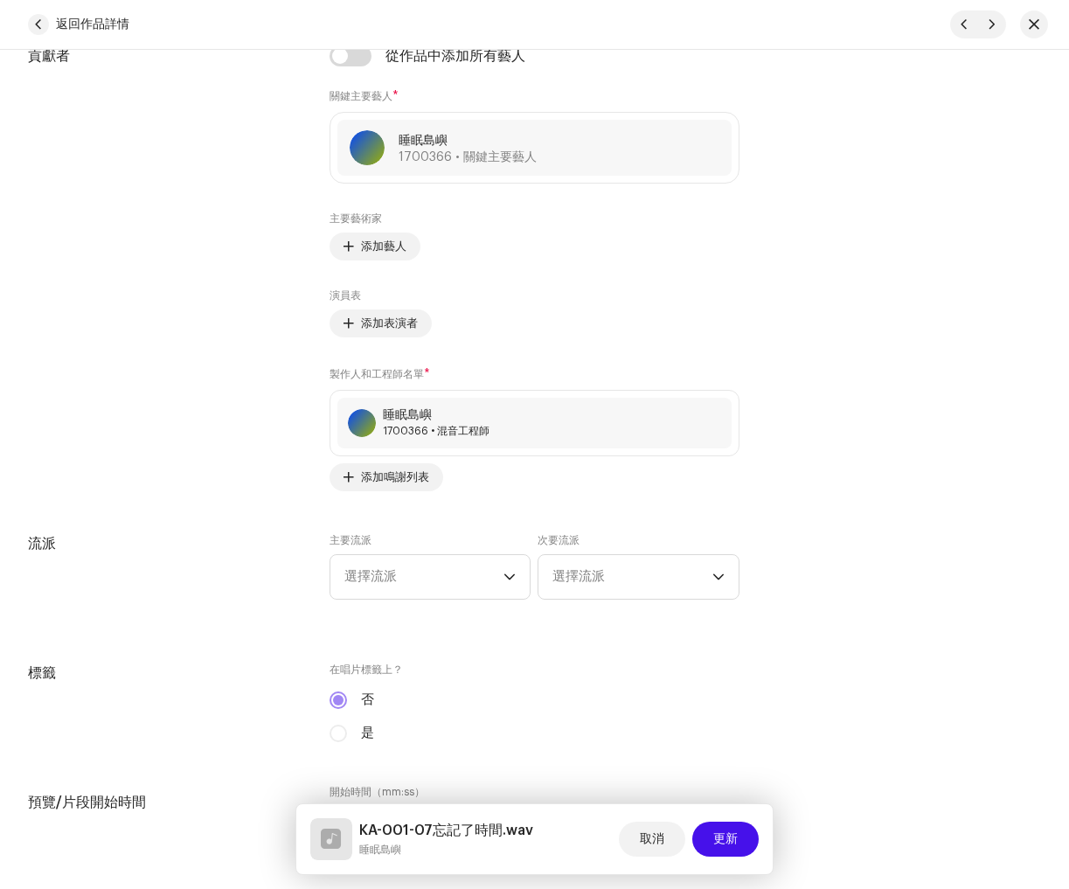
scroll to position [1136, 0]
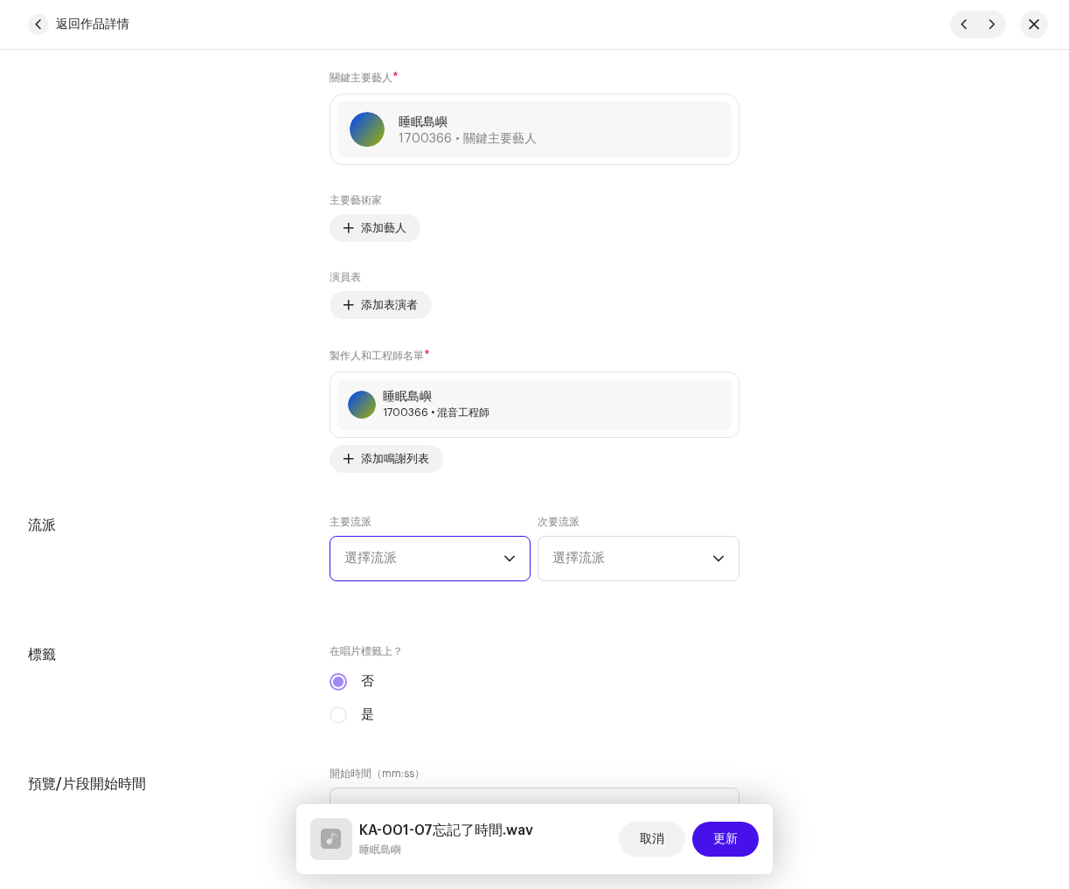
click at [403, 577] on span "選擇流派" at bounding box center [424, 559] width 160 height 44
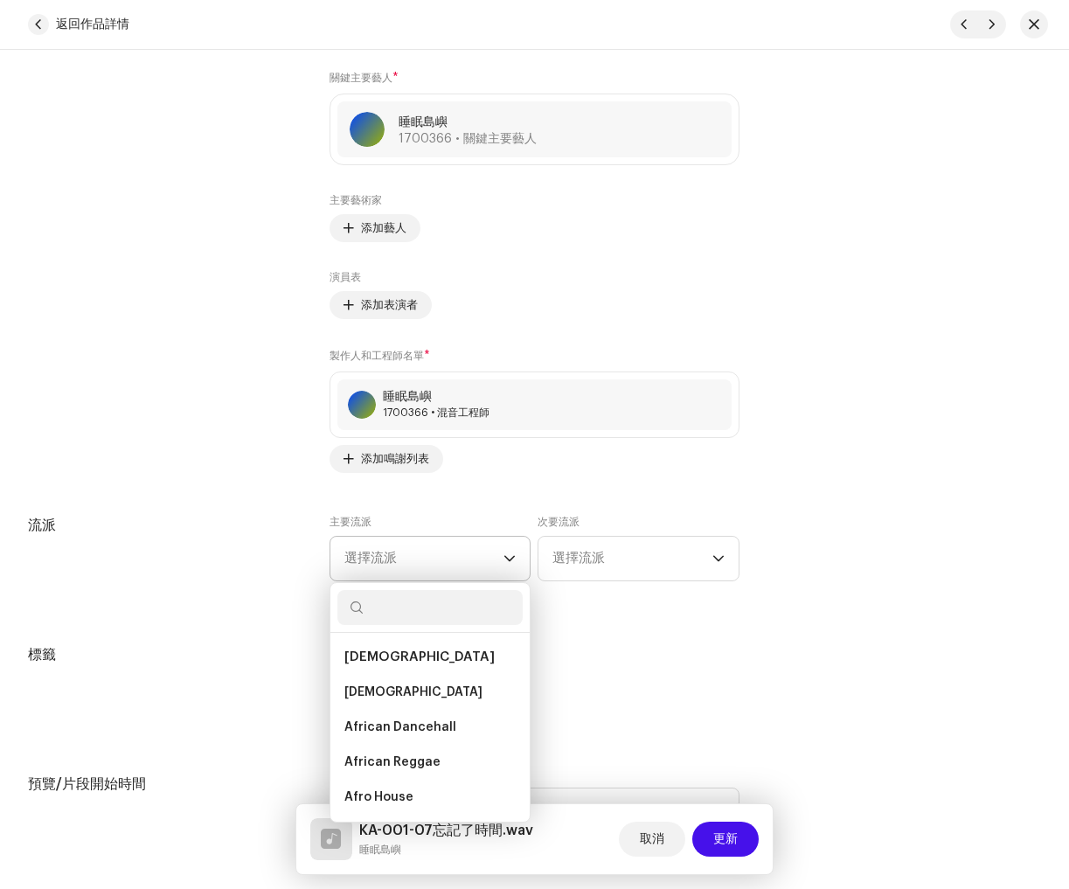
paste input "New Age"
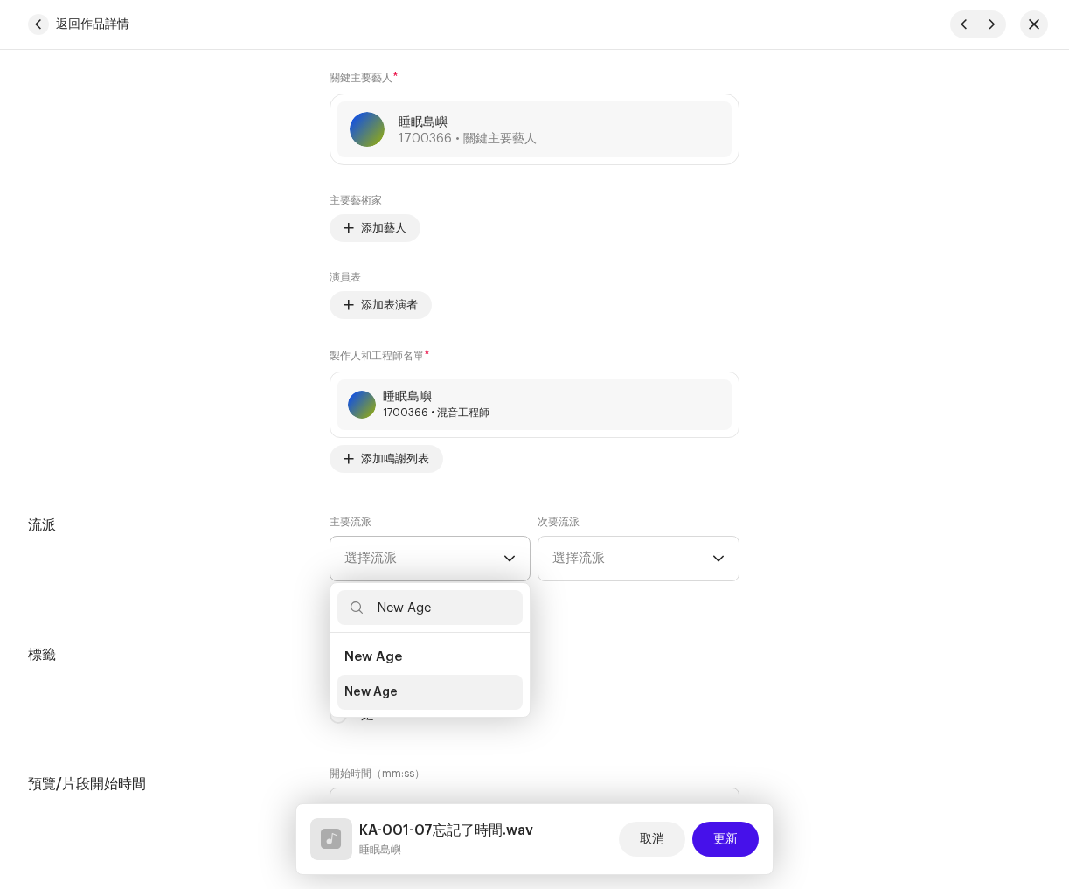
type input "New Age"
click at [427, 686] on li "New Age" at bounding box center [430, 692] width 186 height 35
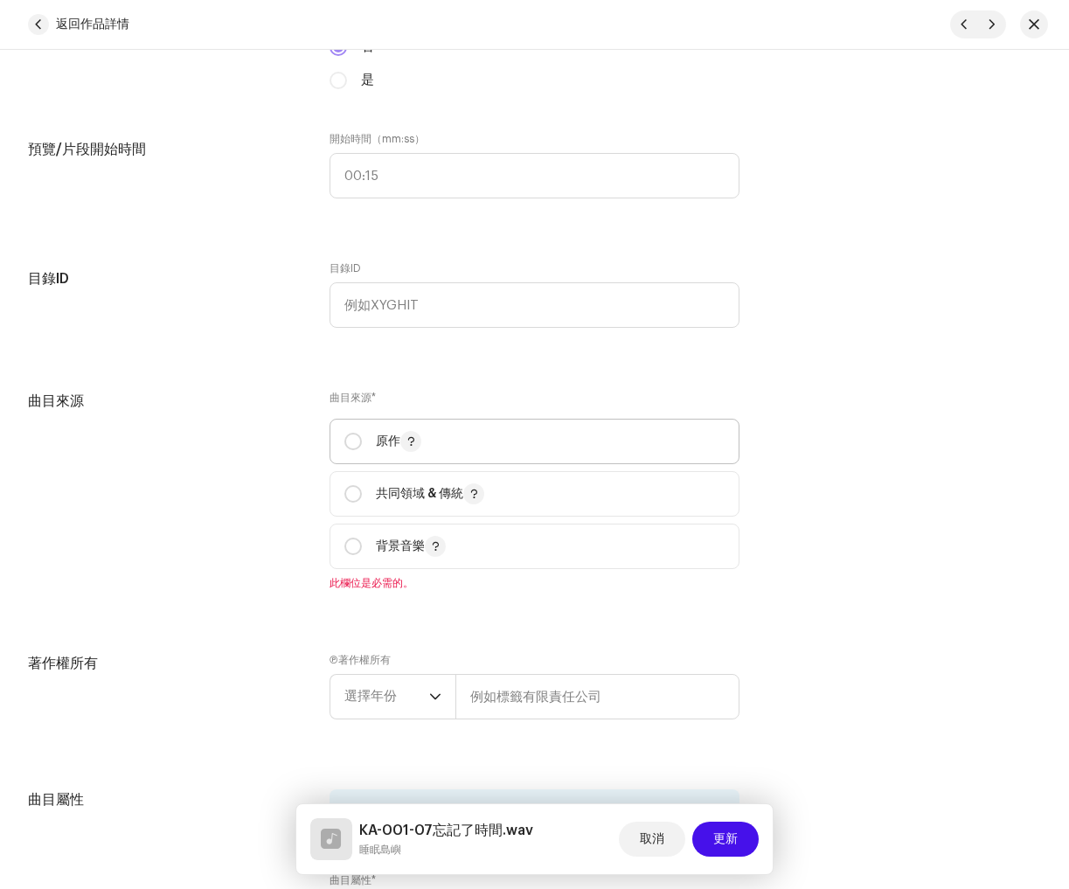
scroll to position [1777, 0]
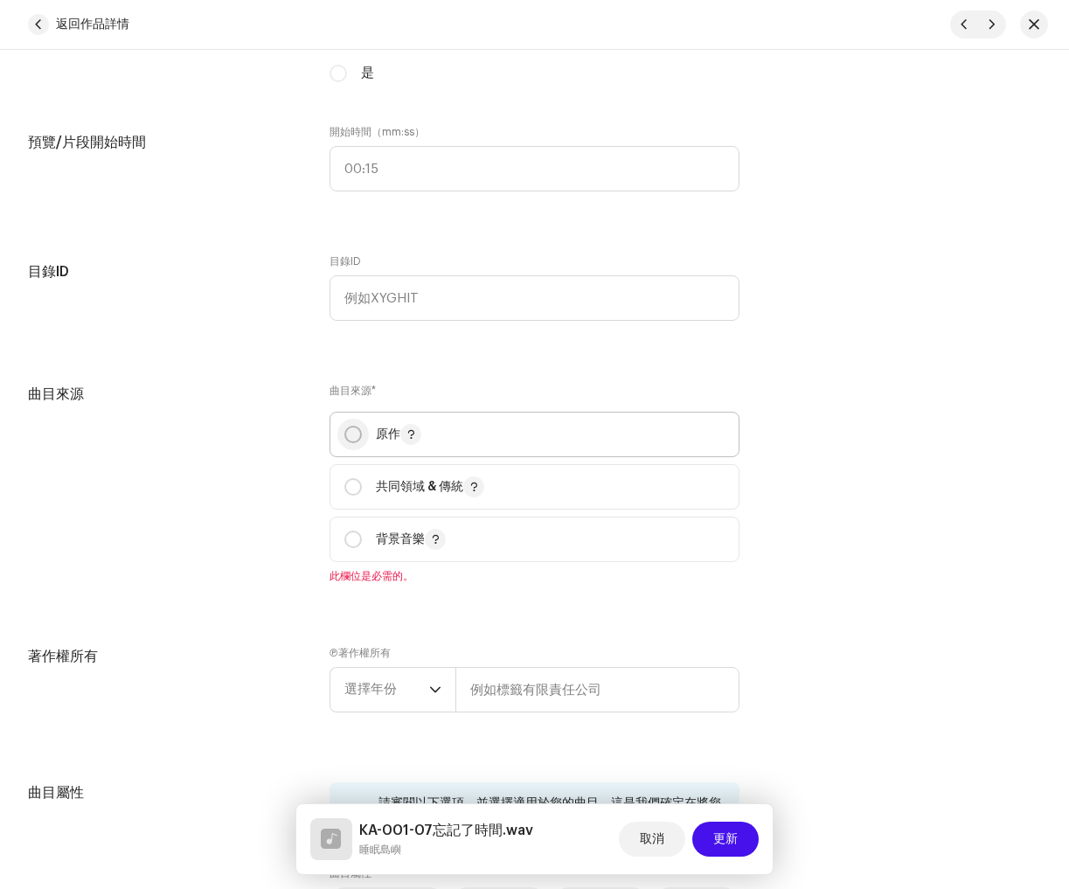
click at [352, 433] on input "radio" at bounding box center [352, 434] width 17 height 17
radio input "true"
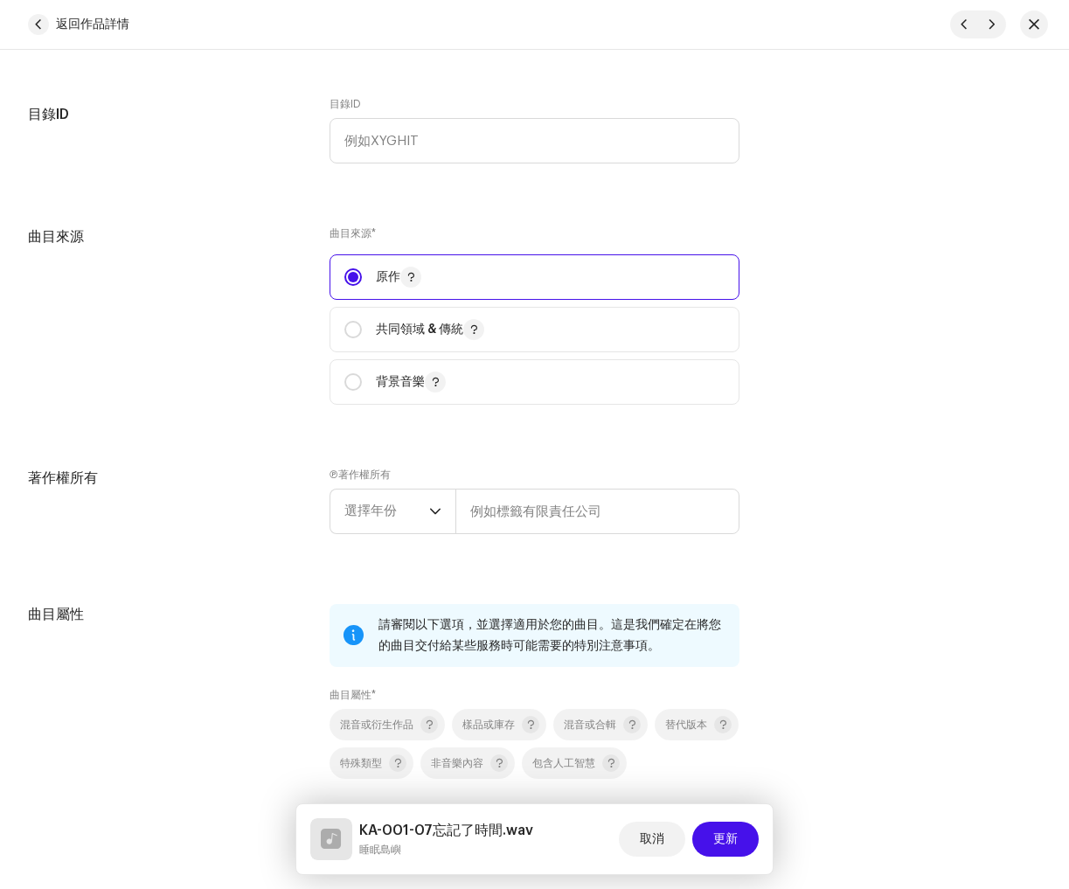
scroll to position [1945, 0]
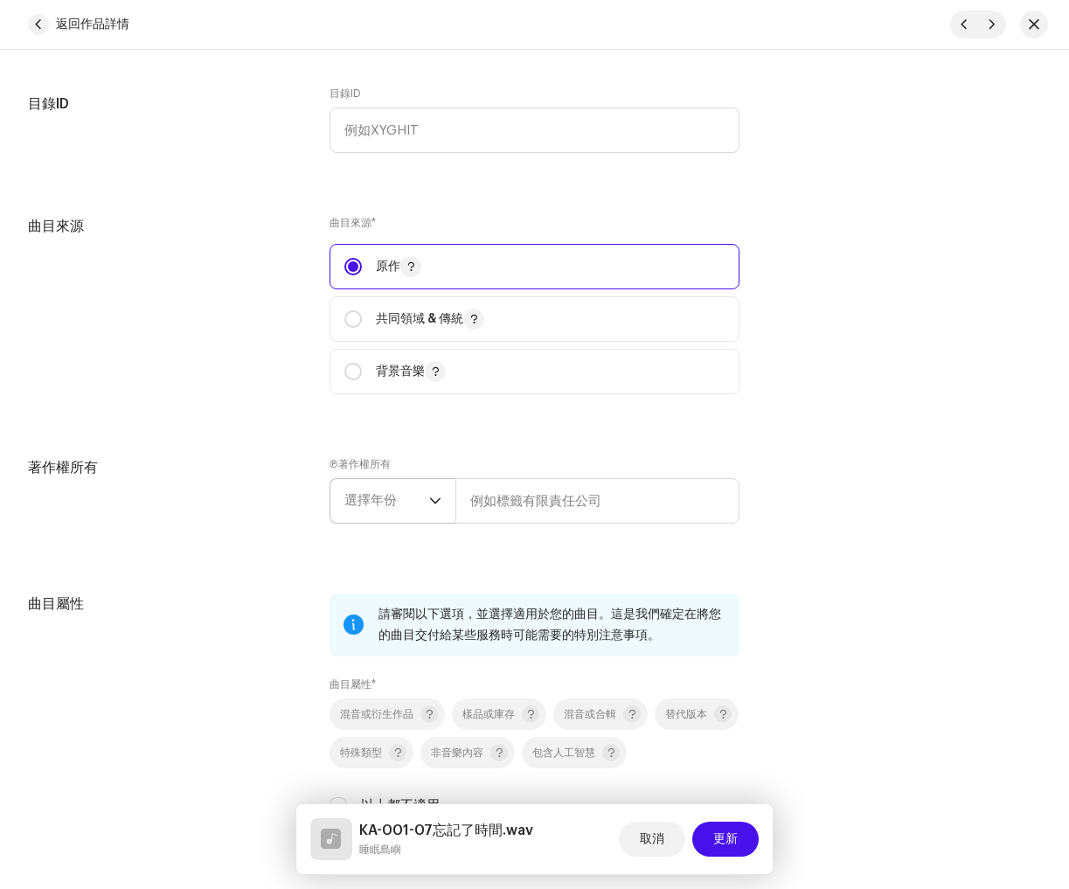
click at [393, 507] on font "選擇年份" at bounding box center [370, 500] width 52 height 13
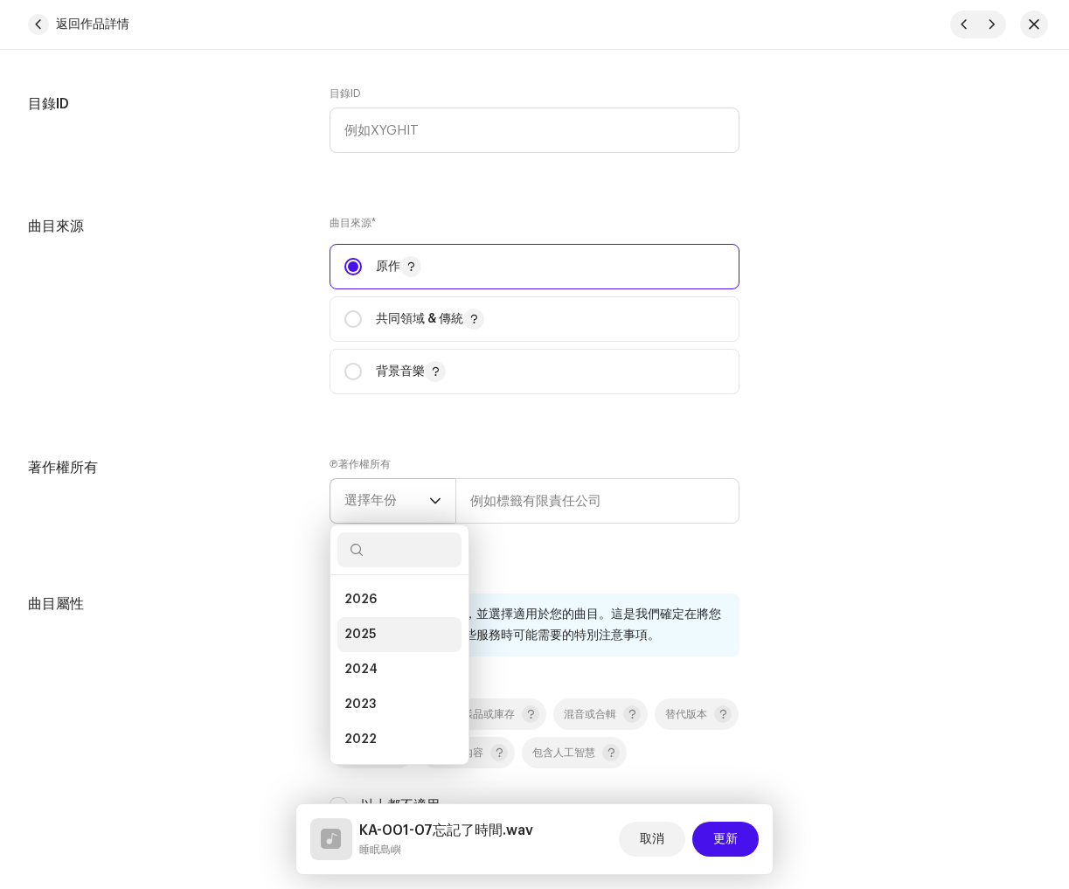
click at [381, 636] on li "2025" at bounding box center [399, 634] width 124 height 35
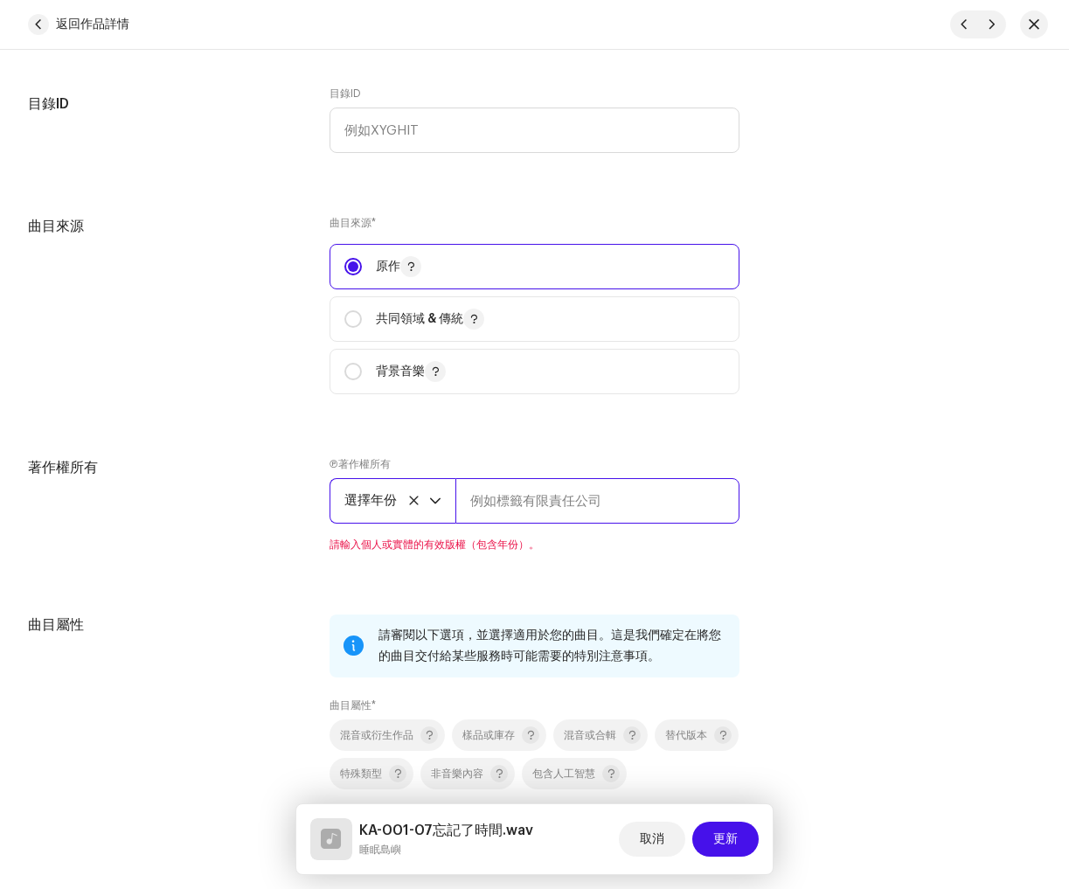
click at [601, 503] on input "text" at bounding box center [597, 500] width 284 height 45
paste input "睡眠島嶼"
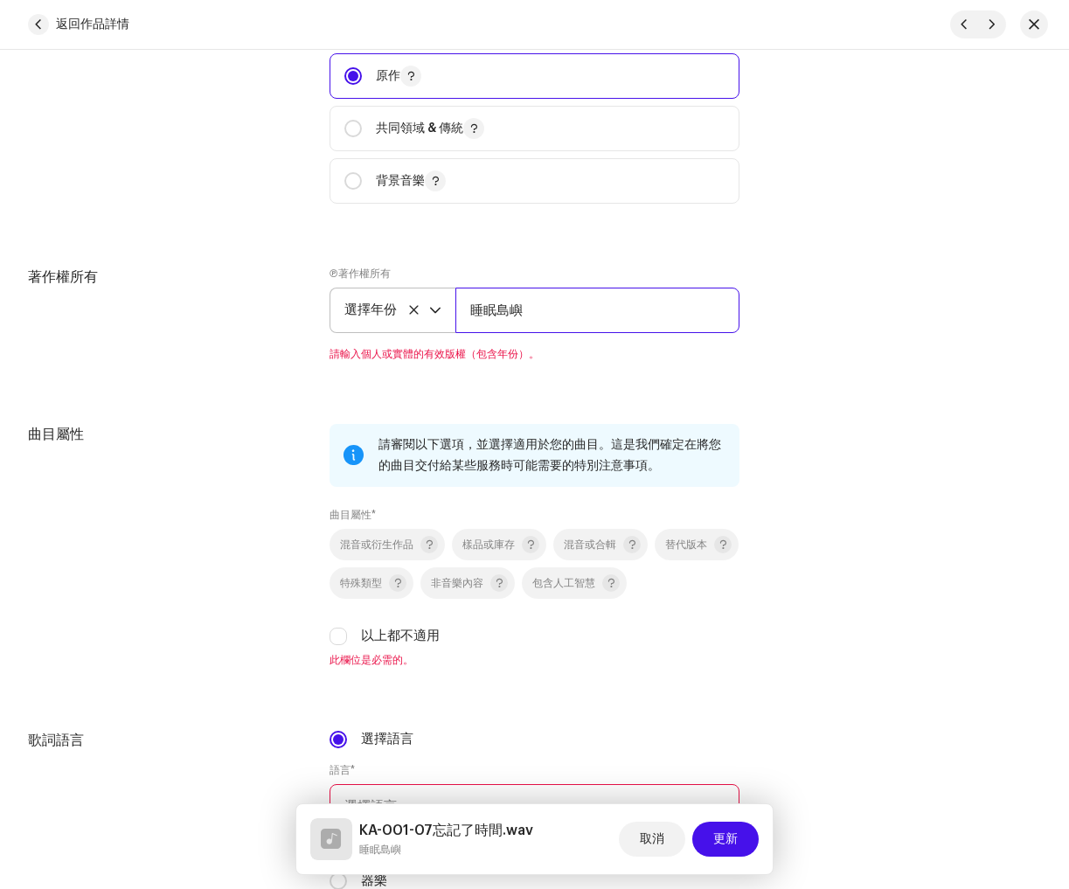
scroll to position [2149, 0]
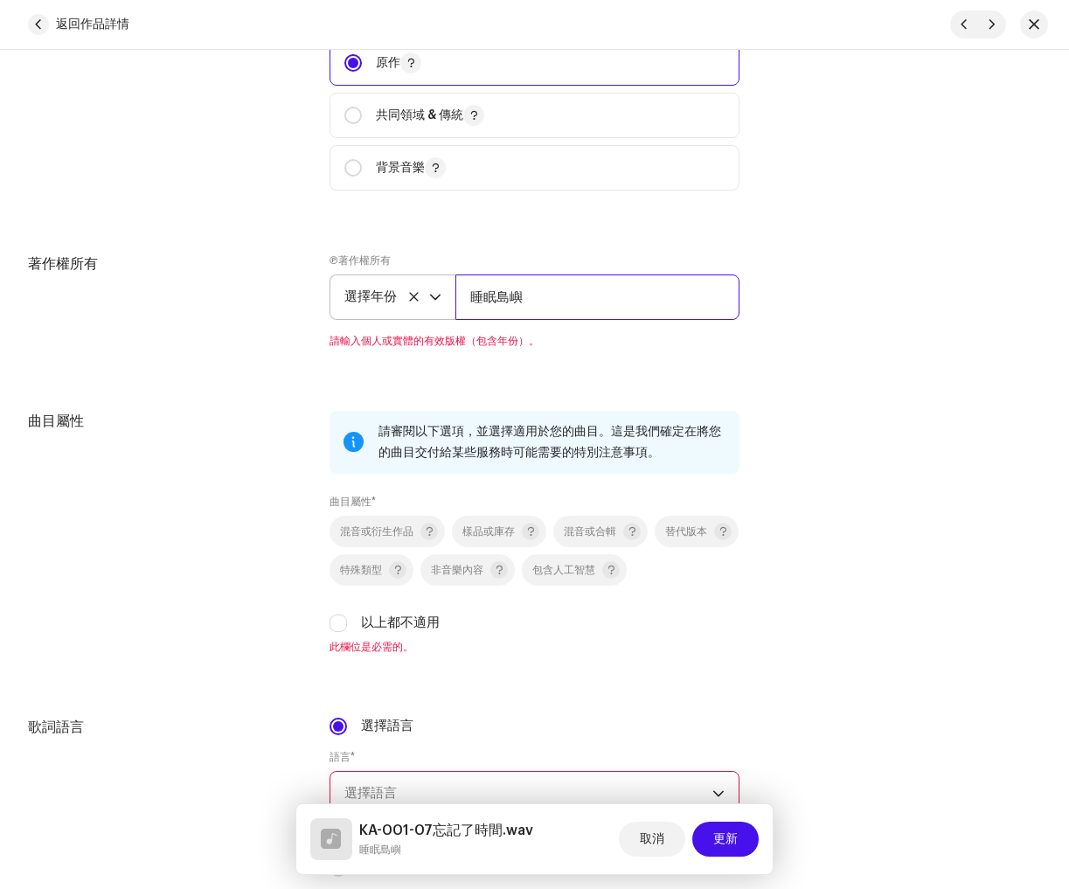
type input "睡眠島嶼"
drag, startPoint x: 659, startPoint y: 579, endPoint x: 630, endPoint y: 601, distance: 36.2
click at [659, 579] on div "混音或衍生作品 樣品或庫存 混音或合輯 替代版本 特殊類型 非音樂內容 包含人工智慧 以上都不適用" at bounding box center [535, 574] width 410 height 117
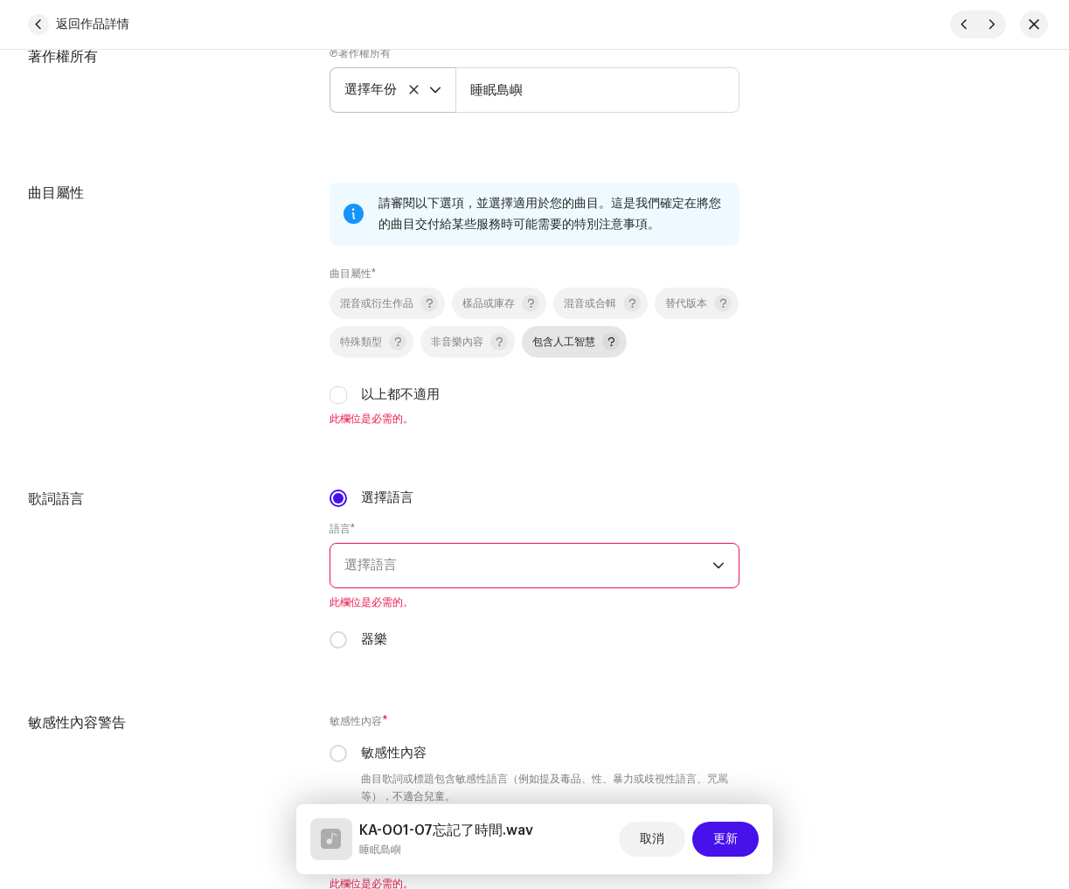
scroll to position [2372, 0]
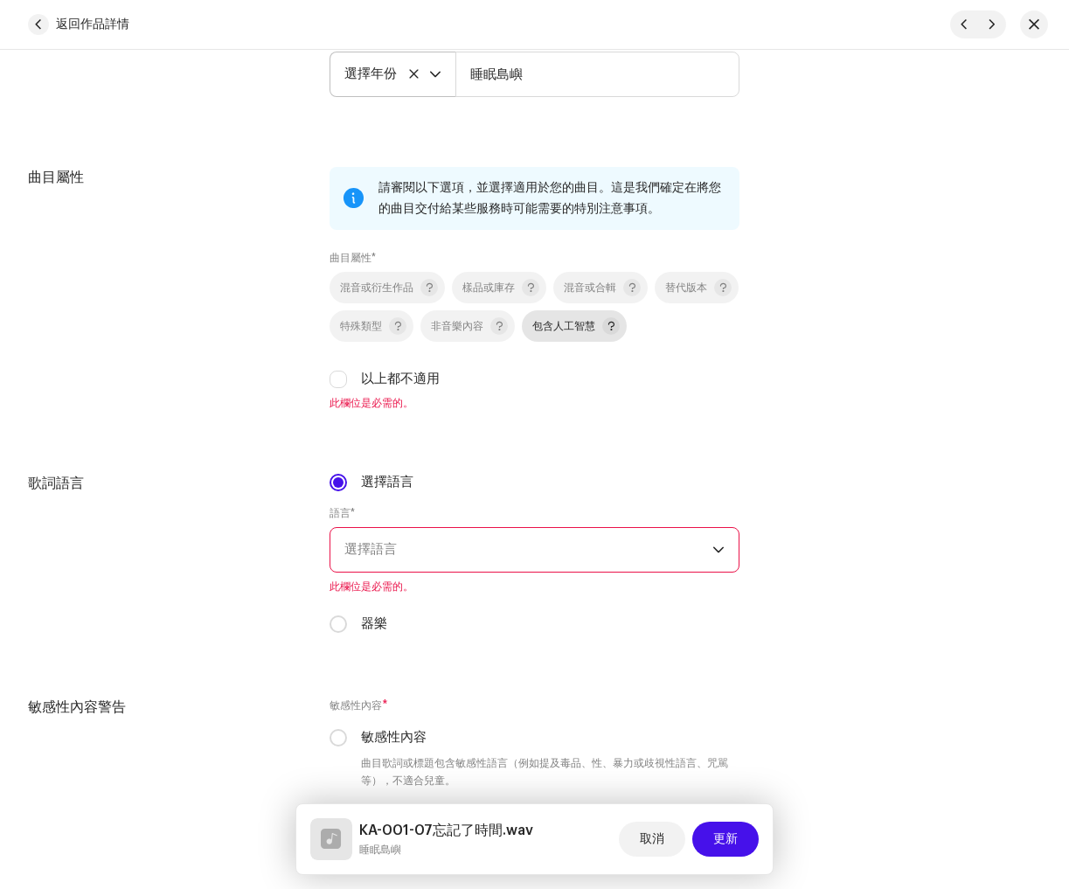
click at [595, 331] on font "包含人工智慧" at bounding box center [563, 326] width 63 height 10
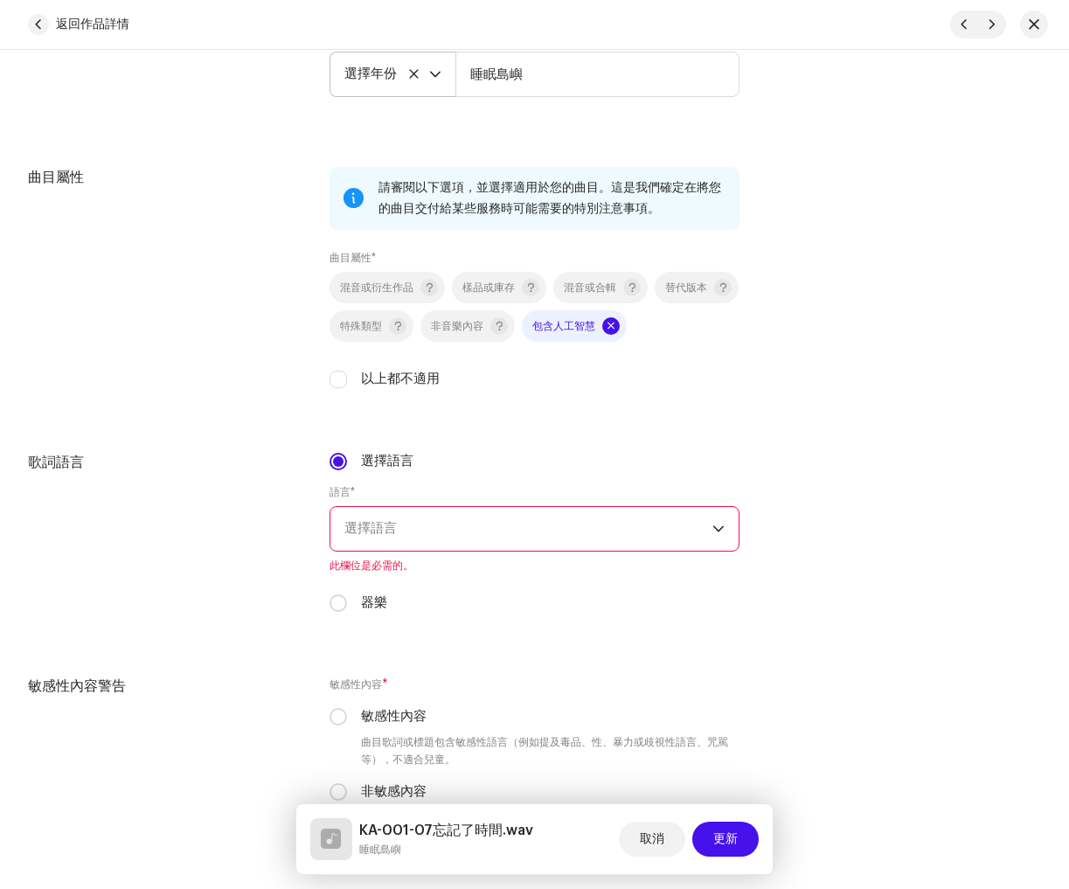
click at [347, 606] on div "器樂" at bounding box center [535, 603] width 410 height 19
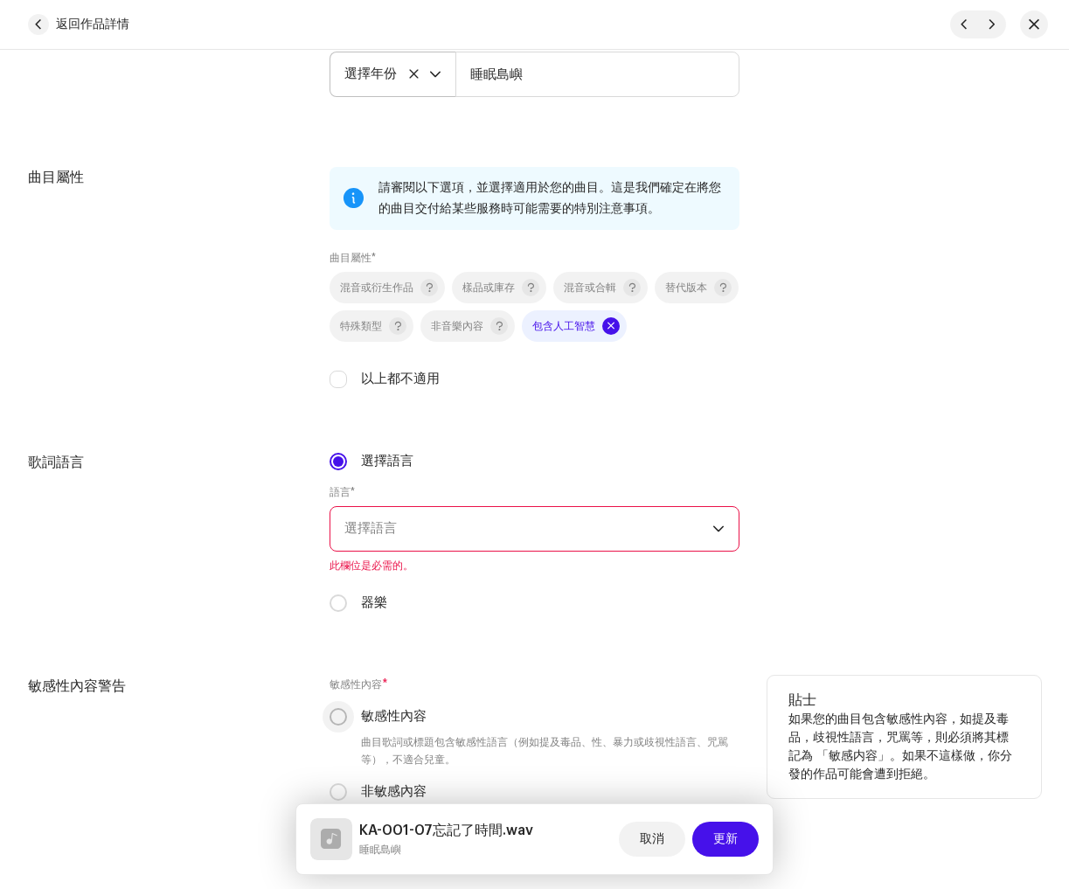
click at [338, 610] on input "器樂" at bounding box center [338, 602] width 17 height 17
radio input "true"
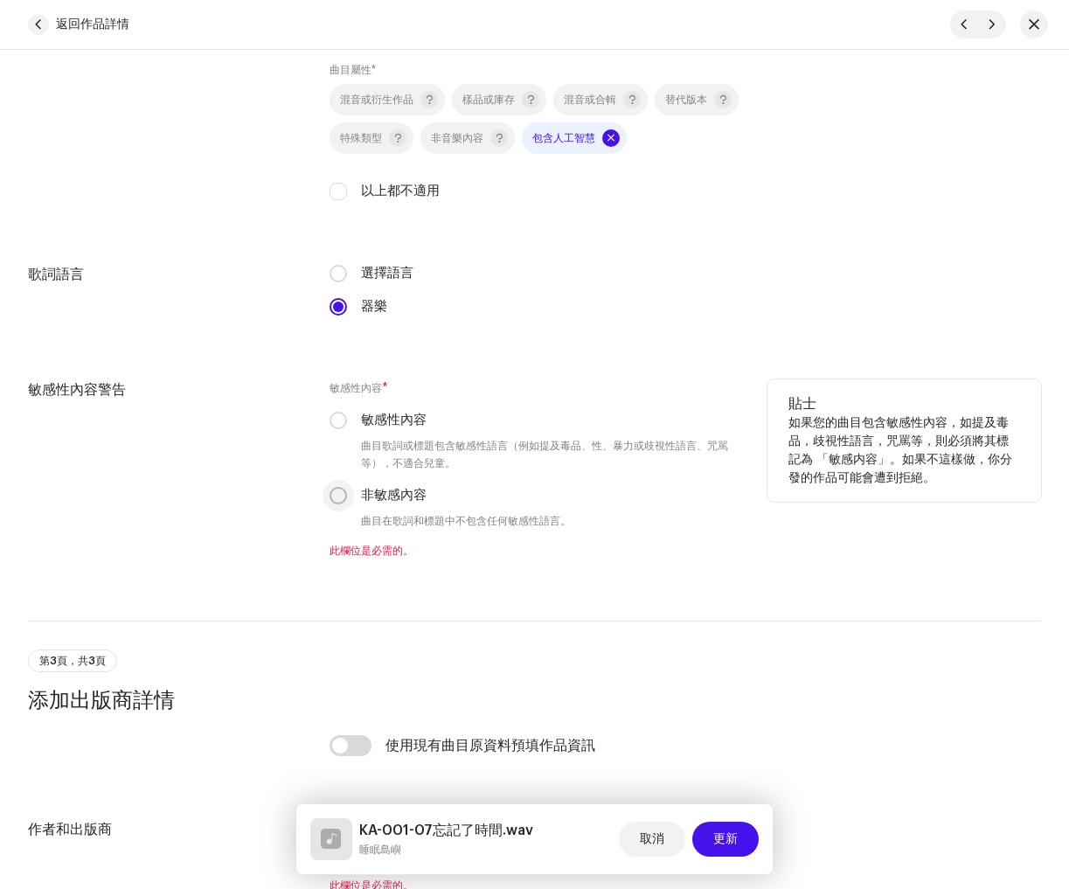
click at [337, 494] on input "非敏感內容" at bounding box center [338, 495] width 17 height 17
radio input "true"
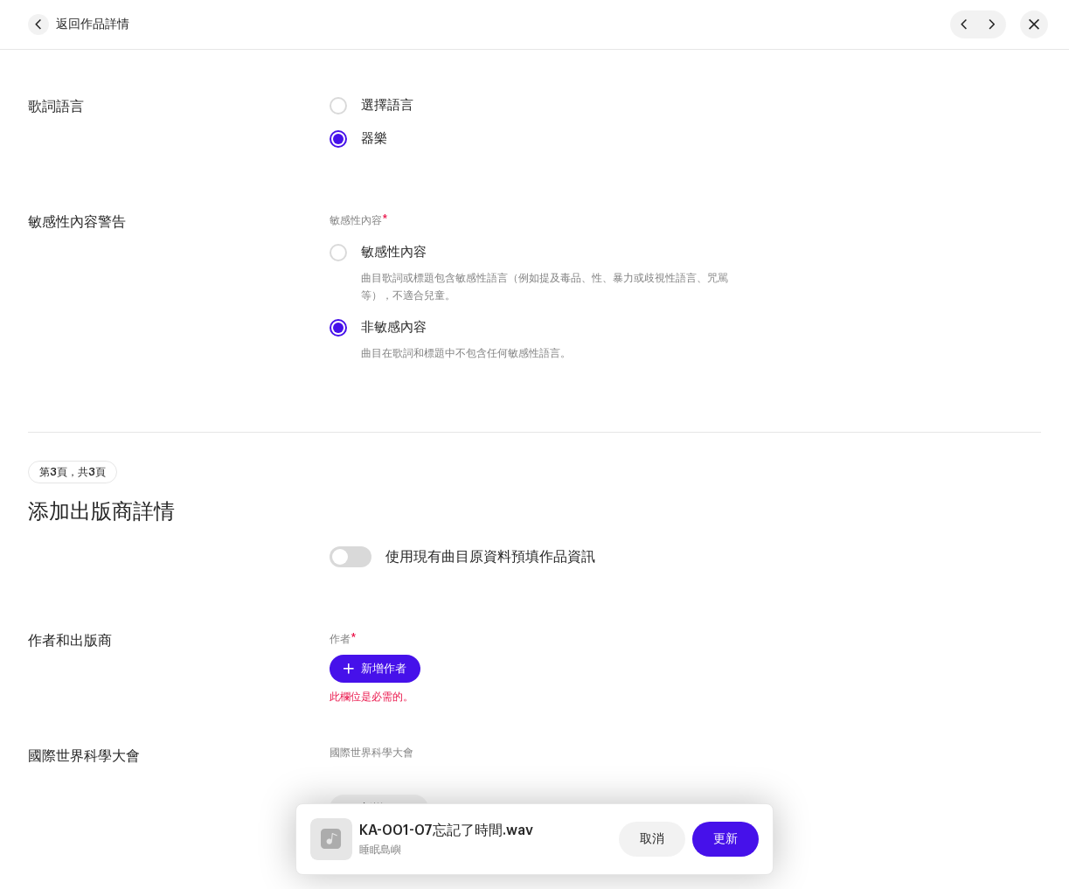
scroll to position [2832, 0]
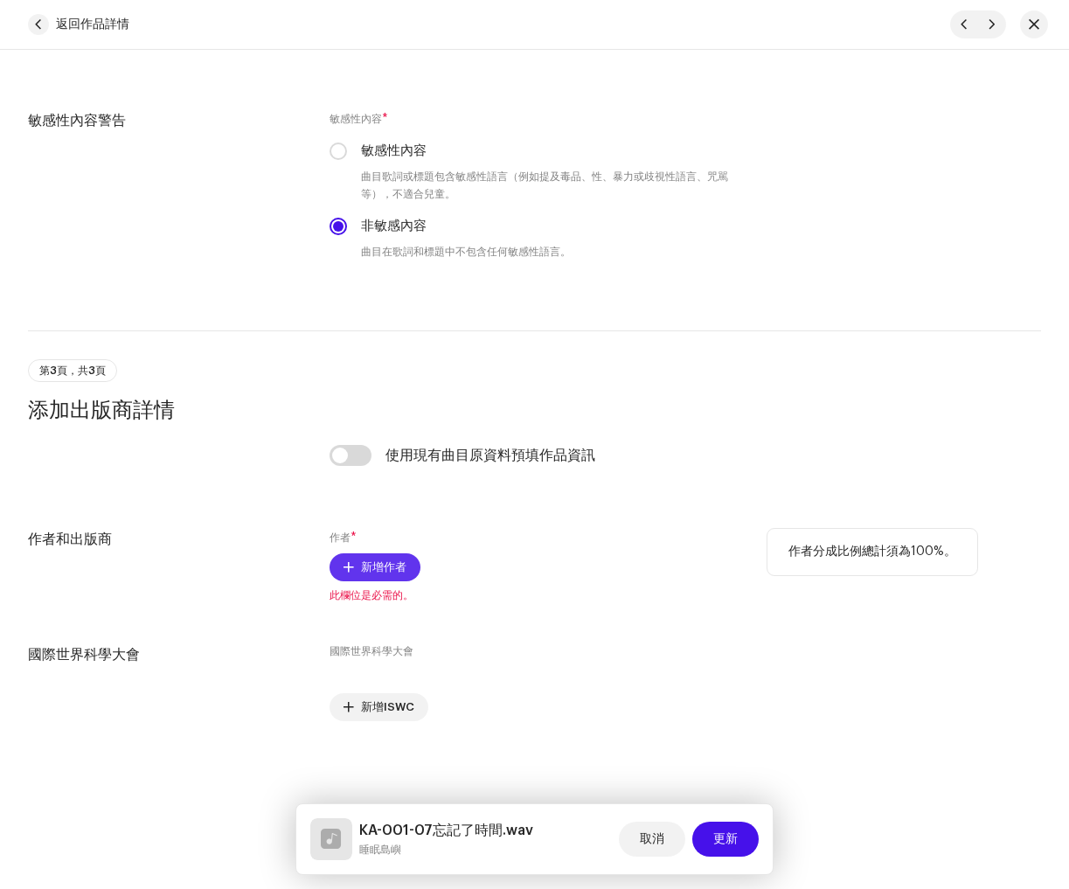
click at [389, 566] on font "新增作者" at bounding box center [383, 566] width 45 height 11
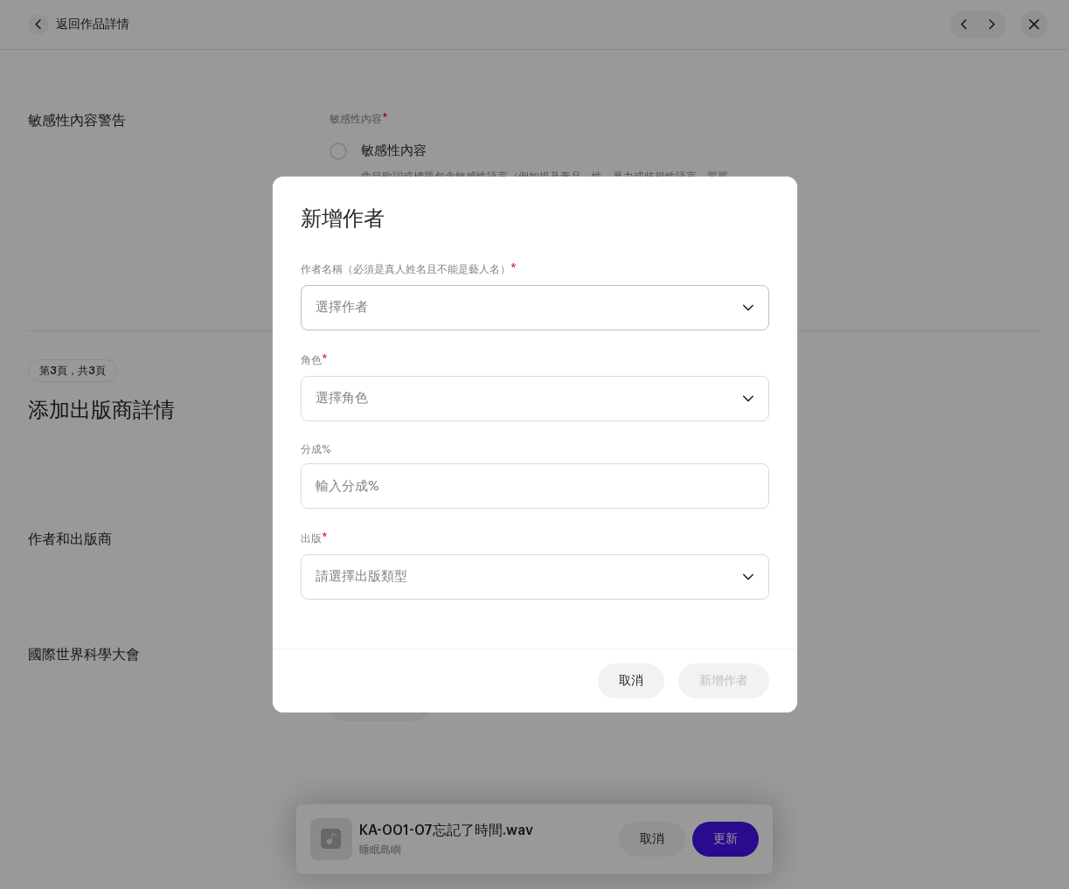
click at [406, 295] on span "選擇作者" at bounding box center [529, 308] width 427 height 44
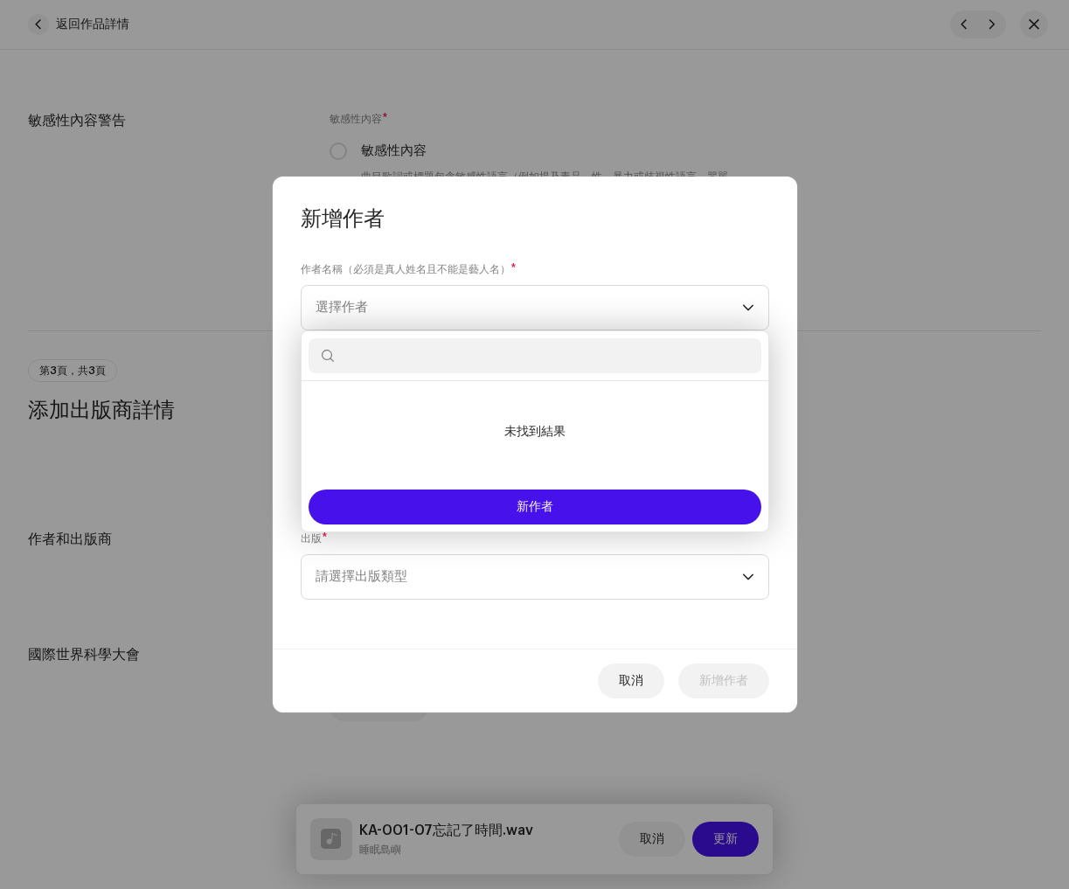
click at [457, 360] on input "text" at bounding box center [535, 355] width 453 height 35
paste input "[PERSON_NAME]"
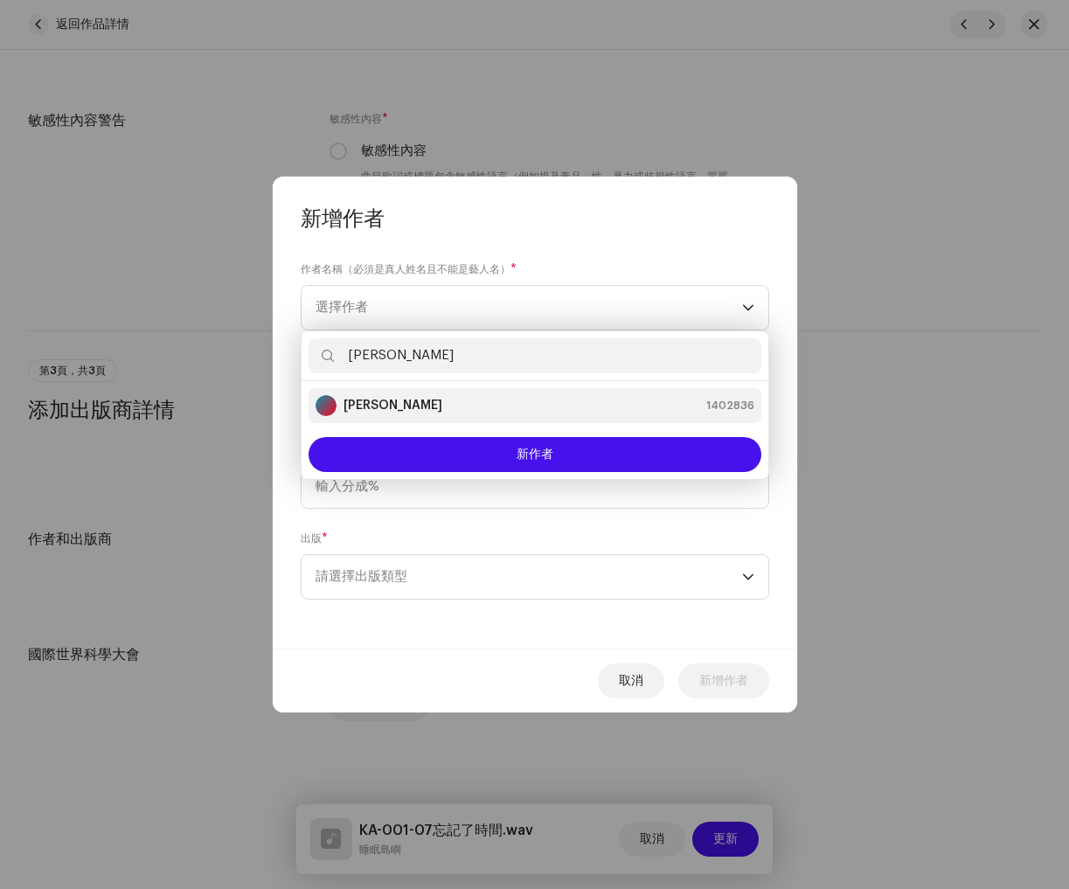
type input "[PERSON_NAME]"
drag, startPoint x: 467, startPoint y: 398, endPoint x: 496, endPoint y: 440, distance: 50.9
click at [467, 398] on div "Leah Hu 1402836" at bounding box center [535, 405] width 439 height 21
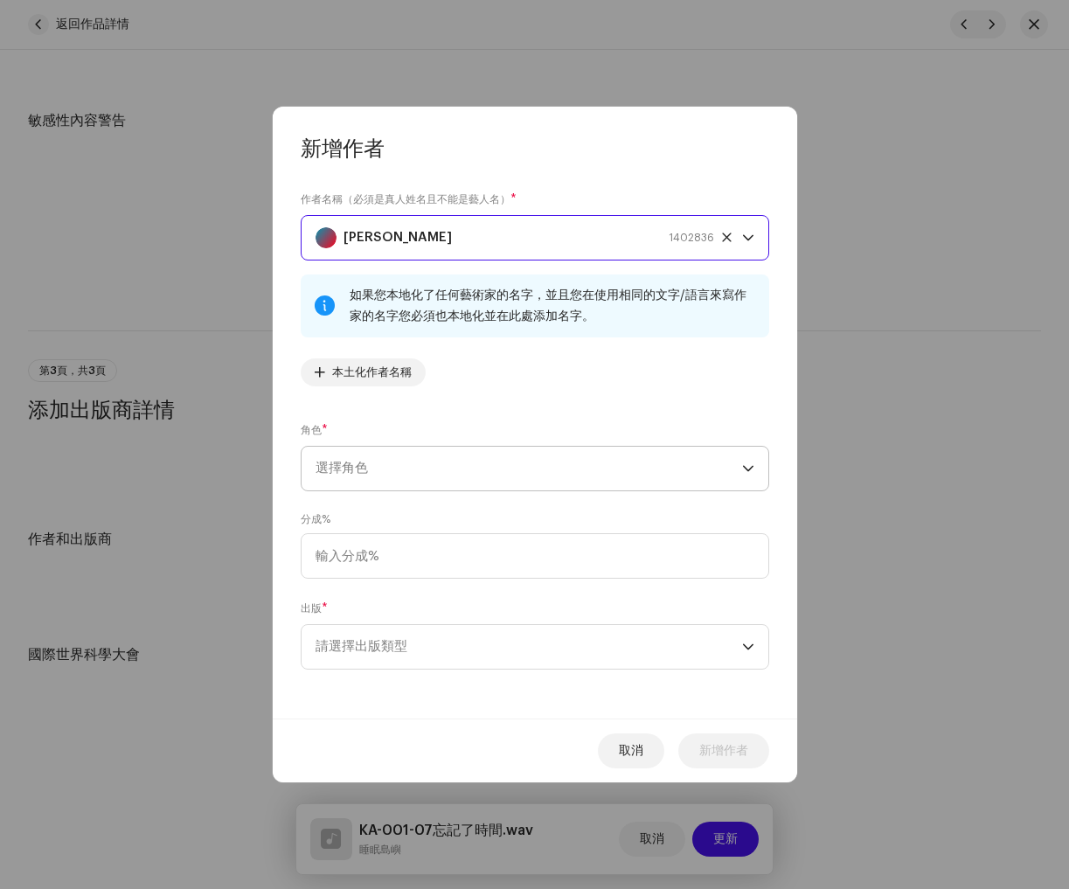
click at [423, 477] on span "選擇角色" at bounding box center [529, 469] width 427 height 44
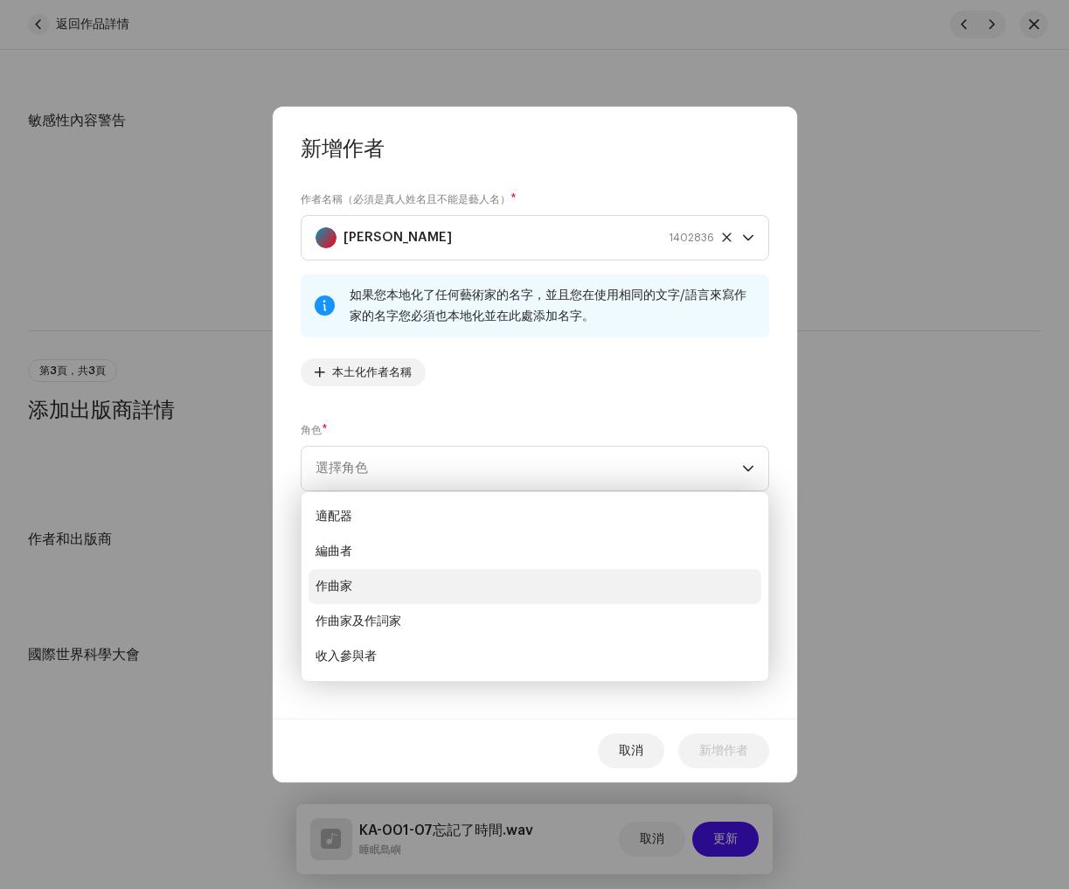
click at [407, 593] on li "作曲家" at bounding box center [535, 586] width 453 height 35
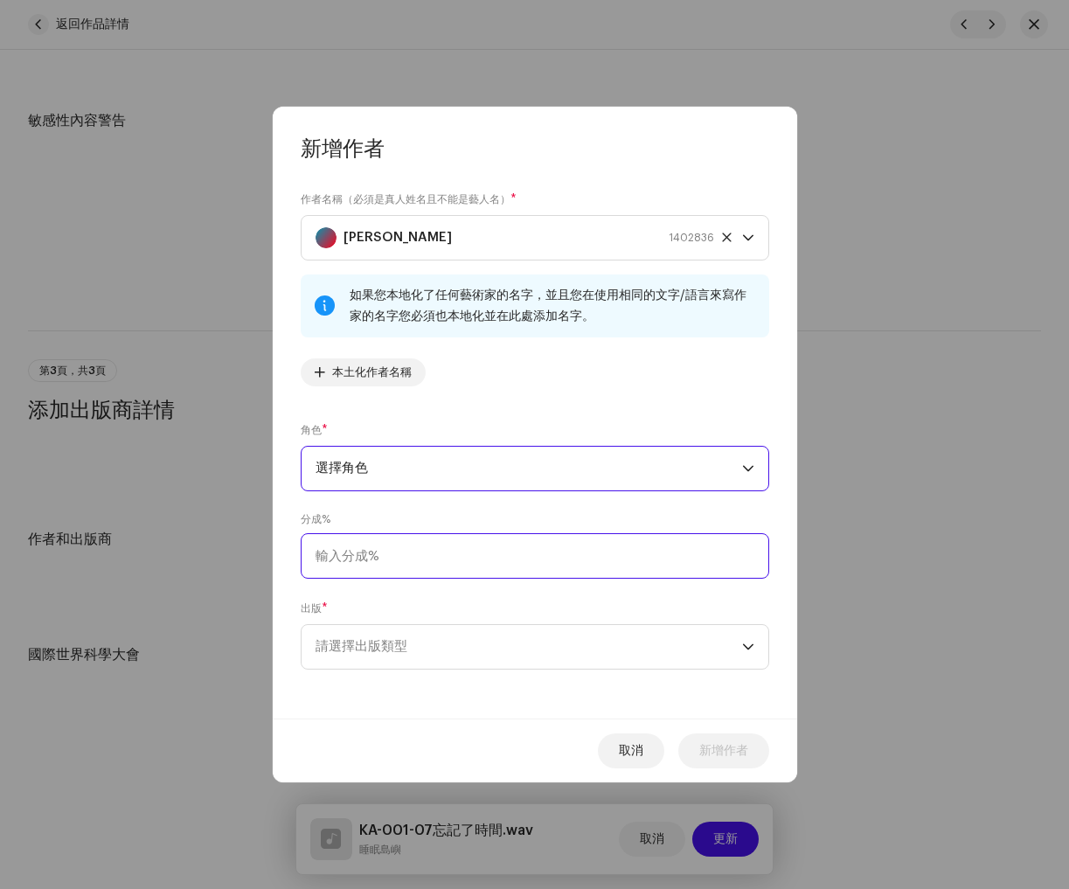
click at [423, 560] on input at bounding box center [535, 555] width 469 height 45
type input "100.00"
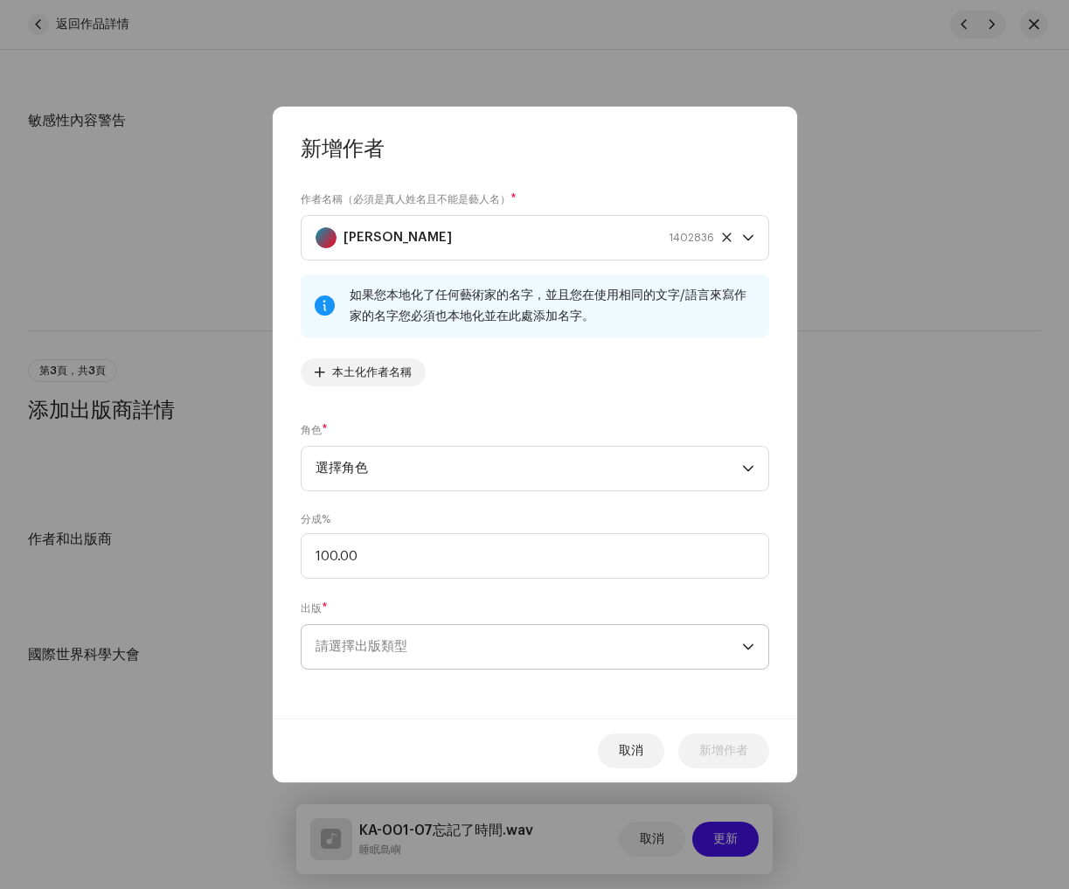
click at [524, 654] on span "請選擇出版類型" at bounding box center [529, 647] width 427 height 44
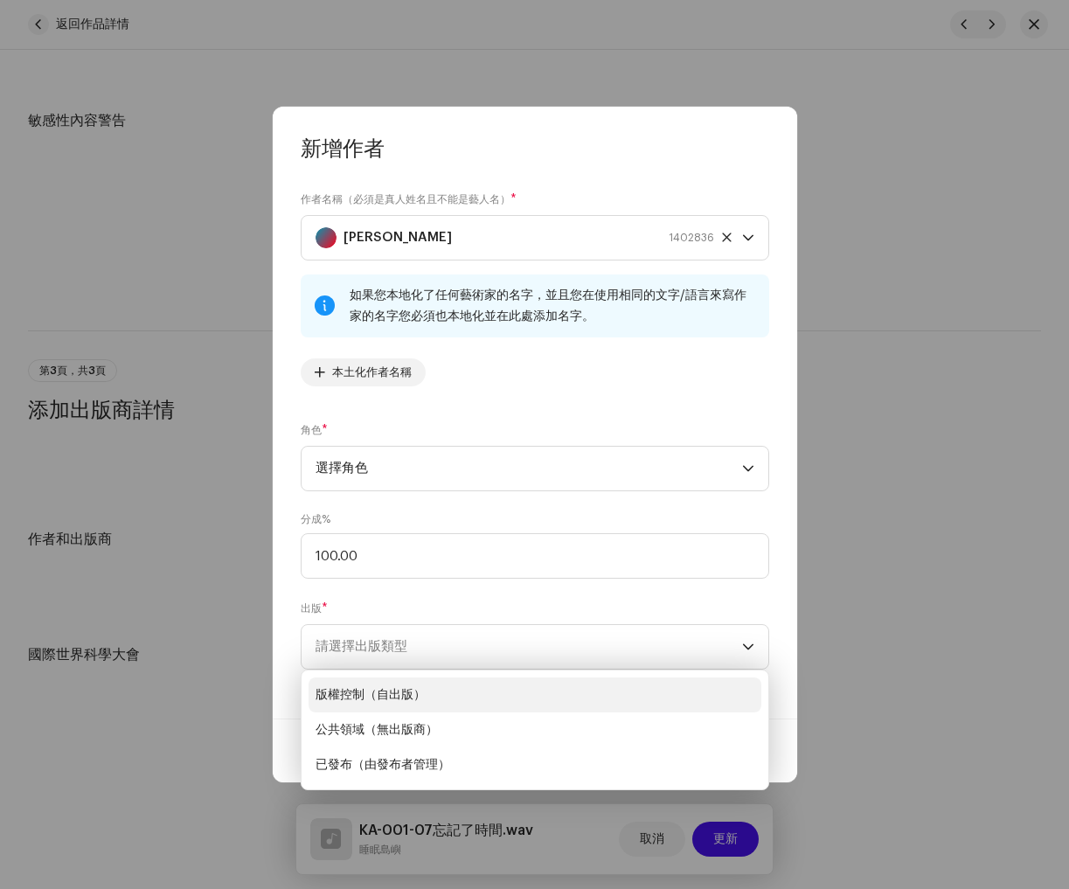
click at [452, 695] on li "版權控制（自出版）" at bounding box center [535, 694] width 453 height 35
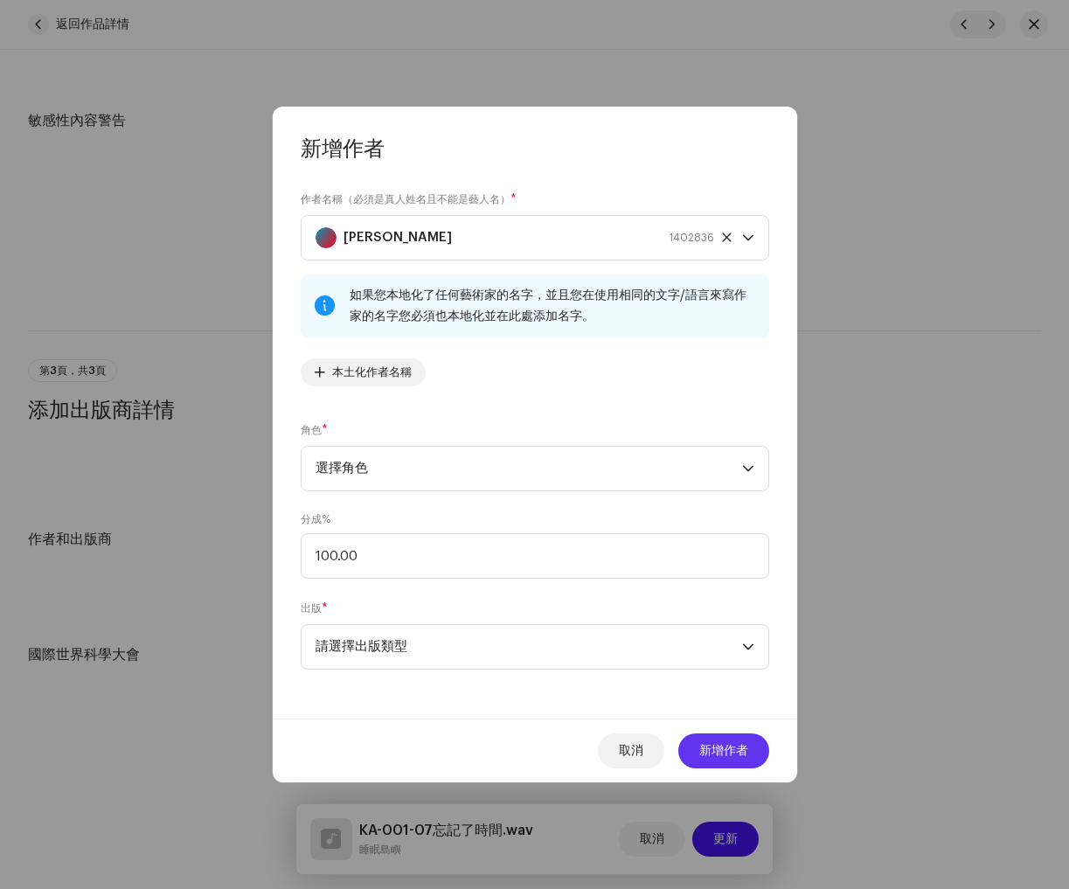
click at [729, 750] on font "新增作者" at bounding box center [723, 751] width 49 height 12
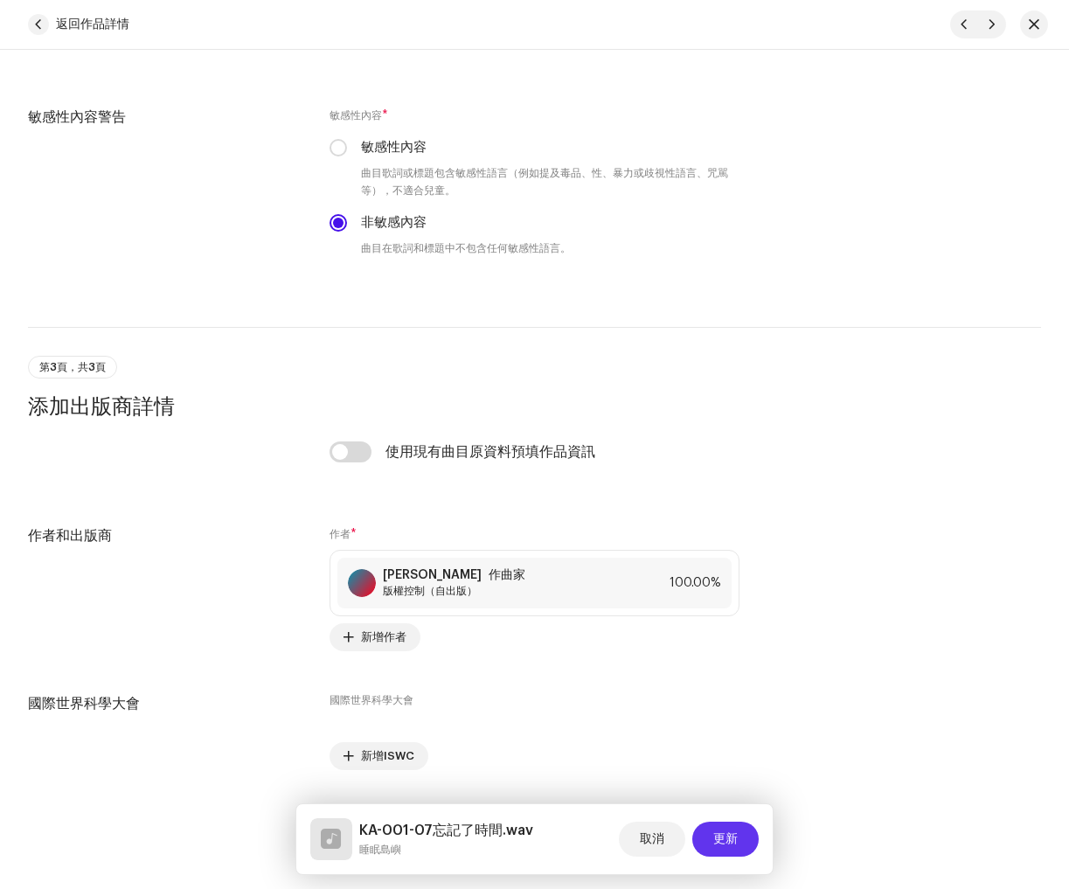
click at [729, 836] on font "更新" at bounding box center [725, 839] width 24 height 12
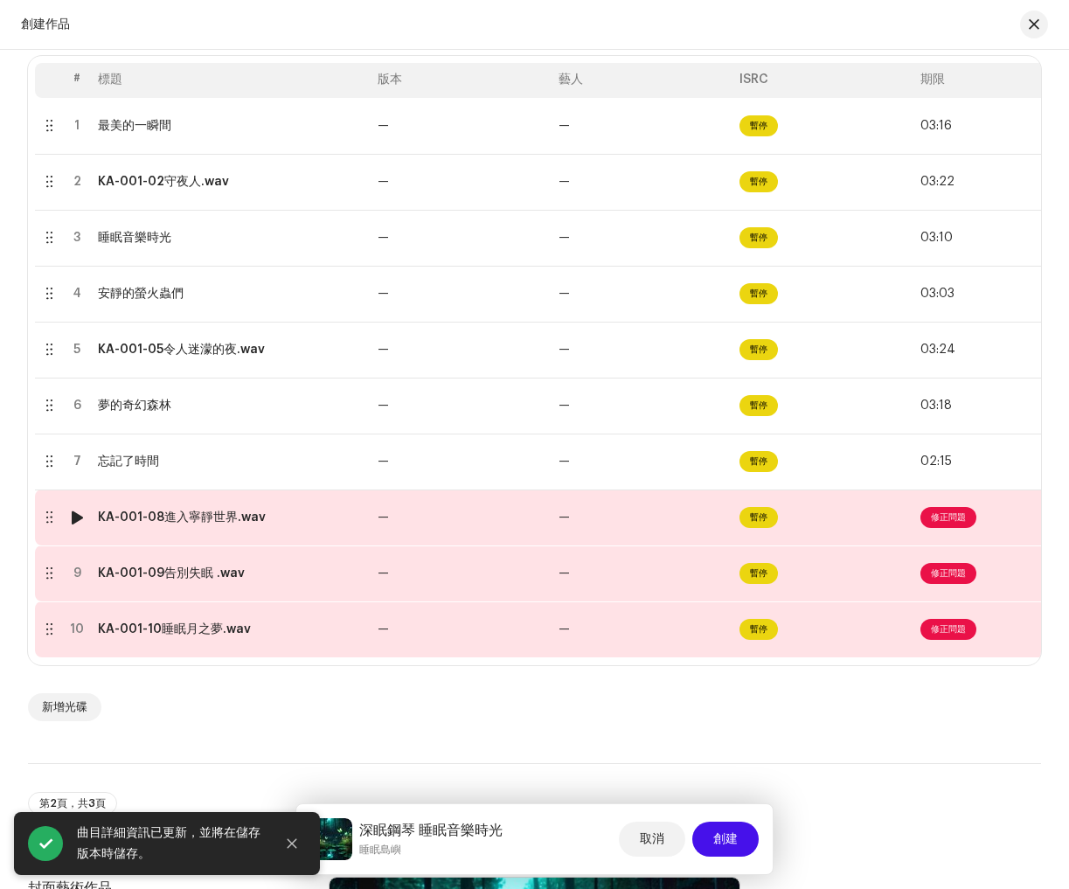
scroll to position [376, 0]
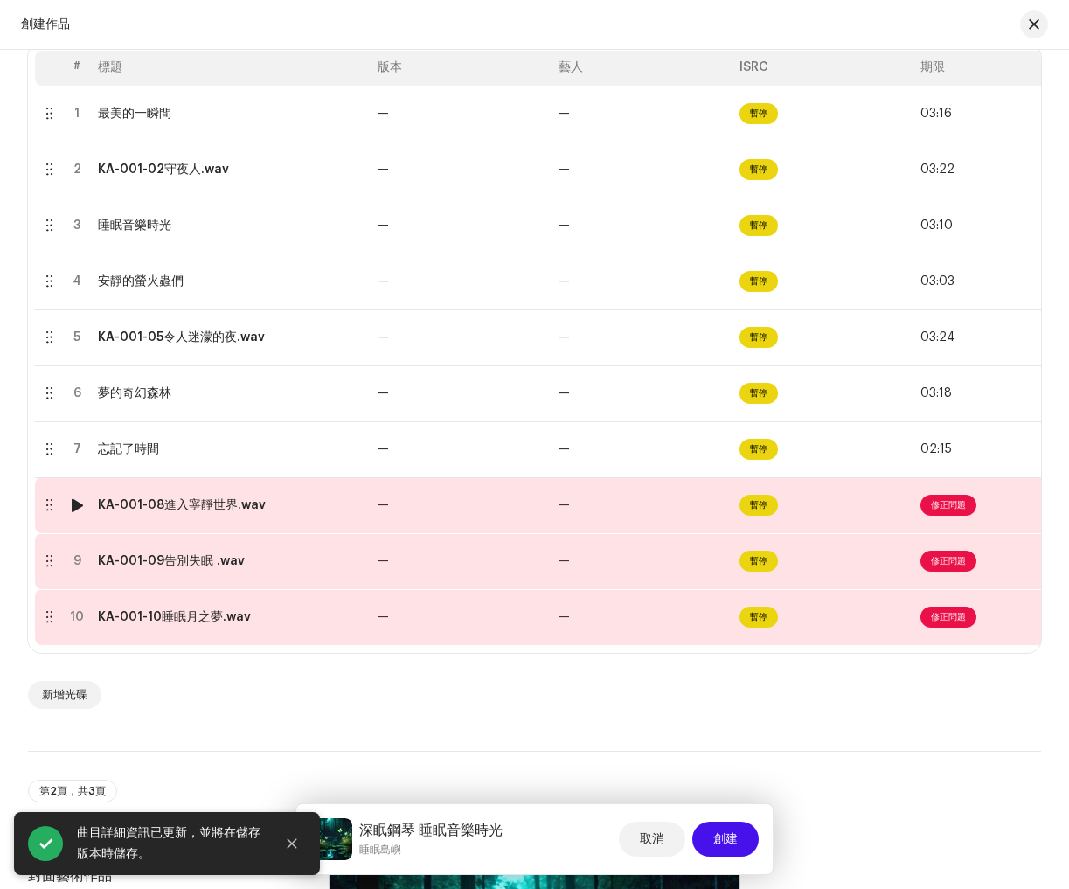
click at [938, 510] on span "修正問題" at bounding box center [949, 505] width 56 height 21
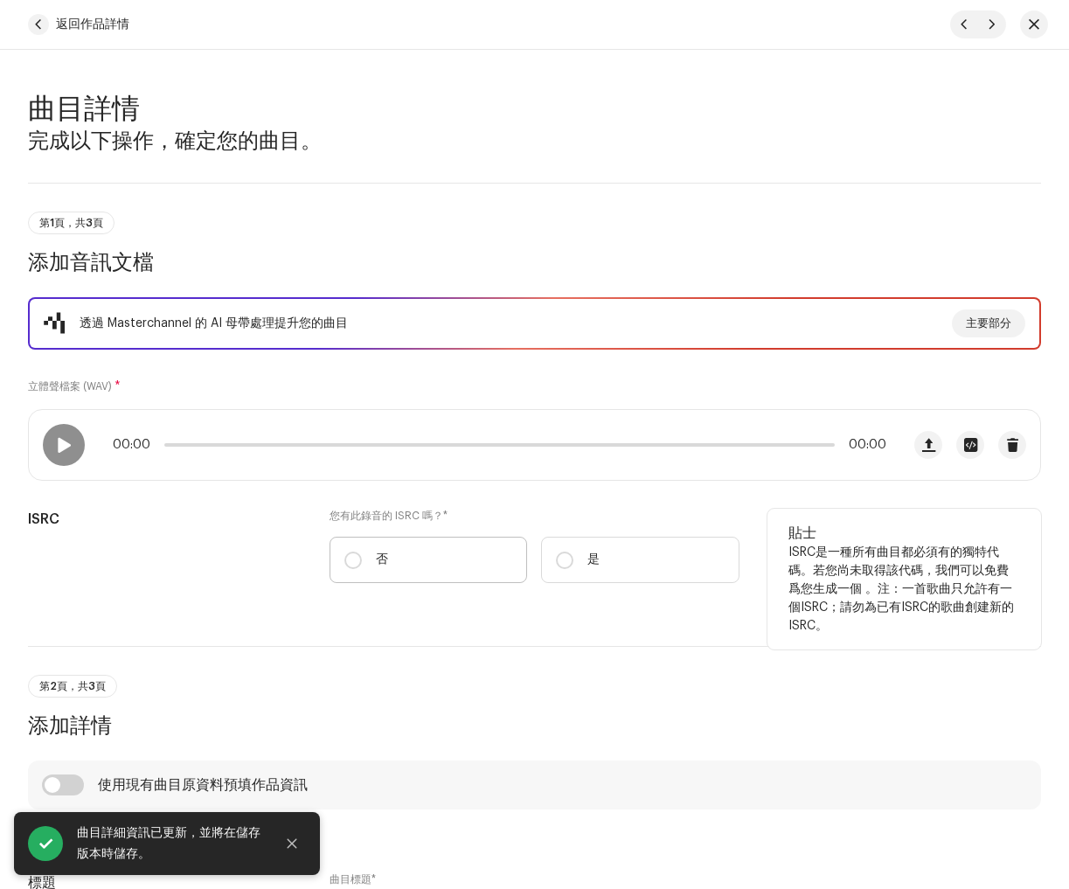
click at [372, 551] on label "否" at bounding box center [429, 560] width 198 height 46
click at [362, 552] on input "否" at bounding box center [352, 560] width 17 height 17
radio input "true"
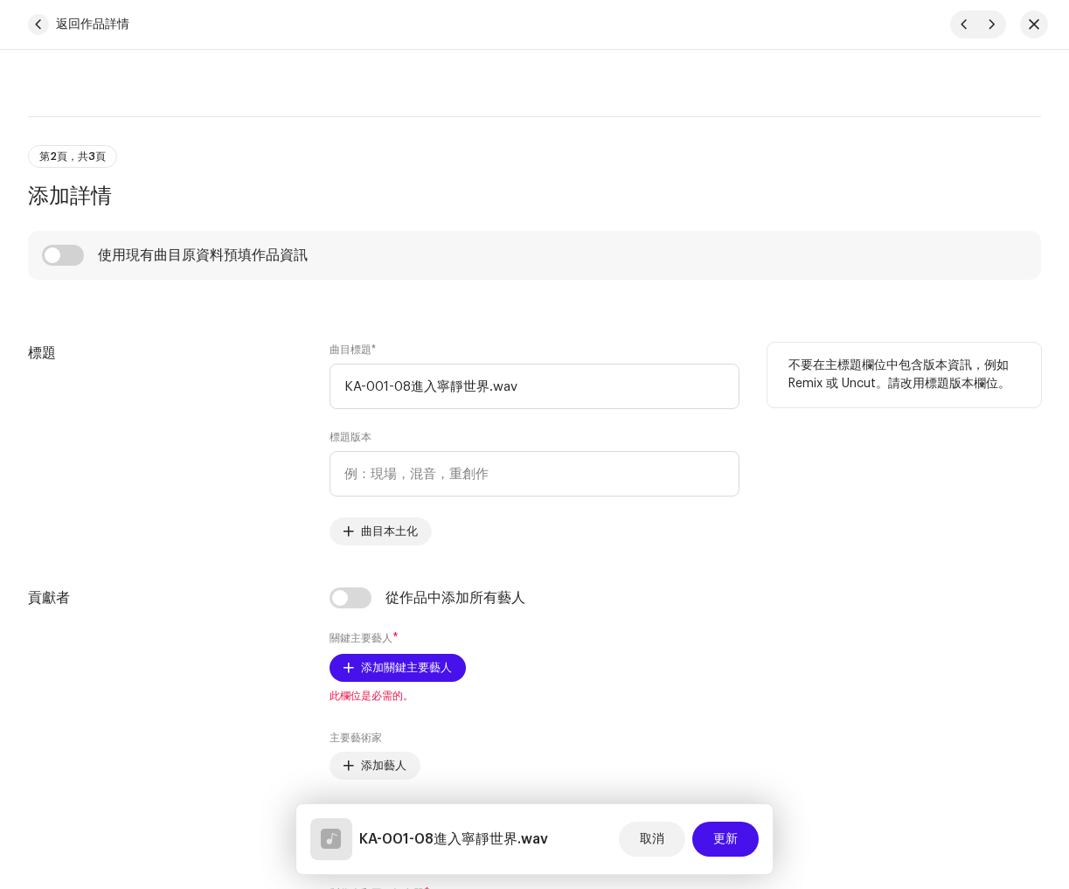
scroll to position [592, 0]
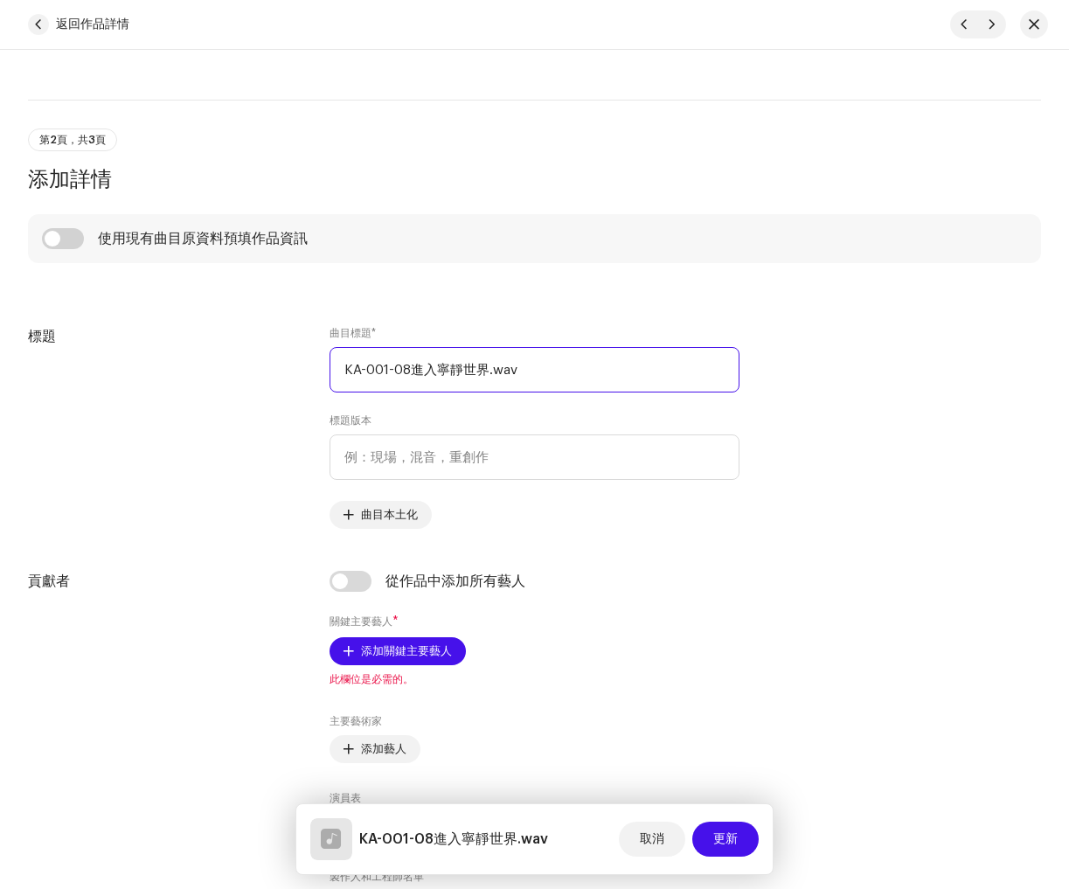
drag, startPoint x: 477, startPoint y: 363, endPoint x: -98, endPoint y: 318, distance: 576.9
click at [0, 318] on html "睡眠島嶼 首頁 目錄 交易 分析 資源 市場 睡眠島嶼 資產 發行 曲目 視訊 貢獻者 演出者 表演者 製作人和工程師 作者 出版商 標籤 目錄 搜尋 米 創…" at bounding box center [534, 444] width 1069 height 889
paste input "進入寧靜世界"
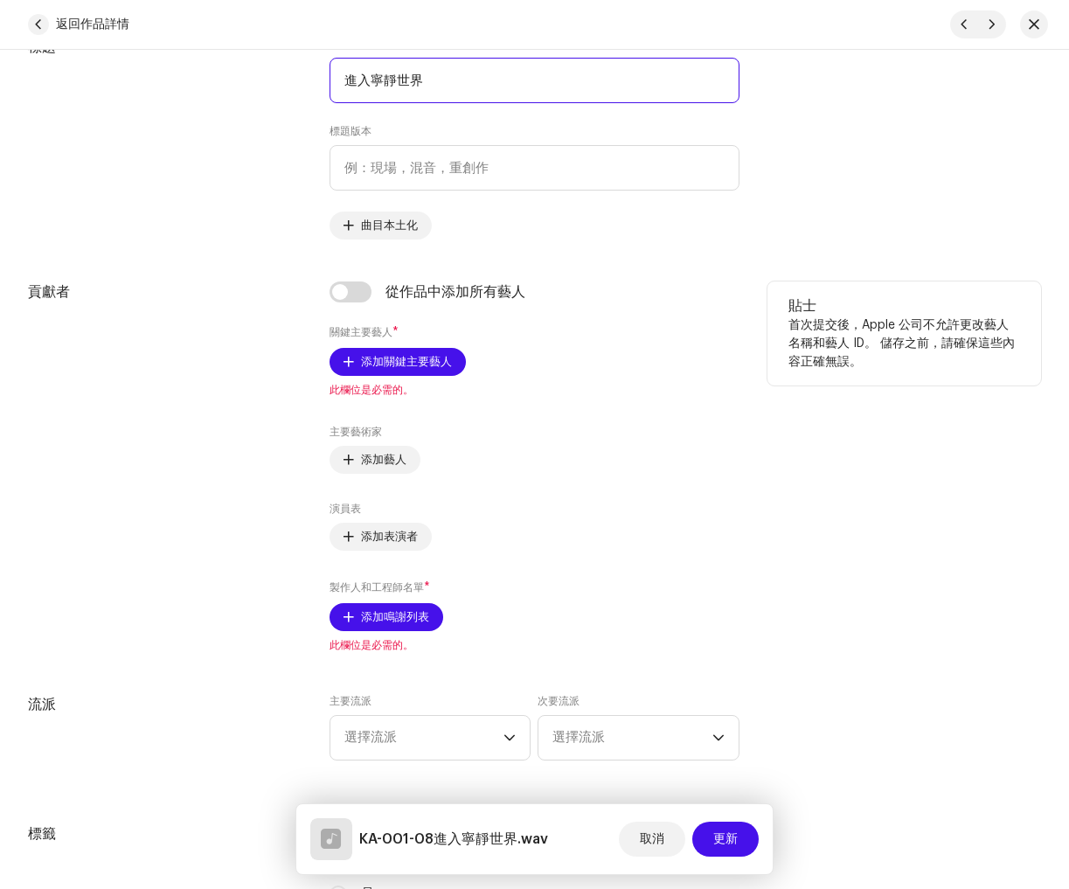
scroll to position [883, 0]
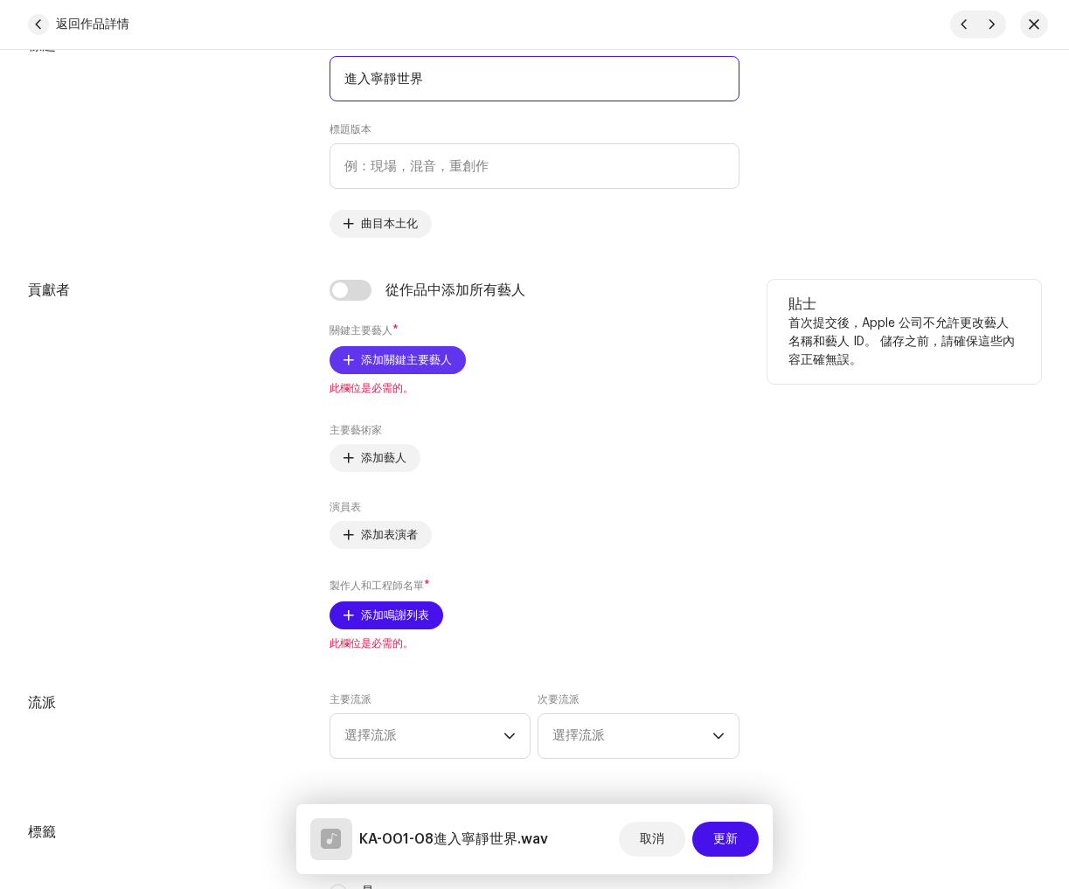
type input "進入寧靜世界"
click at [421, 371] on span "添加關鍵主要藝人" at bounding box center [406, 360] width 91 height 35
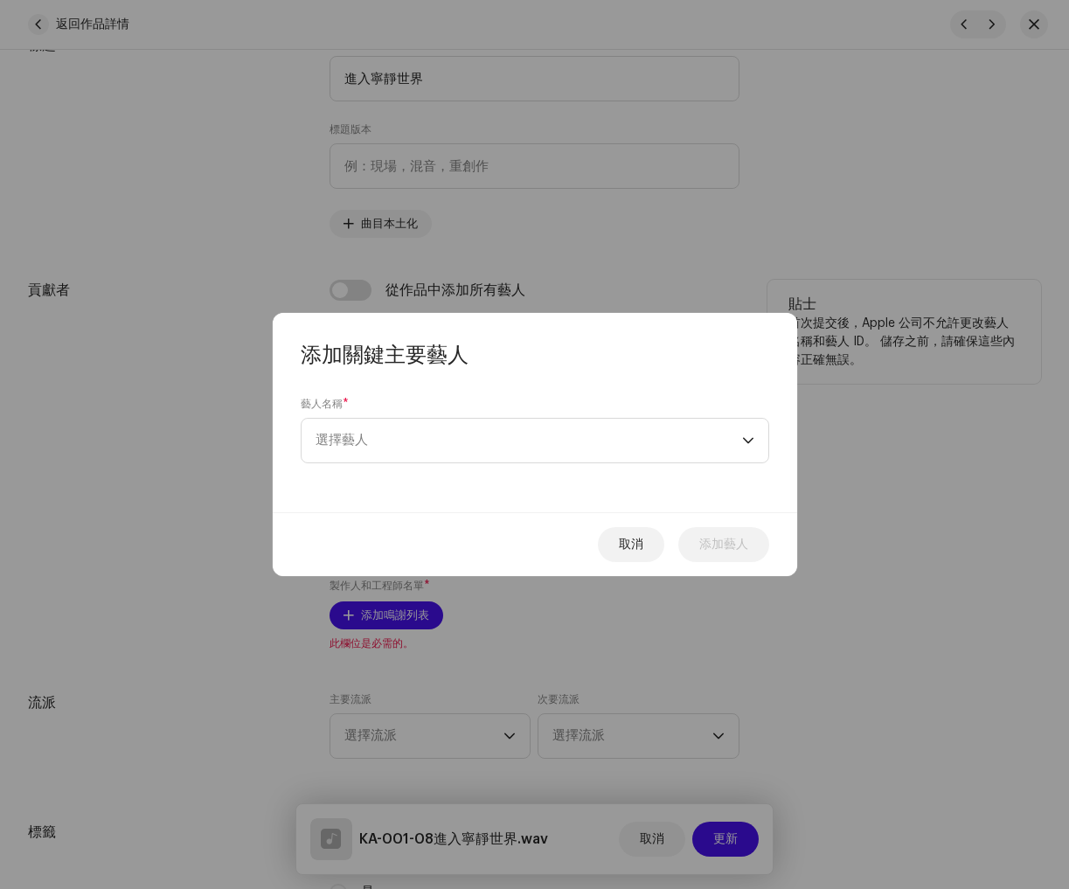
drag, startPoint x: 638, startPoint y: 546, endPoint x: 416, endPoint y: 338, distance: 304.3
click at [638, 545] on span "取消" at bounding box center [631, 544] width 24 height 35
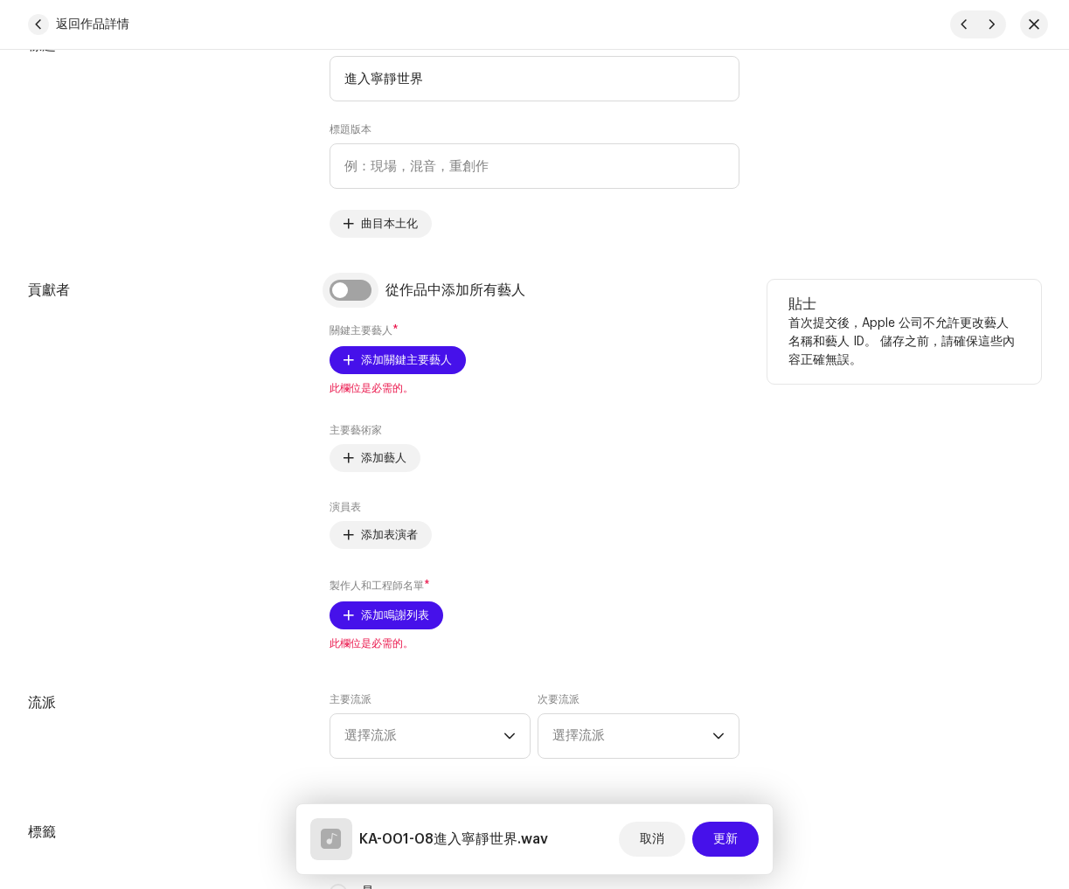
click at [360, 293] on input "checkbox" at bounding box center [351, 290] width 42 height 21
checkbox input "true"
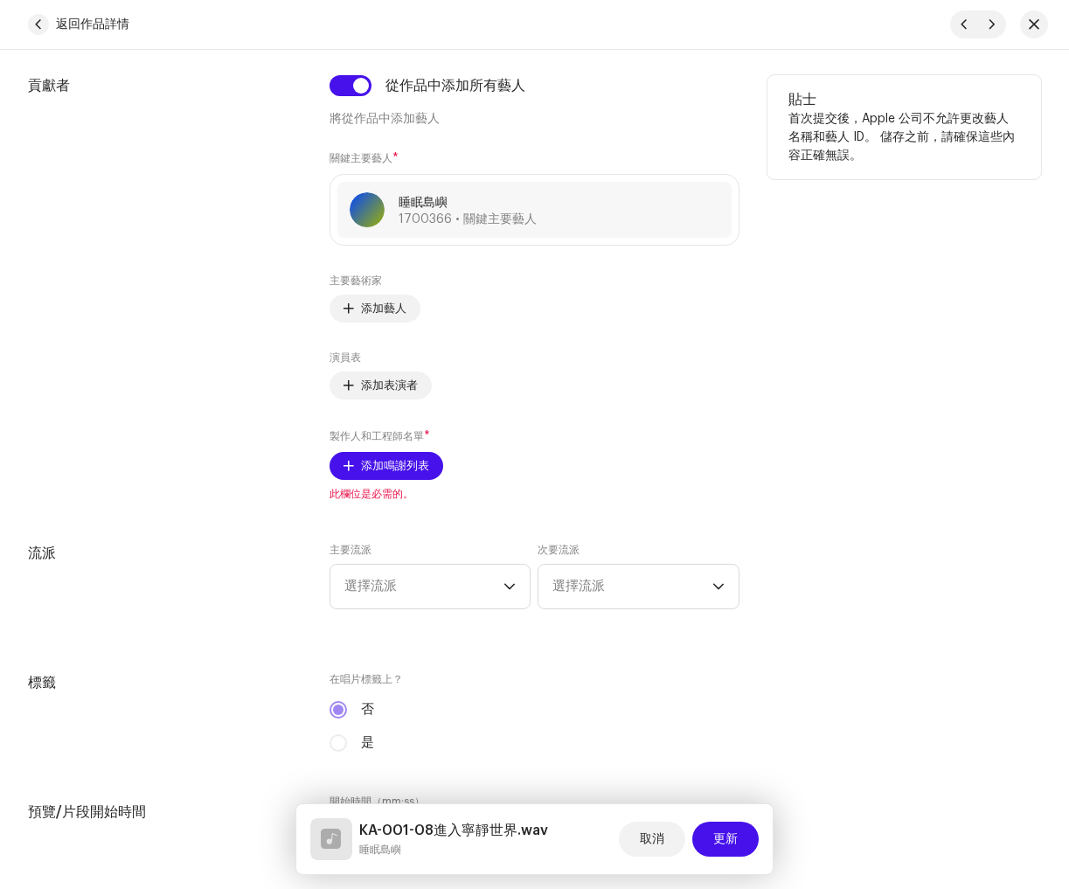
scroll to position [1090, 0]
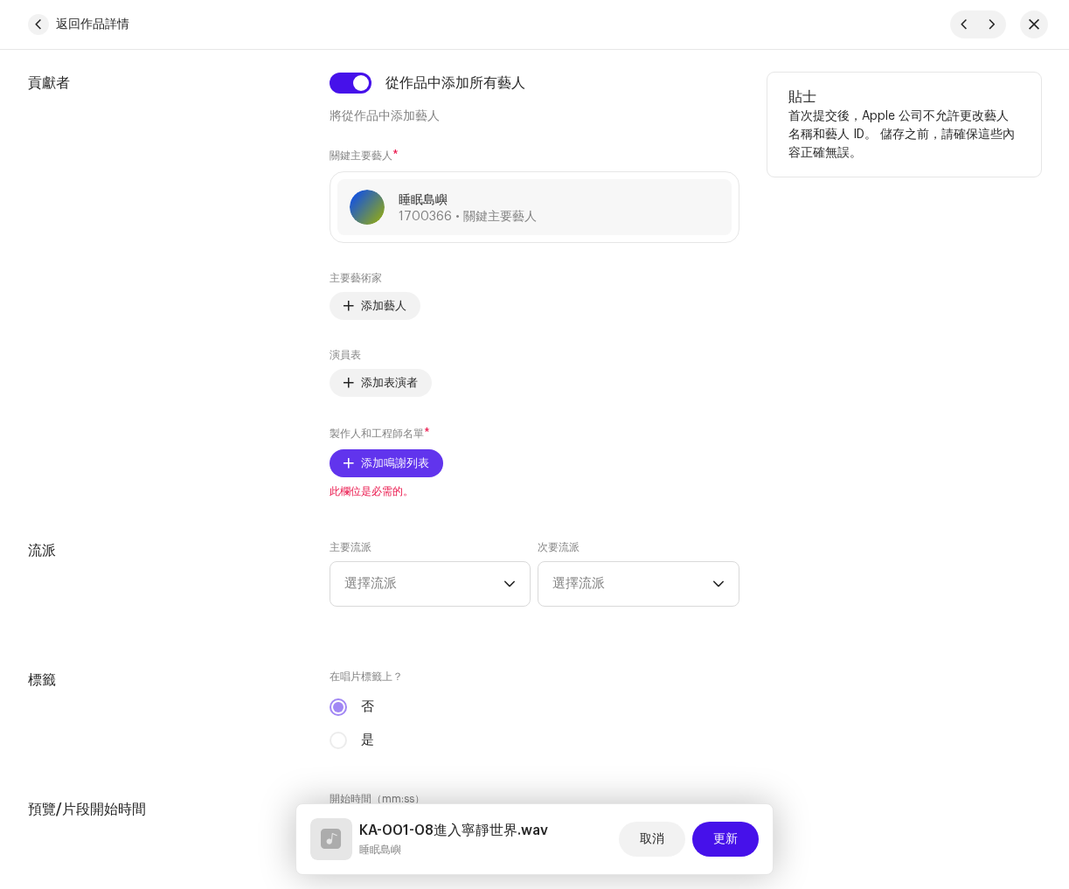
click at [399, 471] on span "添加鳴謝列表" at bounding box center [395, 463] width 68 height 35
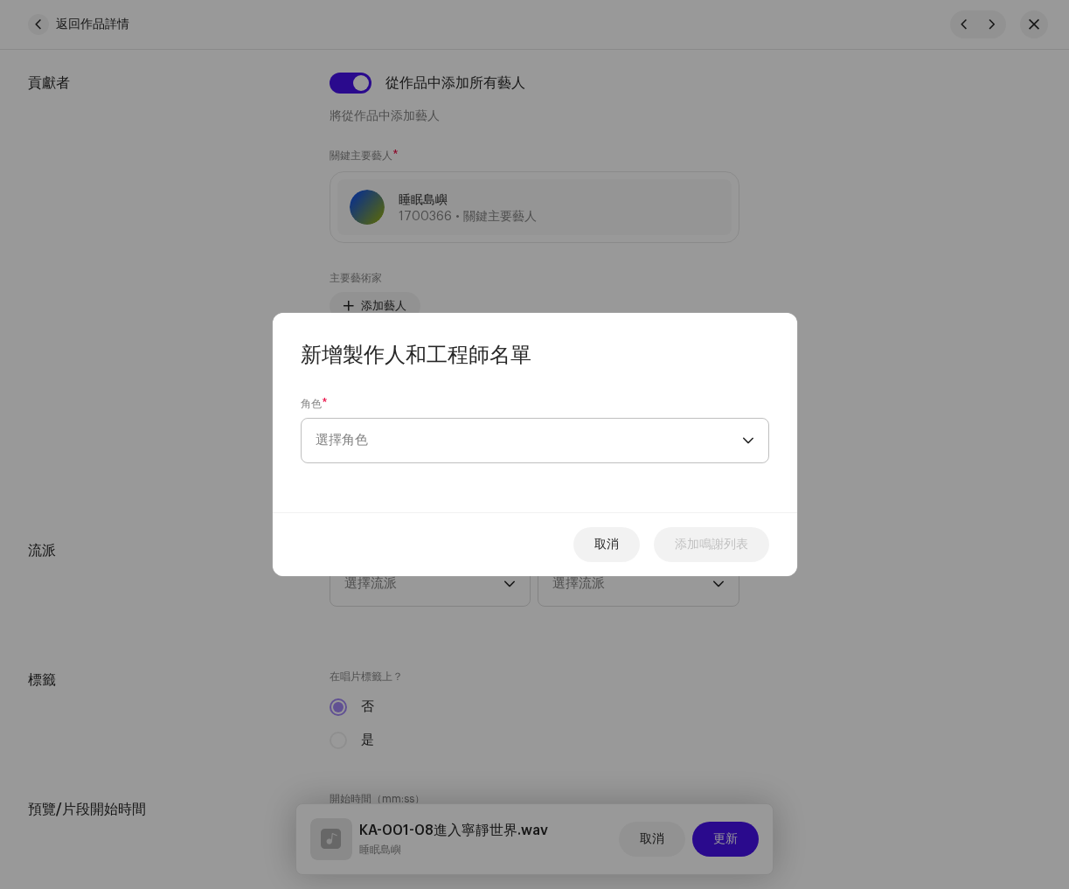
click at [402, 446] on span "選擇角色" at bounding box center [529, 441] width 427 height 44
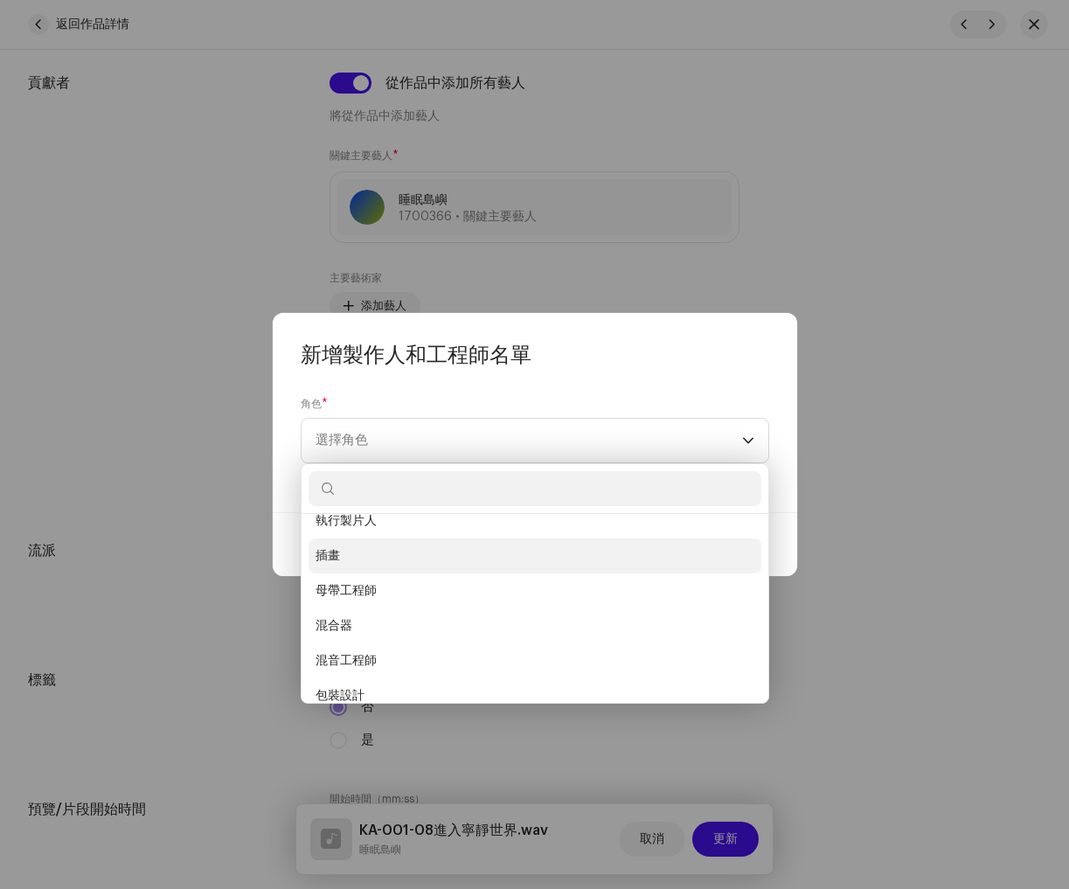
scroll to position [445, 0]
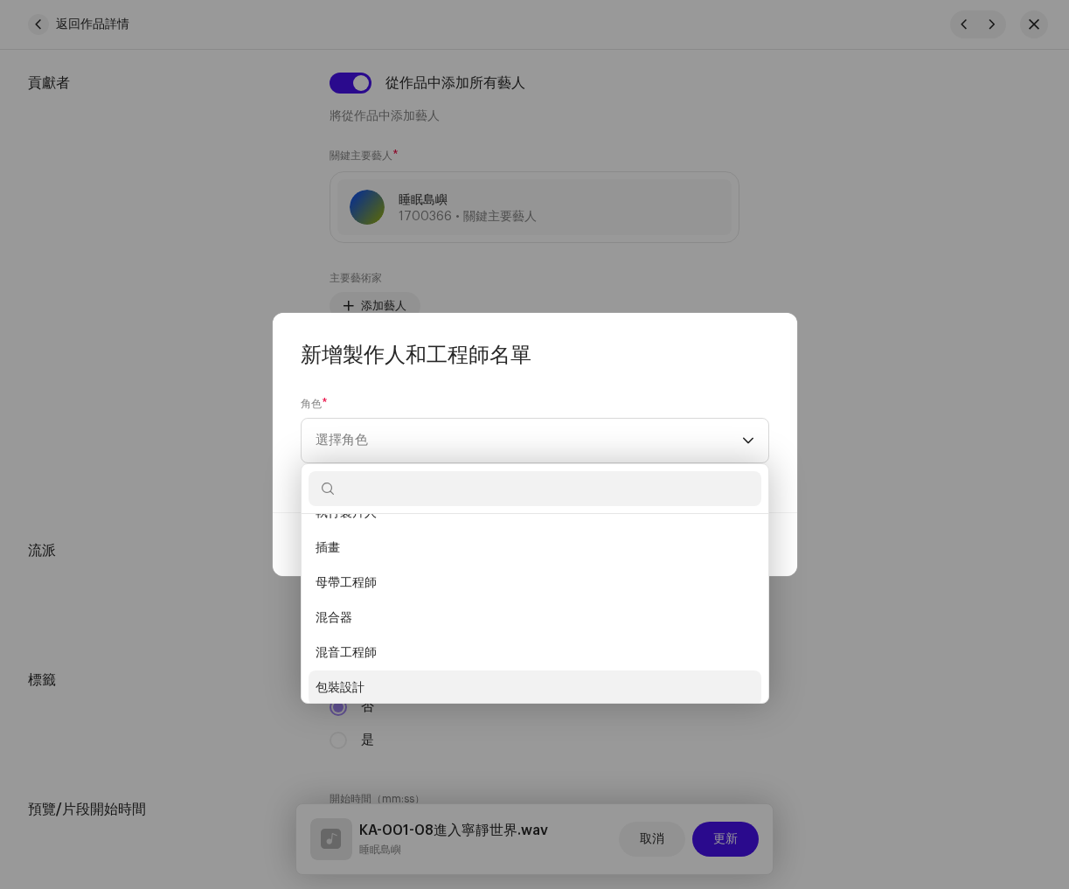
click at [422, 652] on li "混音工程師" at bounding box center [535, 653] width 453 height 35
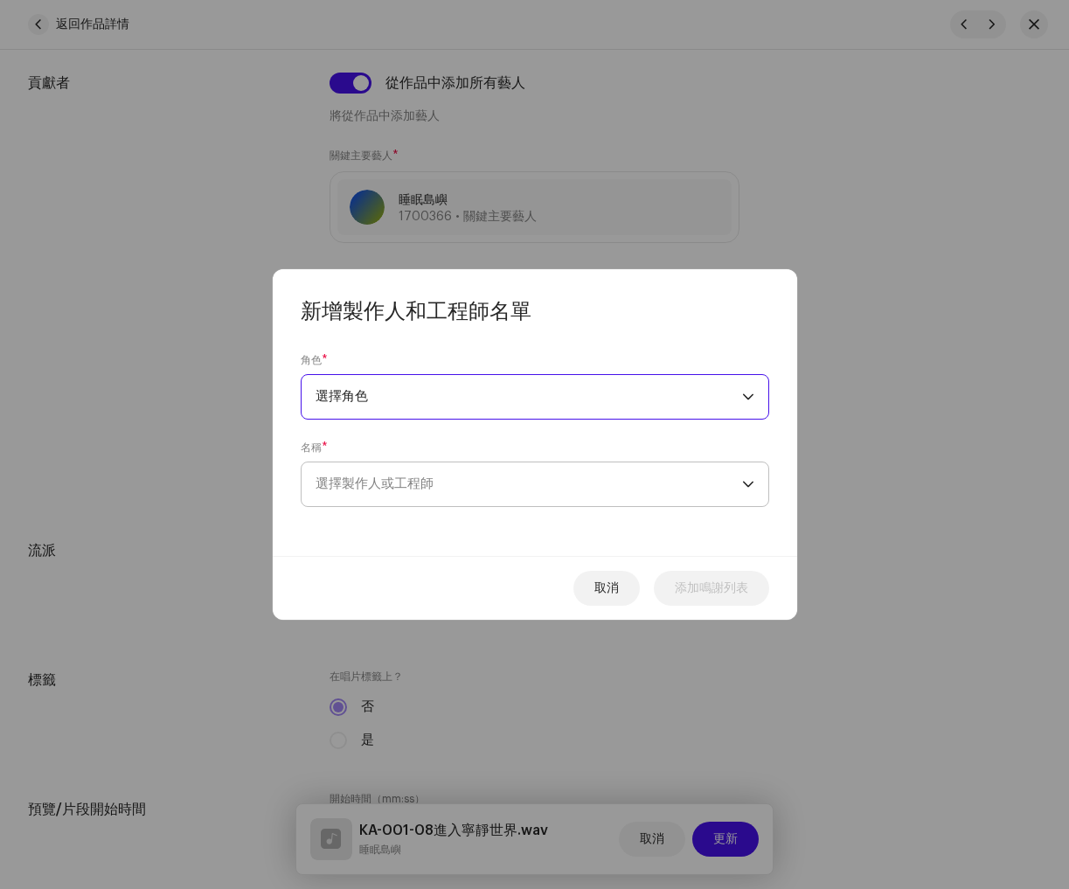
click at [431, 485] on font "選擇製作人或工程師" at bounding box center [375, 483] width 118 height 13
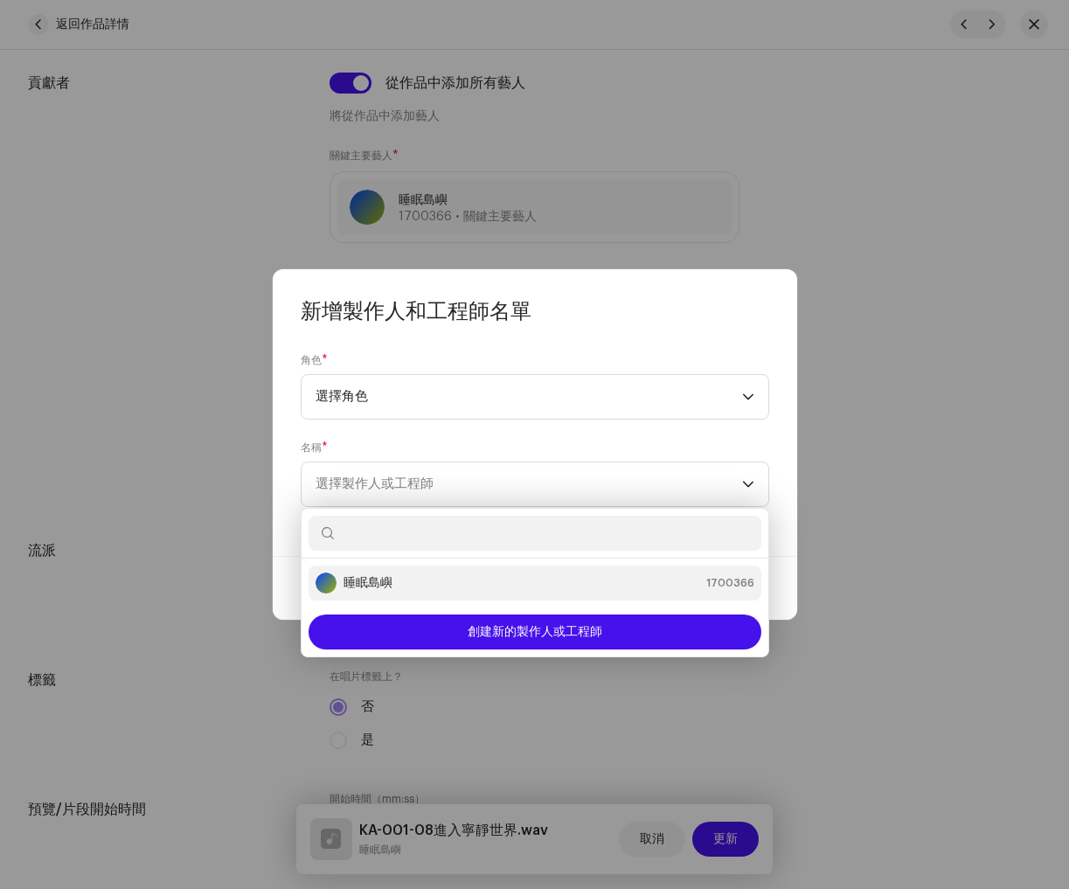
drag, startPoint x: 421, startPoint y: 570, endPoint x: 441, endPoint y: 568, distance: 20.2
click at [421, 570] on li "睡眠島嶼 1700366" at bounding box center [535, 583] width 453 height 35
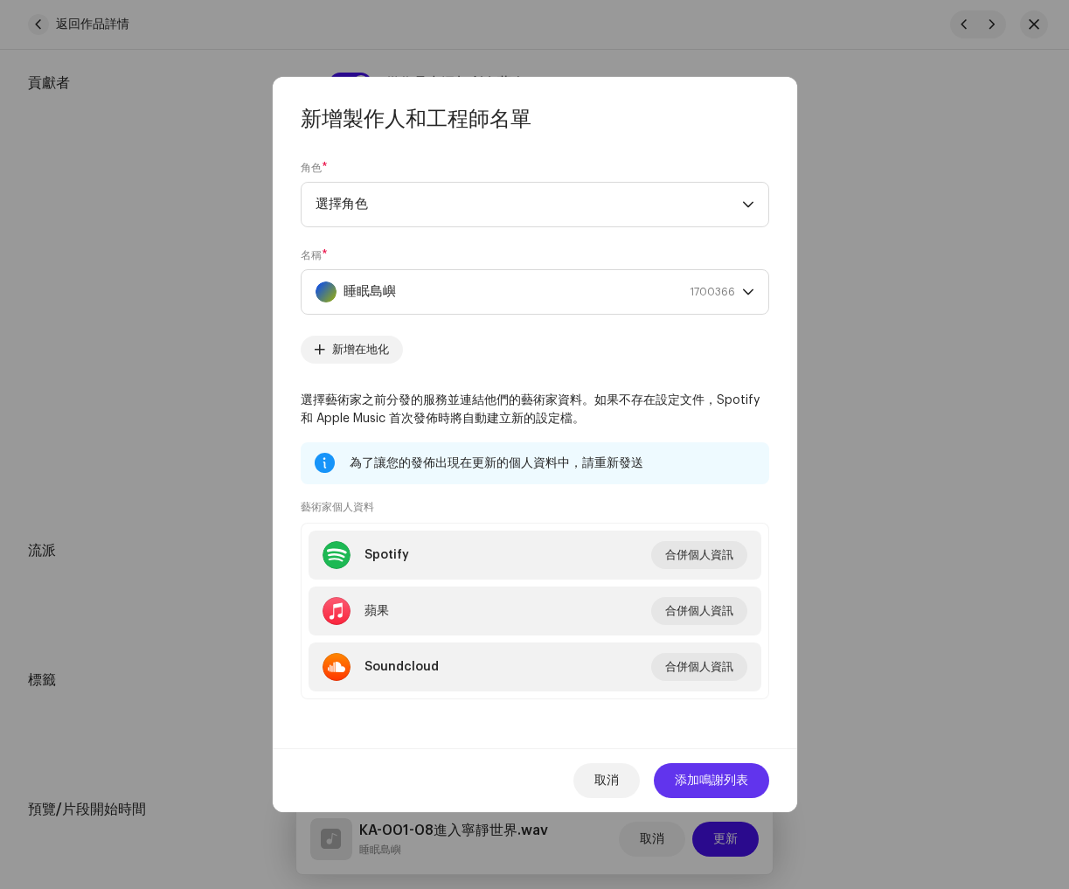
click at [722, 782] on font "添加鳴謝列表" at bounding box center [711, 781] width 73 height 12
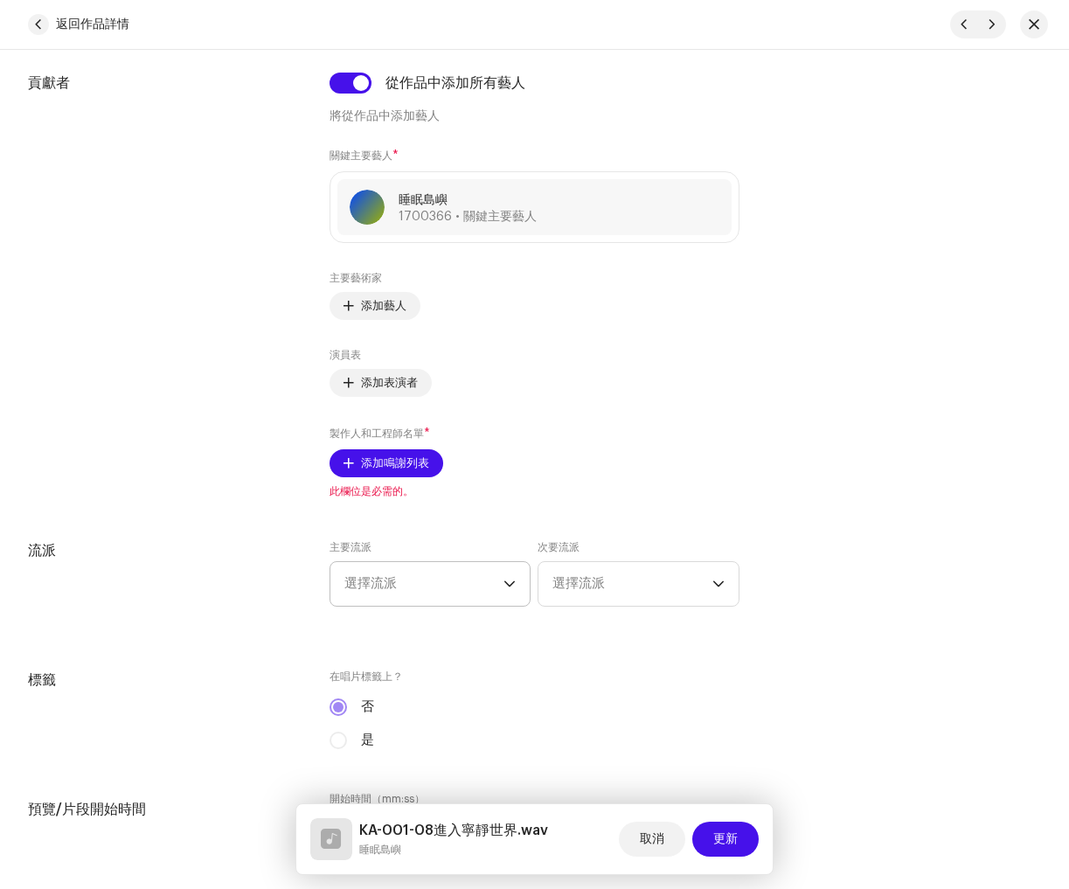
click at [426, 590] on span "選擇流派" at bounding box center [424, 584] width 160 height 44
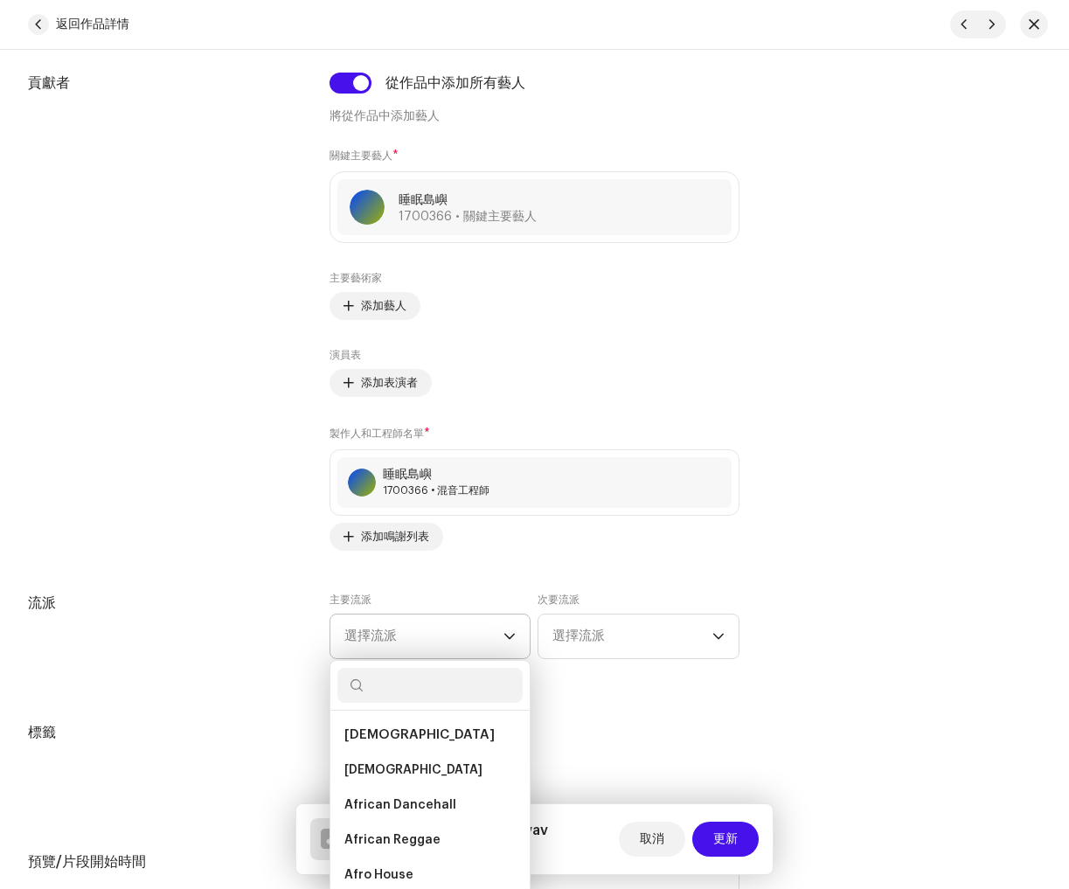
paste input "New Age"
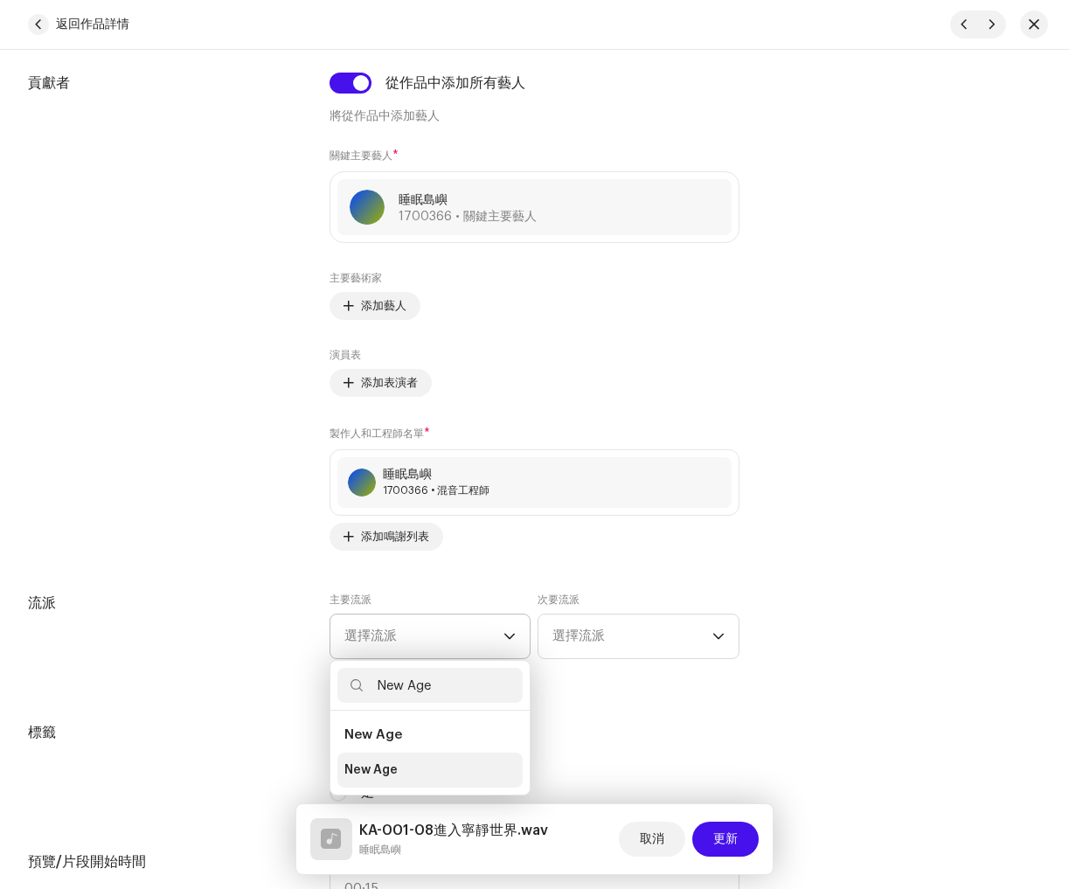
type input "New Age"
drag, startPoint x: 439, startPoint y: 782, endPoint x: 471, endPoint y: 754, distance: 42.2
click at [440, 780] on li "New Age" at bounding box center [430, 770] width 186 height 35
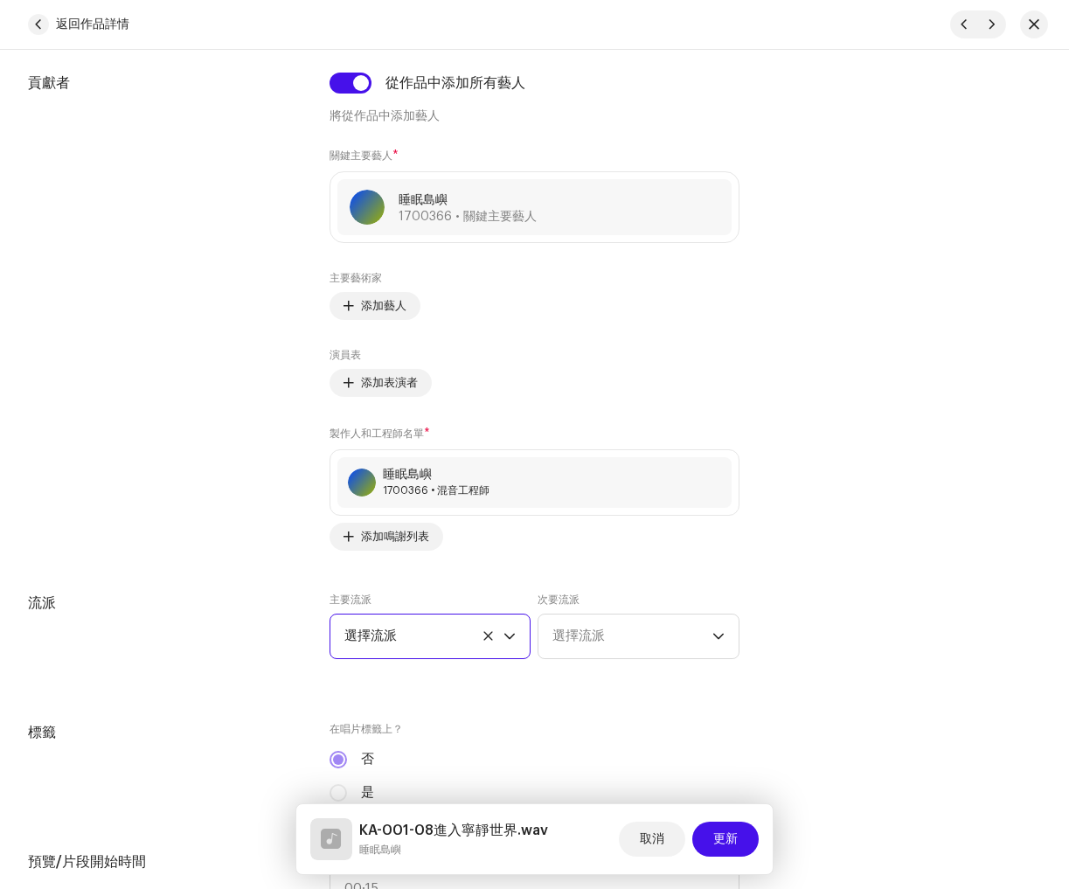
drag, startPoint x: 578, startPoint y: 642, endPoint x: 584, endPoint y: 696, distance: 54.5
click at [578, 643] on font "選擇流派" at bounding box center [578, 635] width 52 height 13
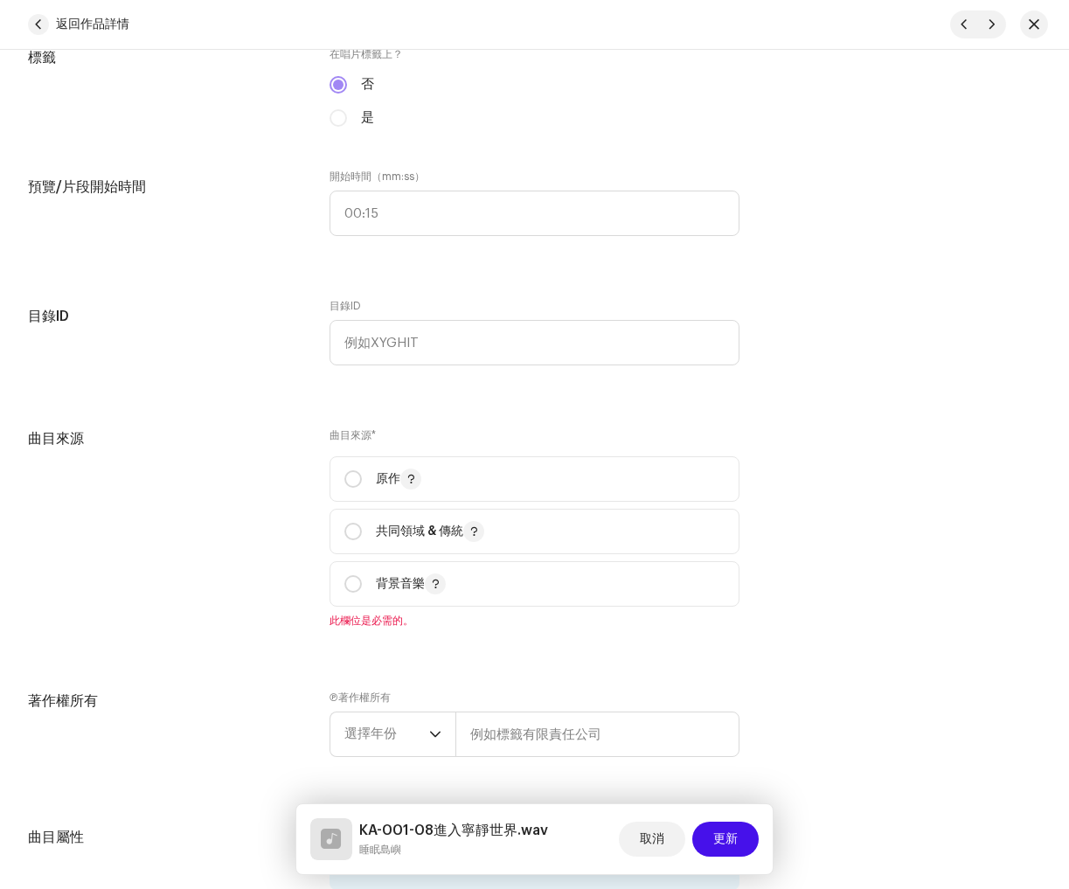
scroll to position [1770, 0]
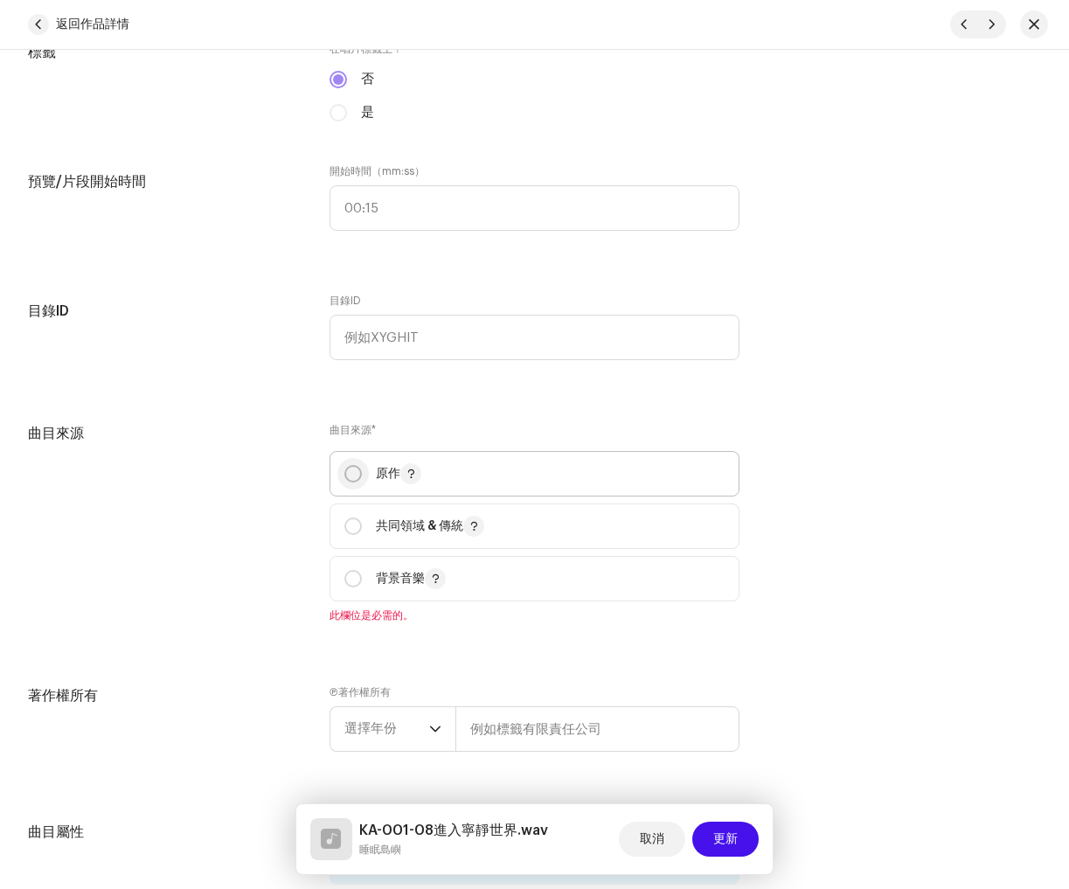
click at [344, 476] on input "radio" at bounding box center [352, 473] width 17 height 17
radio input "true"
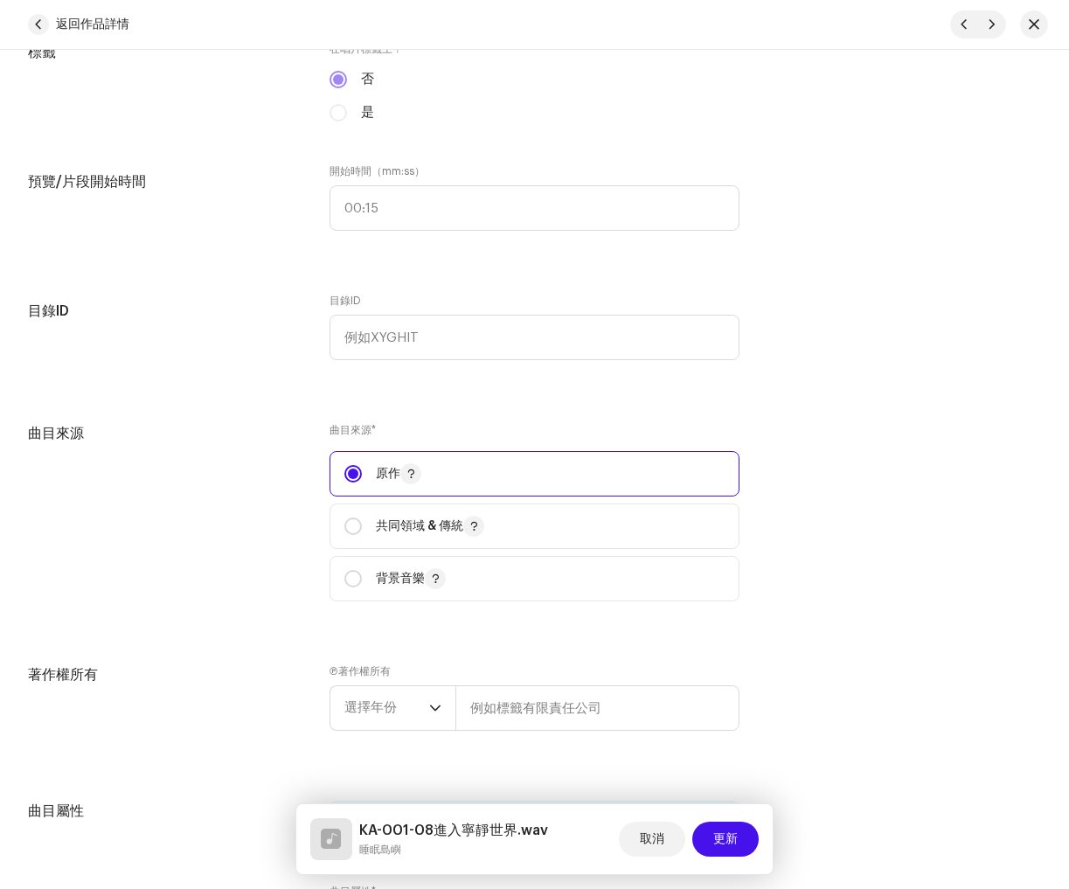
drag, startPoint x: 410, startPoint y: 693, endPoint x: 383, endPoint y: 736, distance: 50.7
click at [410, 693] on span "選擇年份" at bounding box center [386, 708] width 85 height 44
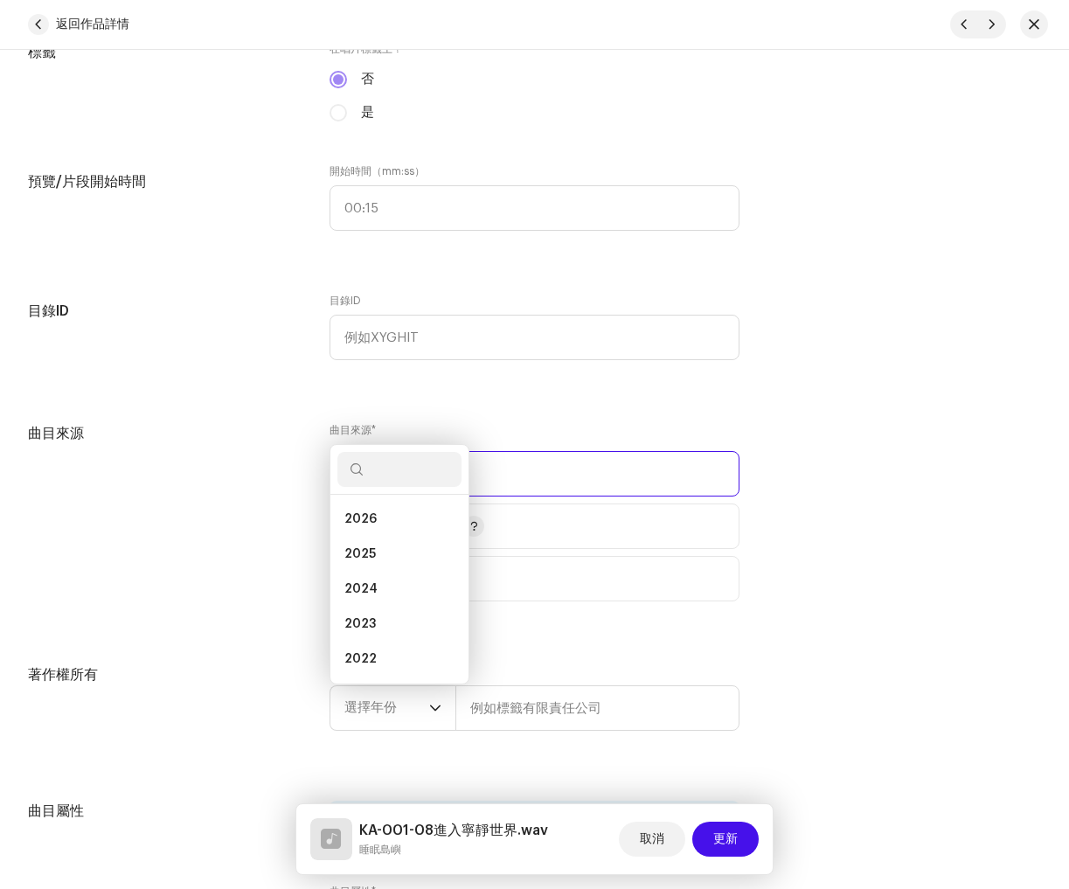
scroll to position [28, 0]
click at [379, 537] on li "2025" at bounding box center [399, 526] width 124 height 35
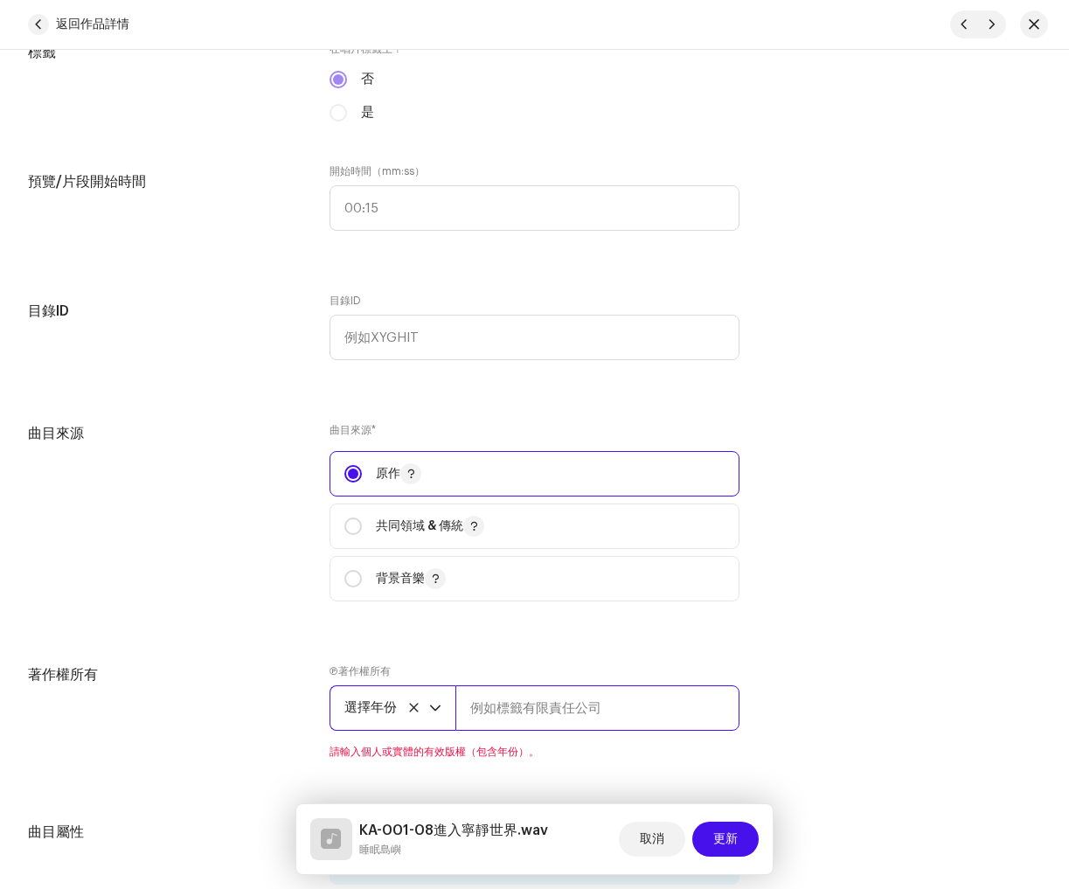
click at [584, 708] on input "text" at bounding box center [597, 707] width 284 height 45
paste input "睡眠島嶼"
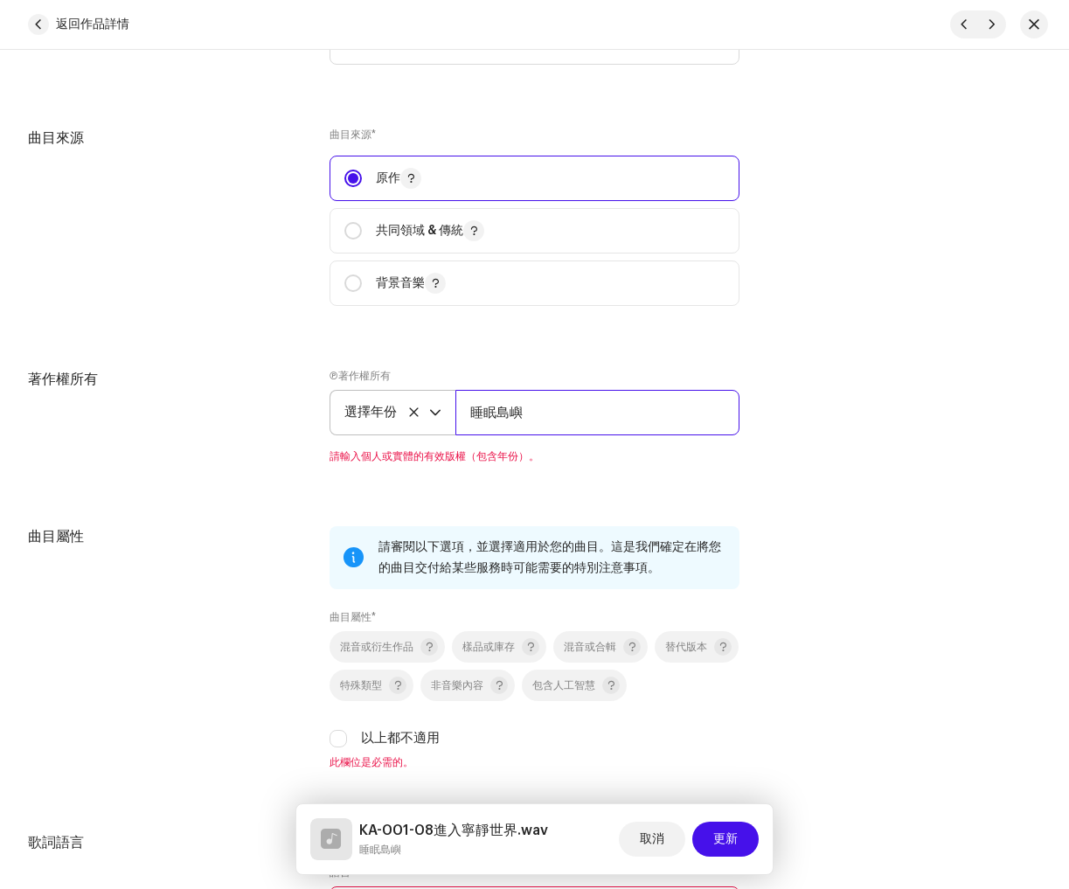
scroll to position [2071, 0]
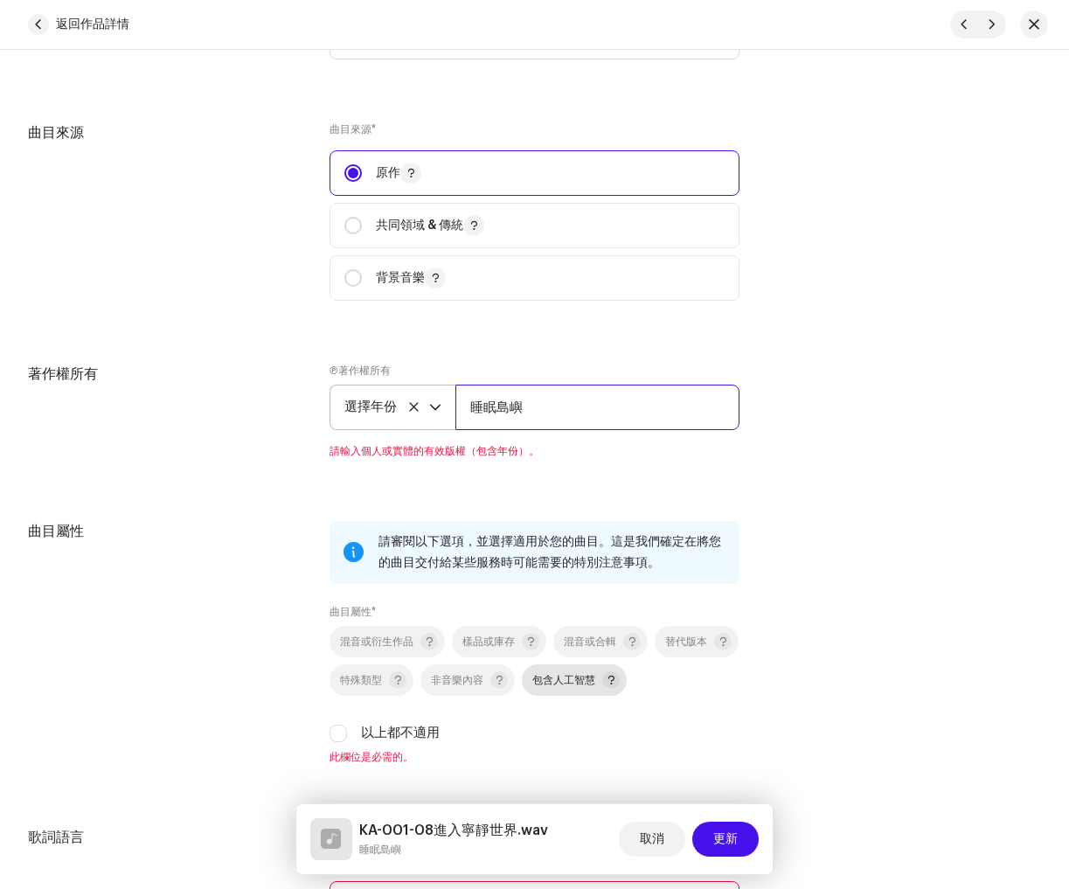
type input "睡眠島嶼"
click at [678, 684] on div "混音或衍生作品 樣品或庫存 混音或合輯 替代版本 特殊類型 非音樂內容 包含人工智慧 以上都不適用" at bounding box center [535, 684] width 410 height 117
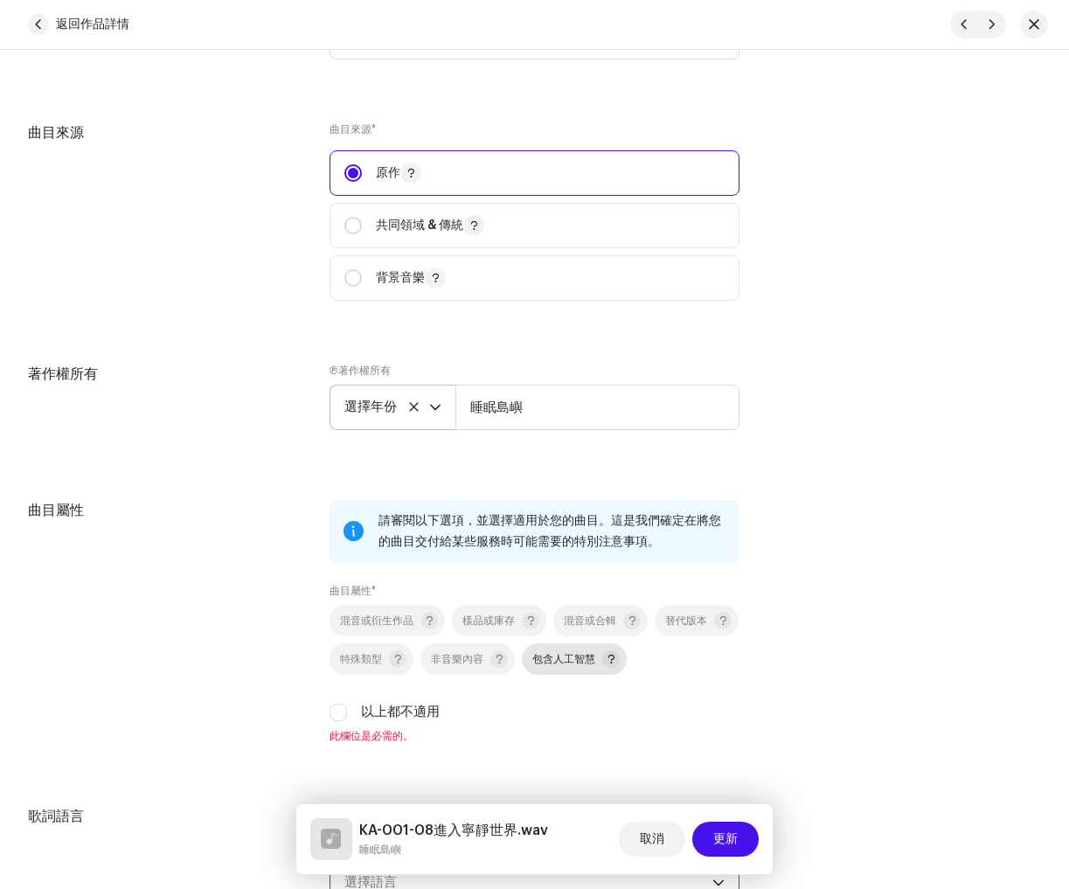
drag, startPoint x: 677, startPoint y: 665, endPoint x: 616, endPoint y: 686, distance: 64.7
click at [595, 664] on font "包含人工智慧" at bounding box center [563, 659] width 63 height 10
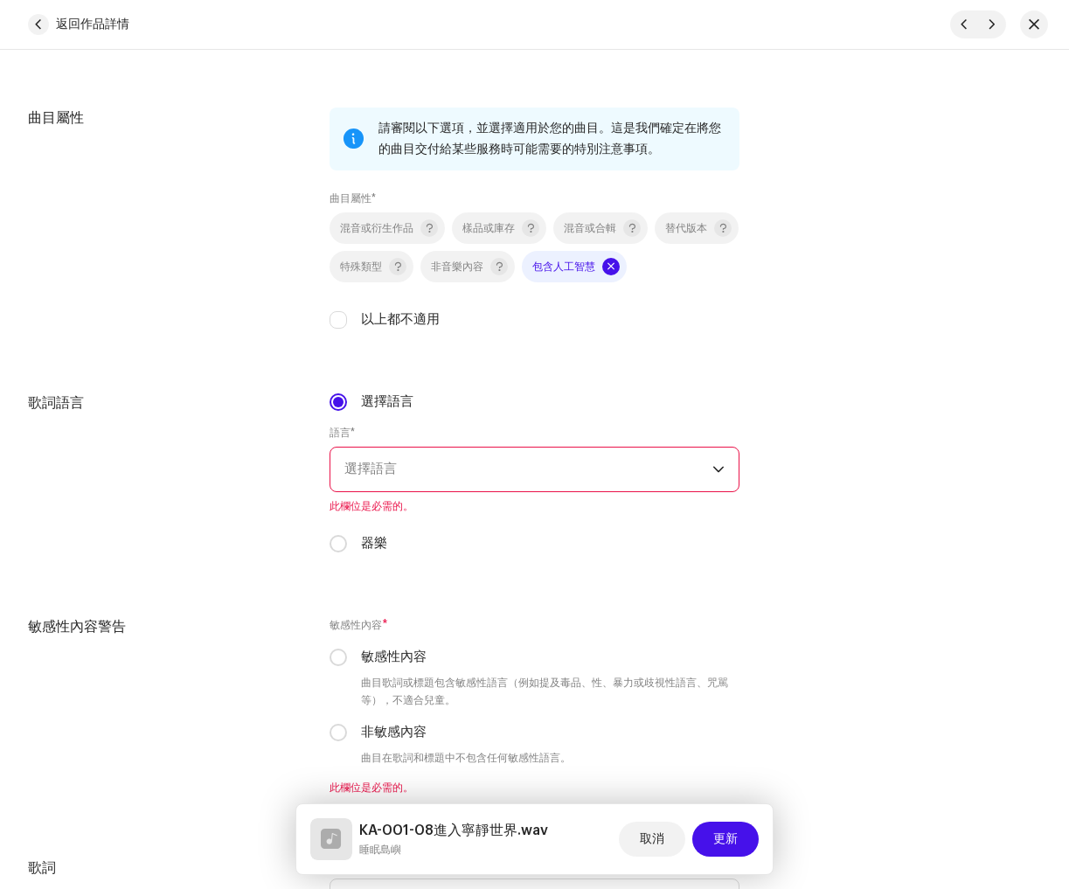
scroll to position [2517, 0]
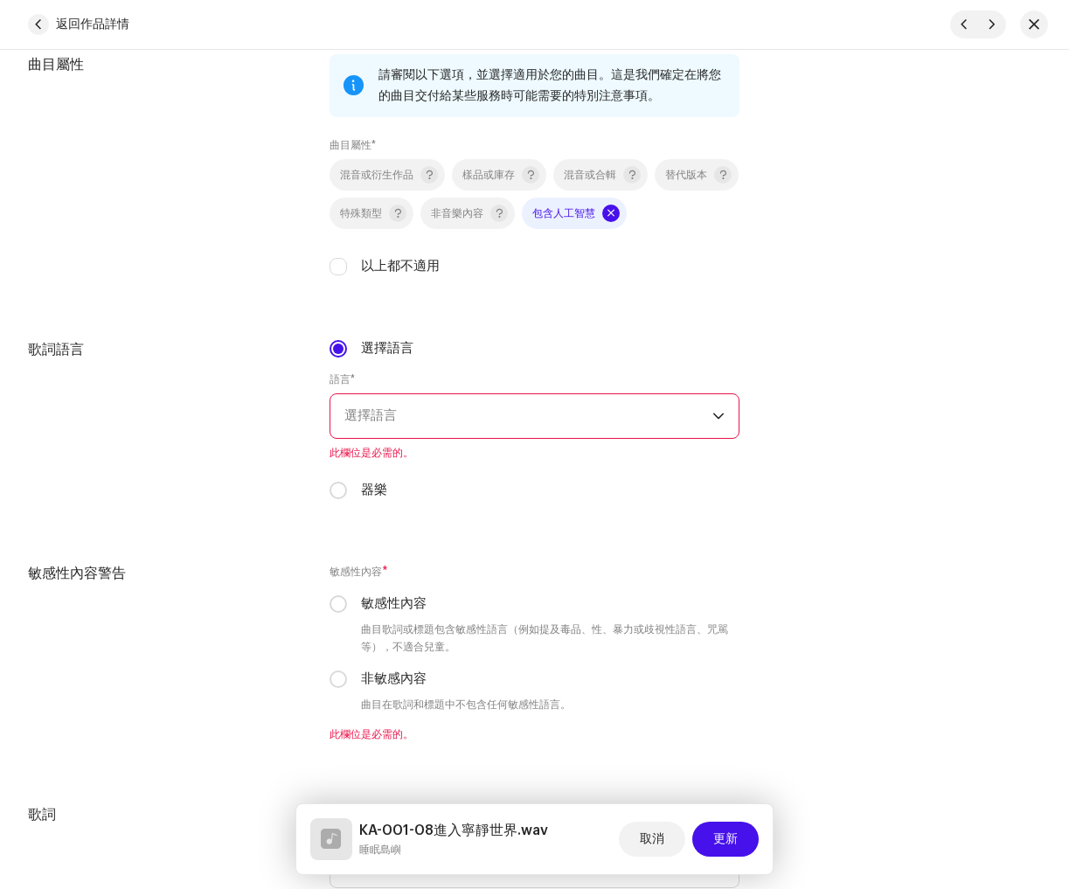
click at [372, 494] on font "器樂" at bounding box center [374, 489] width 26 height 13
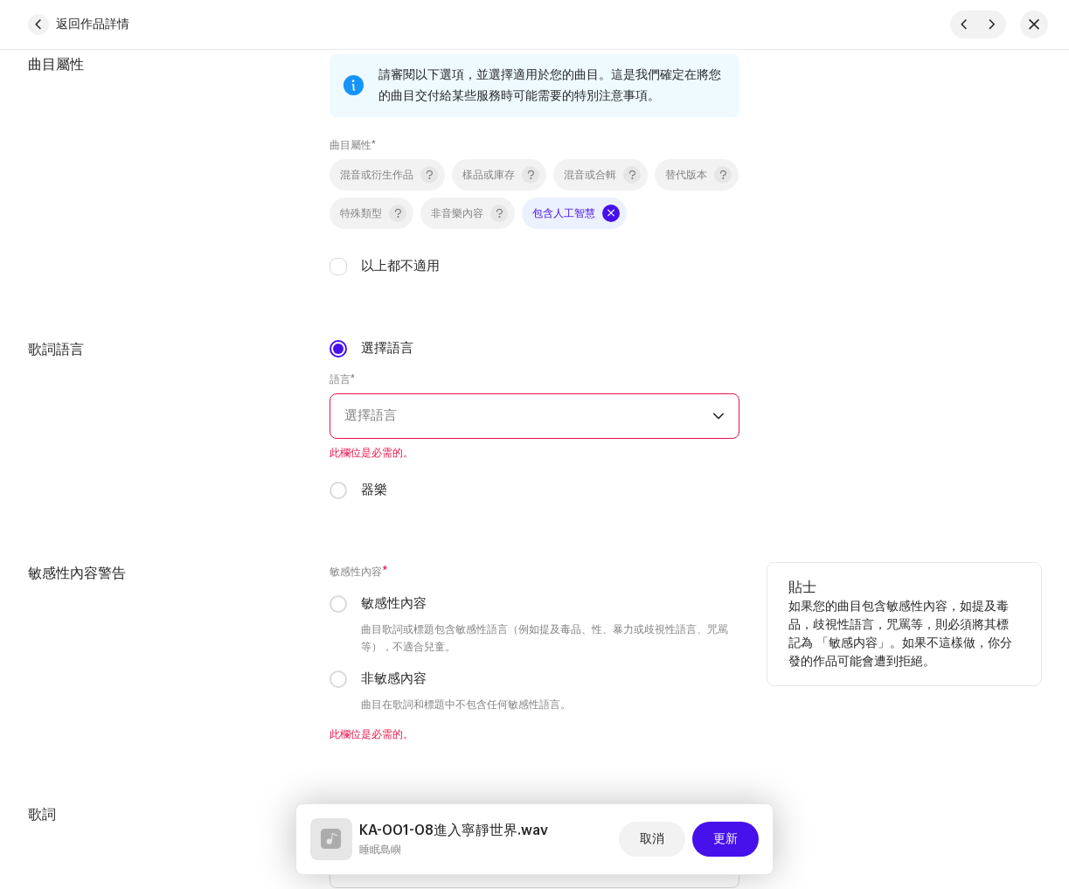
click at [347, 494] on input "器樂" at bounding box center [338, 490] width 17 height 17
radio input "true"
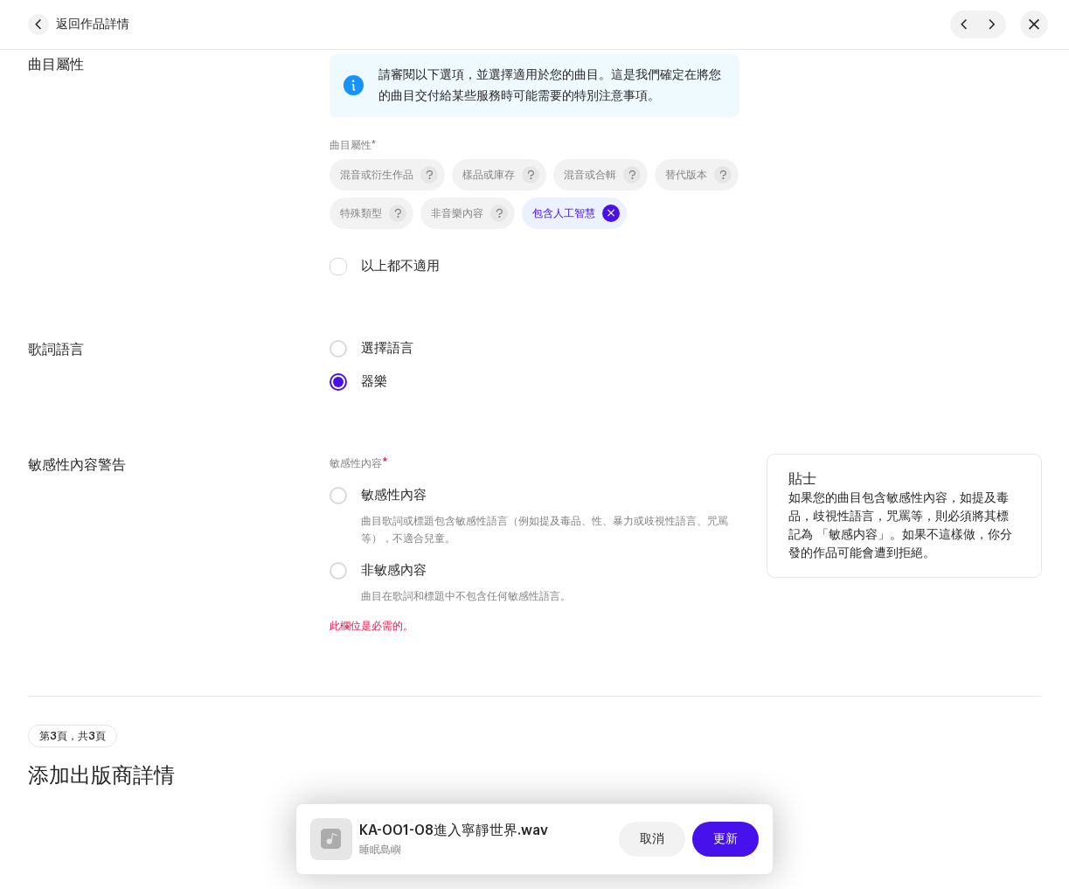
click at [367, 564] on label "非敏感內容" at bounding box center [394, 570] width 66 height 19
click at [347, 564] on input "非敏感內容" at bounding box center [338, 570] width 17 height 17
radio input "true"
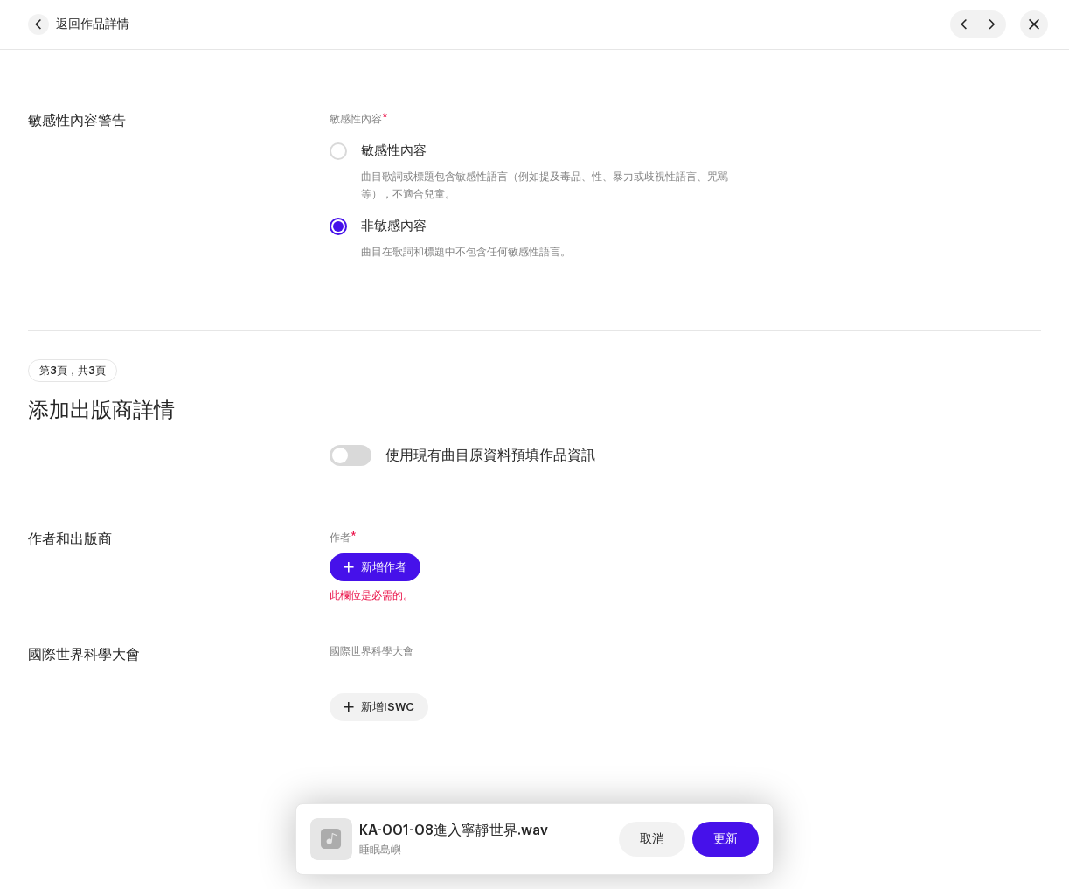
scroll to position [2865, 0]
click at [359, 455] on input "checkbox" at bounding box center [351, 455] width 42 height 21
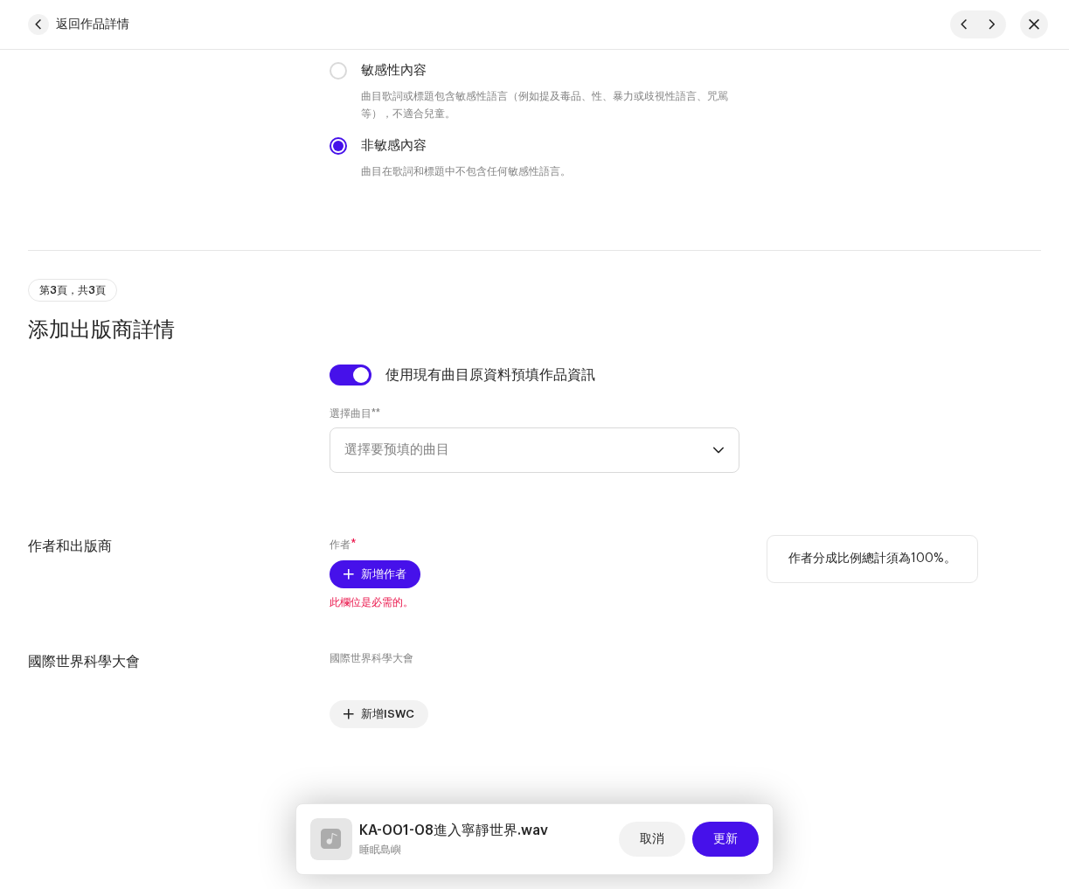
scroll to position [2952, 0]
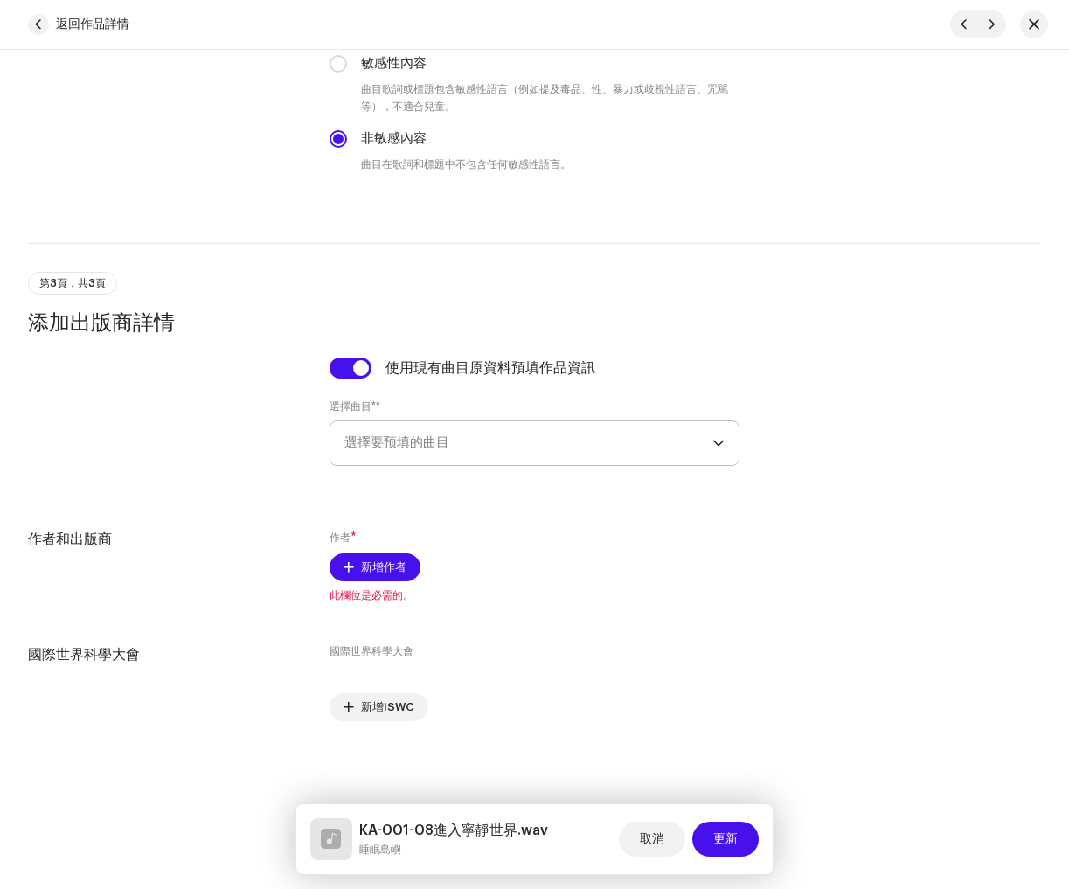
click at [425, 445] on font "選擇要预填的曲目" at bounding box center [396, 442] width 105 height 13
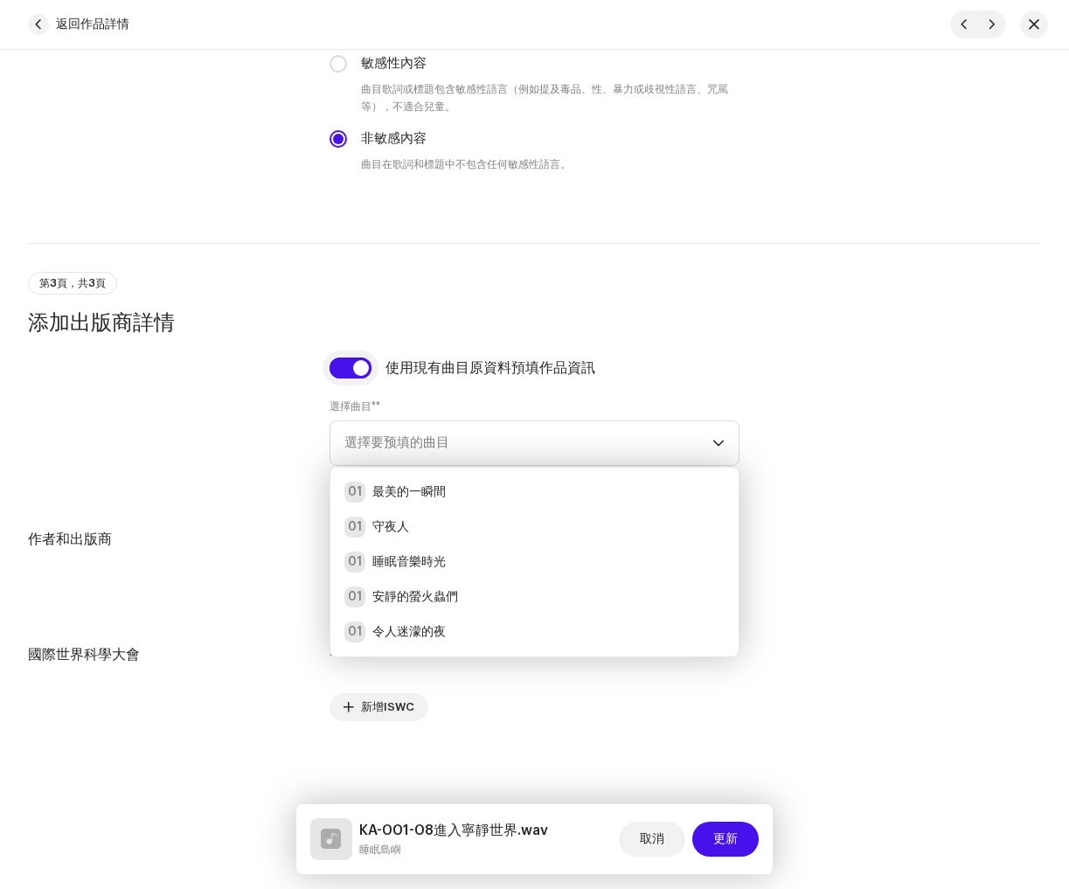
click at [348, 370] on input "checkbox" at bounding box center [351, 368] width 42 height 21
checkbox input "false"
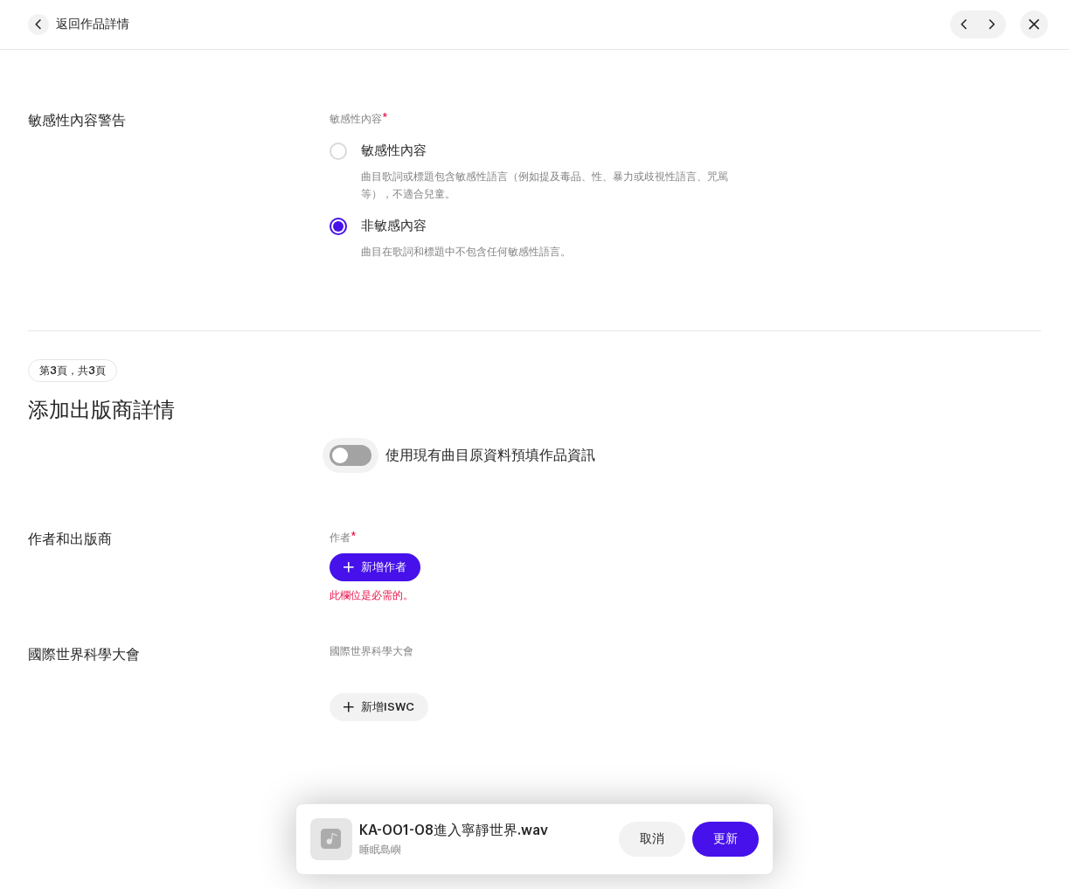
scroll to position [2865, 0]
click at [379, 560] on span "新增作者" at bounding box center [383, 567] width 45 height 35
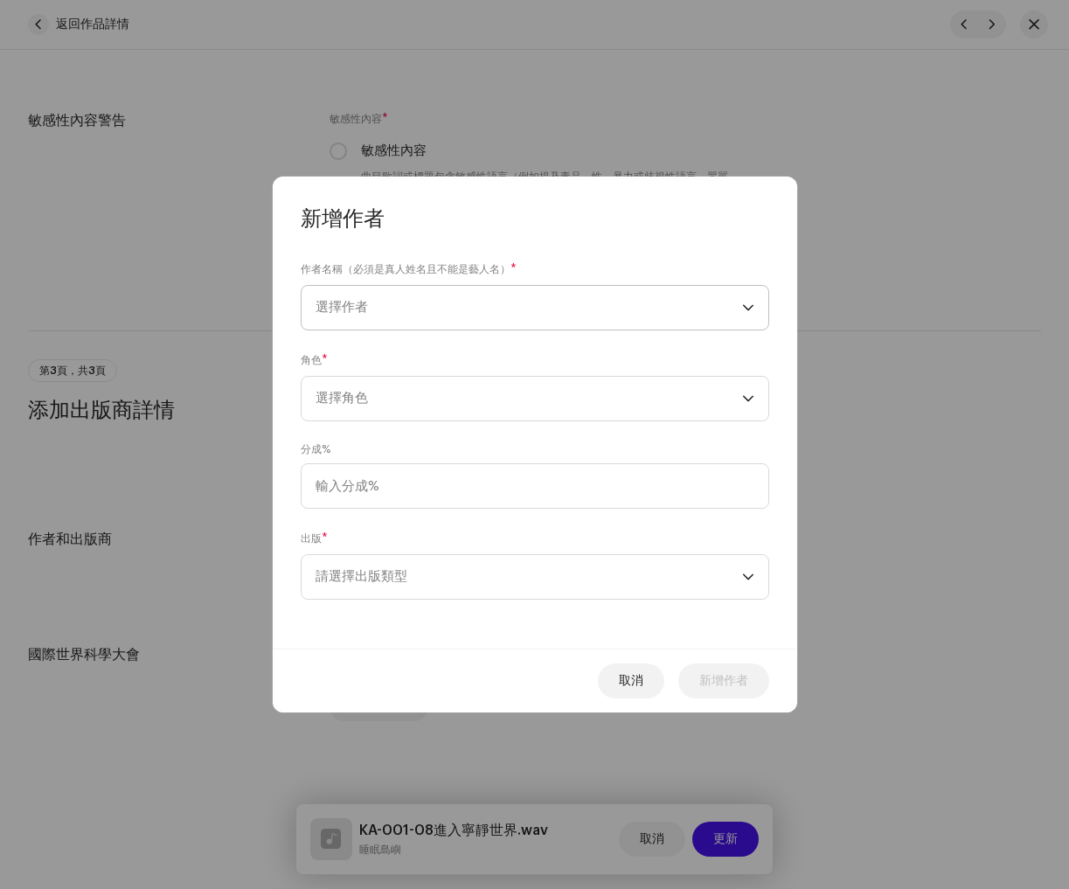
click at [509, 309] on span "選擇作者" at bounding box center [529, 308] width 427 height 44
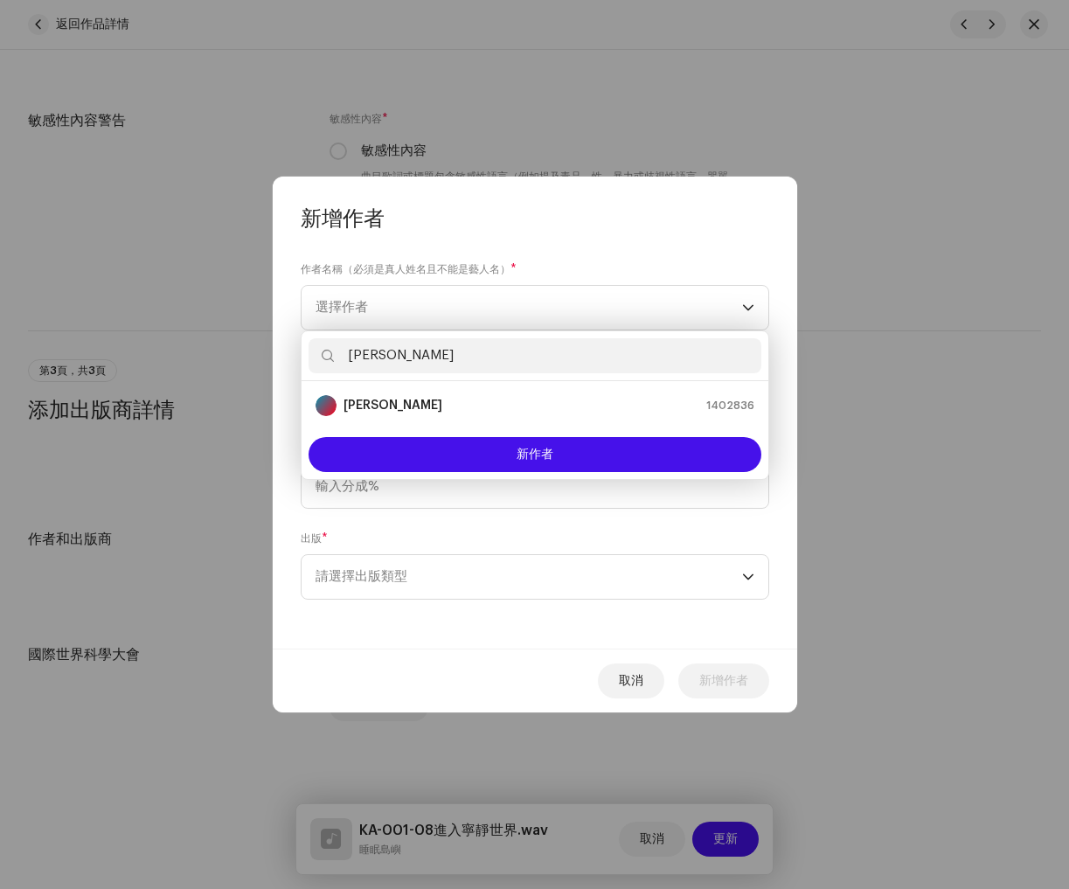
type input "[PERSON_NAME]"
drag, startPoint x: 455, startPoint y: 408, endPoint x: 518, endPoint y: 447, distance: 74.5
click at [459, 406] on div "Leah Hu 1402836" at bounding box center [535, 405] width 439 height 21
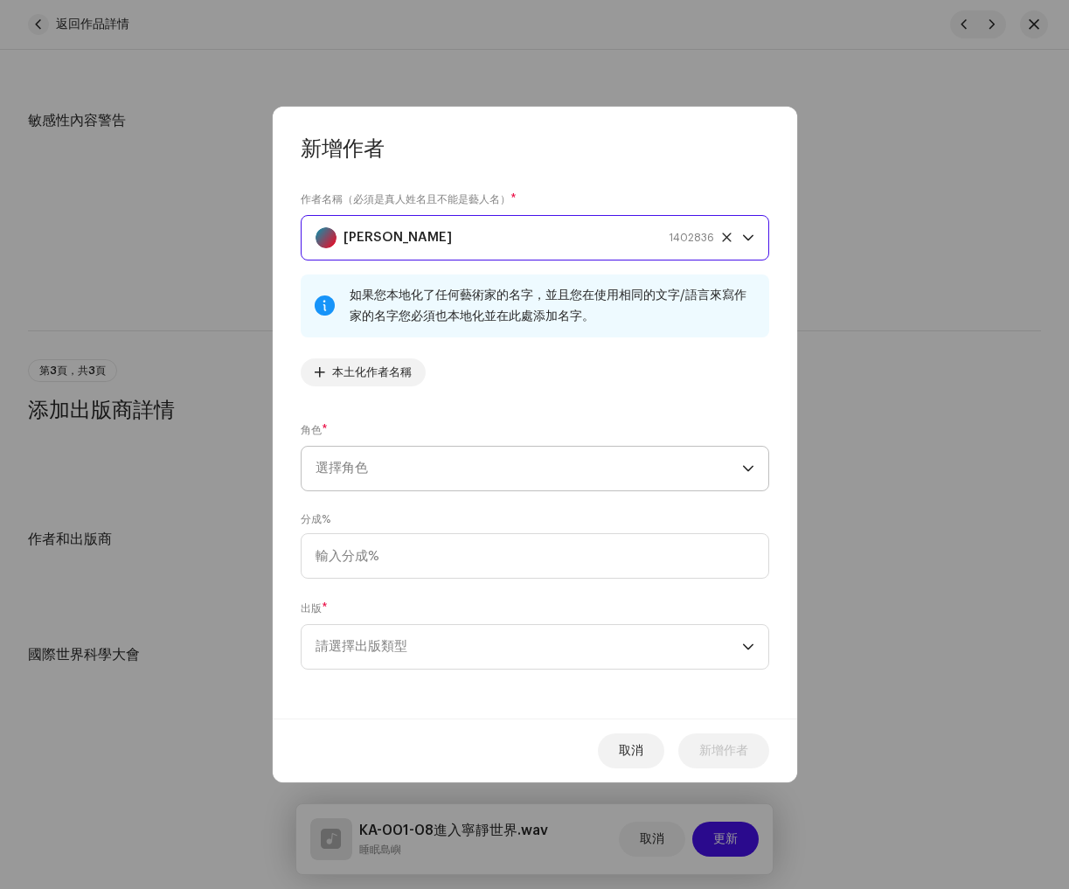
click at [550, 479] on span "選擇角色" at bounding box center [529, 469] width 427 height 44
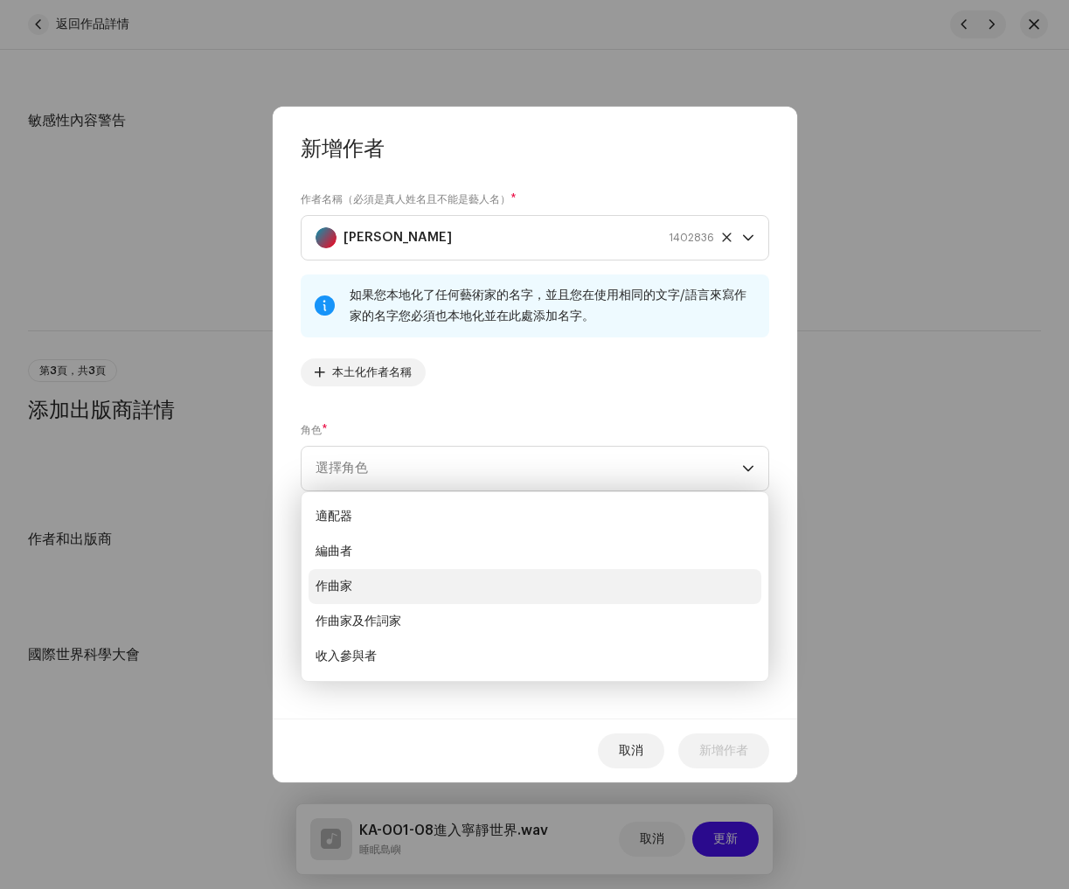
click at [403, 586] on li "作曲家" at bounding box center [535, 586] width 453 height 35
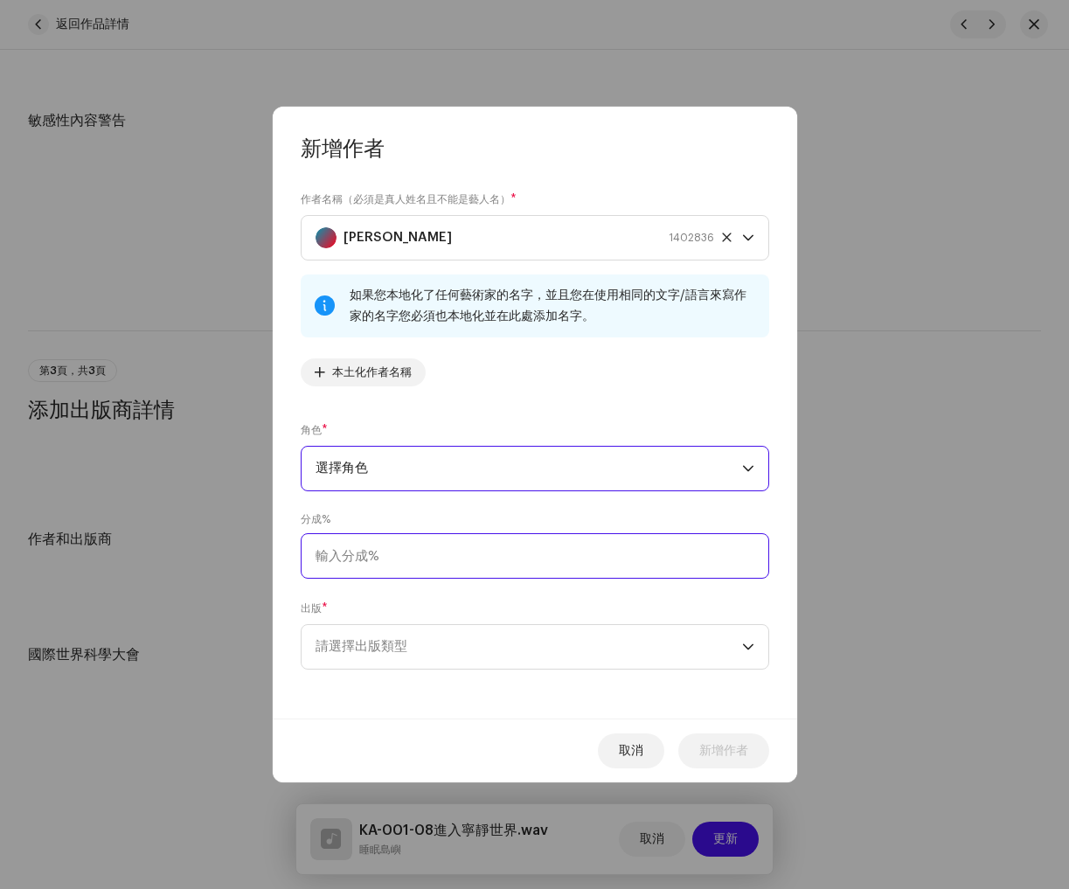
click at [377, 550] on input at bounding box center [535, 555] width 469 height 45
type input "100.00"
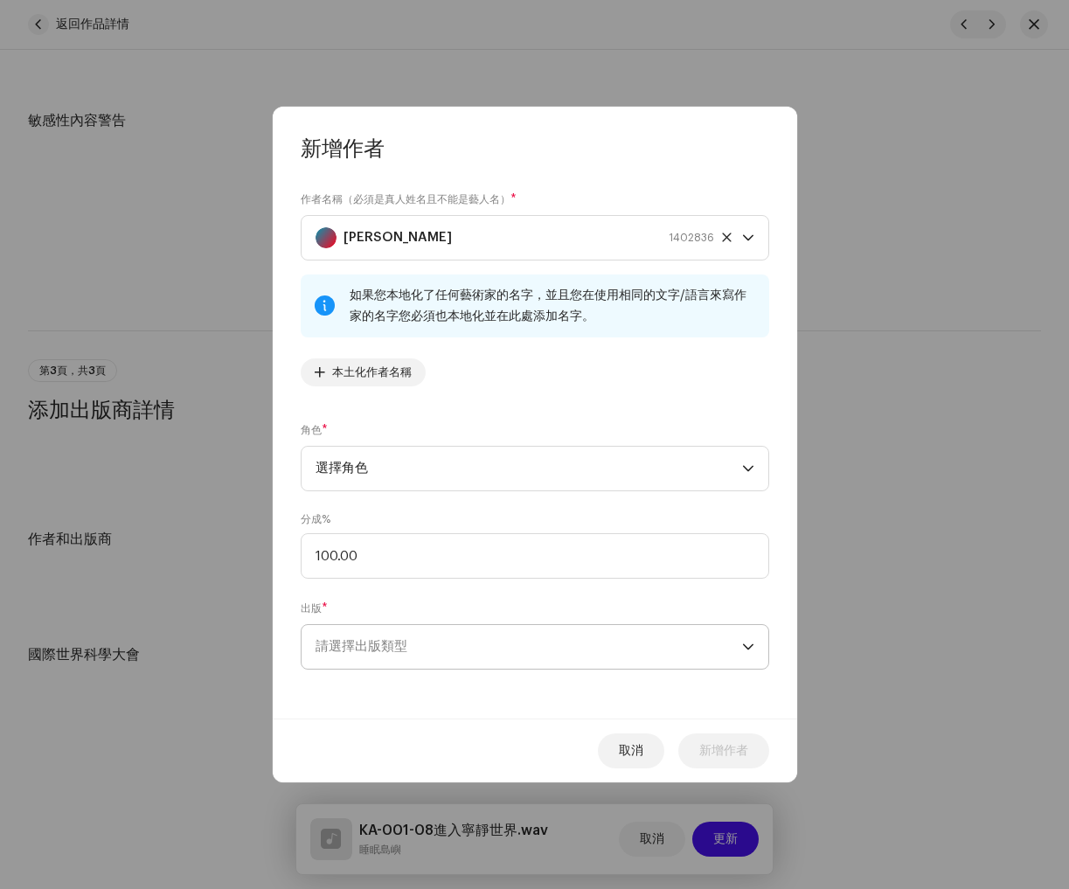
drag, startPoint x: 474, startPoint y: 648, endPoint x: 474, endPoint y: 669, distance: 21.0
click at [474, 648] on span "請選擇出版類型" at bounding box center [529, 647] width 427 height 44
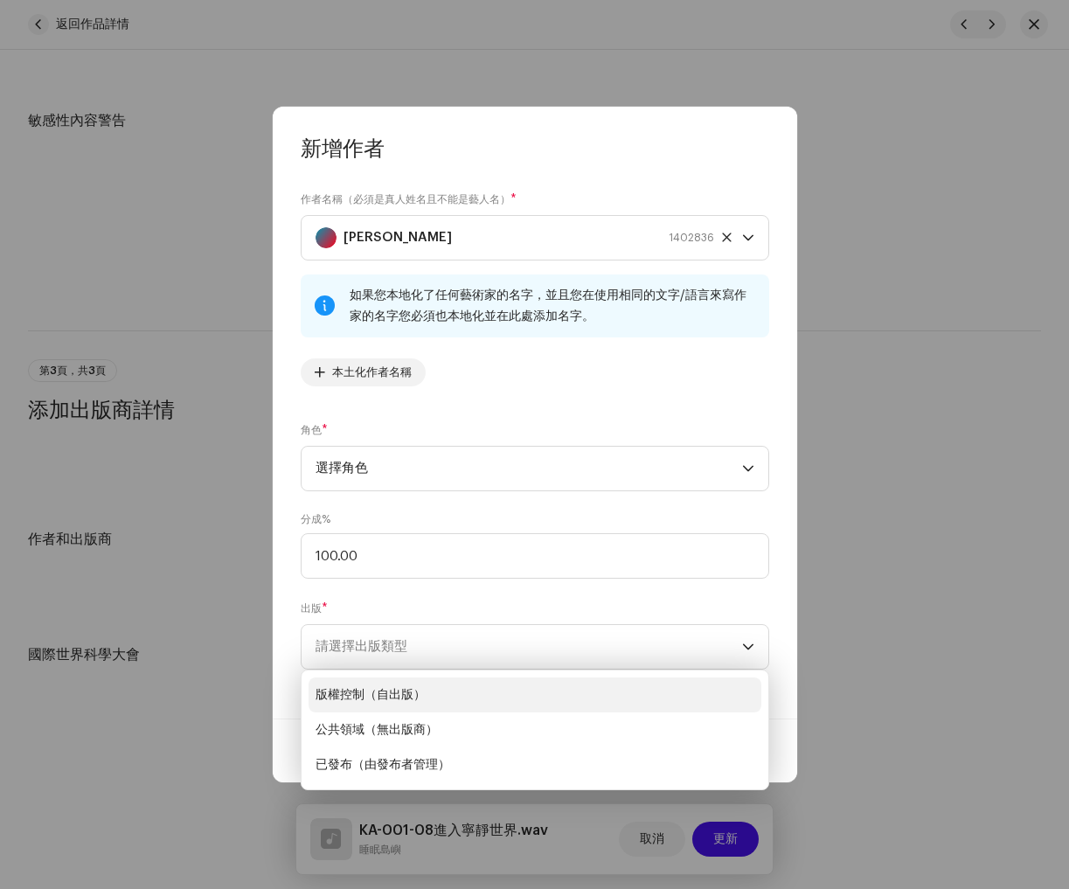
click at [428, 698] on li "版權控制（自出版）" at bounding box center [535, 694] width 453 height 35
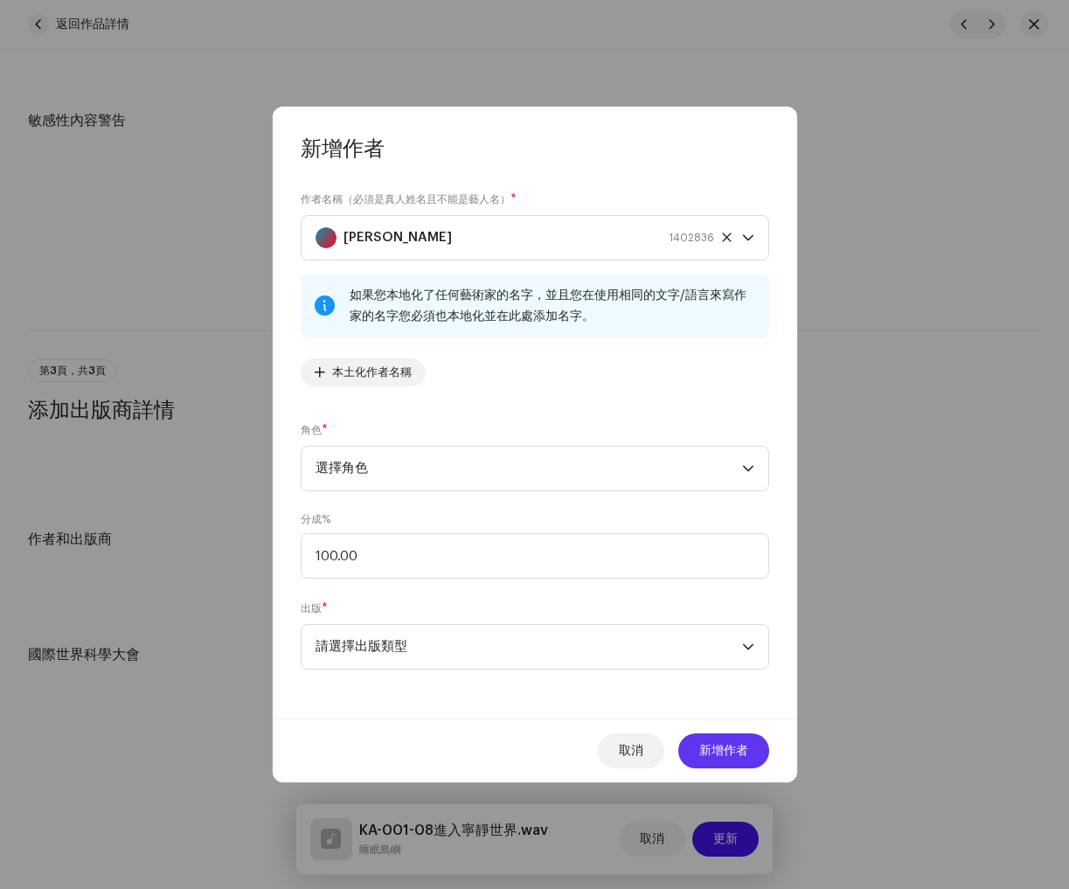
click at [752, 754] on button "新增作者" at bounding box center [723, 750] width 91 height 35
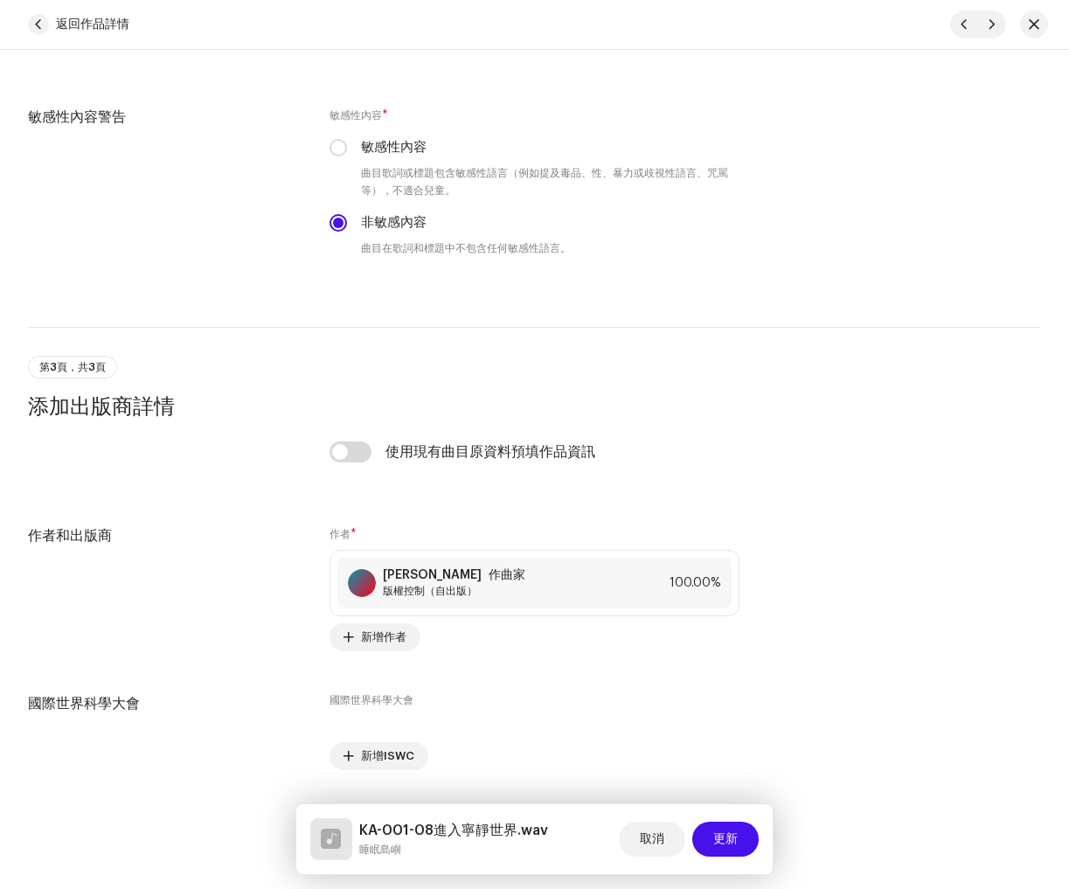
scroll to position [2917, 0]
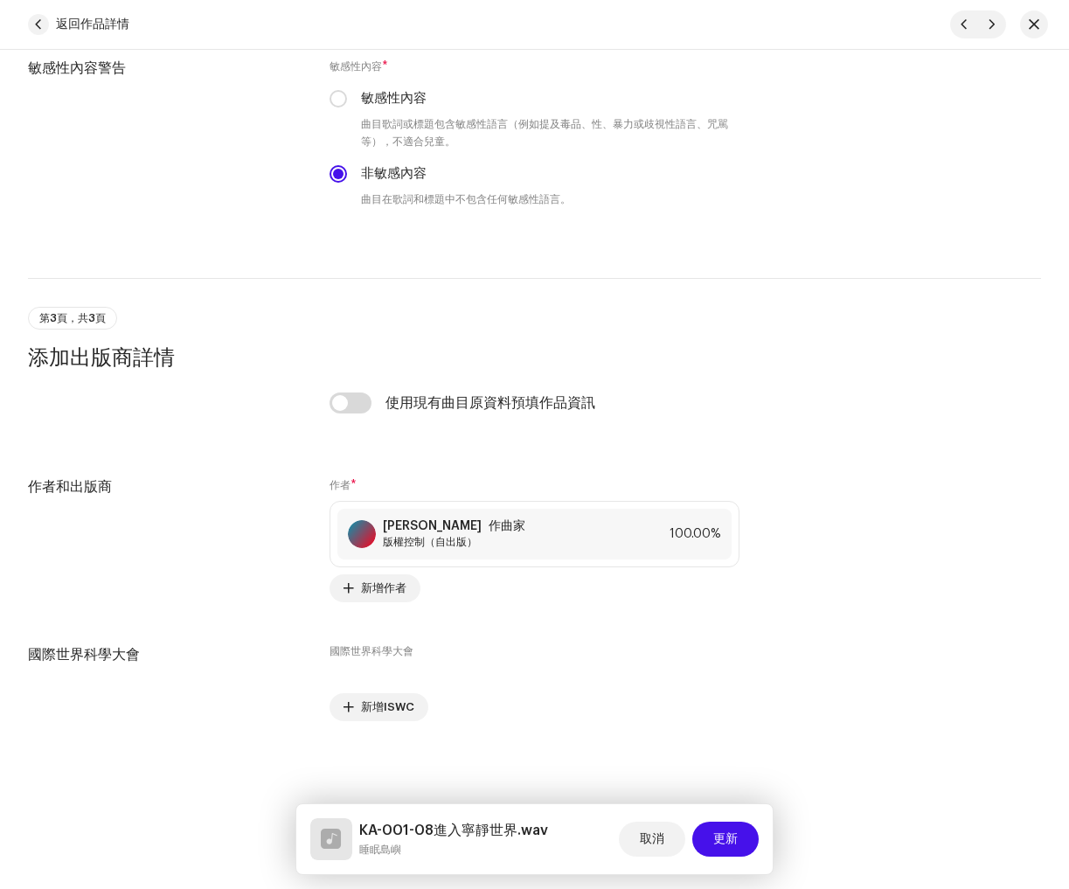
click at [742, 828] on button "更新" at bounding box center [725, 839] width 66 height 35
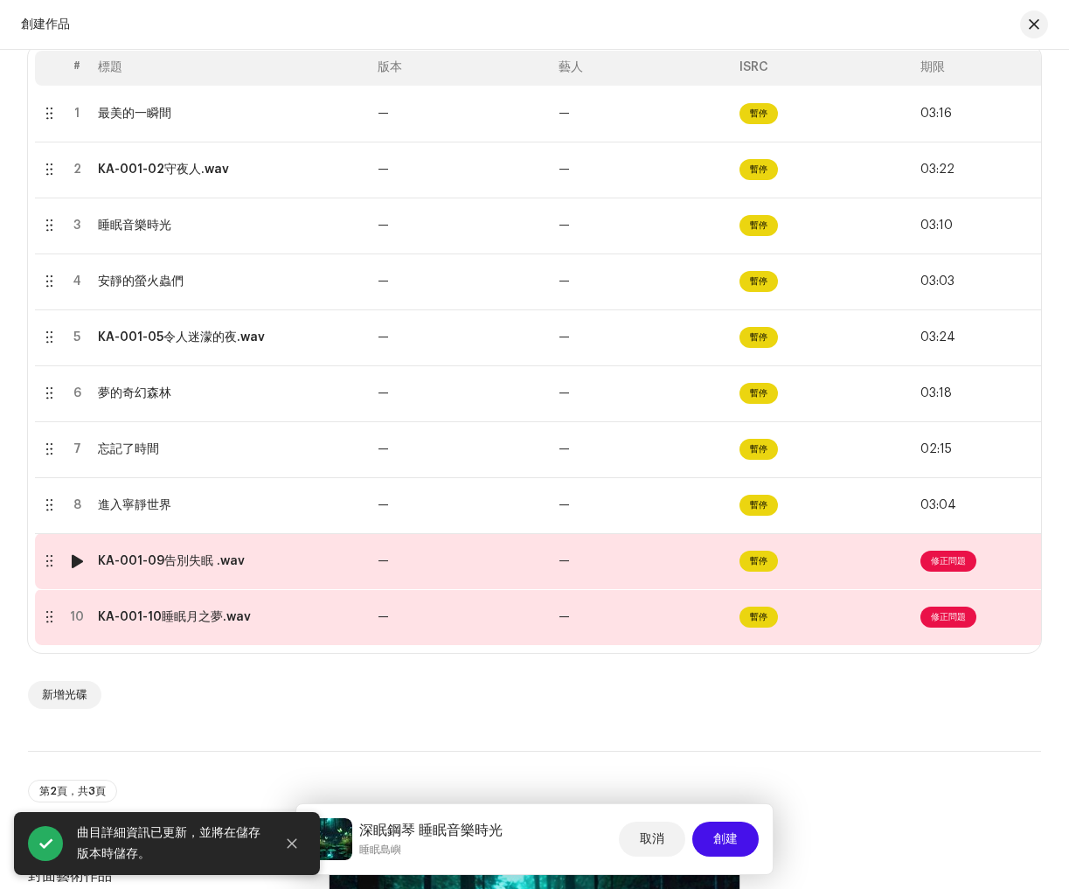
click at [963, 562] on font "修正問題" at bounding box center [948, 561] width 35 height 9
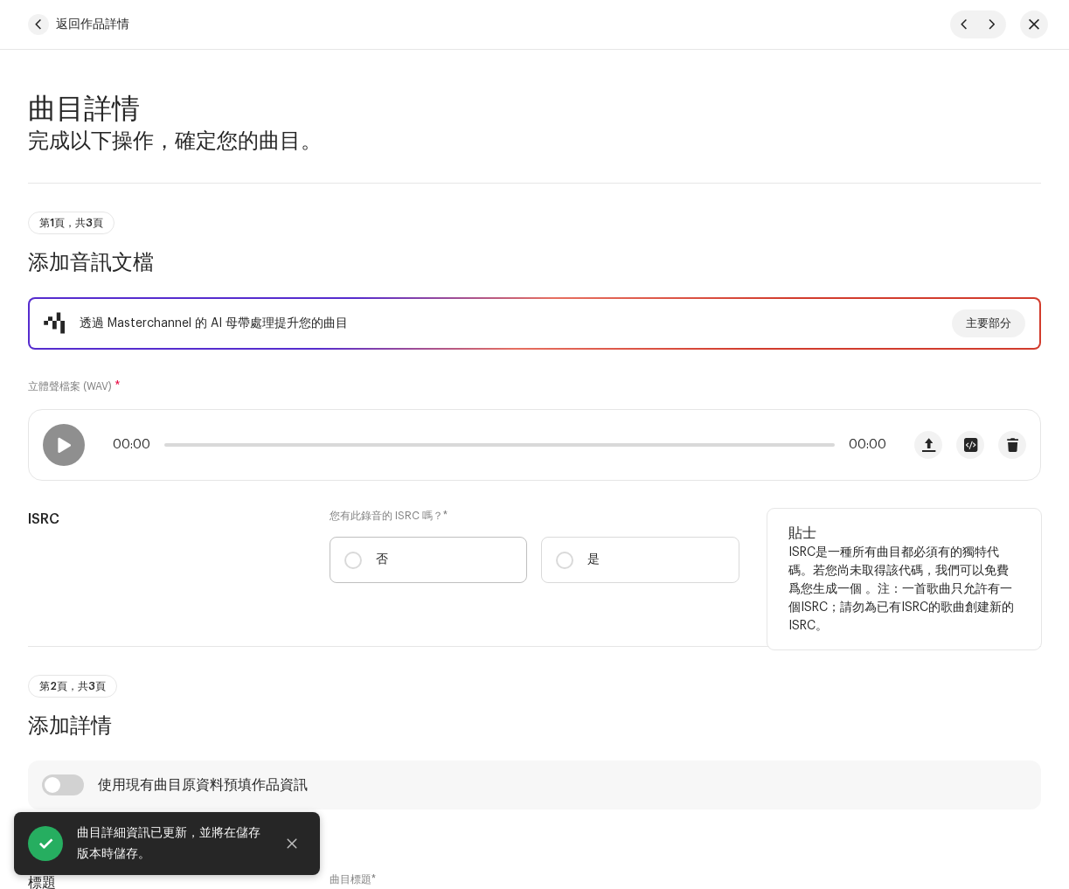
click at [358, 571] on label "否" at bounding box center [429, 560] width 198 height 46
click at [358, 569] on input "否" at bounding box center [352, 560] width 17 height 17
radio input "true"
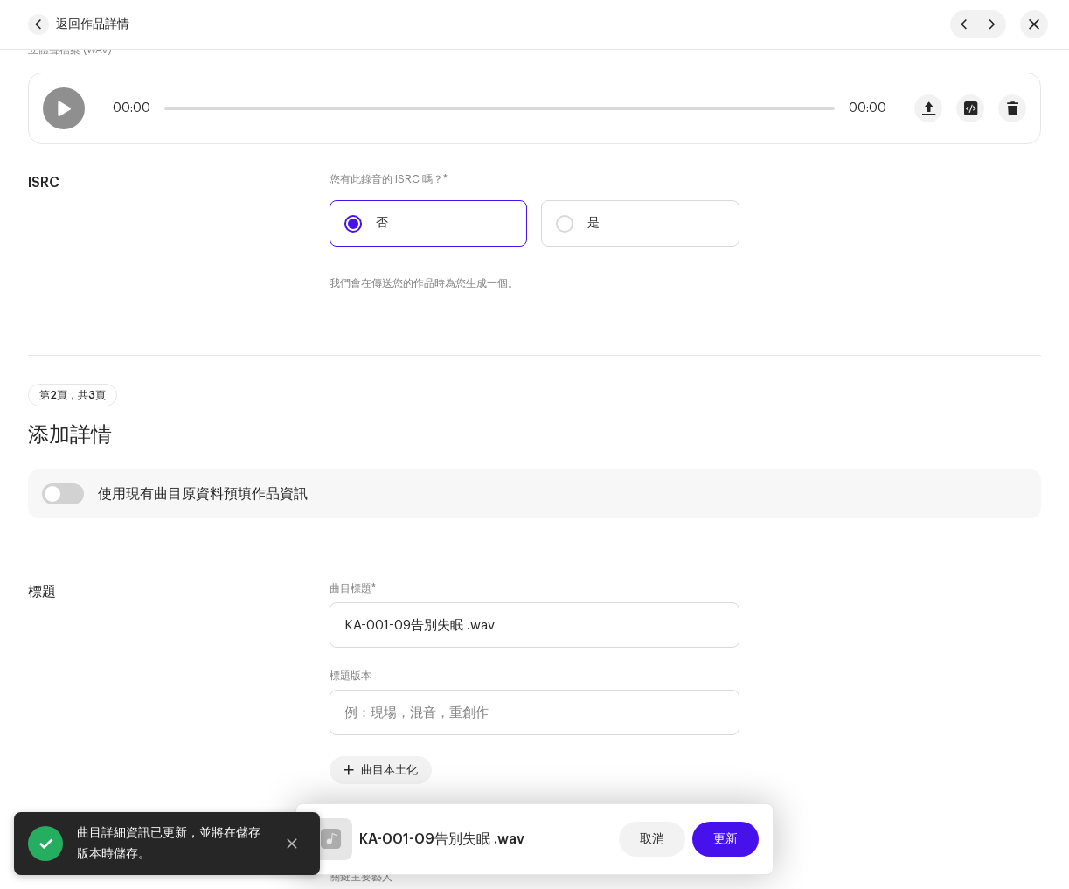
scroll to position [368, 0]
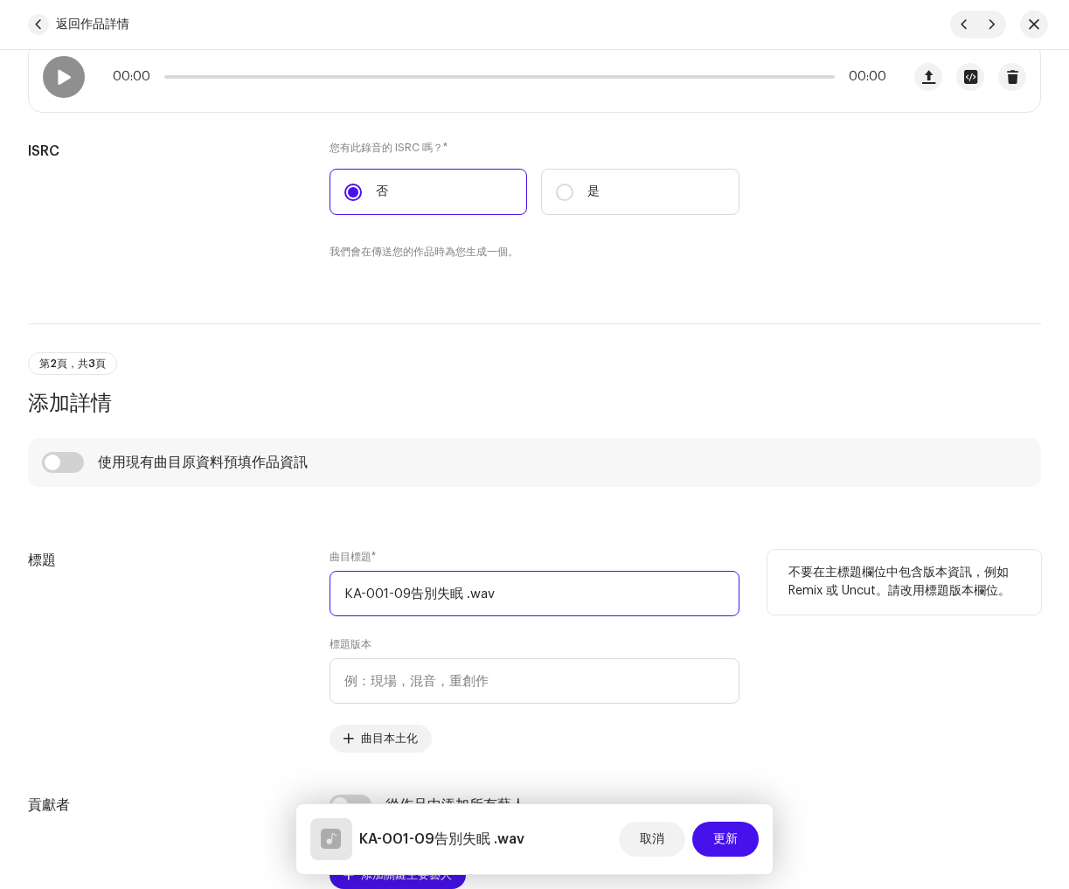
drag, startPoint x: 309, startPoint y: 570, endPoint x: 159, endPoint y: 559, distance: 149.9
click at [159, 559] on div "標題 曲目標題 * KA-001-09告別失眠 .wav 標題版本 曲目本土化 不要在主標題欄位中包含版本資訊，例如 Remix 或 Uncut。請改用標題版…" at bounding box center [534, 651] width 1013 height 203
paste input "告別失眠"
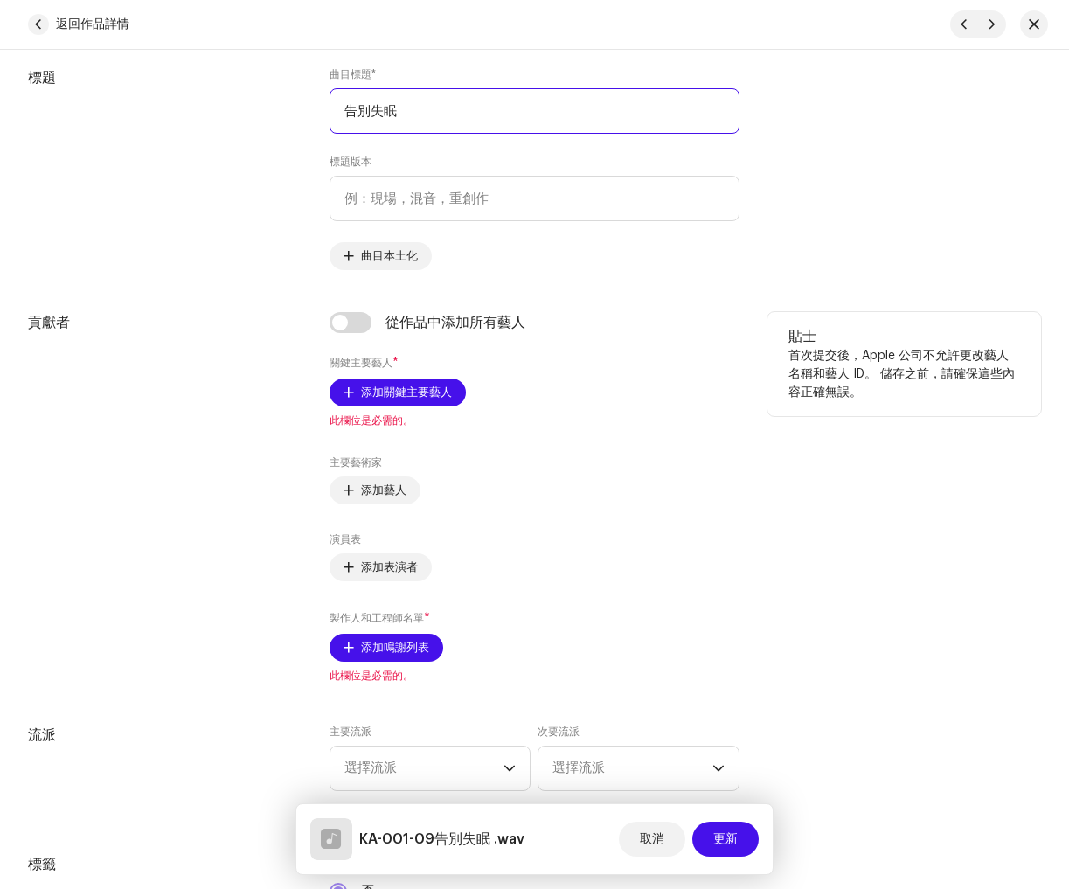
scroll to position [858, 0]
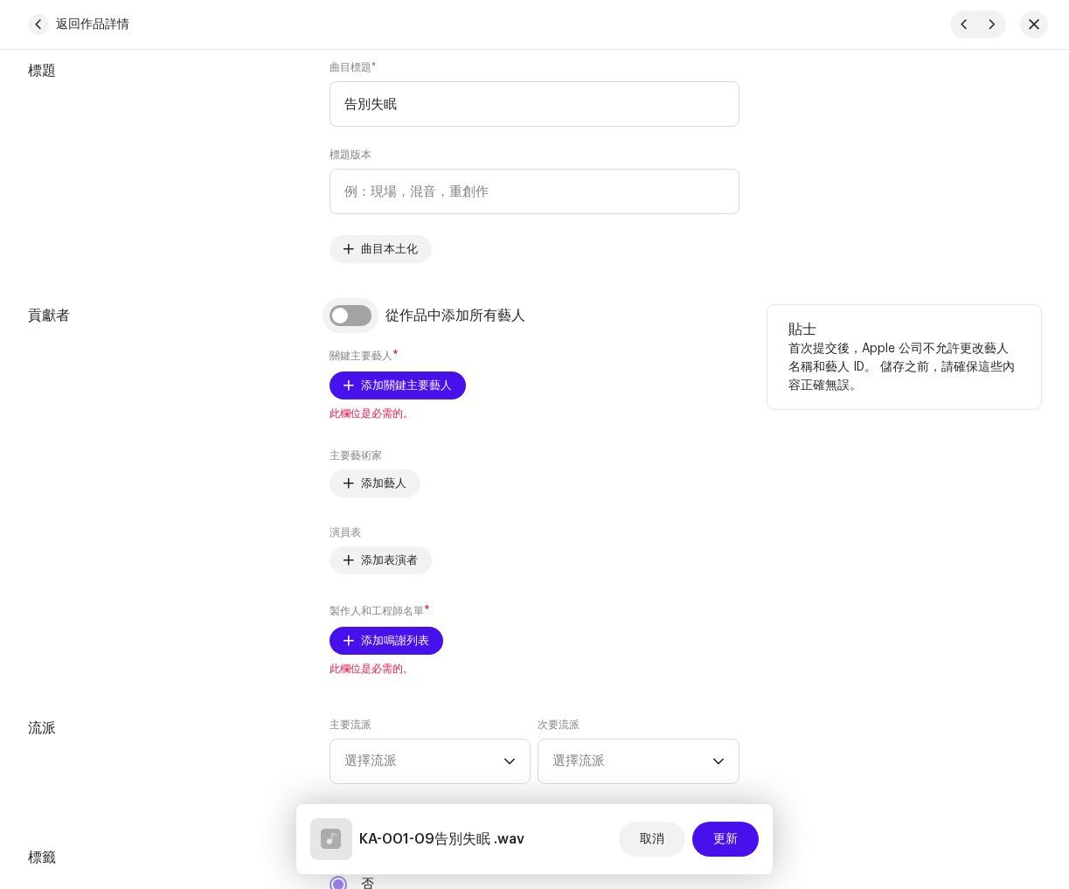
type input "告別失眠"
click at [369, 310] on div "從作品中添加所有藝人" at bounding box center [535, 315] width 410 height 21
click at [368, 318] on input "checkbox" at bounding box center [351, 315] width 42 height 21
checkbox input "true"
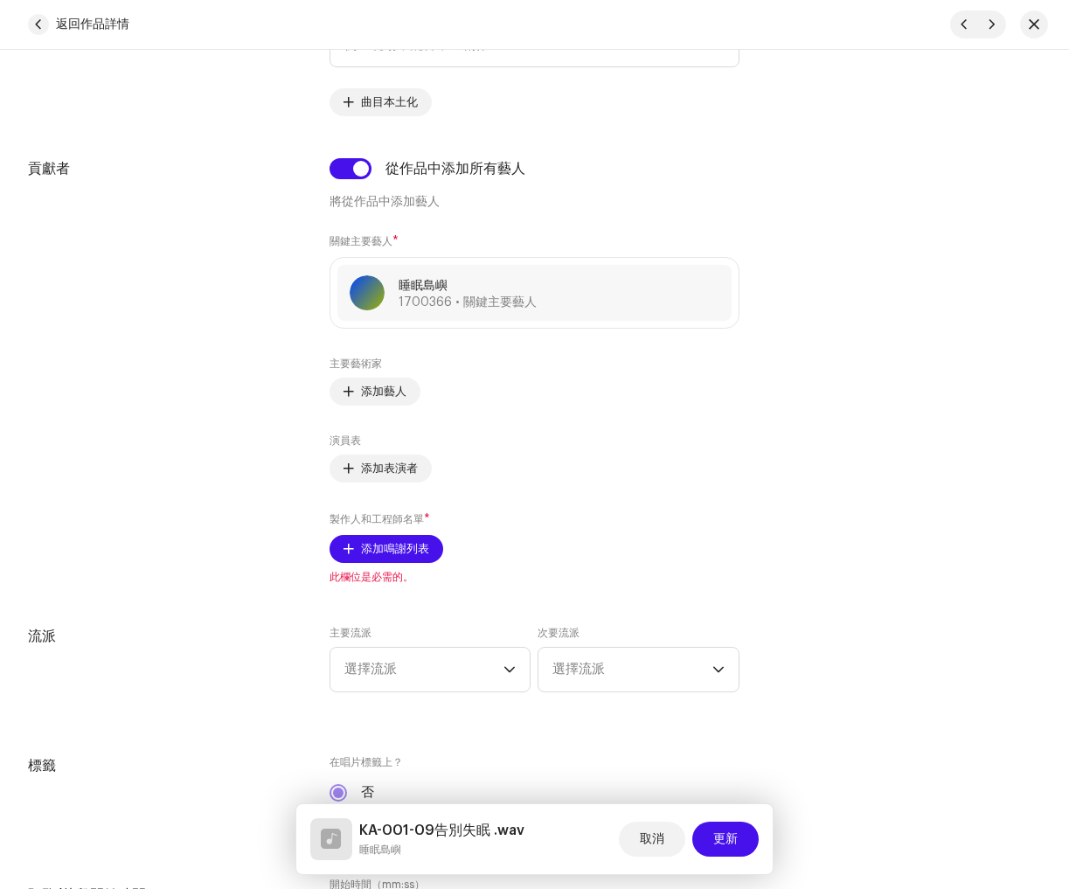
scroll to position [1050, 0]
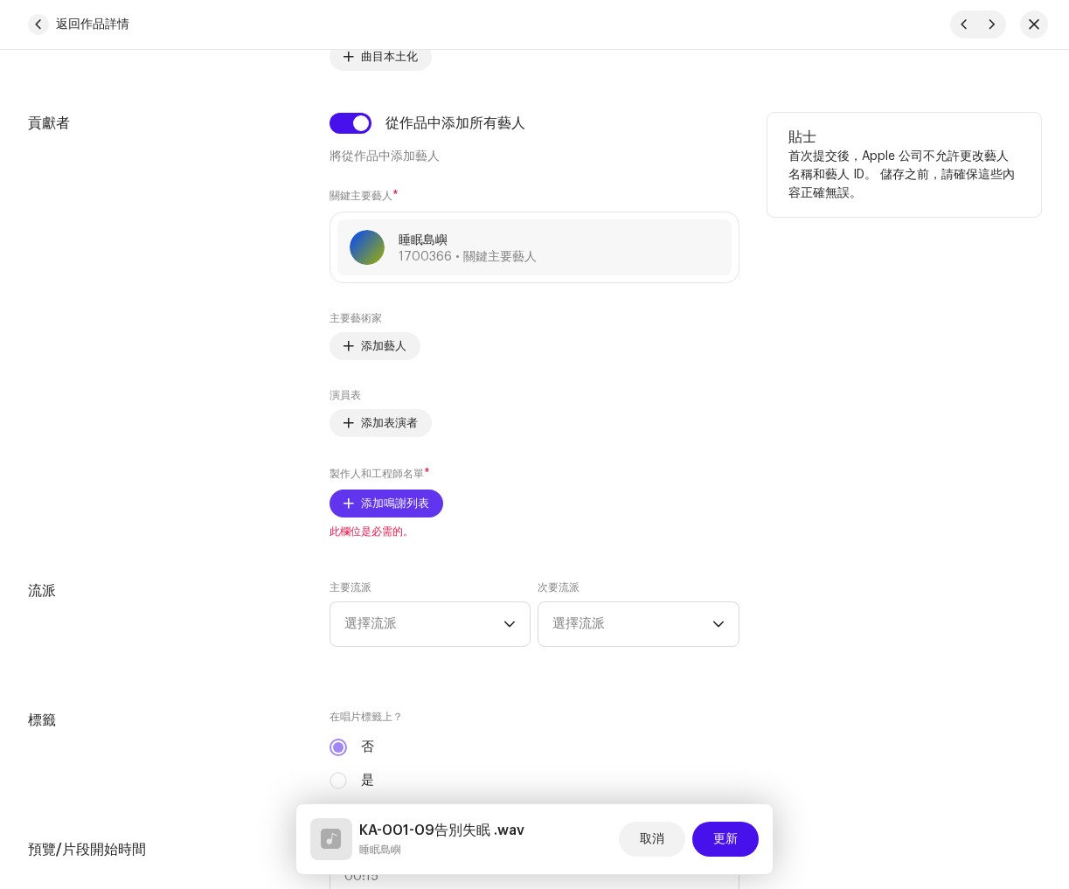
click at [376, 497] on span "添加鳴謝列表" at bounding box center [395, 503] width 68 height 35
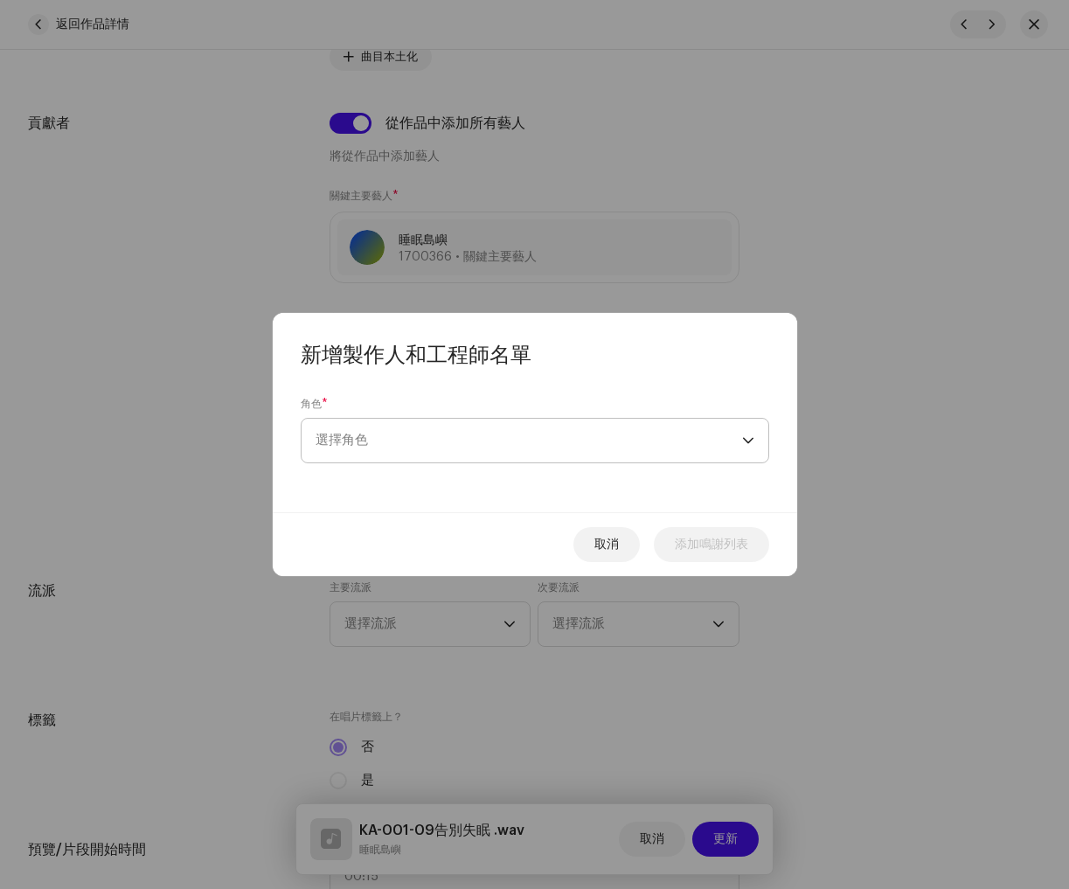
click at [467, 428] on span "選擇角色" at bounding box center [529, 441] width 427 height 44
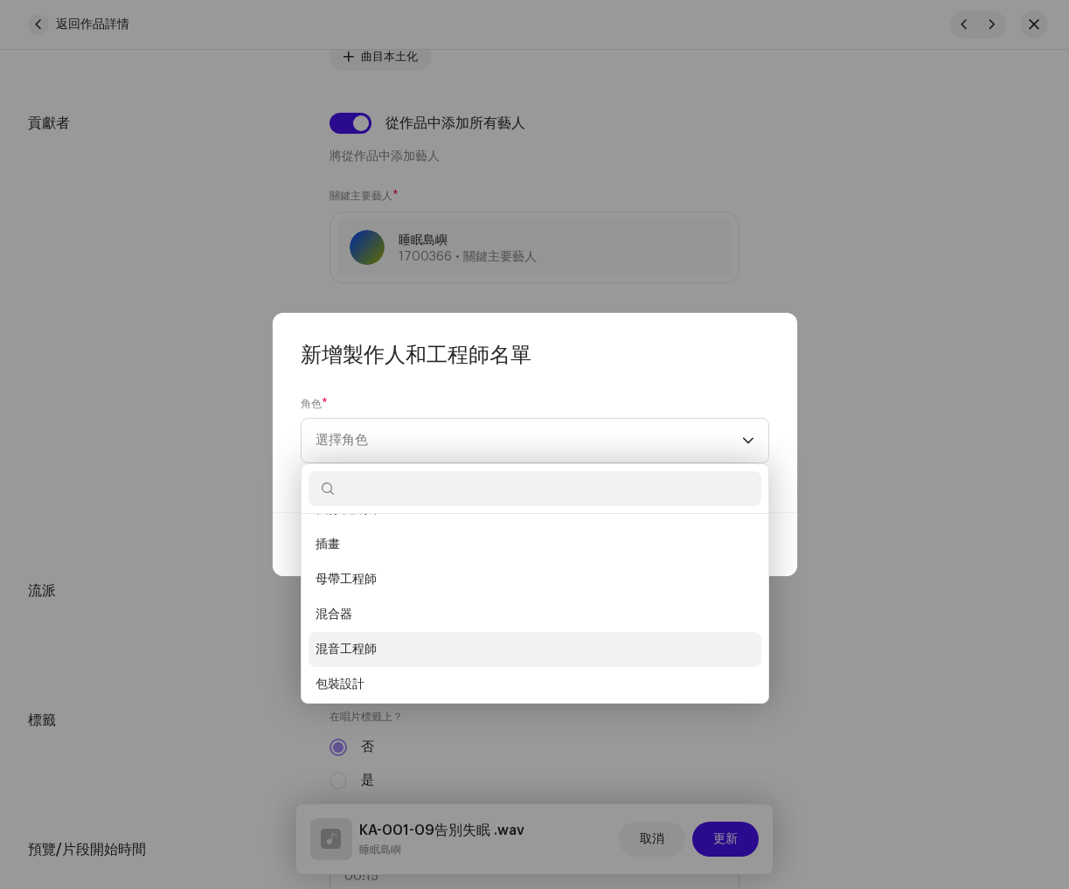
scroll to position [455, 0]
click at [419, 643] on li "混音工程師" at bounding box center [535, 643] width 453 height 35
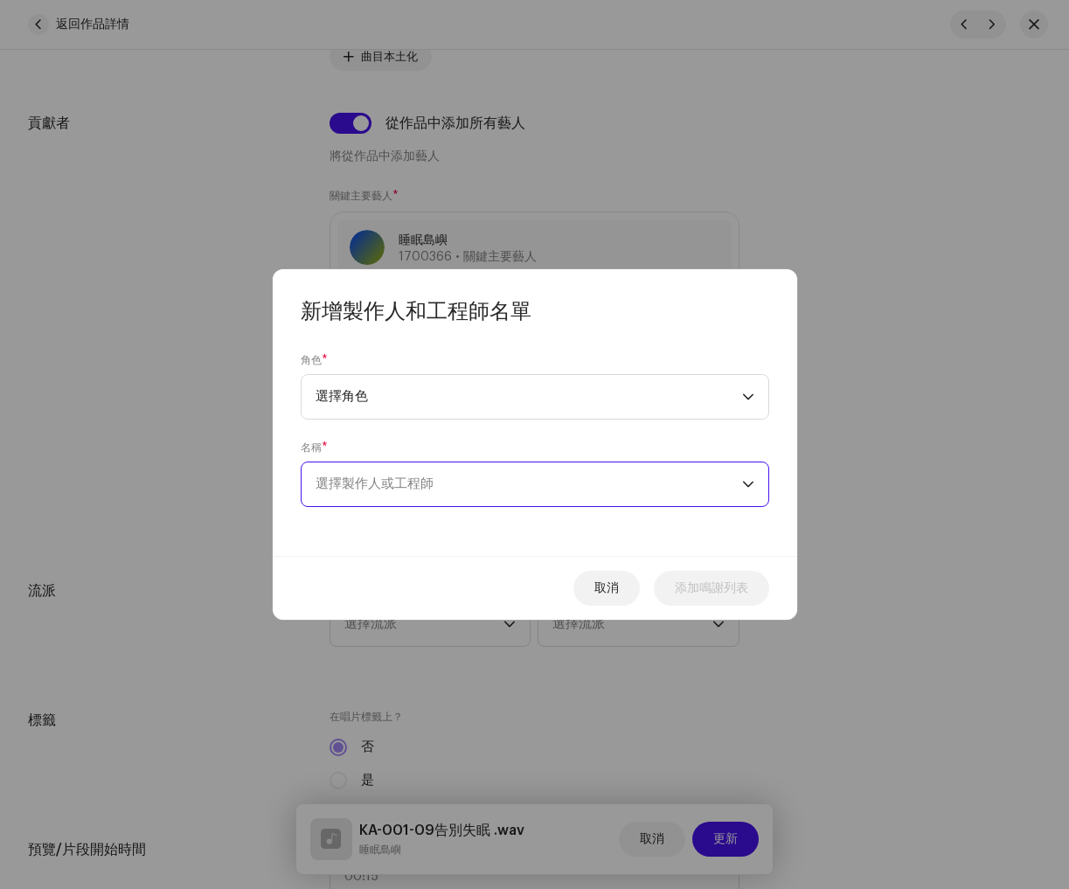
drag, startPoint x: 446, startPoint y: 505, endPoint x: 444, endPoint y: 490, distance: 15.8
click at [446, 504] on span "選擇製作人或工程師" at bounding box center [529, 484] width 427 height 44
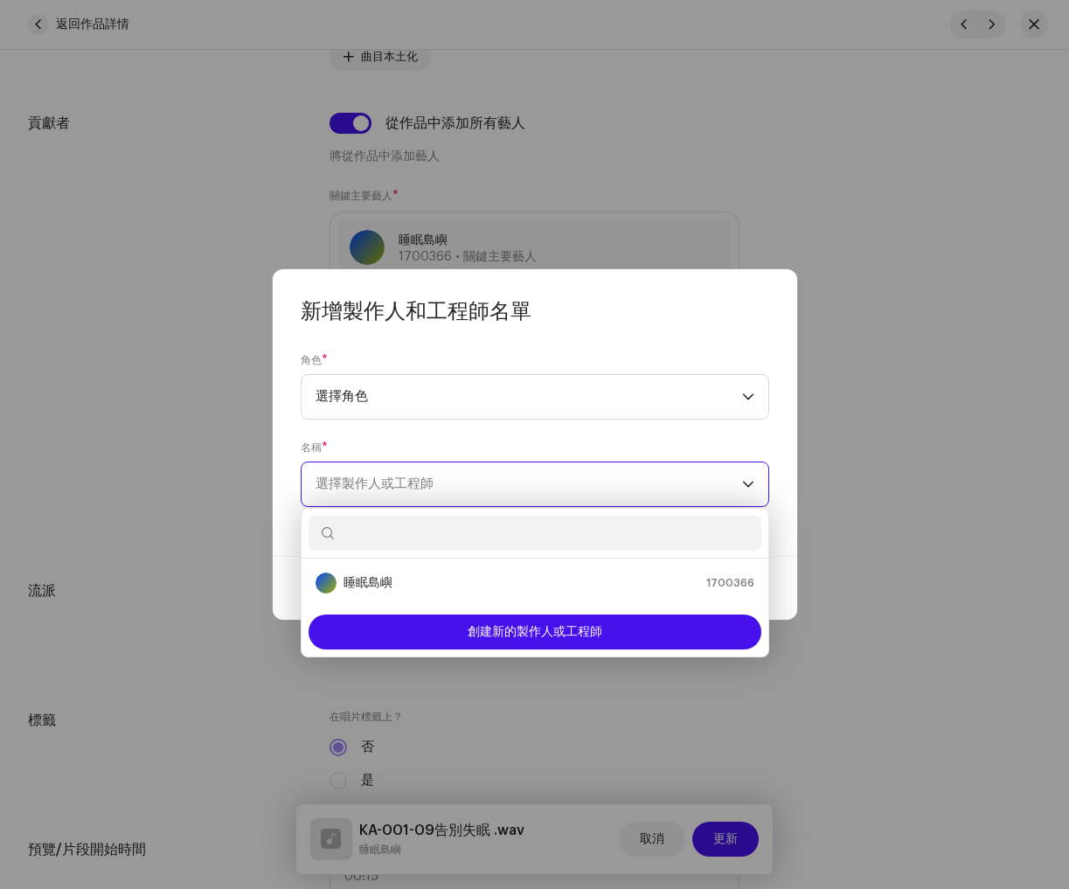
click at [441, 487] on span "選擇製作人或工程師" at bounding box center [529, 484] width 427 height 44
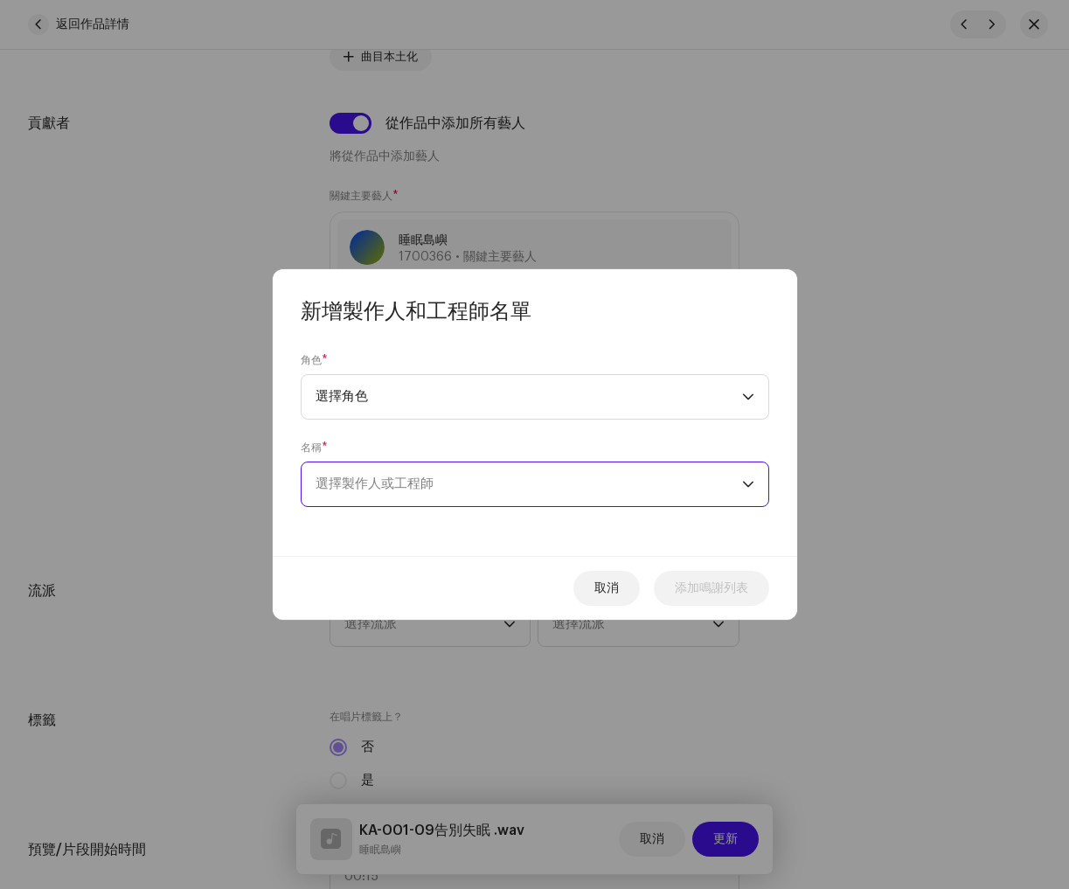
click at [416, 498] on span "選擇製作人或工程師" at bounding box center [529, 484] width 427 height 44
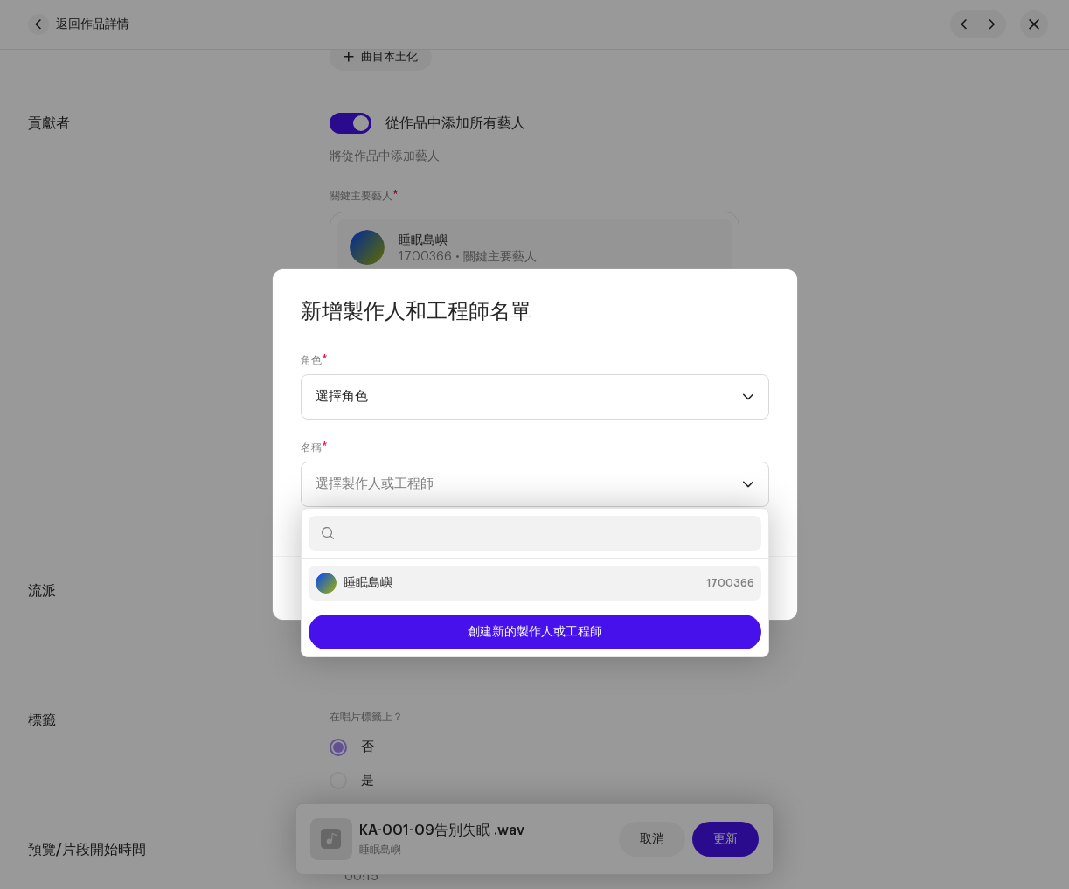
click at [407, 573] on div "睡眠島嶼 1700366" at bounding box center [535, 583] width 439 height 21
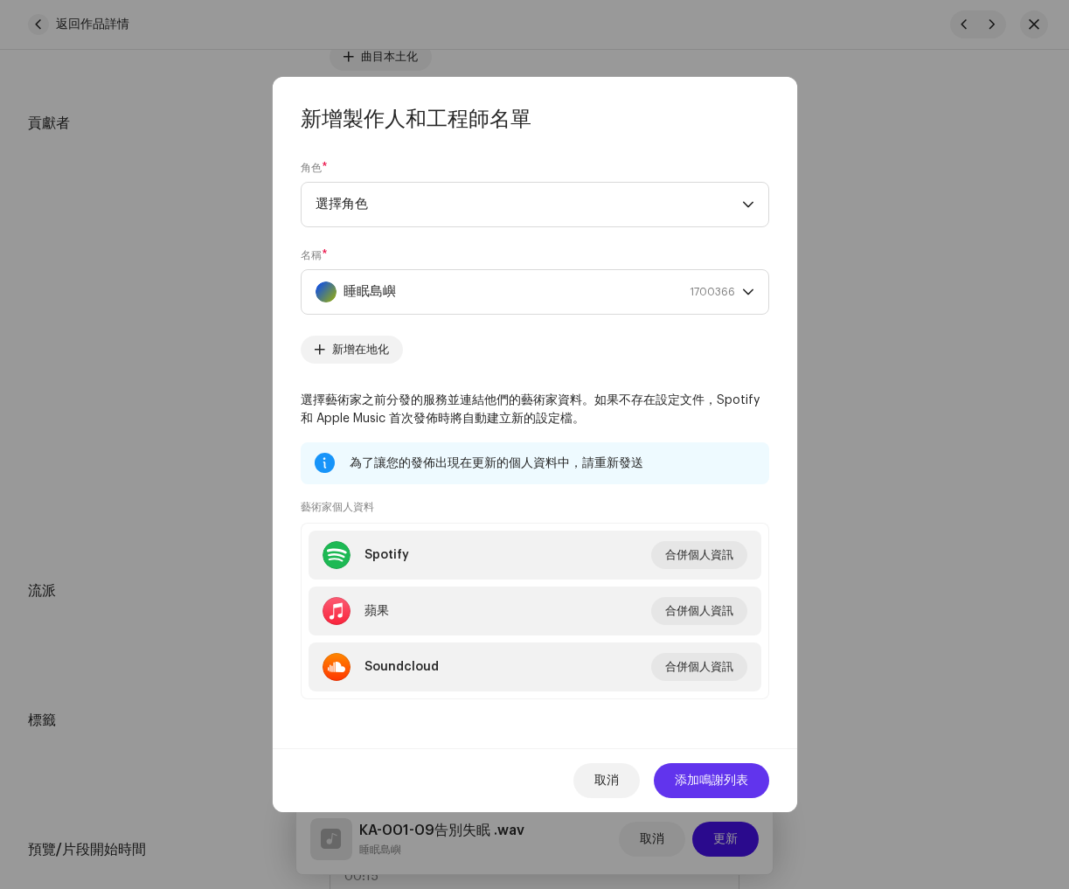
click at [710, 785] on font "添加鳴謝列表" at bounding box center [711, 781] width 73 height 12
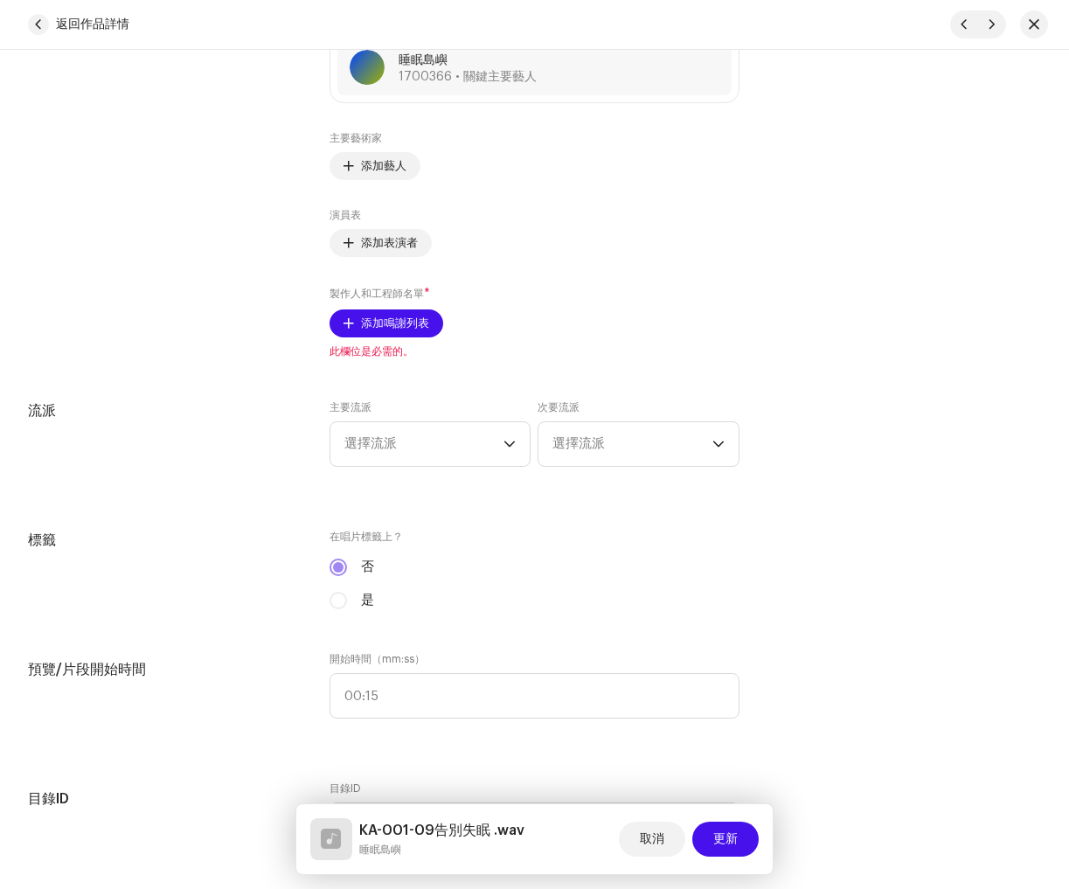
scroll to position [1246, 0]
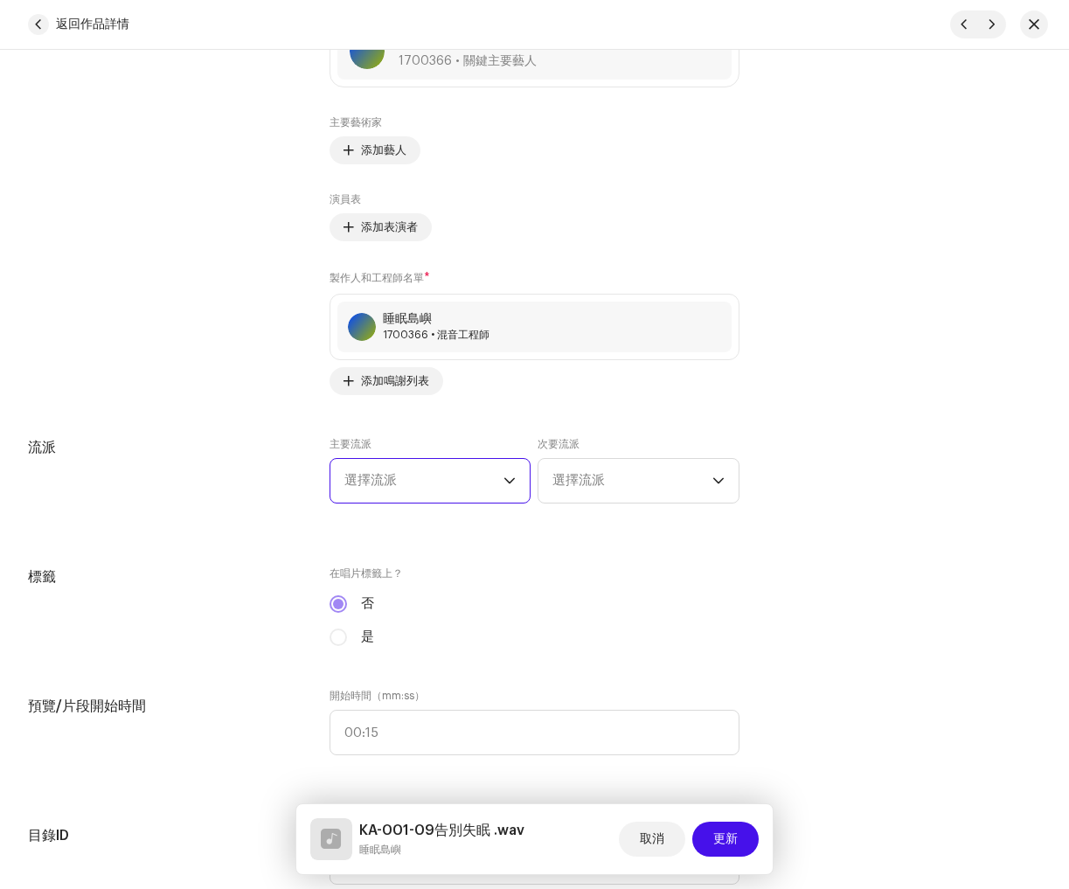
click at [412, 490] on span "選擇流派" at bounding box center [424, 481] width 160 height 44
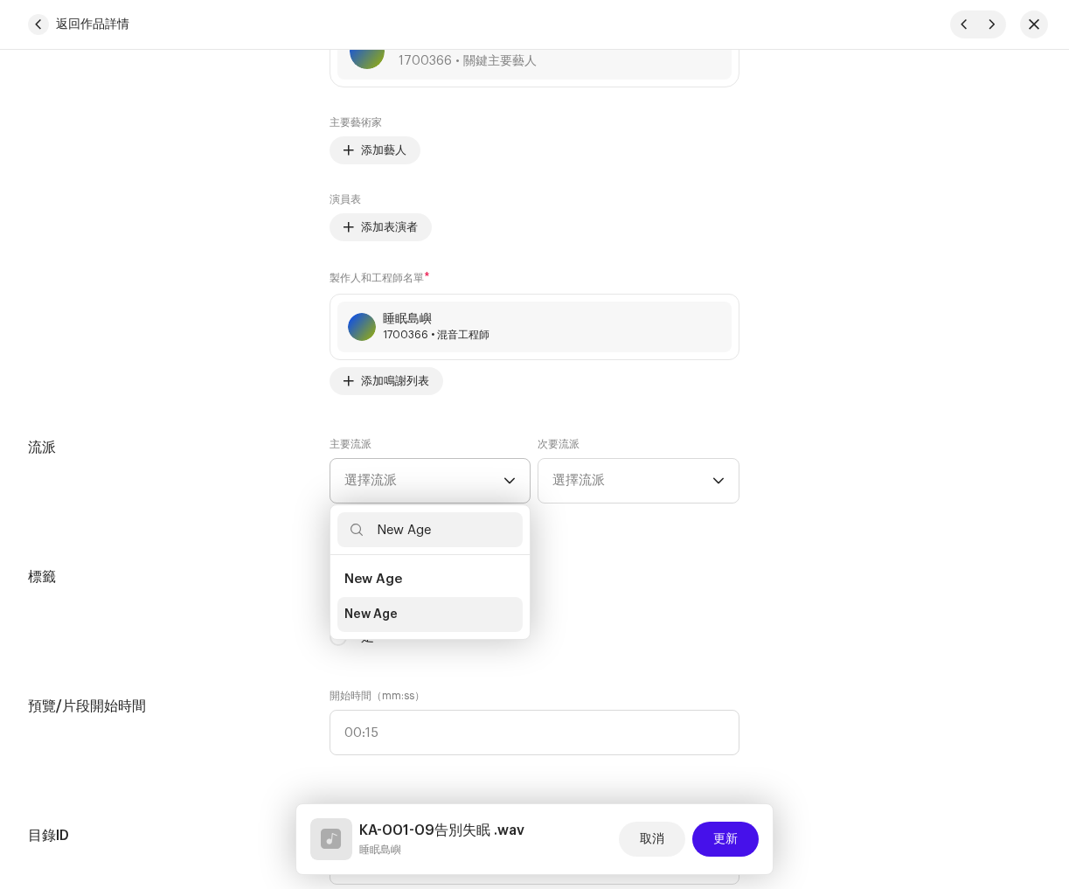
type input "New Age"
drag, startPoint x: 436, startPoint y: 616, endPoint x: 429, endPoint y: 601, distance: 16.4
click at [435, 613] on li "New Age" at bounding box center [430, 614] width 186 height 35
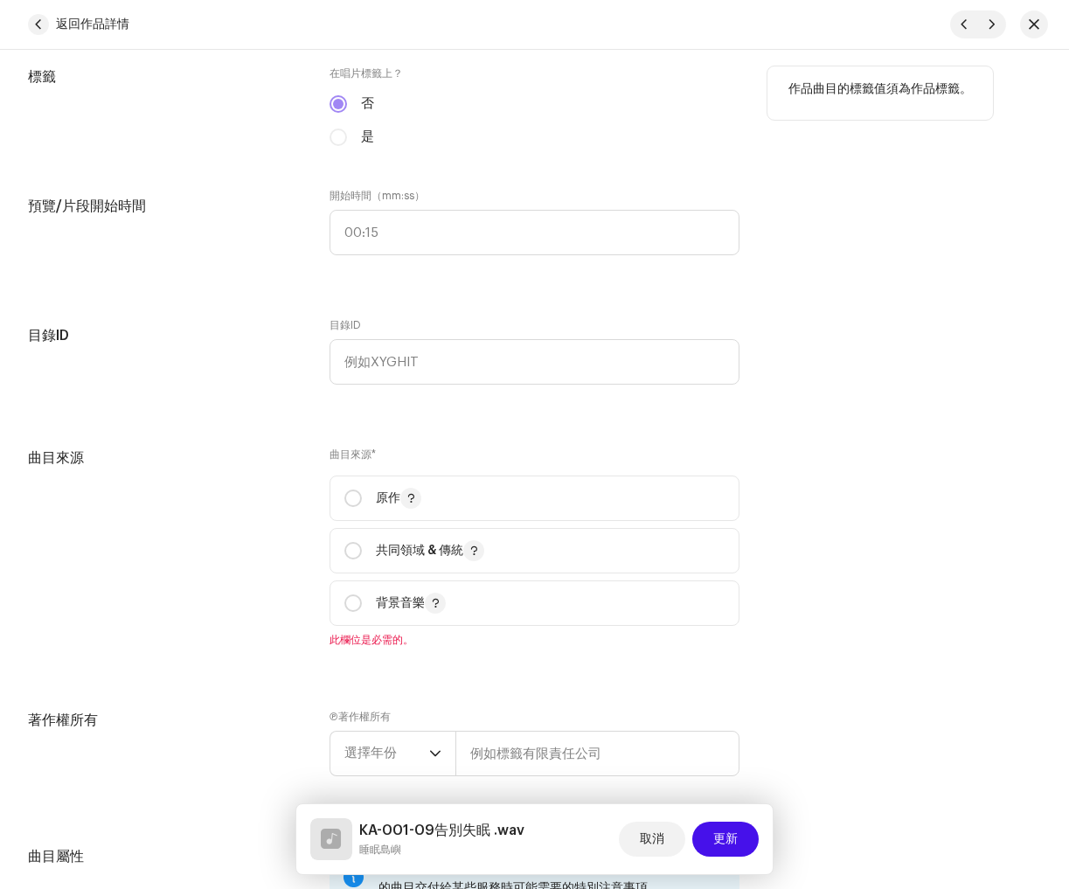
scroll to position [1774, 0]
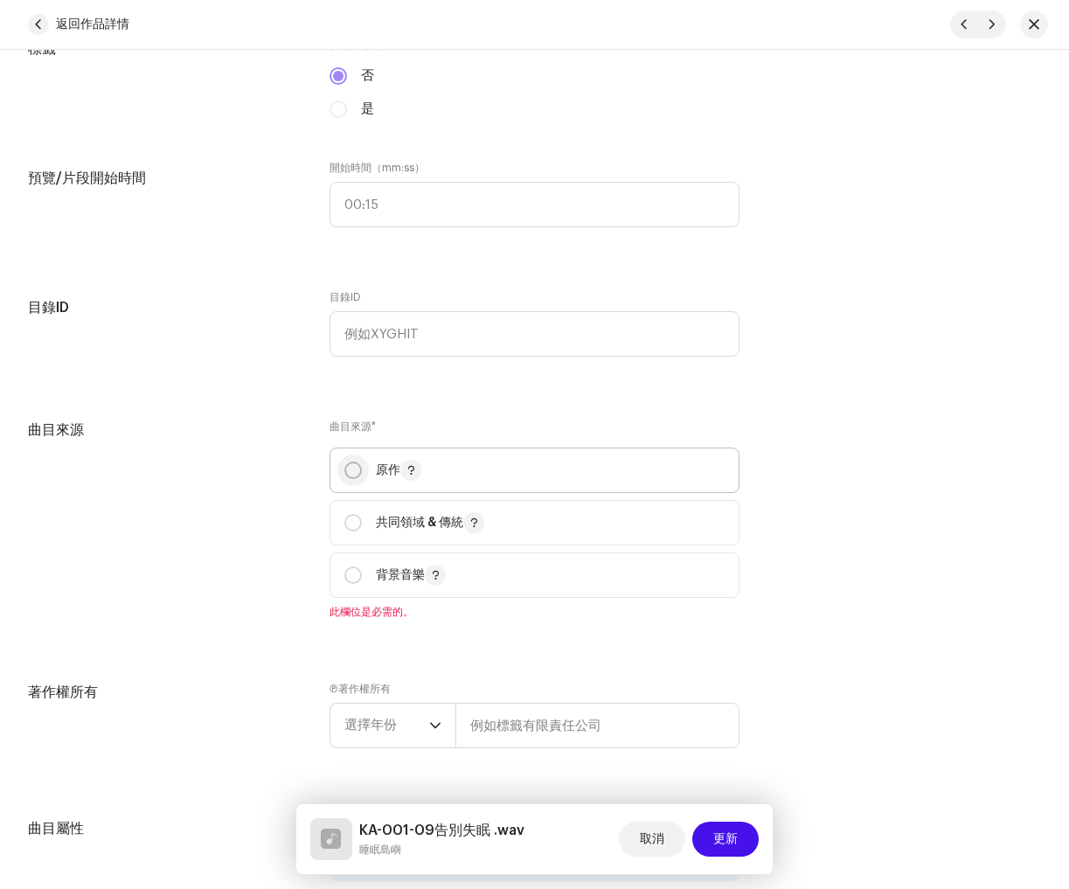
click at [352, 469] on input "radio" at bounding box center [352, 470] width 17 height 17
radio input "true"
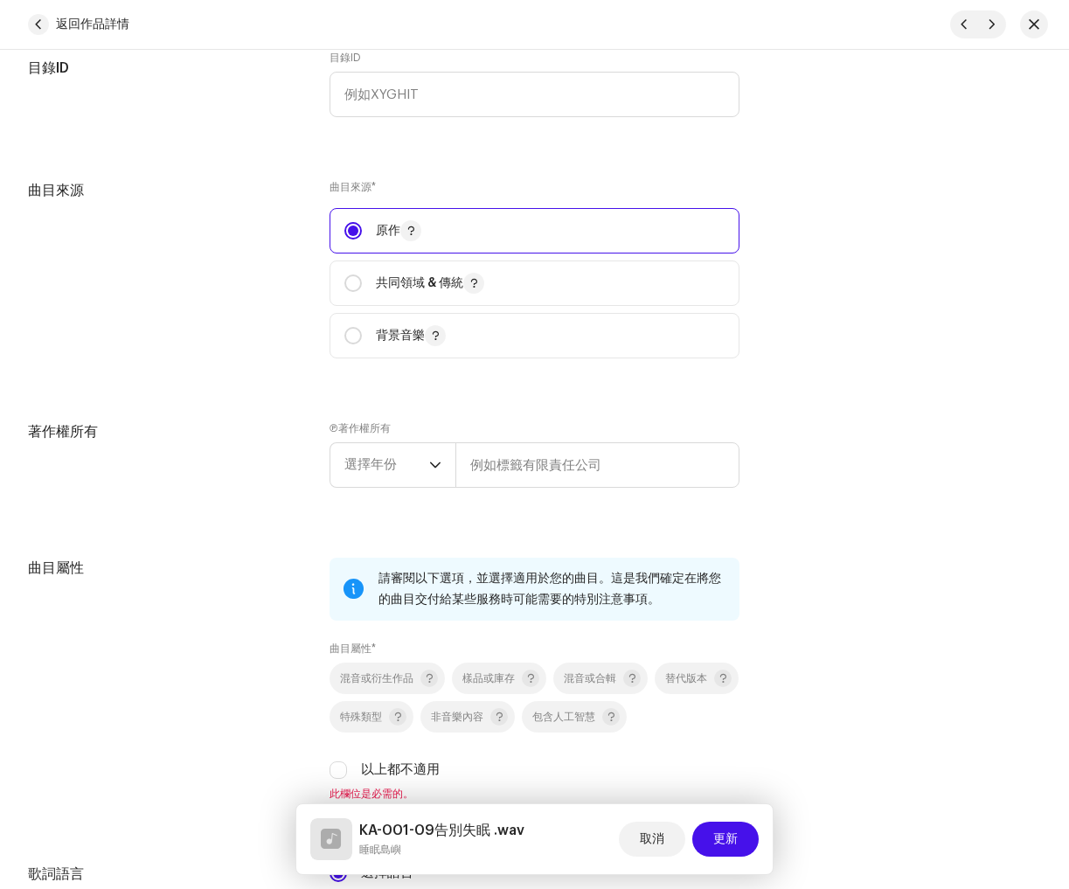
scroll to position [2039, 0]
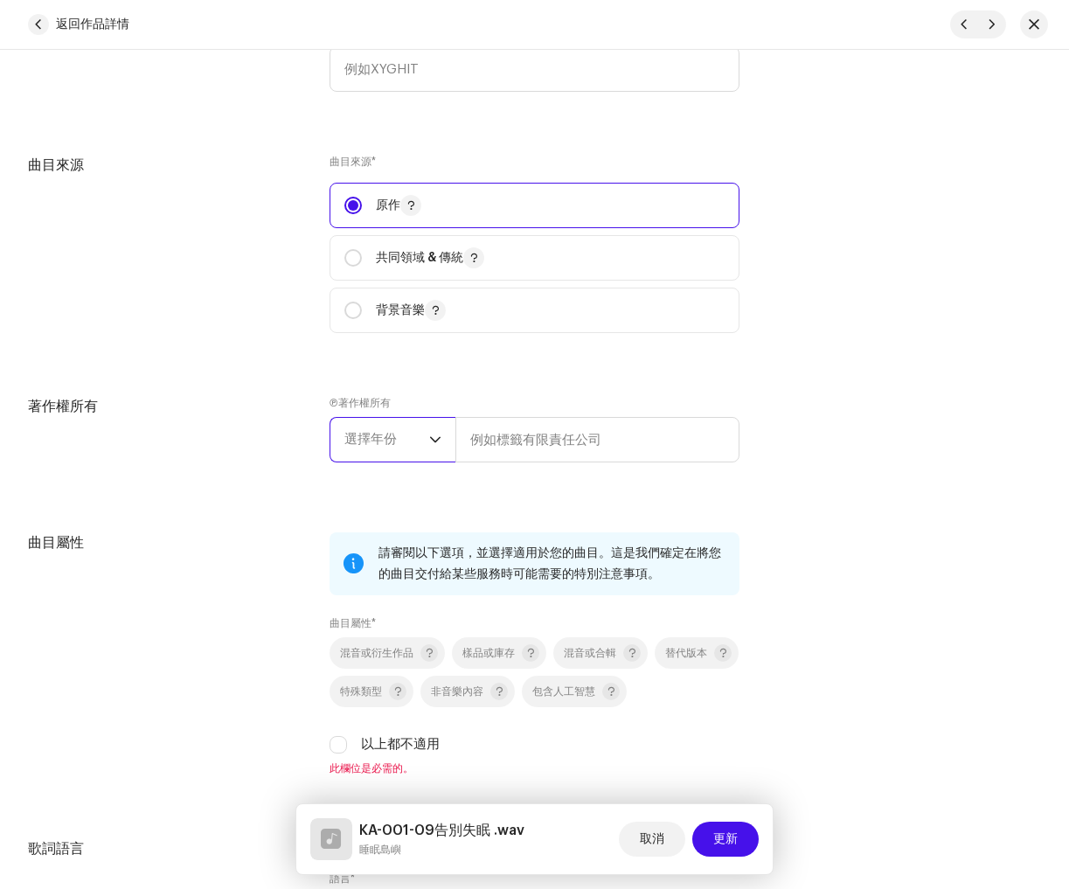
drag, startPoint x: 362, startPoint y: 441, endPoint x: 365, endPoint y: 455, distance: 15.3
click at [362, 441] on font "選擇年份" at bounding box center [370, 439] width 52 height 13
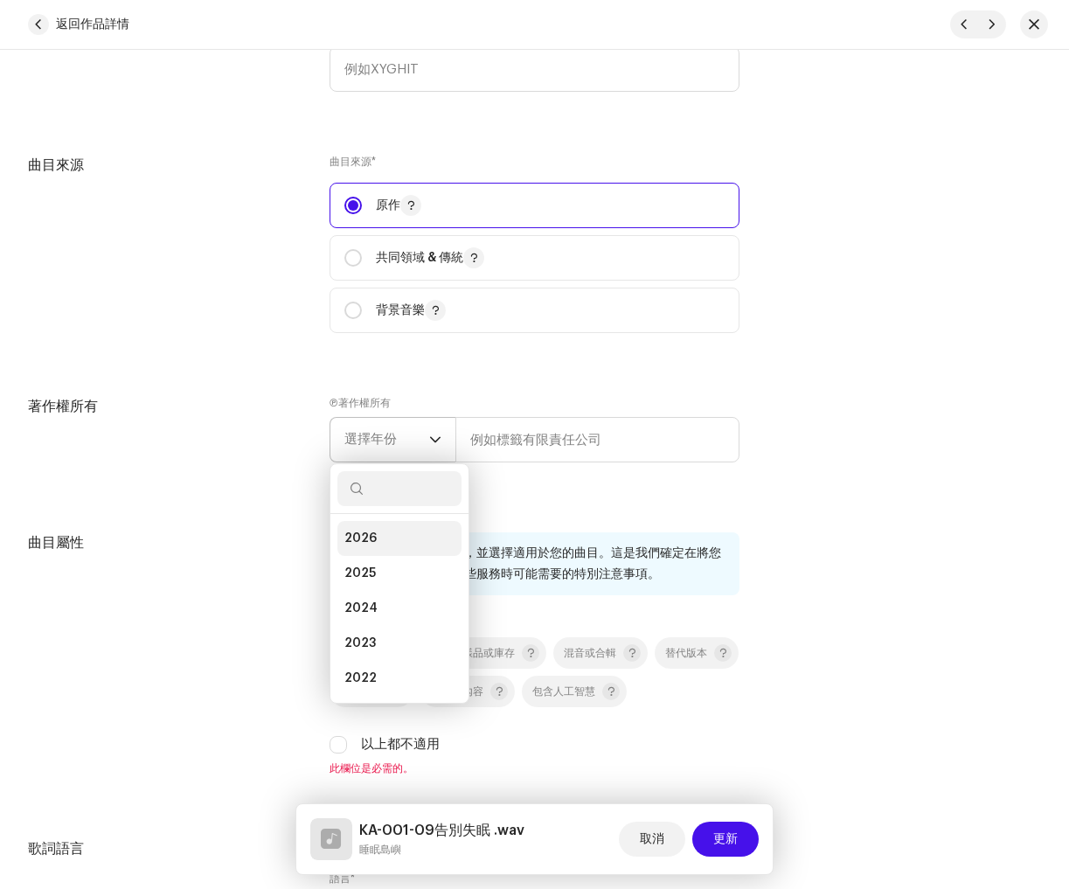
click at [367, 577] on span "2025" at bounding box center [359, 573] width 31 height 17
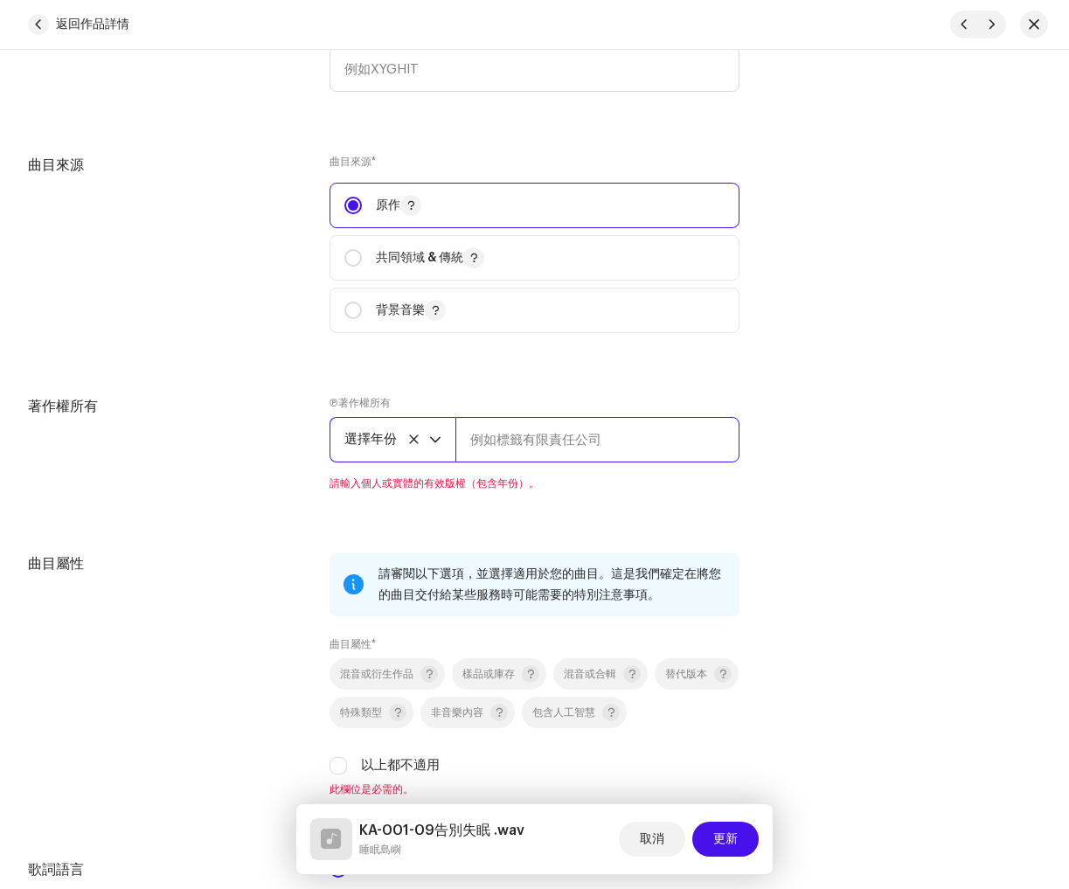
click at [587, 435] on input "text" at bounding box center [597, 439] width 284 height 45
paste input "睡眠島嶼"
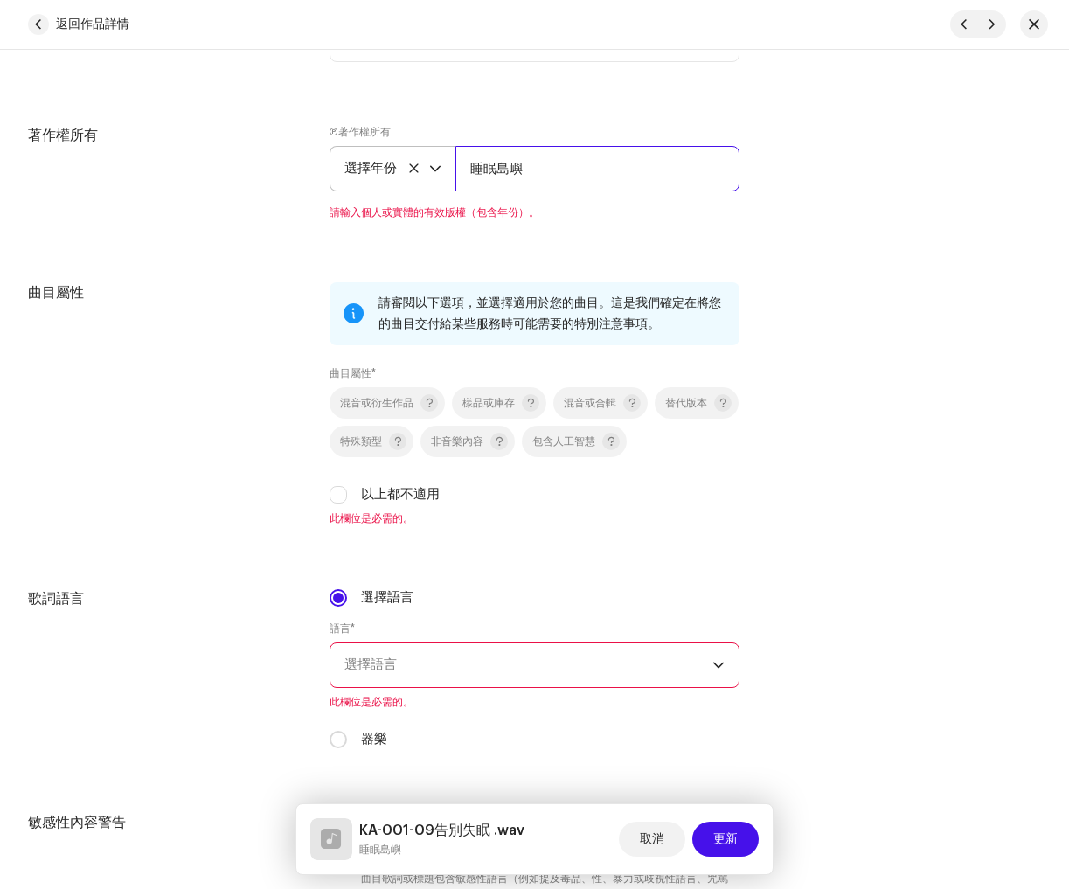
scroll to position [2315, 0]
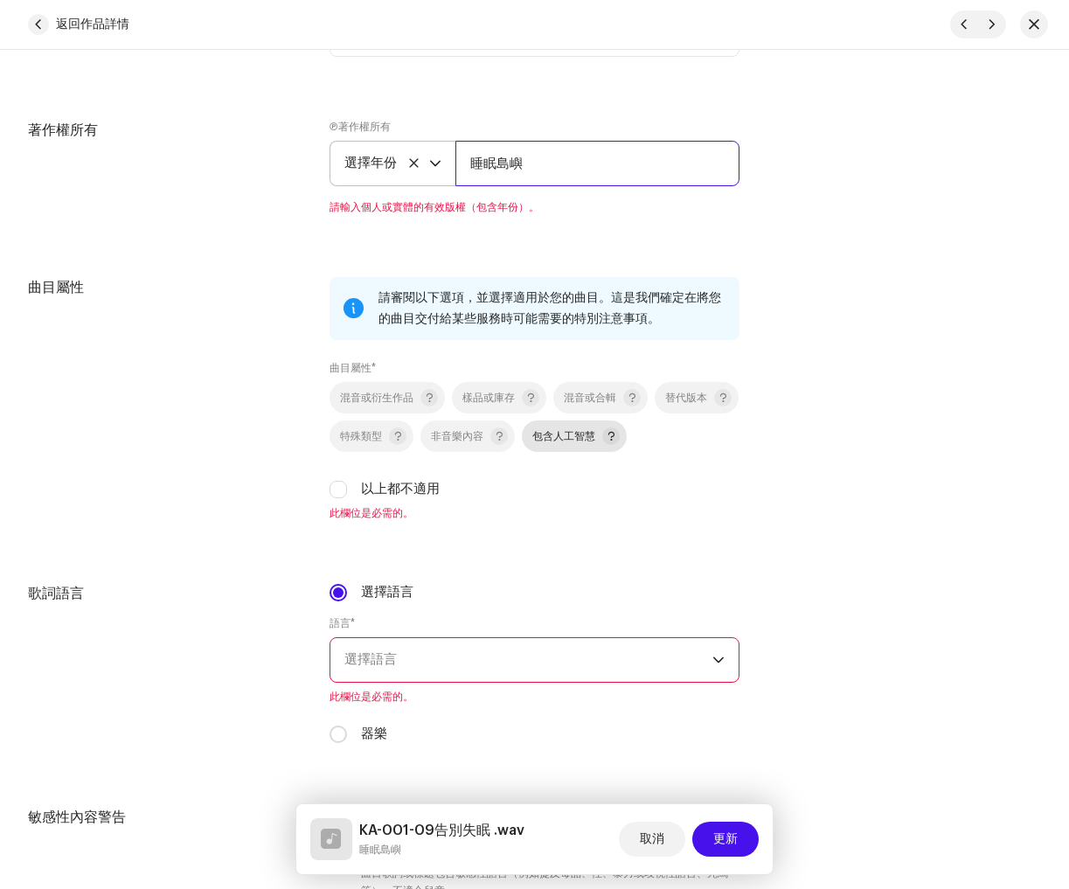
type input "睡眠島嶼"
click at [665, 444] on div "混音或衍生作品 樣品或庫存 混音或合輯 替代版本 特殊類型 非音樂內容 包含人工智慧 以上都不適用" at bounding box center [535, 440] width 410 height 117
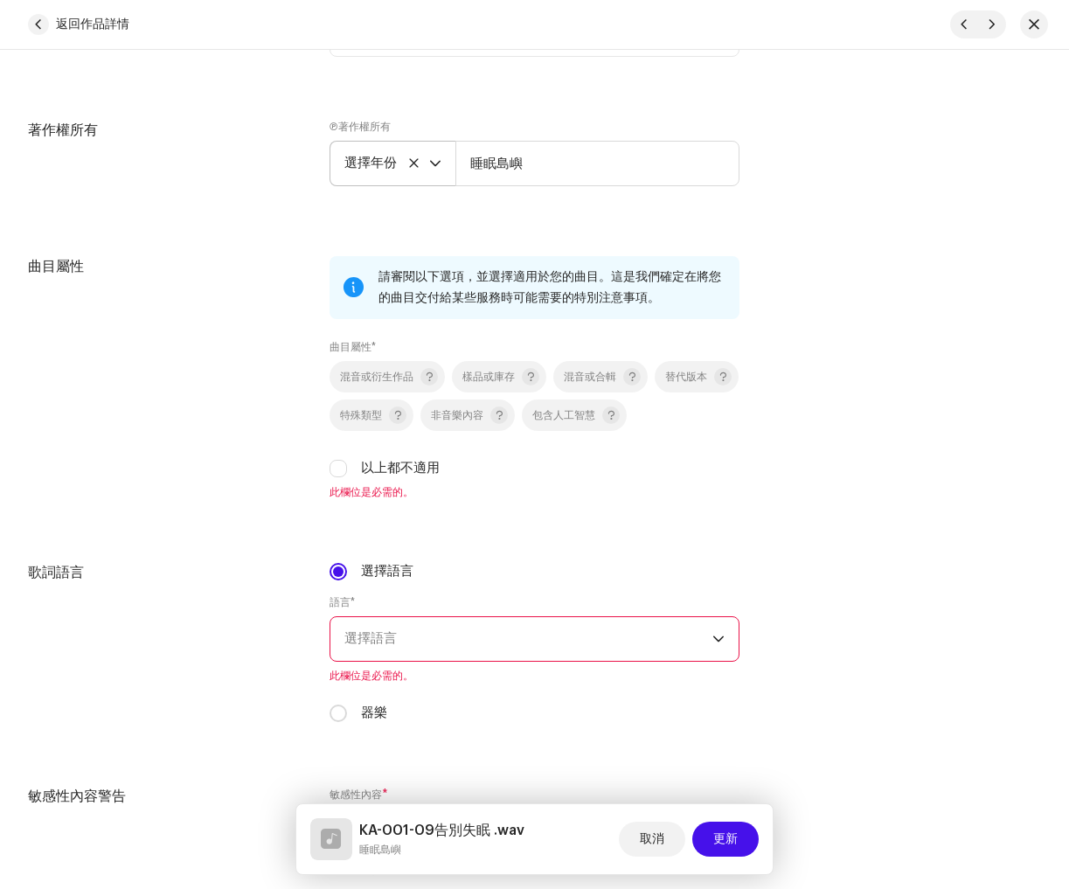
drag, startPoint x: 658, startPoint y: 424, endPoint x: 618, endPoint y: 466, distance: 58.1
click at [595, 423] on span "包含人工智慧" at bounding box center [563, 415] width 63 height 15
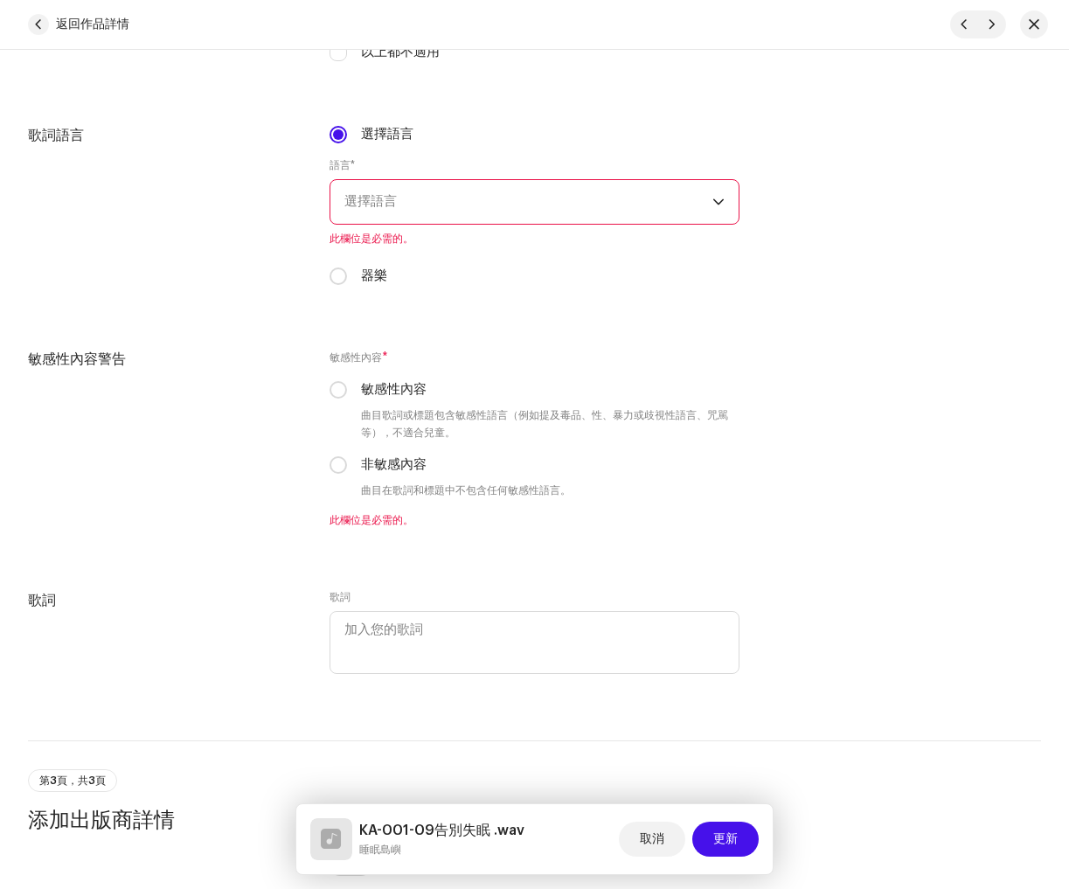
scroll to position [2743, 0]
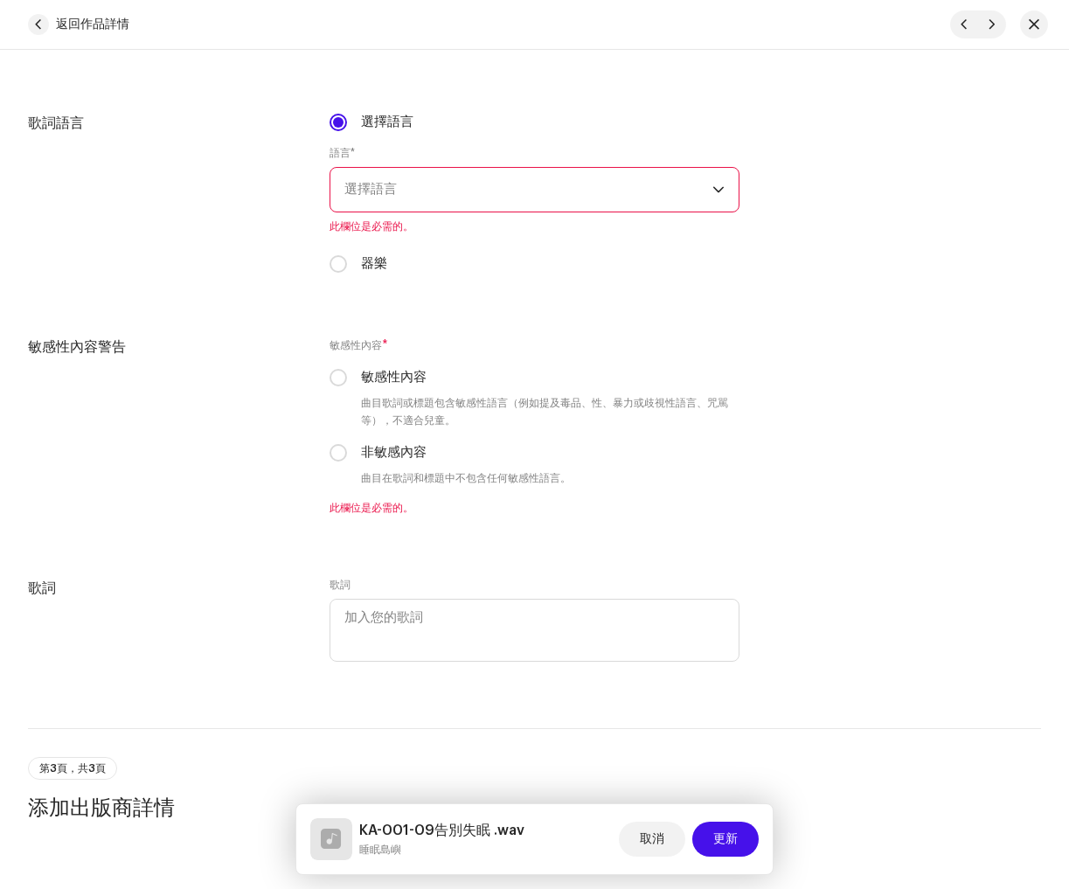
click at [372, 274] on label "器樂" at bounding box center [374, 263] width 26 height 19
click at [347, 273] on input "器樂" at bounding box center [338, 263] width 17 height 17
radio input "true"
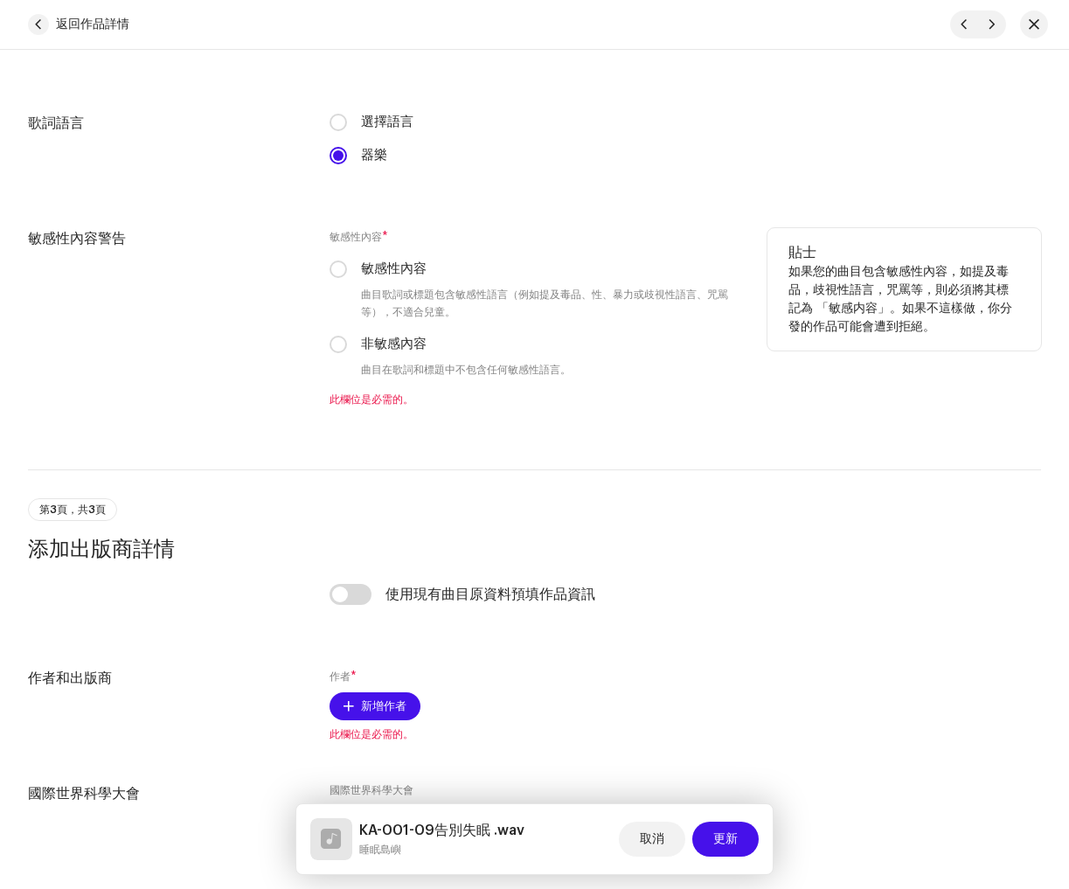
drag, startPoint x: 382, startPoint y: 344, endPoint x: 408, endPoint y: 389, distance: 51.7
click at [382, 344] on font "非敏感內容" at bounding box center [394, 343] width 66 height 13
click at [347, 344] on input "非敏感內容" at bounding box center [338, 344] width 17 height 17
radio input "true"
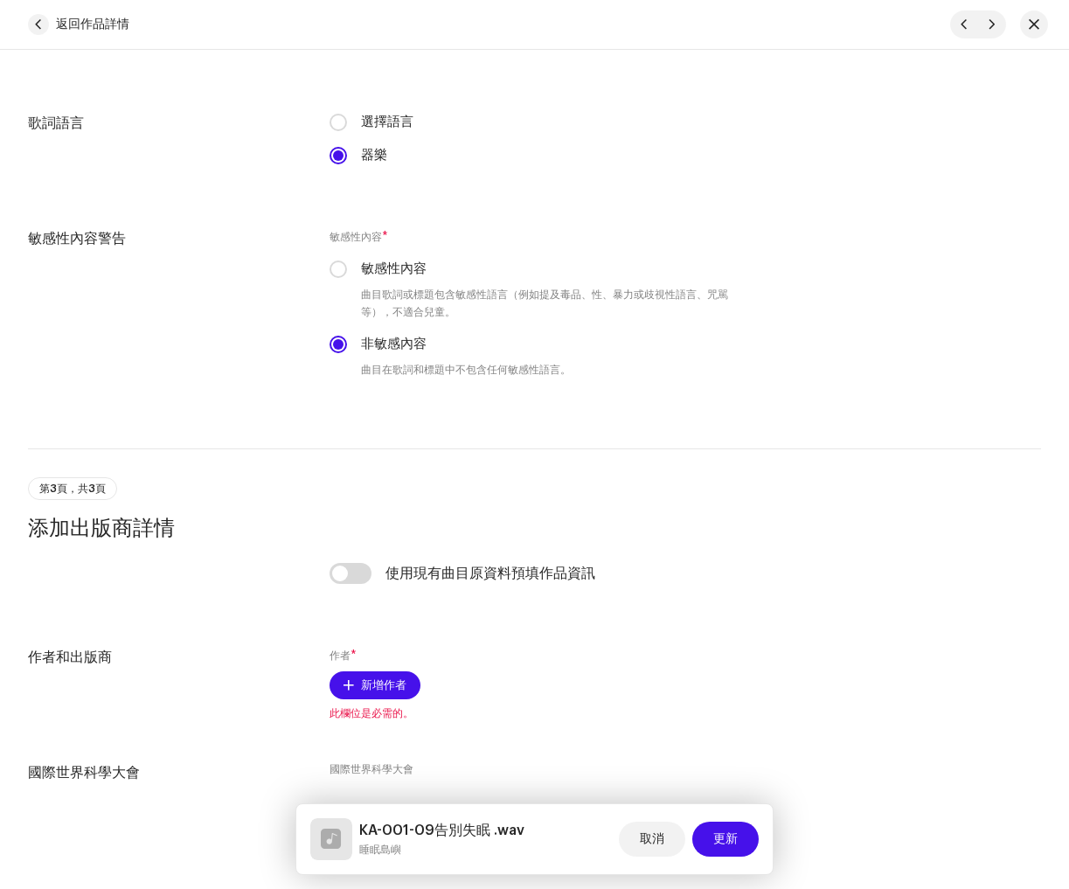
scroll to position [2865, 0]
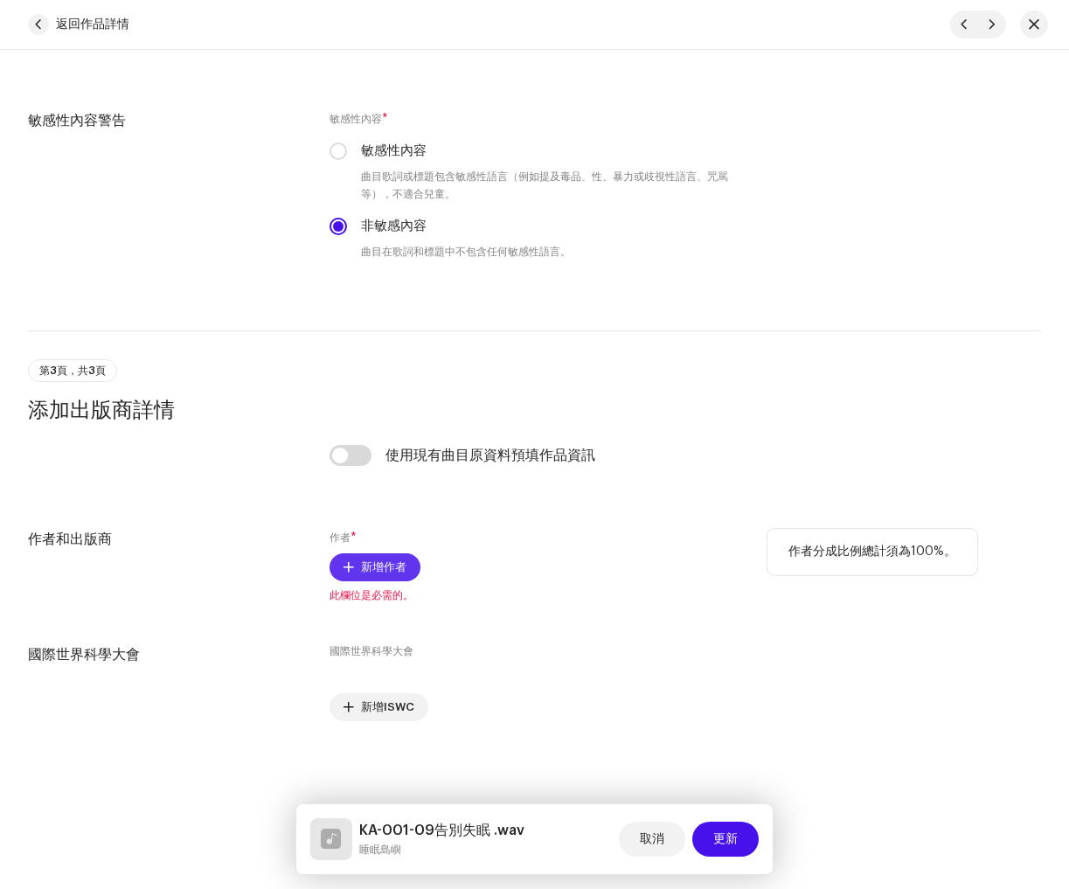
click at [361, 566] on font "新增作者" at bounding box center [383, 566] width 45 height 11
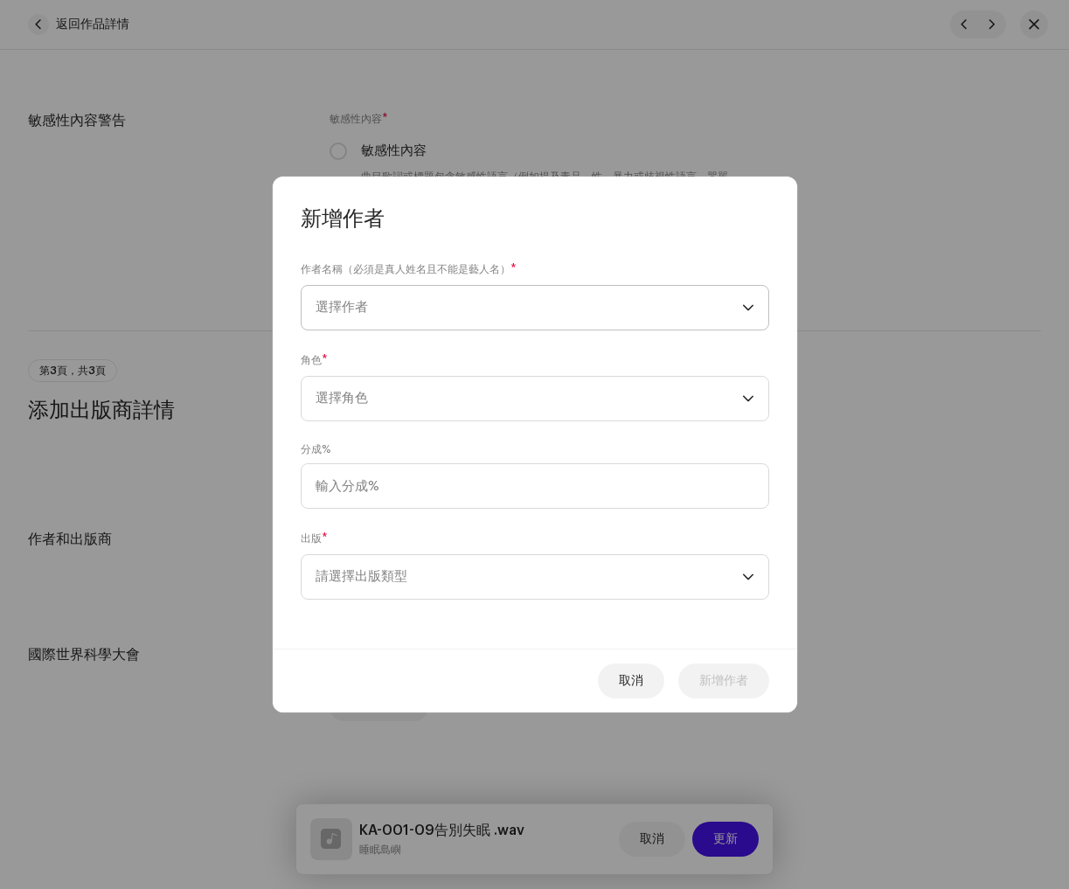
click at [549, 303] on span "選擇作者" at bounding box center [529, 308] width 427 height 44
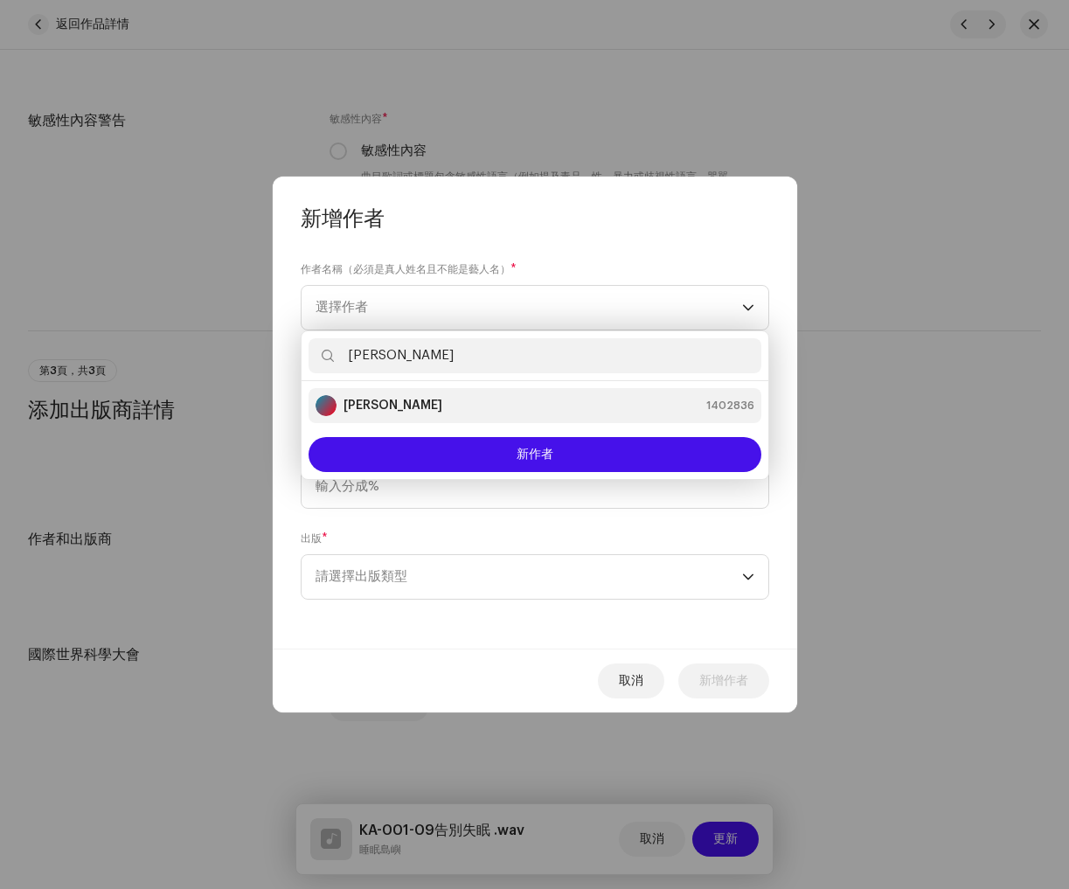
type input "[PERSON_NAME]"
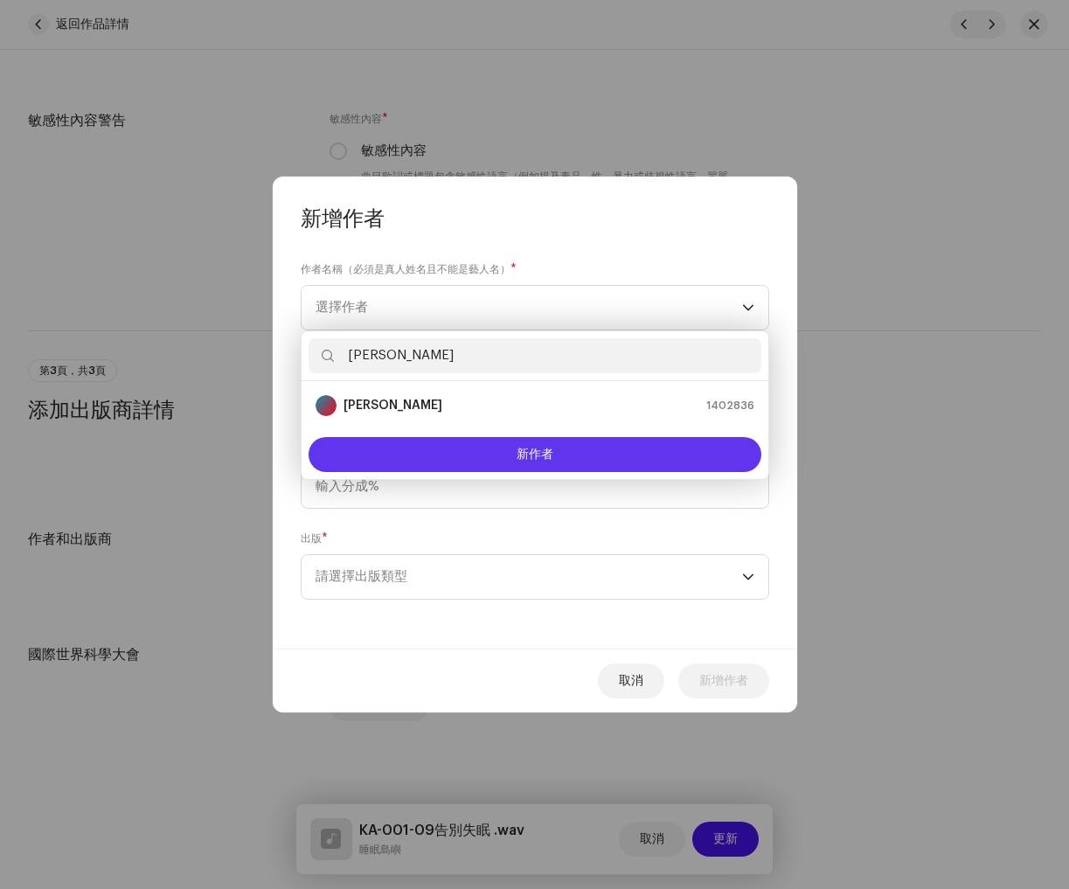
drag, startPoint x: 441, startPoint y: 402, endPoint x: 489, endPoint y: 433, distance: 57.0
click at [441, 402] on div "Leah Hu 1402836" at bounding box center [535, 405] width 439 height 21
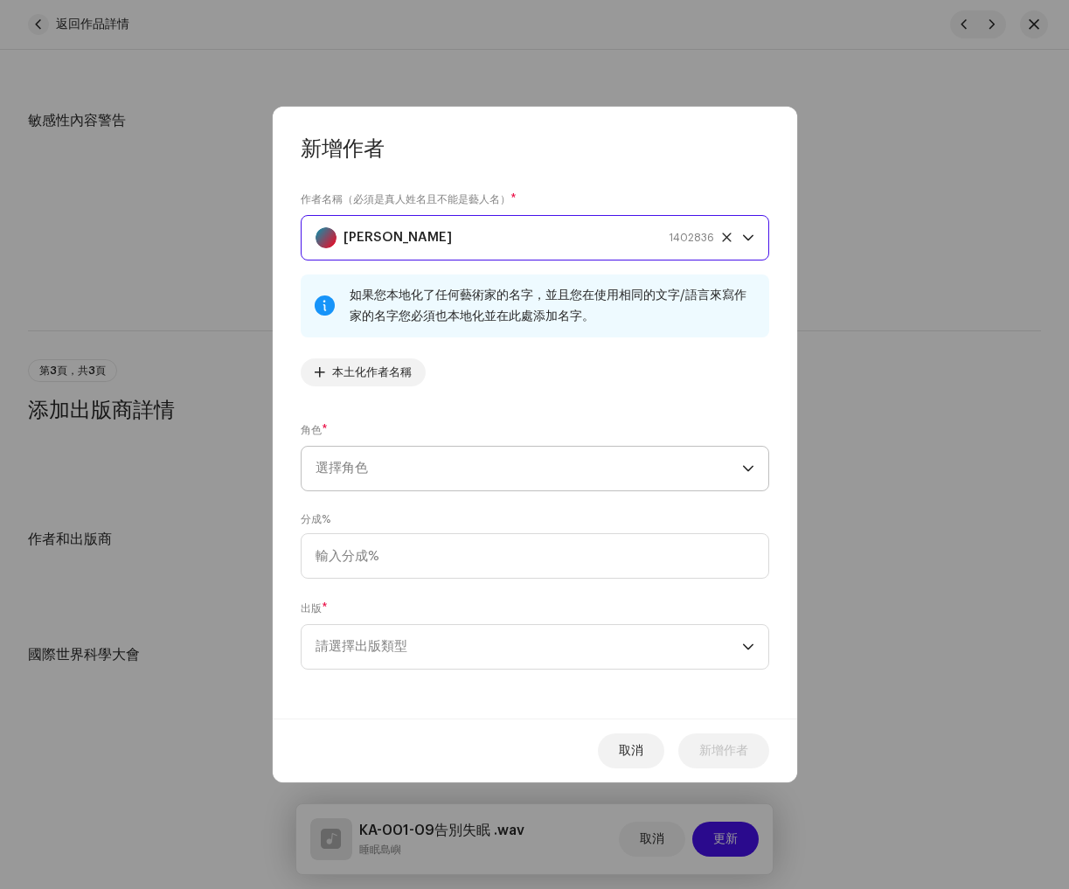
click at [423, 471] on span "選擇角色" at bounding box center [529, 469] width 427 height 44
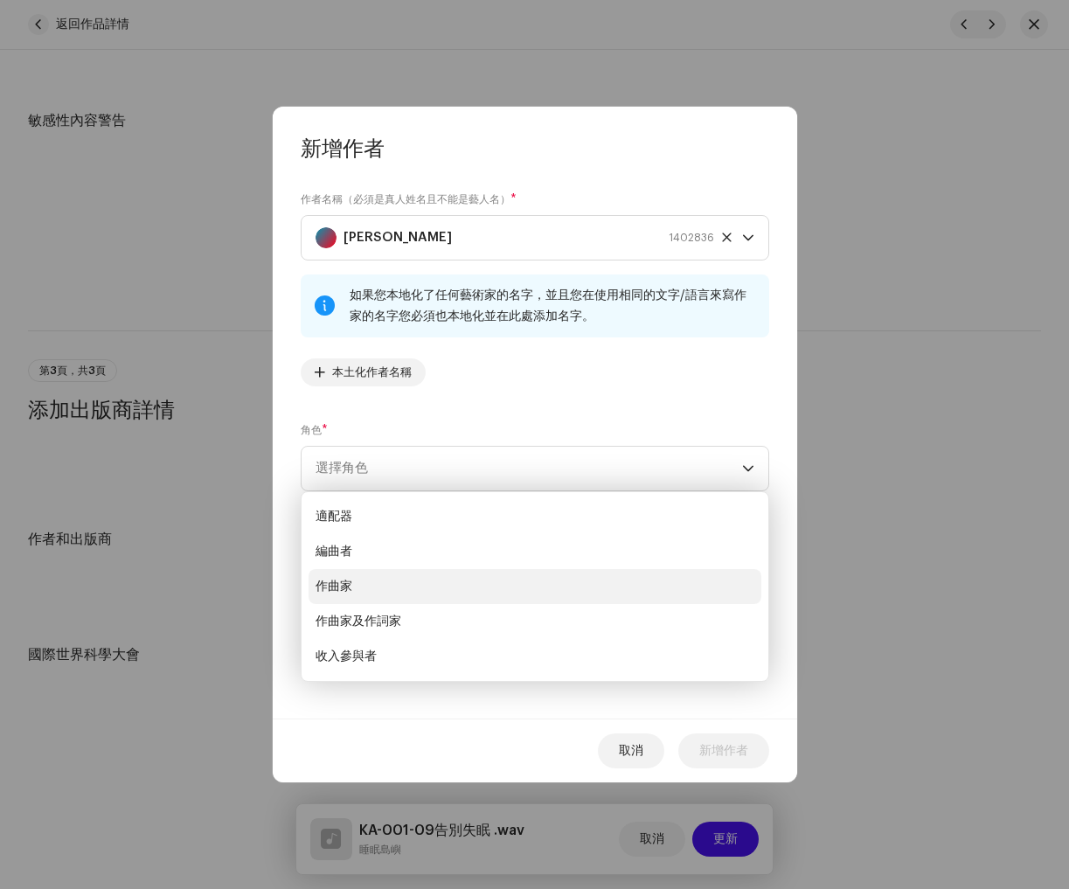
drag, startPoint x: 393, startPoint y: 603, endPoint x: 396, endPoint y: 592, distance: 11.7
click at [396, 592] on ul "適配器 編曲者 作曲家 作曲家及作詞家 收入參與者 作詞人 副編曲 副作者 翻譯者 作家" at bounding box center [535, 674] width 467 height 364
click at [393, 587] on li "作曲家" at bounding box center [535, 586] width 453 height 35
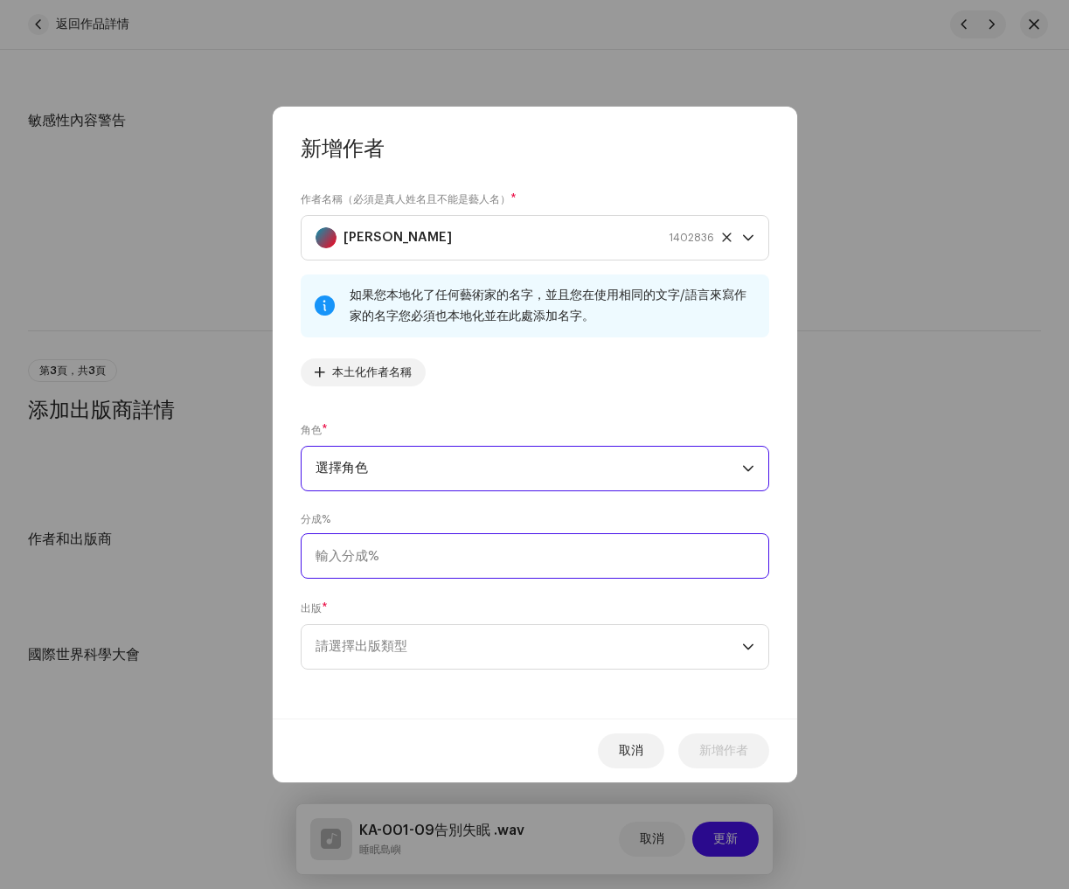
click at [379, 560] on input at bounding box center [535, 555] width 469 height 45
type input "100.00"
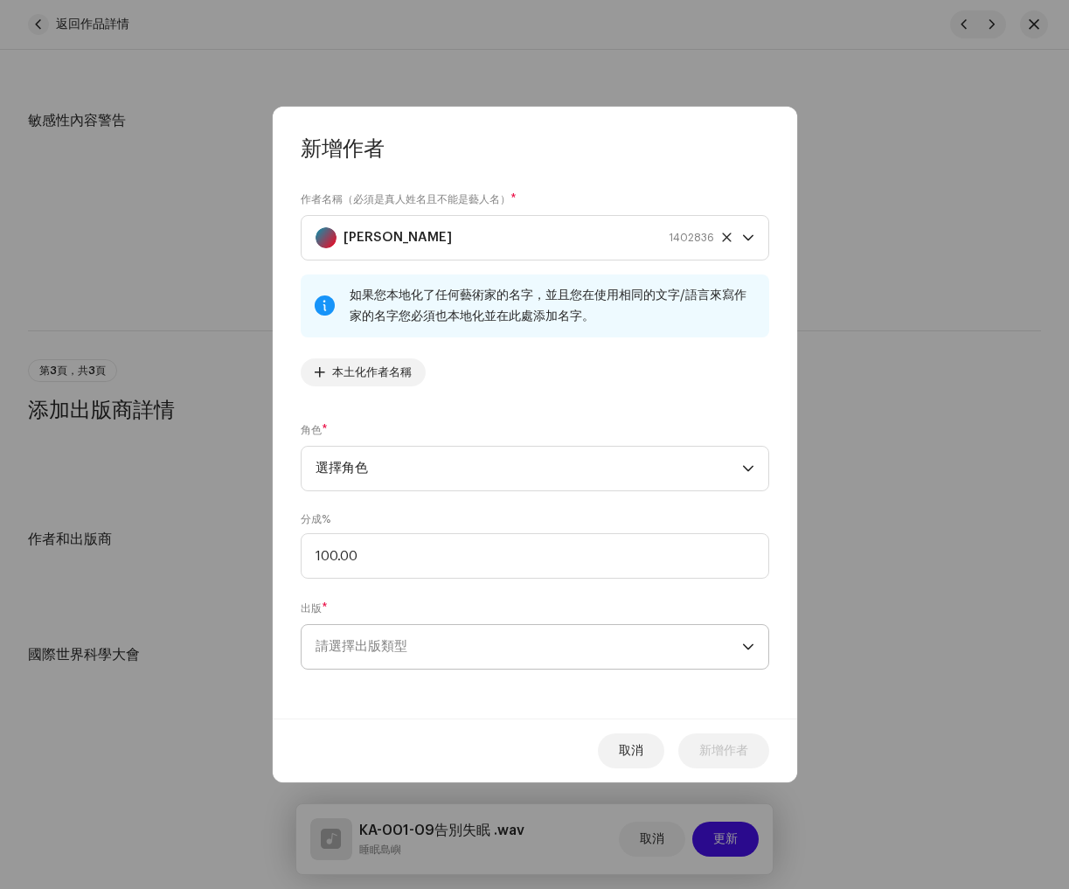
drag, startPoint x: 509, startPoint y: 636, endPoint x: 500, endPoint y: 637, distance: 8.9
click at [509, 636] on span "請選擇出版類型" at bounding box center [529, 647] width 427 height 44
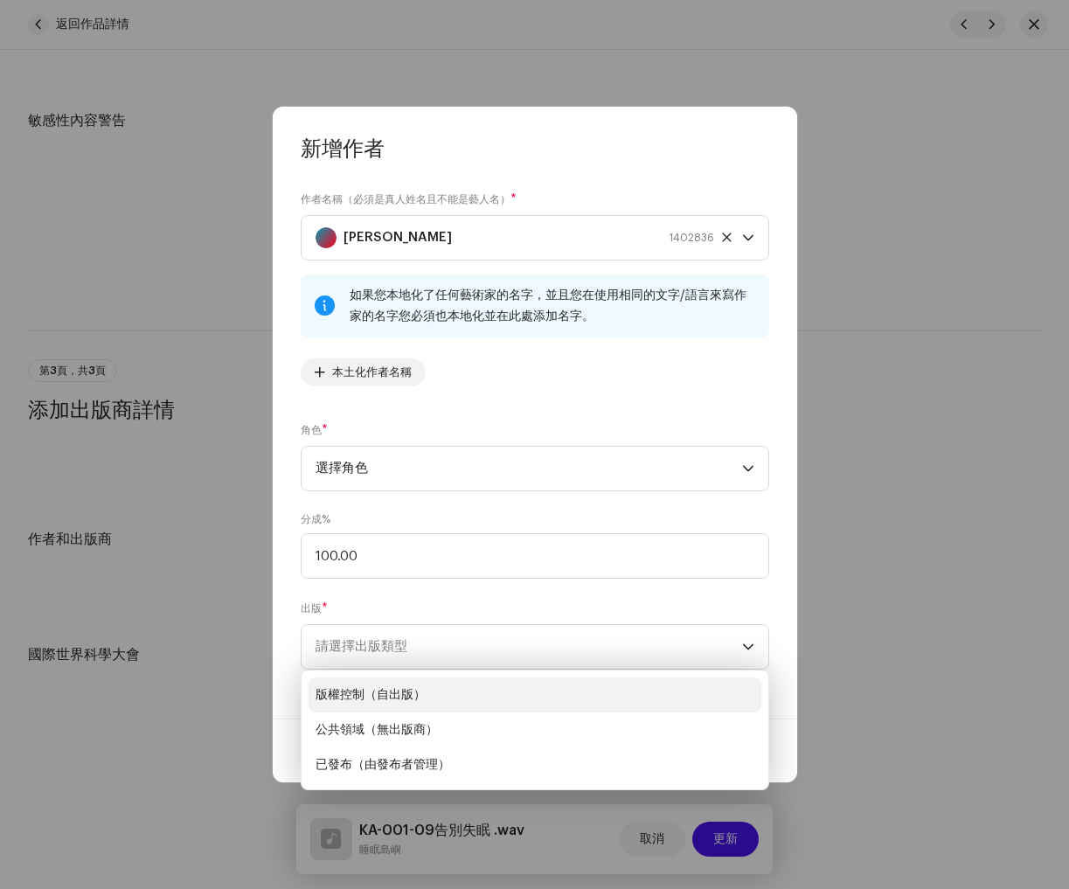
click at [420, 693] on font "版權控制（自出版）" at bounding box center [371, 695] width 110 height 12
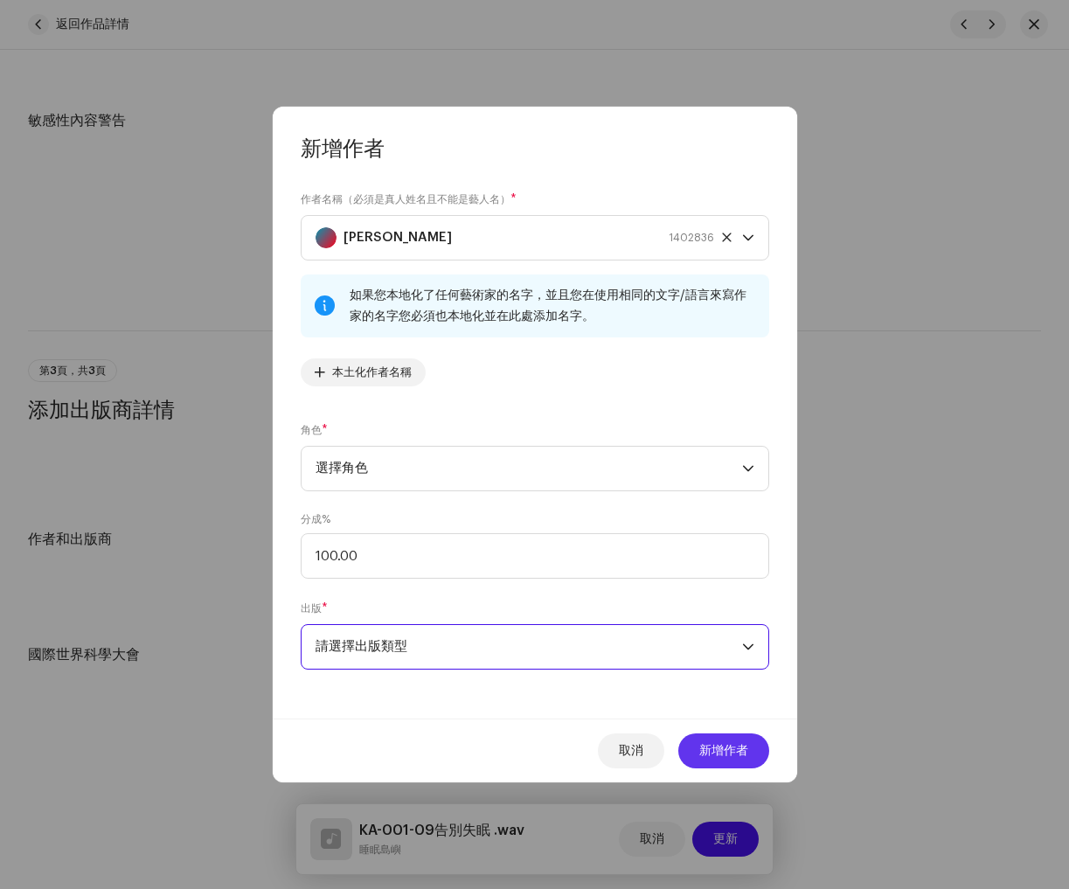
click at [730, 752] on font "新增作者" at bounding box center [723, 751] width 49 height 12
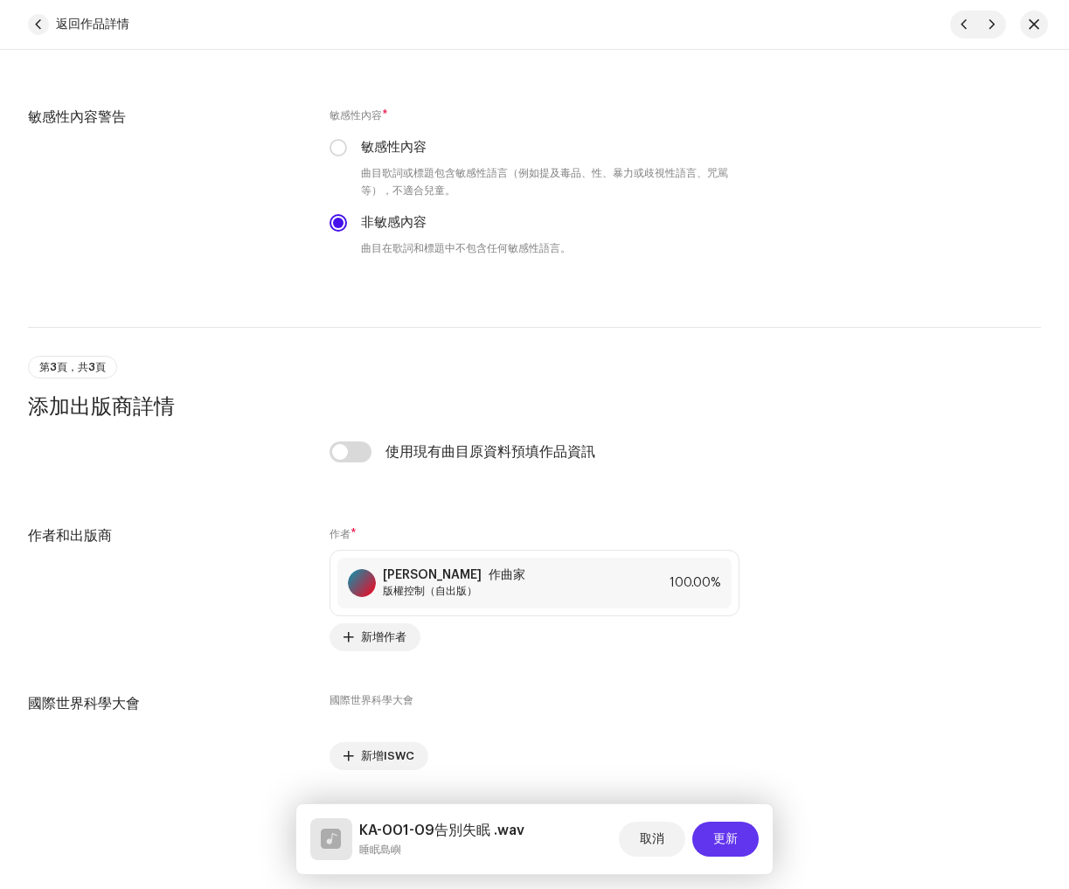
click at [725, 834] on font "更新" at bounding box center [725, 839] width 24 height 12
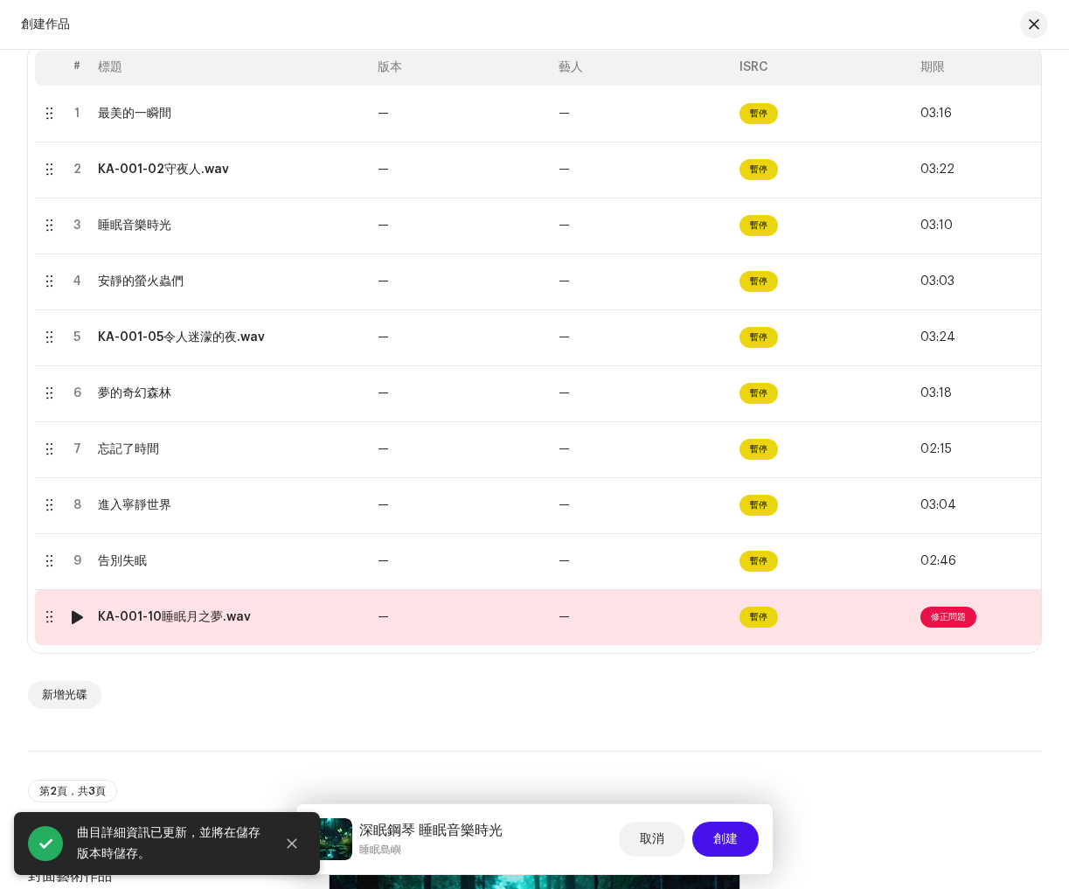
click at [933, 623] on span "修正問題" at bounding box center [949, 617] width 56 height 21
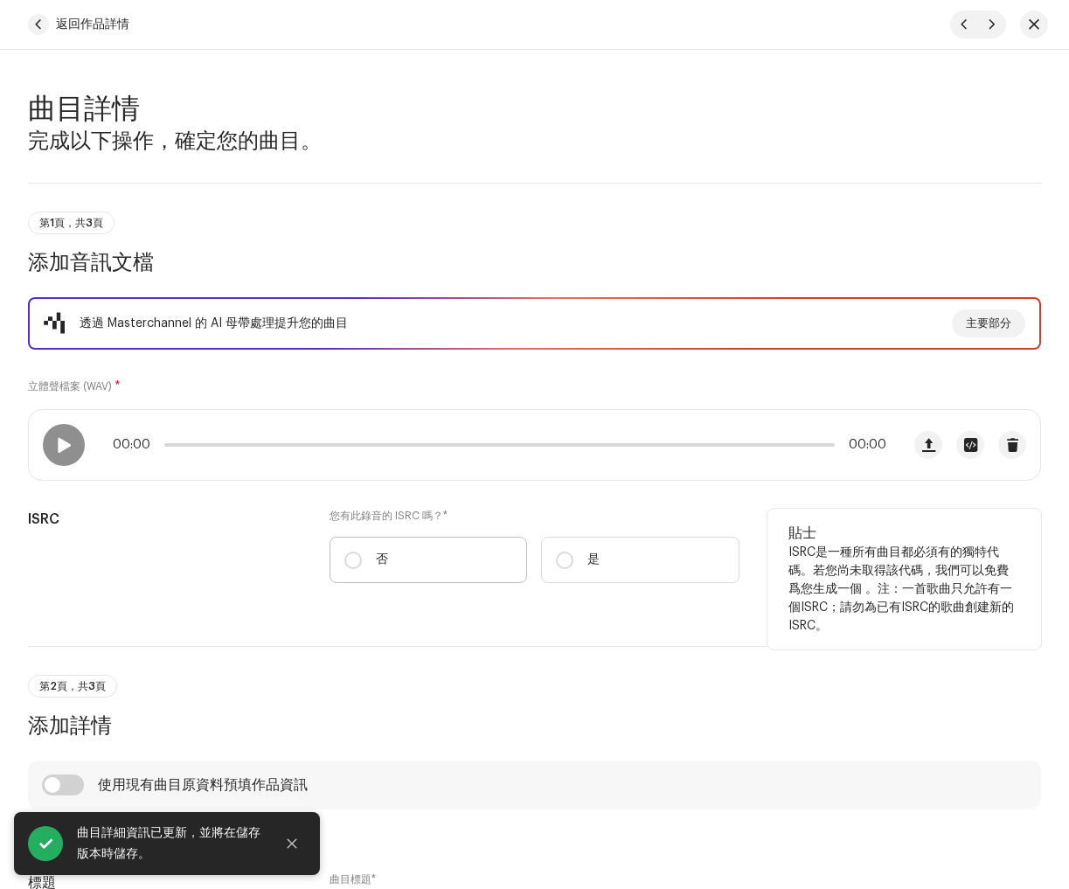
click at [392, 574] on label "否" at bounding box center [429, 560] width 198 height 46
click at [362, 569] on input "否" at bounding box center [352, 560] width 17 height 17
radio input "true"
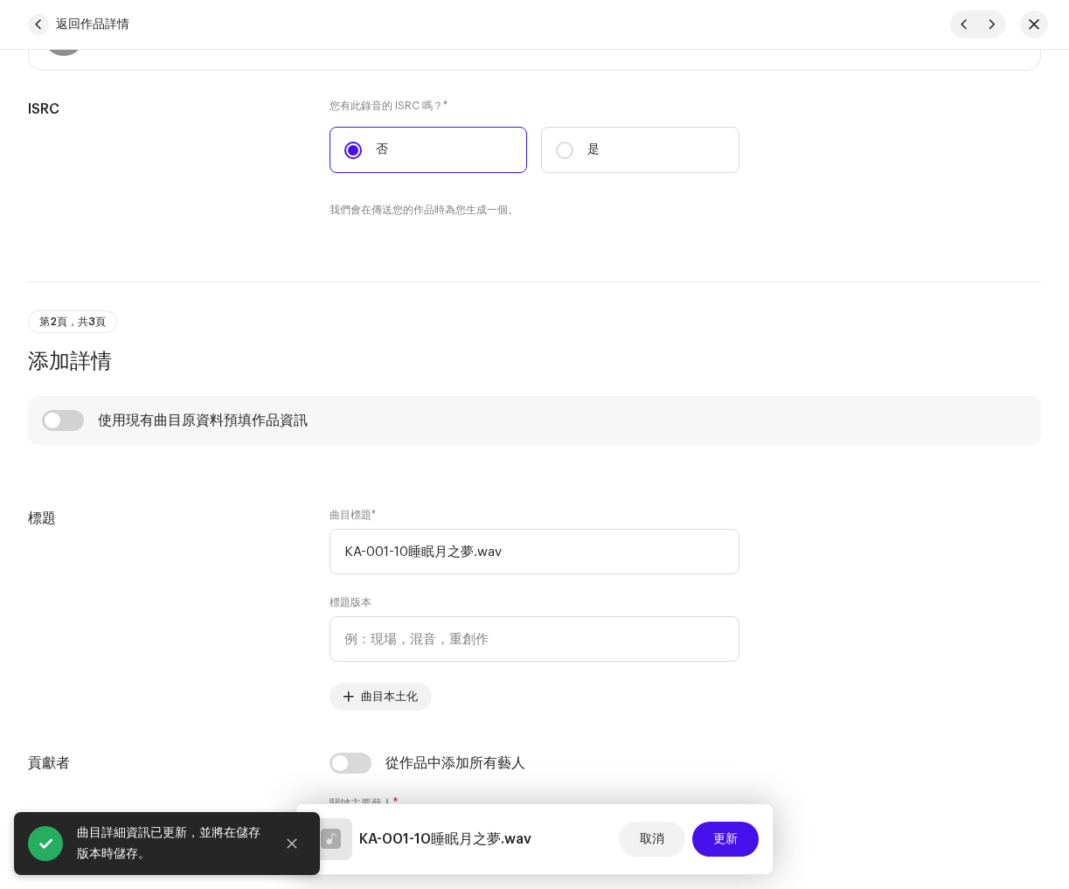
scroll to position [412, 0]
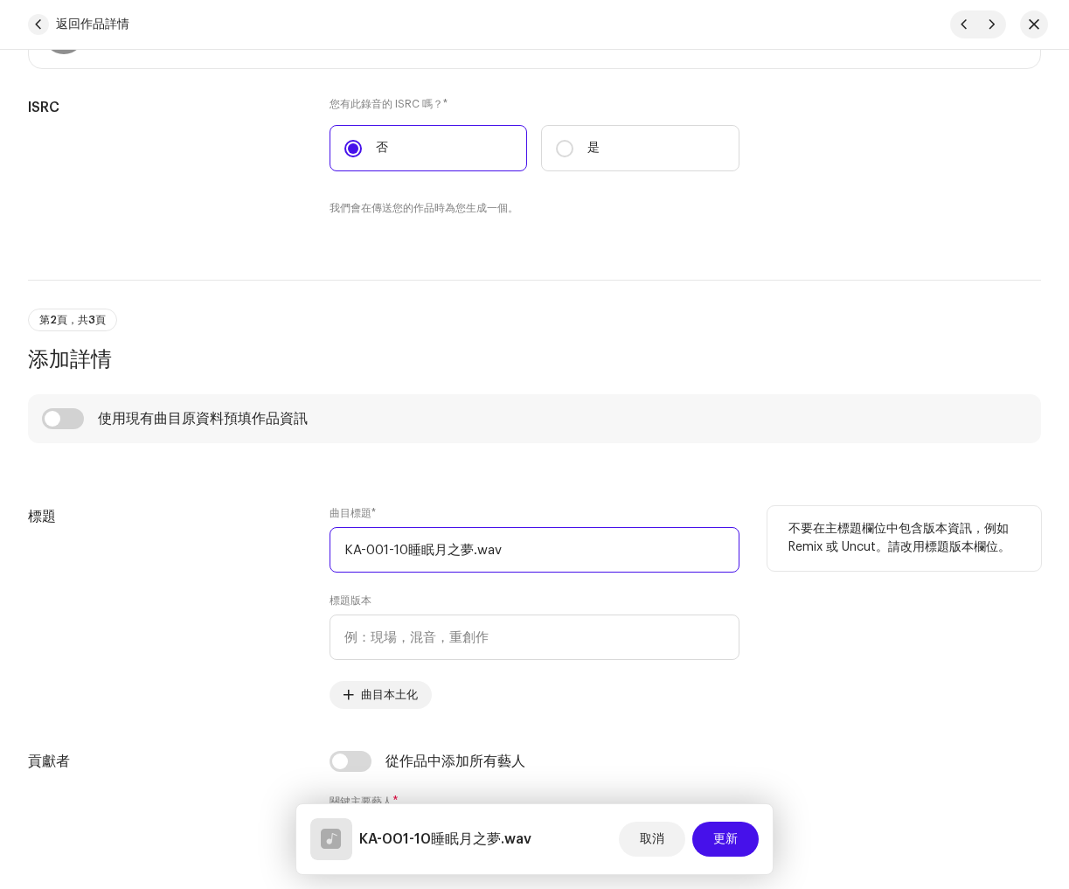
drag, startPoint x: 419, startPoint y: 543, endPoint x: 78, endPoint y: 511, distance: 342.5
click at [34, 508] on div "標題 曲目標題 * KA-001-10睡眠月之夢.wav 標題版本 曲目本土化 不要在主標題欄位中包含版本資訊，例如 Remix 或 Uncut。請改用標題版…" at bounding box center [534, 607] width 1013 height 203
paste input "睡眠月之夢"
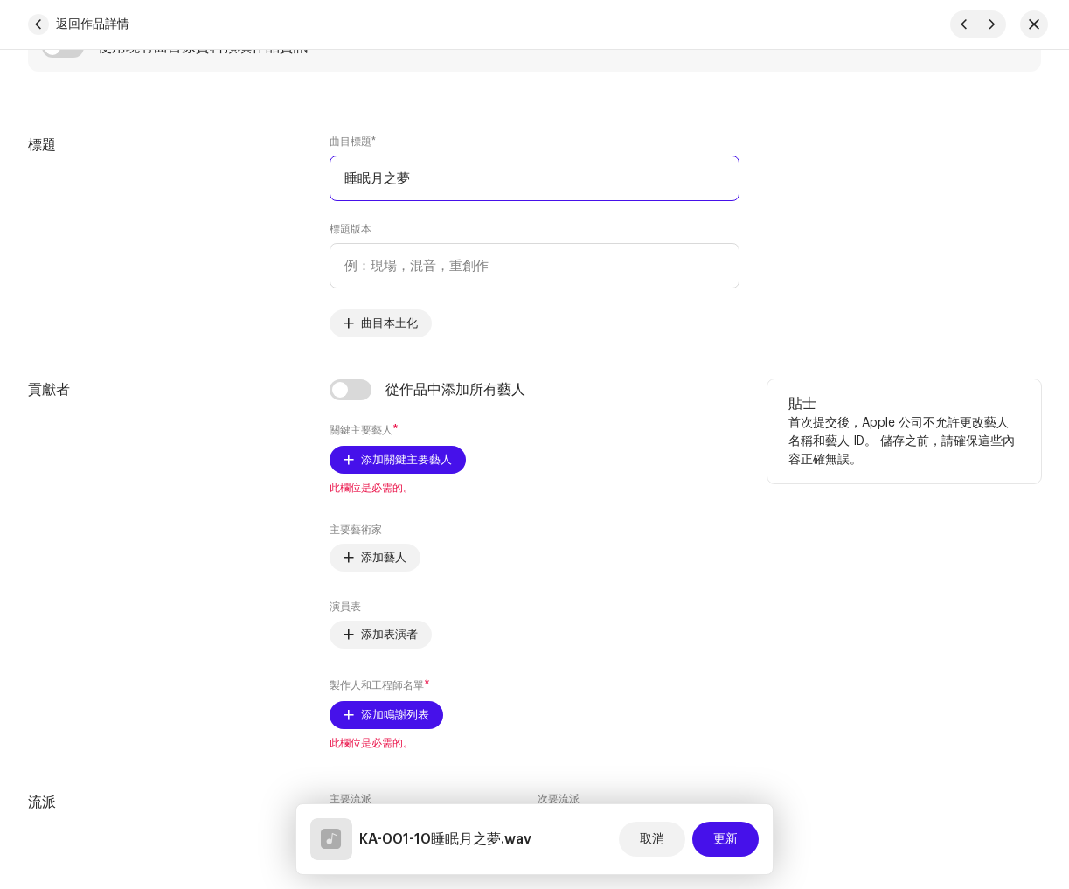
scroll to position [790, 0]
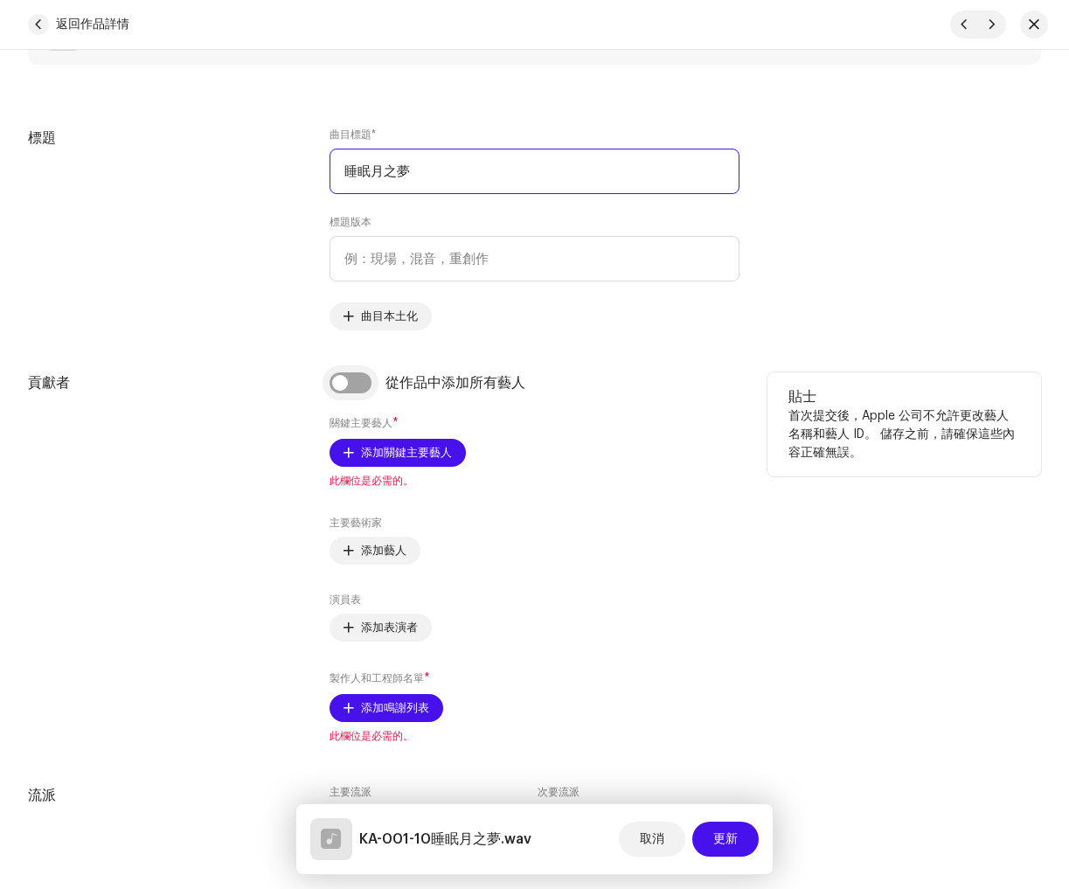
type input "睡眠月之夢"
click at [359, 380] on input "checkbox" at bounding box center [351, 382] width 42 height 21
checkbox input "true"
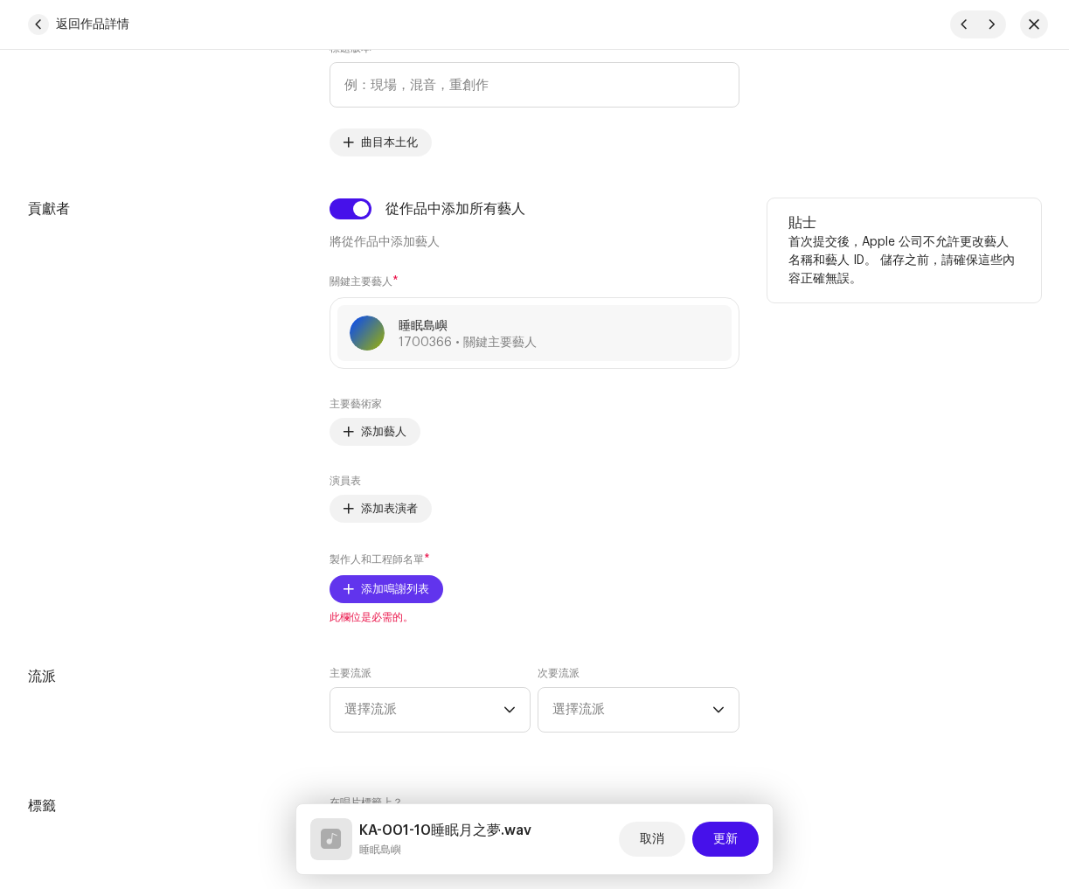
scroll to position [1001, 0]
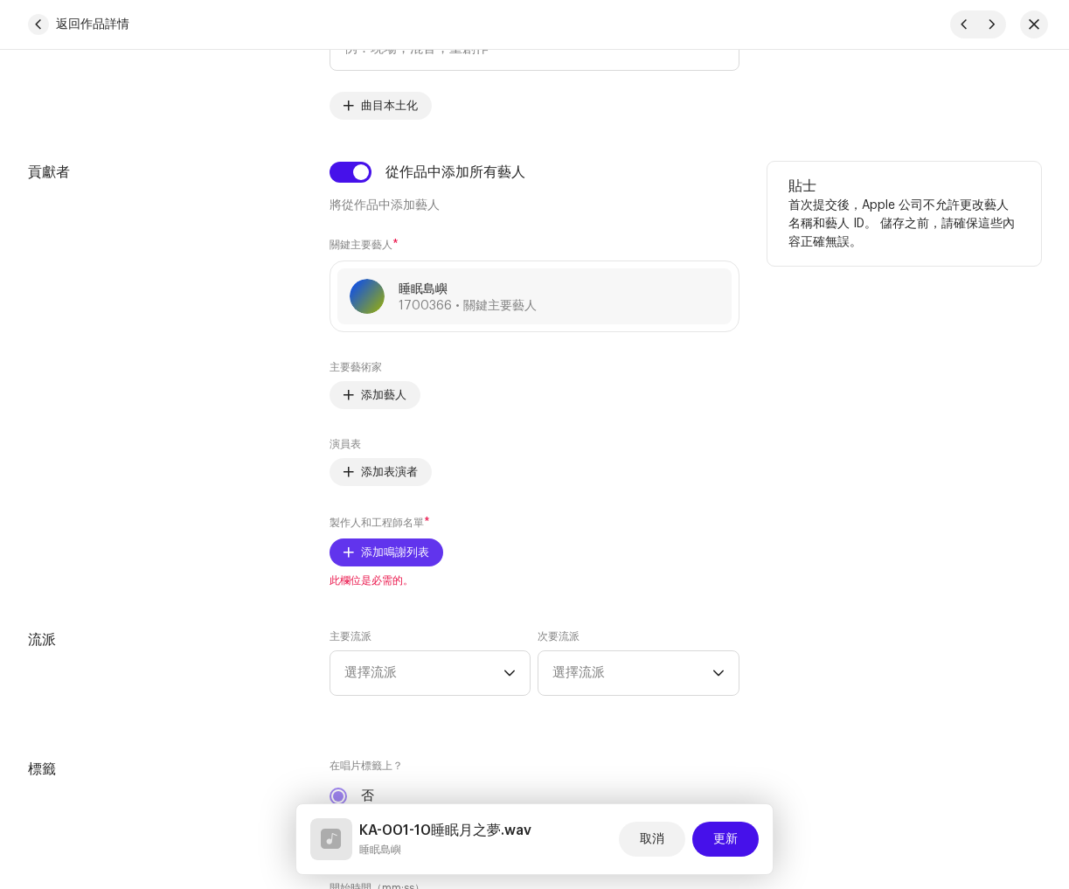
click at [399, 541] on span "添加鳴謝列表" at bounding box center [395, 552] width 68 height 35
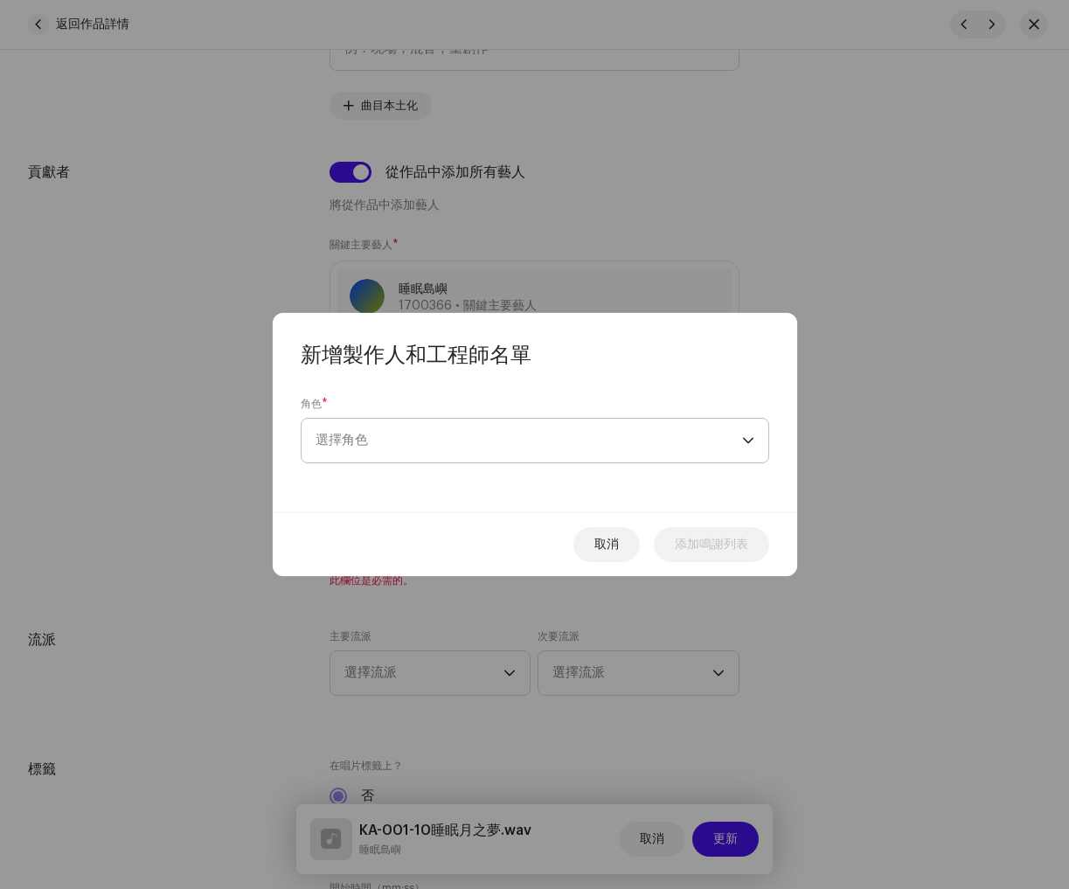
drag, startPoint x: 489, startPoint y: 423, endPoint x: 482, endPoint y: 456, distance: 33.9
click at [490, 423] on span "選擇角色" at bounding box center [529, 441] width 427 height 44
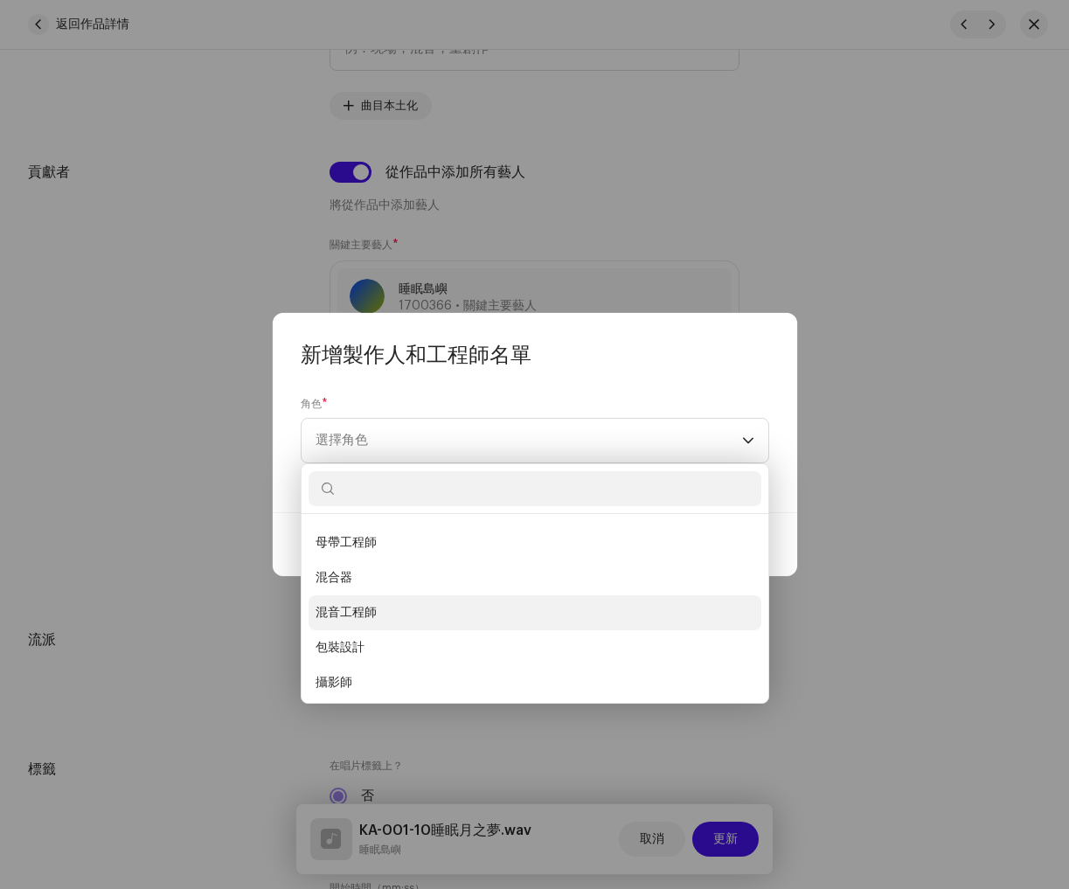
scroll to position [489, 0]
click at [429, 614] on li "混音工程師" at bounding box center [535, 609] width 453 height 35
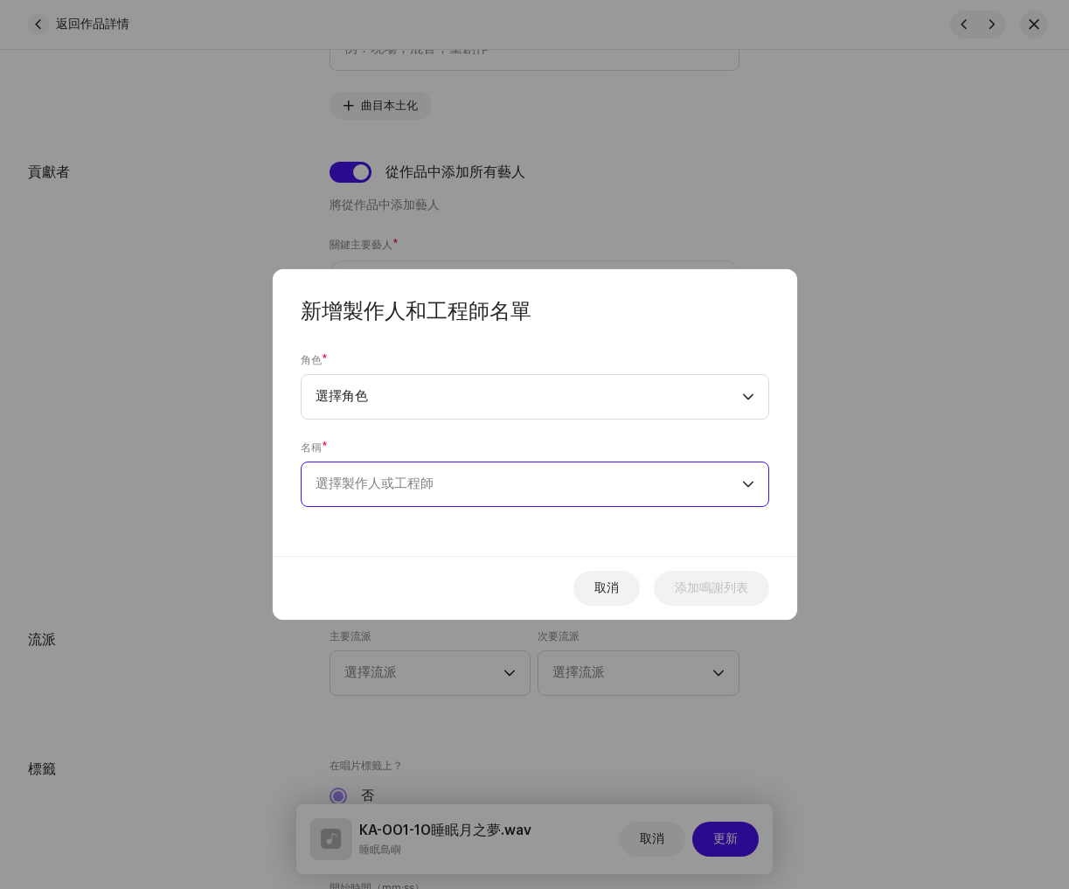
drag, startPoint x: 581, startPoint y: 487, endPoint x: 569, endPoint y: 490, distance: 12.7
click at [581, 487] on span "選擇製作人或工程師" at bounding box center [529, 484] width 427 height 44
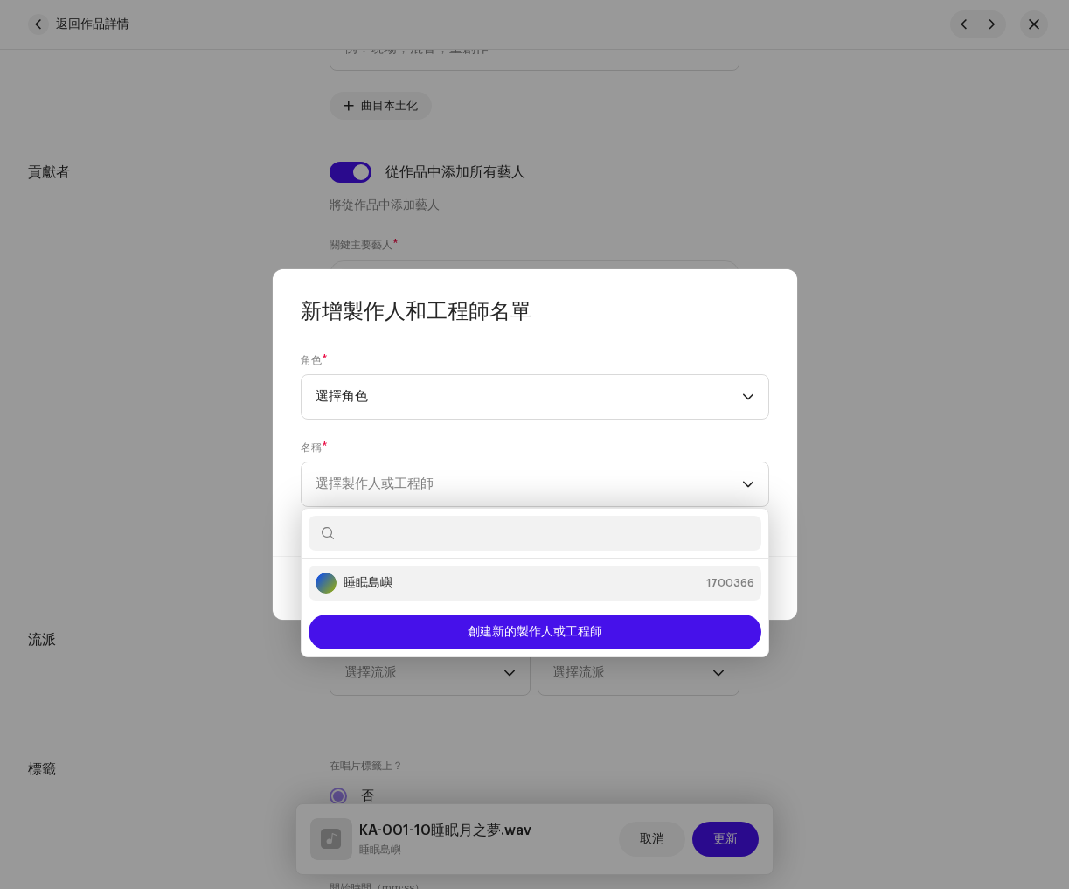
drag, startPoint x: 363, startPoint y: 577, endPoint x: 383, endPoint y: 578, distance: 20.1
click at [364, 577] on font "睡眠島嶼" at bounding box center [368, 583] width 49 height 12
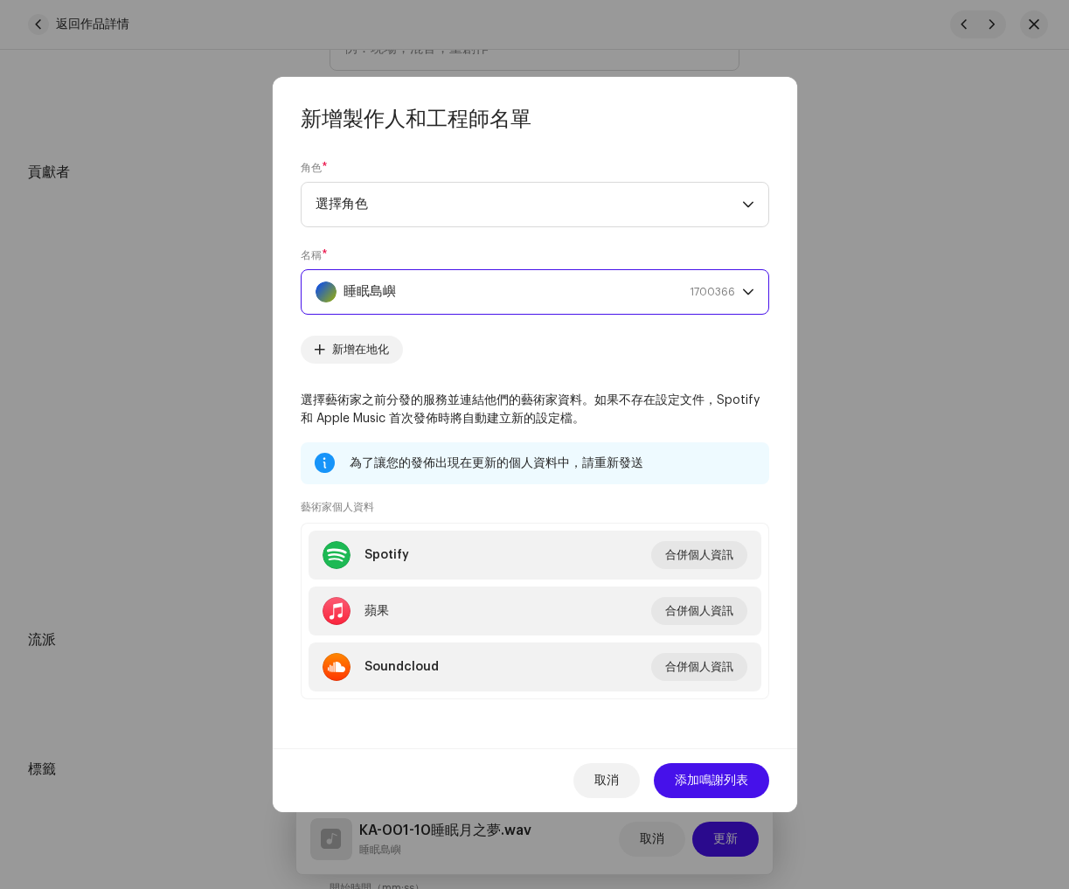
click at [706, 760] on div "取消 添加鳴謝列表" at bounding box center [535, 780] width 525 height 64
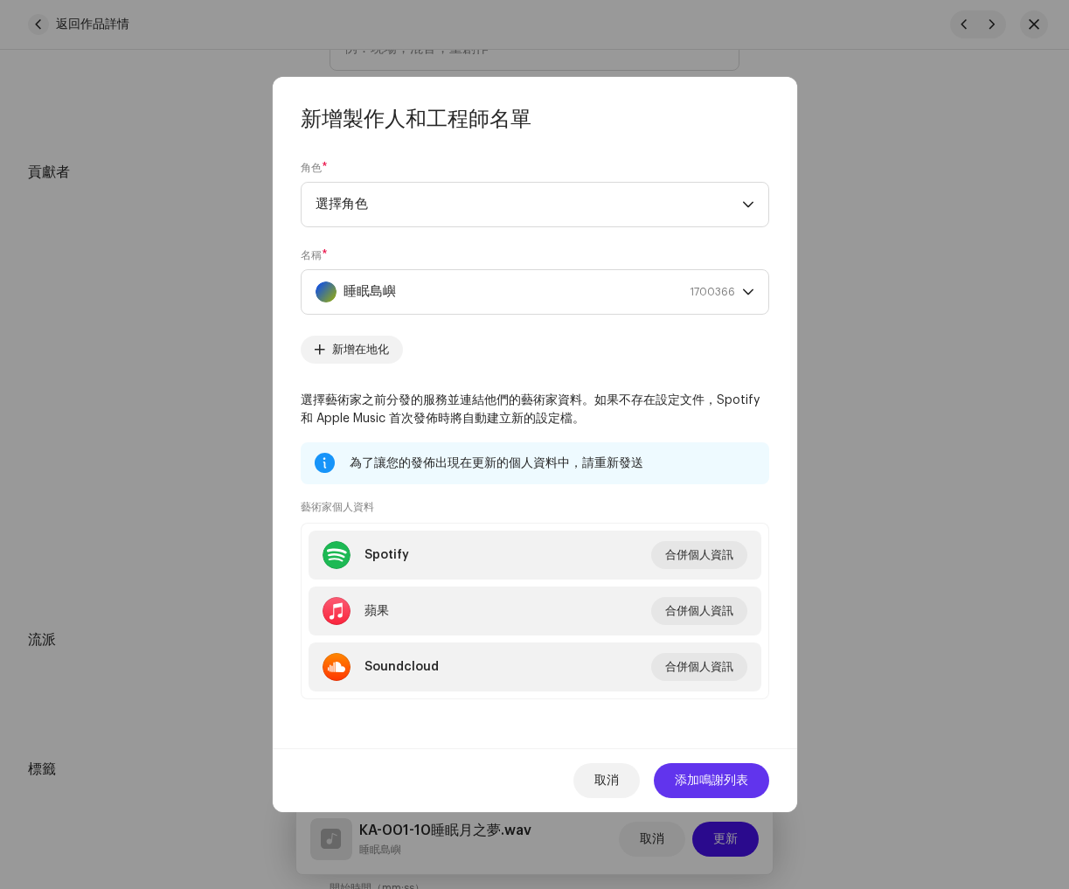
click at [702, 766] on span "添加鳴謝列表" at bounding box center [711, 780] width 73 height 35
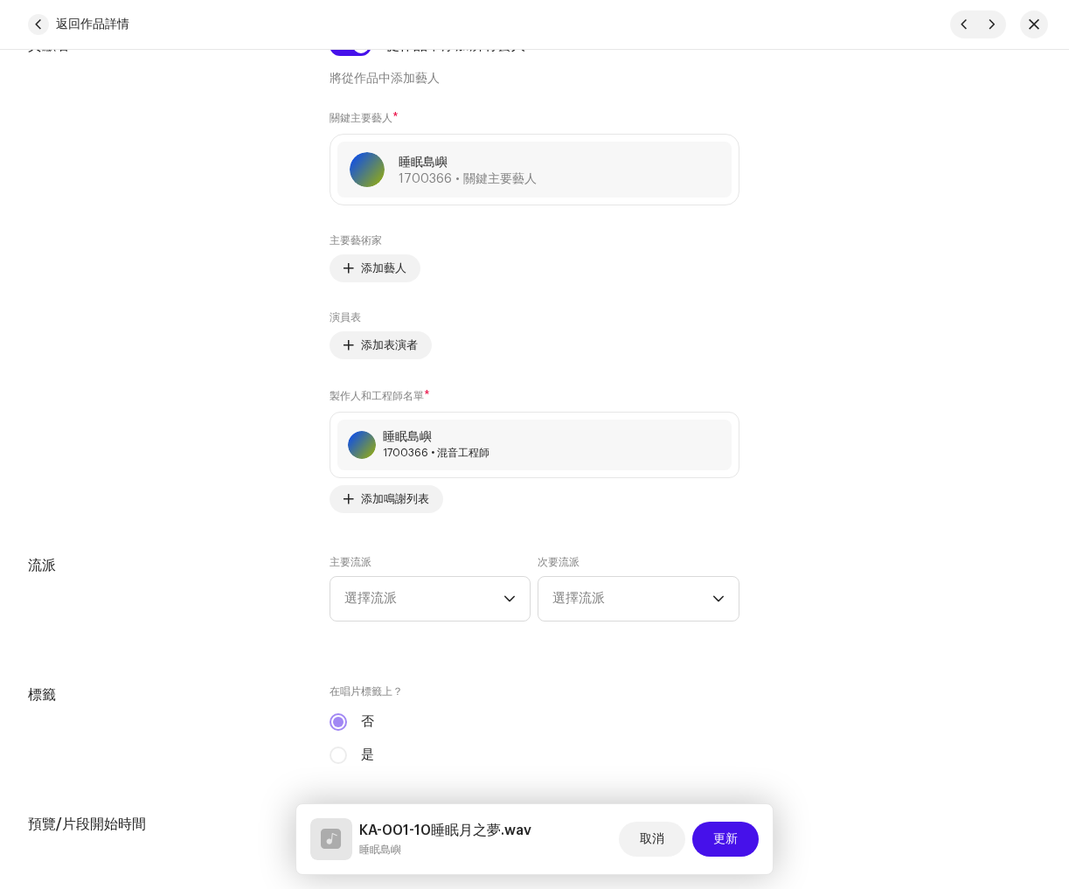
scroll to position [1135, 0]
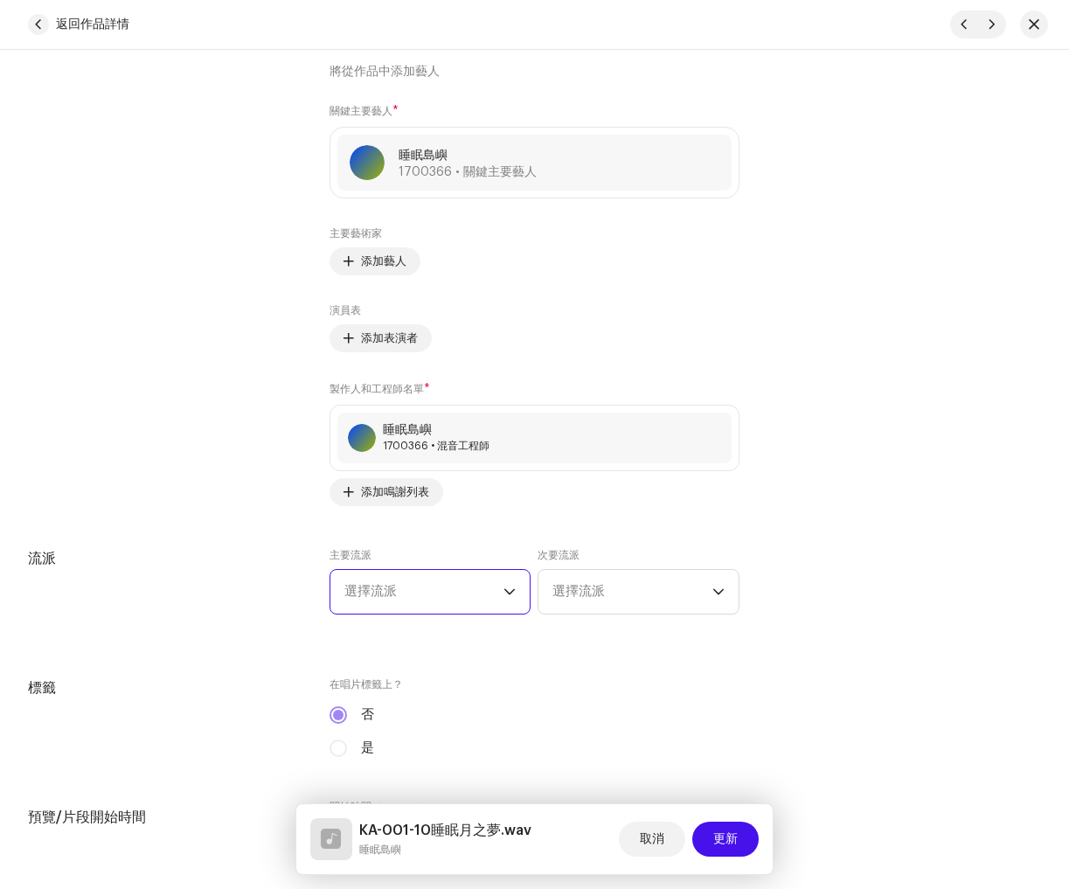
drag, startPoint x: 440, startPoint y: 587, endPoint x: 431, endPoint y: 580, distance: 11.2
click at [440, 586] on span "選擇流派" at bounding box center [424, 592] width 160 height 44
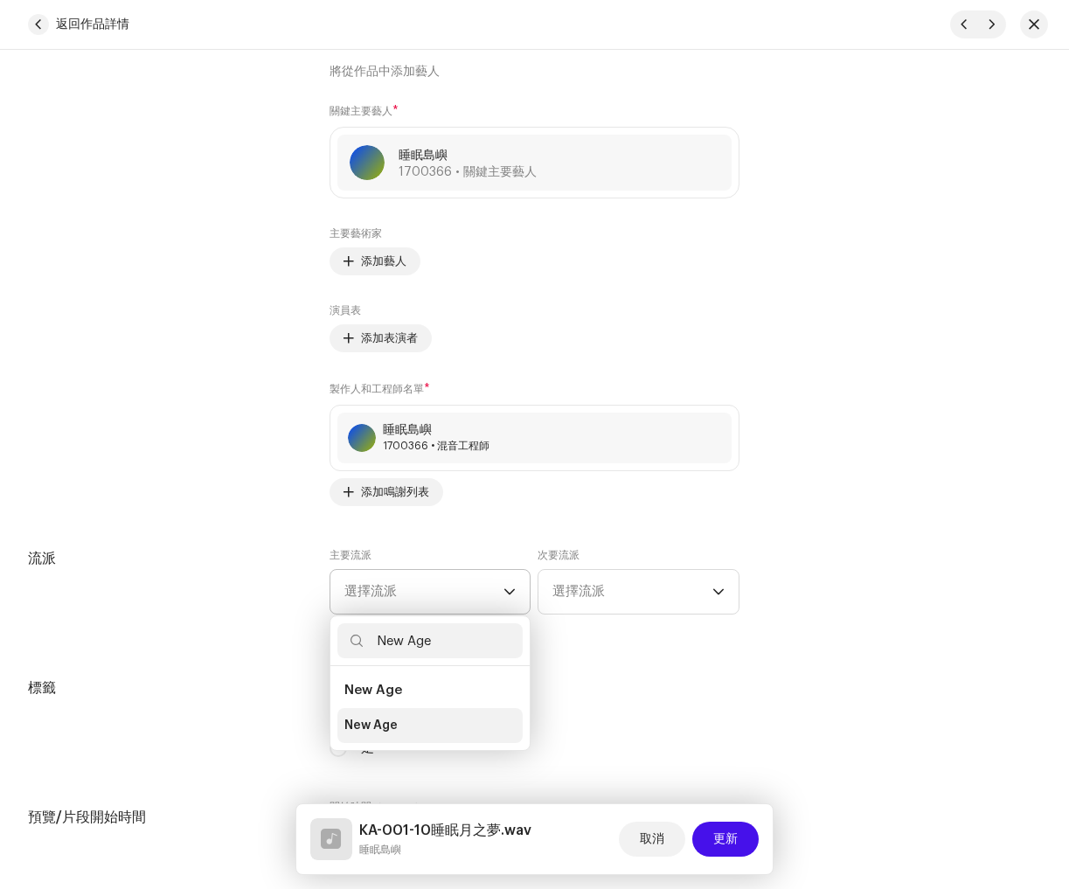
type input "New Age"
drag, startPoint x: 420, startPoint y: 739, endPoint x: 450, endPoint y: 724, distance: 34.0
click at [420, 739] on li "New Age" at bounding box center [430, 725] width 186 height 35
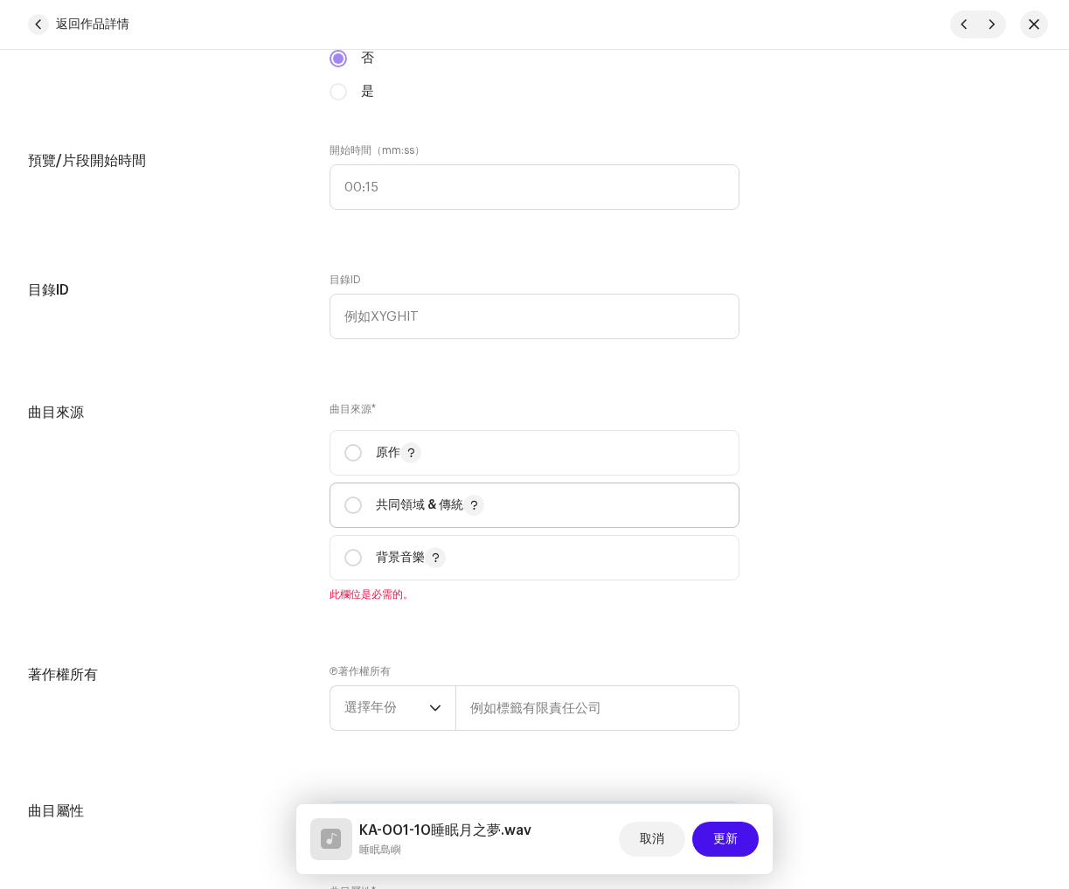
scroll to position [1812, 0]
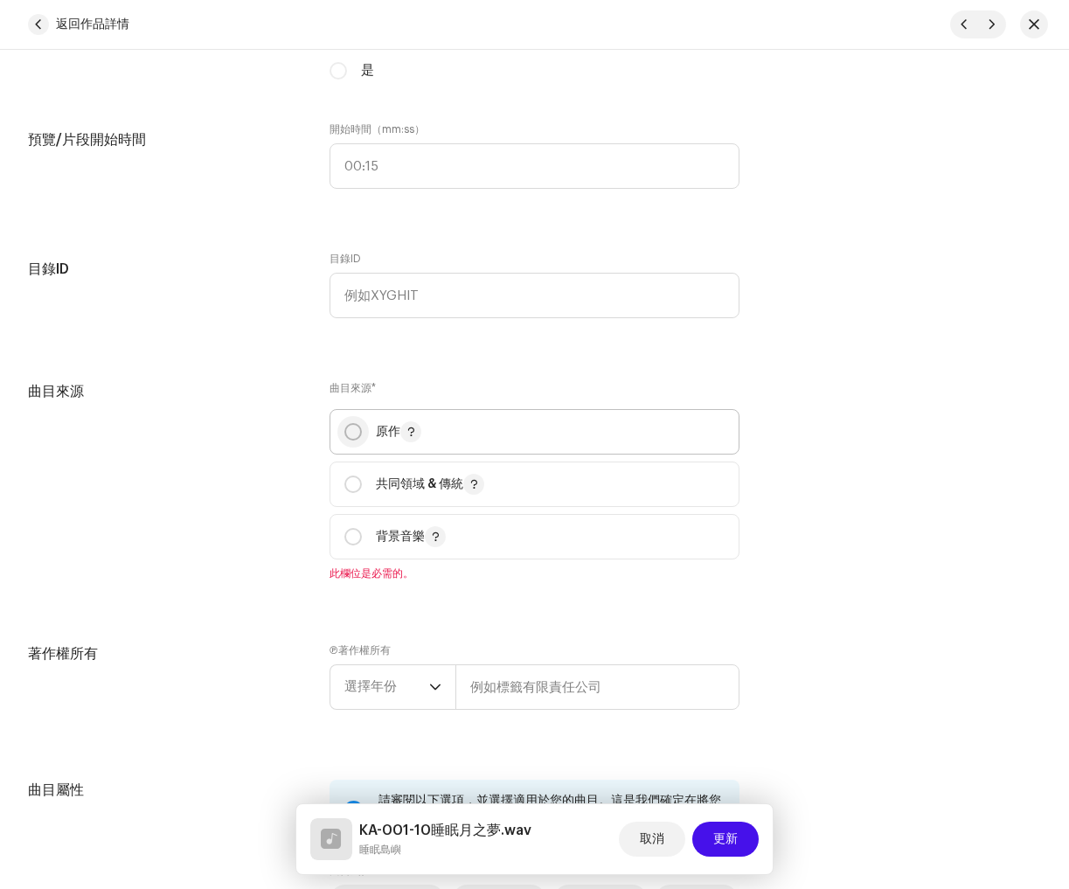
click at [358, 418] on span "原作" at bounding box center [534, 432] width 380 height 44
radio input "true"
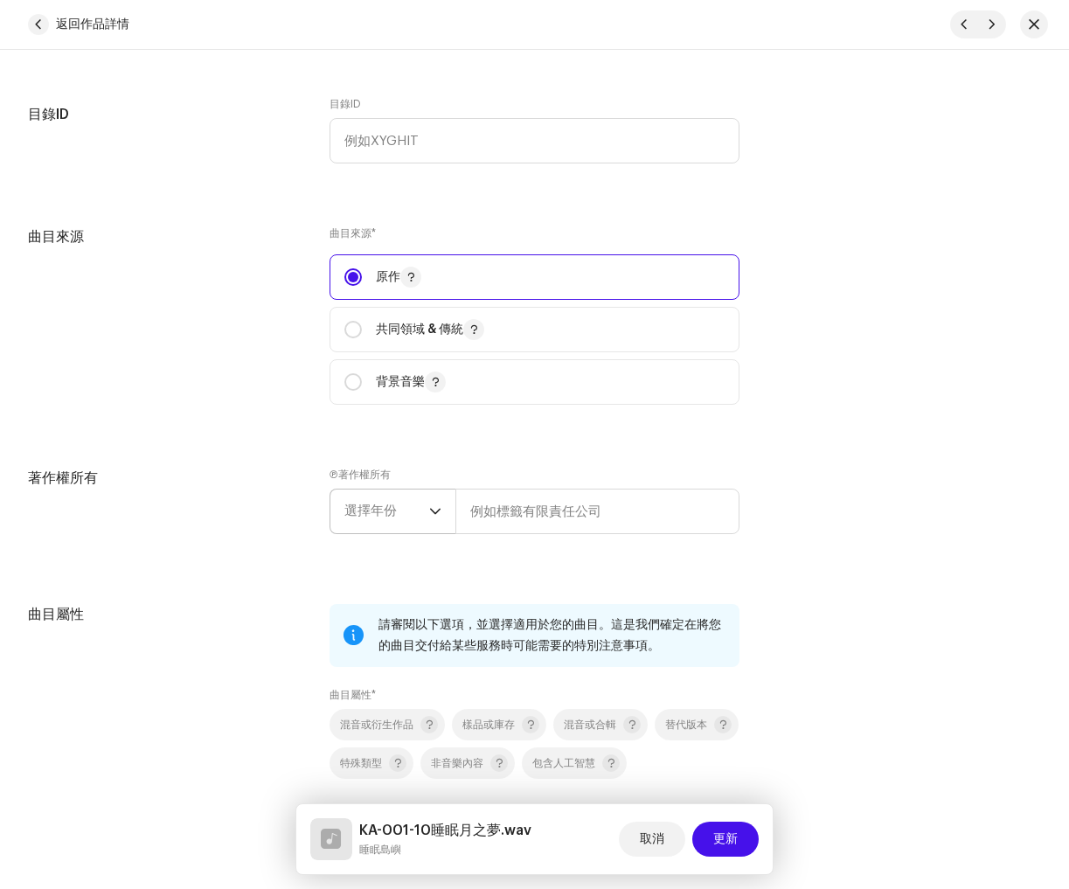
scroll to position [1993, 0]
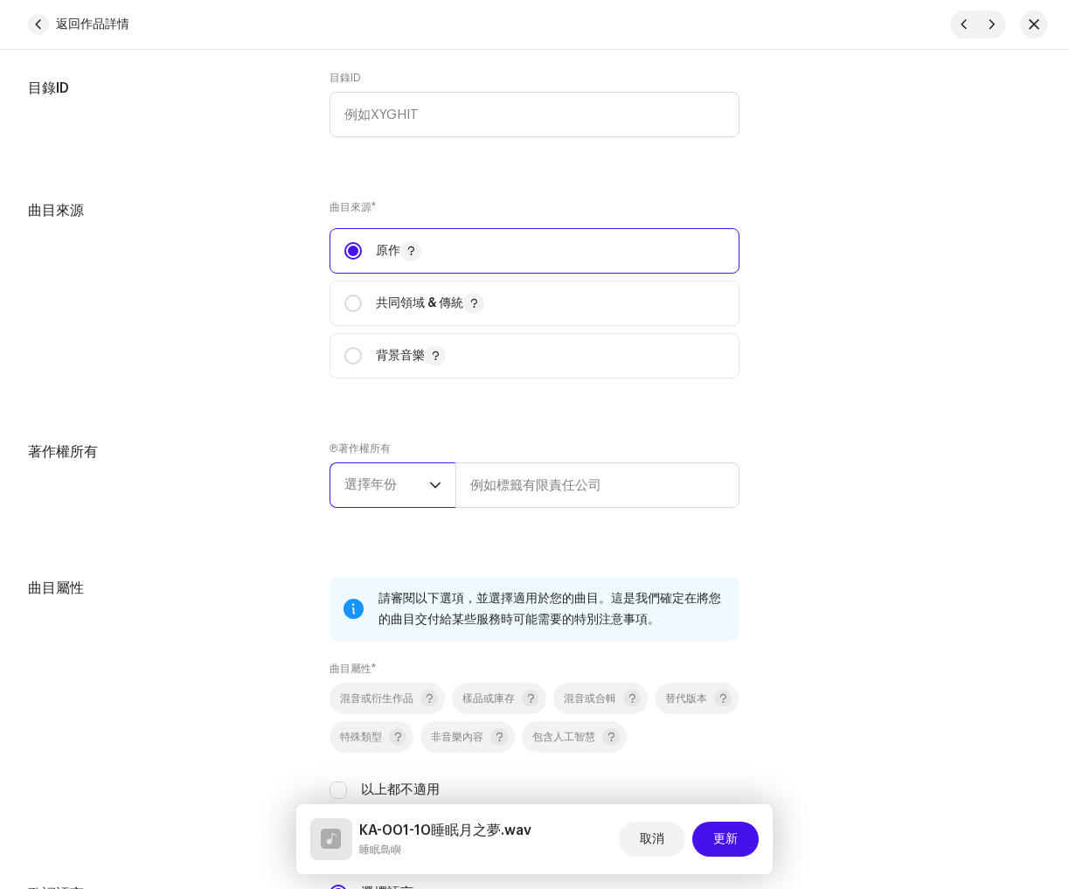
drag, startPoint x: 375, startPoint y: 483, endPoint x: 376, endPoint y: 502, distance: 19.3
click at [375, 483] on font "選擇年份" at bounding box center [370, 484] width 52 height 13
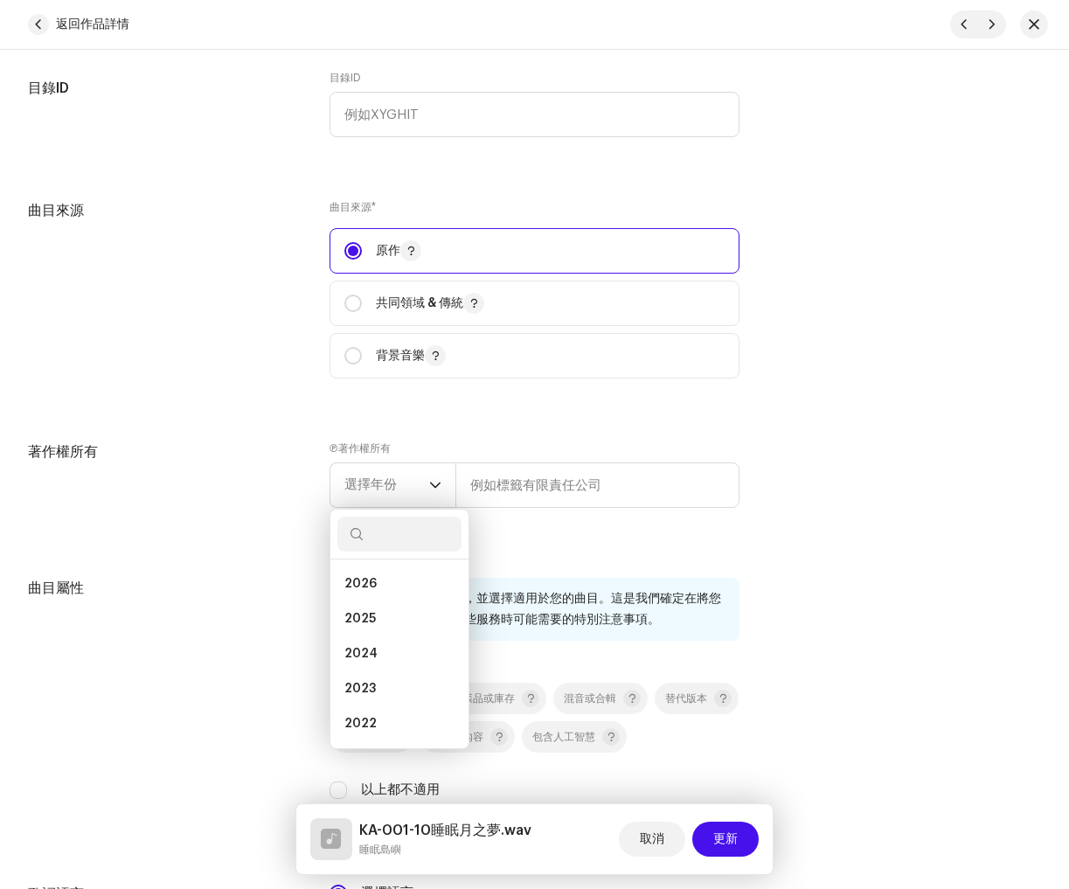
drag, startPoint x: 369, startPoint y: 622, endPoint x: 116, endPoint y: 411, distance: 329.0
click at [370, 622] on span "2025" at bounding box center [359, 618] width 31 height 17
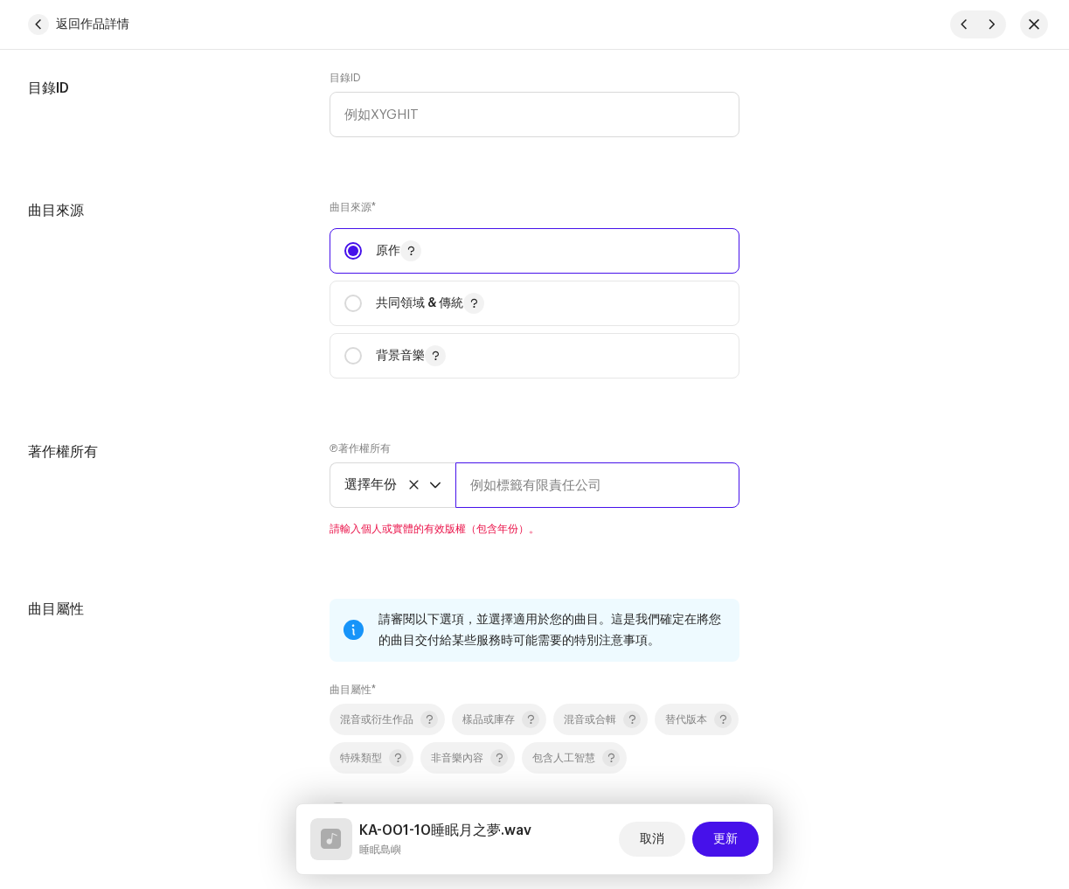
drag, startPoint x: 541, startPoint y: 496, endPoint x: 560, endPoint y: 495, distance: 19.3
click at [544, 496] on input "text" at bounding box center [597, 484] width 284 height 45
paste input "睡眠島嶼"
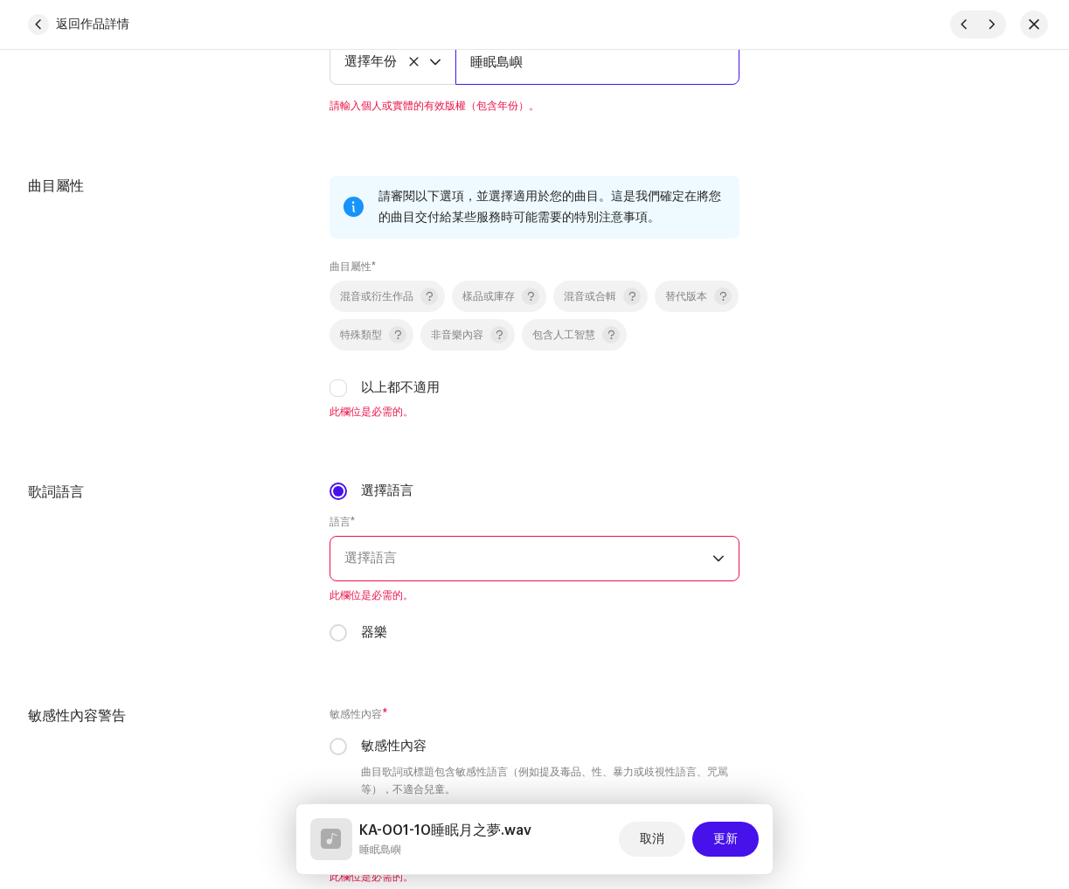
scroll to position [2420, 0]
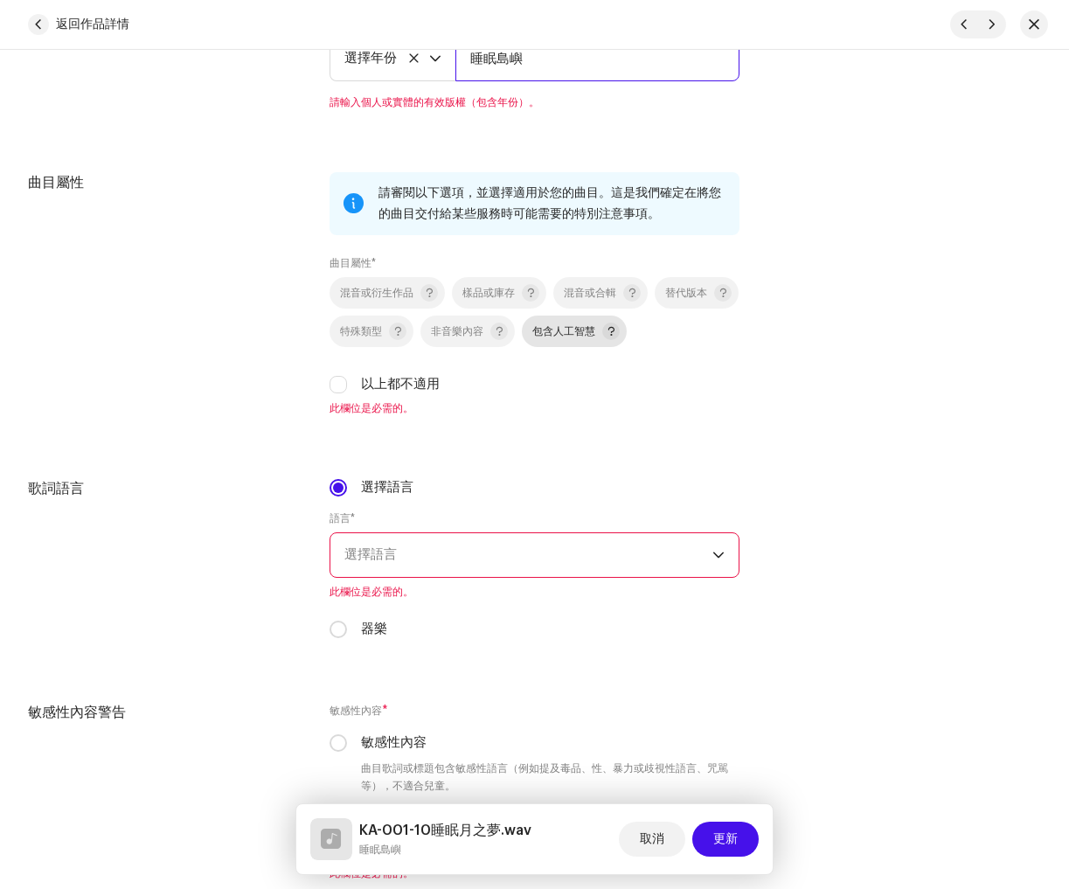
type input "睡眠島嶼"
click at [662, 344] on div "混音或衍生作品 樣品或庫存 混音或合輯 替代版本 特殊類型 非音樂內容 包含人工智慧 以上都不適用" at bounding box center [535, 335] width 410 height 117
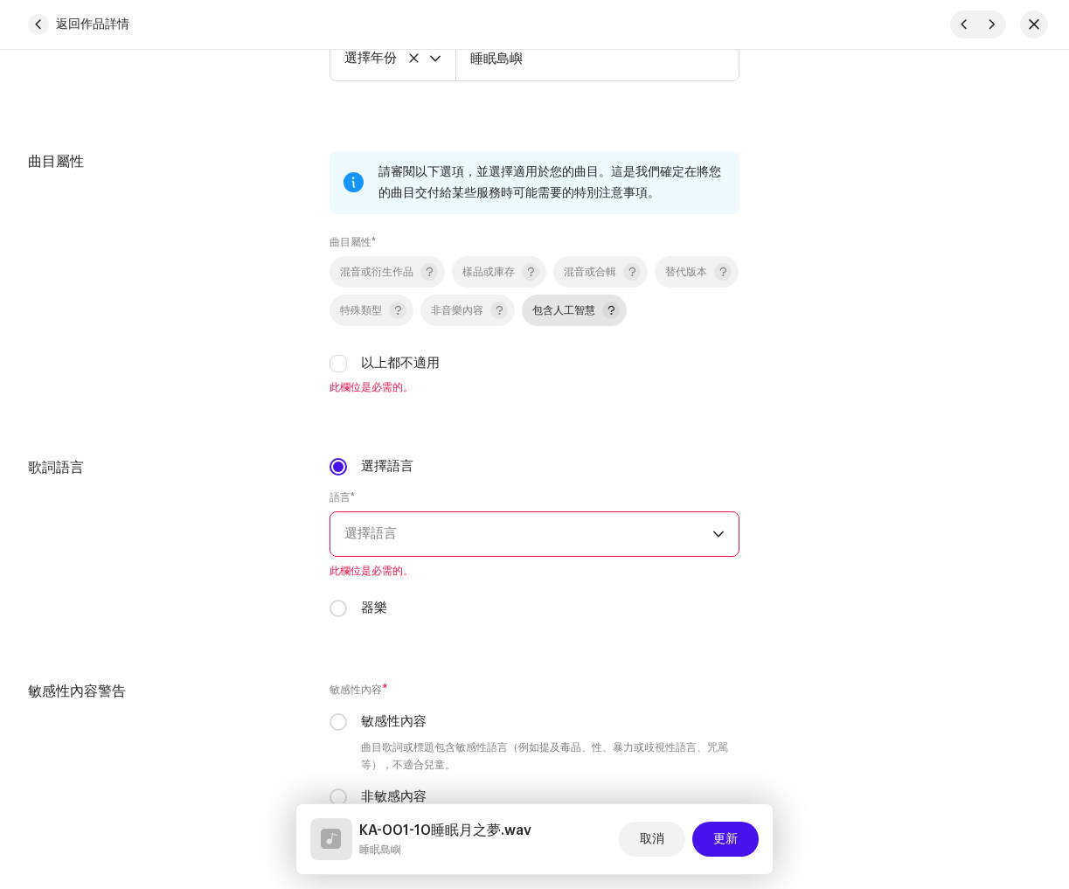
click at [620, 319] on div "包含人工智慧" at bounding box center [575, 310] width 87 height 17
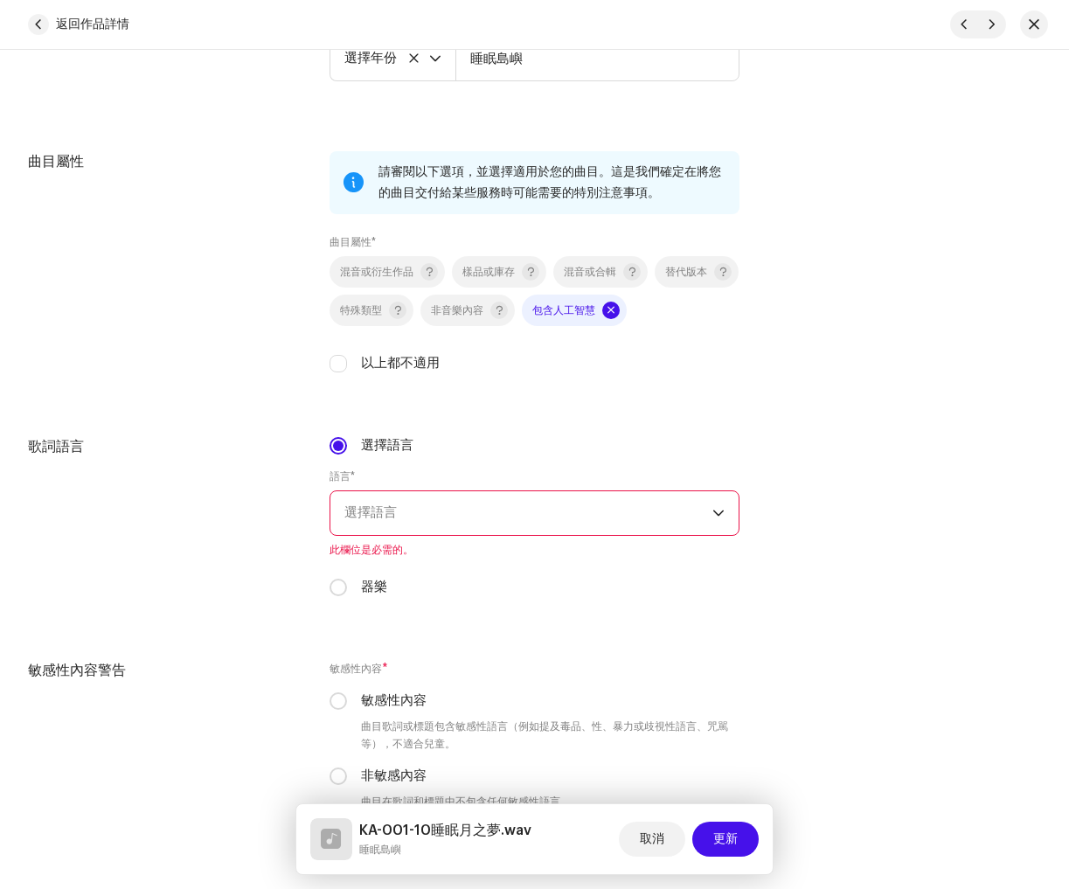
click at [377, 588] on font "器樂" at bounding box center [374, 586] width 26 height 13
click at [347, 588] on input "器樂" at bounding box center [338, 587] width 17 height 17
radio input "true"
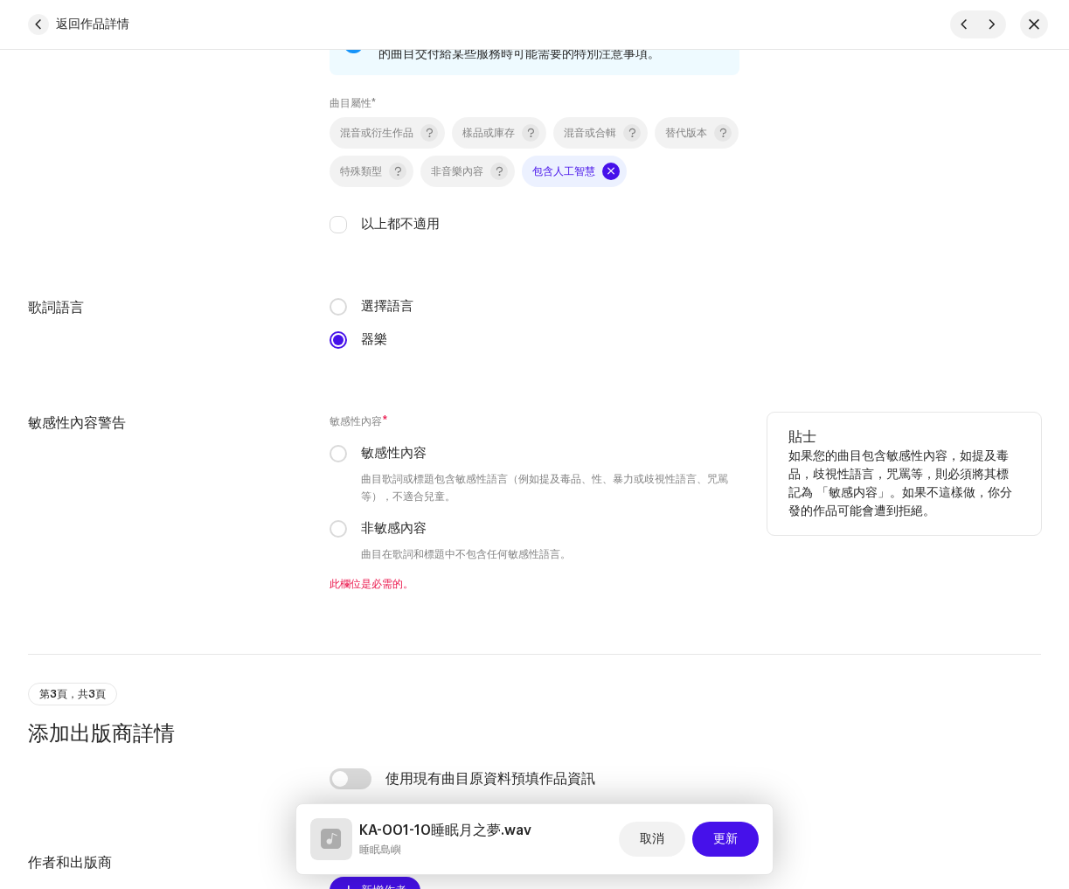
scroll to position [2605, 0]
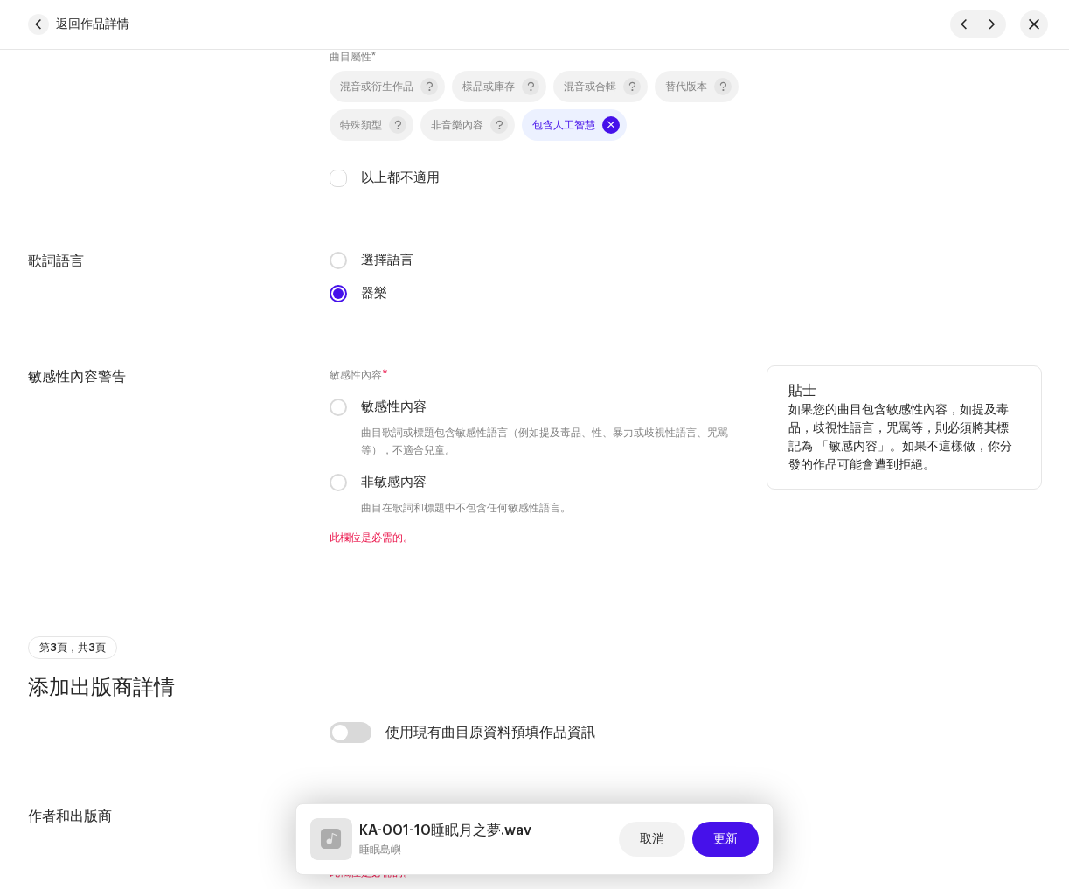
click at [399, 499] on div "敏感性內容 * 敏感性內容 曲目歌詞或標題包含敏感性語言（例如提及毒品、性、暴力或歧視性語言、咒駡等），不適合兒童。 非敏感內容 曲目在歌詞和標題中不包含任何…" at bounding box center [535, 455] width 410 height 178
click at [379, 486] on font "非敏感內容" at bounding box center [394, 482] width 66 height 13
click at [347, 486] on input "非敏感內容" at bounding box center [338, 482] width 17 height 17
radio input "true"
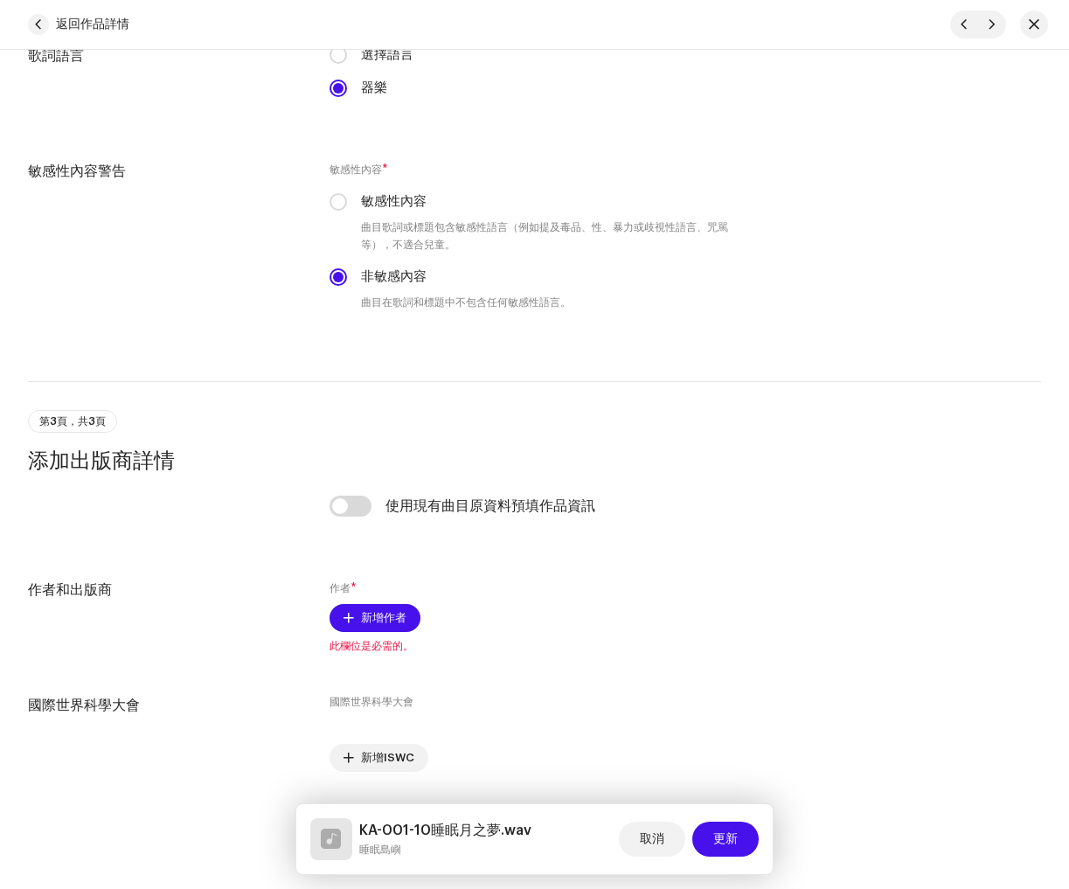
scroll to position [2865, 0]
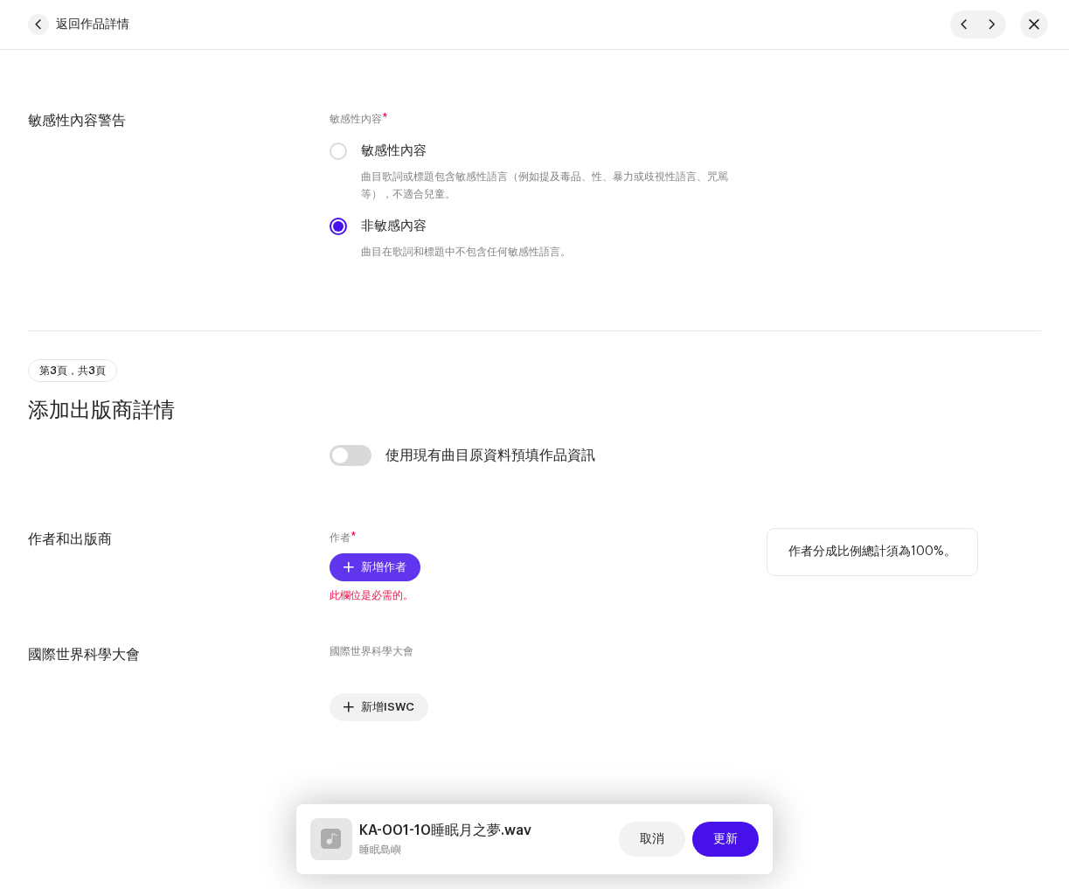
click at [379, 562] on font "新增作者" at bounding box center [383, 566] width 45 height 11
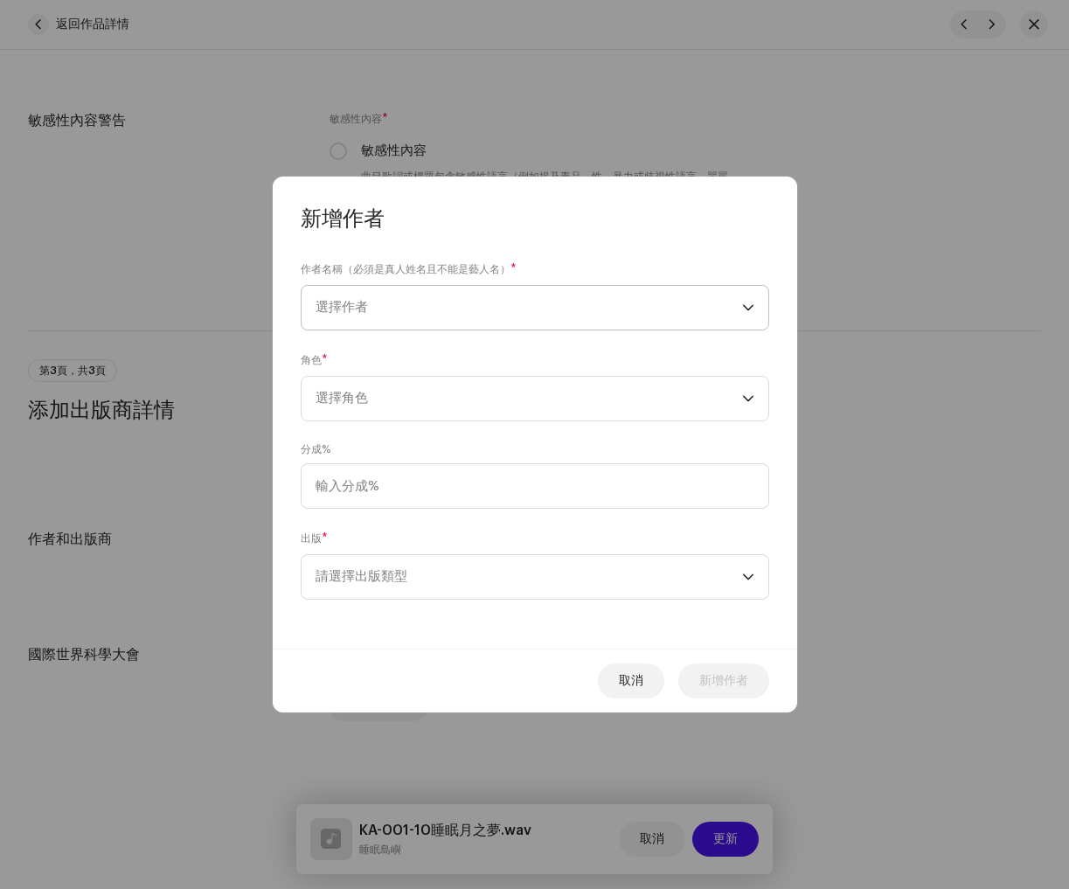
click at [368, 325] on span "選擇作者" at bounding box center [529, 308] width 427 height 44
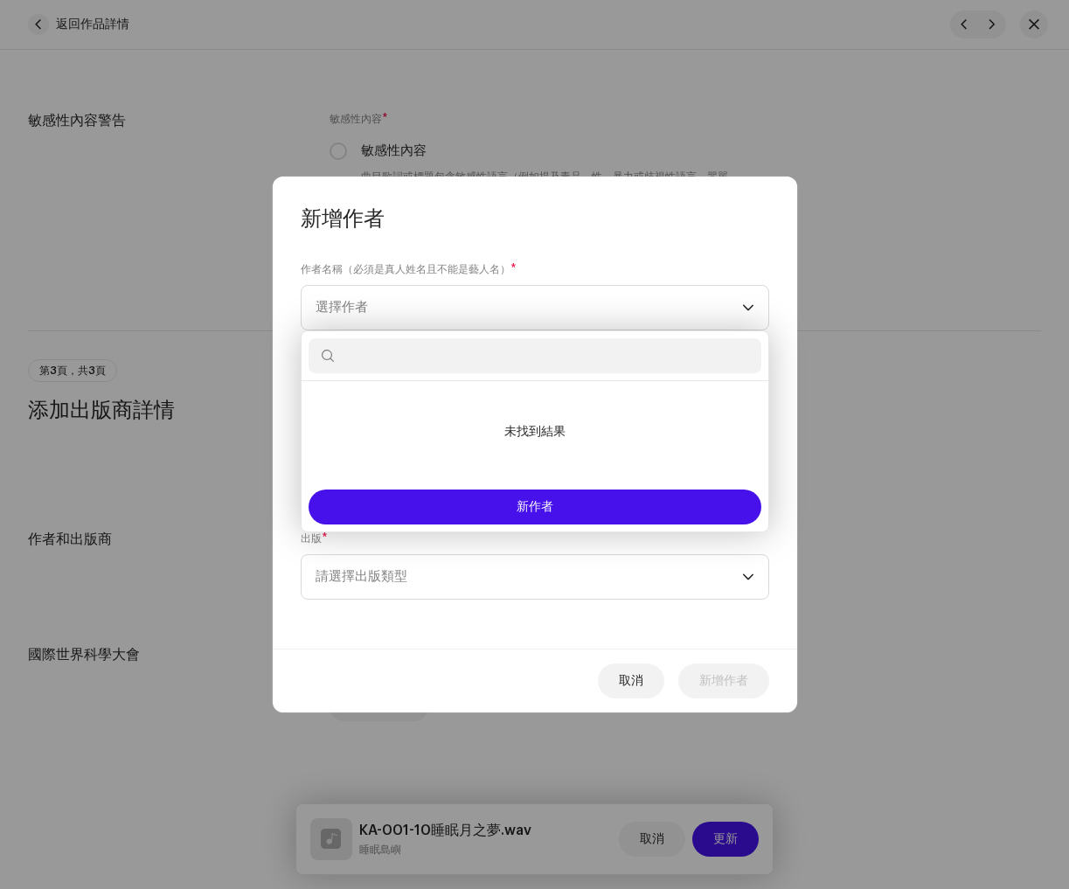
paste input "[PERSON_NAME]"
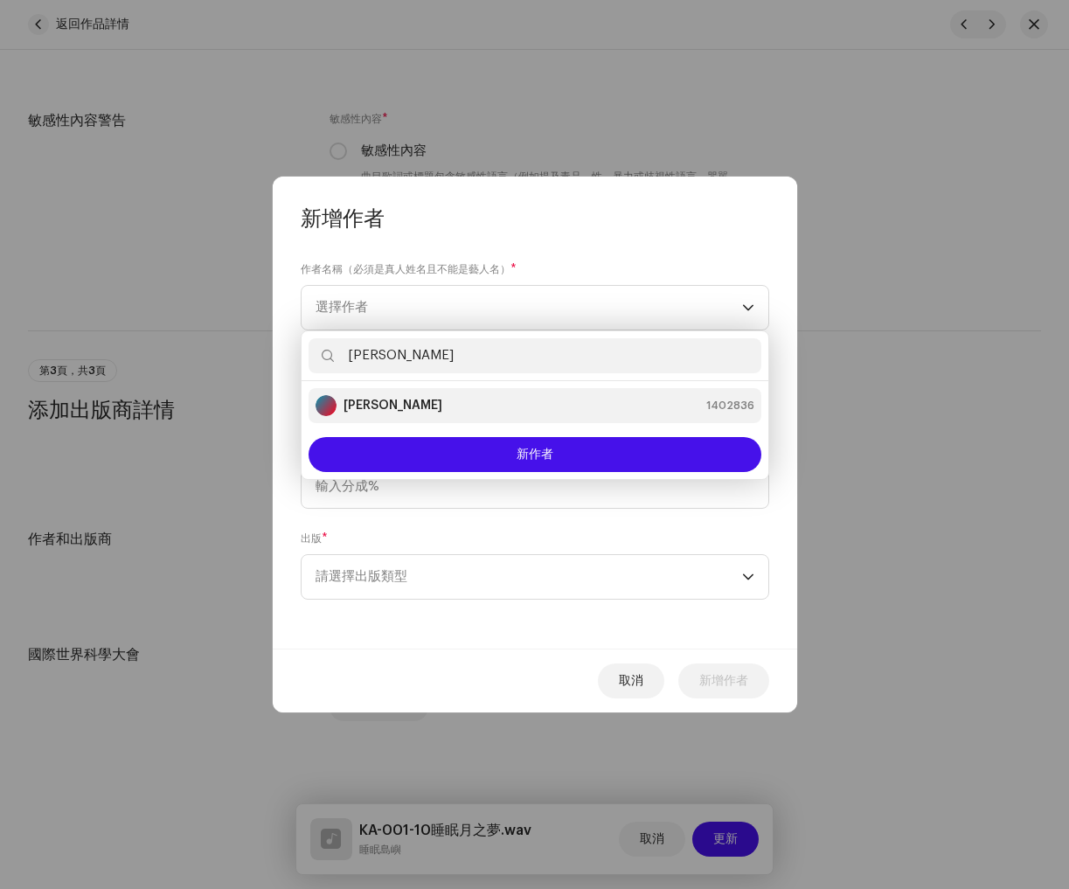
type input "[PERSON_NAME]"
click at [478, 410] on div "Leah Hu 1402836" at bounding box center [535, 405] width 439 height 21
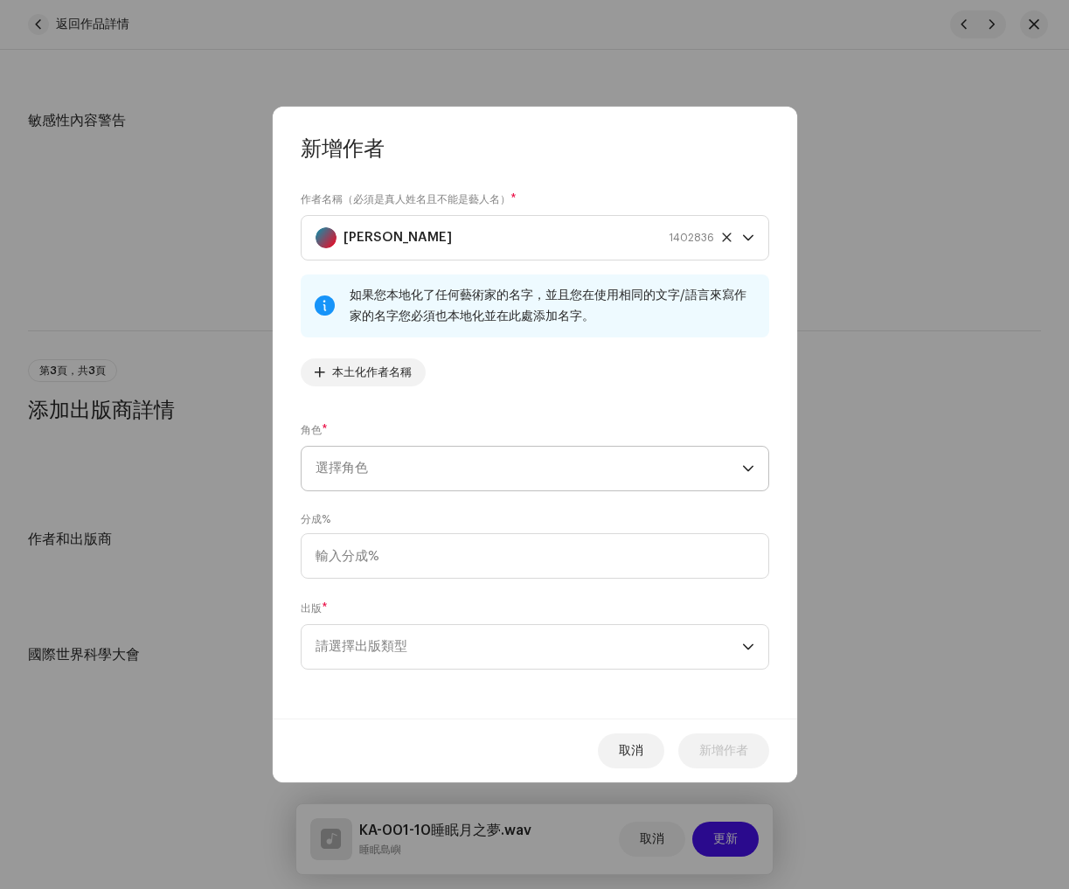
click at [437, 466] on span "選擇角色" at bounding box center [529, 469] width 427 height 44
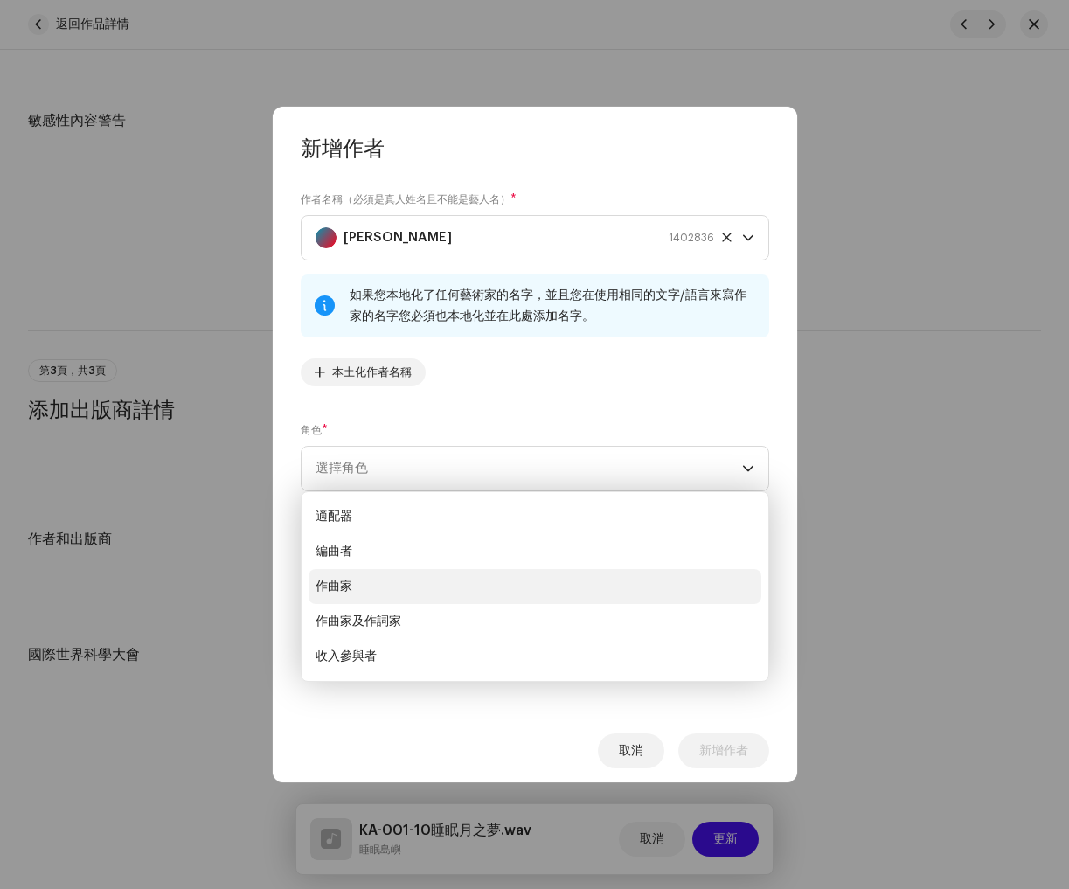
click at [381, 594] on li "作曲家" at bounding box center [535, 586] width 453 height 35
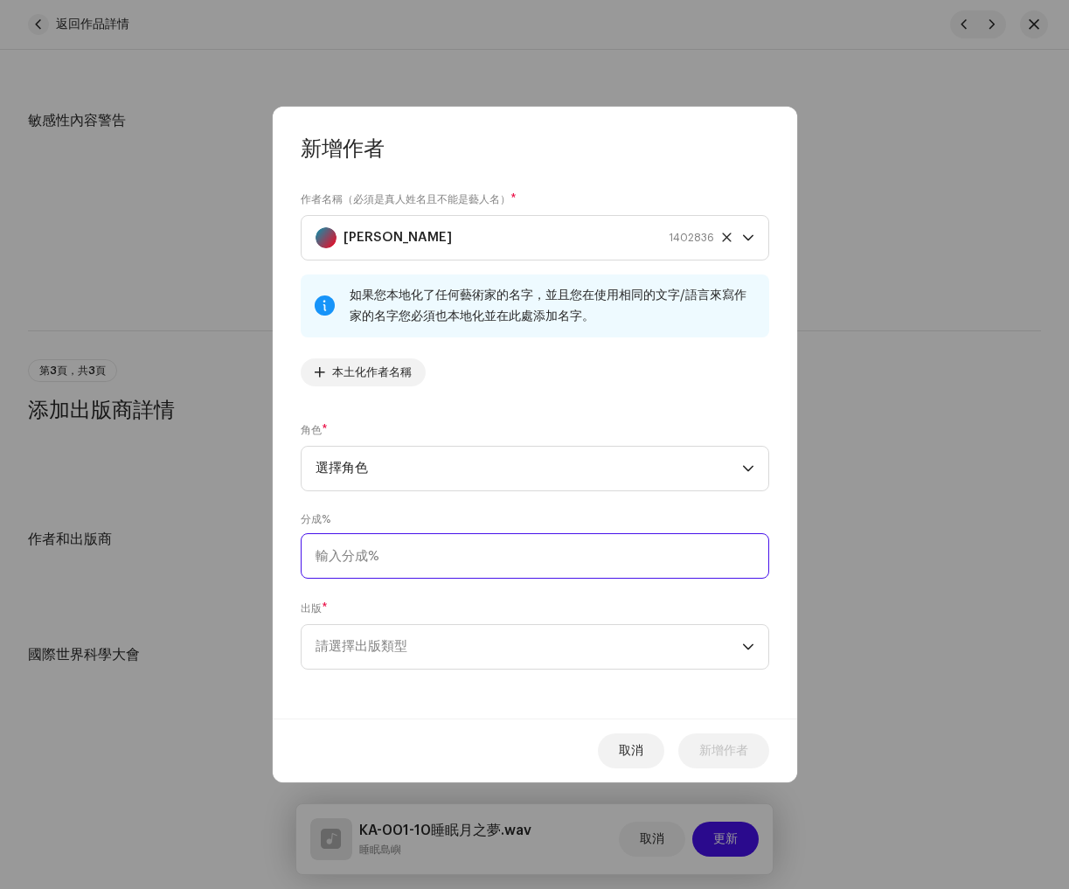
click at [397, 544] on input at bounding box center [535, 555] width 469 height 45
type input "100.00"
click at [449, 643] on span "請選擇出版類型" at bounding box center [529, 647] width 427 height 44
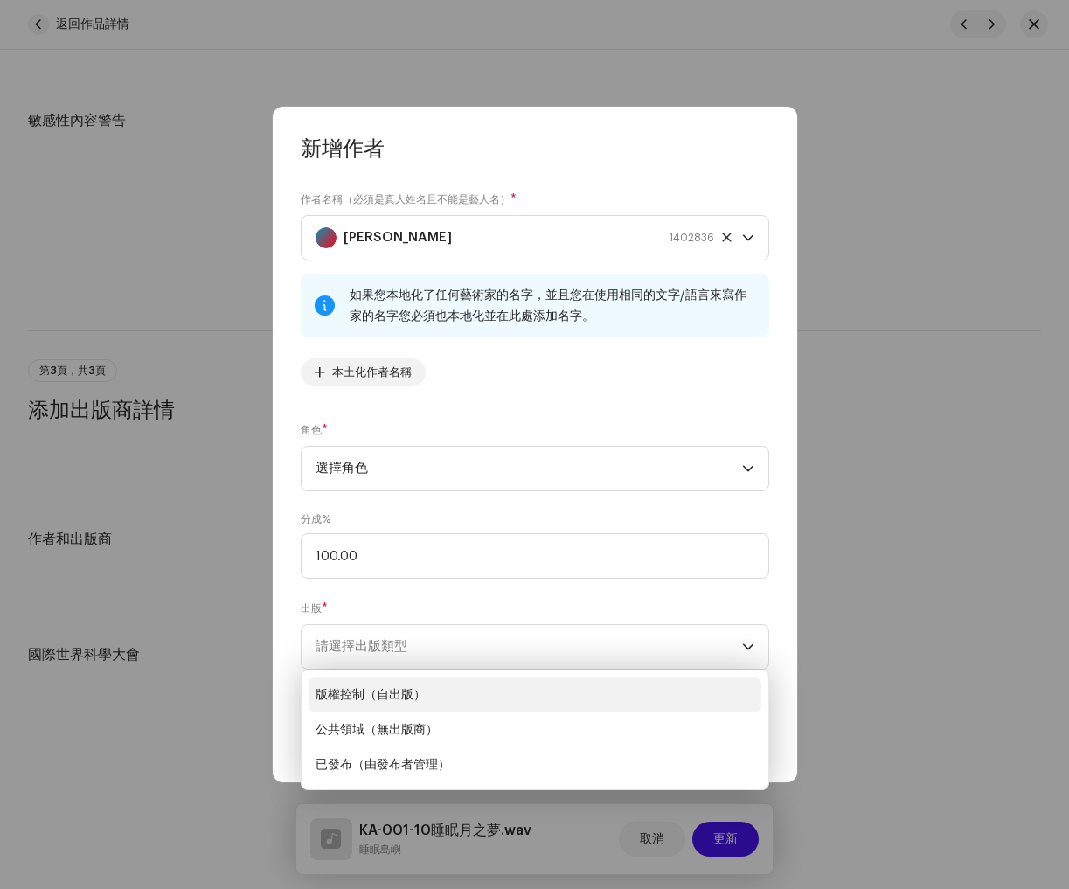
click at [421, 688] on span "版權控制（自出版）" at bounding box center [371, 694] width 110 height 17
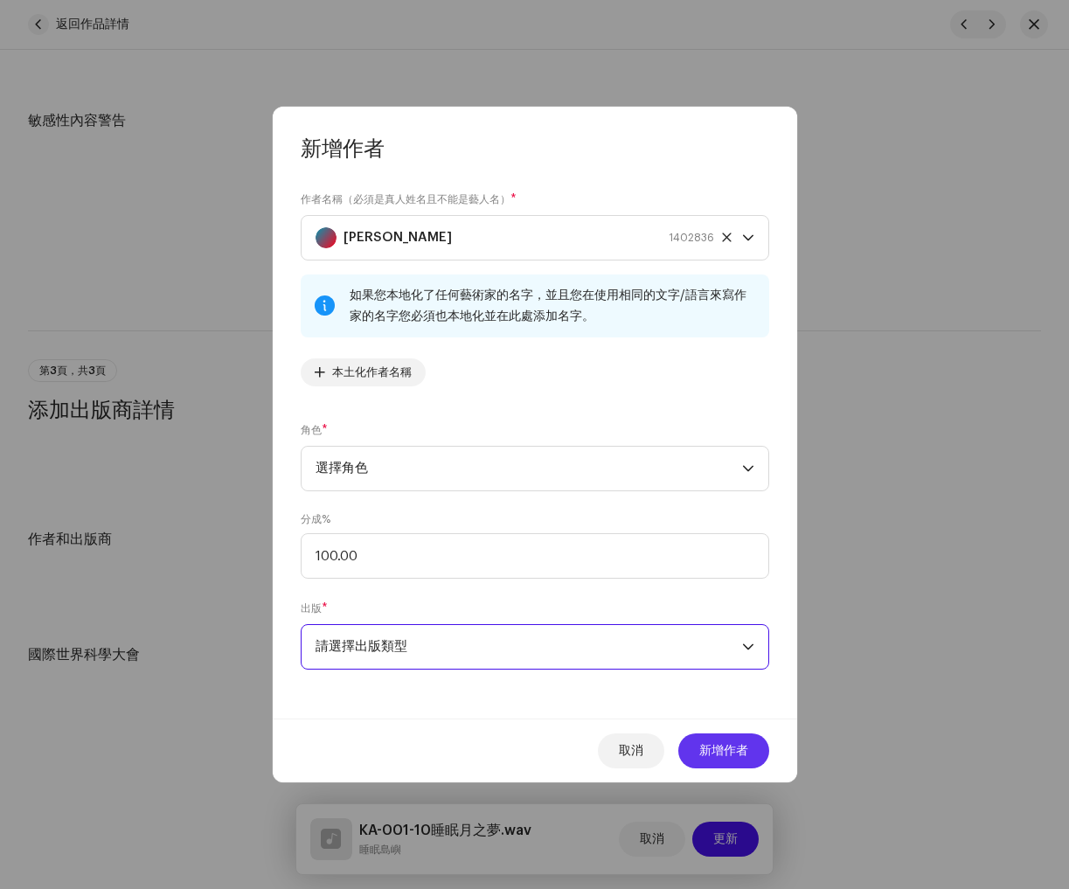
click at [720, 742] on span "新增作者" at bounding box center [723, 750] width 49 height 35
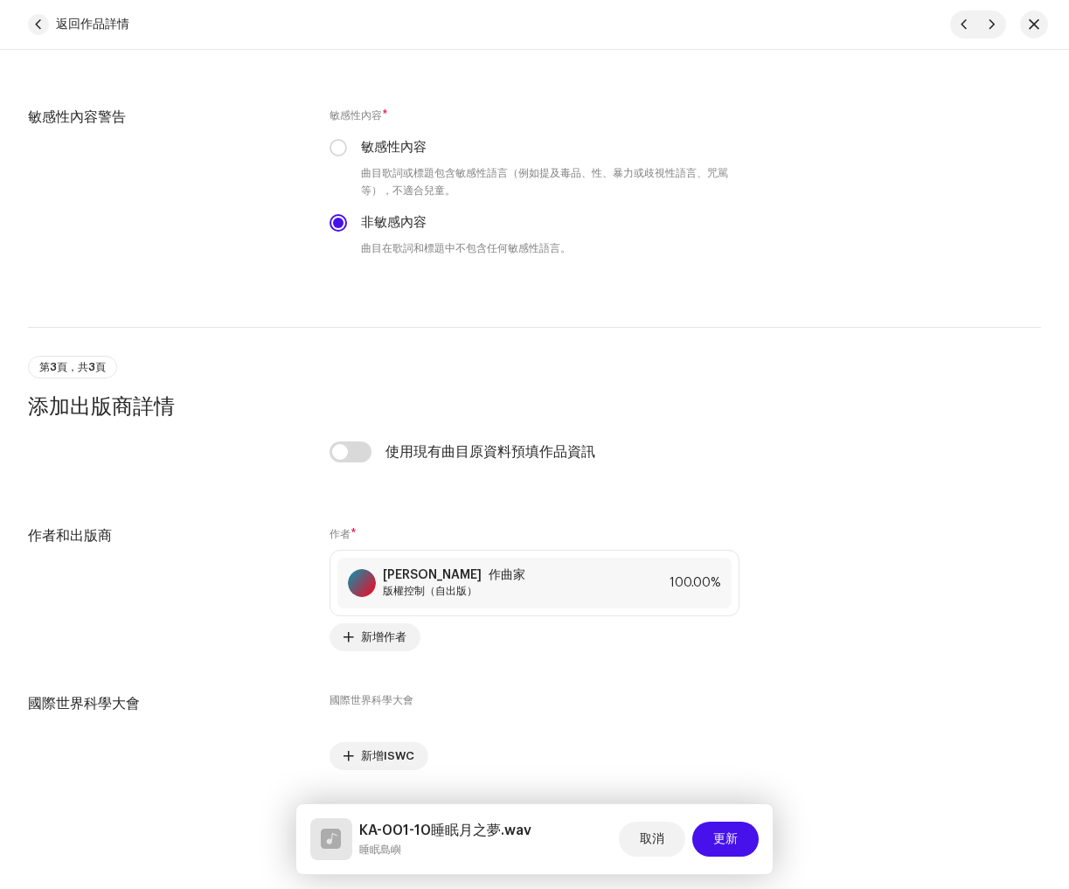
click at [730, 844] on font "更新" at bounding box center [725, 839] width 24 height 12
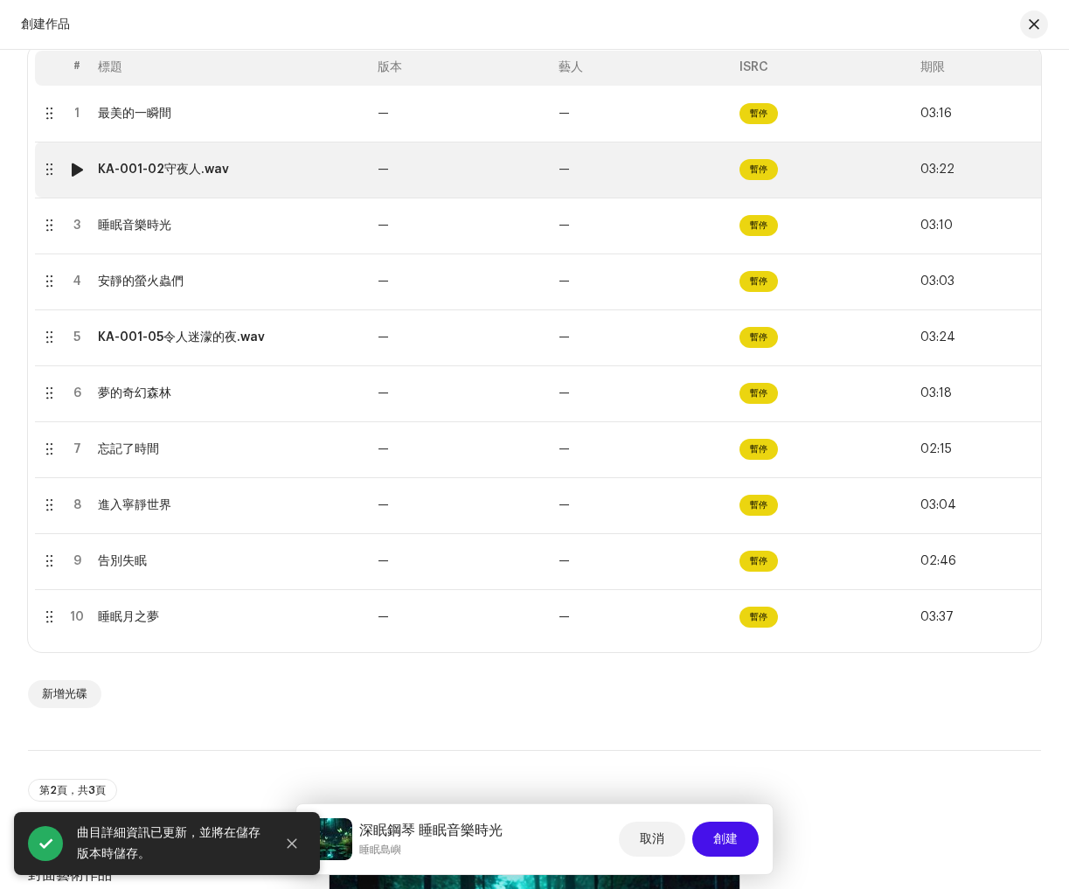
click at [173, 170] on font "KA-001-02守夜人.wav" at bounding box center [163, 169] width 131 height 12
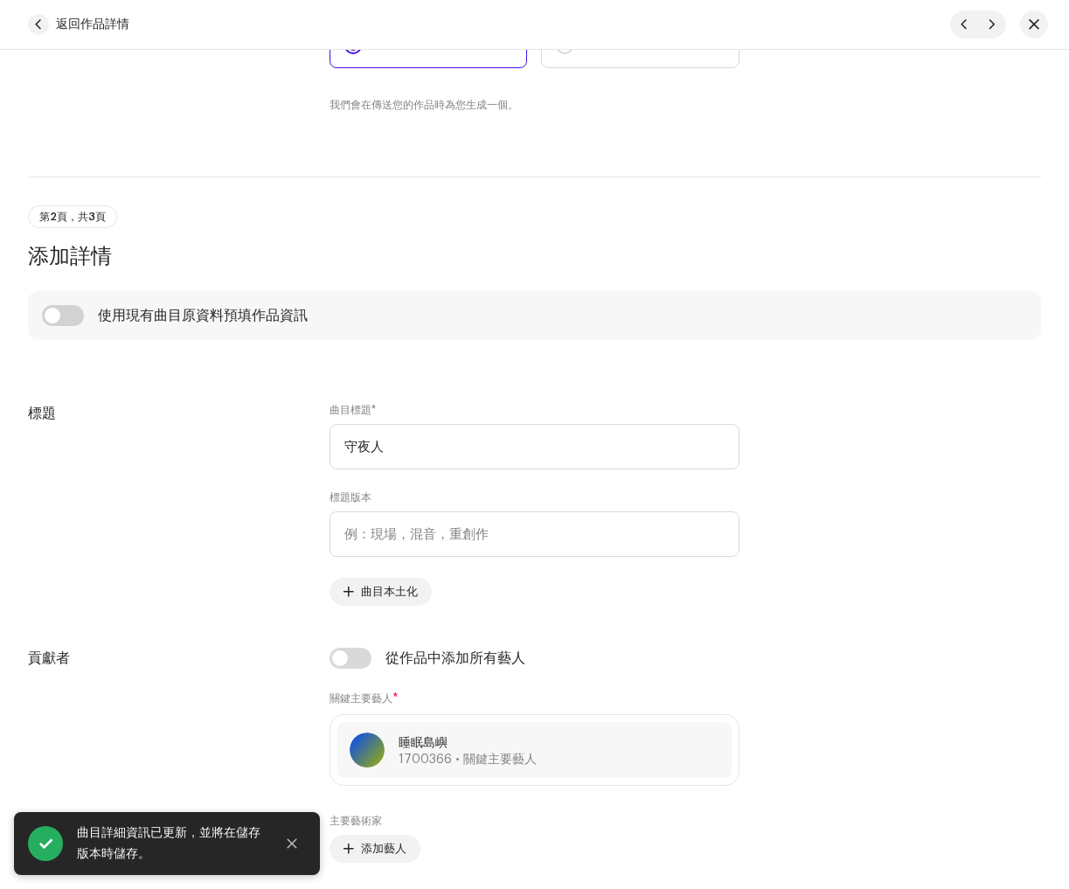
scroll to position [498, 0]
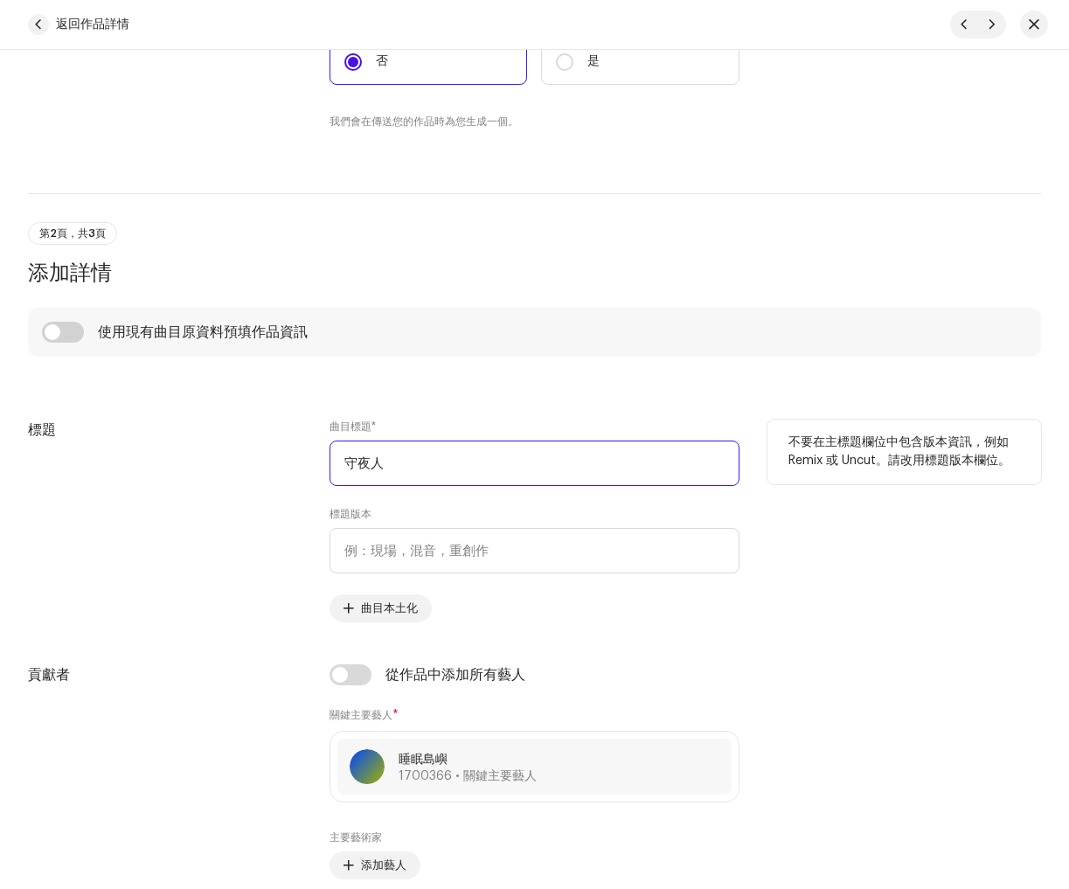
drag, startPoint x: 478, startPoint y: 477, endPoint x: 233, endPoint y: 462, distance: 246.1
click at [109, 449] on div "標題 曲目標題 * 守夜人 標題版本 曲目本土化 不要在主標題欄位中包含版本資訊，例如 Remix 或 Uncut。請改用標題版本欄位。" at bounding box center [534, 521] width 1013 height 203
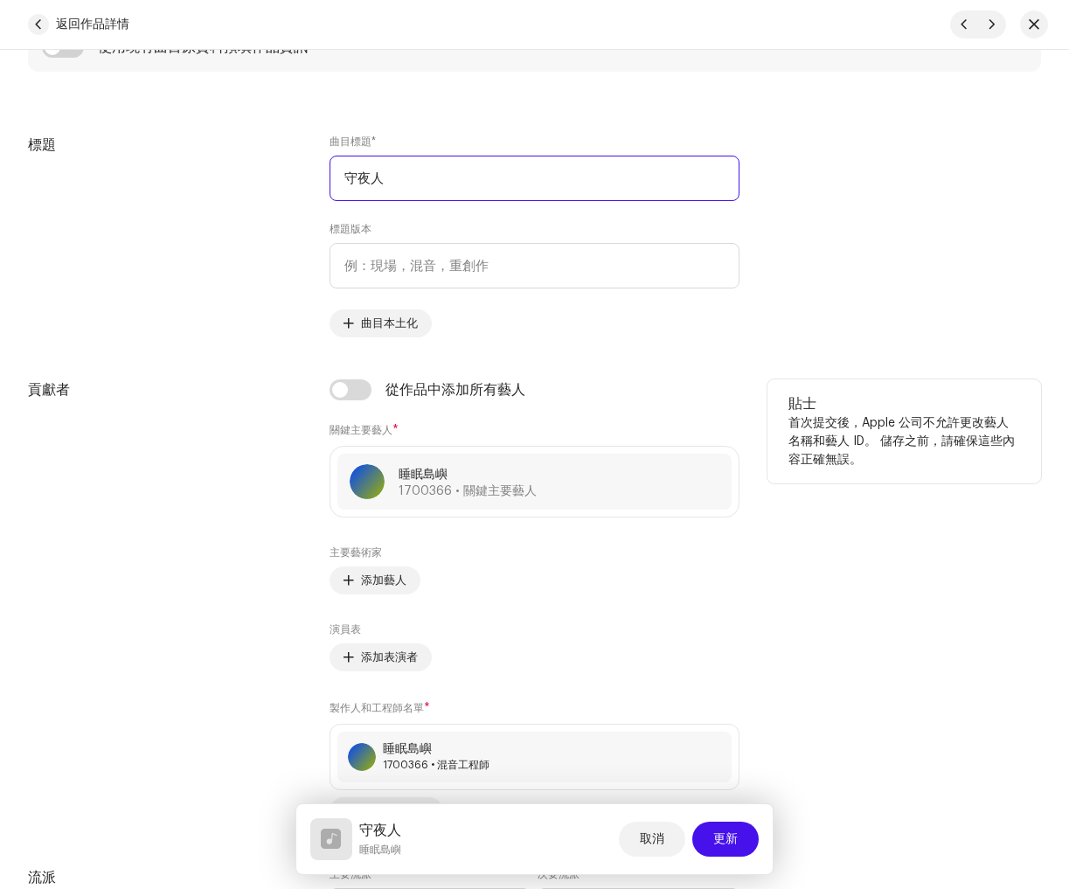
scroll to position [809, 0]
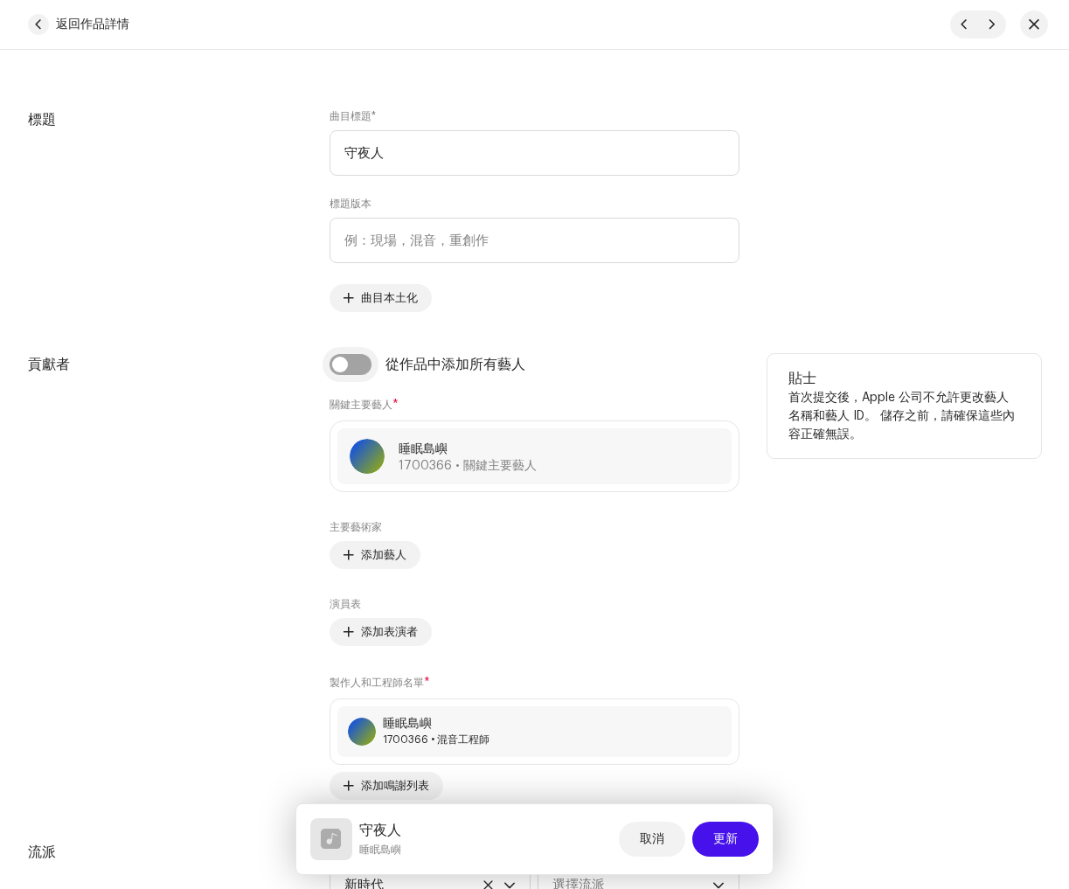
click at [362, 366] on input "checkbox" at bounding box center [351, 364] width 42 height 21
checkbox input "true"
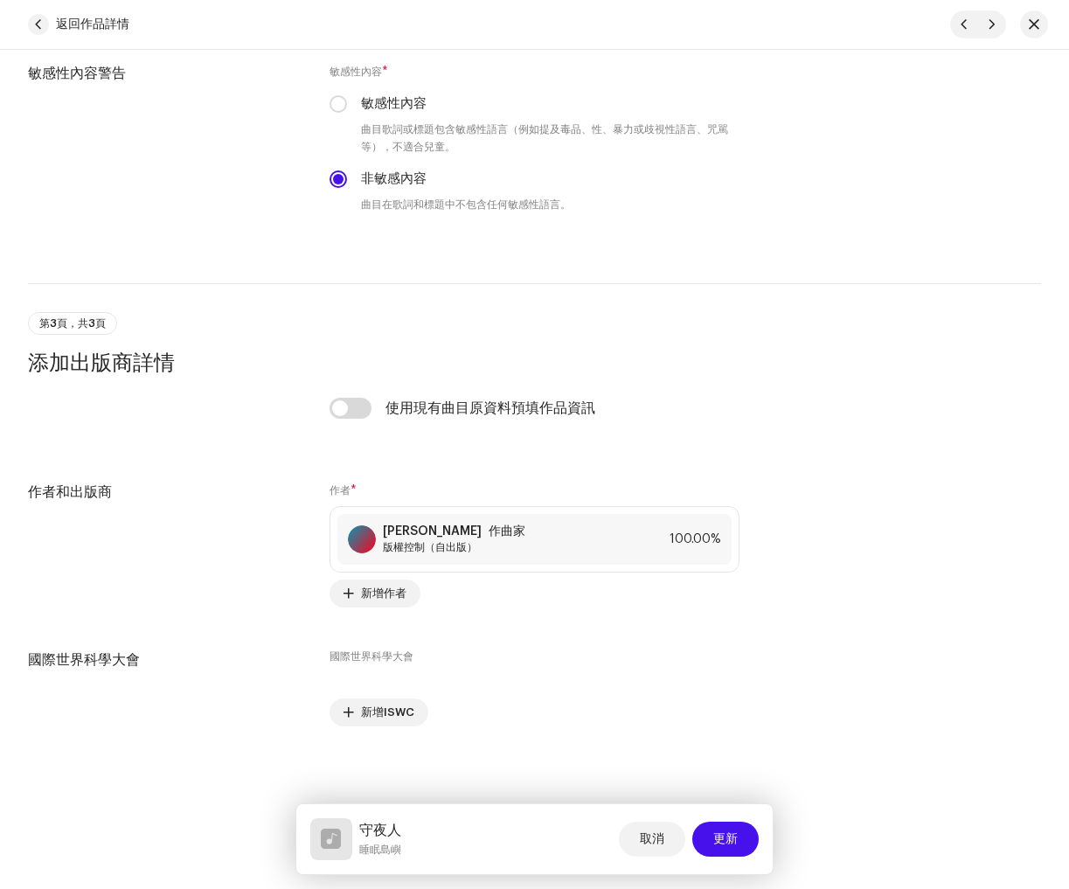
scroll to position [2917, 0]
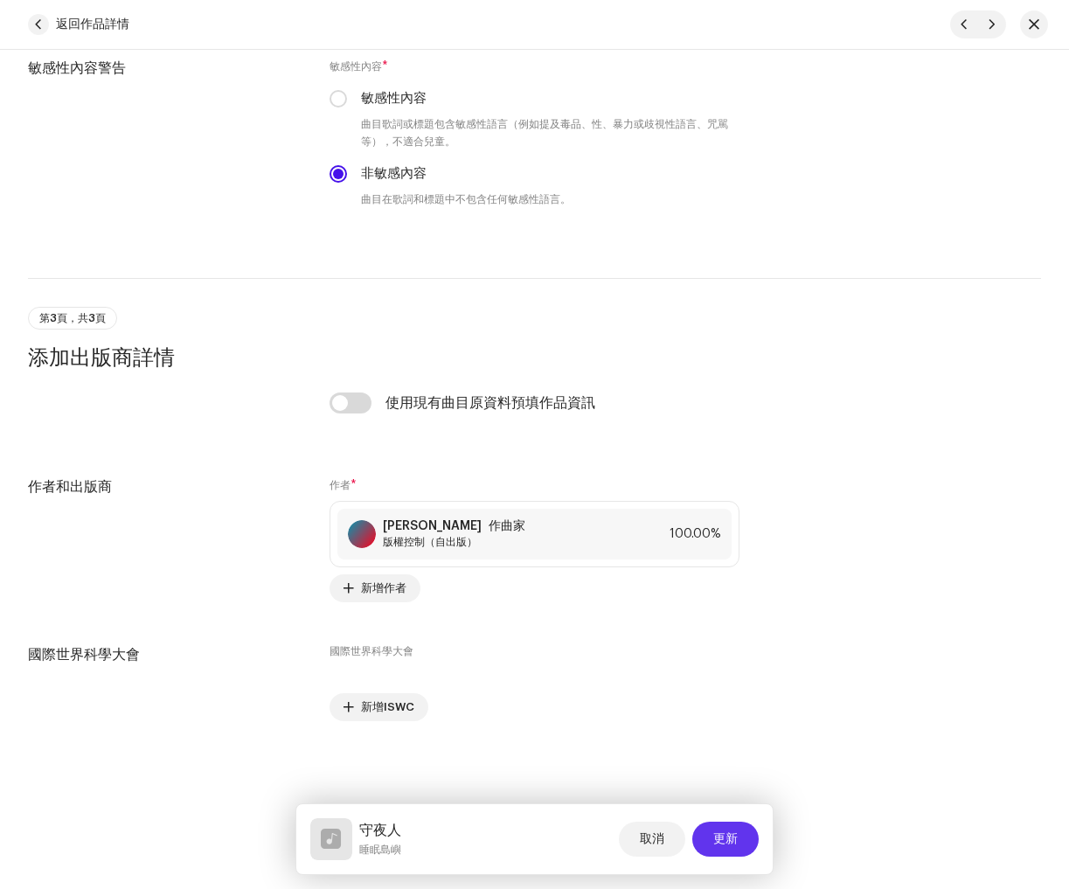
click at [740, 840] on button "更新" at bounding box center [725, 839] width 66 height 35
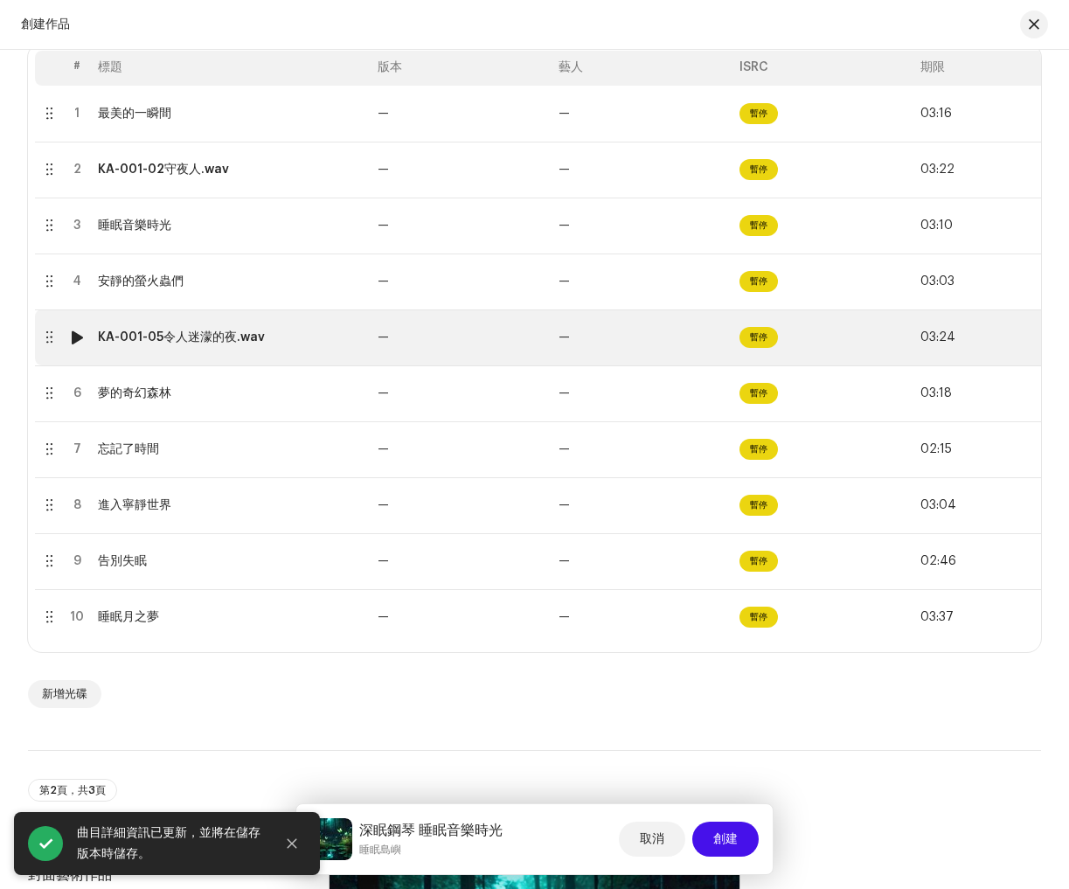
click at [183, 349] on td "KA-001-05令人迷濛的夜.wav" at bounding box center [231, 337] width 280 height 56
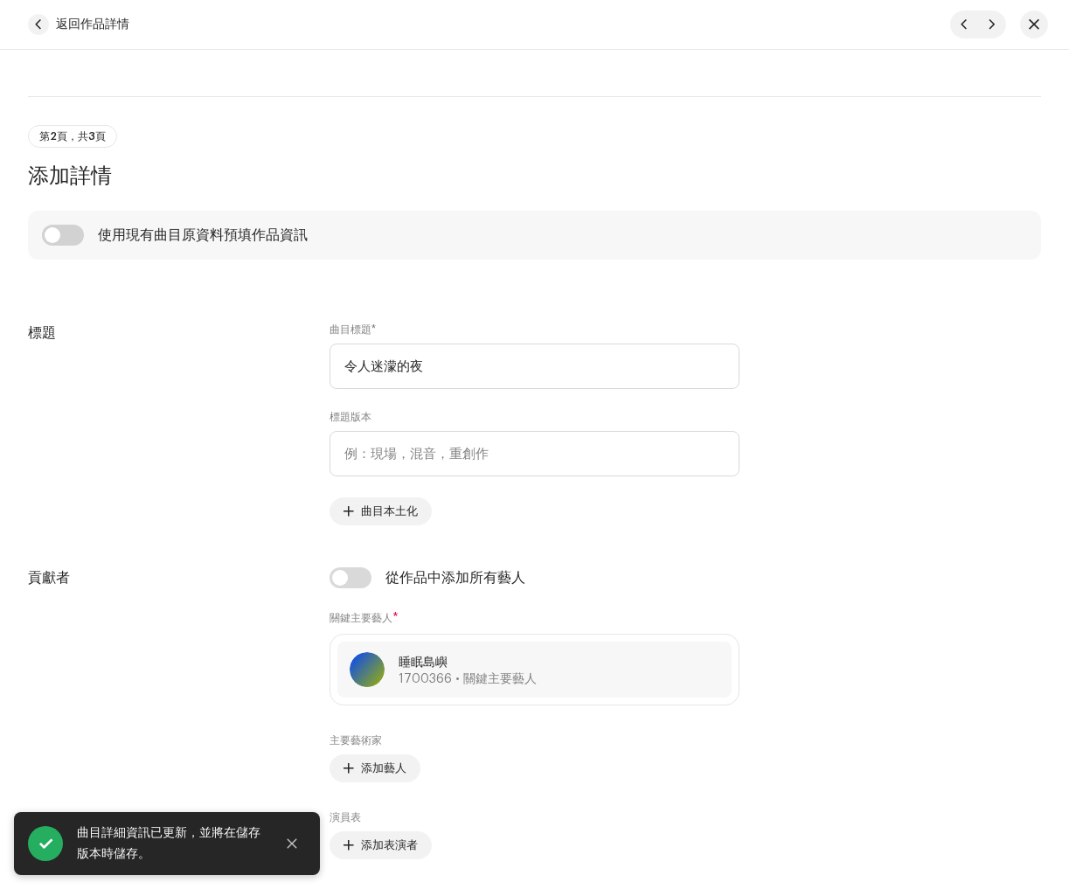
scroll to position [615, 0]
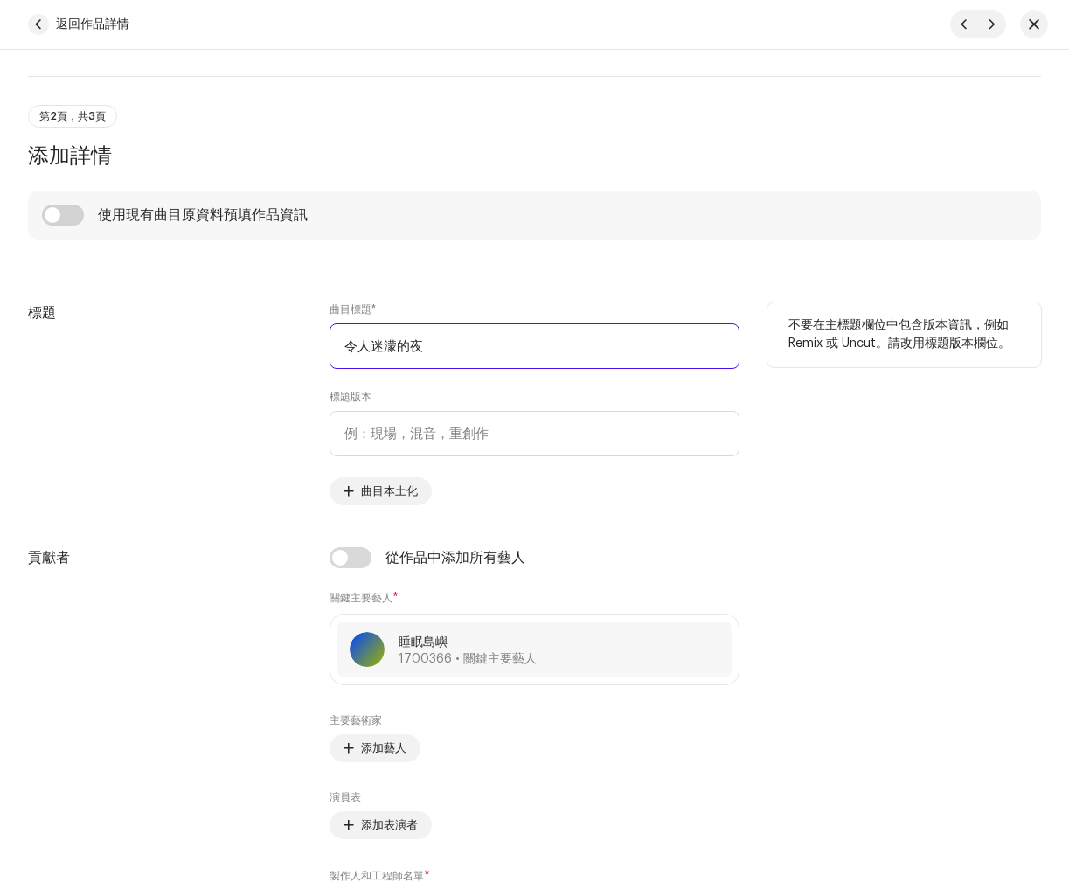
drag, startPoint x: 481, startPoint y: 355, endPoint x: 100, endPoint y: 320, distance: 382.7
click at [36, 315] on div "標題 曲目標題 * 令人迷濛的夜 標題版本 曲目本土化 不要在主標題欄位中包含版本資訊，例如 Remix 或 Uncut。請改用標題版本欄位。" at bounding box center [534, 403] width 1013 height 203
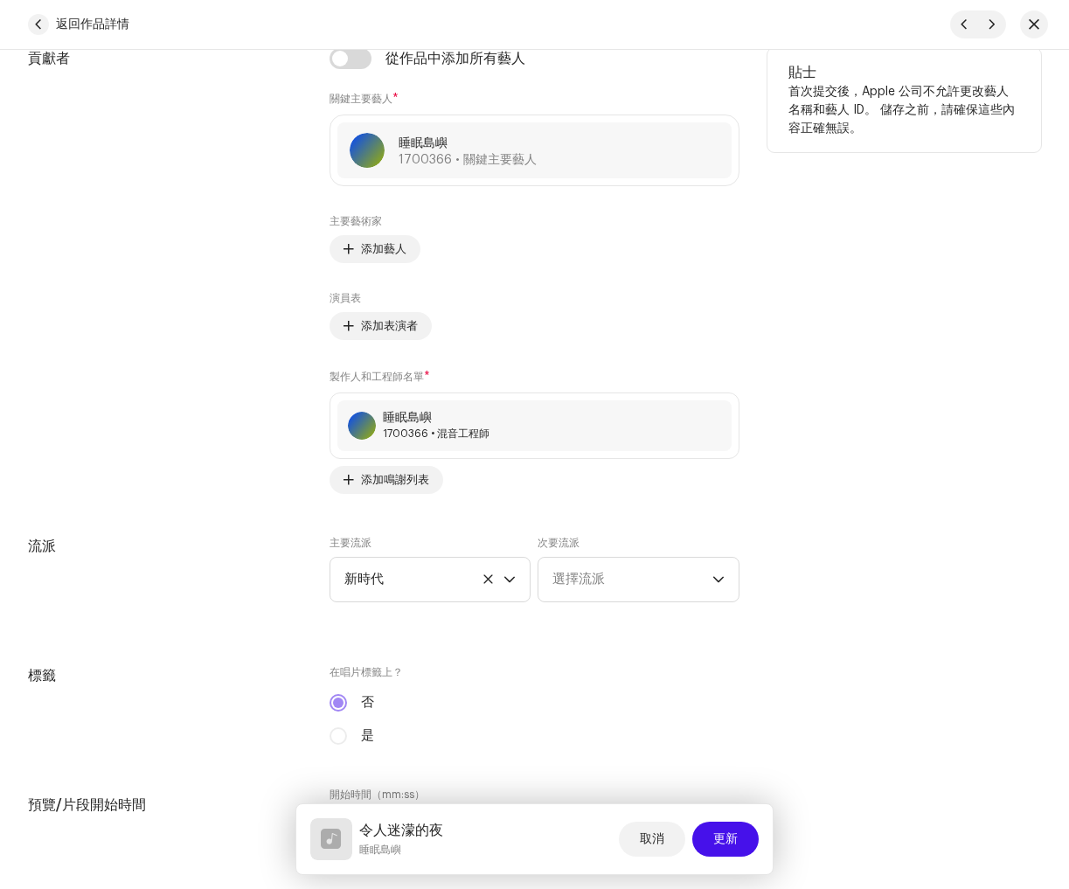
scroll to position [1114, 0]
click at [354, 70] on input "checkbox" at bounding box center [351, 59] width 42 height 21
checkbox input "true"
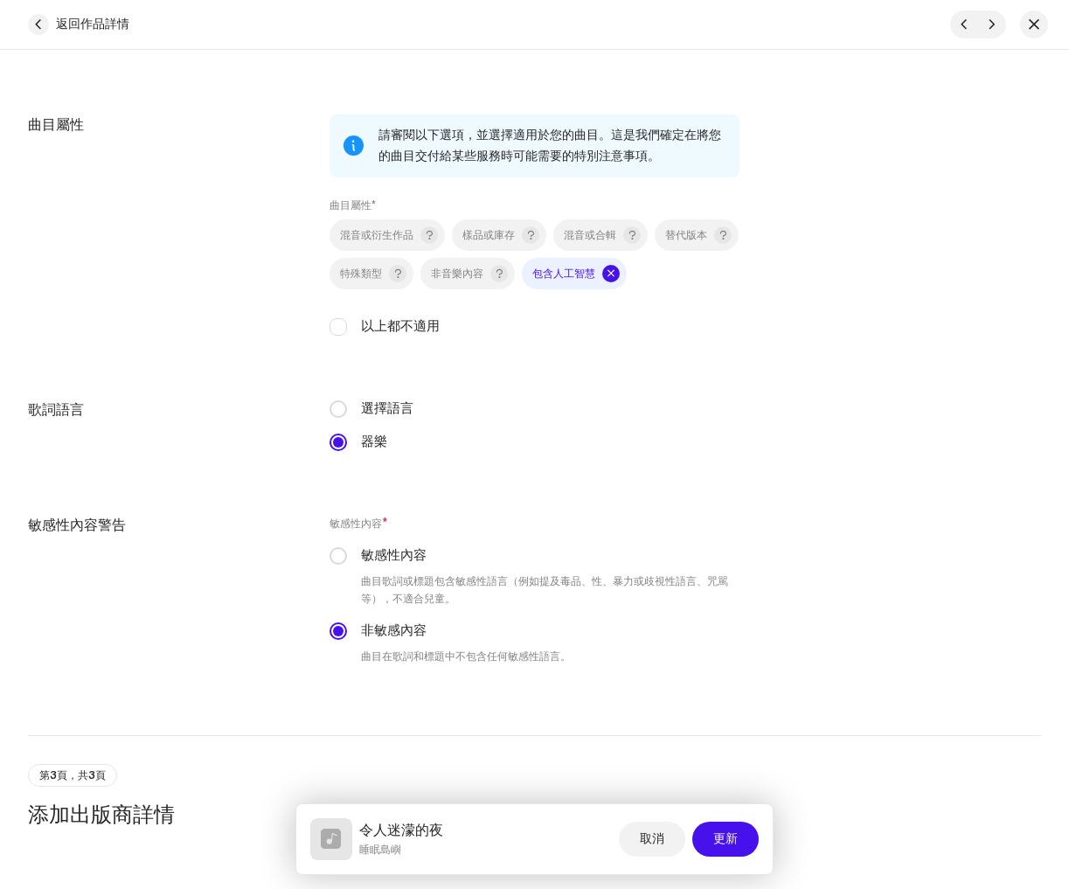
scroll to position [3005, 0]
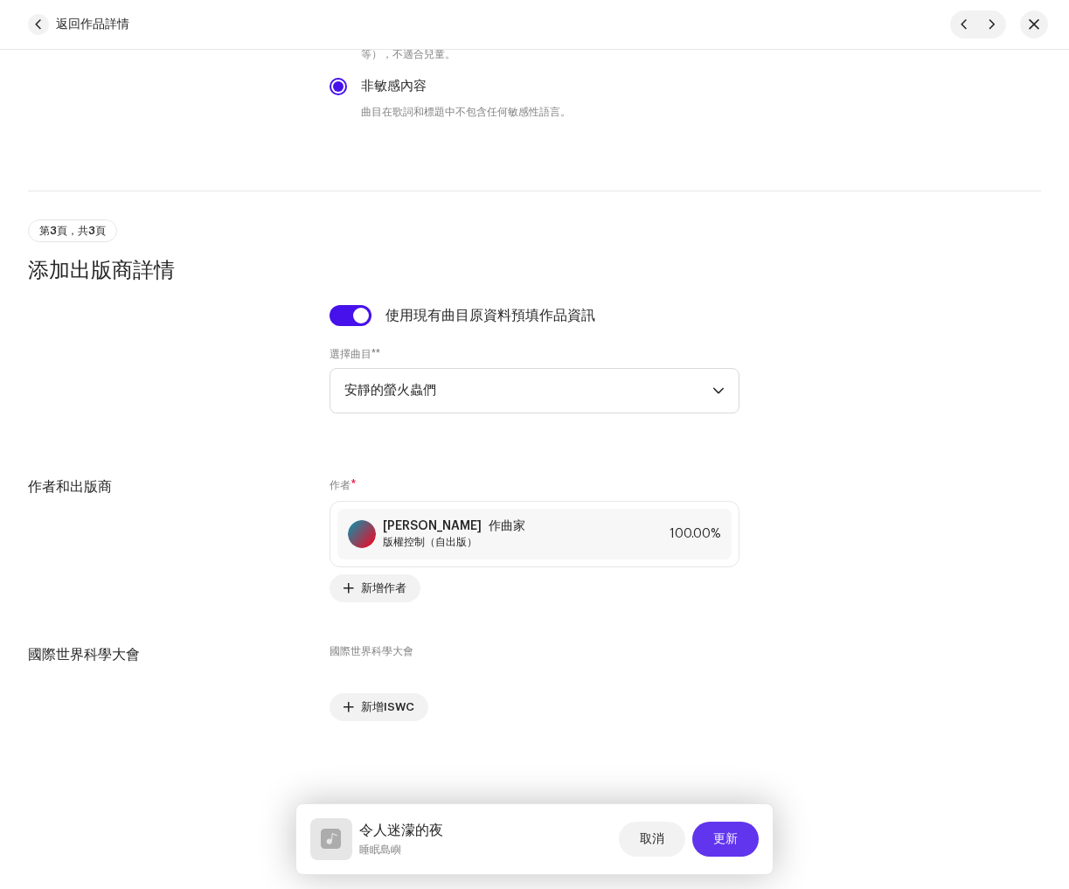
click at [721, 841] on font "更新" at bounding box center [725, 839] width 24 height 12
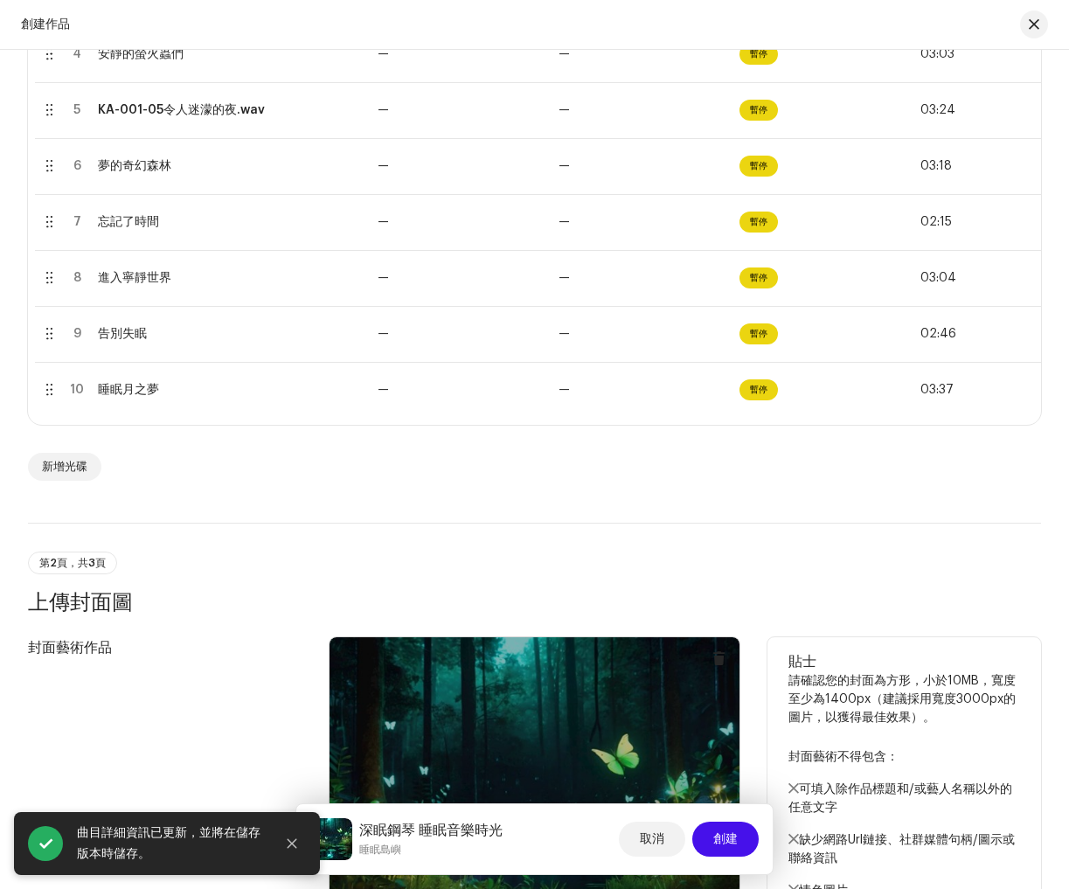
scroll to position [642, 0]
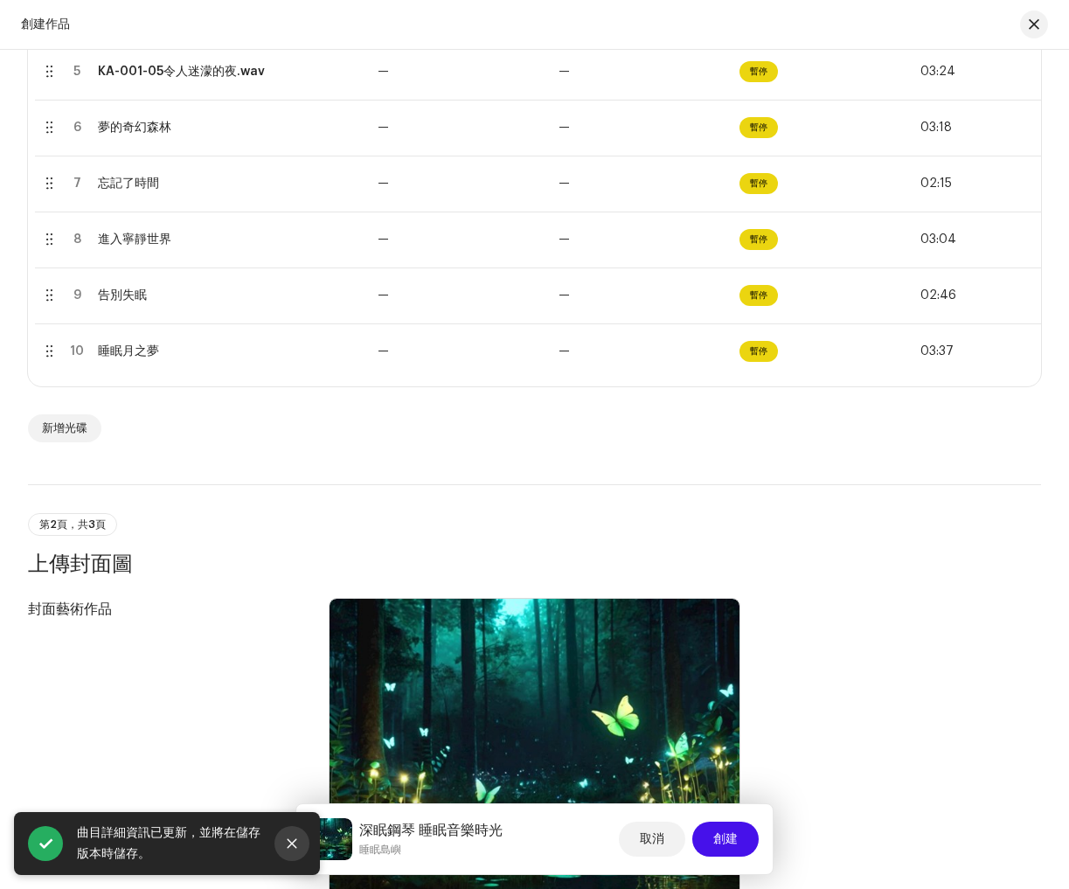
click at [290, 845] on icon "關閉" at bounding box center [293, 844] width 10 height 10
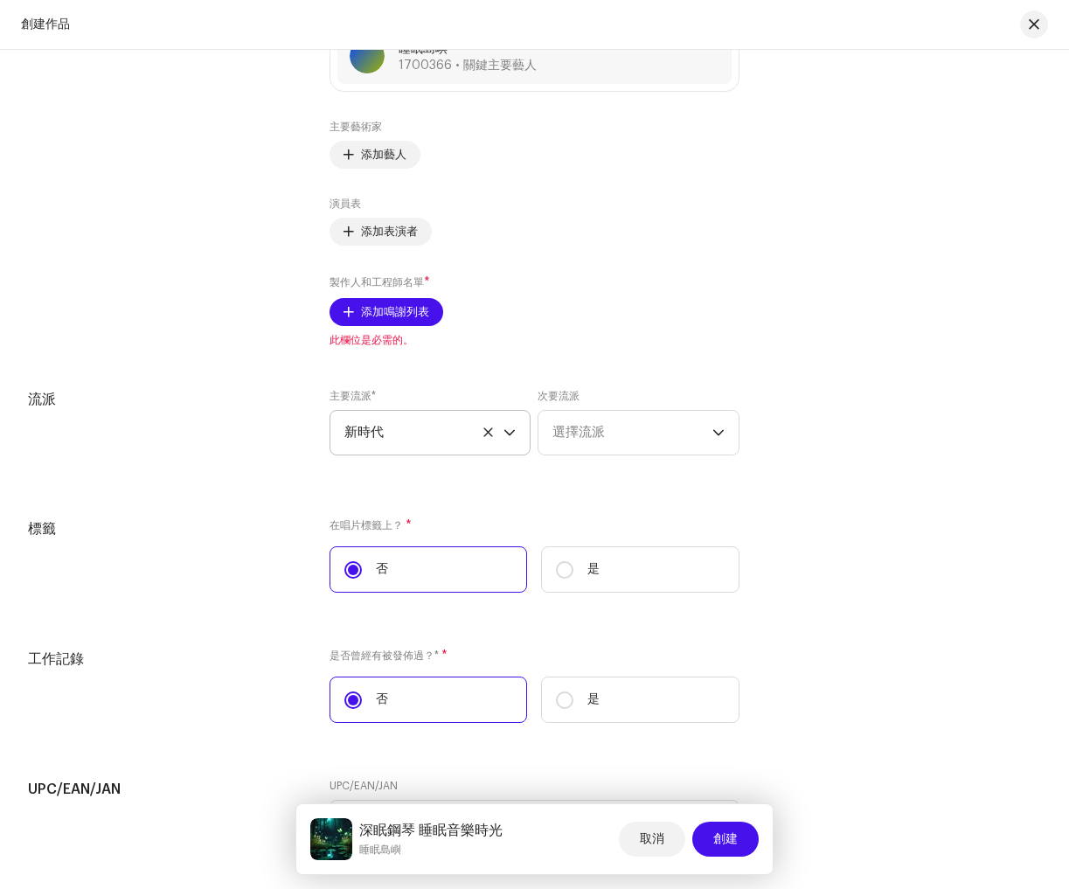
scroll to position [2747, 0]
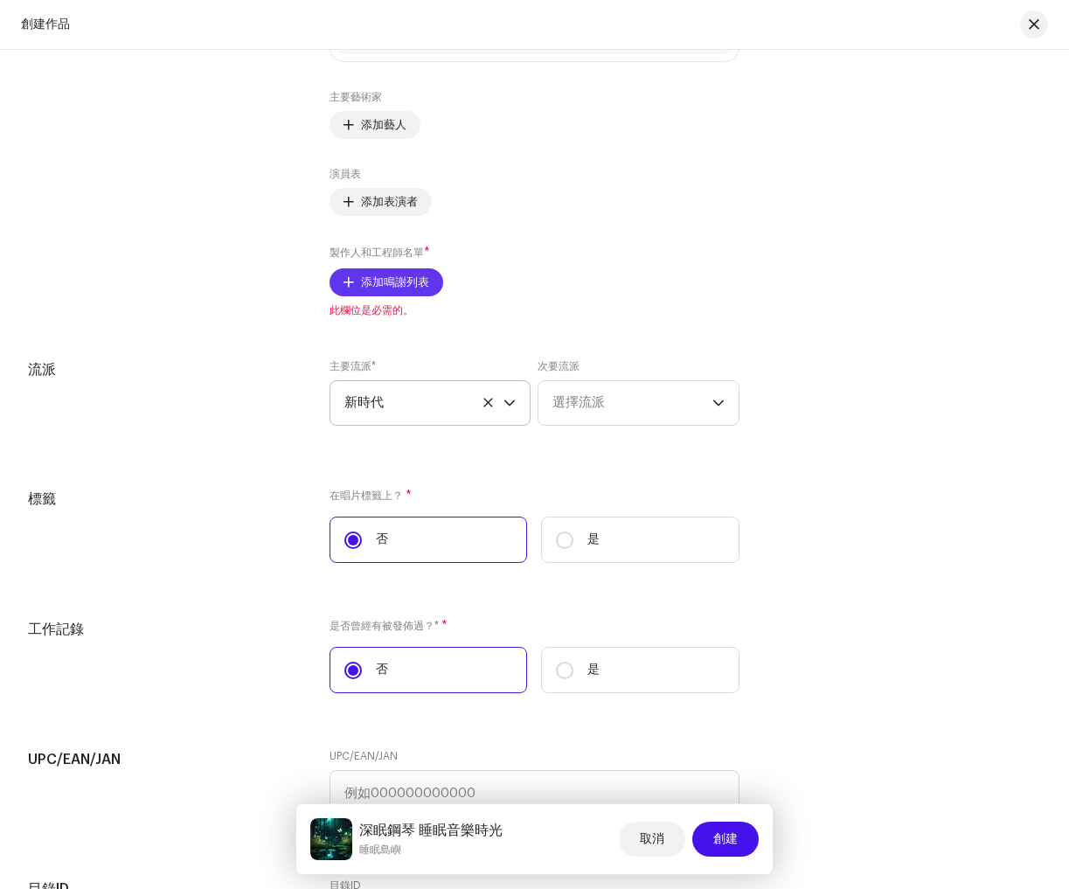
click at [387, 286] on span "添加鳴謝列表" at bounding box center [395, 282] width 68 height 35
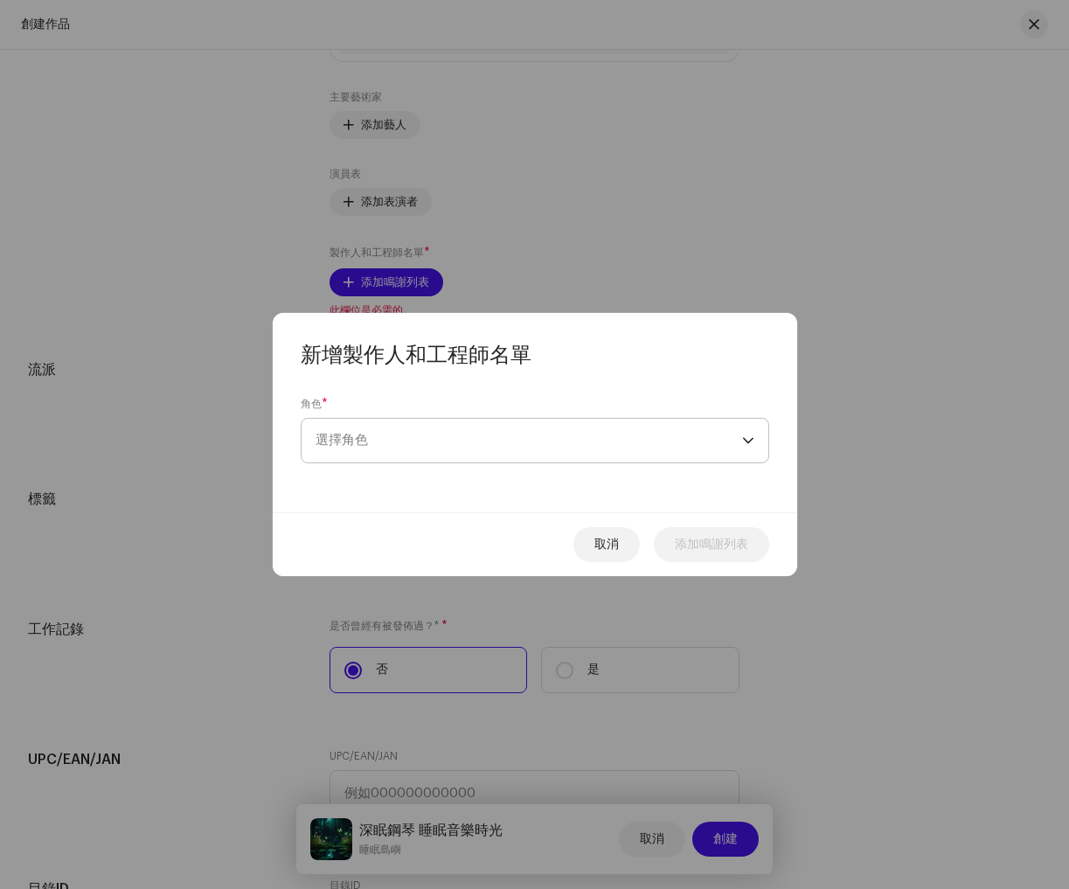
click at [425, 434] on span "選擇角色" at bounding box center [529, 441] width 427 height 44
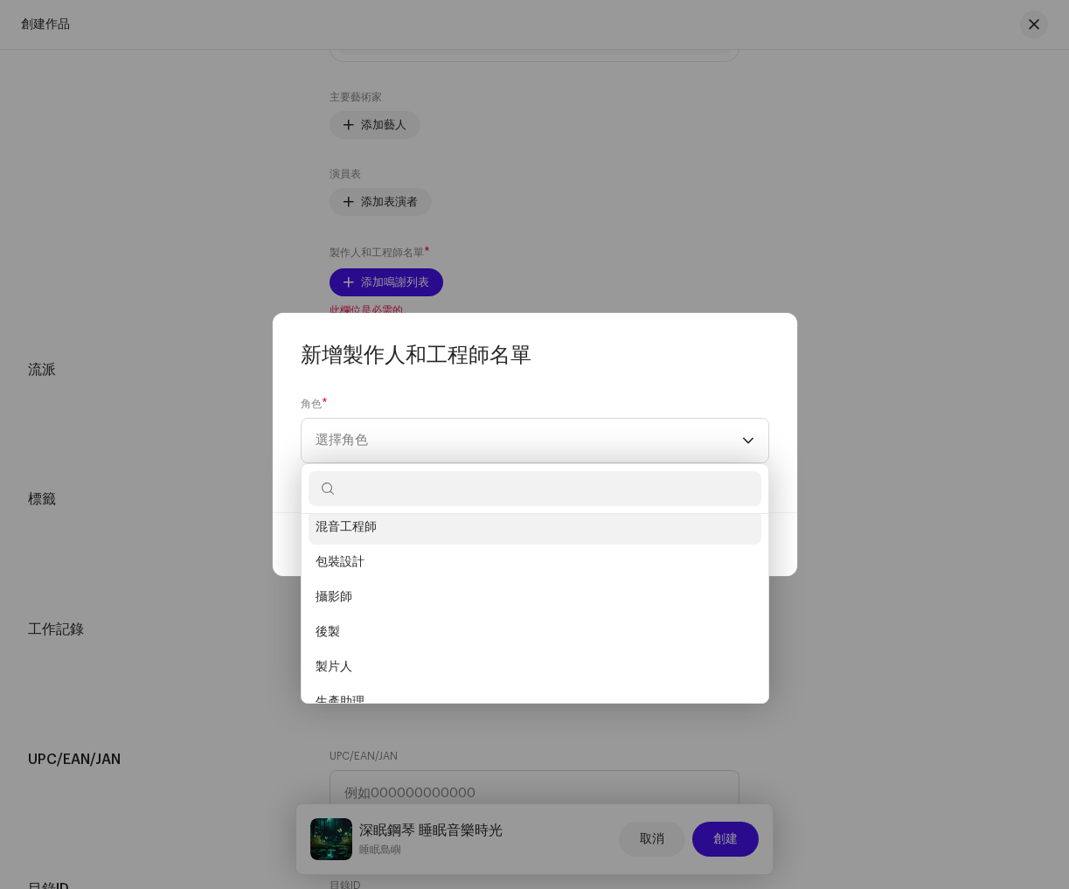
scroll to position [566, 0]
click at [431, 532] on li "混音工程師" at bounding box center [535, 531] width 453 height 35
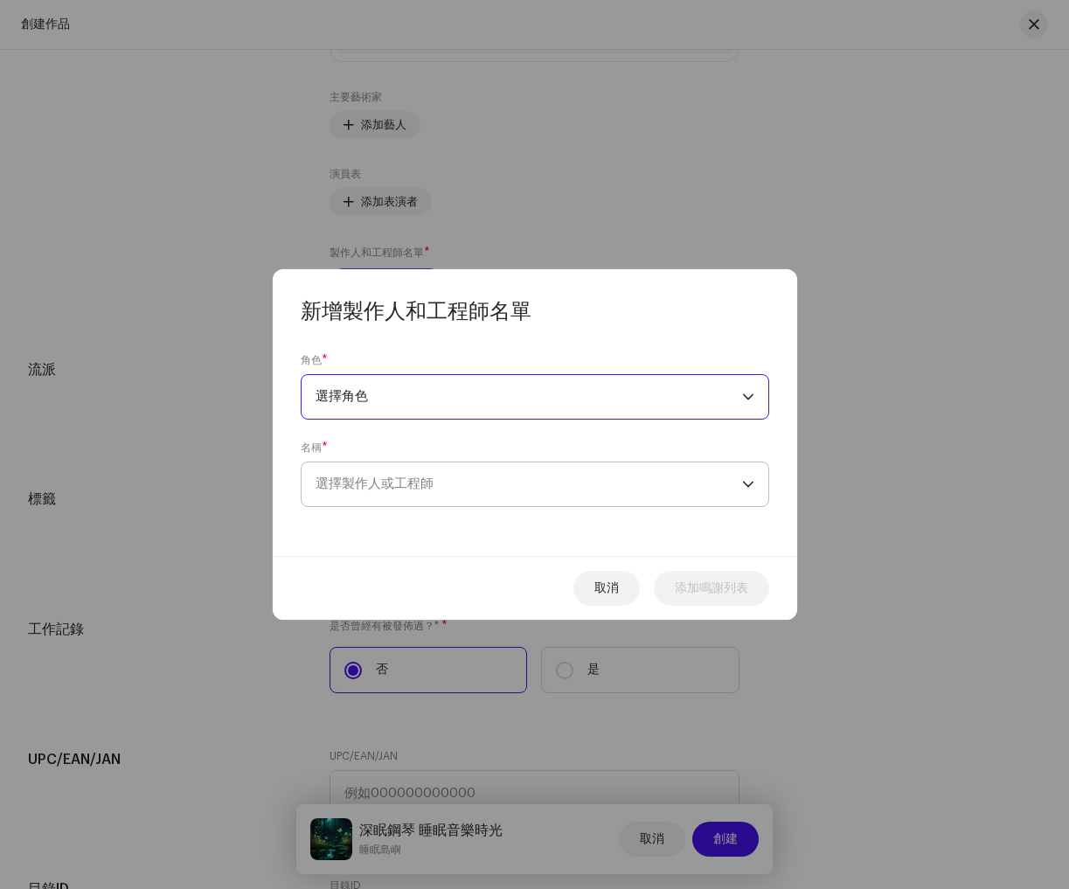
click at [425, 487] on font "選擇製作人或工程師" at bounding box center [375, 483] width 118 height 13
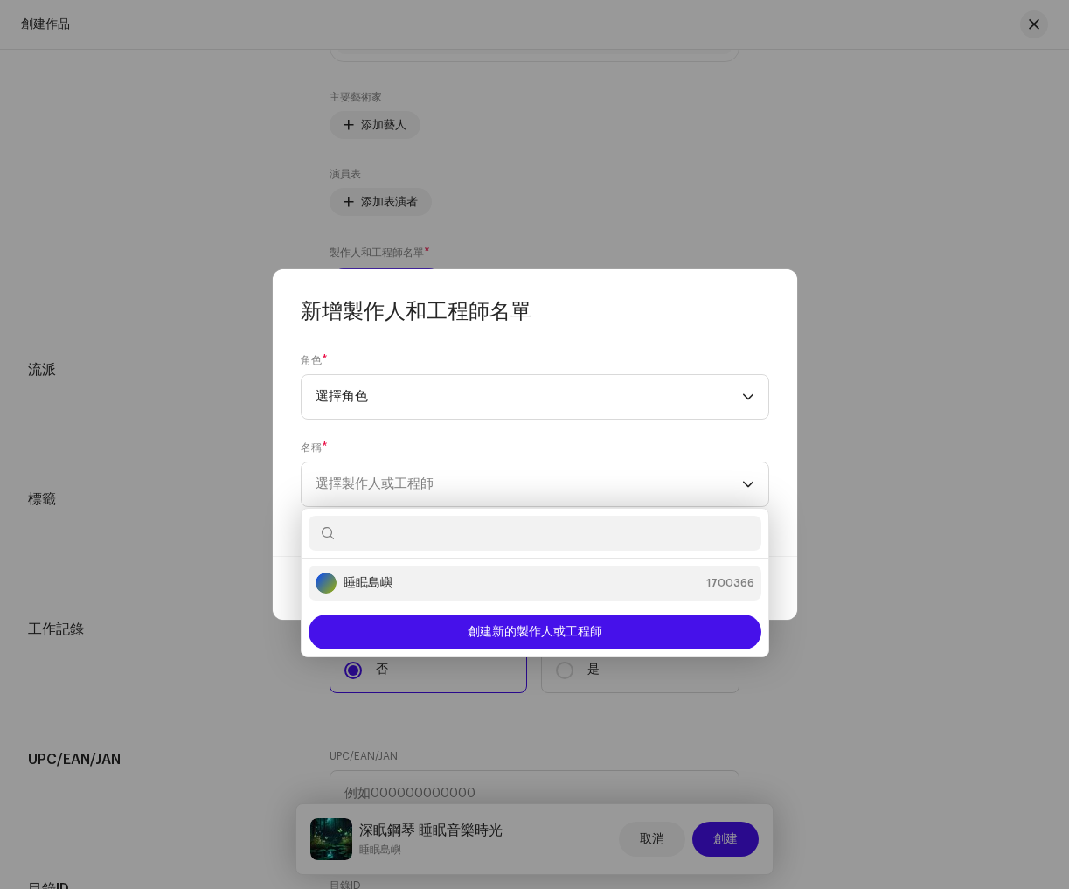
click at [422, 579] on div "睡眠島嶼 1700366" at bounding box center [535, 583] width 439 height 21
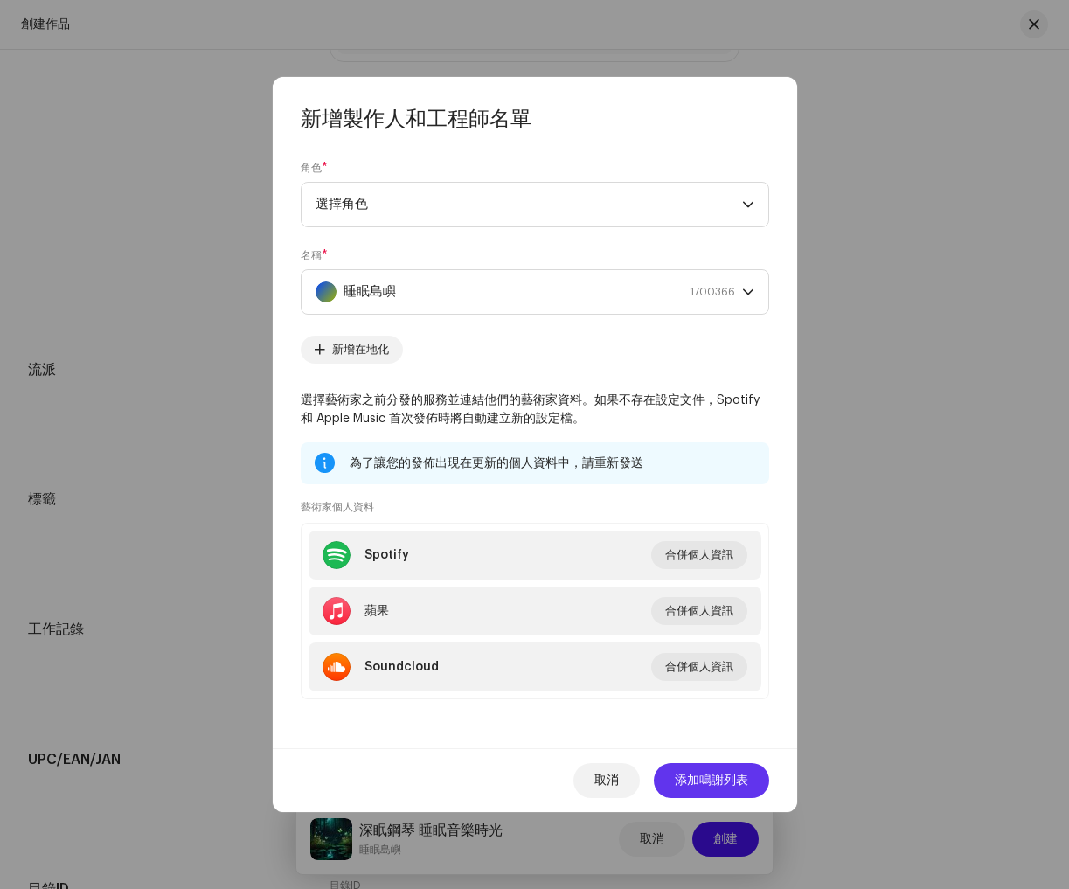
click at [730, 796] on span "添加鳴謝列表" at bounding box center [711, 780] width 73 height 35
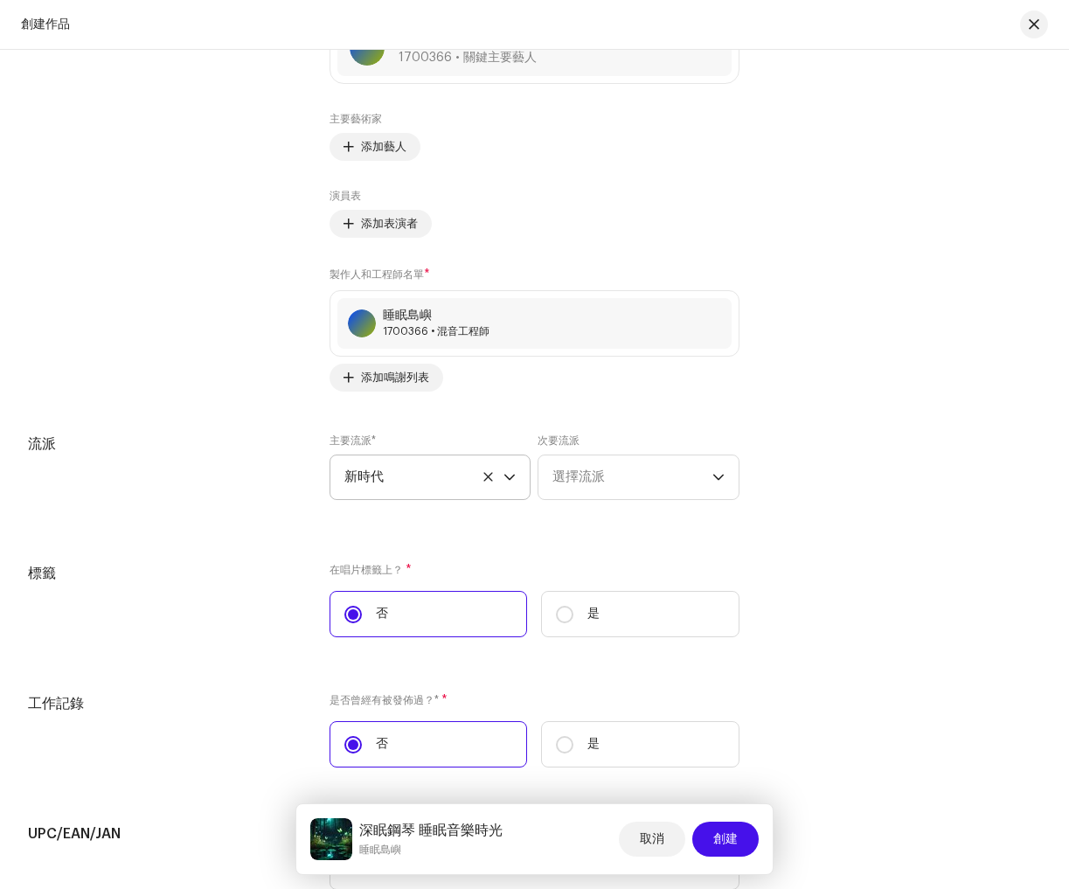
scroll to position [3270, 0]
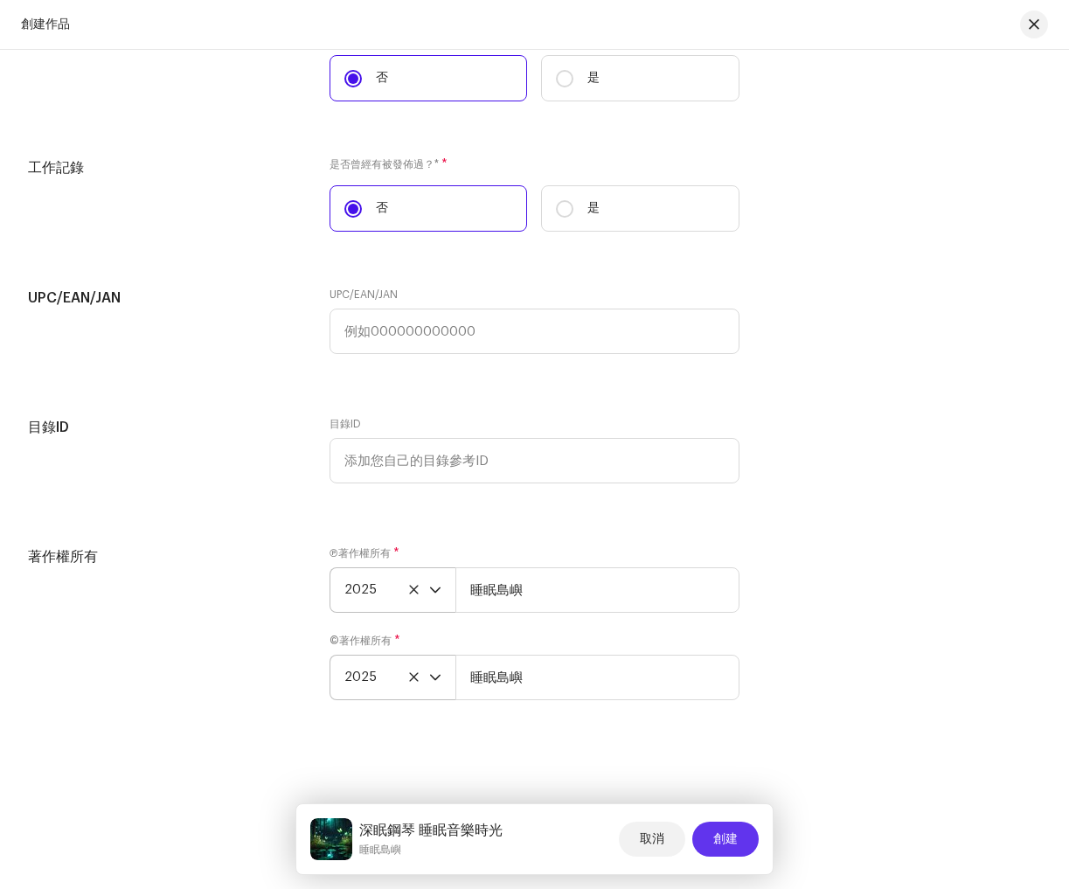
click at [723, 837] on span "創建" at bounding box center [725, 839] width 24 height 35
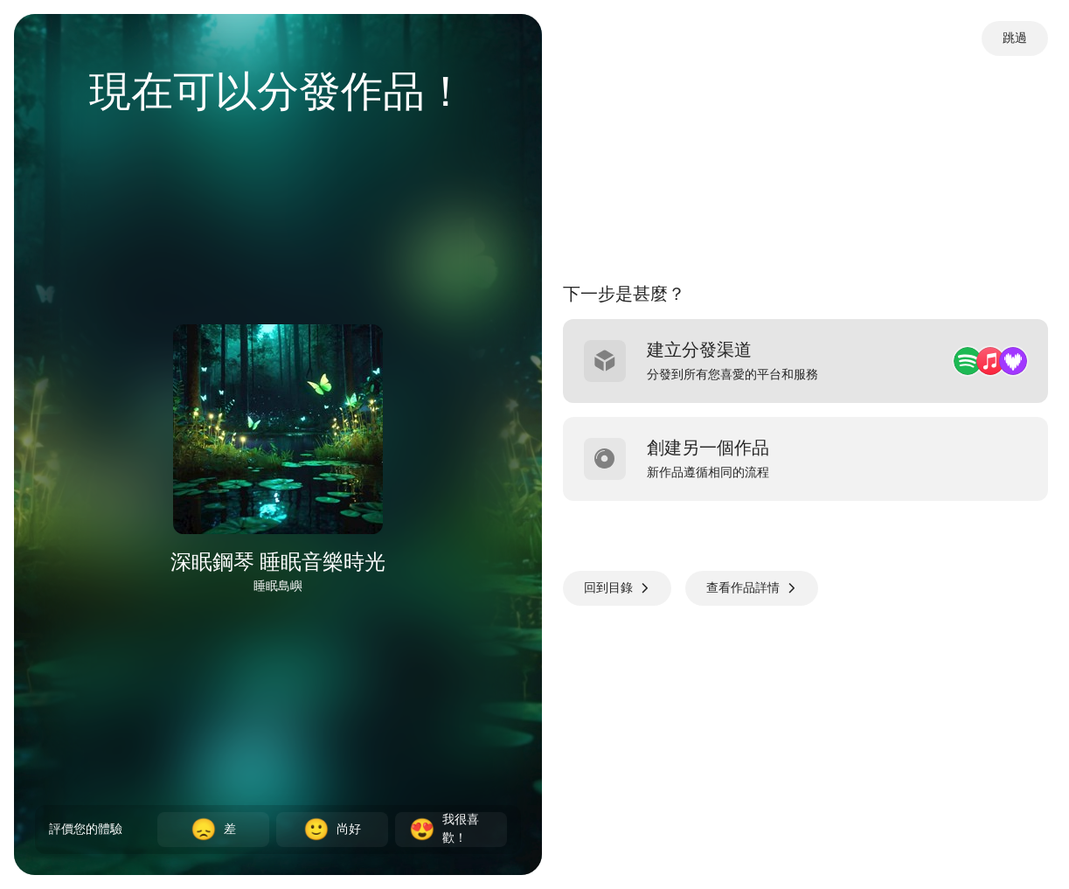
click at [886, 366] on div "建立分發渠道 分發到所有您喜愛的平台和服務" at bounding box center [806, 361] width 486 height 84
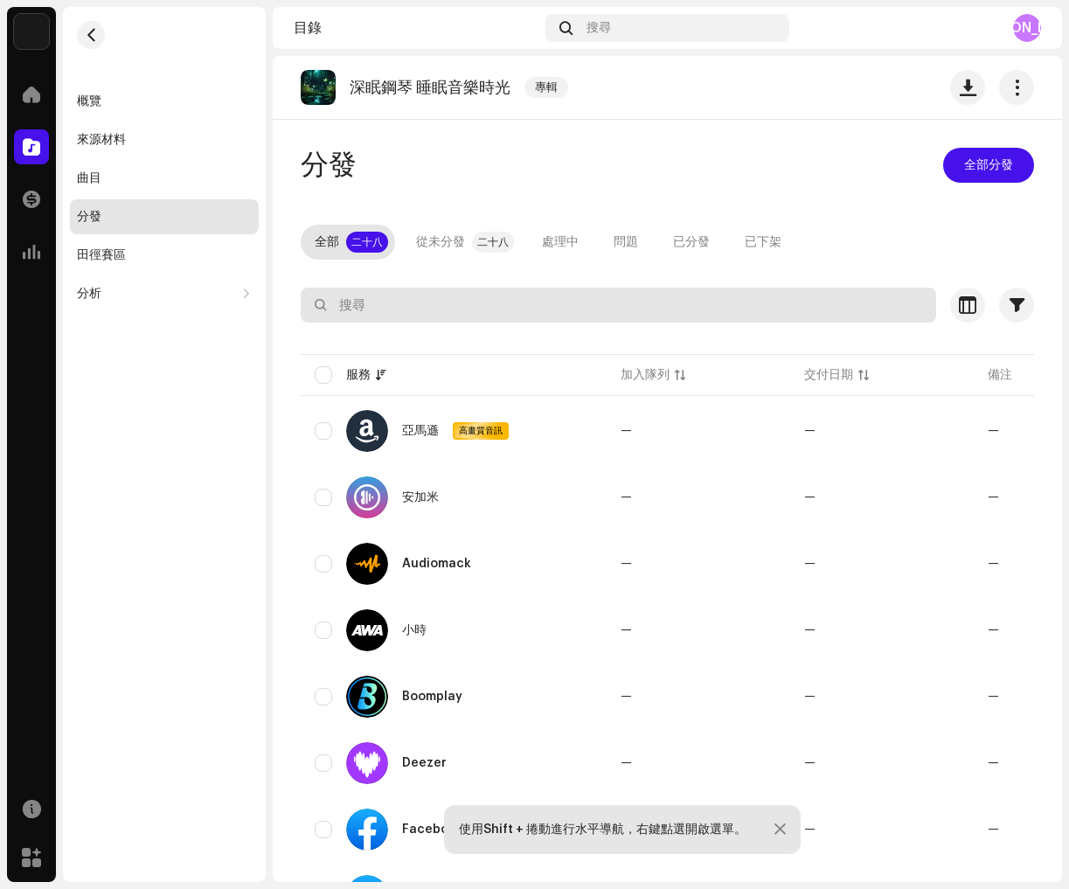
click at [510, 295] on input "text" at bounding box center [619, 305] width 636 height 35
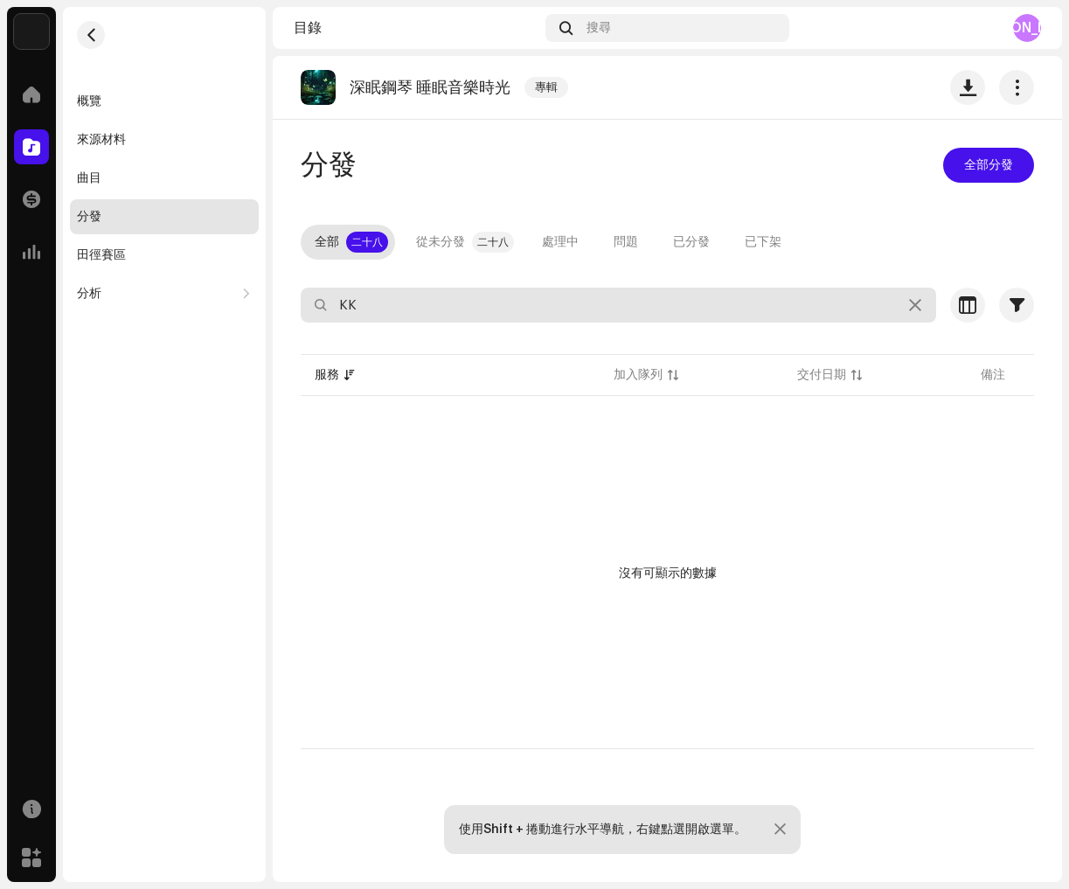
type input "K"
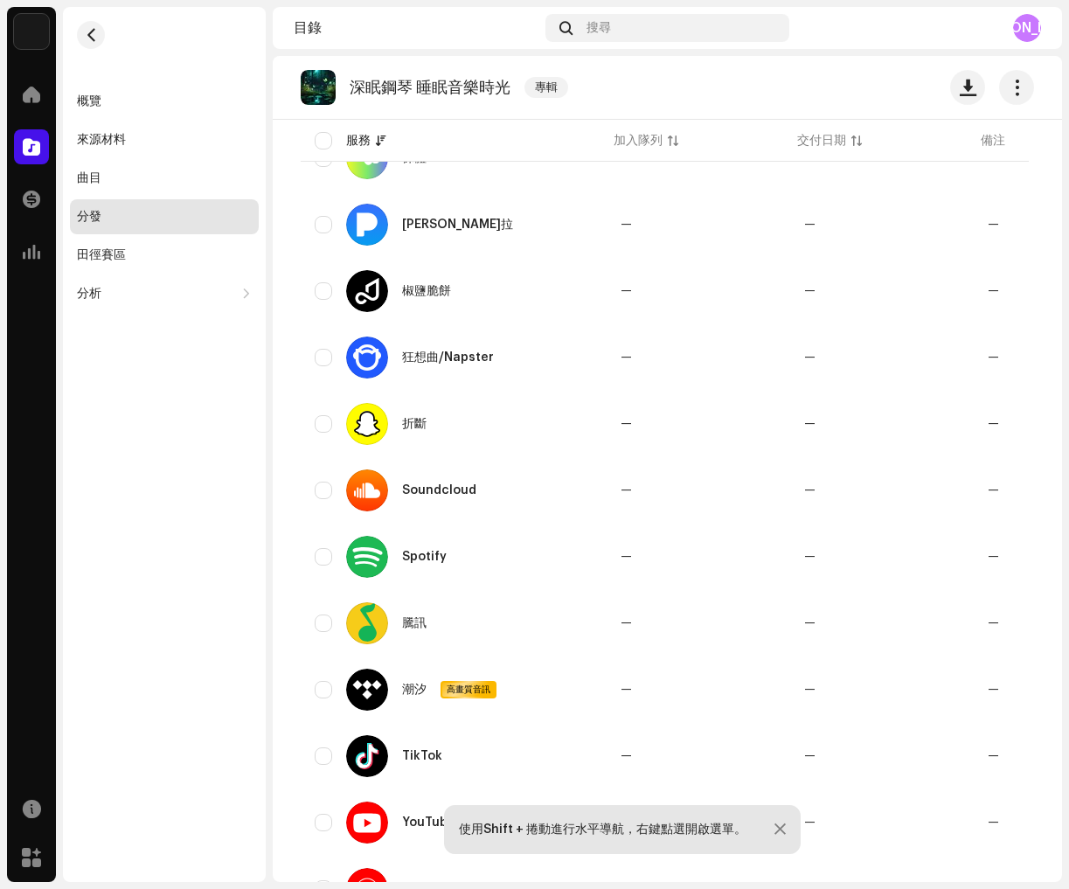
scroll to position [1431, 0]
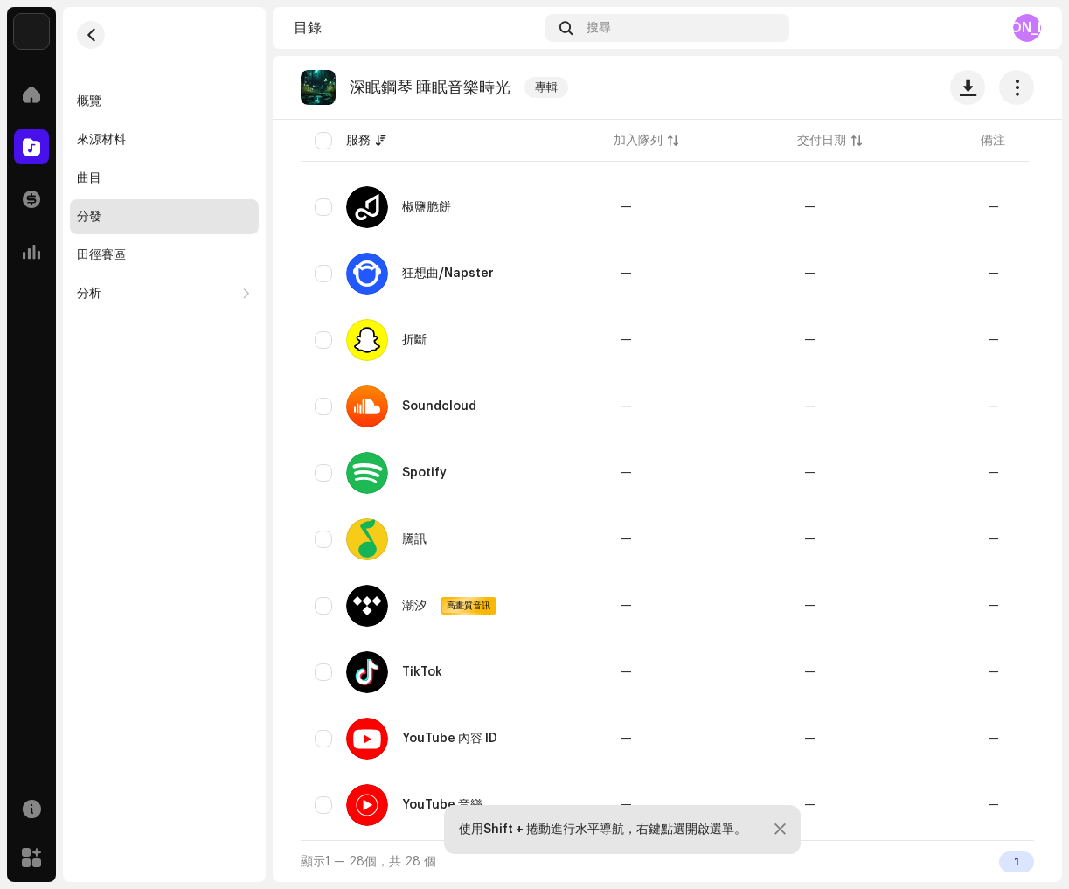
click at [784, 827] on div at bounding box center [780, 830] width 11 height 14
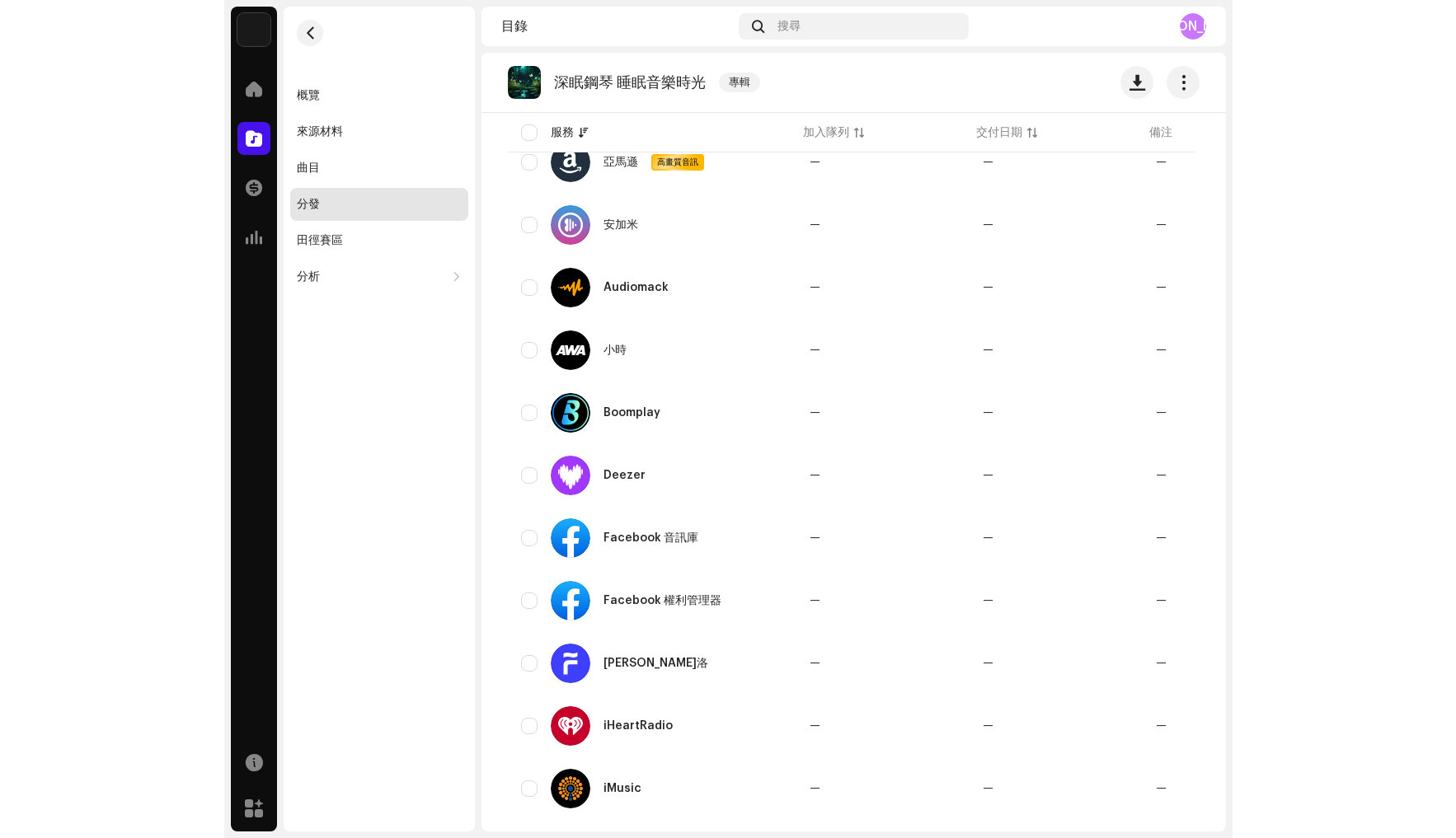
scroll to position [0, 0]
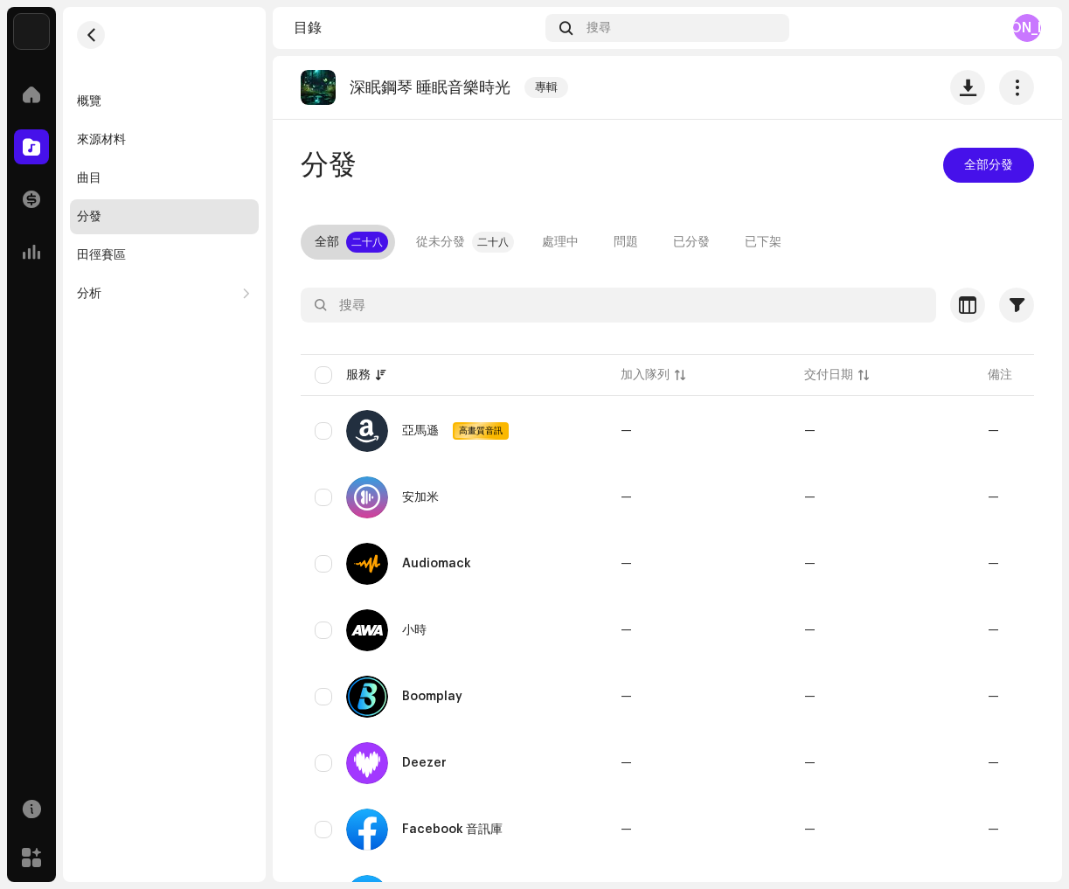
click at [323, 239] on font "全部" at bounding box center [327, 242] width 24 height 12
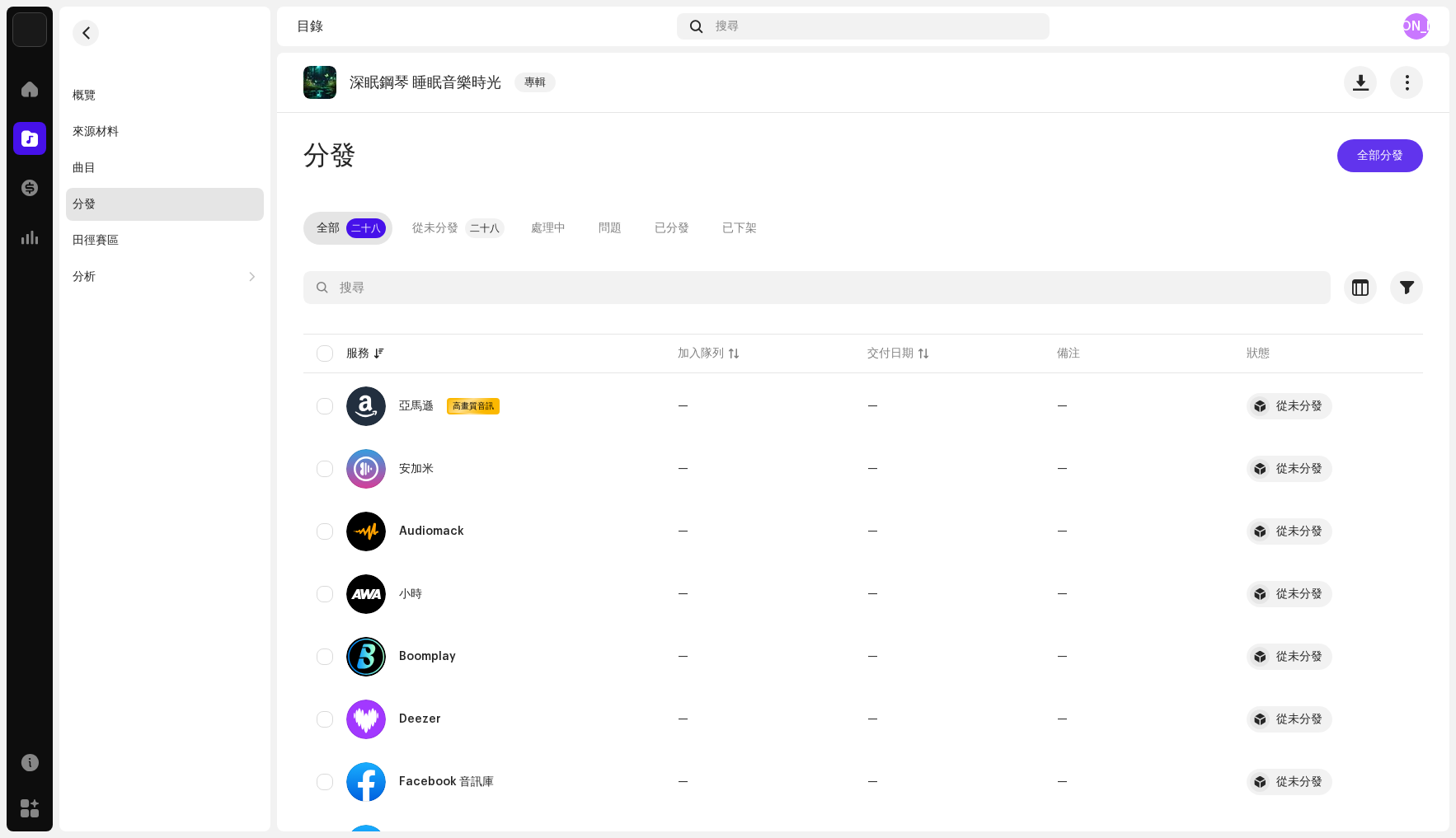
click at [1224, 157] on span "全部分發" at bounding box center [1380, 156] width 46 height 33
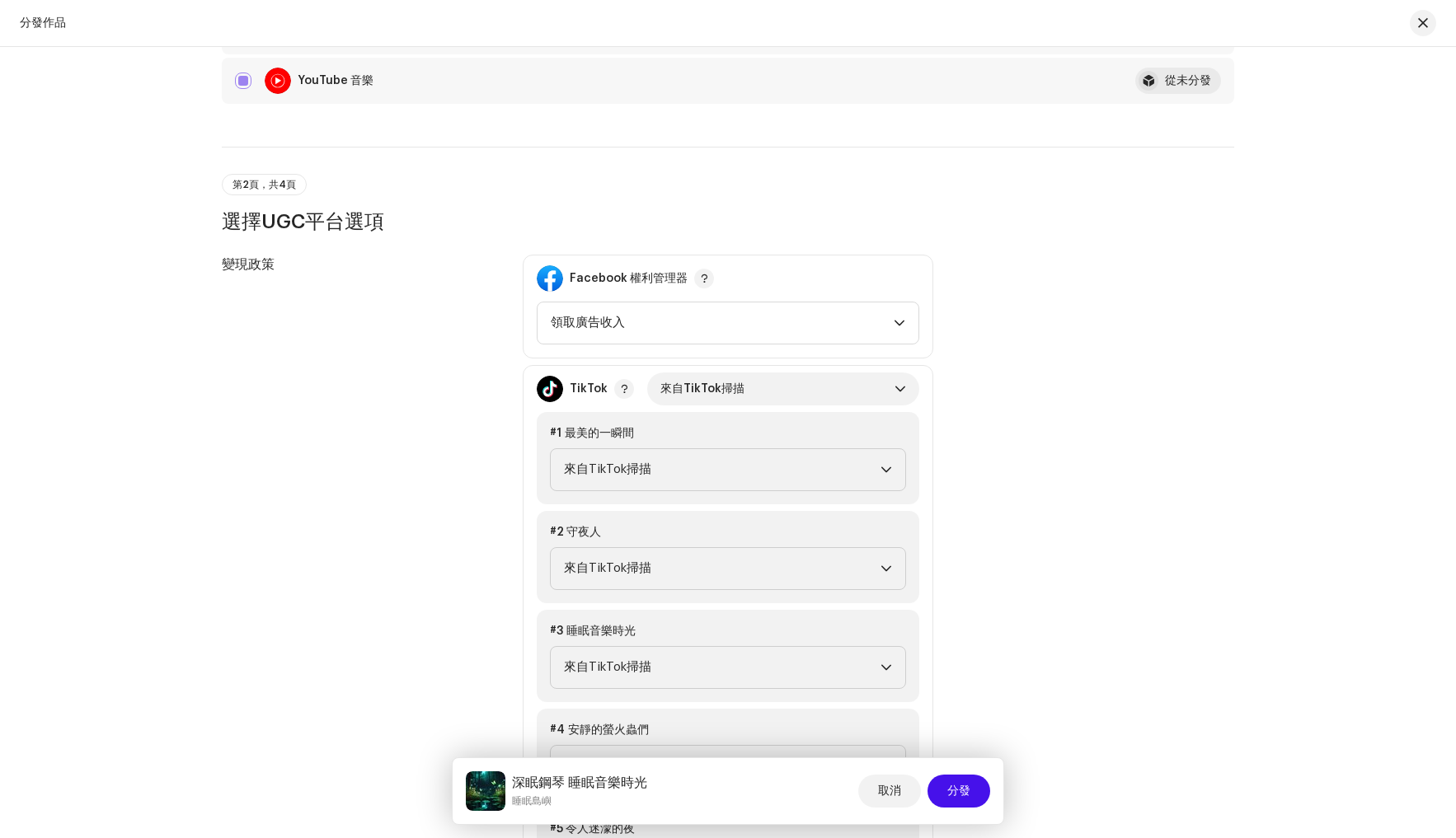
scroll to position [1607, 0]
click at [886, 320] on span "領取廣告收入" at bounding box center [722, 320] width 343 height 41
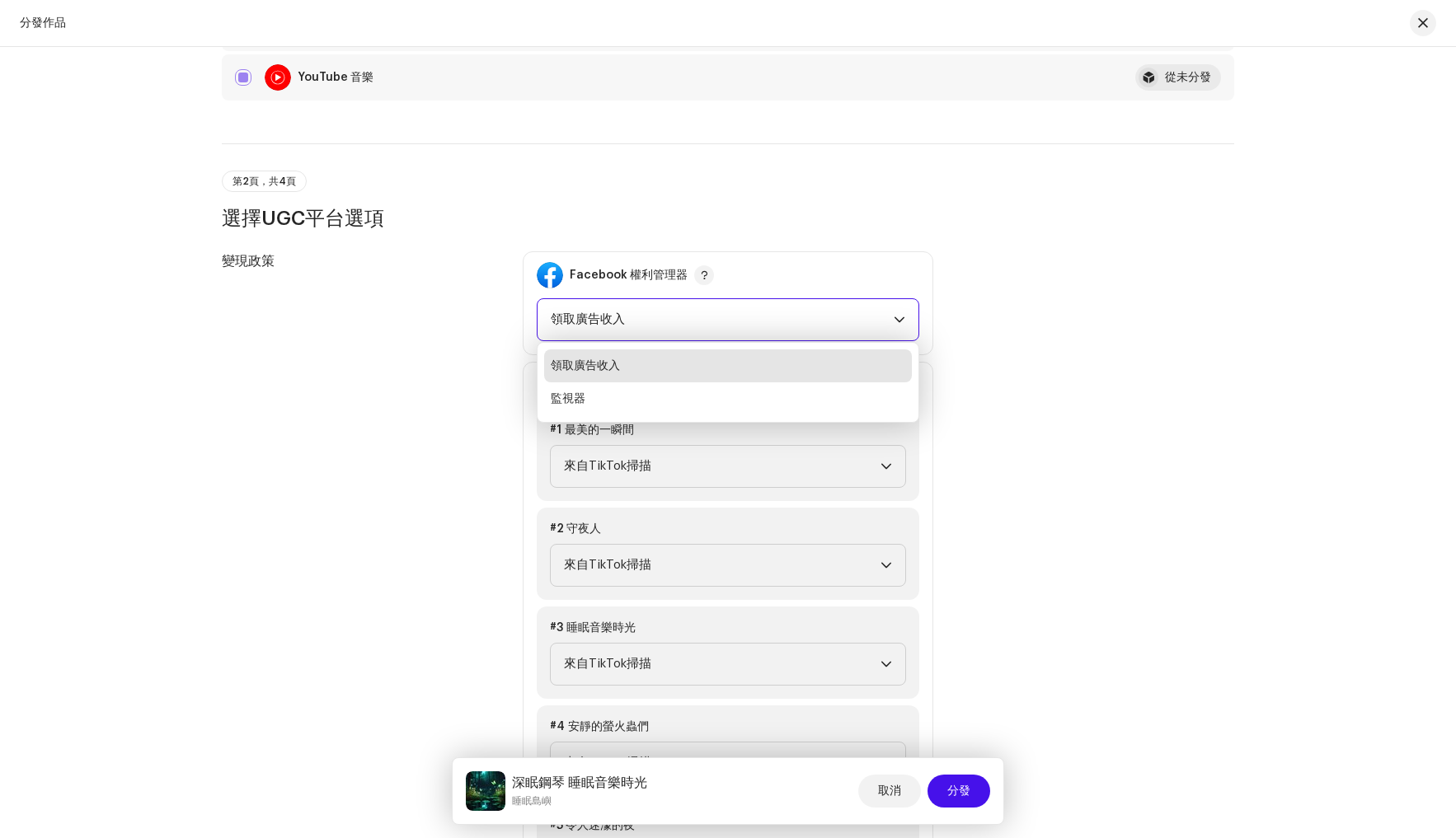
click at [886, 320] on span "領取廣告收入" at bounding box center [722, 320] width 343 height 41
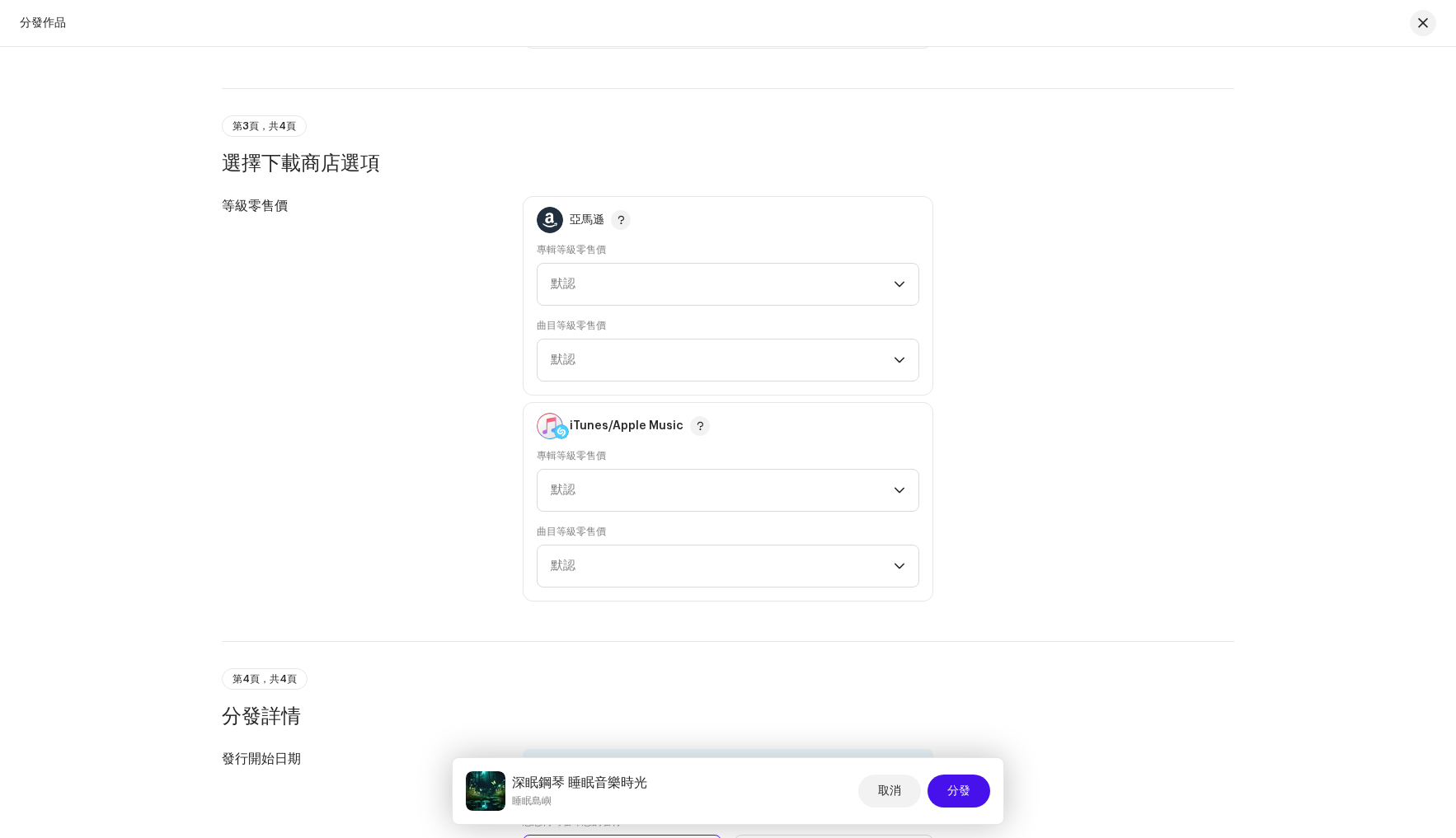
scroll to position [3084, 0]
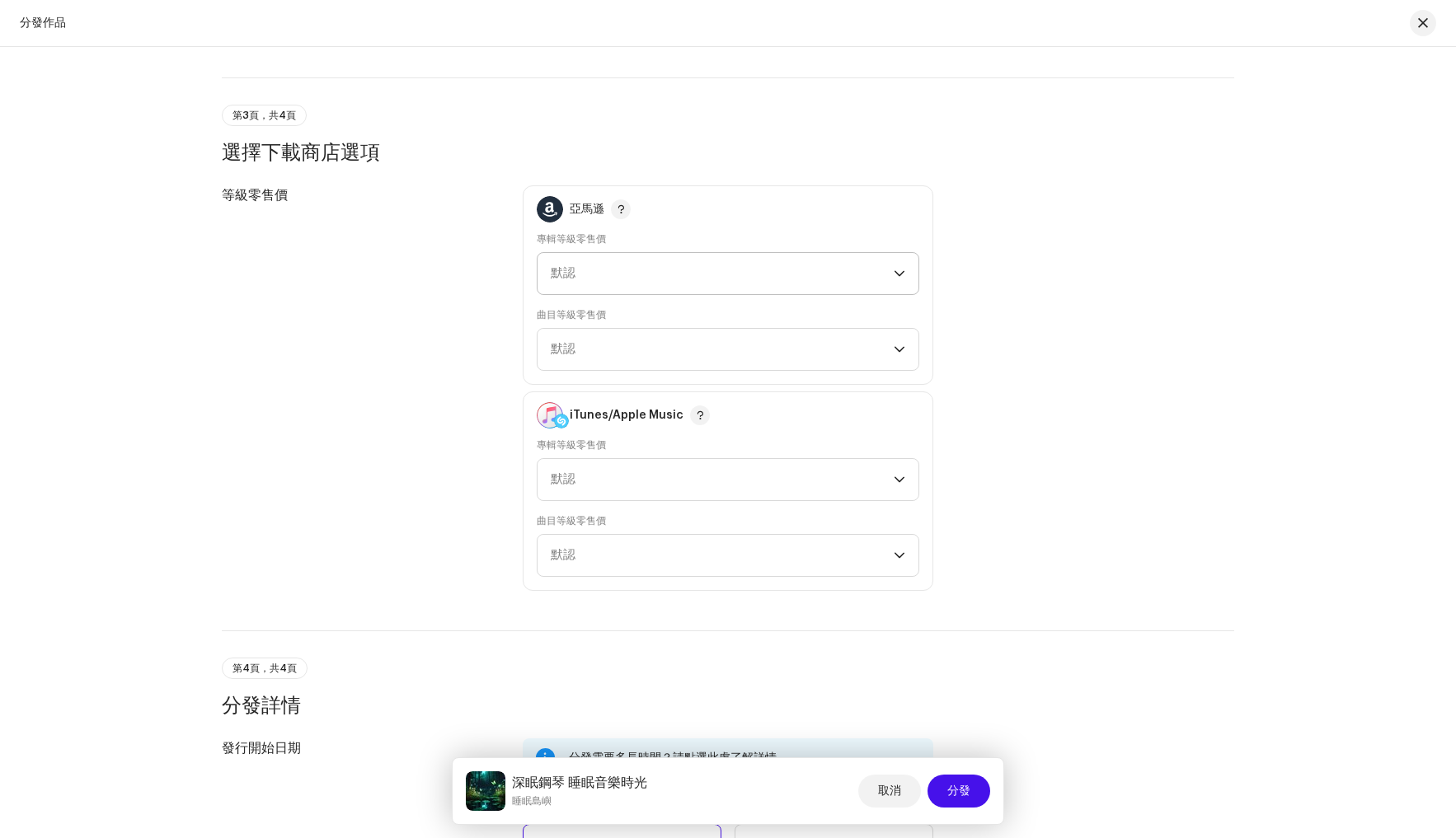
click at [887, 276] on span "默認" at bounding box center [722, 273] width 343 height 41
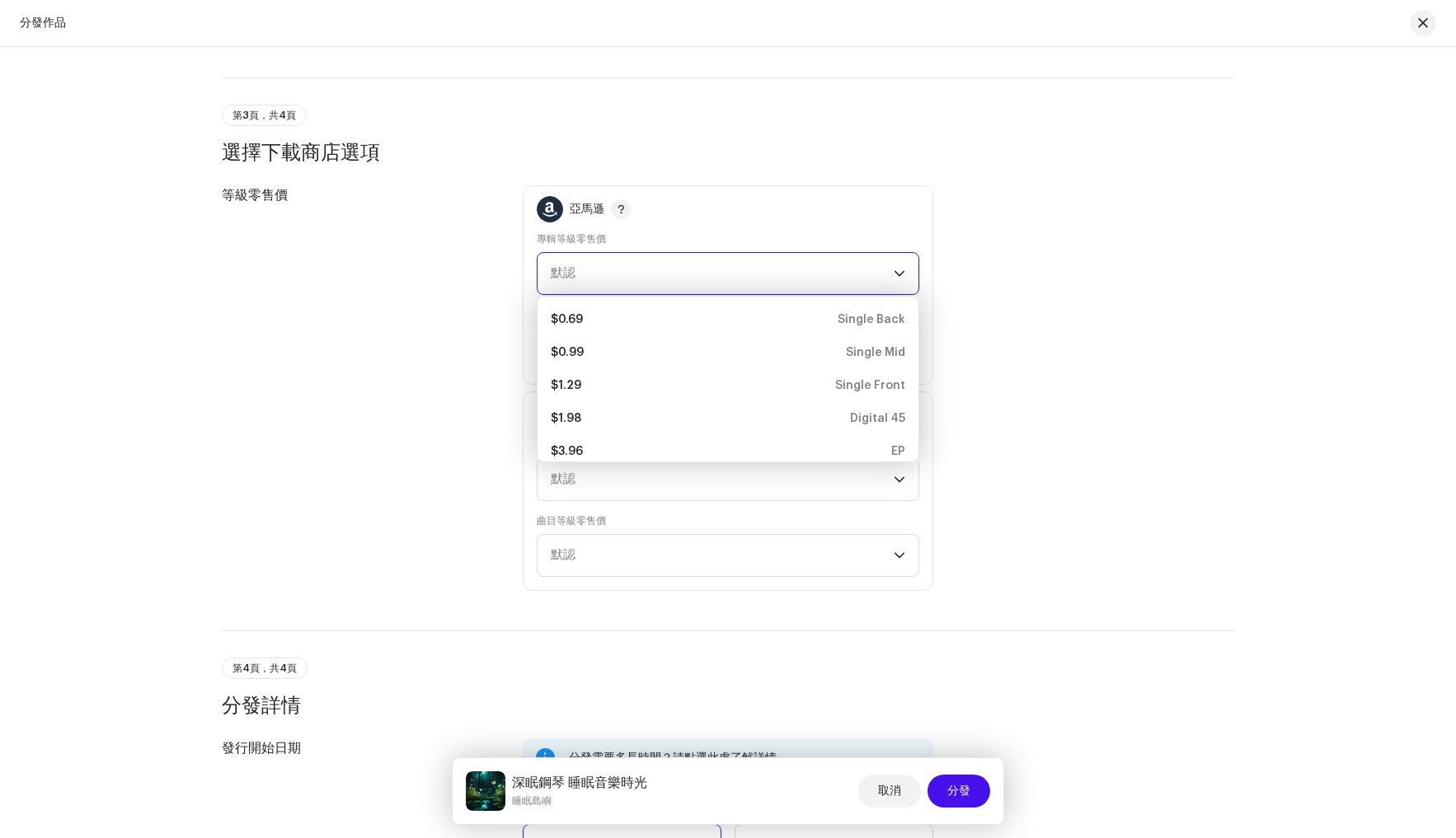
click at [887, 276] on span "默認" at bounding box center [722, 273] width 343 height 41
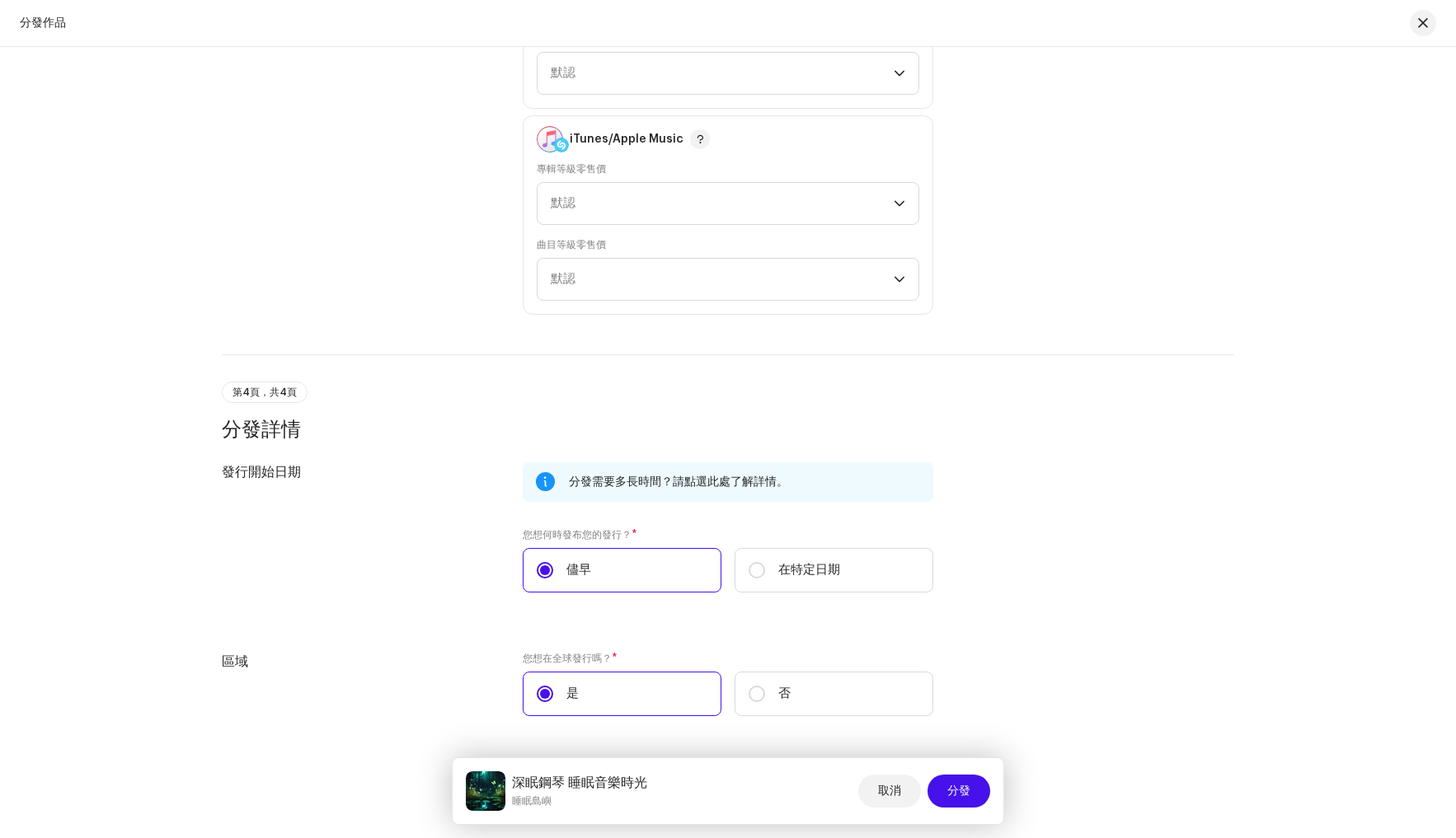
scroll to position [3419, 0]
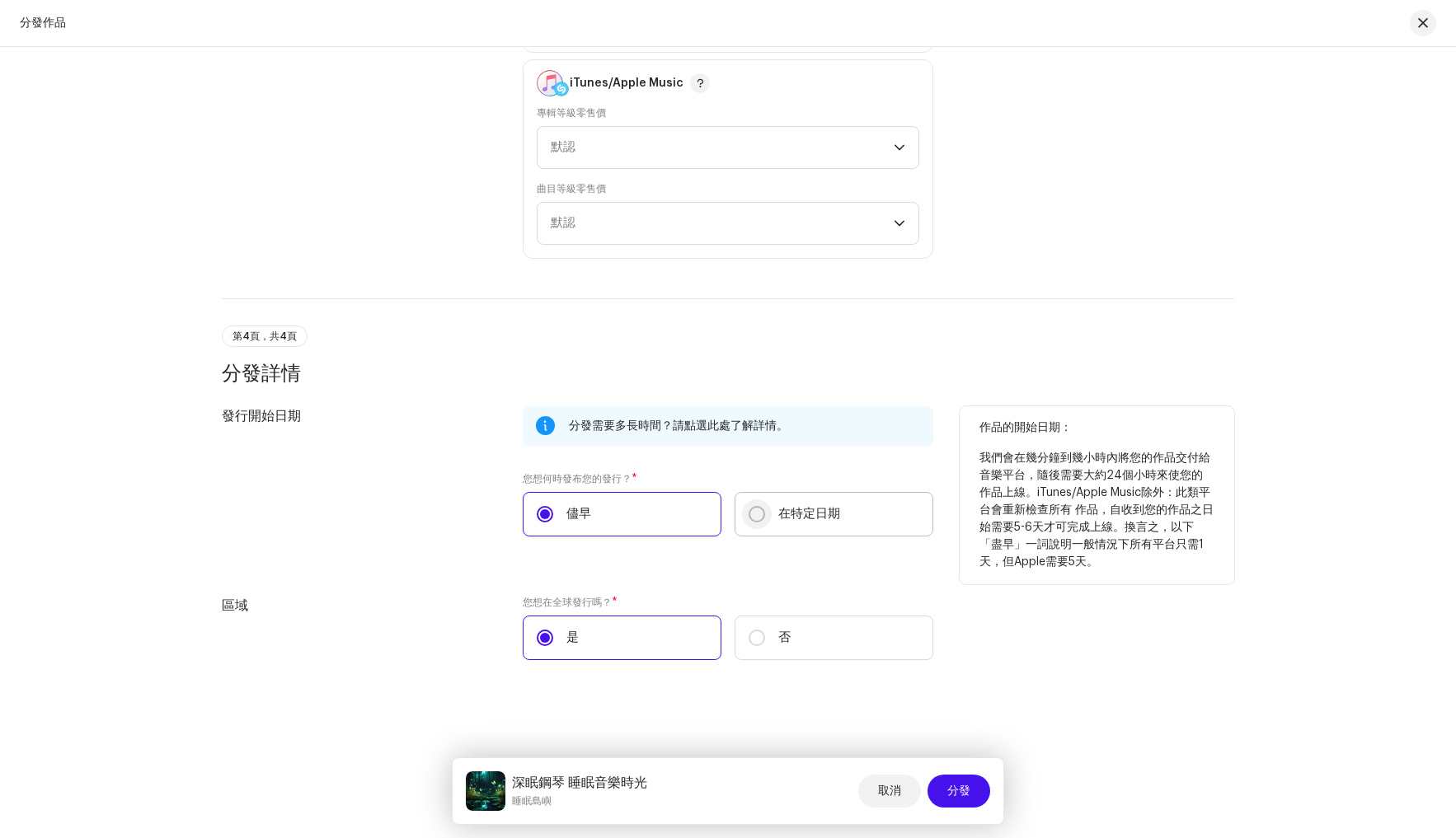
click at [759, 517] on input "在特定日期" at bounding box center [756, 514] width 16 height 16
radio input "true"
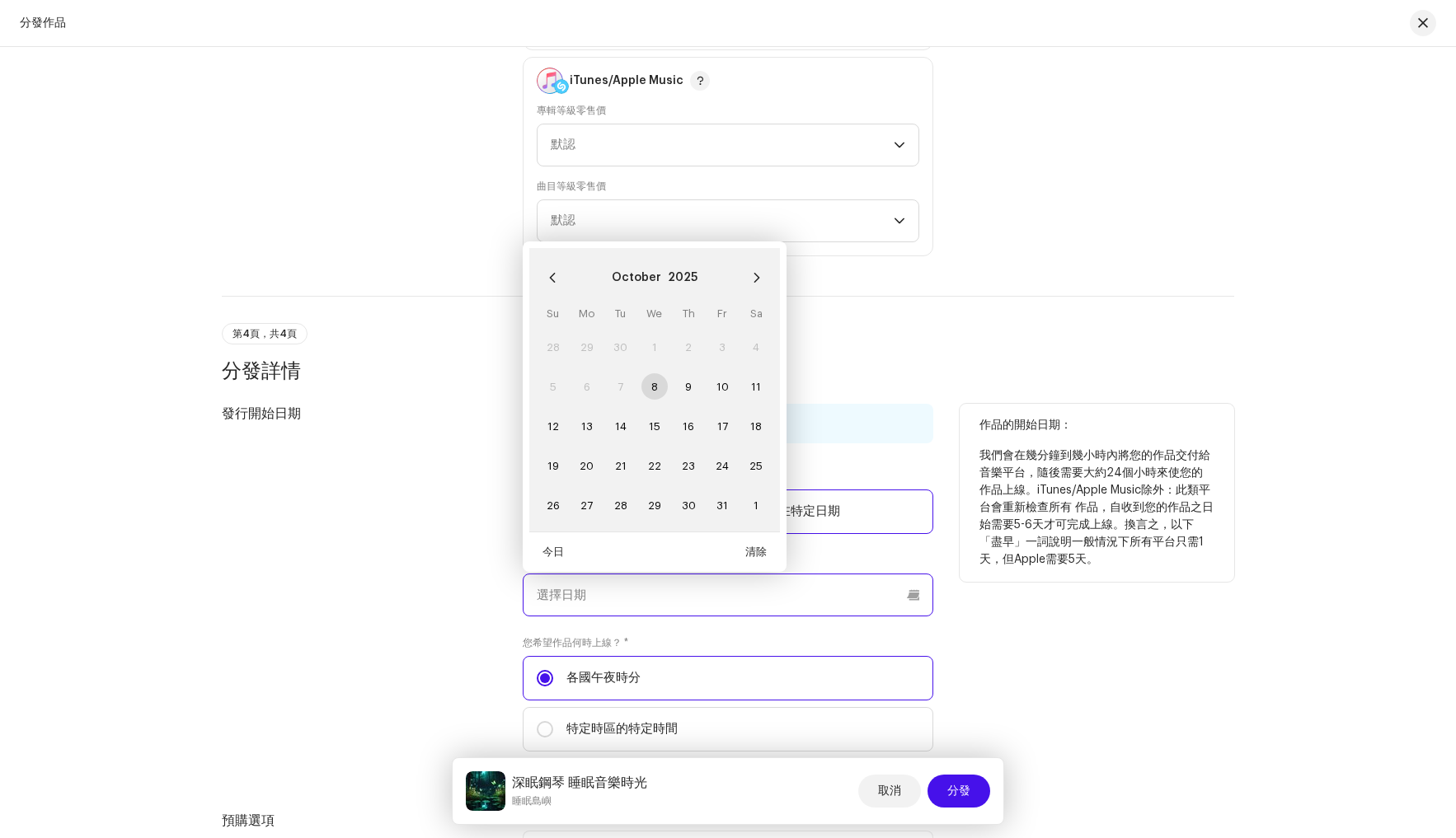
click at [911, 601] on input "text" at bounding box center [727, 594] width 410 height 42
click at [754, 429] on span "18" at bounding box center [756, 426] width 26 height 26
type input "[DATE]"
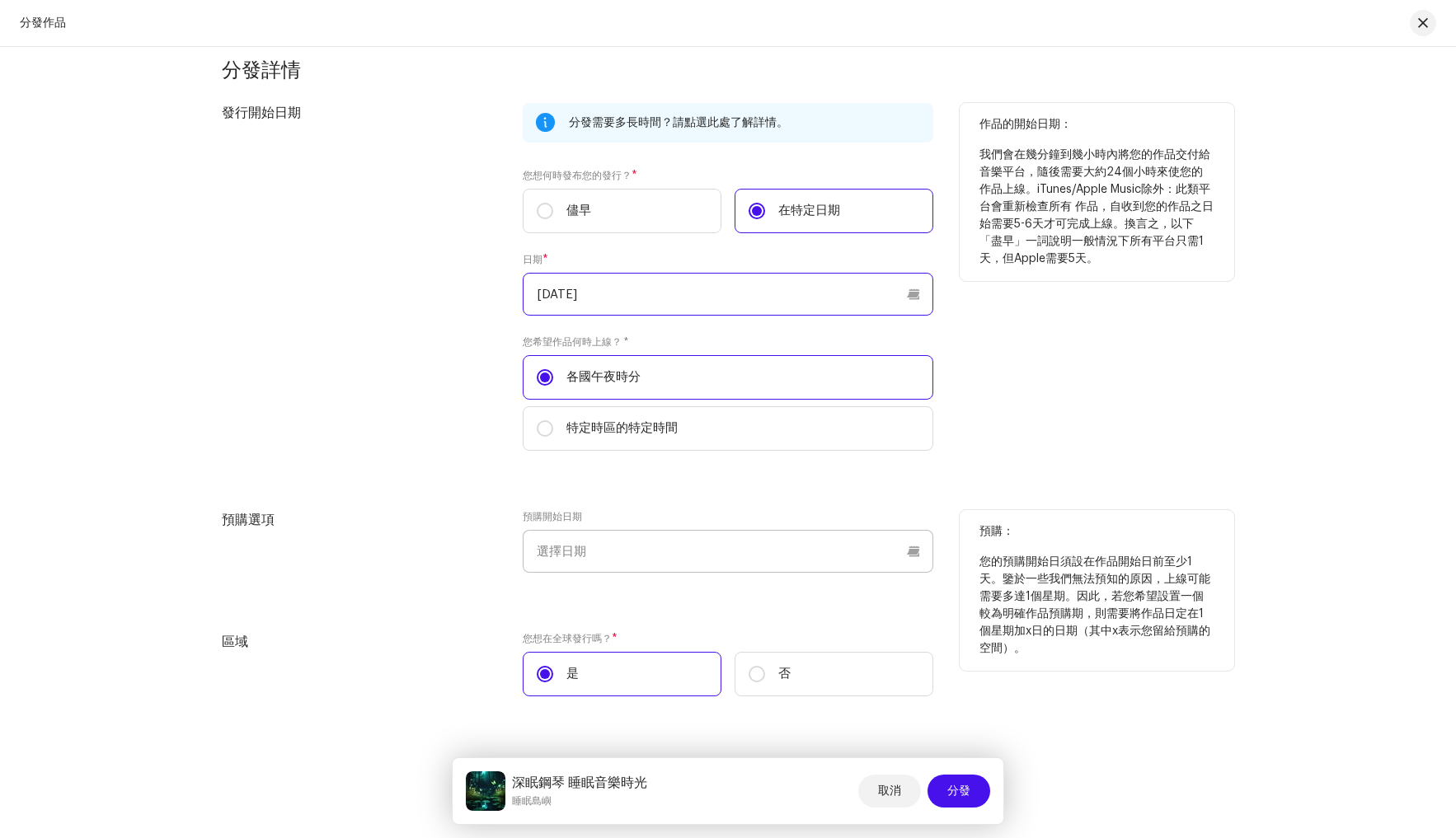
scroll to position [3759, 0]
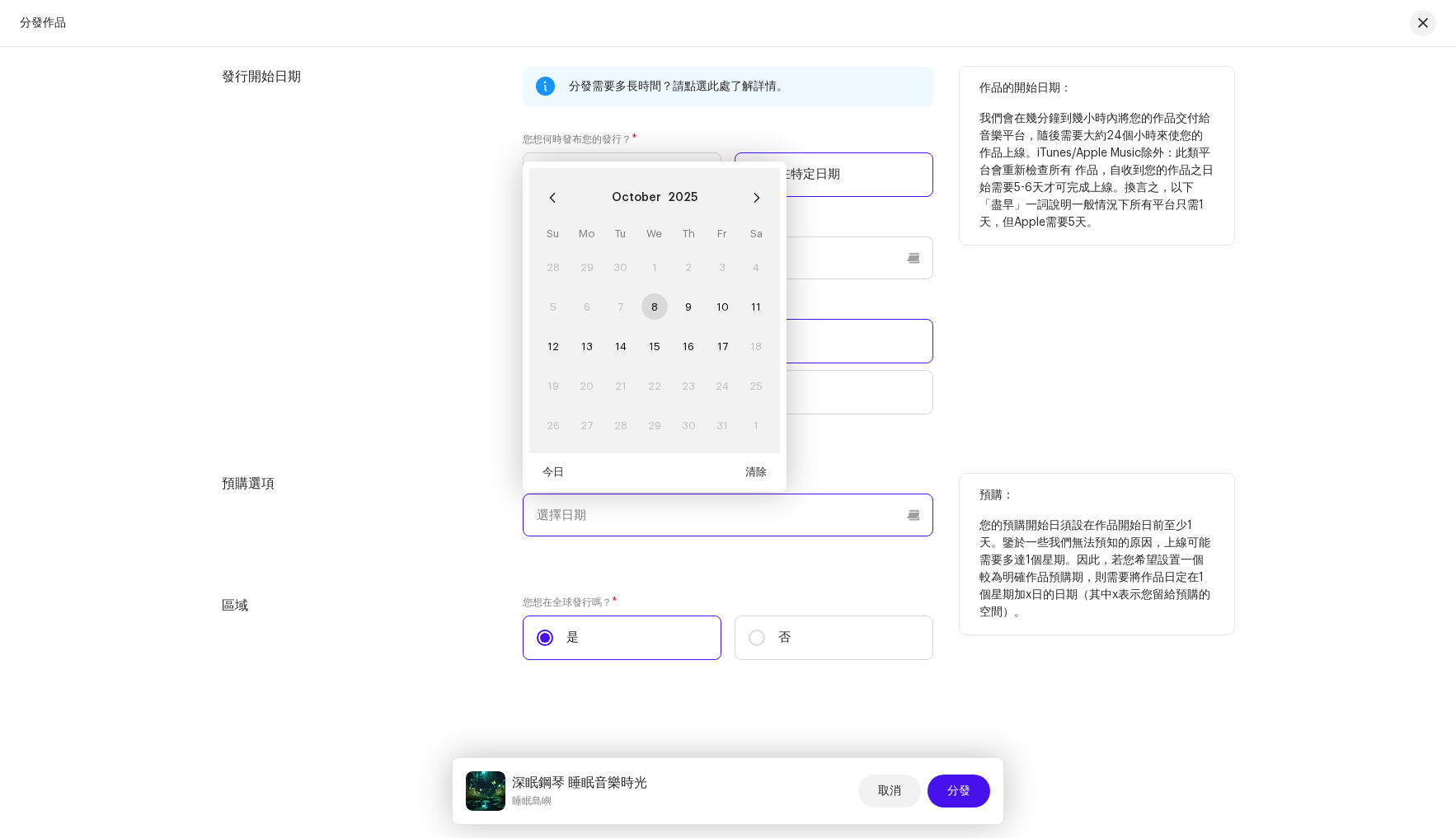
click at [911, 519] on input "text" at bounding box center [727, 515] width 410 height 42
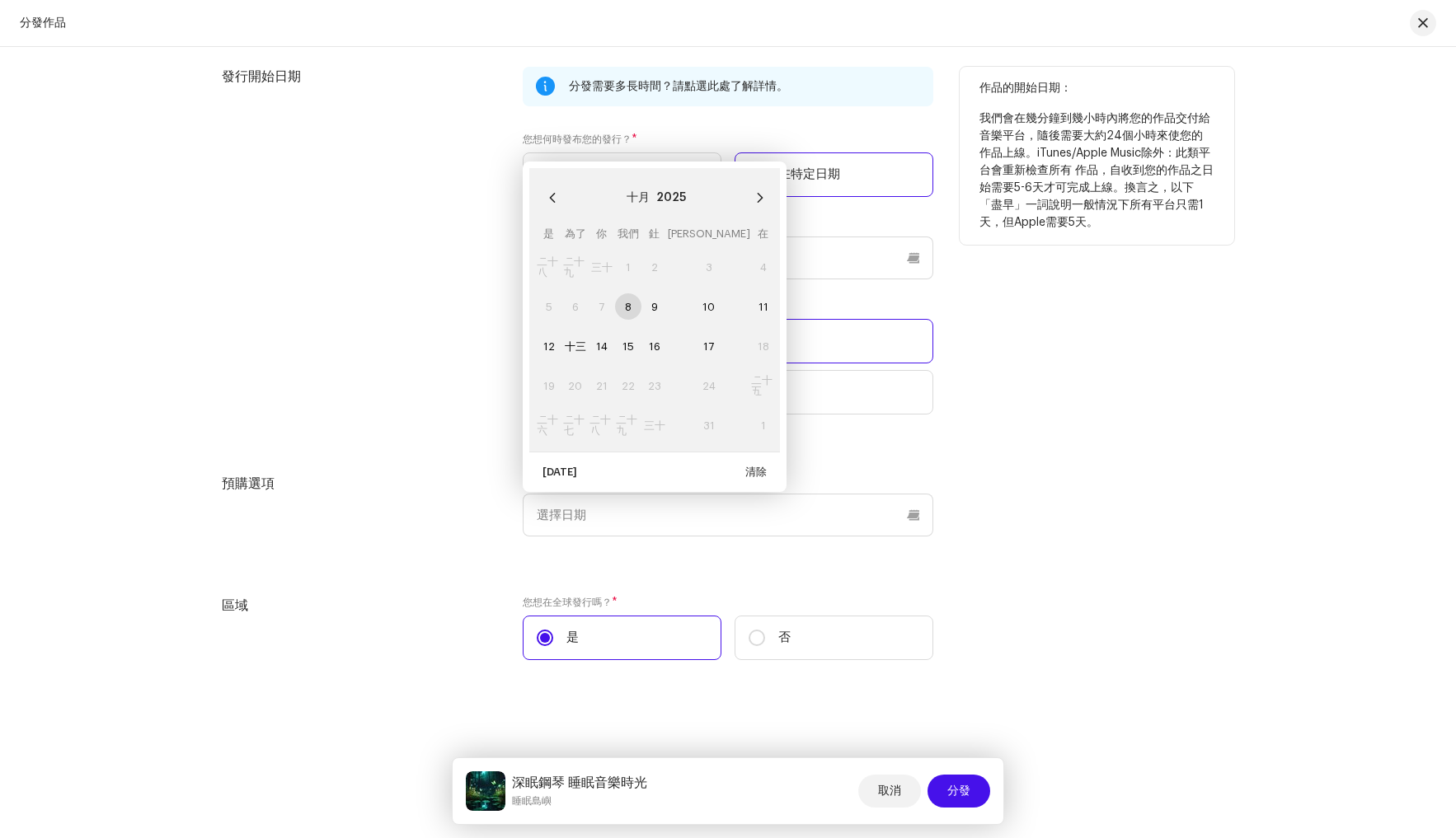
click at [869, 429] on div "分發需要多長時間？請點選 此處 了解詳情。 您想何時發布您的發行？ * 儘早 在特定日期 日期 * [DATE] 您希望作品何時上線？ * 各國午夜時分 特定…" at bounding box center [727, 251] width 410 height 368
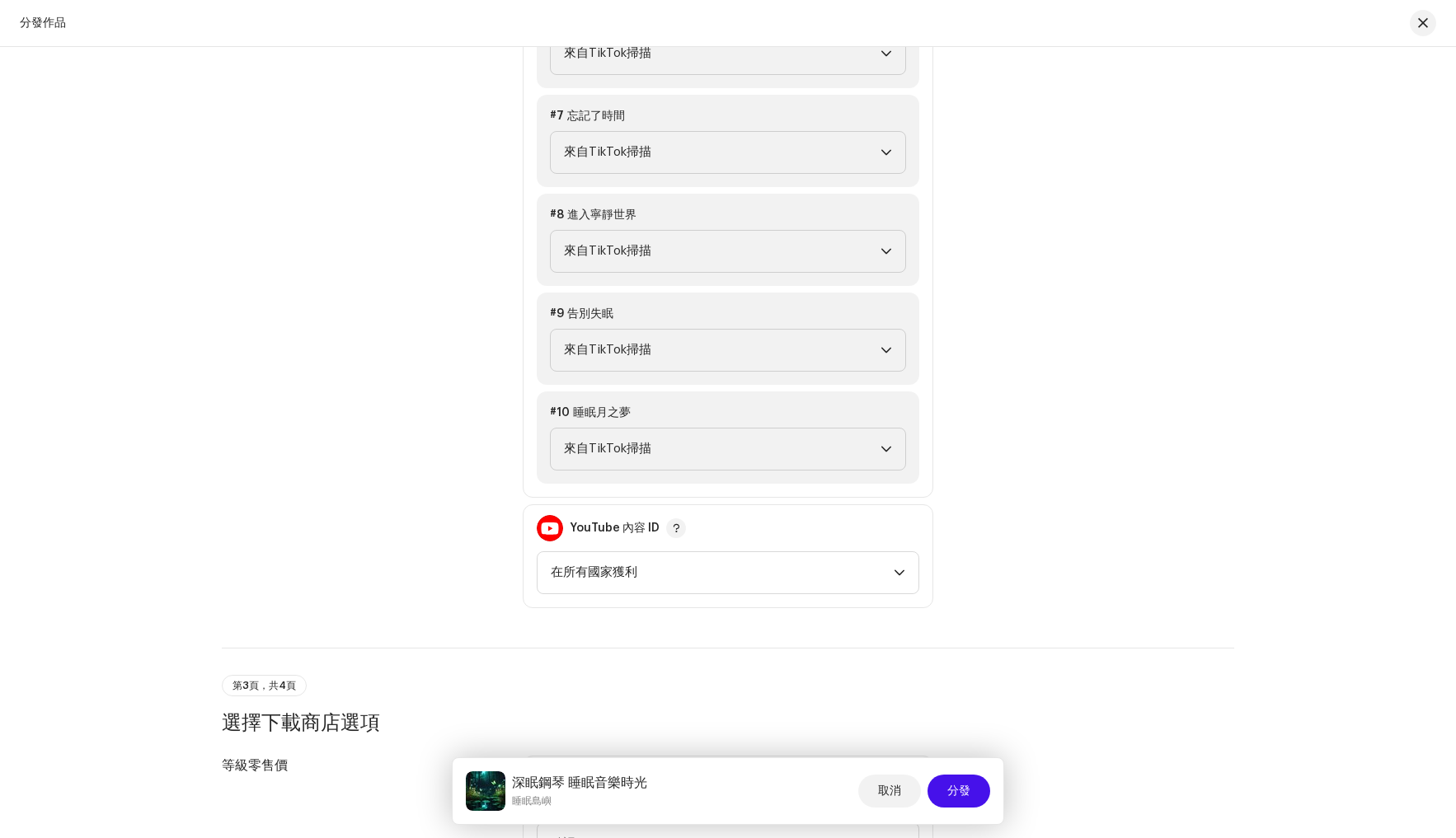
scroll to position [2509, 0]
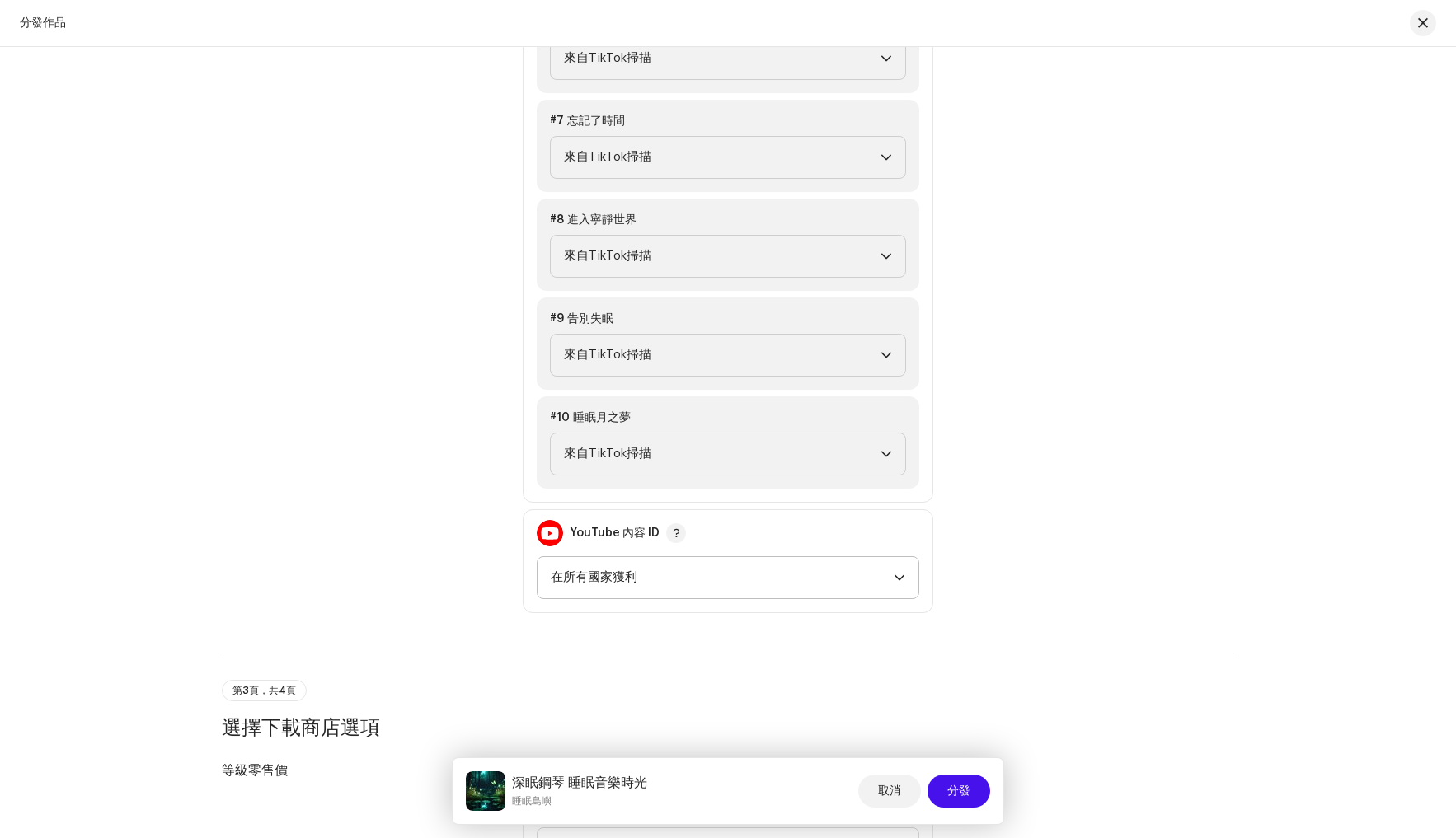
click at [900, 580] on icon "下拉觸發器" at bounding box center [900, 578] width 11 height 11
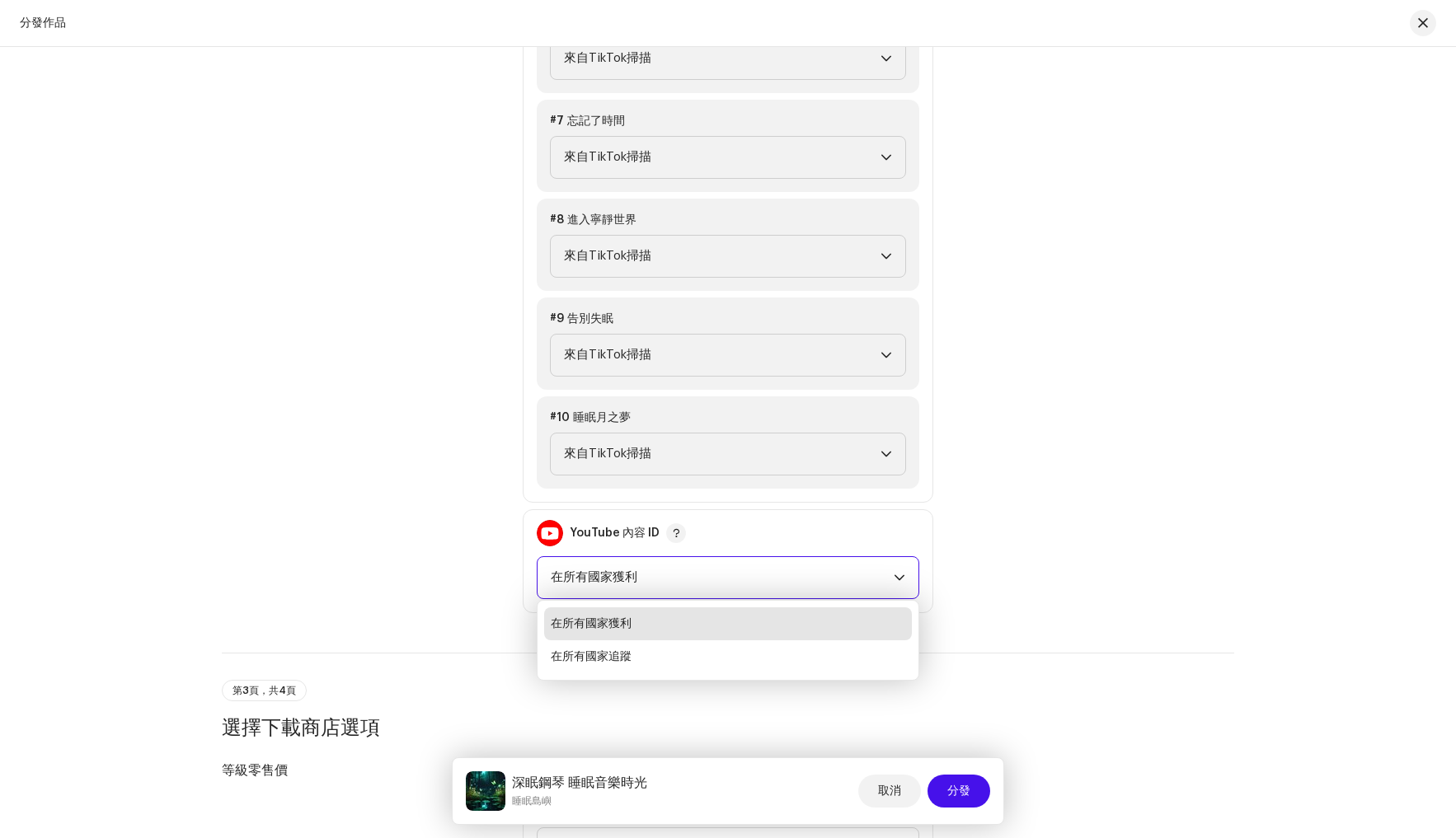
click at [900, 580] on icon "下拉觸發器" at bounding box center [900, 578] width 11 height 11
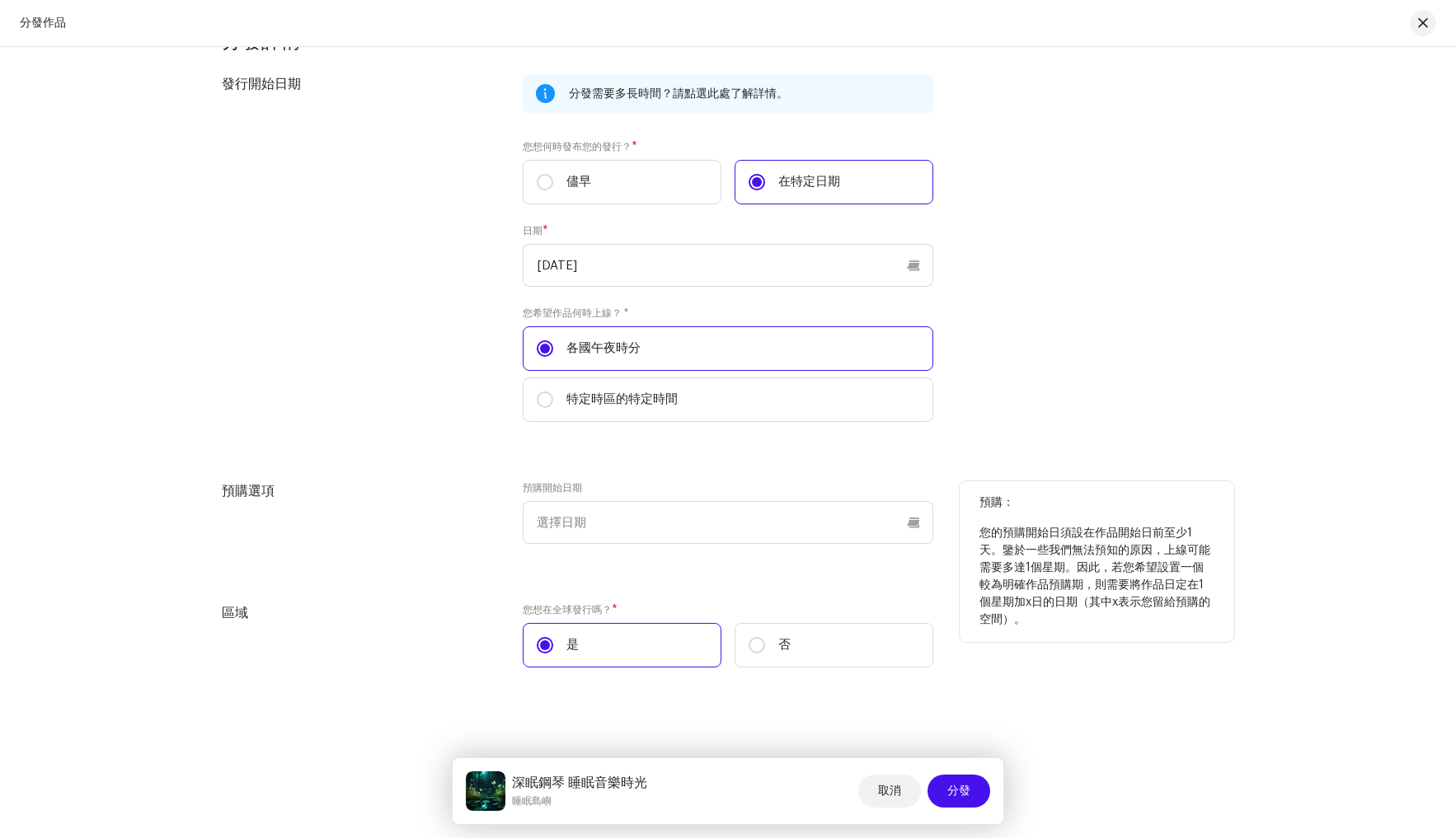
scroll to position [3759, 0]
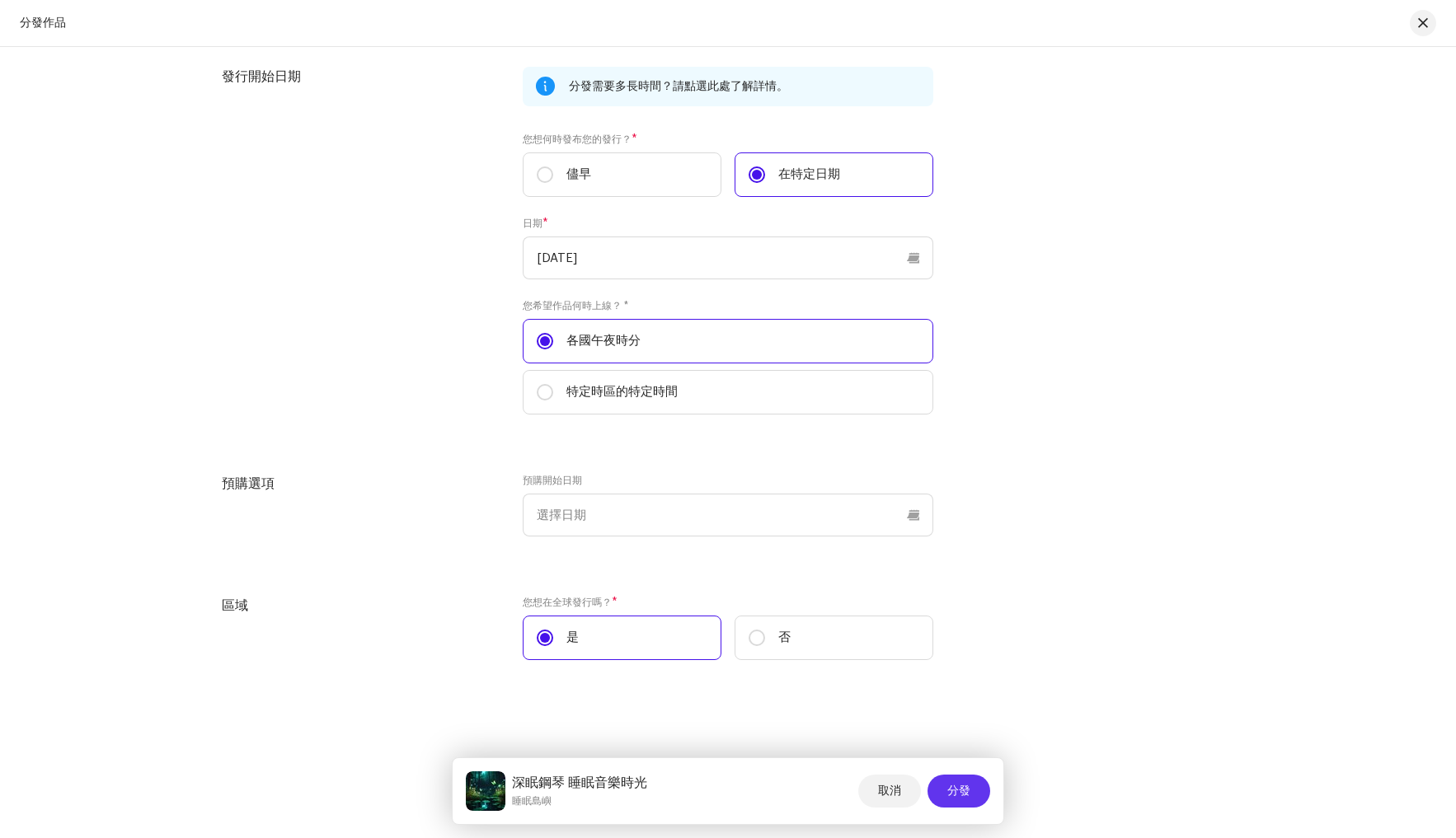
click at [970, 794] on button "分發" at bounding box center [958, 791] width 62 height 33
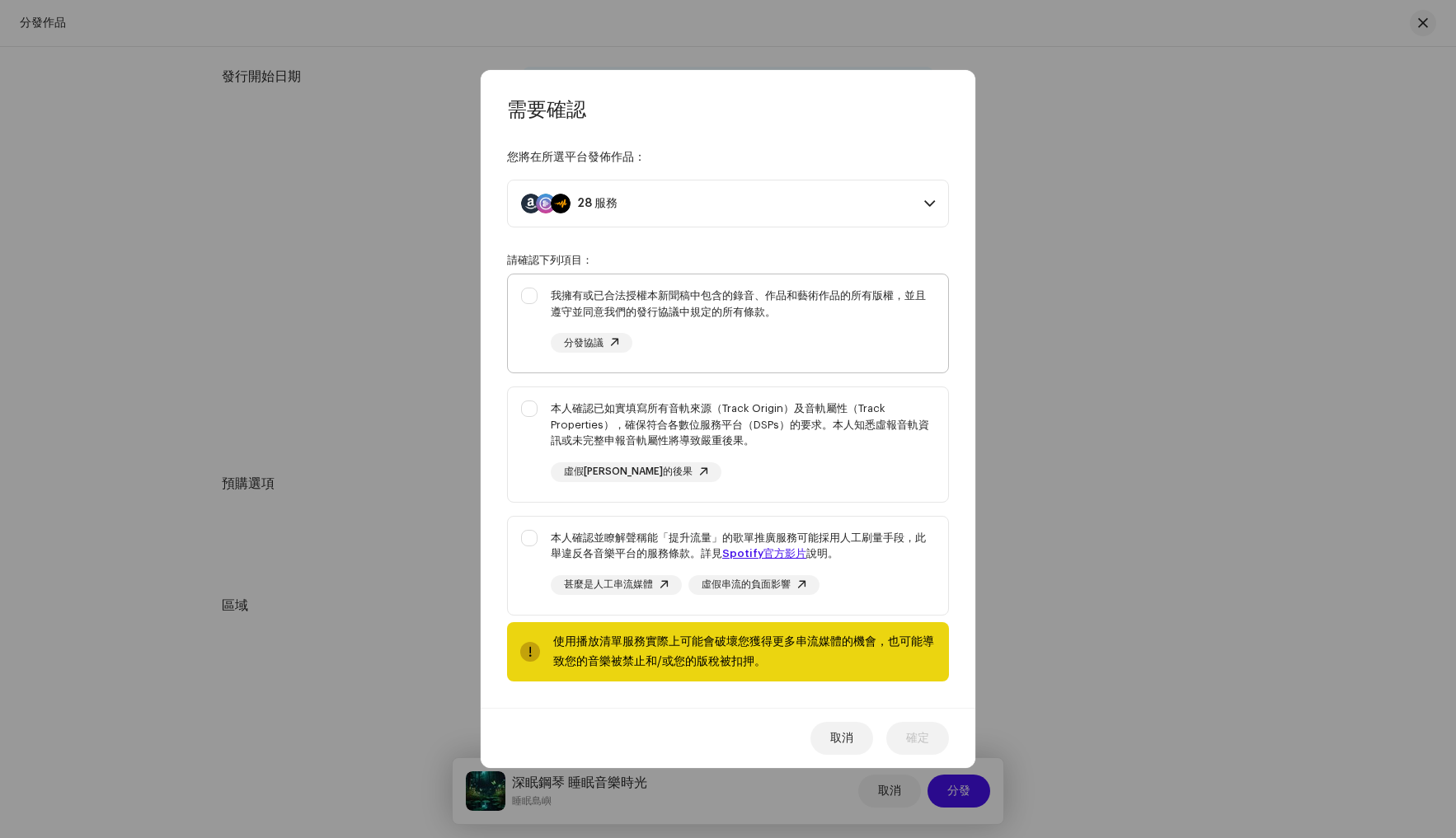
click at [524, 297] on div "我擁有或已合法授權 本新聞稿中包含的錄音、作品和藝術作品的所有版權，並且遵守並同意我們的發行協議中規定的所有條款。 分發協議" at bounding box center [727, 320] width 440 height 91
checkbox input "true"
click at [521, 404] on div "本人確認已如實填寫 所有音軌來源（Track Origin）及音軌屬性（Track Properties），確保符合各數位服務平台（DSPs）的要求。本人知悉…" at bounding box center [727, 441] width 440 height 108
checkbox input "true"
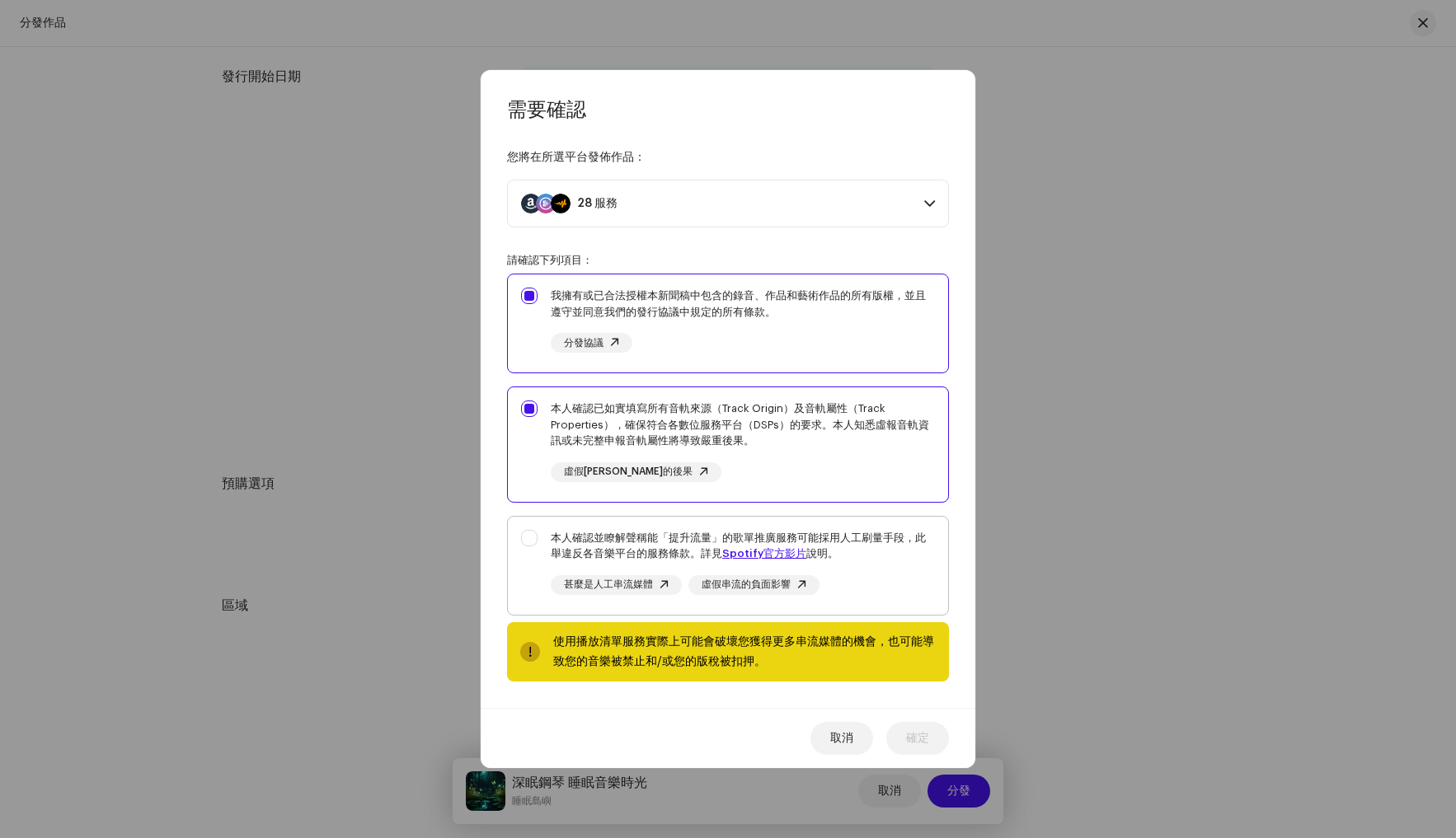
click at [519, 537] on div "本人確認並瞭解 聲稱能「提升流量」的歌單推廣服務可能採用人工刷量手段，此舉違反各音樂平台的服務條款。 詳見 Spotify官方影片 說明。 甚麼是人工串流媒體…" at bounding box center [727, 562] width 440 height 91
checkbox input "true"
click at [920, 738] on font "確定" at bounding box center [918, 738] width 23 height 11
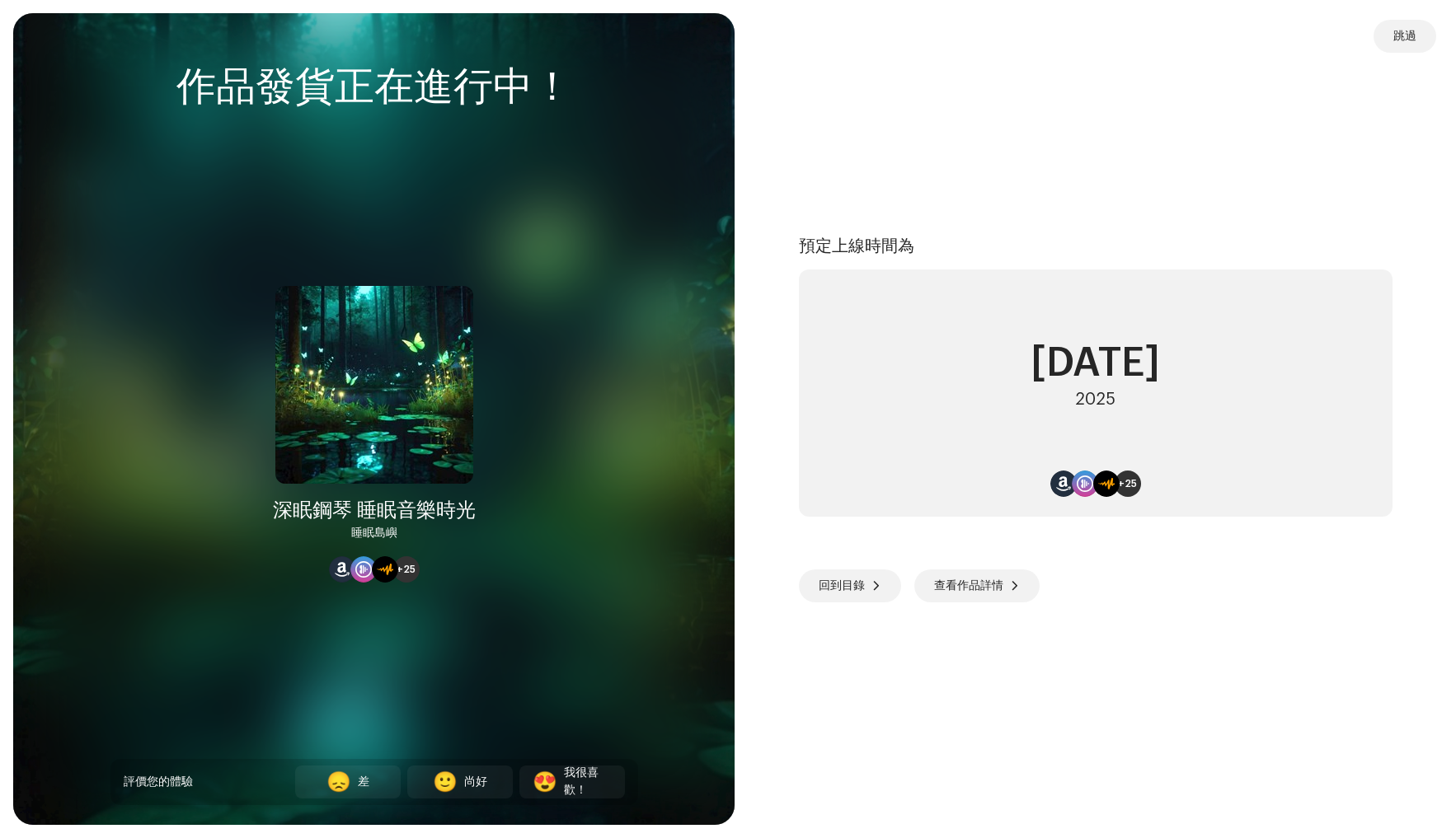
click at [1132, 488] on span "+25" at bounding box center [1127, 484] width 19 height 13
click at [1124, 485] on font "+25" at bounding box center [1127, 484] width 19 height 9
click at [852, 591] on span "回到目錄" at bounding box center [841, 585] width 46 height 33
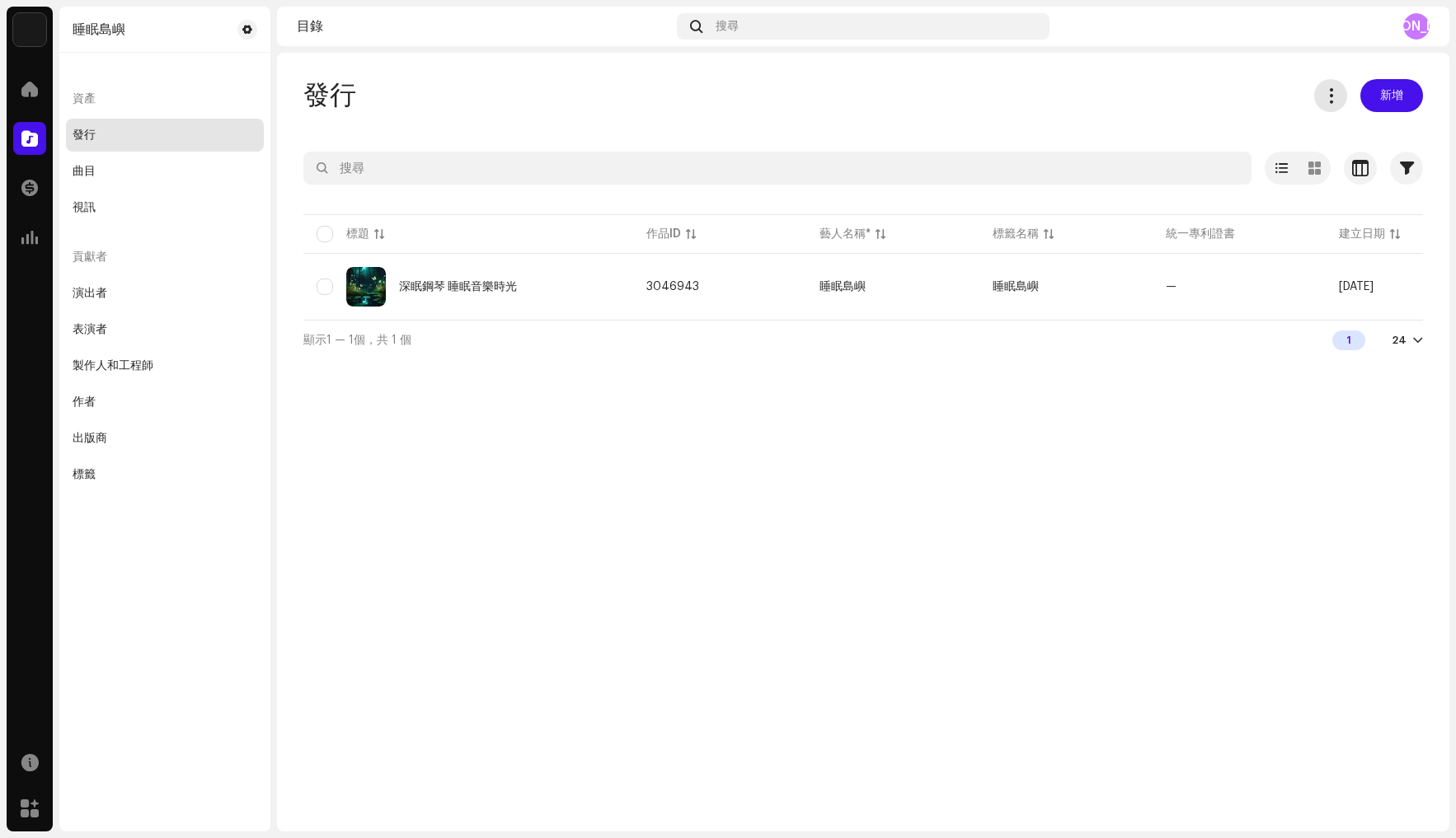
click at [1333, 107] on button at bounding box center [1330, 95] width 33 height 33
click at [696, 74] on div "發行 新增 已選取 0 選擇所有 1 選項 篩選 分發狀態 從未分發 處理中 問題 已分發 已下架 作品日期 開始日期 - 結束日期 十月 2025 是 為了…" at bounding box center [863, 442] width 1172 height 779
click at [74, 169] on font "曲目" at bounding box center [84, 172] width 23 height 11
click at [125, 179] on div "曲目" at bounding box center [165, 171] width 198 height 33
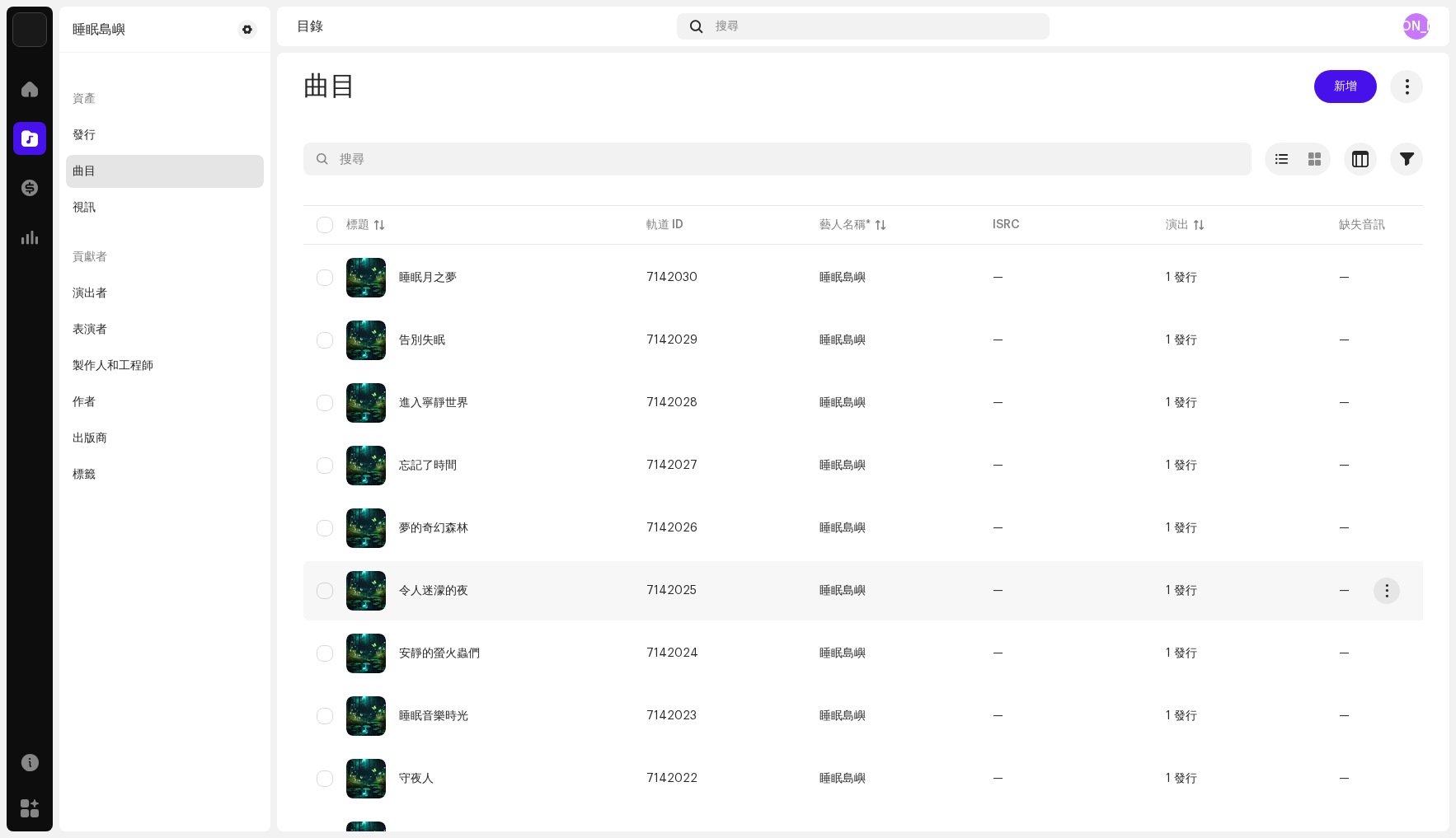
scroll to position [98, 0]
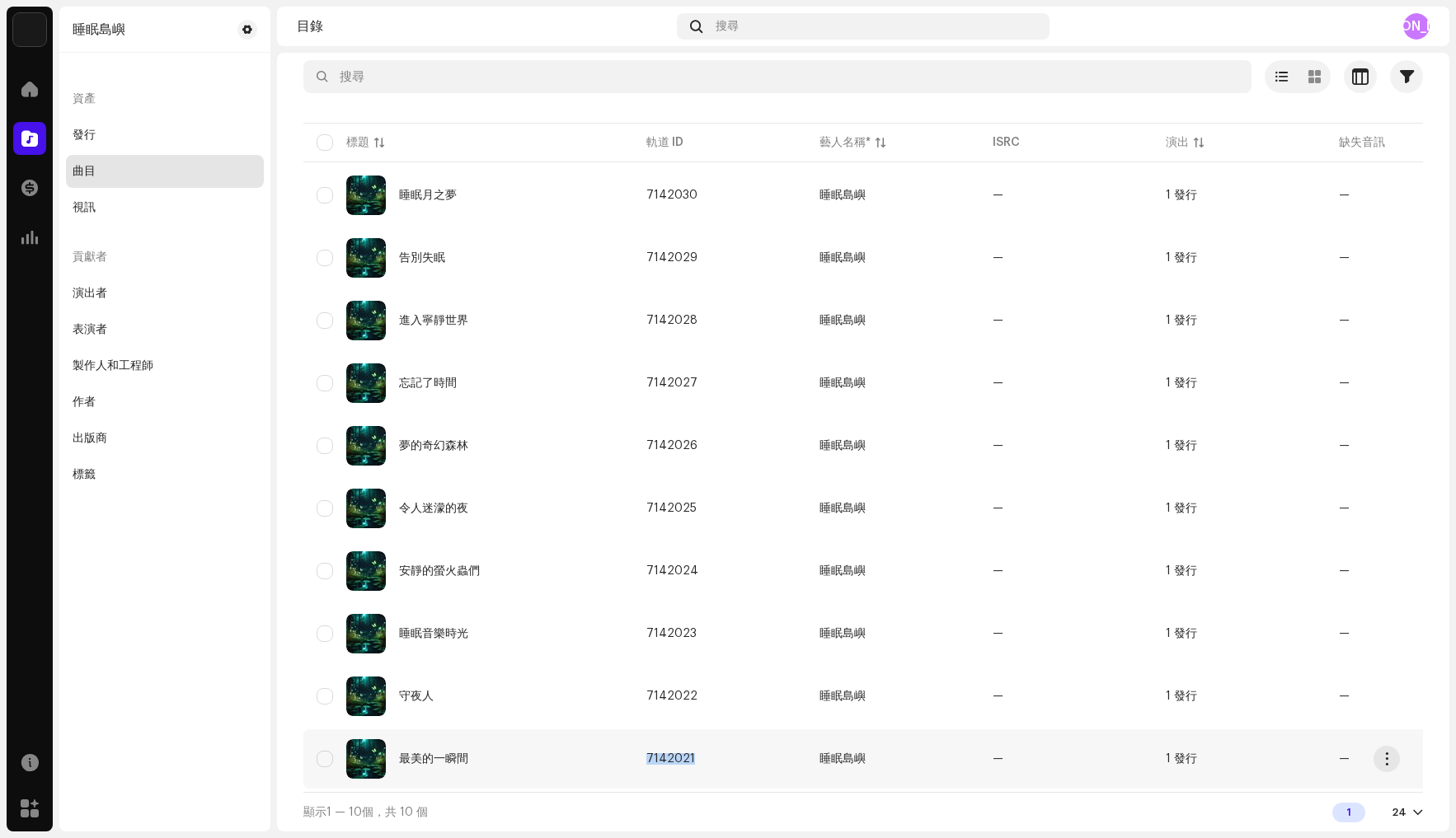
drag, startPoint x: 703, startPoint y: 752, endPoint x: 643, endPoint y: 751, distance: 60.0
click at [643, 751] on td "7142021" at bounding box center [720, 759] width 174 height 59
copy font "7142021"
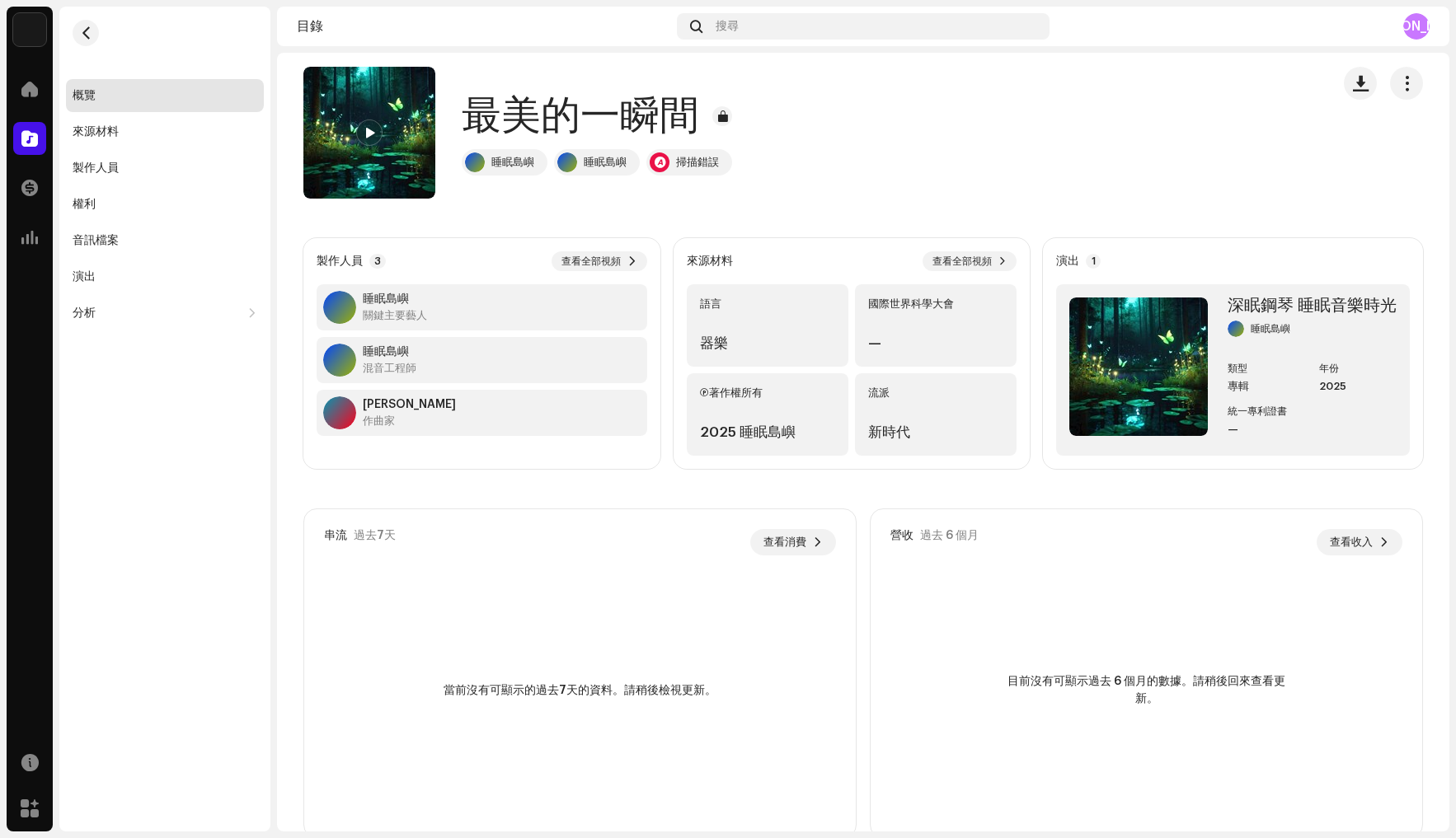
scroll to position [45, 0]
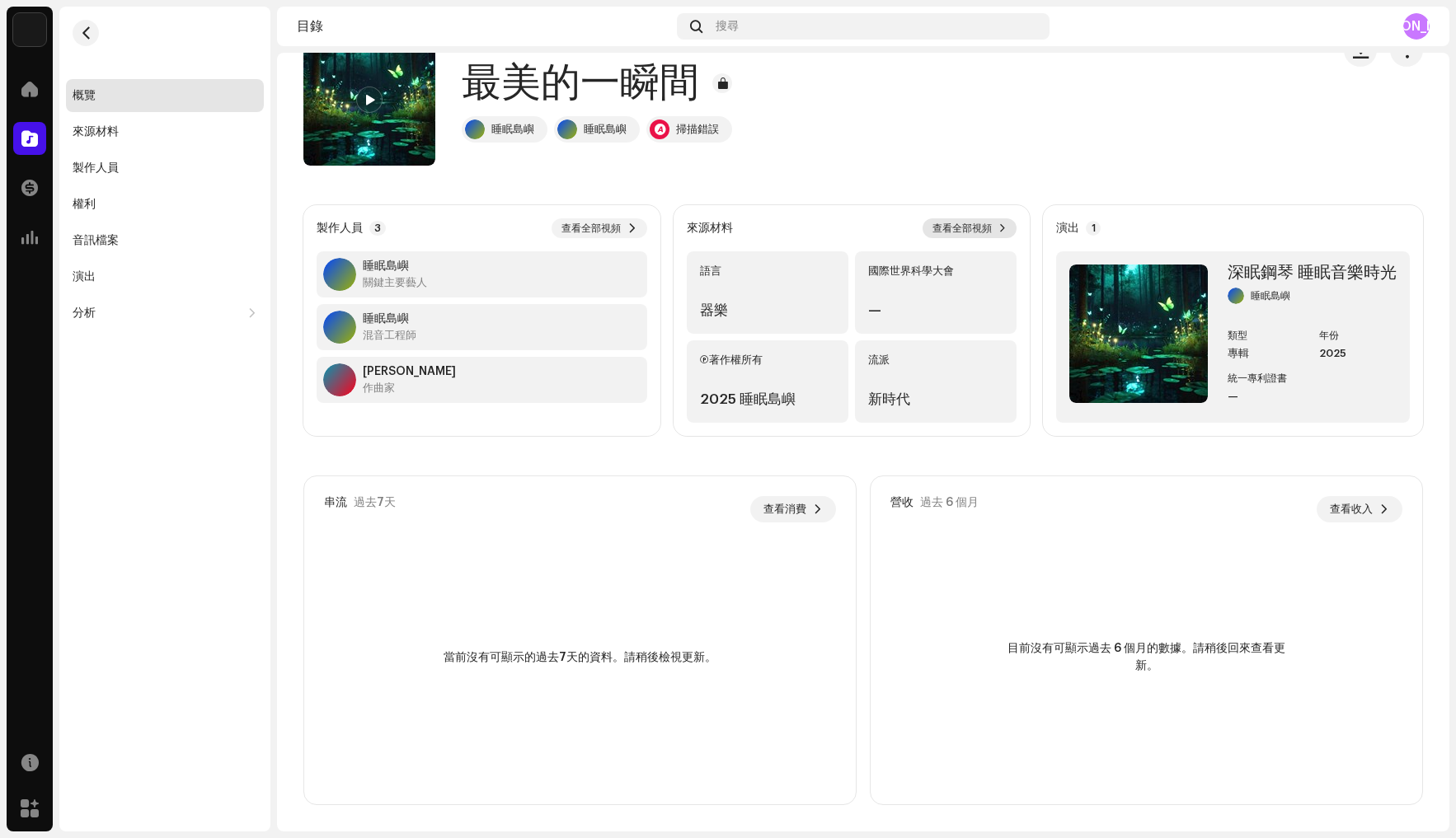
click at [976, 228] on font "查看全部視頻" at bounding box center [962, 228] width 59 height 9
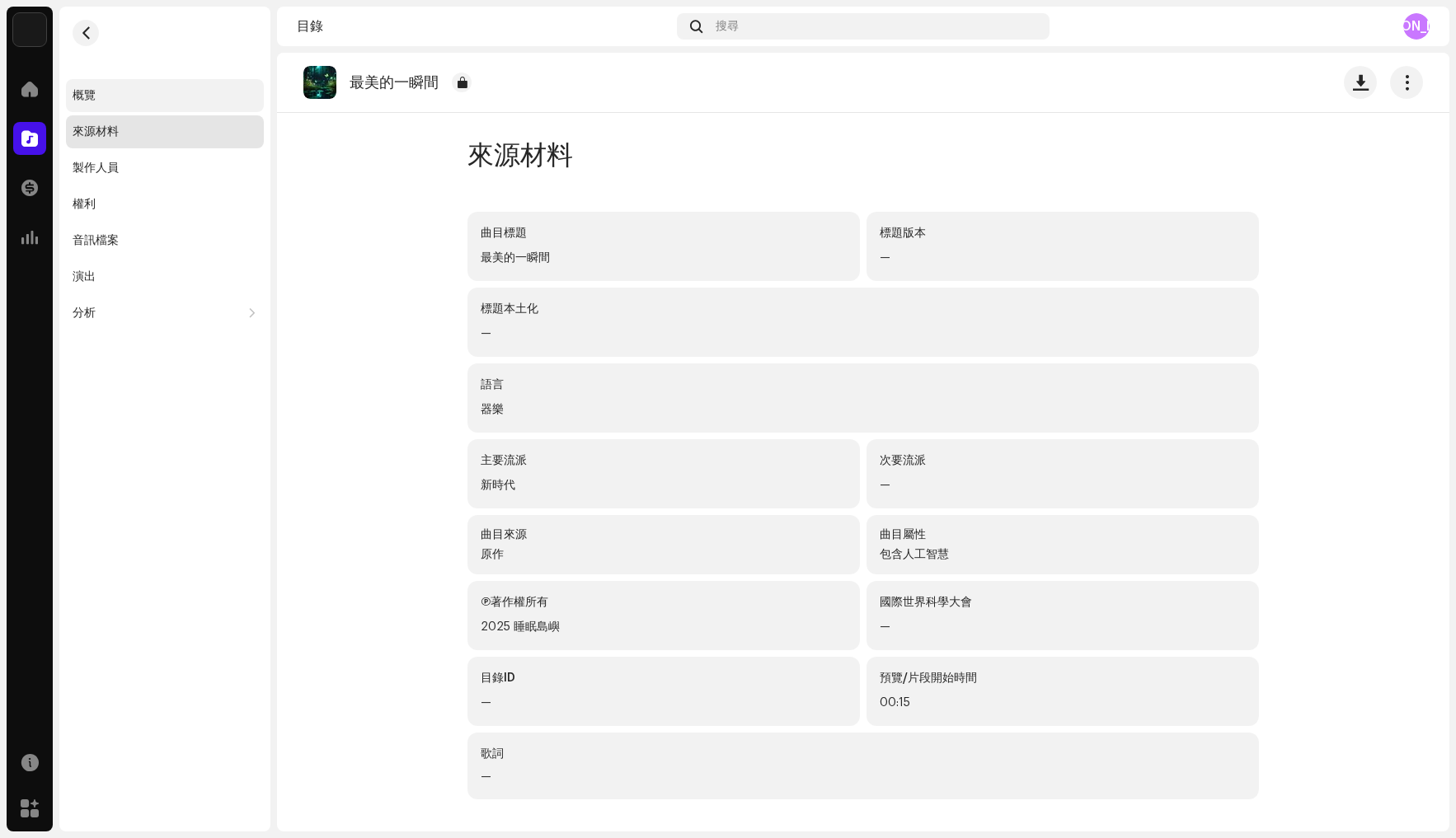
click at [126, 94] on div "概覽" at bounding box center [165, 95] width 185 height 13
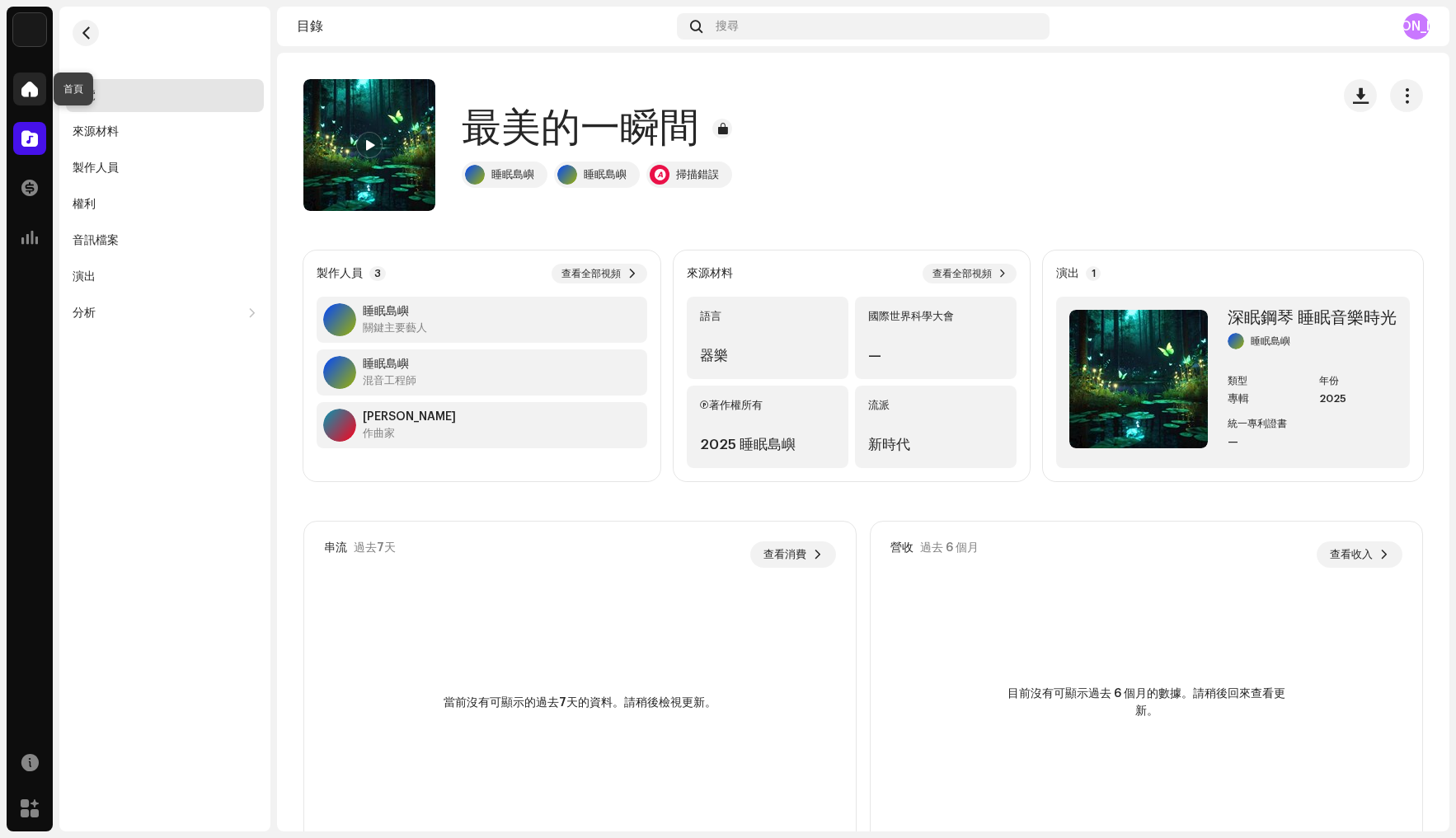
click at [31, 93] on span at bounding box center [29, 89] width 16 height 13
